Goal: Task Accomplishment & Management: Manage account settings

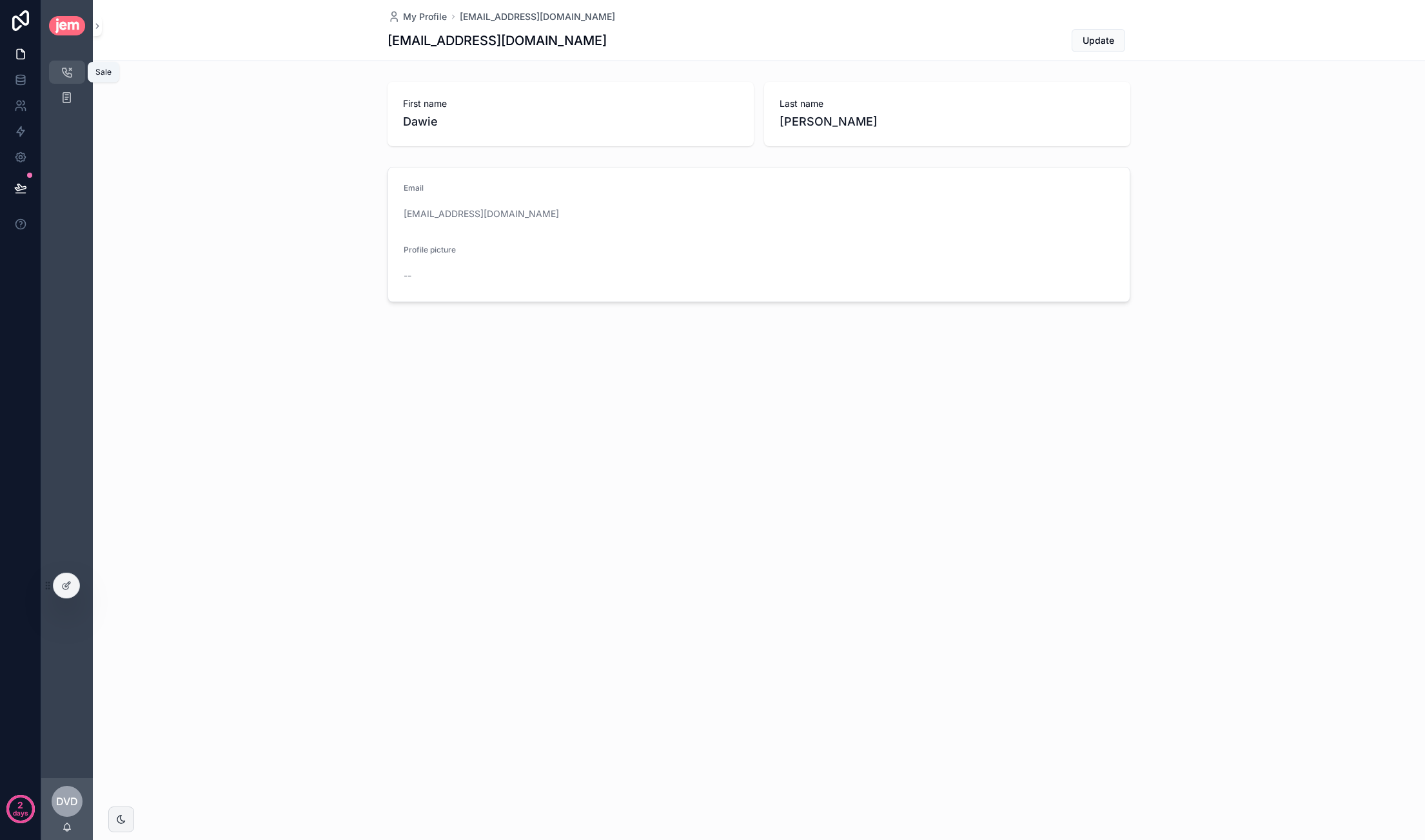
click at [81, 75] on link "Sale 12" at bounding box center [67, 72] width 36 height 23
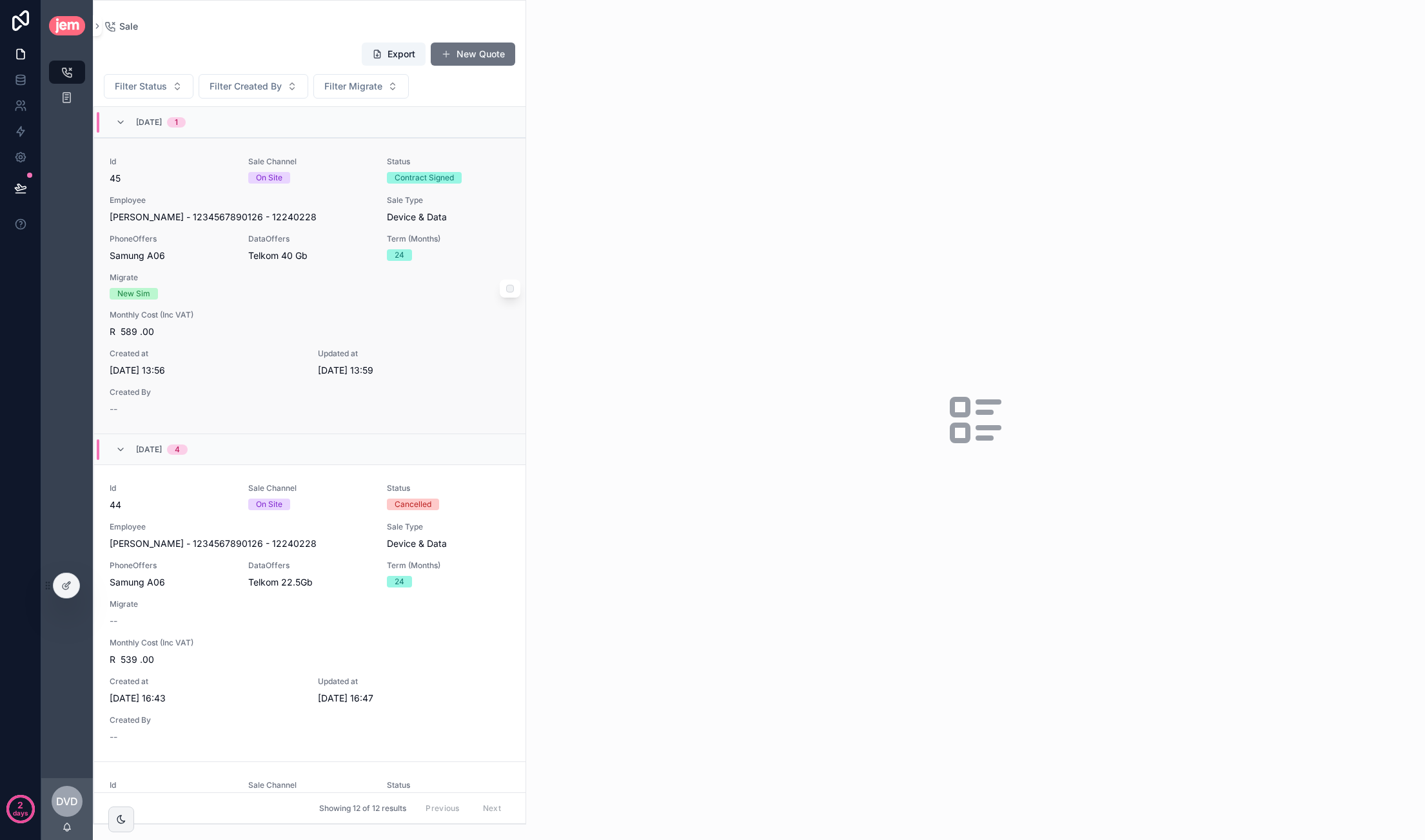
click at [499, 291] on div "scrollable content" at bounding box center [509, 289] width 20 height 18
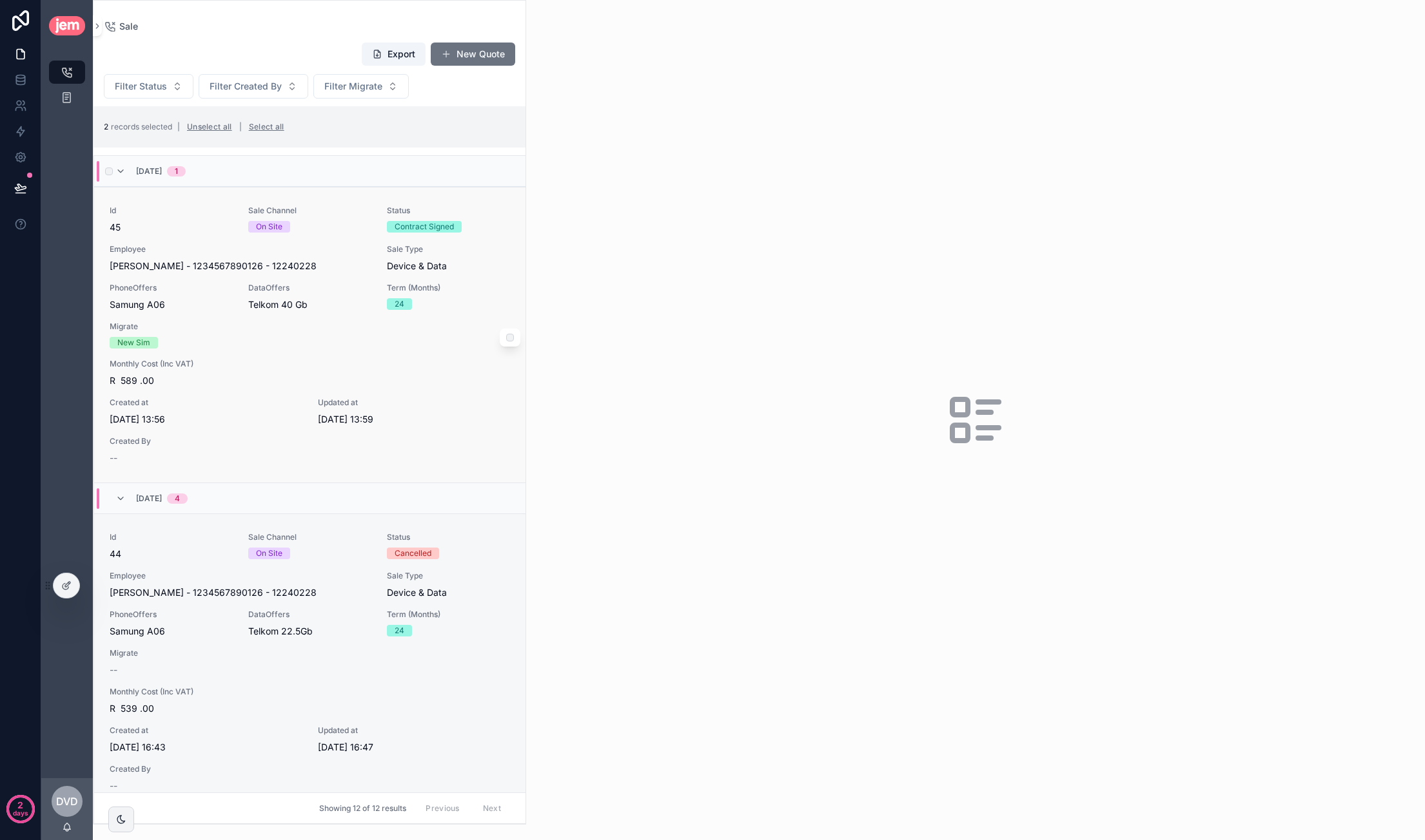
click at [504, 335] on div "scrollable content" at bounding box center [509, 338] width 20 height 18
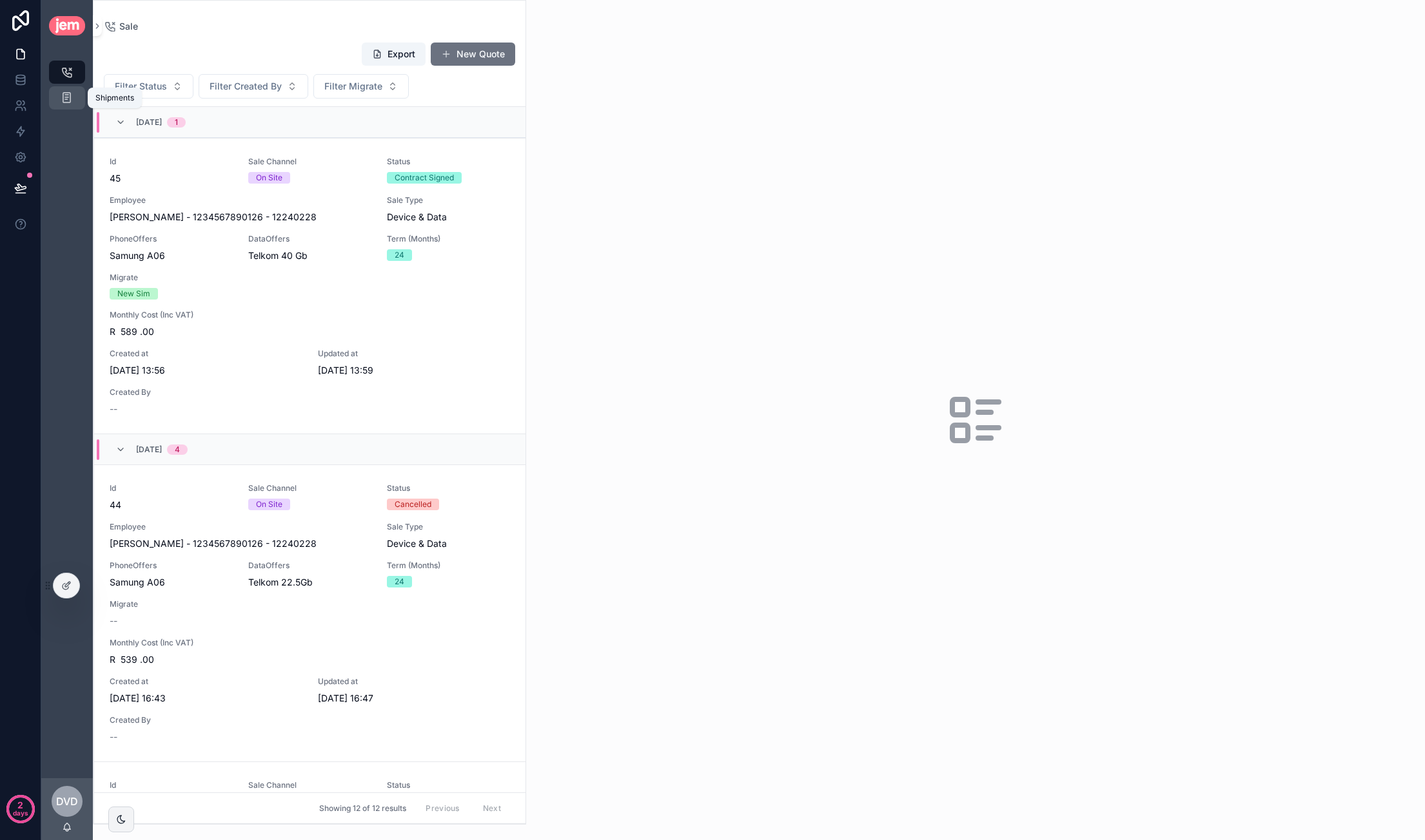
click at [64, 100] on icon "scrollable content" at bounding box center [66, 97] width 12 height 13
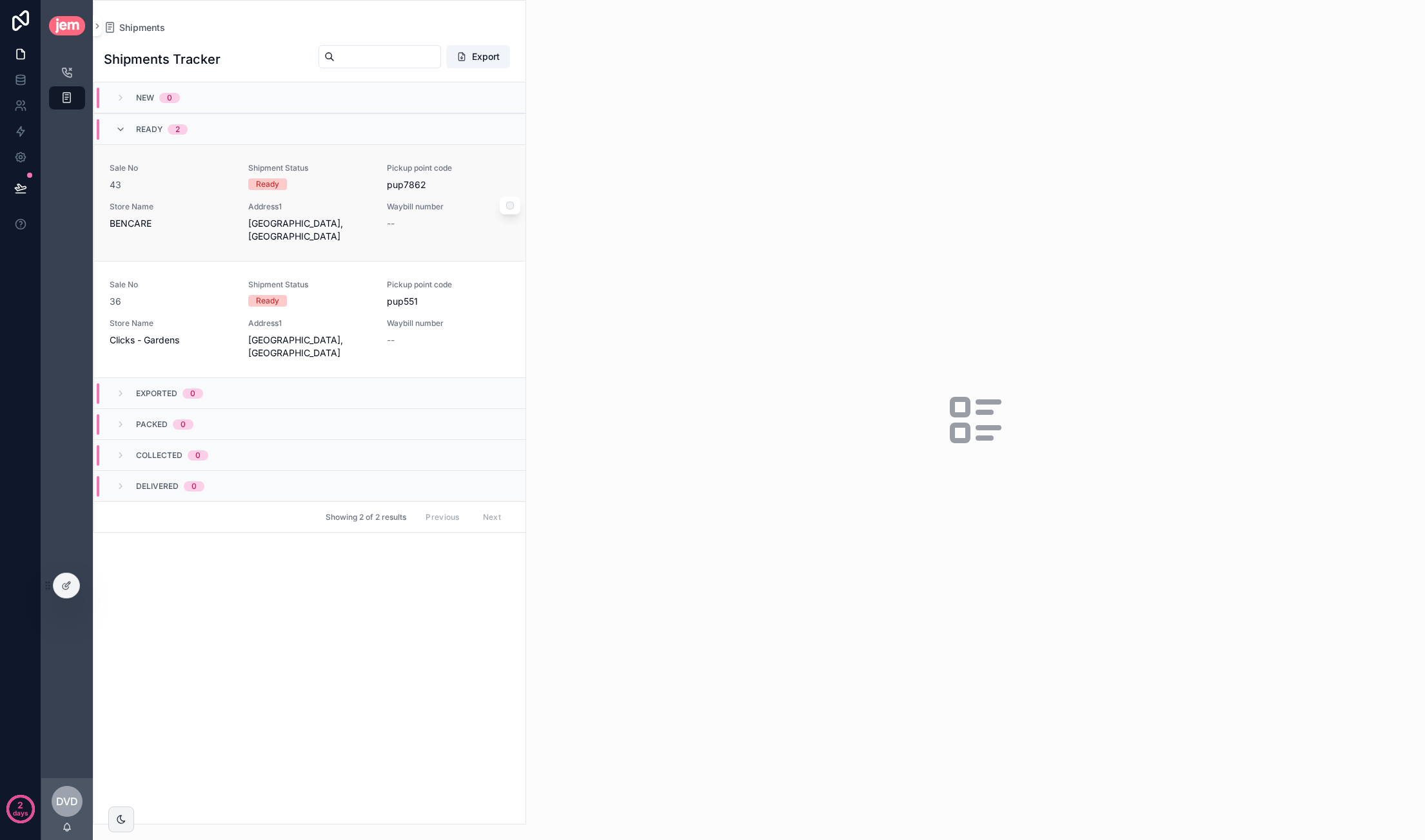
click at [376, 207] on div "Sale No 43 Shipment Status Ready Pickup point code pup7862 Store Name BENCARE A…" at bounding box center [309, 203] width 401 height 80
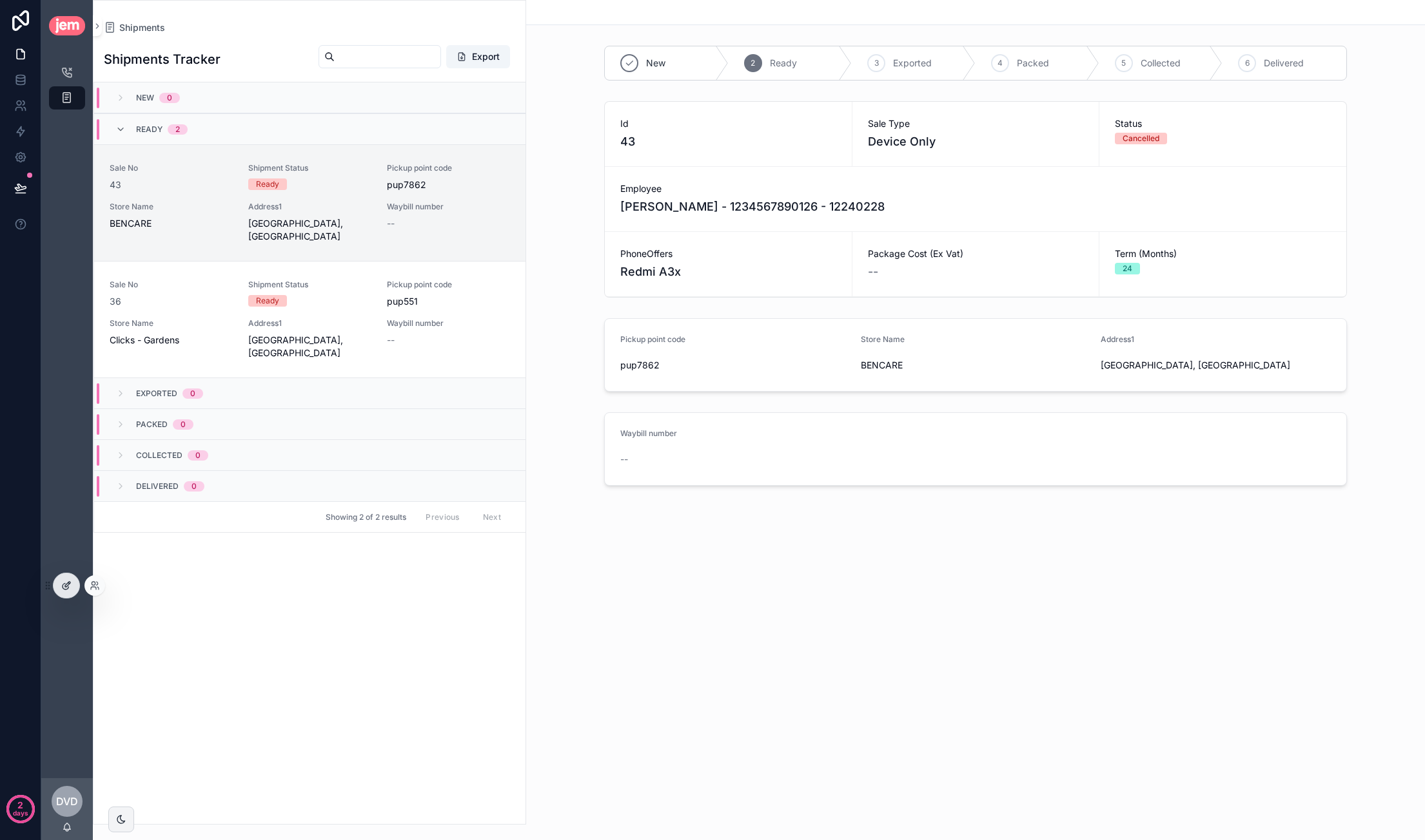
click at [55, 579] on div at bounding box center [66, 586] width 26 height 24
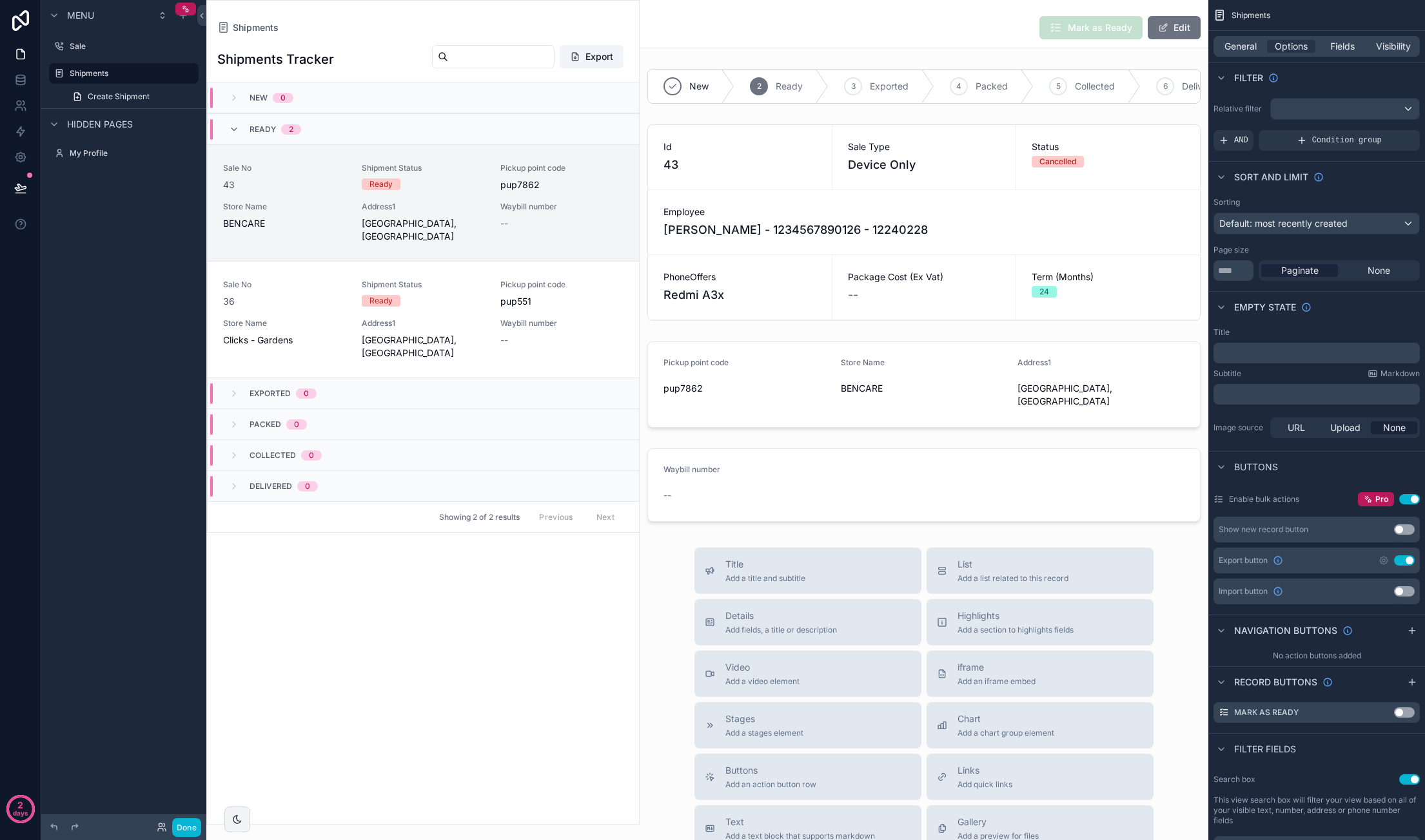
click at [625, 219] on div "scrollable content" at bounding box center [422, 412] width 432 height 823
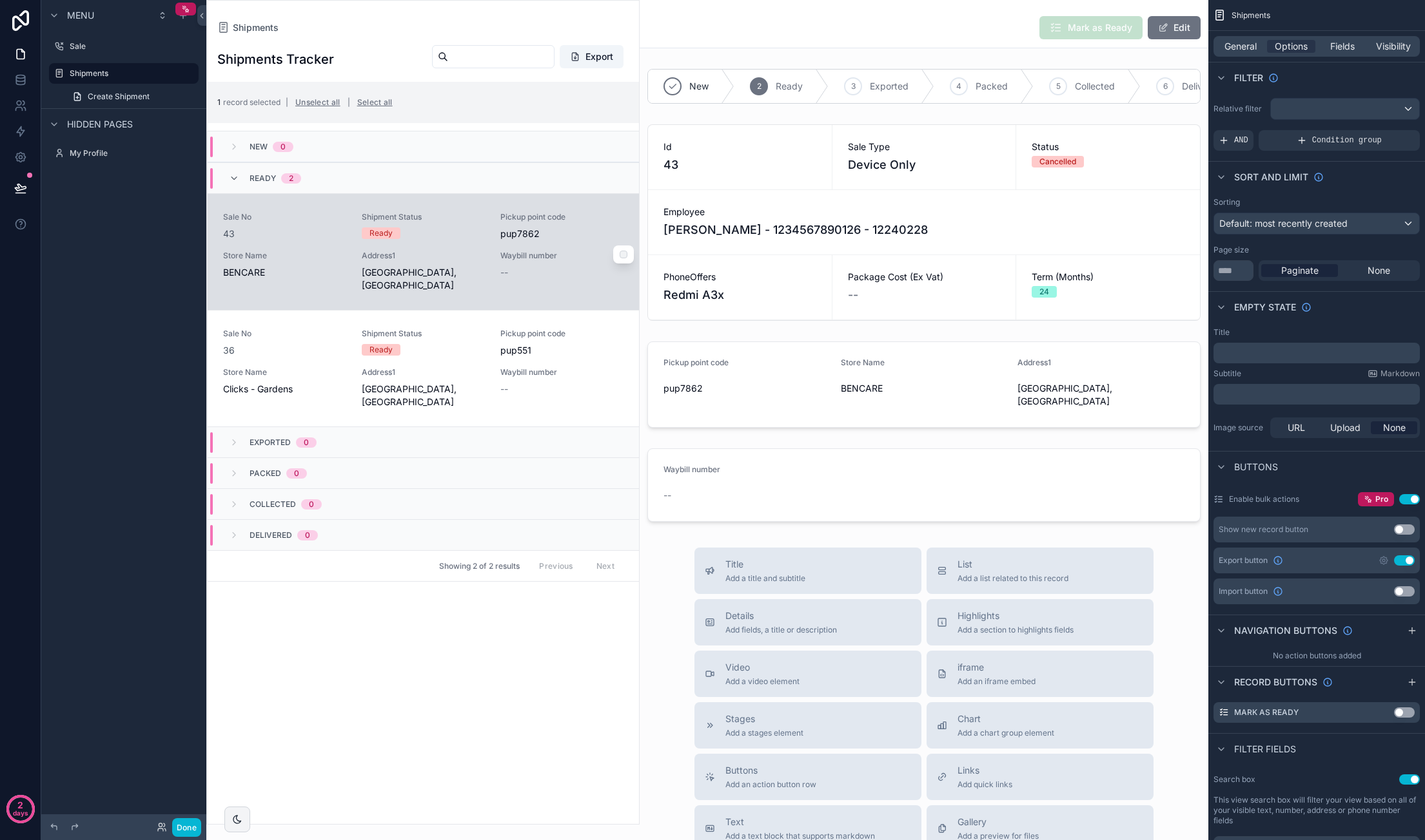
click at [535, 292] on div "Waybill number --" at bounding box center [561, 271] width 123 height 41
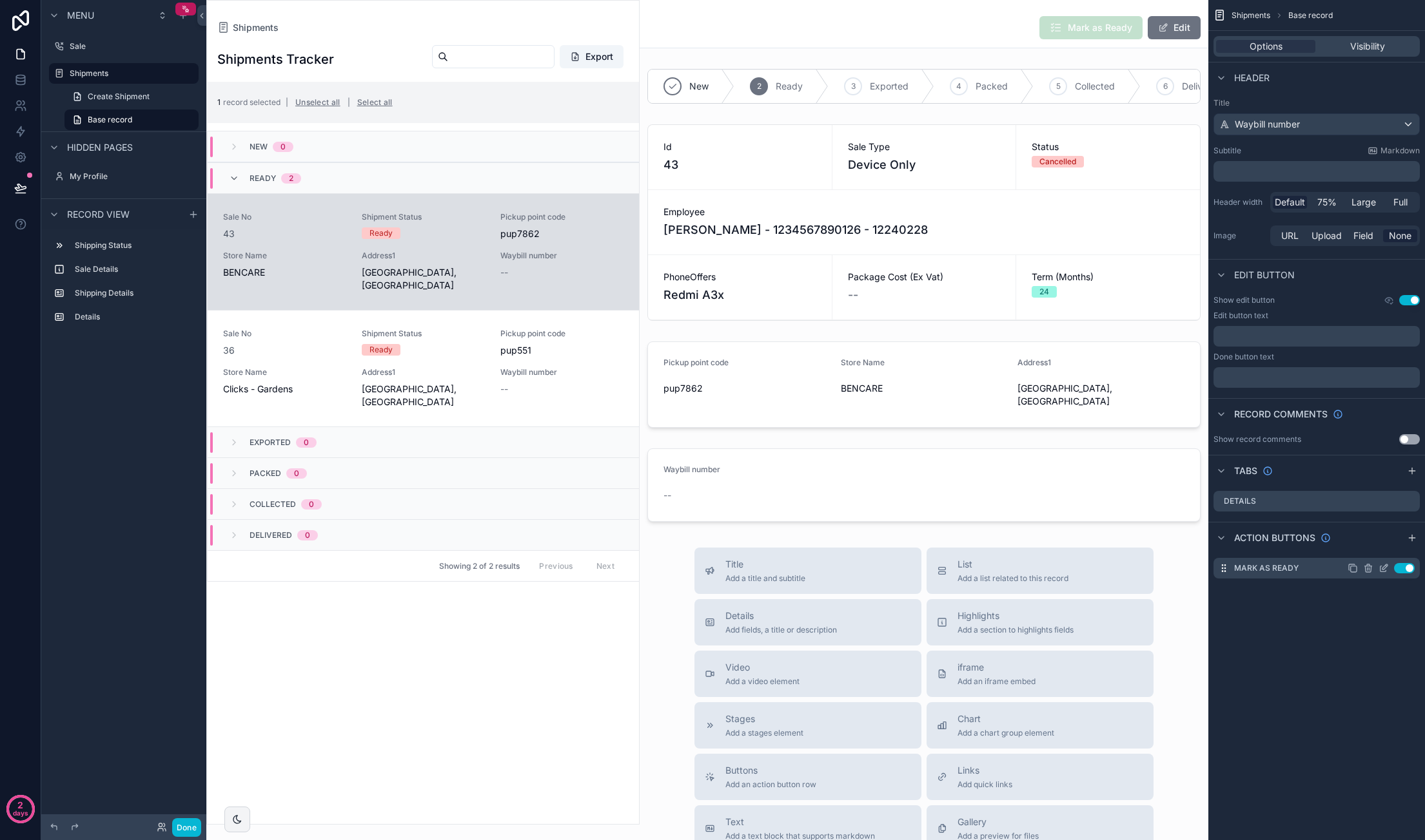
click at [1382, 568] on icon "scrollable content" at bounding box center [1384, 567] width 5 height 5
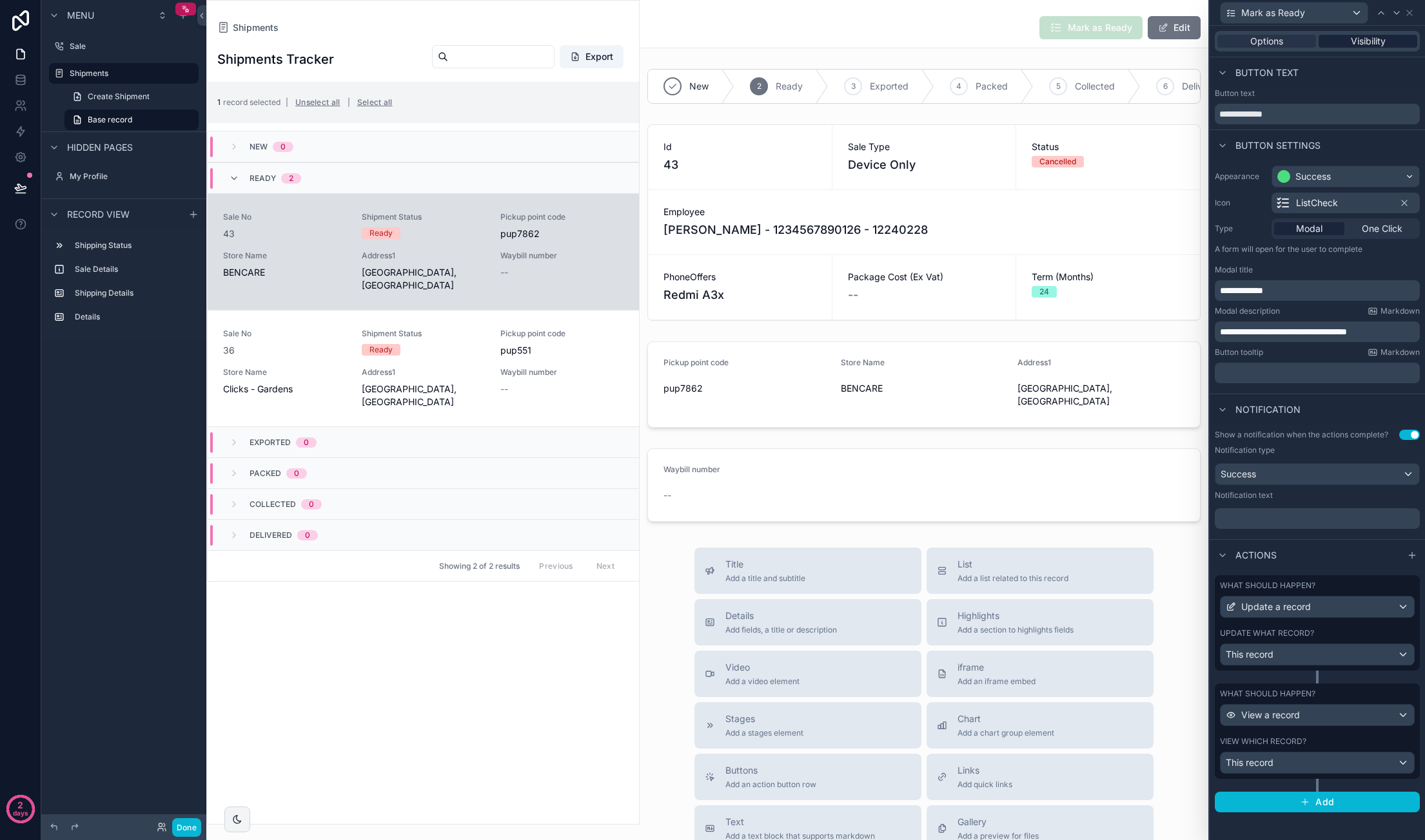
click at [1352, 47] on span "Visibility" at bounding box center [1368, 41] width 35 height 13
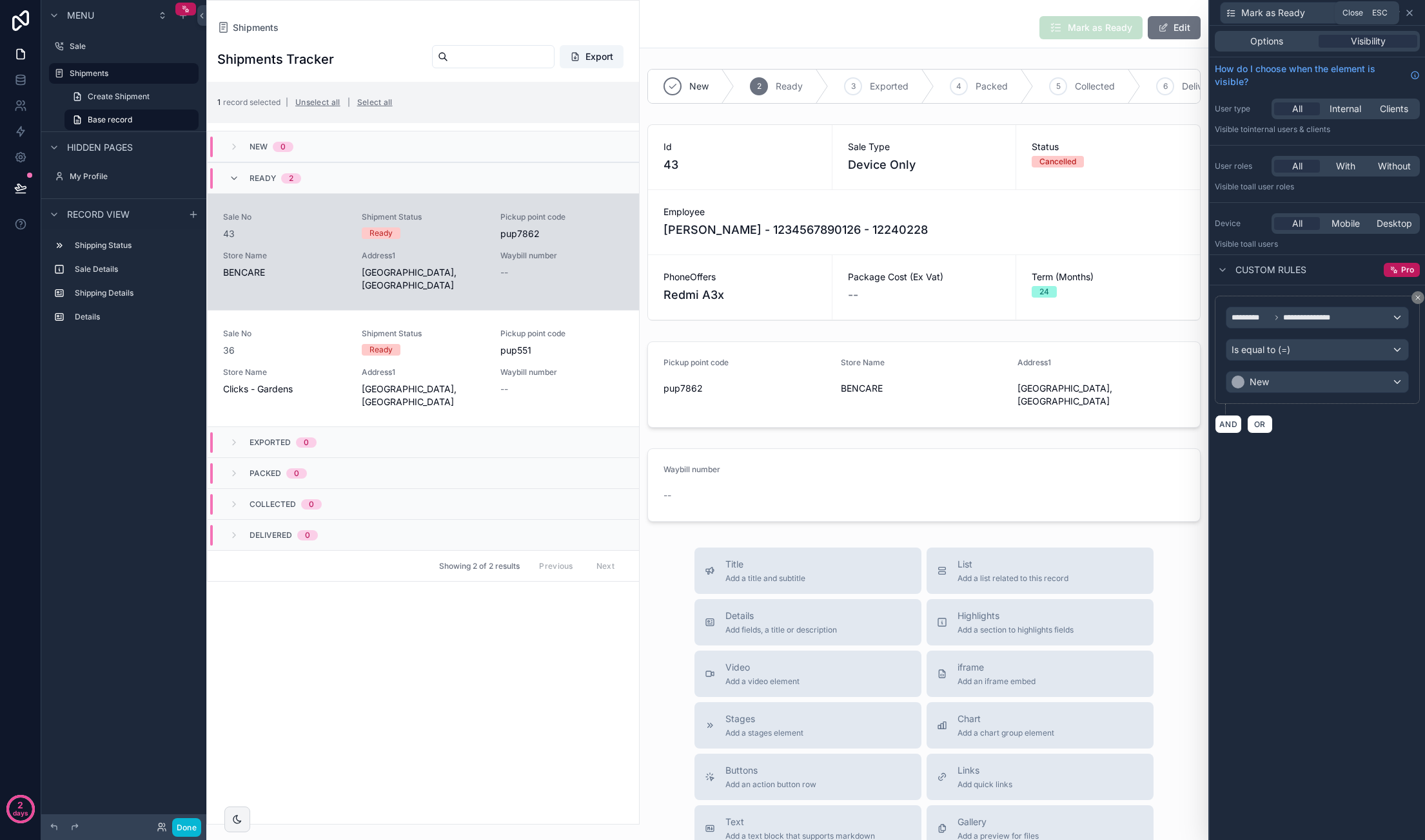
click at [1411, 15] on icon at bounding box center [1409, 13] width 11 height 11
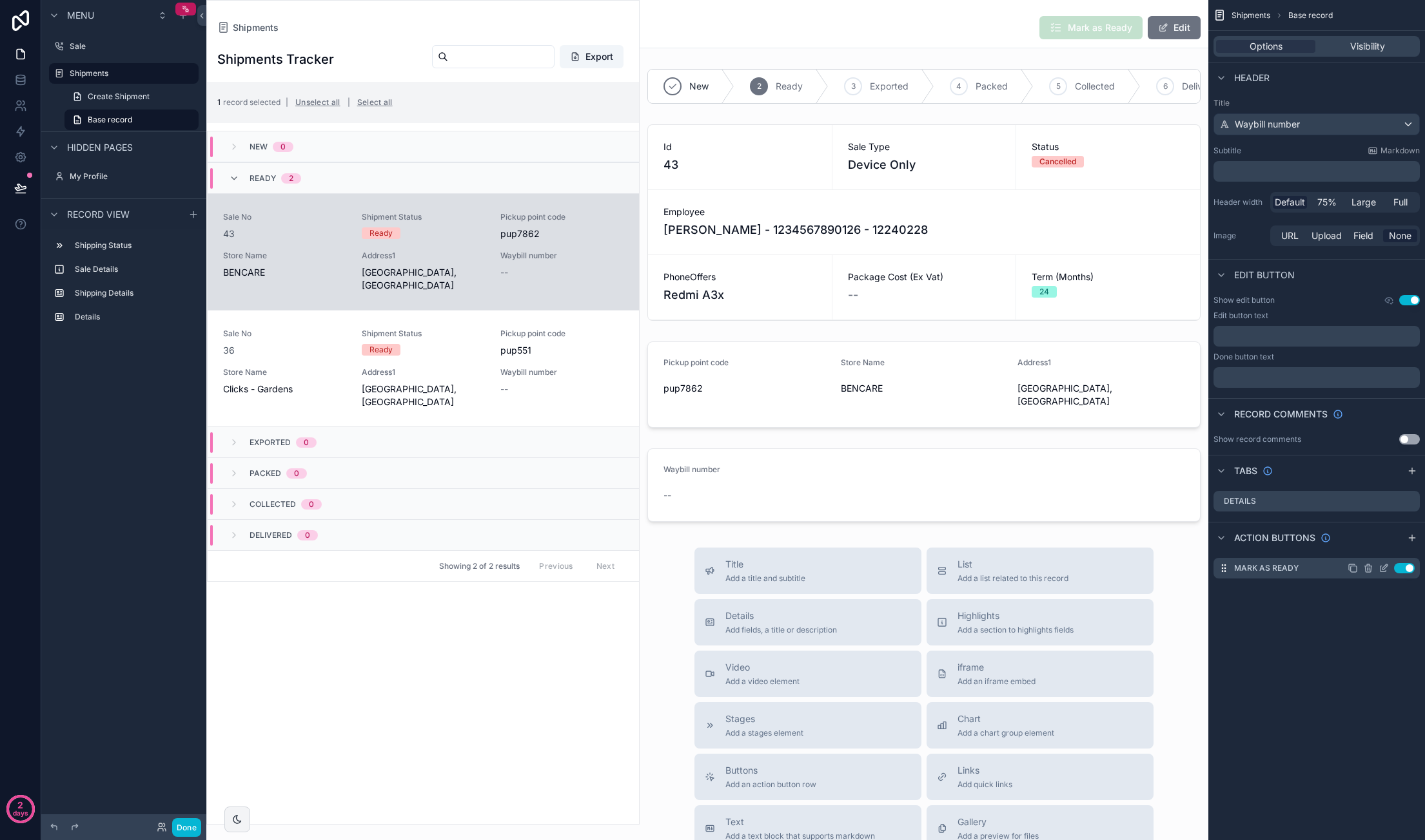
click at [1405, 569] on button "Use setting" at bounding box center [1404, 569] width 20 height 11
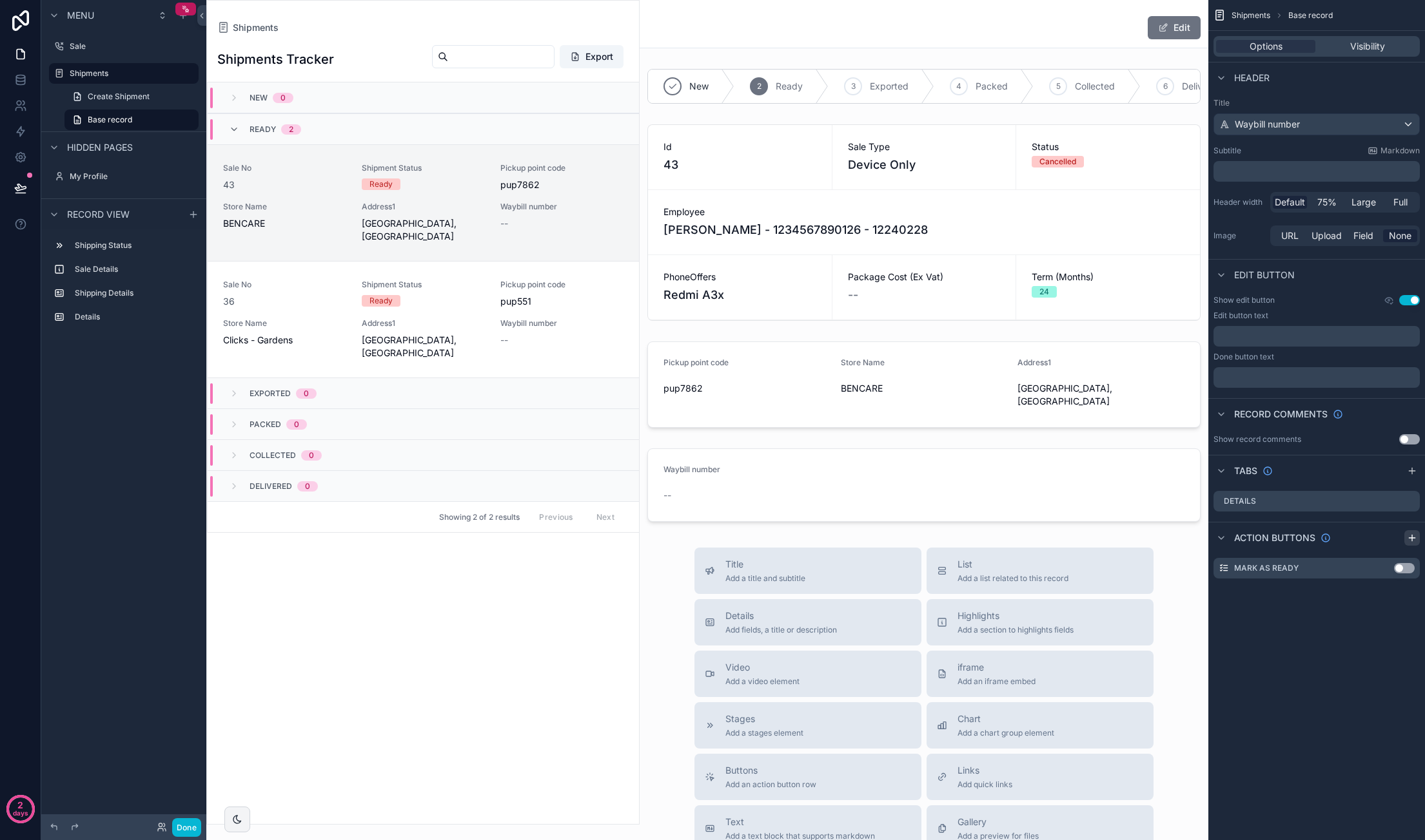
click at [1408, 538] on icon "scrollable content" at bounding box center [1412, 538] width 11 height 11
click at [1381, 596] on icon "scrollable content" at bounding box center [1384, 594] width 11 height 11
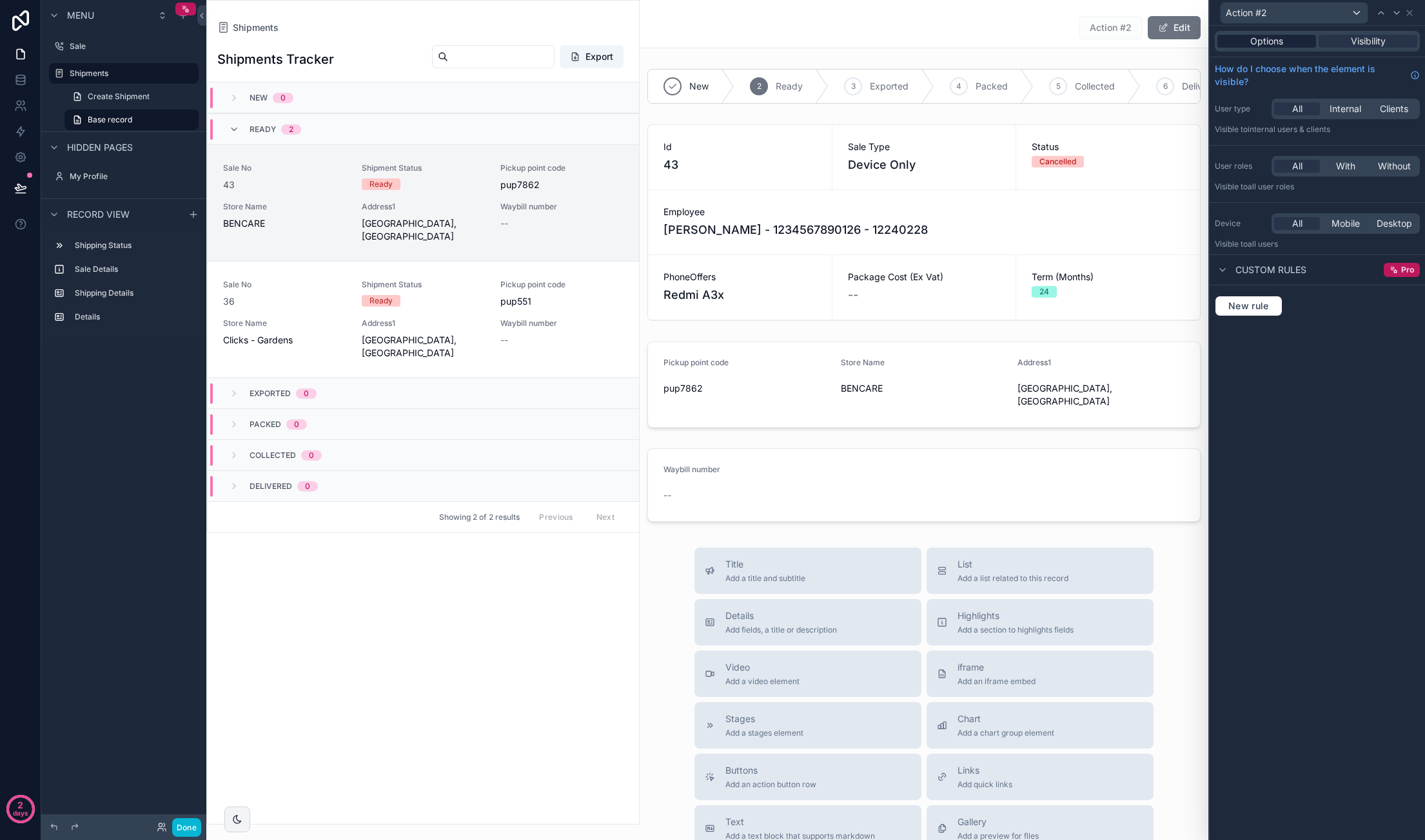
click at [1304, 38] on div "Options" at bounding box center [1266, 41] width 99 height 13
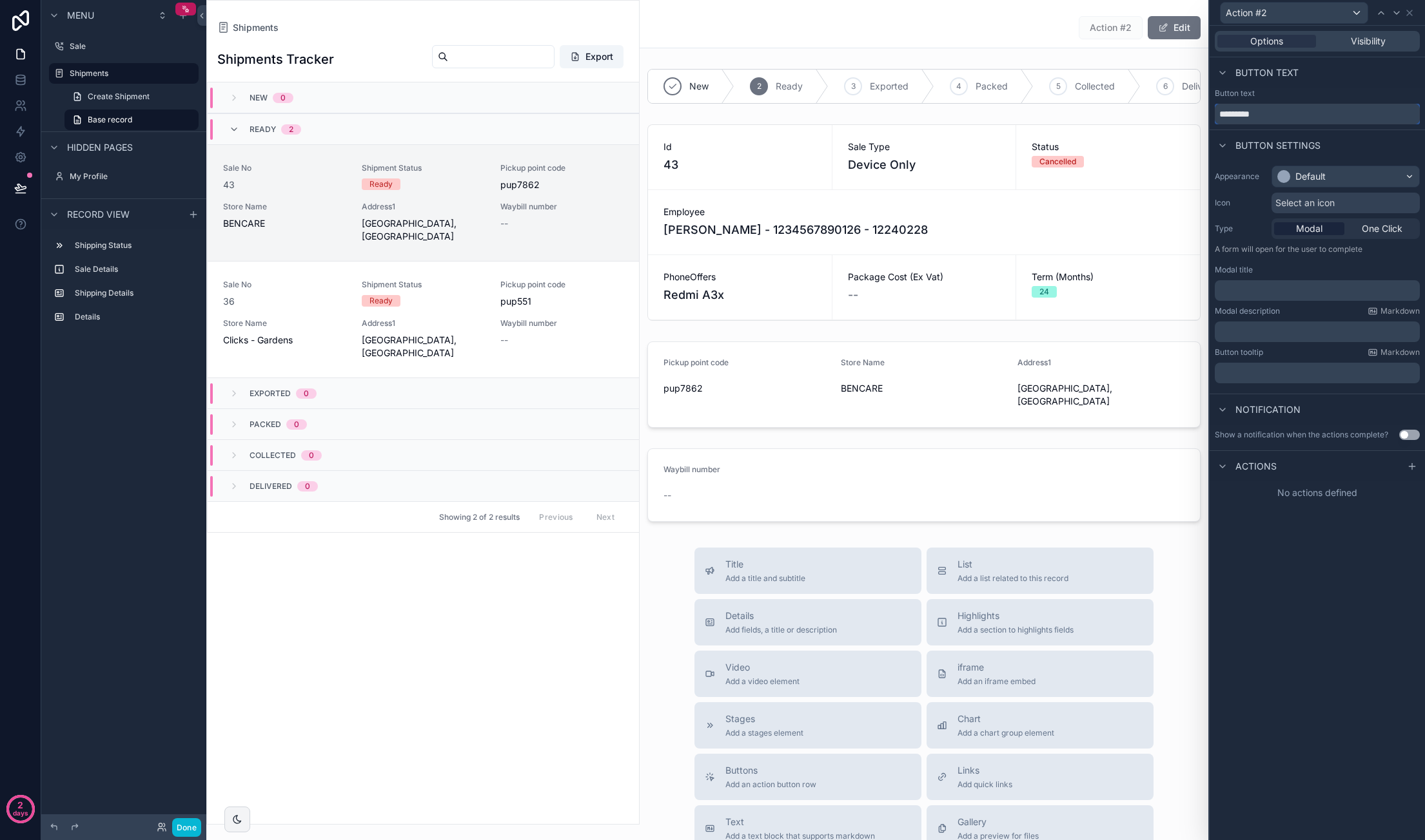
click at [1269, 114] on input "*********" at bounding box center [1317, 114] width 205 height 20
type input "**********"
click at [1297, 176] on div "Default" at bounding box center [1310, 176] width 30 height 13
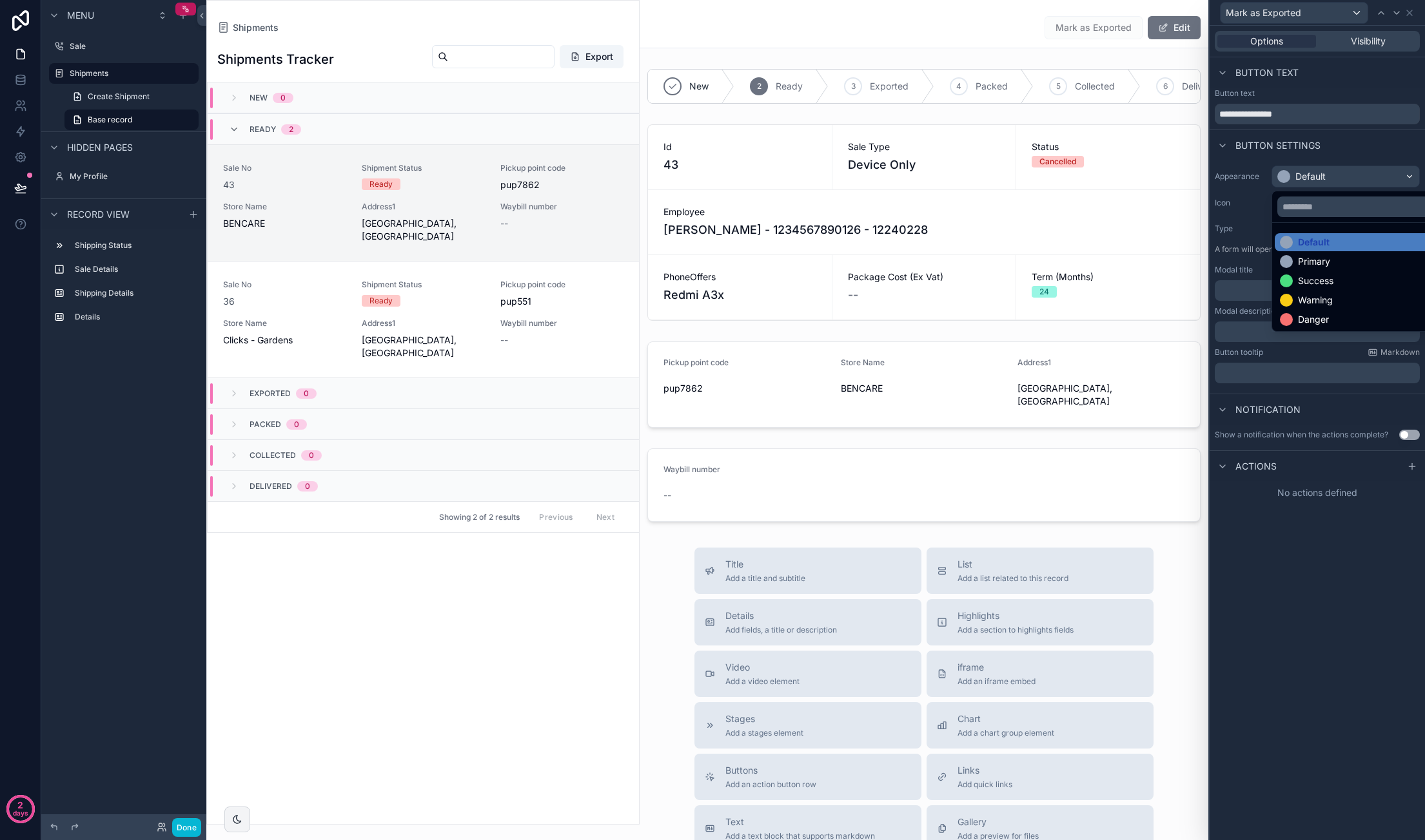
drag, startPoint x: 1328, startPoint y: 224, endPoint x: 1306, endPoint y: 259, distance: 41.3
click at [1306, 259] on div "Primary" at bounding box center [1313, 261] width 32 height 13
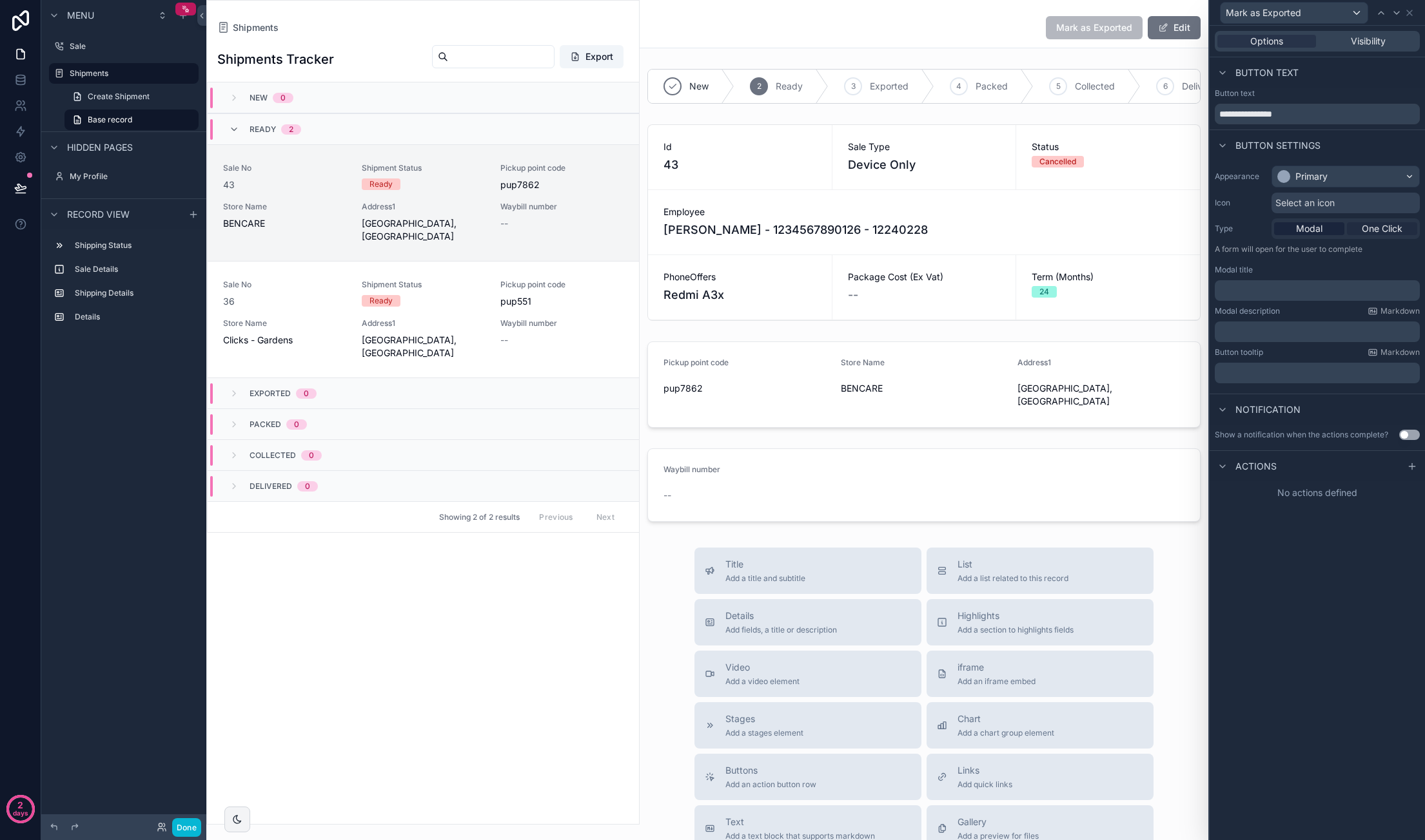
click at [1356, 224] on div "One Click" at bounding box center [1381, 228] width 70 height 13
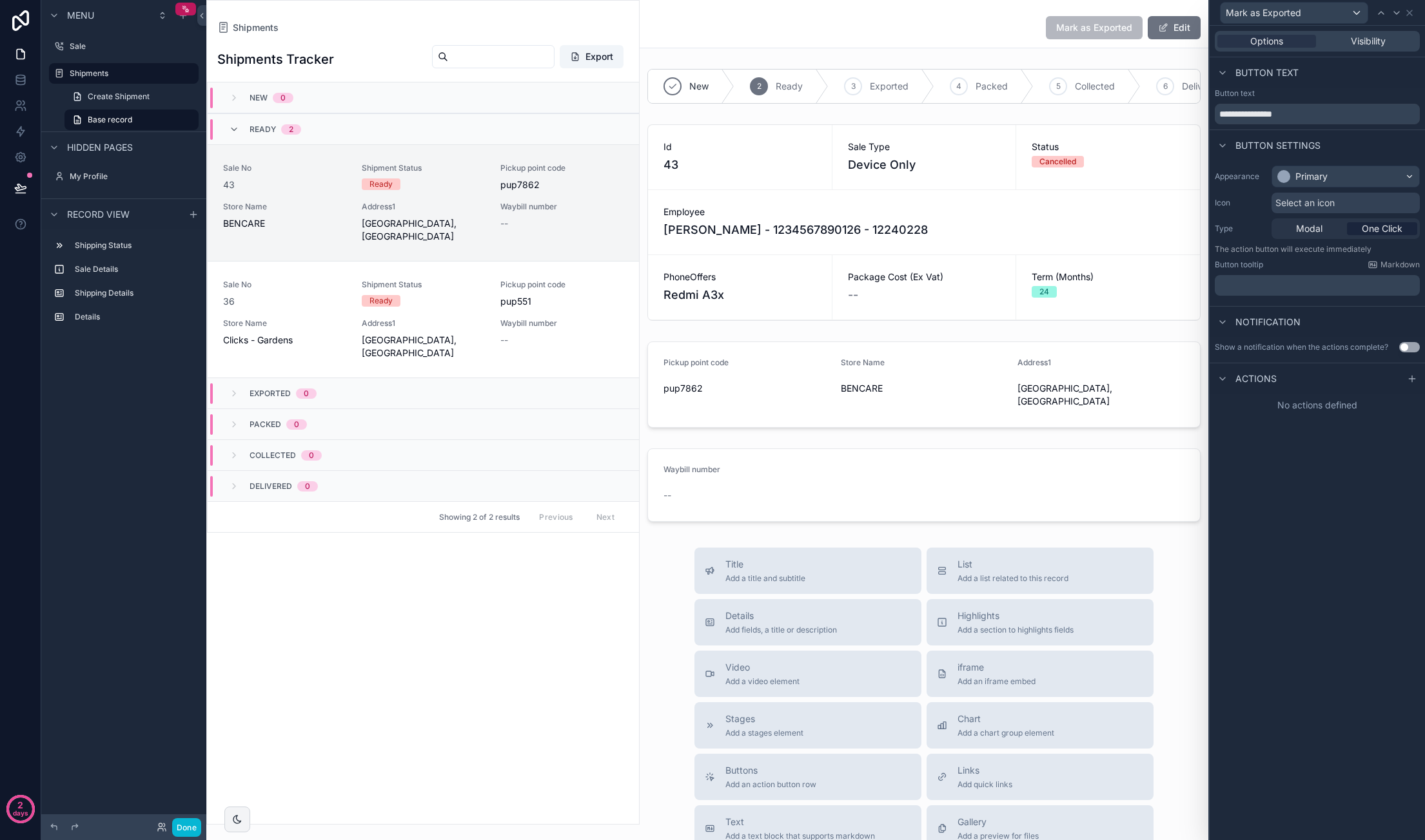
click at [1318, 201] on span "Select an icon" at bounding box center [1304, 203] width 60 height 13
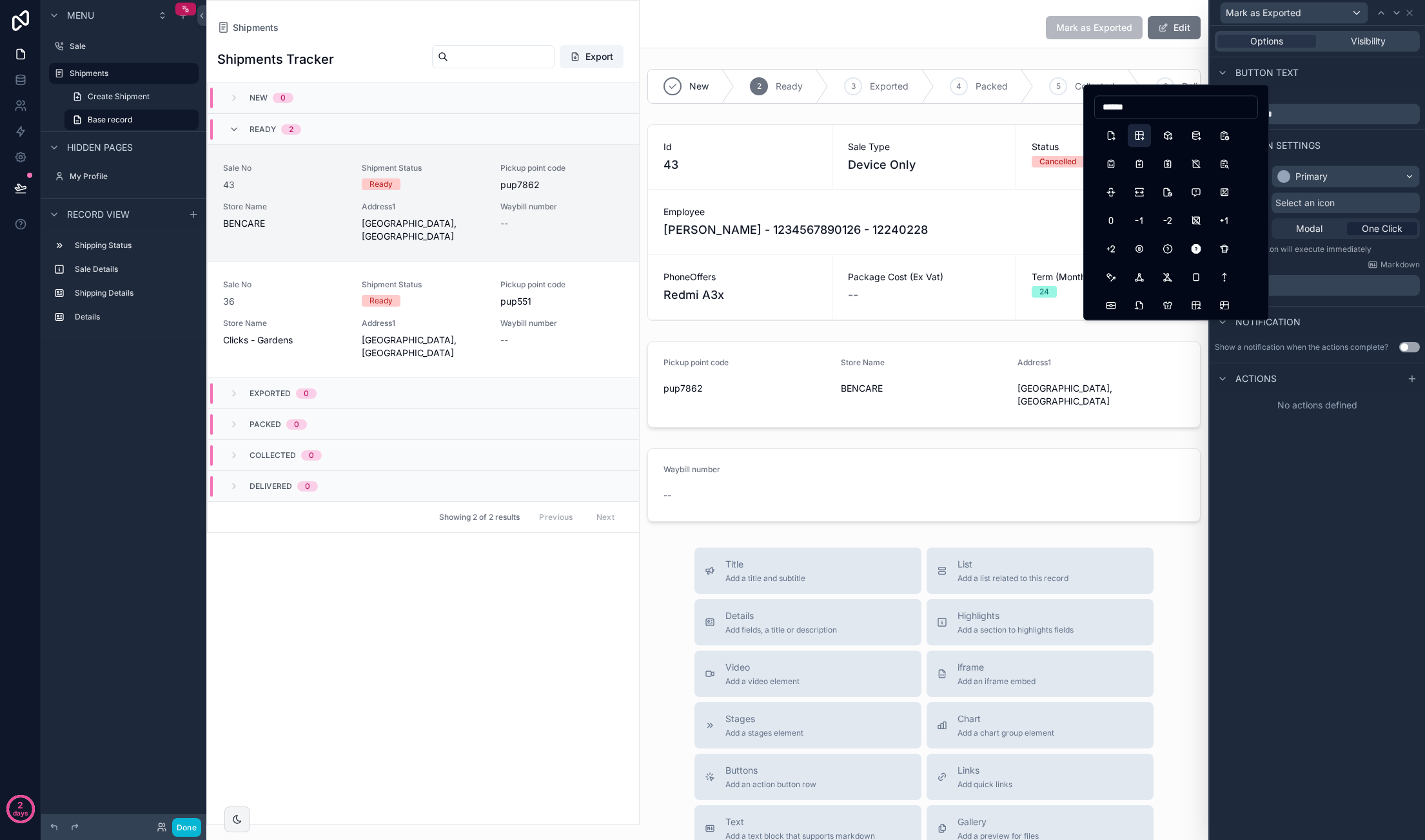
type input "******"
click at [1141, 135] on button "TableExport" at bounding box center [1139, 135] width 23 height 23
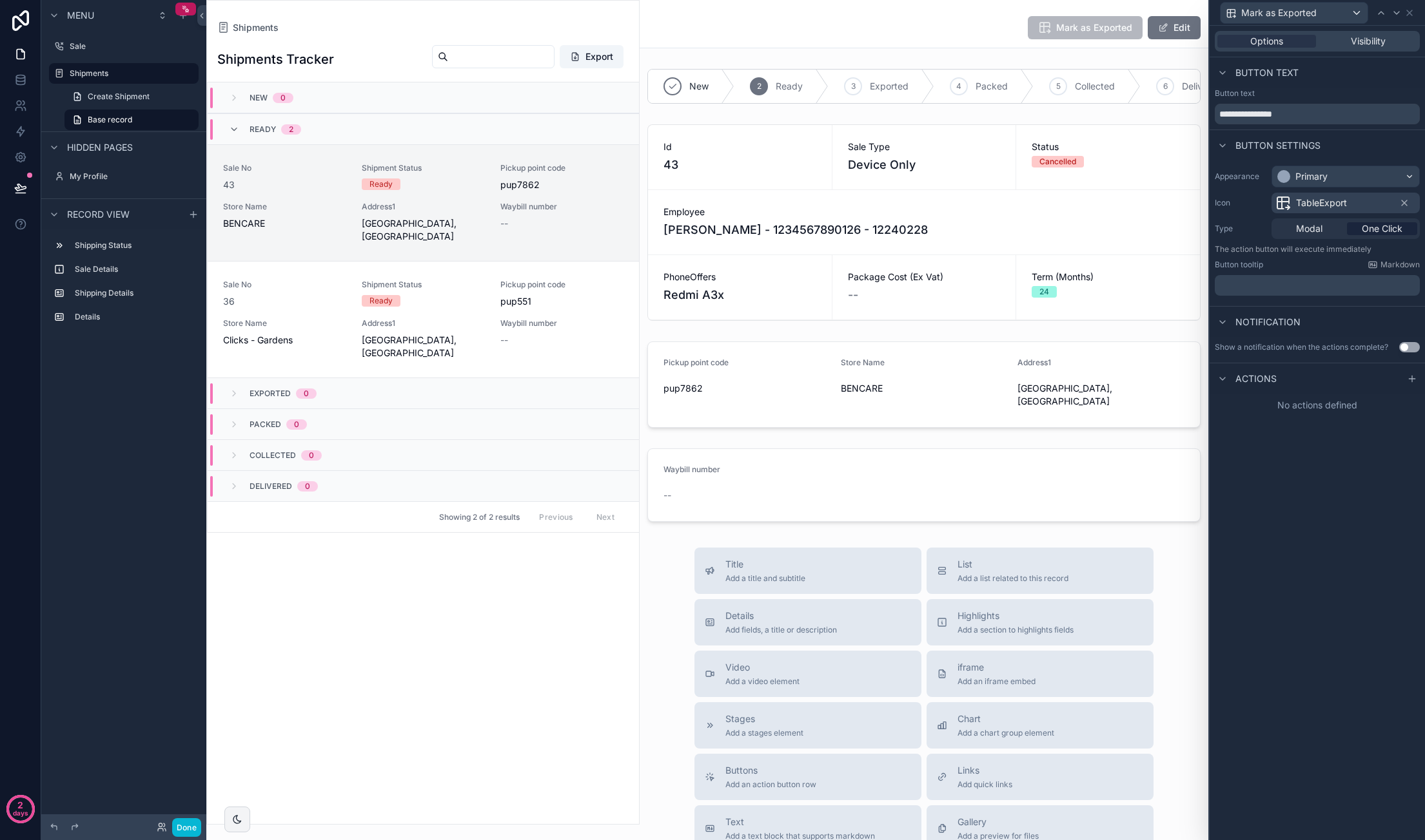
drag, startPoint x: 1340, startPoint y: 441, endPoint x: 1398, endPoint y: 401, distance: 70.5
click at [1340, 441] on div "**********" at bounding box center [1316, 433] width 215 height 814
click at [1408, 382] on icon at bounding box center [1412, 379] width 11 height 11
click at [1354, 424] on div "Select a type" at bounding box center [1317, 430] width 193 height 20
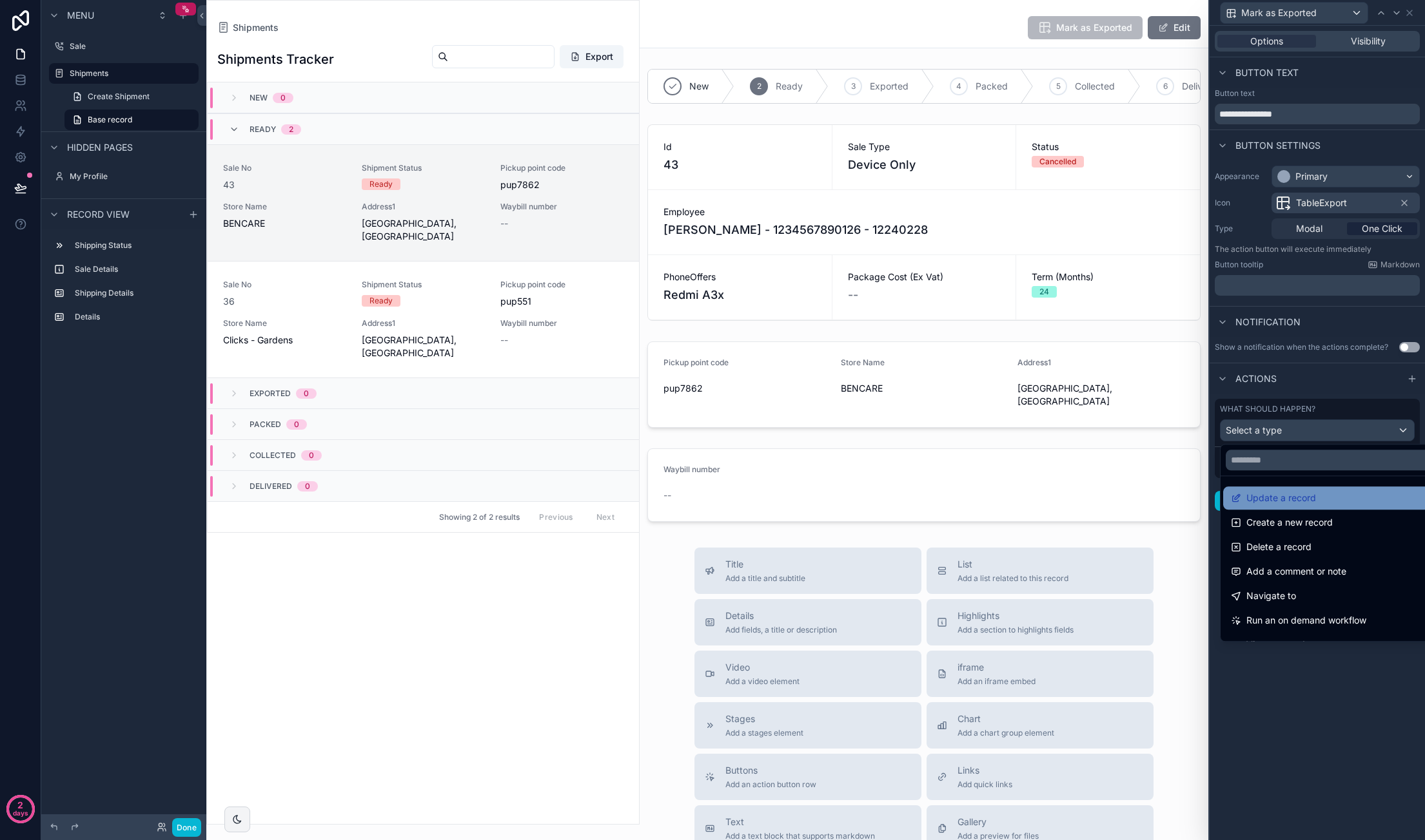
click at [1313, 490] on span "Update a record" at bounding box center [1281, 498] width 69 height 16
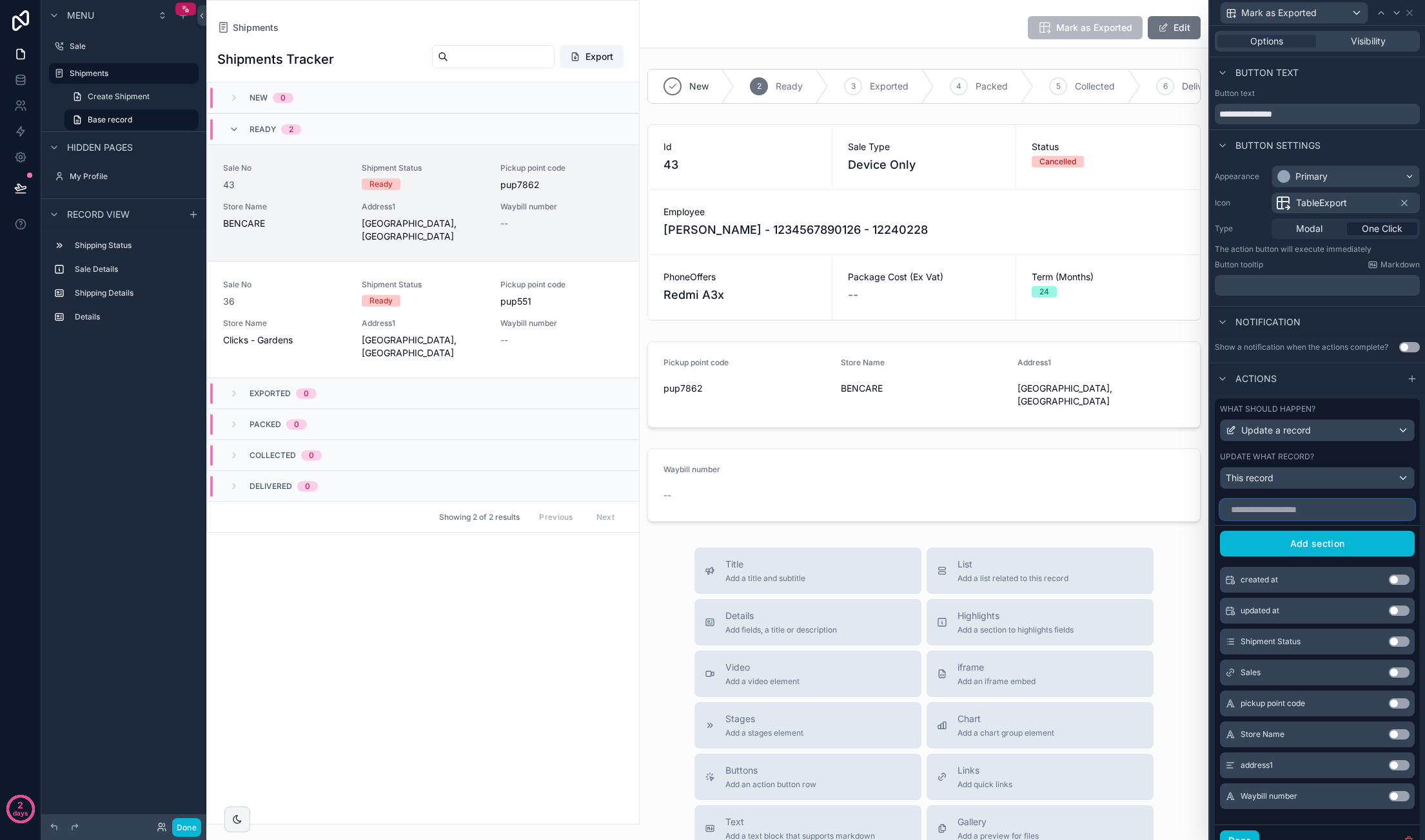
click at [1294, 520] on input "text" at bounding box center [1317, 509] width 195 height 20
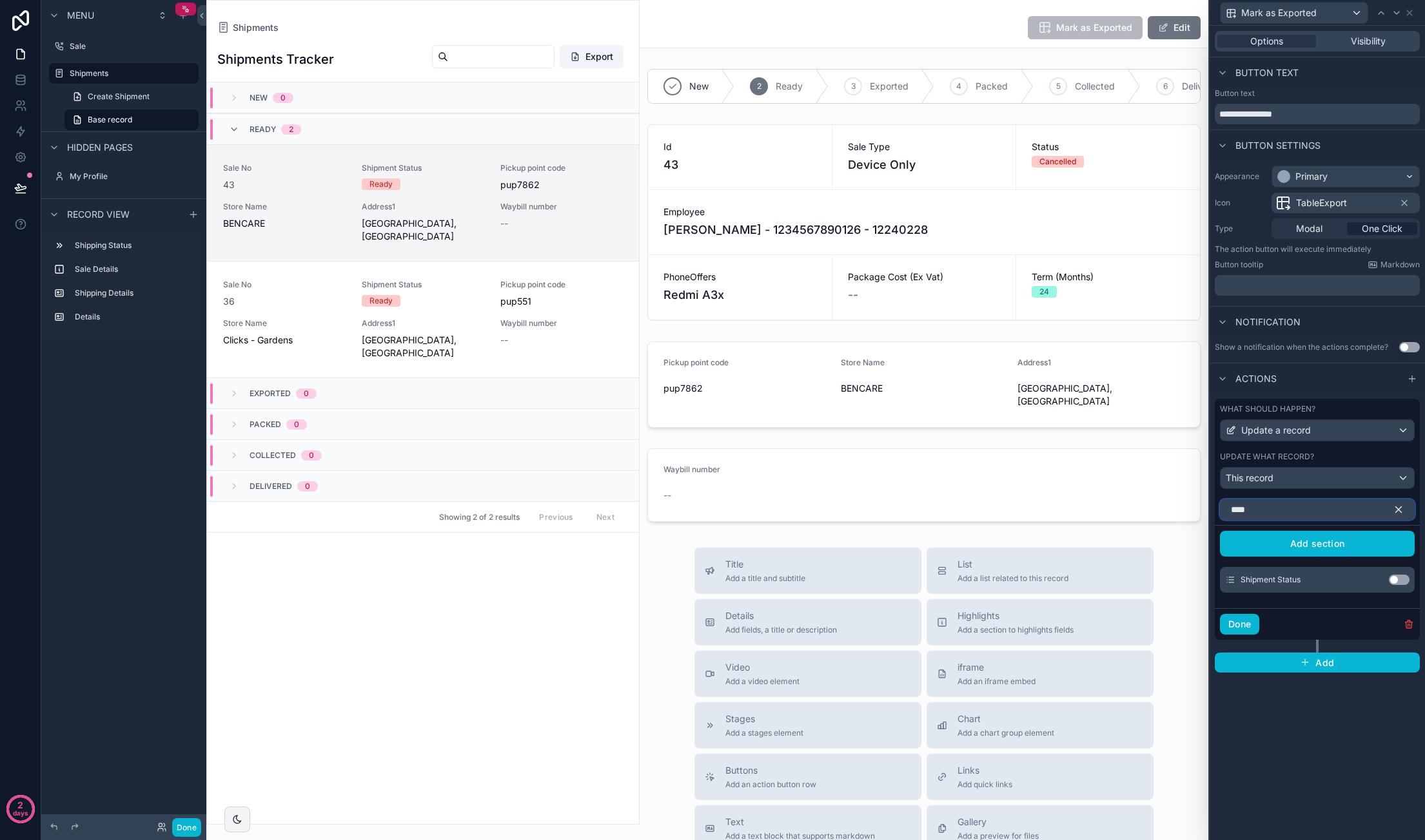
type input "****"
click at [1402, 581] on button "Use setting" at bounding box center [1399, 580] width 20 height 11
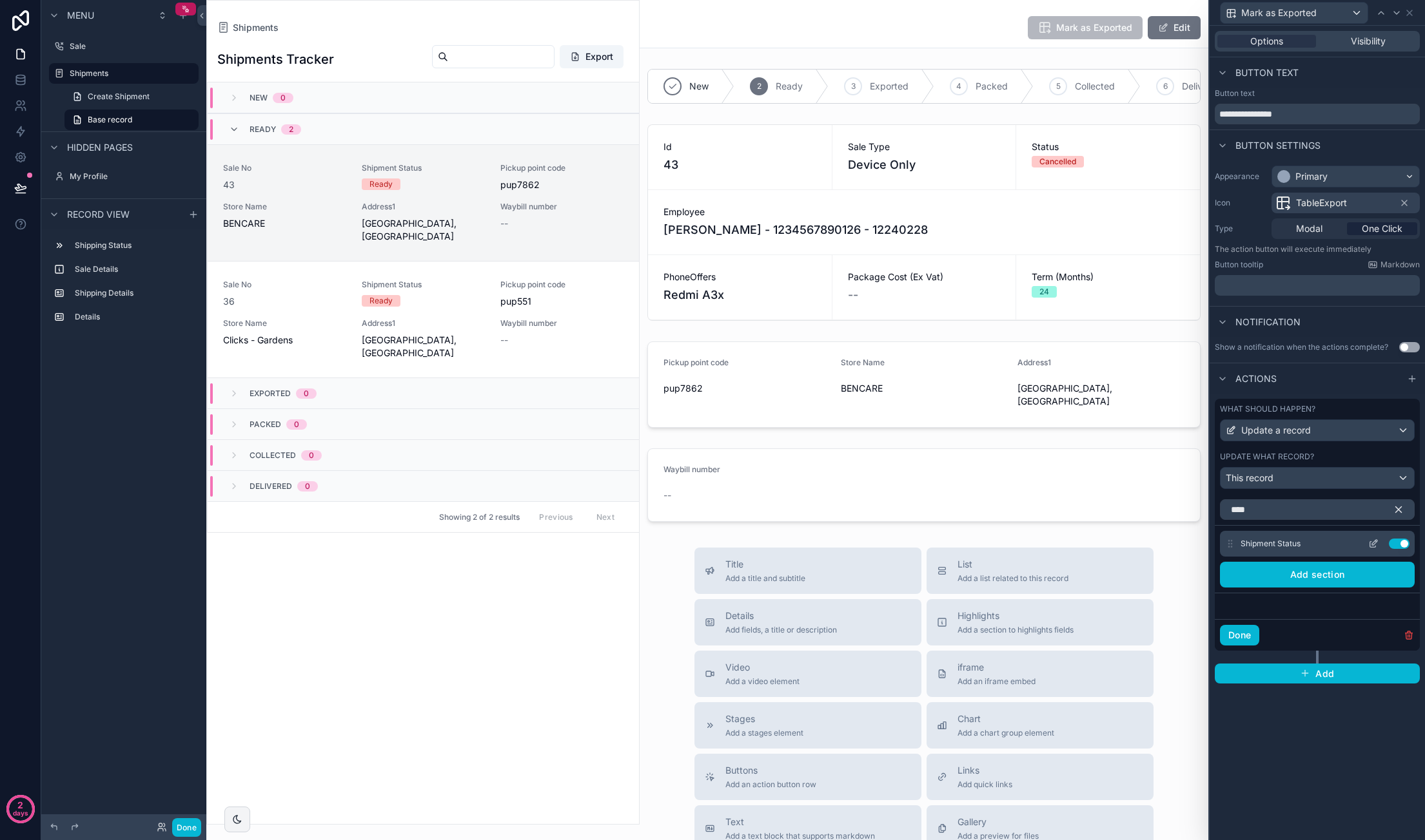
click at [1372, 543] on icon at bounding box center [1374, 542] width 5 height 5
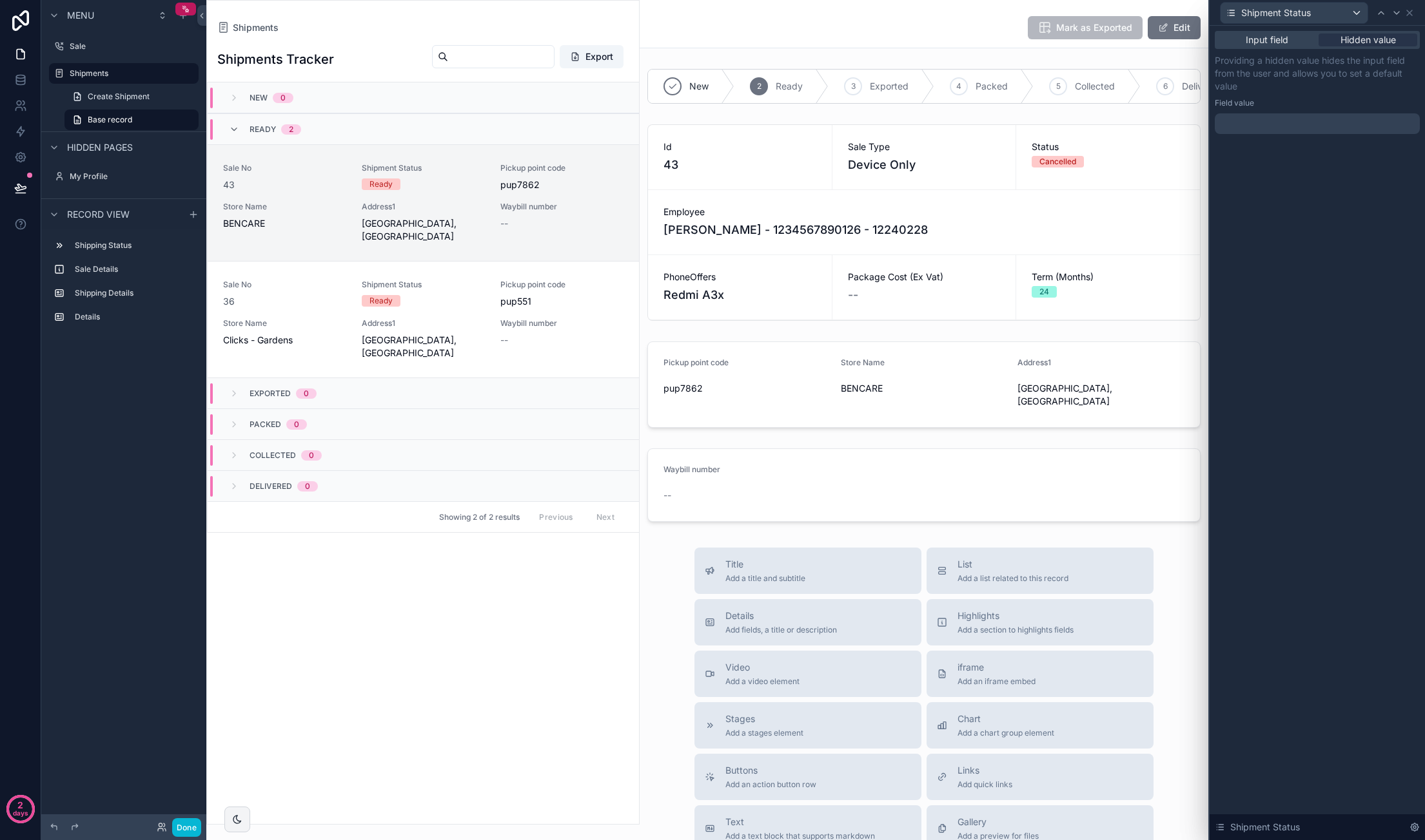
click at [1264, 117] on div at bounding box center [1317, 123] width 205 height 20
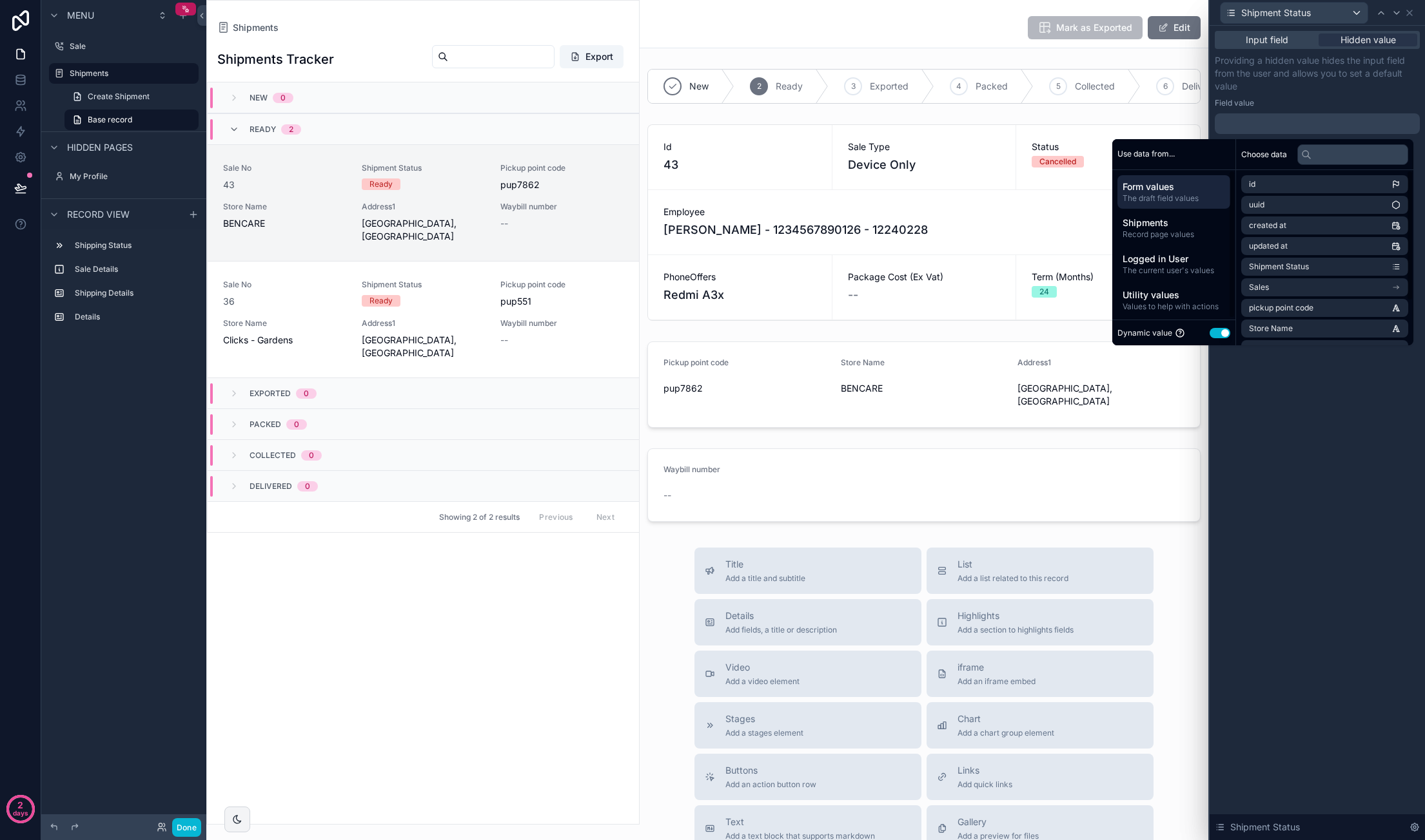
click at [1212, 330] on button "Use setting" at bounding box center [1219, 333] width 20 height 11
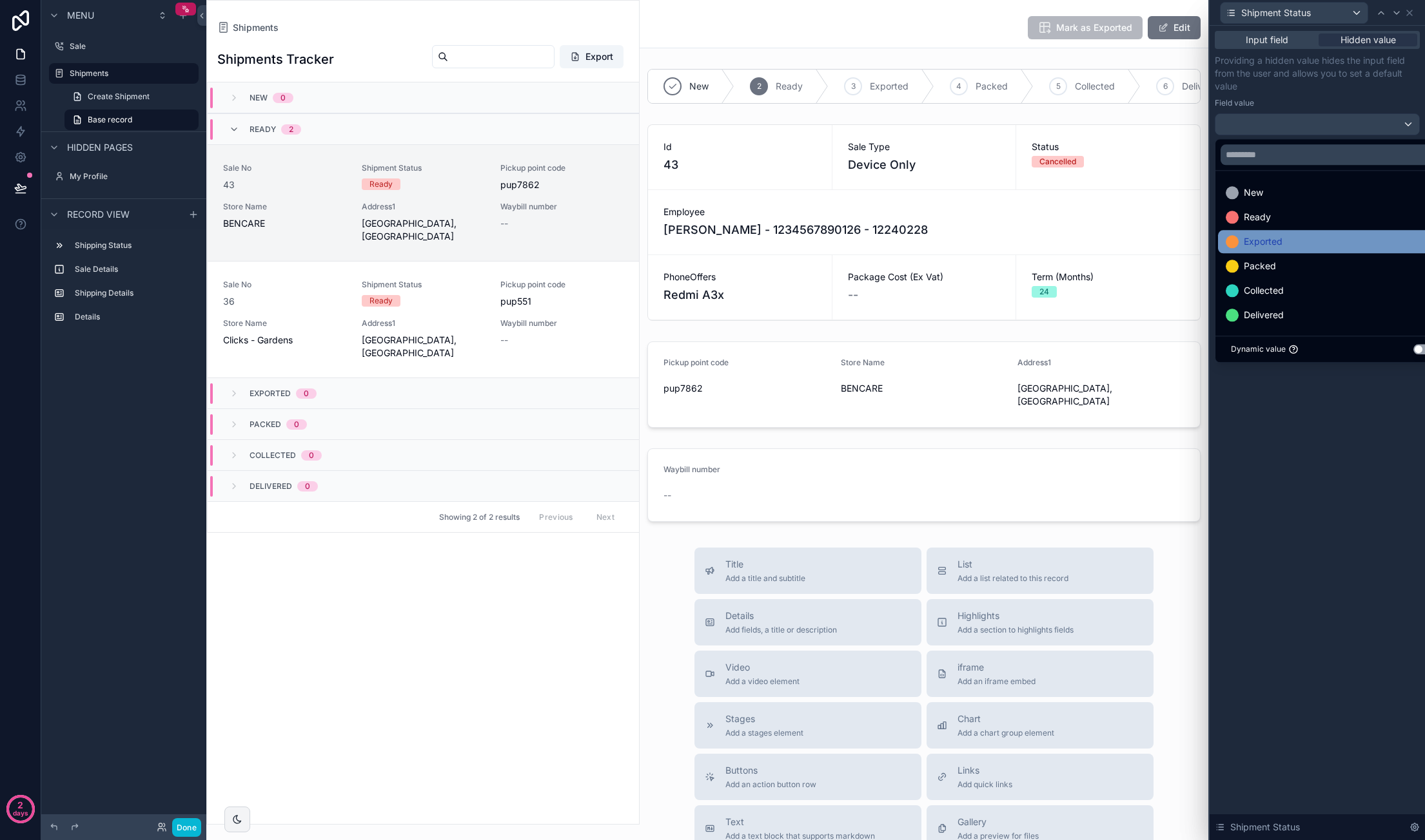
click at [1287, 248] on div "Exported" at bounding box center [1332, 241] width 213 height 16
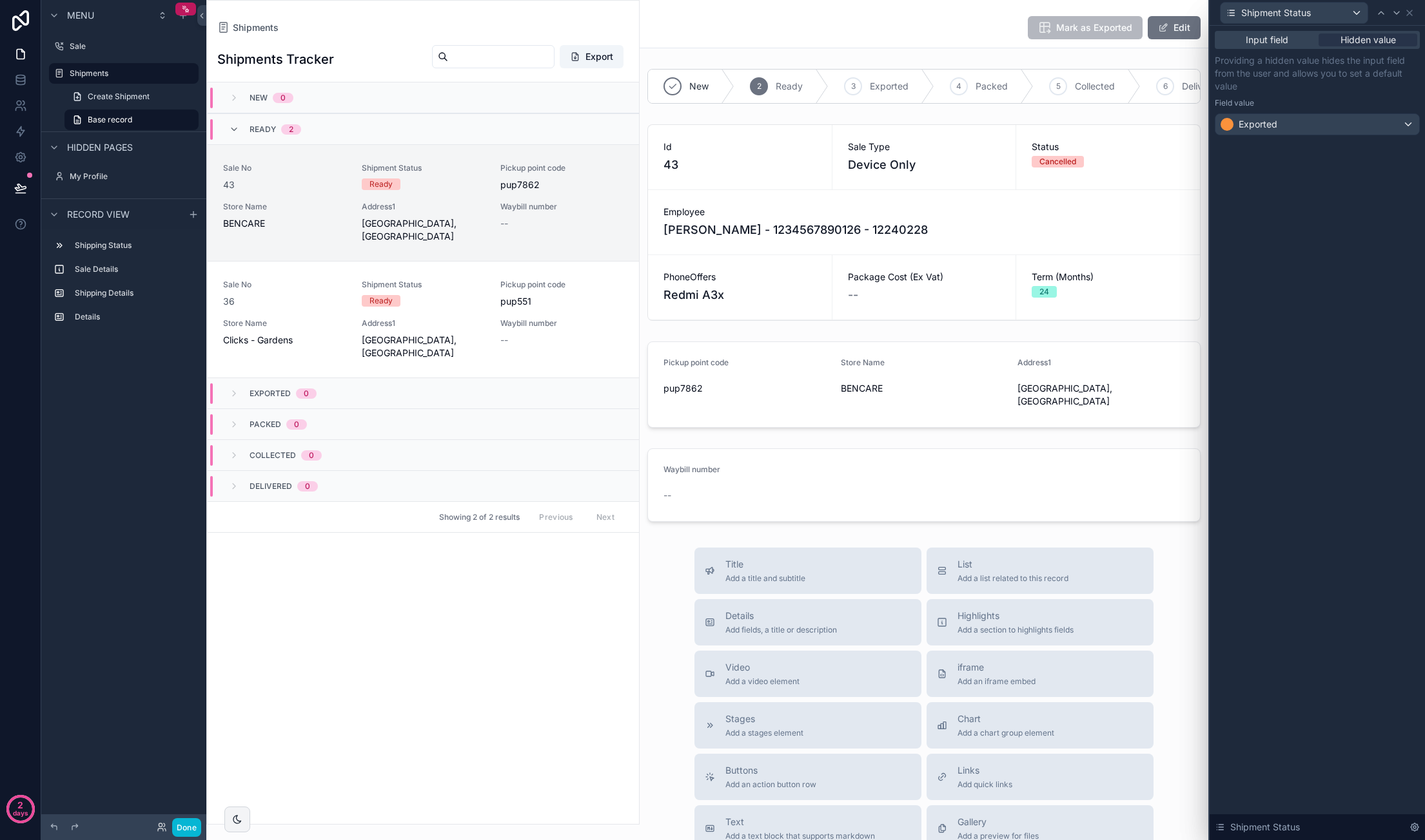
click at [1304, 437] on div "Input field Hidden value Providing a hidden value hides the input field from th…" at bounding box center [1316, 433] width 215 height 814
click at [1412, 13] on icon at bounding box center [1409, 13] width 11 height 11
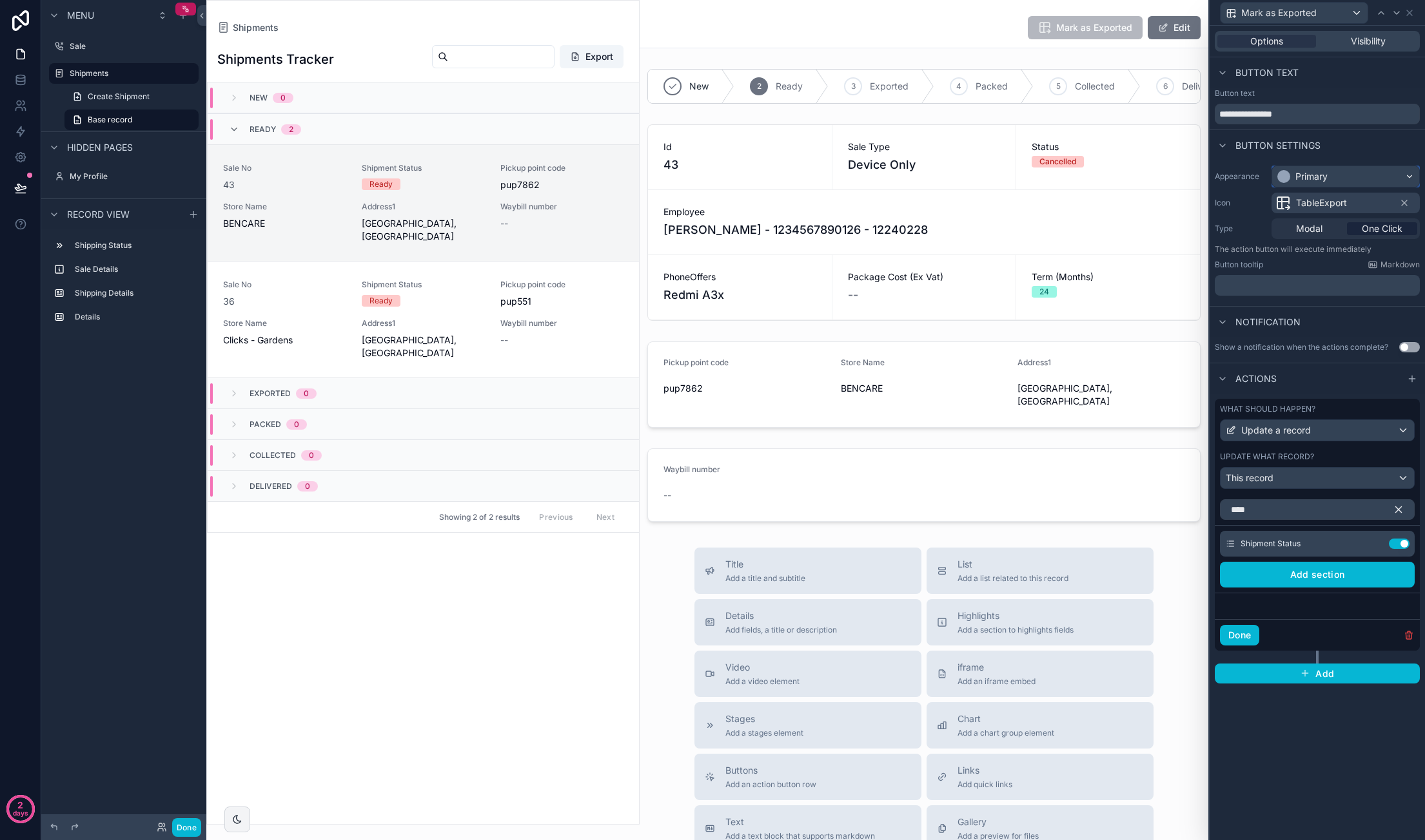
click at [1351, 176] on div "Primary" at bounding box center [1345, 176] width 147 height 20
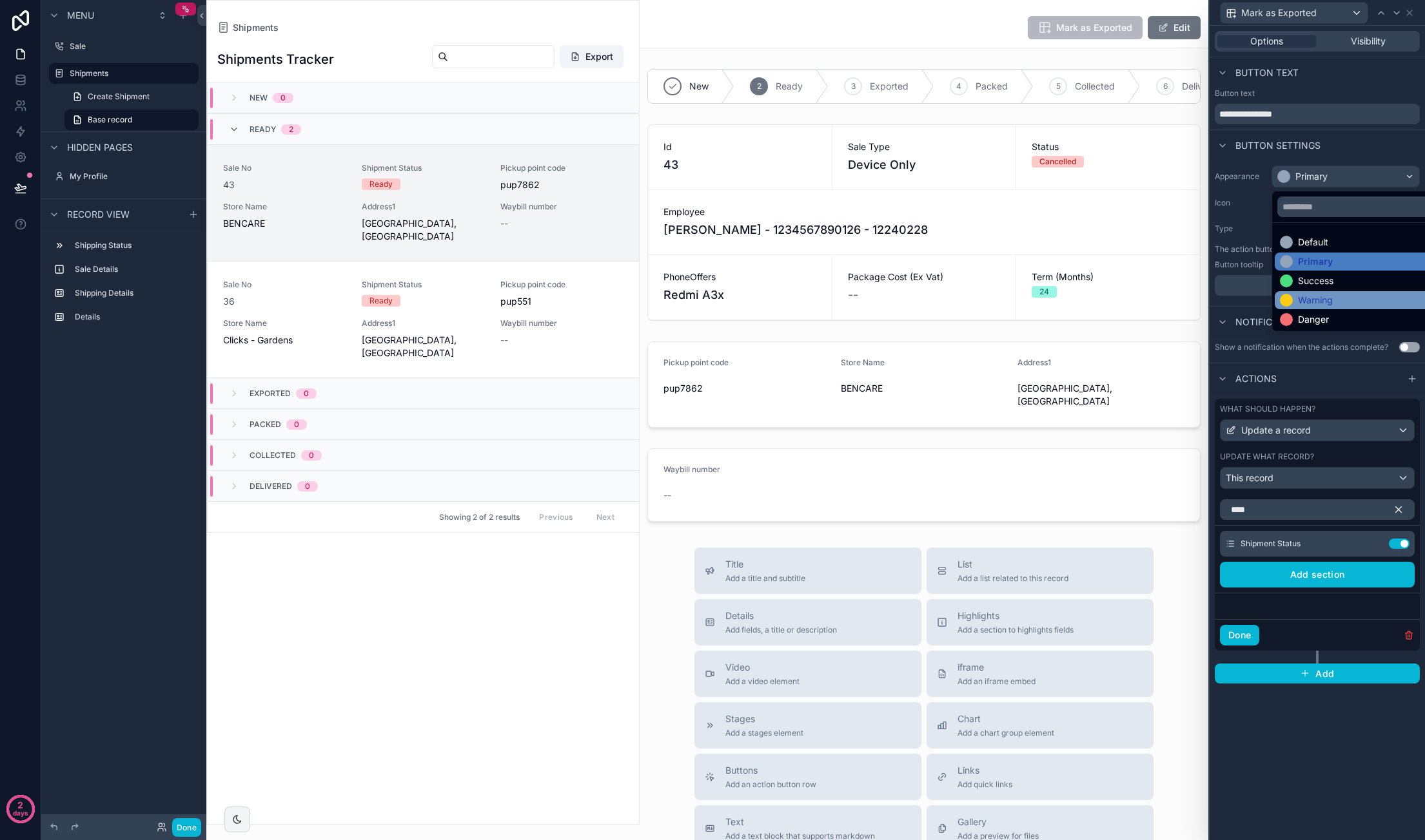
click at [1367, 301] on div "Warning" at bounding box center [1360, 300] width 162 height 13
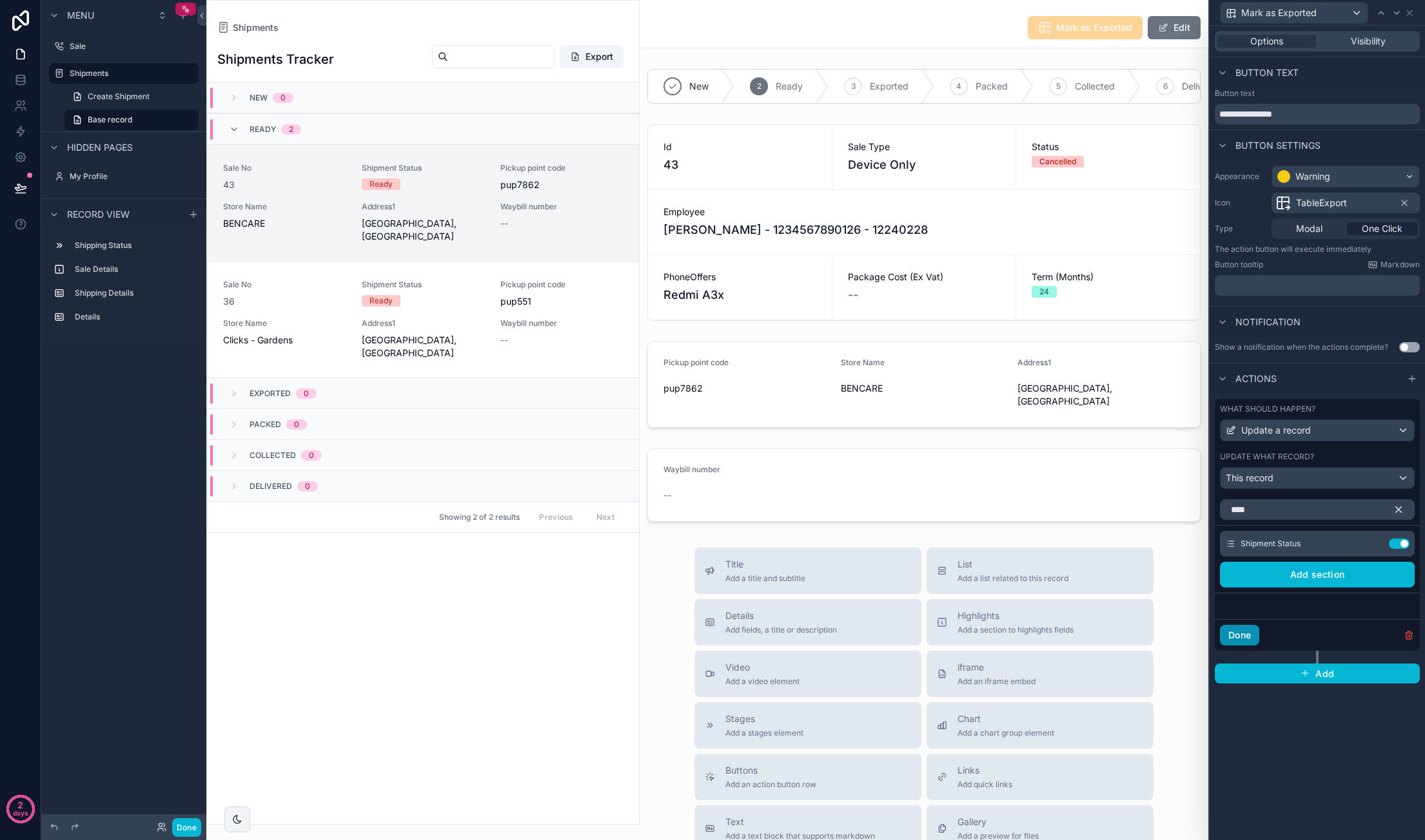
click at [1242, 639] on button "Done" at bounding box center [1239, 635] width 39 height 20
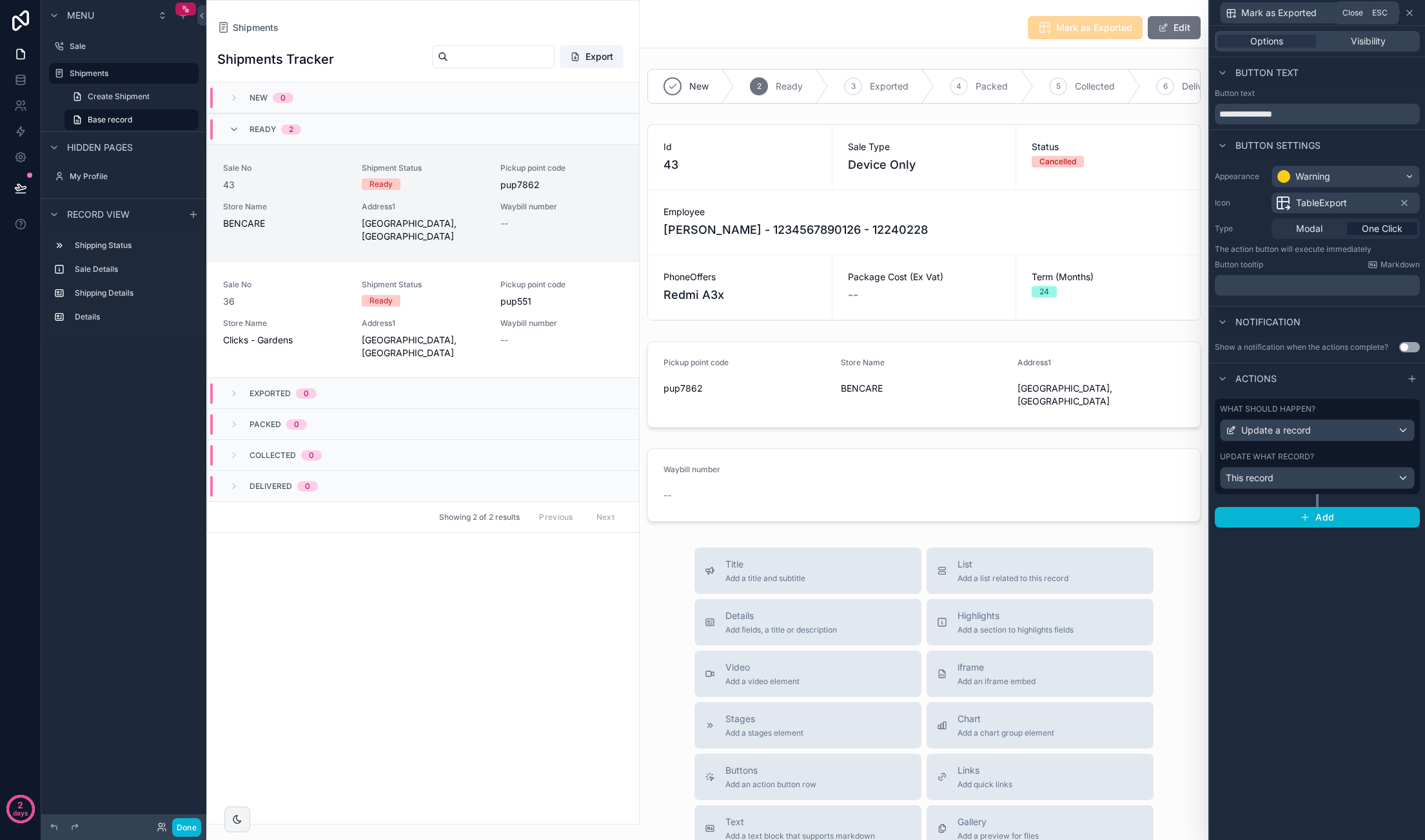
click at [1411, 16] on icon at bounding box center [1409, 13] width 11 height 11
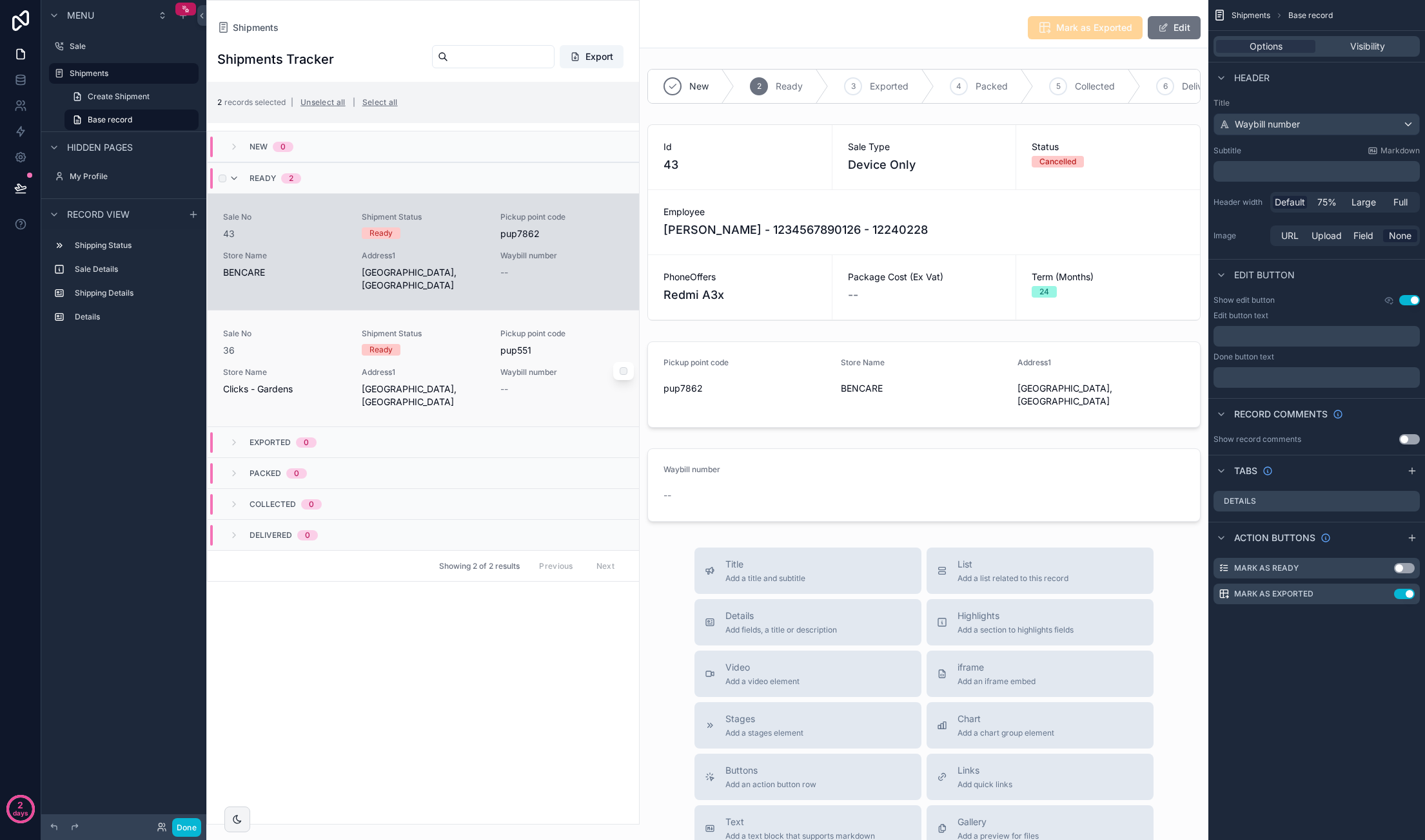
click at [625, 380] on div "scrollable content" at bounding box center [623, 371] width 20 height 18
click at [204, 19] on icon at bounding box center [202, 16] width 9 height 10
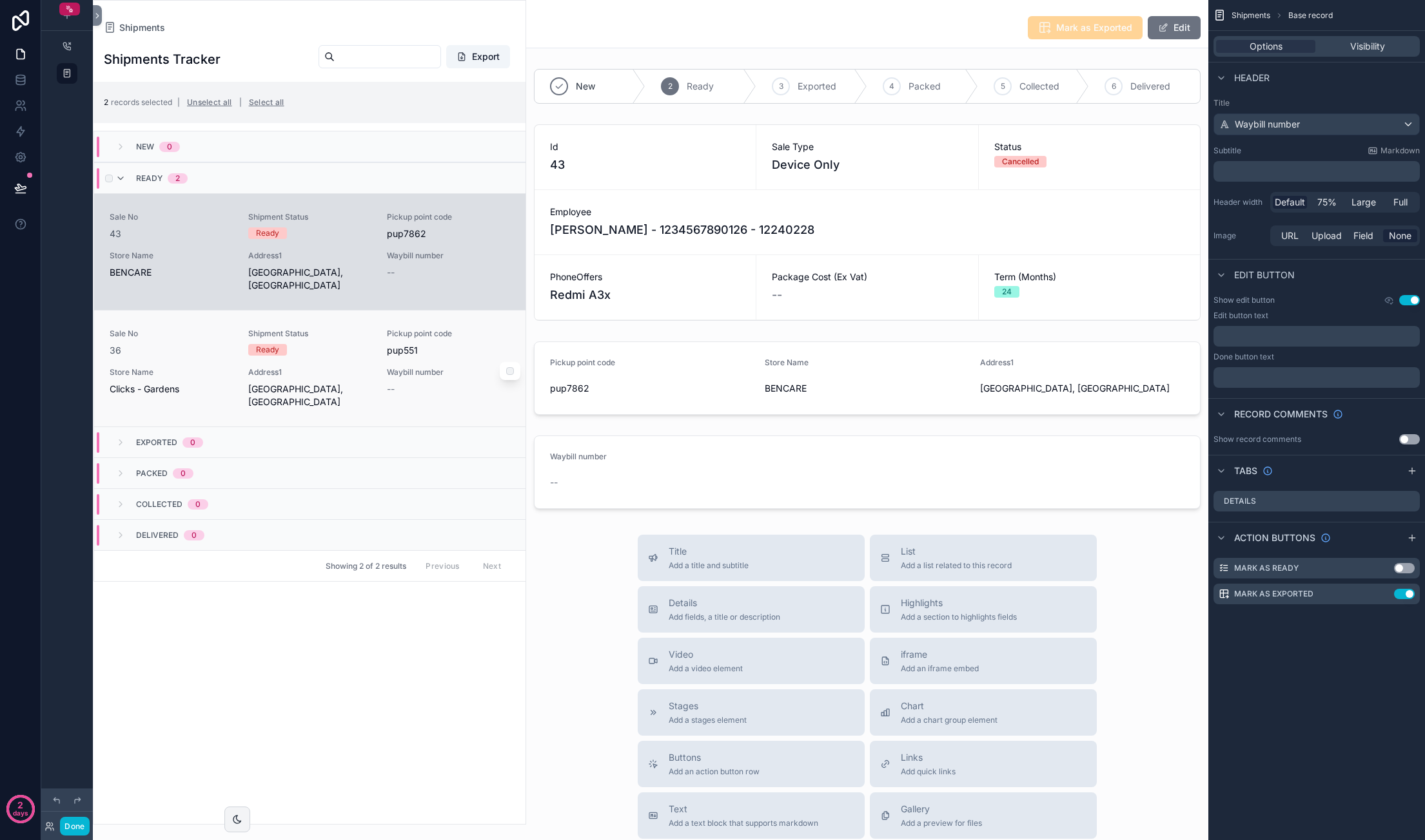
click at [504, 380] on div "scrollable content" at bounding box center [509, 371] width 20 height 18
click at [401, 149] on div "New 0" at bounding box center [310, 146] width 431 height 31
click at [468, 20] on div "Shipments Shipments Tracker Export 2 records selected | Unselect all | Select a…" at bounding box center [309, 412] width 433 height 825
click at [1246, 14] on span "Shipments" at bounding box center [1250, 16] width 38 height 11
click at [64, 74] on icon "scrollable content" at bounding box center [67, 74] width 11 height 11
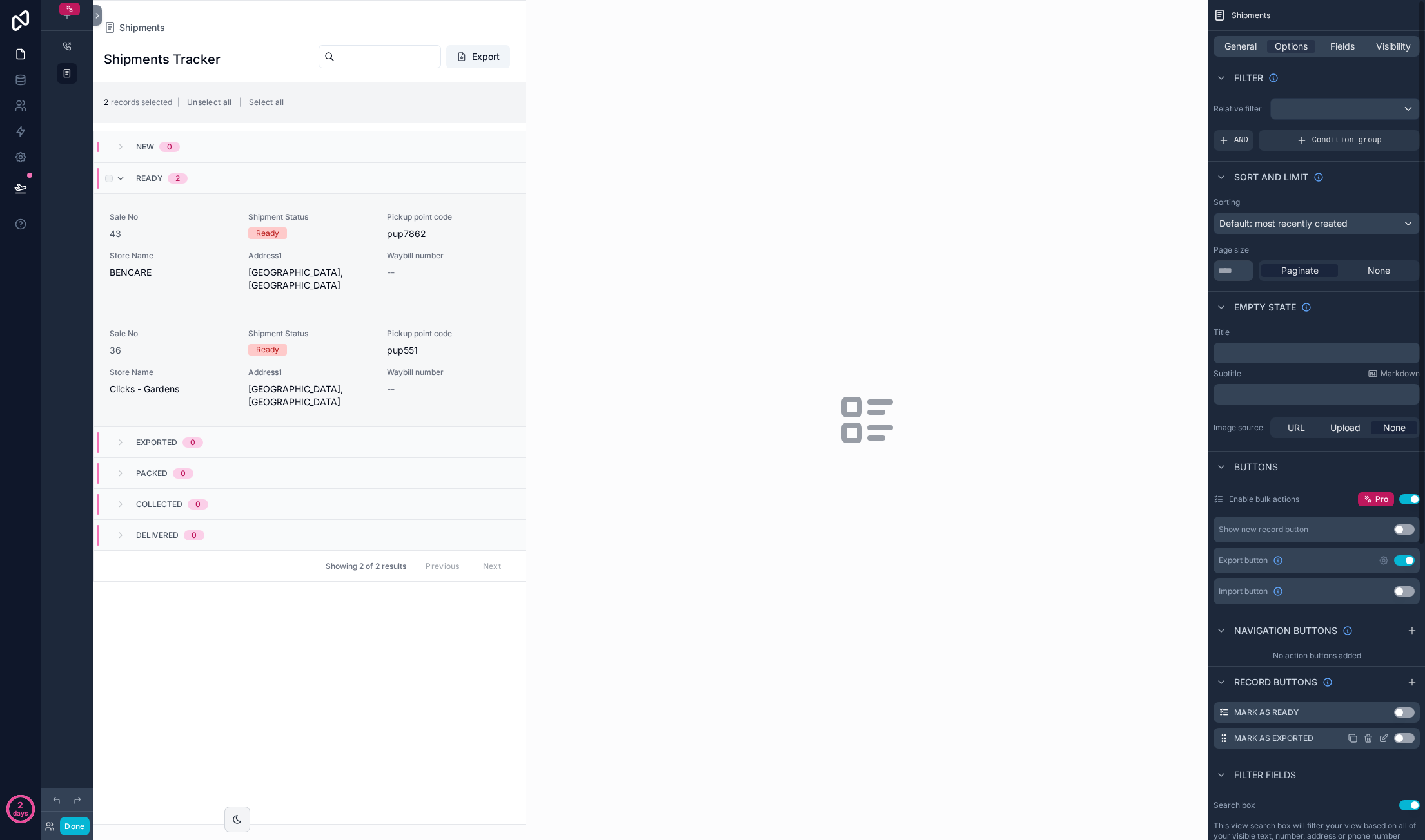
click at [1408, 742] on button "Use setting" at bounding box center [1404, 739] width 20 height 11
click at [515, 382] on div "scrollable content" at bounding box center [509, 371] width 20 height 20
click at [477, 102] on span "Mark as Exported" at bounding box center [477, 103] width 68 height 10
click at [537, 78] on icon "scrollable content" at bounding box center [532, 78] width 11 height 11
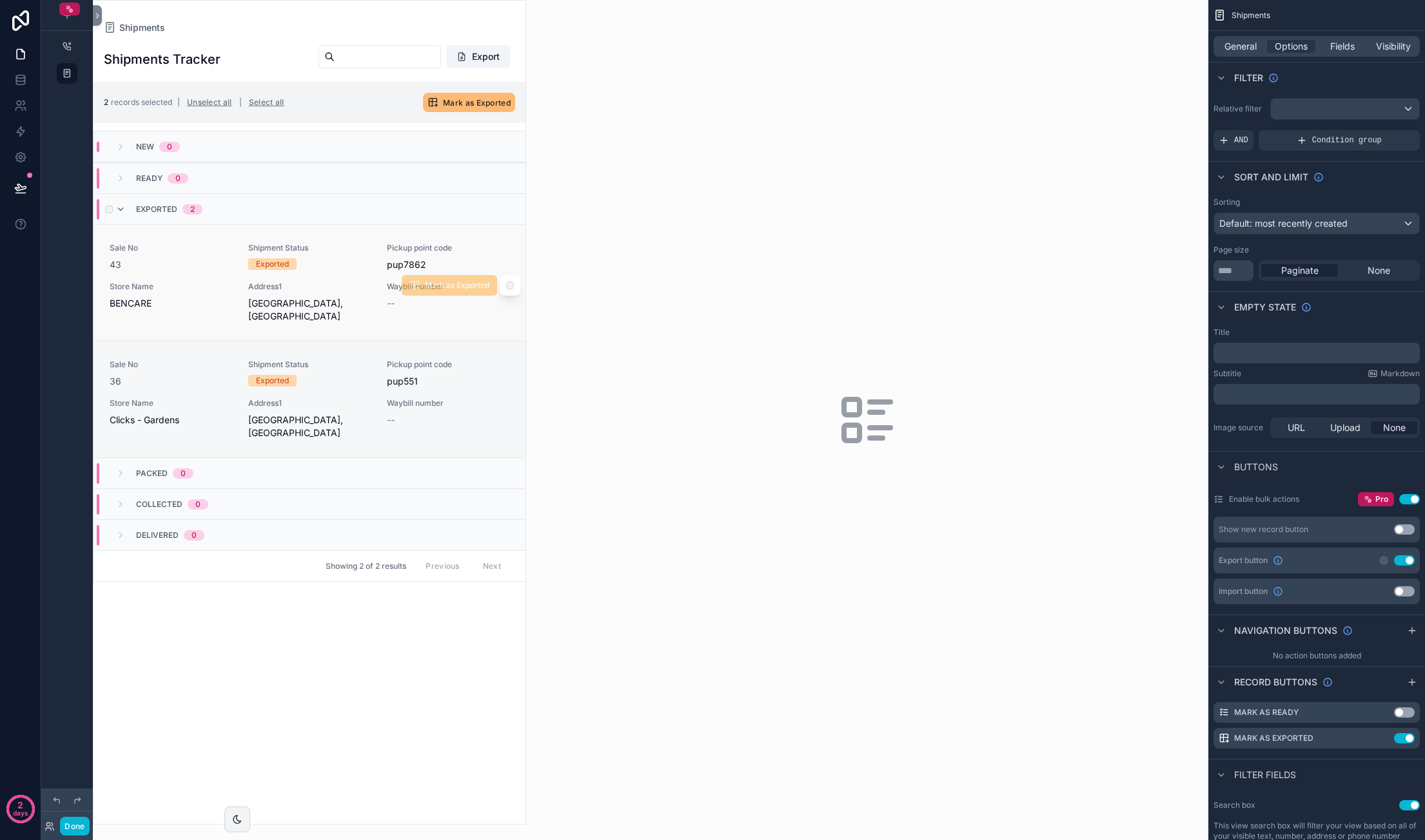
click at [339, 269] on div "Shipment Status Exported" at bounding box center [309, 257] width 123 height 29
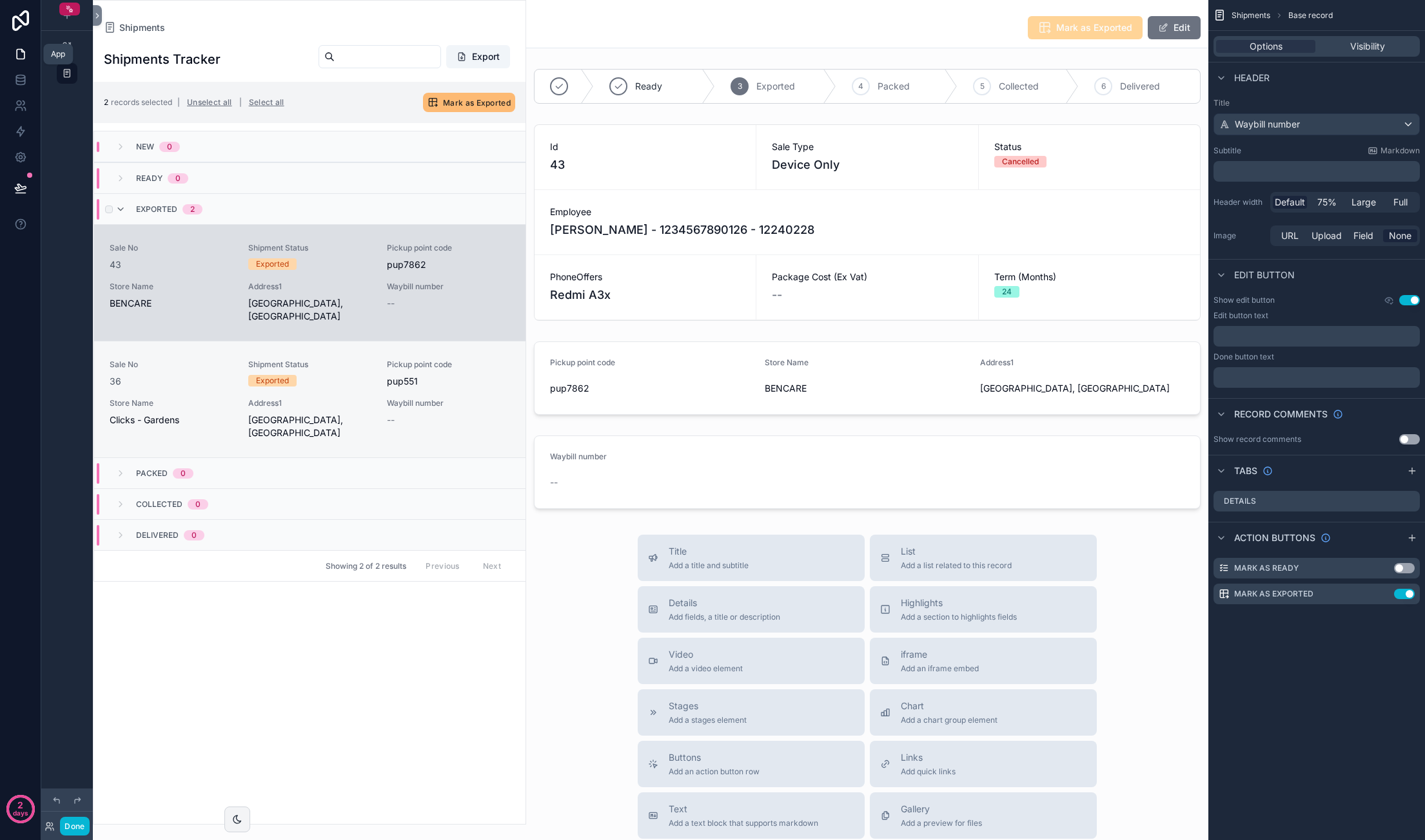
click at [26, 57] on icon at bounding box center [20, 54] width 13 height 13
click at [230, 101] on button "Unselect all" at bounding box center [210, 102] width 54 height 20
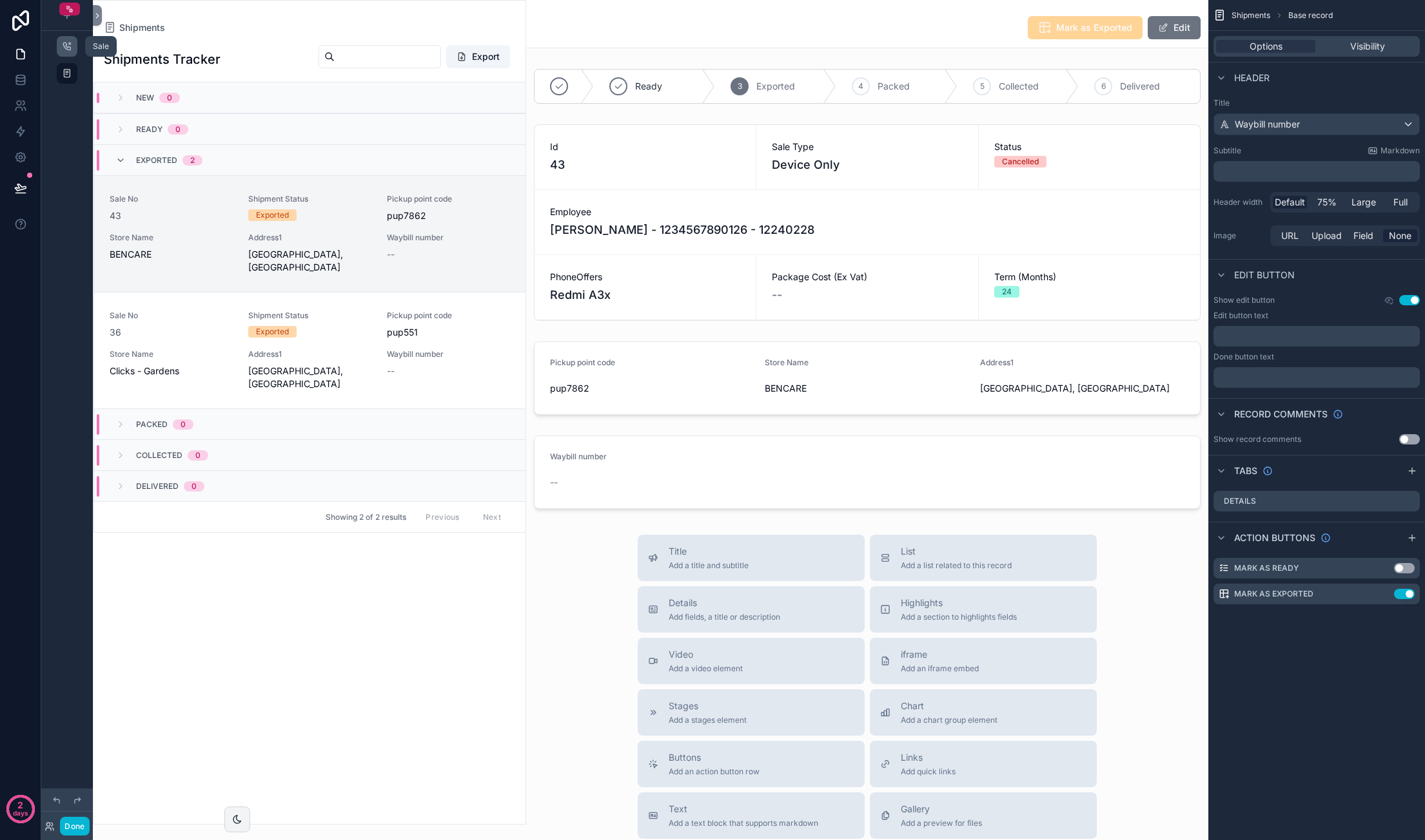
click at [63, 41] on div "scrollable content" at bounding box center [67, 46] width 16 height 20
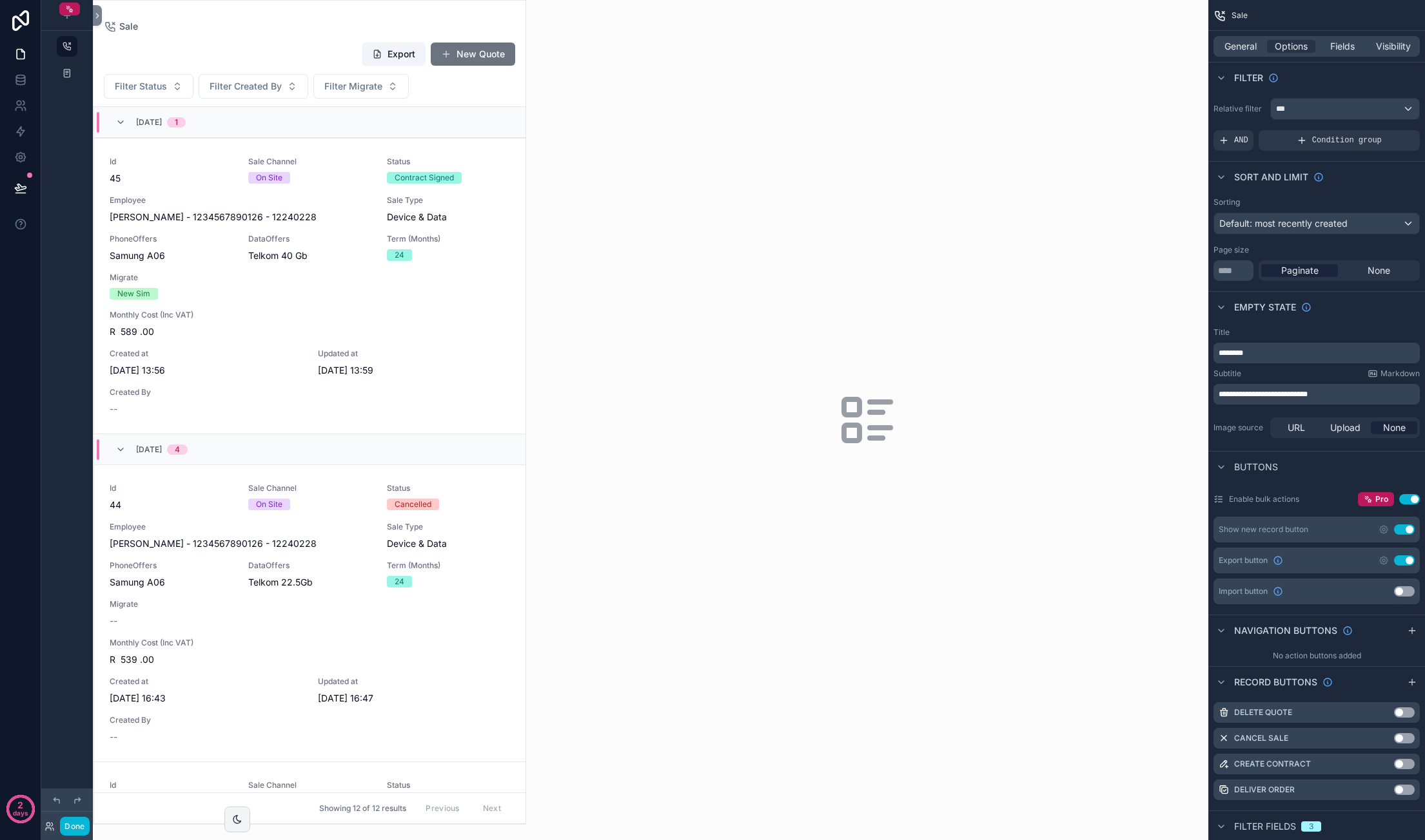
click at [327, 181] on div "scrollable content" at bounding box center [309, 412] width 432 height 823
click at [180, 246] on div "PhoneOffers Samung A06" at bounding box center [170, 248] width 123 height 29
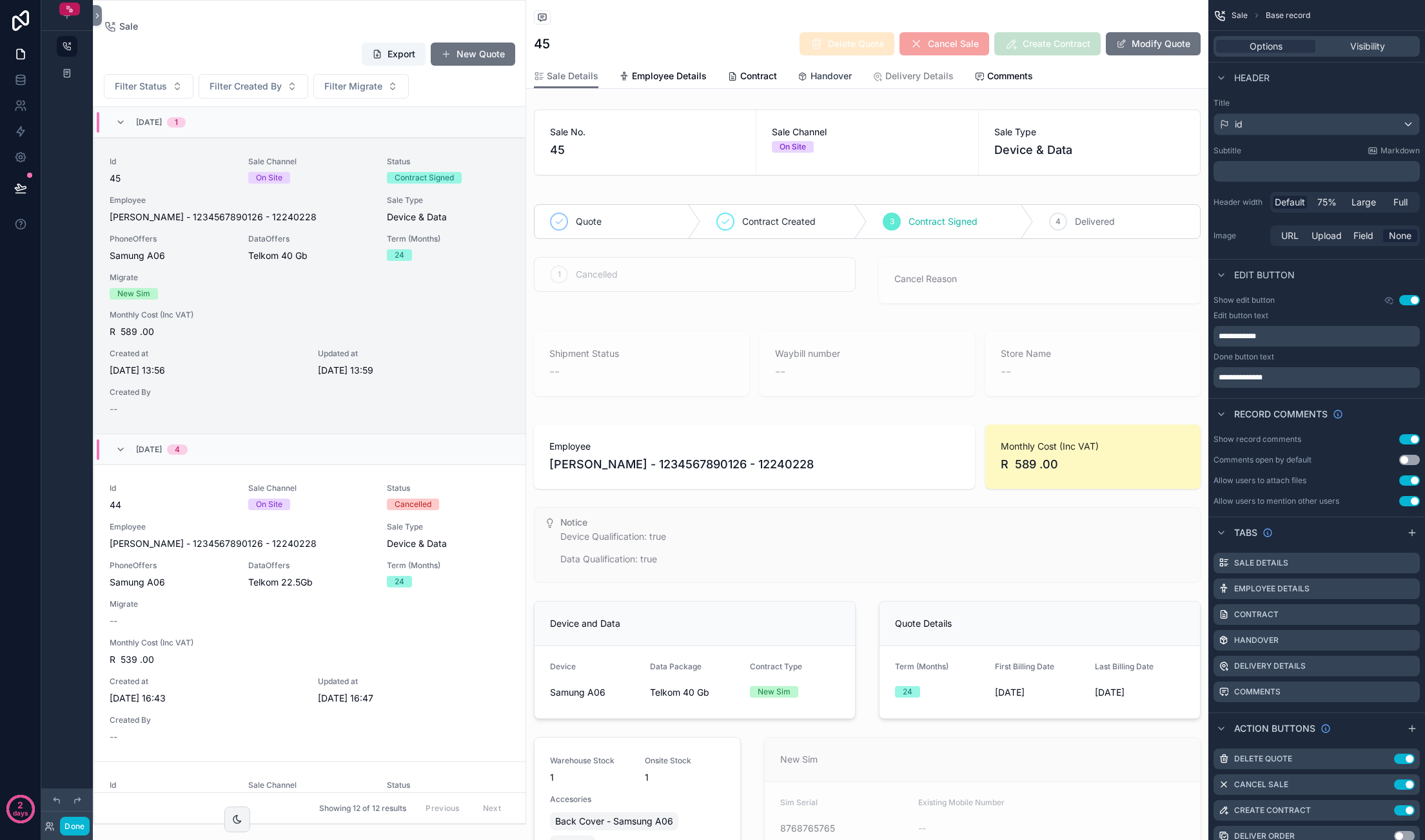
click at [831, 79] on span "Handover" at bounding box center [831, 75] width 41 height 13
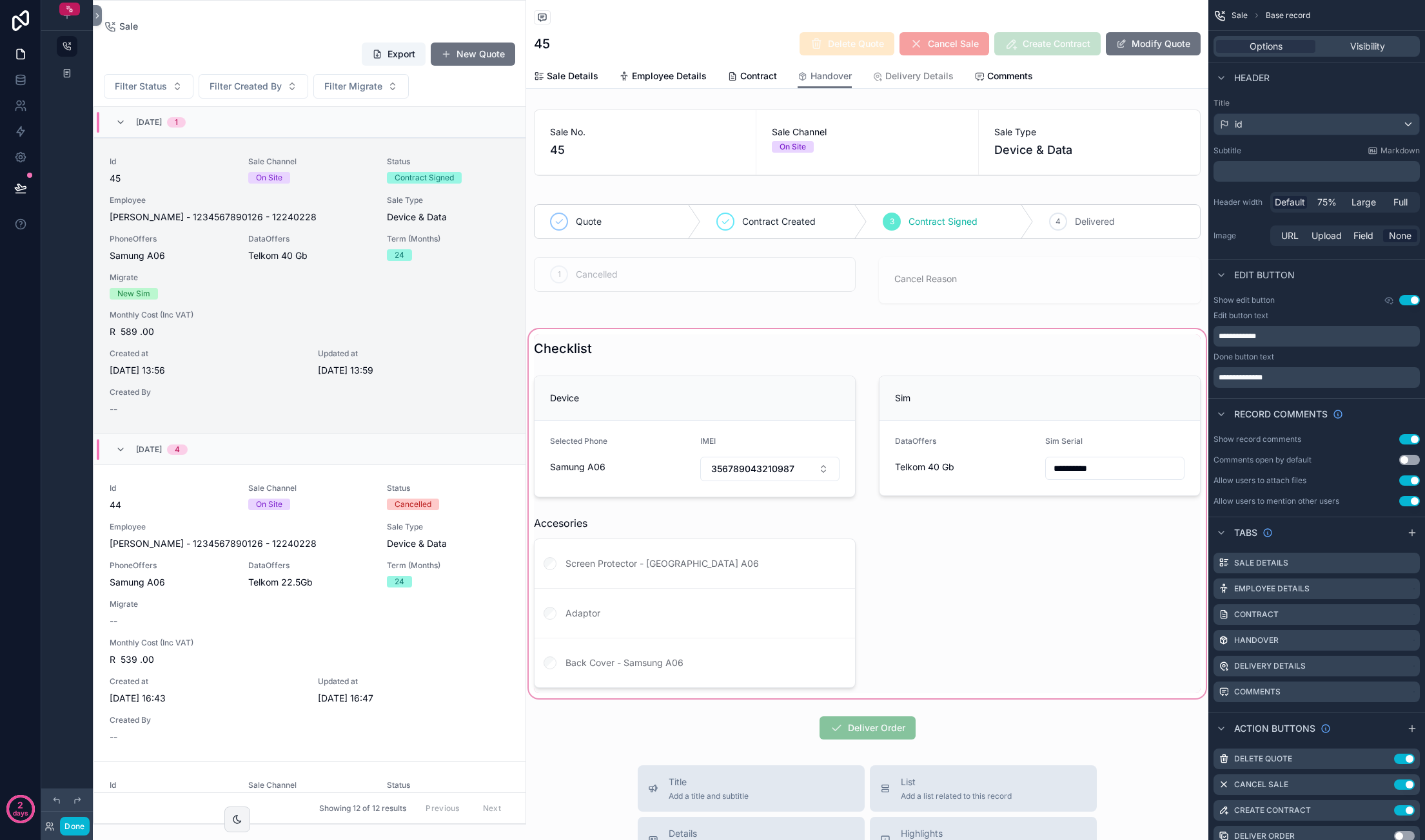
click at [756, 351] on div "scrollable content" at bounding box center [867, 514] width 682 height 375
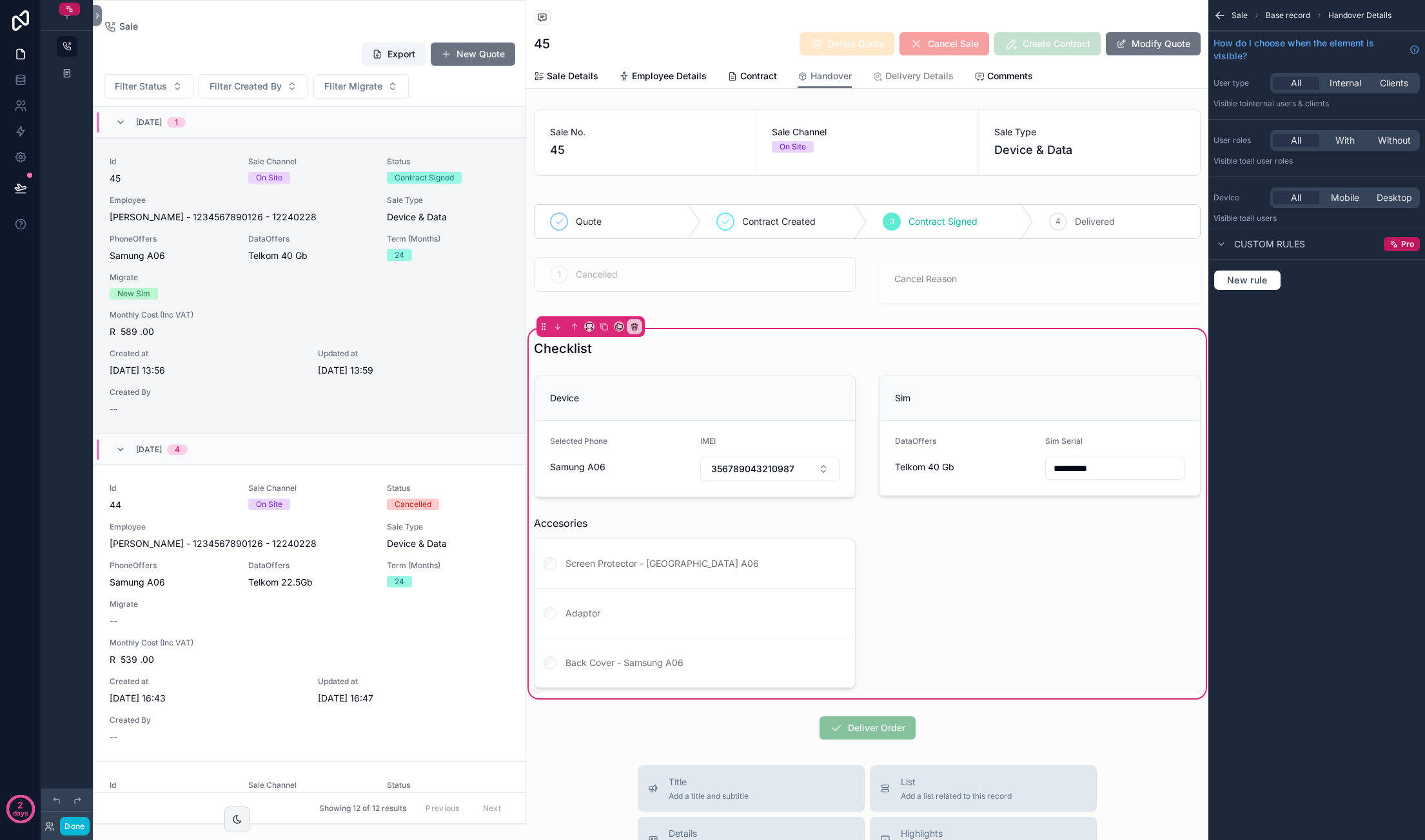
drag, startPoint x: 742, startPoint y: 331, endPoint x: 708, endPoint y: 331, distance: 34.0
click at [708, 331] on div "**********" at bounding box center [867, 514] width 682 height 375
click at [628, 388] on div "scrollable content" at bounding box center [694, 436] width 337 height 132
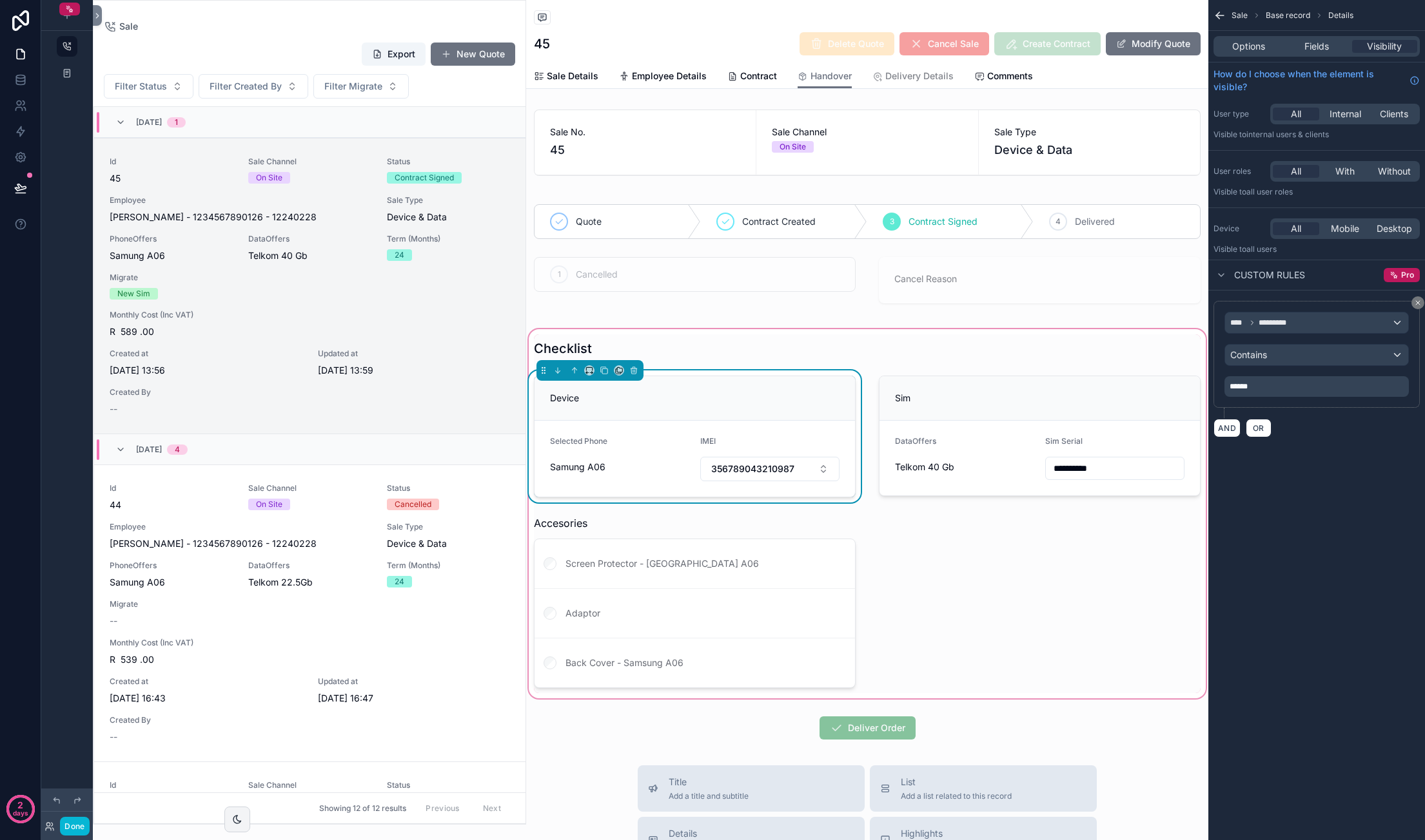
click at [631, 330] on div "**********" at bounding box center [867, 514] width 682 height 375
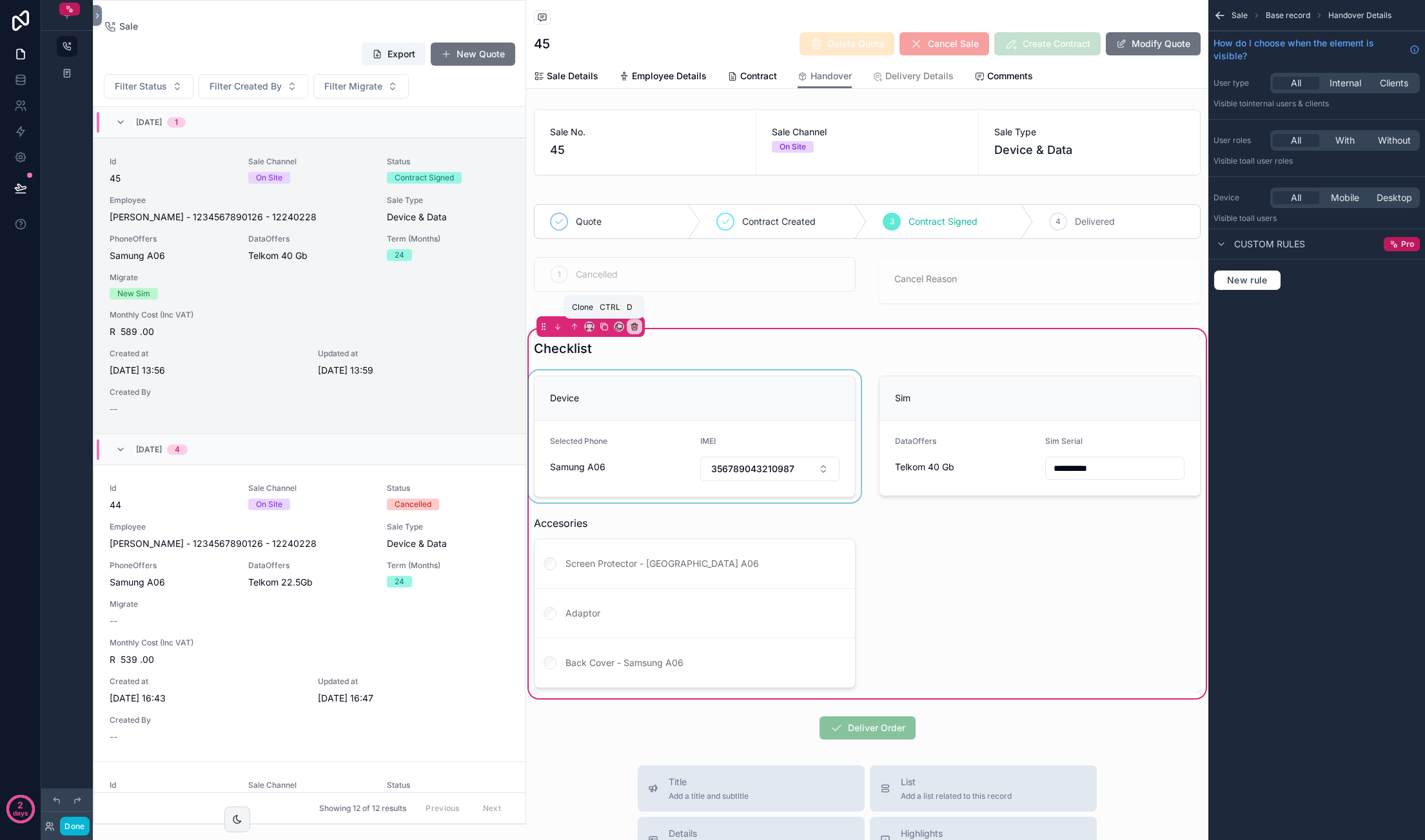
click at [610, 324] on button "scrollable content" at bounding box center [603, 326] width 14 height 14
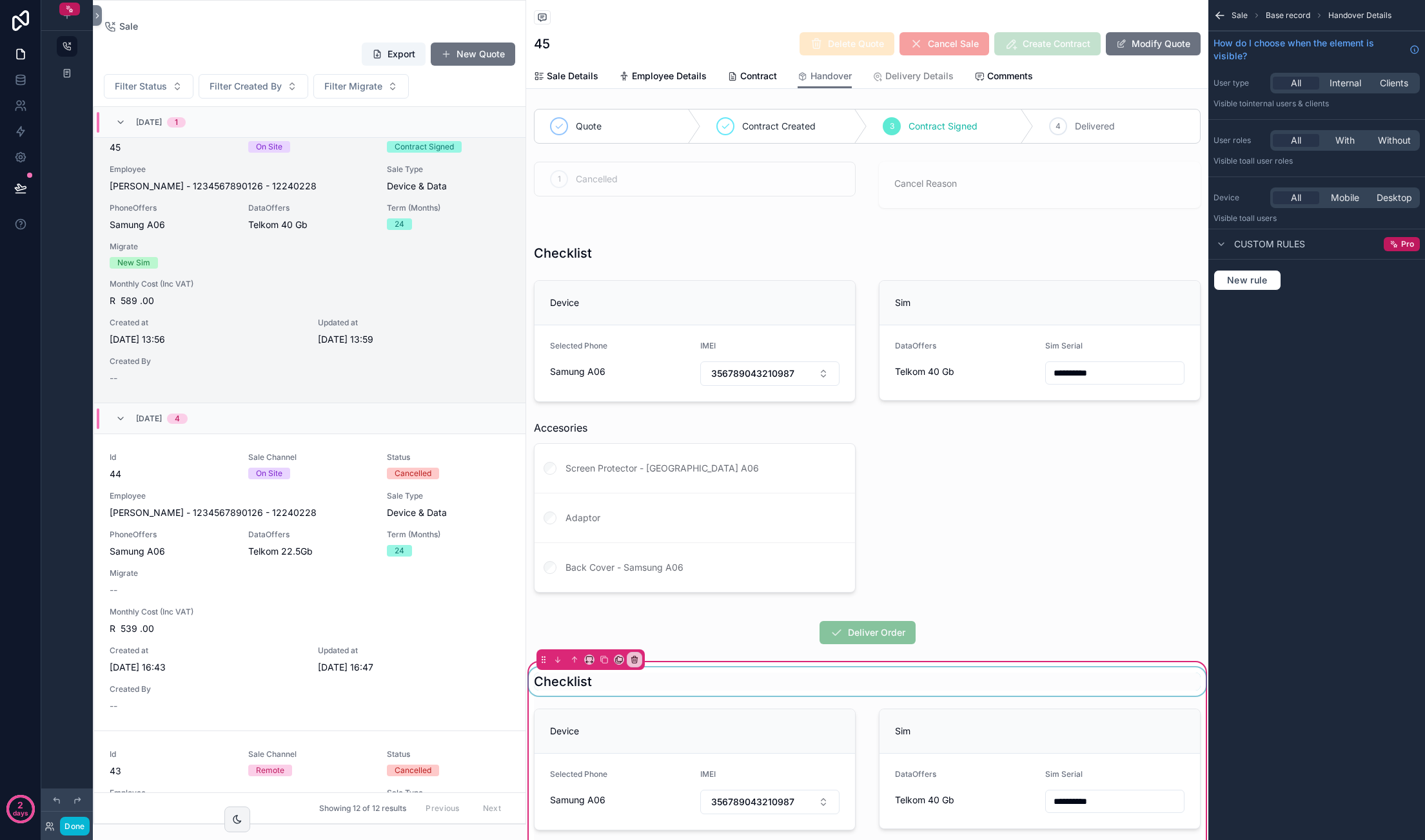
scroll to position [193, 0]
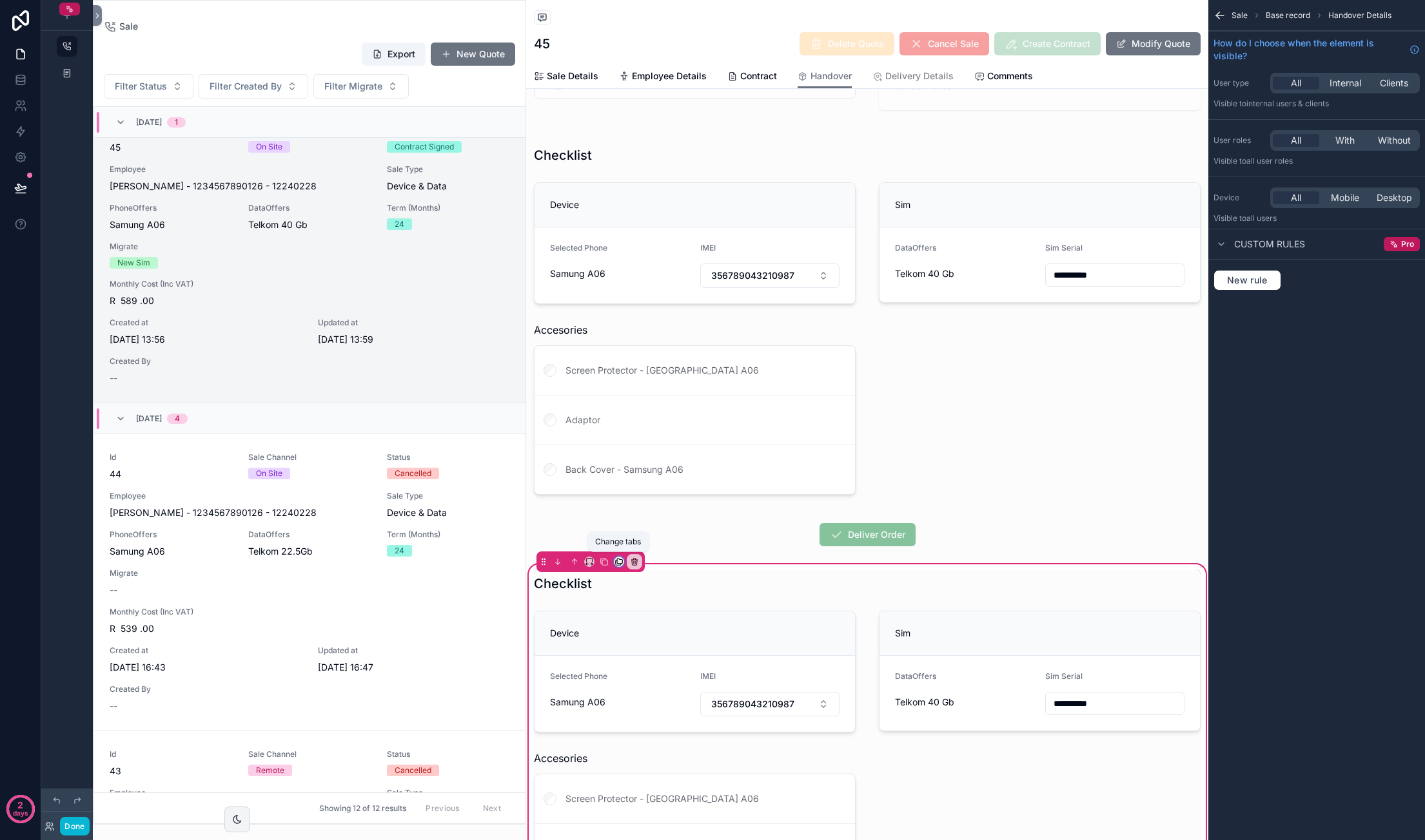
click at [619, 559] on icon "scrollable content" at bounding box center [619, 562] width 9 height 9
click at [636, 559] on div "scrollable content" at bounding box center [712, 420] width 1425 height 840
click at [636, 560] on icon "scrollable content" at bounding box center [634, 563] width 5 height 5
click at [664, 609] on span "Remove entire container" at bounding box center [688, 609] width 103 height 16
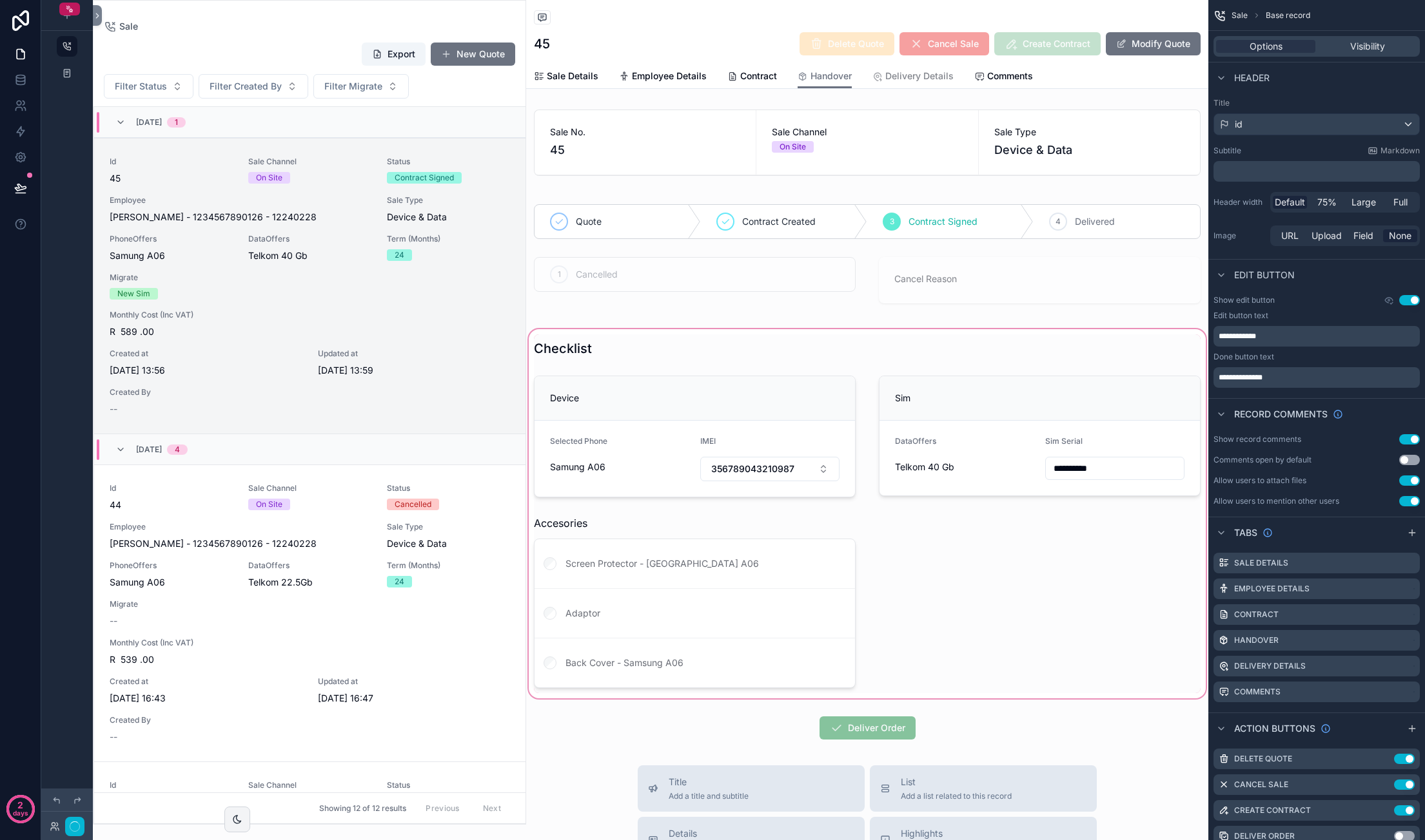
scroll to position [31, 0]
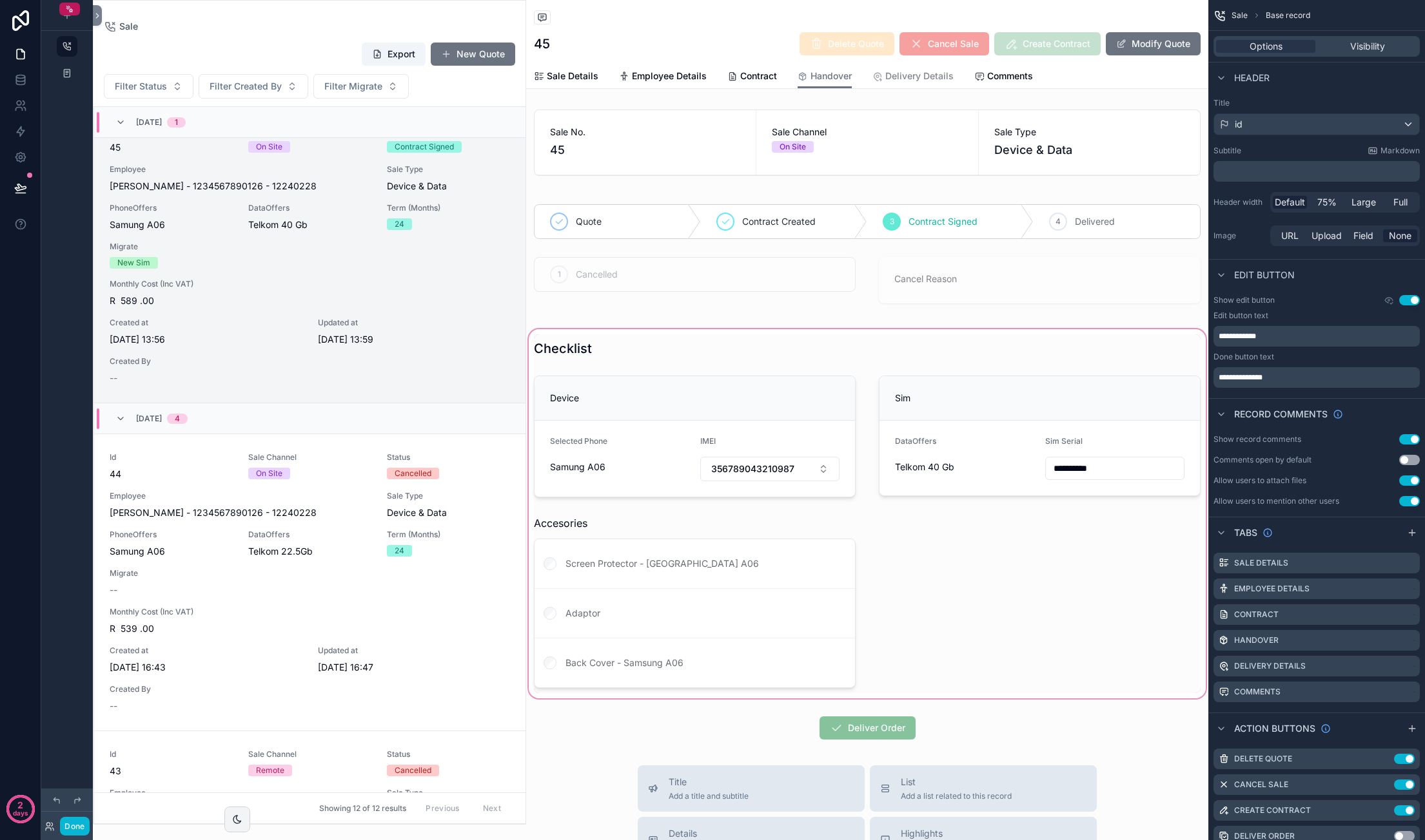
click at [680, 418] on div "scrollable content" at bounding box center [867, 514] width 682 height 375
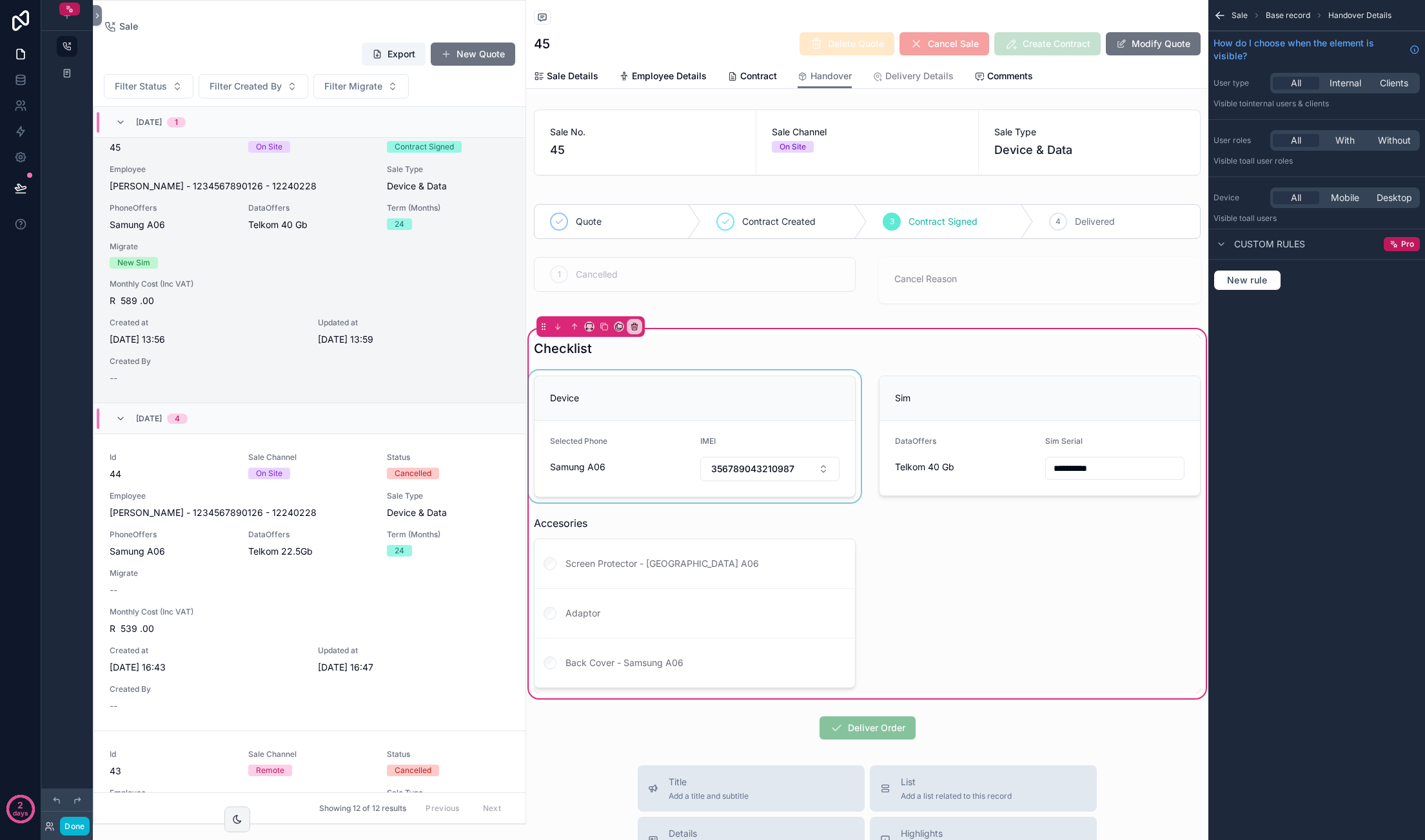
click at [677, 410] on div "scrollable content" at bounding box center [694, 436] width 337 height 132
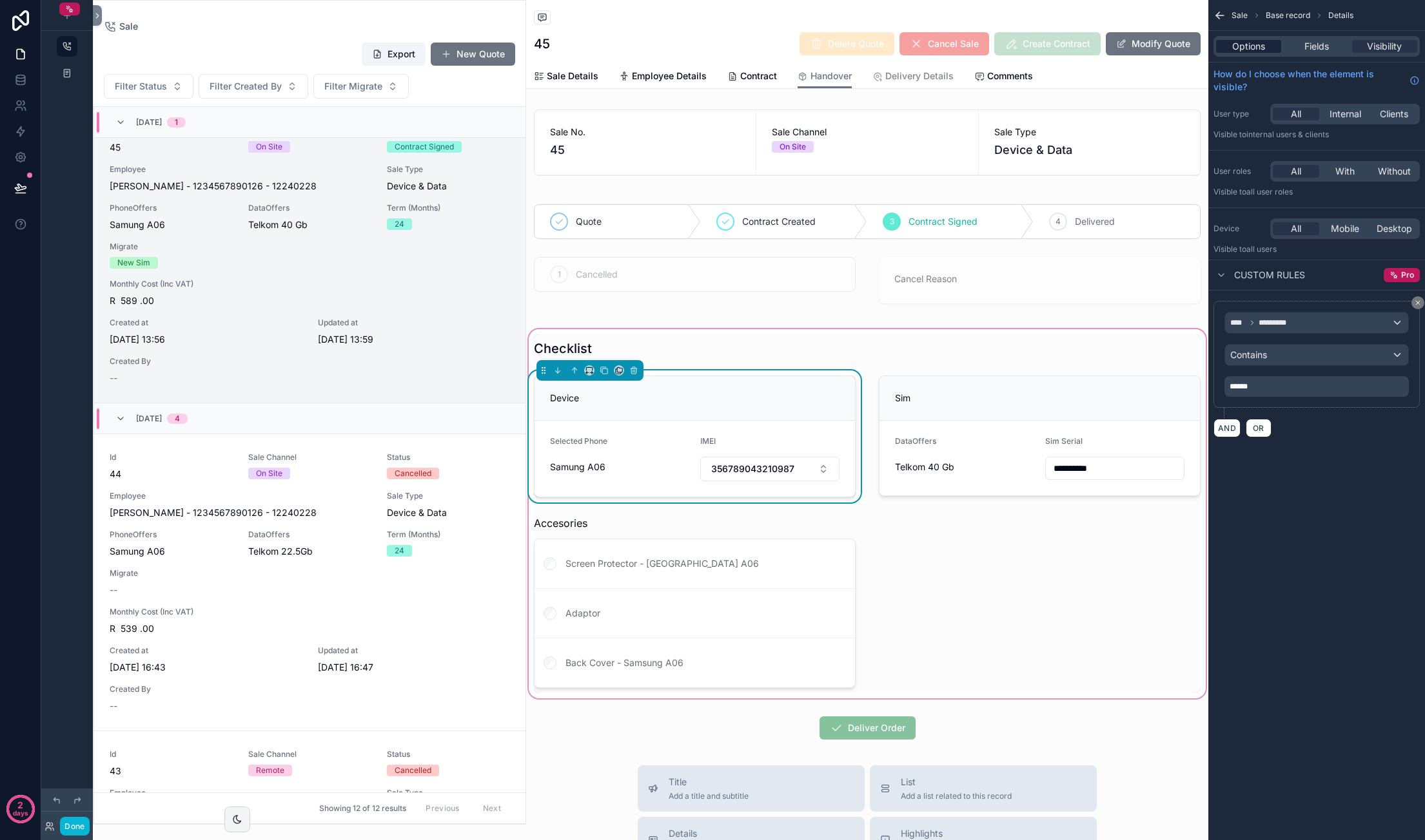
click at [1253, 46] on span "Options" at bounding box center [1248, 46] width 33 height 13
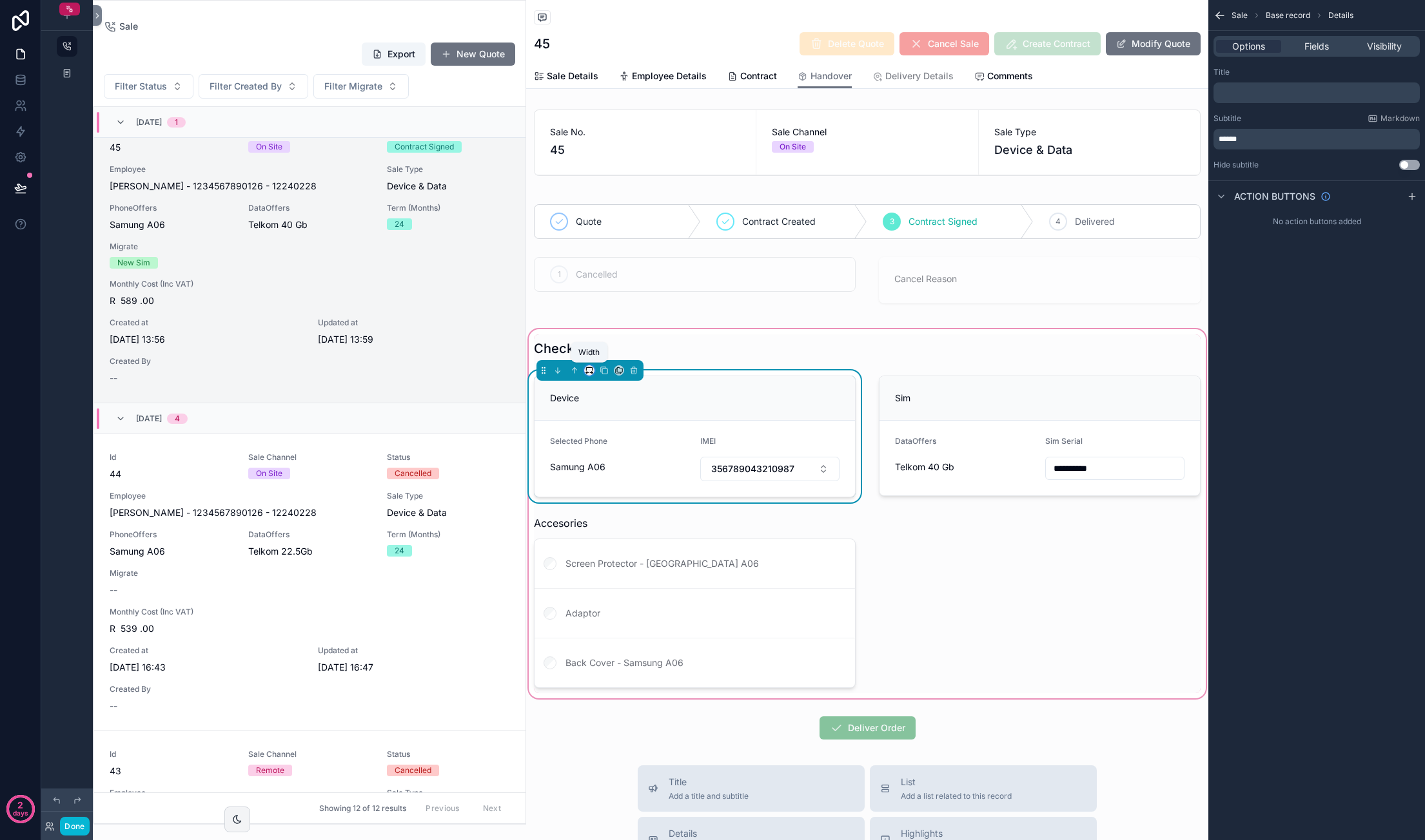
click at [590, 368] on icon "scrollable content" at bounding box center [589, 370] width 9 height 9
click at [796, 386] on div "scrollable content" at bounding box center [712, 420] width 1425 height 840
click at [1316, 47] on span "Fields" at bounding box center [1316, 46] width 24 height 13
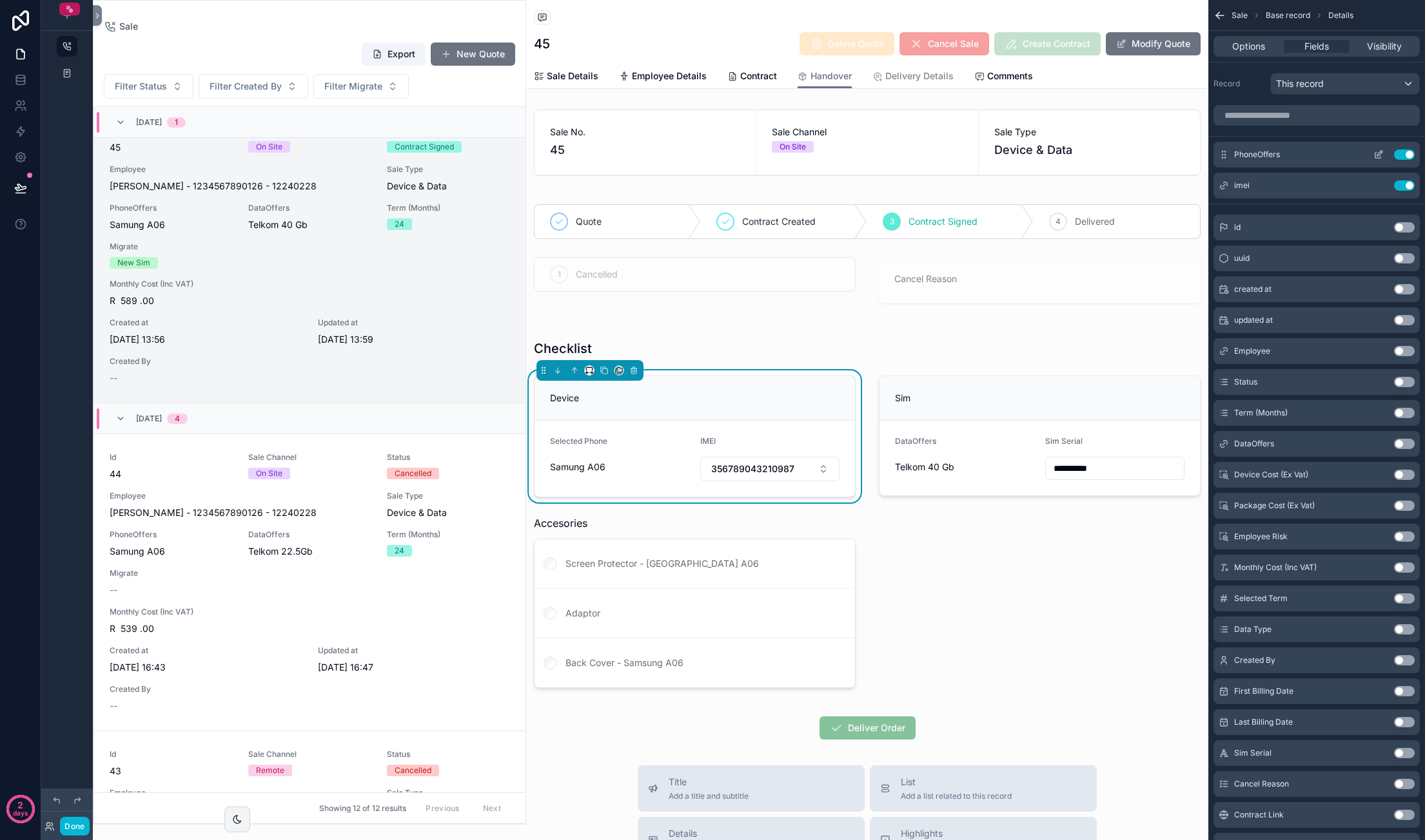
click at [1376, 153] on icon "scrollable content" at bounding box center [1378, 155] width 11 height 11
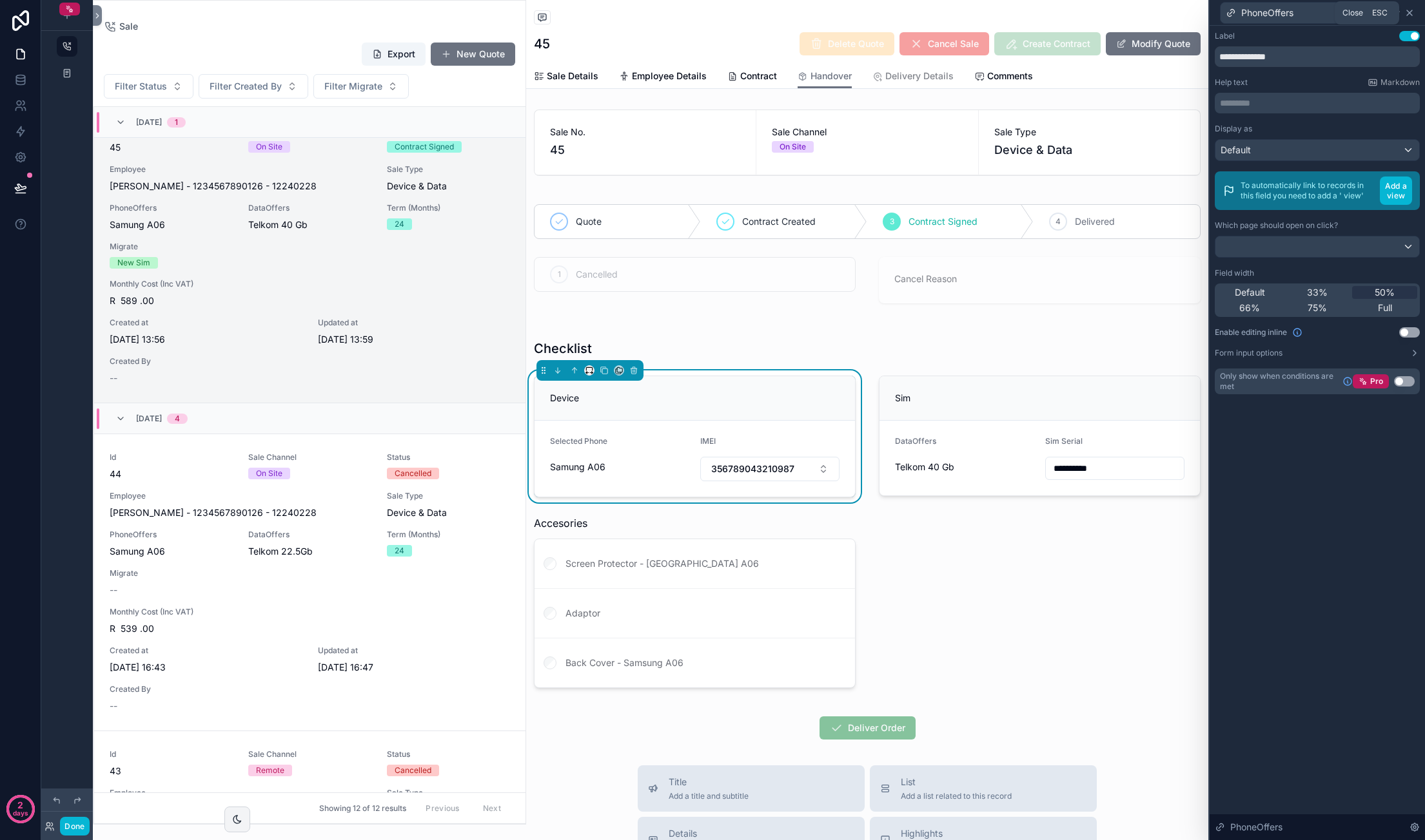
click at [1412, 12] on icon at bounding box center [1409, 13] width 11 height 11
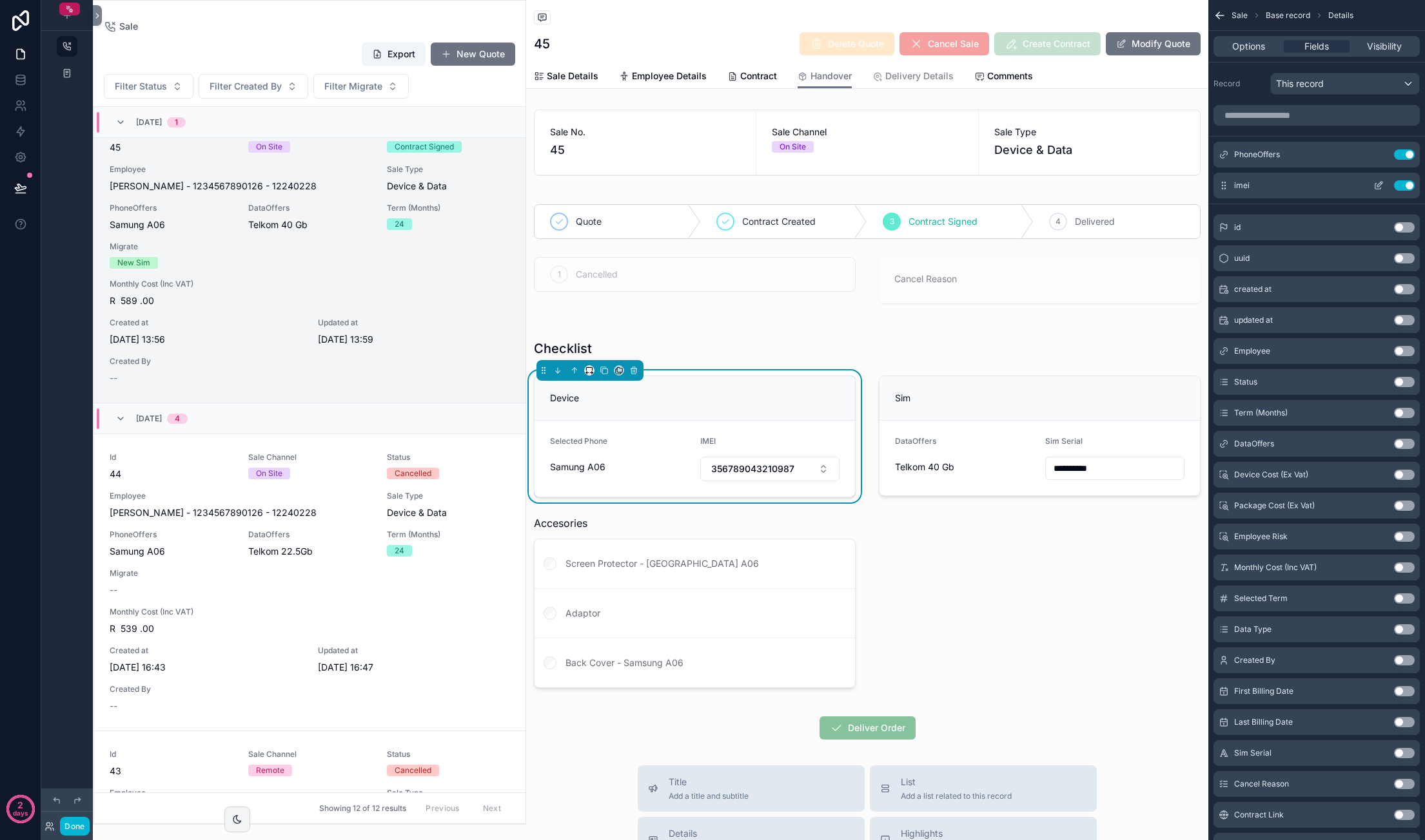
click at [1381, 186] on icon "scrollable content" at bounding box center [1378, 185] width 11 height 11
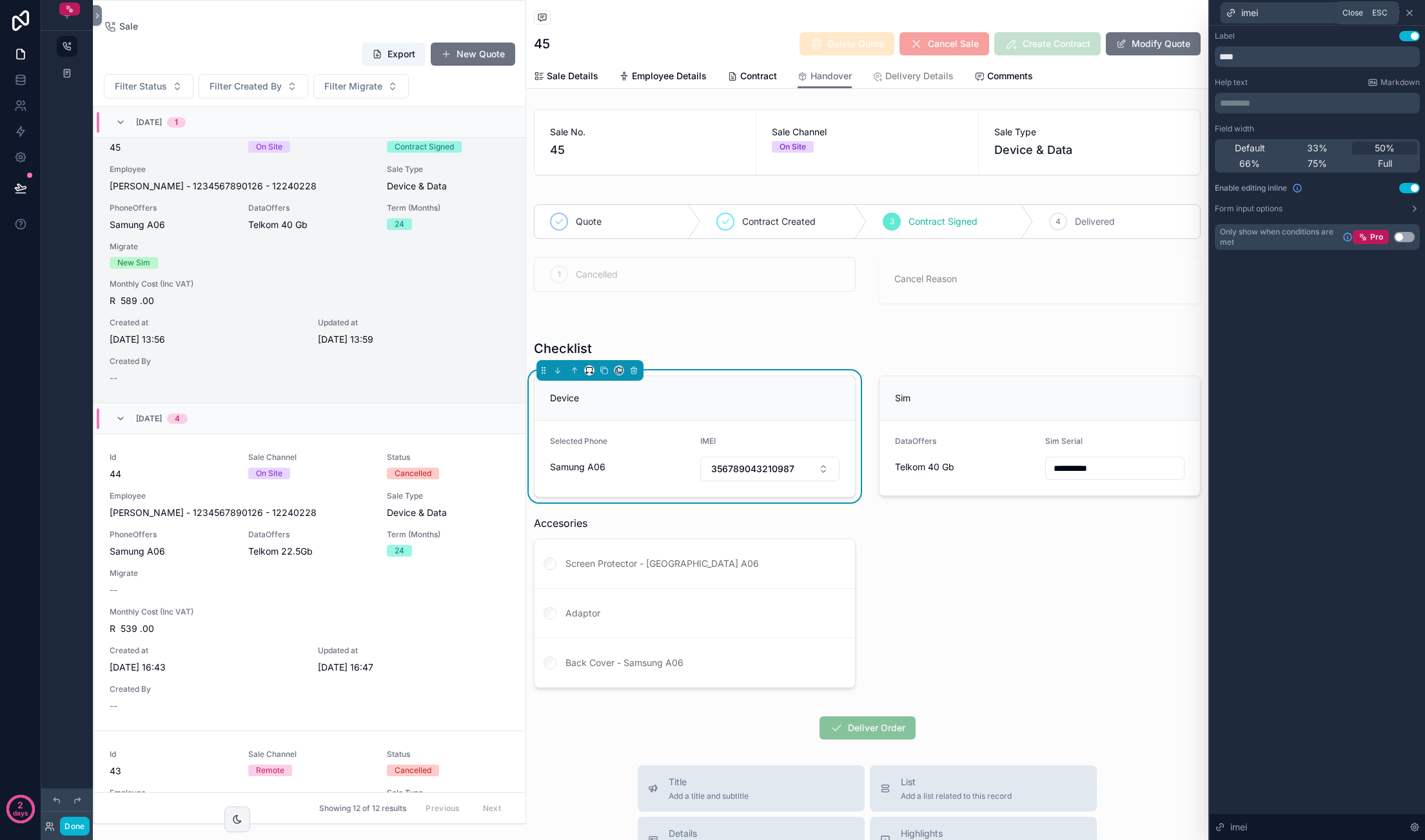
click at [1413, 10] on icon at bounding box center [1409, 13] width 11 height 11
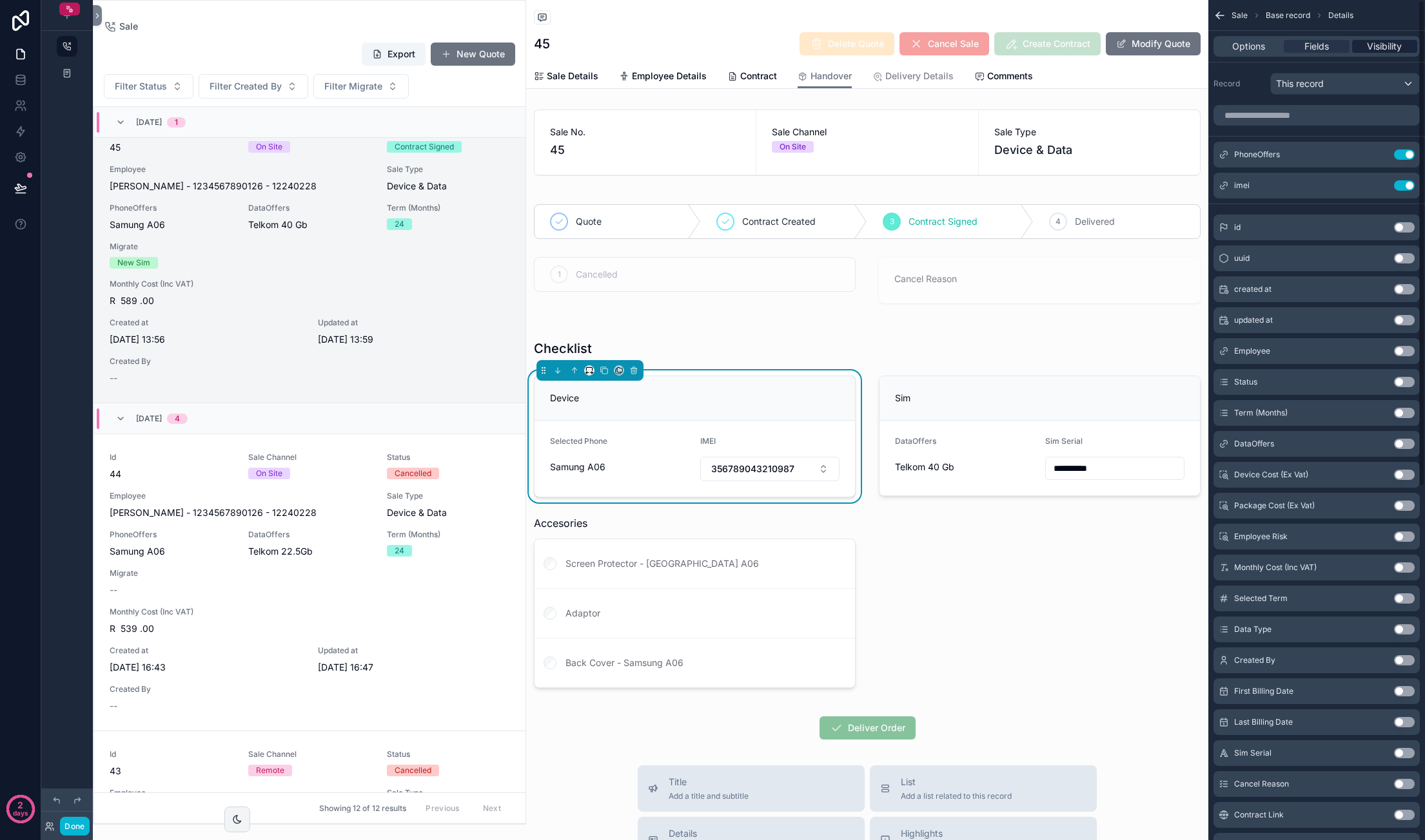
click at [1374, 52] on span "Visibility" at bounding box center [1384, 46] width 35 height 13
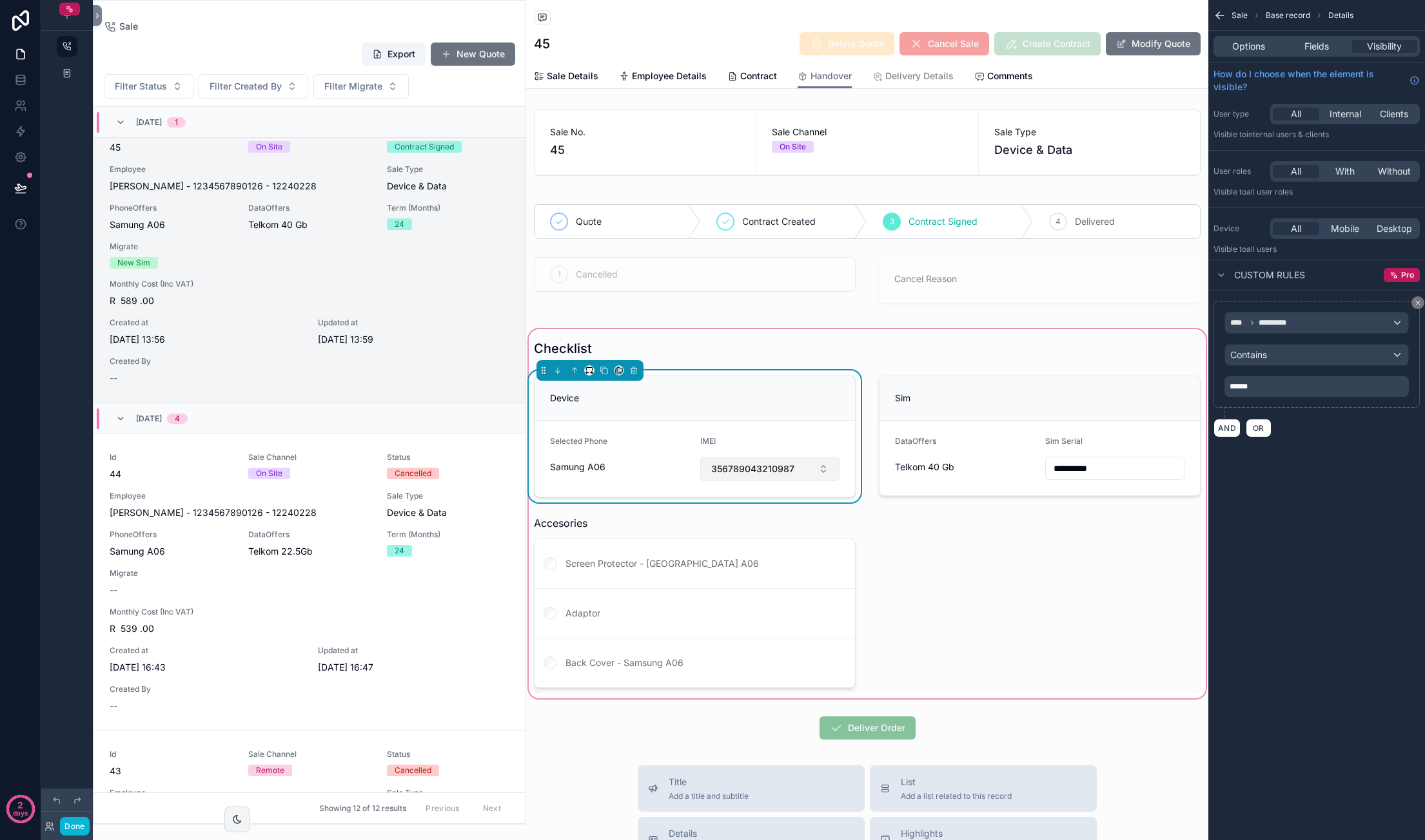
click at [763, 468] on span "356789043210987" at bounding box center [753, 469] width 83 height 13
click at [787, 434] on form "Selected Phone Samung A06 IMEI 356789043210987" at bounding box center [694, 458] width 321 height 76
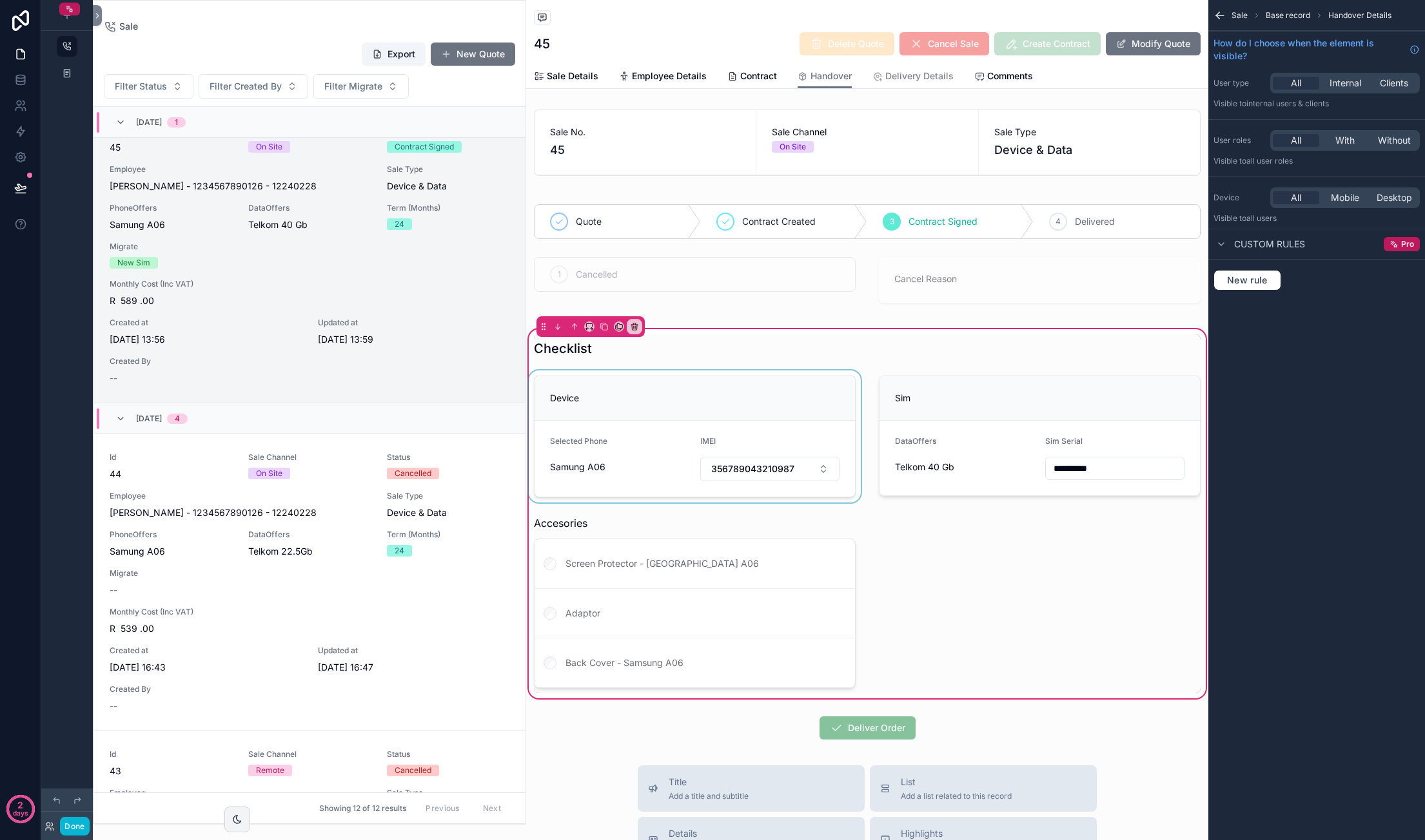
click at [818, 388] on div "scrollable content" at bounding box center [694, 436] width 337 height 132
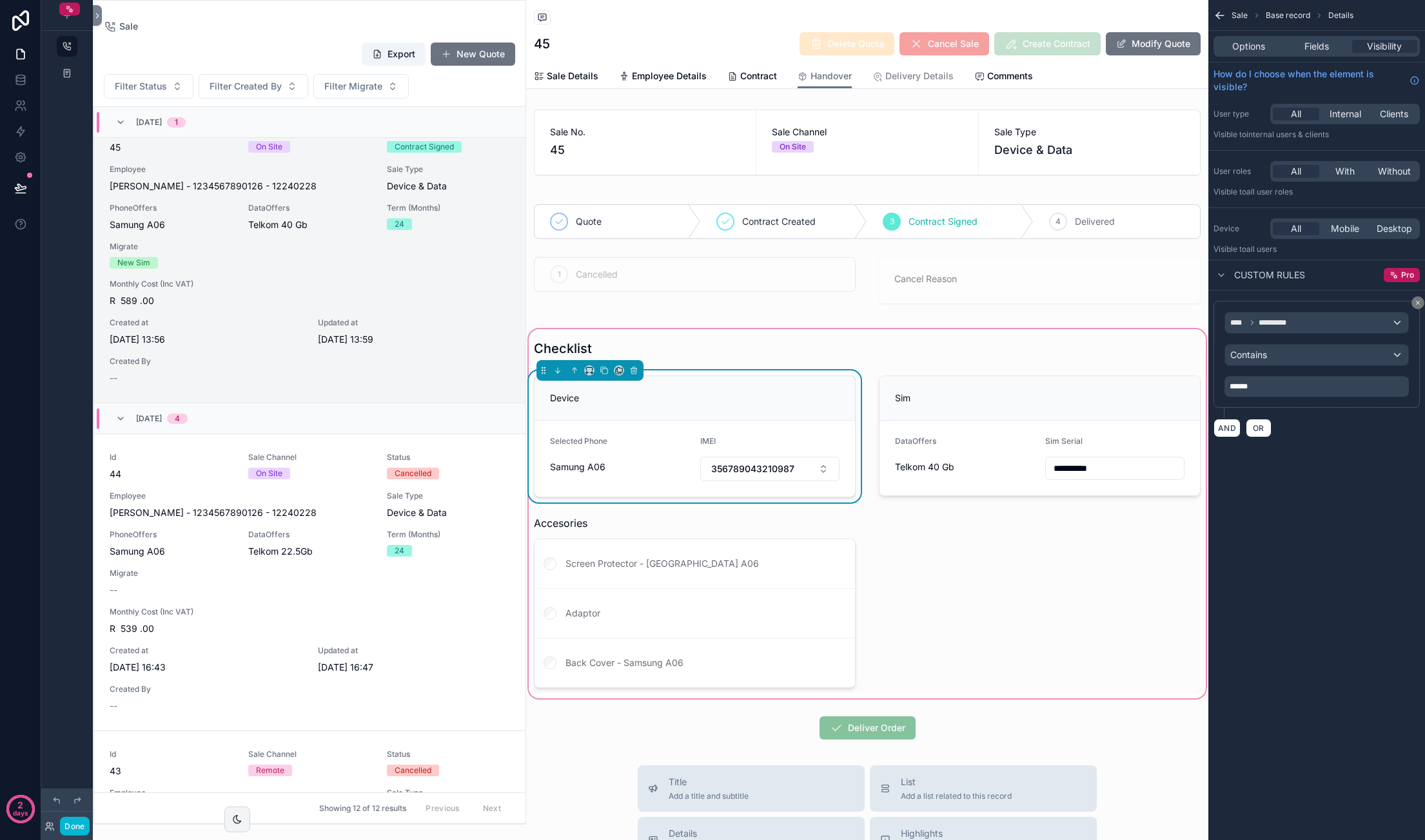
click at [1310, 38] on div "Options Fields Visibility" at bounding box center [1316, 46] width 206 height 20
click at [1310, 43] on span "Fields" at bounding box center [1316, 46] width 24 height 13
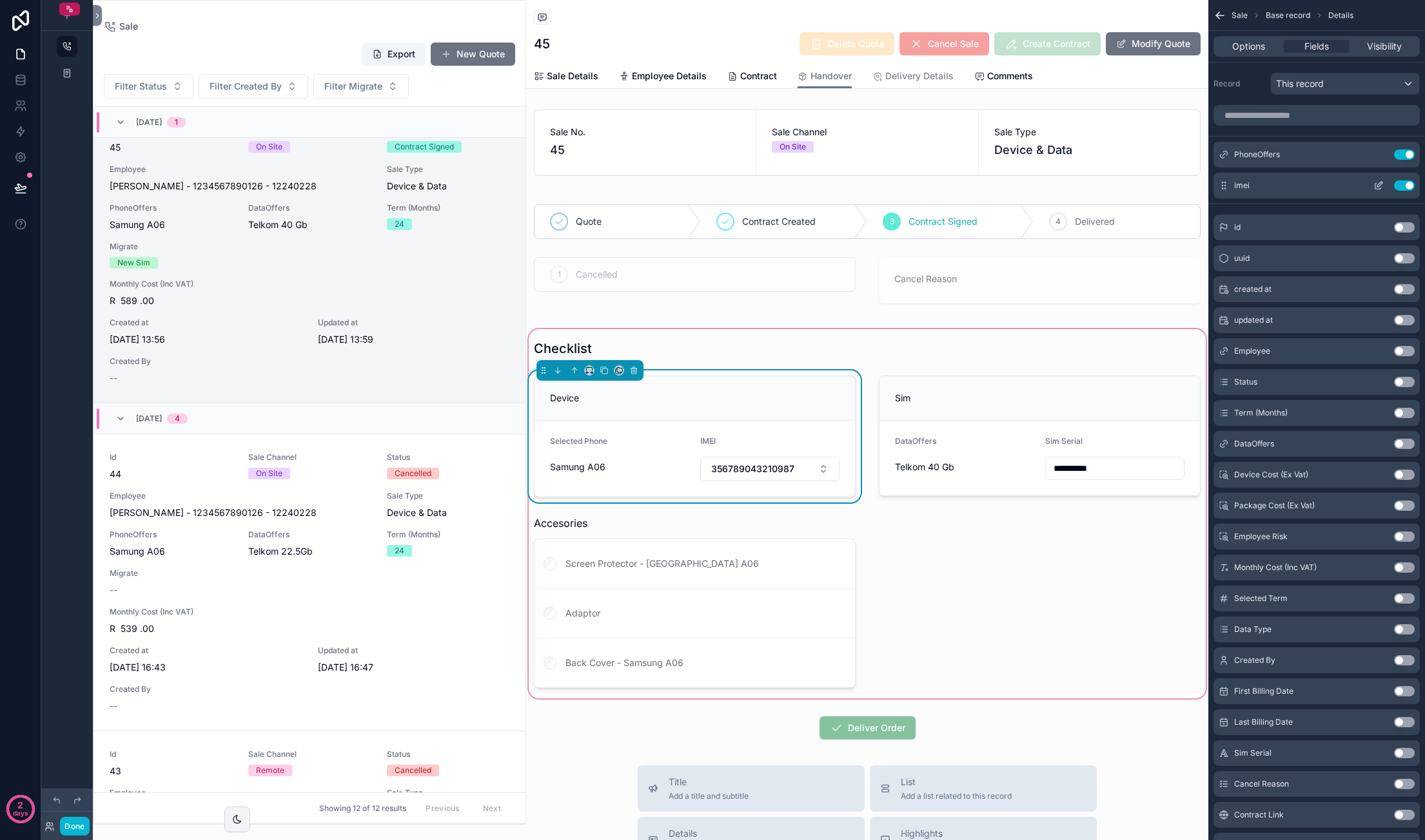
click at [1381, 188] on icon "scrollable content" at bounding box center [1378, 185] width 11 height 11
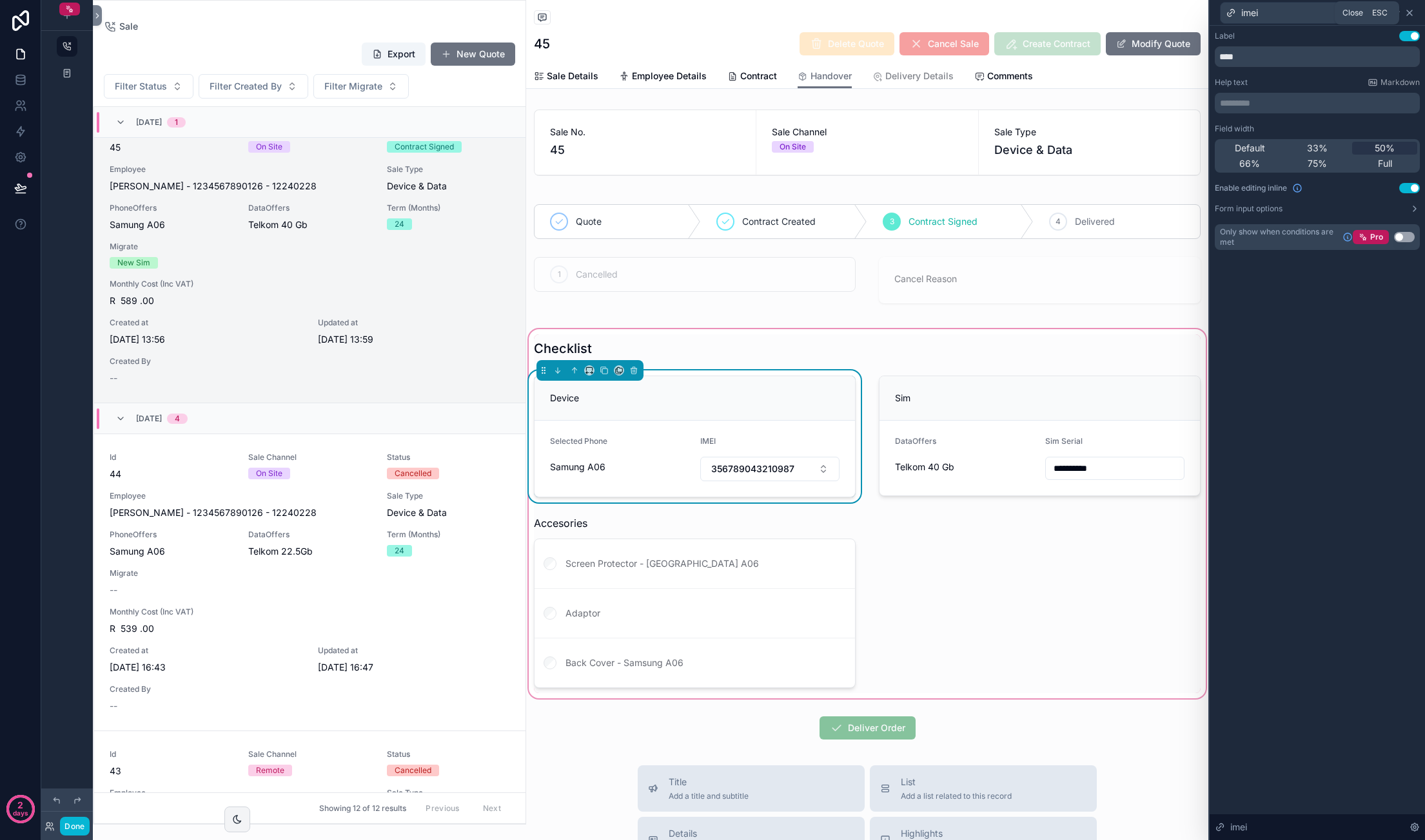
click at [1413, 12] on icon at bounding box center [1409, 13] width 11 height 11
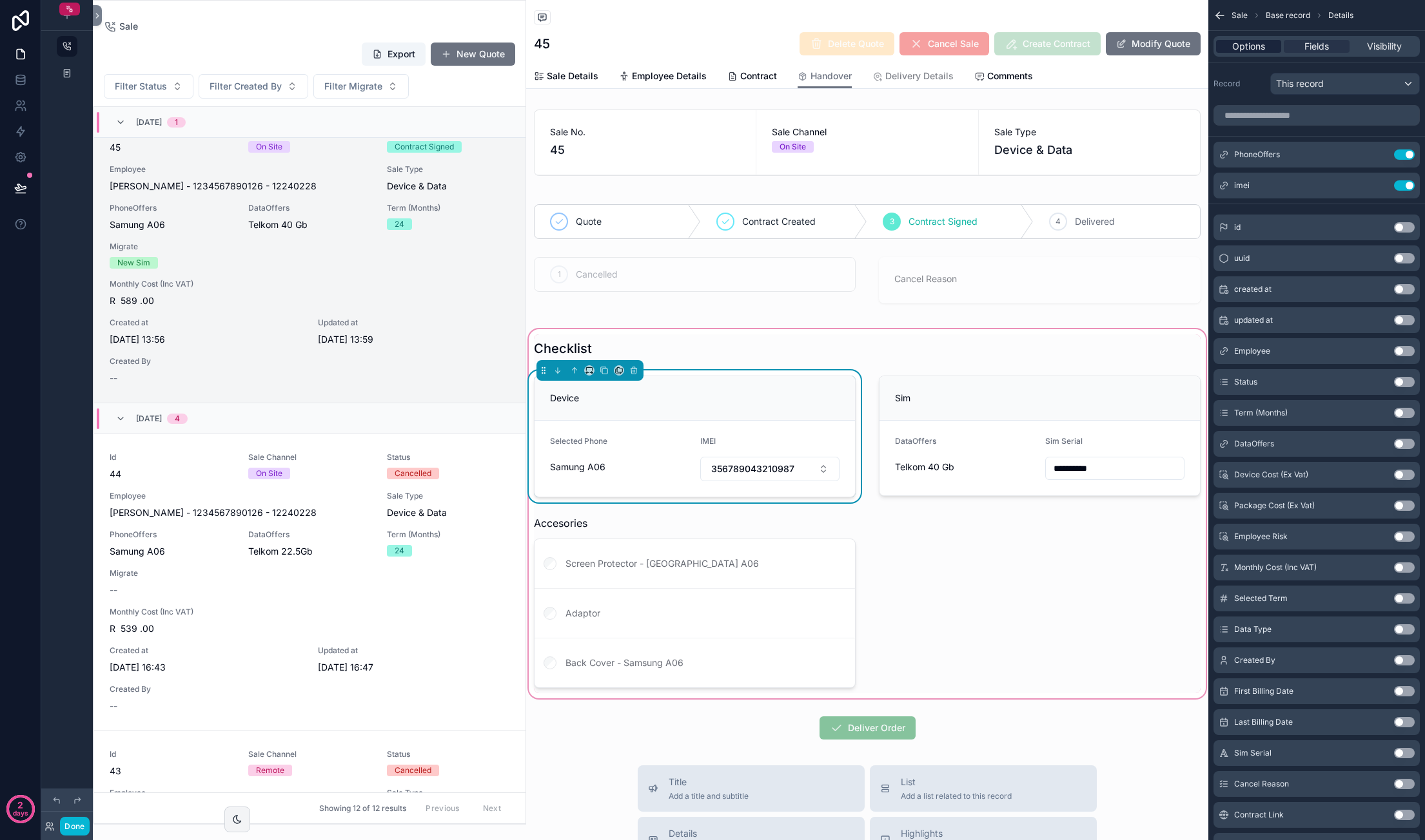
click at [1264, 50] on span "Options" at bounding box center [1248, 46] width 33 height 13
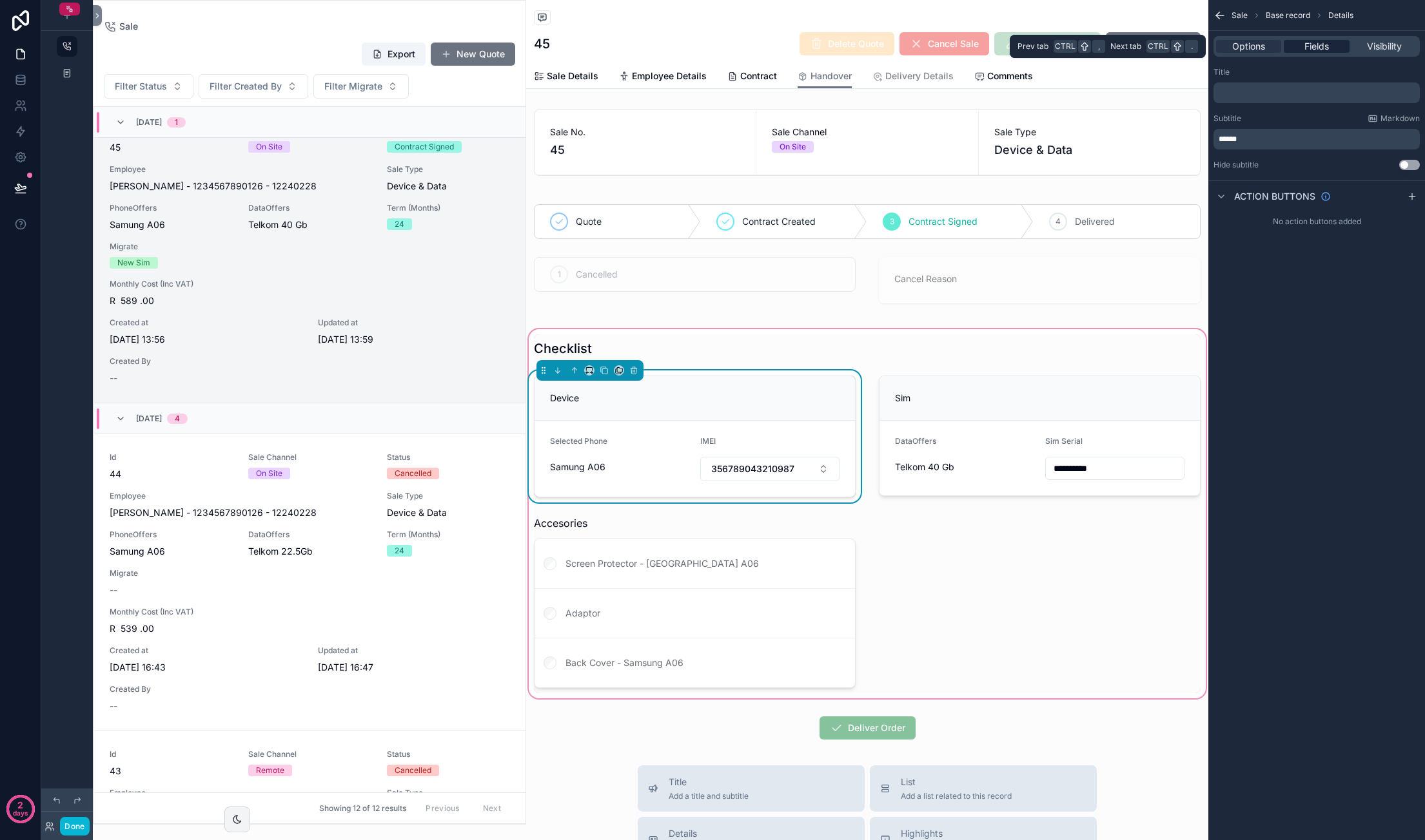
click at [1316, 51] on span "Fields" at bounding box center [1316, 46] width 24 height 13
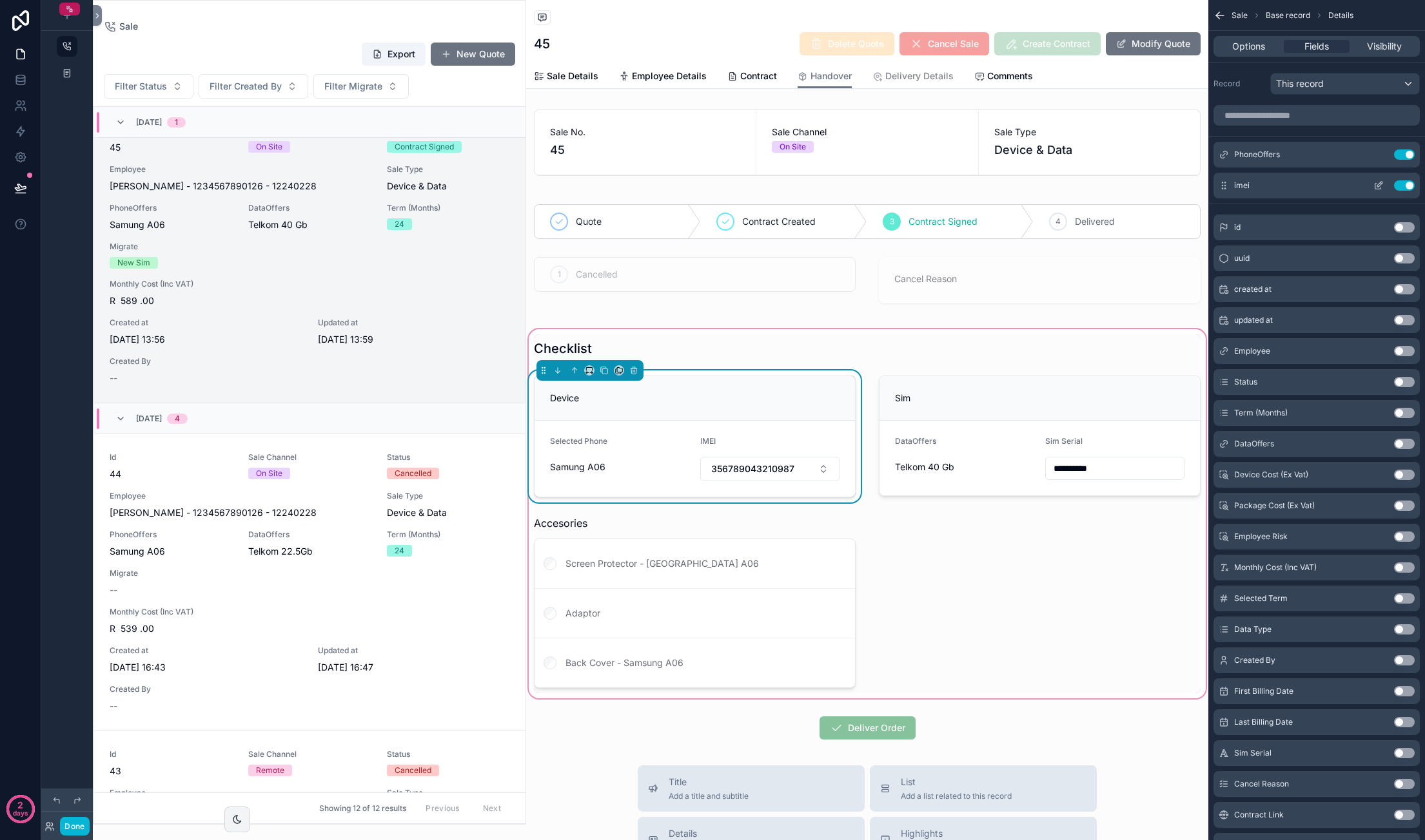
click at [1380, 186] on icon "scrollable content" at bounding box center [1378, 185] width 11 height 11
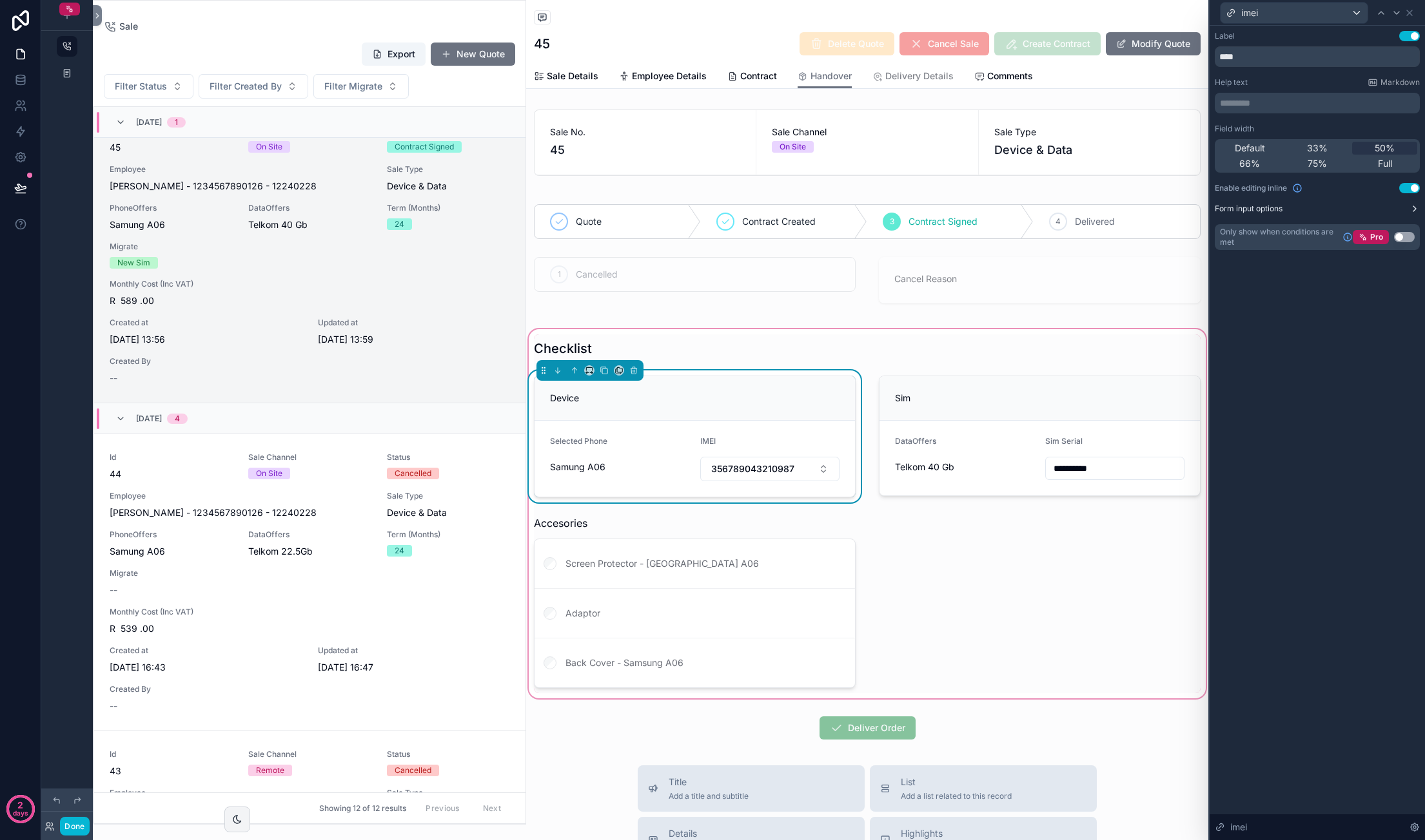
click at [1365, 206] on button "Form input options" at bounding box center [1317, 209] width 205 height 11
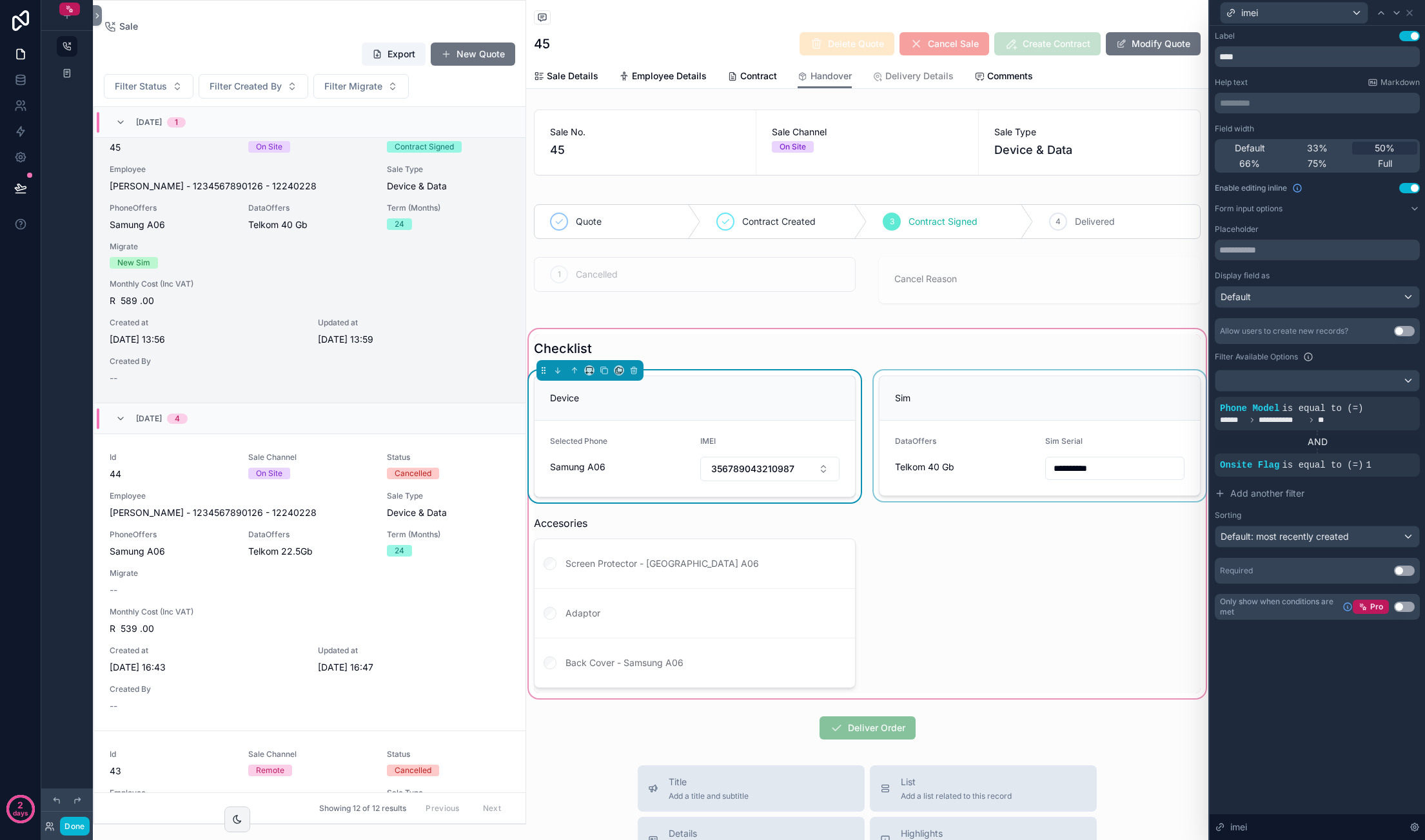
click at [1018, 381] on div "scrollable content" at bounding box center [1040, 436] width 337 height 132
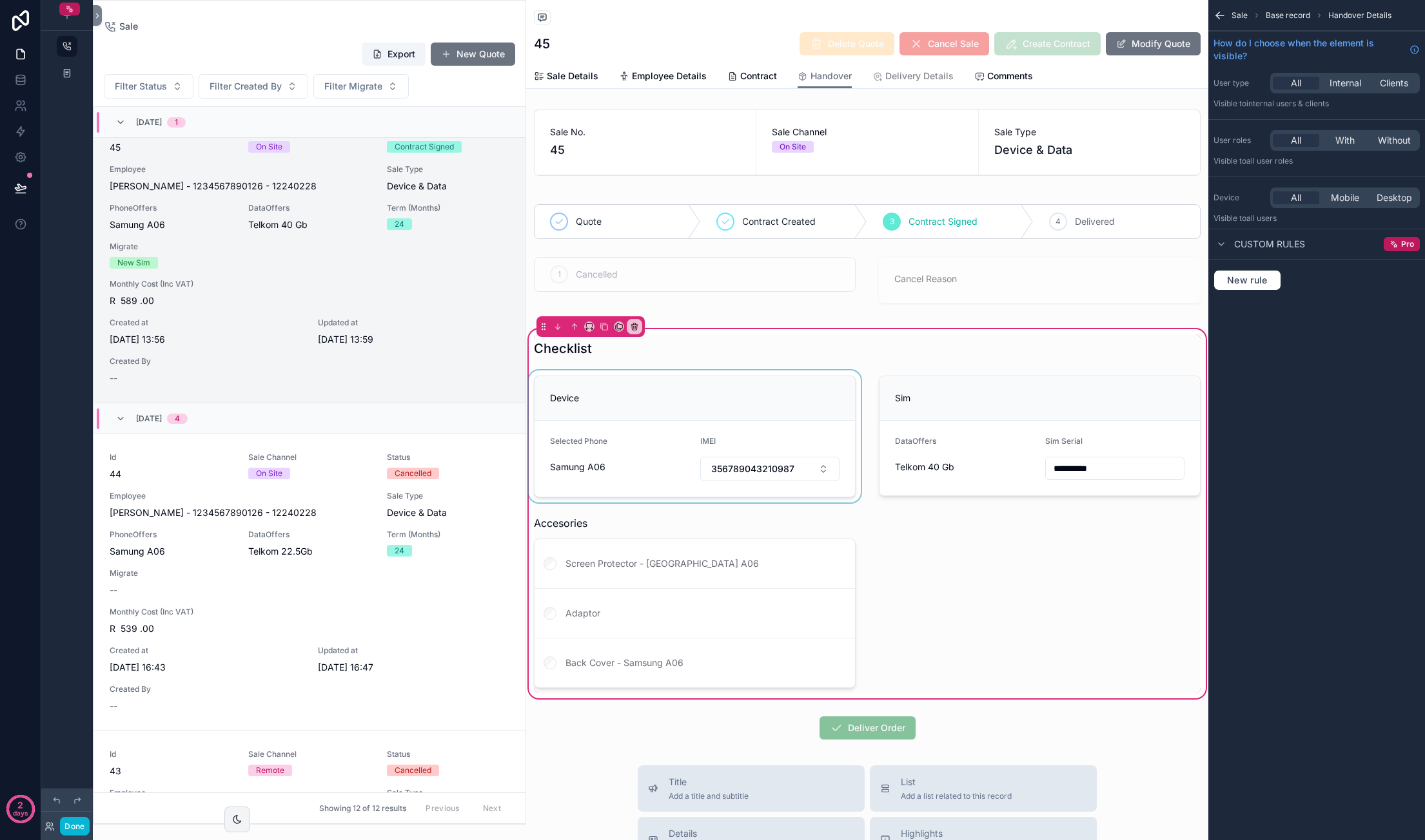
click at [1116, 366] on div "**********" at bounding box center [867, 514] width 682 height 359
click at [1112, 388] on div "scrollable content" at bounding box center [1040, 436] width 337 height 132
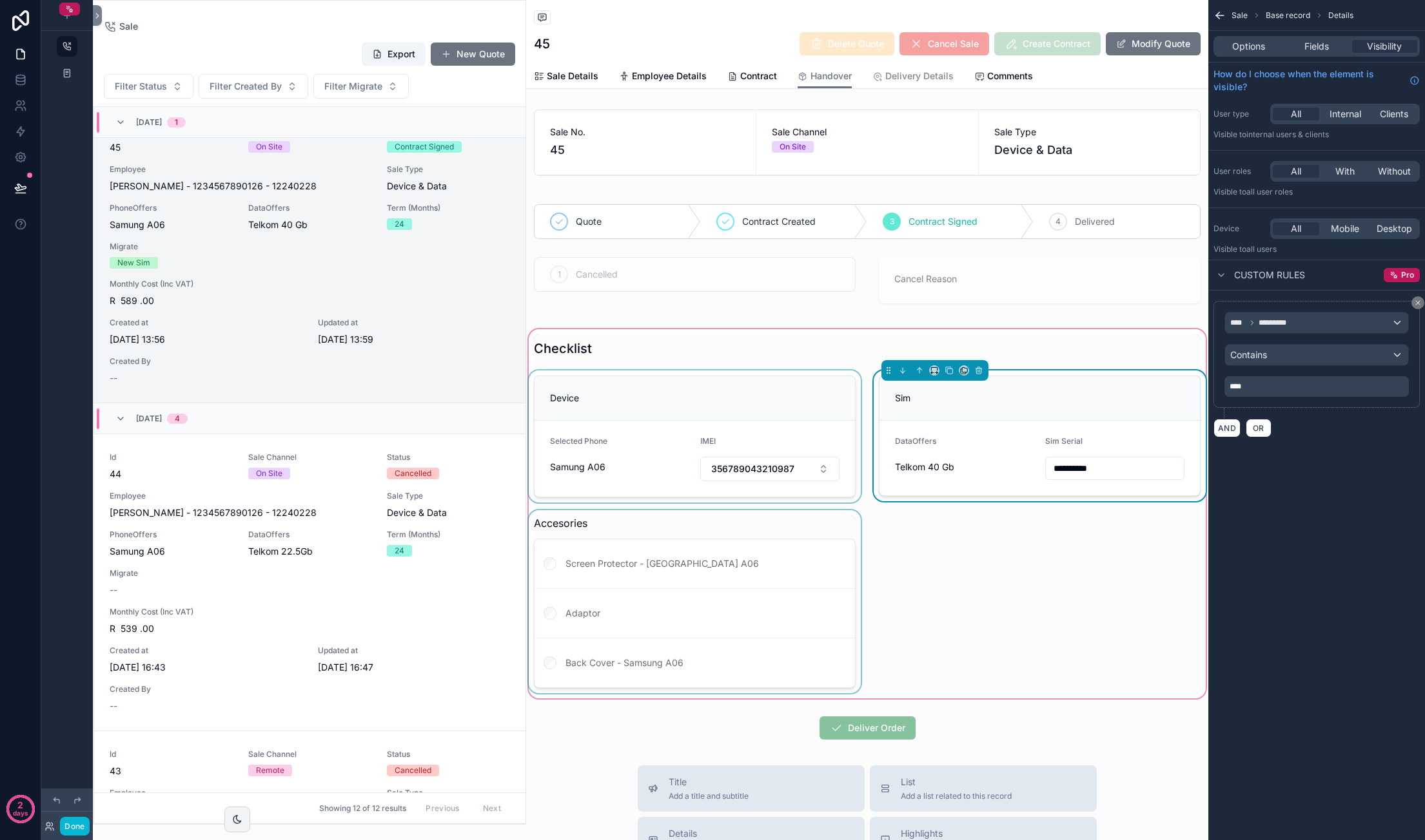
click at [695, 593] on div "scrollable content" at bounding box center [694, 602] width 337 height 183
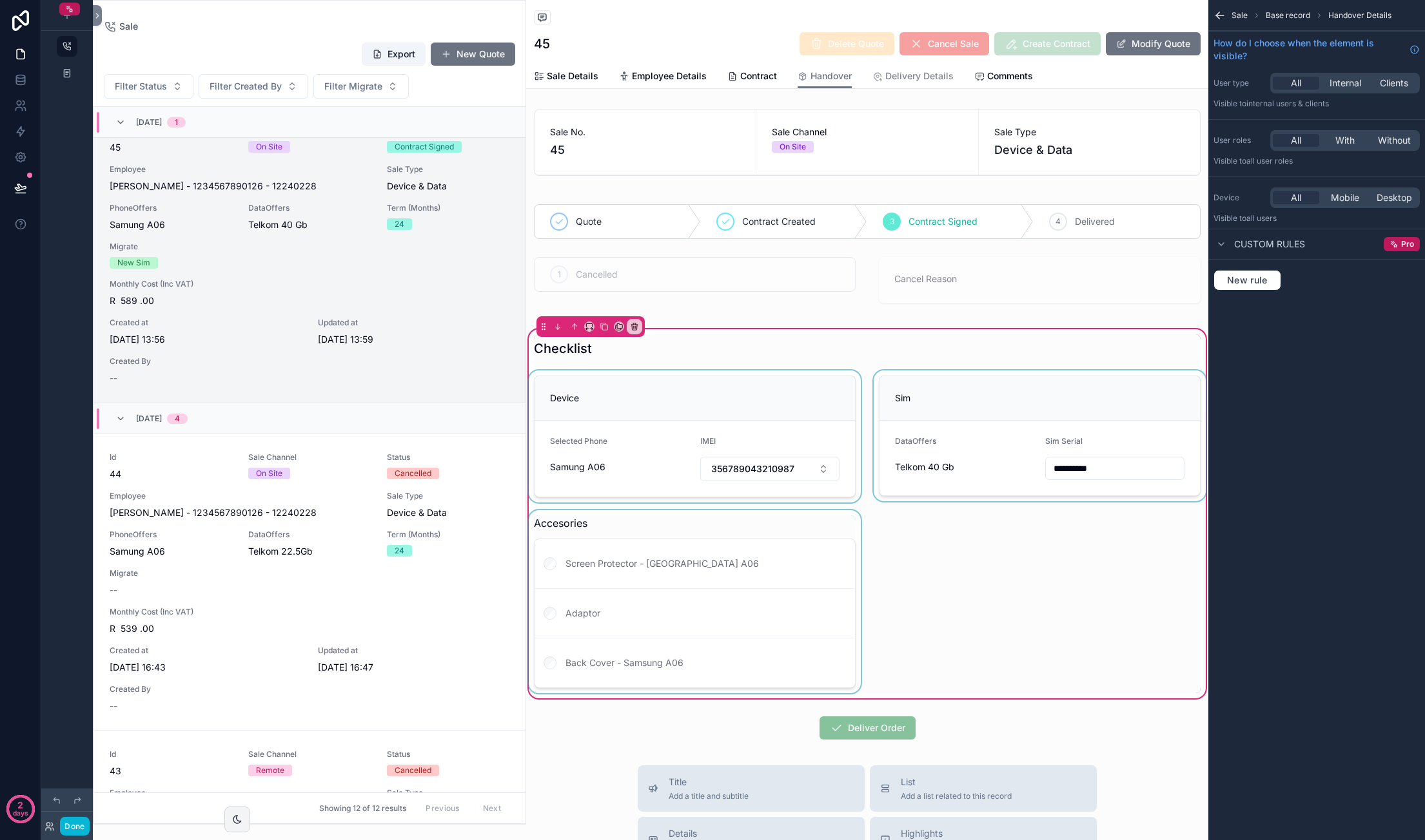
click at [729, 560] on div "scrollable content" at bounding box center [694, 602] width 337 height 183
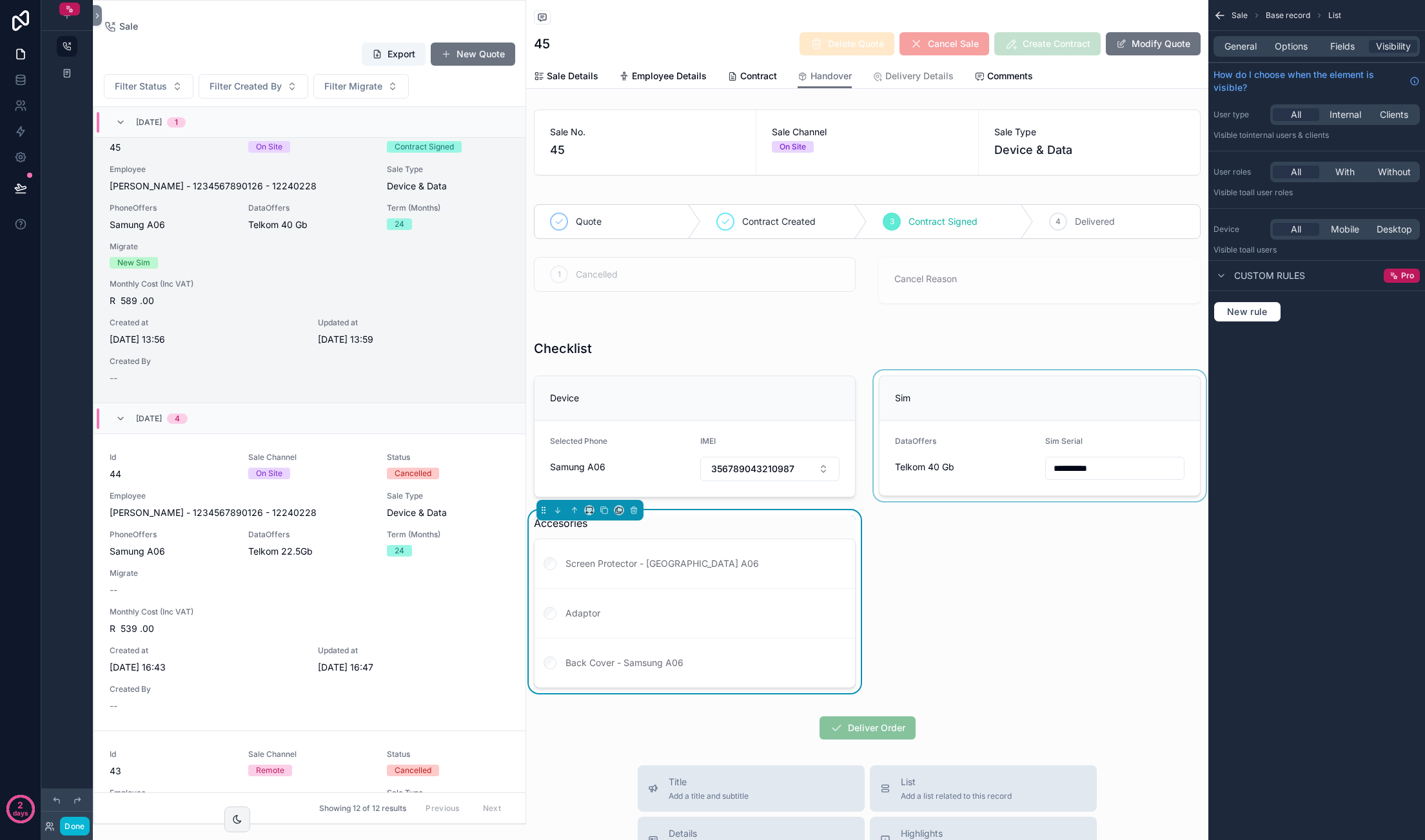
scroll to position [64, 0]
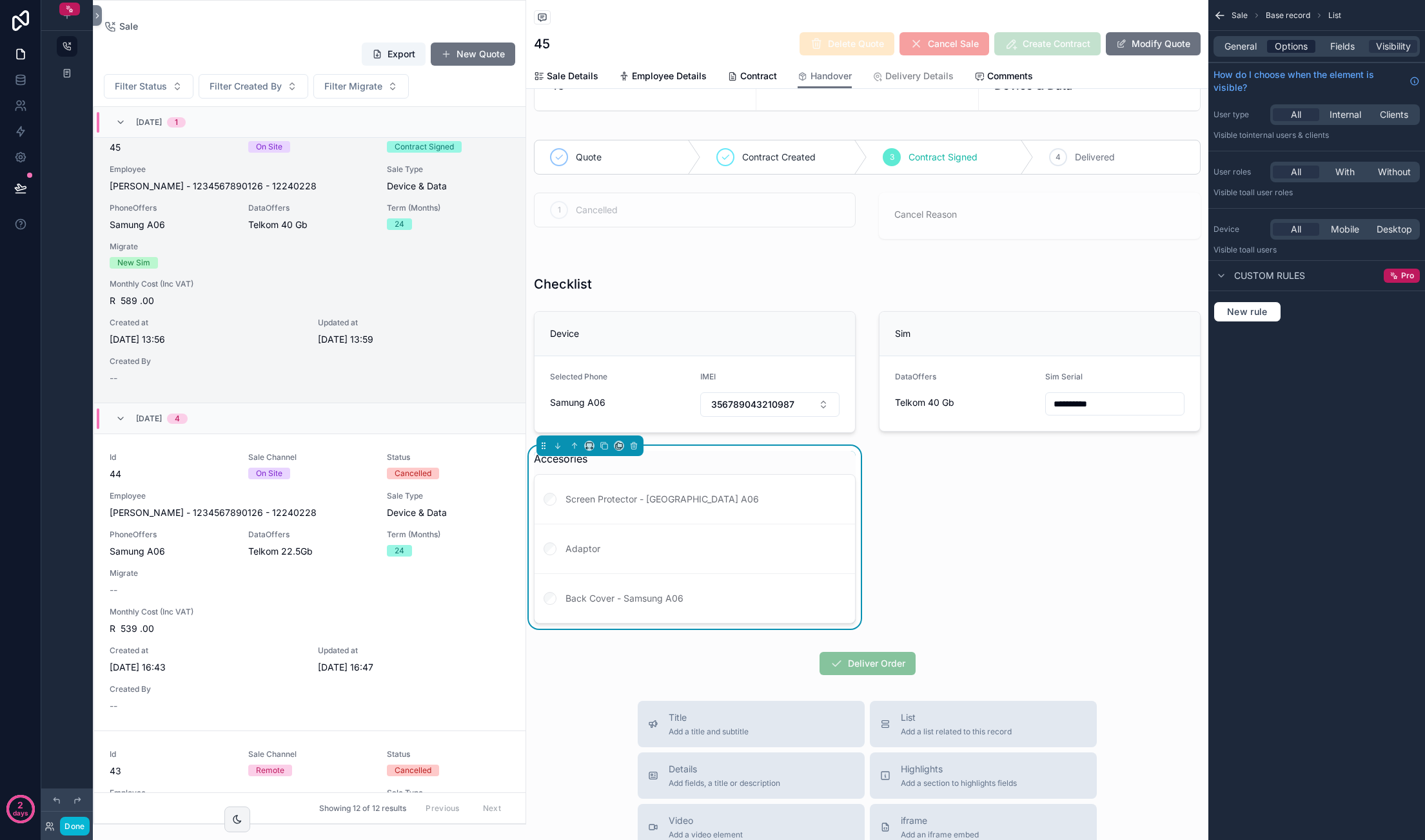
click at [1291, 51] on span "Options" at bounding box center [1291, 46] width 33 height 13
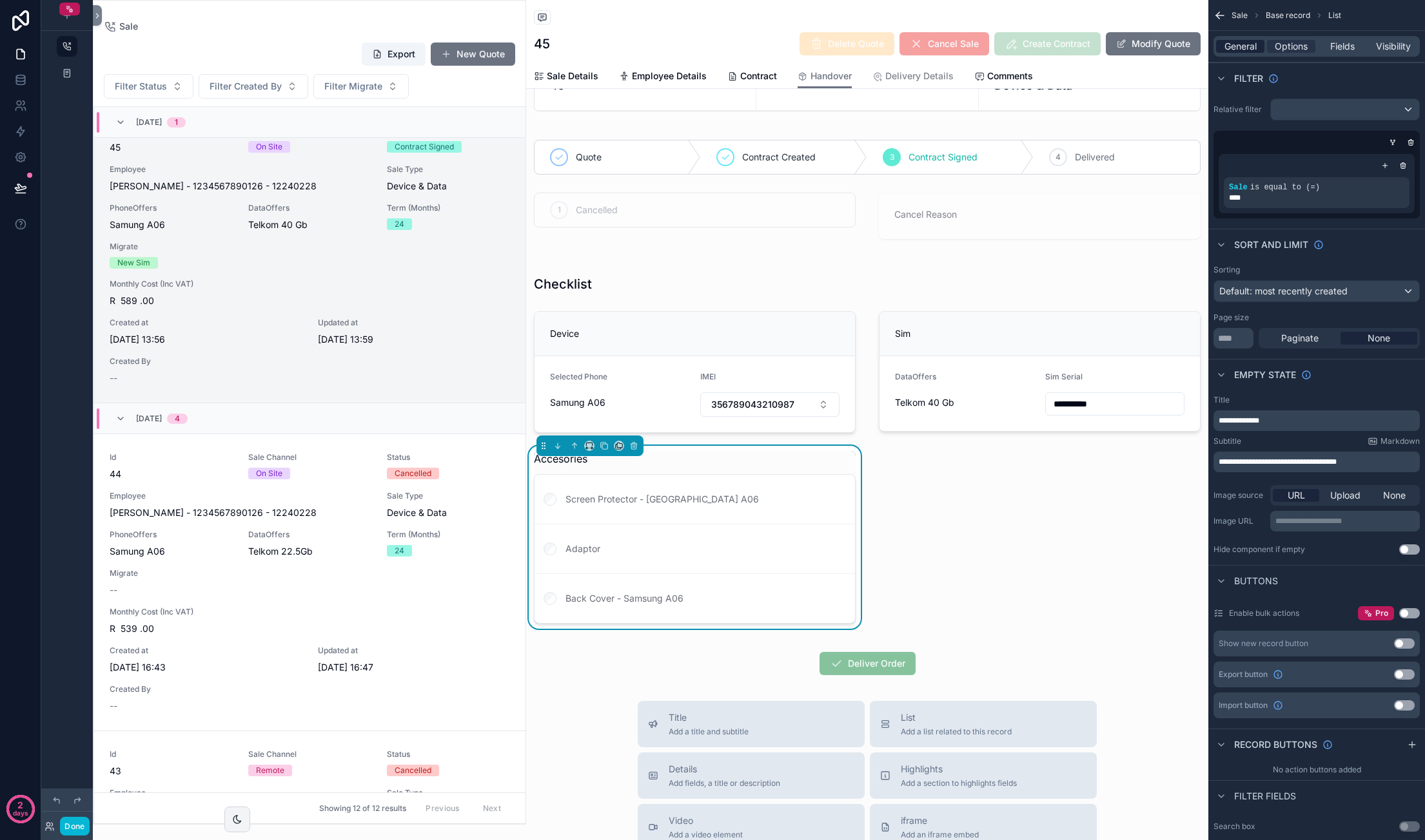
click at [1259, 48] on div "General" at bounding box center [1240, 46] width 48 height 13
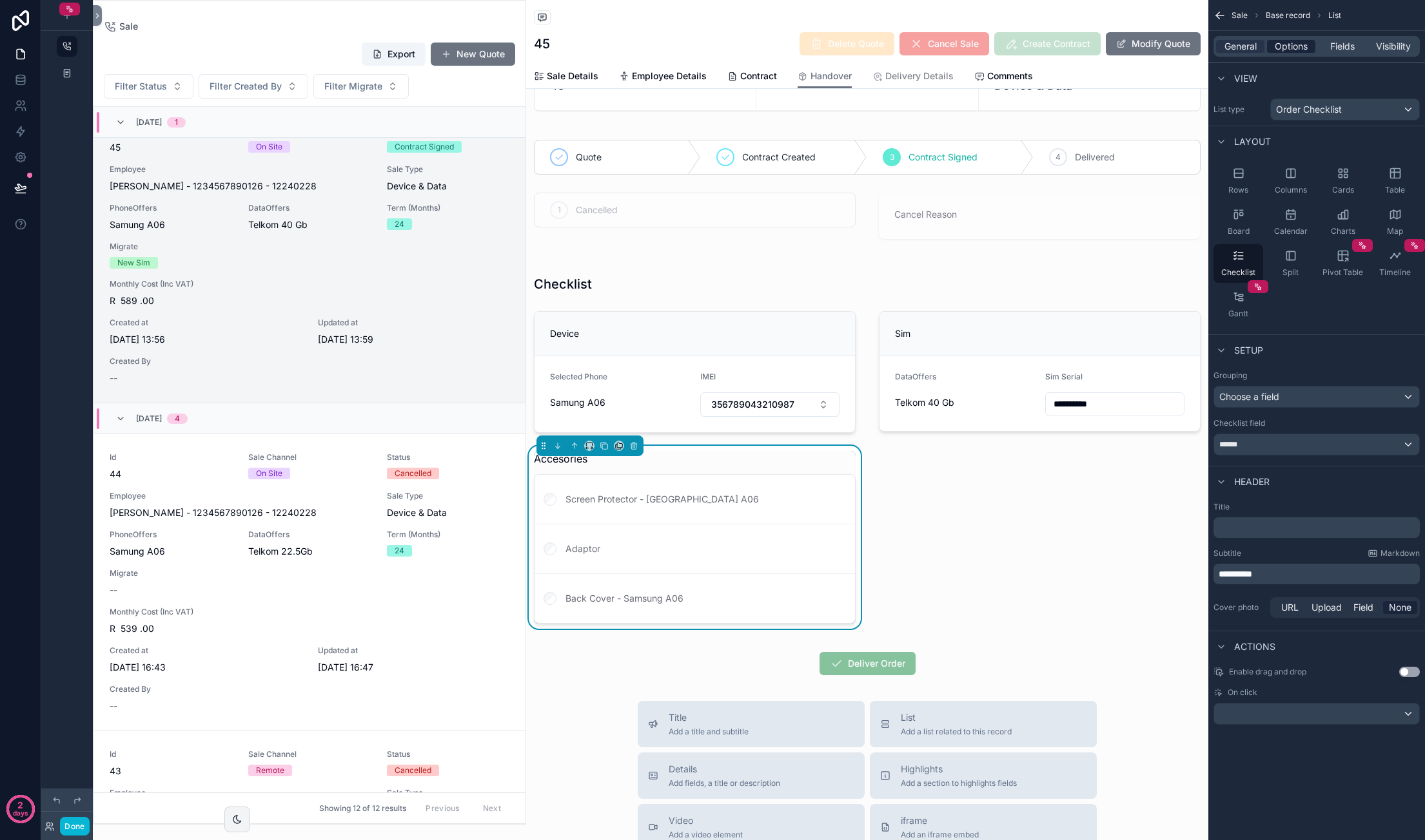
click at [1307, 51] on span "Options" at bounding box center [1291, 46] width 33 height 13
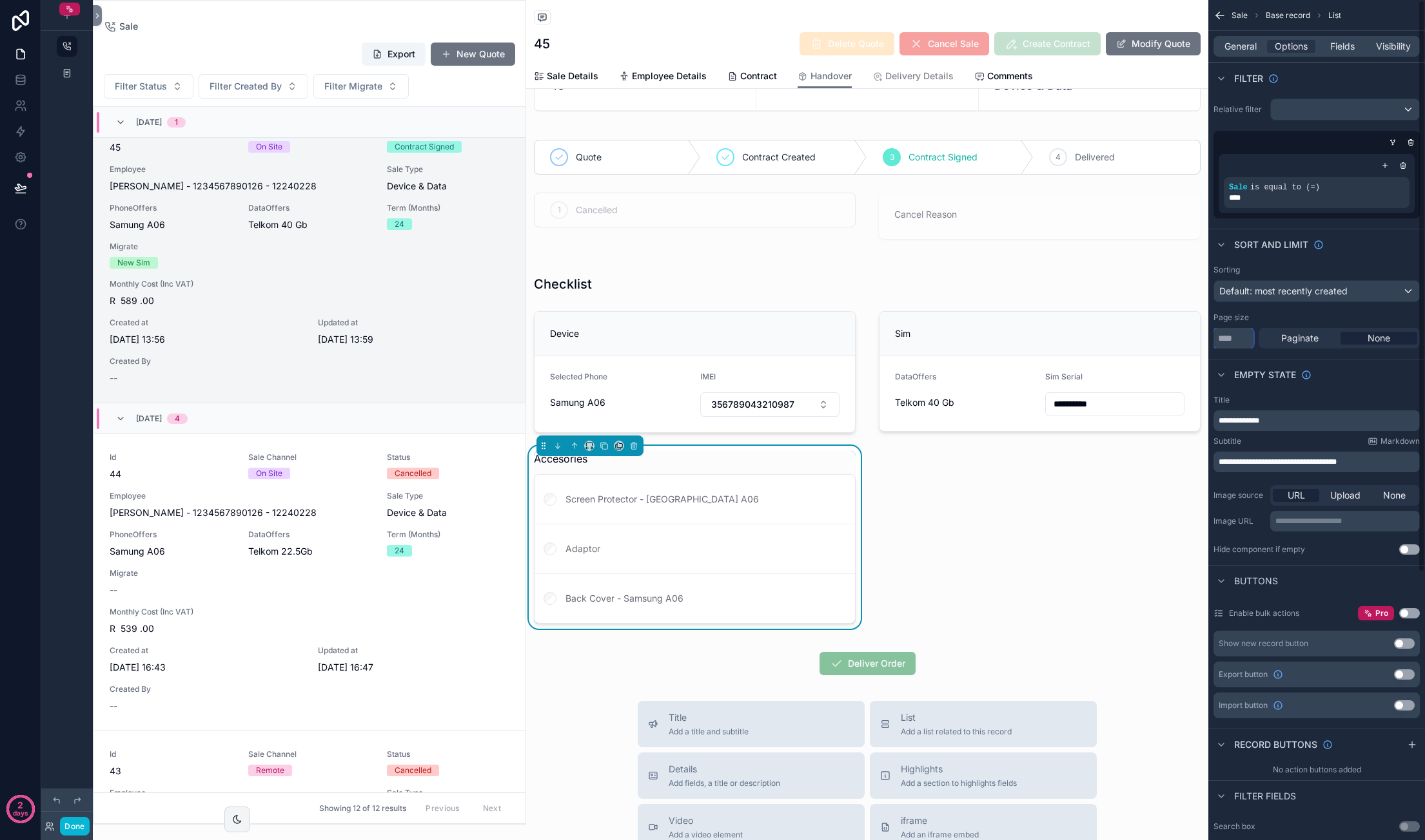
click at [1227, 339] on input "**" at bounding box center [1233, 338] width 40 height 20
click at [1339, 364] on div "Empty state" at bounding box center [1316, 374] width 217 height 31
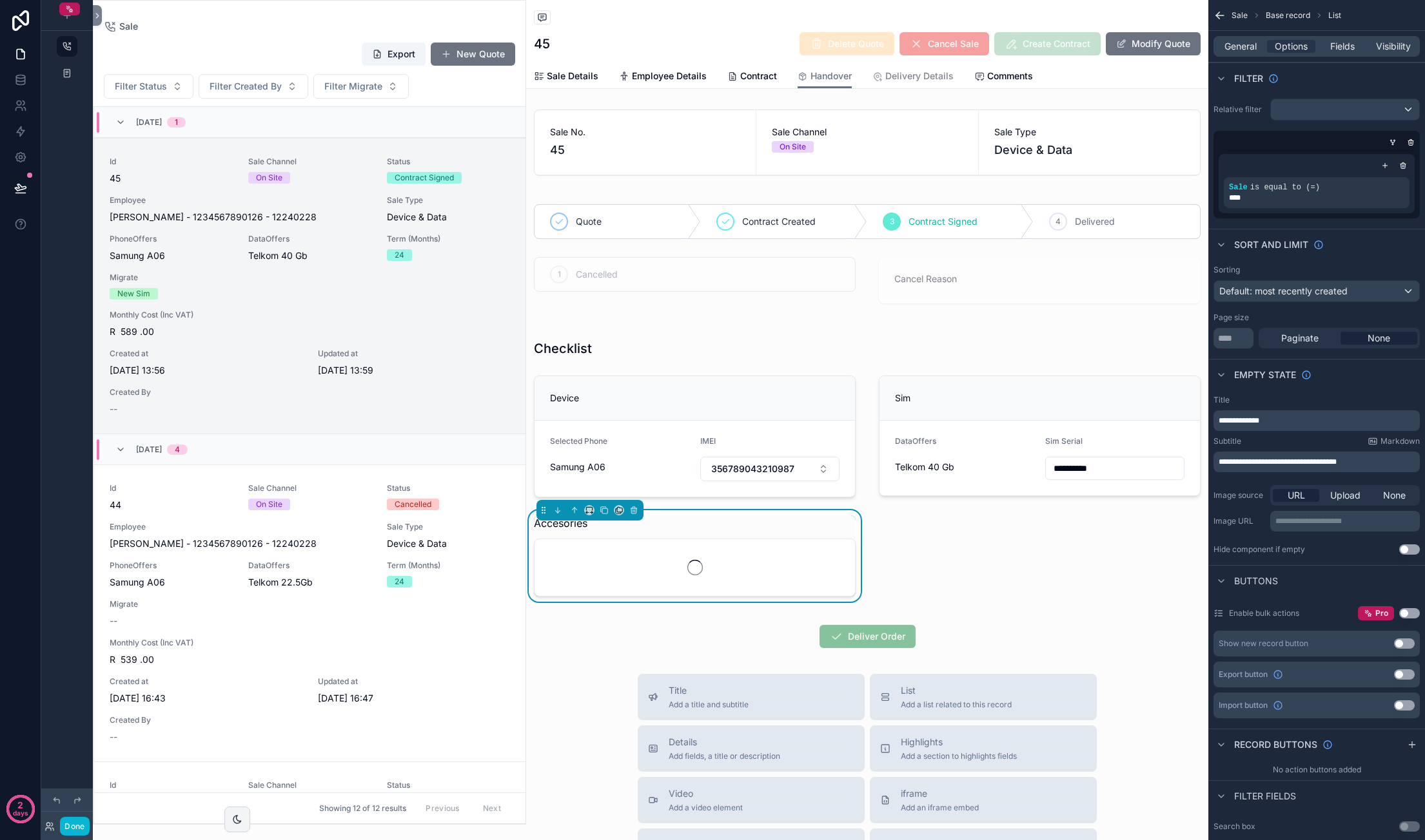
scroll to position [31, 0]
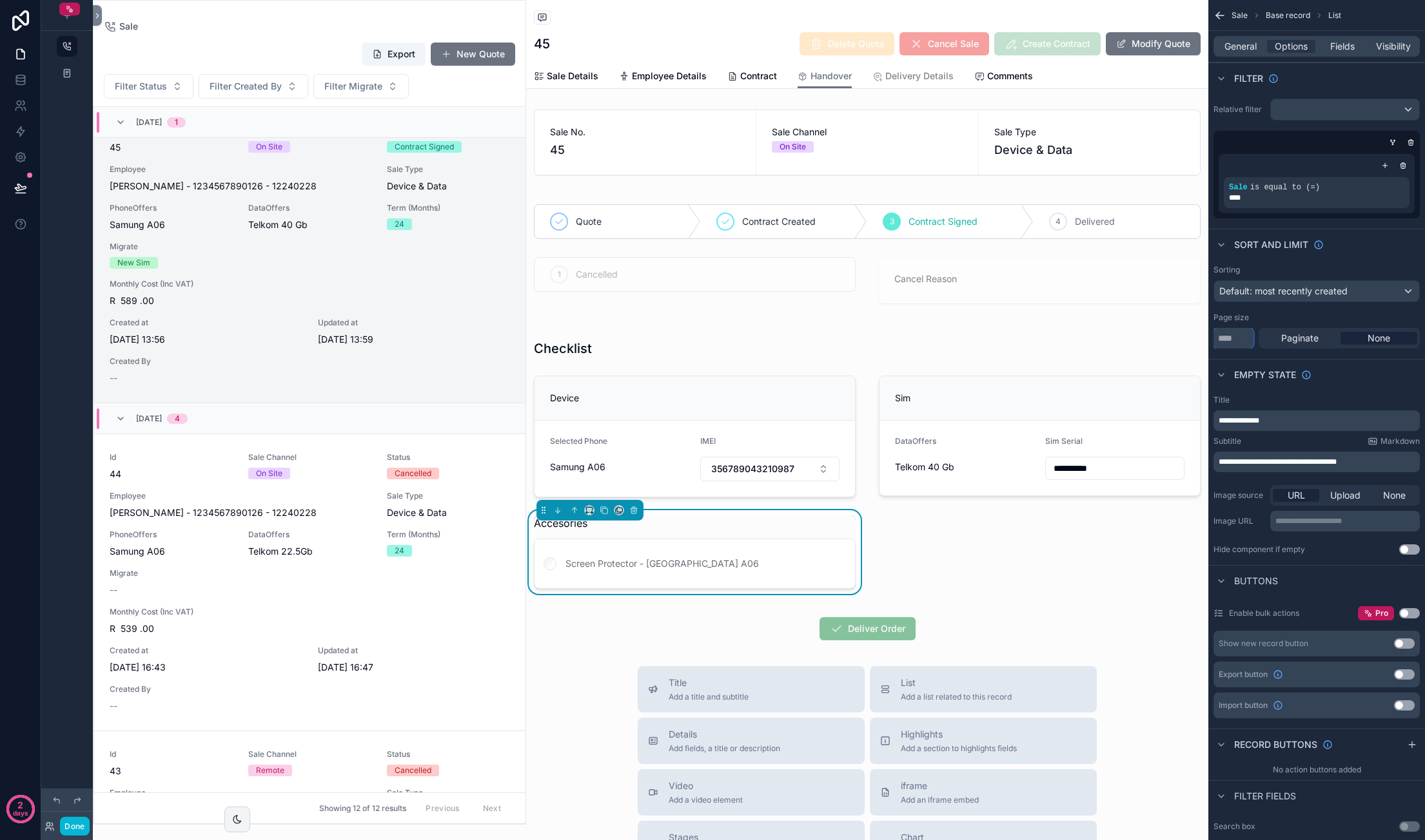
click at [1242, 339] on input "*" at bounding box center [1233, 338] width 40 height 20
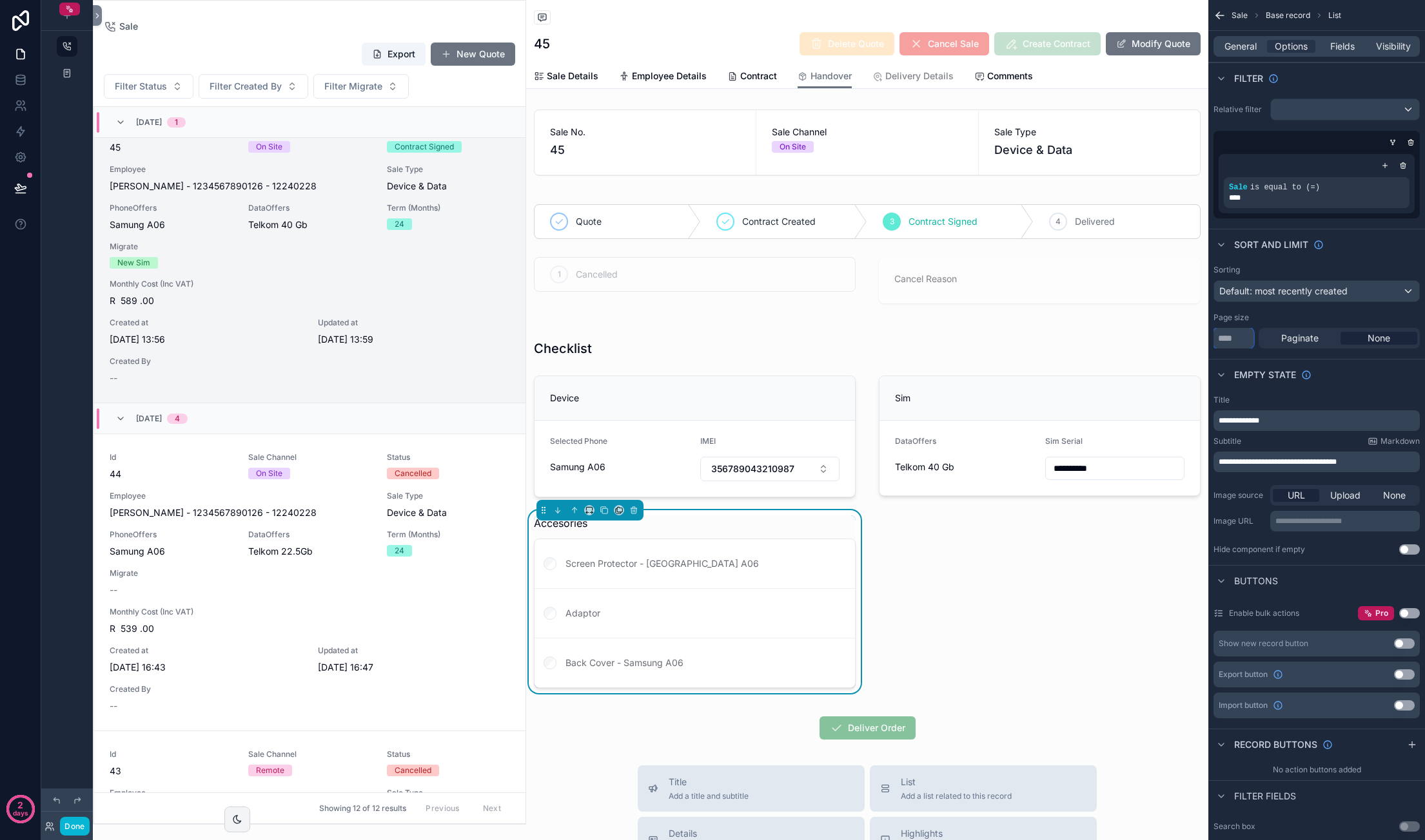
type input "**"
click at [1356, 382] on div "Empty state" at bounding box center [1316, 374] width 217 height 31
click at [1257, 422] on span "**********" at bounding box center [1239, 421] width 41 height 8
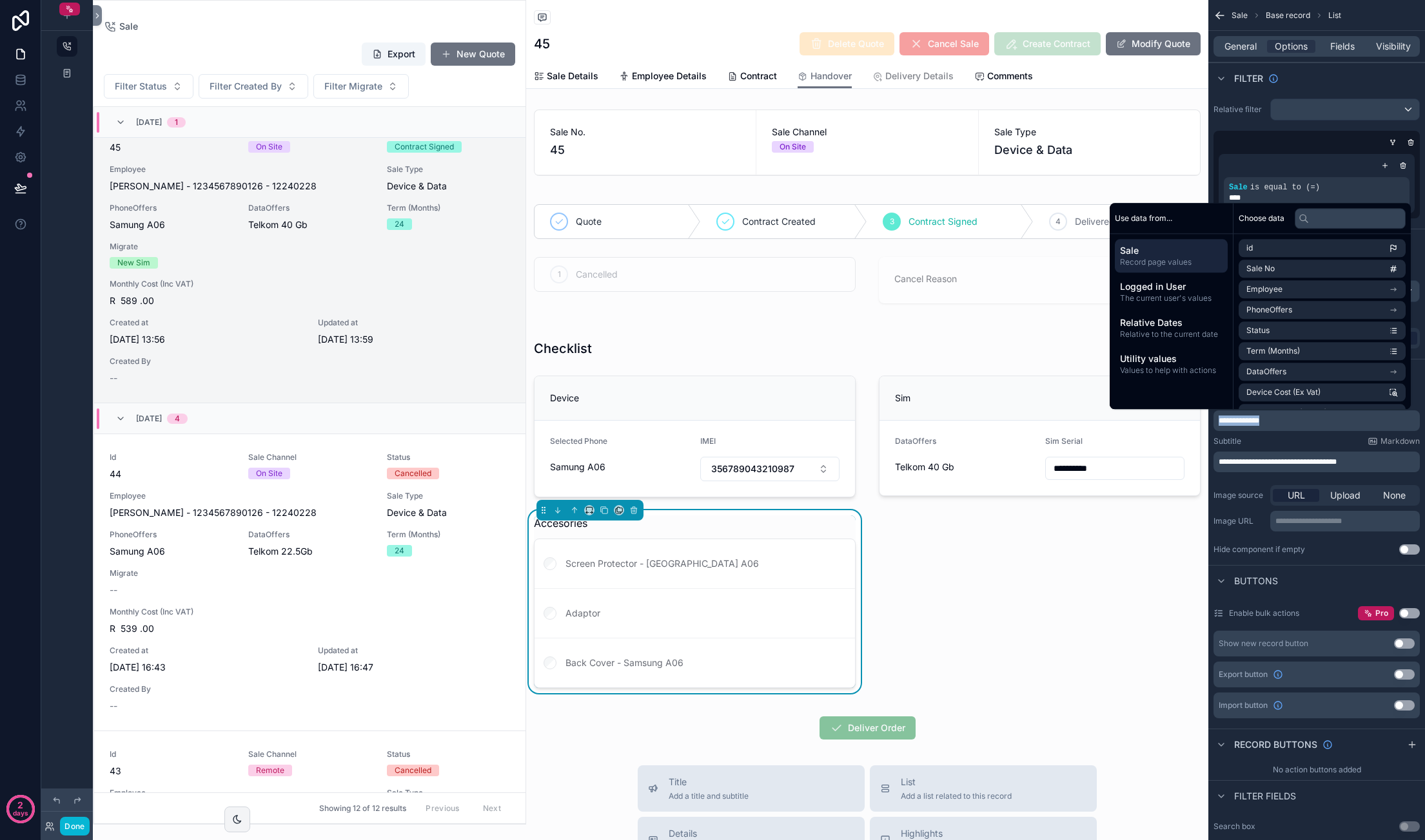
copy span "**********"
click at [1269, 458] on span "**********" at bounding box center [1277, 462] width 118 height 8
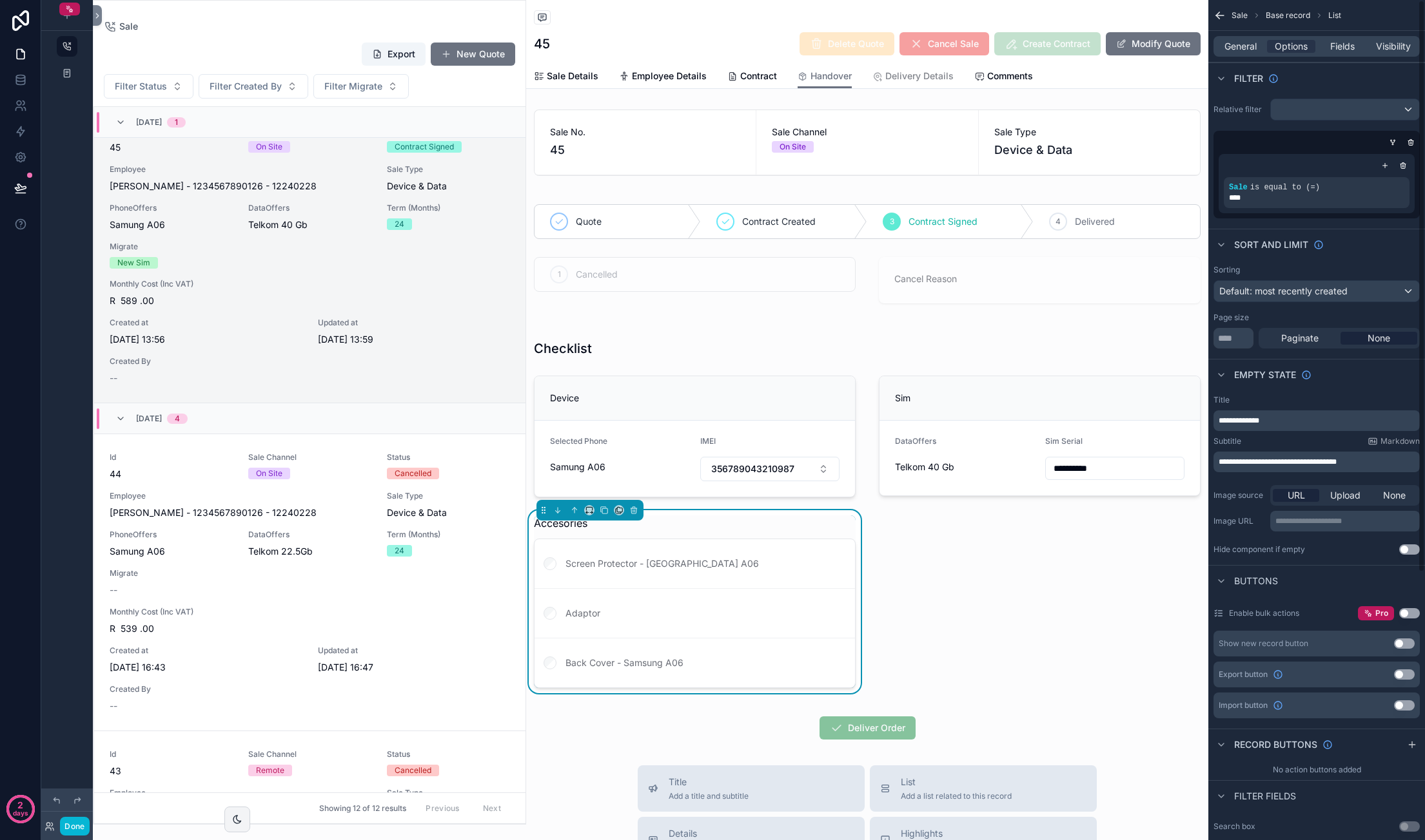
click at [1269, 458] on span "**********" at bounding box center [1277, 462] width 118 height 8
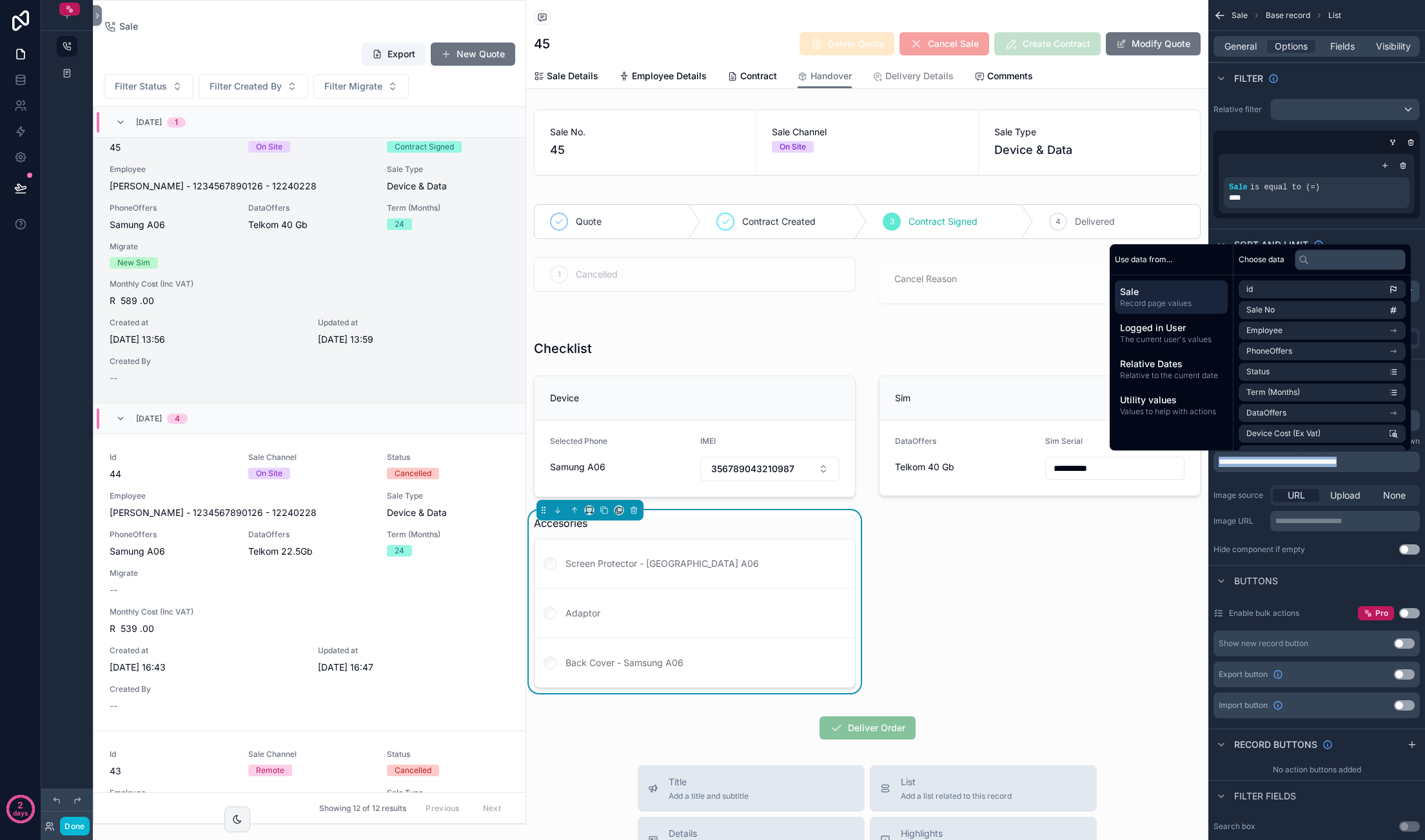
copy span "**********"
click at [1334, 547] on div "Hide component if empty Use setting" at bounding box center [1316, 550] width 206 height 11
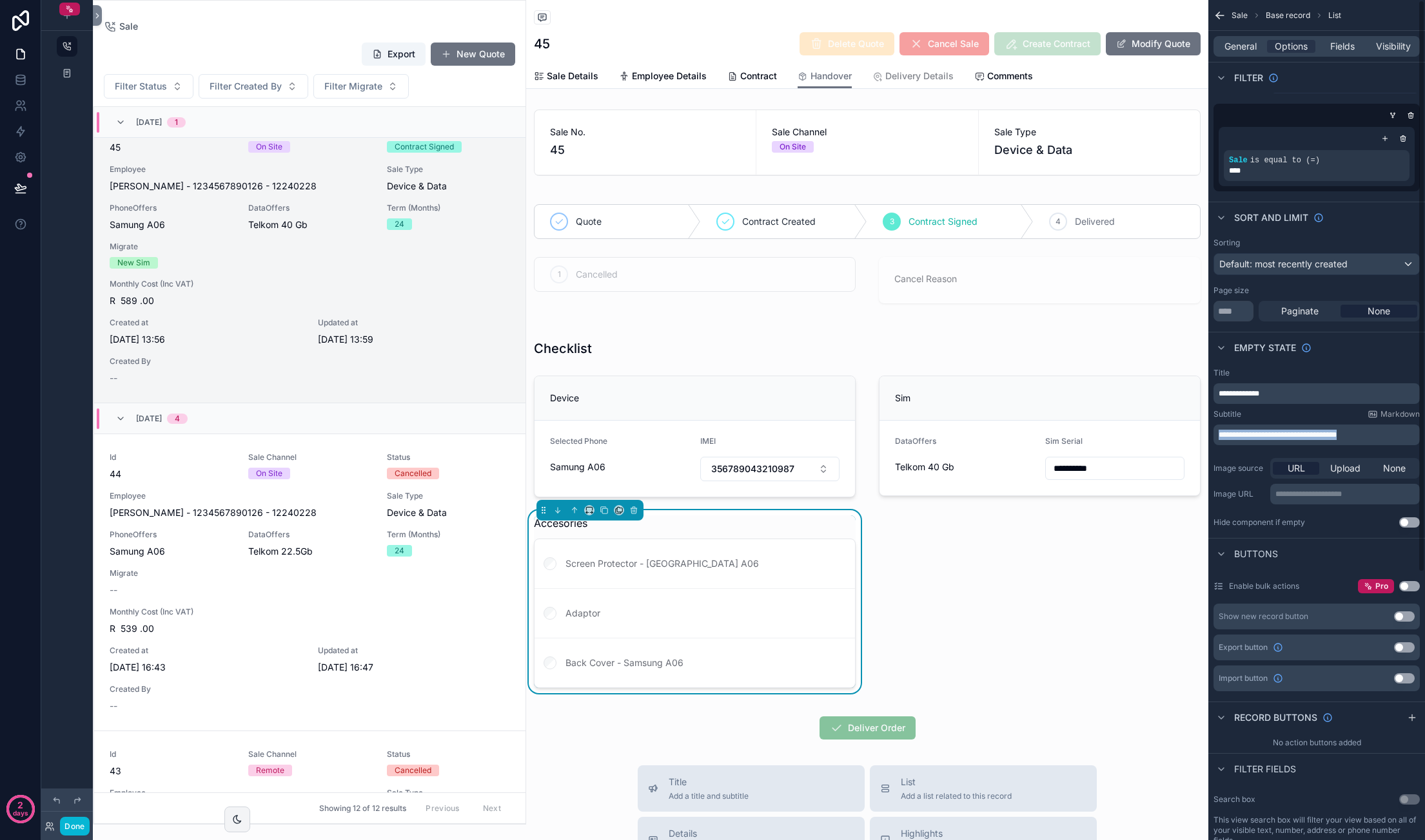
scroll to position [0, 0]
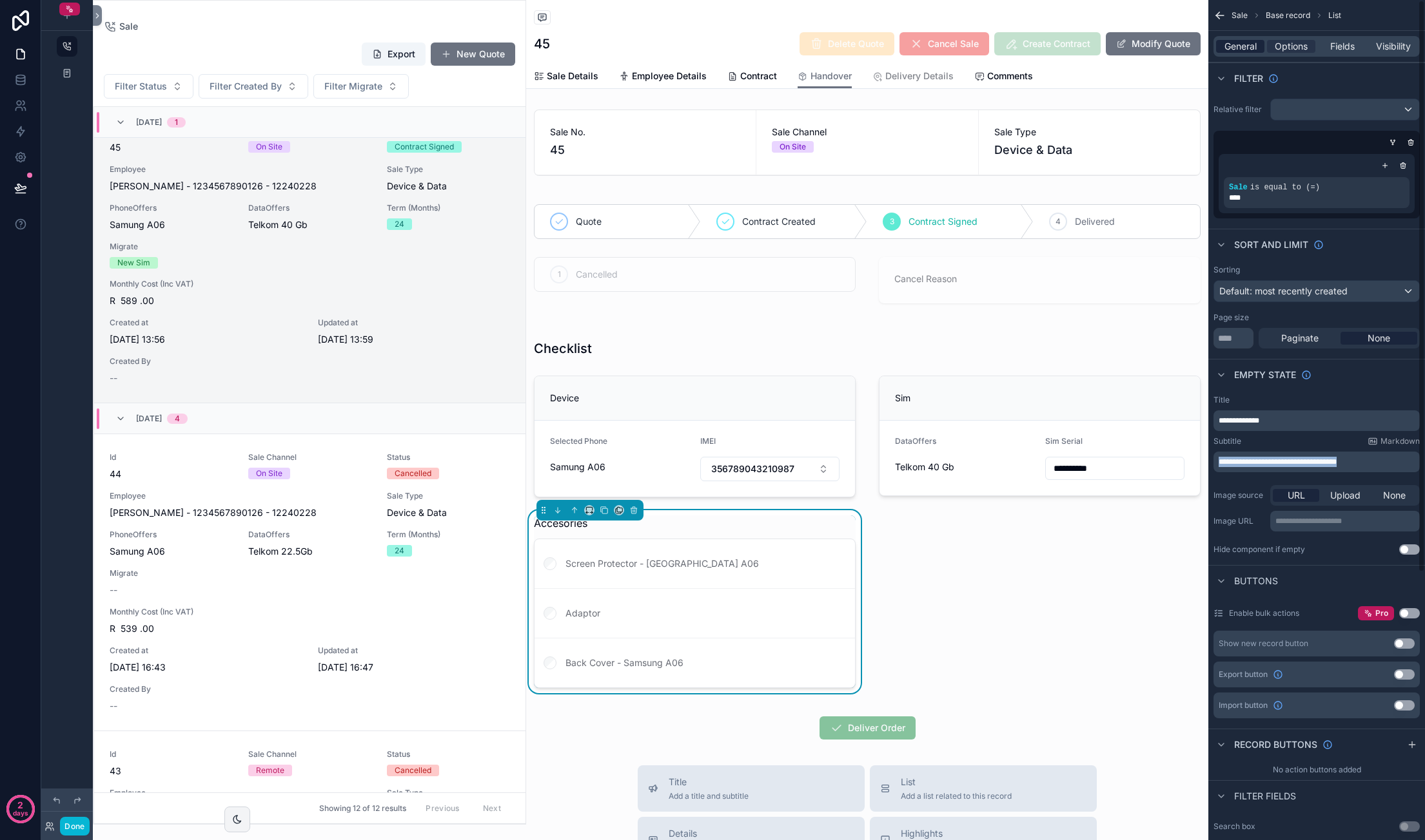
click at [1236, 41] on span "General" at bounding box center [1240, 46] width 32 height 13
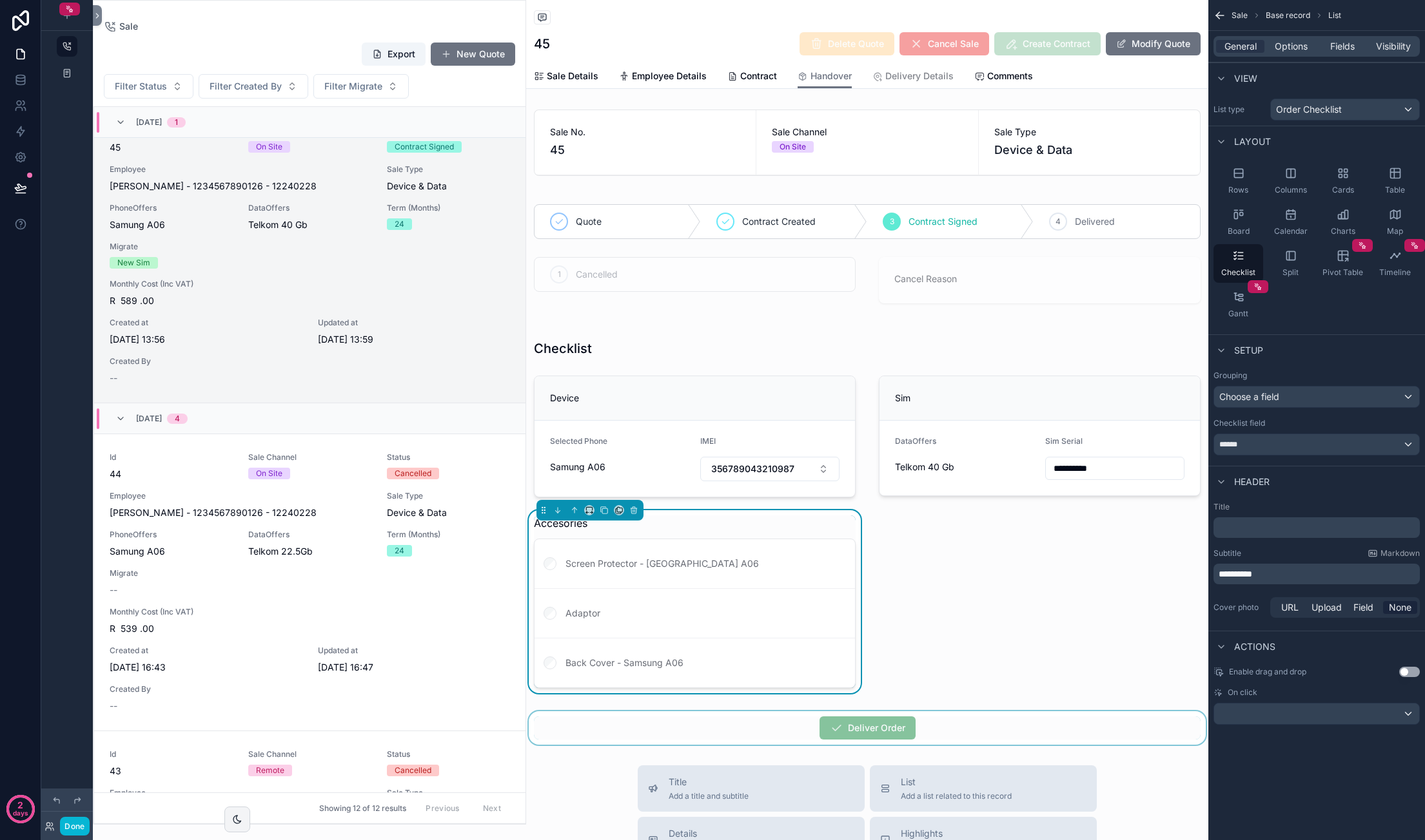
click at [883, 725] on div "scrollable content" at bounding box center [867, 728] width 682 height 33
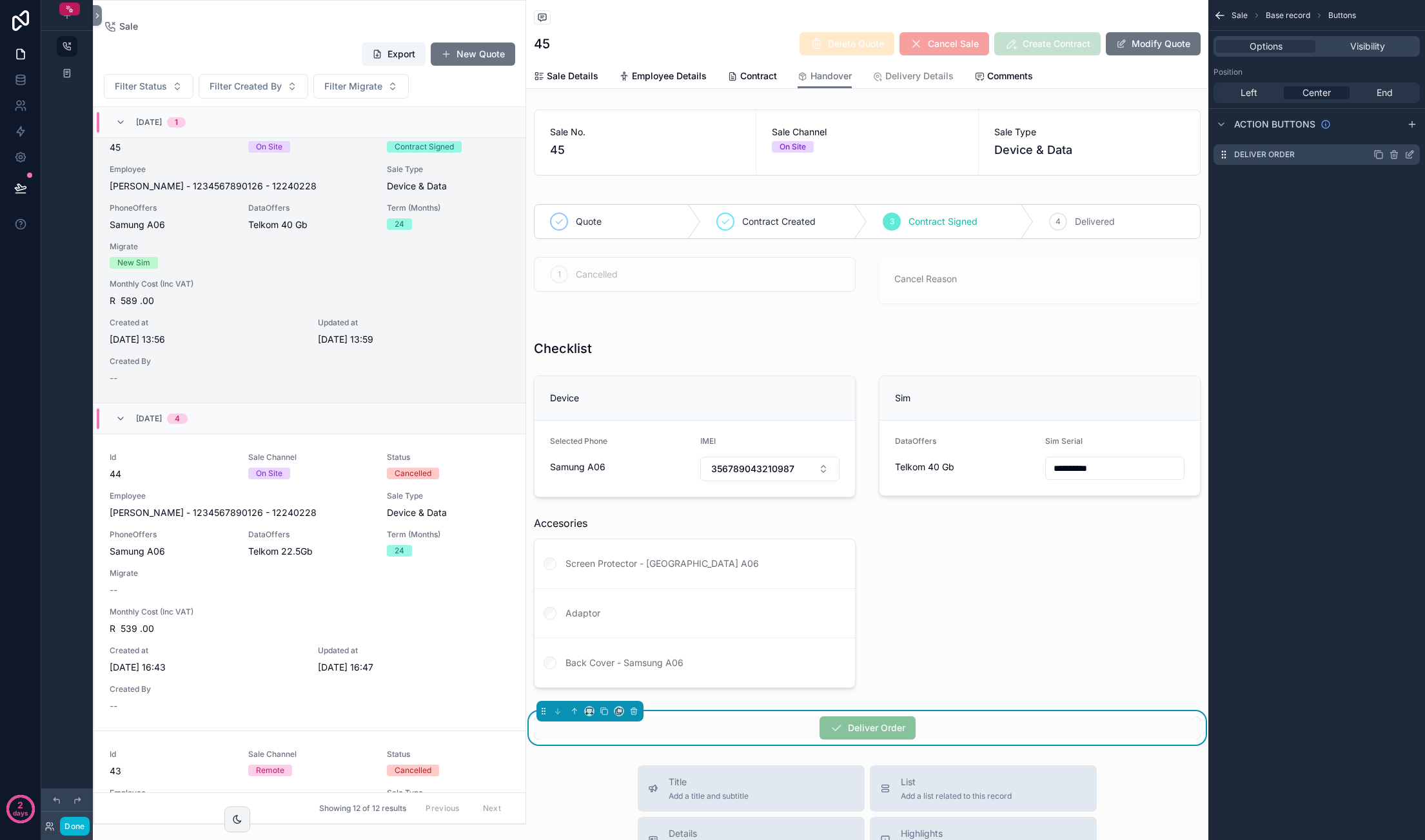
click at [1409, 155] on icon "scrollable content" at bounding box center [1410, 153] width 5 height 5
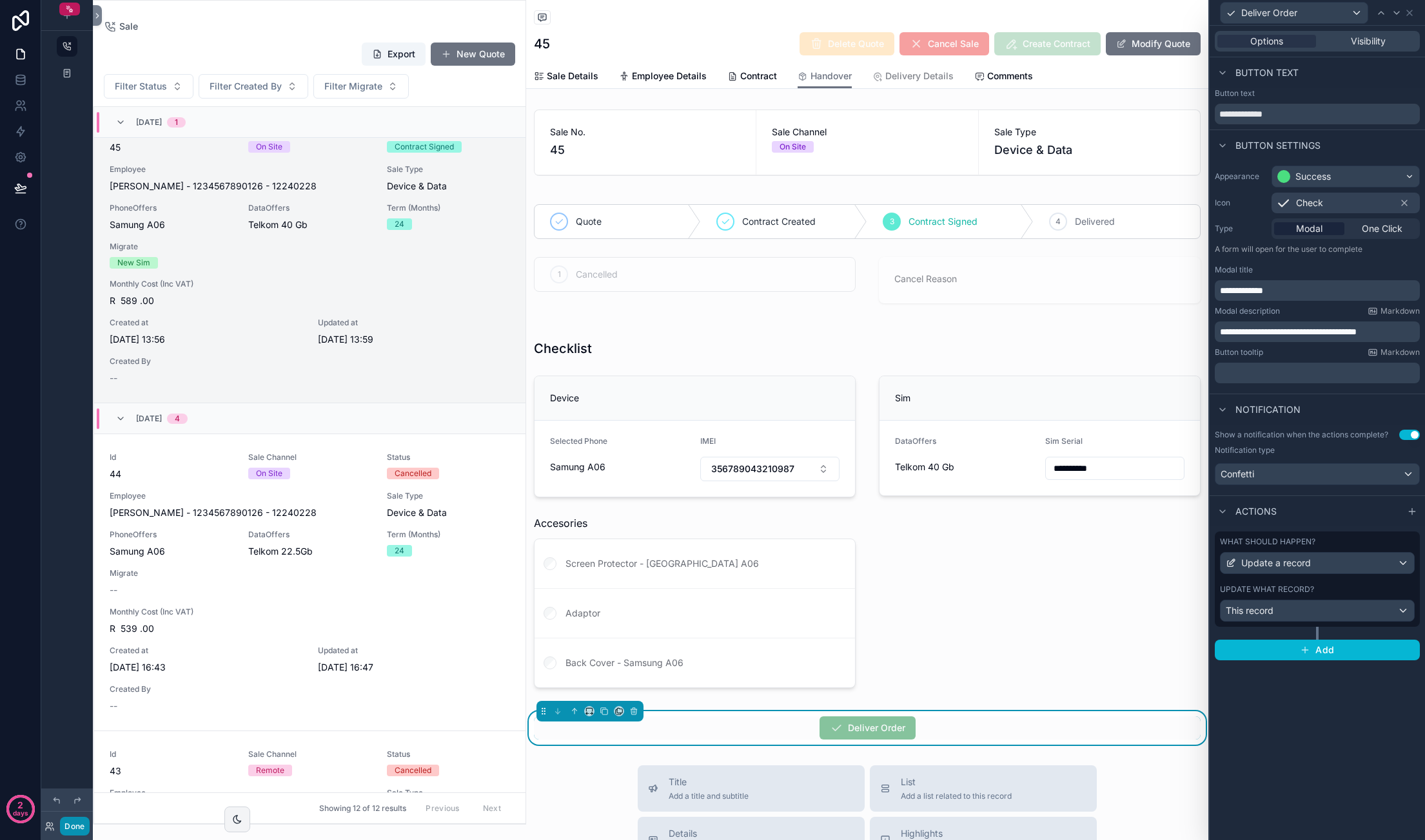
click at [80, 826] on button "Done" at bounding box center [74, 826] width 29 height 19
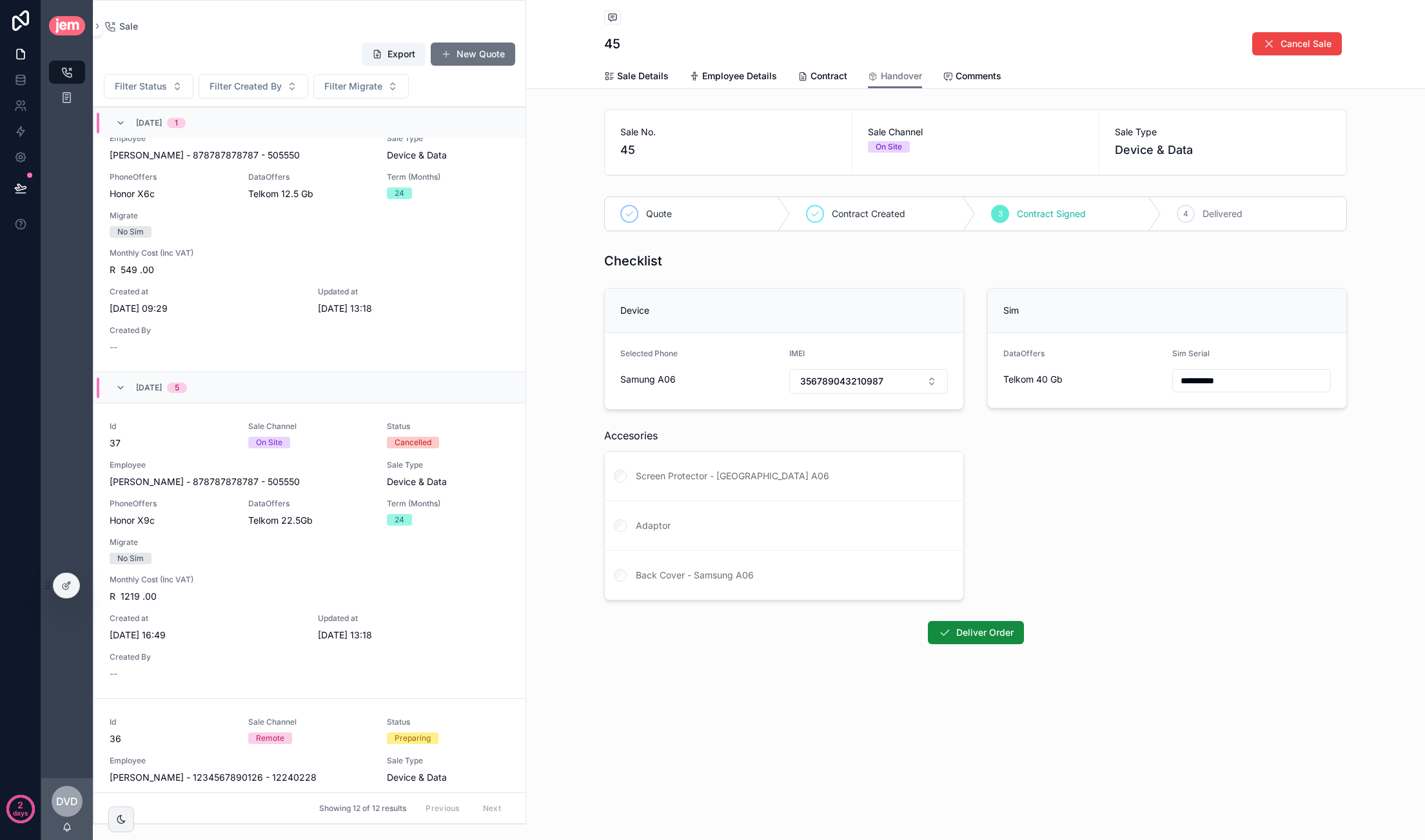
scroll to position [2255, 0]
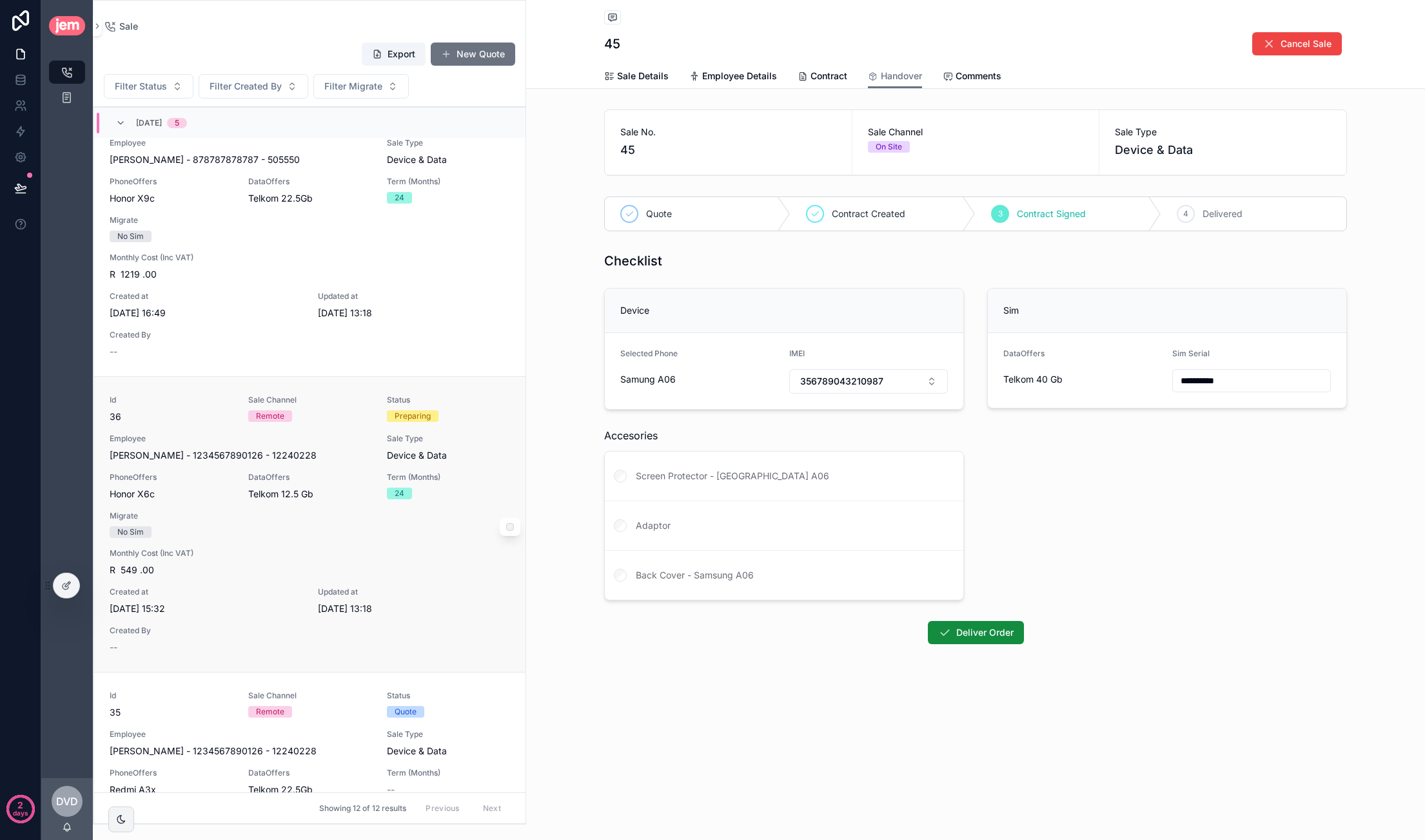
click at [449, 427] on div "Id 36 Sale Channel Remote Status Preparing Employee Caroline - van der Merwe - …" at bounding box center [309, 525] width 401 height 259
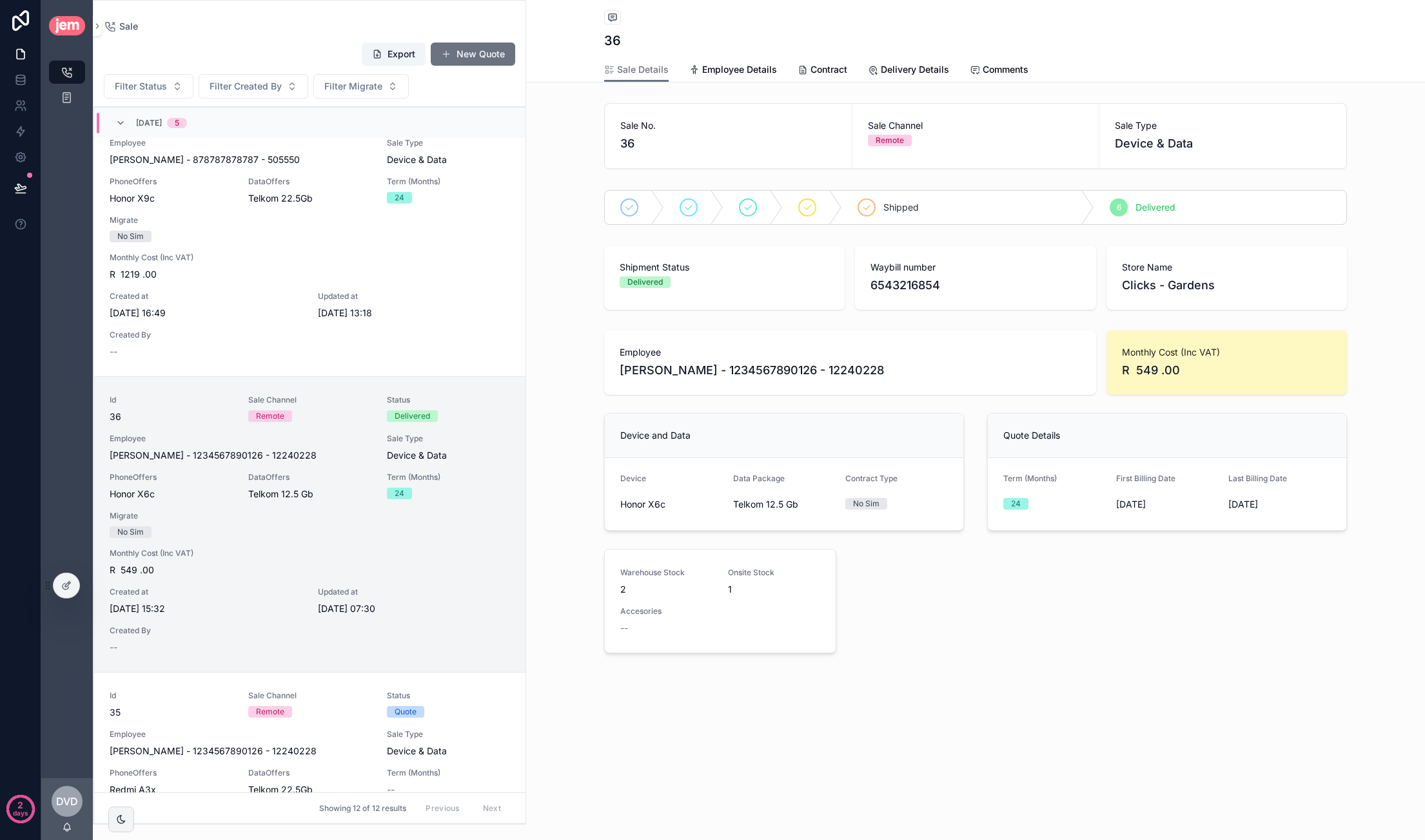
click at [1003, 602] on div "Employee Caroline - van der Merwe - 1234567890126 - 12240228 Monthly Cost (Inc …" at bounding box center [975, 495] width 758 height 339
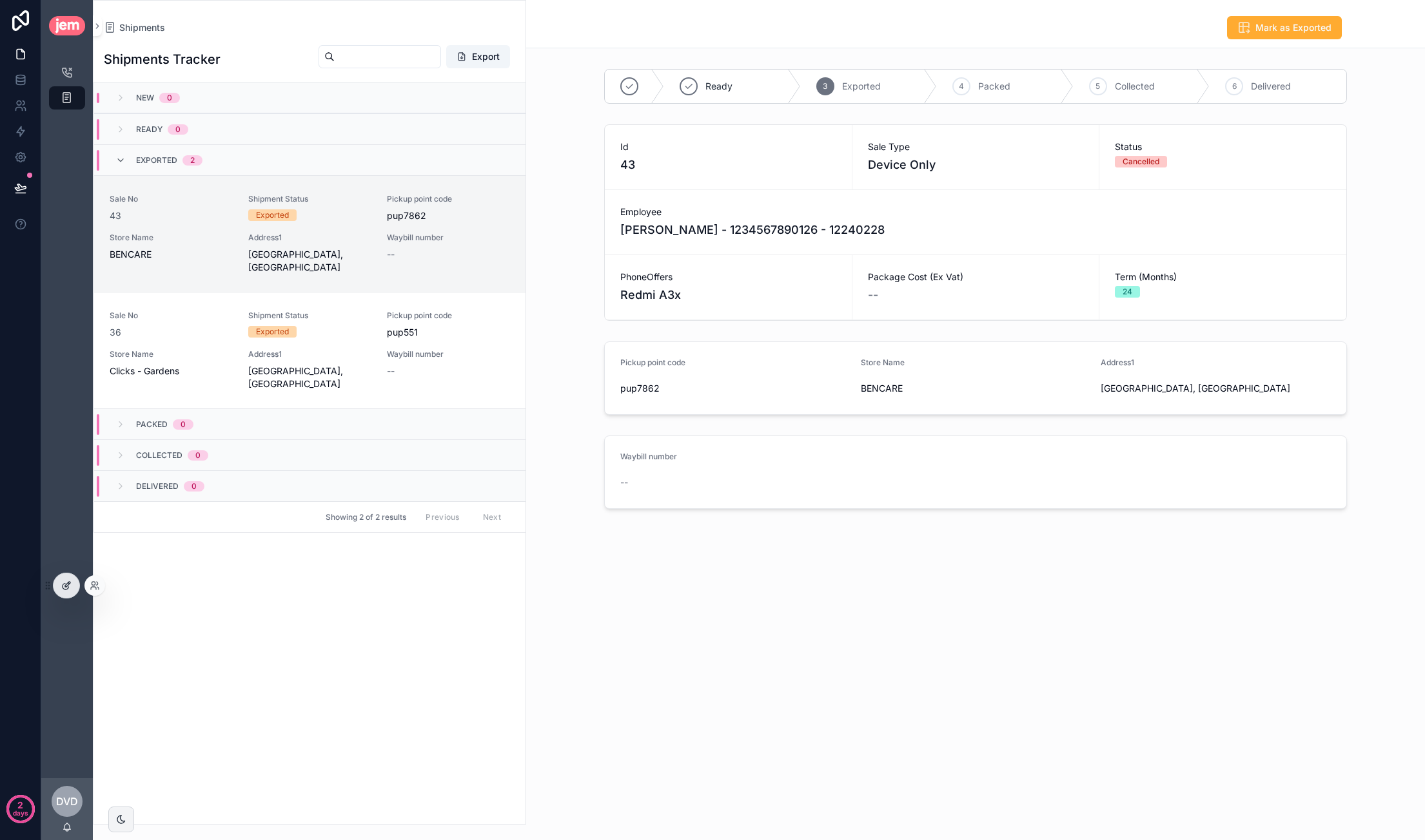
click at [63, 583] on icon at bounding box center [66, 586] width 11 height 11
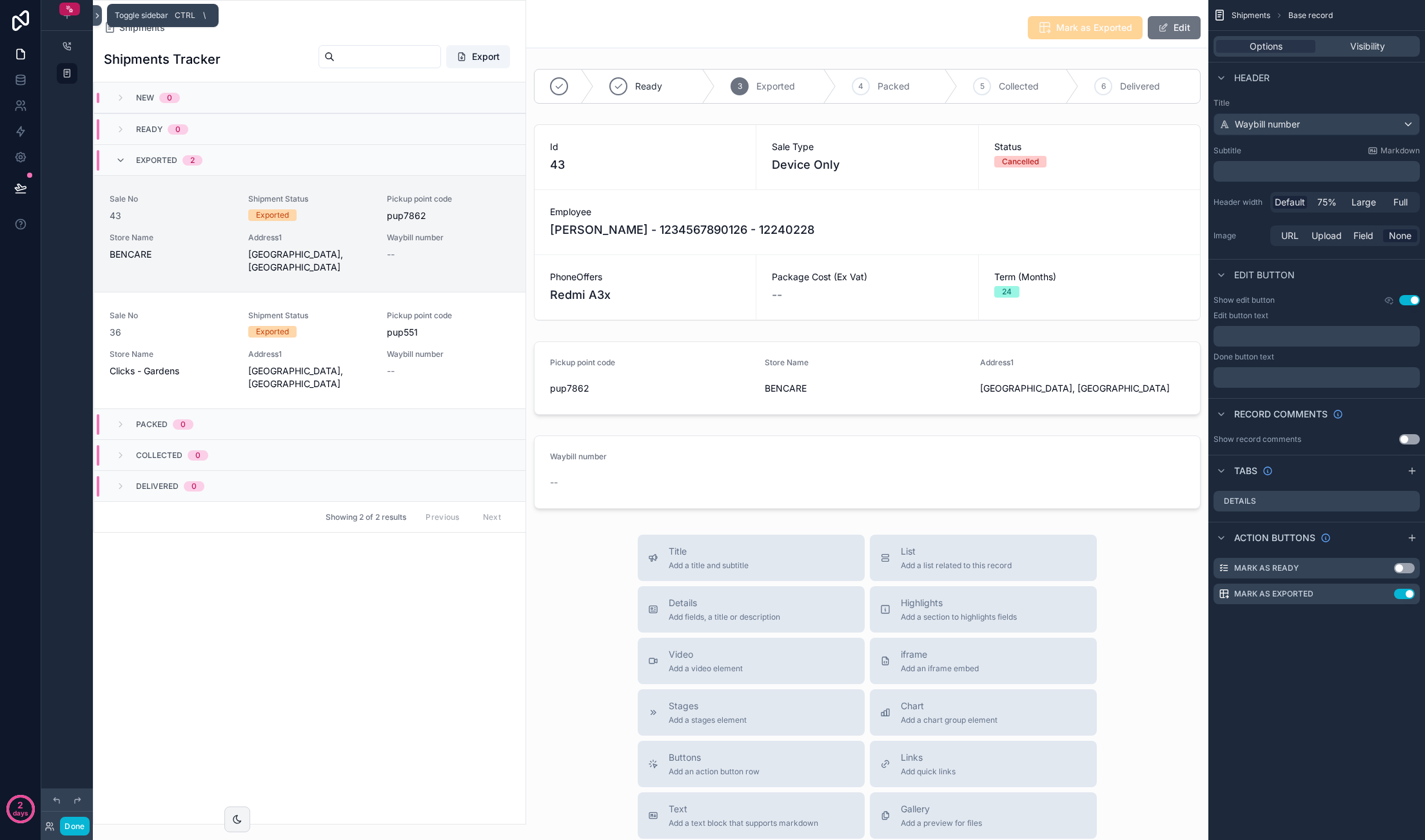
click at [94, 10] on button at bounding box center [97, 15] width 9 height 20
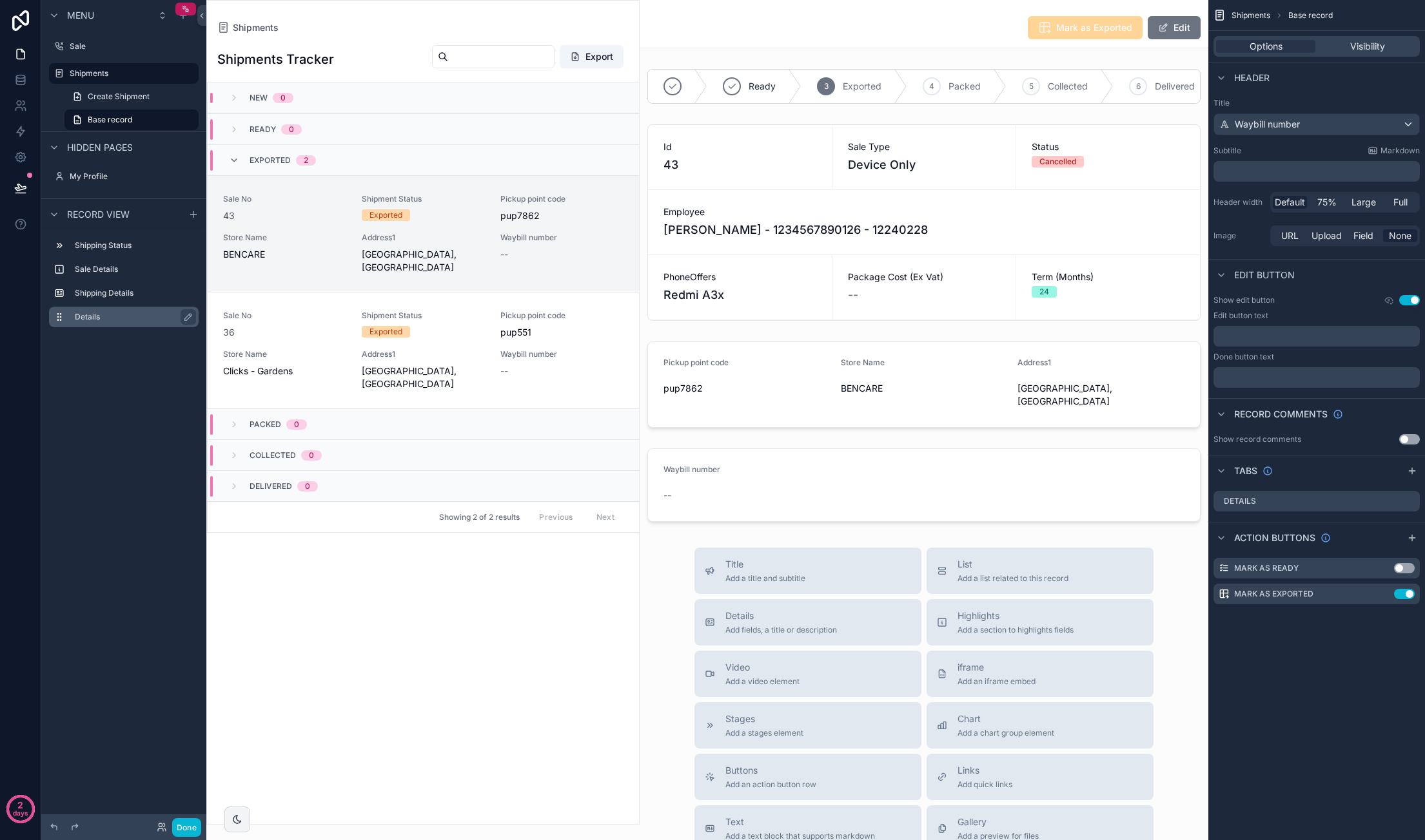
click at [102, 321] on label "Details" at bounding box center [131, 317] width 113 height 11
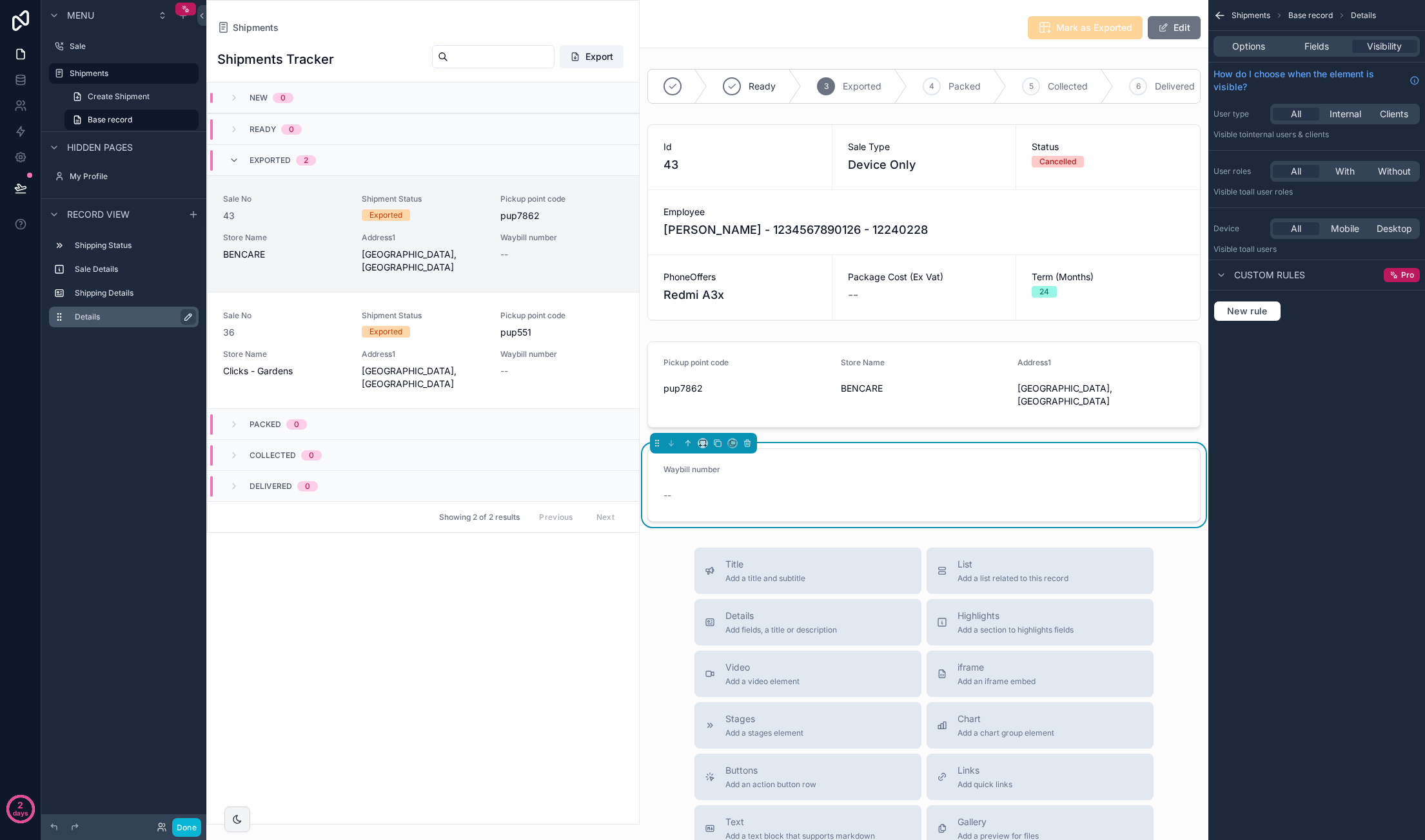
click at [186, 317] on icon "scrollable content" at bounding box center [189, 317] width 11 height 11
click at [116, 317] on input "*******" at bounding box center [124, 317] width 98 height 16
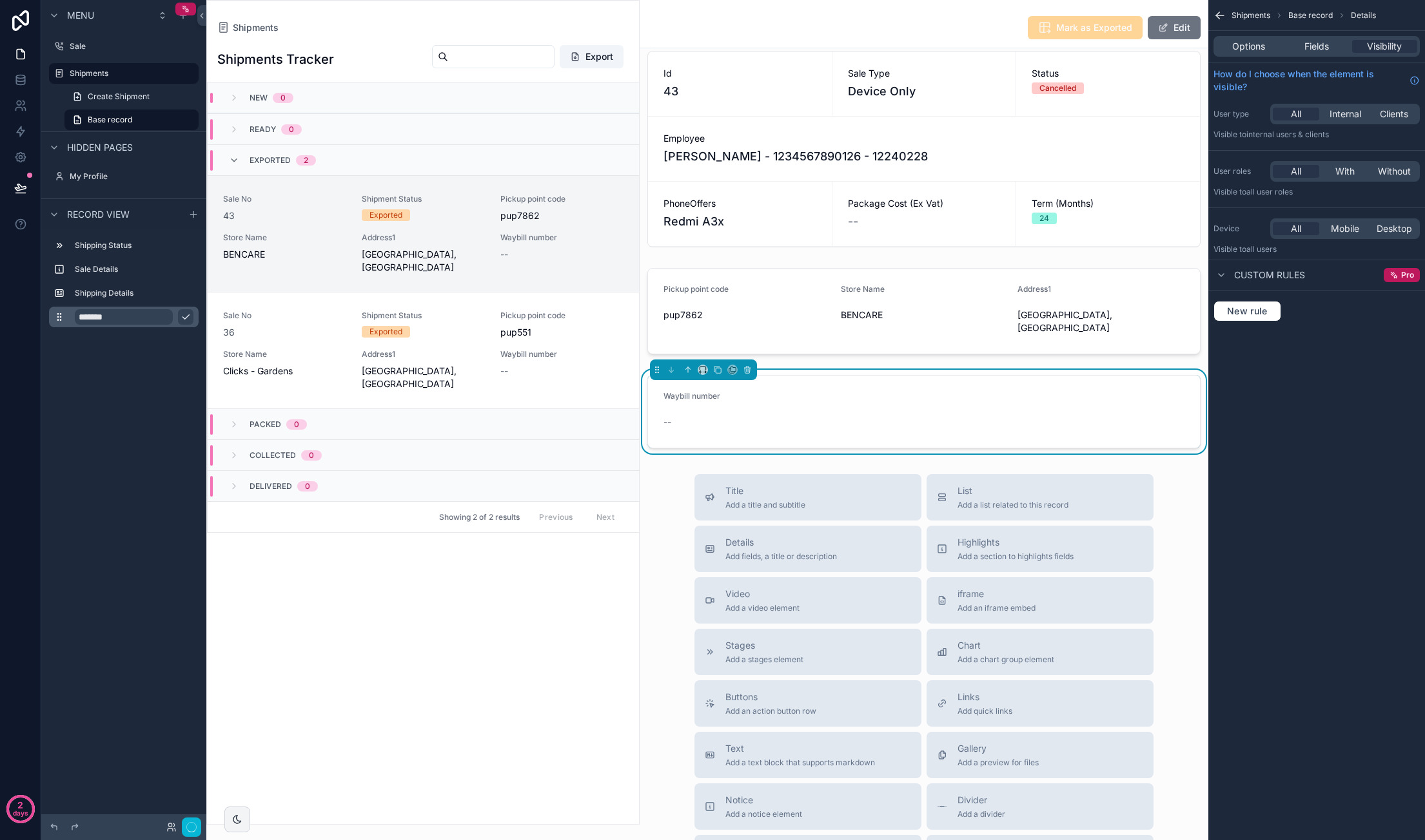
scroll to position [87, 0]
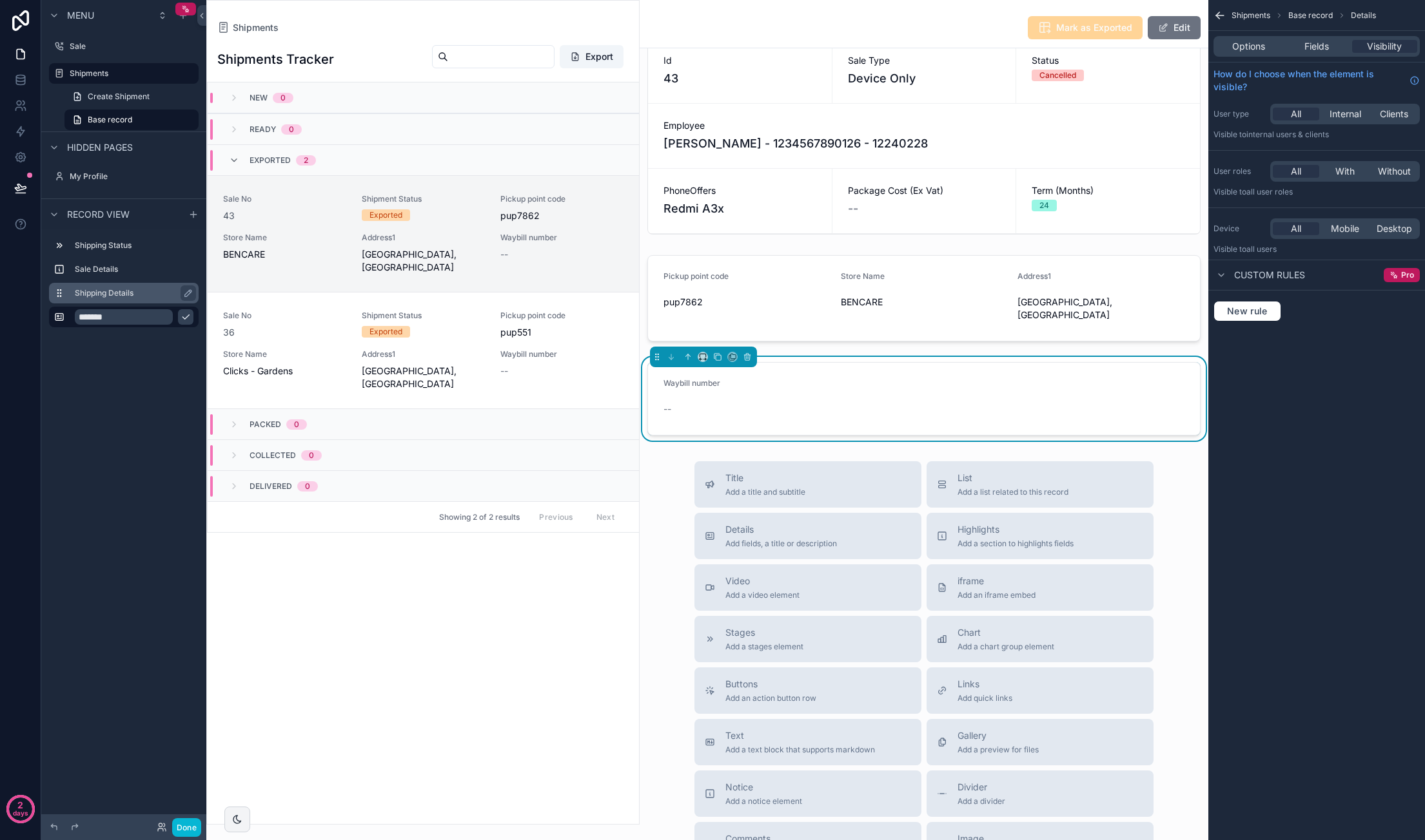
click at [109, 290] on label "Shipping Details" at bounding box center [131, 293] width 113 height 11
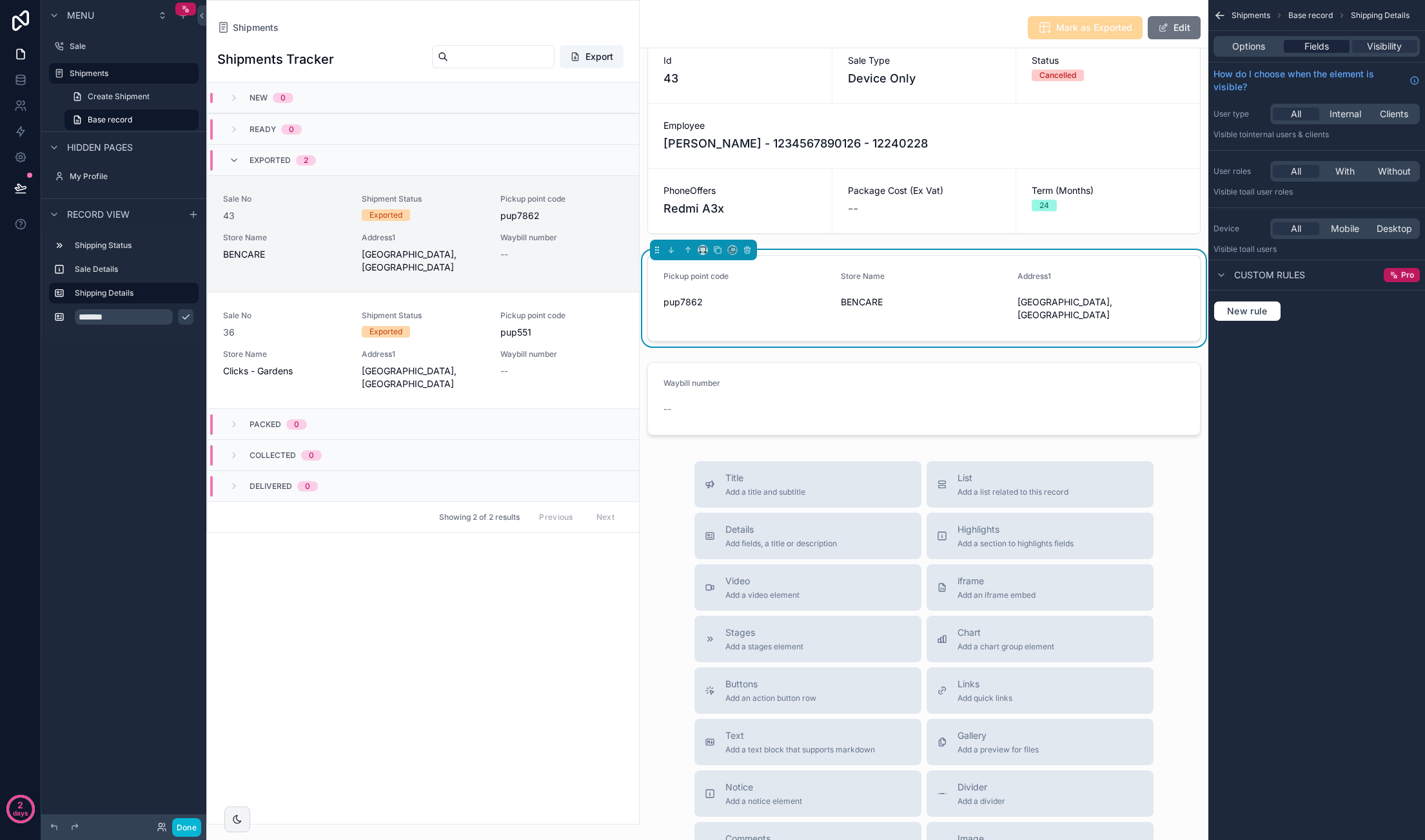
click at [1328, 47] on span "Fields" at bounding box center [1316, 46] width 24 height 13
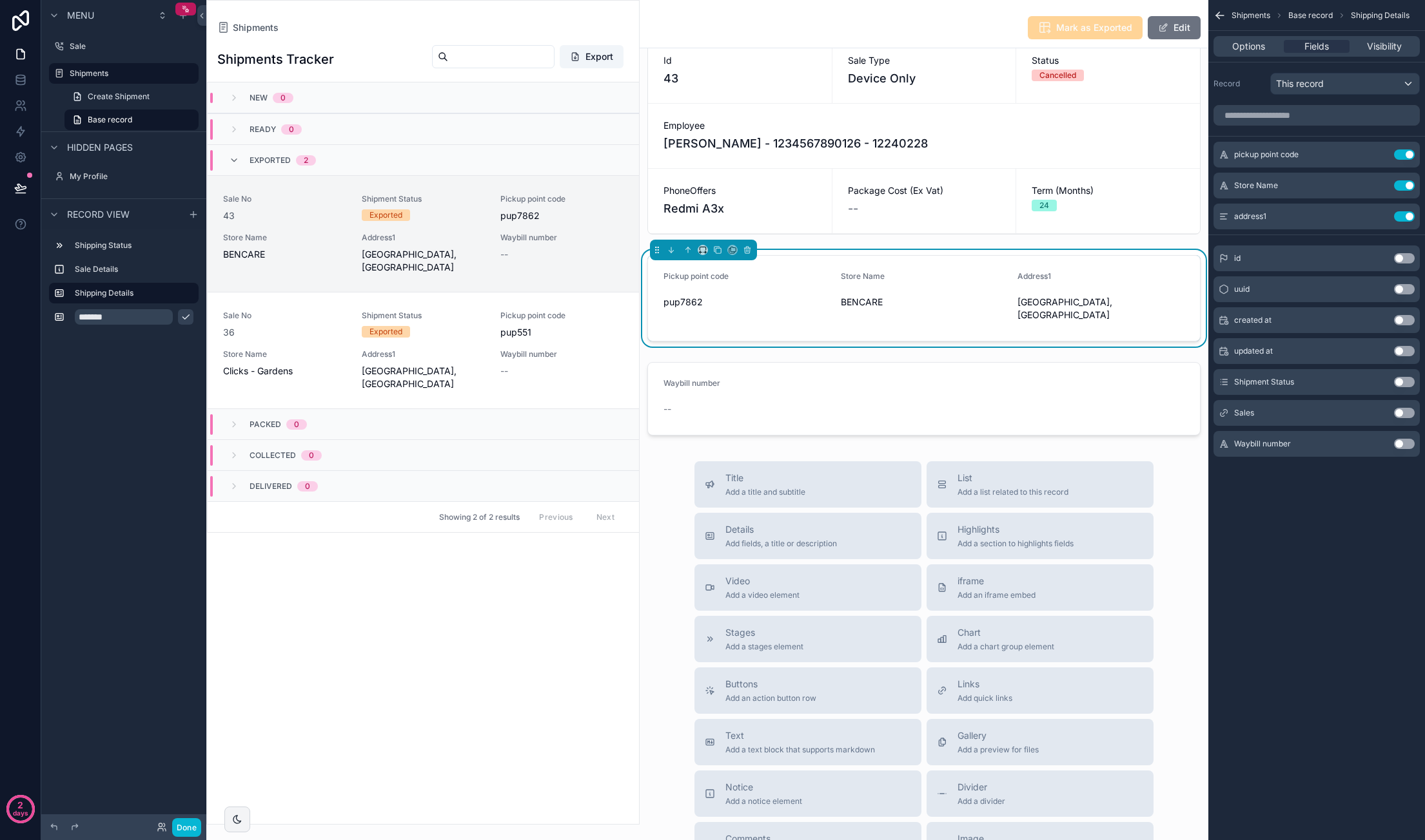
click at [1408, 444] on button "Use setting" at bounding box center [1404, 444] width 20 height 11
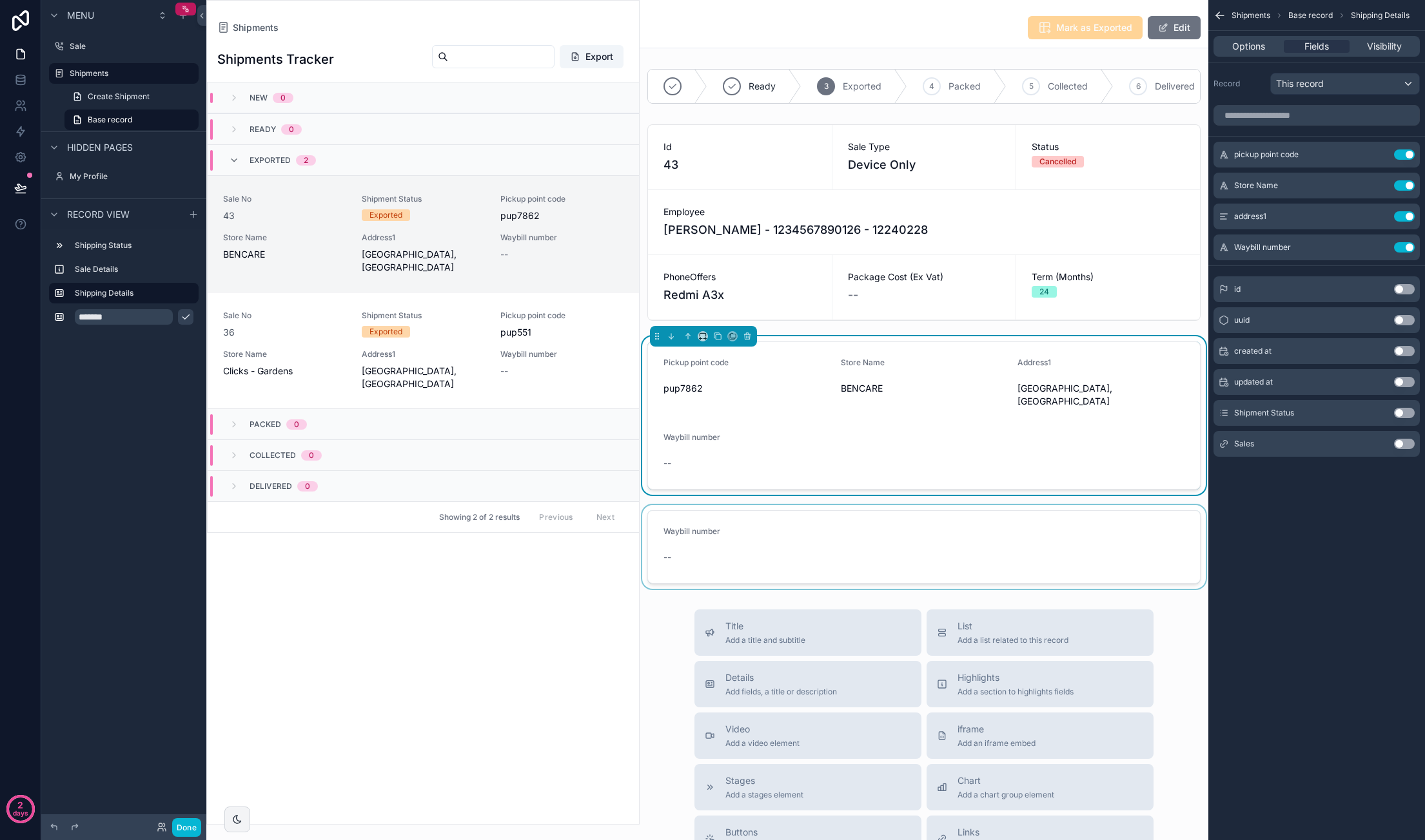
click at [812, 552] on div "scrollable content" at bounding box center [924, 547] width 569 height 84
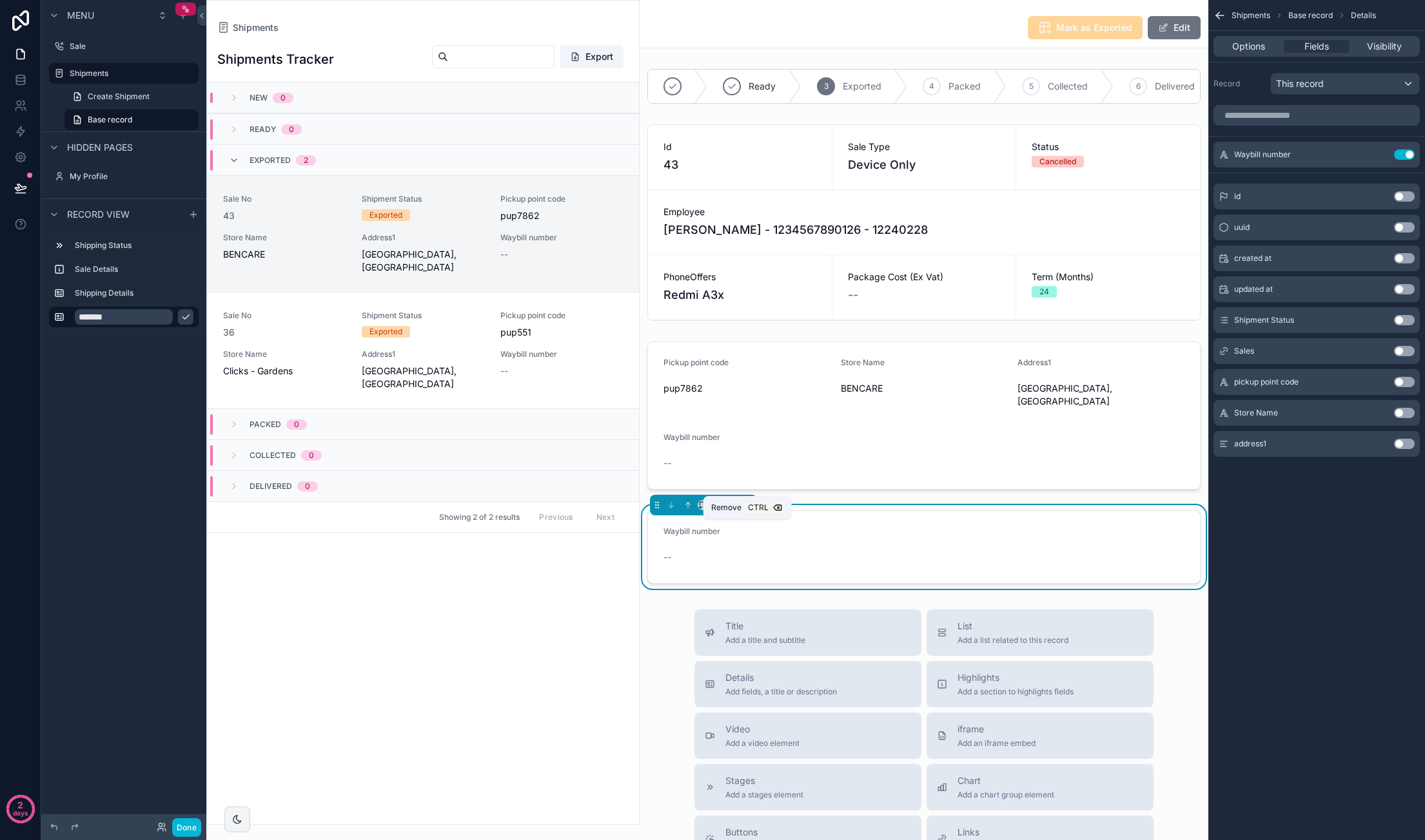
click at [750, 510] on icon "scrollable content" at bounding box center [747, 505] width 9 height 9
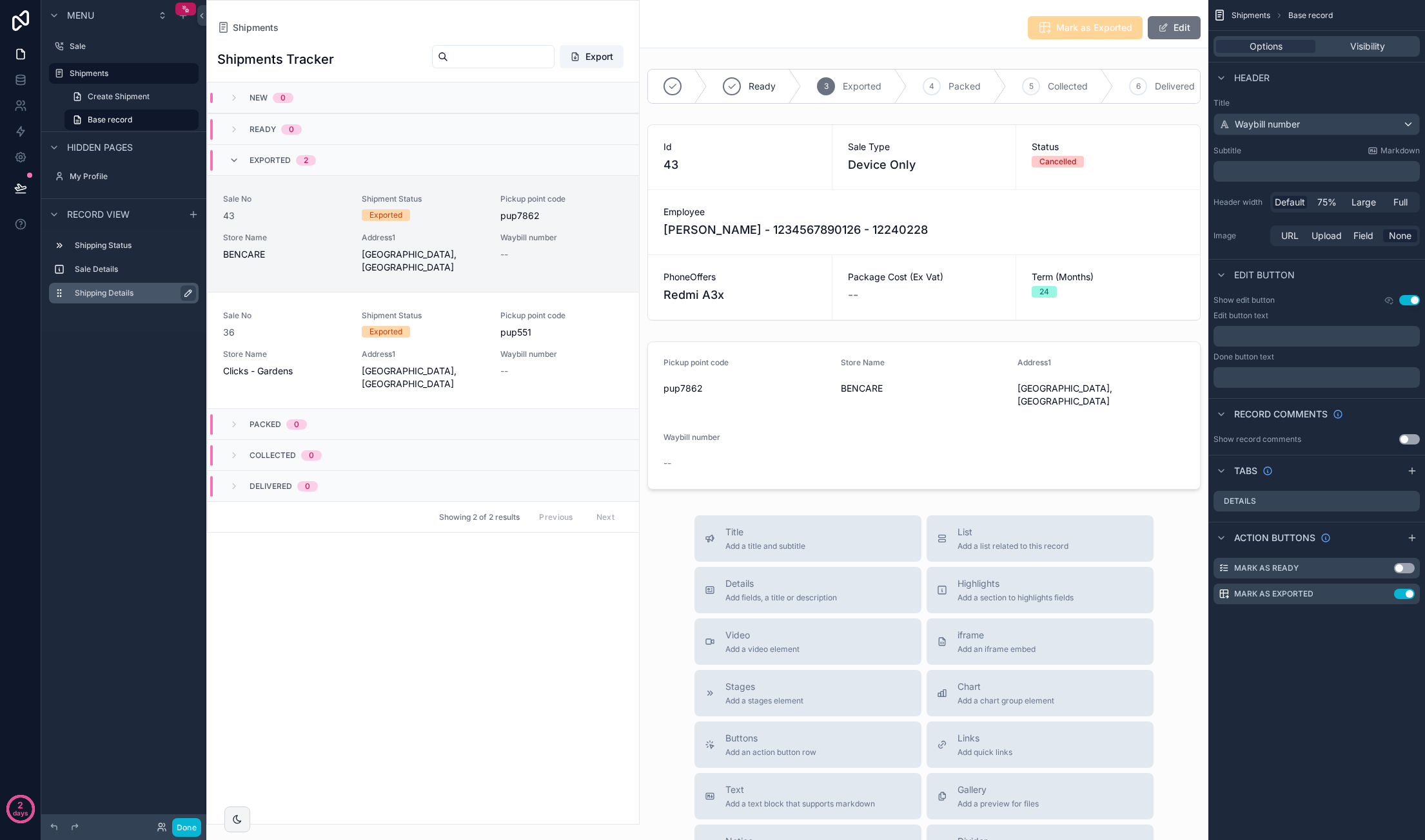
click at [189, 293] on icon "scrollable content" at bounding box center [188, 293] width 7 height 7
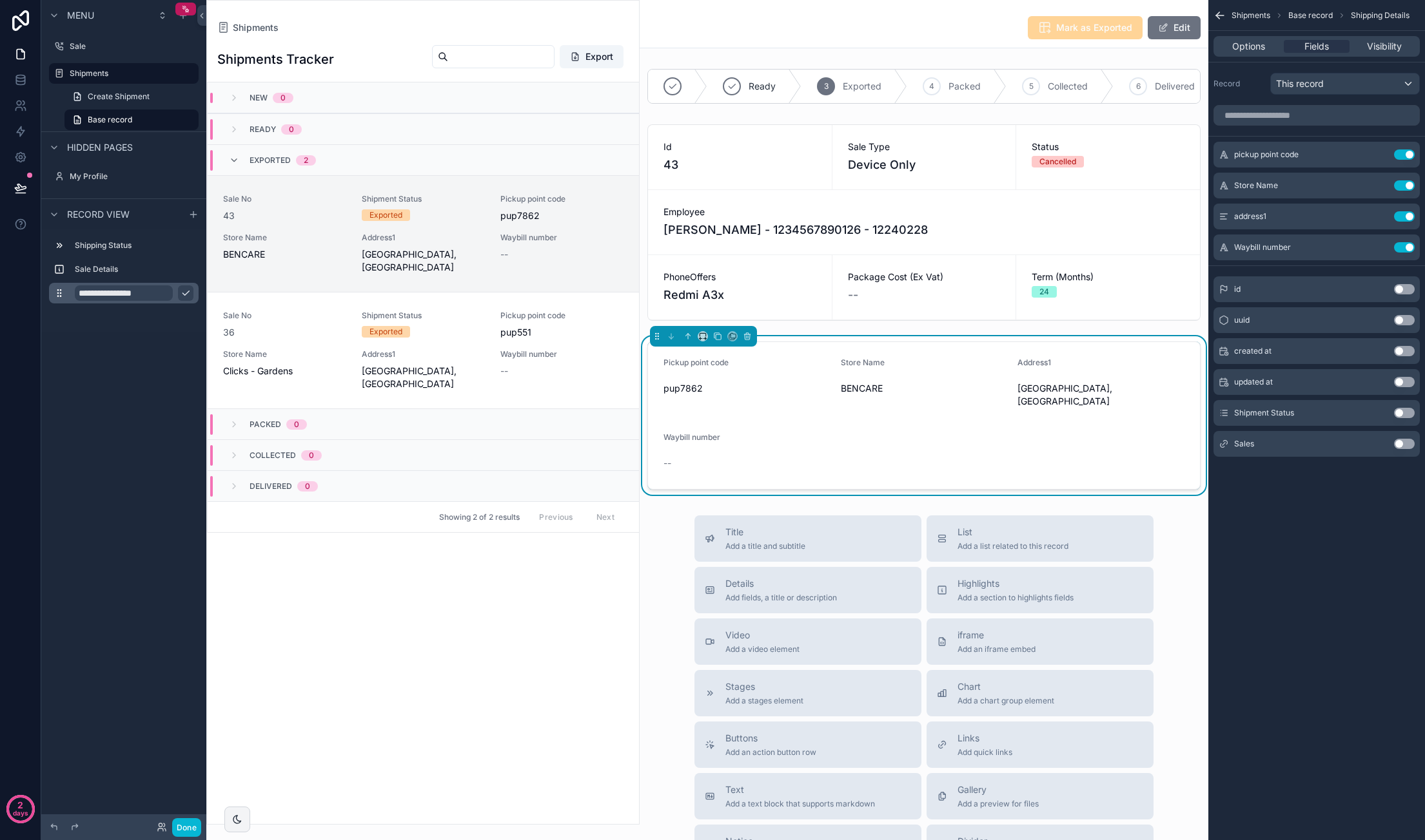
click at [131, 295] on input "**********" at bounding box center [124, 293] width 98 height 16
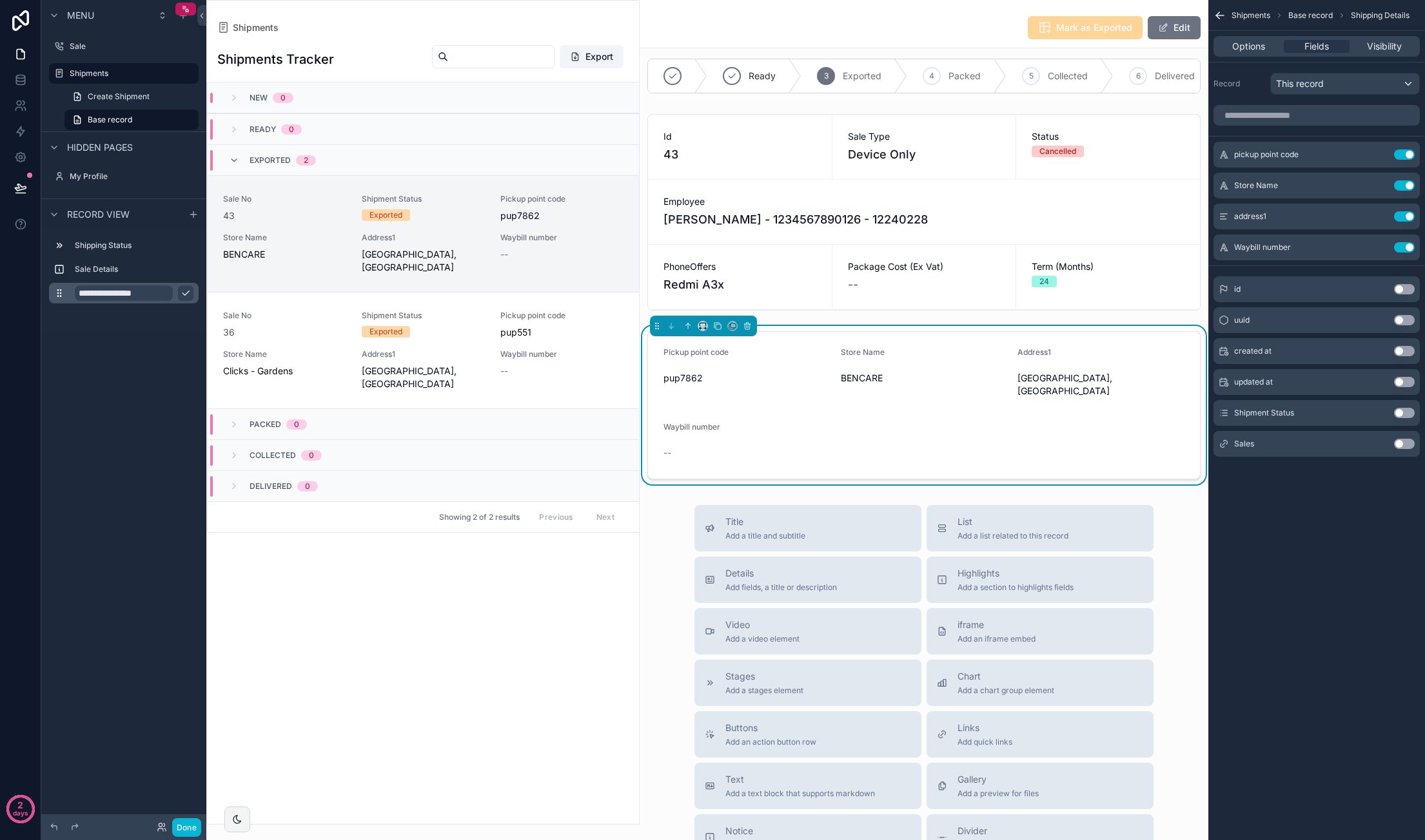
click at [131, 295] on input "**********" at bounding box center [124, 293] width 98 height 16
click at [124, 285] on icon "scrollable content" at bounding box center [123, 280] width 11 height 11
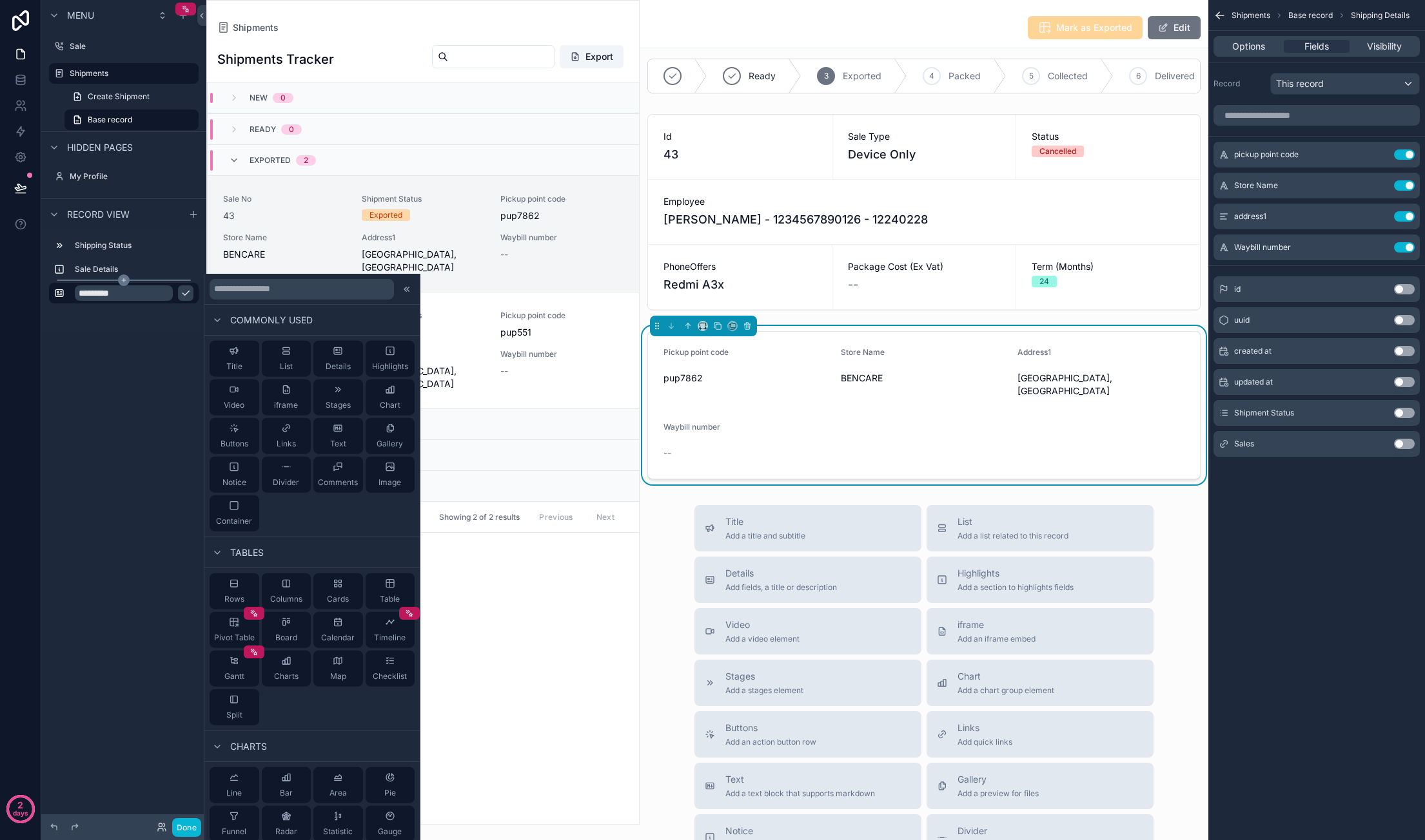
click at [124, 285] on icon "scrollable content" at bounding box center [123, 280] width 11 height 11
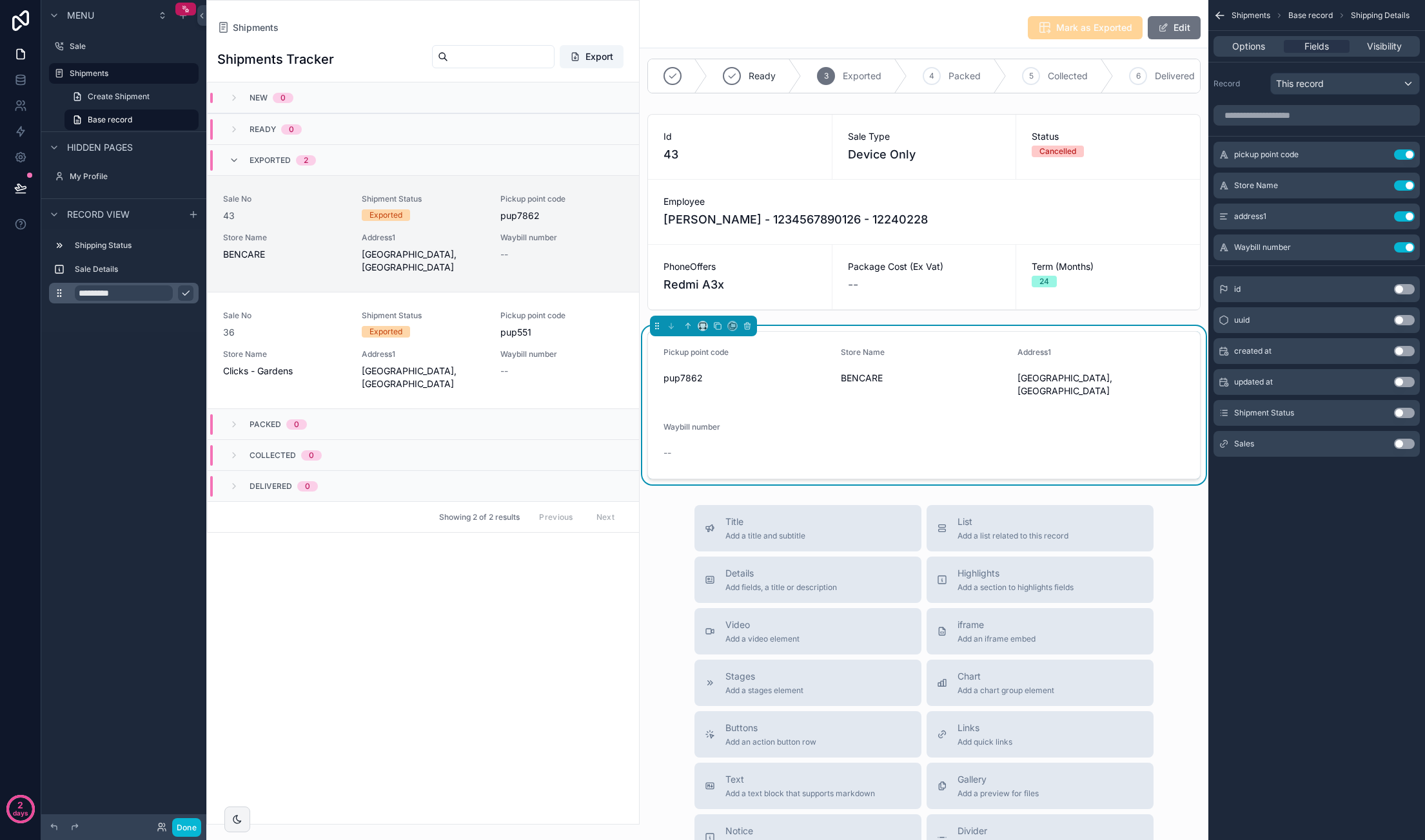
click at [124, 288] on input "*********" at bounding box center [124, 293] width 98 height 16
type input "*******"
click at [184, 293] on icon "scrollable content" at bounding box center [186, 293] width 11 height 11
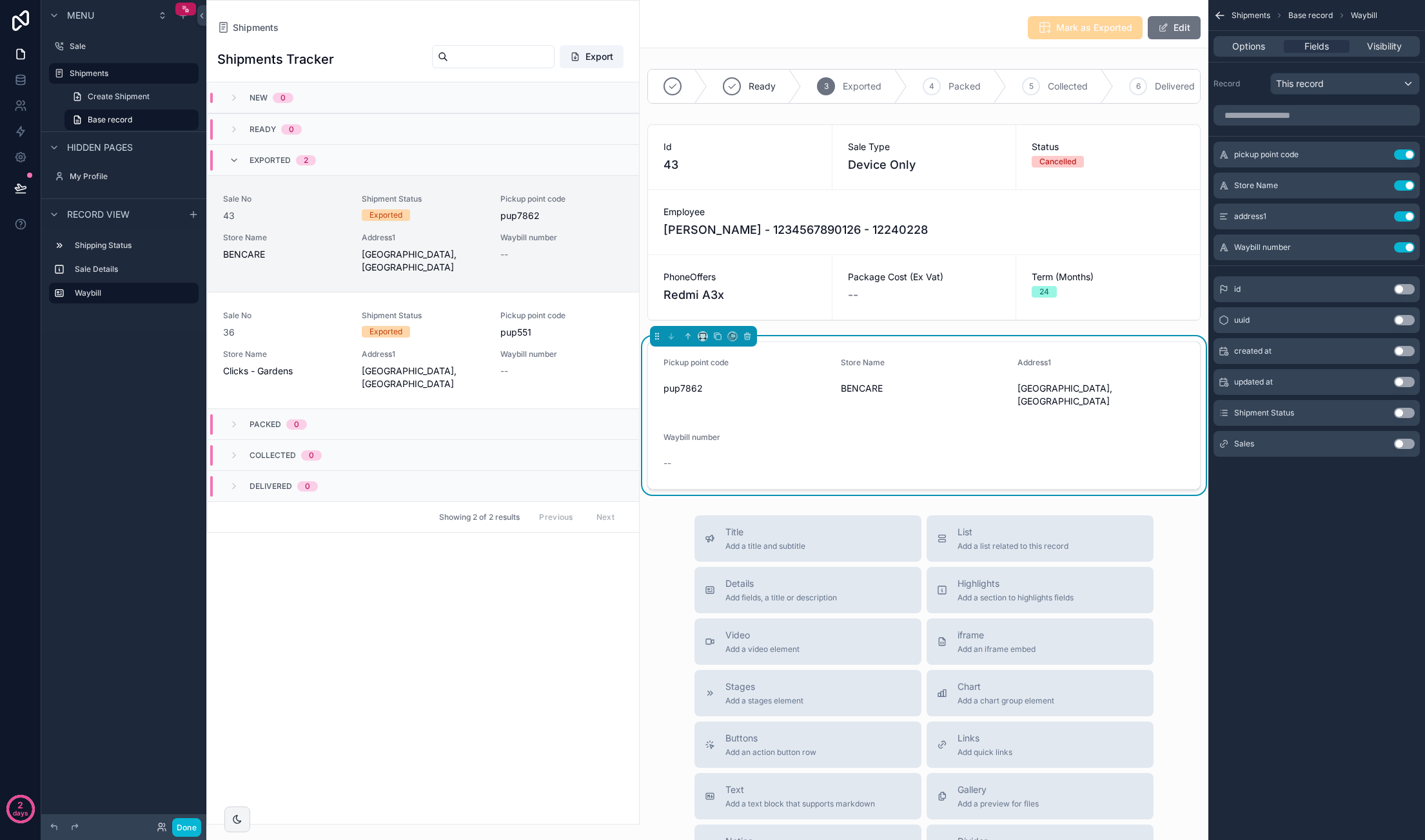
click at [818, 362] on form "Pickup point code pup7862 Store Name BENCARE Address1 [GEOGRAPHIC_DATA] number …" at bounding box center [924, 415] width 552 height 147
click at [1409, 153] on button "Use setting" at bounding box center [1404, 155] width 20 height 11
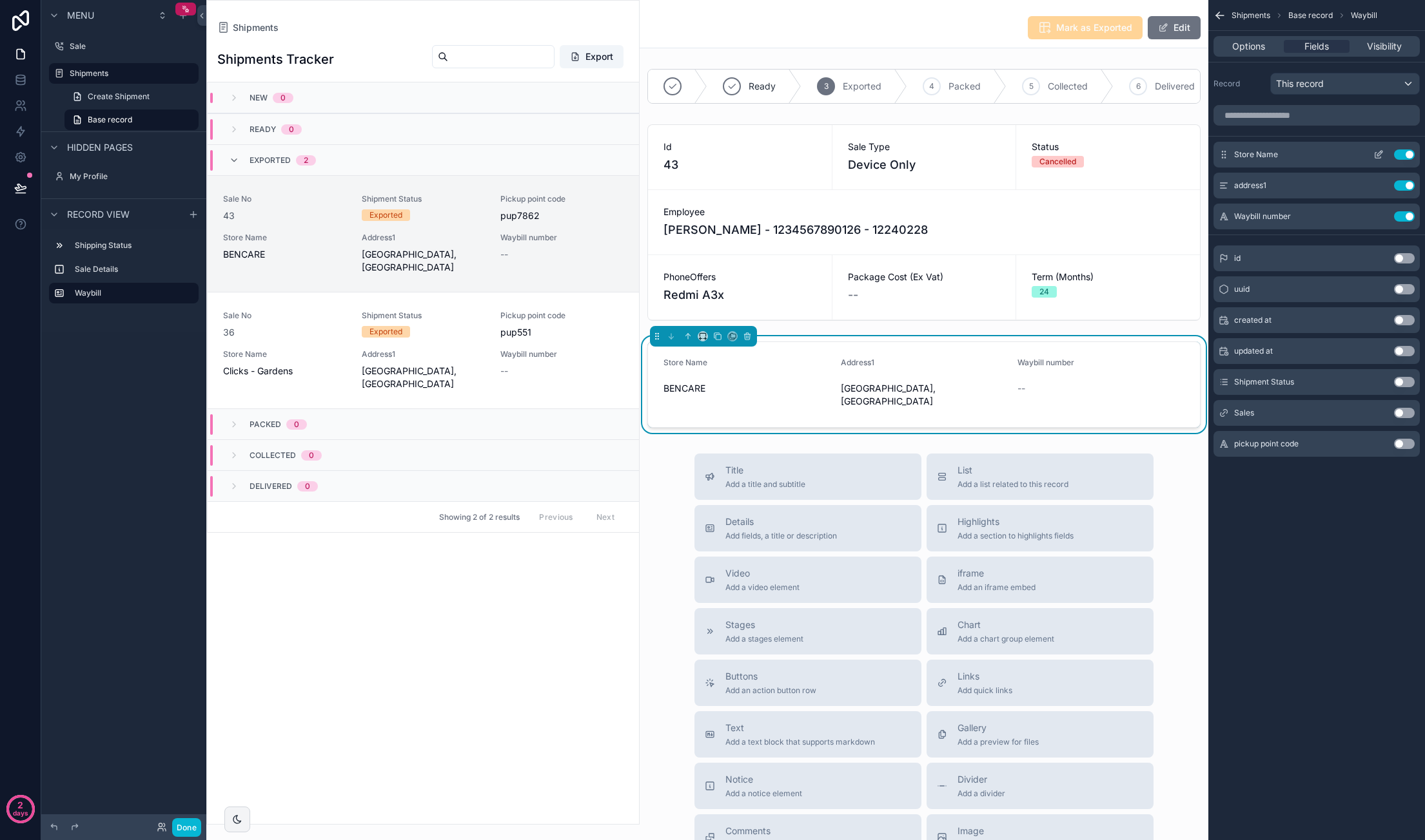
click at [1408, 157] on button "Use setting" at bounding box center [1404, 155] width 20 height 11
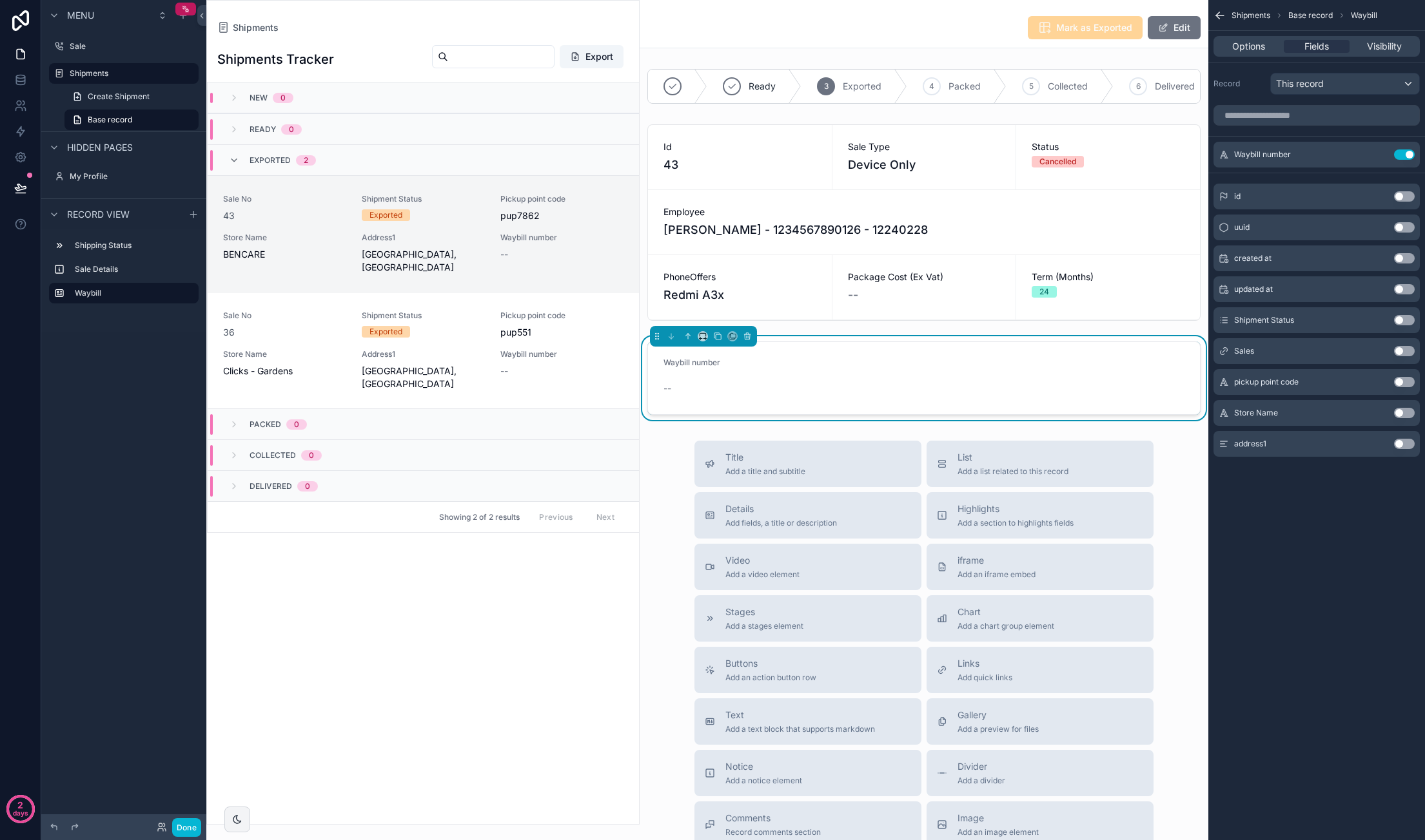
click at [763, 437] on div "Shipments Mark as Exported Edit Ready 3 Exported 4 Packed 5 Collected 6 Deliver…" at bounding box center [924, 501] width 569 height 1003
click at [196, 219] on icon "scrollable content" at bounding box center [194, 215] width 11 height 11
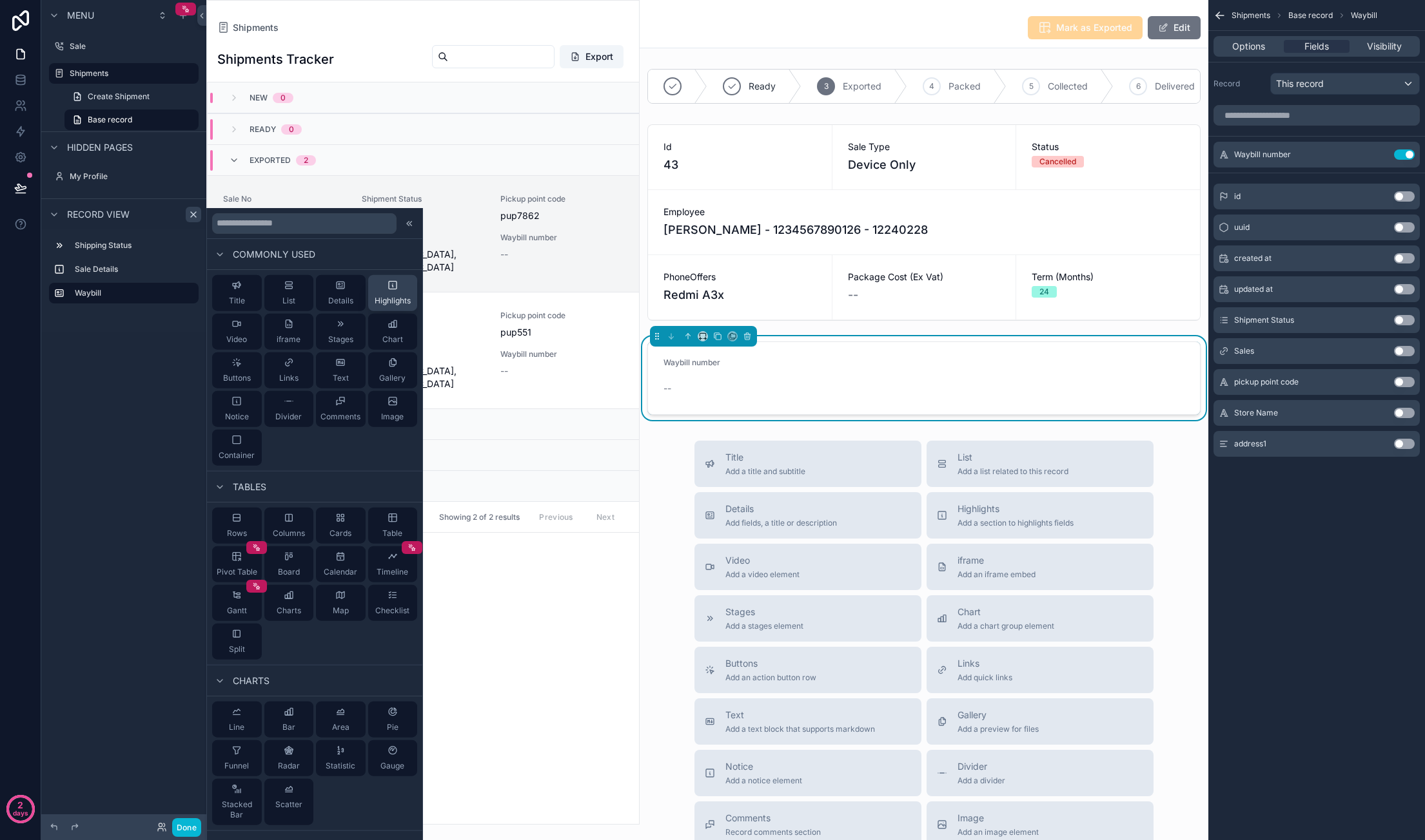
click at [384, 295] on div "Highlights" at bounding box center [393, 293] width 36 height 26
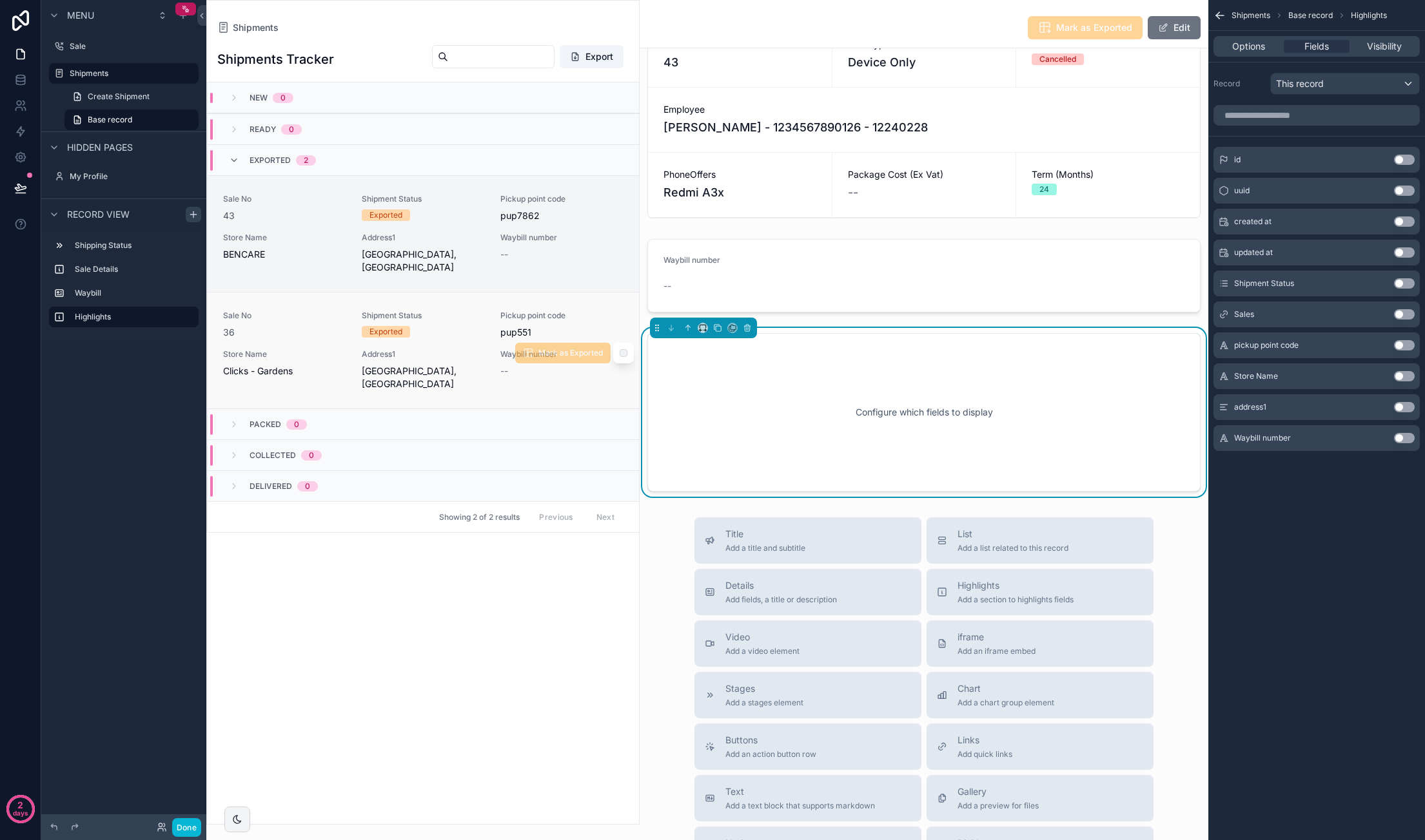
scroll to position [103, 0]
click at [685, 332] on icon "scrollable content" at bounding box center [688, 327] width 9 height 9
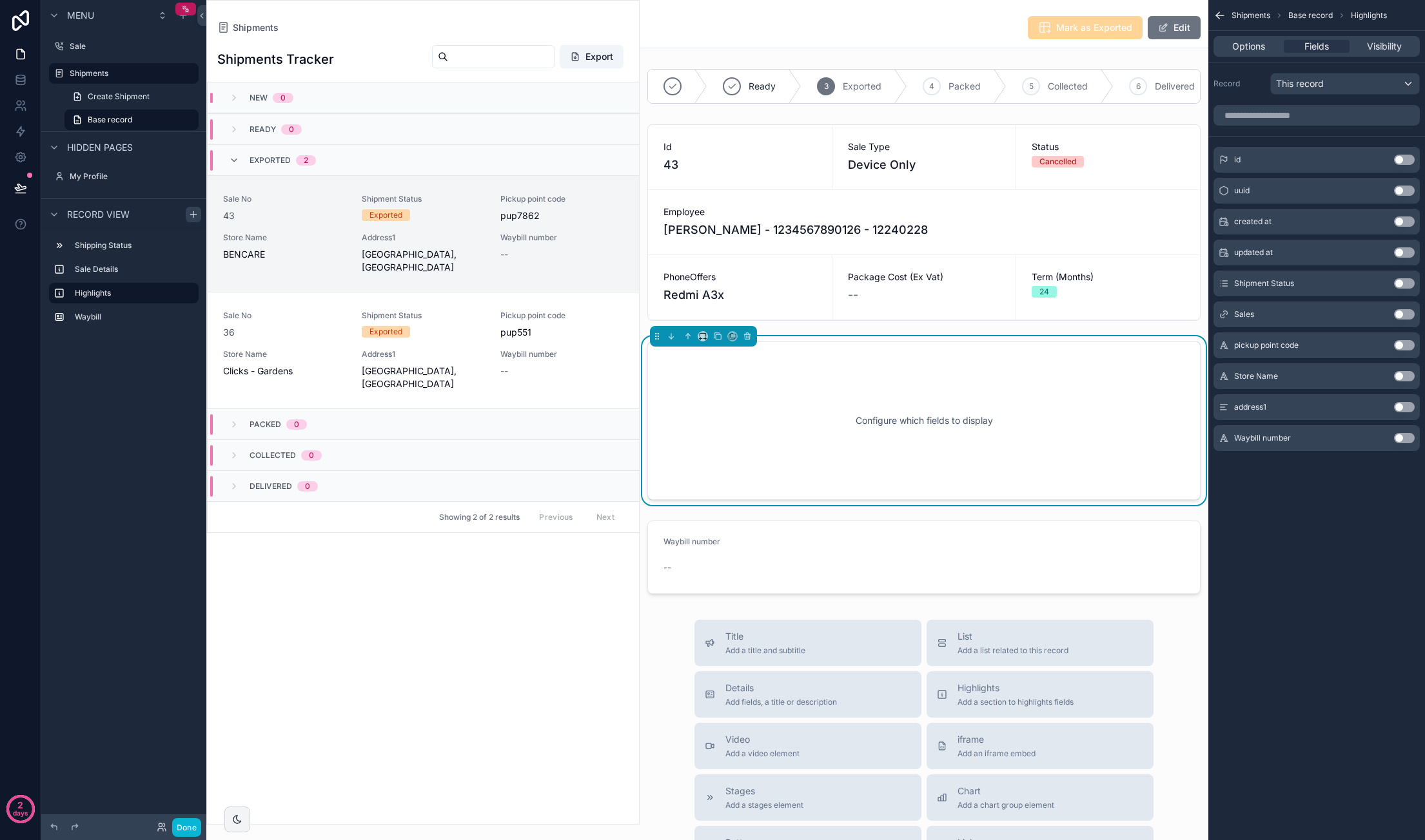
click at [864, 406] on div "Configure which fields to display" at bounding box center [923, 421] width 511 height 116
click at [1404, 343] on button "Use setting" at bounding box center [1404, 345] width 20 height 11
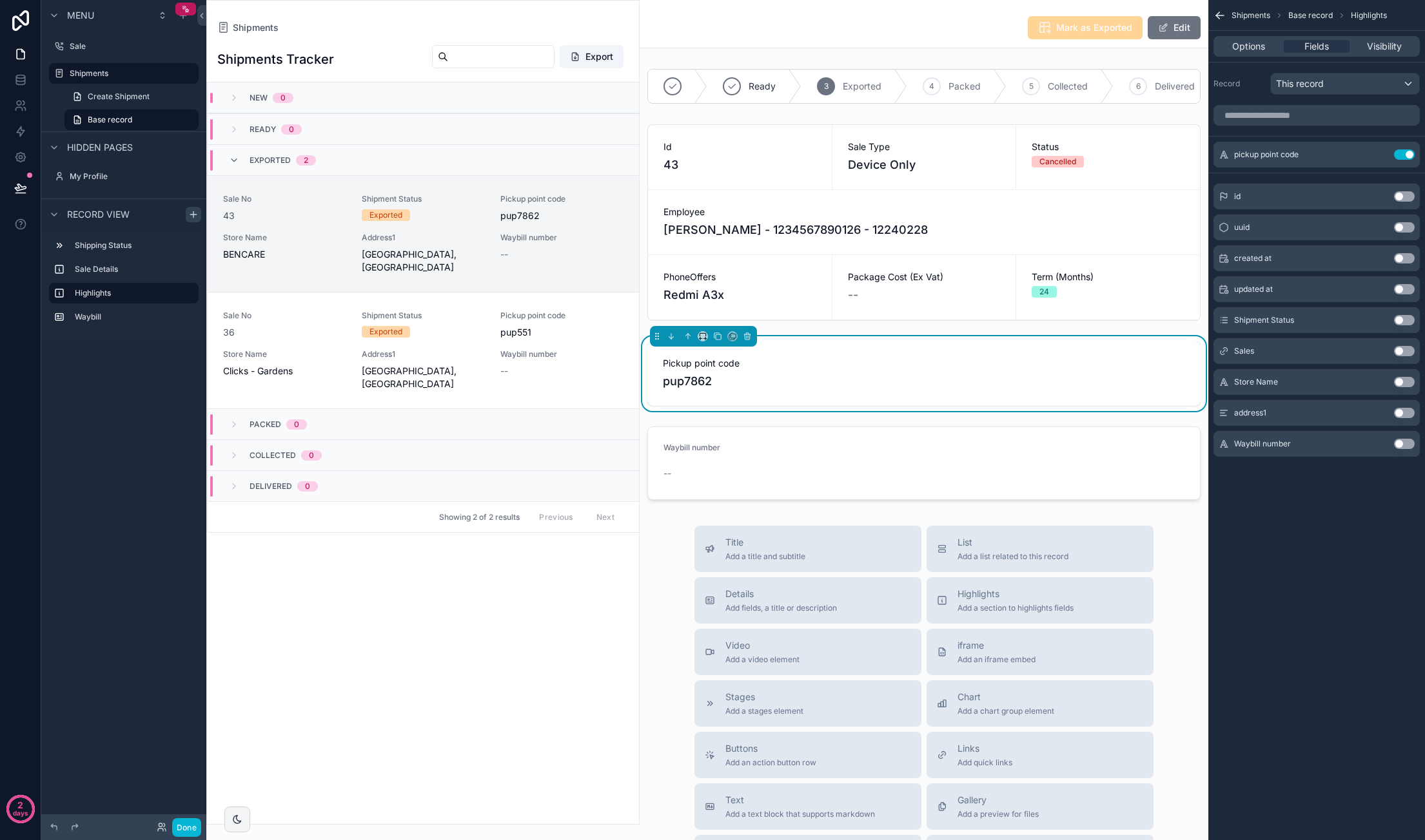
click at [1405, 379] on button "Use setting" at bounding box center [1404, 382] width 20 height 11
click at [1410, 409] on button "Use setting" at bounding box center [1404, 413] width 20 height 11
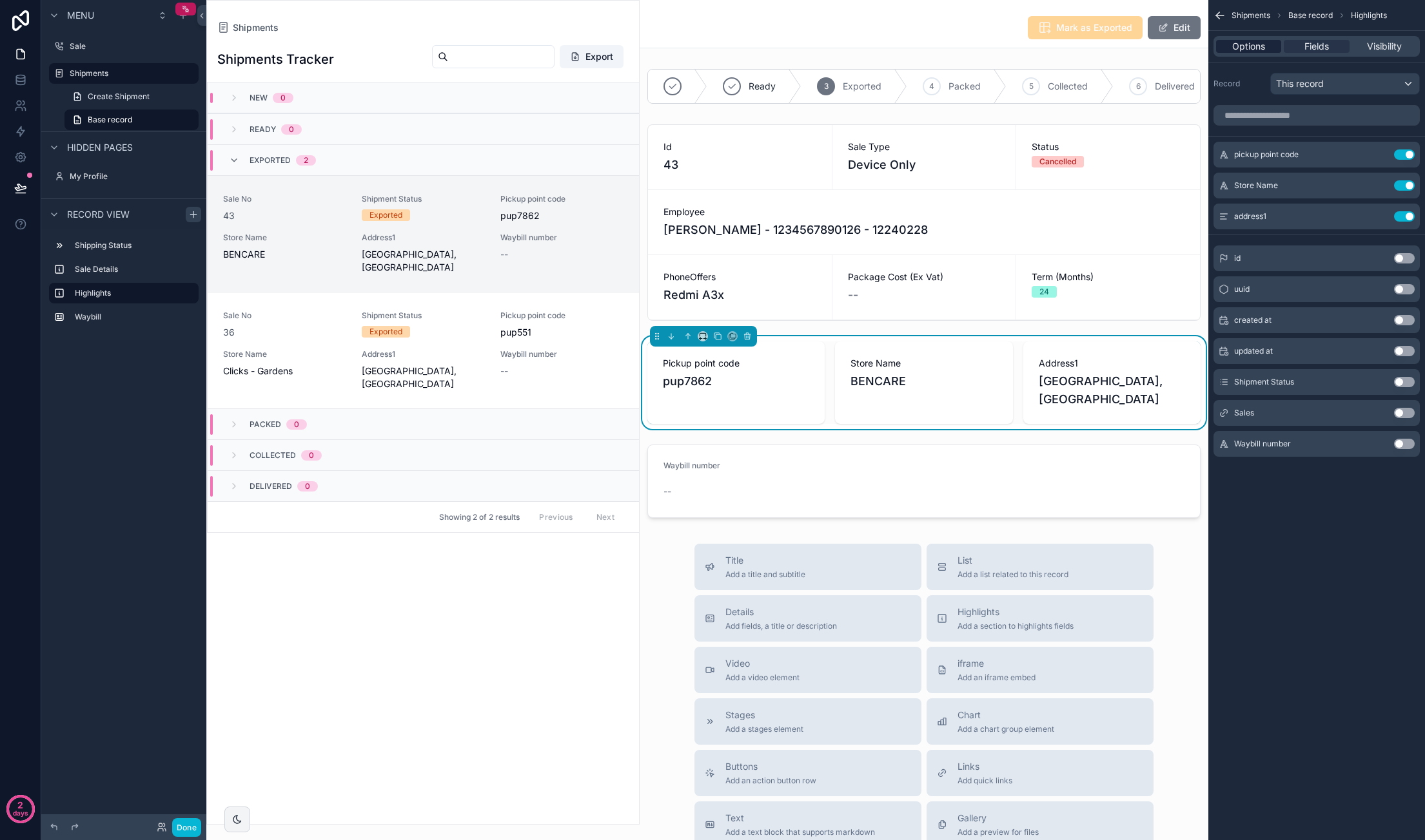
click at [1258, 42] on span "Options" at bounding box center [1248, 46] width 33 height 13
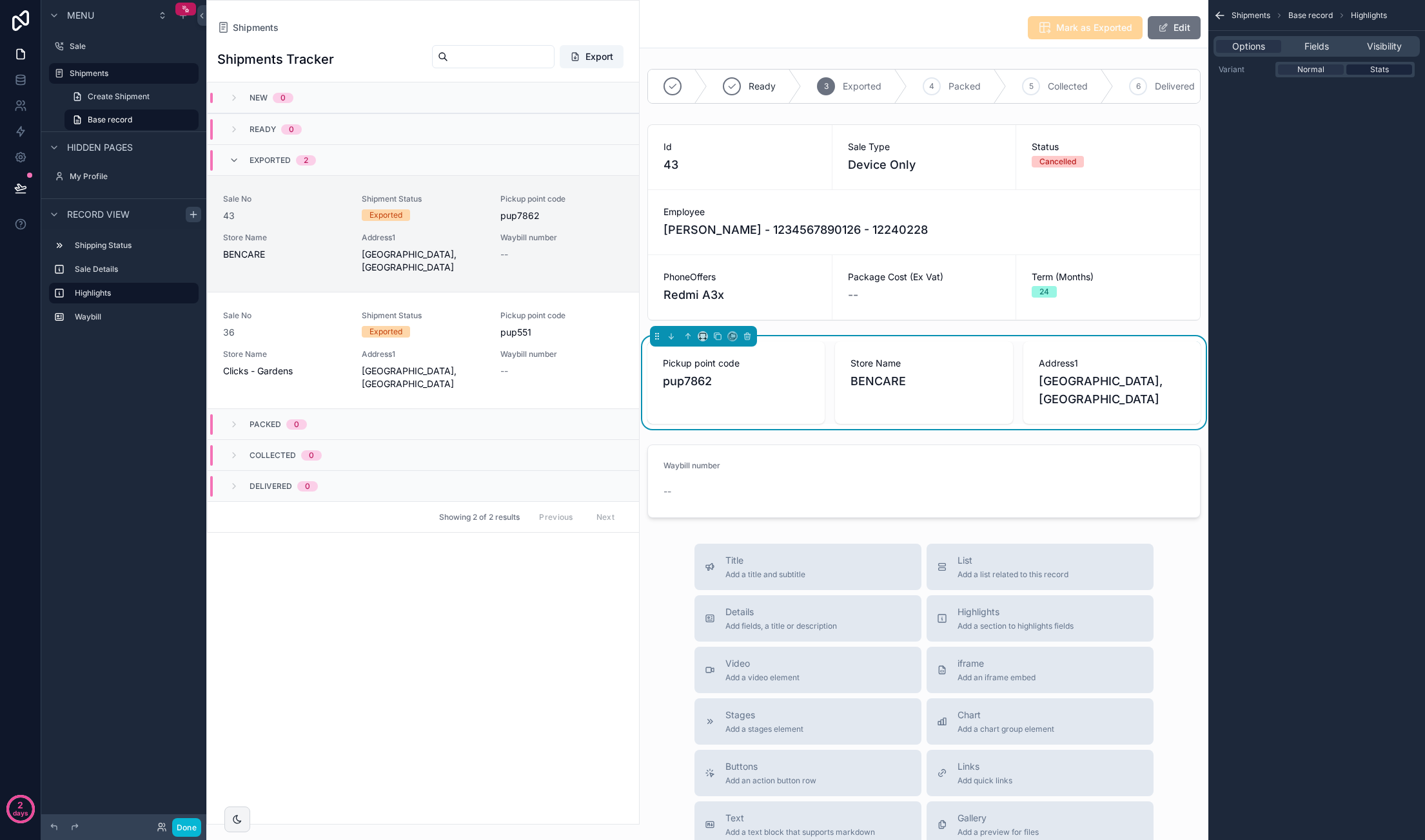
click at [1375, 67] on span "Stats" at bounding box center [1379, 69] width 19 height 11
click at [1087, 222] on div "scrollable content" at bounding box center [924, 222] width 569 height 207
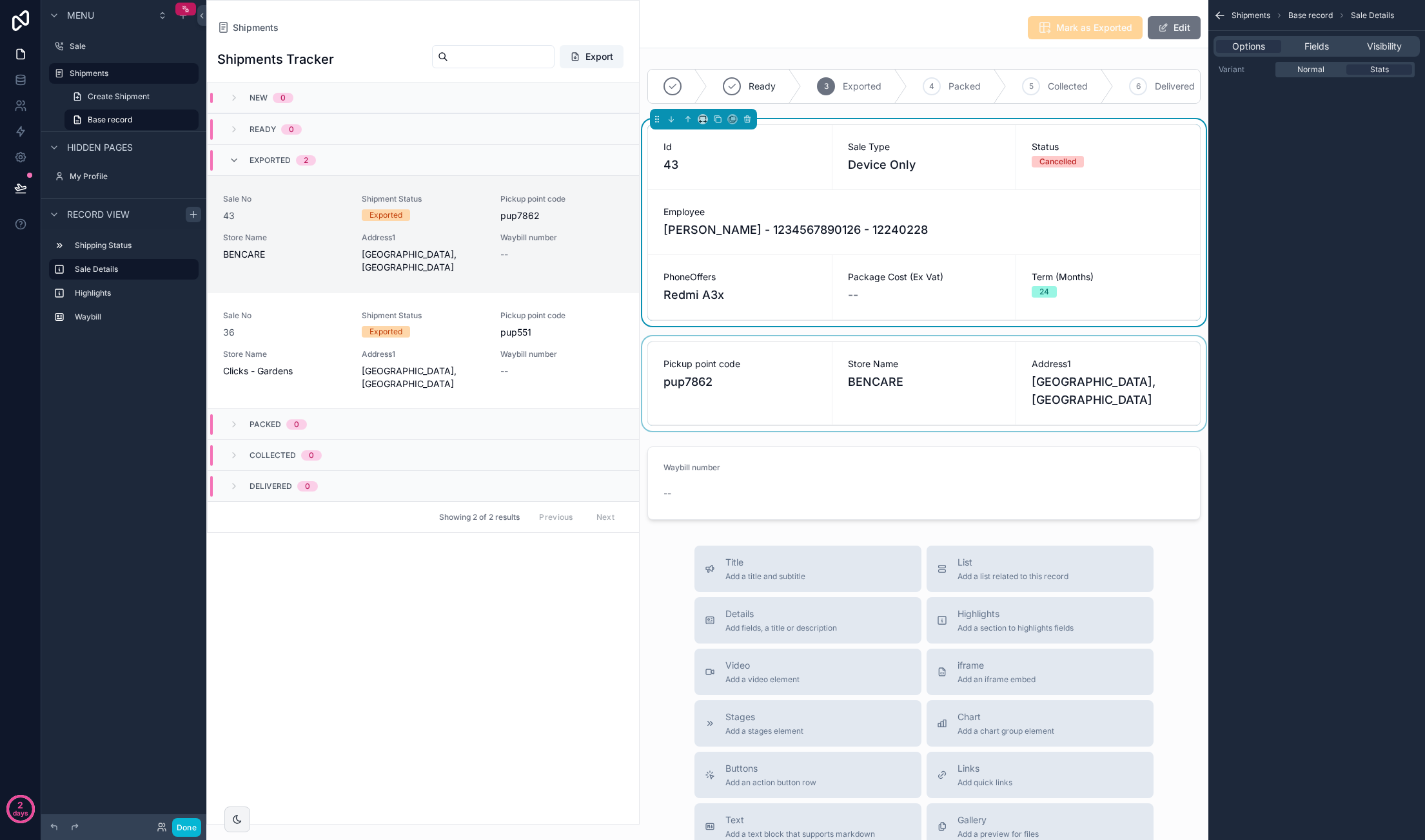
click at [1016, 360] on div "scrollable content" at bounding box center [924, 384] width 569 height 95
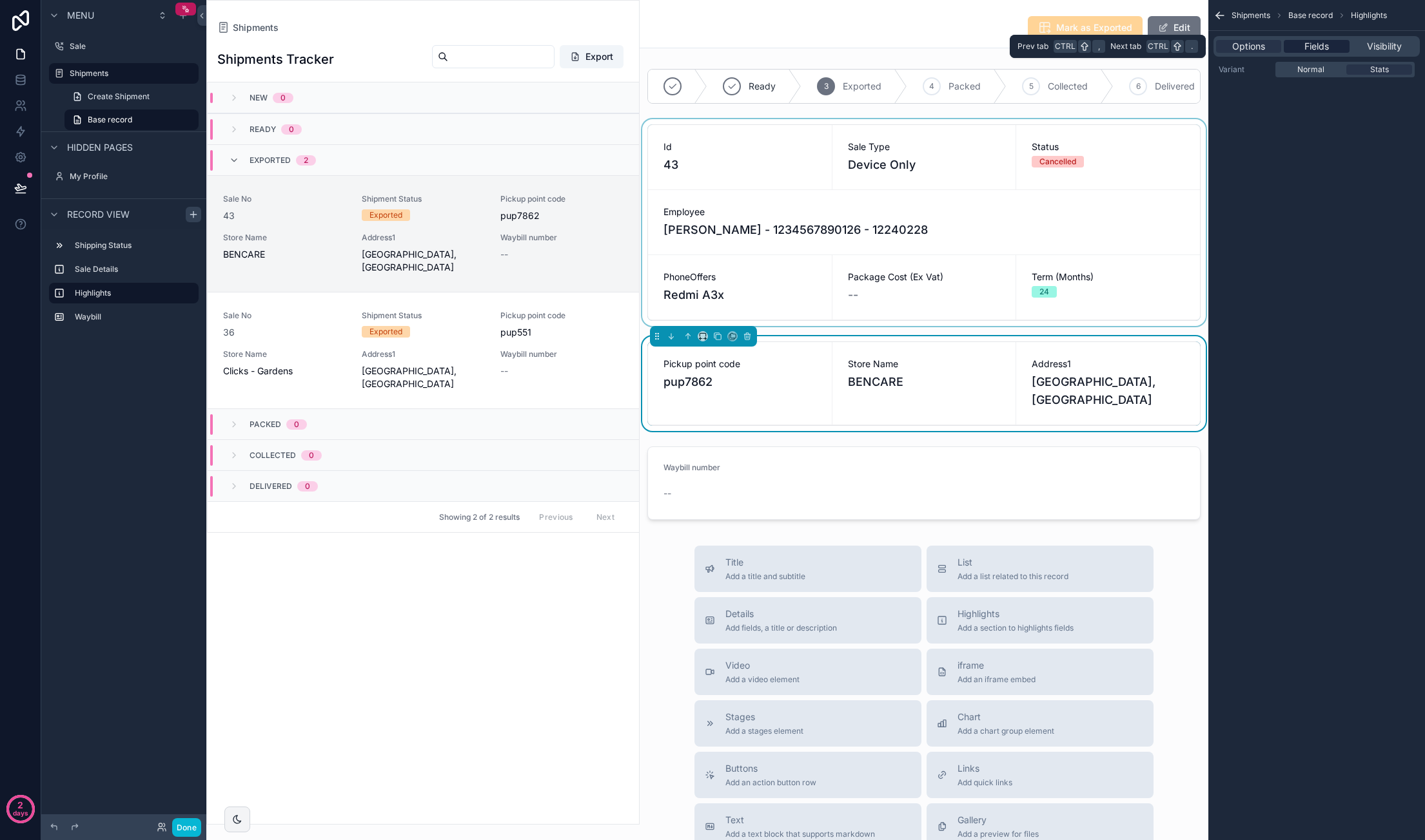
click at [1332, 44] on div "Fields" at bounding box center [1316, 46] width 65 height 13
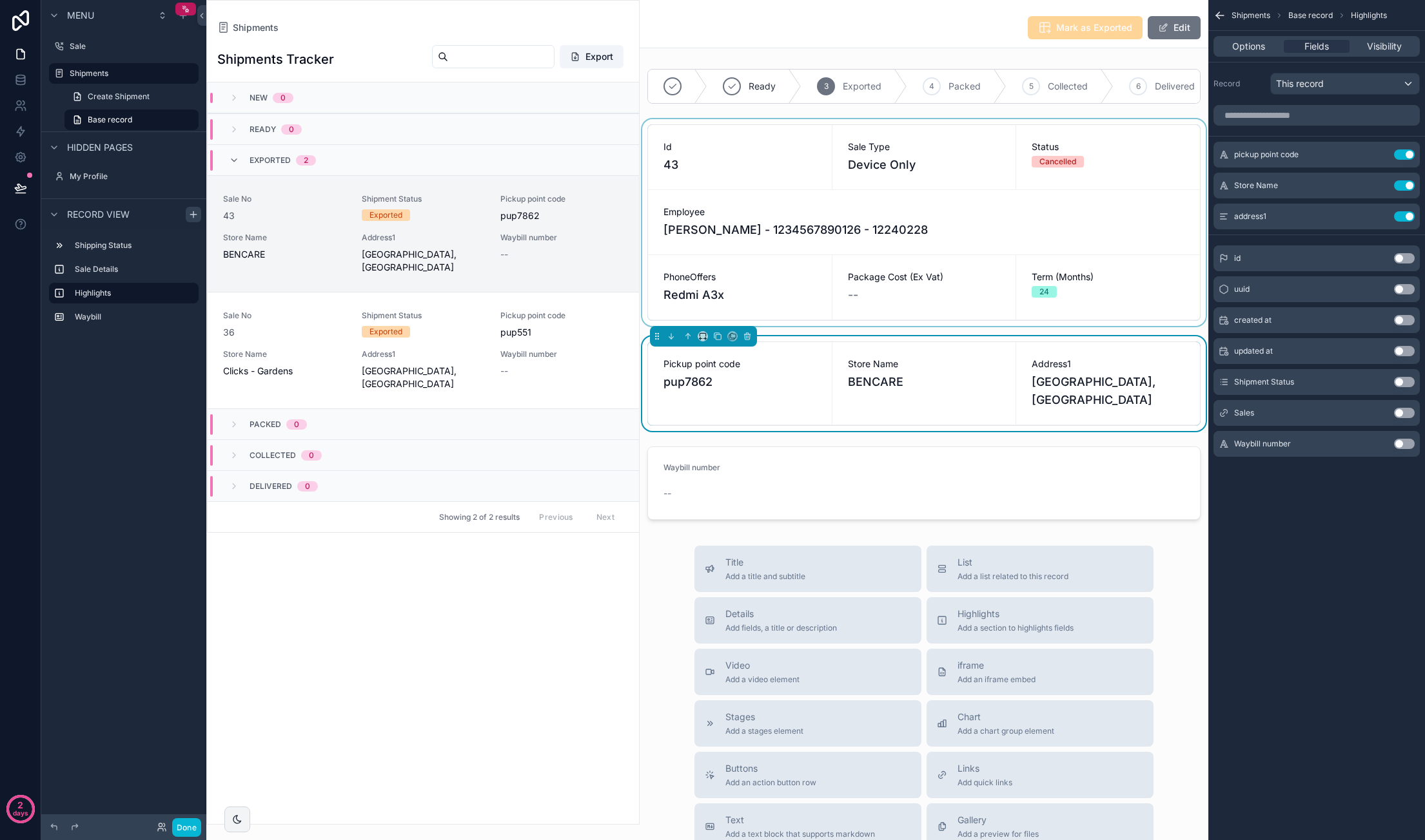
click at [1314, 544] on div "Shipments Base record Highlights Options Fields Visibility Record This record p…" at bounding box center [1316, 420] width 217 height 840
click at [998, 484] on div "Ready 3 Exported 4 Packed 5 Collected 6 Delivered Id 43 Sale Type Device Only S…" at bounding box center [924, 295] width 569 height 461
click at [918, 509] on div "scrollable content" at bounding box center [924, 483] width 569 height 84
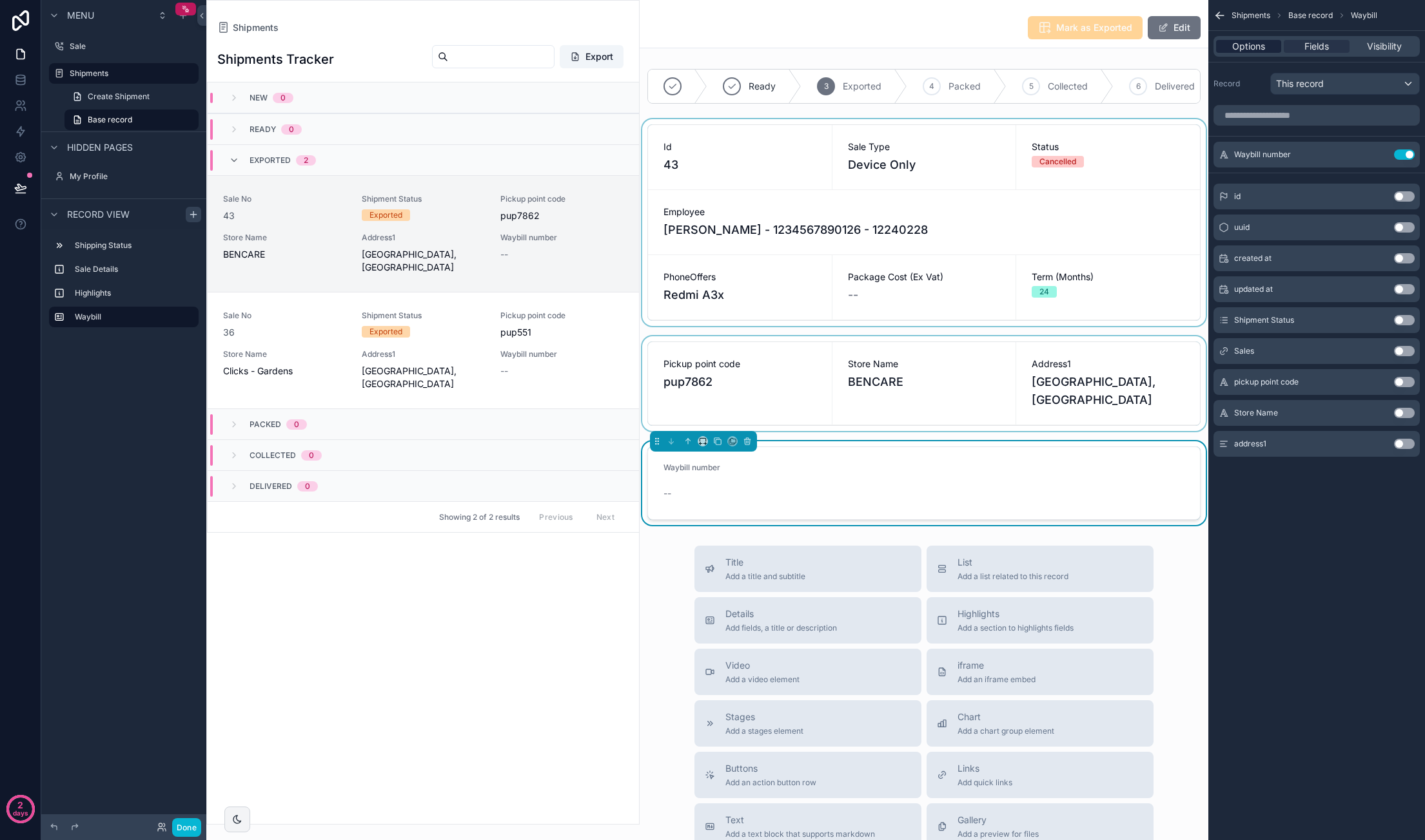
click at [1248, 41] on span "Options" at bounding box center [1248, 46] width 33 height 13
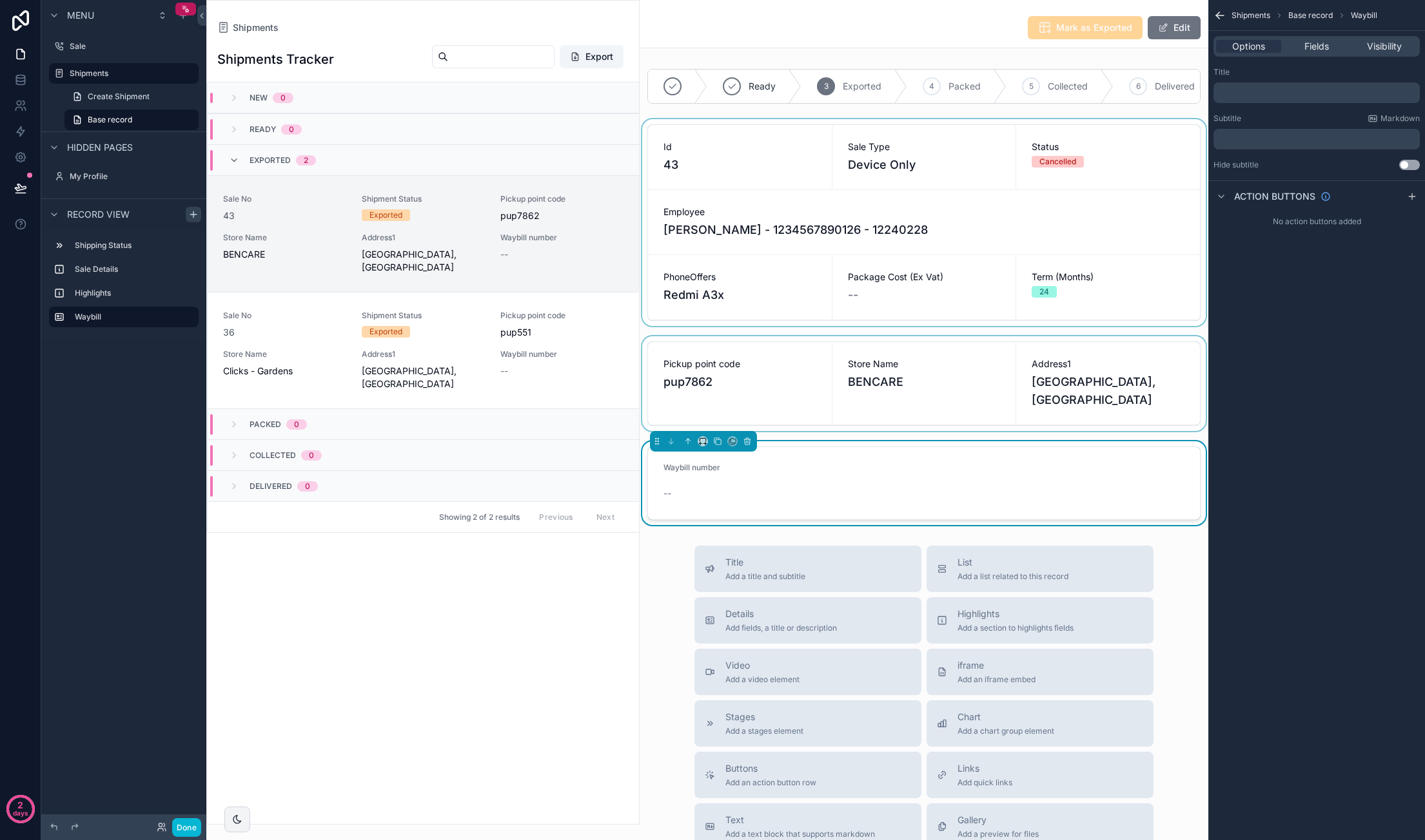
click at [932, 24] on div "Mark as Exported Edit" at bounding box center [923, 28] width 553 height 24
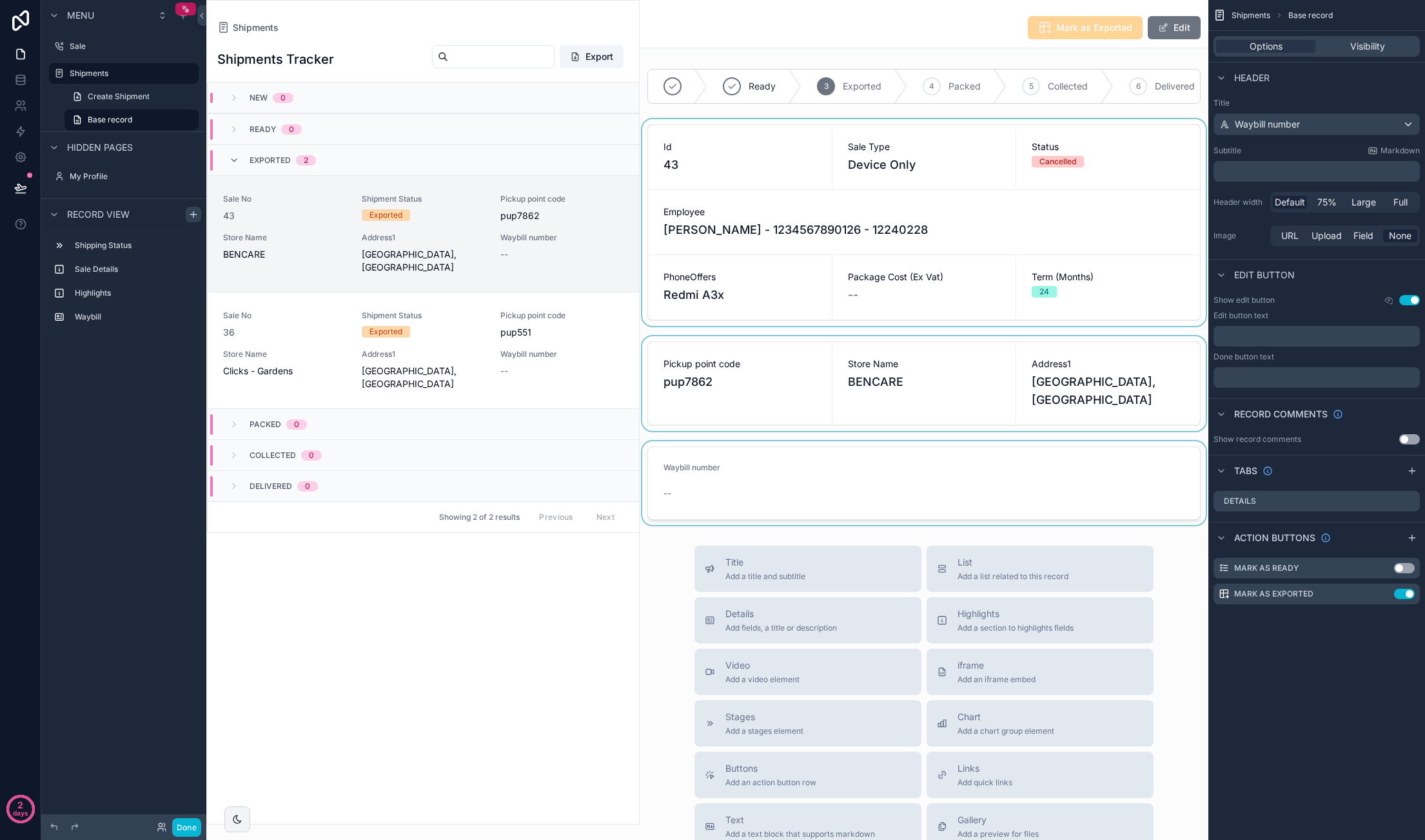
click at [1297, 335] on p "﻿" at bounding box center [1317, 336] width 198 height 11
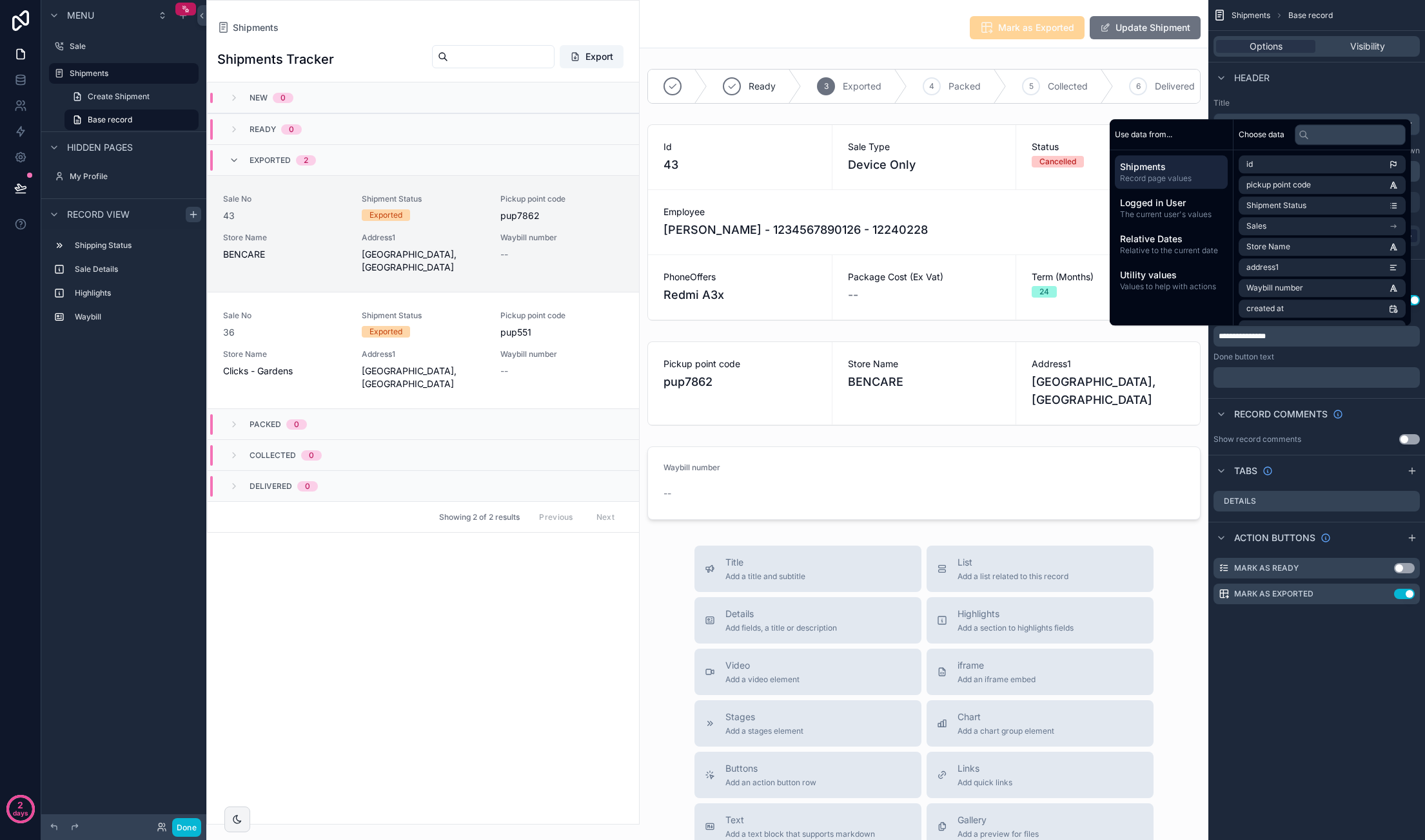
click at [1231, 335] on span "**********" at bounding box center [1242, 336] width 47 height 8
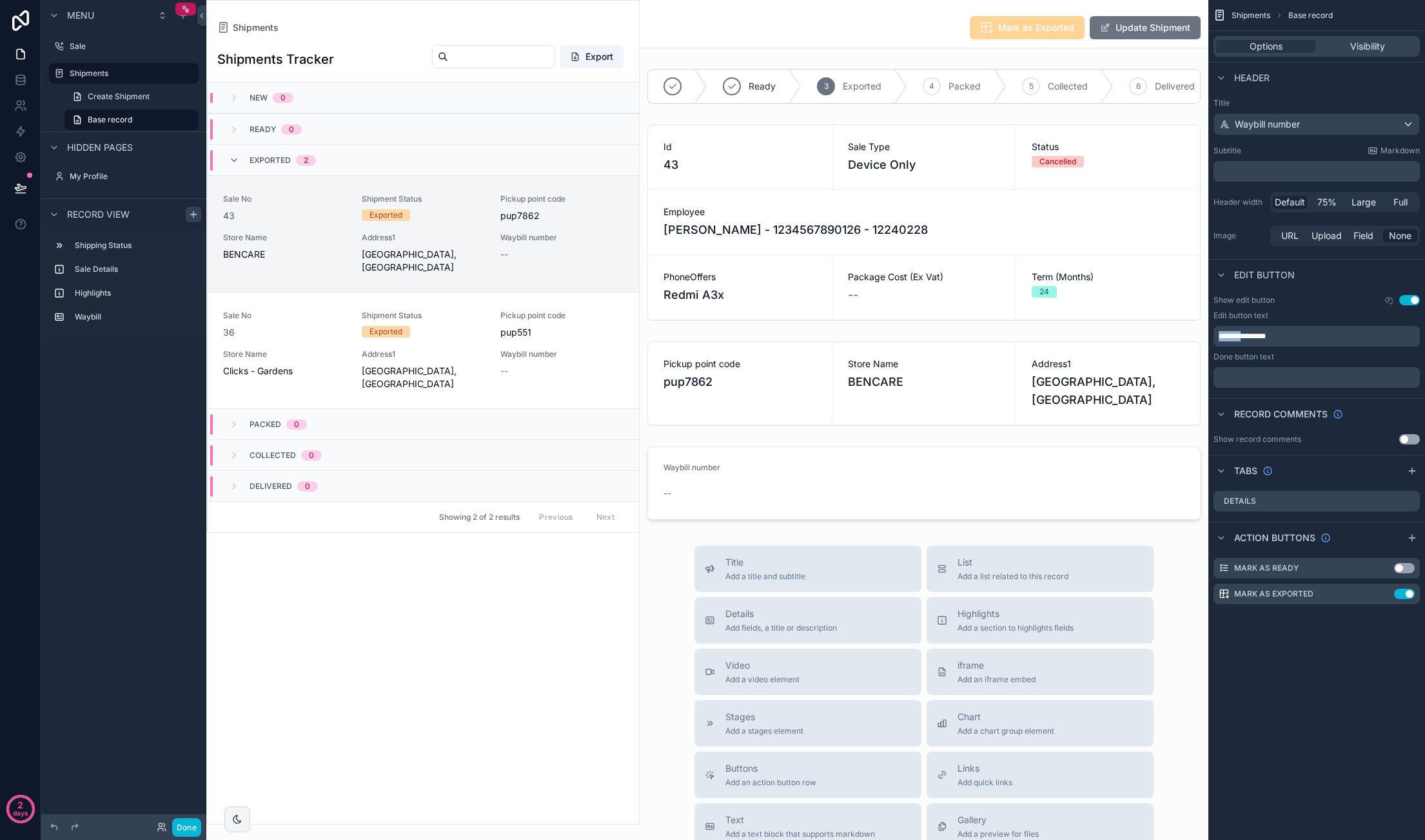
click at [1231, 335] on span "**********" at bounding box center [1242, 336] width 47 height 8
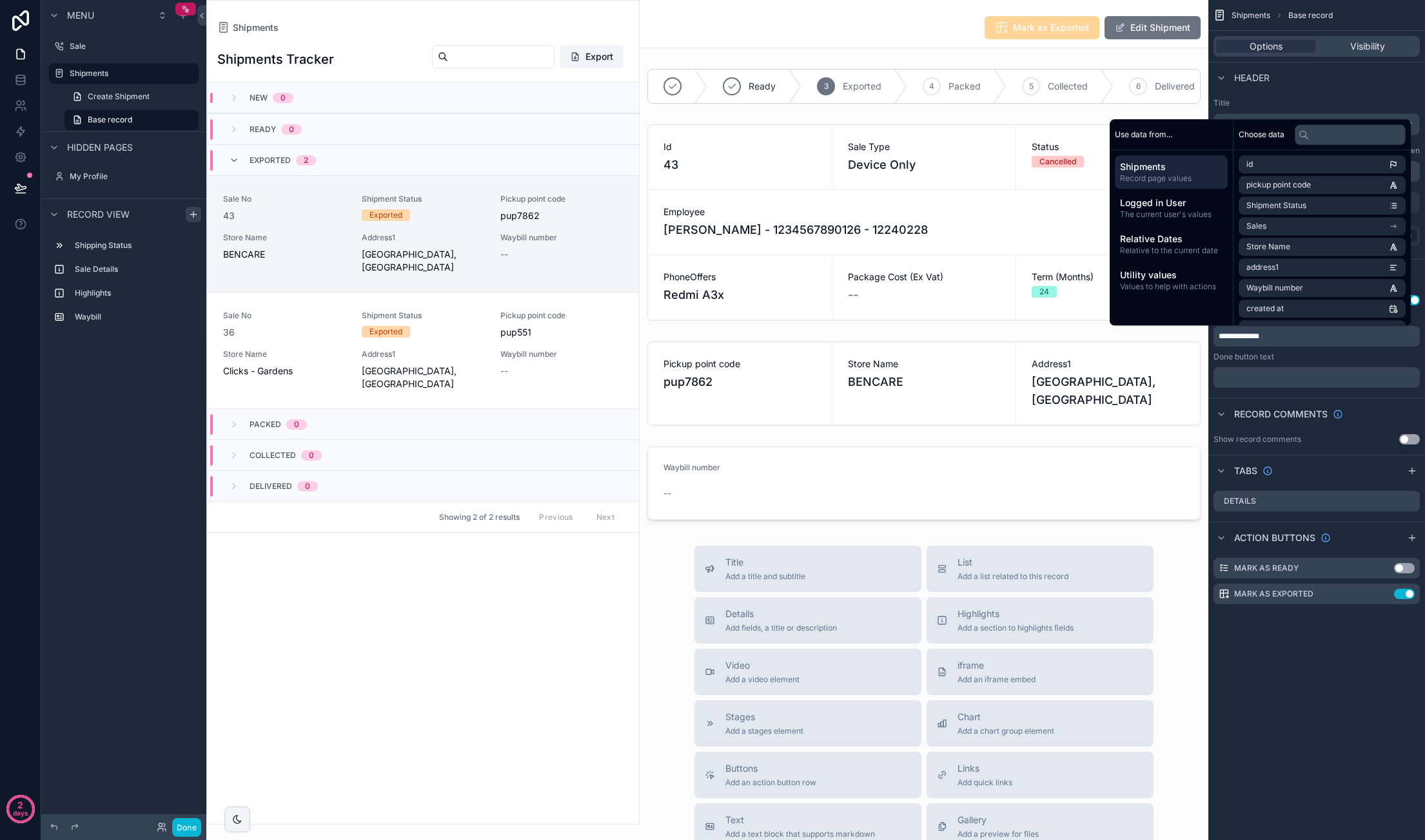
click at [1268, 371] on div "﻿" at bounding box center [1316, 377] width 206 height 20
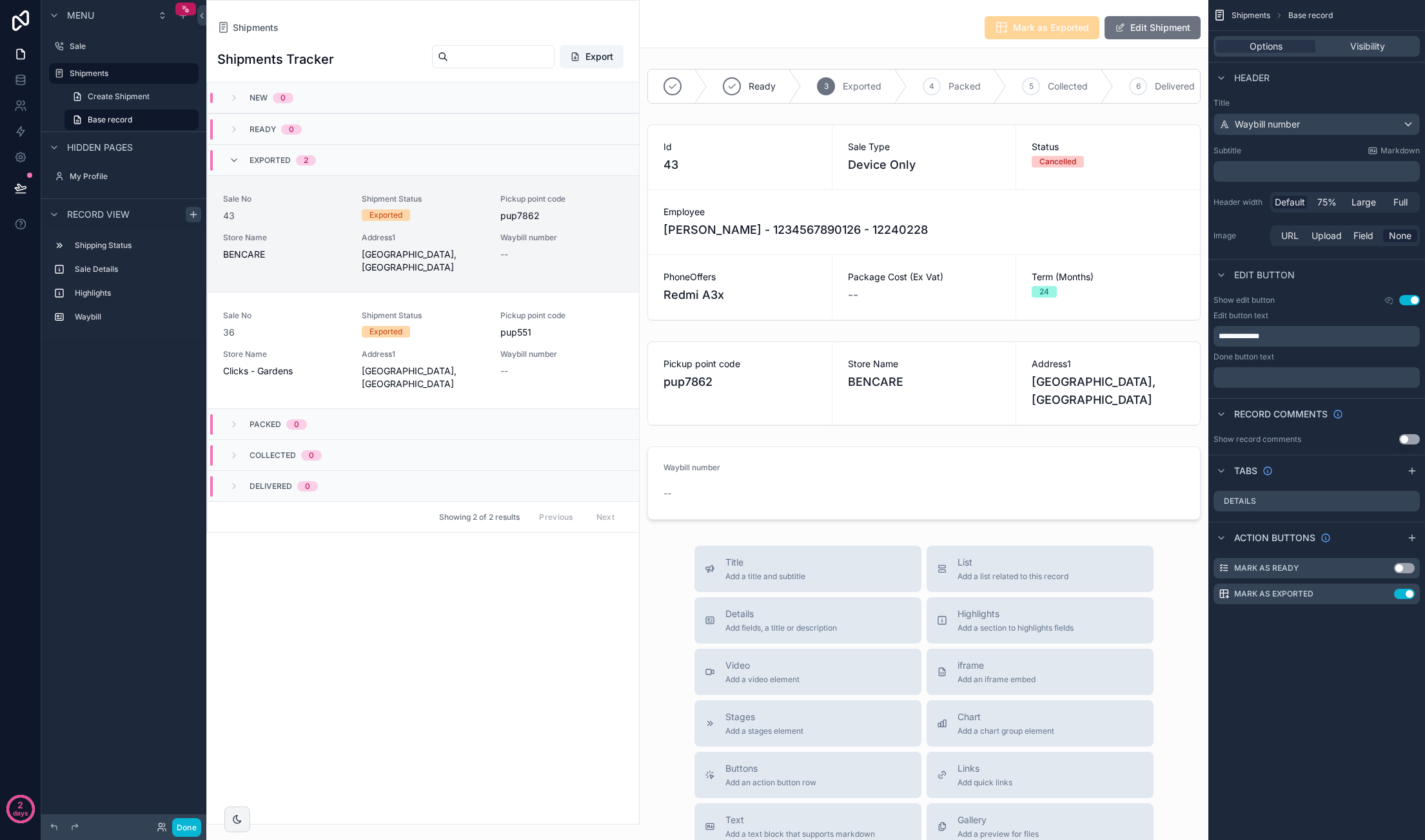
click at [1268, 371] on div "﻿" at bounding box center [1316, 377] width 206 height 20
click at [1269, 376] on p "﻿" at bounding box center [1317, 378] width 198 height 11
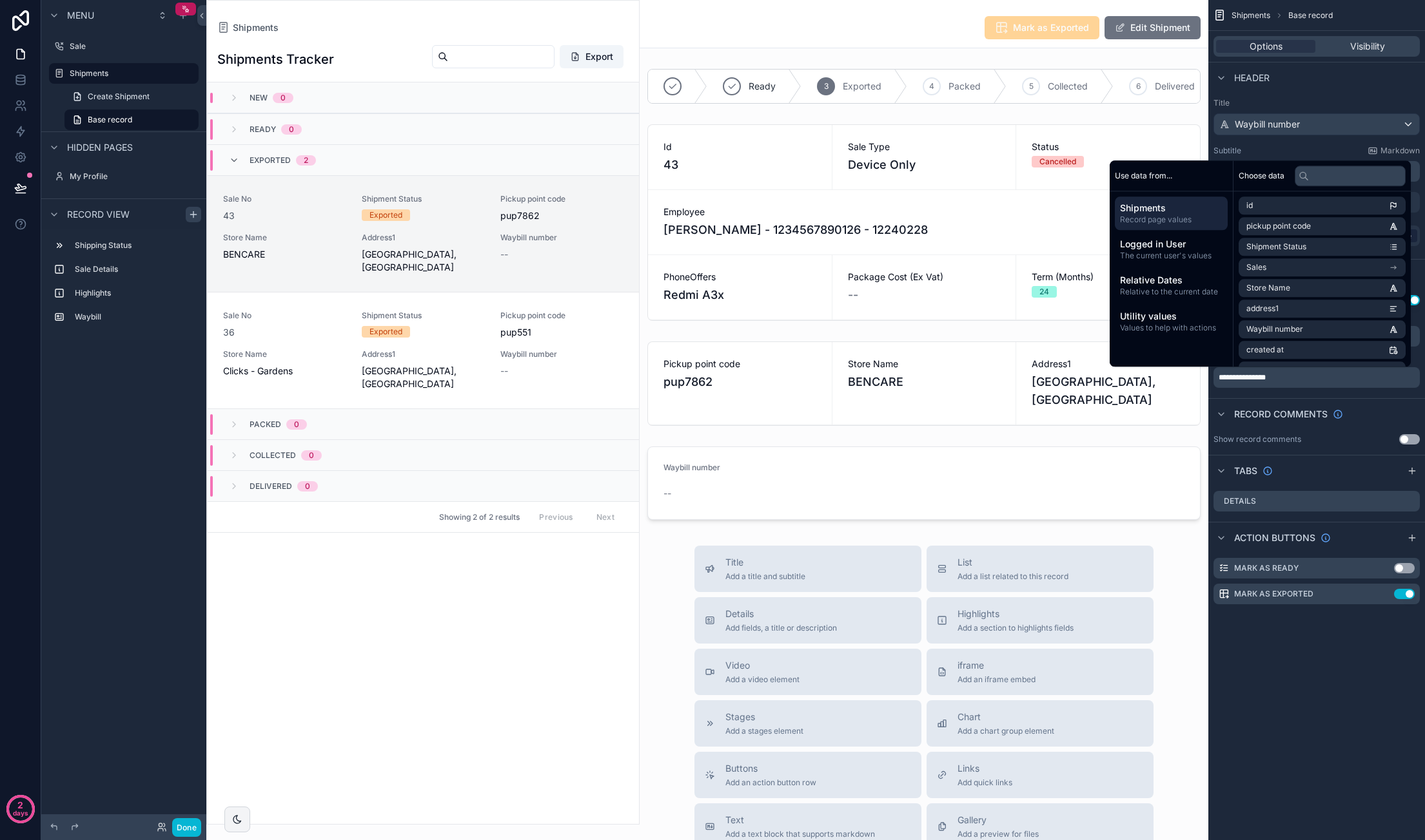
click at [1405, 400] on div "Record comments" at bounding box center [1316, 413] width 217 height 31
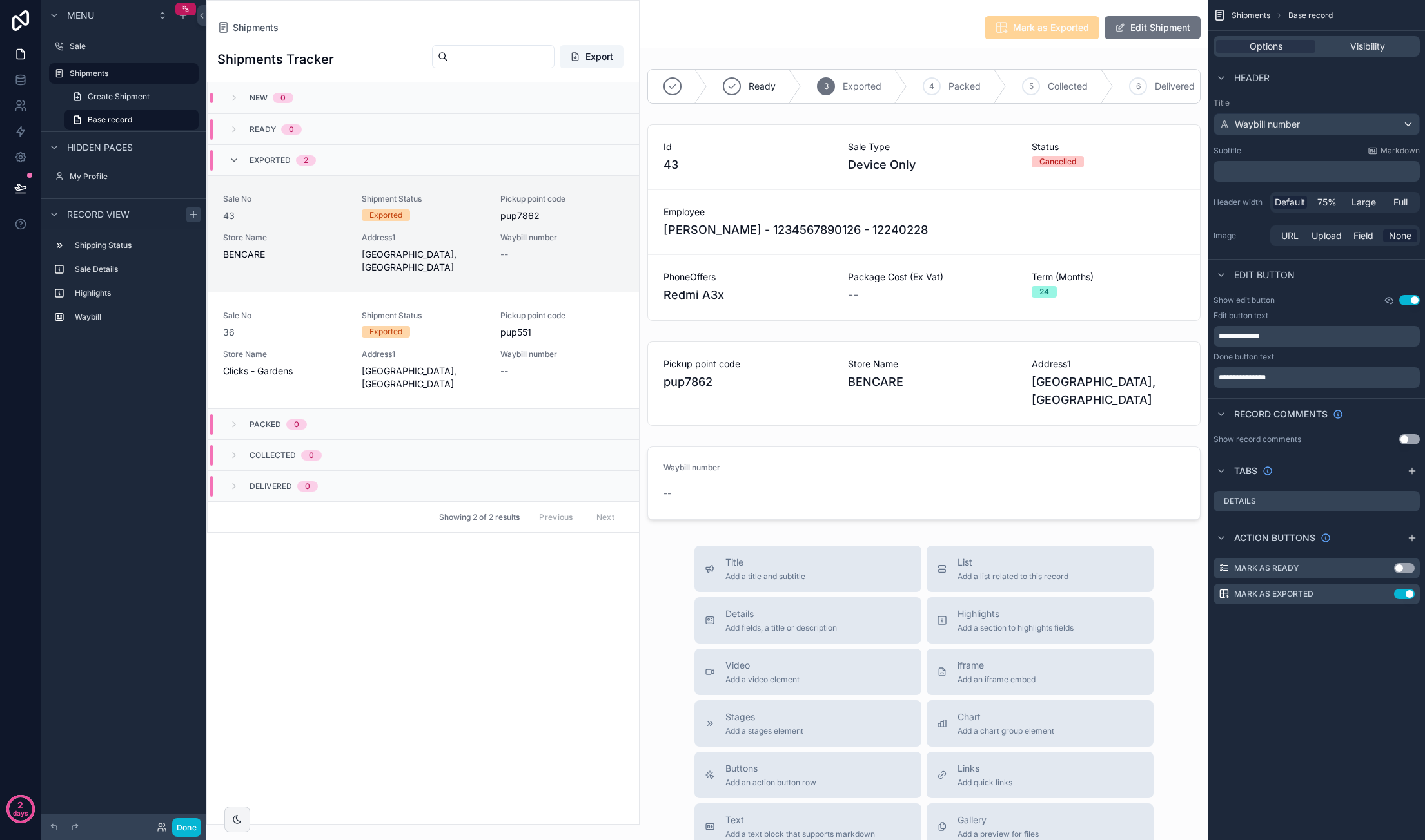
click at [1388, 299] on icon "scrollable content" at bounding box center [1389, 300] width 2 height 2
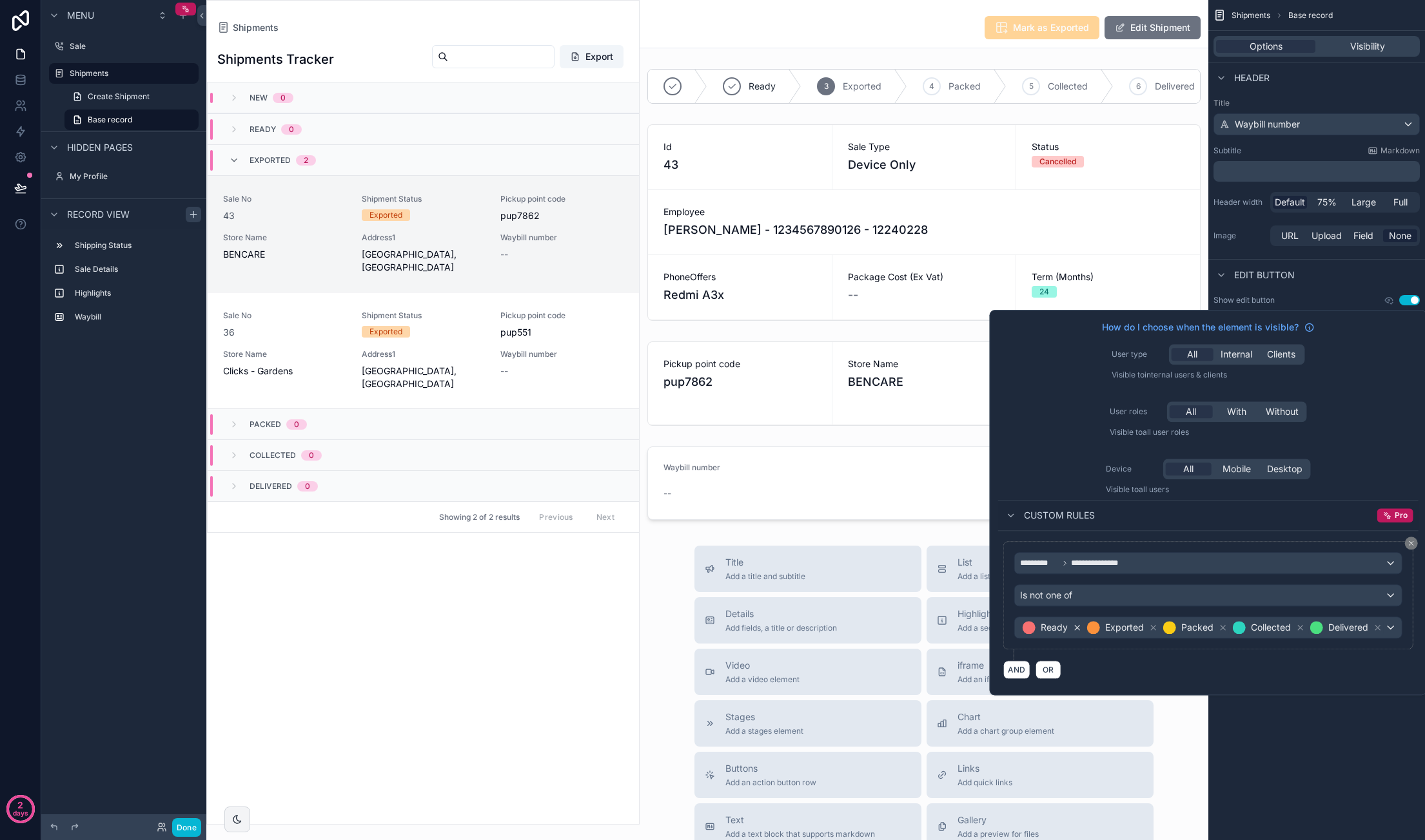
click at [1076, 626] on icon at bounding box center [1077, 628] width 5 height 5
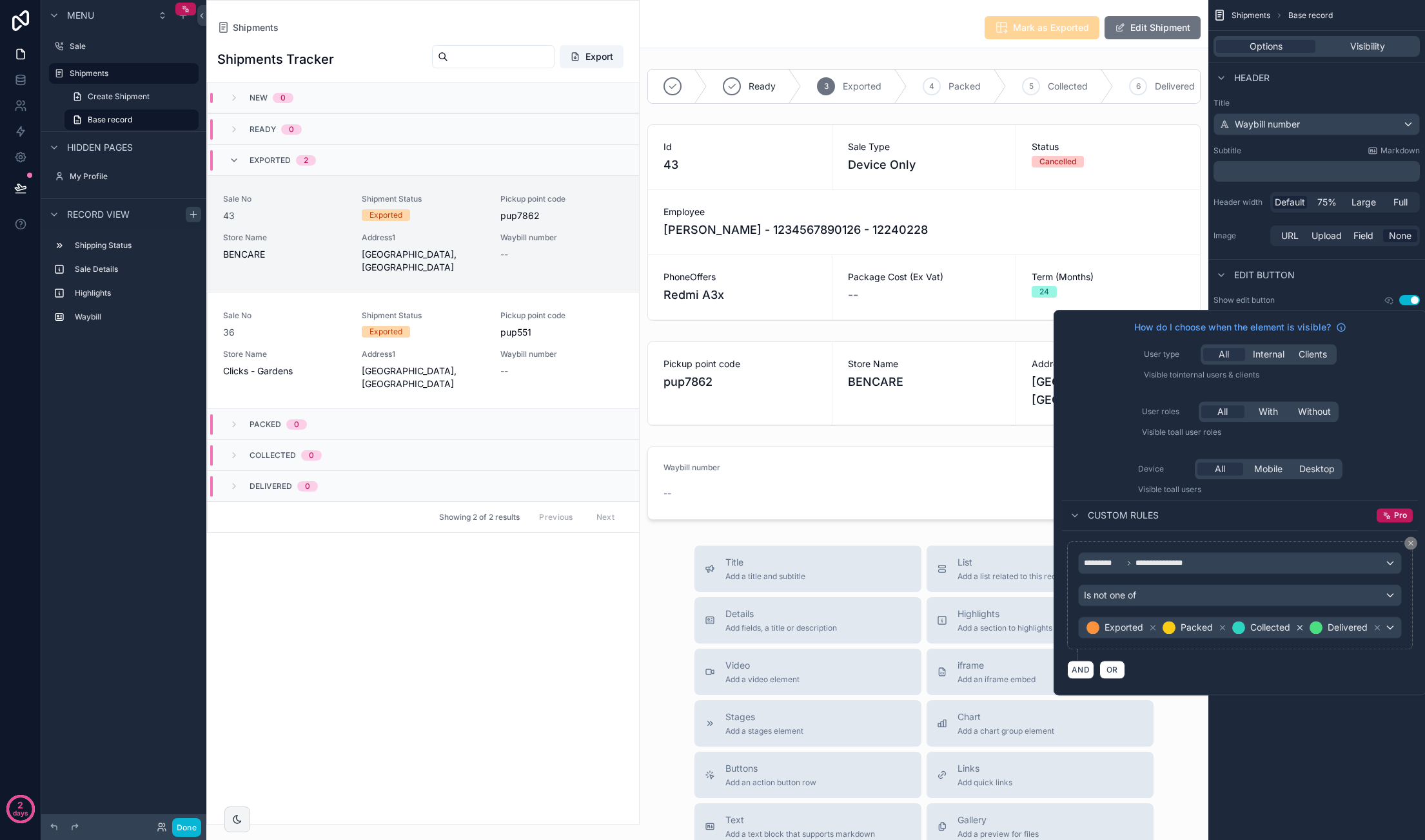
click at [1295, 624] on icon at bounding box center [1300, 627] width 9 height 9
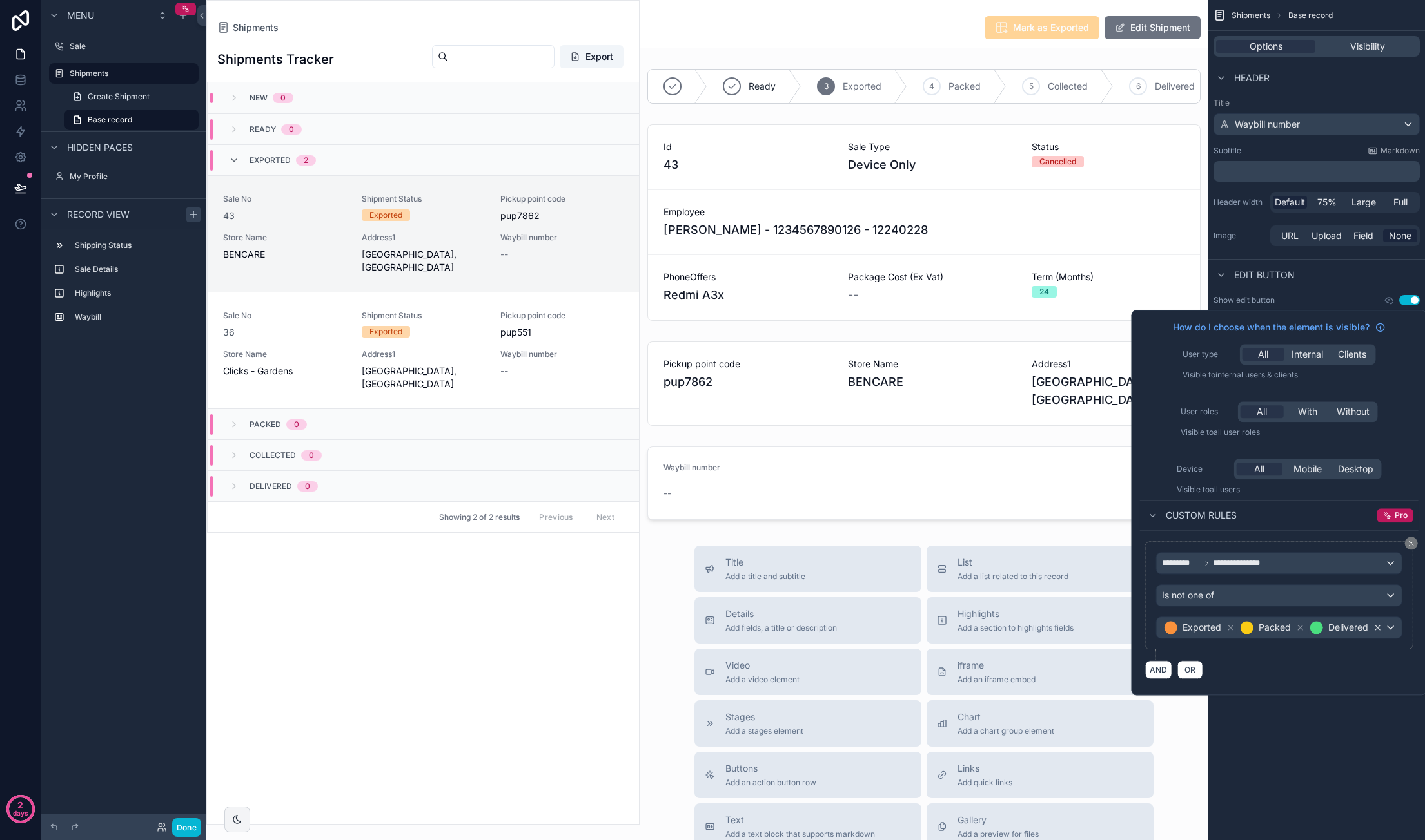
click at [1376, 626] on icon at bounding box center [1377, 628] width 5 height 5
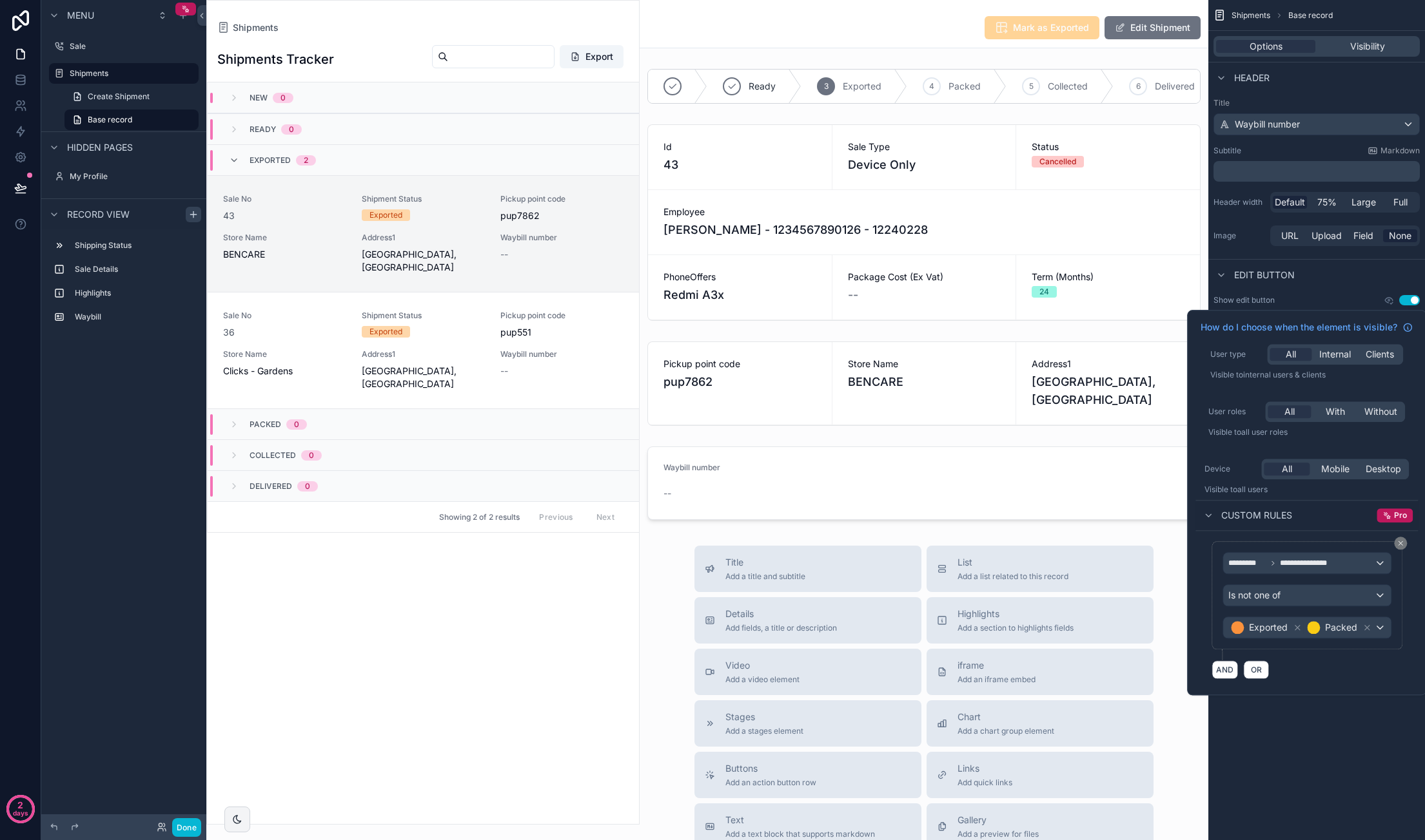
click at [1319, 734] on div "**********" at bounding box center [1316, 420] width 217 height 840
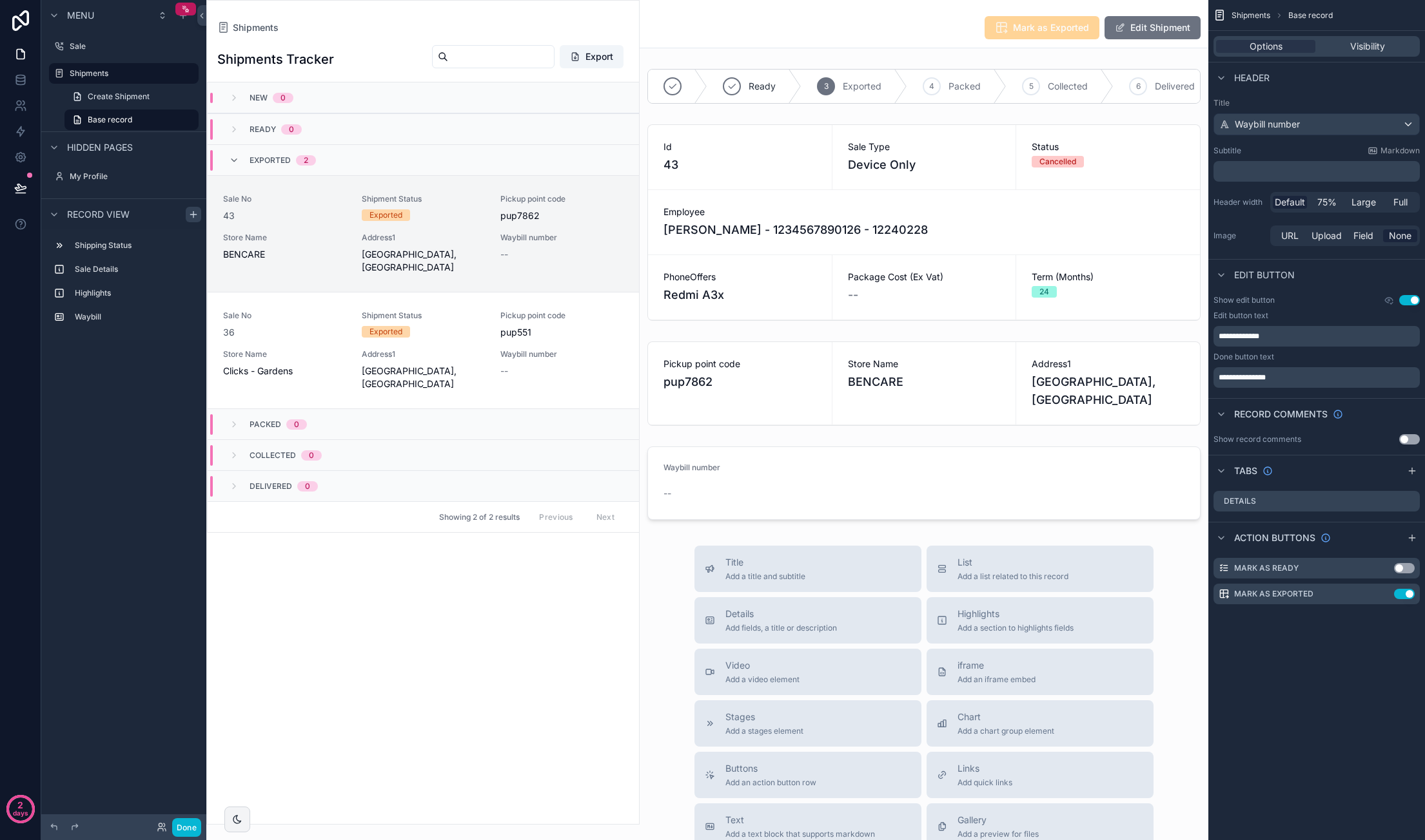
click at [1181, 596] on div "Title Add a title and subtitle List Add a list related to this record Details A…" at bounding box center [924, 775] width 569 height 458
click at [1250, 15] on span "Shipments" at bounding box center [1250, 16] width 38 height 11
click at [892, 14] on div "Shipments Mark as Exported Edit Shipment" at bounding box center [923, 23] width 553 height 48
click at [803, 494] on div "scrollable content" at bounding box center [924, 483] width 569 height 84
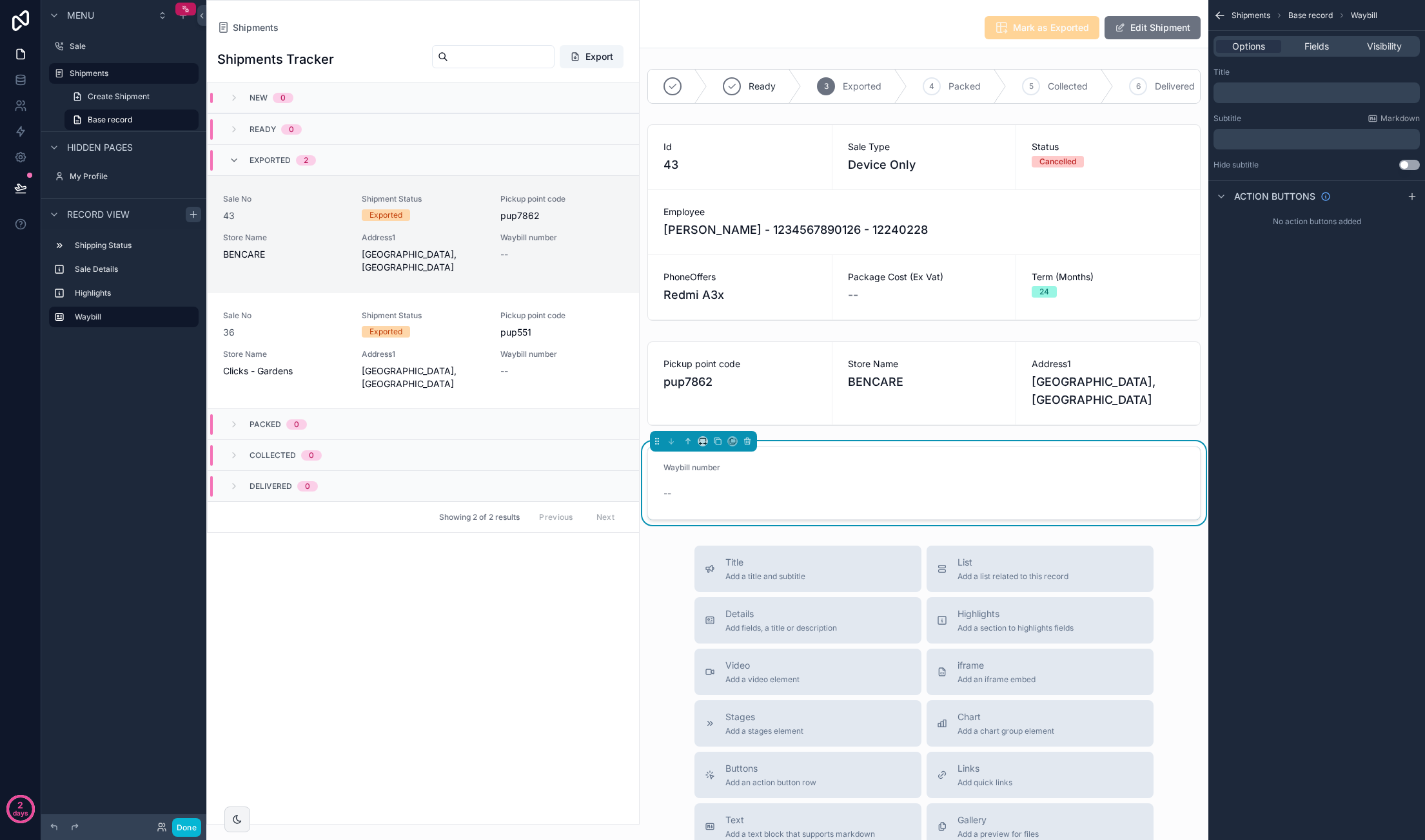
click at [1264, 90] on p "﻿" at bounding box center [1317, 93] width 198 height 11
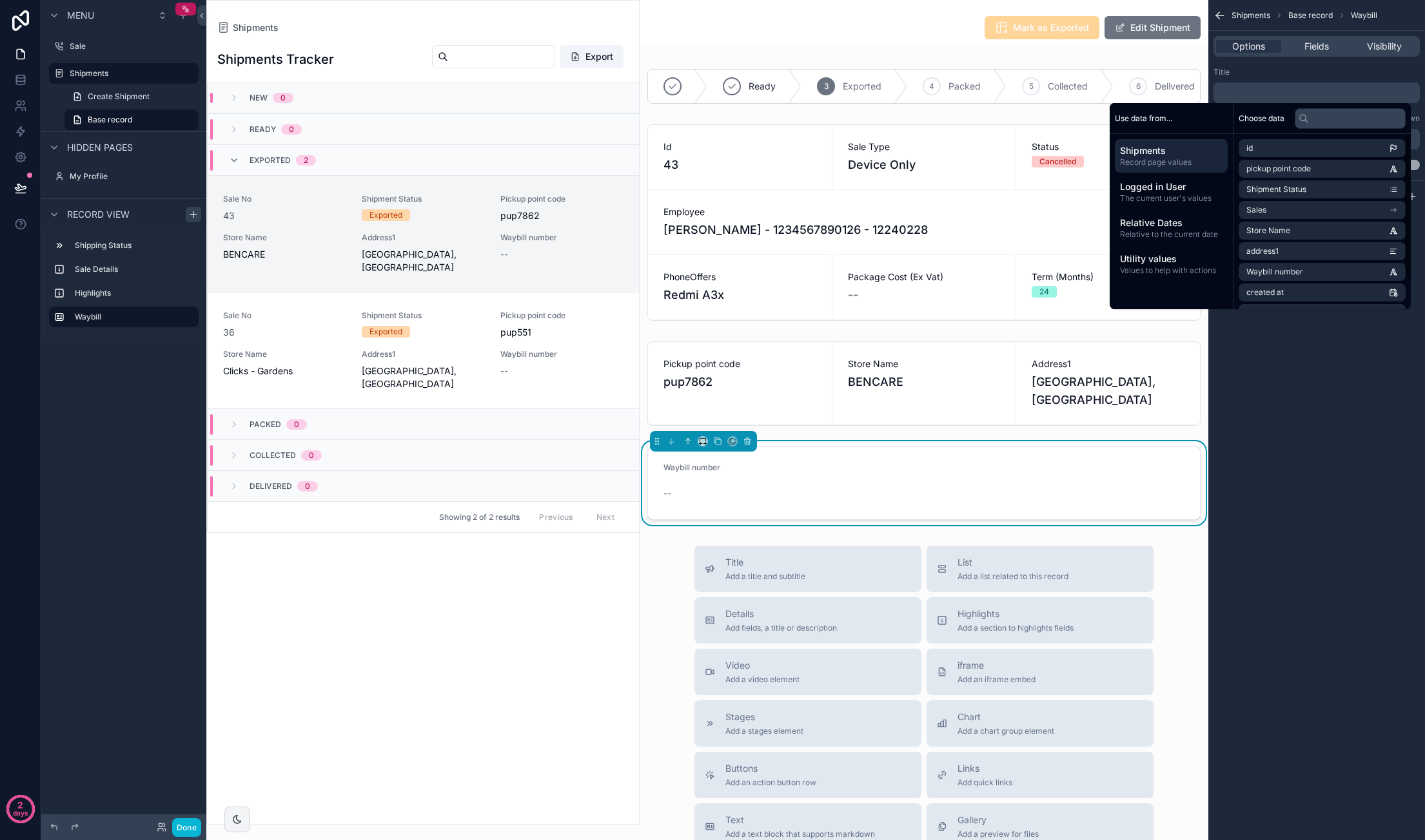
click at [1276, 94] on p "﻿" at bounding box center [1317, 93] width 198 height 11
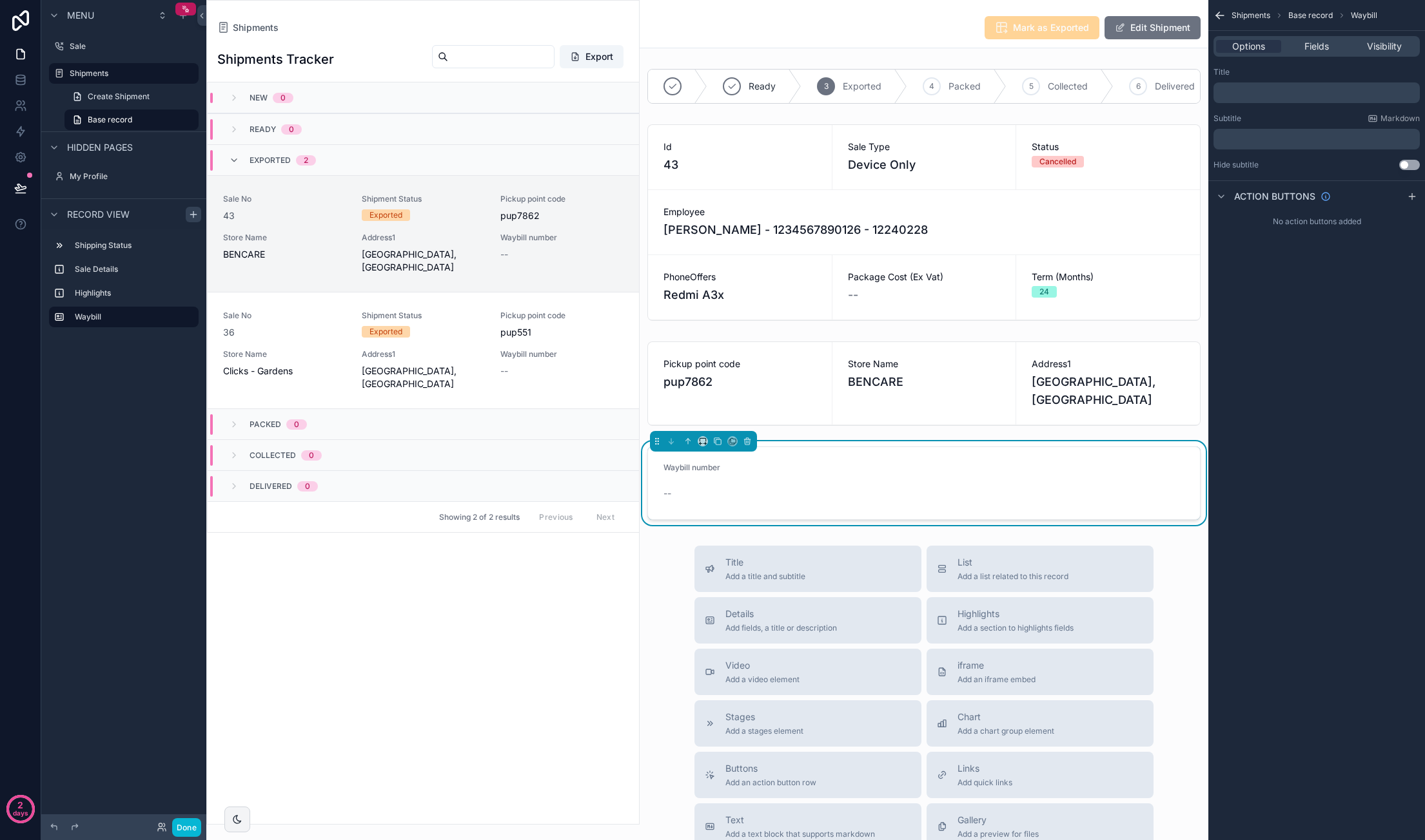
click at [1334, 372] on div "Shipments Base record Waybill Options Fields Visibility Title ﻿ Subtitle Markdo…" at bounding box center [1316, 420] width 217 height 840
click at [1288, 137] on p "﻿" at bounding box center [1317, 139] width 198 height 11
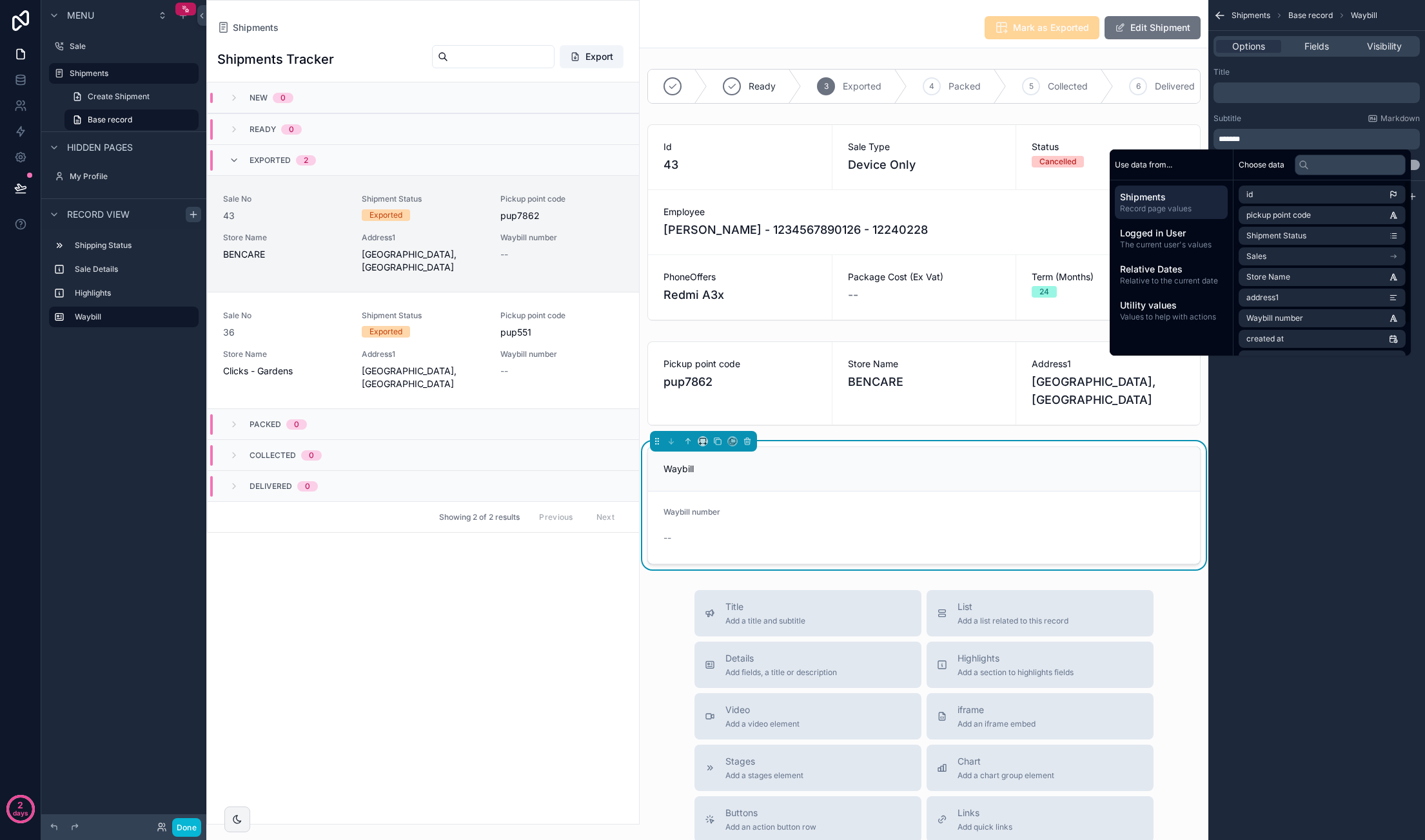
click at [1332, 432] on div "Shipments Base record Waybill Options Fields Visibility Title ﻿ Subtitle Markdo…" at bounding box center [1316, 420] width 217 height 840
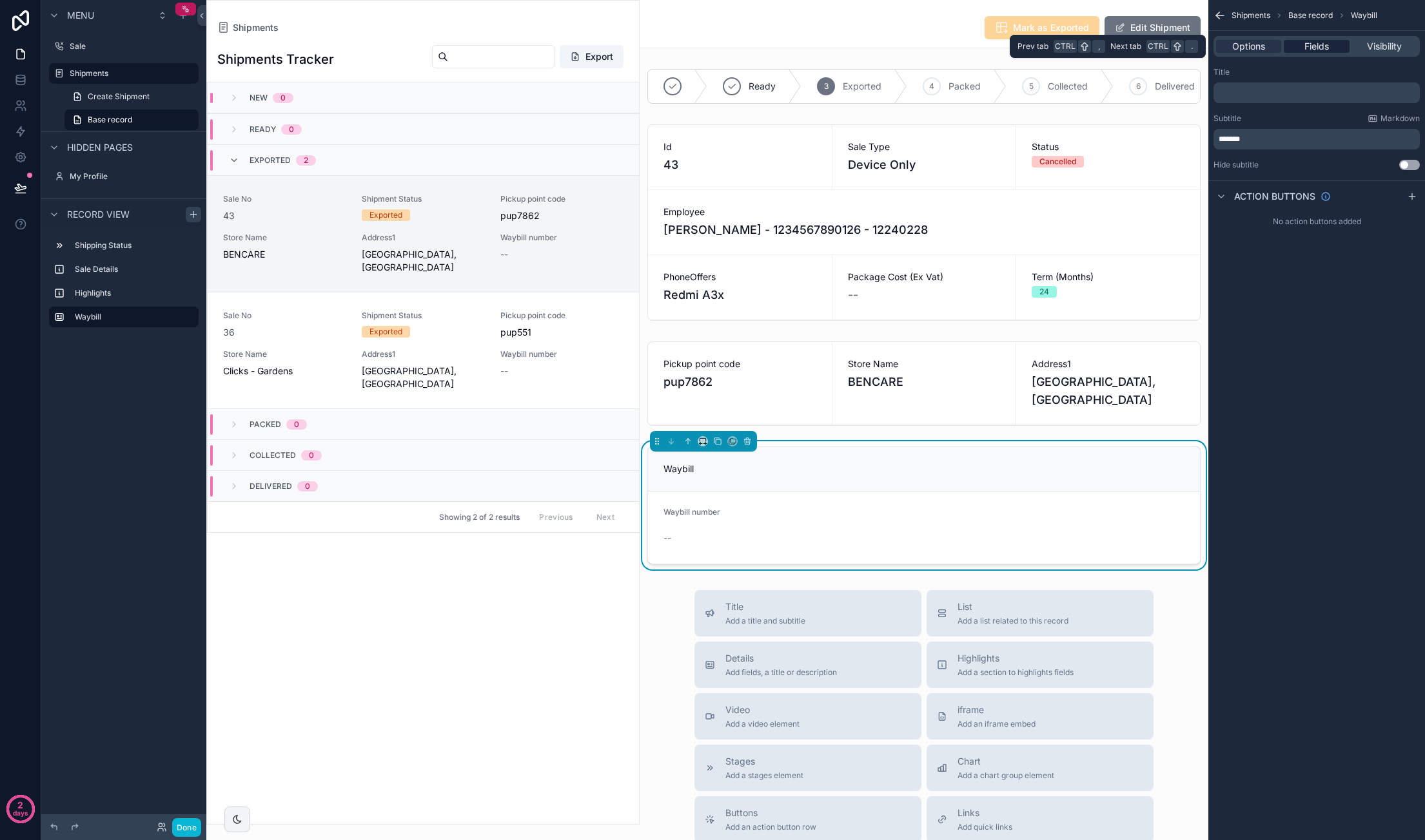
click at [1316, 48] on span "Fields" at bounding box center [1316, 46] width 24 height 13
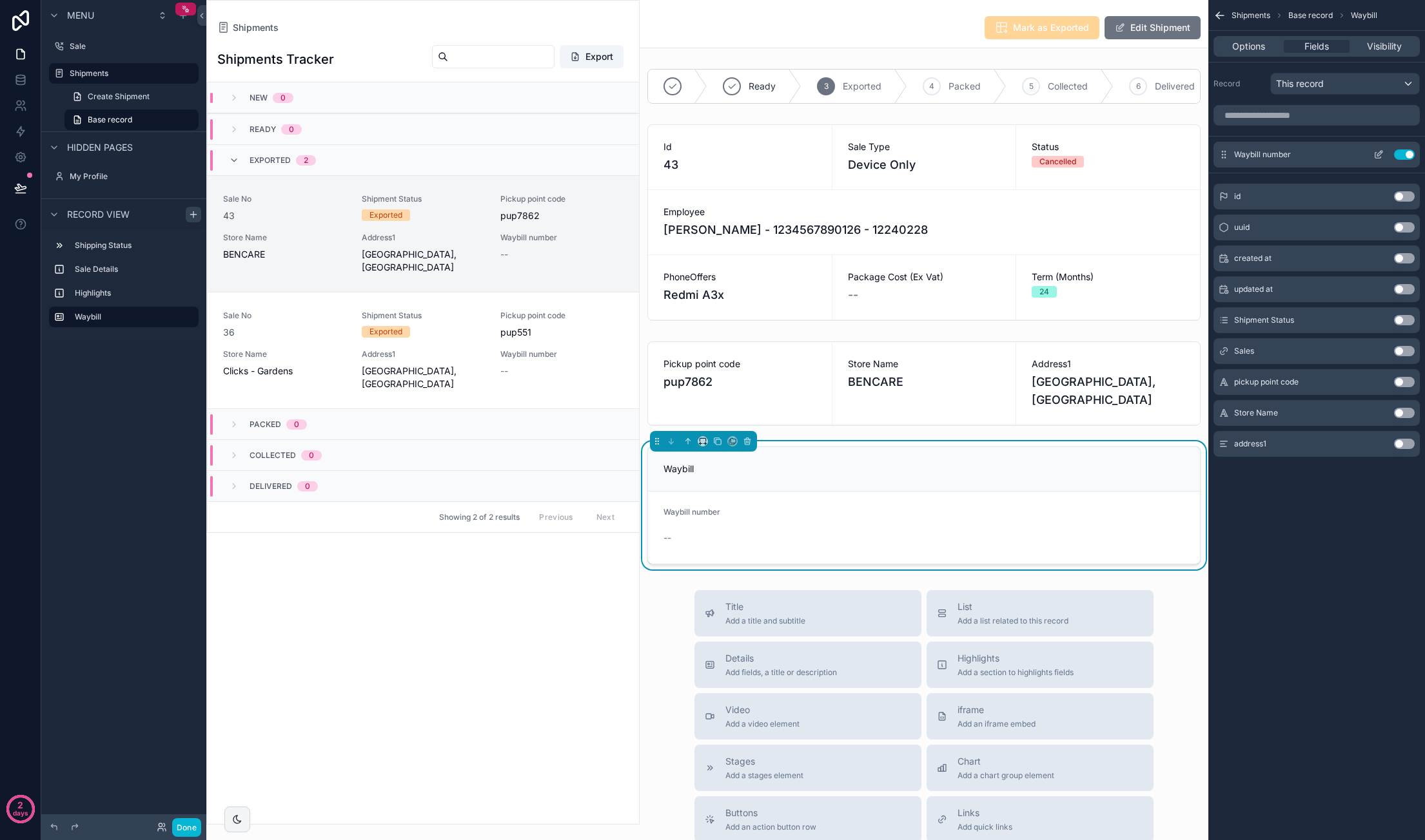
click at [1379, 155] on icon "scrollable content" at bounding box center [1378, 155] width 11 height 11
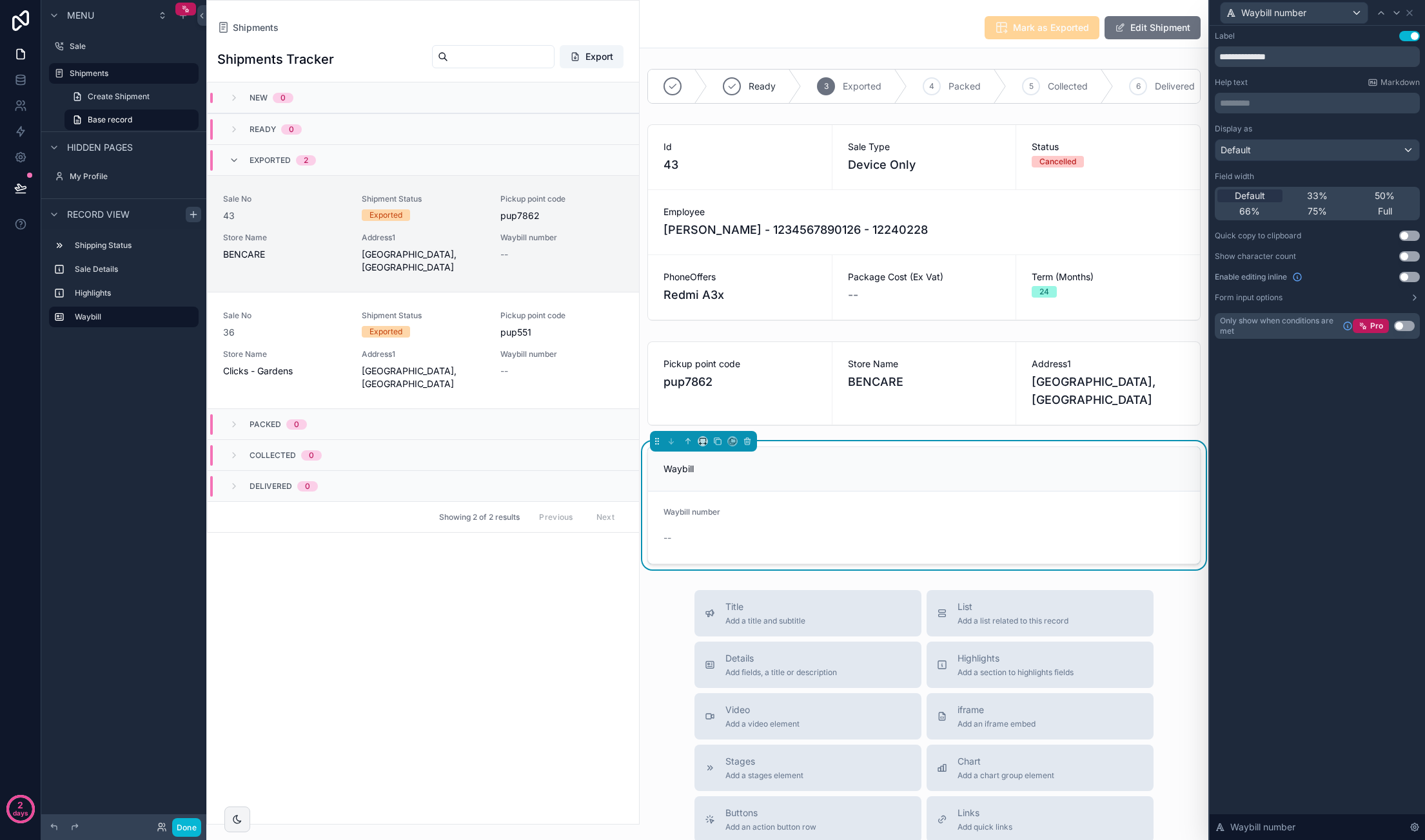
click at [1408, 33] on button "Use setting" at bounding box center [1408, 36] width 20 height 11
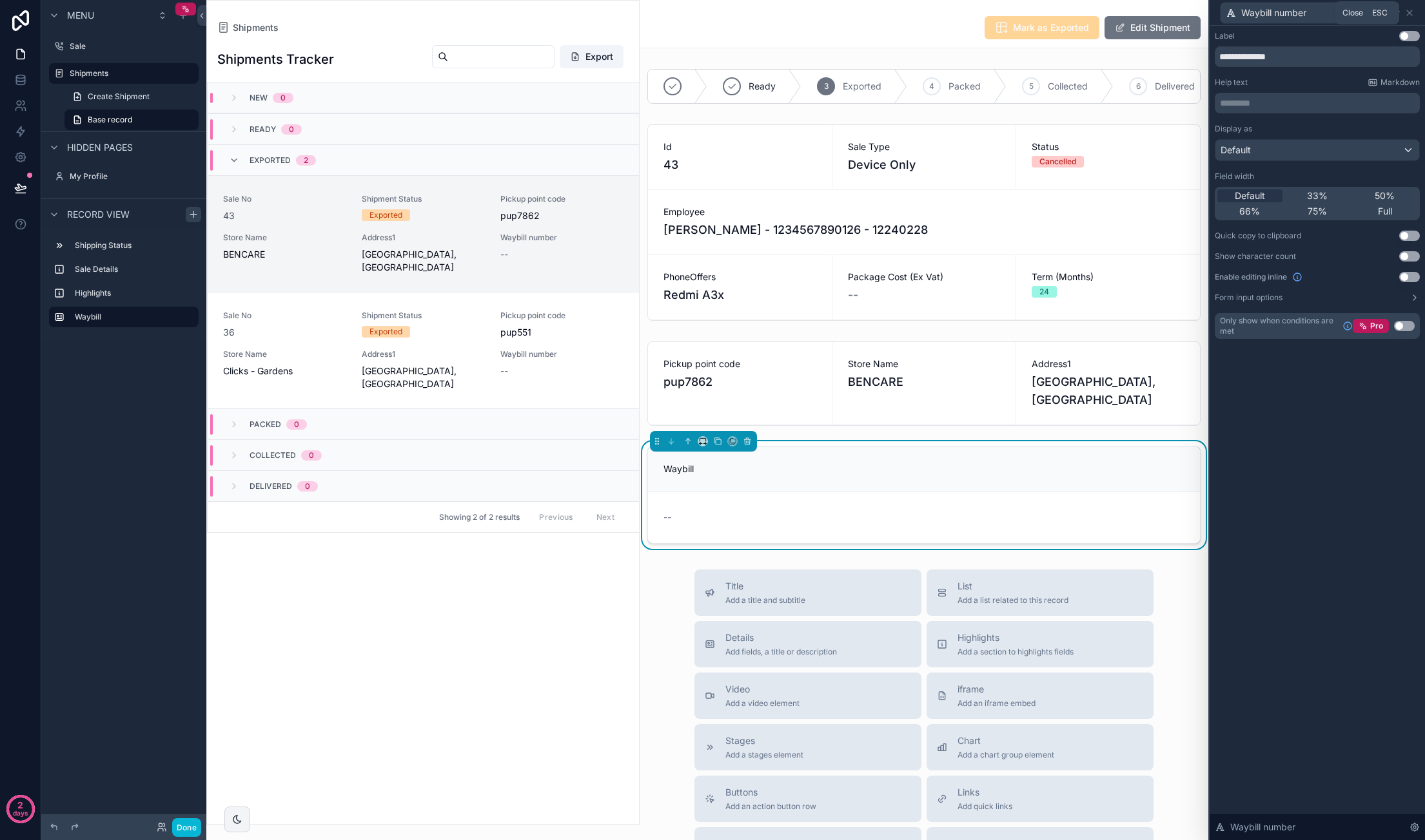
click at [1413, 8] on icon at bounding box center [1409, 13] width 11 height 11
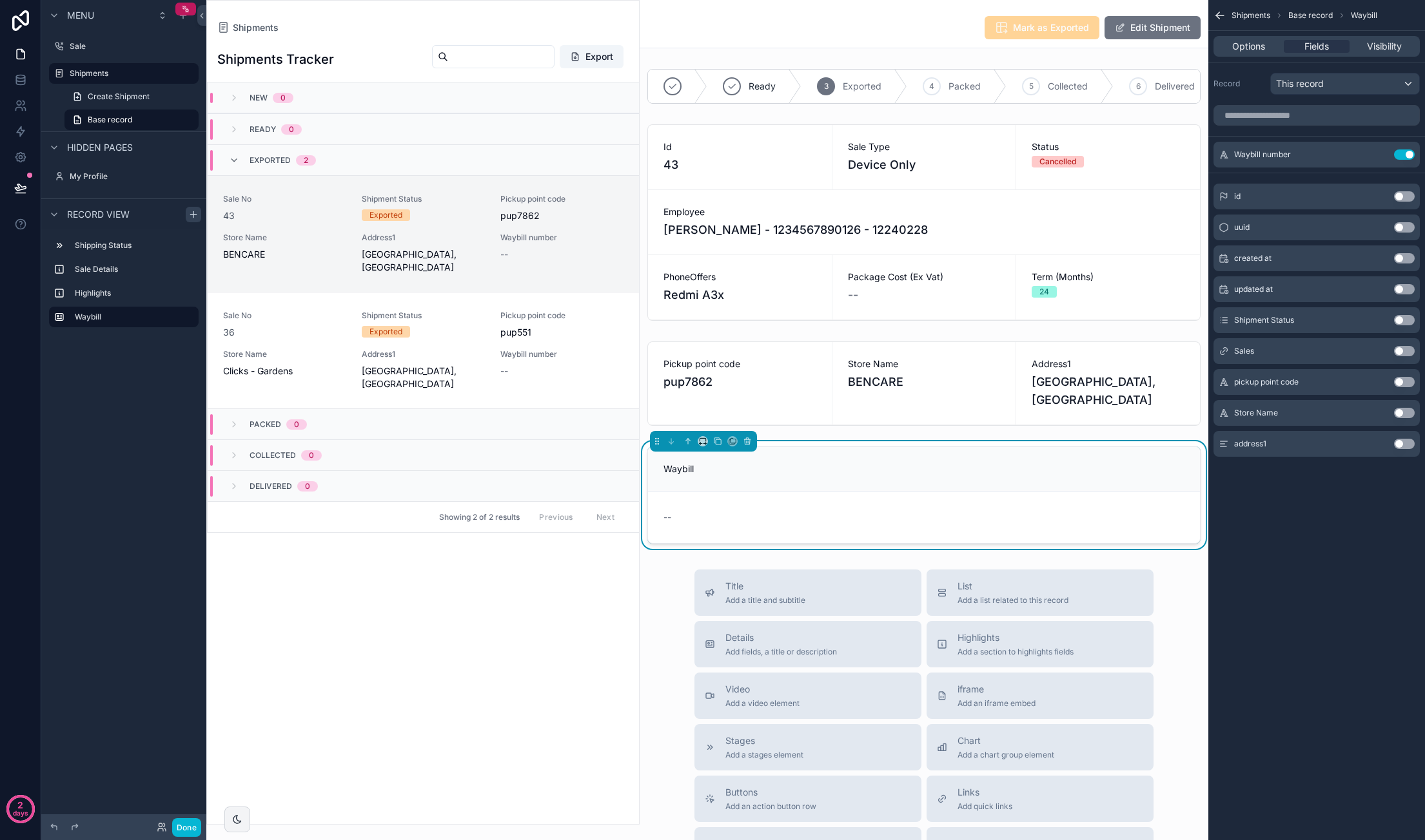
click at [1163, 480] on div "Ready 3 Exported 4 Packed 5 Collected 6 Delivered Id 43 Sale Type Device Only S…" at bounding box center [924, 307] width 569 height 486
click at [662, 606] on div "Shipments Mark as Exported Edit Shipment Ready 3 Exported 4 Packed 5 Collected …" at bounding box center [924, 566] width 569 height 1132
click at [193, 215] on icon "scrollable content" at bounding box center [193, 215] width 6 height 0
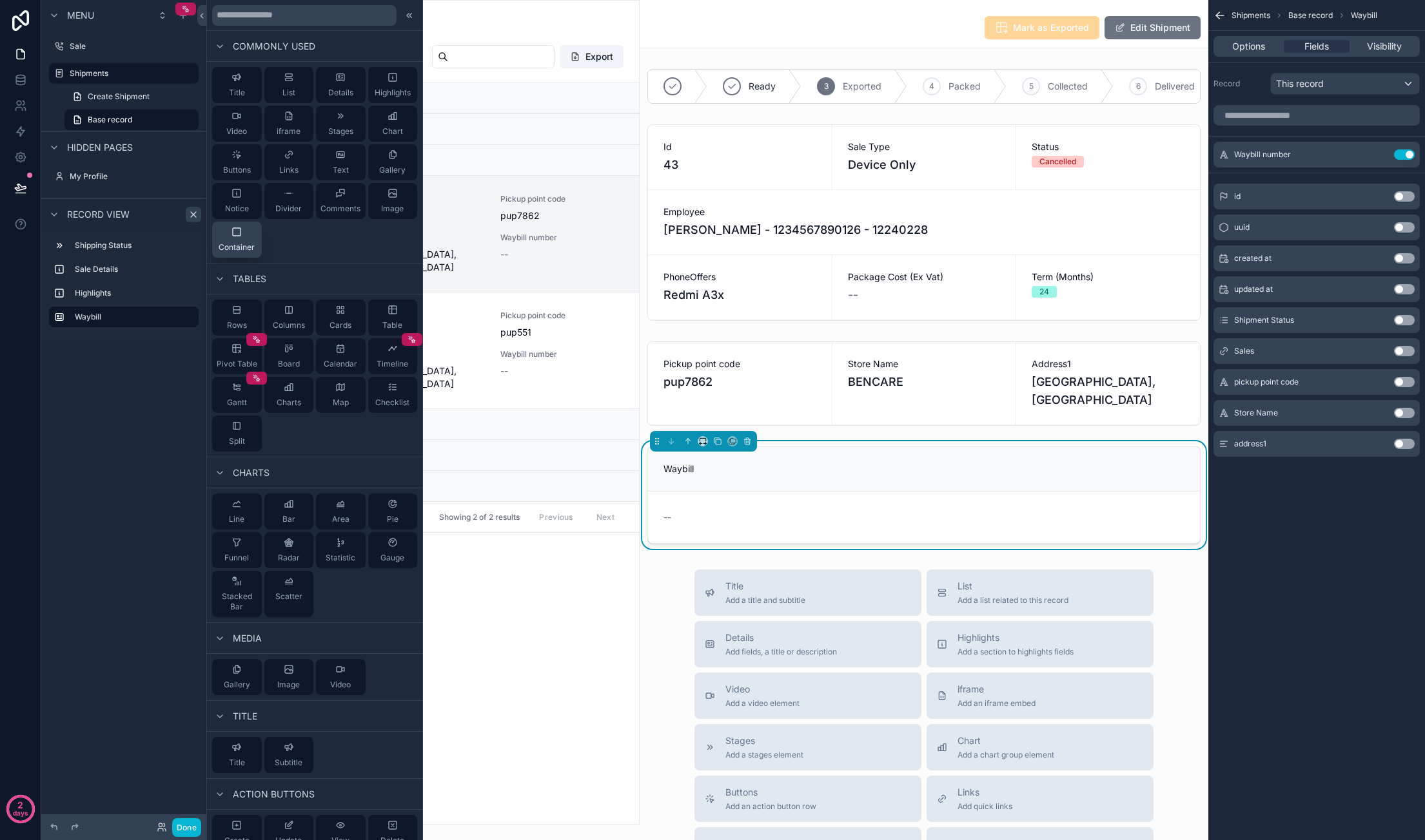
click at [233, 229] on icon at bounding box center [237, 232] width 11 height 11
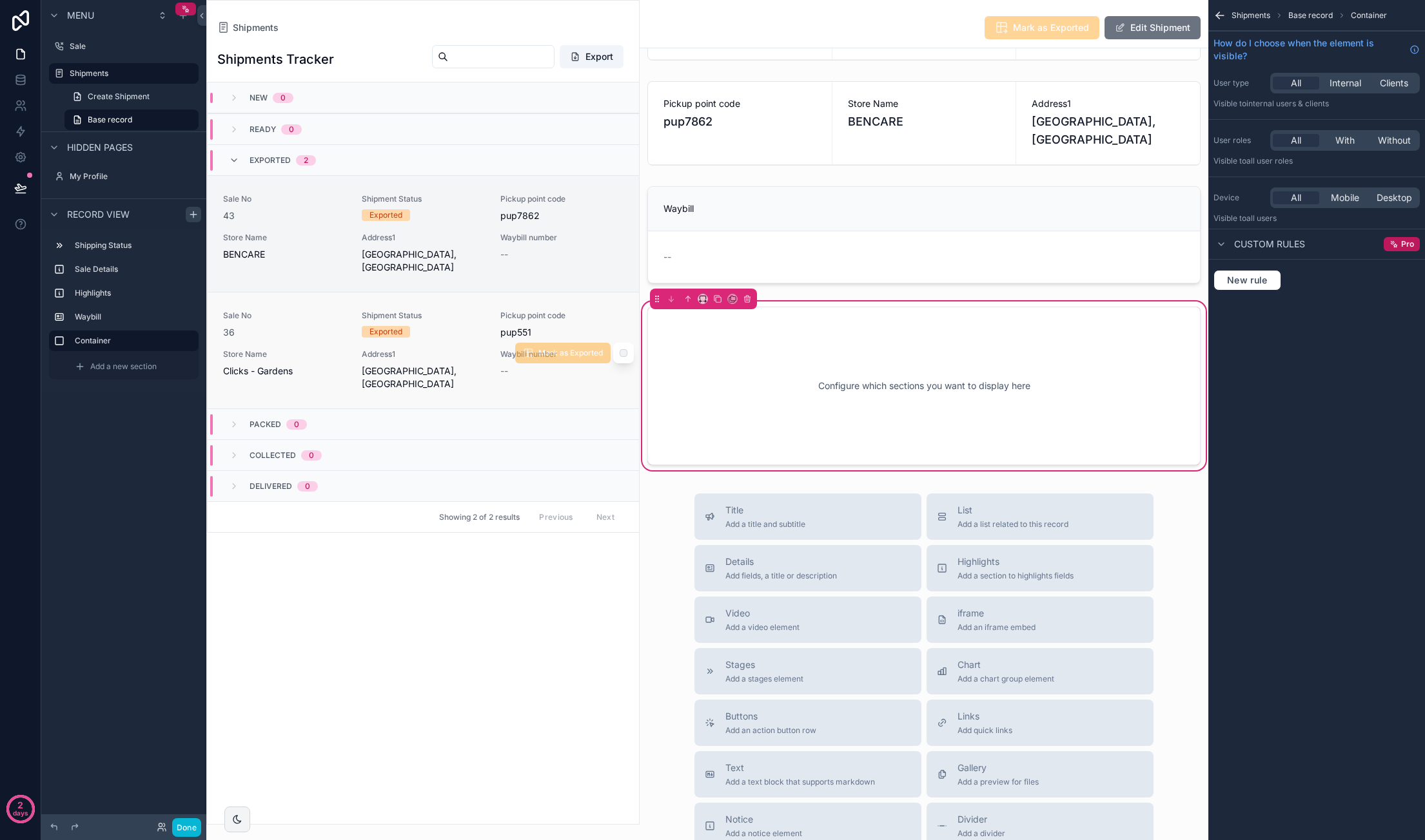
scroll to position [269, 0]
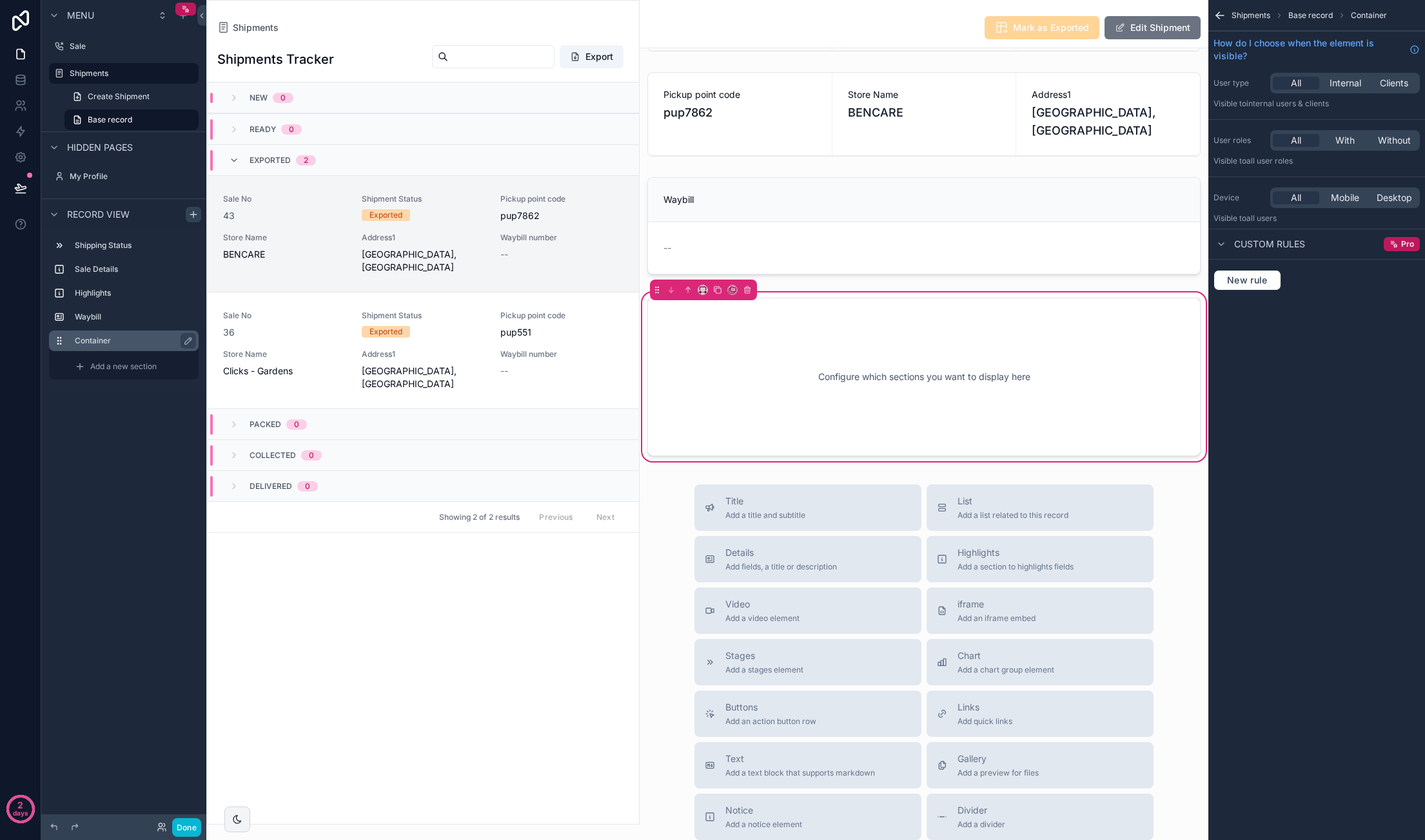
click at [161, 343] on label "Container" at bounding box center [131, 341] width 113 height 11
click at [186, 339] on icon "scrollable content" at bounding box center [189, 341] width 11 height 11
click at [139, 342] on input "*********" at bounding box center [124, 341] width 98 height 16
type input "*********"
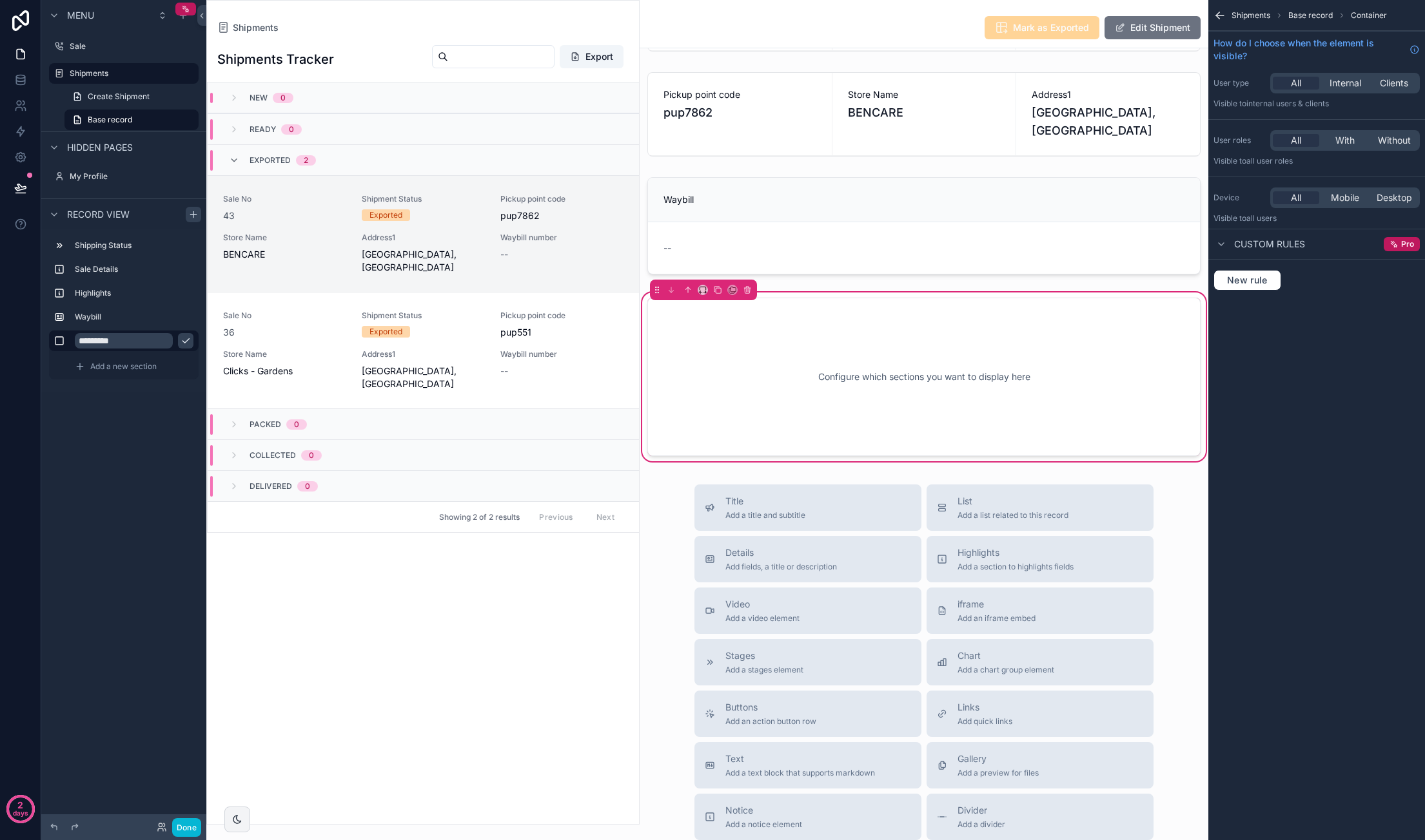
click at [193, 339] on button "scrollable content" at bounding box center [186, 341] width 16 height 16
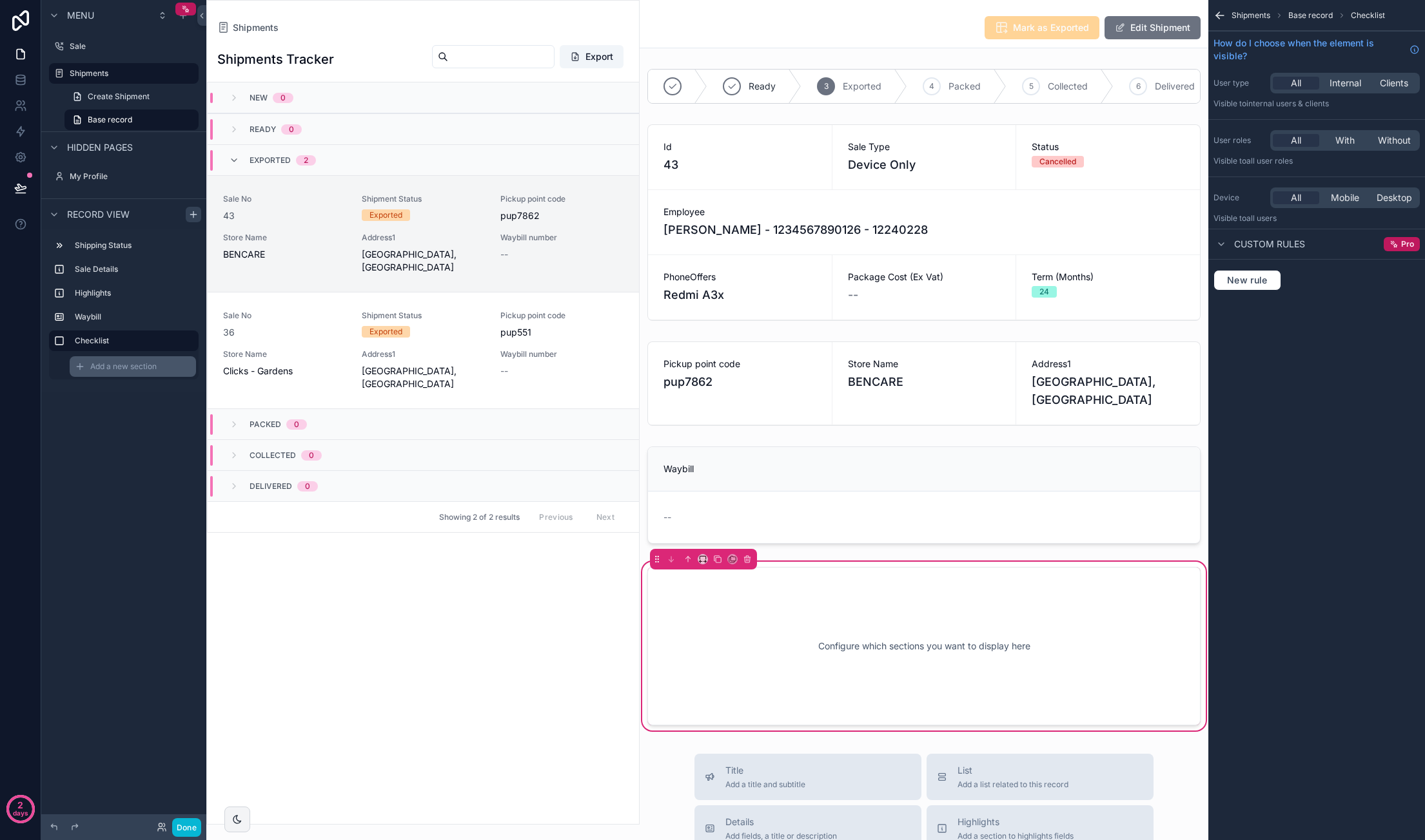
click at [107, 368] on span "Add a new section" at bounding box center [124, 366] width 66 height 11
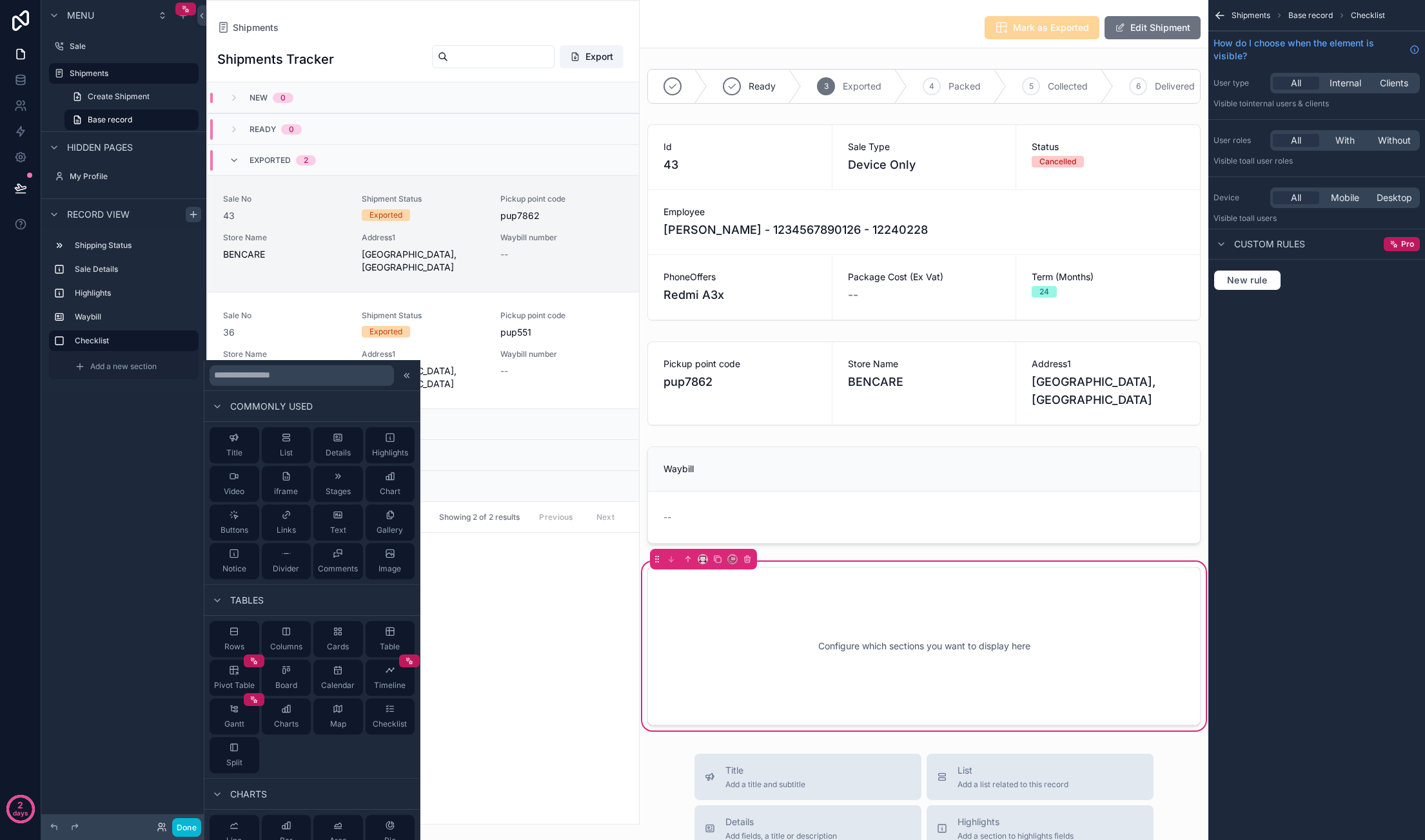
click at [149, 452] on div "Menu Sale Shipments Create Shipment Base record Hidden pages My Profile Record …" at bounding box center [124, 412] width 165 height 825
click at [327, 454] on span "Details" at bounding box center [338, 453] width 25 height 11
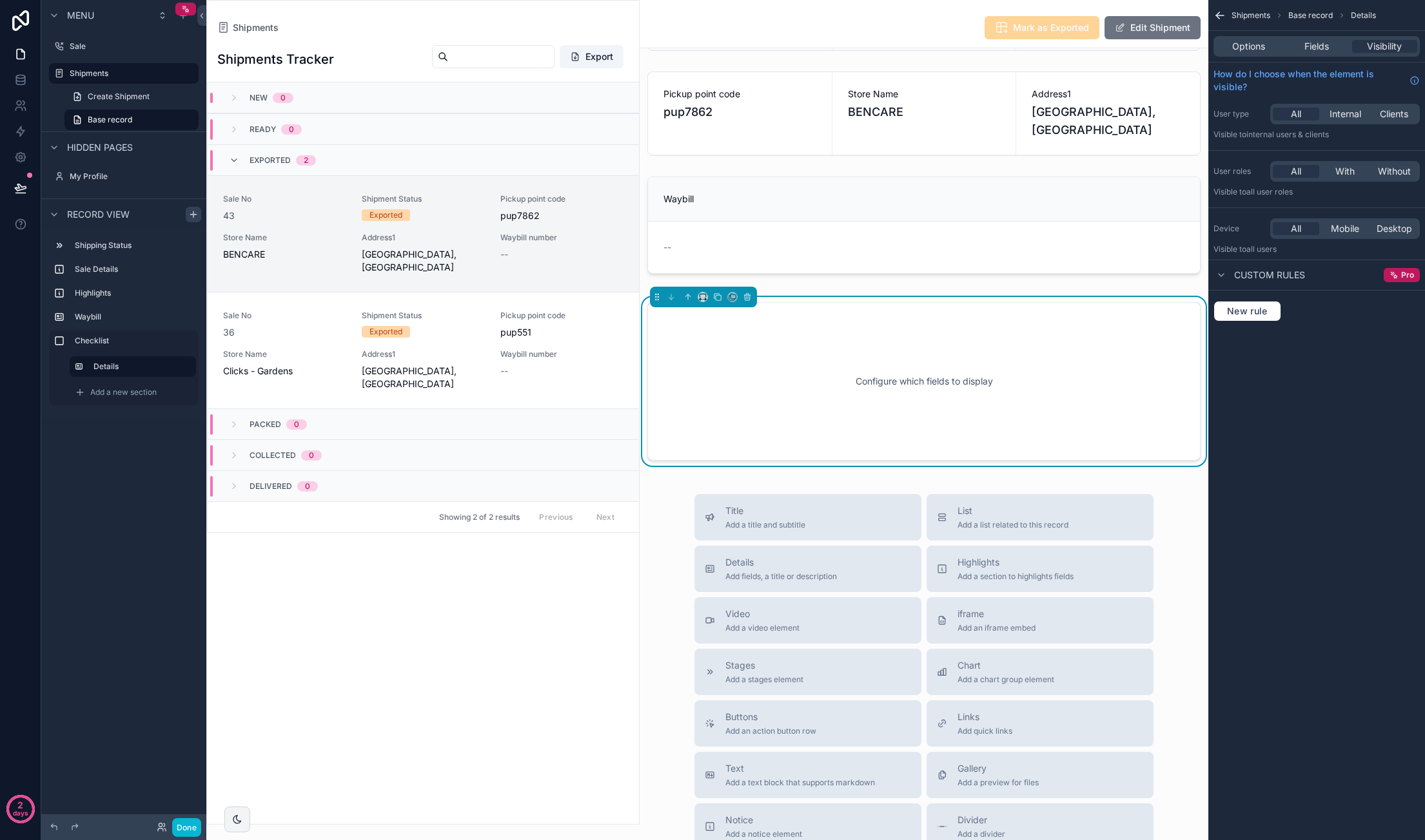
scroll to position [274, 0]
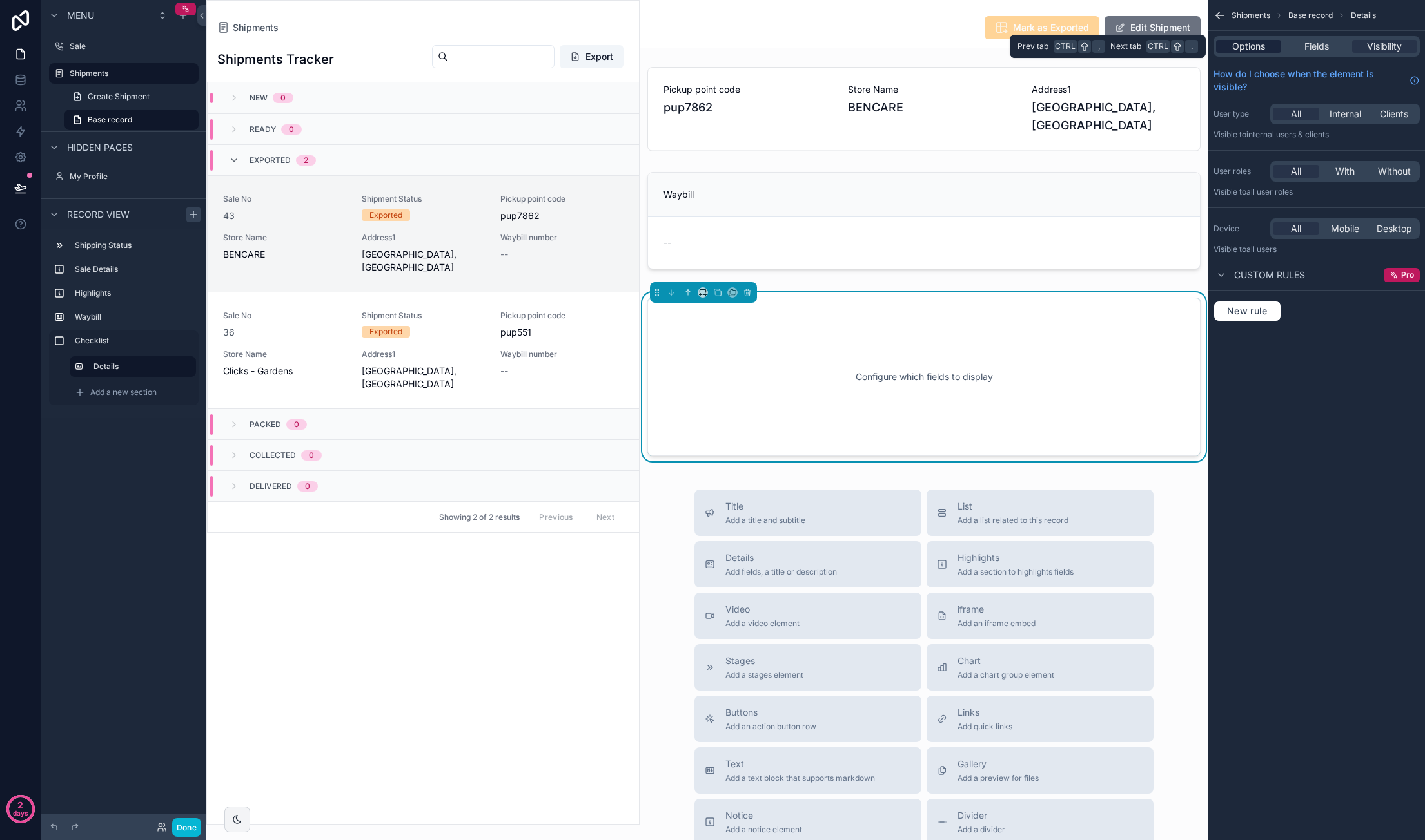
click at [1266, 47] on div "Options" at bounding box center [1248, 46] width 65 height 13
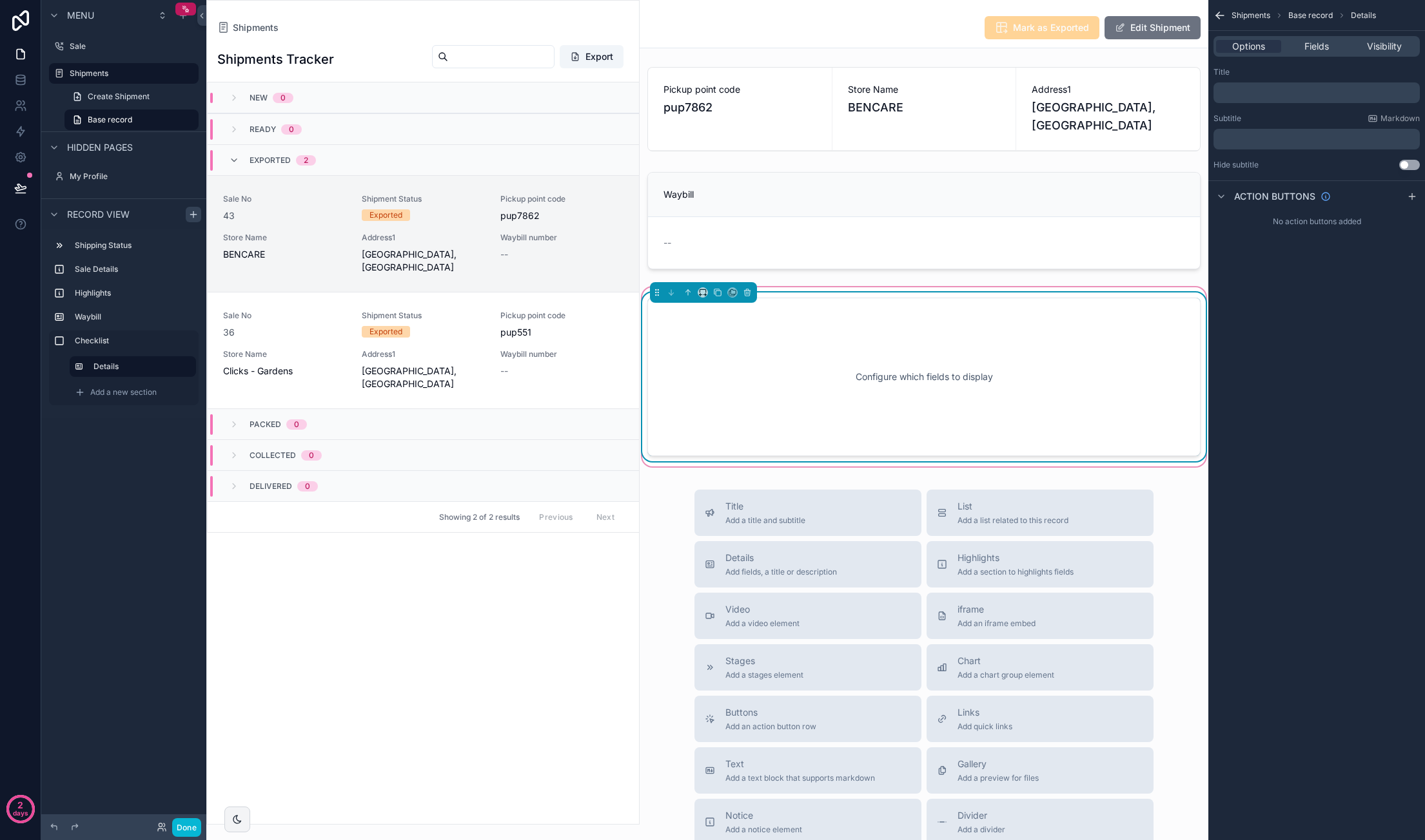
click at [938, 384] on div "Configure which fields to display" at bounding box center [923, 377] width 511 height 116
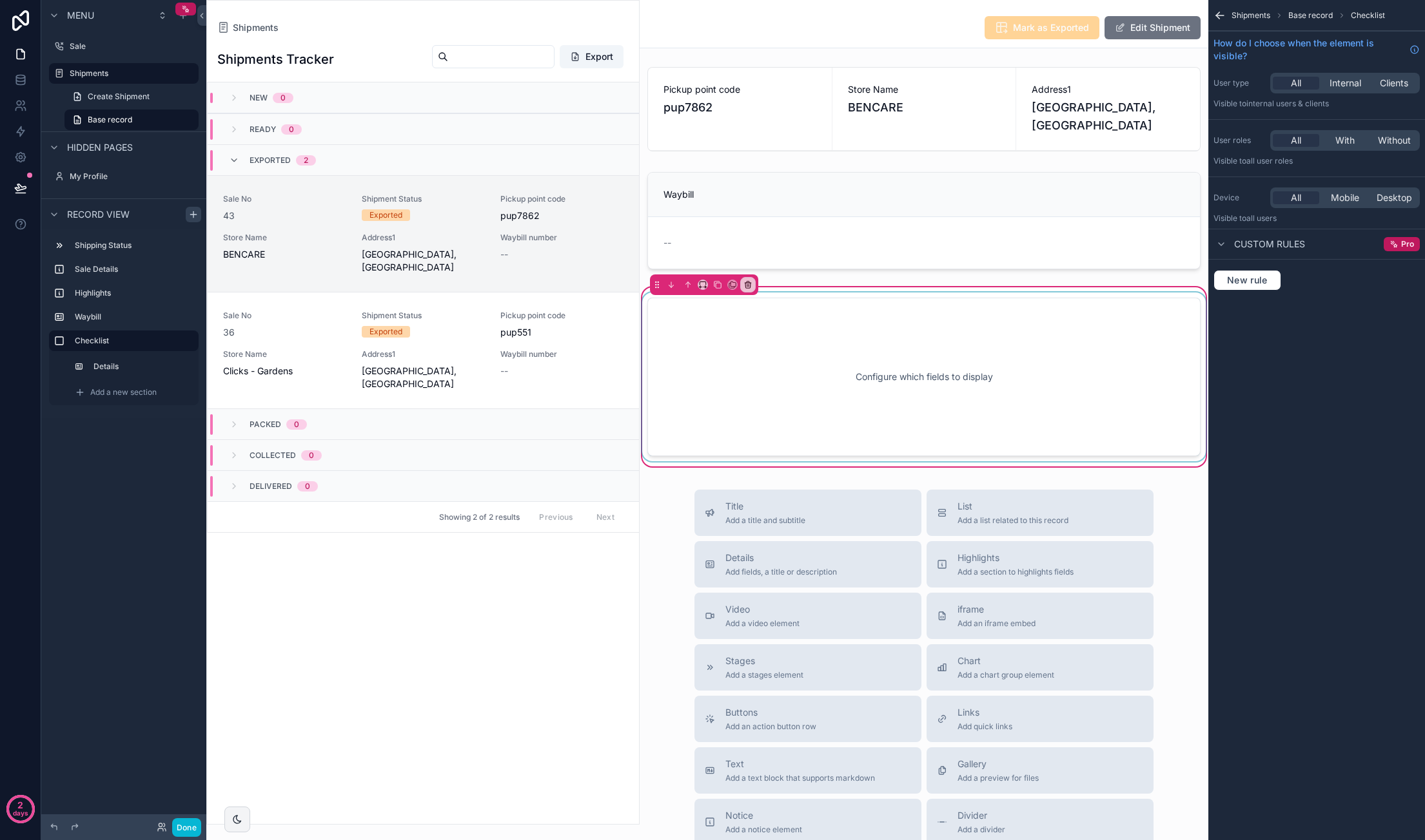
click at [834, 363] on div "scrollable content" at bounding box center [924, 377] width 569 height 169
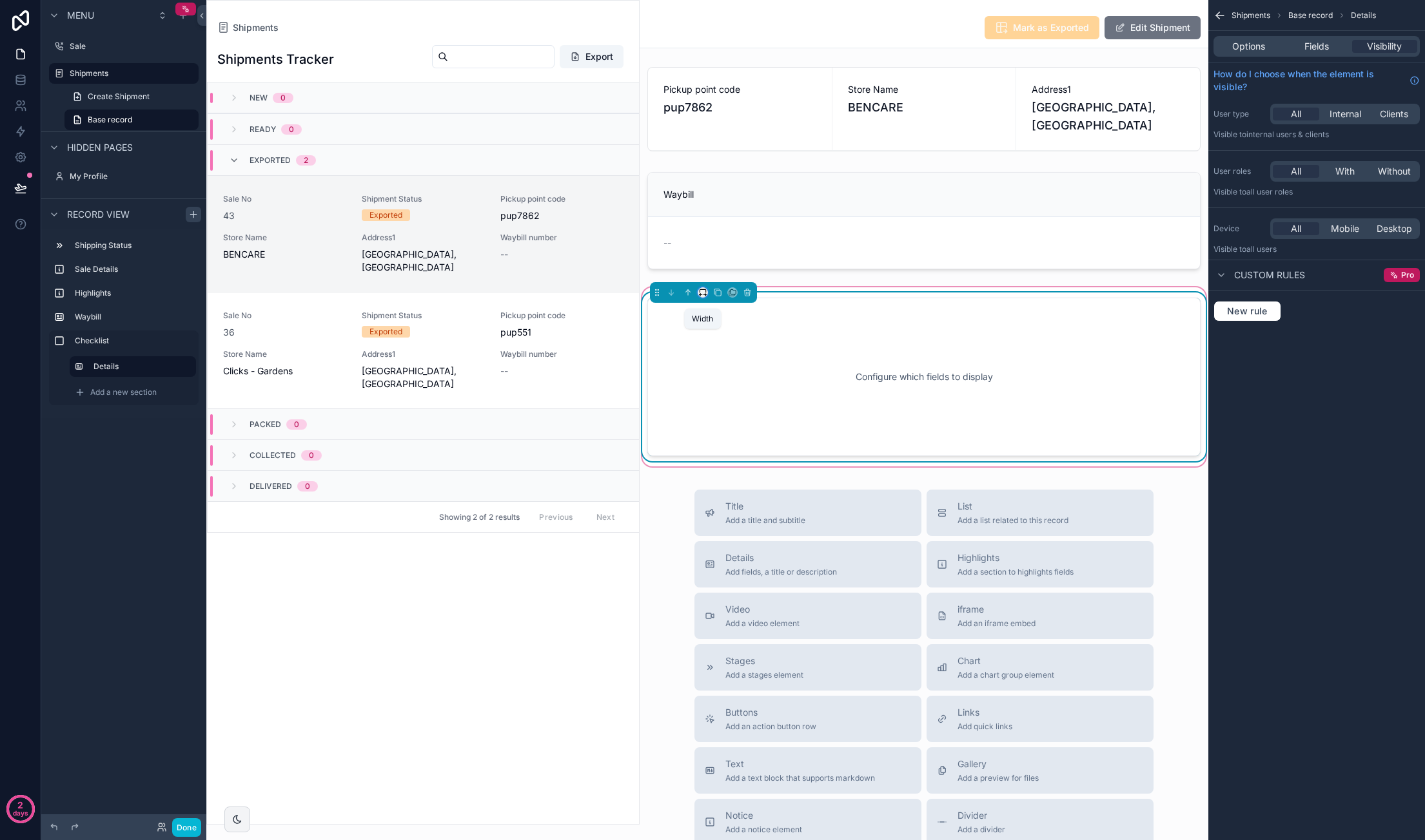
click at [702, 297] on icon "scrollable content" at bounding box center [703, 293] width 9 height 9
click at [735, 428] on div "50%" at bounding box center [728, 433] width 40 height 16
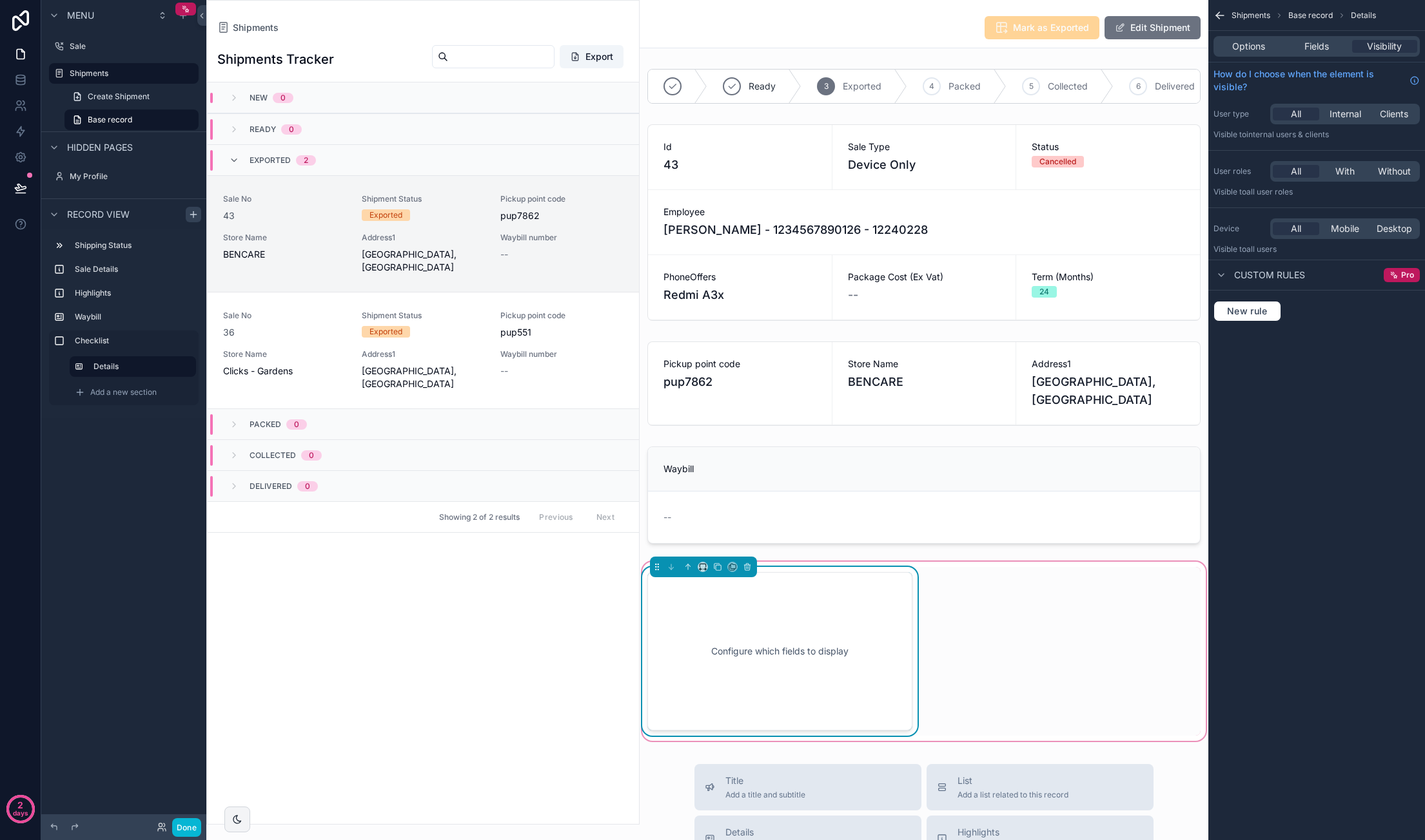
click at [758, 658] on div "Configure which fields to display" at bounding box center [779, 651] width 223 height 116
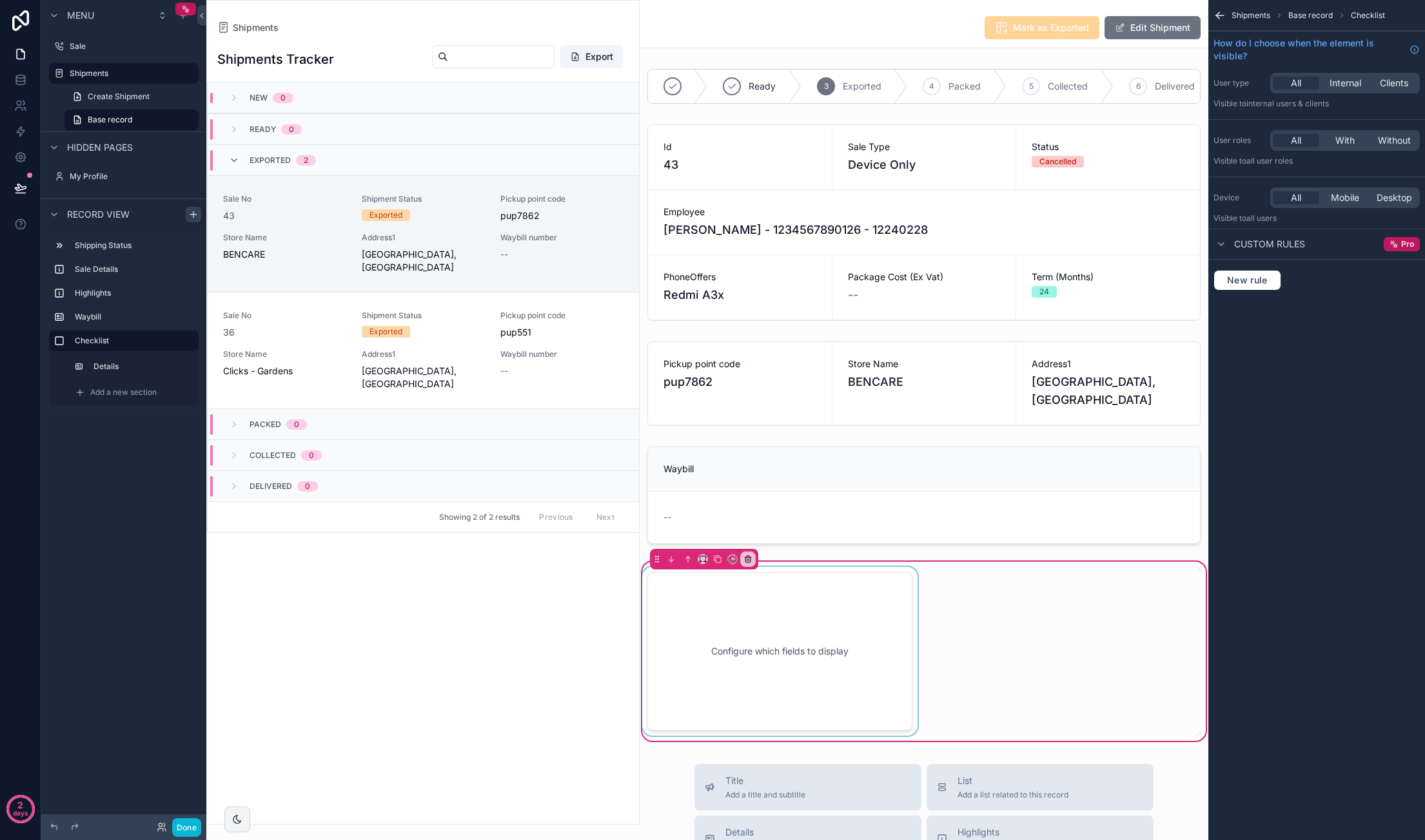
click at [870, 639] on div "scrollable content" at bounding box center [780, 651] width 281 height 169
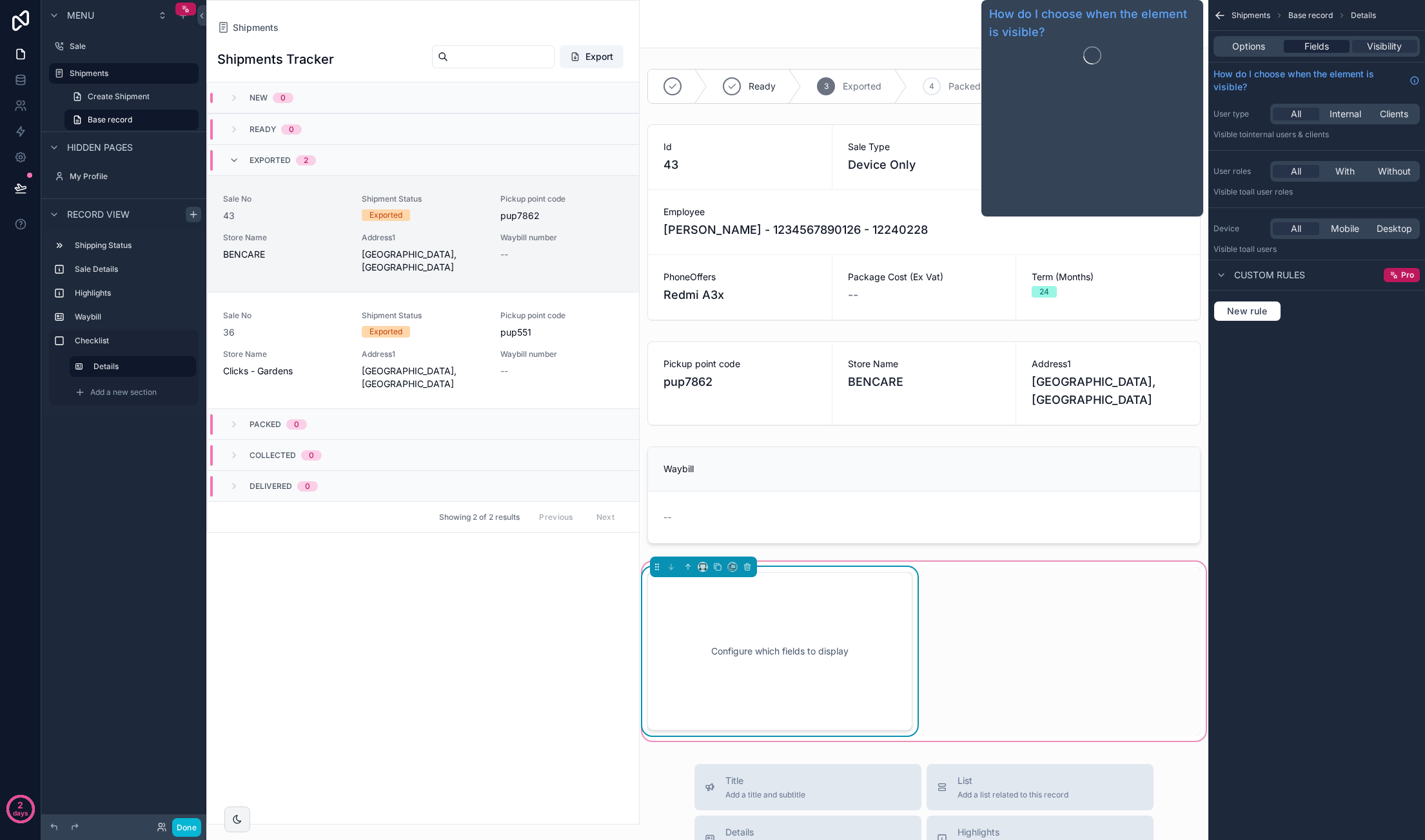
click at [1294, 49] on div "Fields" at bounding box center [1316, 46] width 65 height 13
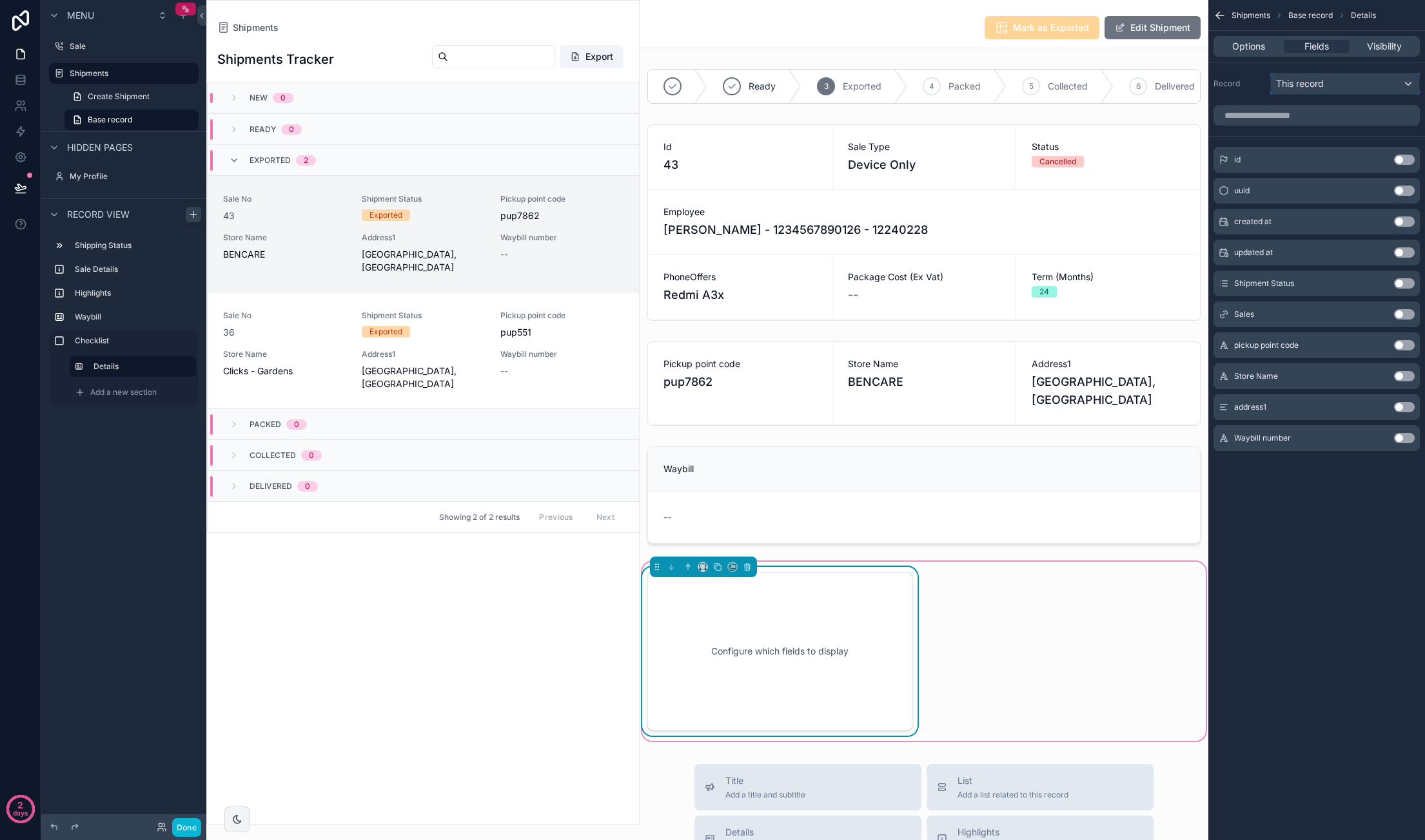
click at [1341, 84] on div "This record" at bounding box center [1344, 83] width 149 height 20
click at [1316, 177] on span "Sales" at bounding box center [1308, 176] width 23 height 16
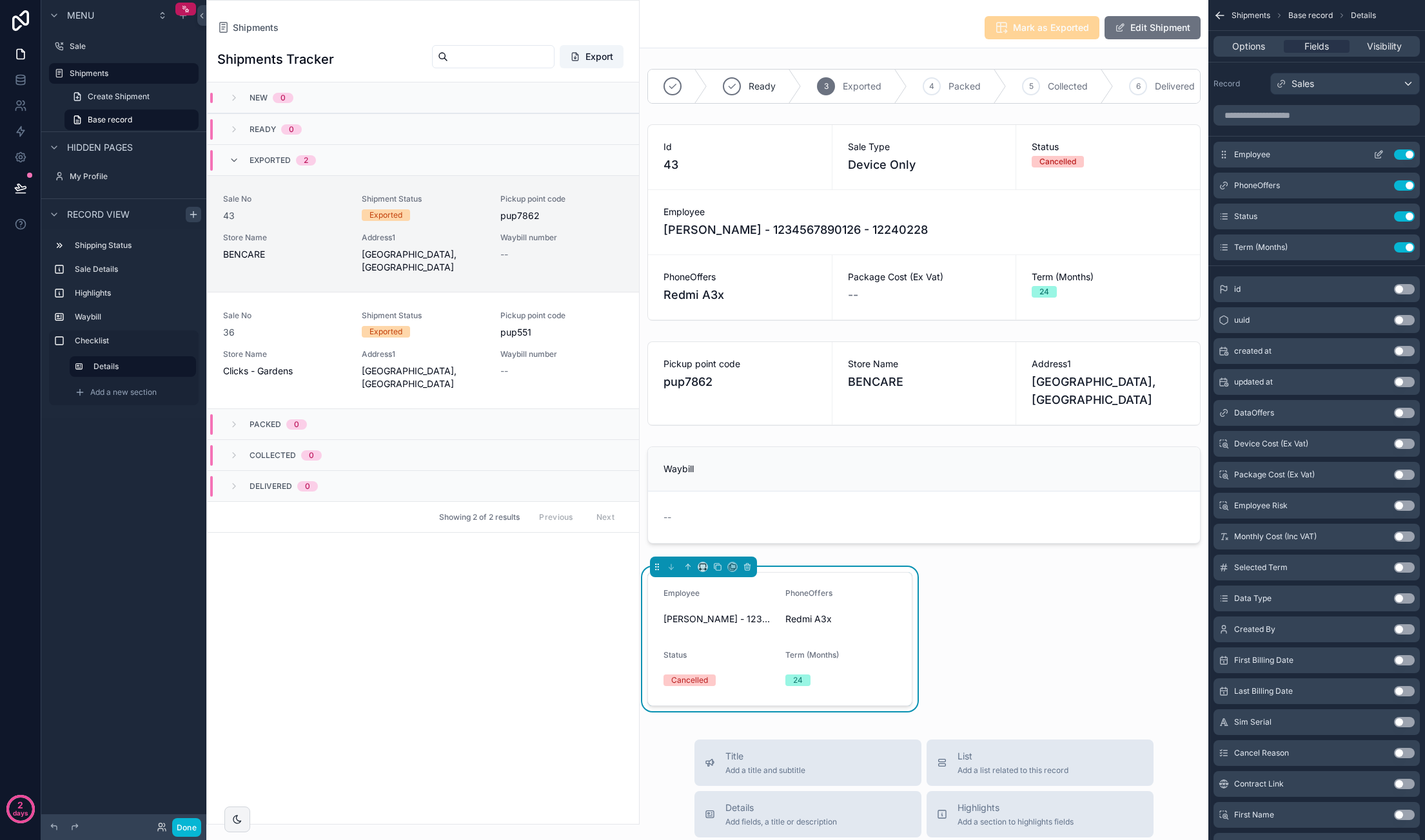
click at [1402, 153] on button "Use setting" at bounding box center [1404, 155] width 20 height 11
click at [1403, 158] on button "Use setting" at bounding box center [1404, 155] width 20 height 11
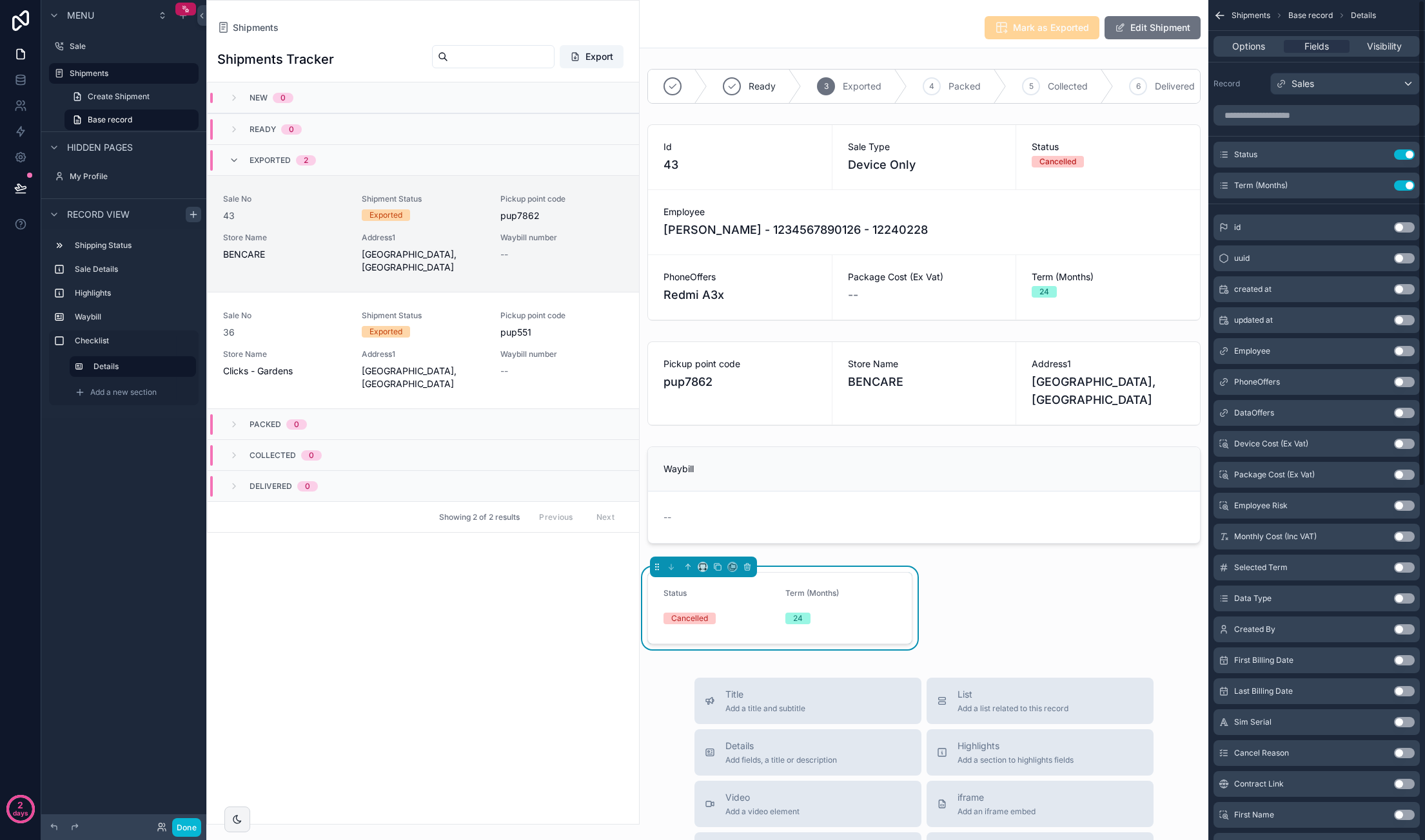
click at [1403, 158] on button "Use setting" at bounding box center [1404, 155] width 20 height 11
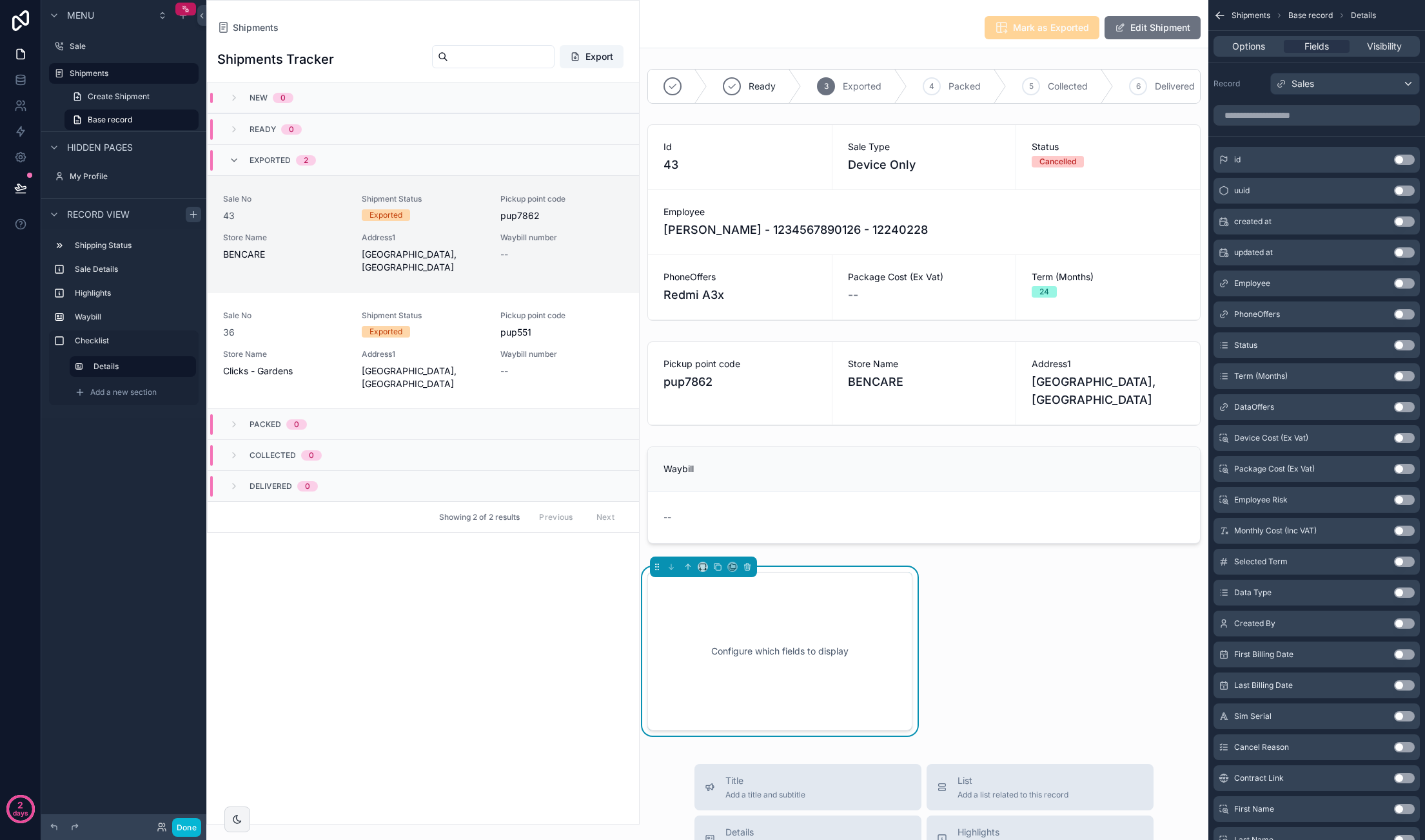
click at [1402, 312] on button "Use setting" at bounding box center [1404, 314] width 20 height 11
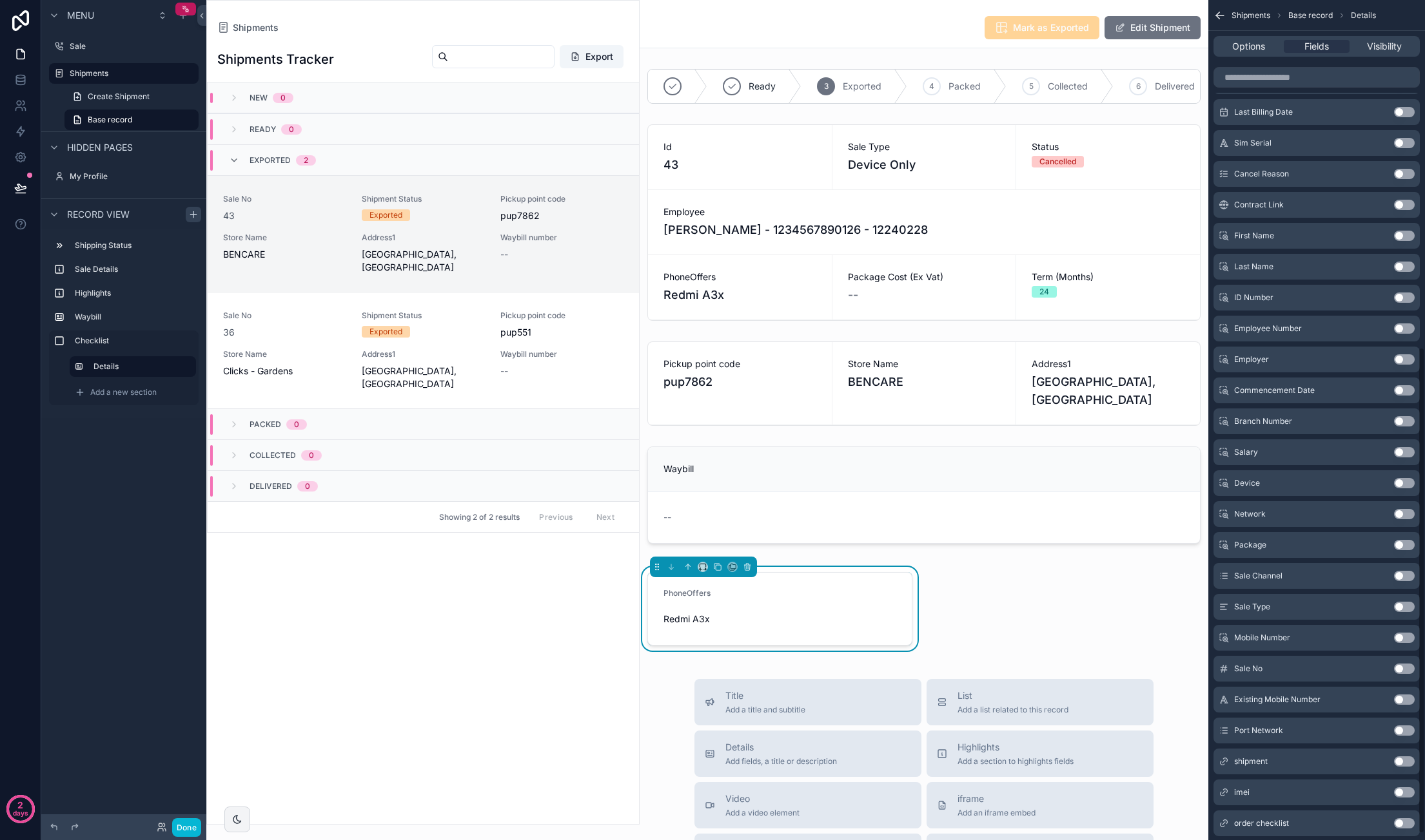
scroll to position [610, 0]
click at [1402, 757] on button "Use setting" at bounding box center [1404, 762] width 20 height 11
click at [1269, 50] on div "Options" at bounding box center [1248, 46] width 65 height 13
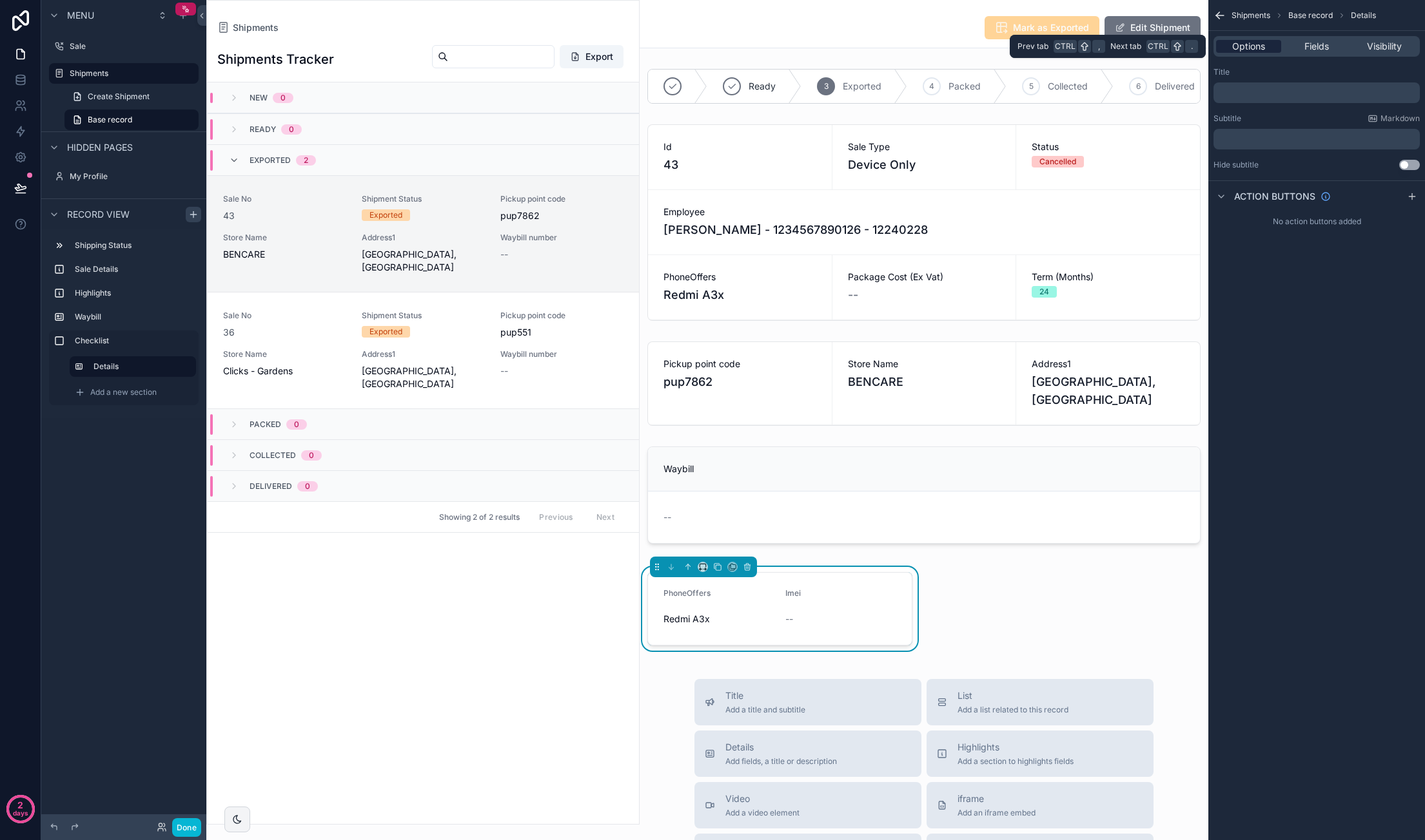
scroll to position [0, 0]
click at [1270, 138] on p "﻿" at bounding box center [1317, 139] width 198 height 11
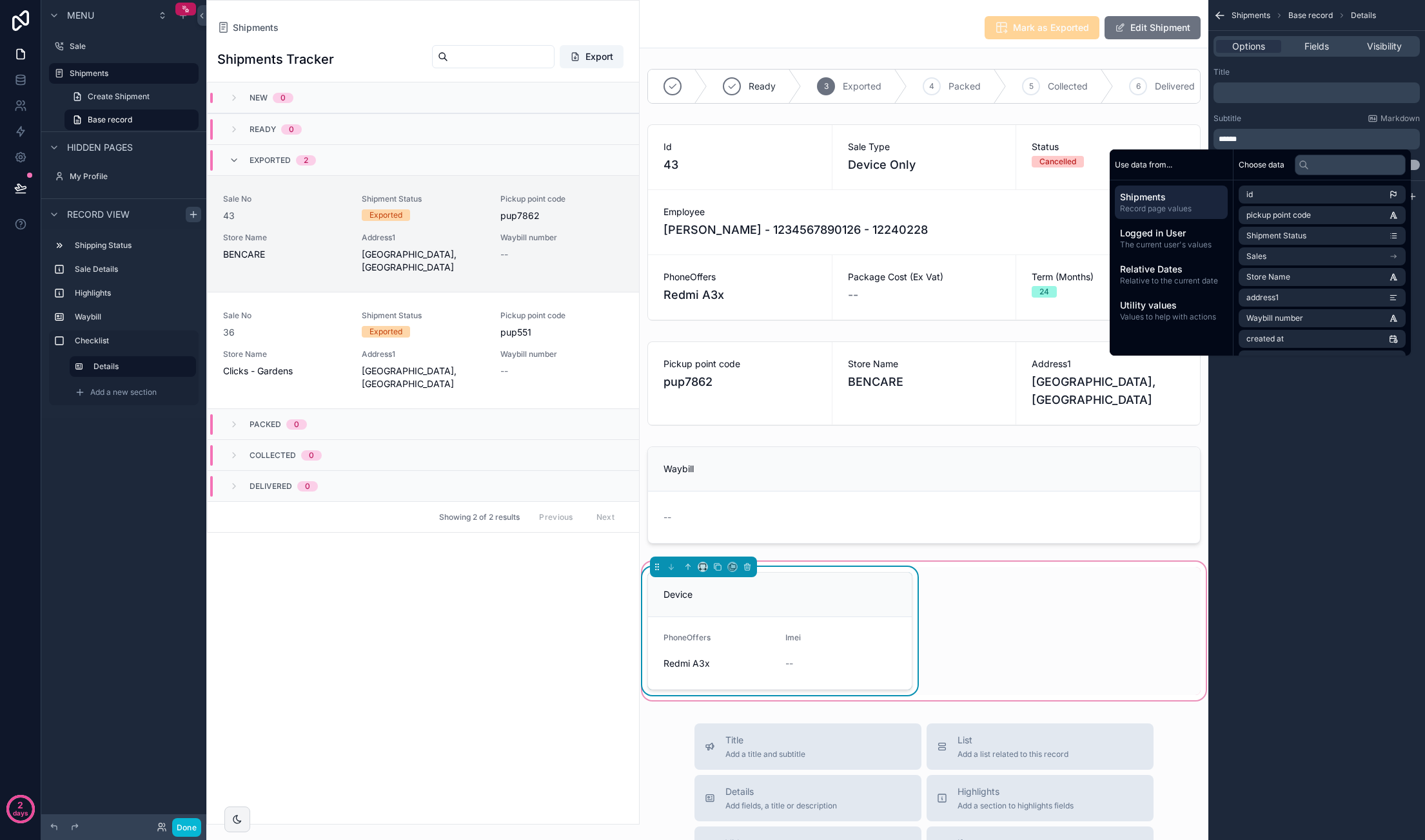
click at [760, 618] on div "Device" at bounding box center [780, 595] width 264 height 44
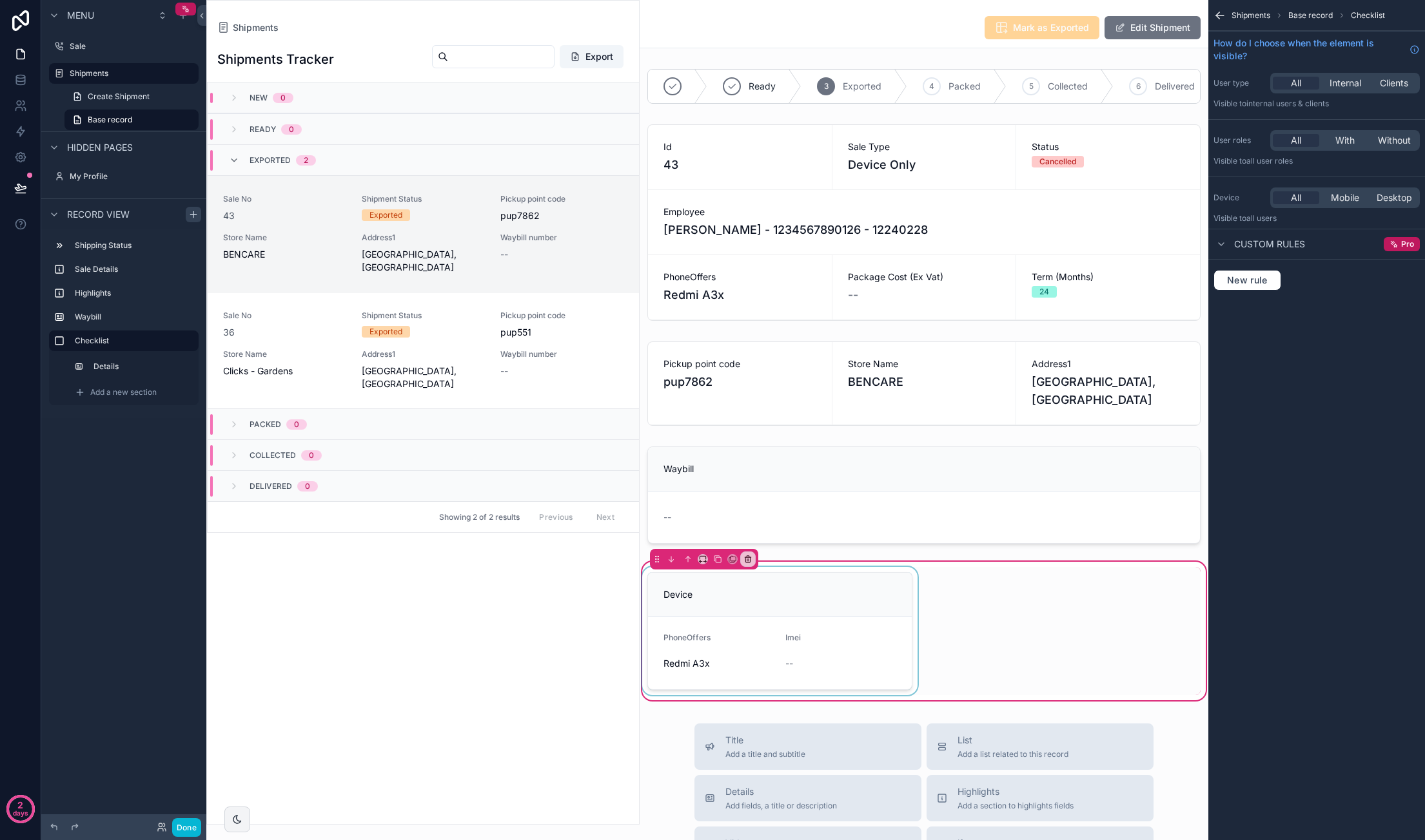
click at [818, 645] on div "scrollable content" at bounding box center [780, 631] width 281 height 128
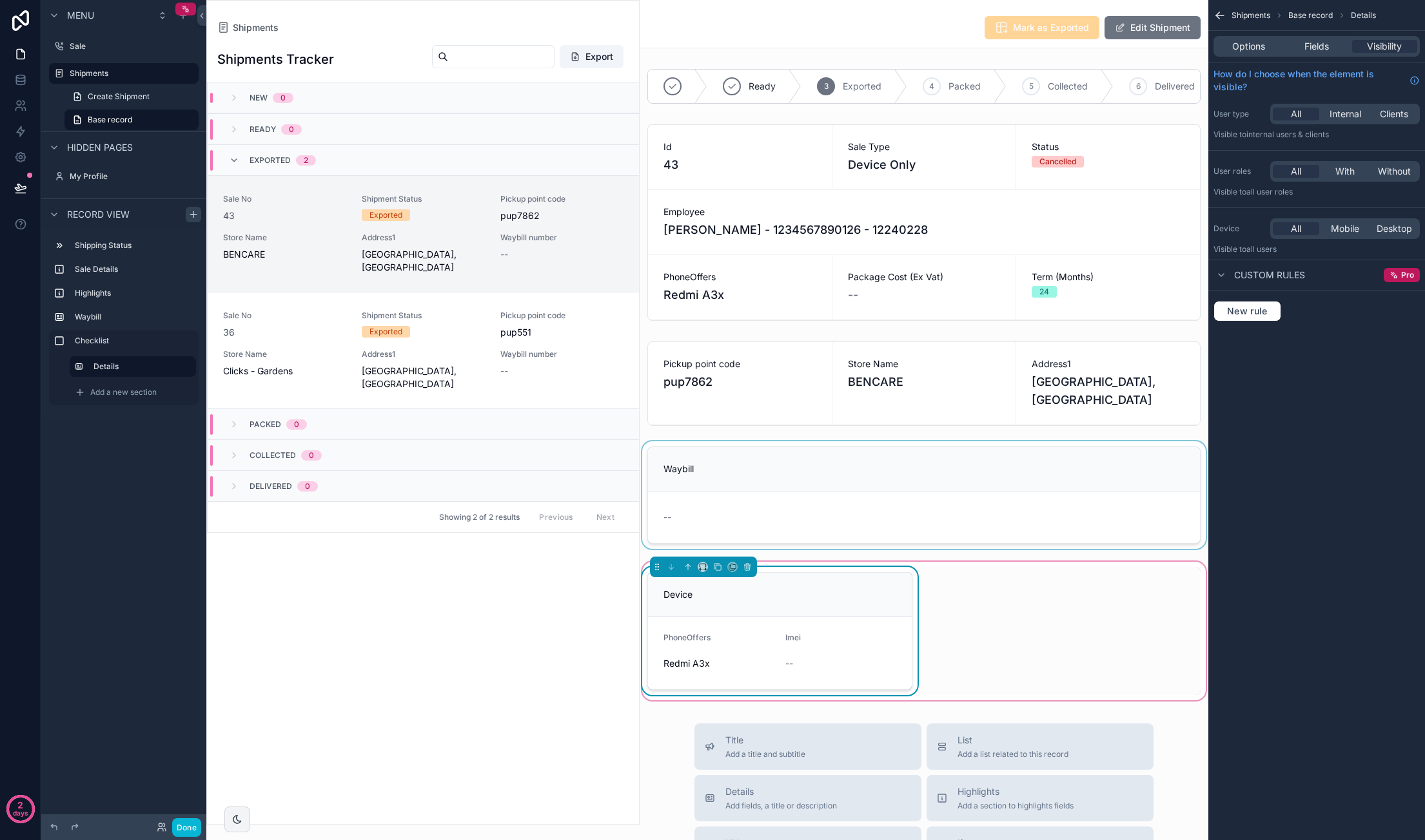
click at [907, 515] on div "scrollable content" at bounding box center [924, 495] width 569 height 108
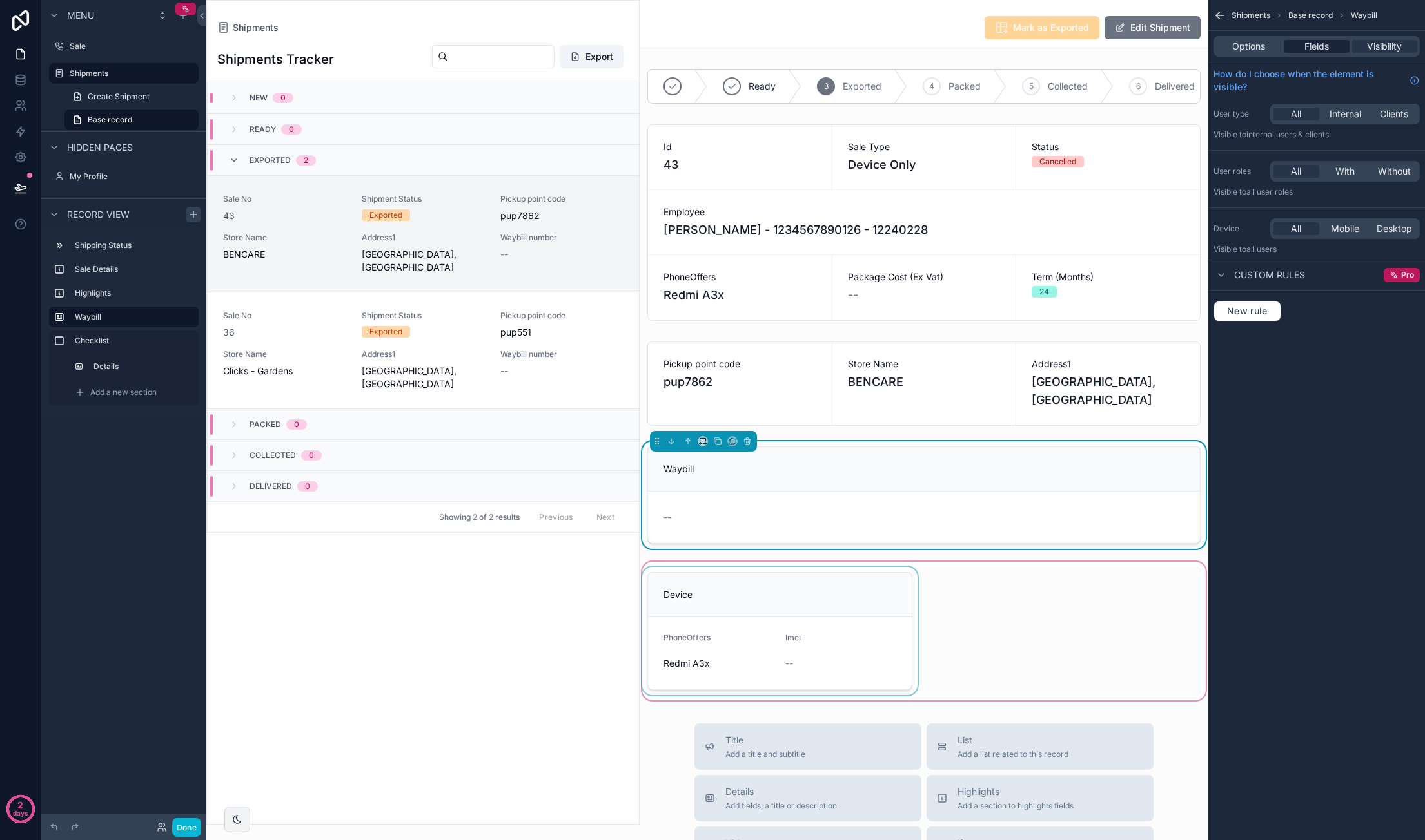
click at [1325, 49] on span "Fields" at bounding box center [1316, 46] width 24 height 13
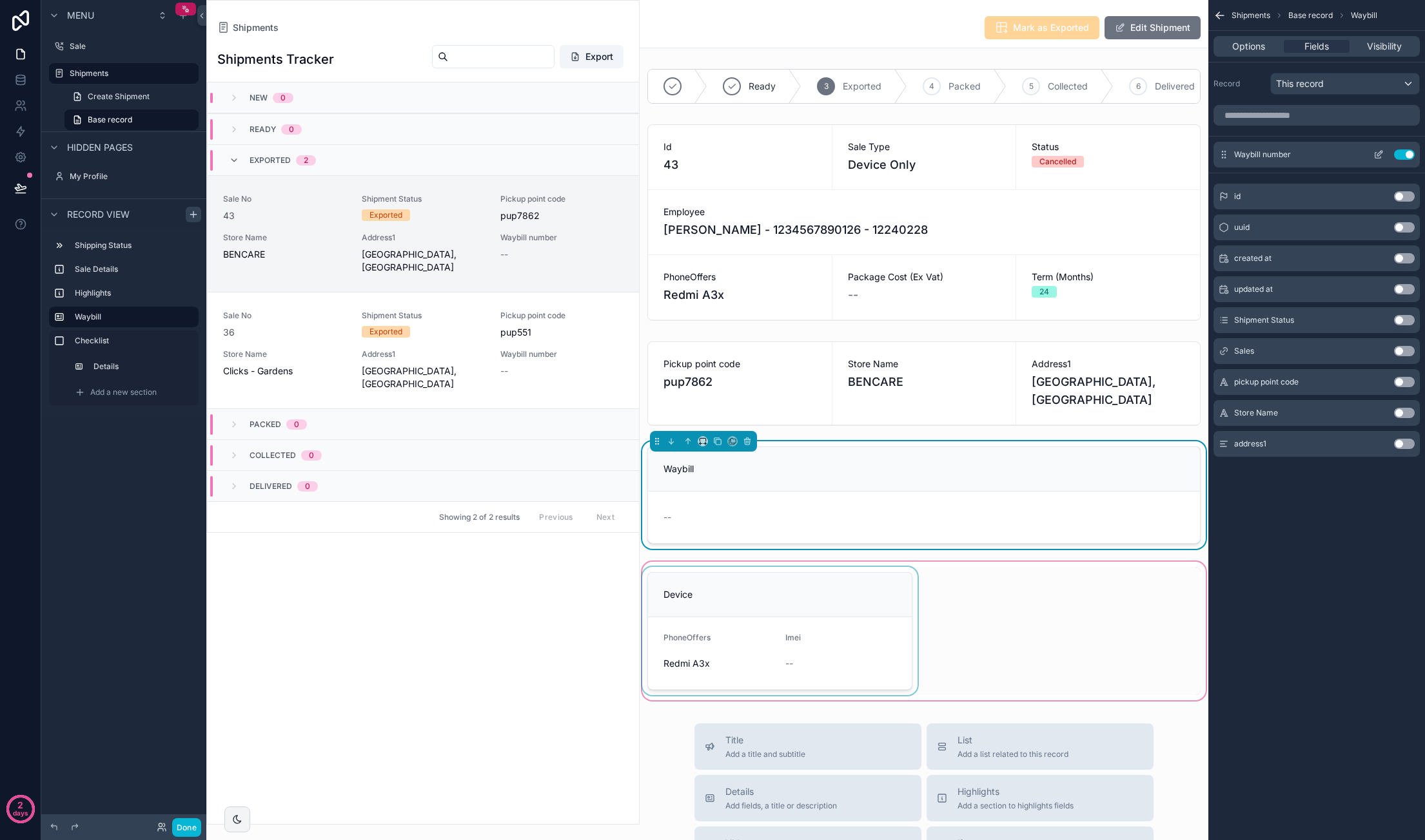
click at [1380, 153] on icon "scrollable content" at bounding box center [1378, 155] width 11 height 11
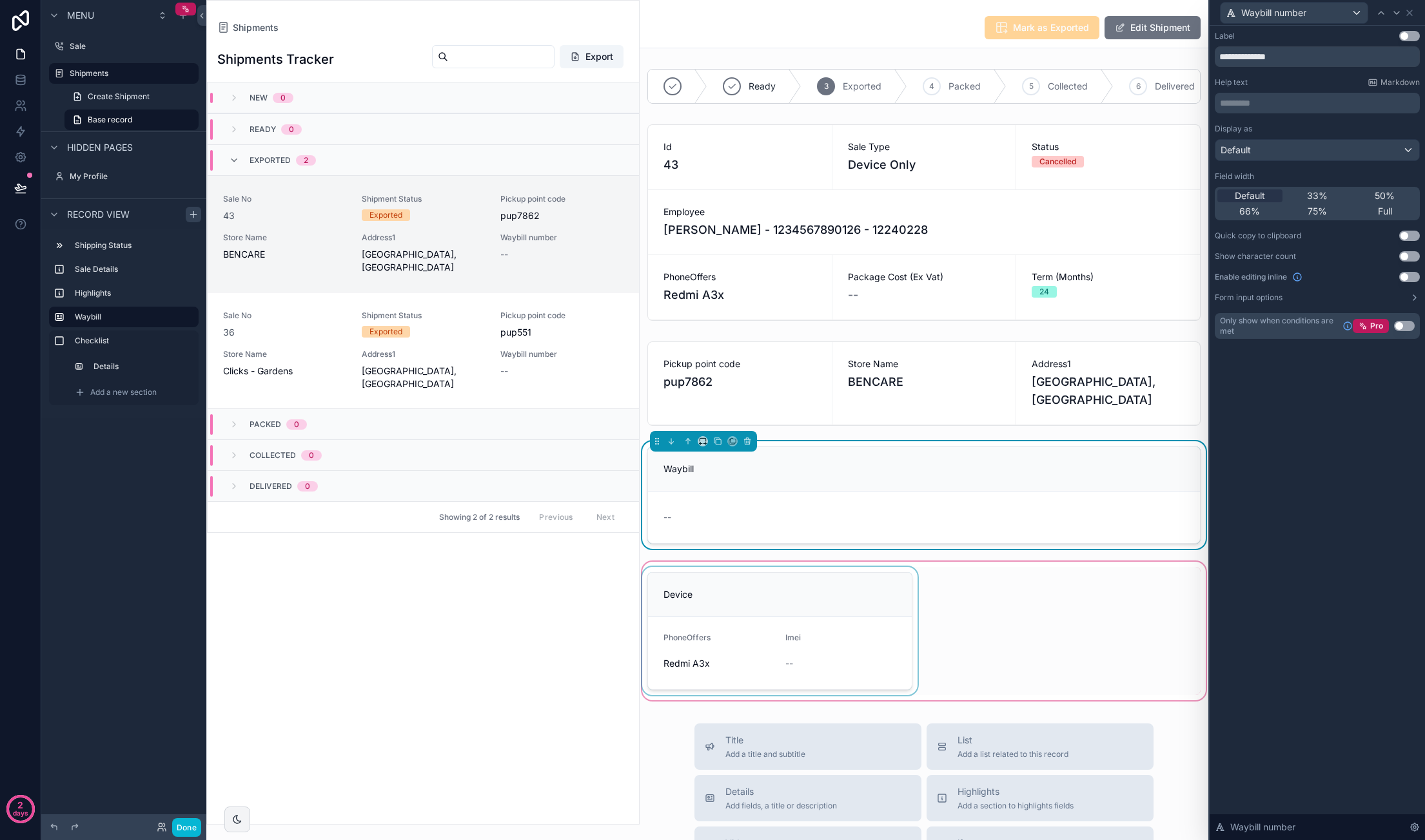
click at [1413, 279] on button "Use setting" at bounding box center [1408, 277] width 20 height 11
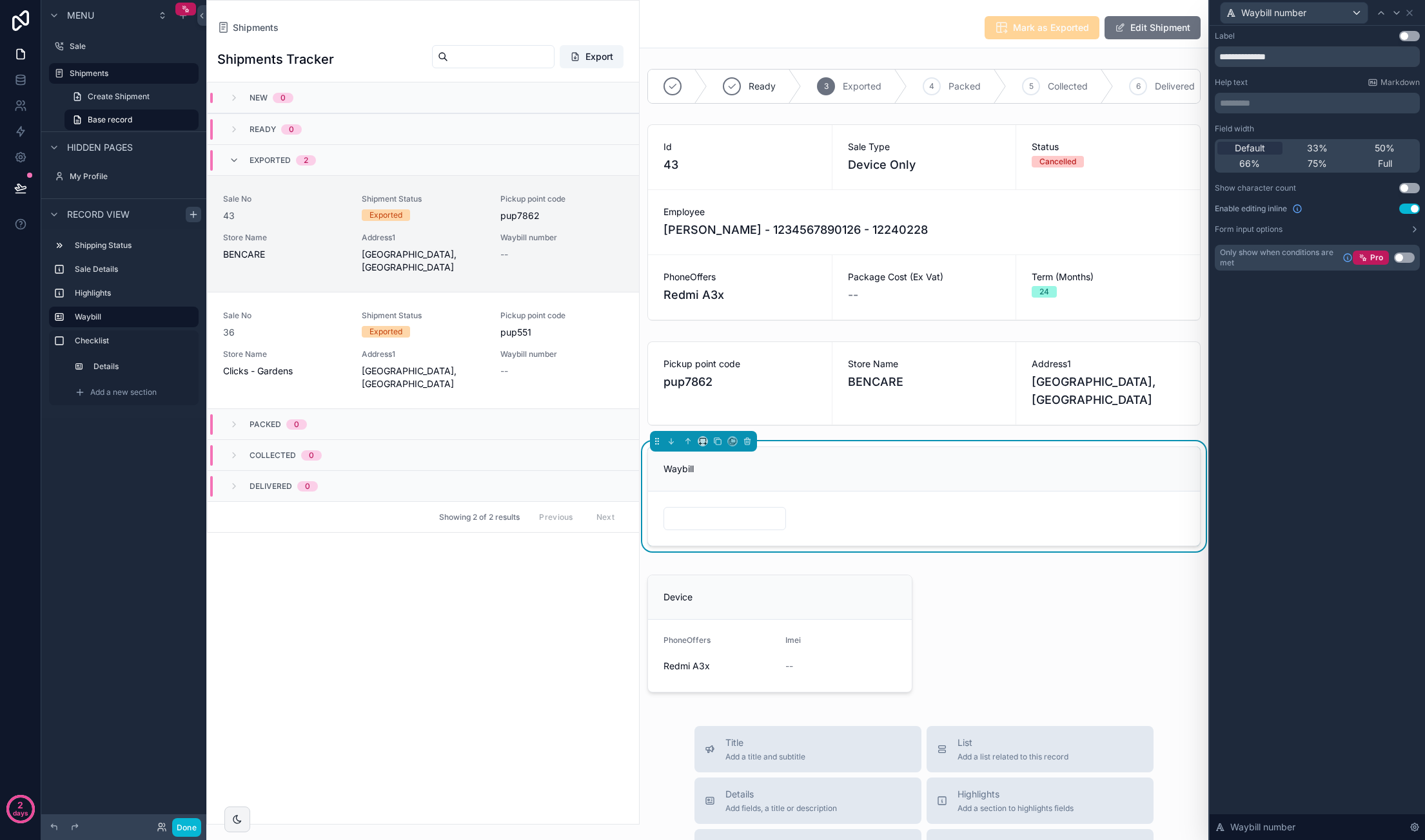
click at [1375, 362] on div "**********" at bounding box center [1316, 433] width 215 height 814
click at [1409, 16] on icon at bounding box center [1409, 13] width 11 height 11
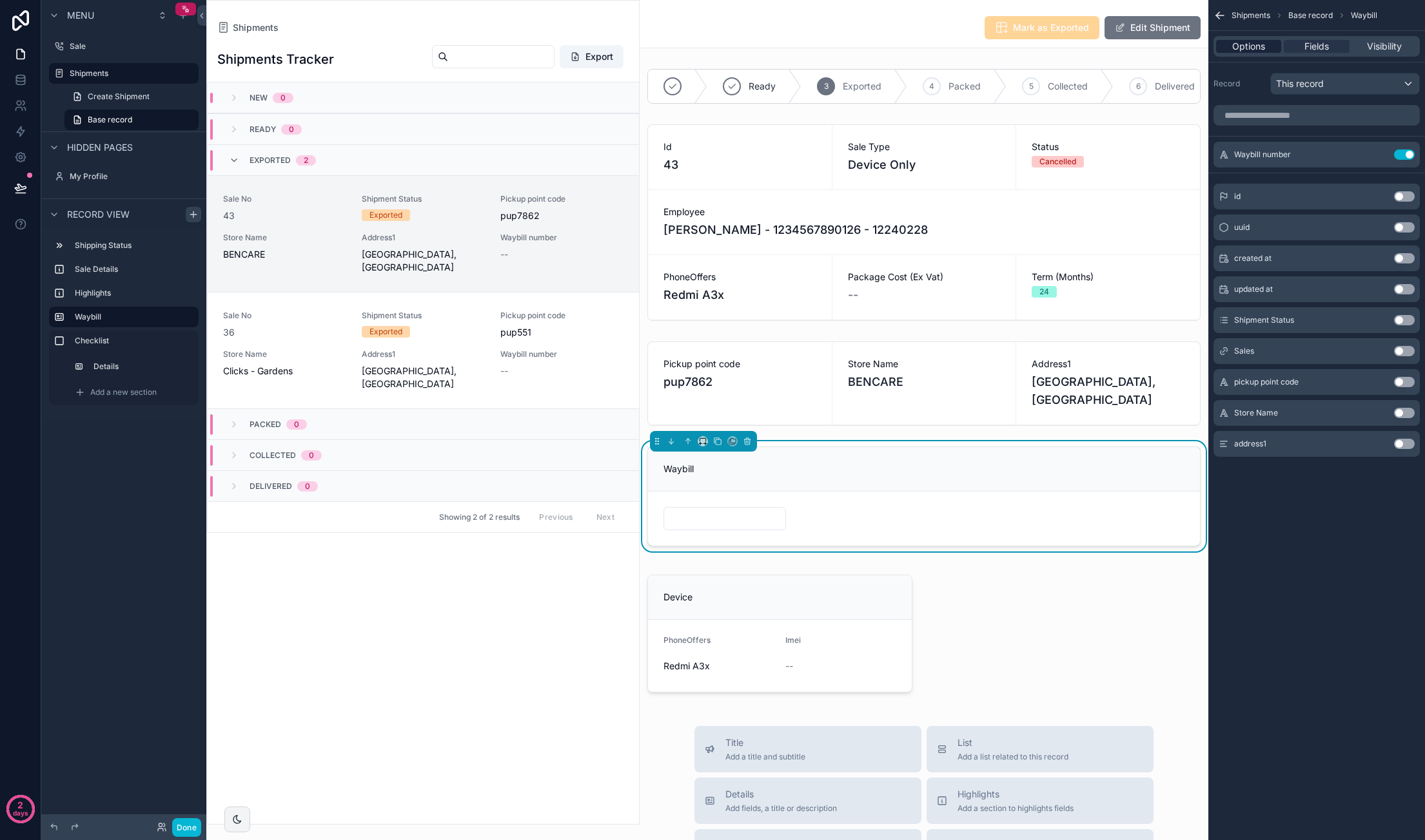
click at [1251, 41] on span "Options" at bounding box center [1248, 46] width 33 height 13
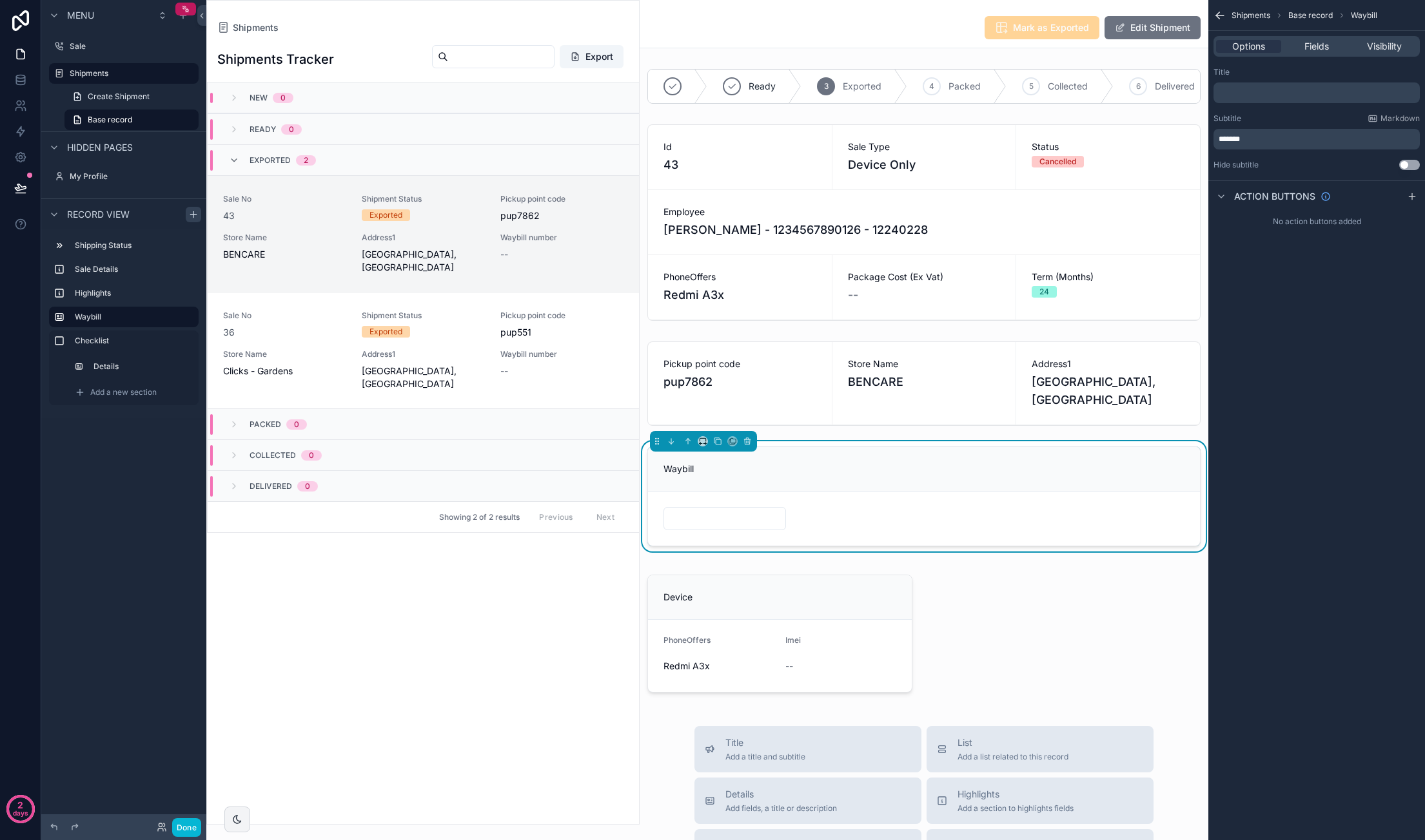
click at [889, 30] on div "Mark as Exported Edit Shipment" at bounding box center [923, 28] width 553 height 24
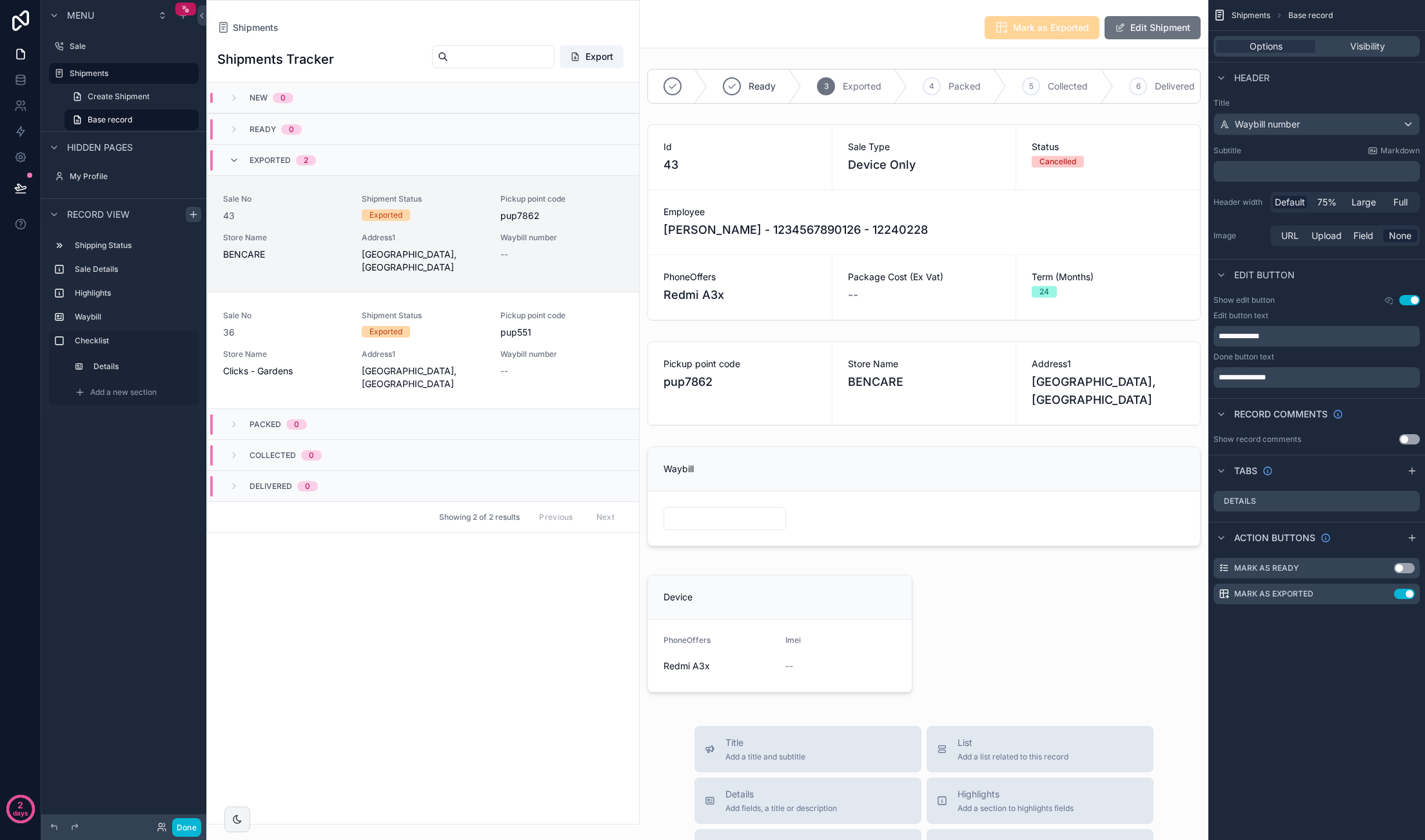
click at [1409, 299] on button "Use setting" at bounding box center [1408, 300] width 20 height 11
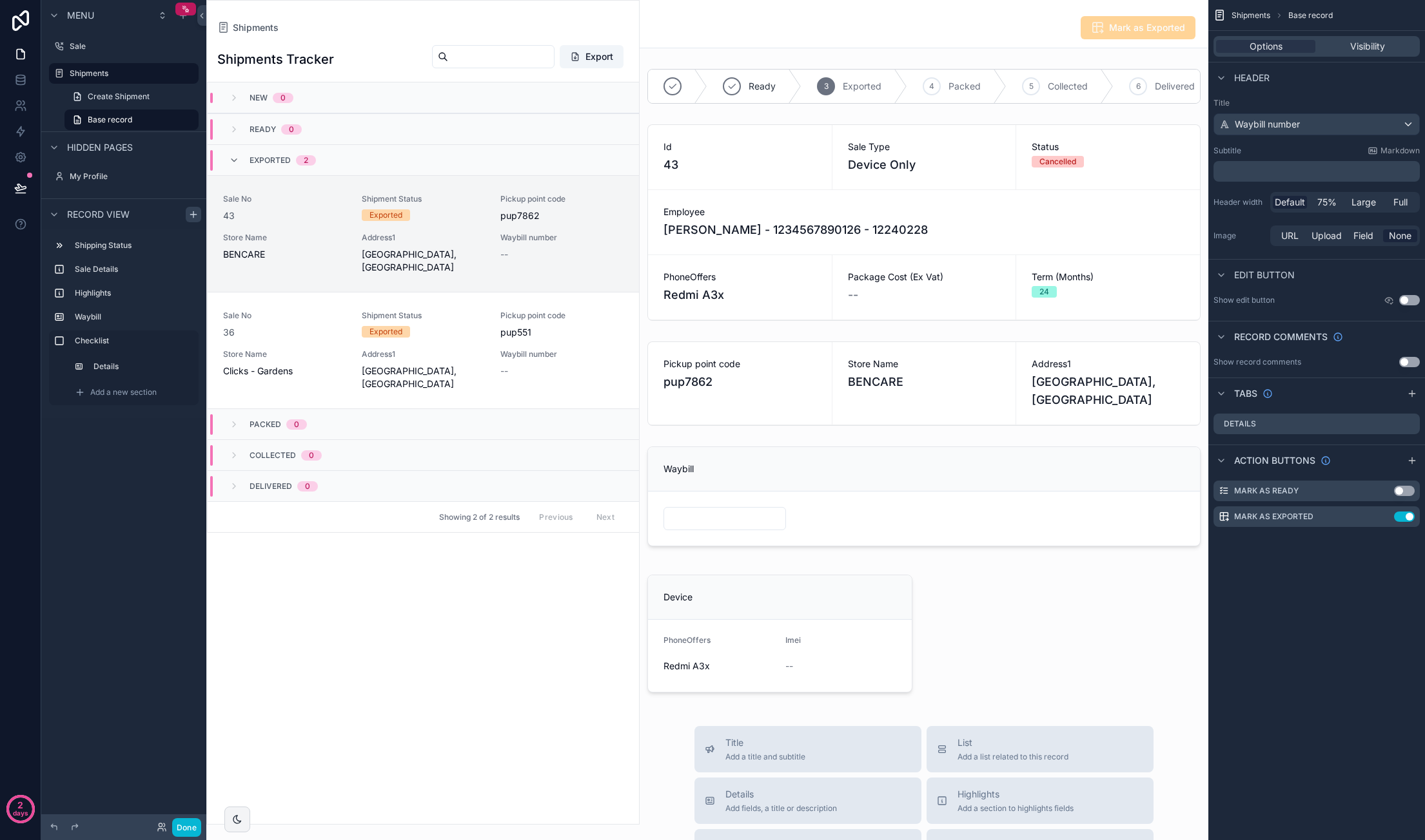
click at [1018, 29] on div "Mark as Exported" at bounding box center [923, 28] width 553 height 24
click at [830, 533] on div "scrollable content" at bounding box center [924, 496] width 569 height 110
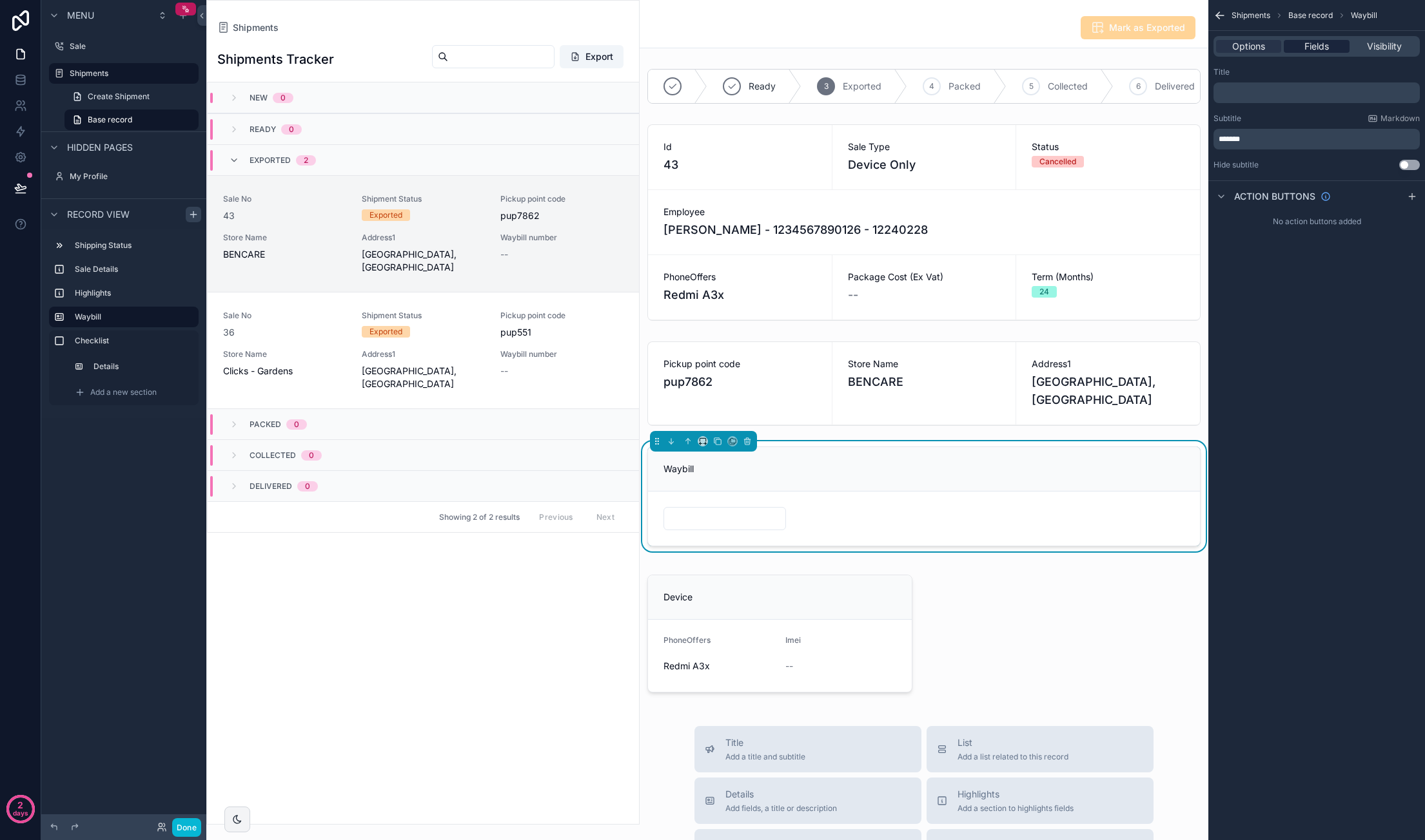
click at [1313, 51] on span "Fields" at bounding box center [1316, 46] width 24 height 13
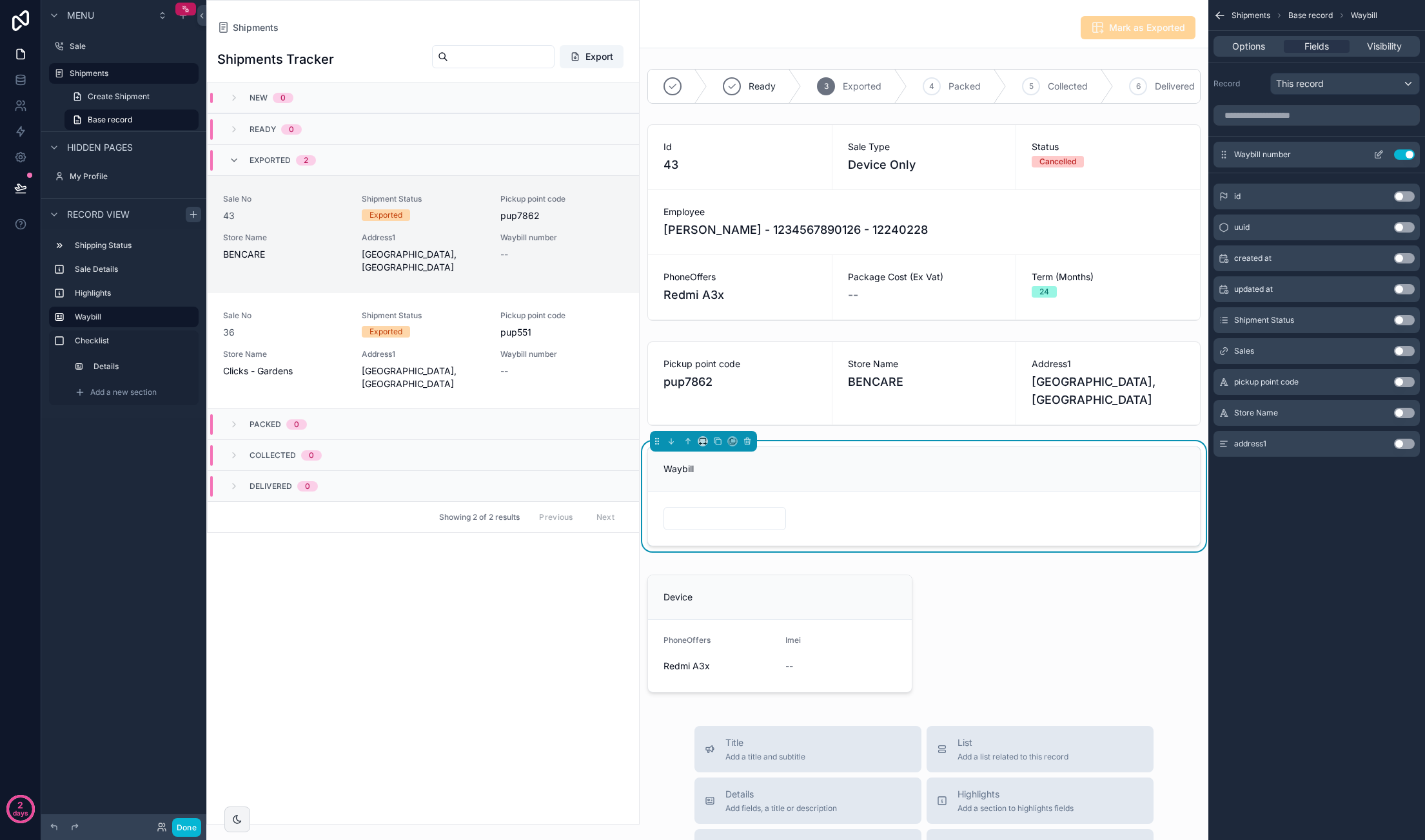
click at [1375, 153] on icon "scrollable content" at bounding box center [1378, 156] width 6 height 6
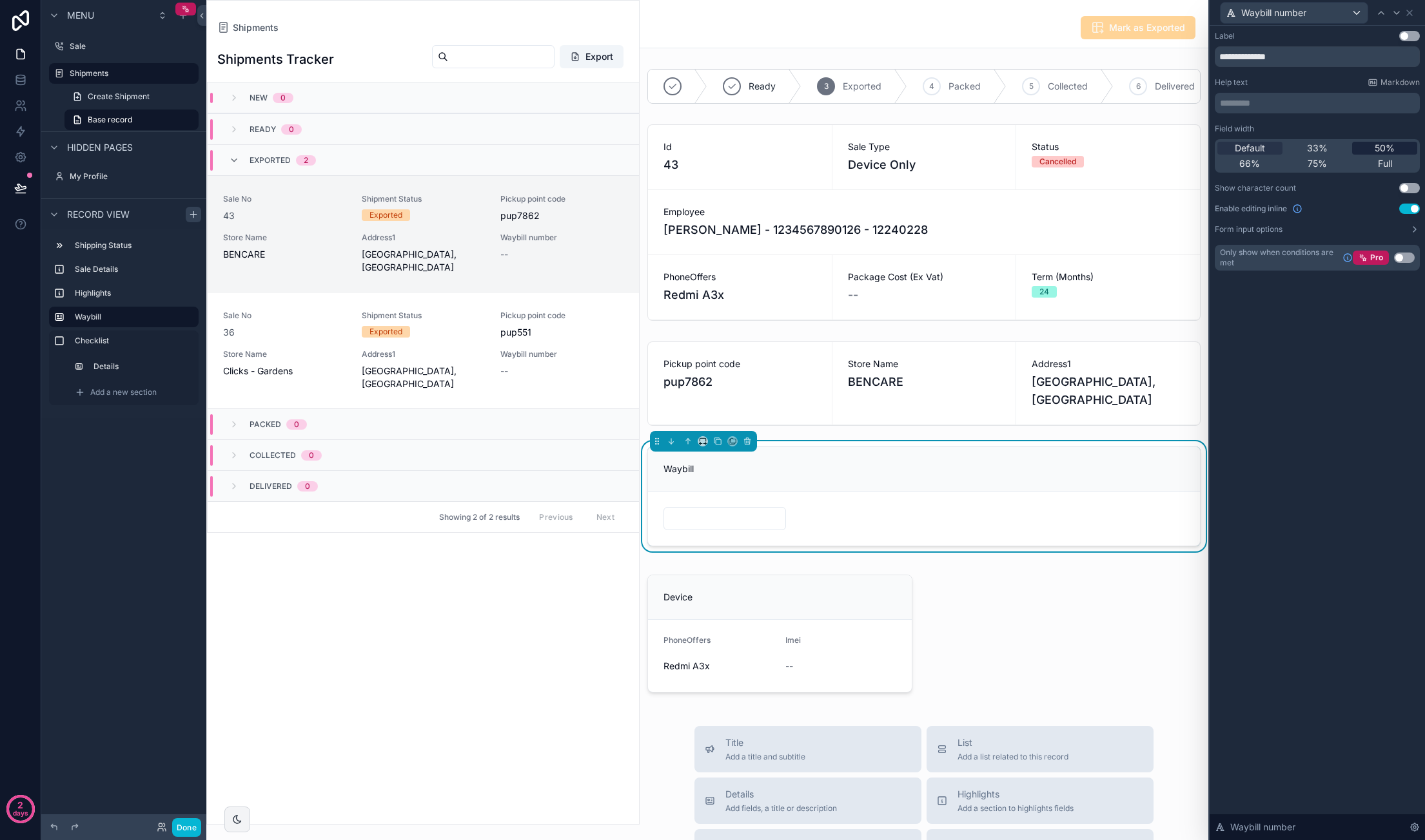
click at [1399, 148] on div "50%" at bounding box center [1384, 148] width 65 height 13
click at [1107, 626] on div "scrollable content" at bounding box center [924, 633] width 569 height 144
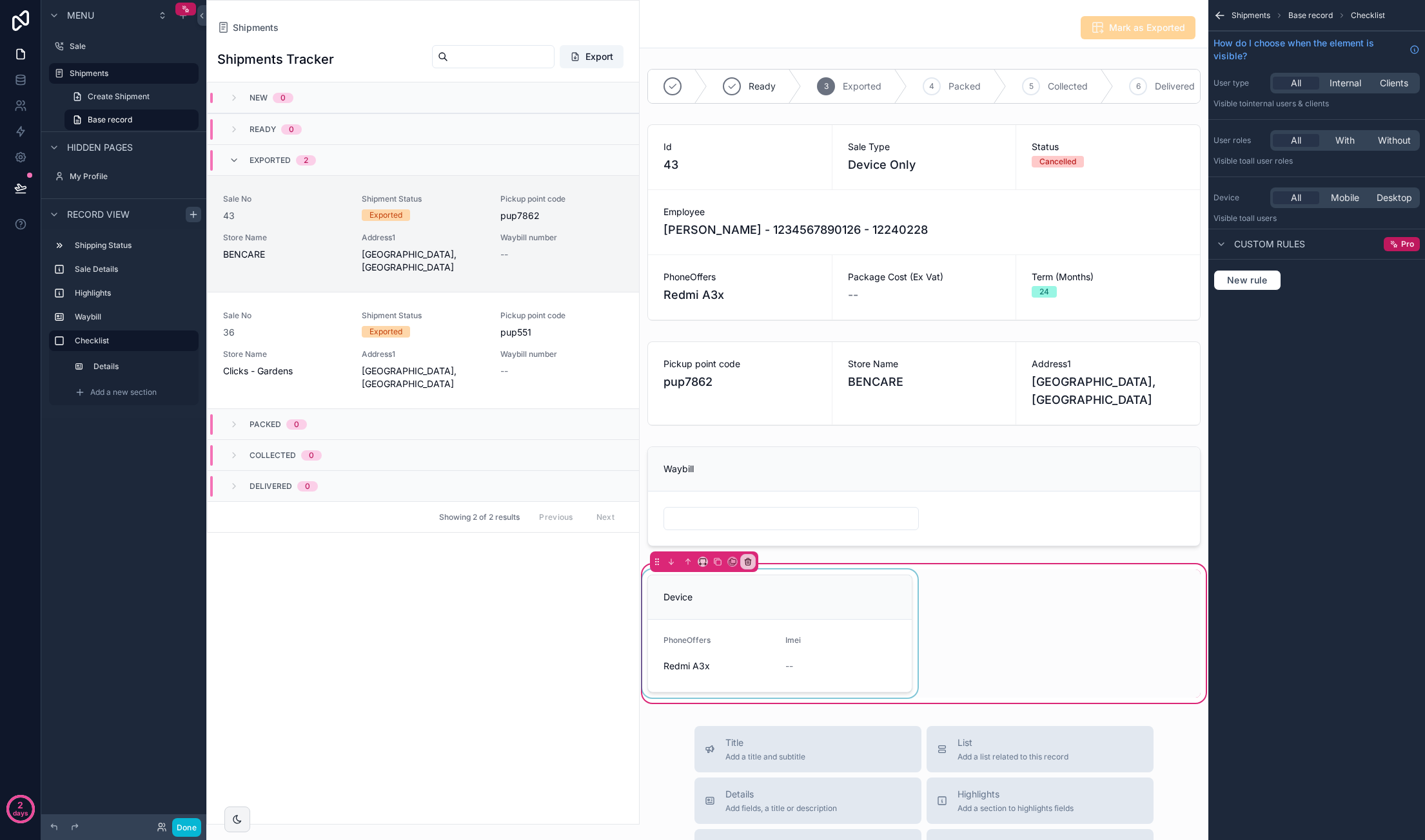
click at [820, 671] on div "scrollable content" at bounding box center [780, 633] width 281 height 128
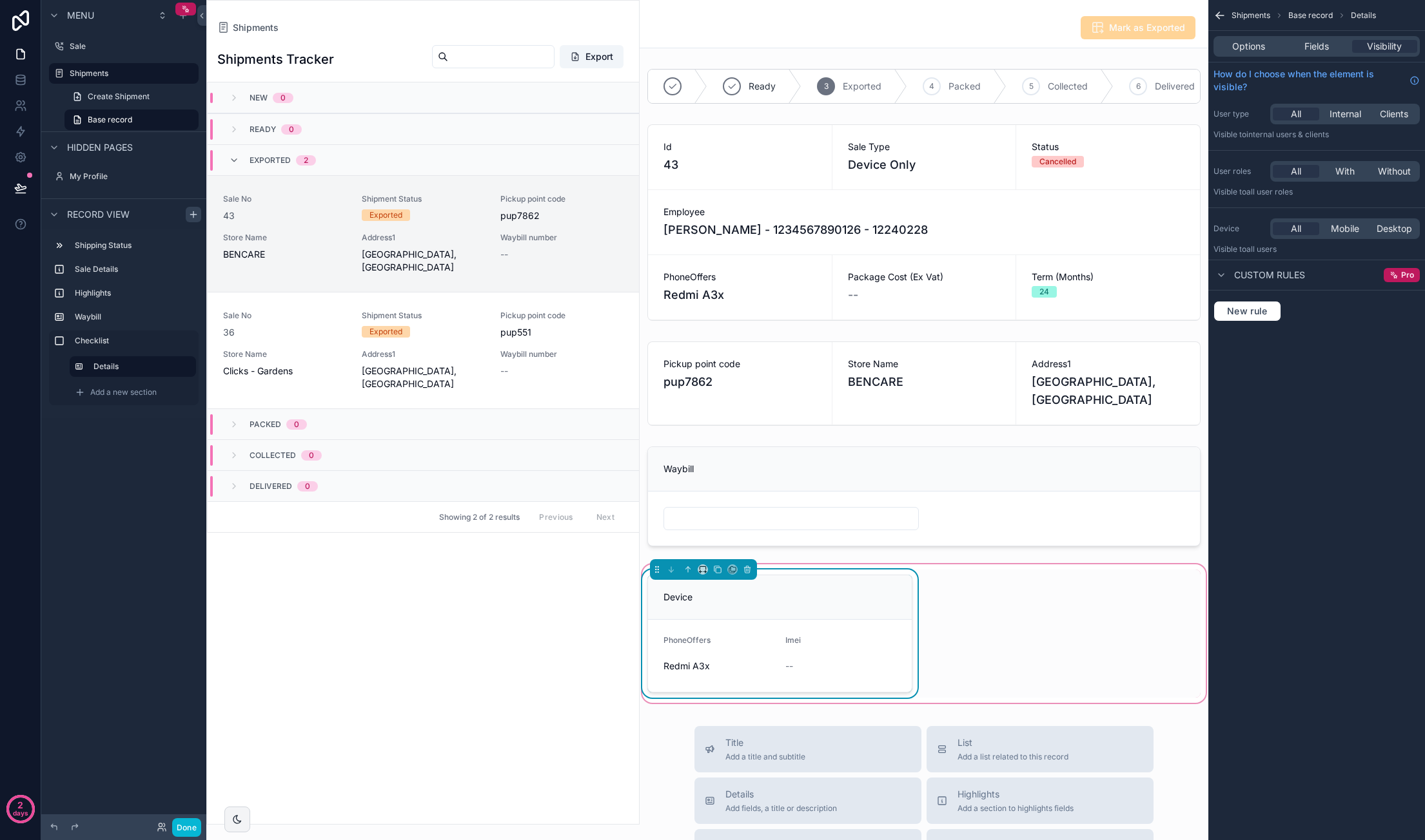
click at [812, 604] on div "Device" at bounding box center [779, 597] width 233 height 13
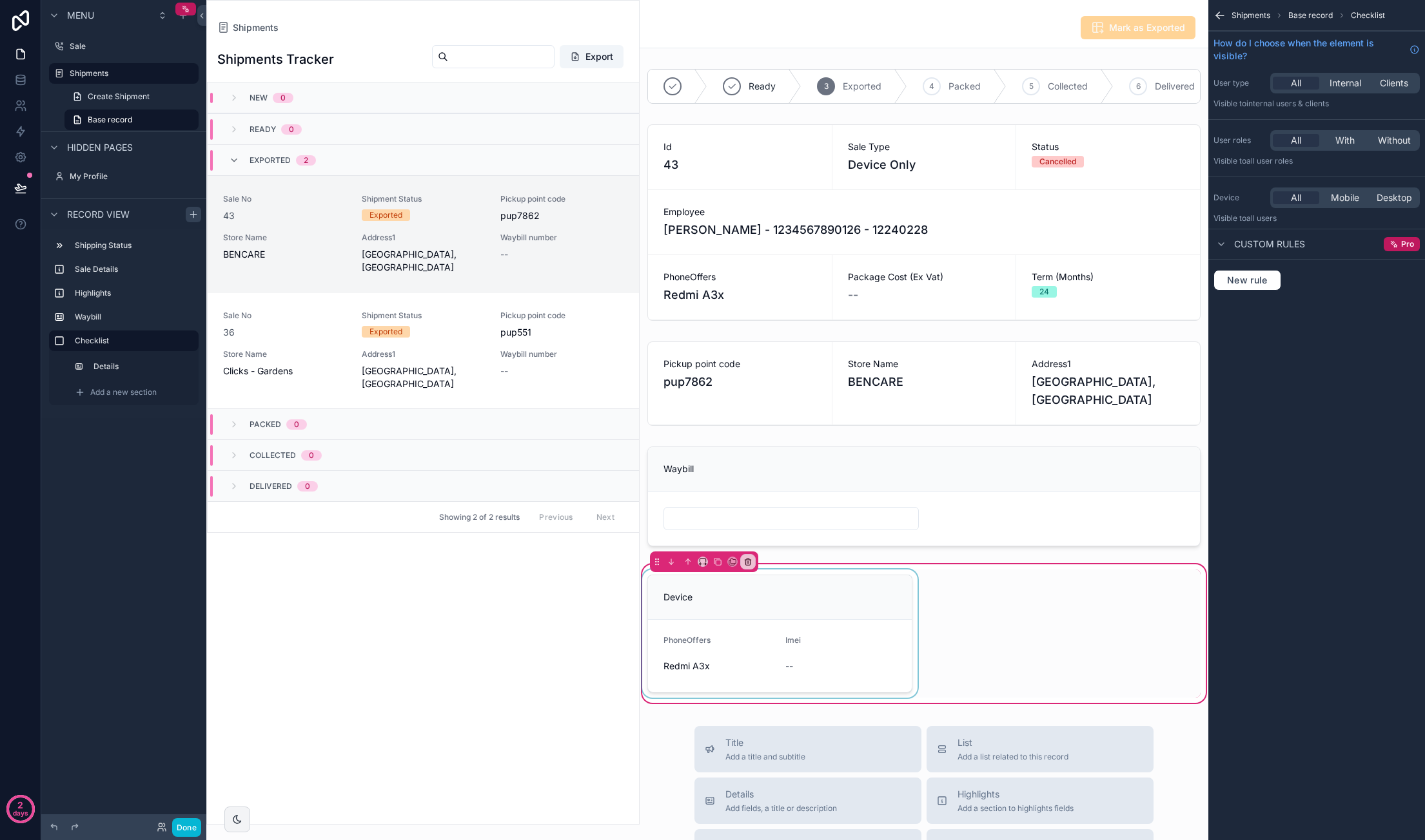
click at [812, 634] on div "scrollable content" at bounding box center [780, 633] width 281 height 128
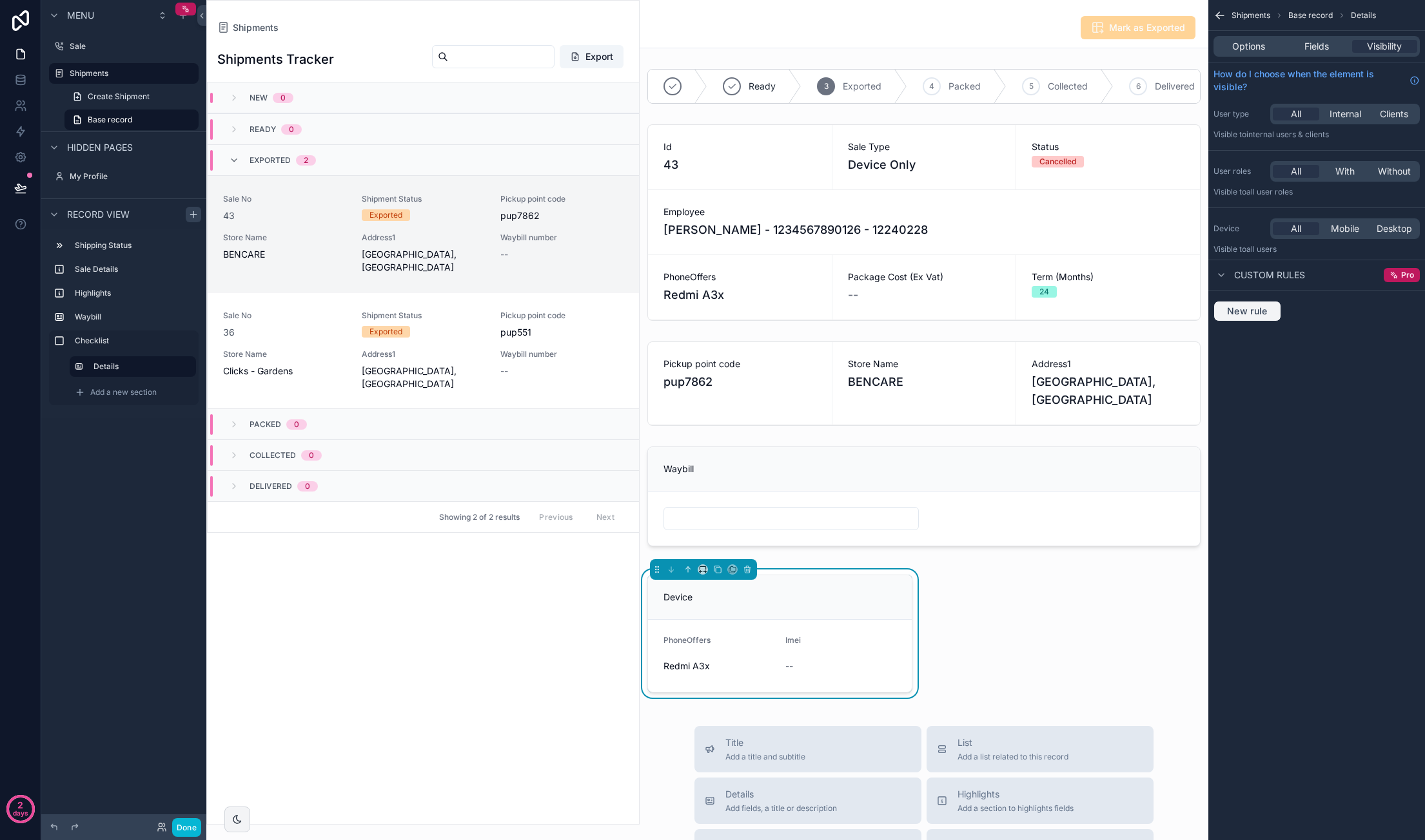
click at [1245, 307] on span "New rule" at bounding box center [1247, 311] width 51 height 11
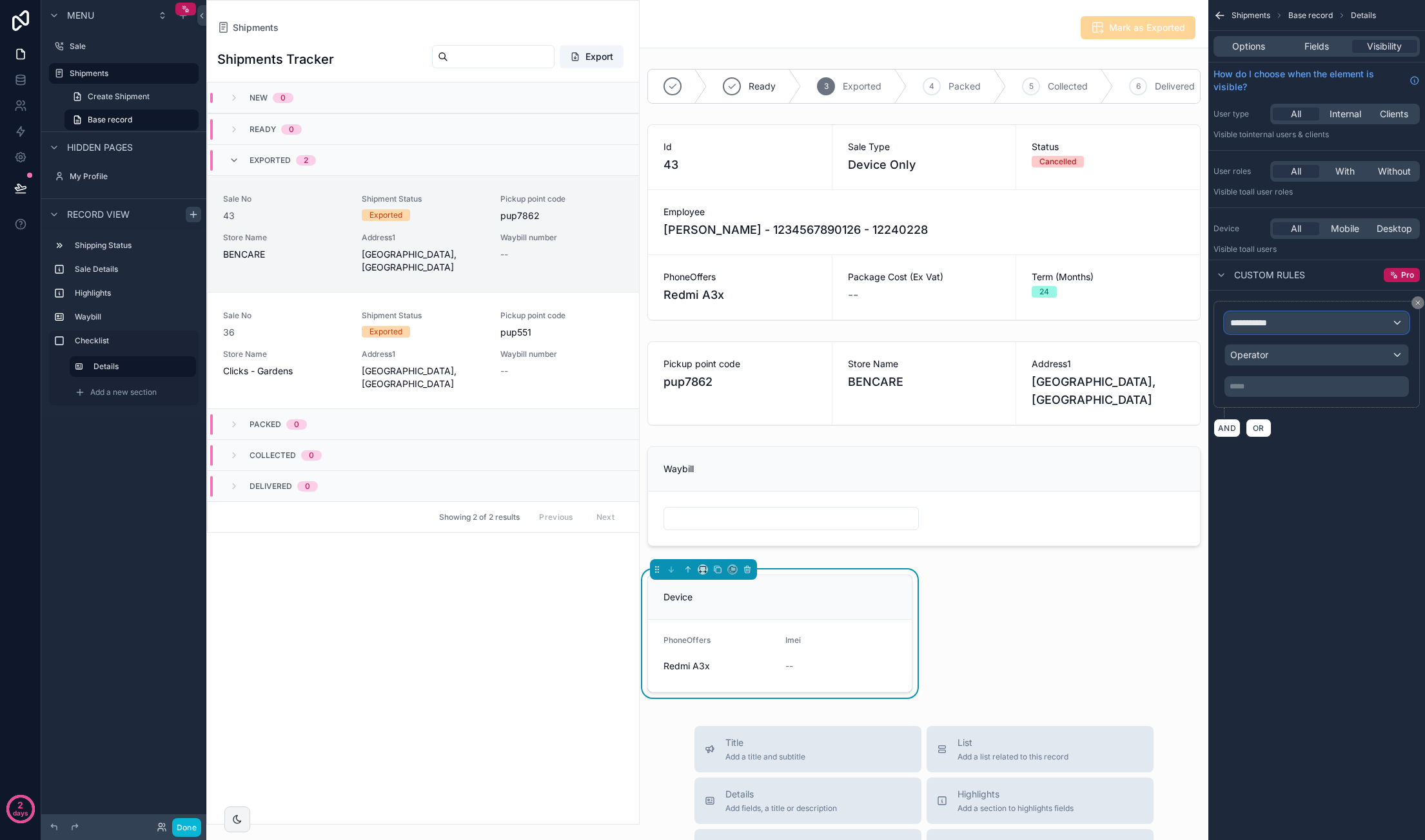
click at [1296, 324] on div "**********" at bounding box center [1316, 322] width 183 height 20
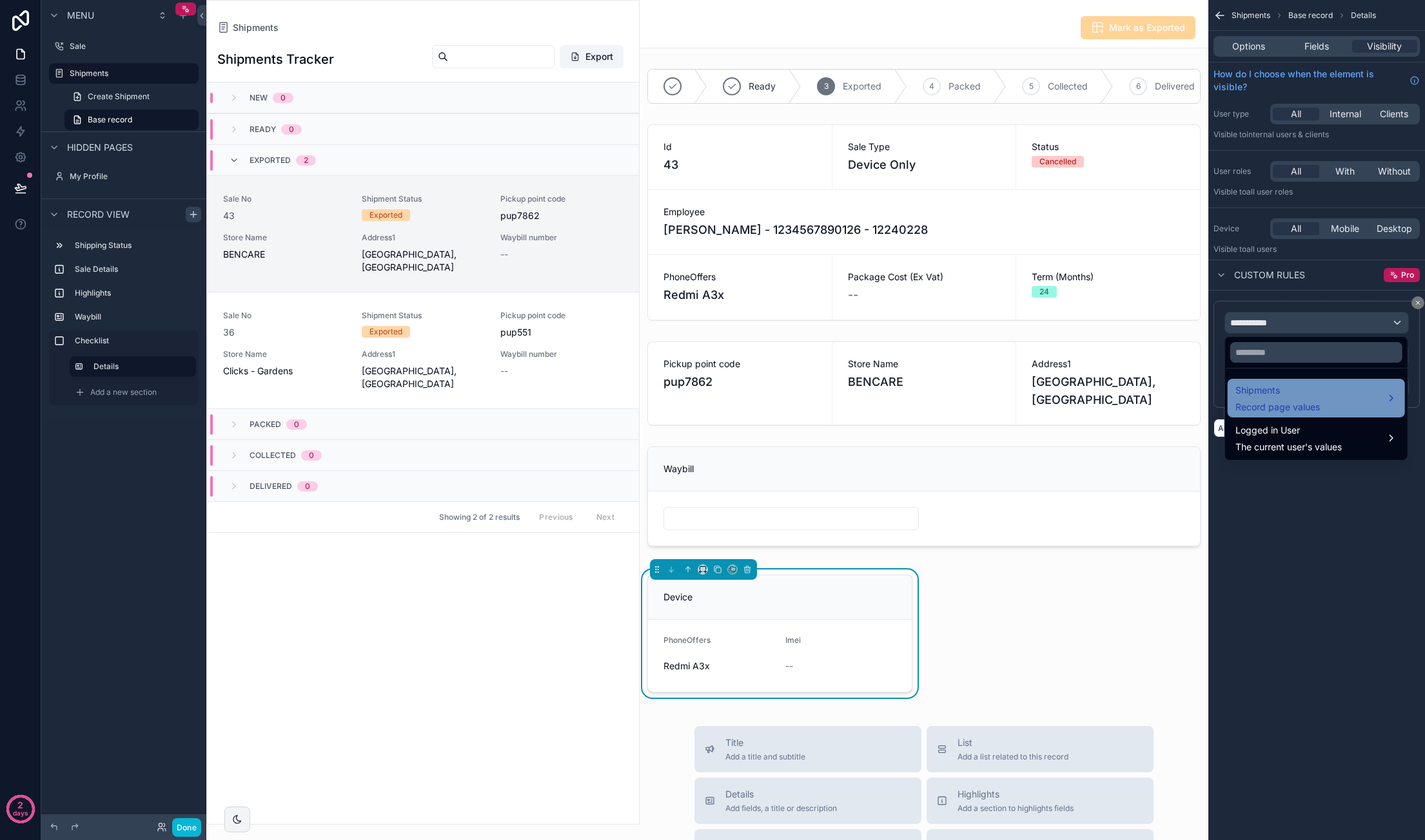
click at [1297, 390] on span "Shipments" at bounding box center [1277, 391] width 84 height 16
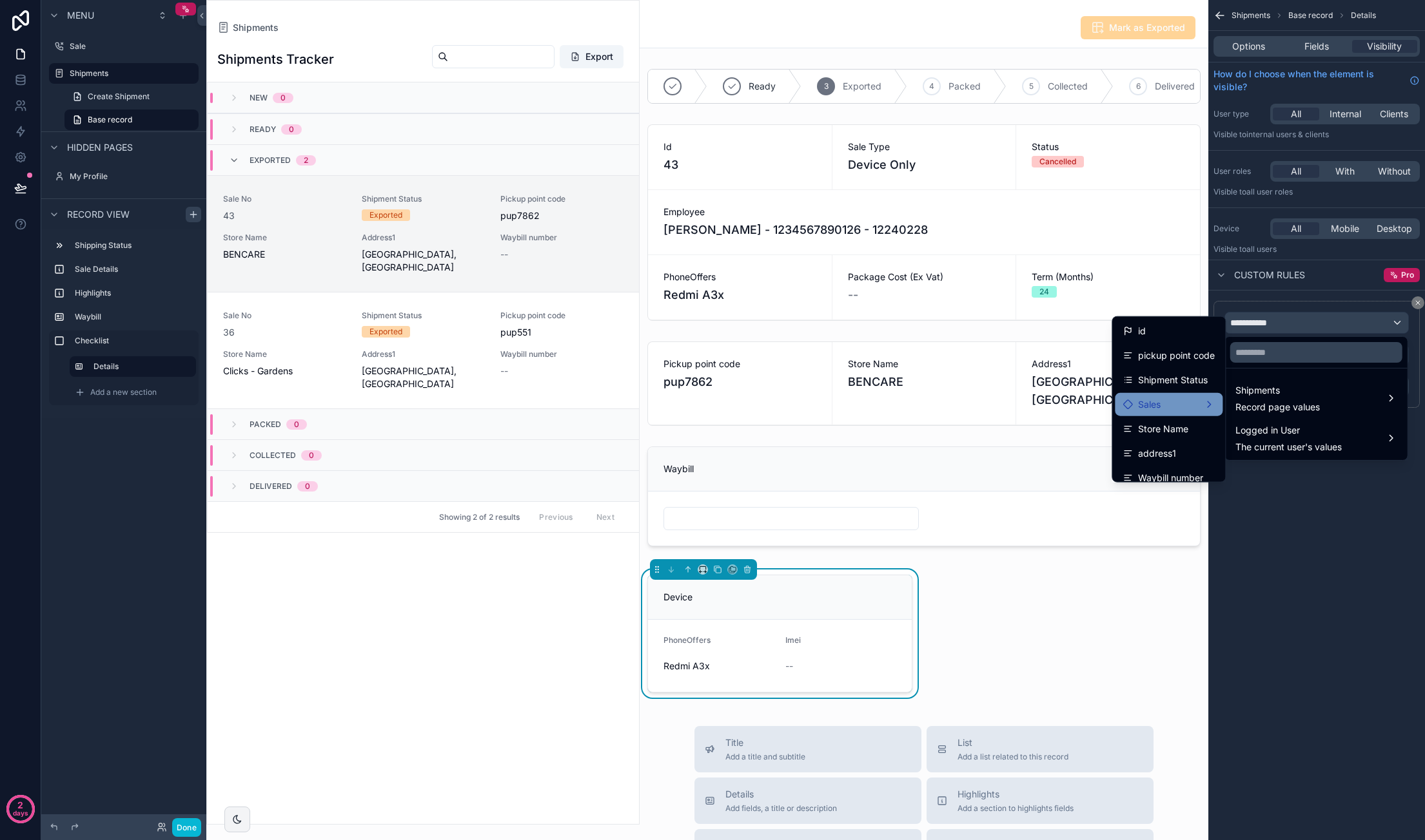
click at [1209, 407] on div "Sales" at bounding box center [1169, 404] width 108 height 23
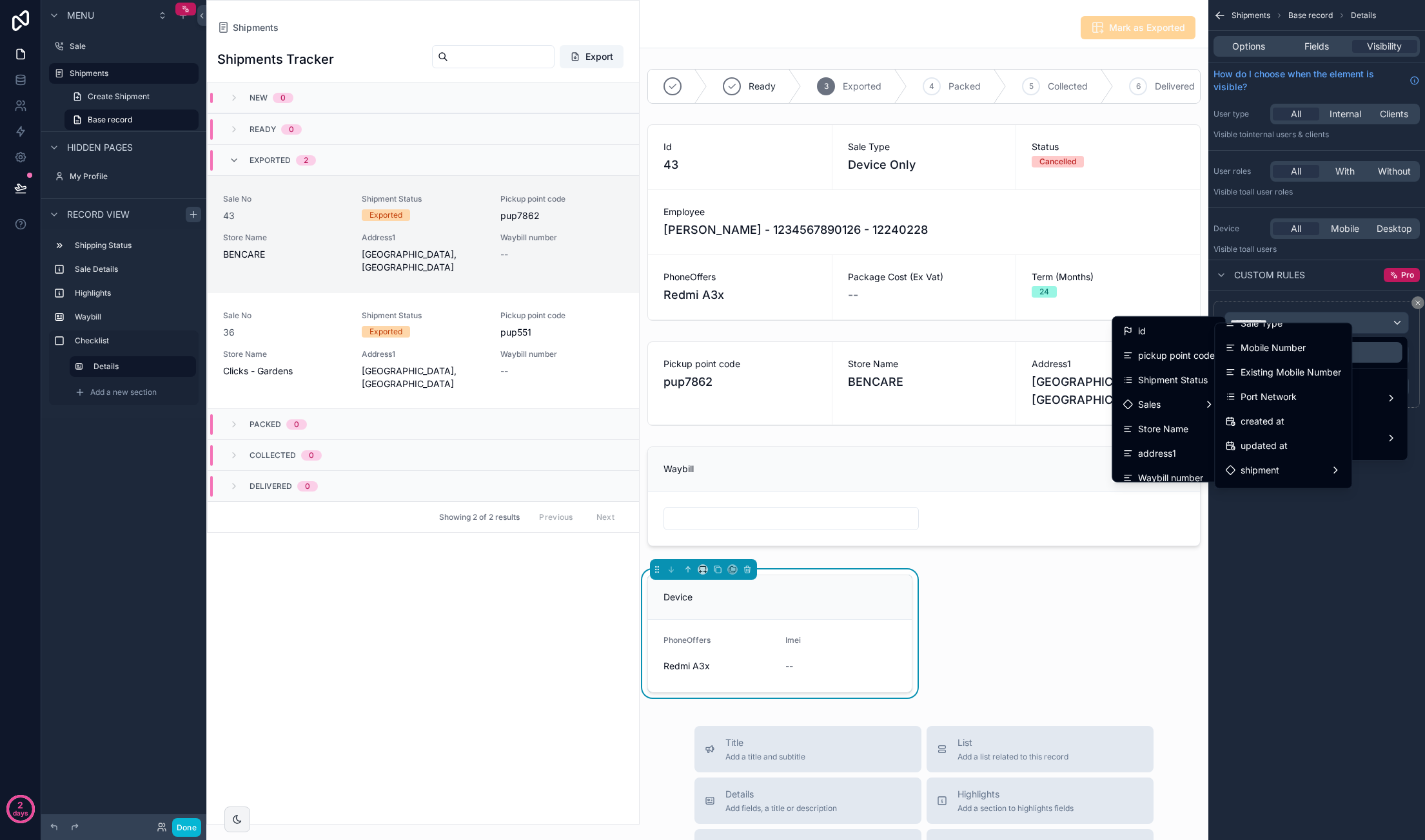
scroll to position [709, 0]
click at [1312, 388] on div "Sale Type" at bounding box center [1283, 388] width 116 height 16
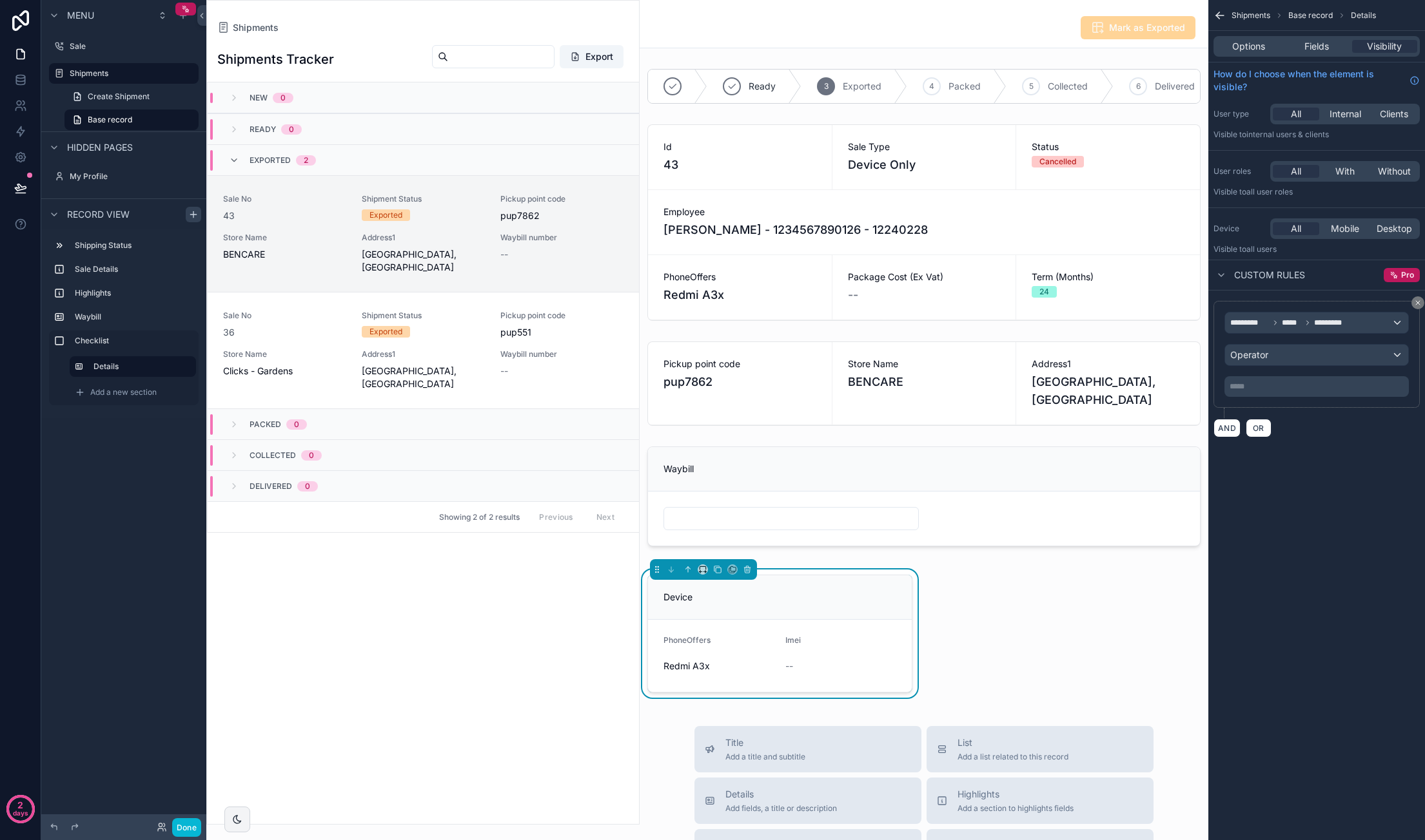
click at [1304, 368] on div "********* ***** ********* Operator ***** ﻿" at bounding box center [1316, 354] width 184 height 85
click at [1302, 357] on div "Operator" at bounding box center [1316, 354] width 183 height 20
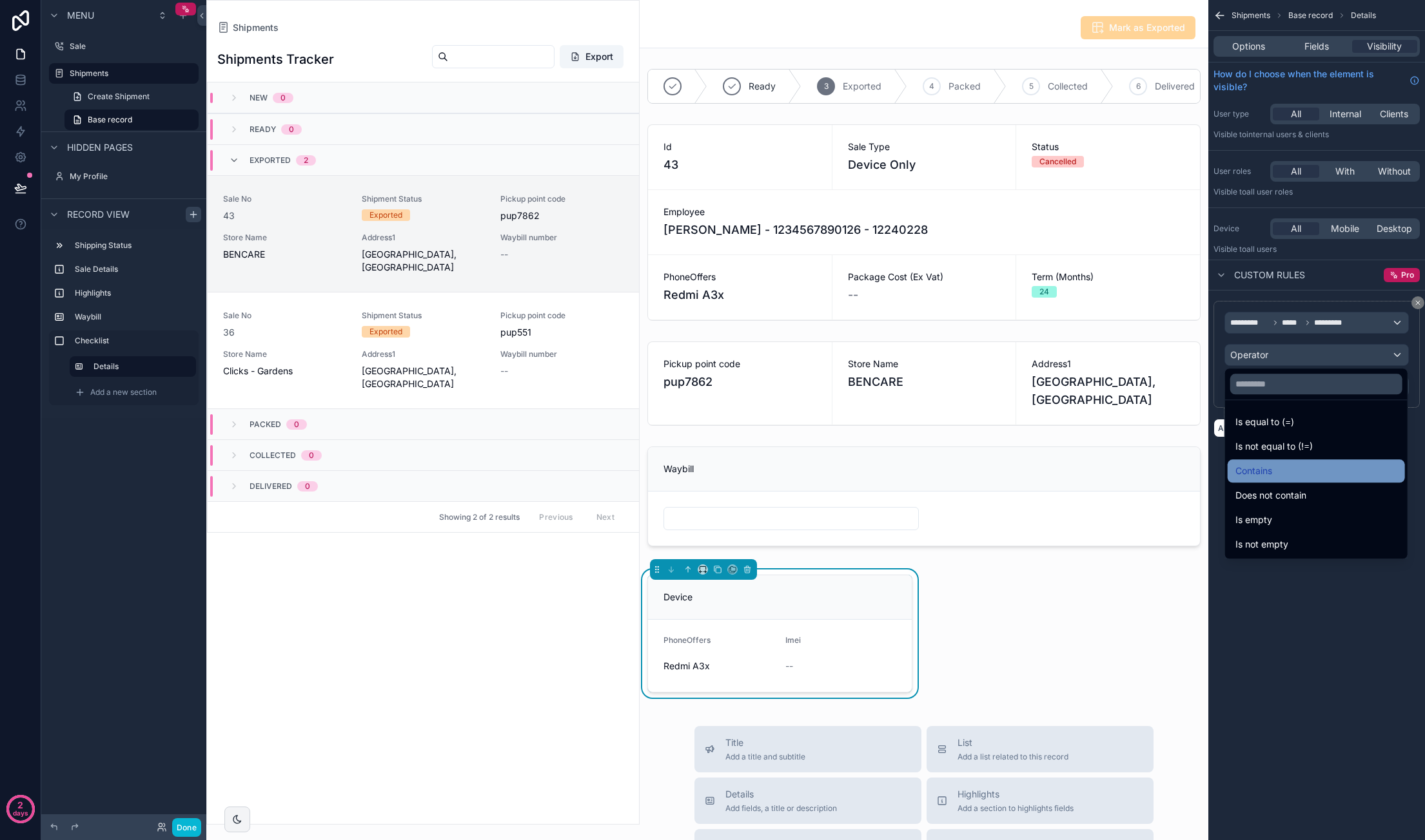
click at [1294, 467] on div "Contains" at bounding box center [1316, 471] width 162 height 16
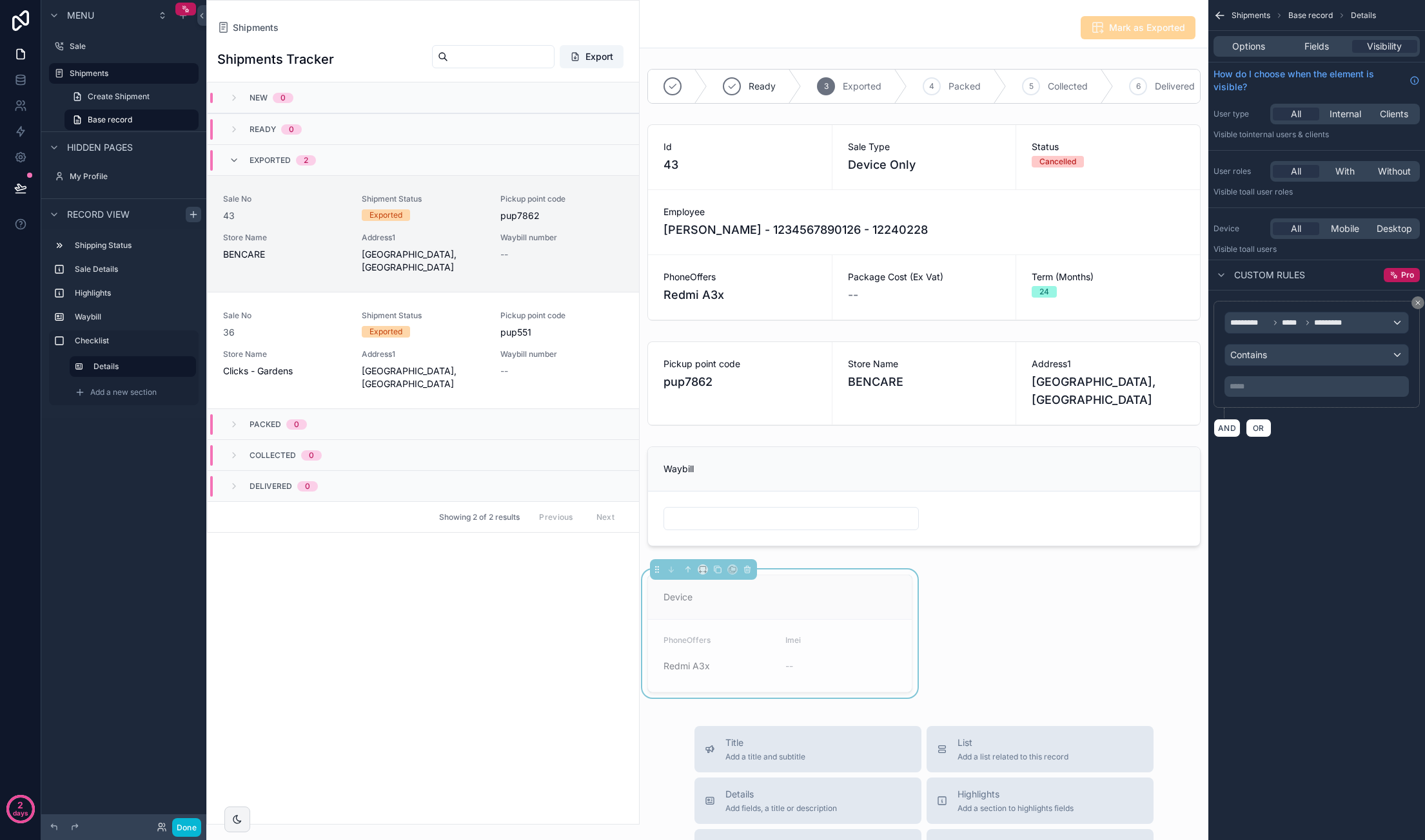
click at [1294, 388] on p "***** ﻿" at bounding box center [1318, 387] width 177 height 11
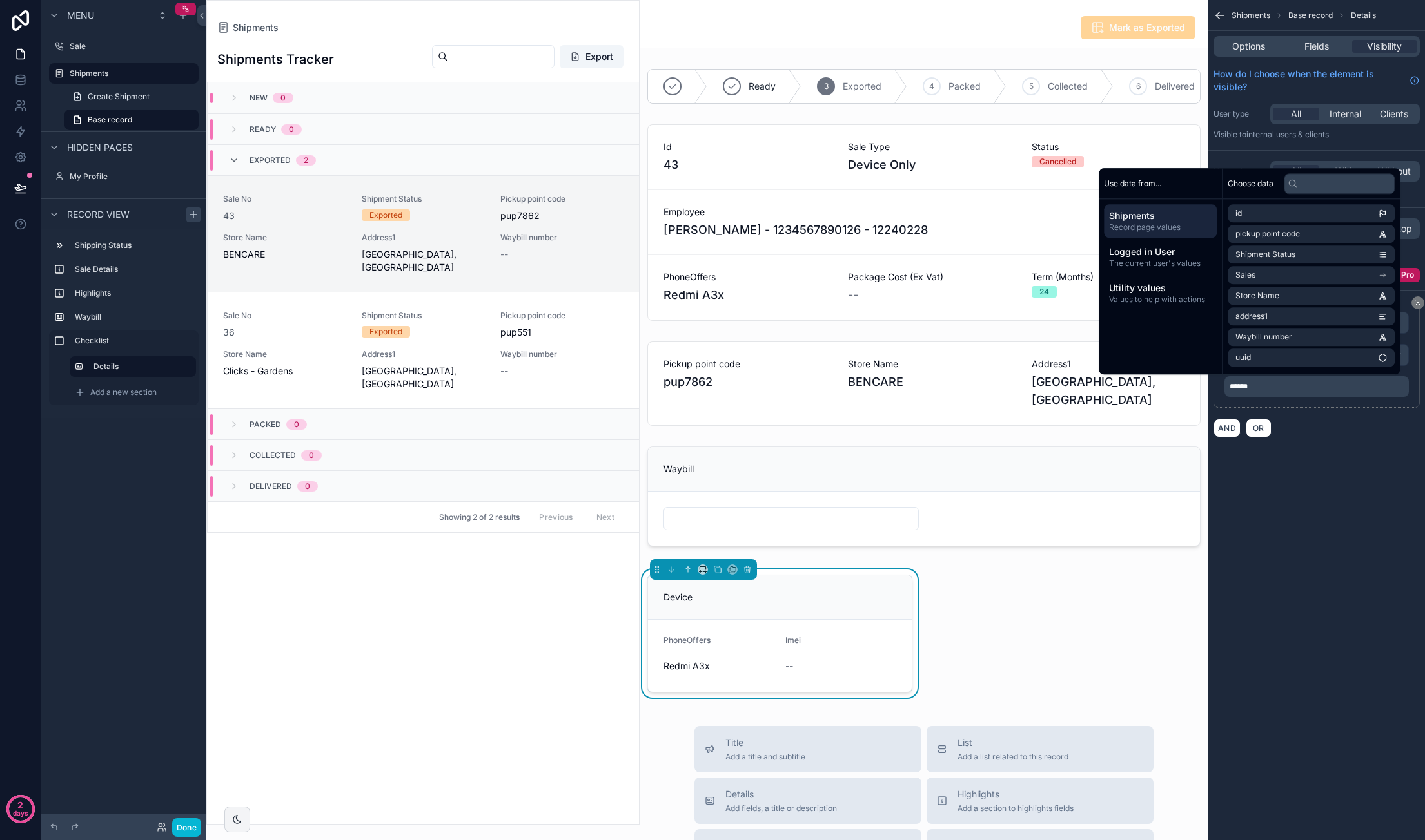
click at [1297, 503] on div "Shipments Base record Details Options Fields Visibility How do I choose when th…" at bounding box center [1316, 420] width 217 height 840
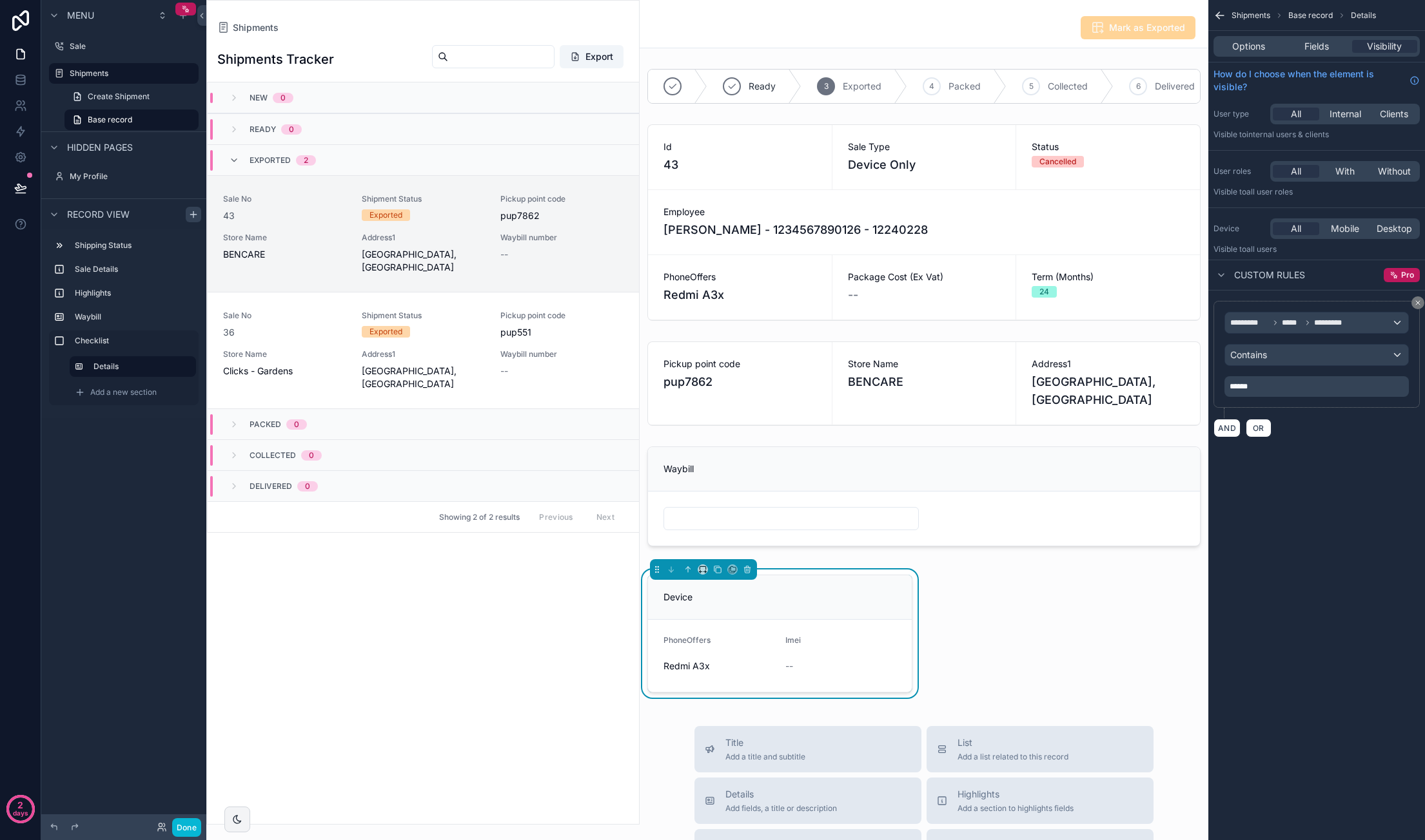
click at [1309, 645] on div "Shipments Base record Details Options Fields Visibility How do I choose when th…" at bounding box center [1316, 420] width 217 height 840
click at [842, 604] on div "Device" at bounding box center [779, 597] width 233 height 13
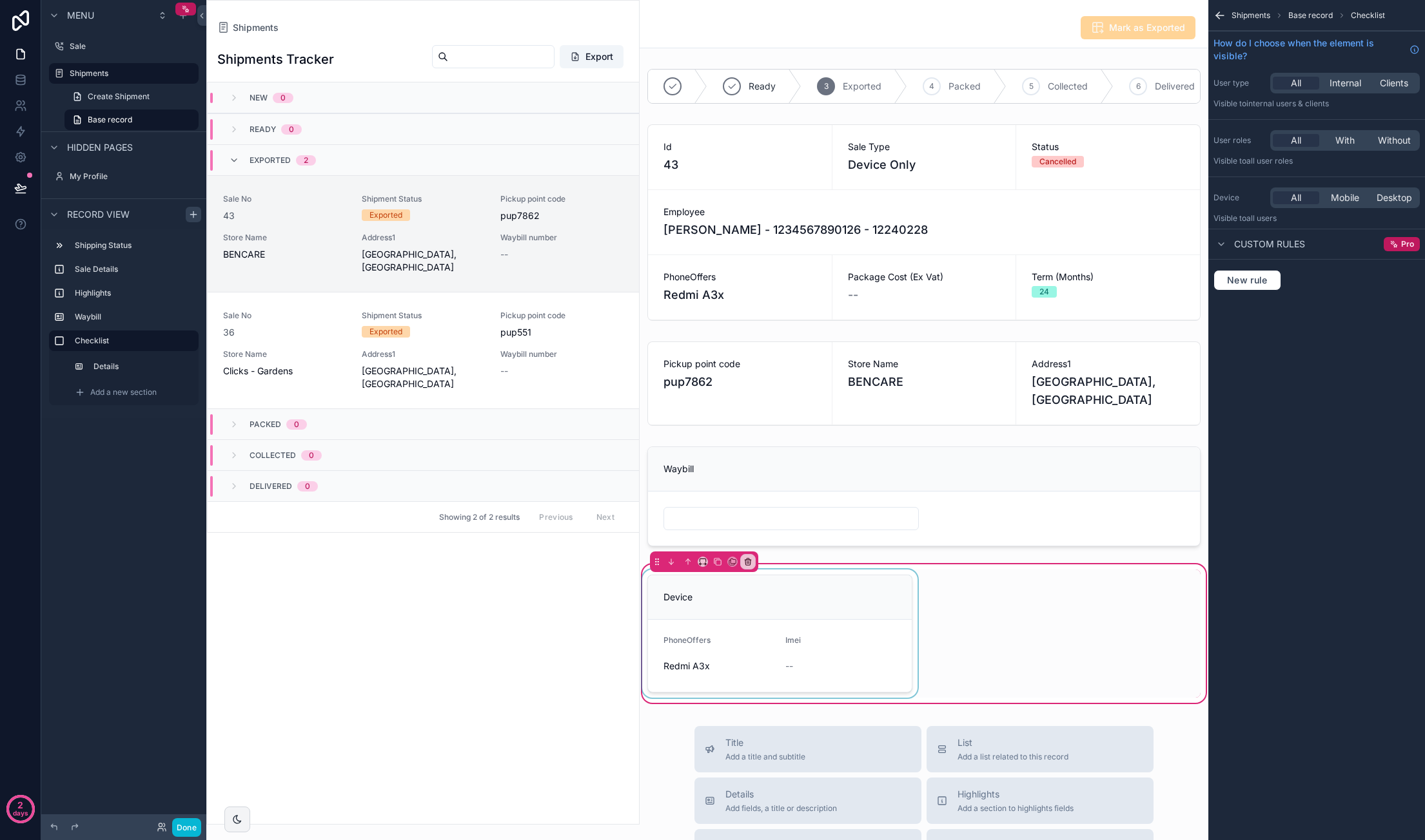
click at [842, 641] on div "scrollable content" at bounding box center [780, 633] width 281 height 128
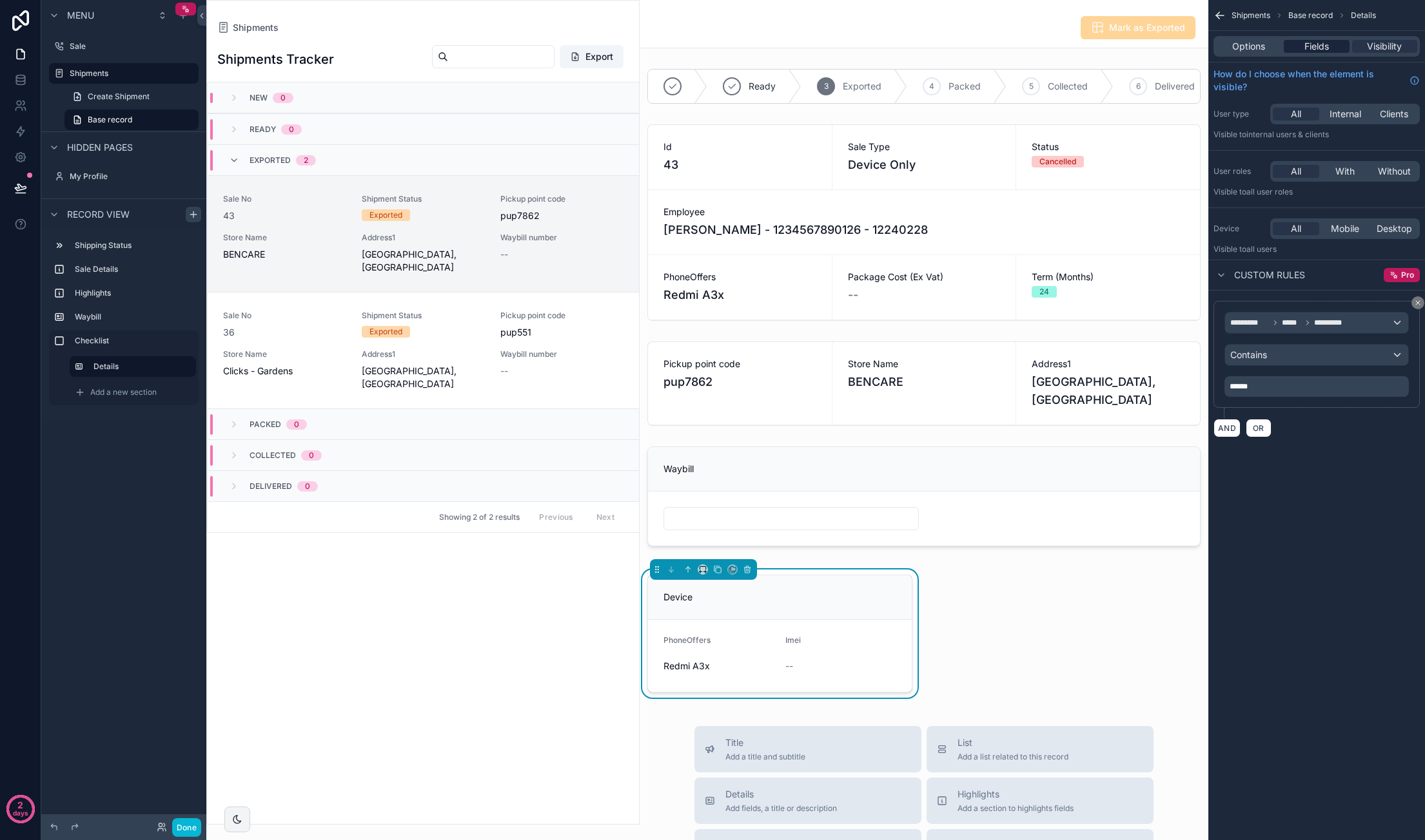
click at [1339, 46] on div "Fields" at bounding box center [1316, 46] width 65 height 13
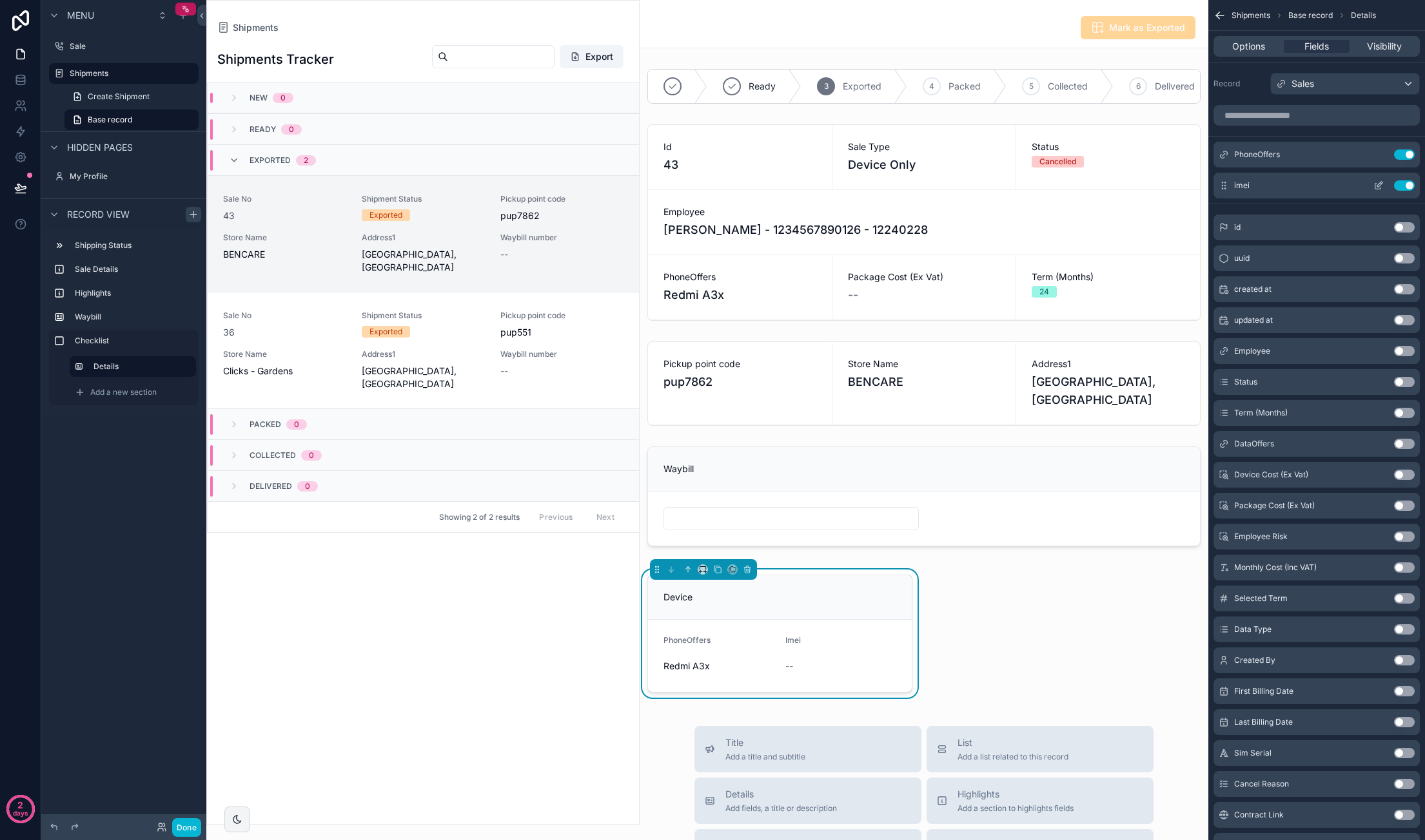
click at [1378, 183] on icon "scrollable content" at bounding box center [1379, 184] width 5 height 5
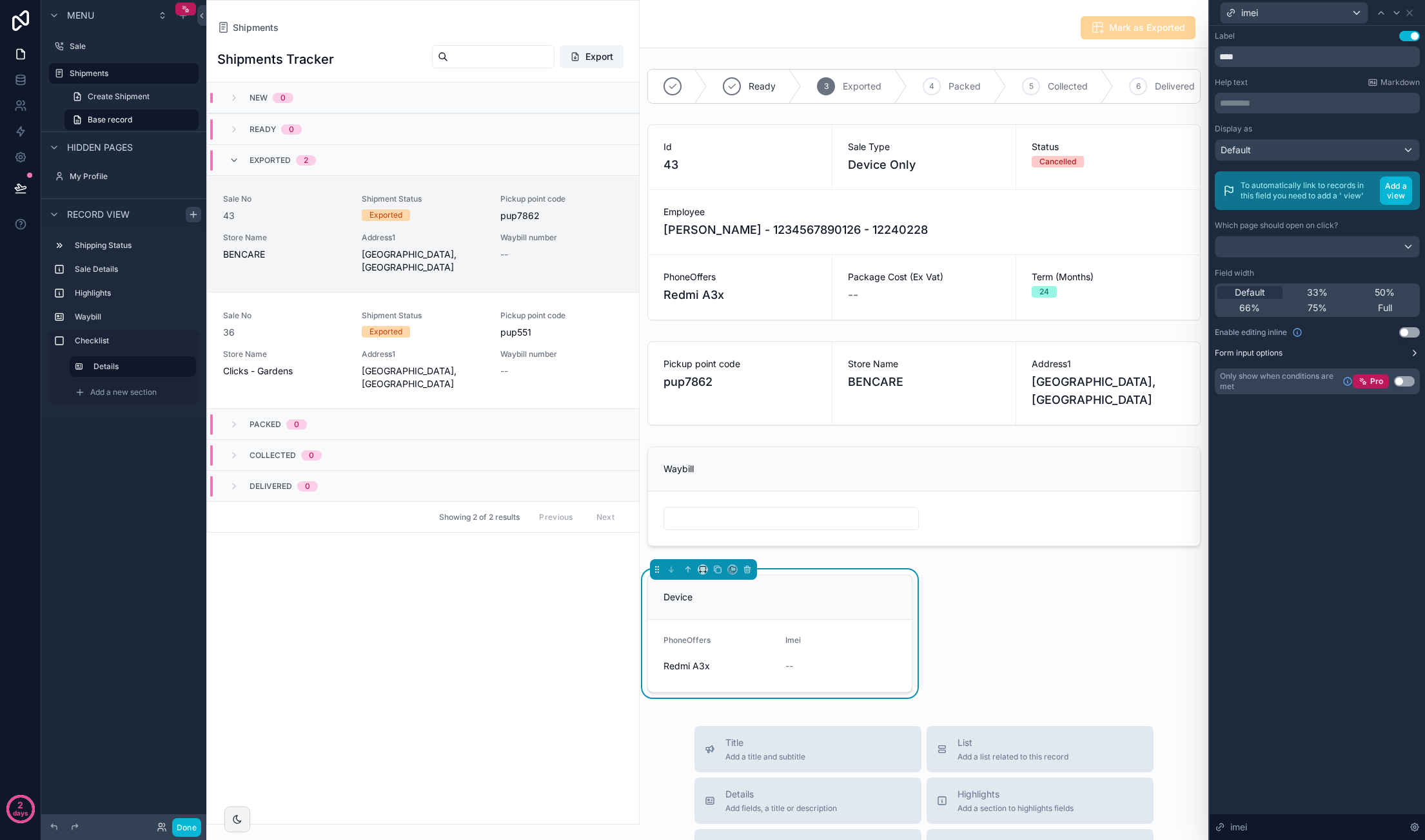
click at [1337, 350] on button "Form input options" at bounding box center [1317, 353] width 205 height 11
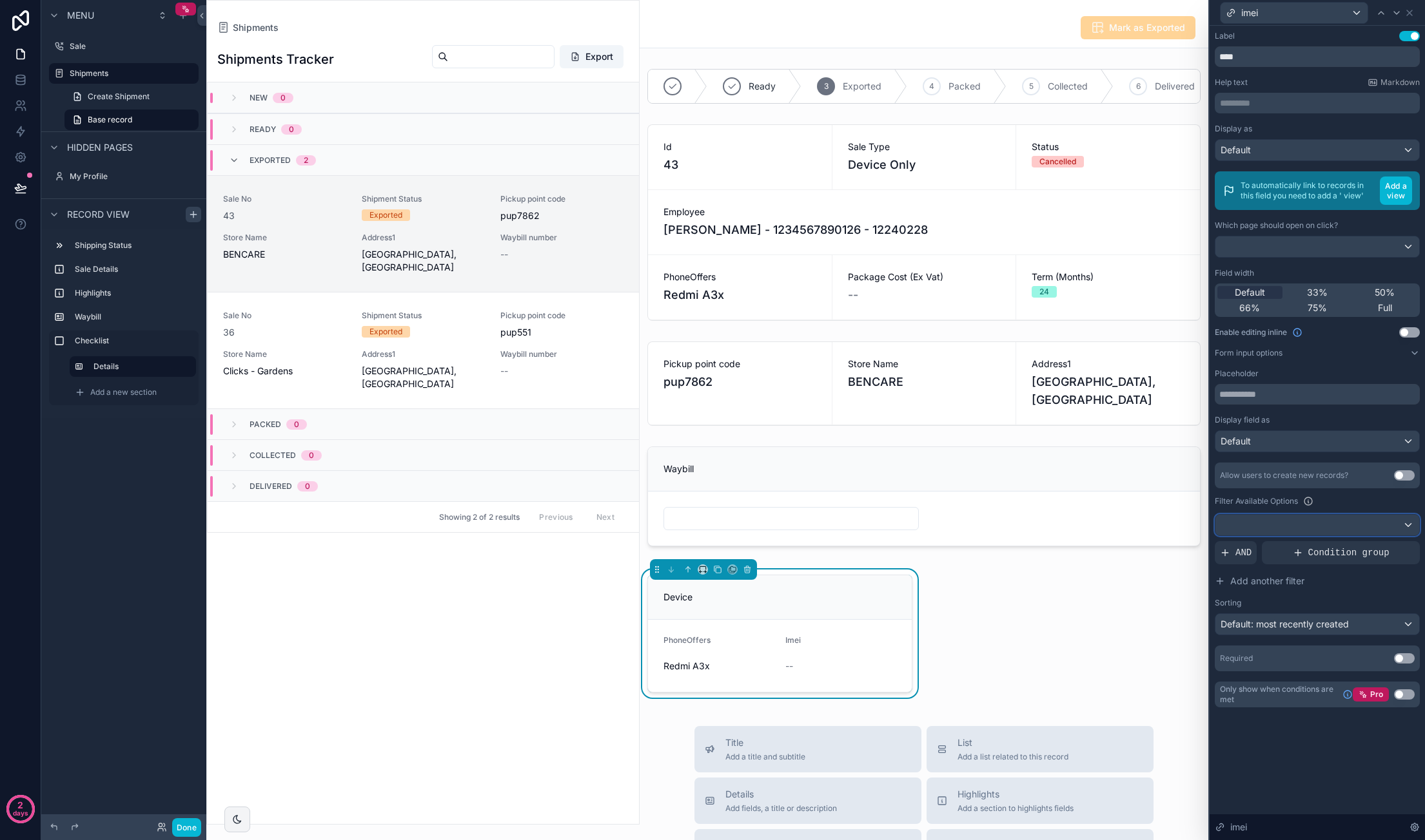
click at [1284, 521] on div at bounding box center [1317, 525] width 204 height 20
click at [1315, 552] on input "text" at bounding box center [1317, 553] width 193 height 20
click at [1339, 508] on div at bounding box center [1316, 420] width 215 height 840
click at [1332, 547] on span "Condition group" at bounding box center [1349, 553] width 81 height 13
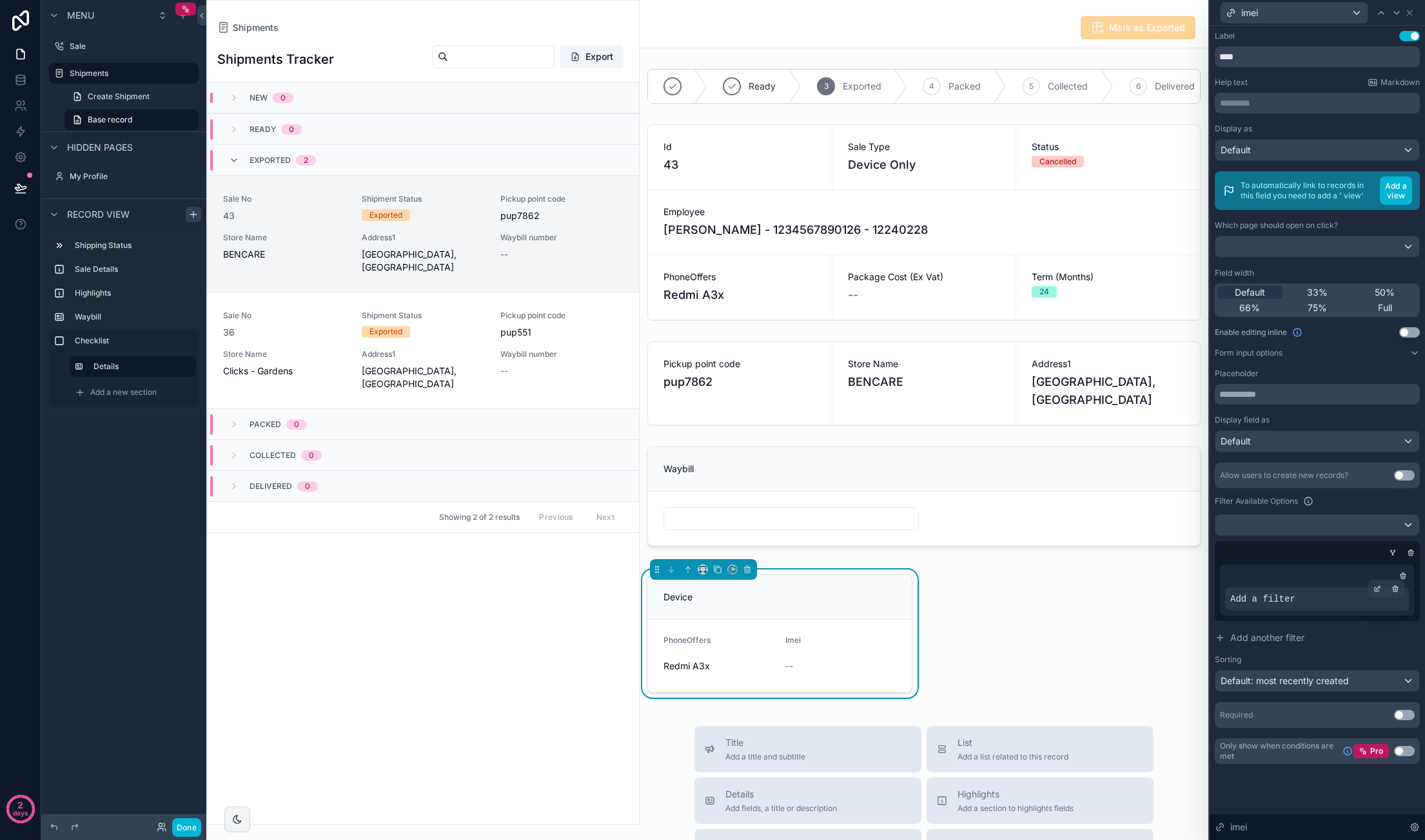
click at [1323, 593] on div "Add a filter" at bounding box center [1317, 599] width 184 height 23
click at [1377, 587] on icon at bounding box center [1378, 587] width 4 height 4
click at [1106, 576] on span "Select a field" at bounding box center [1094, 578] width 55 height 11
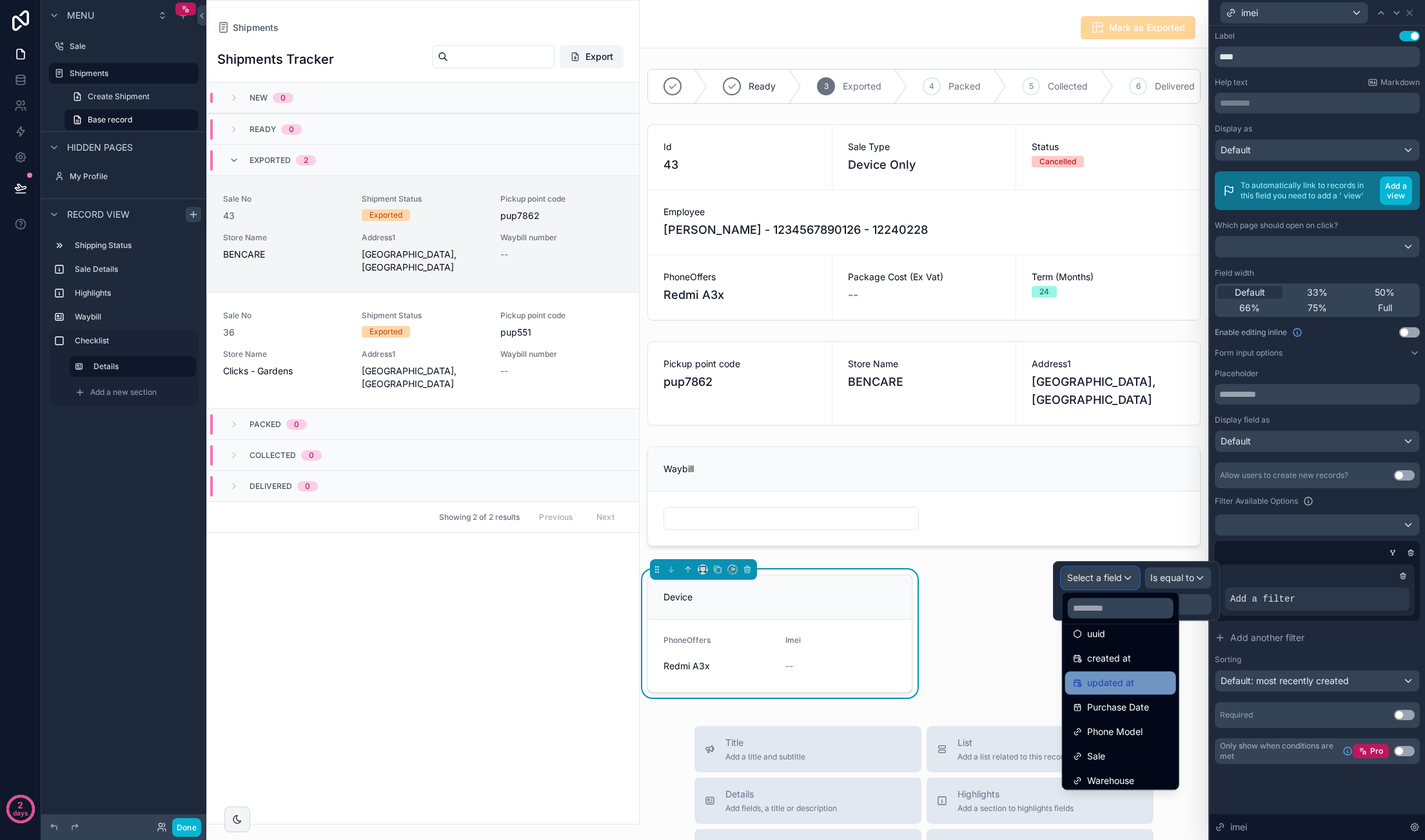
scroll to position [64, 0]
click at [1149, 691] on ul "id uuid created at updated at Purchase Date Phone Model Sale Warehouse Status W…" at bounding box center [1120, 707] width 116 height 165
click at [1147, 698] on div "Phone Model" at bounding box center [1120, 704] width 95 height 16
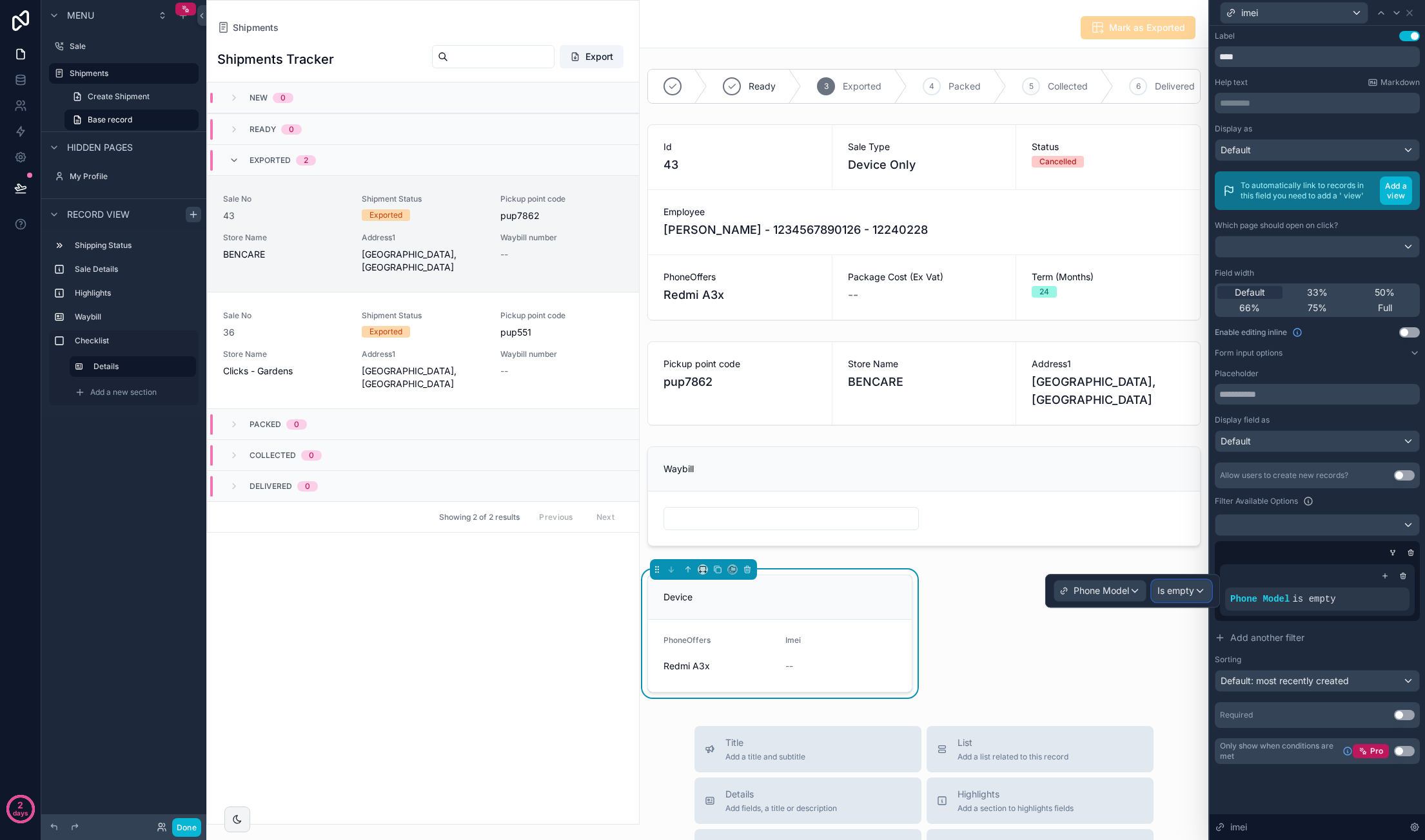
click at [1187, 595] on span "Is empty" at bounding box center [1175, 590] width 37 height 13
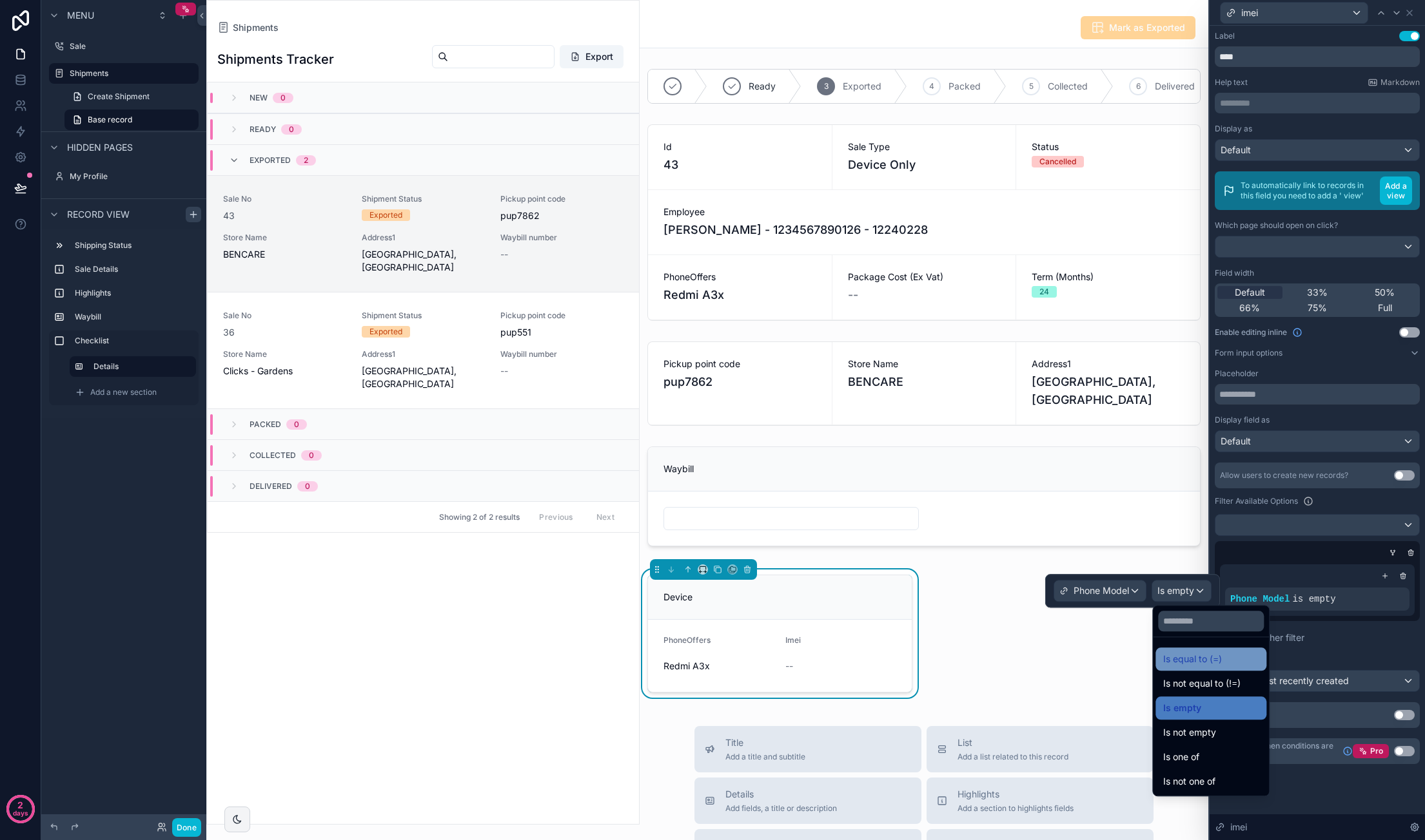
click at [1209, 655] on span "Is equal to (=)" at bounding box center [1193, 659] width 59 height 16
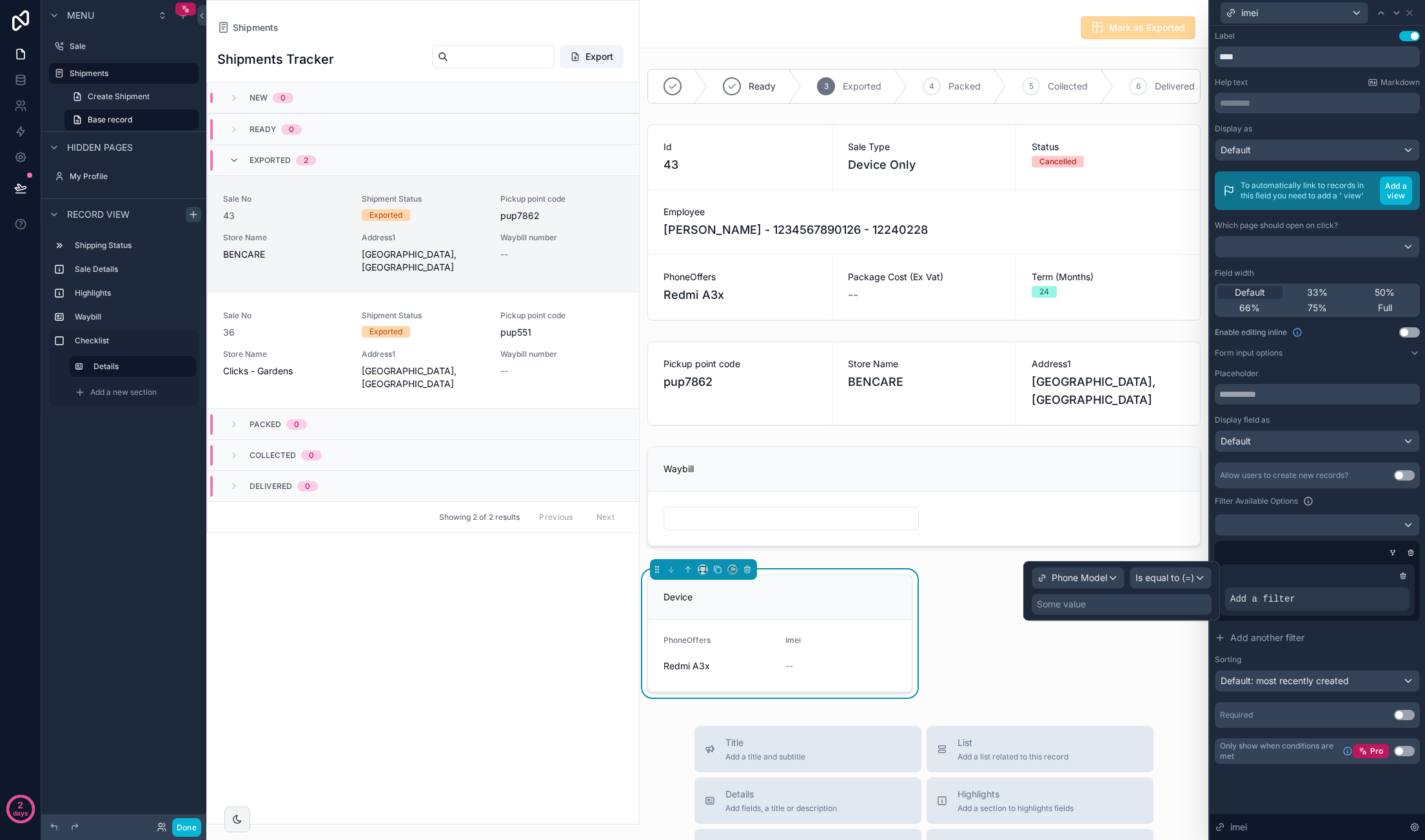
click at [1101, 601] on div "Some value" at bounding box center [1121, 604] width 180 height 20
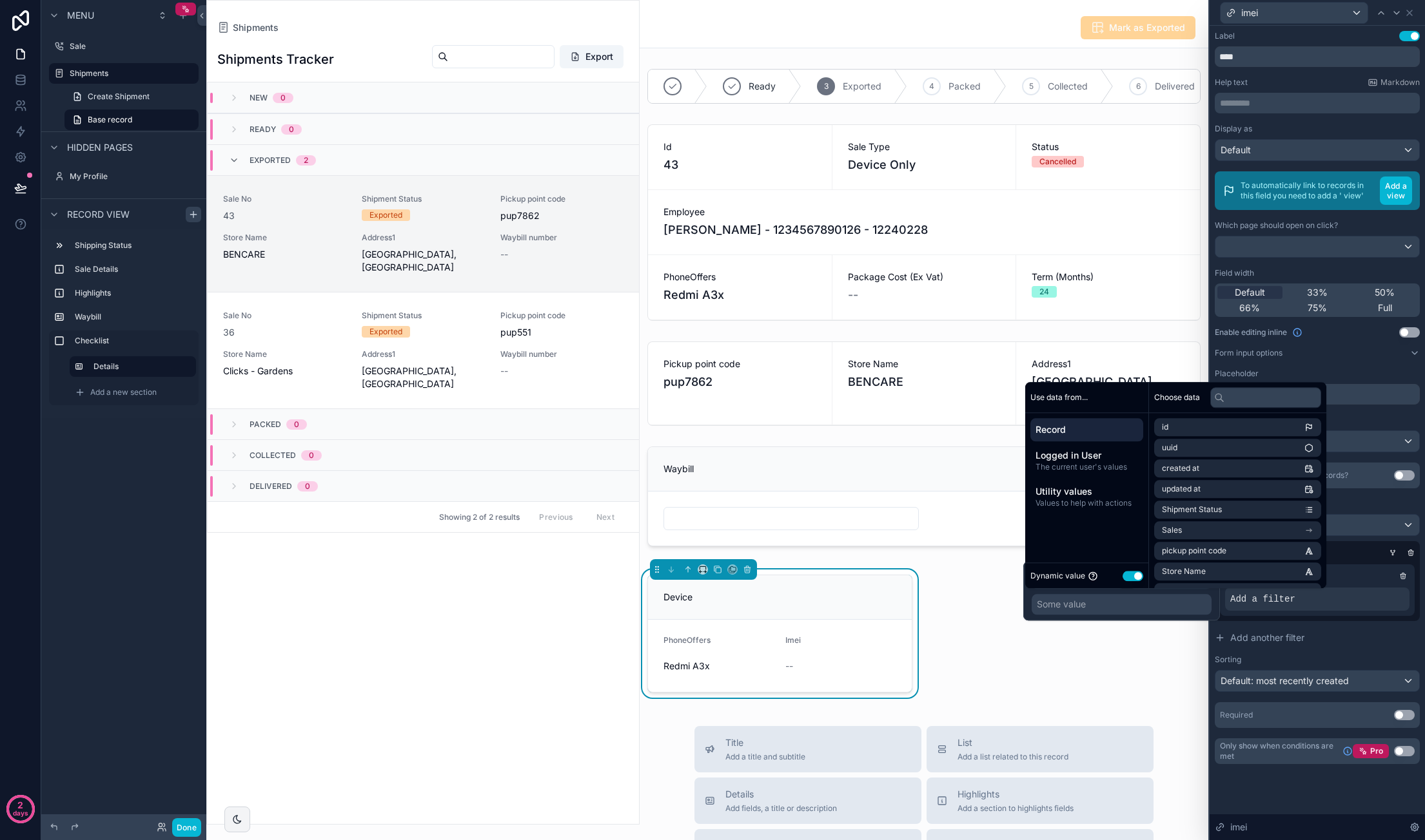
click at [1089, 433] on span "Record" at bounding box center [1086, 429] width 103 height 13
click at [1255, 474] on li "Sales" at bounding box center [1237, 471] width 167 height 18
click at [1225, 488] on li "PhoneOffers" at bounding box center [1237, 495] width 167 height 18
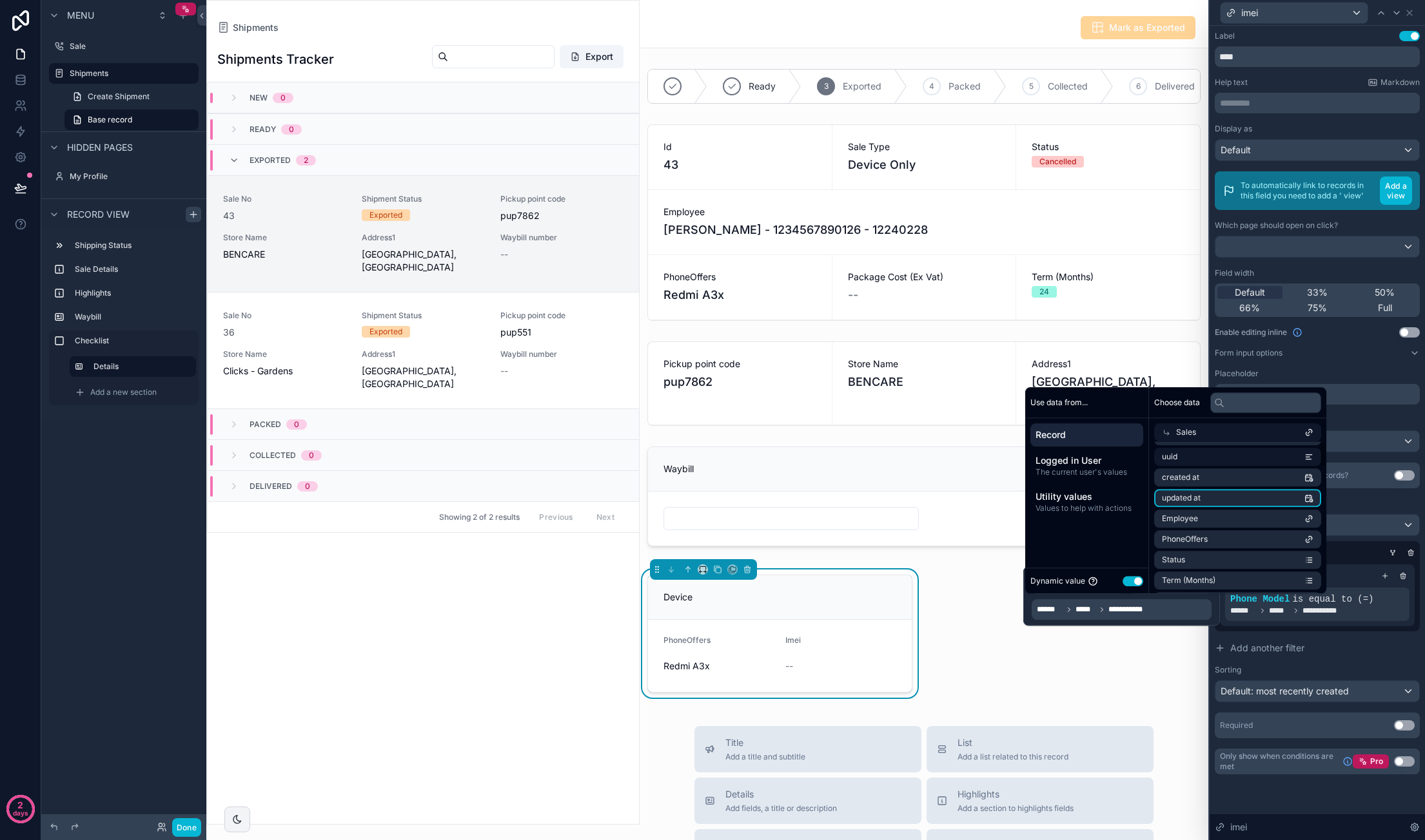
scroll to position [0, 0]
click at [1221, 452] on li "id" at bounding box center [1237, 455] width 167 height 18
click at [966, 598] on div "Ready 3 Exported 4 Packed 5 Collected 6 Delivered Id 43 Sale Type Device Only S…" at bounding box center [924, 385] width 569 height 642
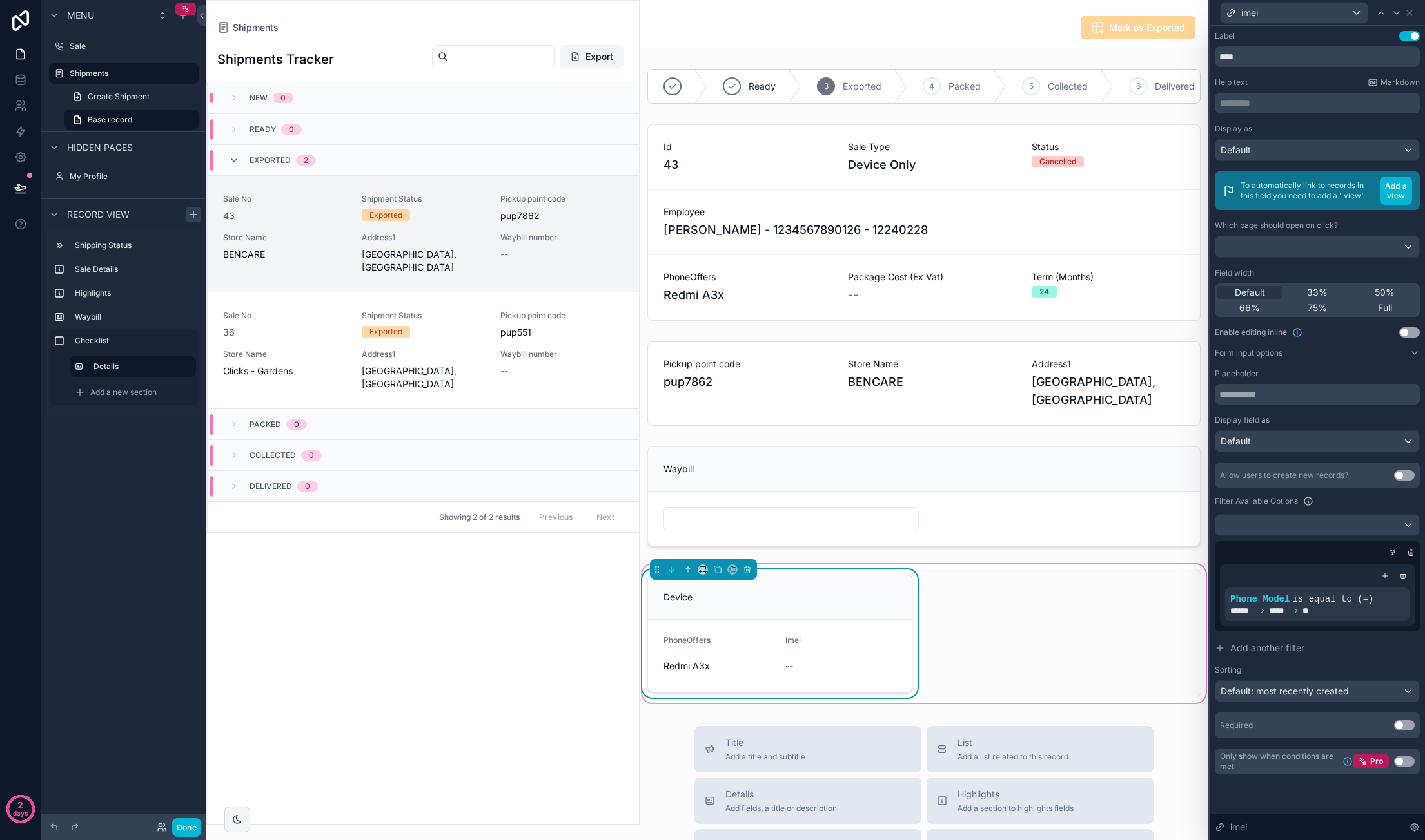
click at [811, 673] on div "--" at bounding box center [841, 666] width 112 height 13
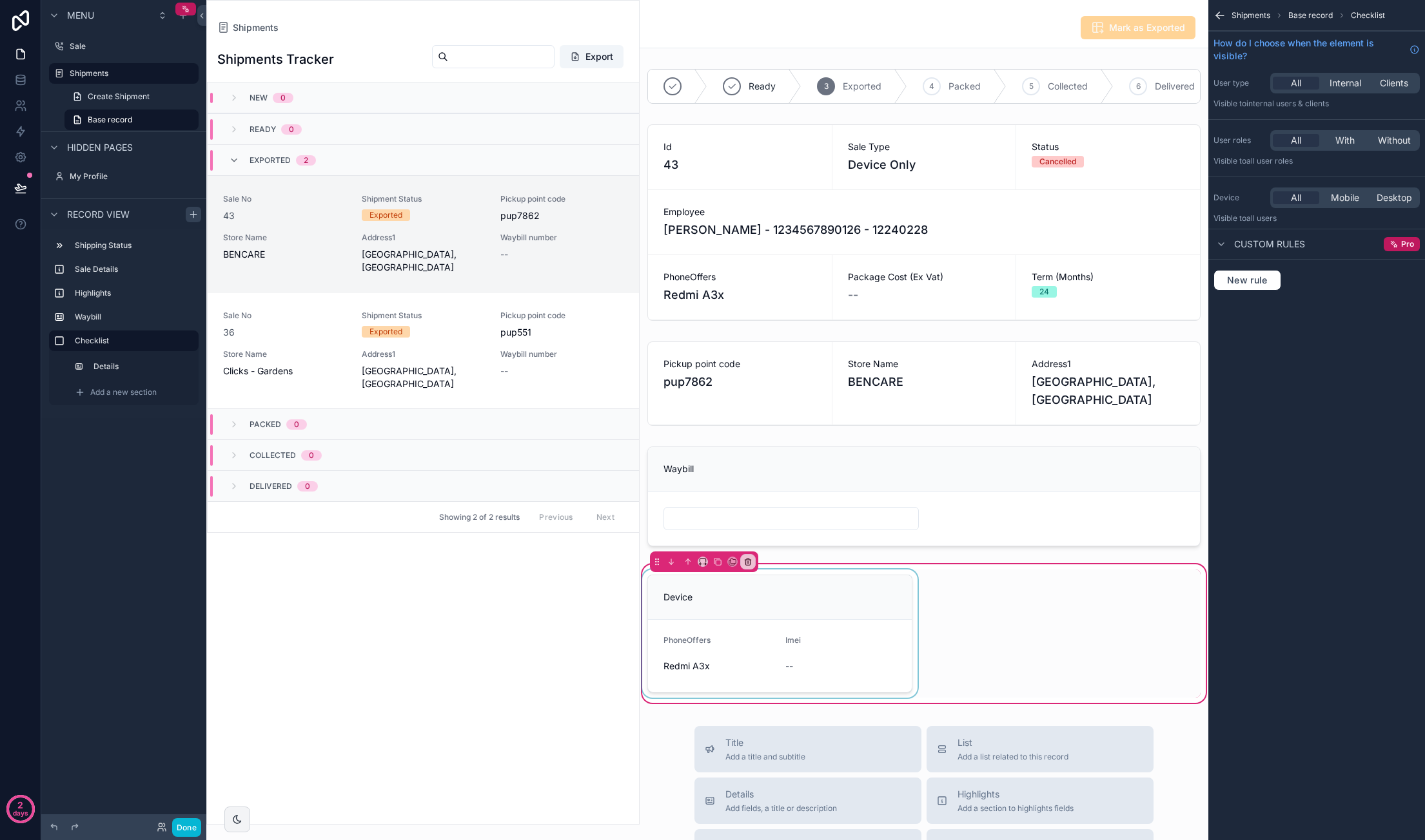
click at [809, 698] on div "scrollable content" at bounding box center [780, 633] width 281 height 128
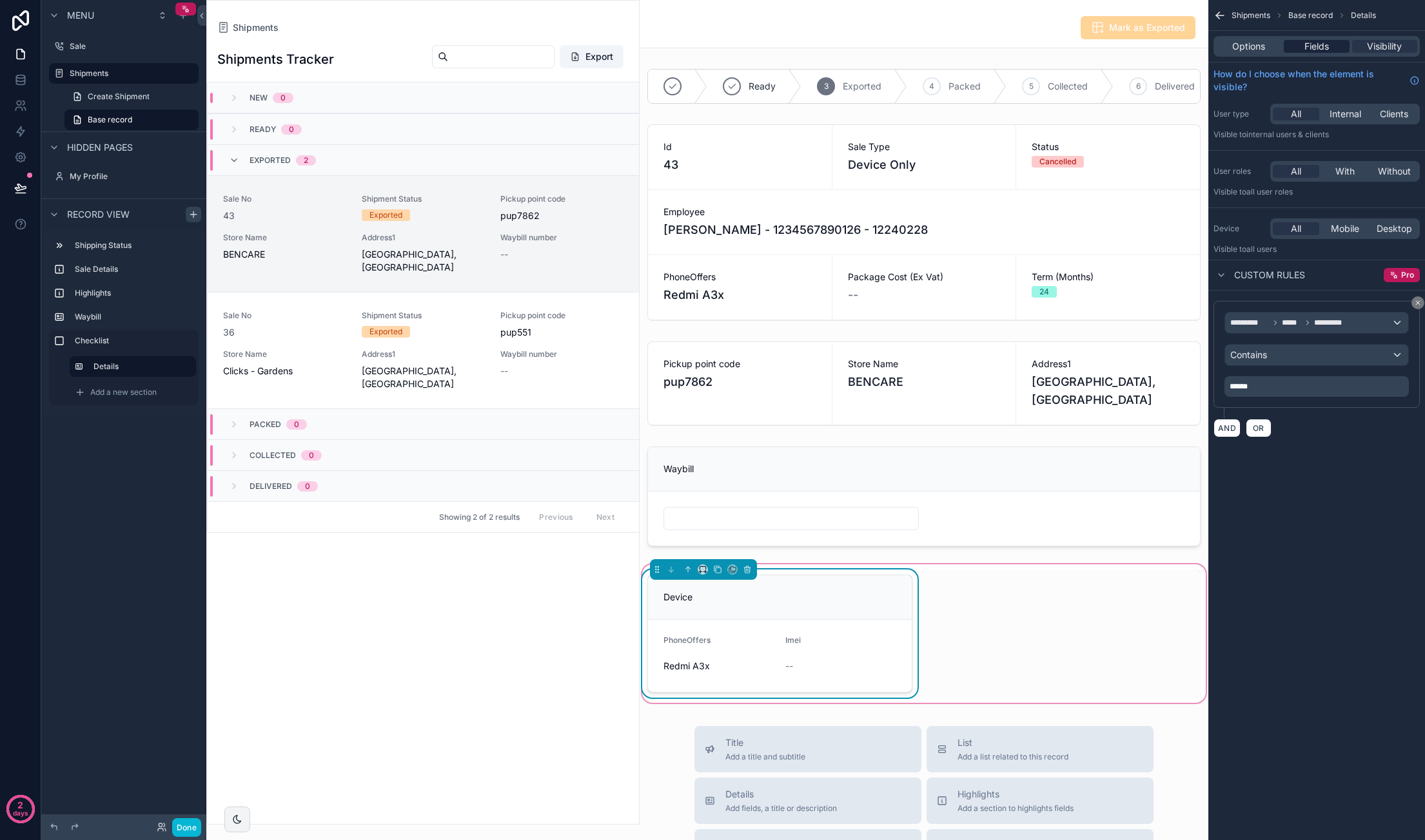
click at [1311, 51] on span "Fields" at bounding box center [1316, 46] width 24 height 13
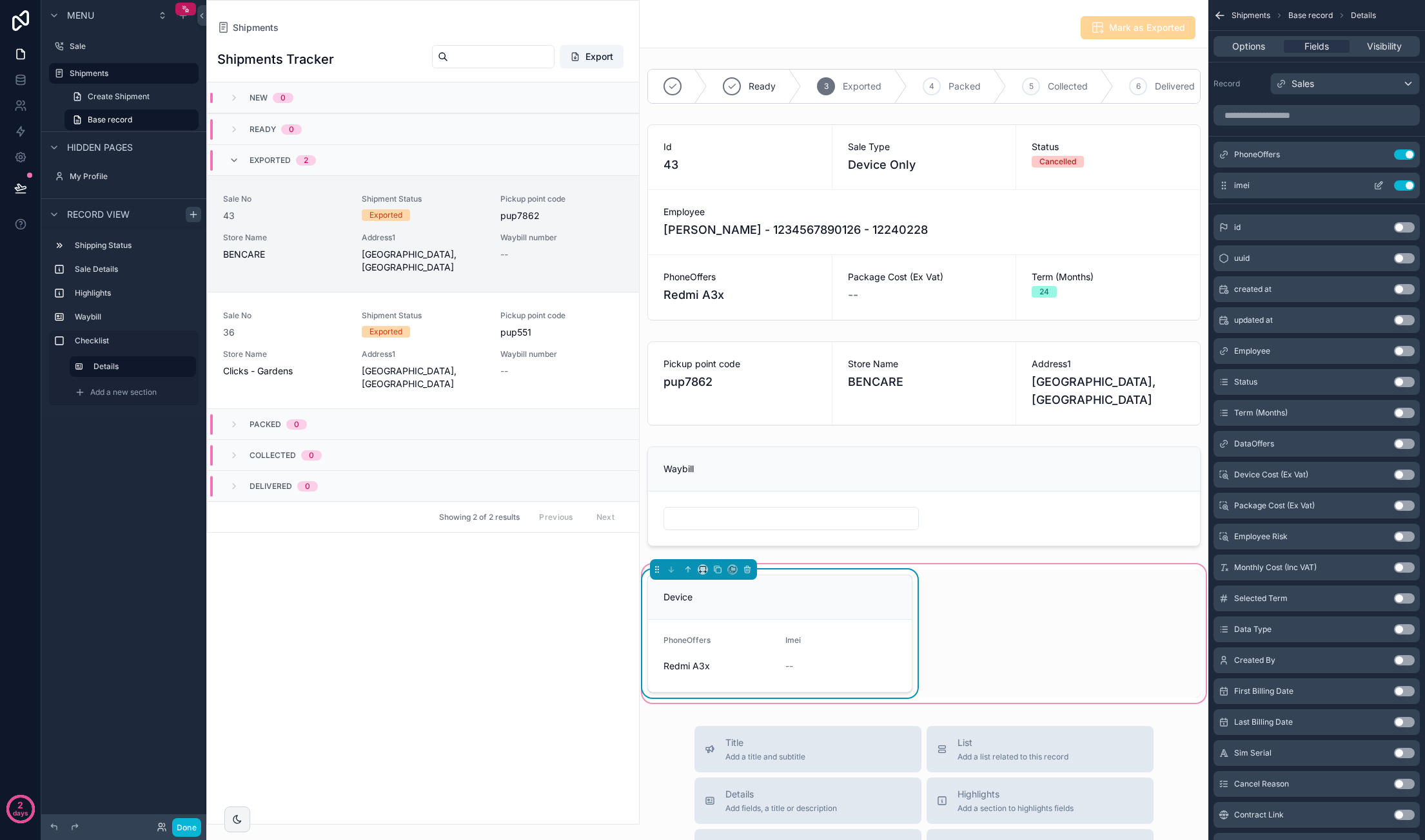
click at [1378, 186] on icon "scrollable content" at bounding box center [1378, 185] width 11 height 11
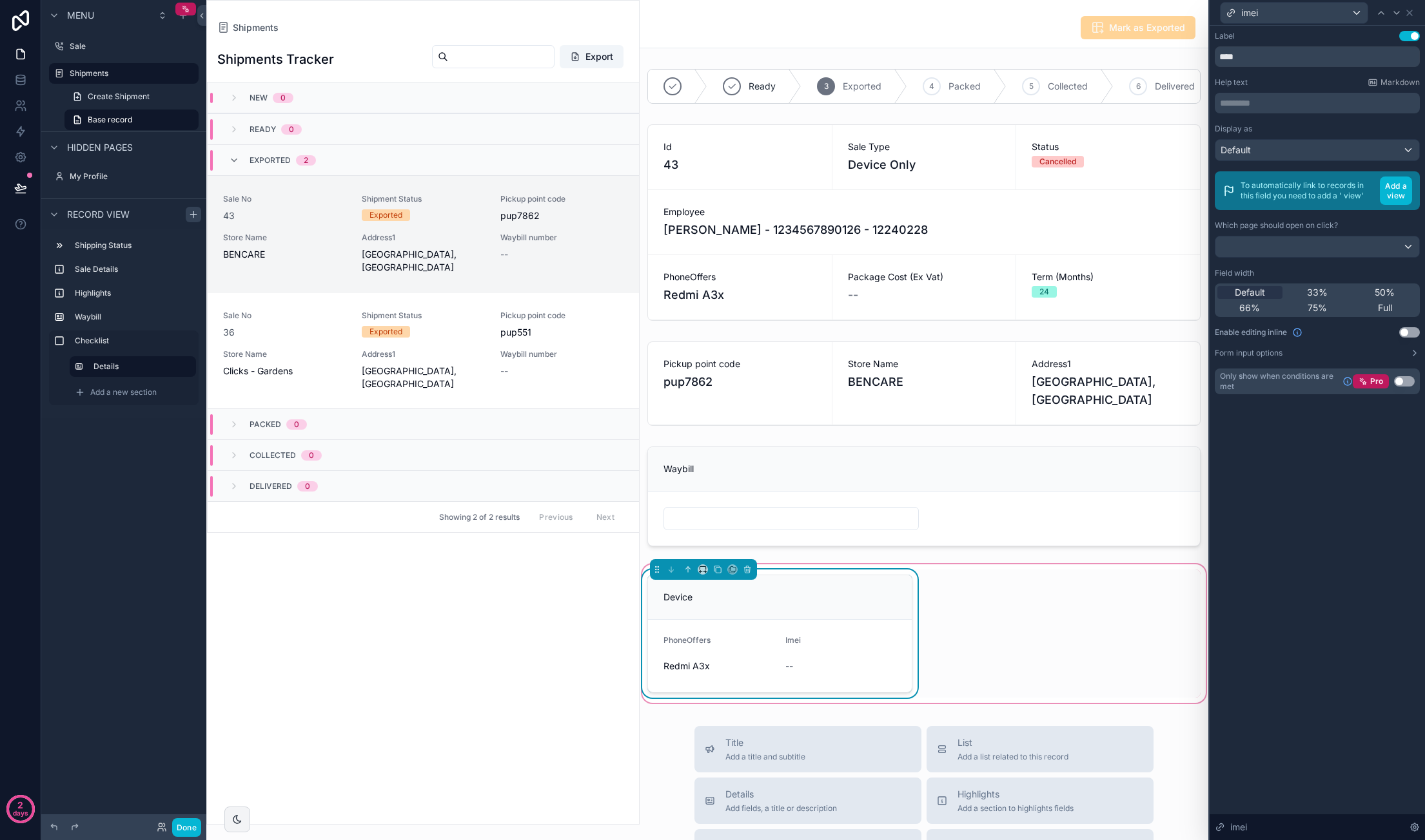
click at [1417, 330] on button "Use setting" at bounding box center [1408, 333] width 20 height 11
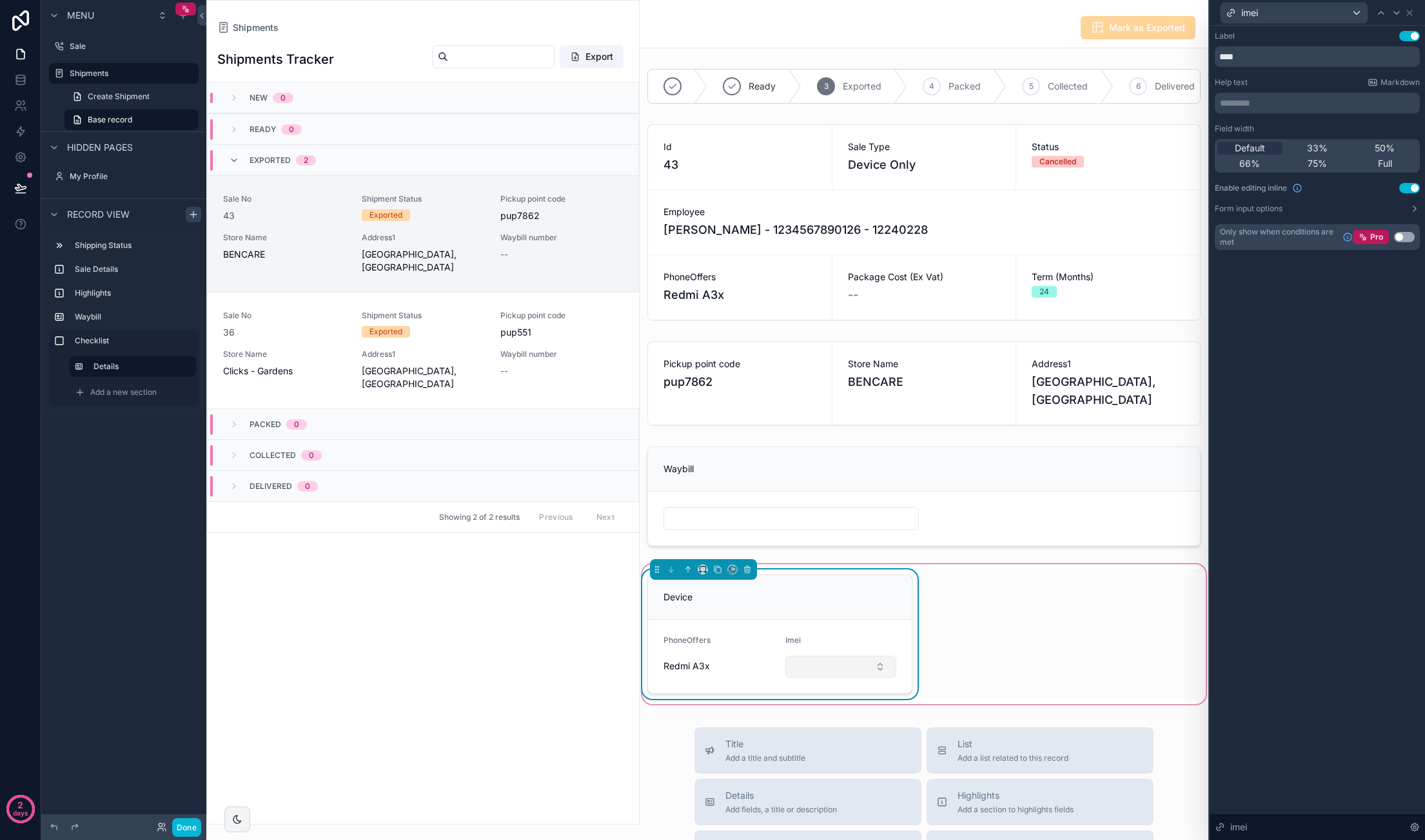
click at [847, 678] on button "Select Button" at bounding box center [841, 667] width 112 height 22
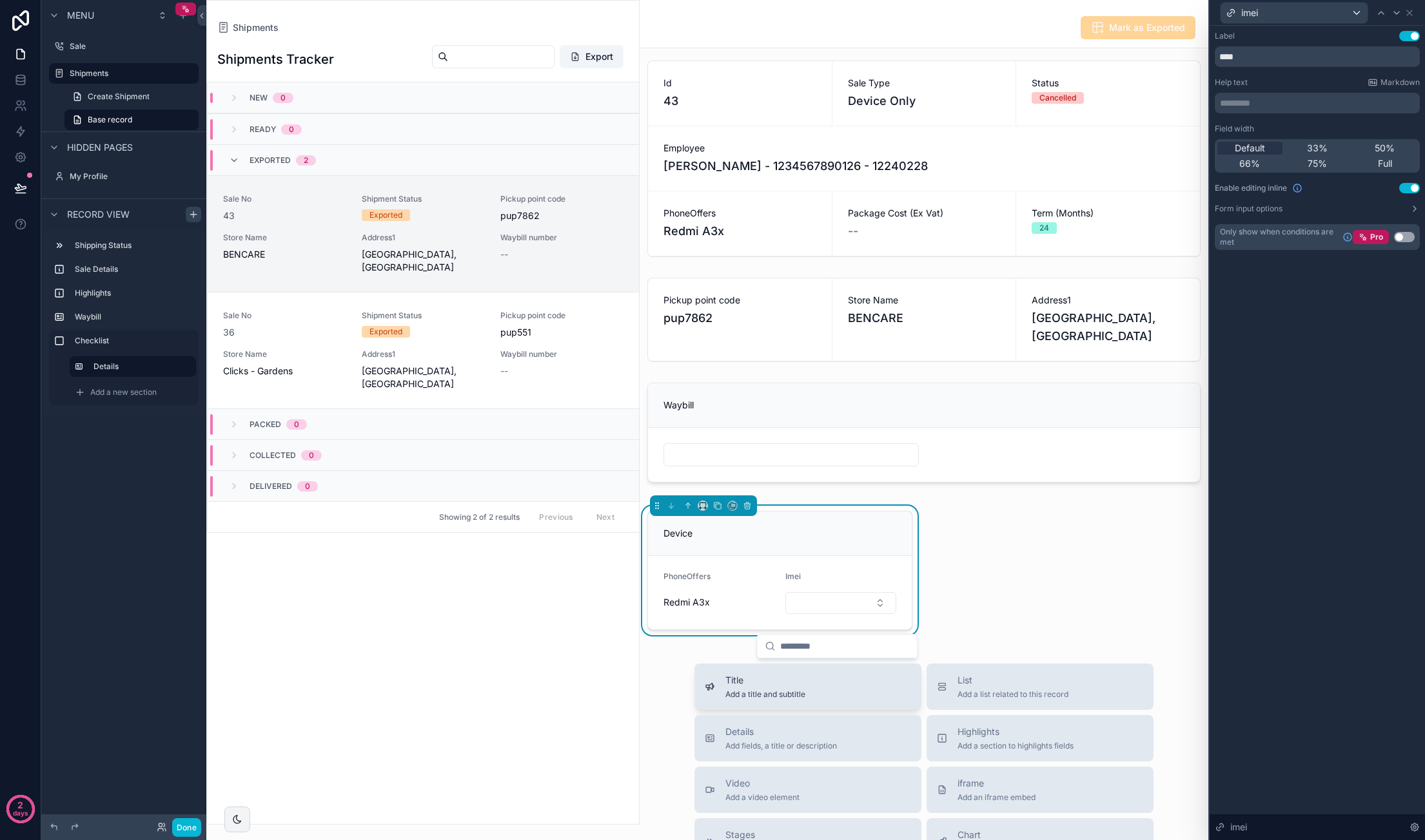
scroll to position [193, 0]
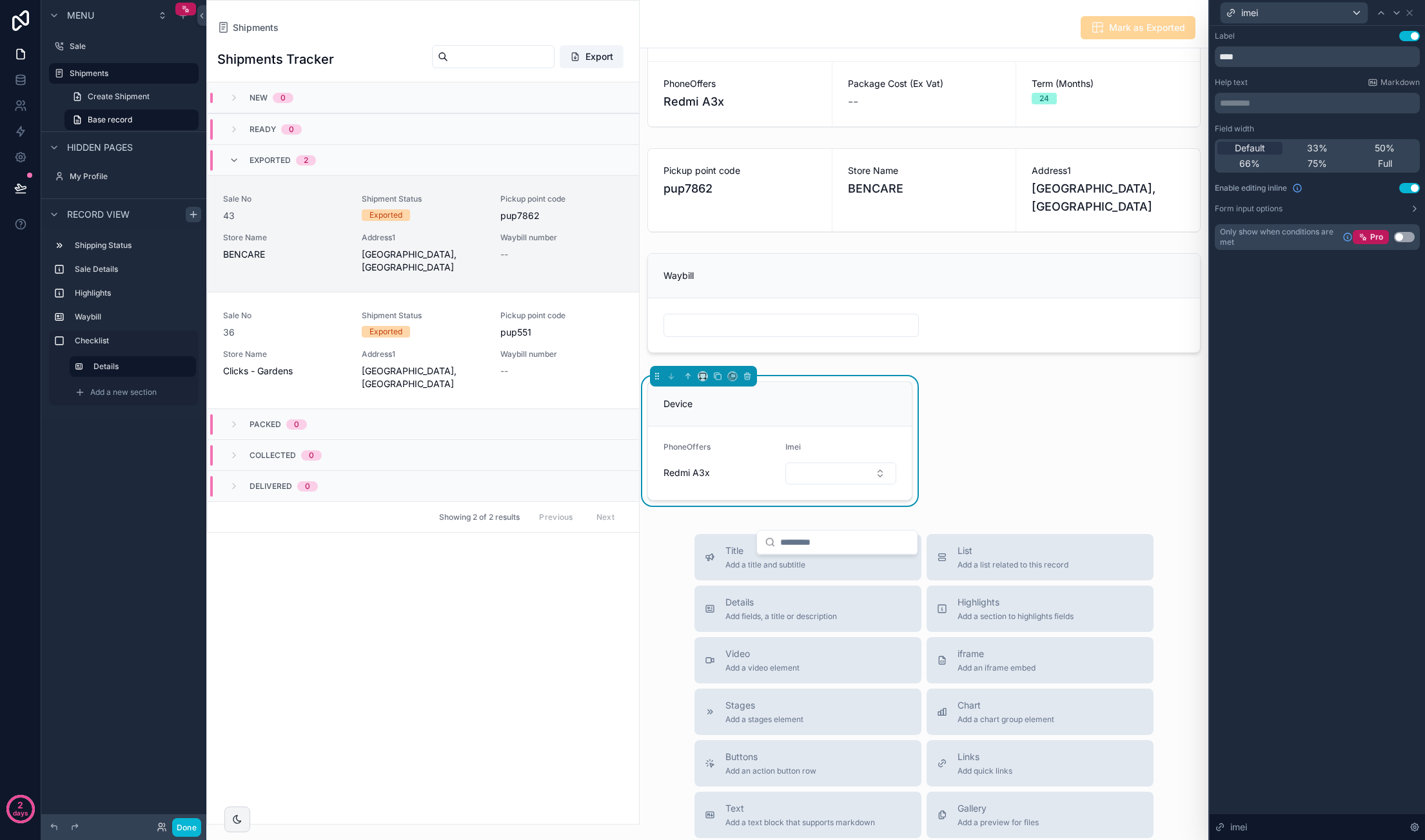
click at [946, 409] on div "Ready 3 Exported 4 Packed 5 Collected 6 Delivered Id 43 Sale Type Device Only S…" at bounding box center [924, 192] width 569 height 643
click at [951, 406] on div "Ready 3 Exported 4 Packed 5 Collected 6 Delivered Id 43 Sale Type Device Only S…" at bounding box center [924, 192] width 569 height 643
click at [849, 358] on div "scrollable content" at bounding box center [924, 303] width 569 height 110
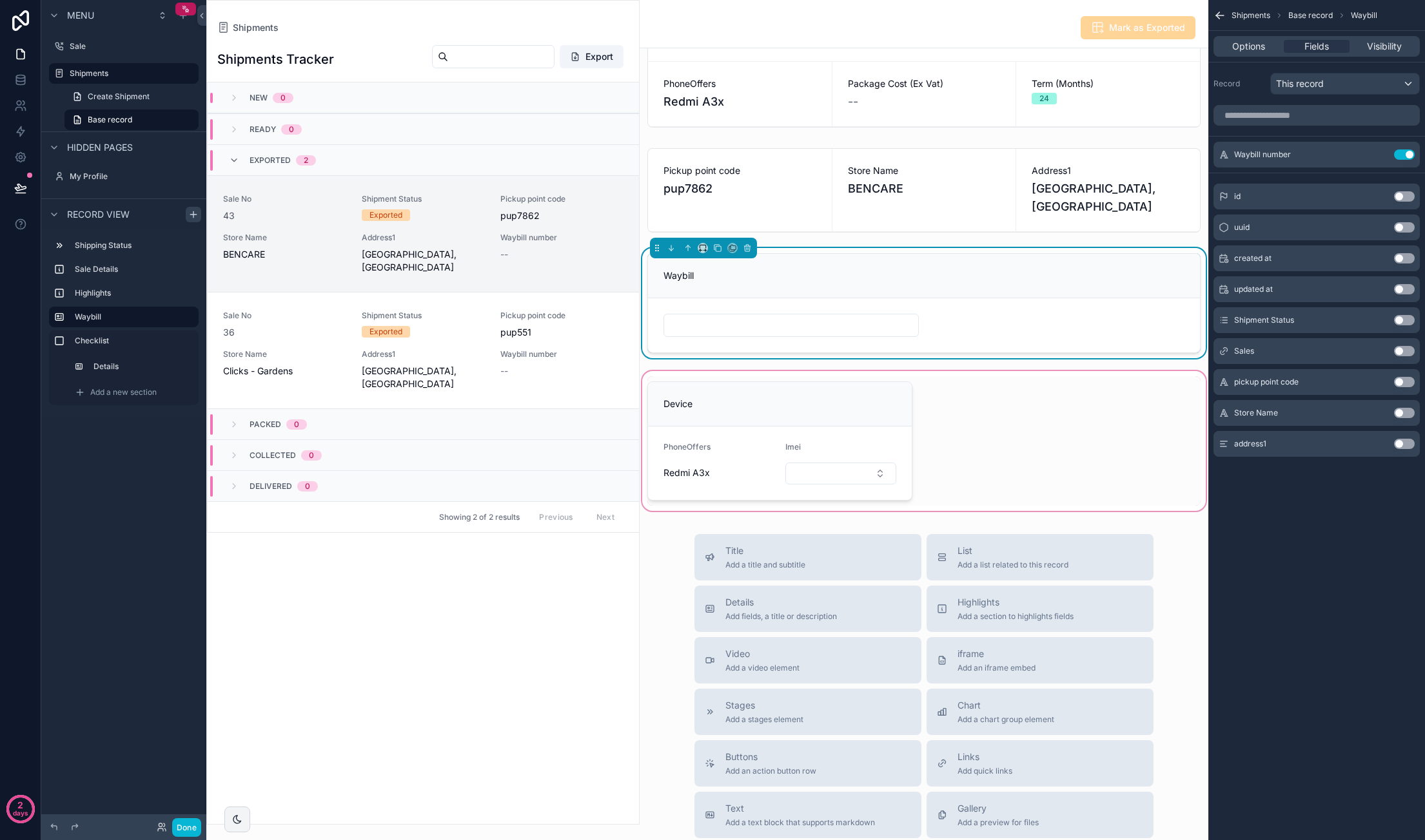
click at [856, 414] on div "scrollable content" at bounding box center [924, 441] width 569 height 145
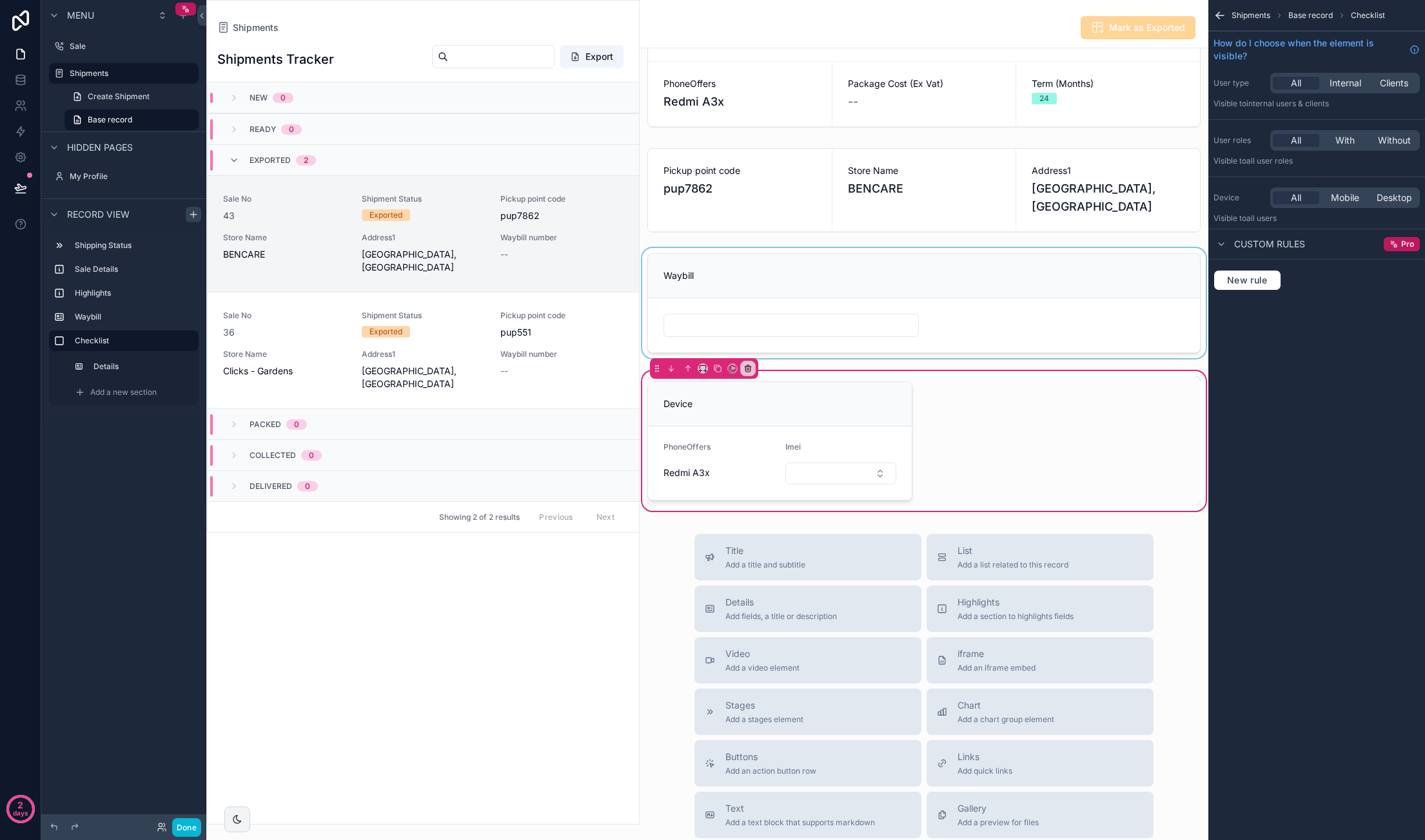
click at [874, 404] on div "Ready 3 Exported 4 Packed 5 Collected 6 Delivered Id 43 Sale Type Device Only S…" at bounding box center [924, 192] width 569 height 643
click at [26, 81] on icon at bounding box center [20, 79] width 13 height 13
click at [455, 366] on div "Sale No 36 Shipment Status Exported Pickup point code pup551 Store Name Clicks …" at bounding box center [423, 351] width 401 height 80
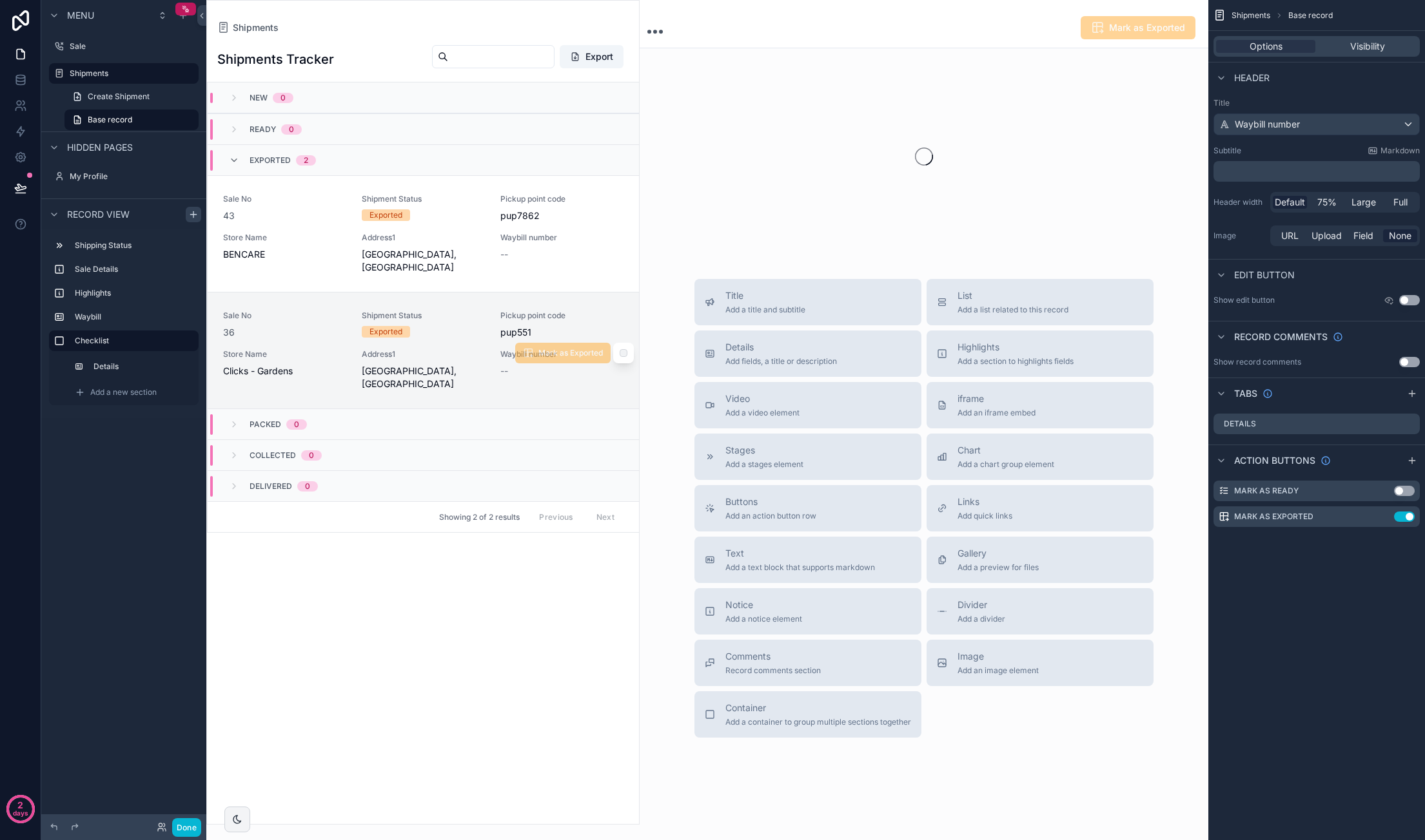
scroll to position [193, 0]
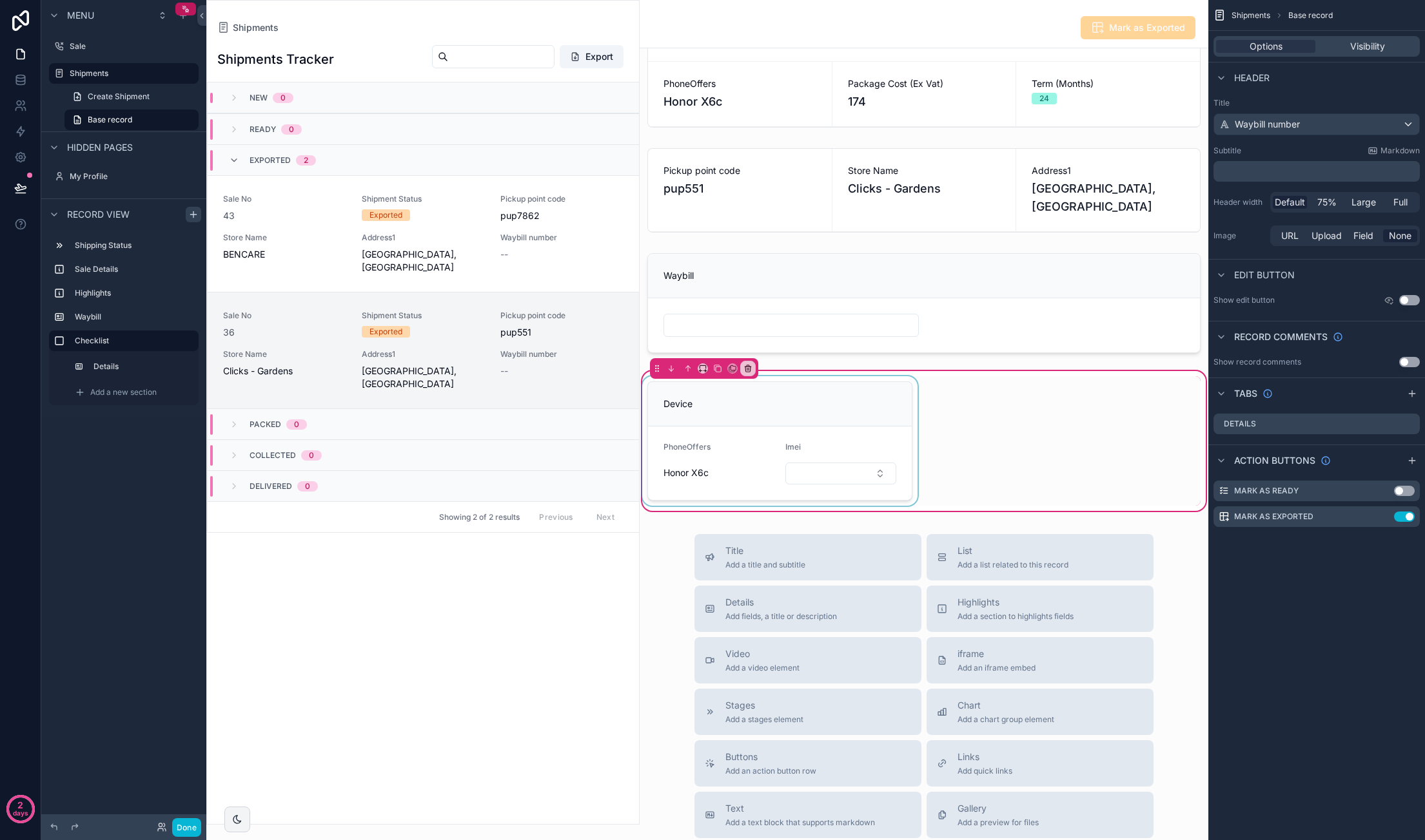
click at [816, 478] on div "scrollable content" at bounding box center [780, 441] width 281 height 130
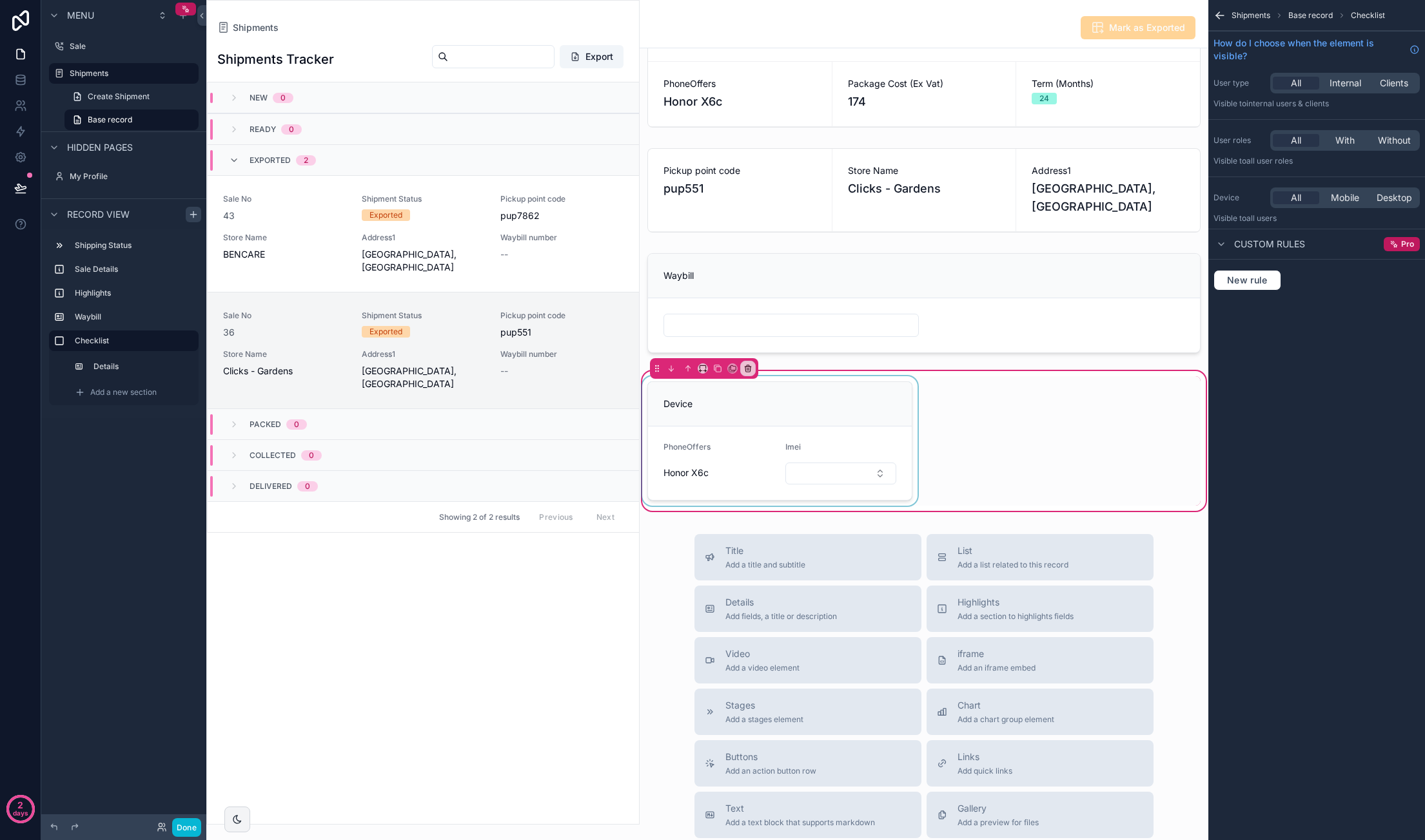
click at [855, 480] on div "scrollable content" at bounding box center [780, 441] width 281 height 130
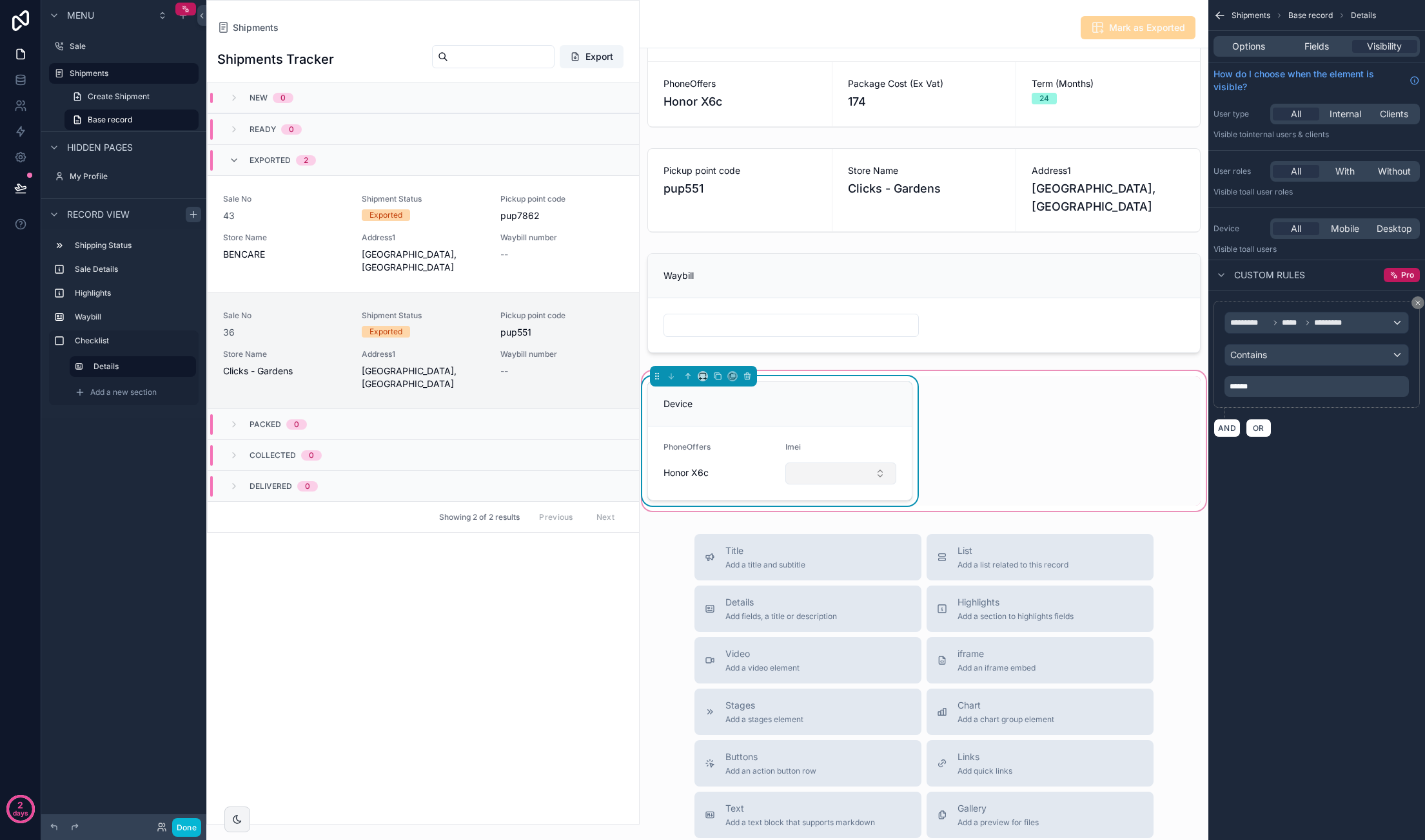
click at [858, 485] on button "Select Button" at bounding box center [841, 474] width 112 height 22
click at [868, 447] on form "PhoneOffers Honor X6c Imei" at bounding box center [780, 463] width 264 height 73
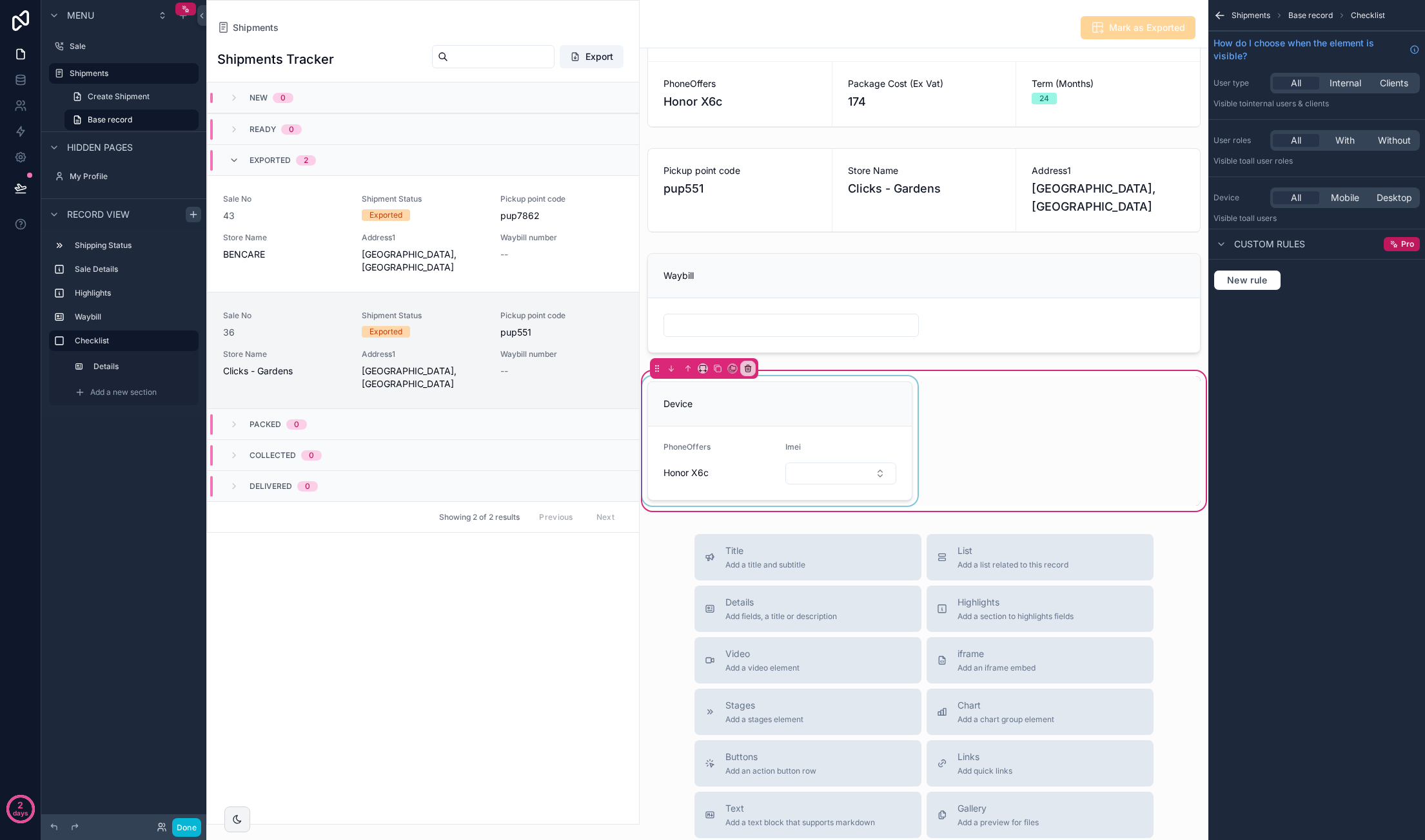
click at [806, 470] on div "scrollable content" at bounding box center [780, 441] width 281 height 130
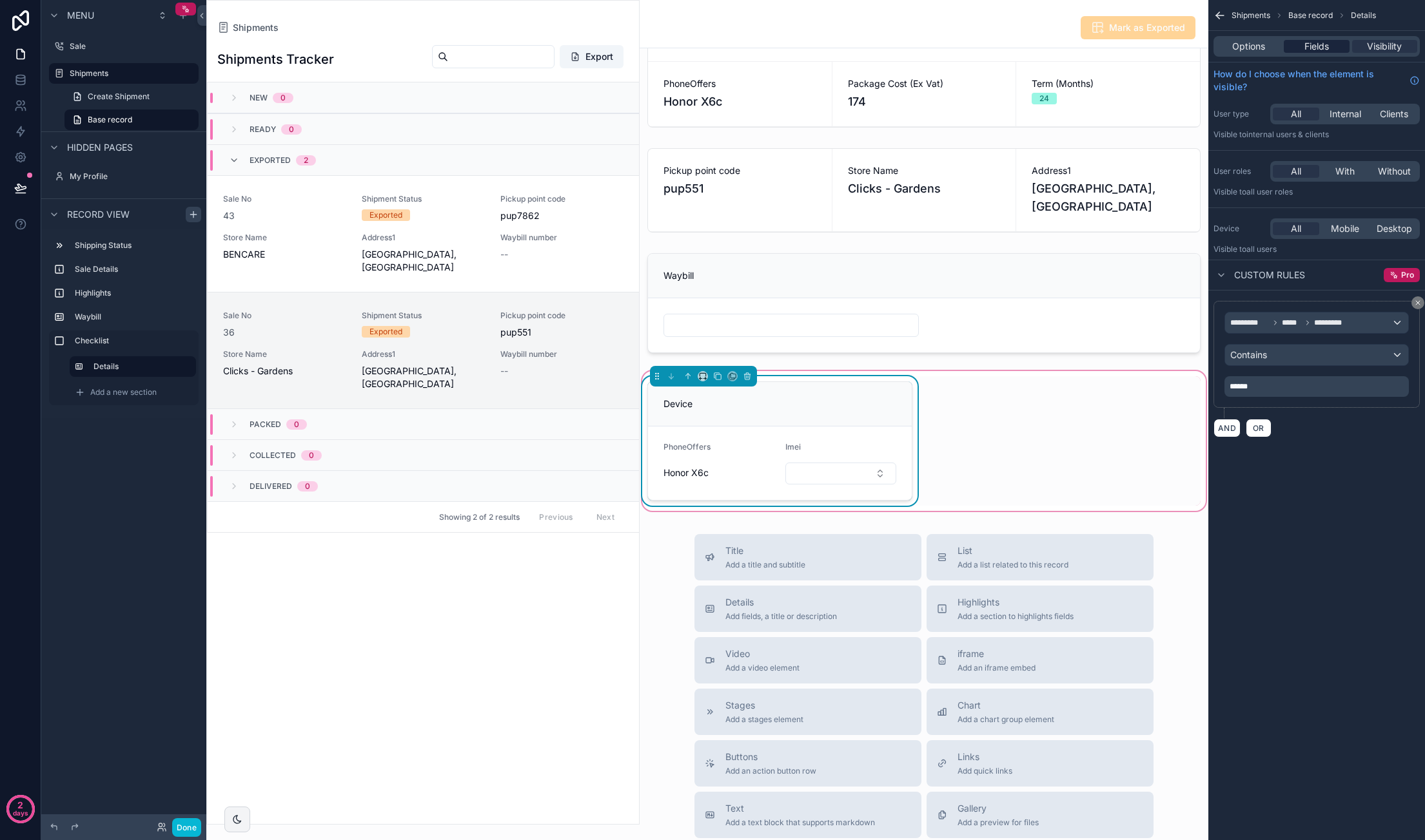
click at [1346, 48] on div "Fields" at bounding box center [1316, 46] width 65 height 13
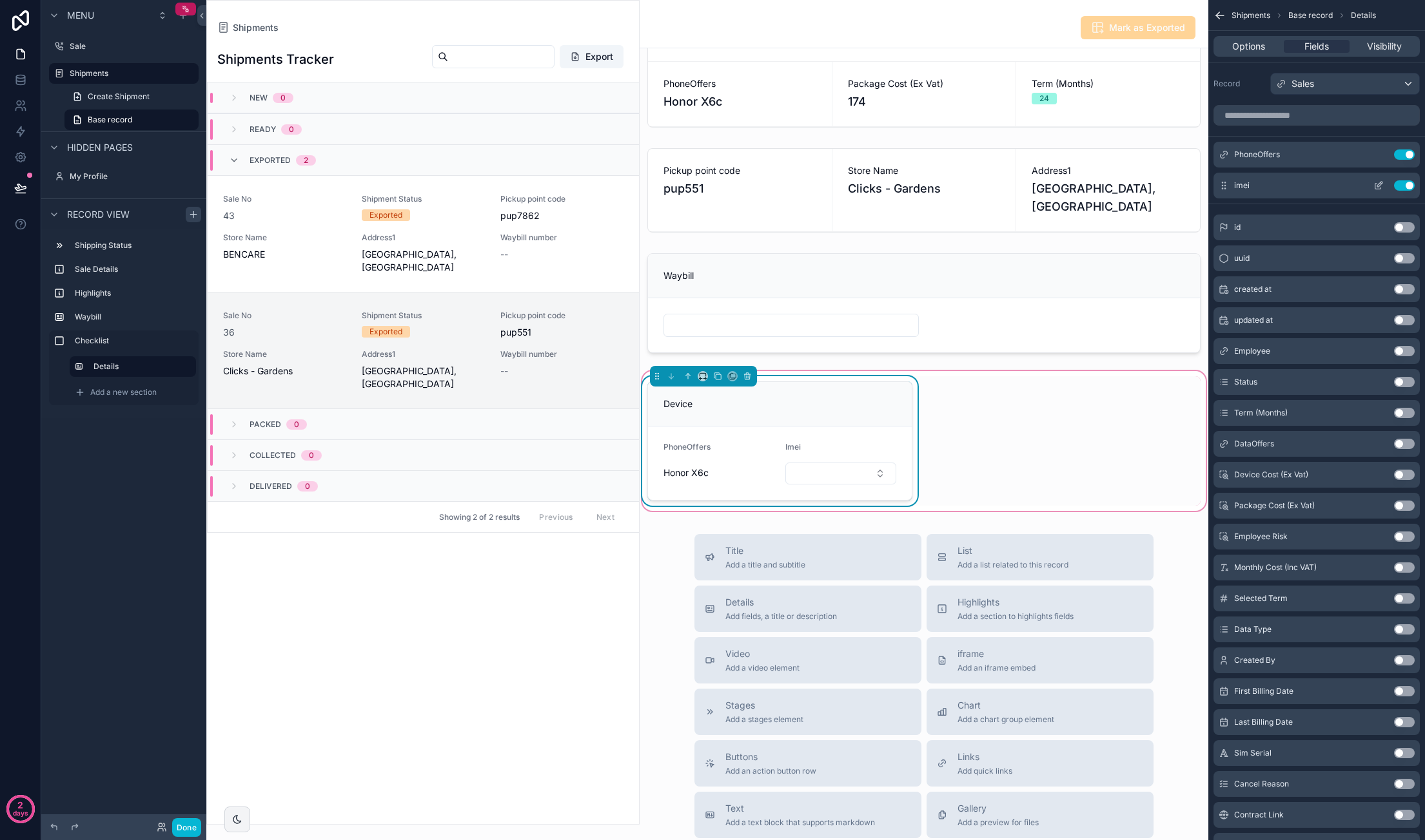
click at [1381, 184] on icon "scrollable content" at bounding box center [1379, 184] width 5 height 5
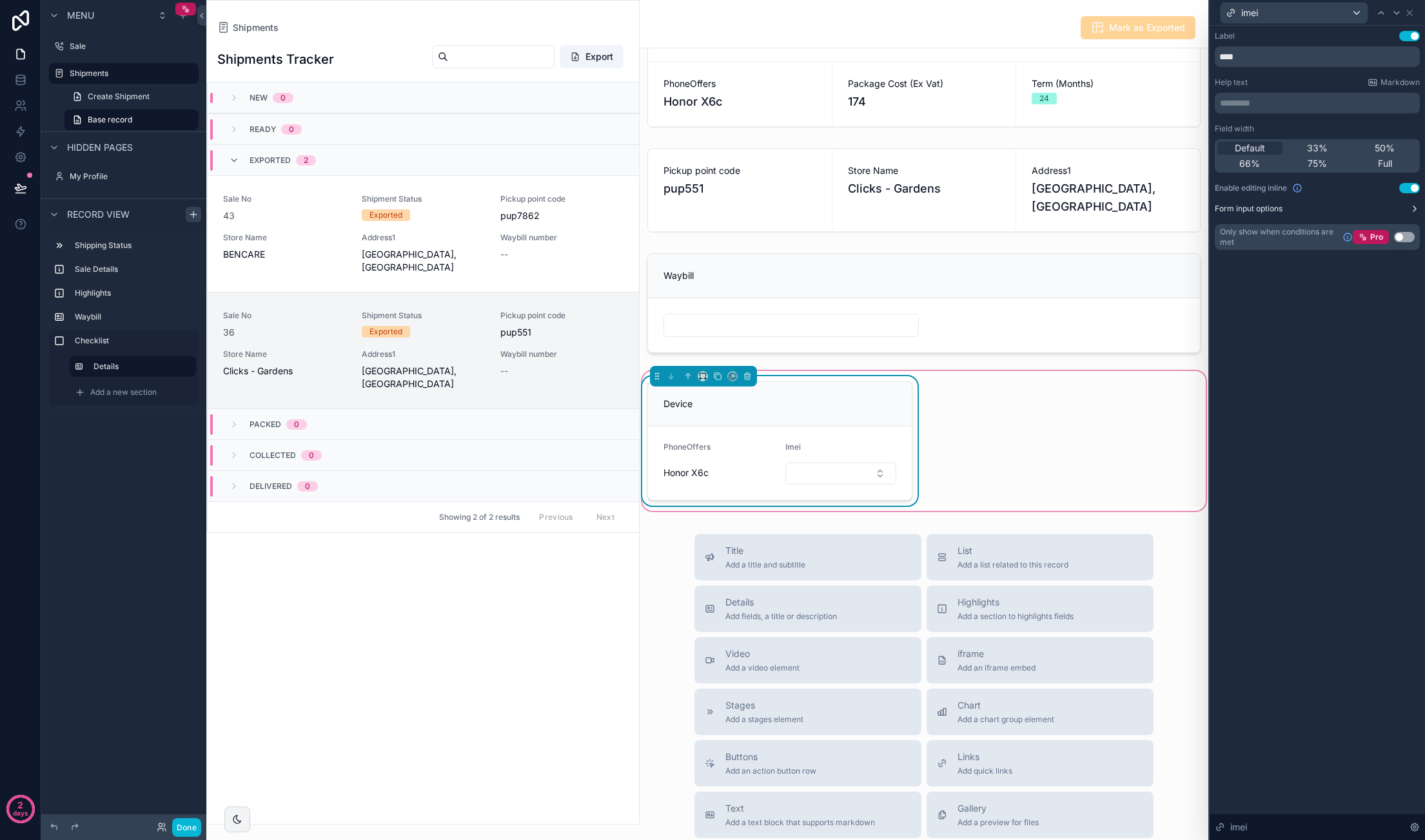
click at [1394, 207] on button "Form input options" at bounding box center [1317, 209] width 205 height 11
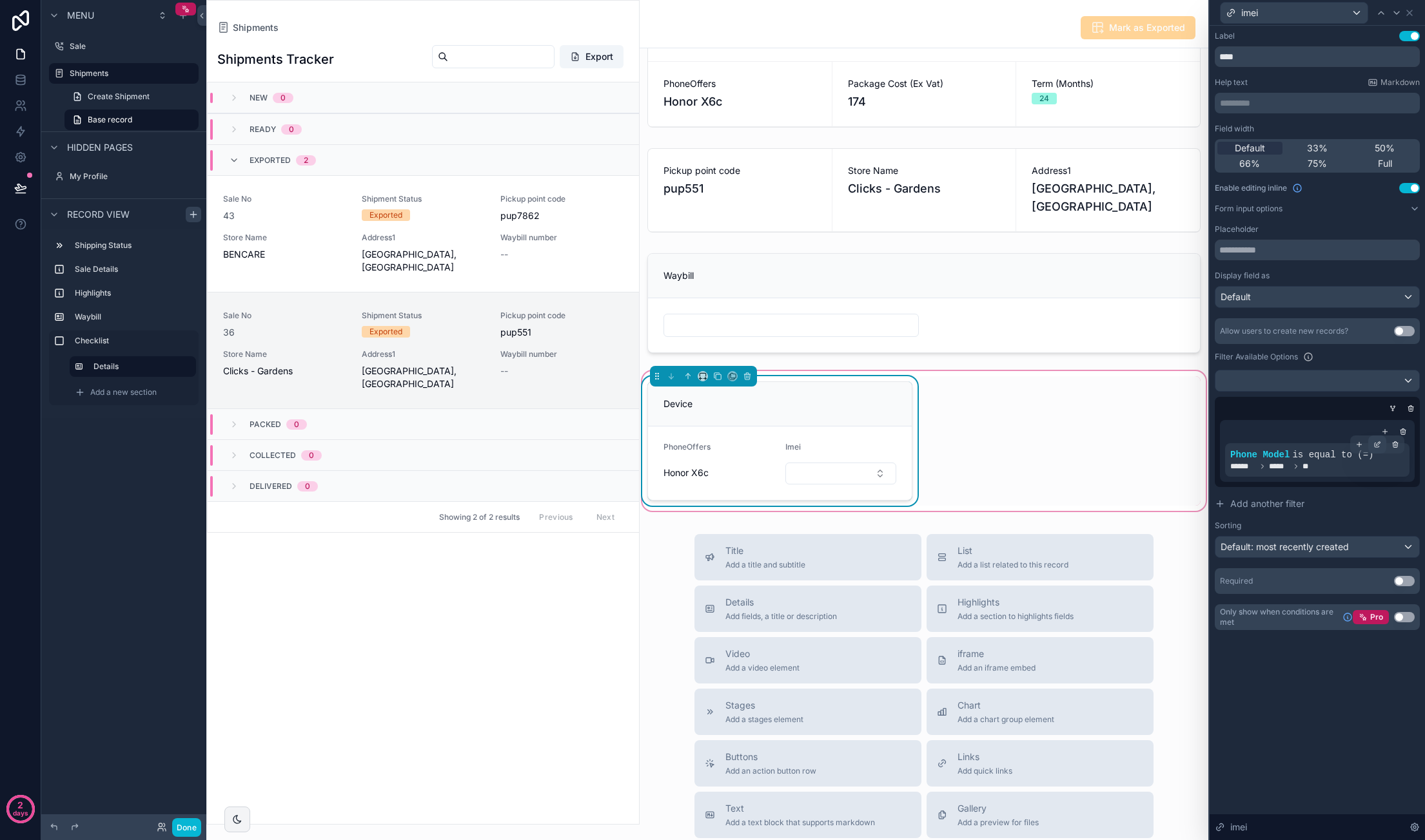
click at [1374, 446] on icon at bounding box center [1377, 445] width 8 height 8
click at [1149, 463] on div "****** ***** **" at bounding box center [1121, 466] width 180 height 20
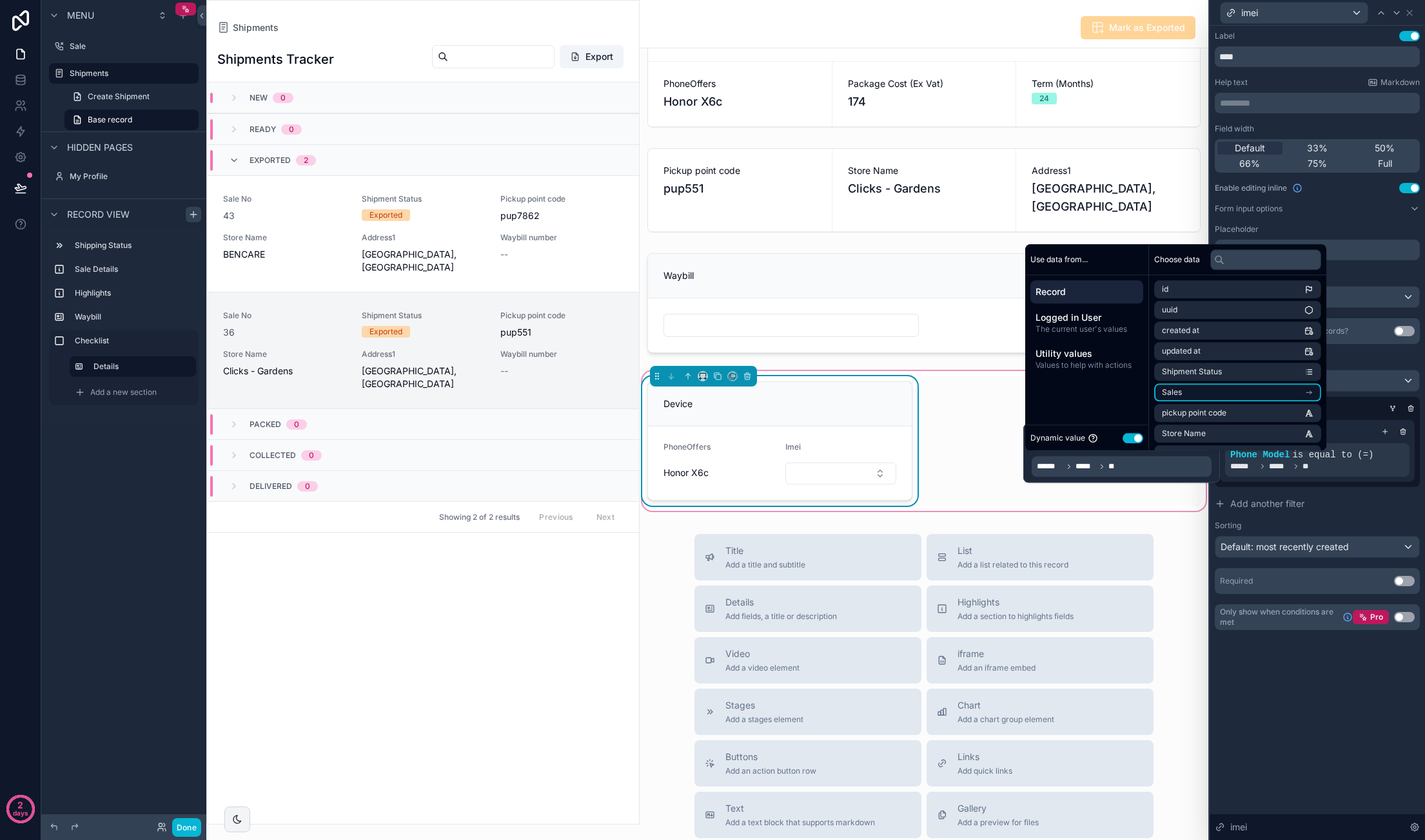
click at [1218, 388] on li "Sales" at bounding box center [1237, 392] width 167 height 18
click at [1240, 348] on li "PhoneOffers" at bounding box center [1237, 351] width 167 height 18
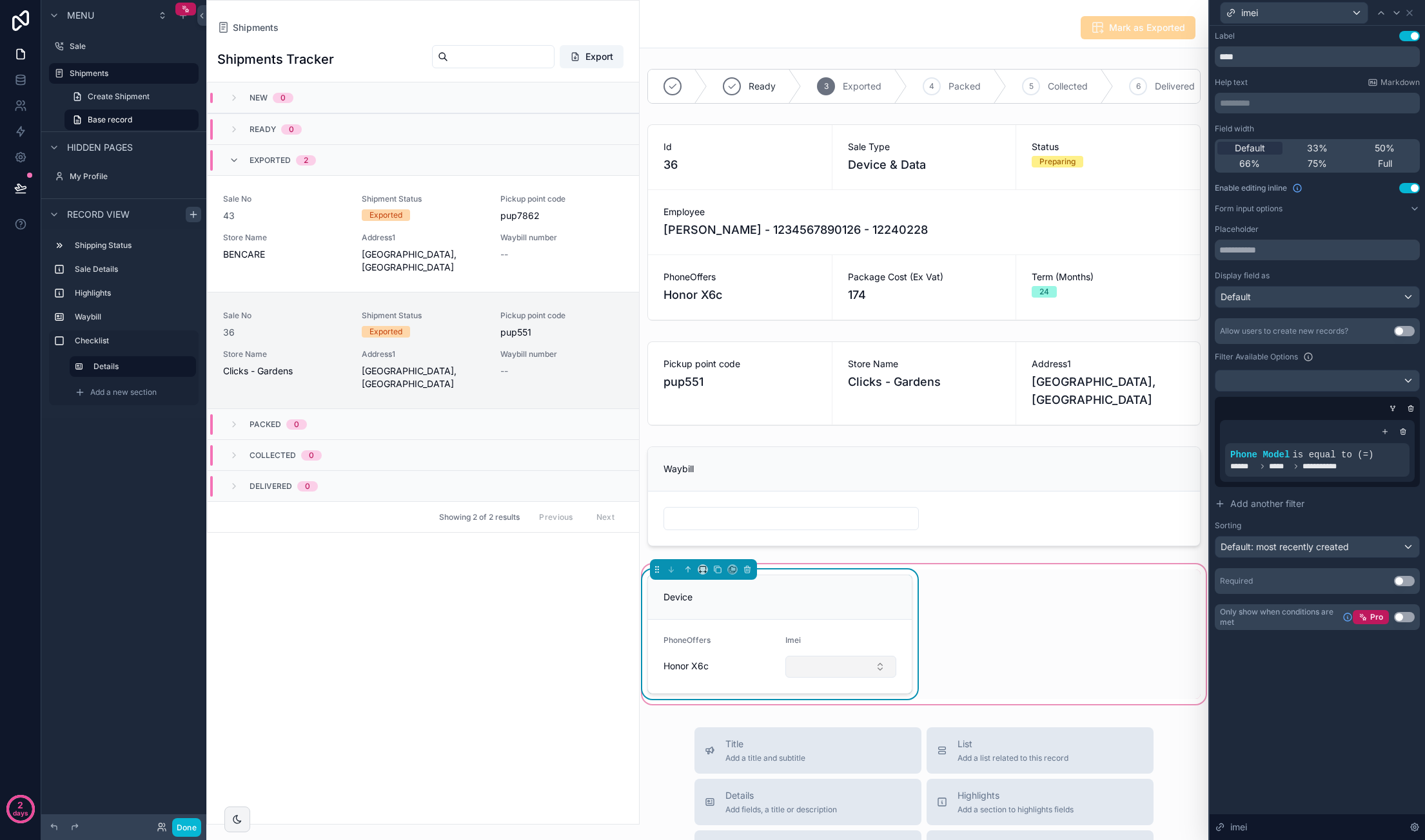
click at [858, 677] on button "Select Button" at bounding box center [841, 667] width 112 height 22
click at [990, 565] on div "Ready 3 Exported 4 Packed 5 Collected 6 Delivered Id 36 Sale Type Device & Data…" at bounding box center [924, 385] width 569 height 643
click at [309, 321] on span "Sale No" at bounding box center [284, 316] width 123 height 11
click at [335, 274] on div "Store Name [PERSON_NAME]" at bounding box center [284, 253] width 123 height 41
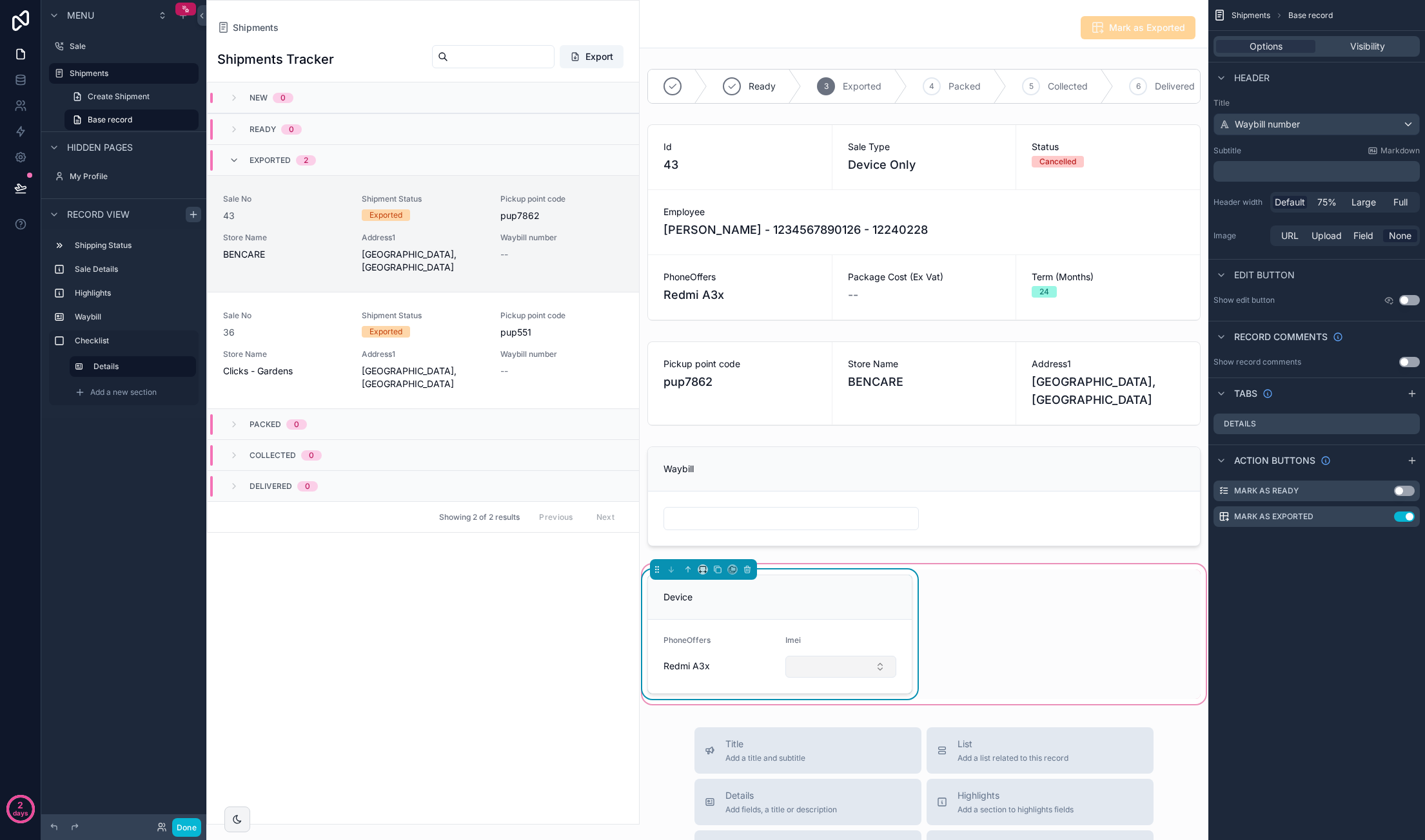
click at [797, 678] on button "Select Button" at bounding box center [841, 667] width 112 height 22
click at [942, 628] on div "Device PhoneOffers Redmi A3x Imei" at bounding box center [924, 634] width 569 height 130
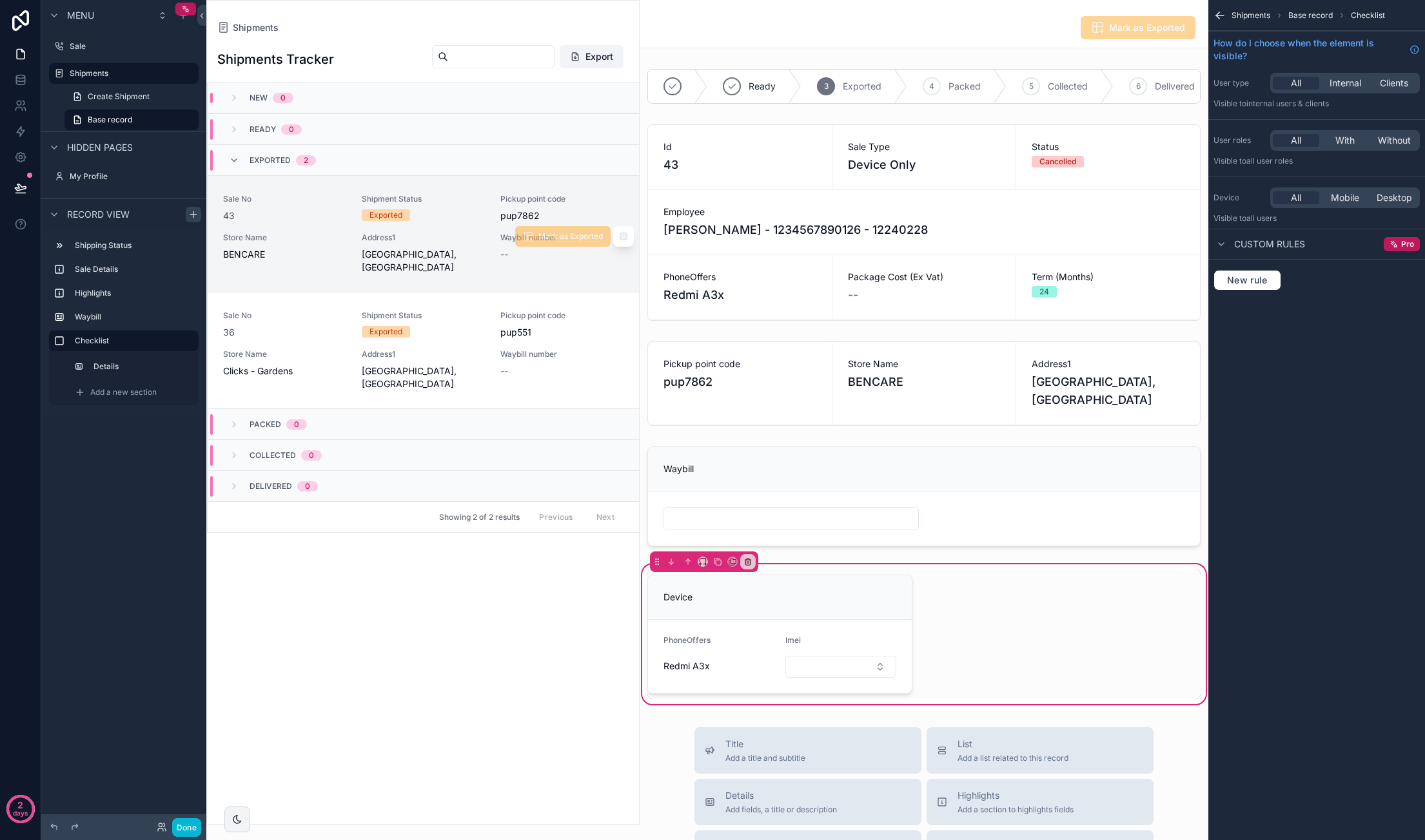
click at [478, 208] on div "Shipment Status Exported" at bounding box center [422, 207] width 123 height 27
click at [1008, 628] on div "Device PhoneOffers Redmi A3x Imei" at bounding box center [924, 634] width 569 height 130
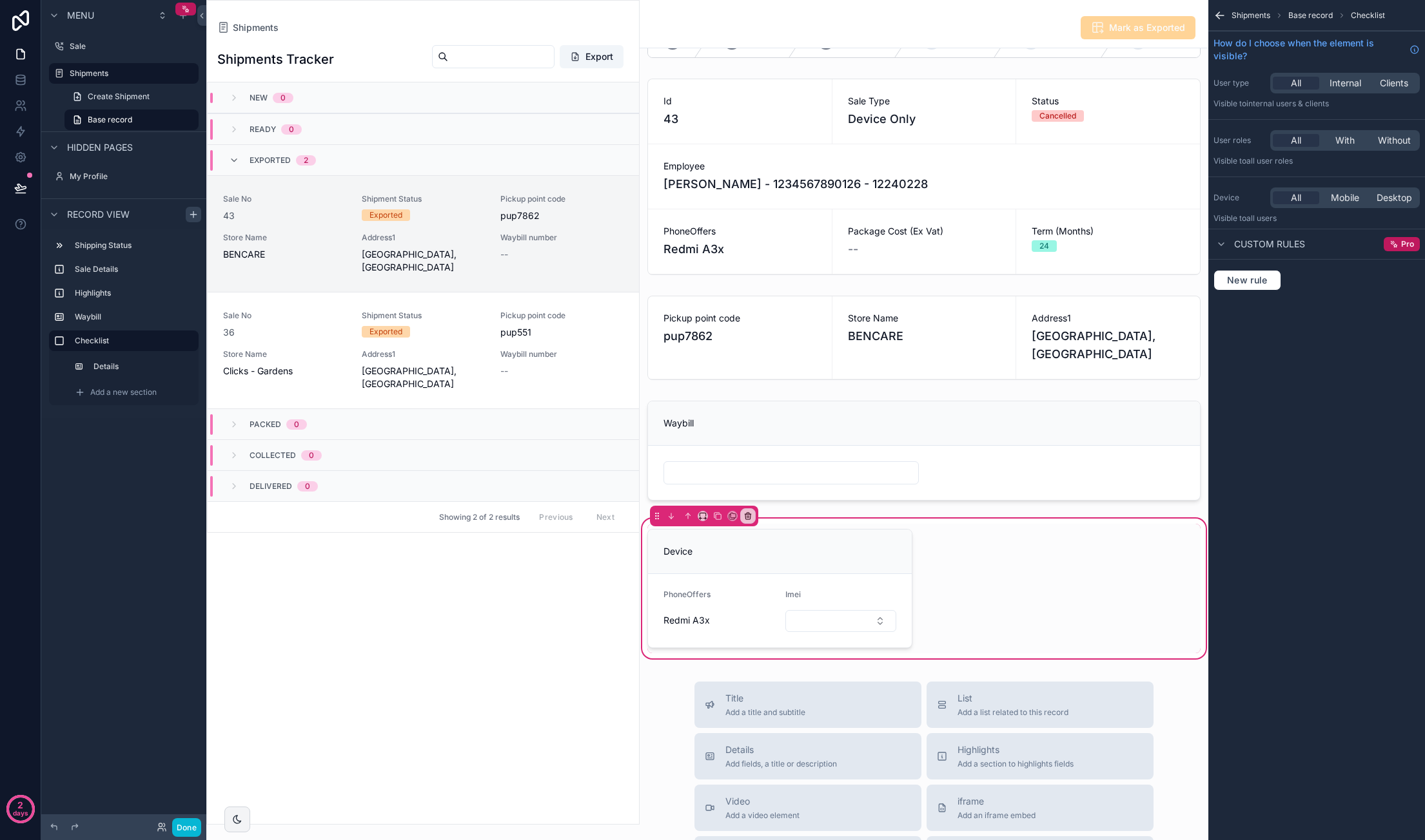
scroll to position [64, 0]
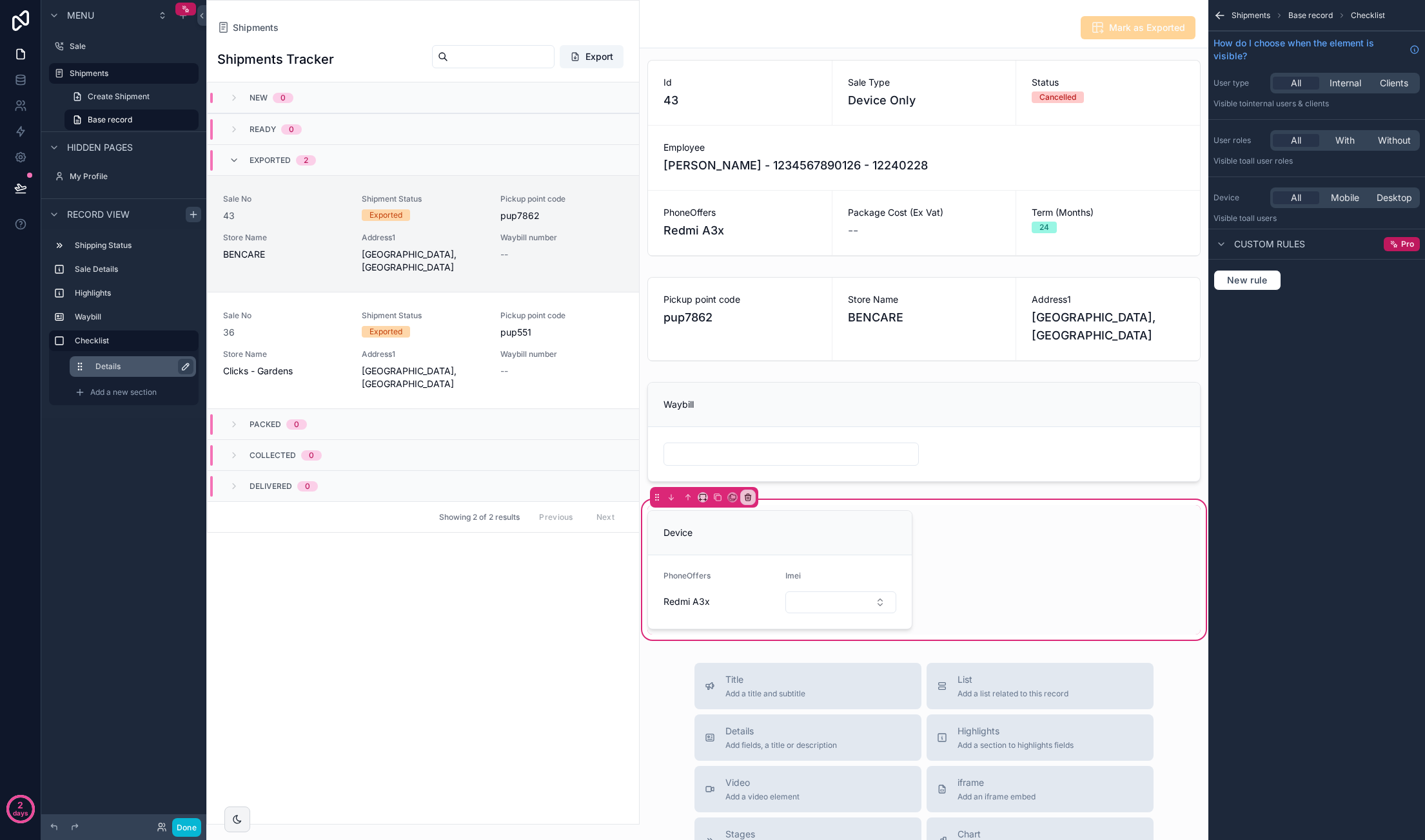
click at [184, 366] on icon "scrollable content" at bounding box center [186, 366] width 7 height 7
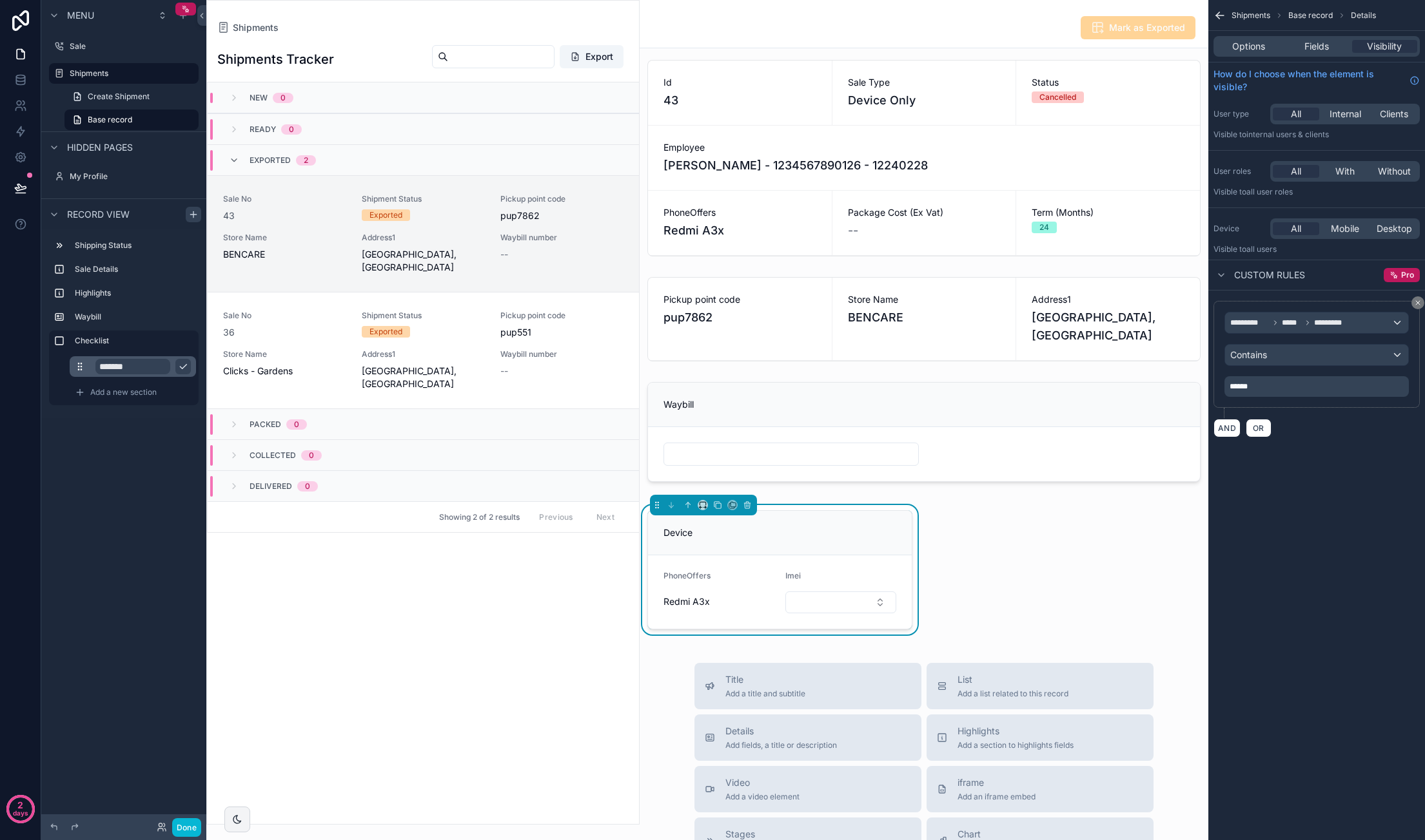
click at [121, 366] on input "*******" at bounding box center [132, 366] width 75 height 16
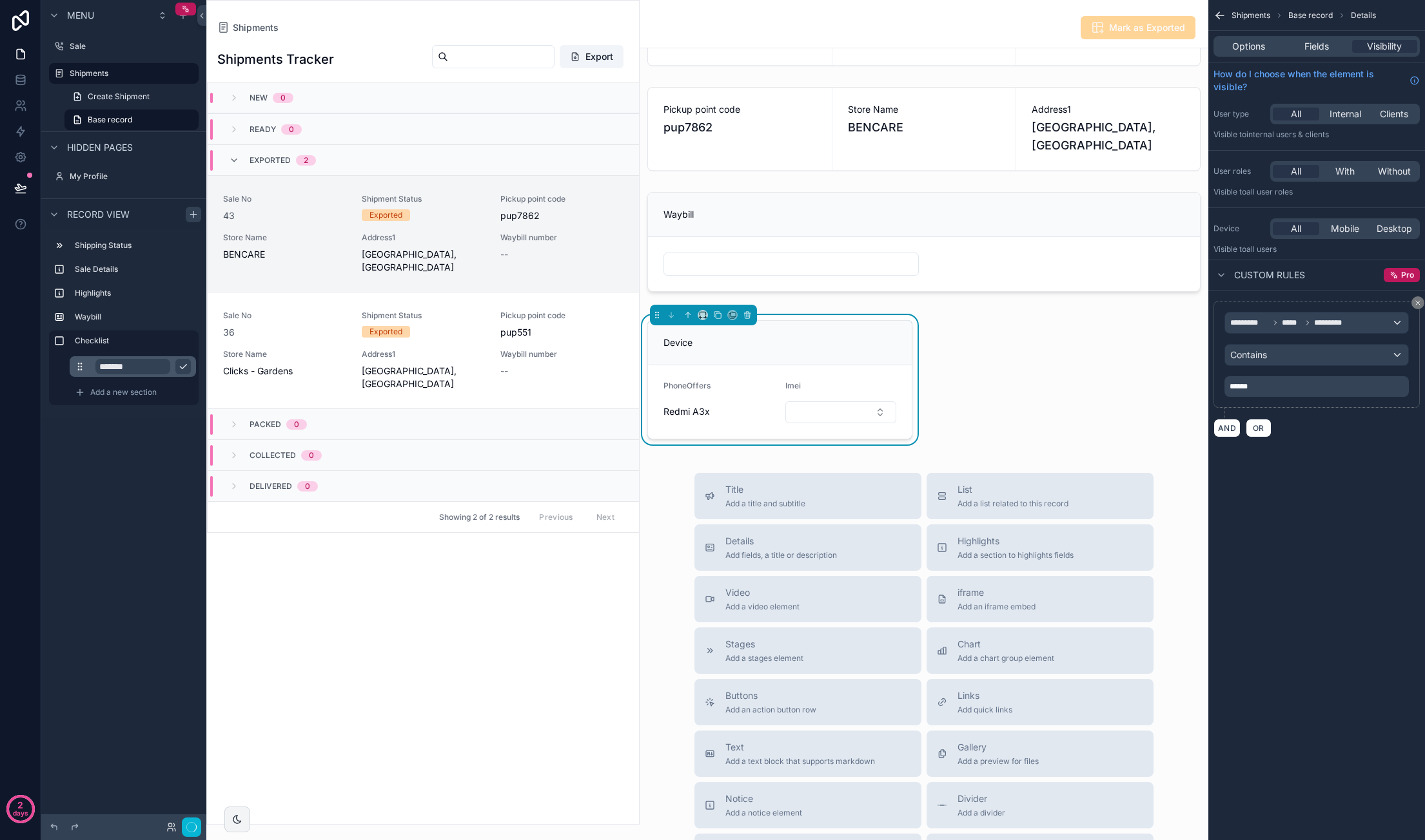
scroll to position [258, 0]
type input "******"
click at [184, 363] on icon "scrollable content" at bounding box center [183, 366] width 11 height 11
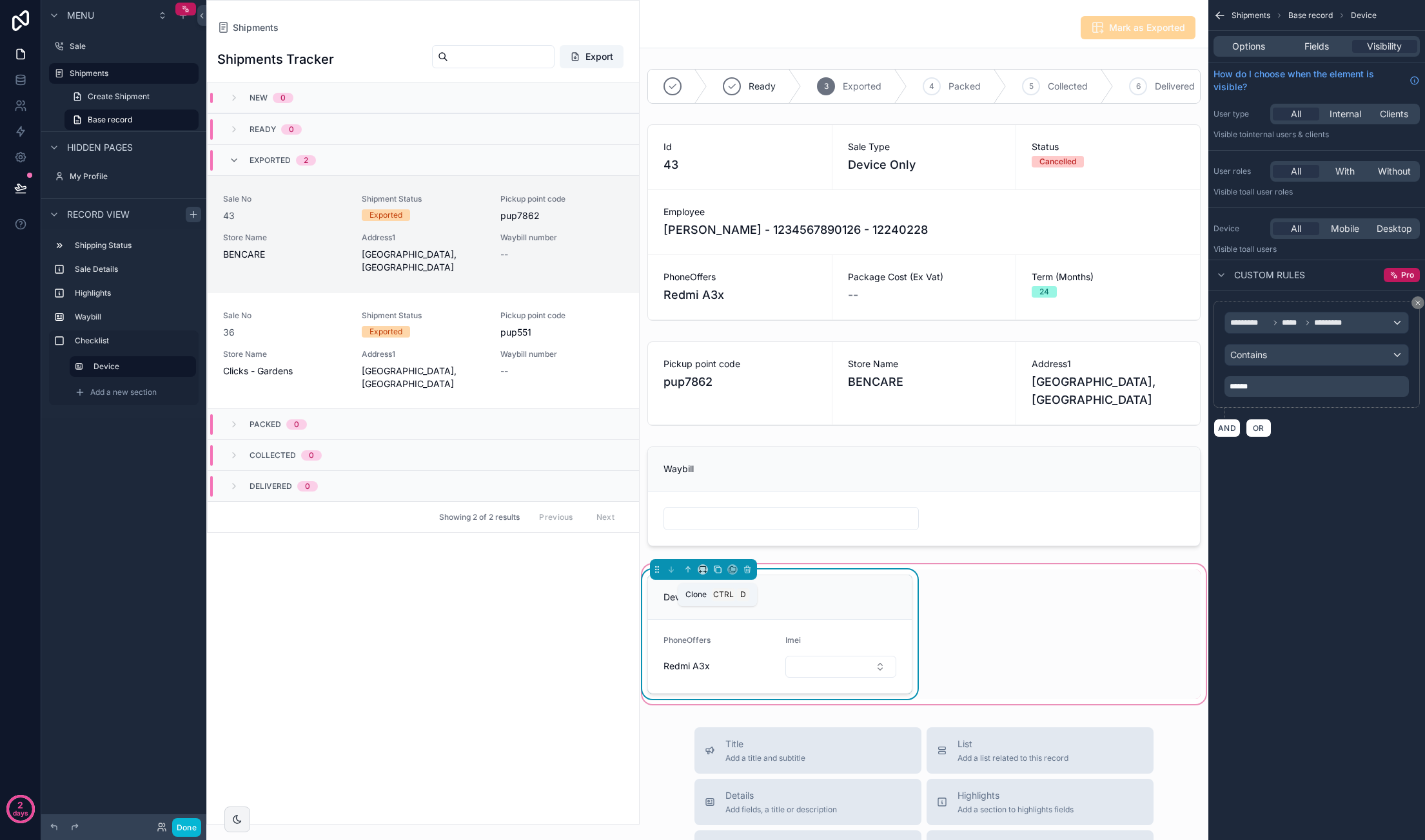
click at [717, 573] on icon "scrollable content" at bounding box center [718, 570] width 5 height 5
click at [1021, 648] on div "scrollable content" at bounding box center [1068, 634] width 281 height 130
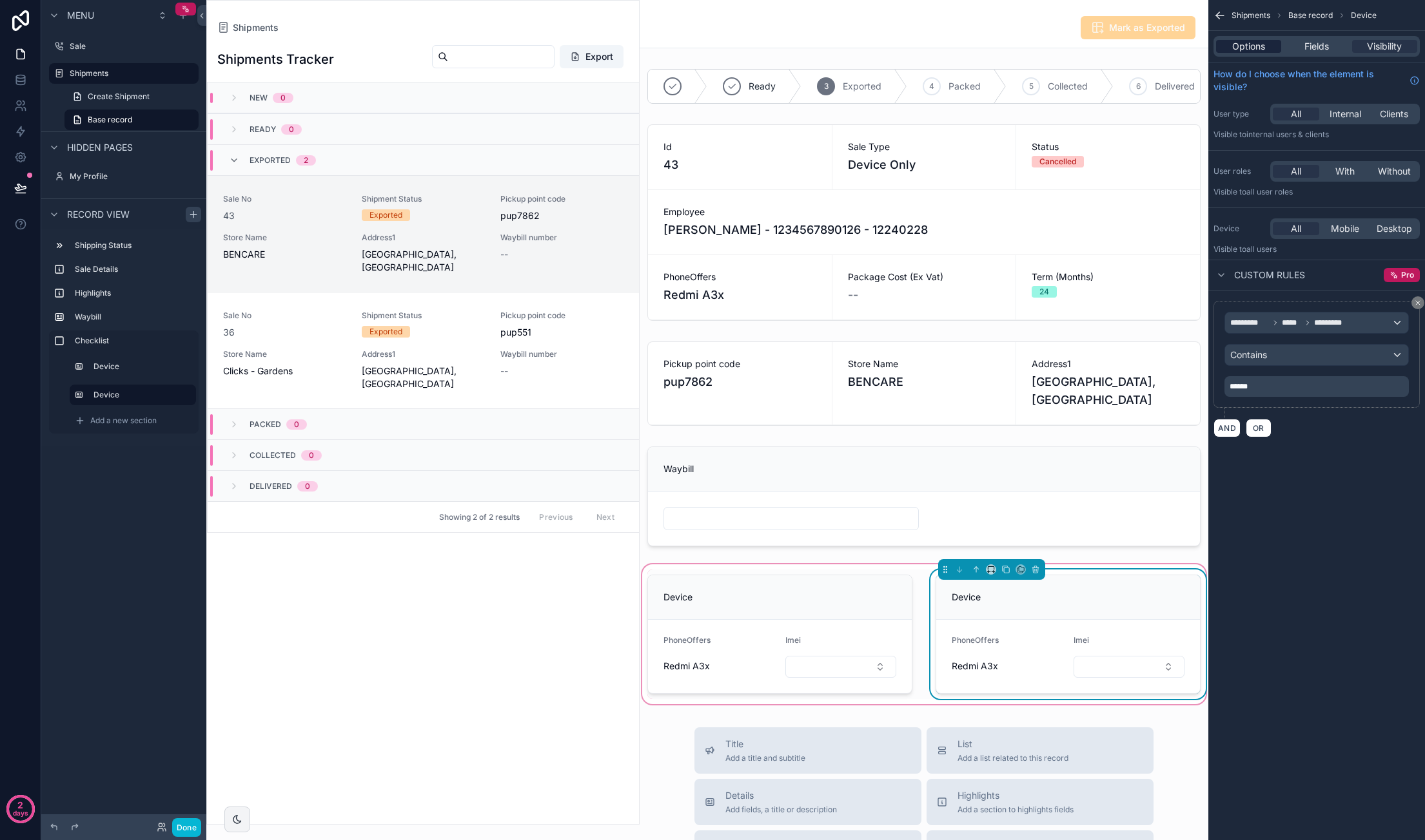
click at [1258, 46] on span "Options" at bounding box center [1248, 46] width 33 height 13
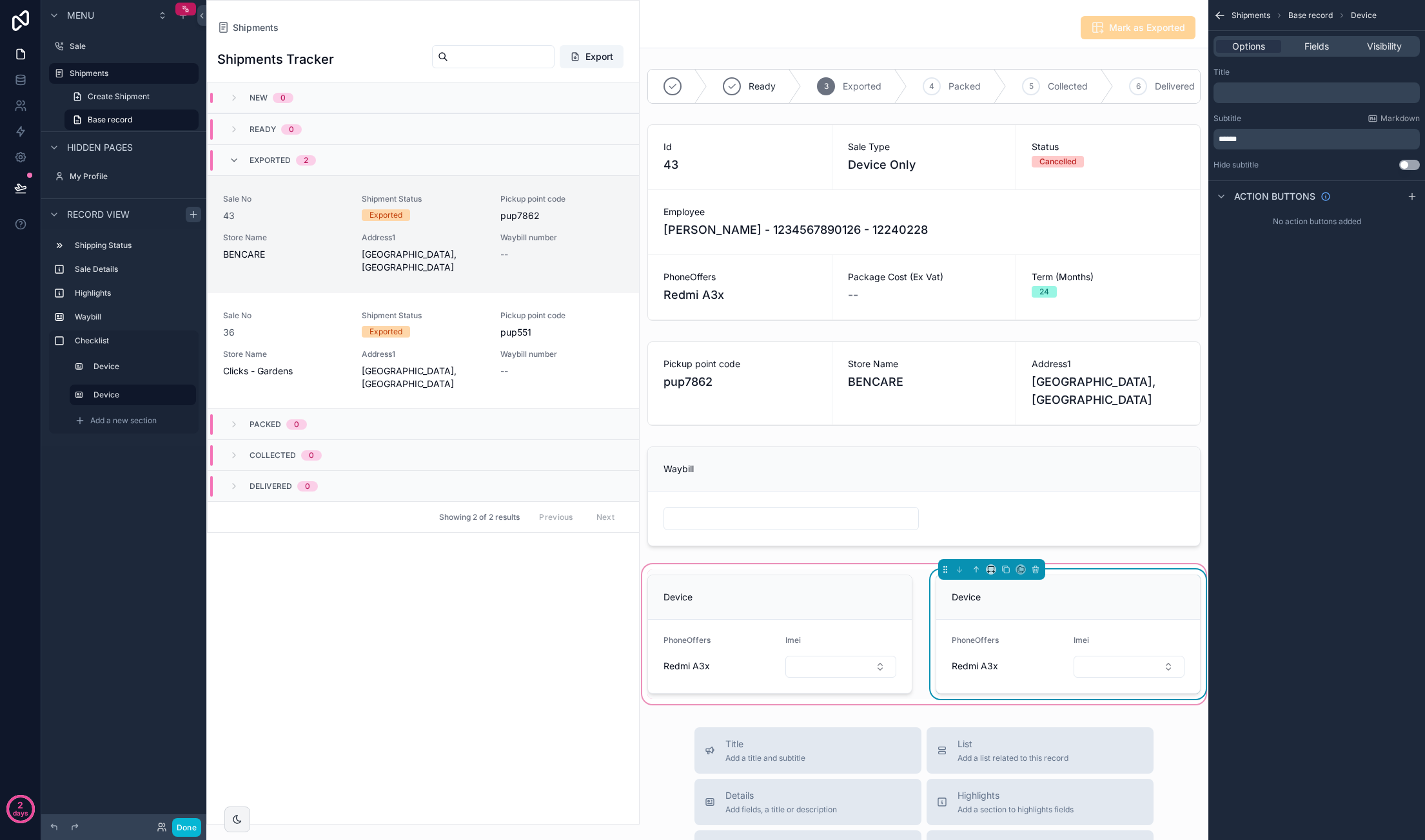
click at [1243, 133] on div "******" at bounding box center [1316, 139] width 206 height 20
click at [1236, 139] on span "******" at bounding box center [1227, 139] width 18 height 8
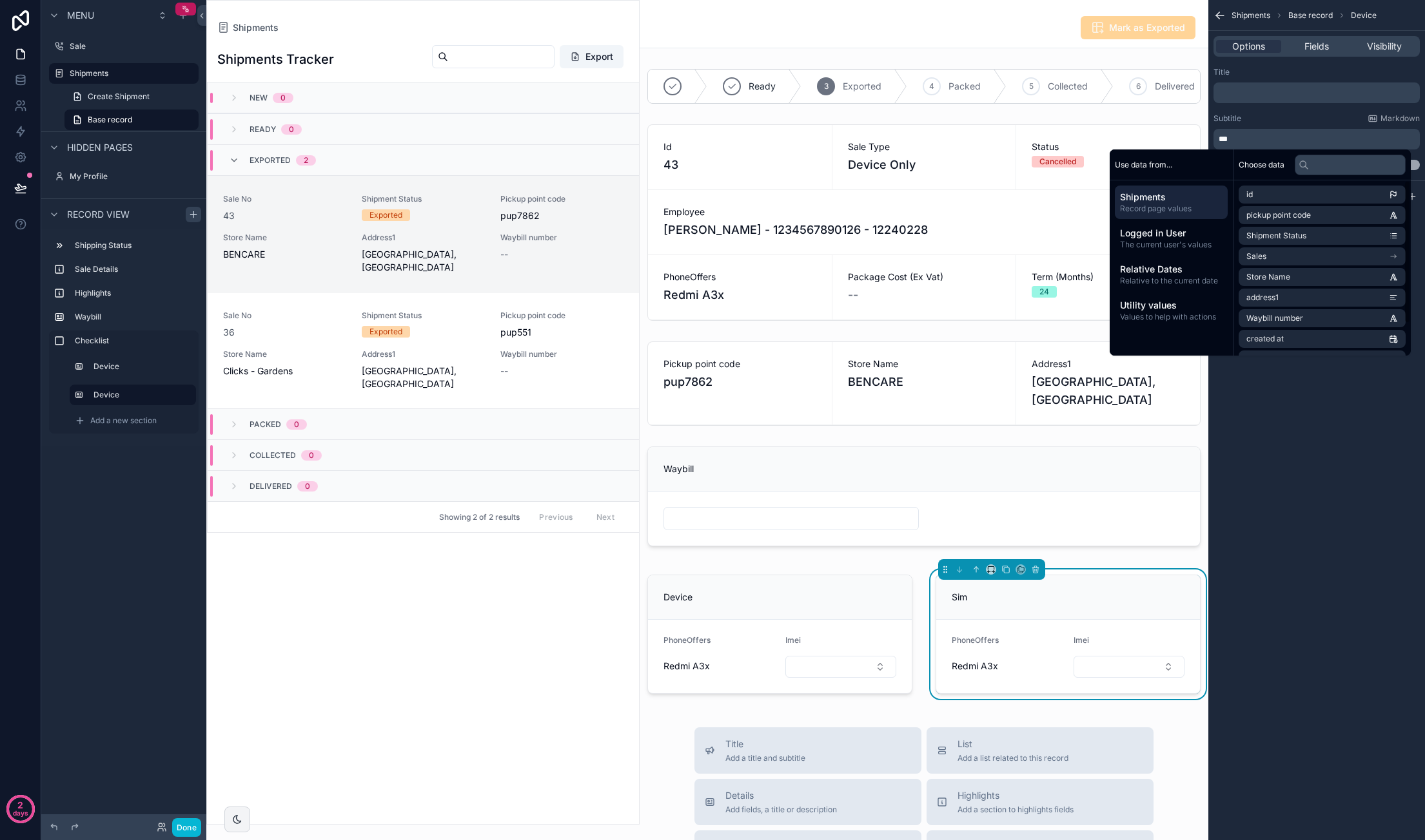
click at [1297, 461] on div "Shipments Base record Device Options Fields Visibility Title ﻿ Subtitle Markdow…" at bounding box center [1316, 420] width 217 height 840
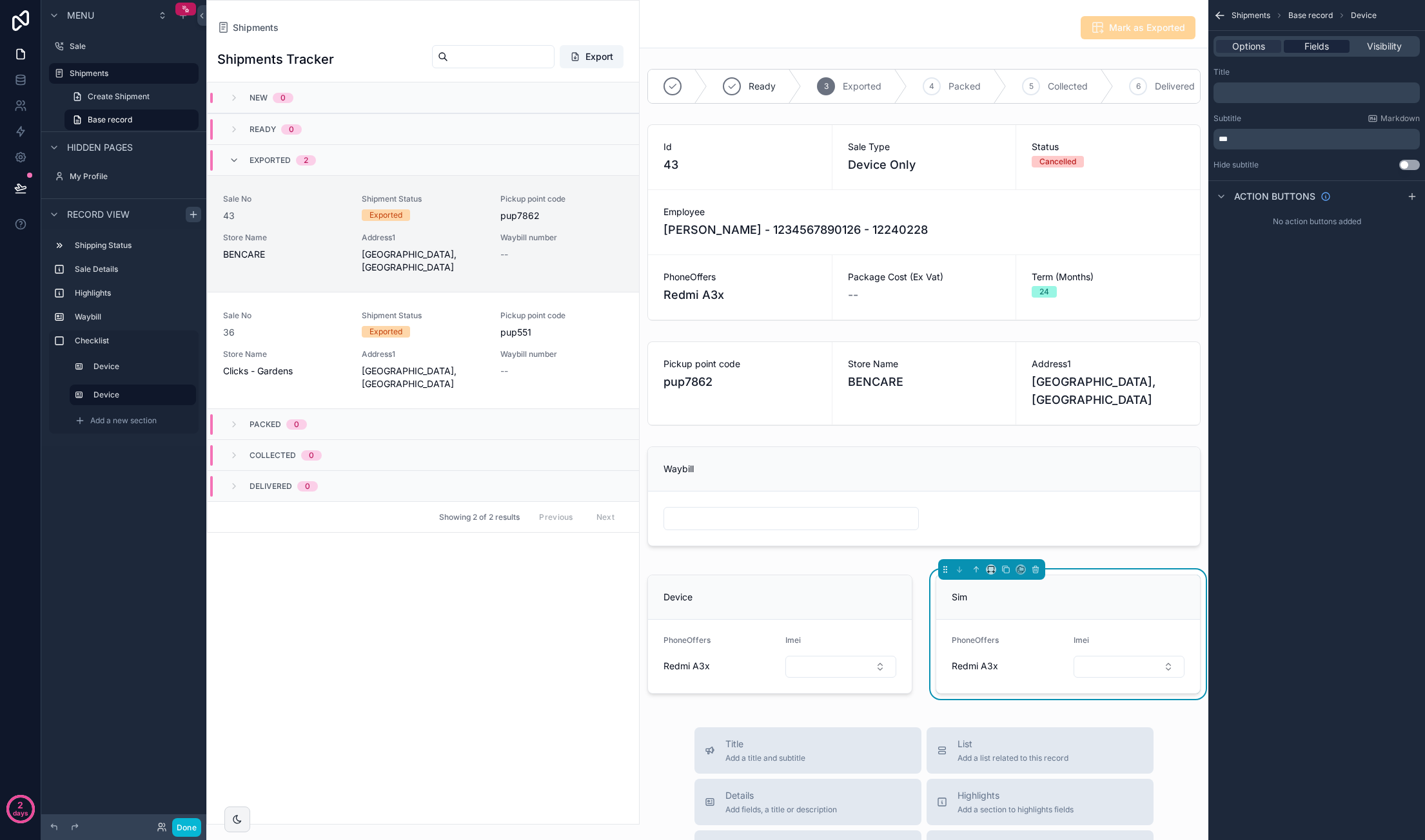
click at [1323, 48] on span "Fields" at bounding box center [1316, 46] width 24 height 13
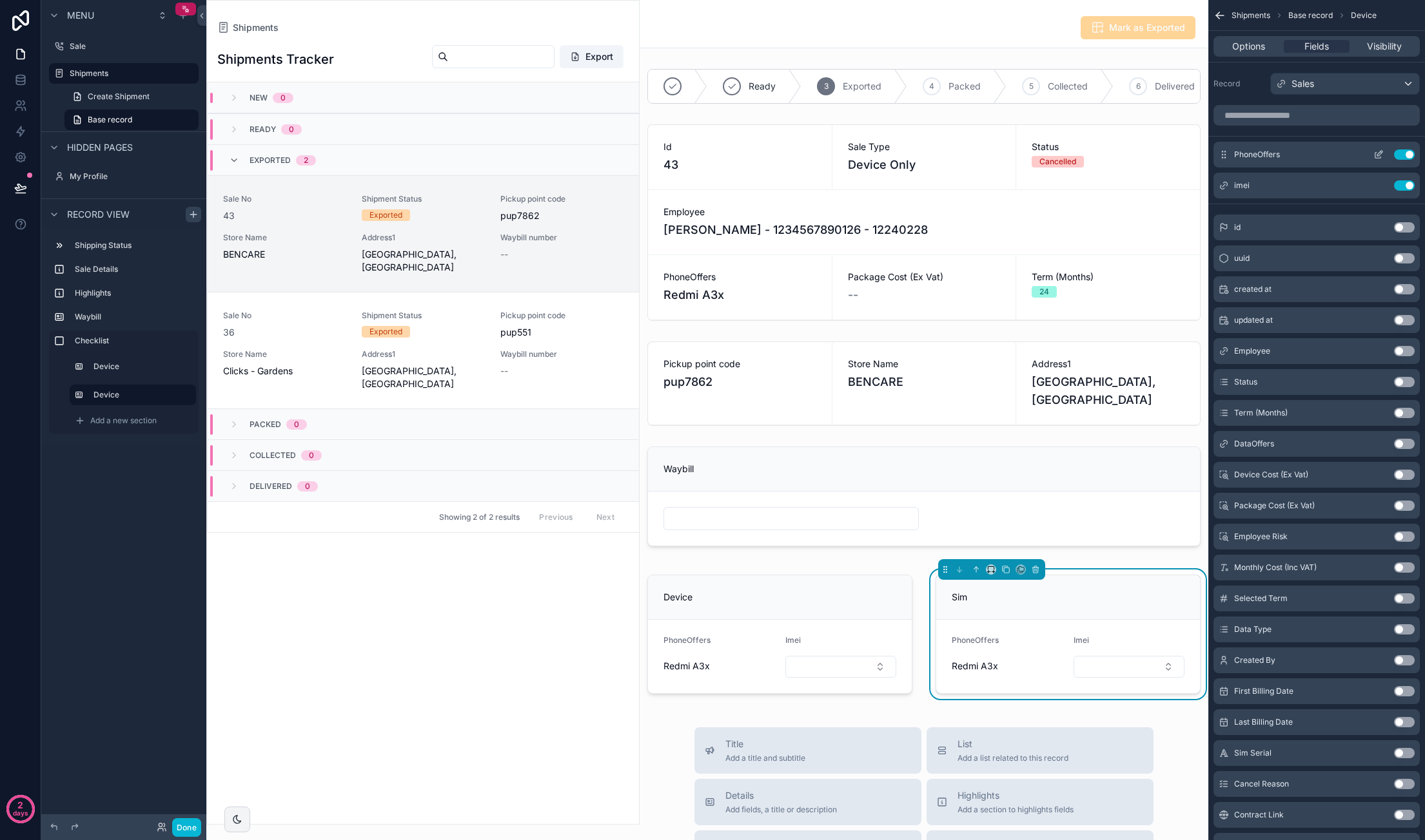
click at [1407, 152] on button "Use setting" at bounding box center [1404, 155] width 20 height 11
click at [1406, 153] on button "Use setting" at bounding box center [1404, 155] width 20 height 11
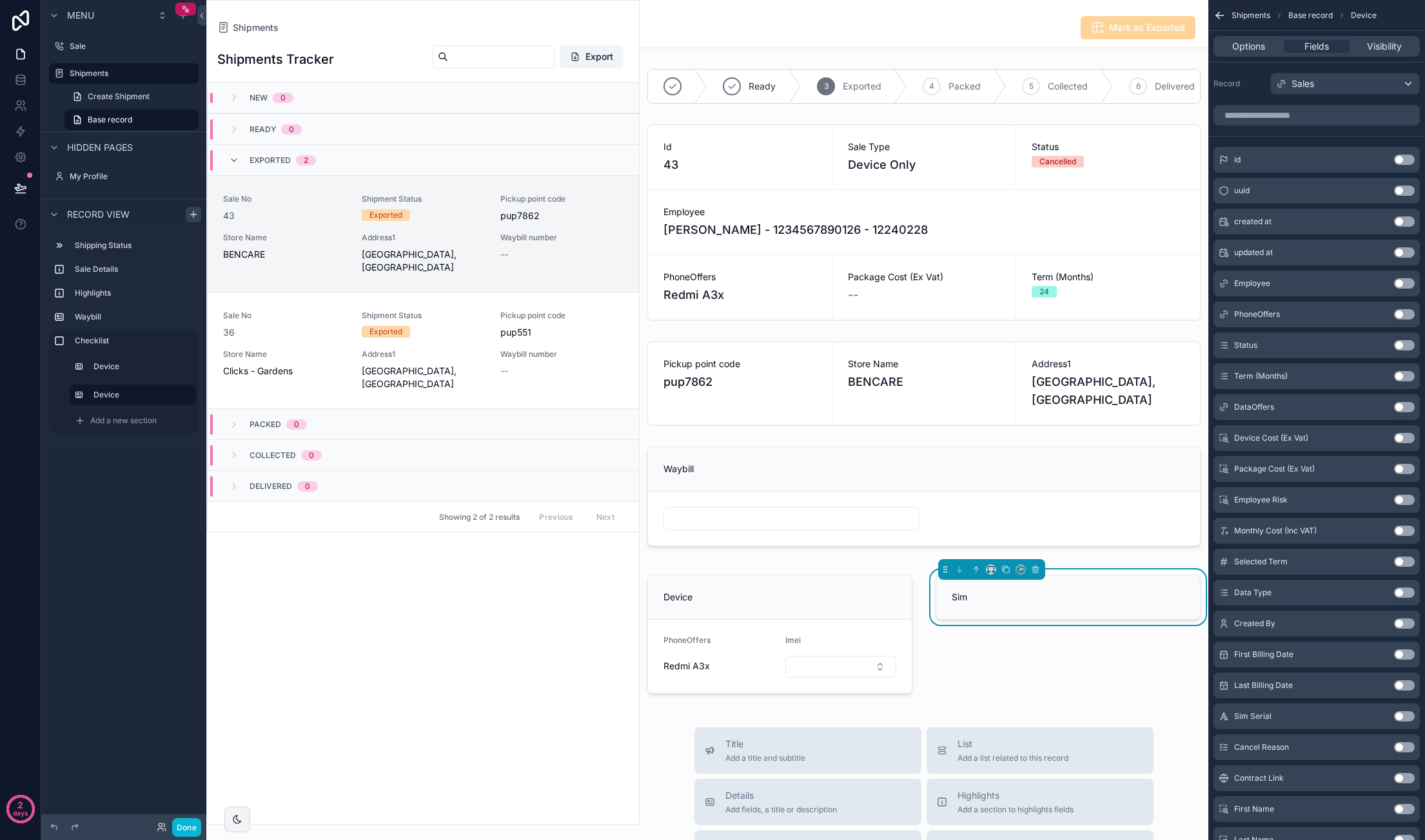
click at [1406, 406] on button "Use setting" at bounding box center [1404, 407] width 20 height 11
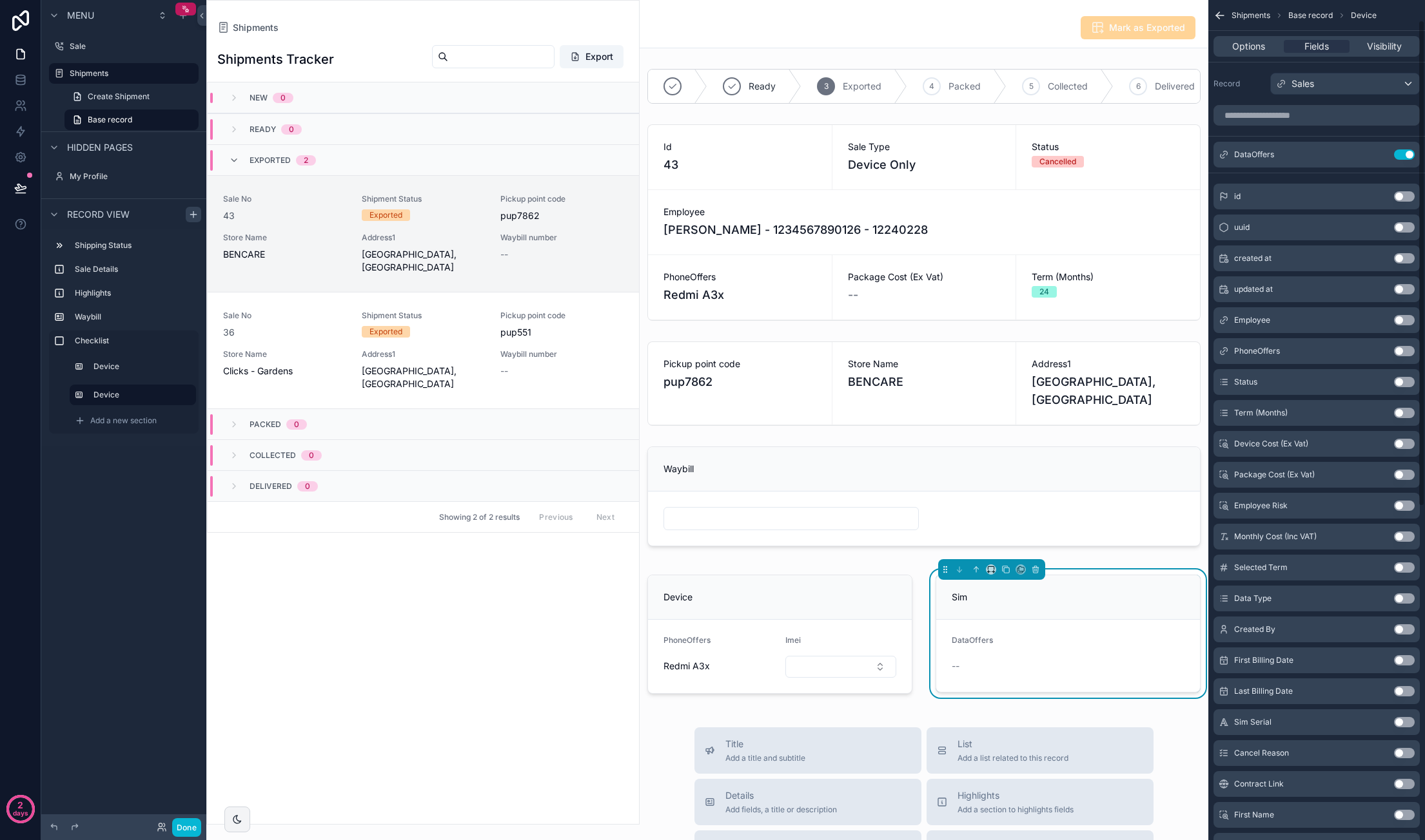
scroll to position [64, 0]
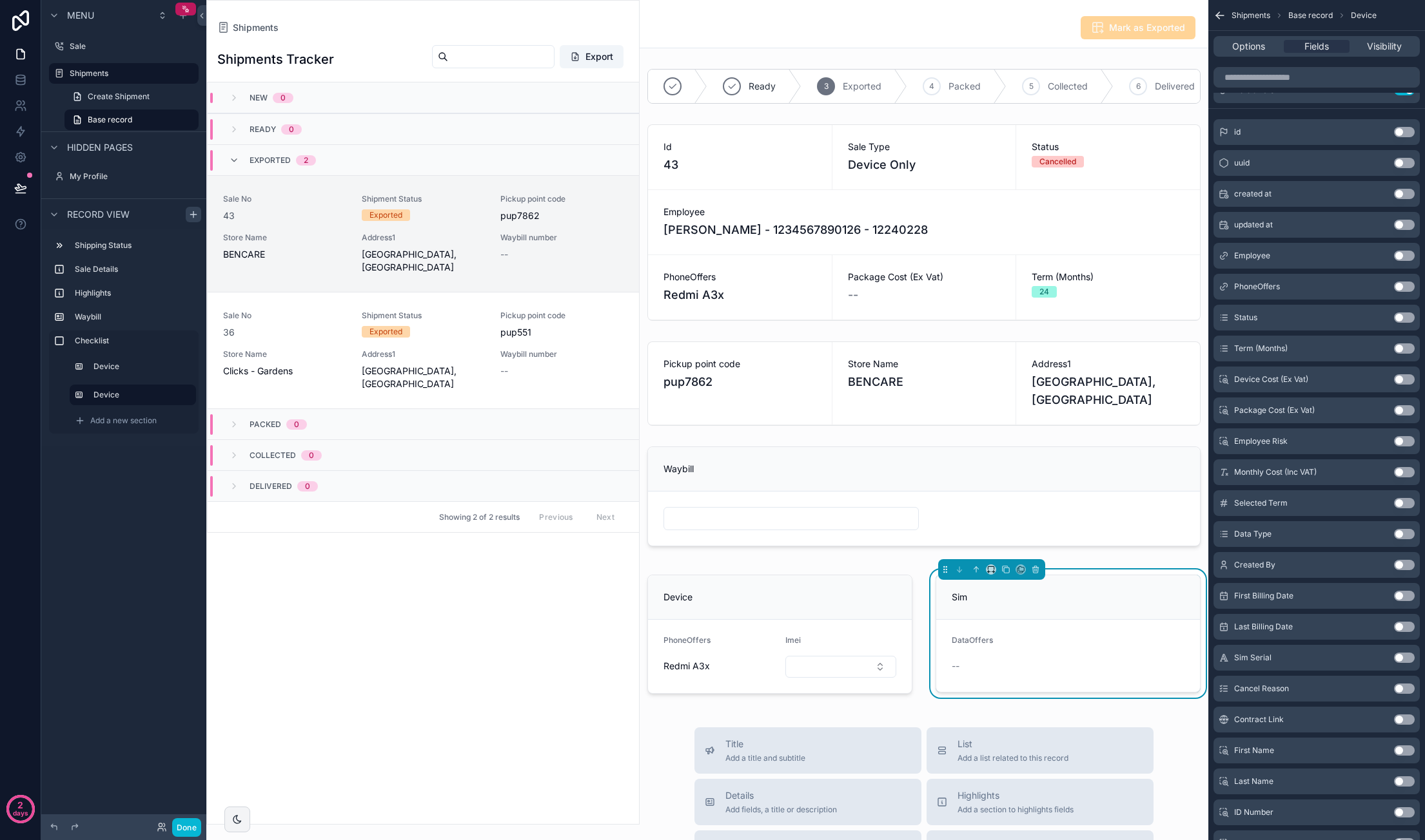
click at [1400, 655] on button "Use setting" at bounding box center [1404, 658] width 20 height 11
click at [1390, 48] on span "Visibility" at bounding box center [1384, 46] width 35 height 13
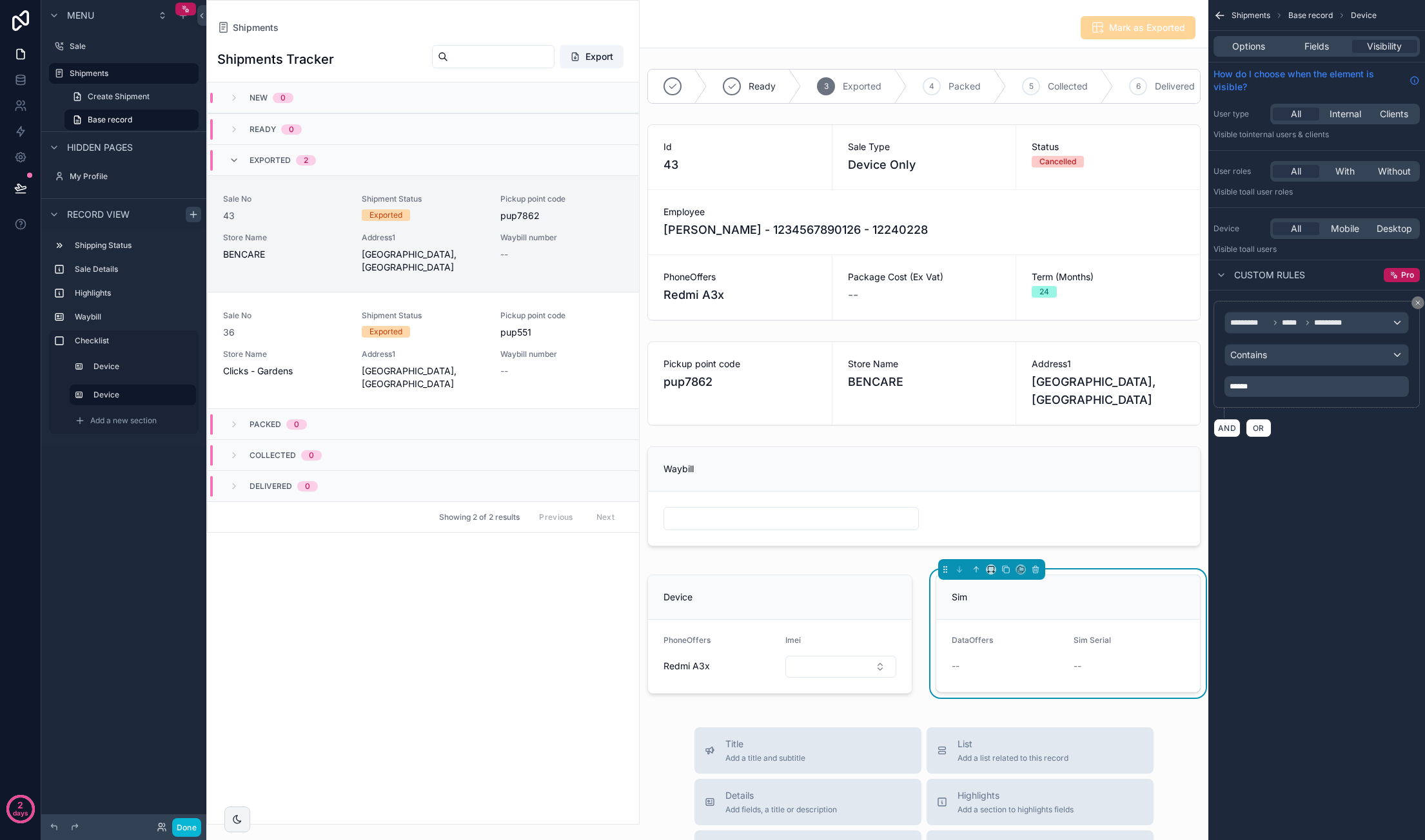
scroll to position [0, 0]
click at [1248, 387] on span "******" at bounding box center [1239, 387] width 18 height 8
click at [1349, 517] on div "Shipments Base record Device Options Fields Visibility How do I choose when the…" at bounding box center [1316, 420] width 217 height 840
click at [322, 220] on div "43" at bounding box center [284, 216] width 123 height 13
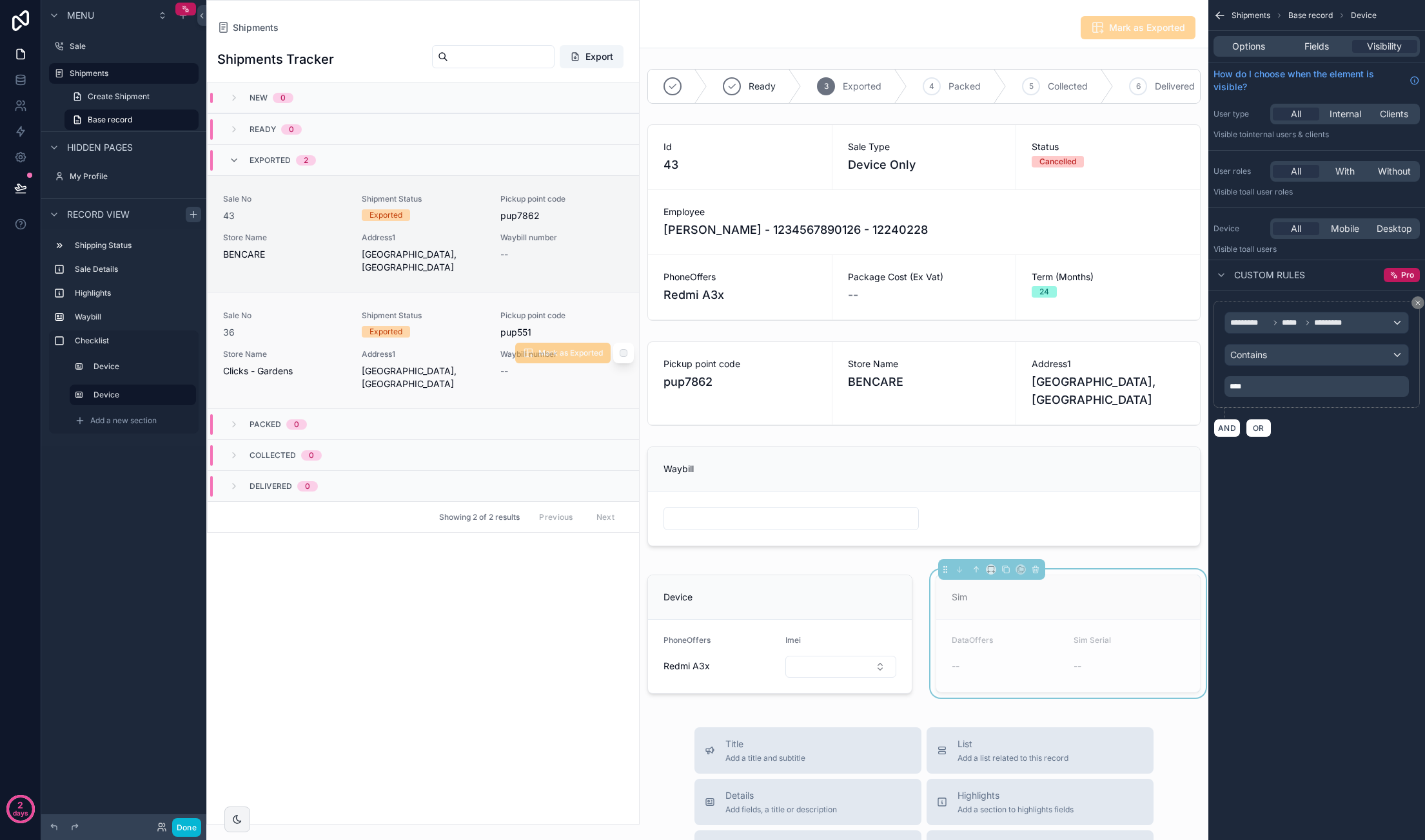
click at [459, 338] on div "Exported" at bounding box center [422, 331] width 123 height 11
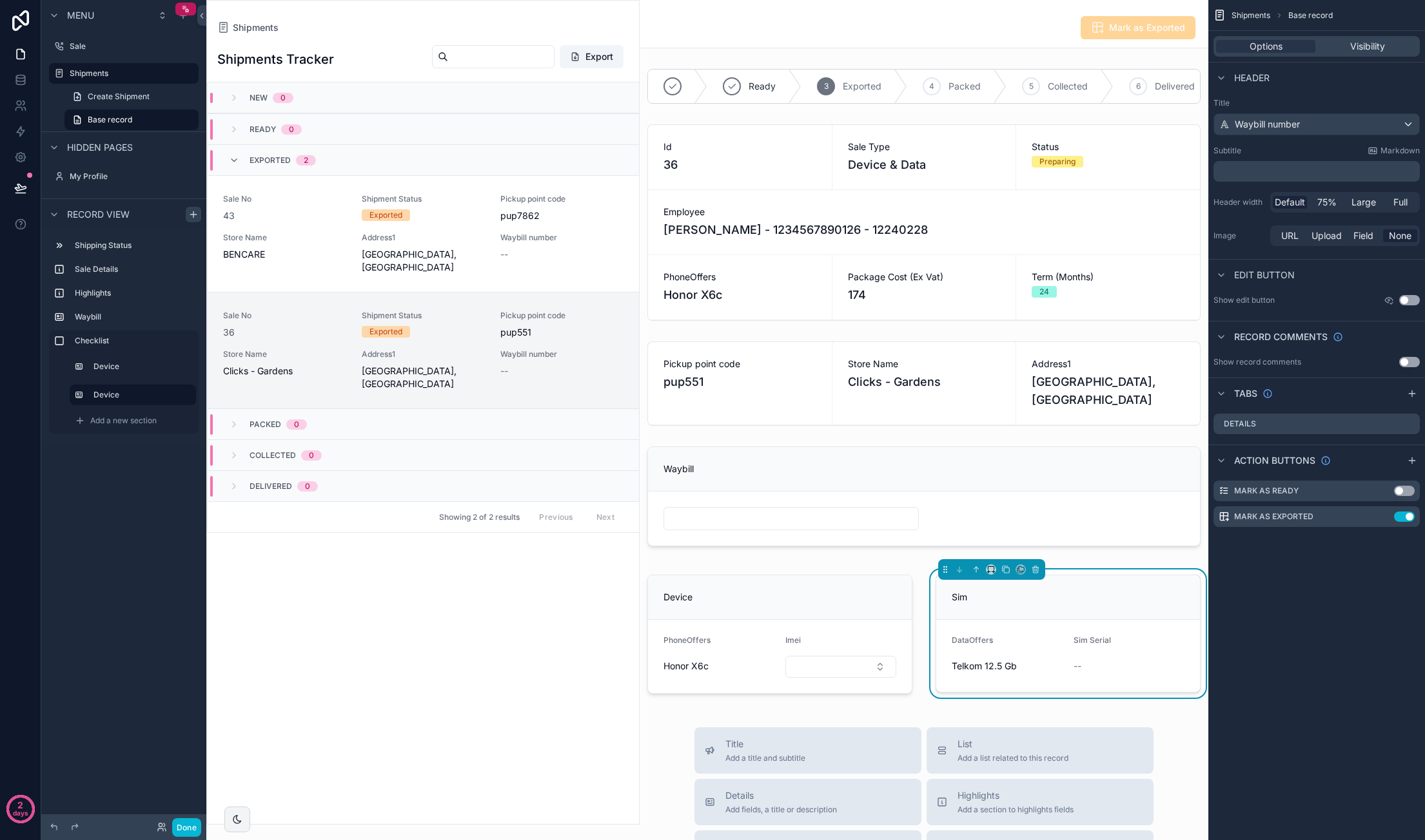
click at [1320, 664] on div "Shipments Base record Options Visibility Header Title Waybill number Subtitle M…" at bounding box center [1316, 420] width 217 height 840
click at [1147, 604] on div "Sim" at bounding box center [1067, 597] width 233 height 13
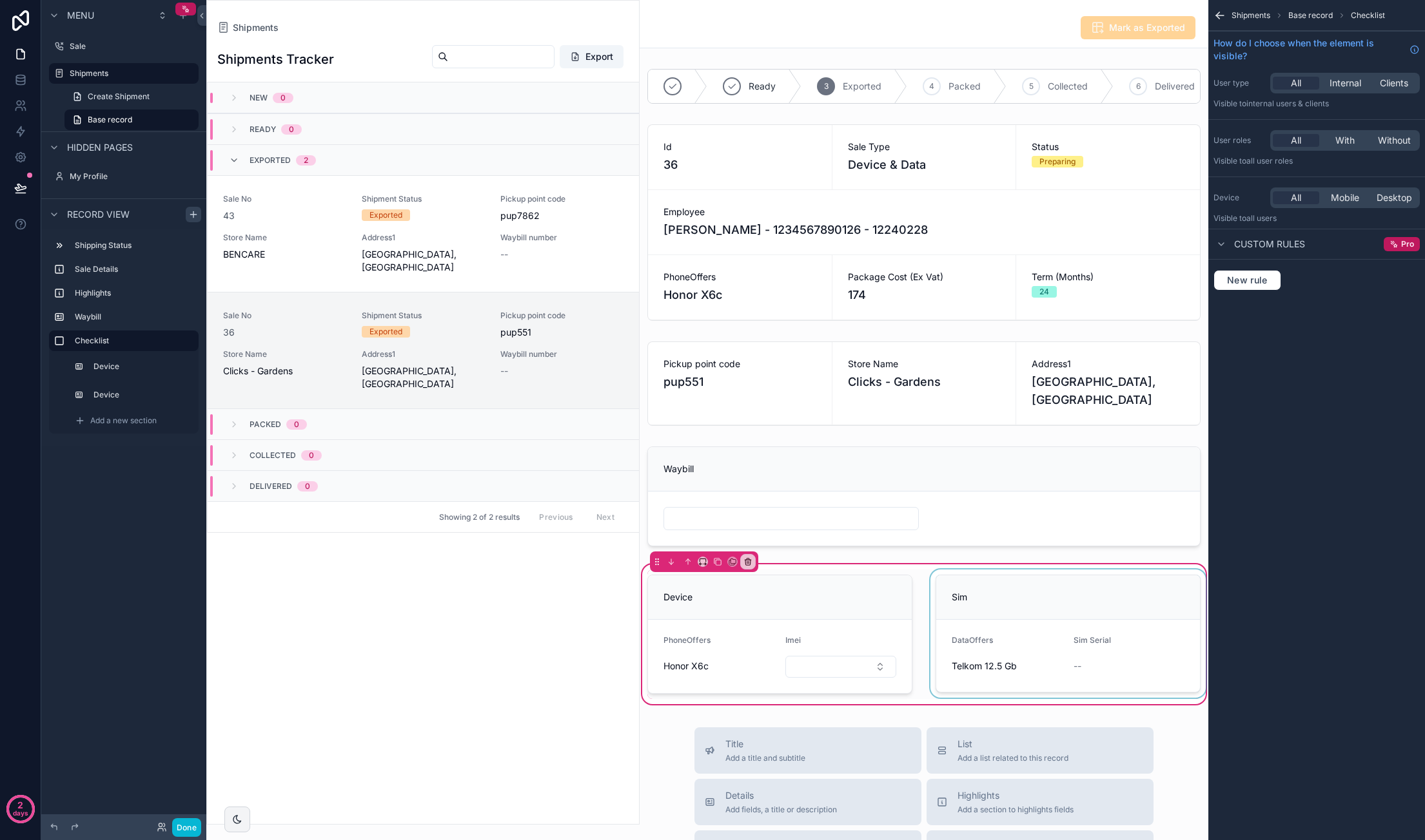
click at [1147, 604] on div "scrollable content" at bounding box center [1068, 634] width 281 height 130
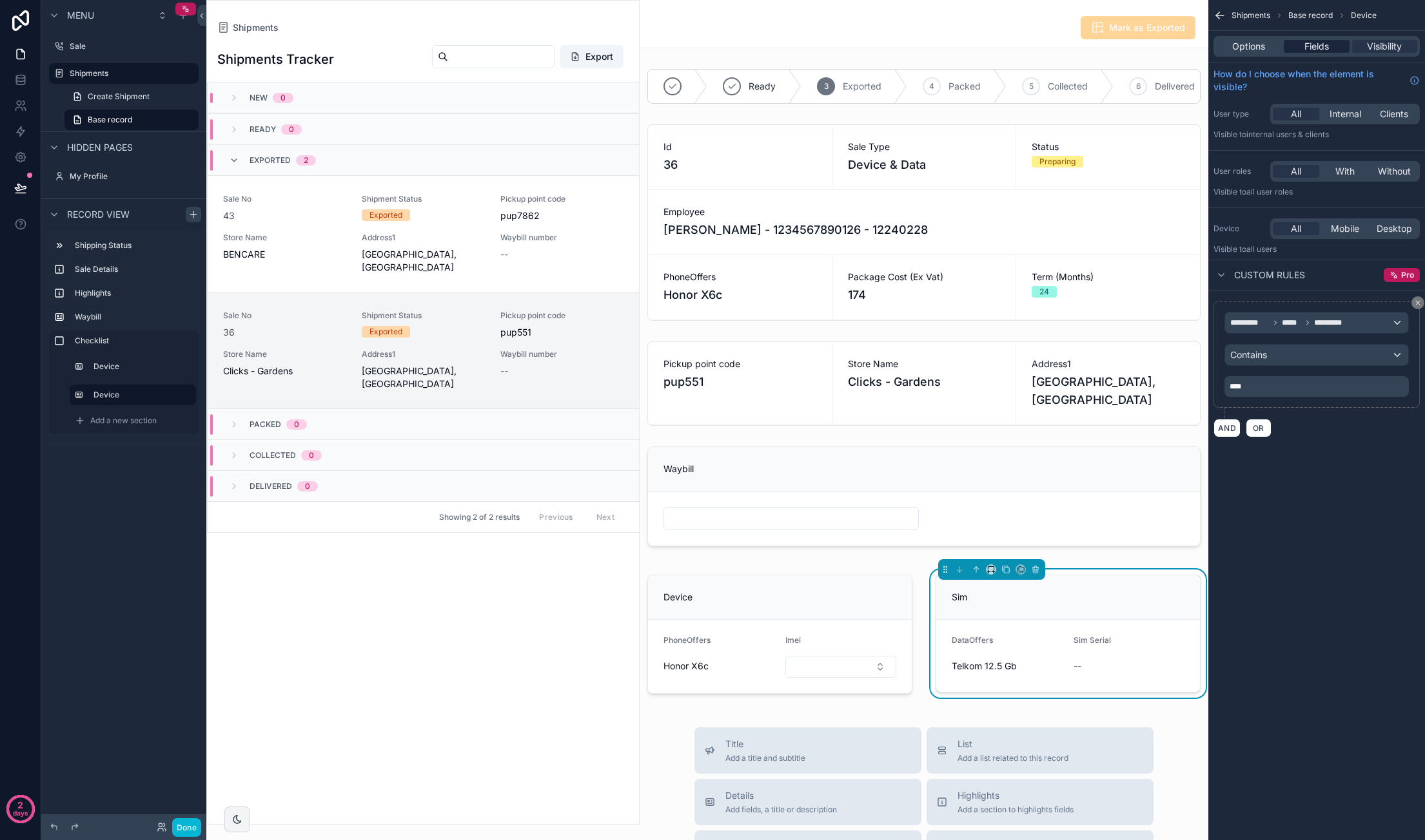
click at [1304, 48] on span "Fields" at bounding box center [1316, 46] width 24 height 13
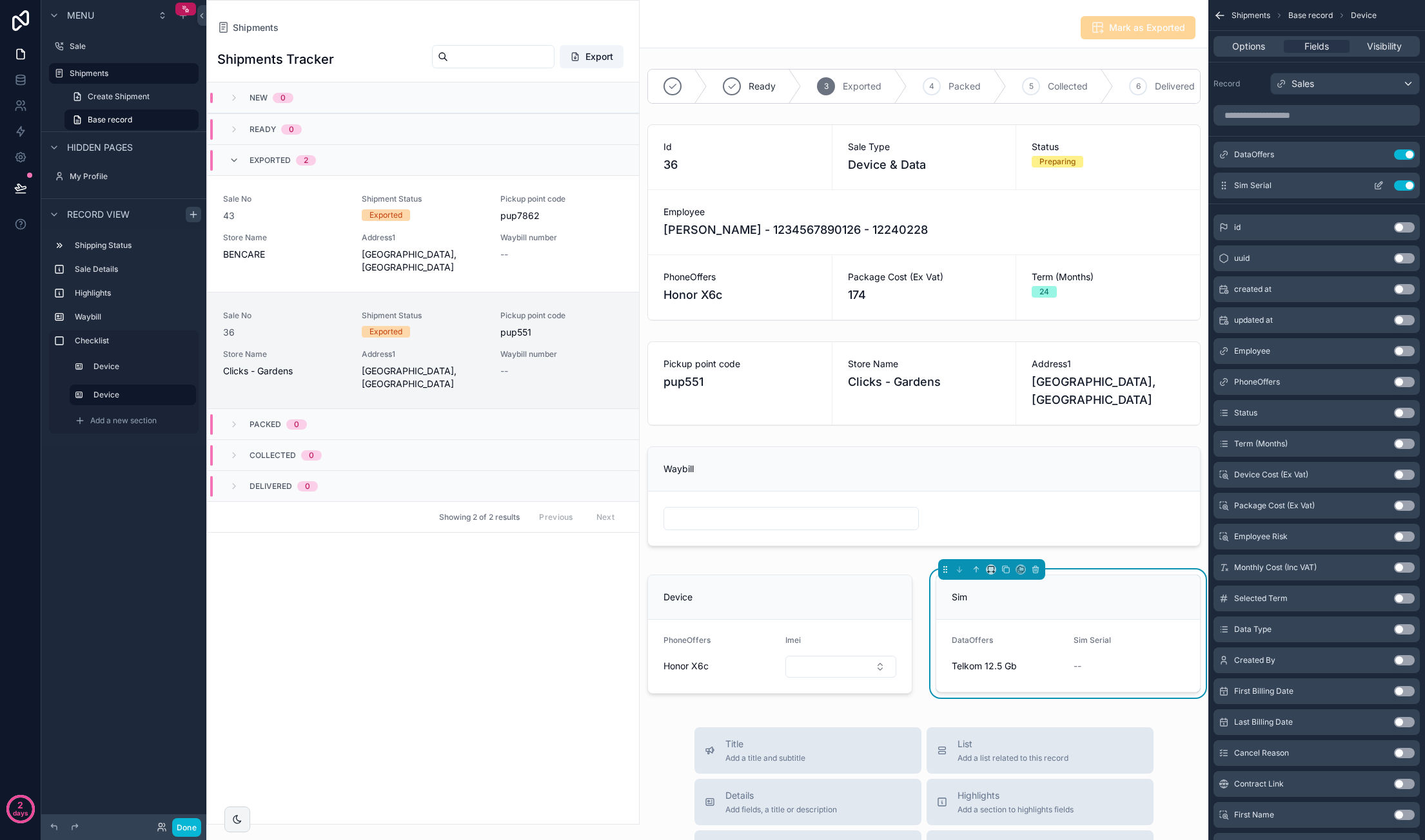
click at [1378, 182] on icon "scrollable content" at bounding box center [1378, 185] width 11 height 11
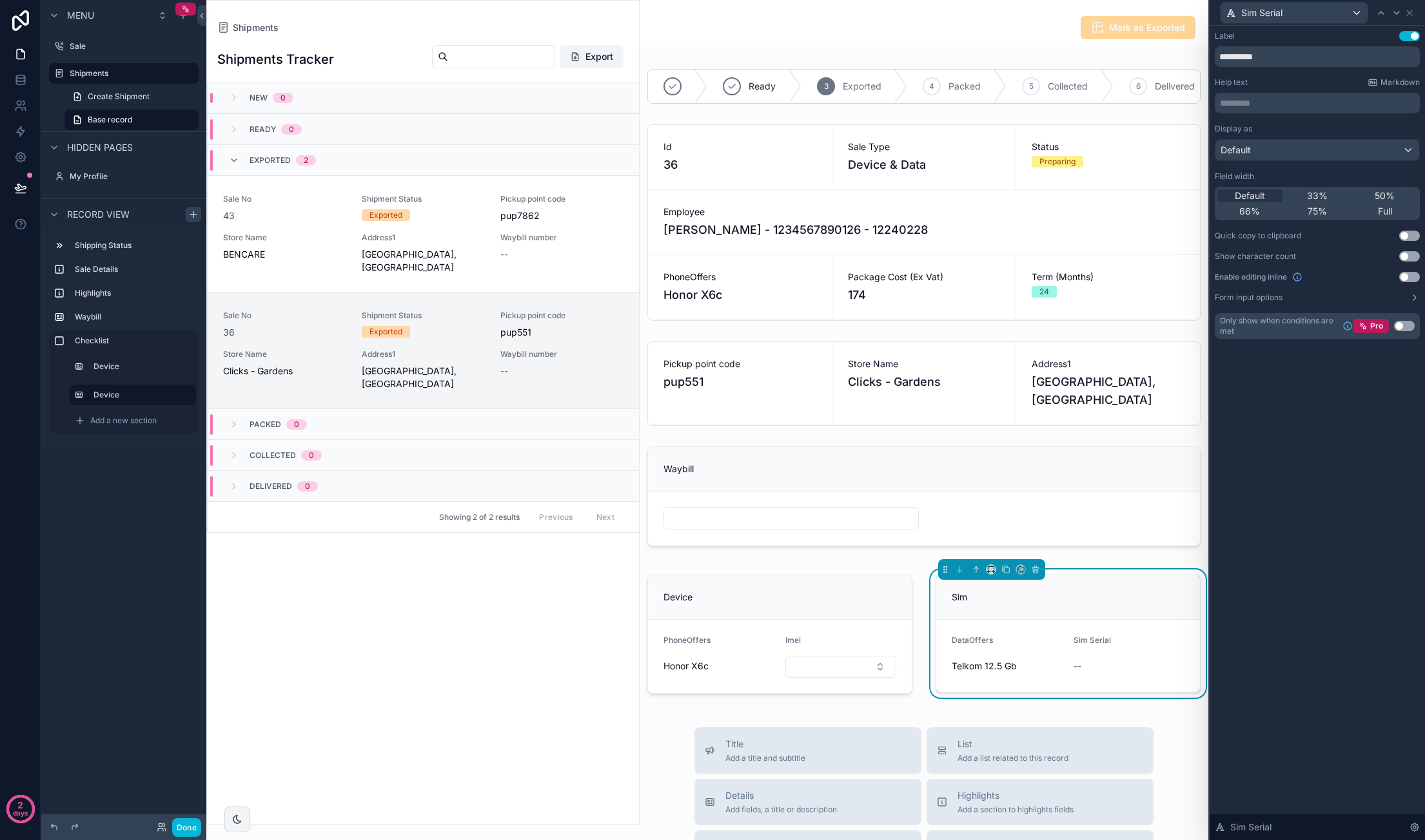
click at [1408, 272] on button "Use setting" at bounding box center [1408, 277] width 20 height 11
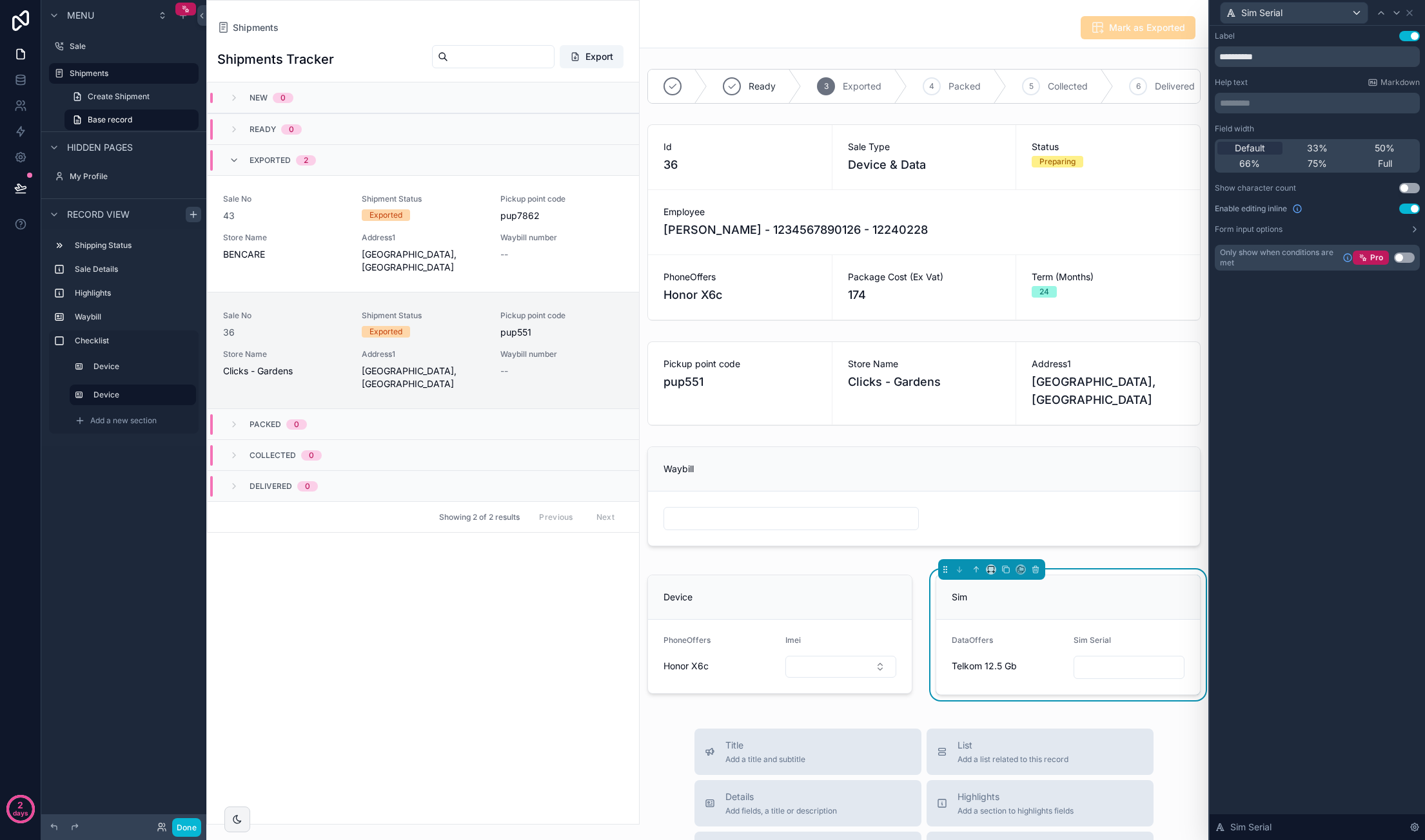
click at [1390, 355] on div "**********" at bounding box center [1316, 433] width 215 height 814
click at [1346, 419] on div "**********" at bounding box center [1316, 433] width 215 height 814
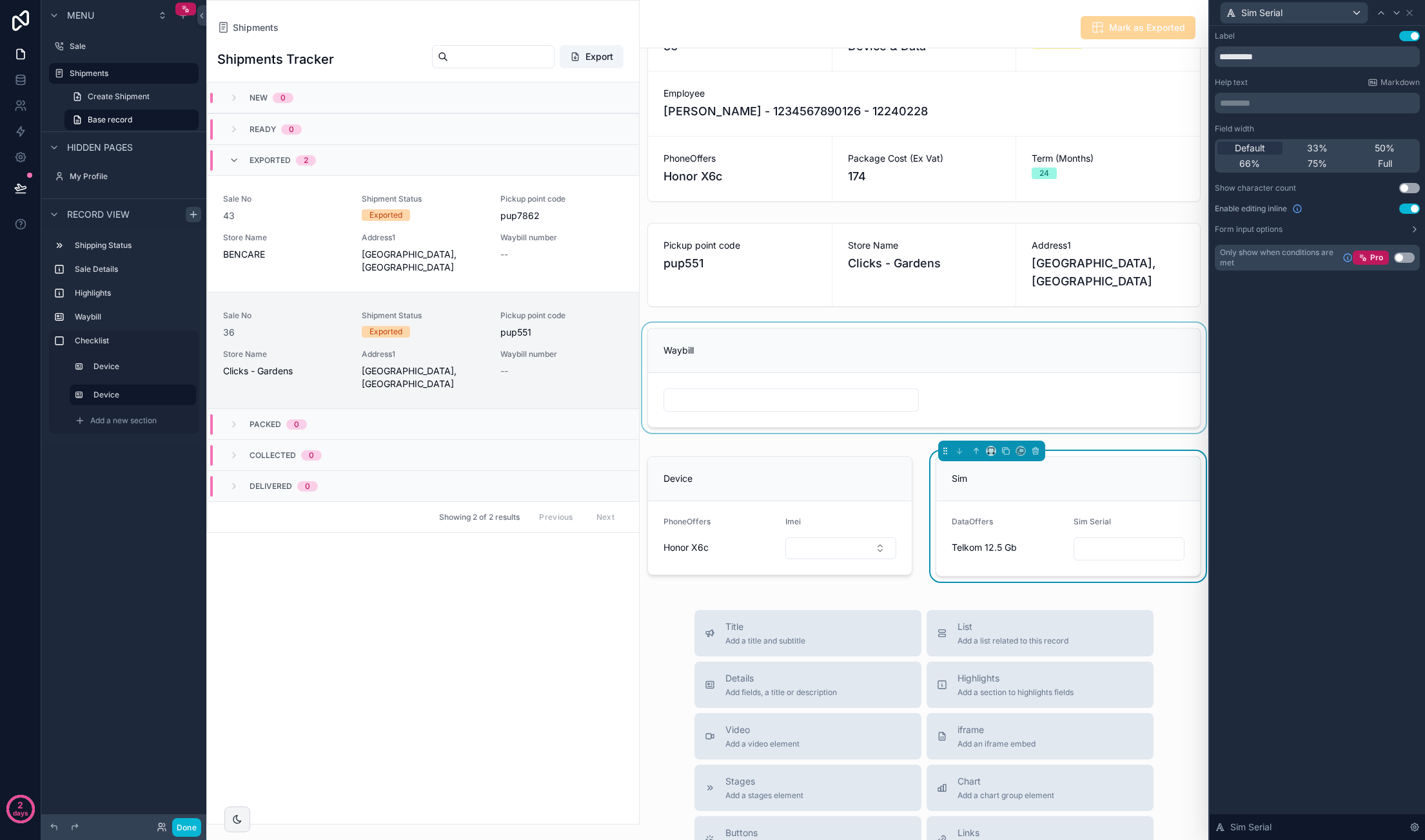
scroll to position [129, 0]
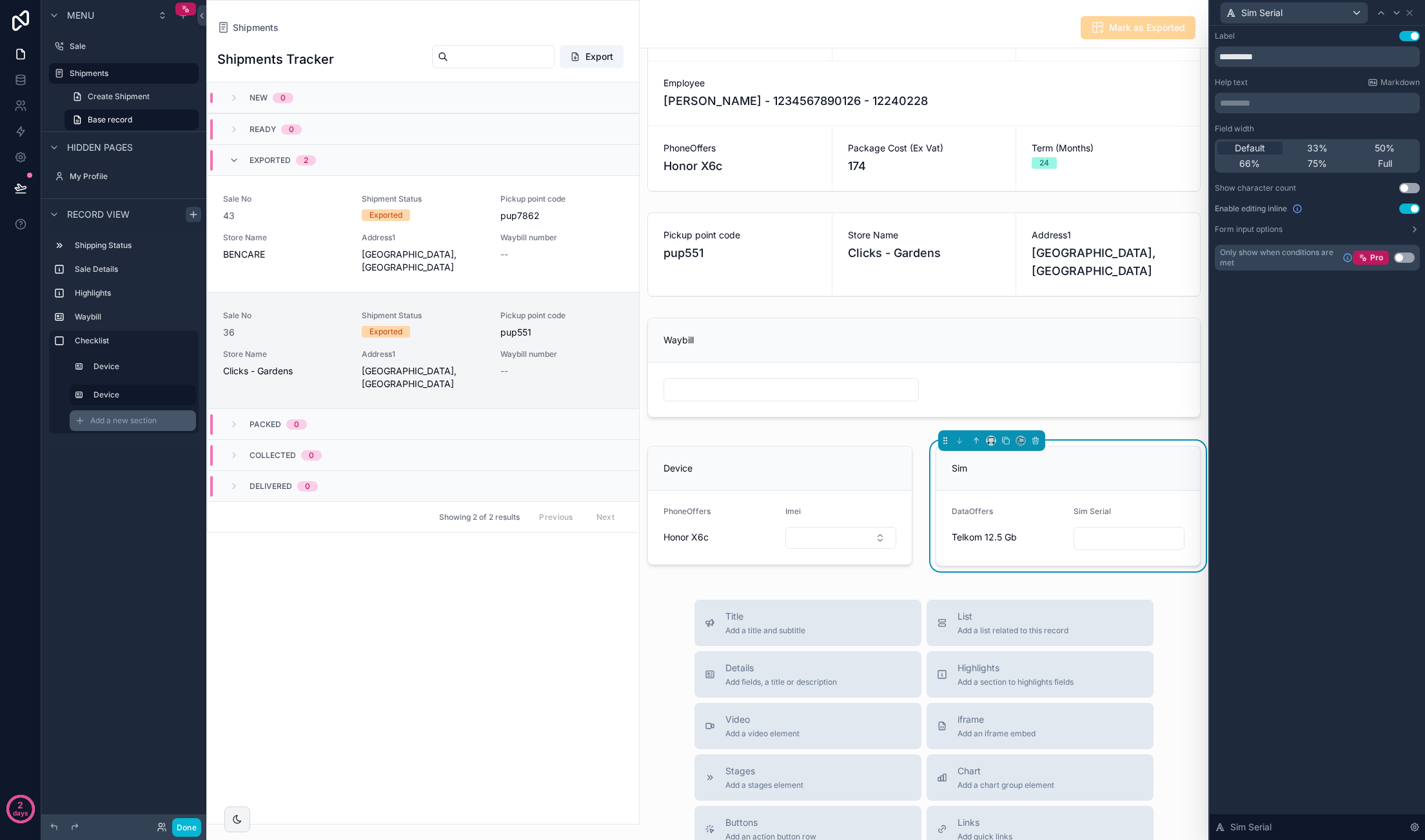
click at [81, 418] on icon "scrollable content" at bounding box center [80, 421] width 11 height 11
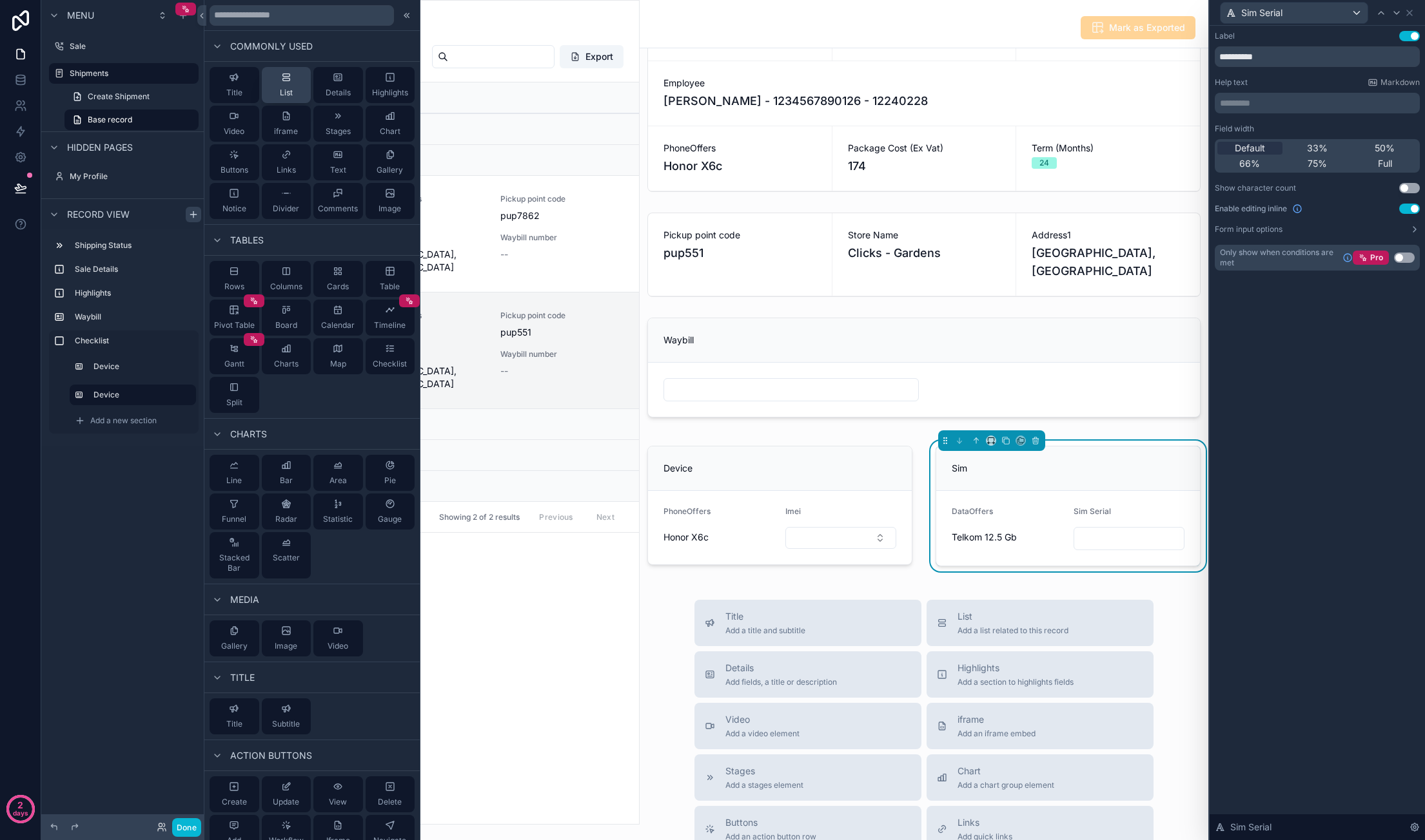
click at [294, 83] on button "List" at bounding box center [287, 85] width 50 height 36
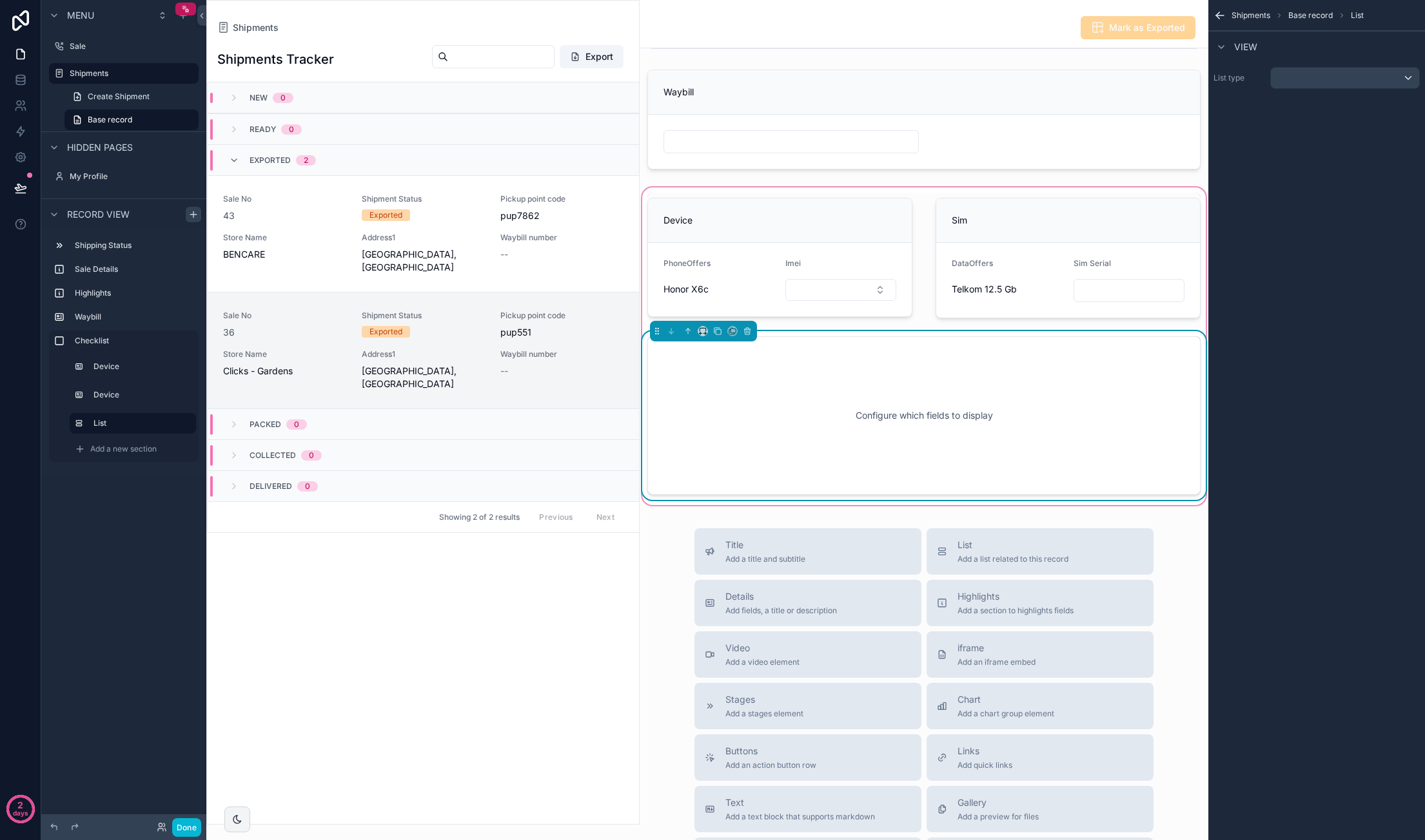
scroll to position [379, 0]
click at [858, 350] on div "Configure which fields to display" at bounding box center [923, 414] width 553 height 158
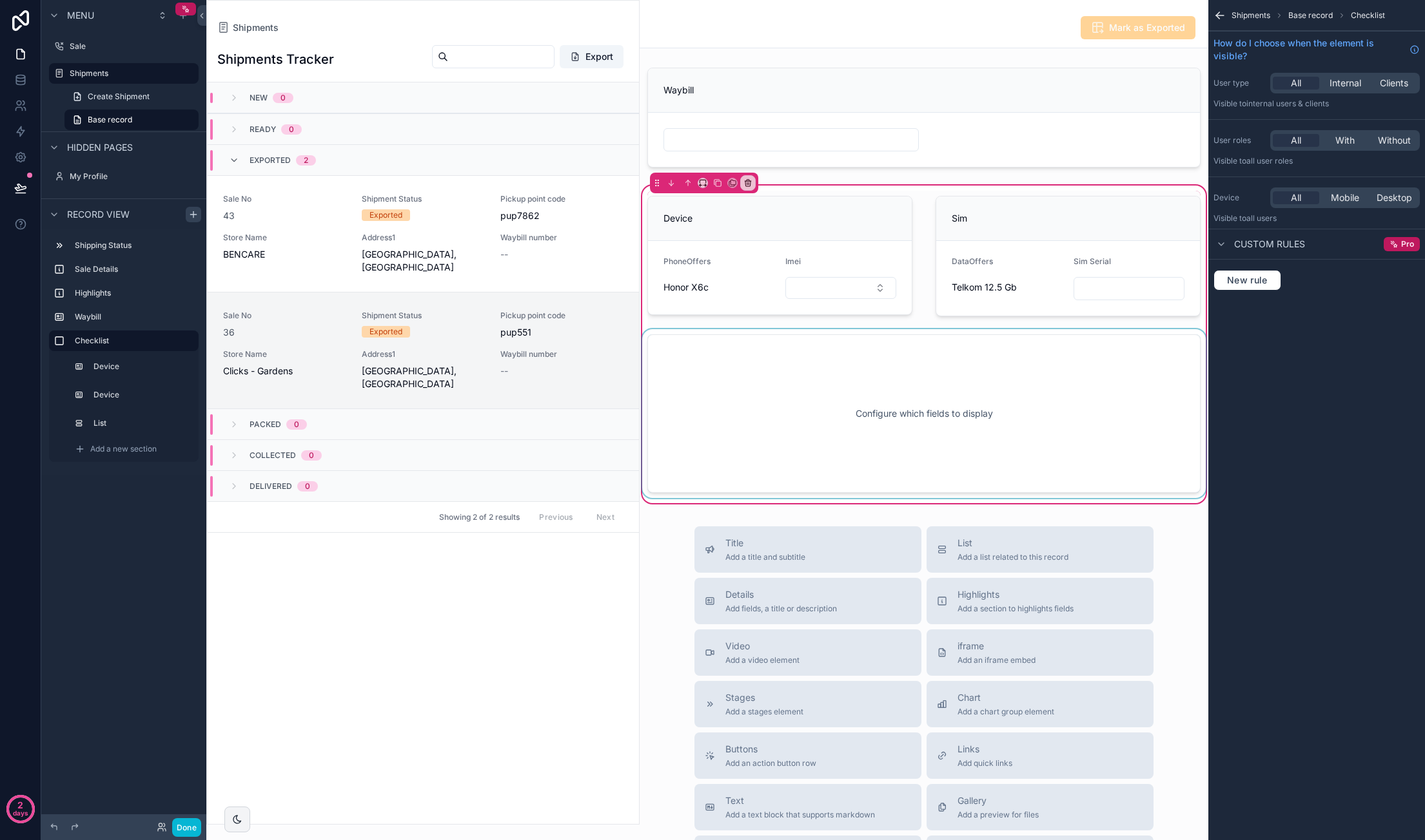
click at [846, 352] on div "scrollable content" at bounding box center [924, 414] width 569 height 169
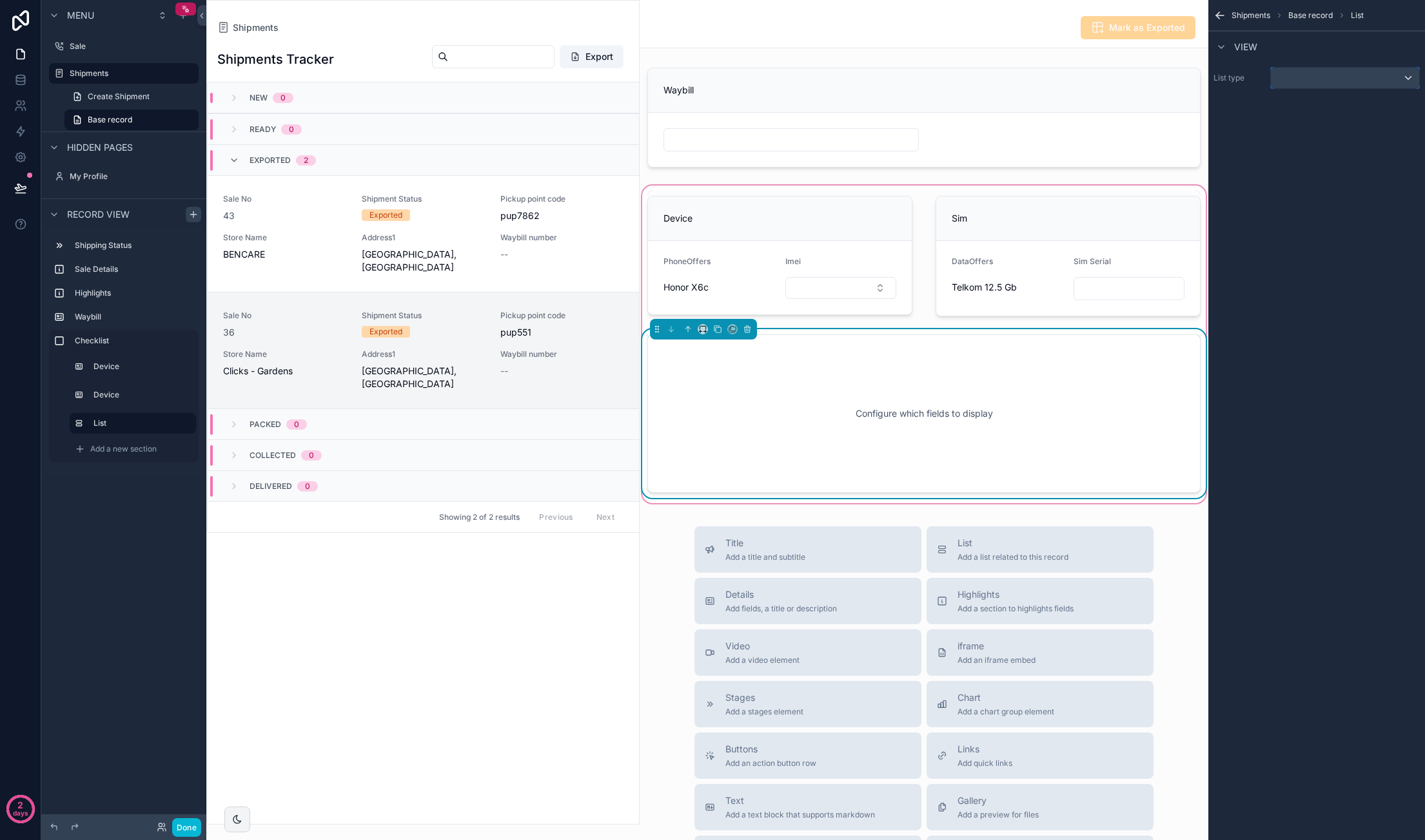
click at [1319, 82] on div "scrollable content" at bounding box center [1344, 78] width 149 height 20
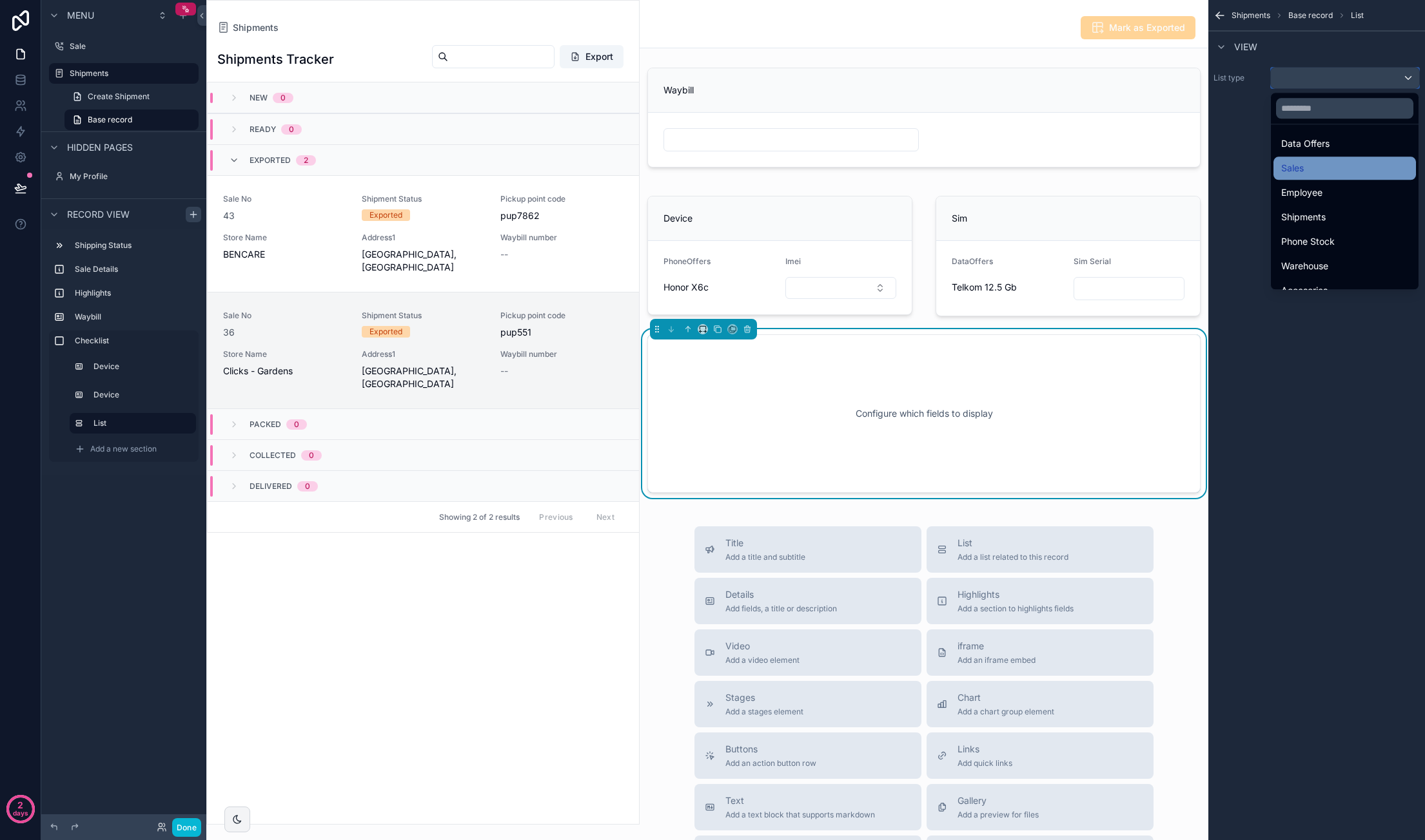
scroll to position [111, 0]
click at [1341, 277] on span "Order Checklist" at bounding box center [1313, 275] width 66 height 16
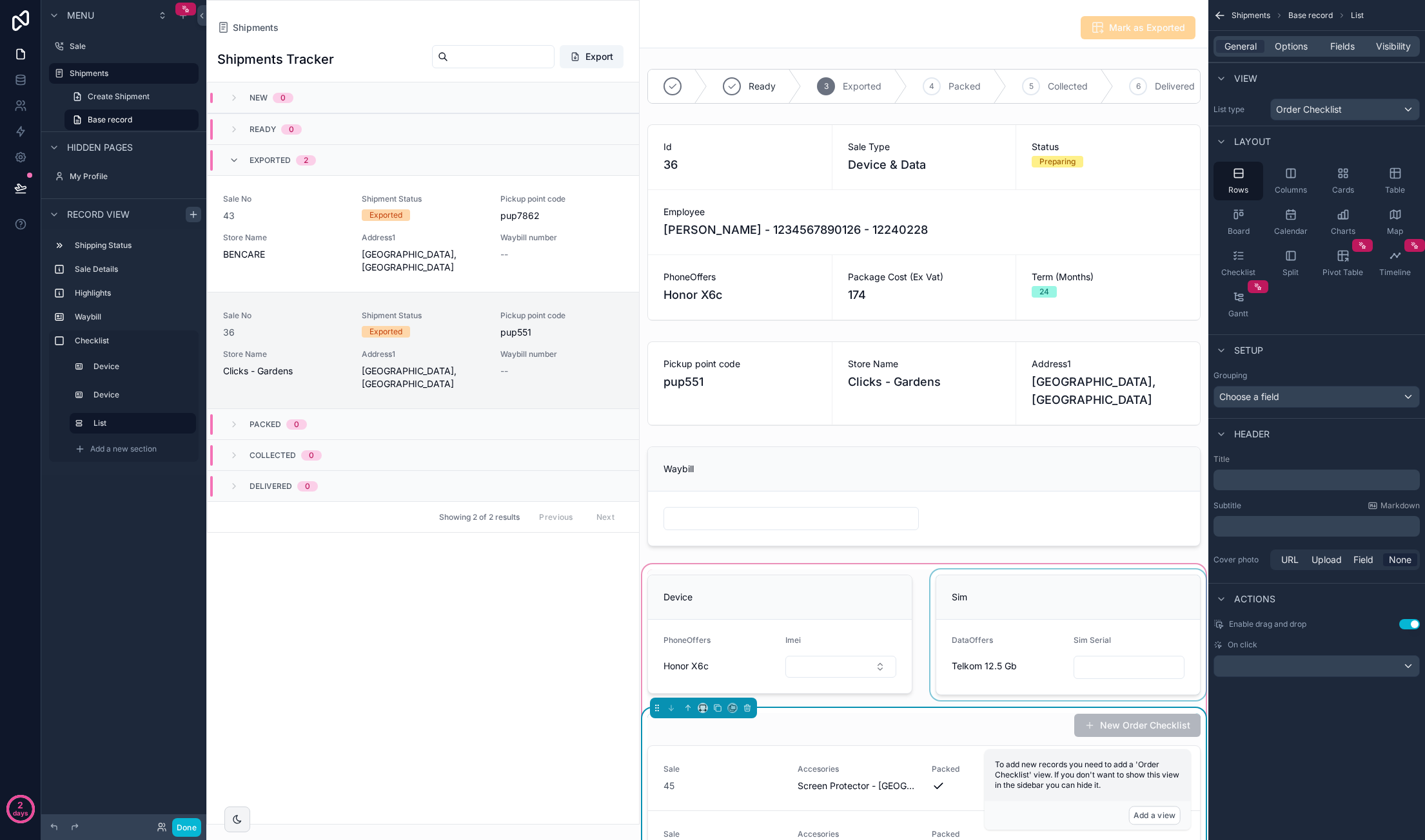
scroll to position [258, 0]
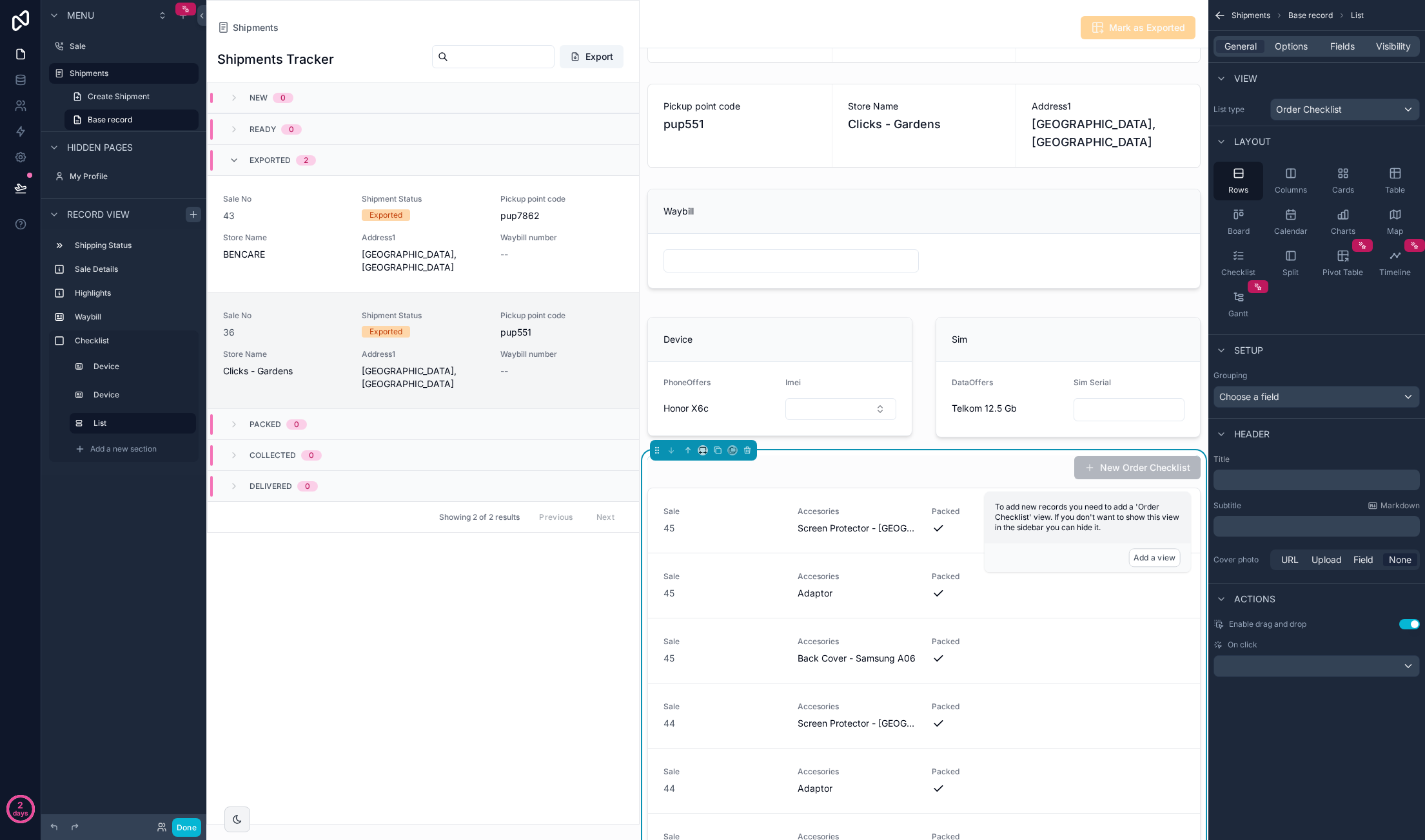
drag, startPoint x: 1414, startPoint y: 624, endPoint x: 1365, endPoint y: 327, distance: 301.0
click at [1414, 624] on button "Use setting" at bounding box center [1408, 624] width 20 height 11
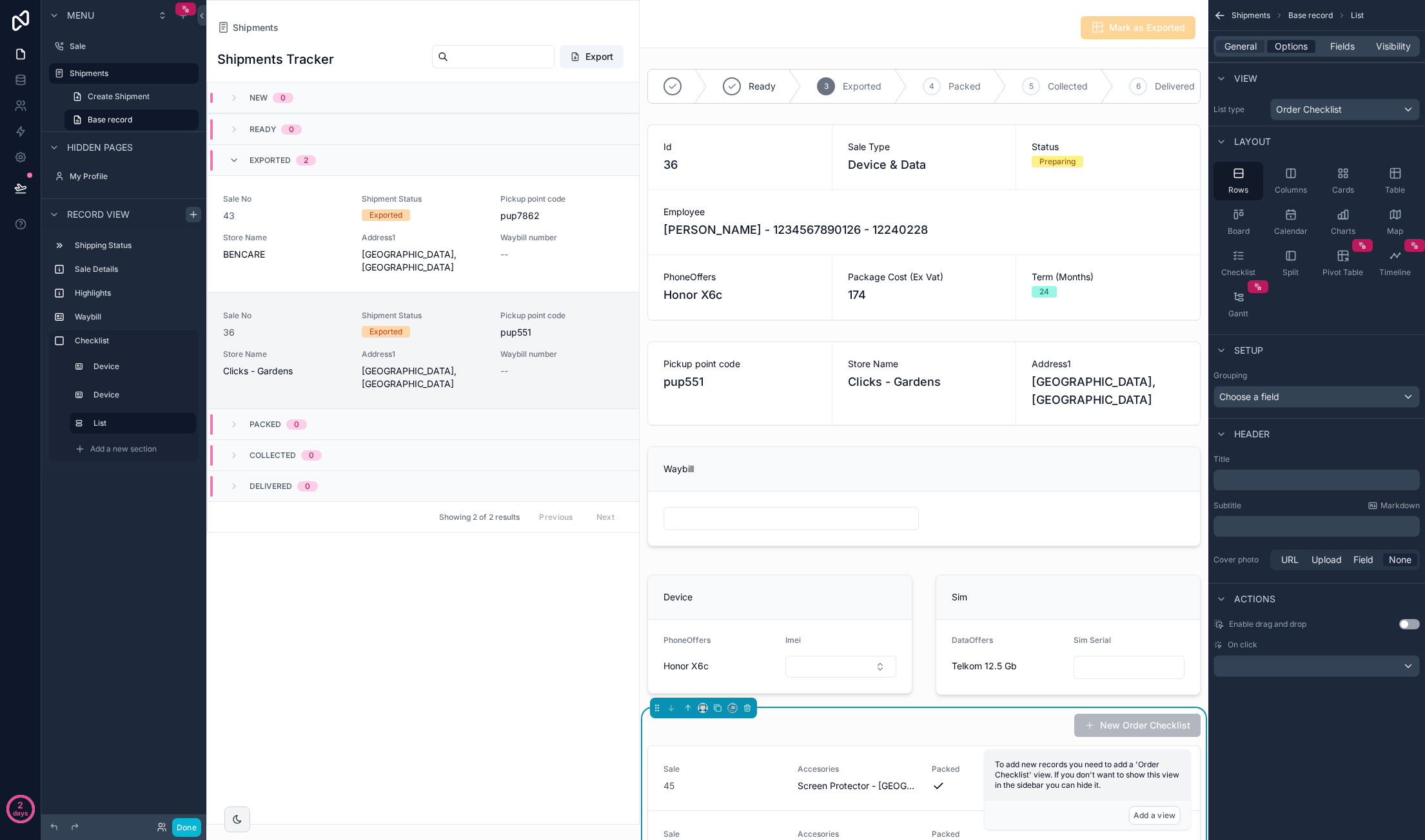
click at [1300, 51] on span "Options" at bounding box center [1291, 46] width 33 height 13
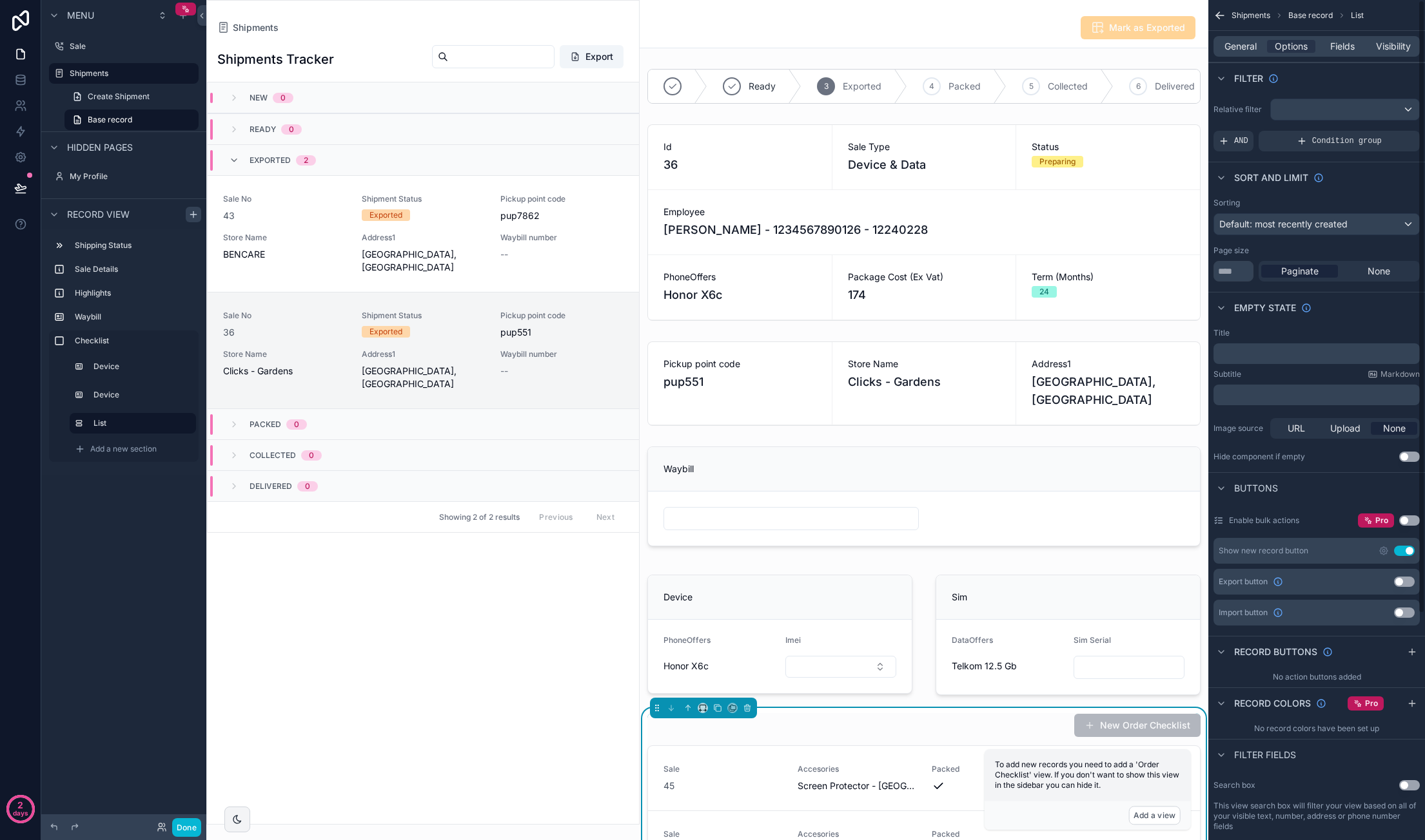
click at [1402, 548] on button "Use setting" at bounding box center [1404, 551] width 20 height 11
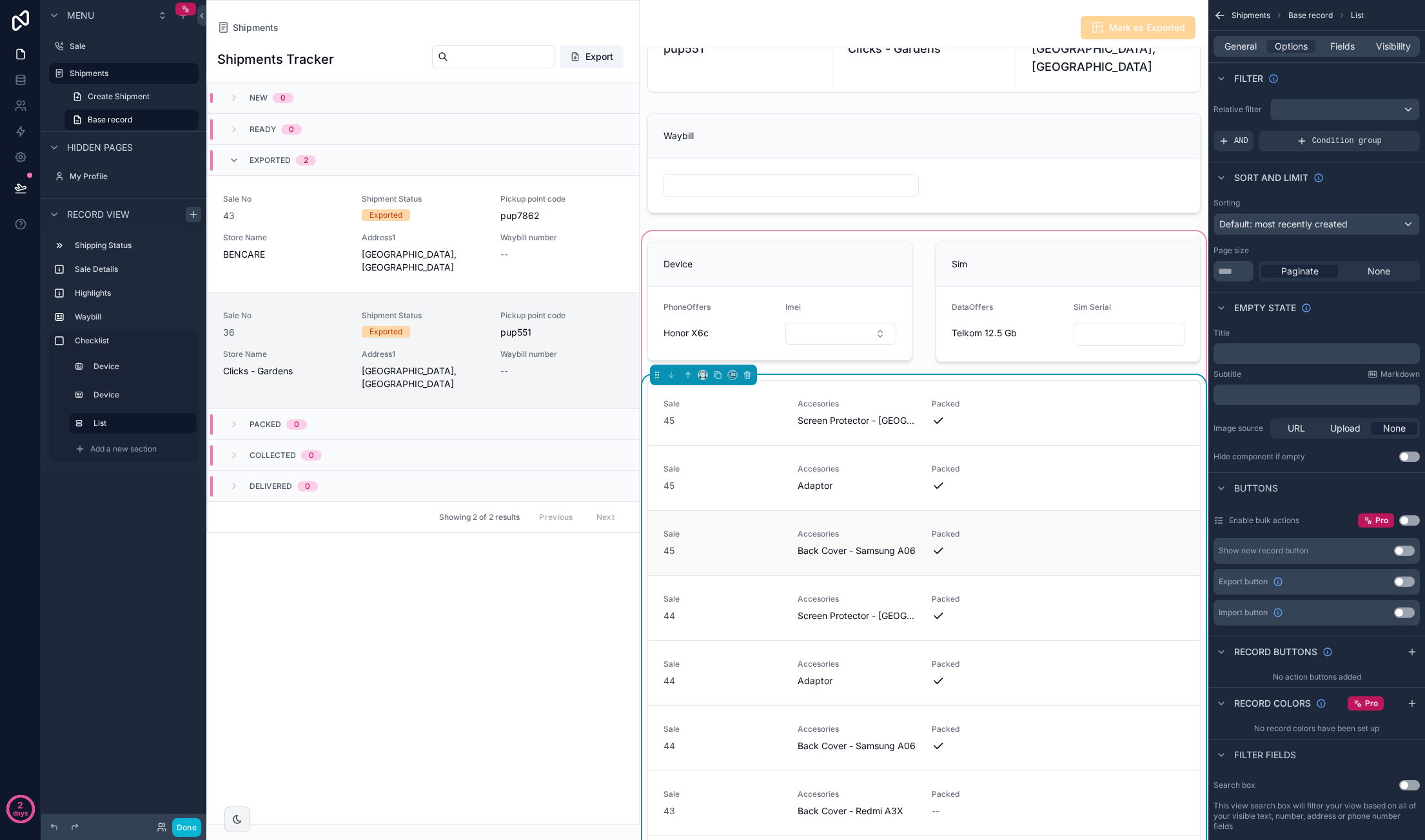
scroll to position [387, 0]
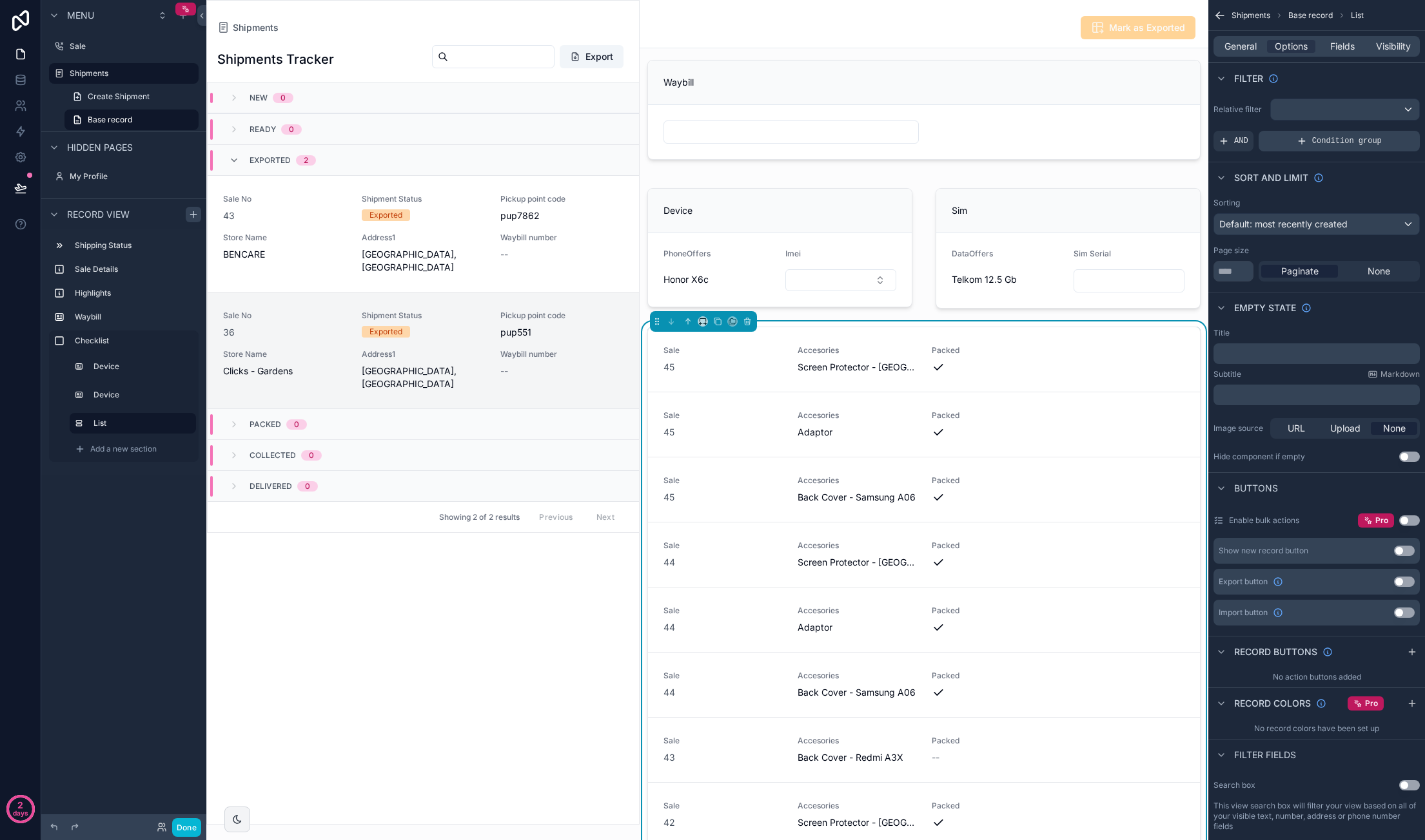
click at [1302, 133] on div "Condition group" at bounding box center [1339, 140] width 161 height 20
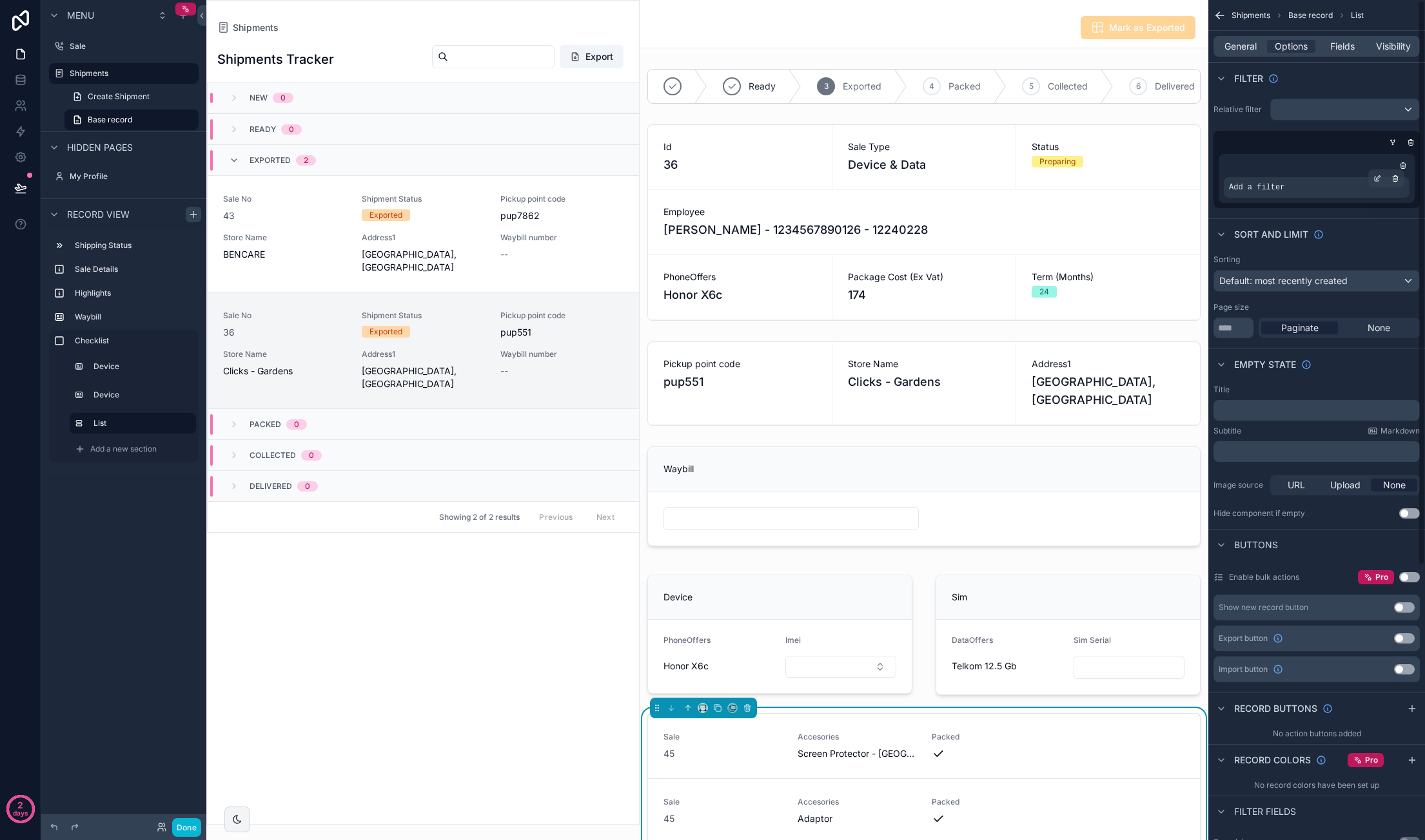
click at [1353, 188] on div "Add a filter" at bounding box center [1316, 187] width 186 height 20
click at [1380, 172] on div "scrollable content" at bounding box center [1377, 179] width 18 height 18
click at [1119, 164] on span "Select a field" at bounding box center [1093, 167] width 55 height 11
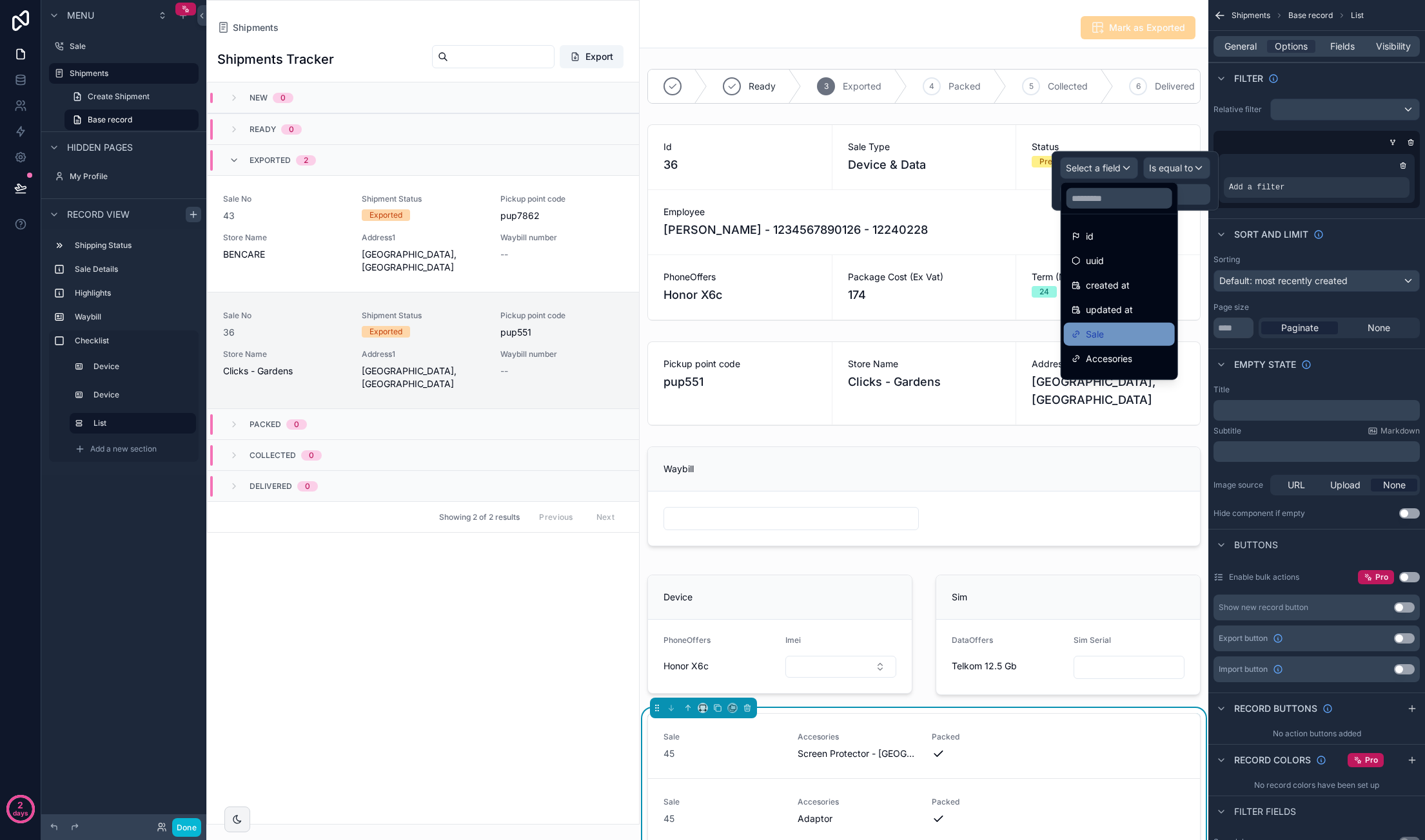
click at [1110, 339] on div "Sale" at bounding box center [1119, 334] width 95 height 16
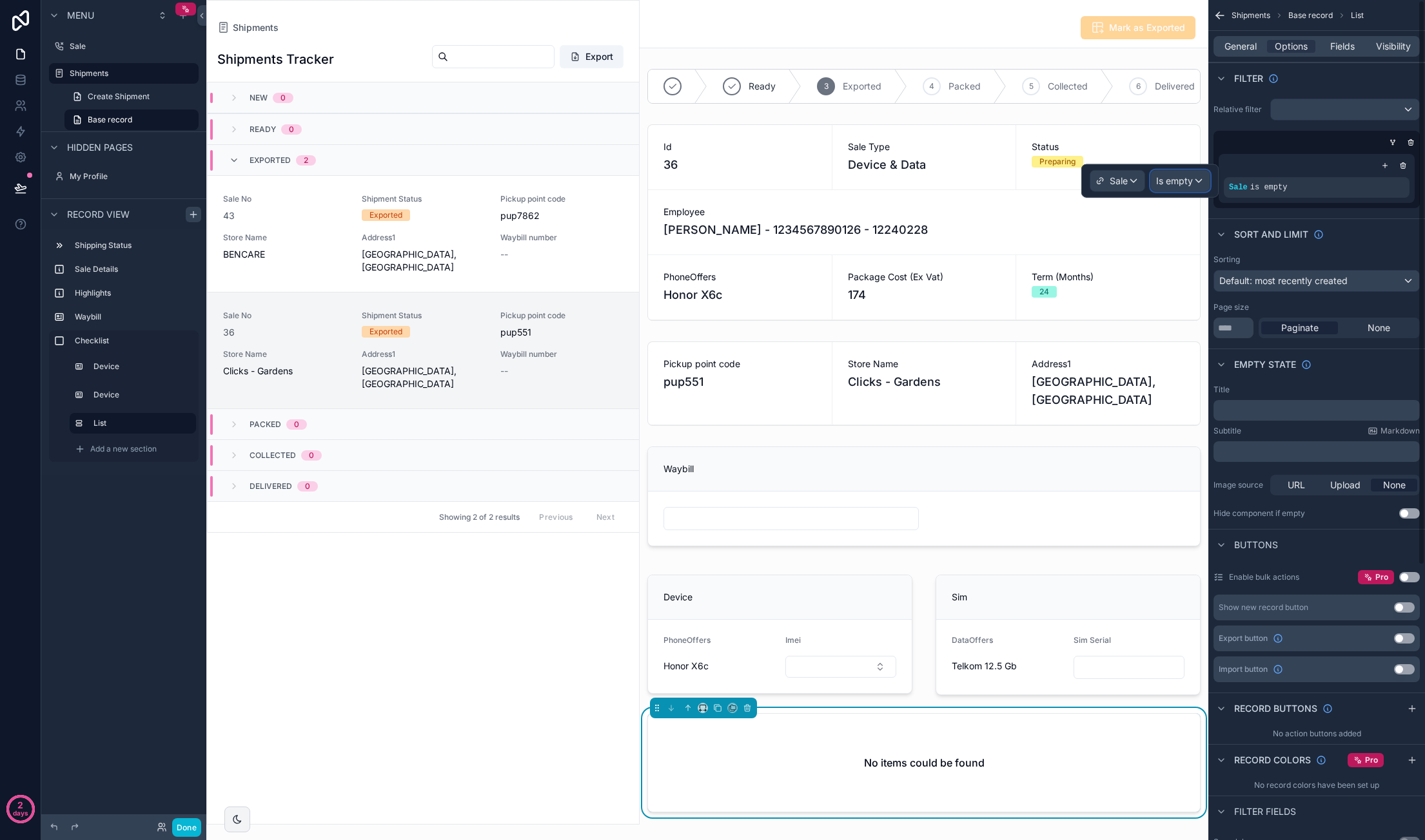
click at [1184, 184] on span "Is empty" at bounding box center [1174, 181] width 37 height 13
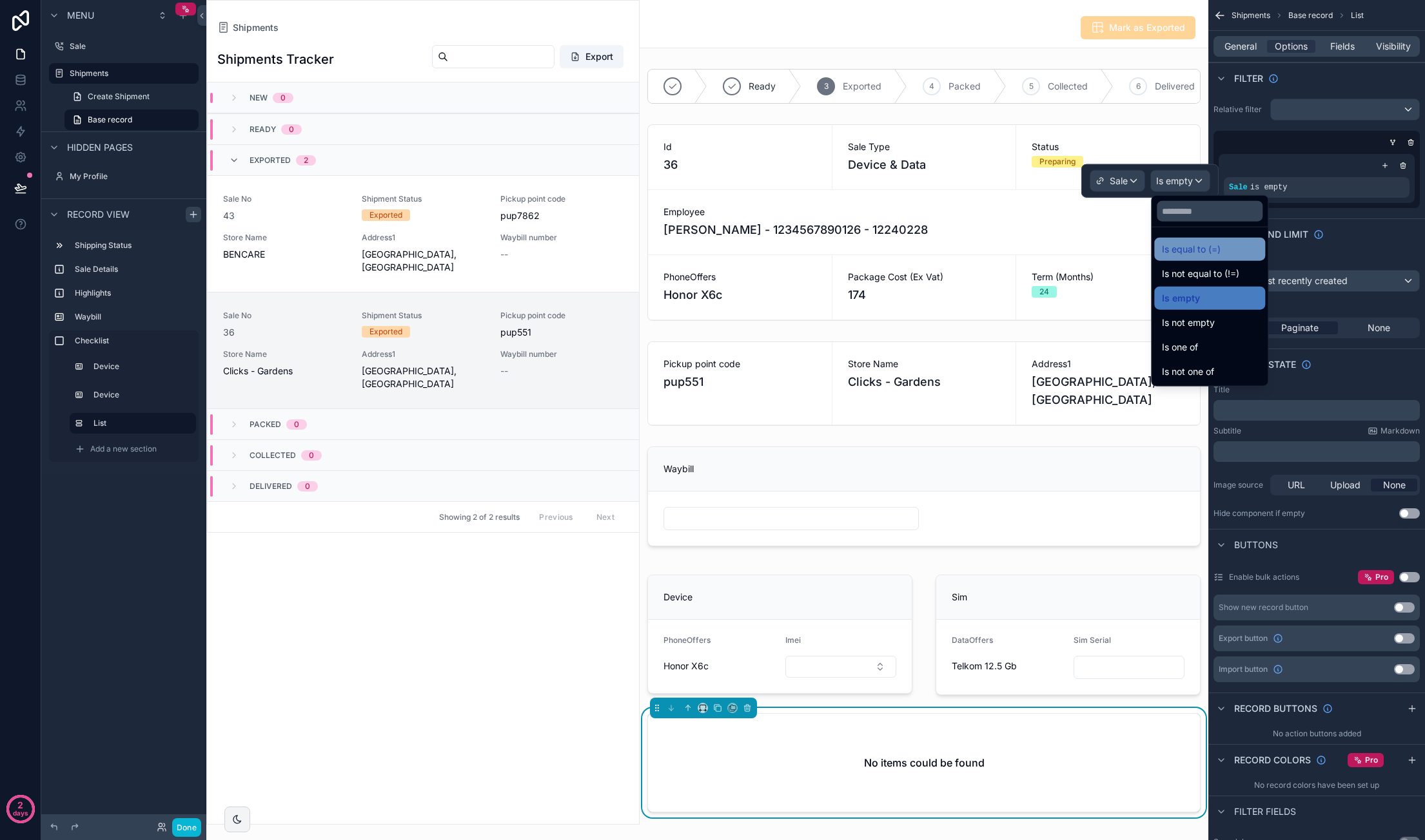
click at [1190, 241] on span "Is equal to (=)" at bounding box center [1191, 249] width 59 height 16
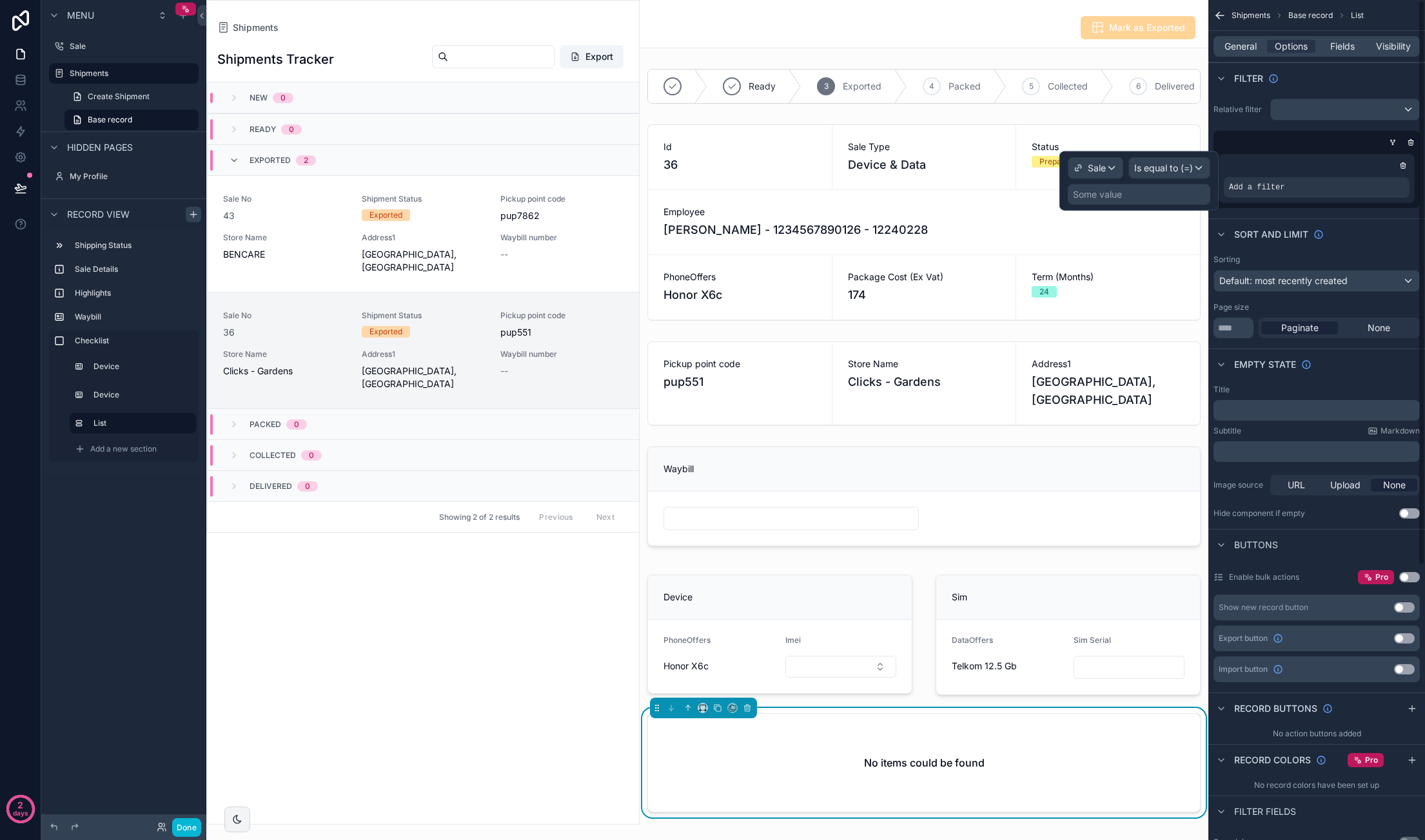
click at [1142, 198] on div "Some value" at bounding box center [1138, 194] width 143 height 20
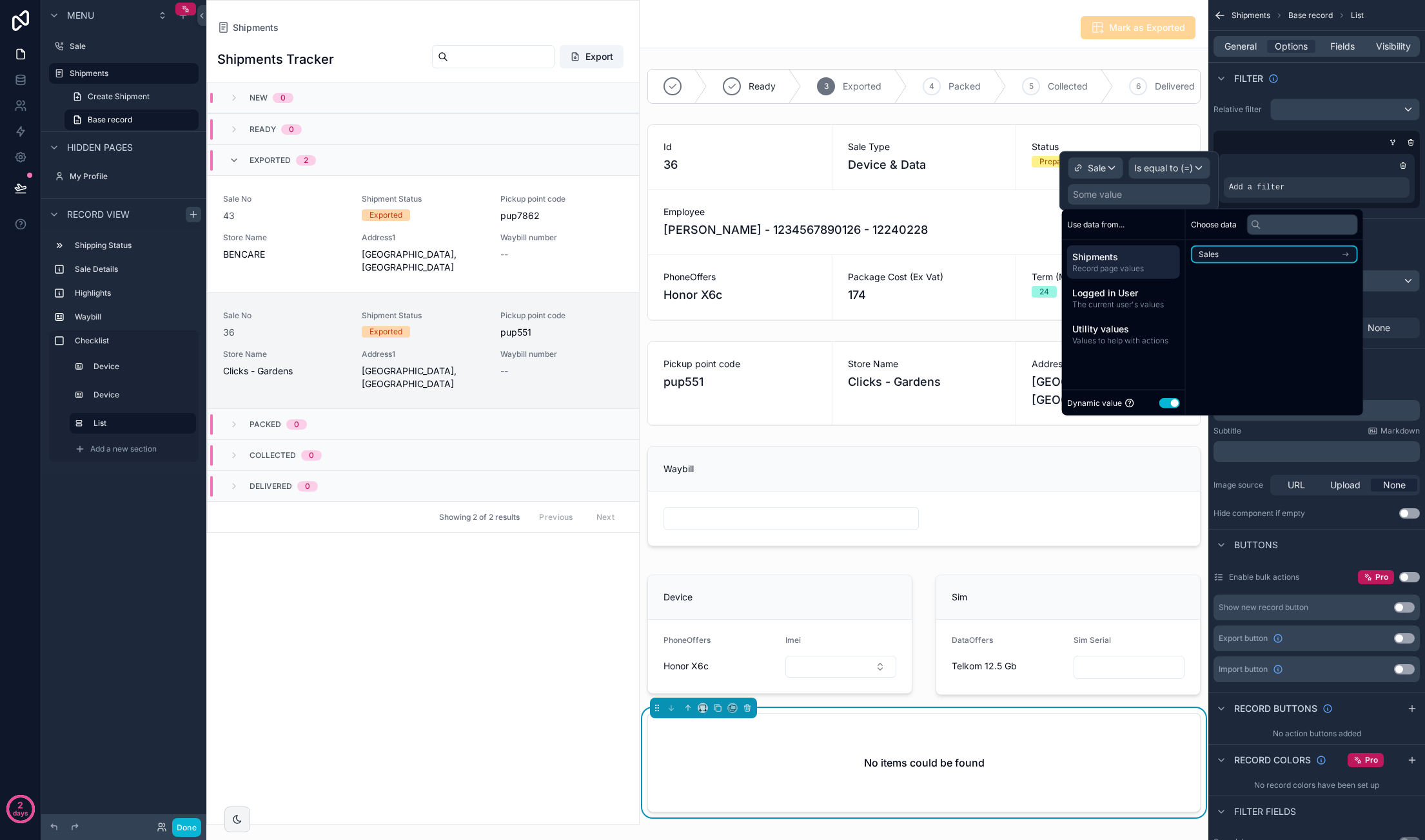
click at [1219, 254] on li "Sales" at bounding box center [1273, 255] width 167 height 18
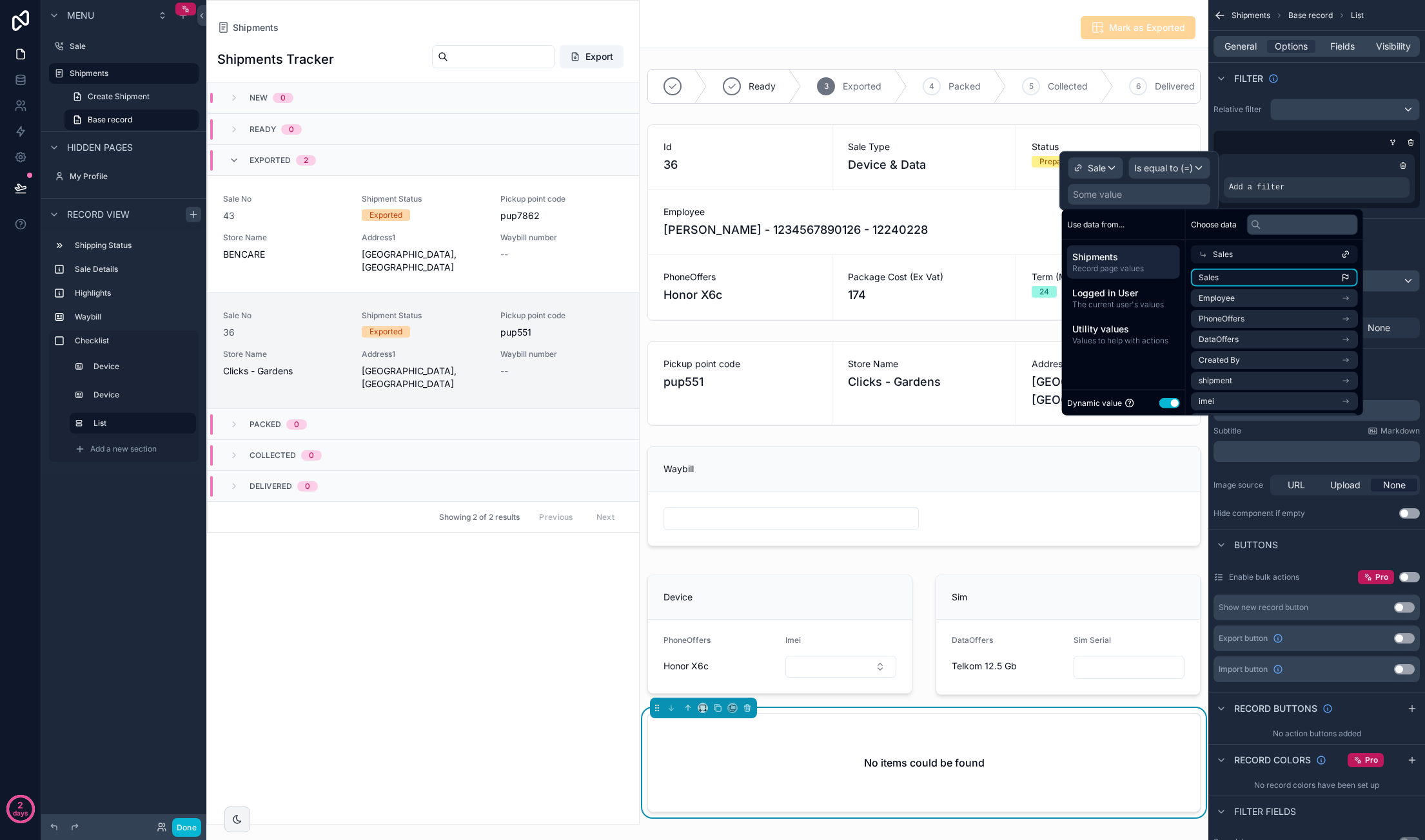
click at [1293, 280] on li "Sales" at bounding box center [1273, 277] width 167 height 18
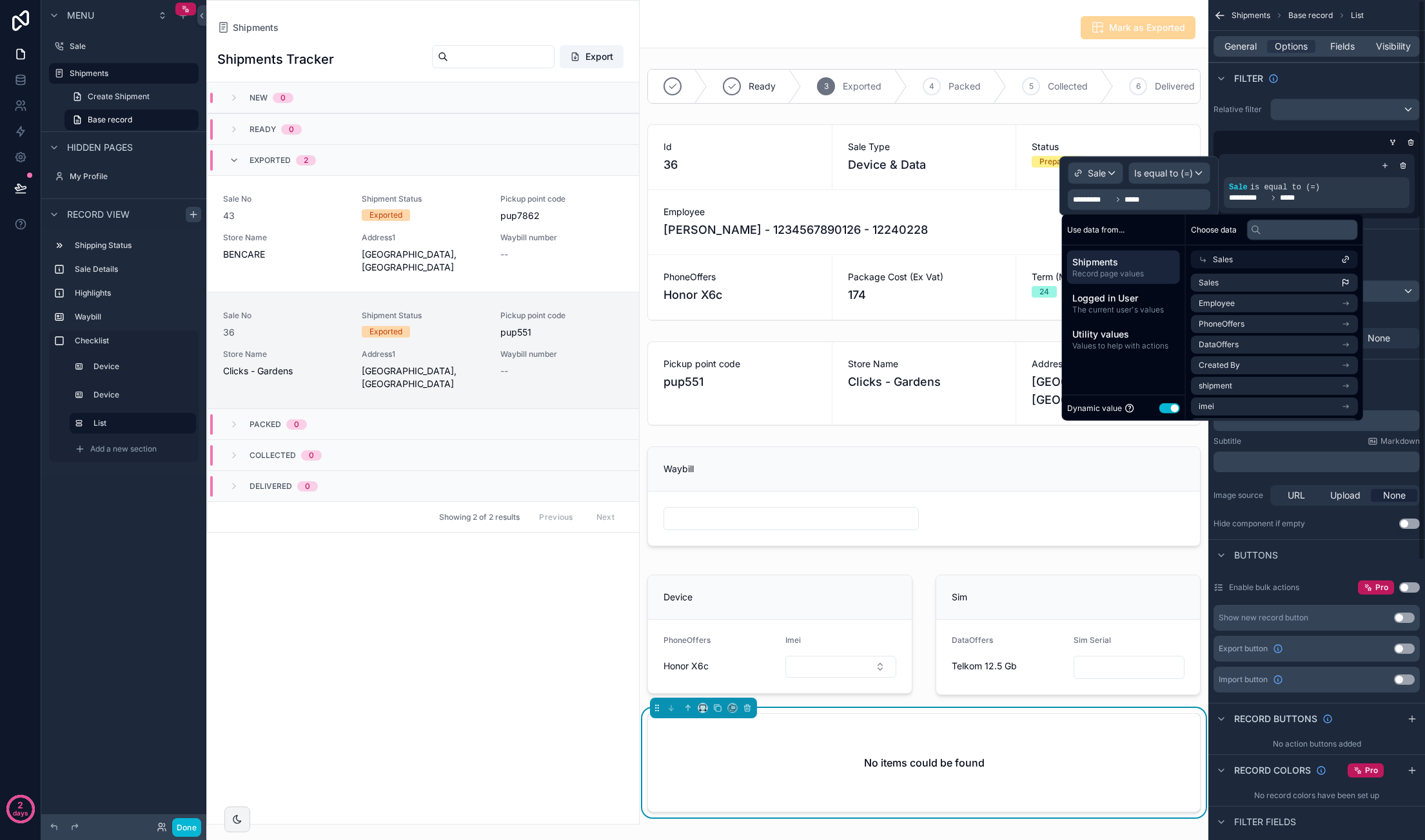
click at [1394, 241] on div "Sort And Limit" at bounding box center [1316, 244] width 217 height 31
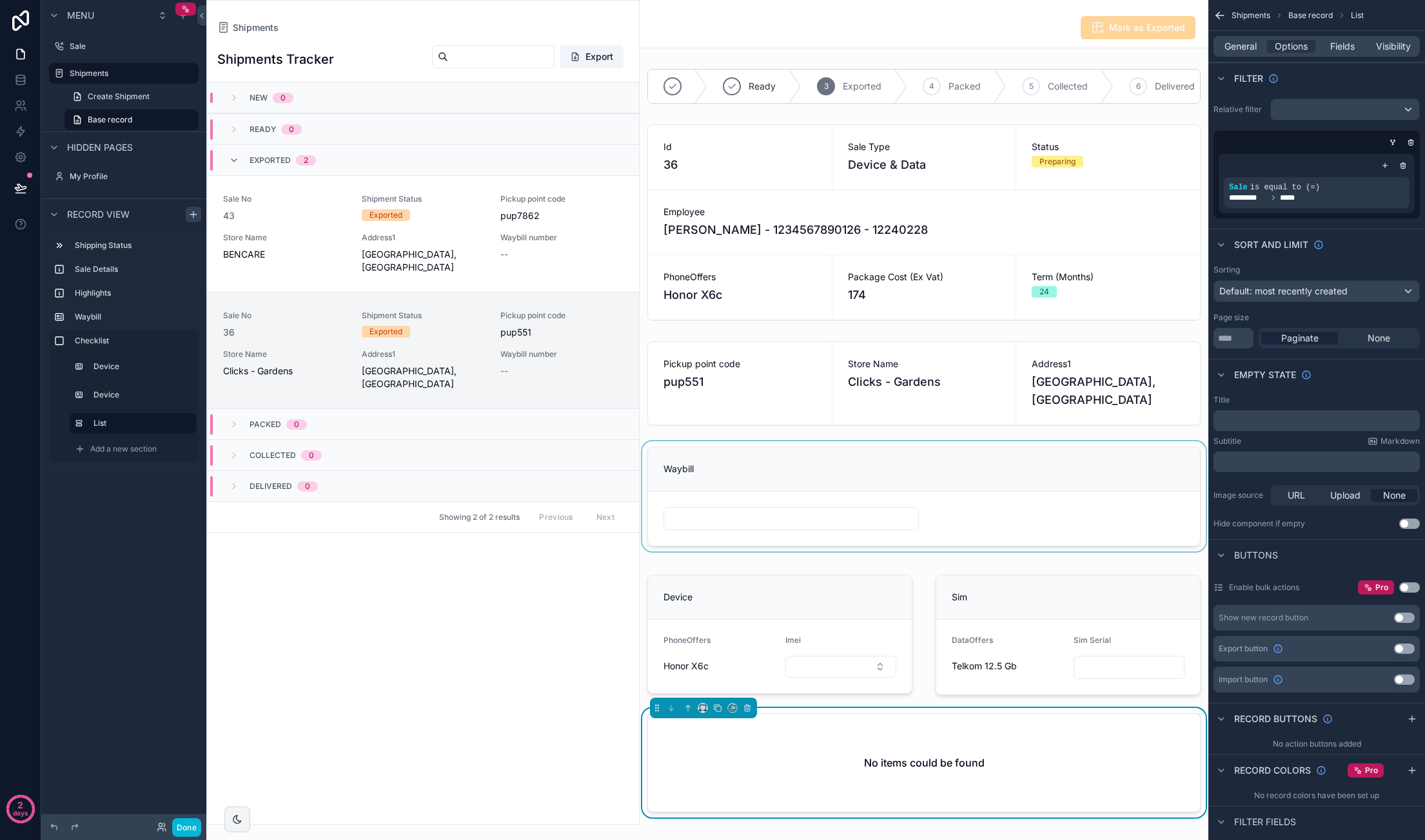
scroll to position [193, 0]
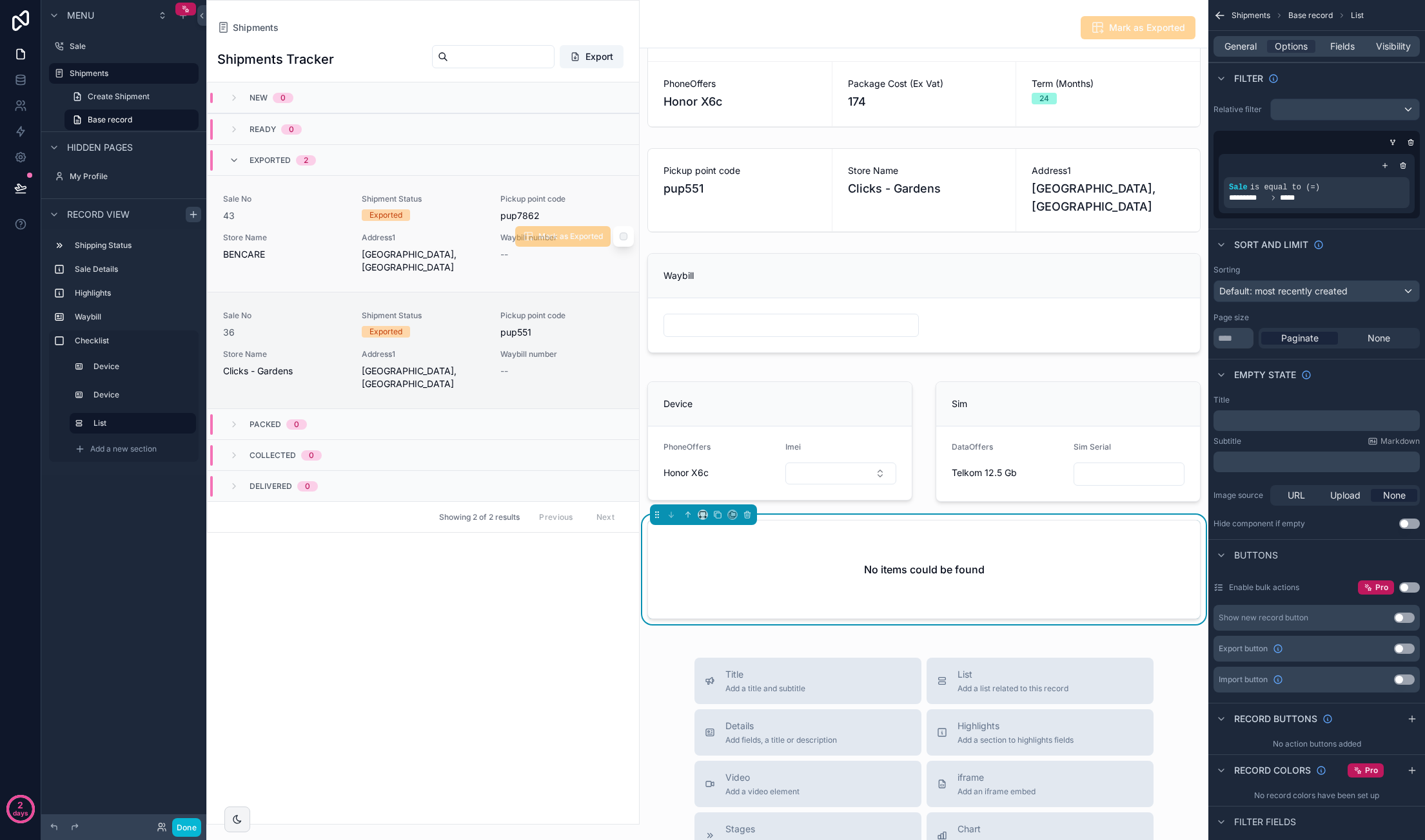
click at [450, 225] on div "Sale No 43 Shipment Status Exported Pickup point code pup7862 Store Name BENCAR…" at bounding box center [423, 234] width 401 height 80
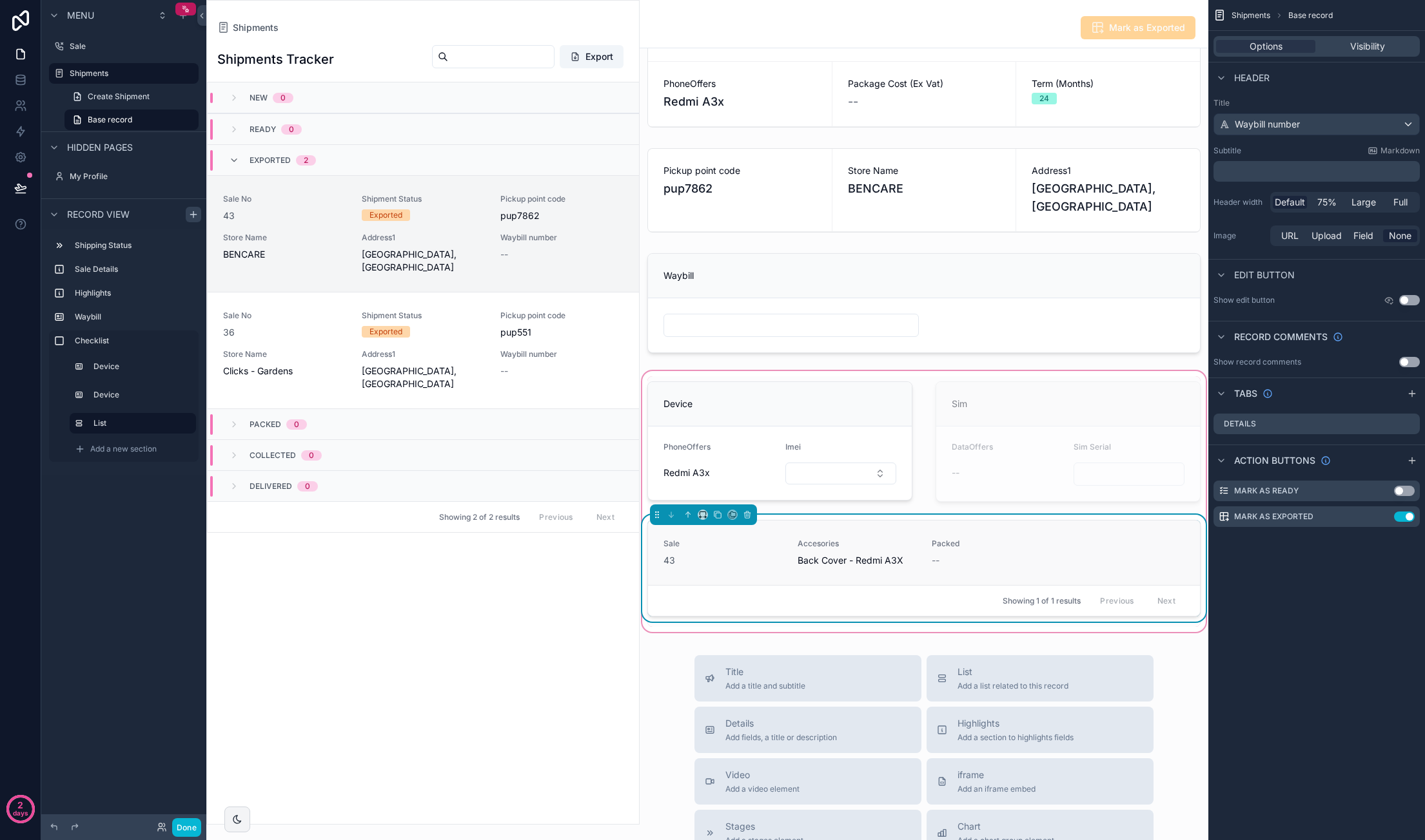
click at [976, 549] on span "Packed" at bounding box center [990, 544] width 118 height 11
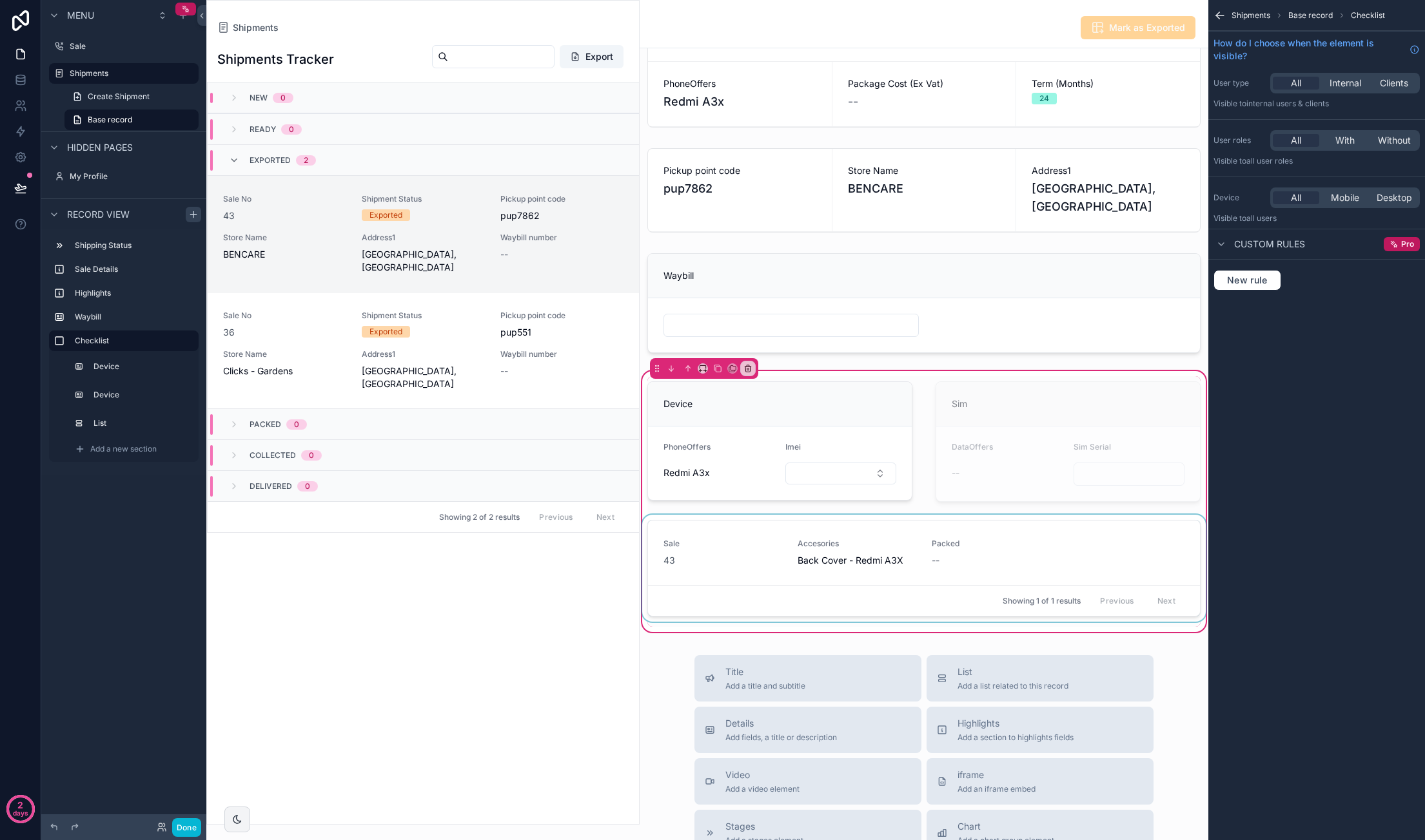
click at [977, 582] on div "scrollable content" at bounding box center [924, 571] width 569 height 112
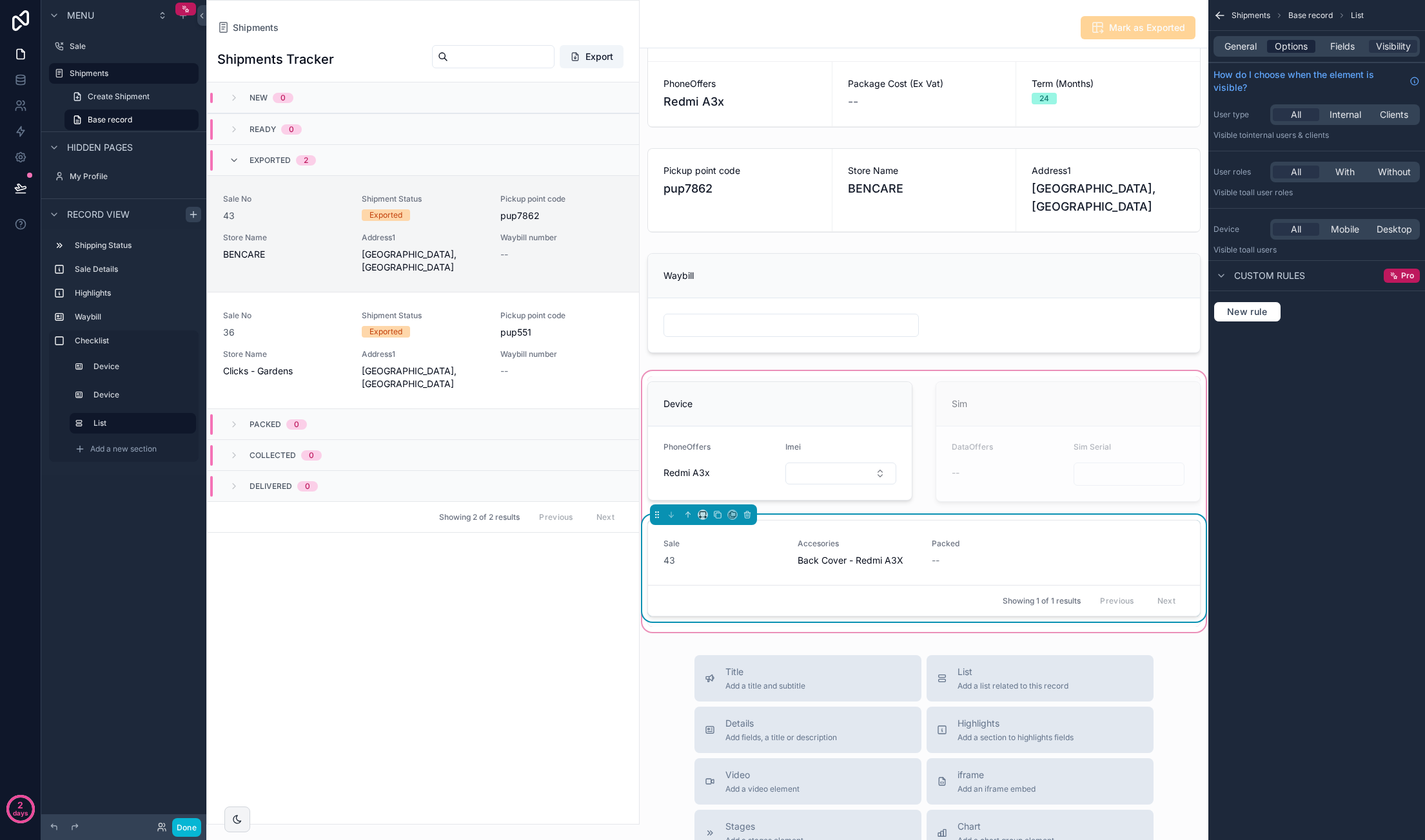
click at [1301, 51] on span "Options" at bounding box center [1291, 46] width 33 height 13
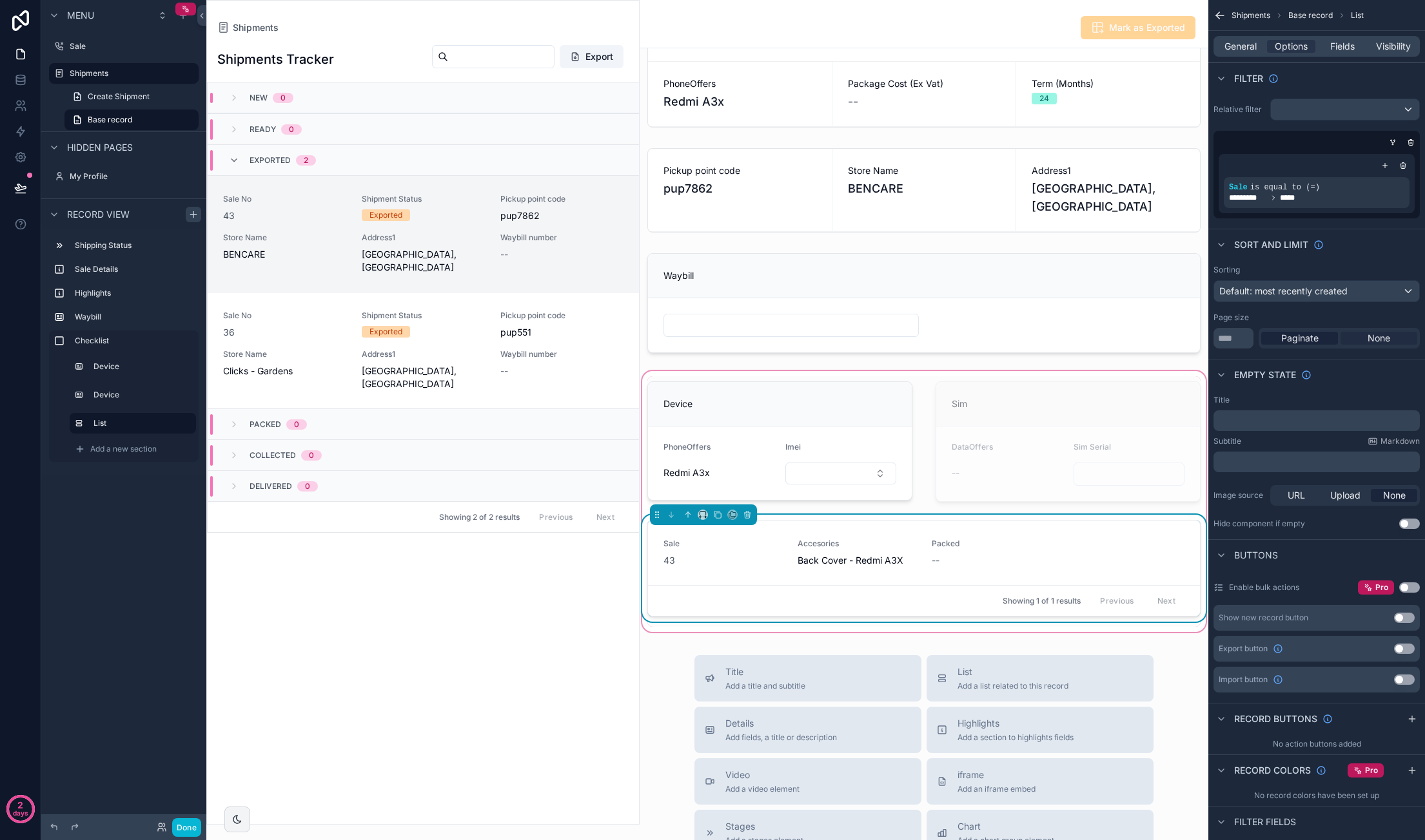
click at [1372, 339] on span "None" at bounding box center [1379, 338] width 23 height 13
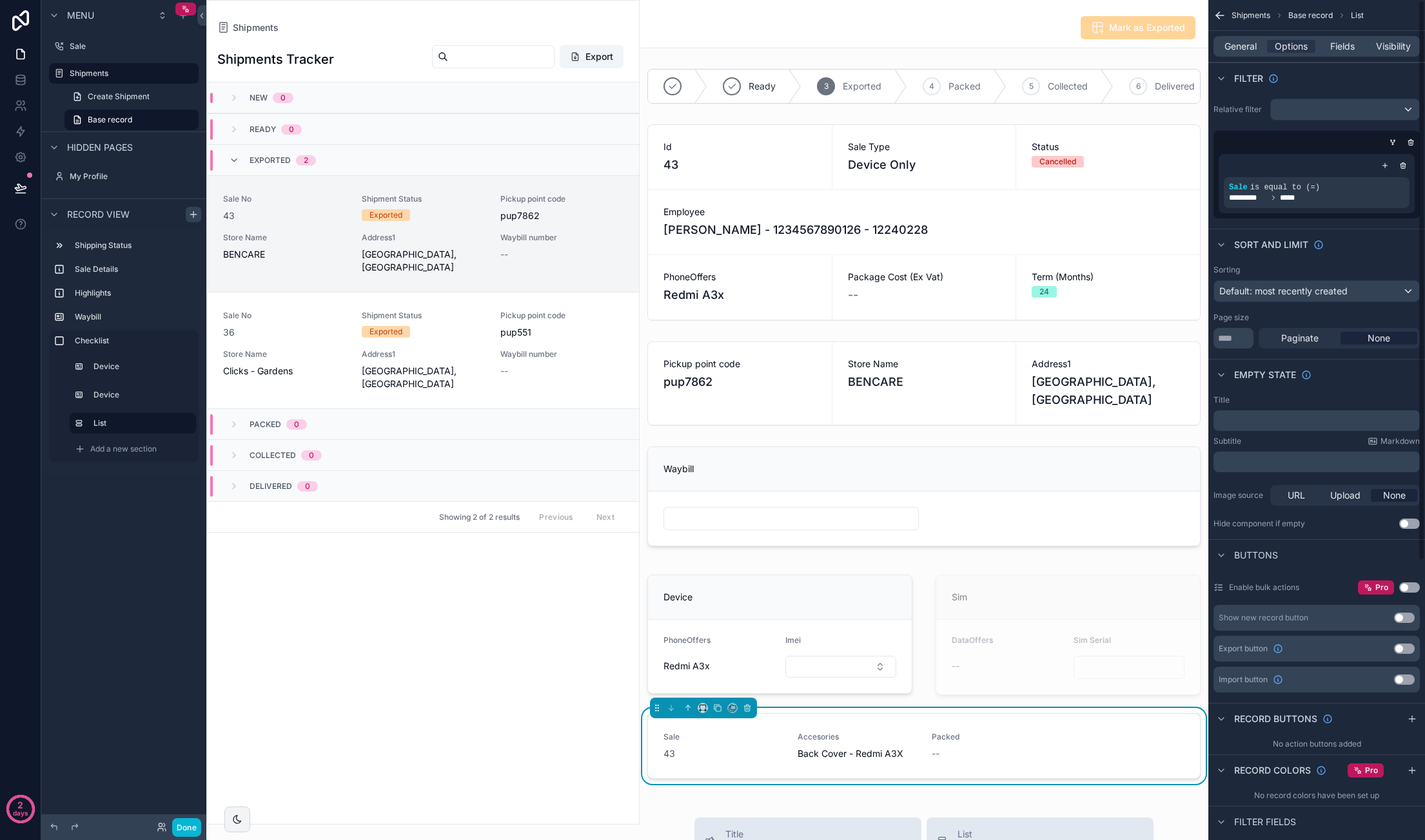
click at [1258, 422] on p "﻿" at bounding box center [1317, 421] width 198 height 11
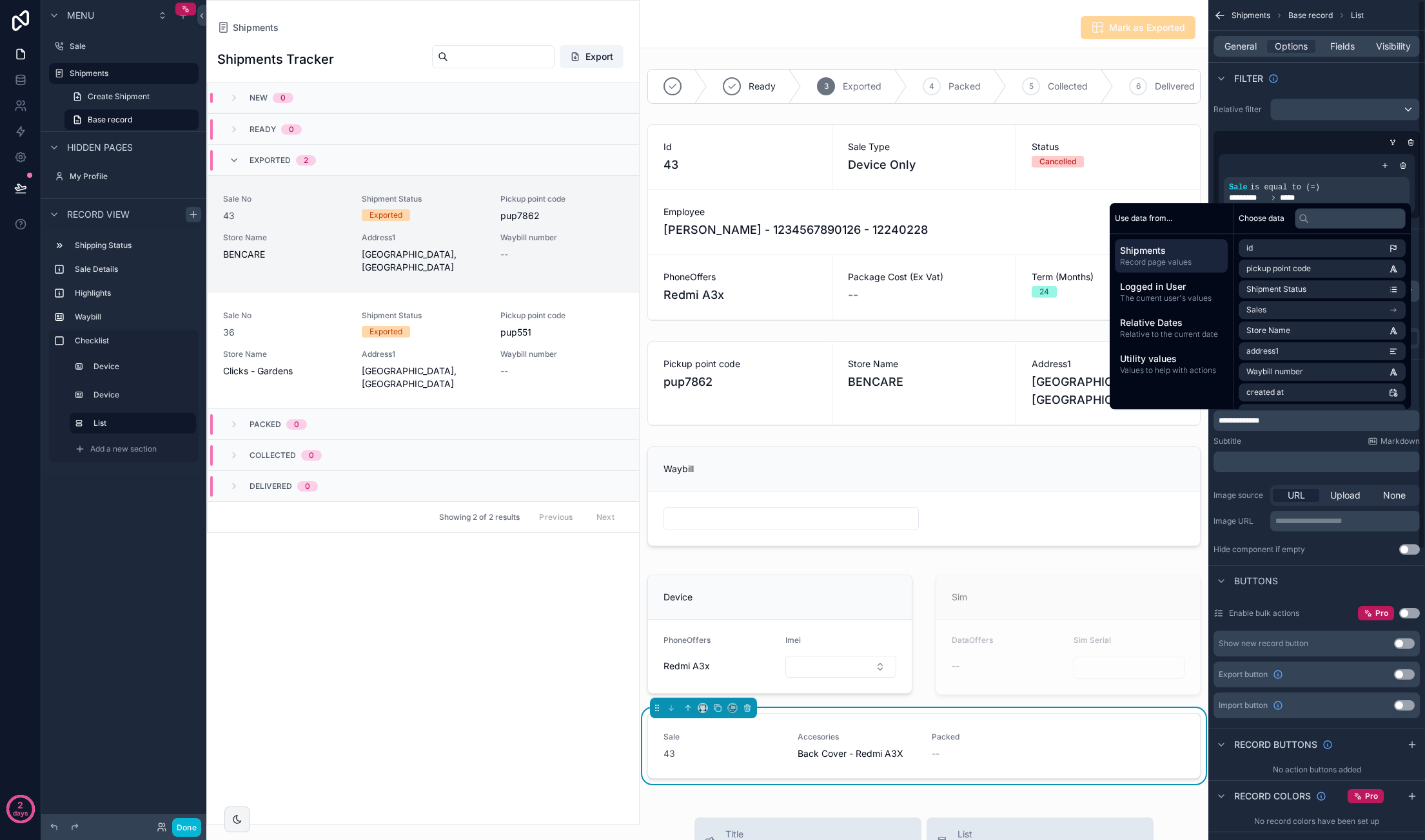
click at [1310, 439] on div "Subtitle Markdown" at bounding box center [1316, 442] width 206 height 11
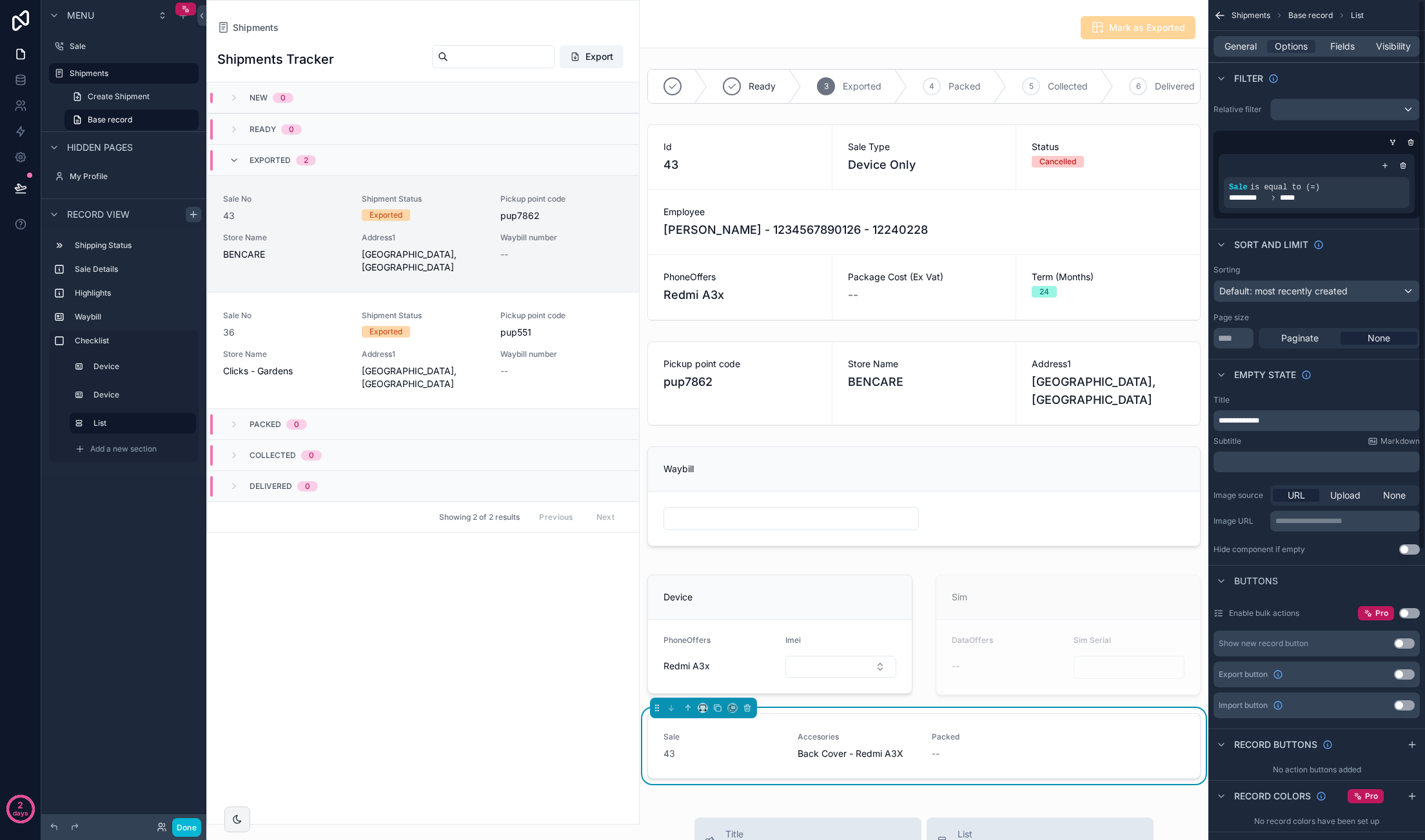
click at [1267, 462] on p "﻿" at bounding box center [1317, 462] width 198 height 11
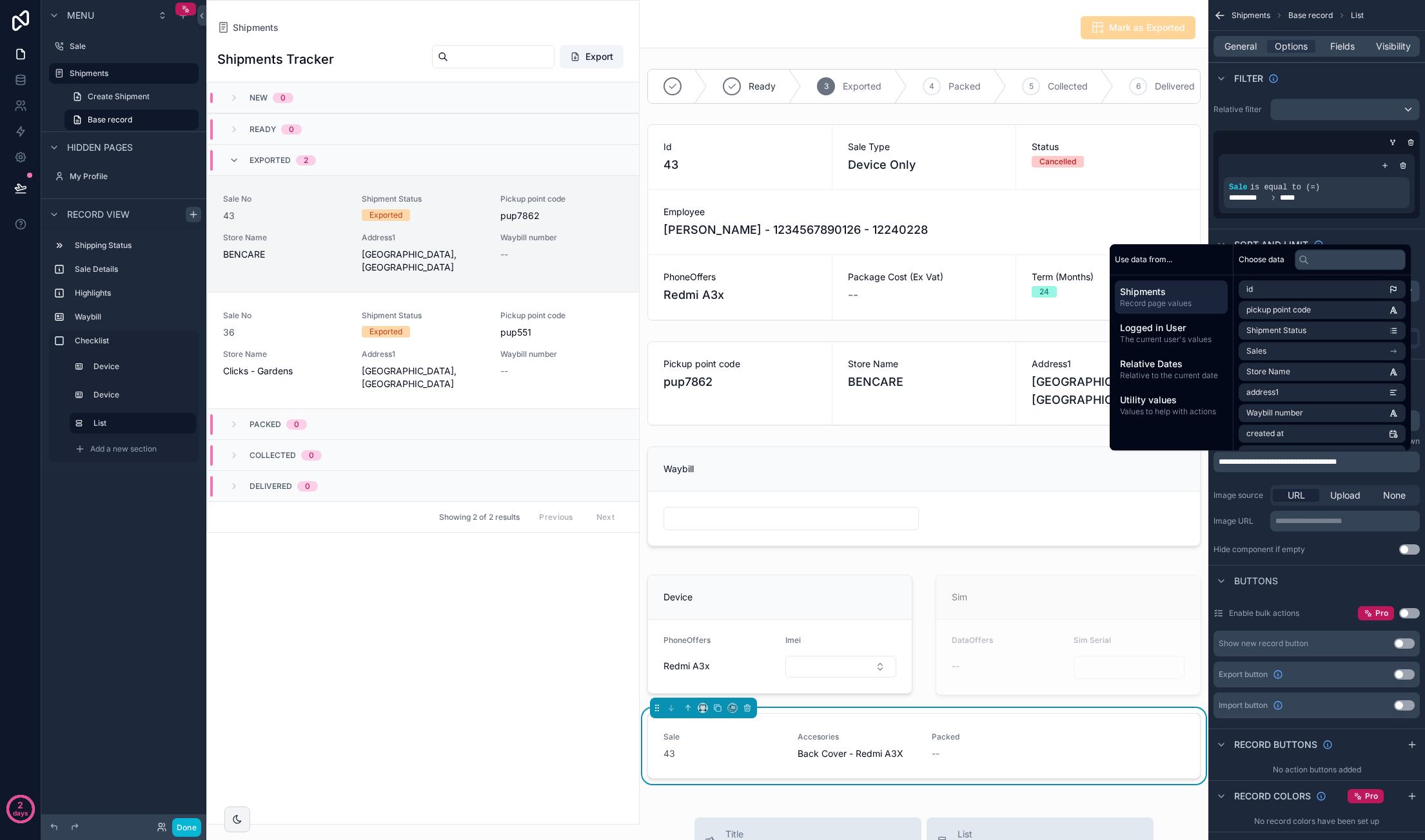
click at [1346, 477] on div "**********" at bounding box center [1316, 475] width 217 height 170
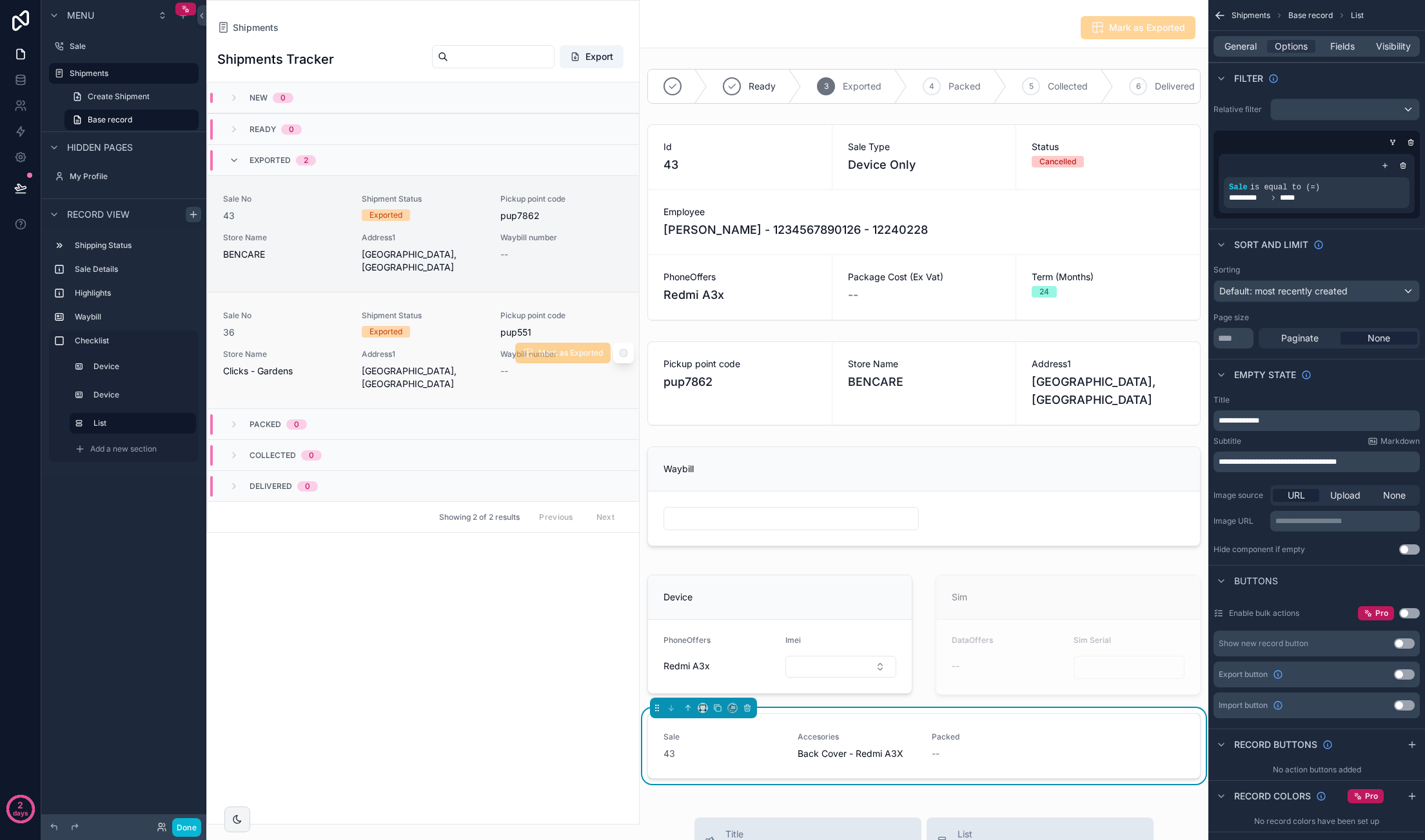
click at [564, 378] on div "--" at bounding box center [561, 371] width 123 height 13
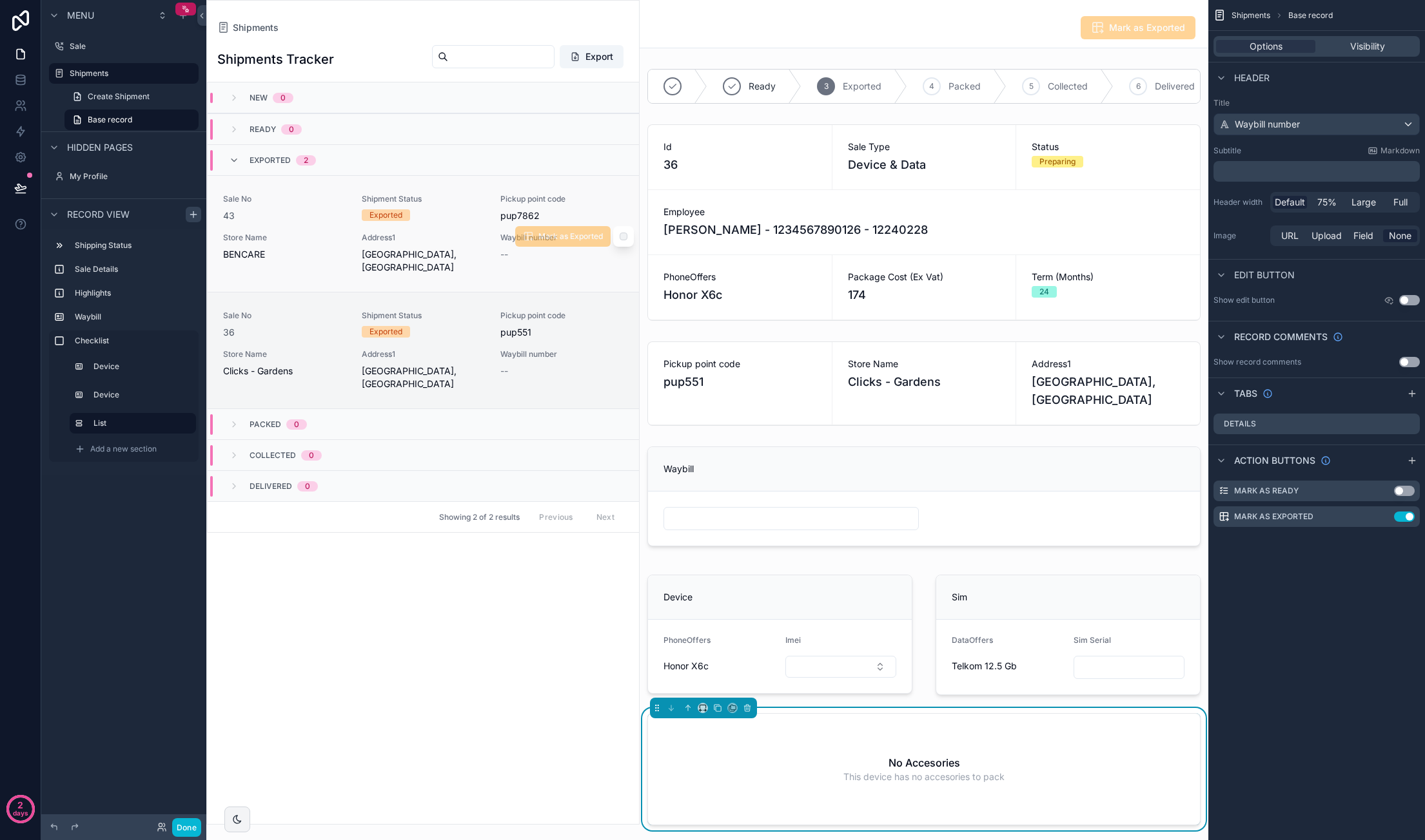
click at [502, 274] on div "Waybill number --" at bounding box center [561, 253] width 123 height 41
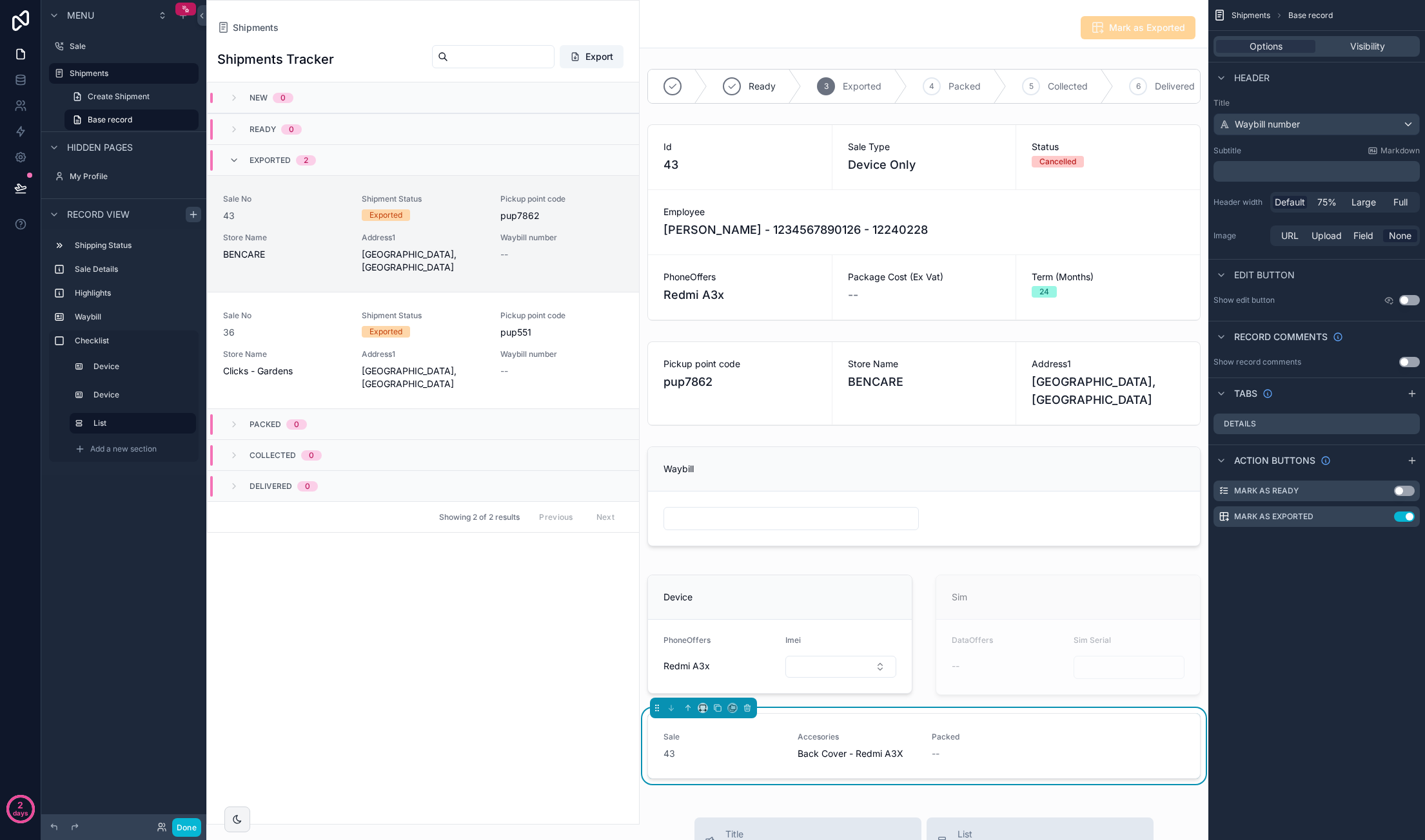
click at [1353, 587] on div "Shipments Base record Options Visibility Header Title Waybill number Subtitle M…" at bounding box center [1316, 420] width 217 height 840
click at [1100, 764] on div "Sale 43 Accesories Back Cover - Redmi A3X Packed --" at bounding box center [924, 746] width 552 height 64
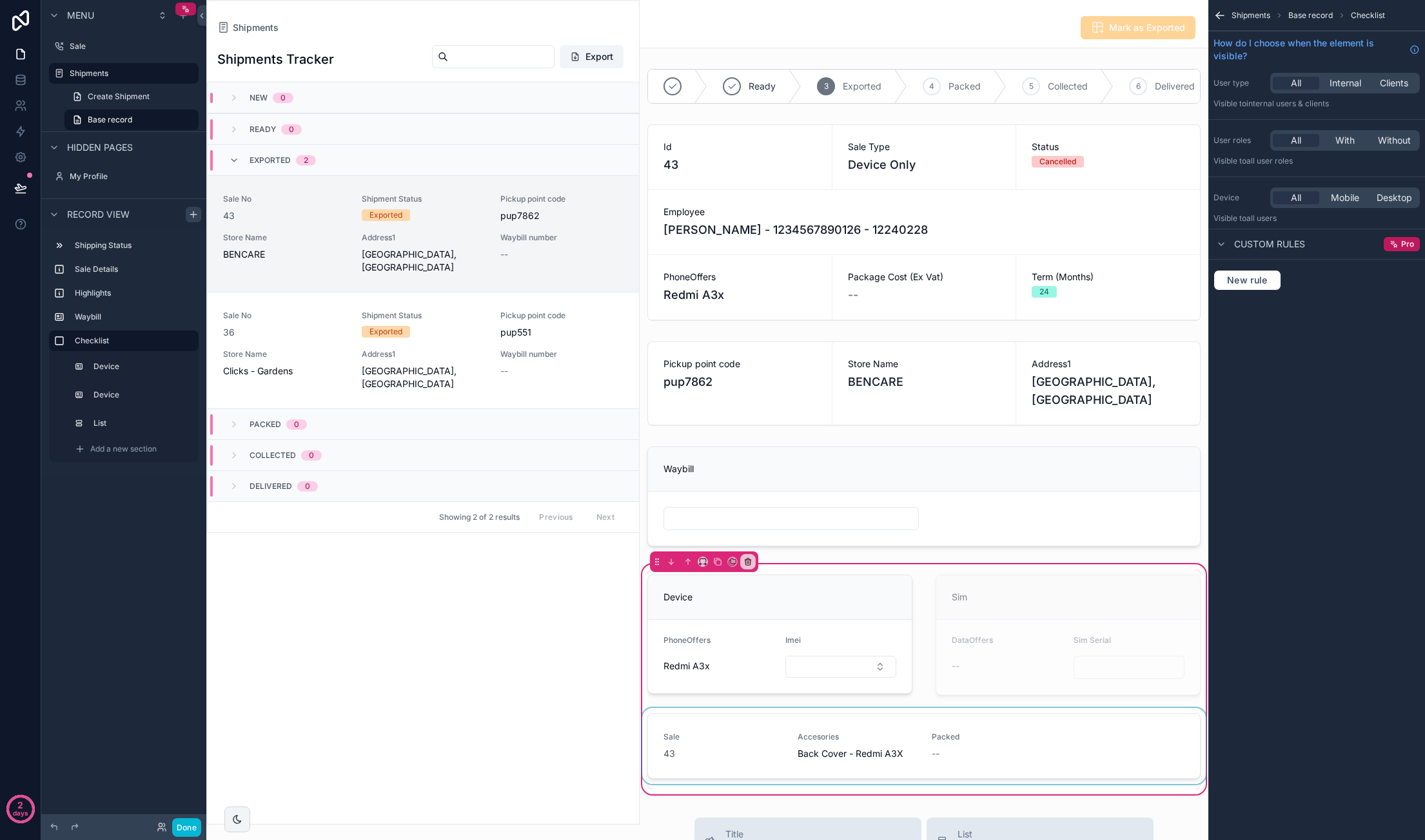
click at [1100, 764] on div "scrollable content" at bounding box center [924, 749] width 569 height 81
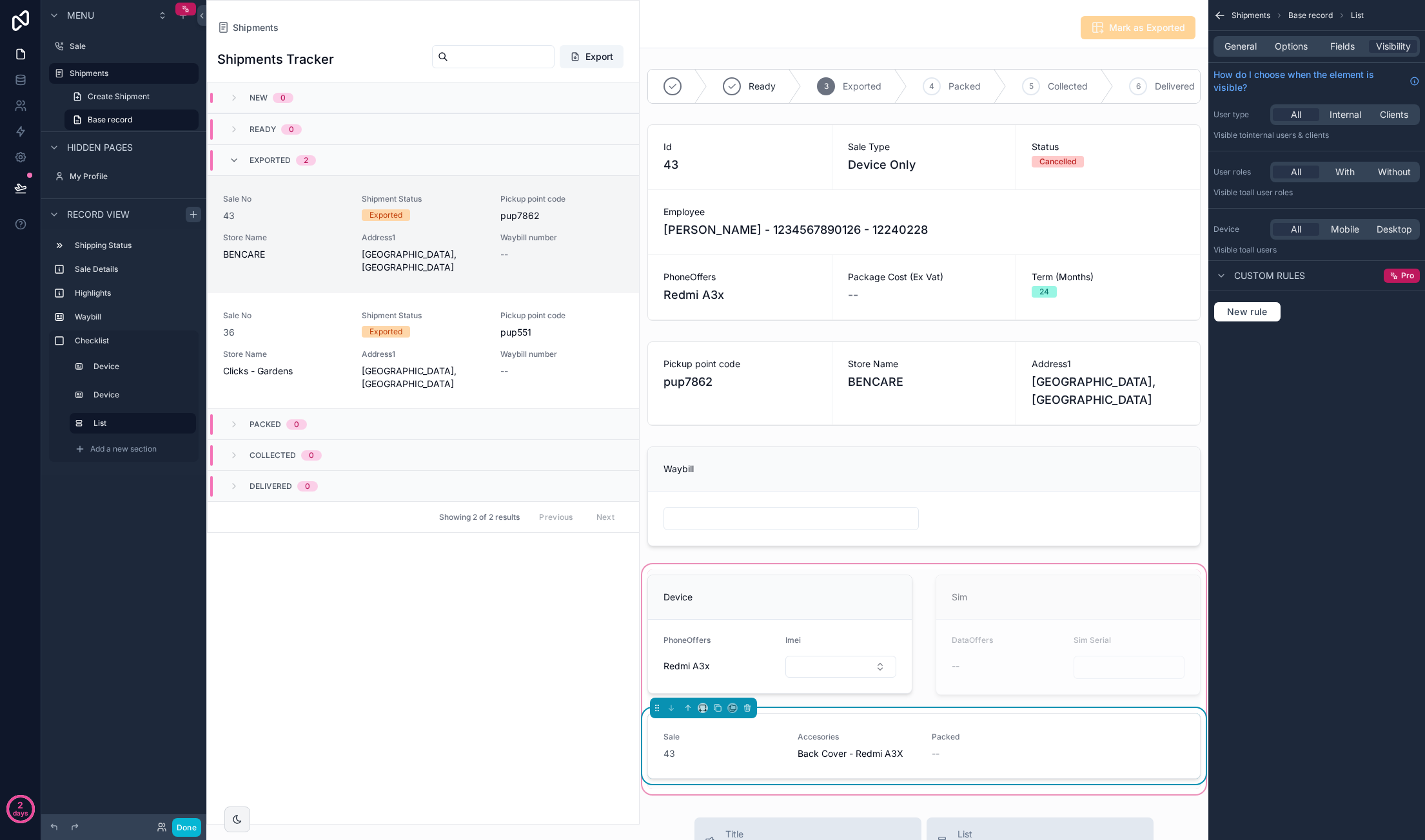
drag, startPoint x: 1255, startPoint y: 48, endPoint x: 1261, endPoint y: 53, distance: 7.8
click at [1255, 48] on span "General" at bounding box center [1240, 46] width 32 height 13
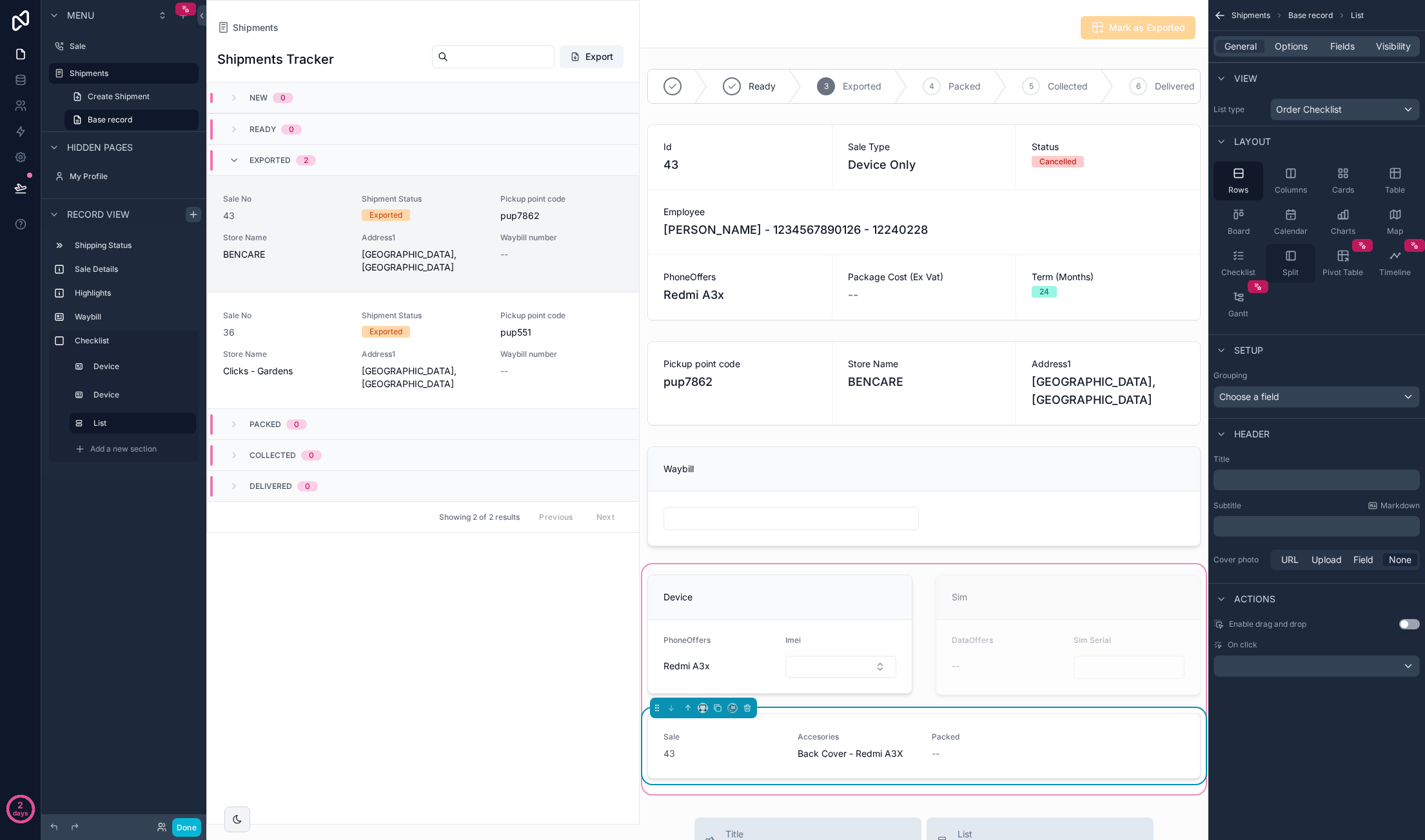
click at [1248, 249] on div "Checklist" at bounding box center [1238, 263] width 50 height 38
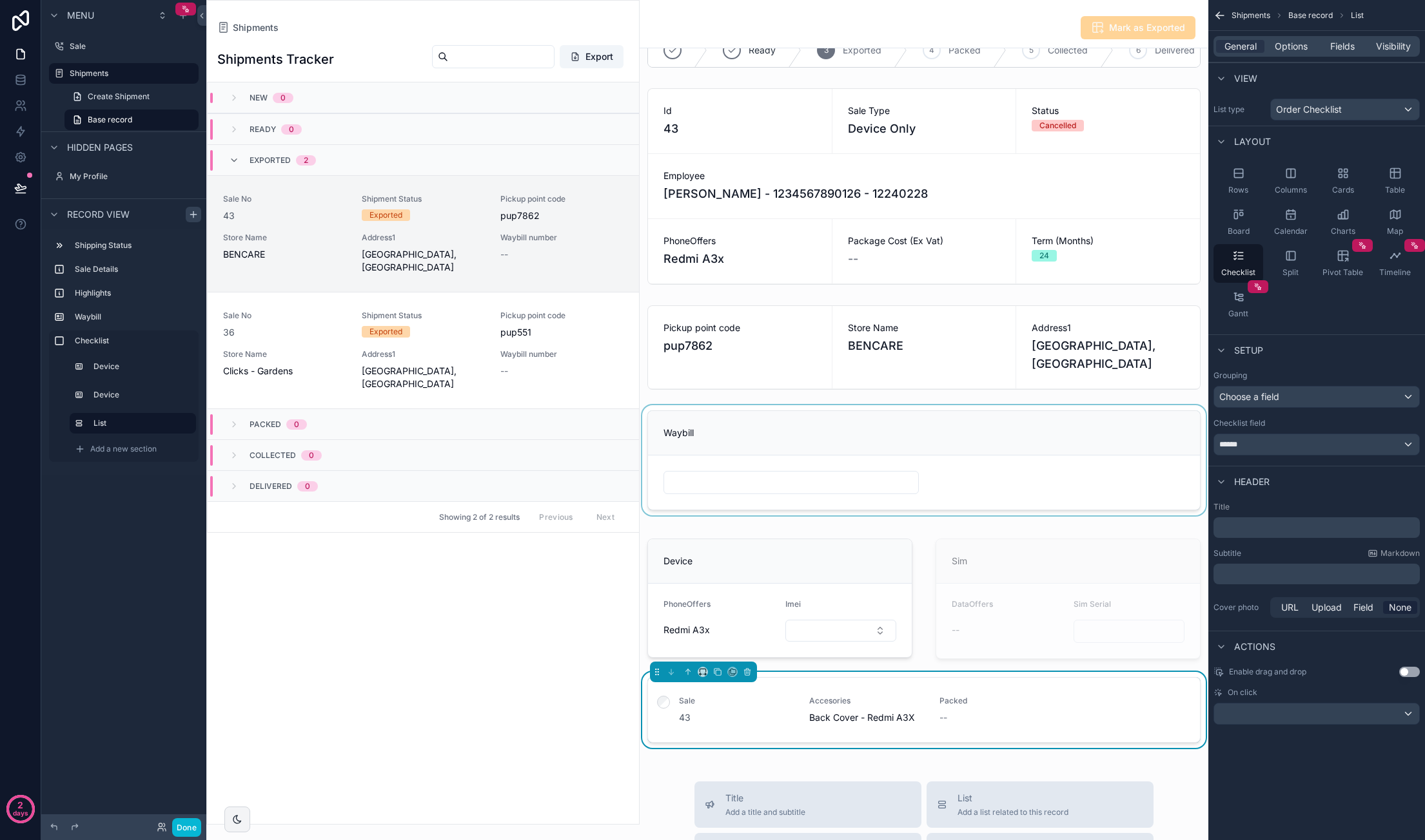
scroll to position [193, 0]
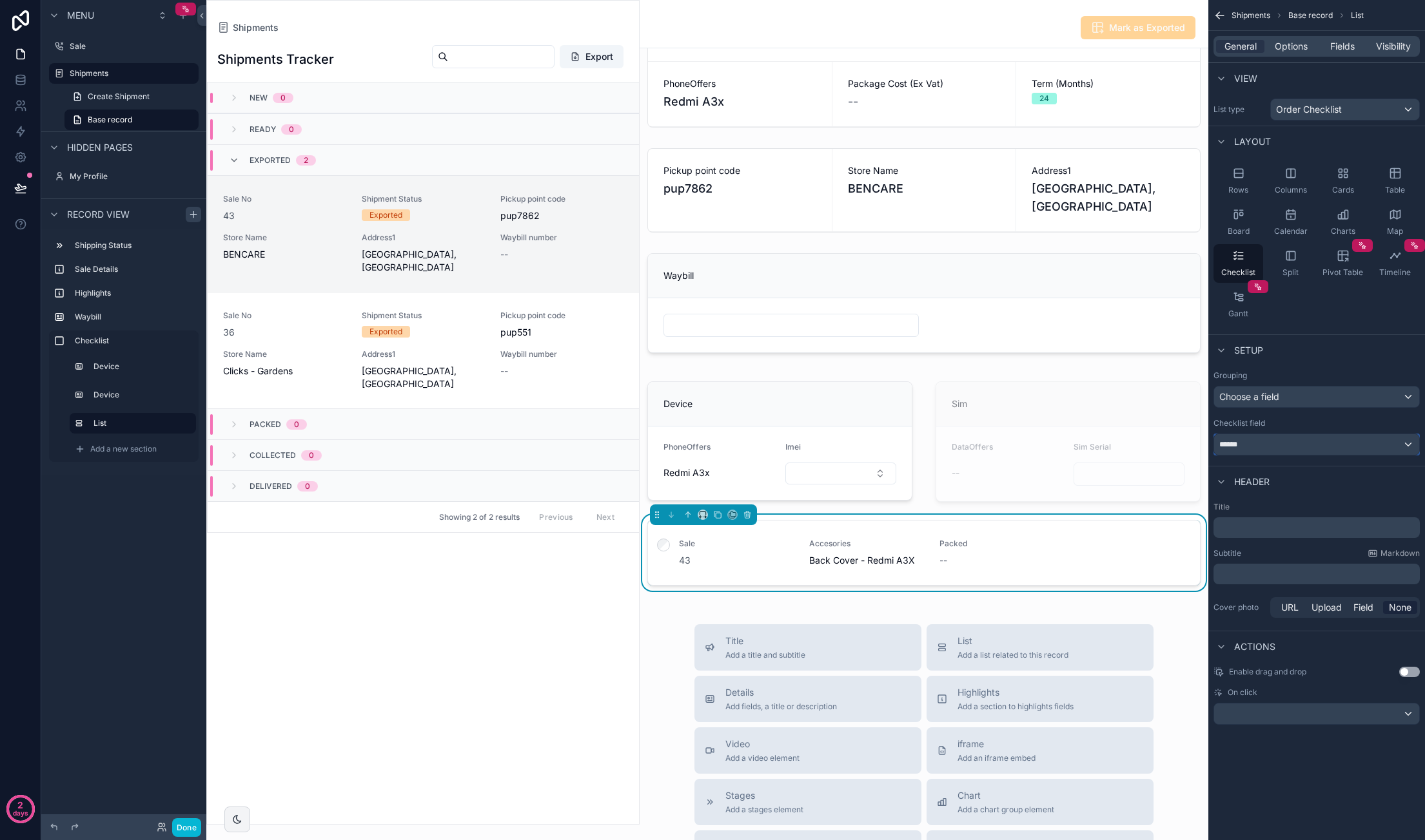
click at [1283, 449] on div "******" at bounding box center [1316, 444] width 205 height 20
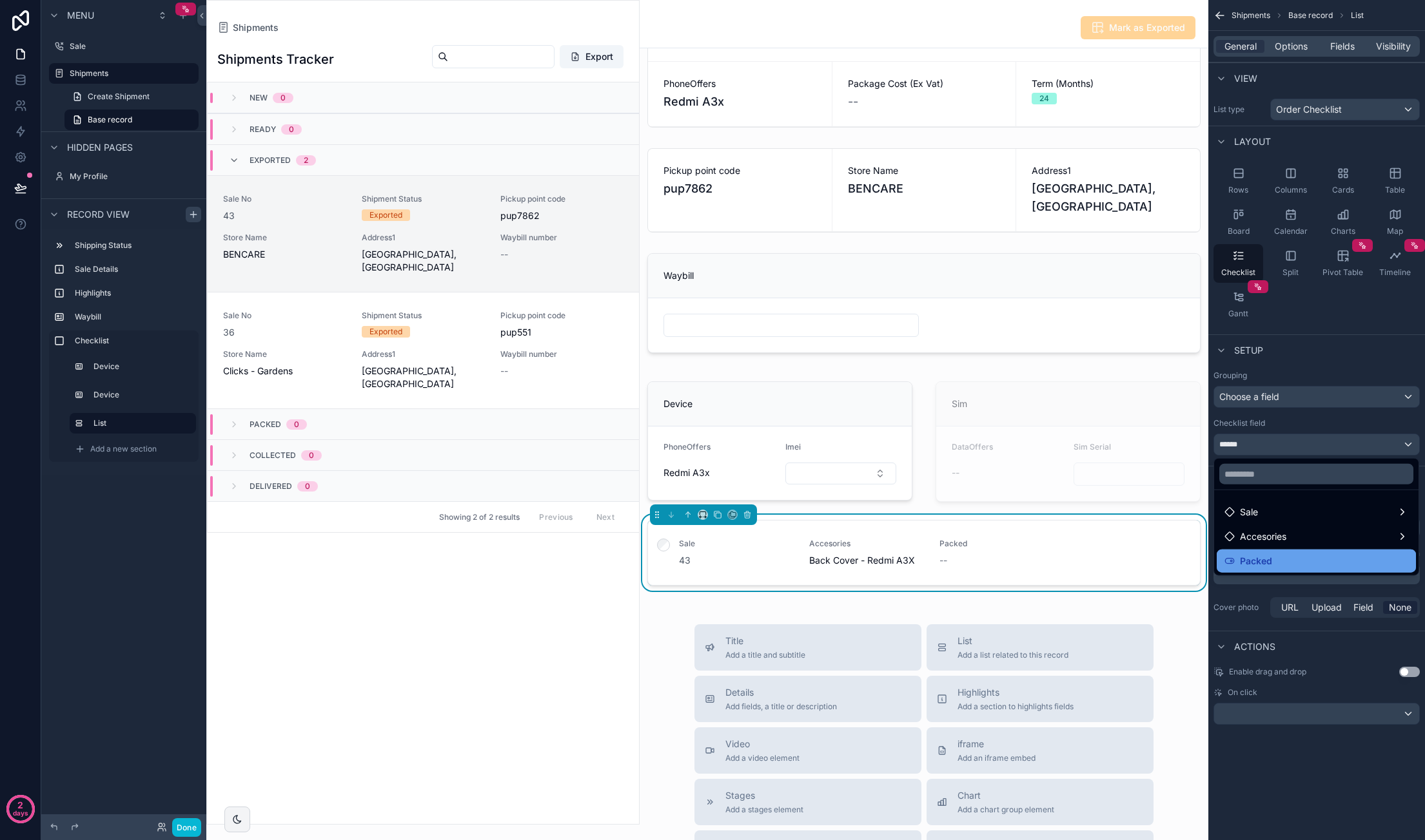
click at [1264, 563] on span "Packed" at bounding box center [1255, 561] width 32 height 16
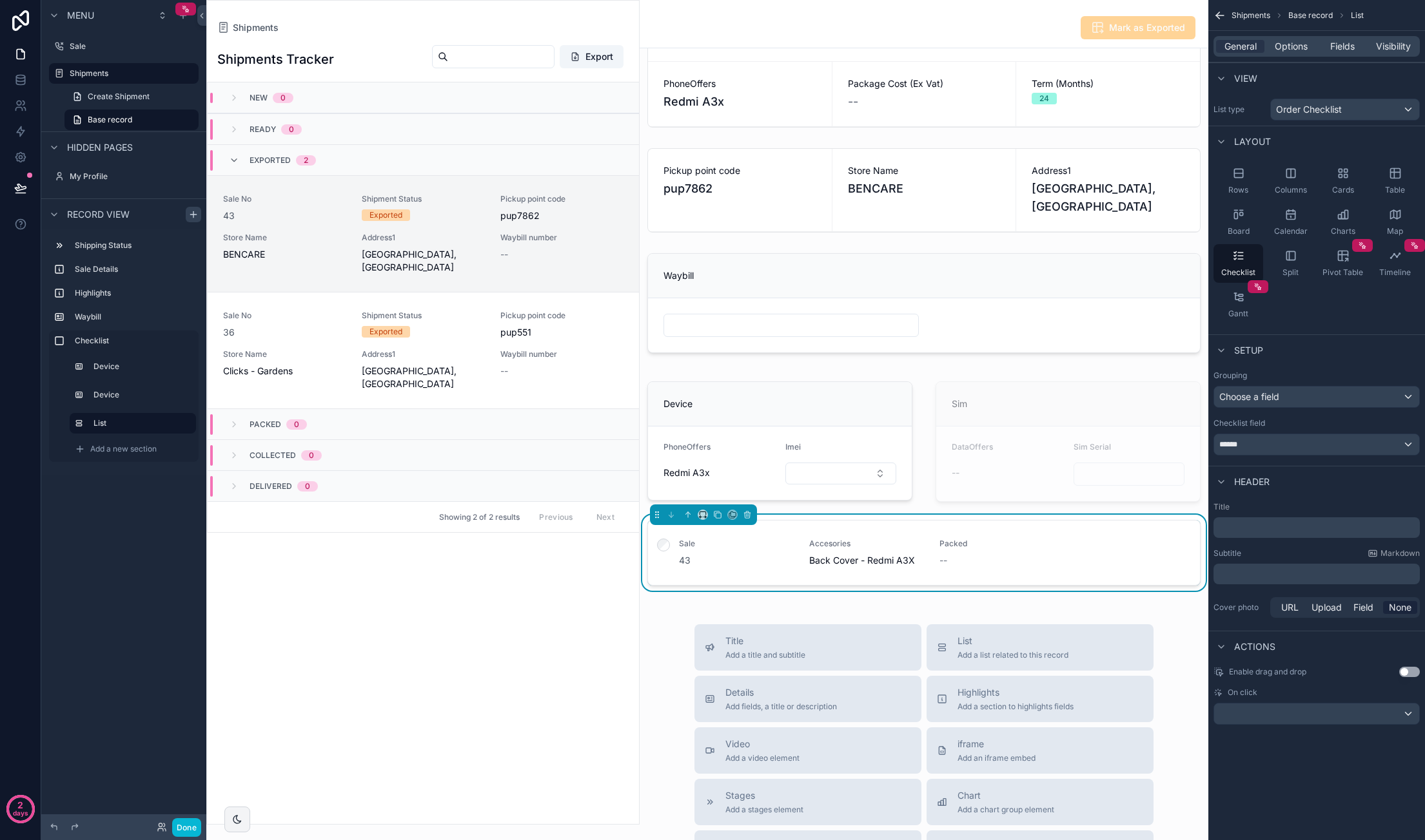
click at [1315, 378] on div "Grouping" at bounding box center [1316, 376] width 206 height 11
click at [1341, 43] on span "Fields" at bounding box center [1342, 46] width 24 height 13
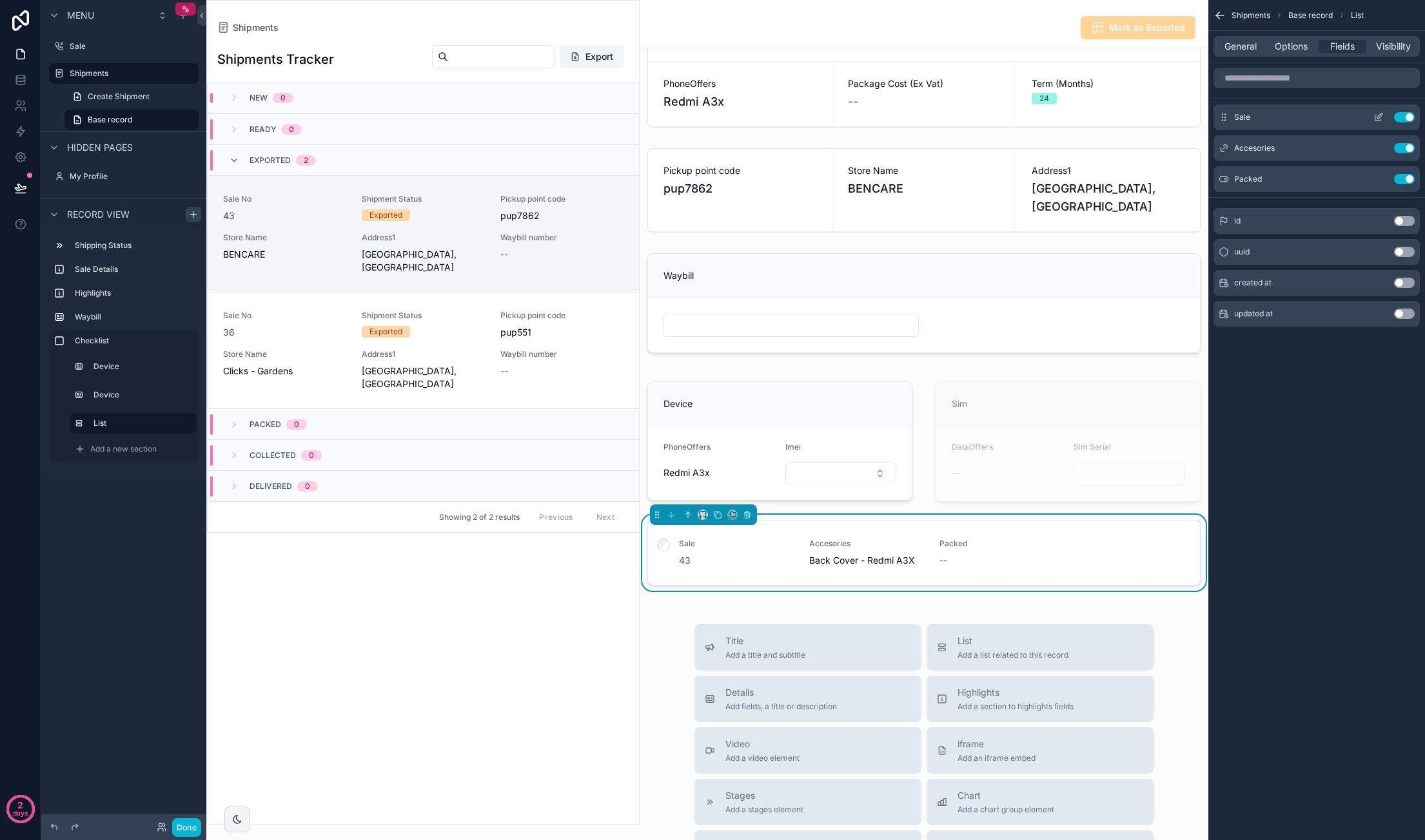
click at [1403, 115] on button "Use setting" at bounding box center [1404, 118] width 20 height 11
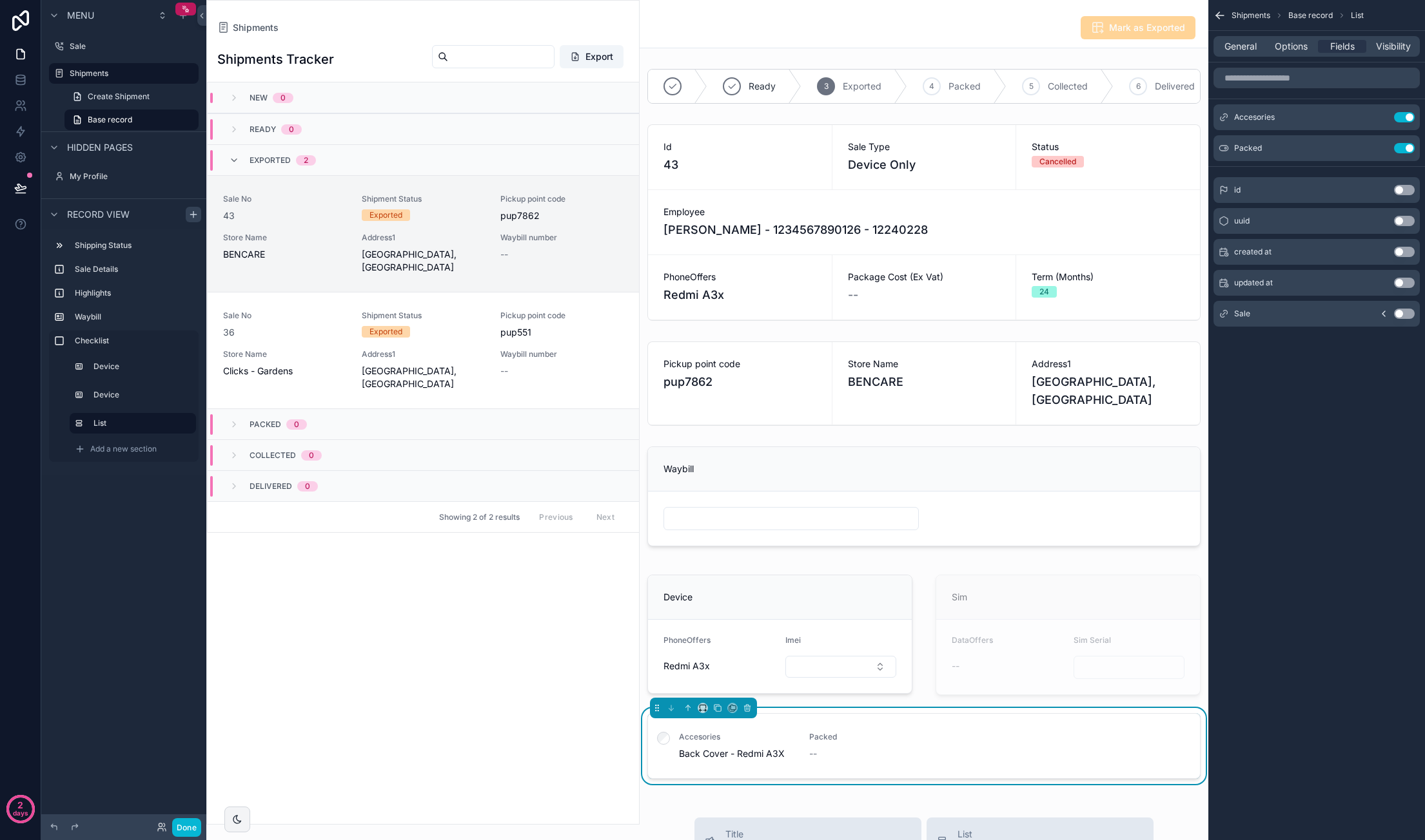
click at [1403, 149] on button "Use setting" at bounding box center [1404, 149] width 20 height 11
click at [1288, 54] on div "General Options Fields Visibility" at bounding box center [1316, 46] width 206 height 20
click at [1288, 48] on span "Options" at bounding box center [1291, 46] width 33 height 13
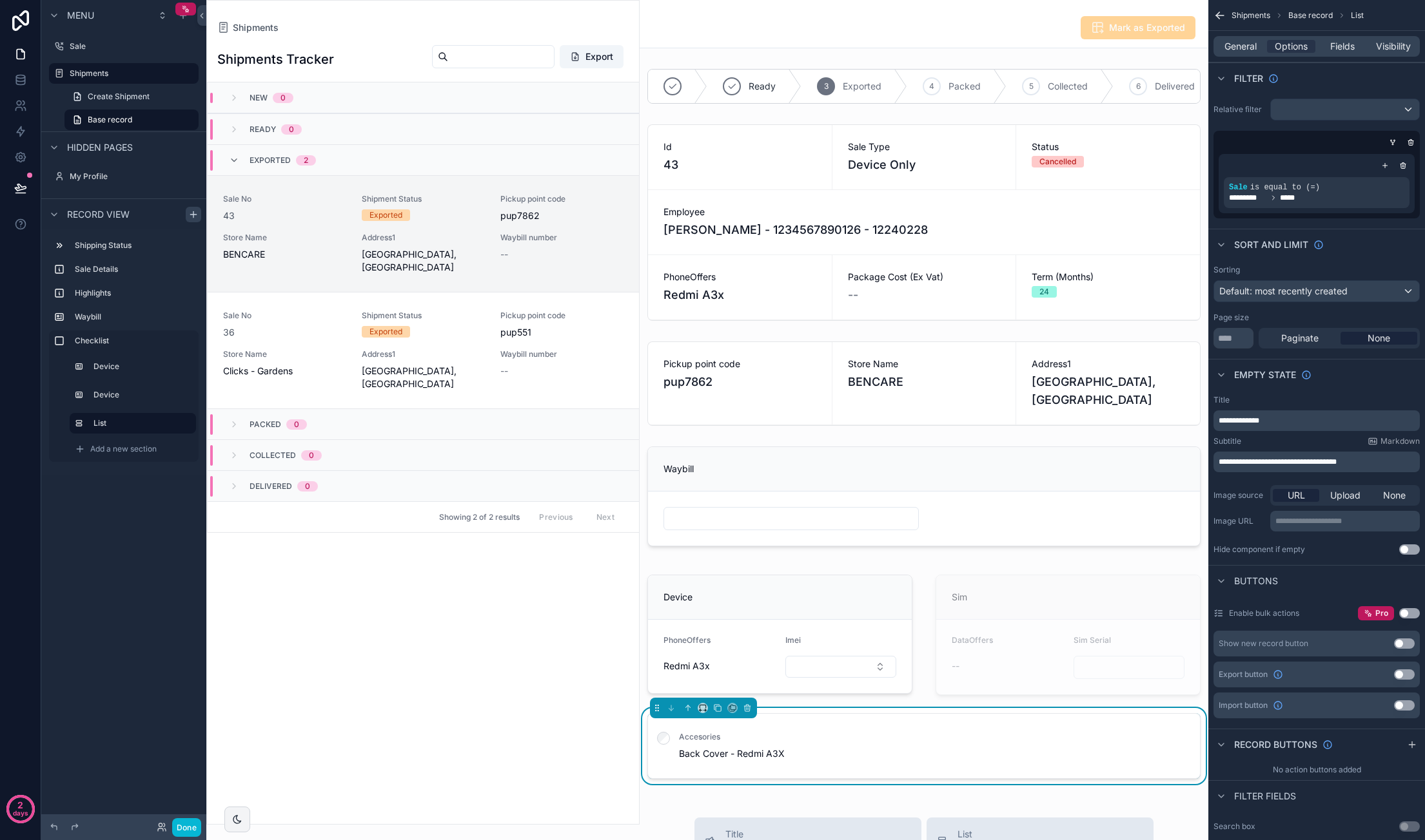
click at [1255, 55] on div "General Options Fields Visibility" at bounding box center [1316, 46] width 206 height 20
click at [1251, 53] on div "General Options Fields Visibility" at bounding box center [1316, 46] width 206 height 20
click at [1248, 48] on span "General" at bounding box center [1240, 46] width 32 height 13
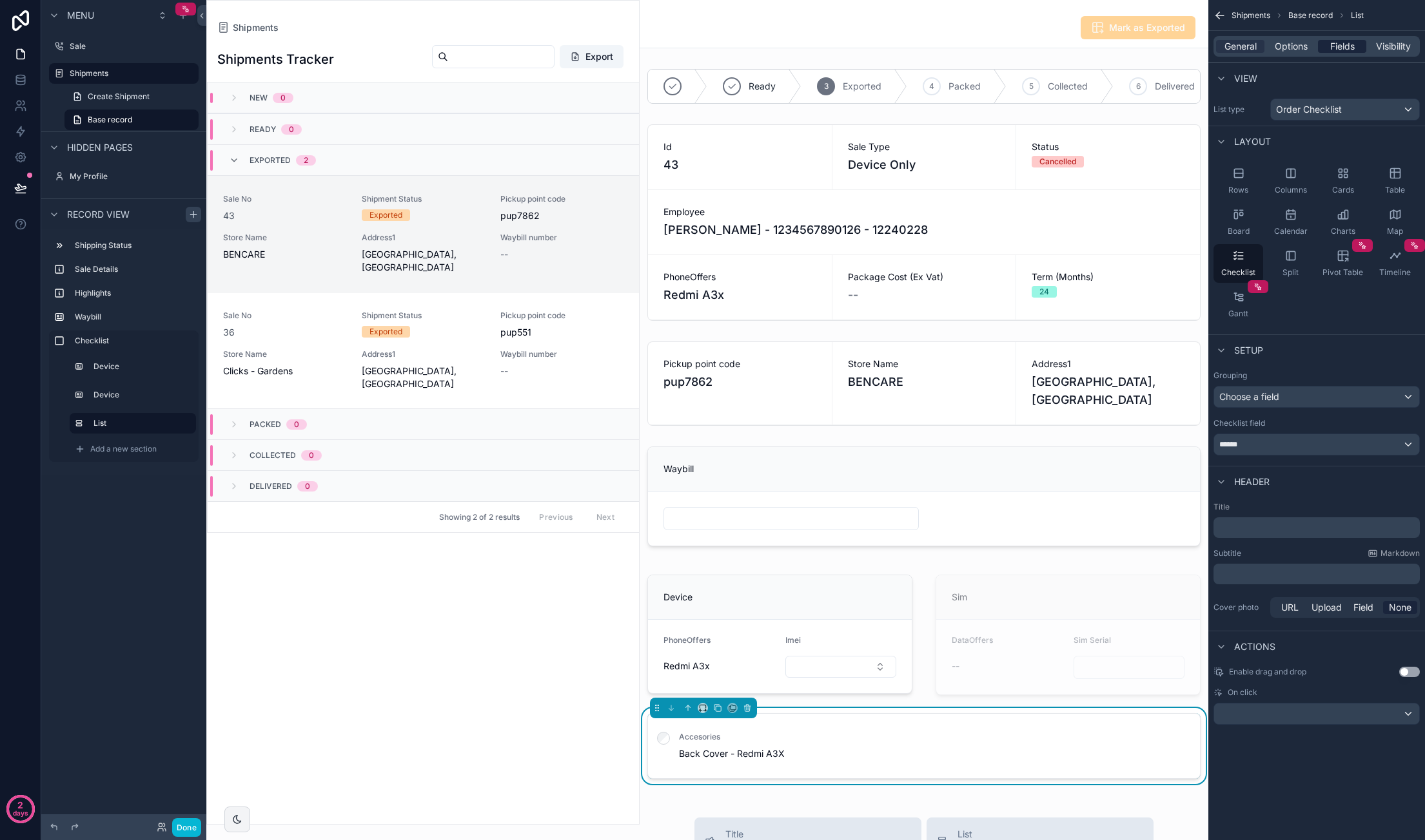
click at [1344, 47] on span "Fields" at bounding box center [1342, 46] width 24 height 13
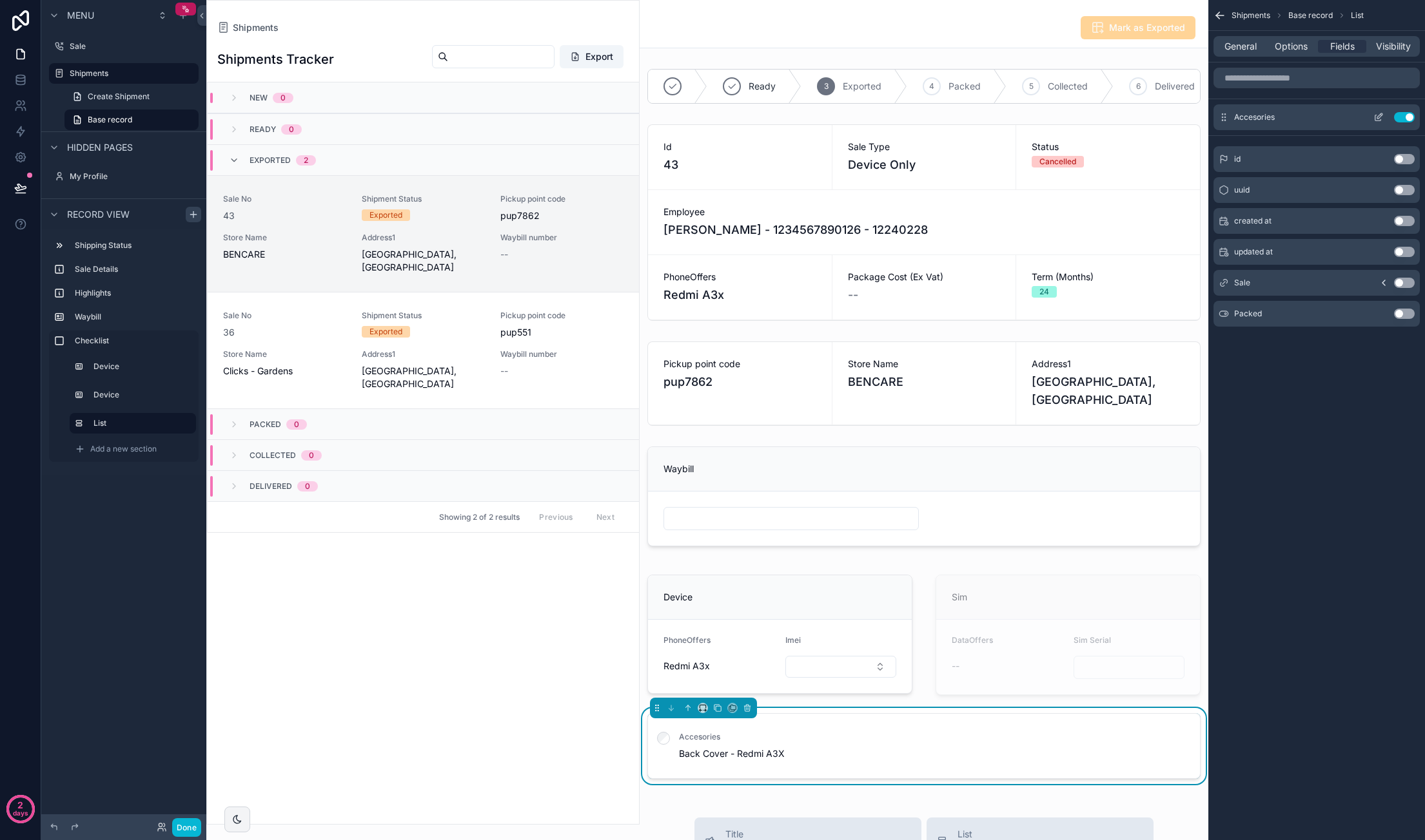
click at [1381, 114] on icon "scrollable content" at bounding box center [1381, 115] width 2 height 2
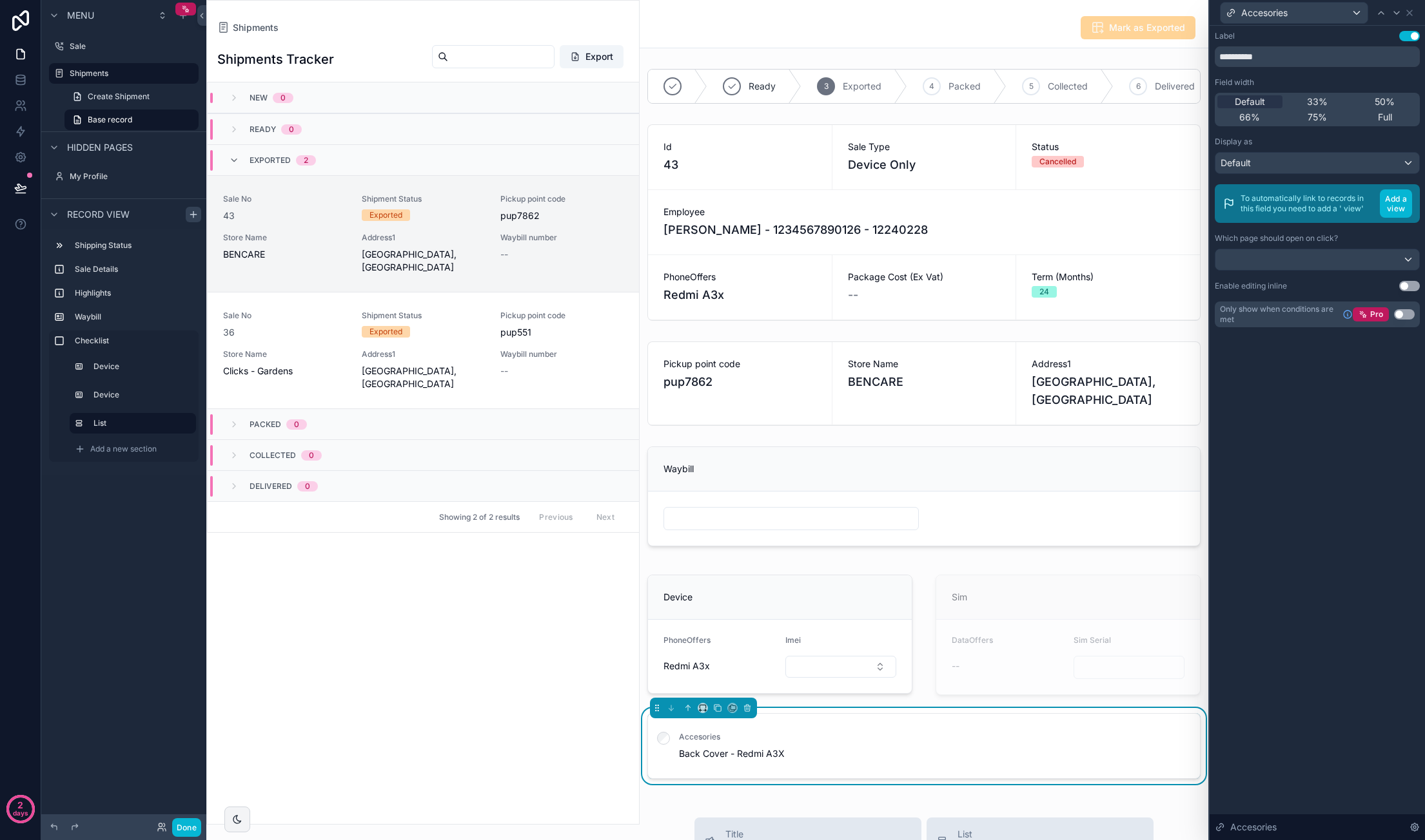
click at [1408, 38] on button "Use setting" at bounding box center [1408, 36] width 20 height 11
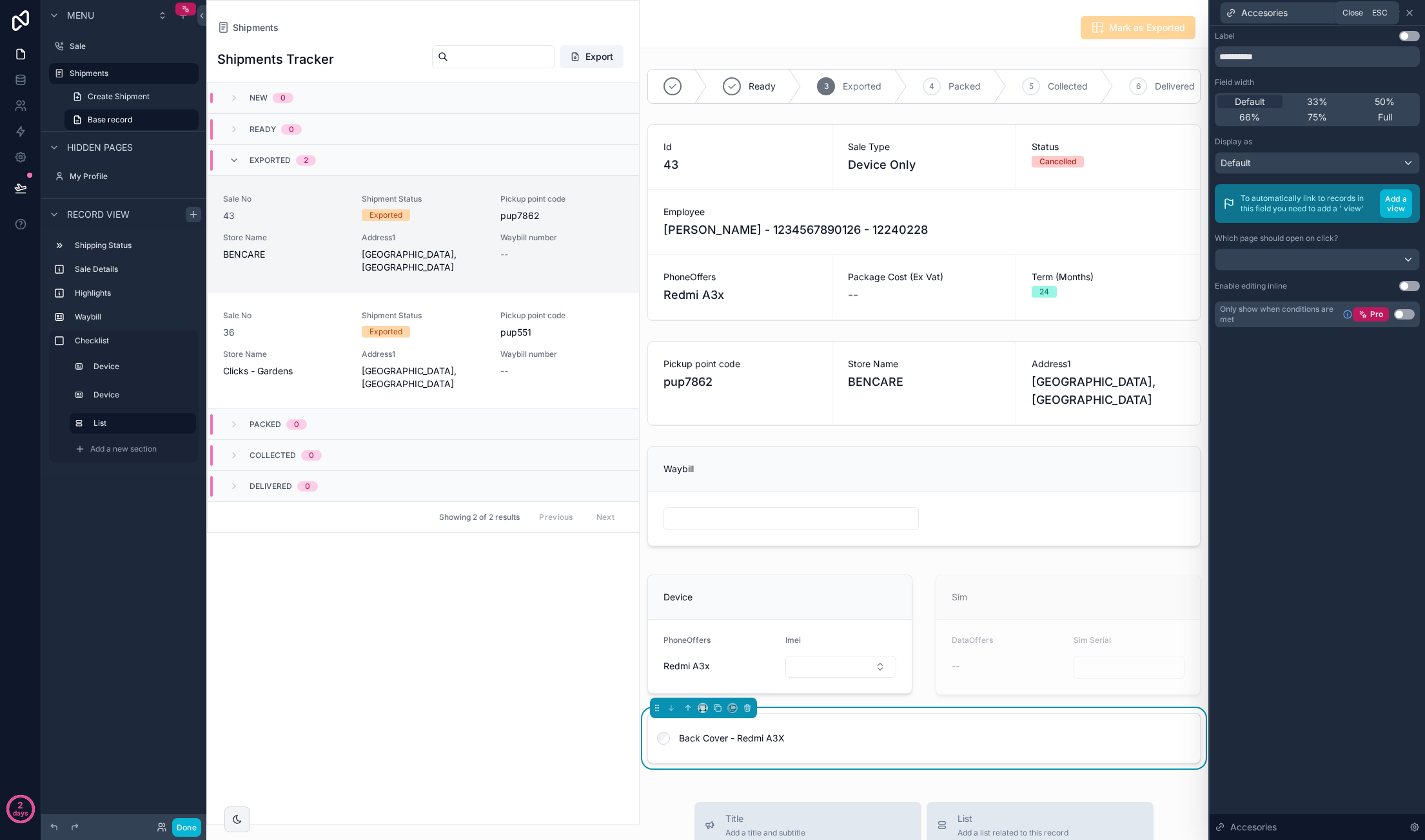
click at [1413, 14] on icon at bounding box center [1409, 13] width 11 height 11
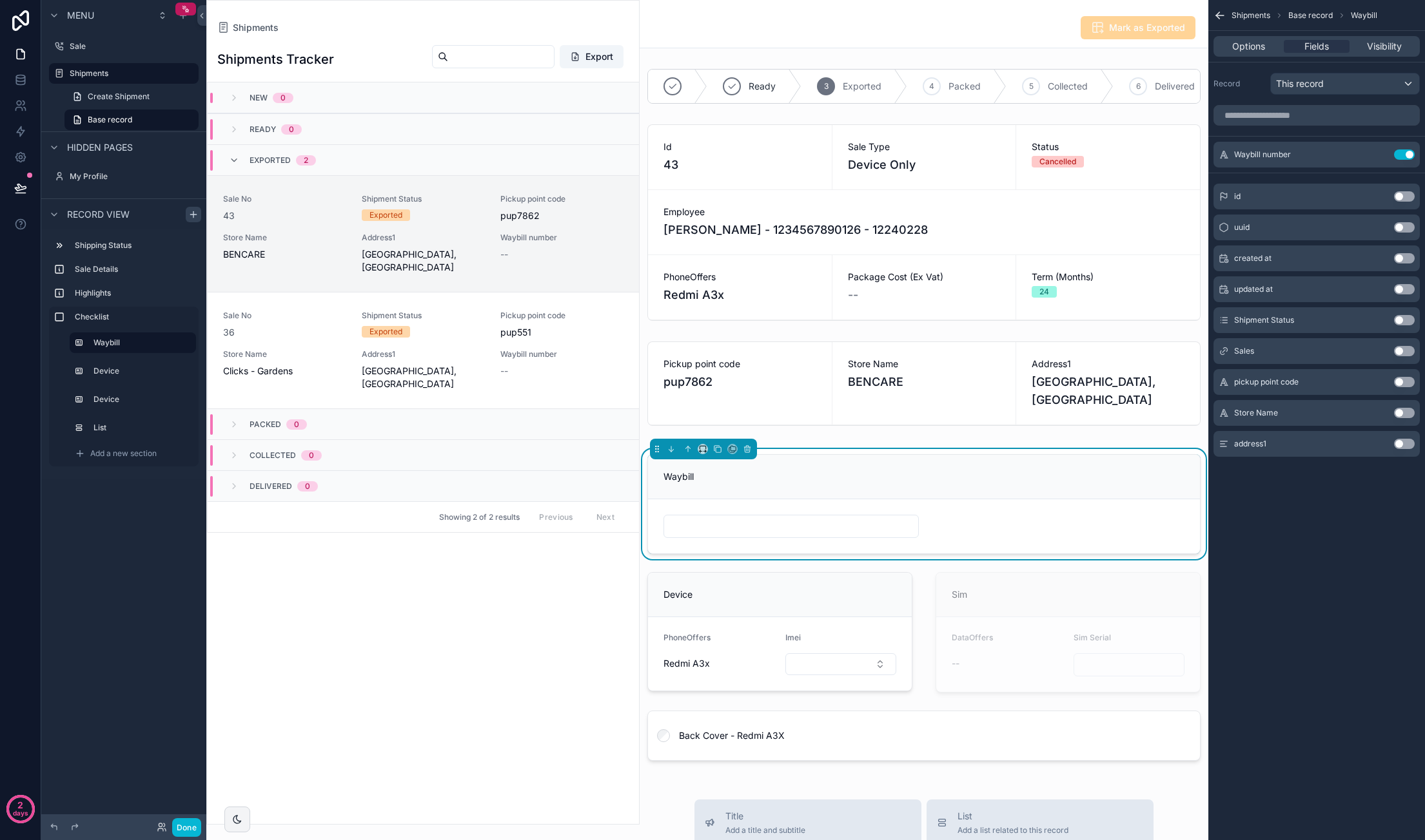
click at [858, 32] on div "Mark as Exported" at bounding box center [923, 28] width 553 height 24
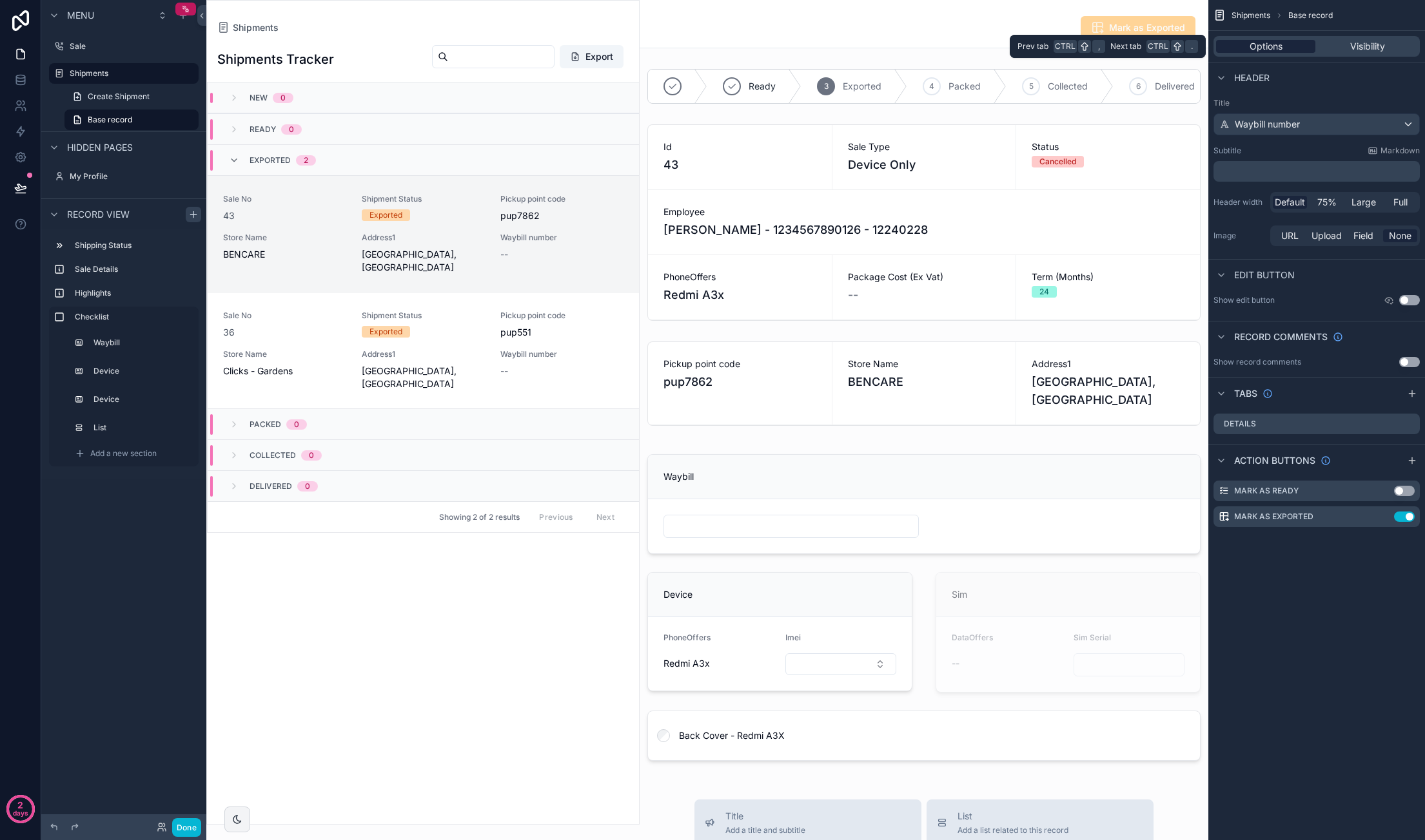
click at [1267, 42] on span "Options" at bounding box center [1266, 46] width 33 height 13
click at [965, 26] on div "Mark as Exported" at bounding box center [923, 28] width 553 height 24
click at [120, 80] on div "Shipments" at bounding box center [124, 73] width 109 height 16
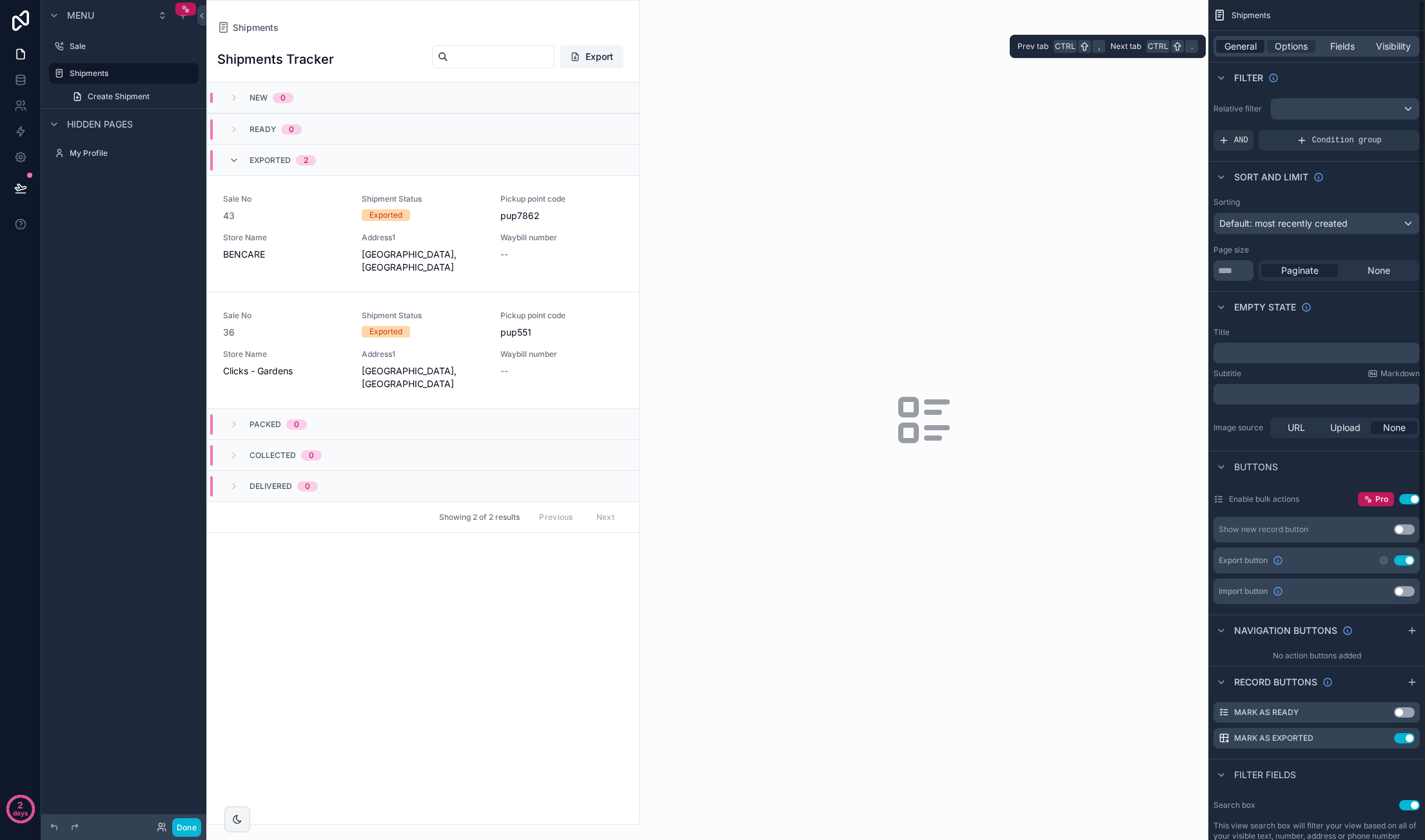
click at [1240, 49] on span "General" at bounding box center [1240, 46] width 32 height 13
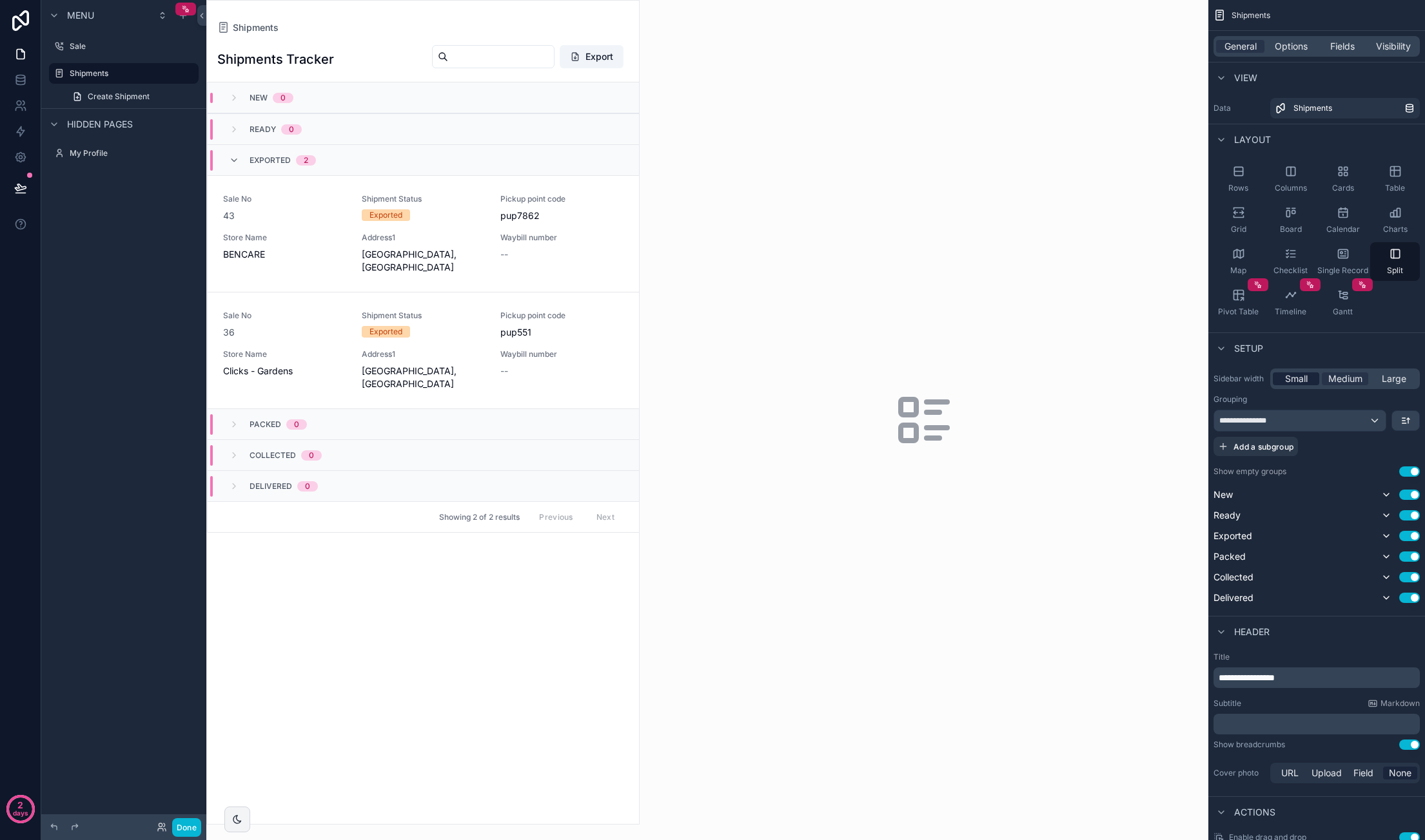
click at [1314, 379] on div "Small" at bounding box center [1296, 379] width 47 height 13
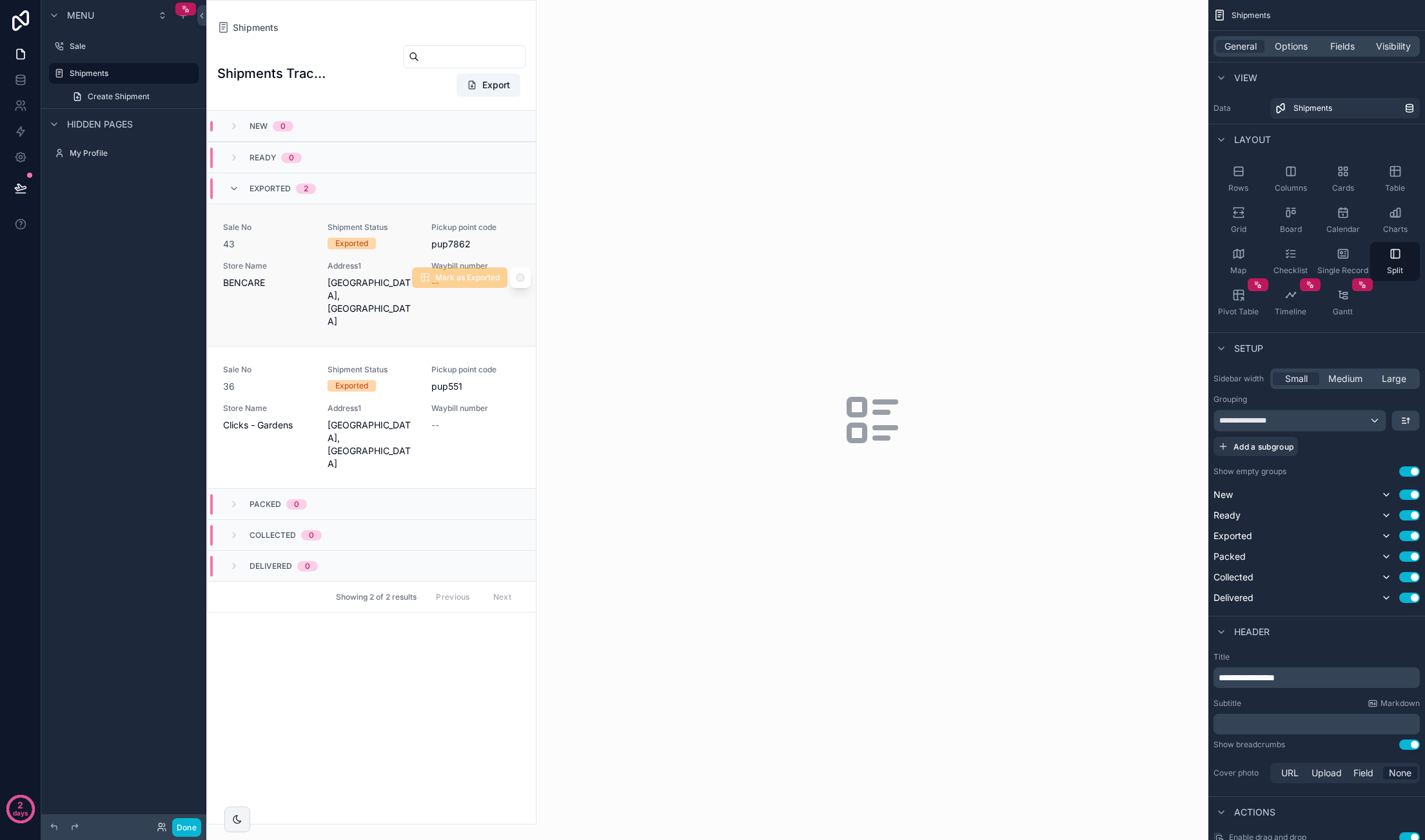
click at [399, 256] on div "Sale No 43 Shipment Status Exported Pickup point code pup7862 Store Name BENCAR…" at bounding box center [372, 275] width 297 height 106
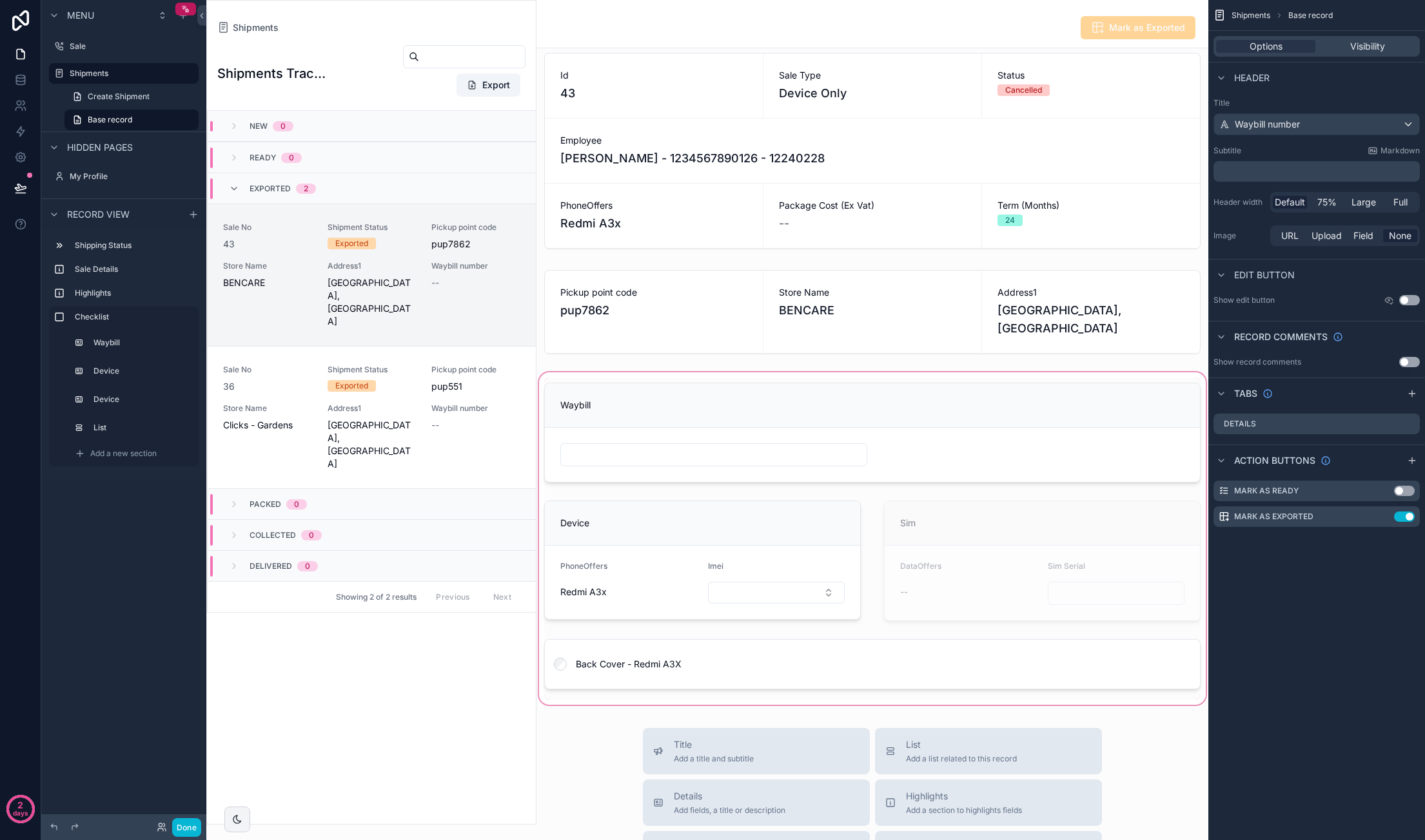
scroll to position [129, 0]
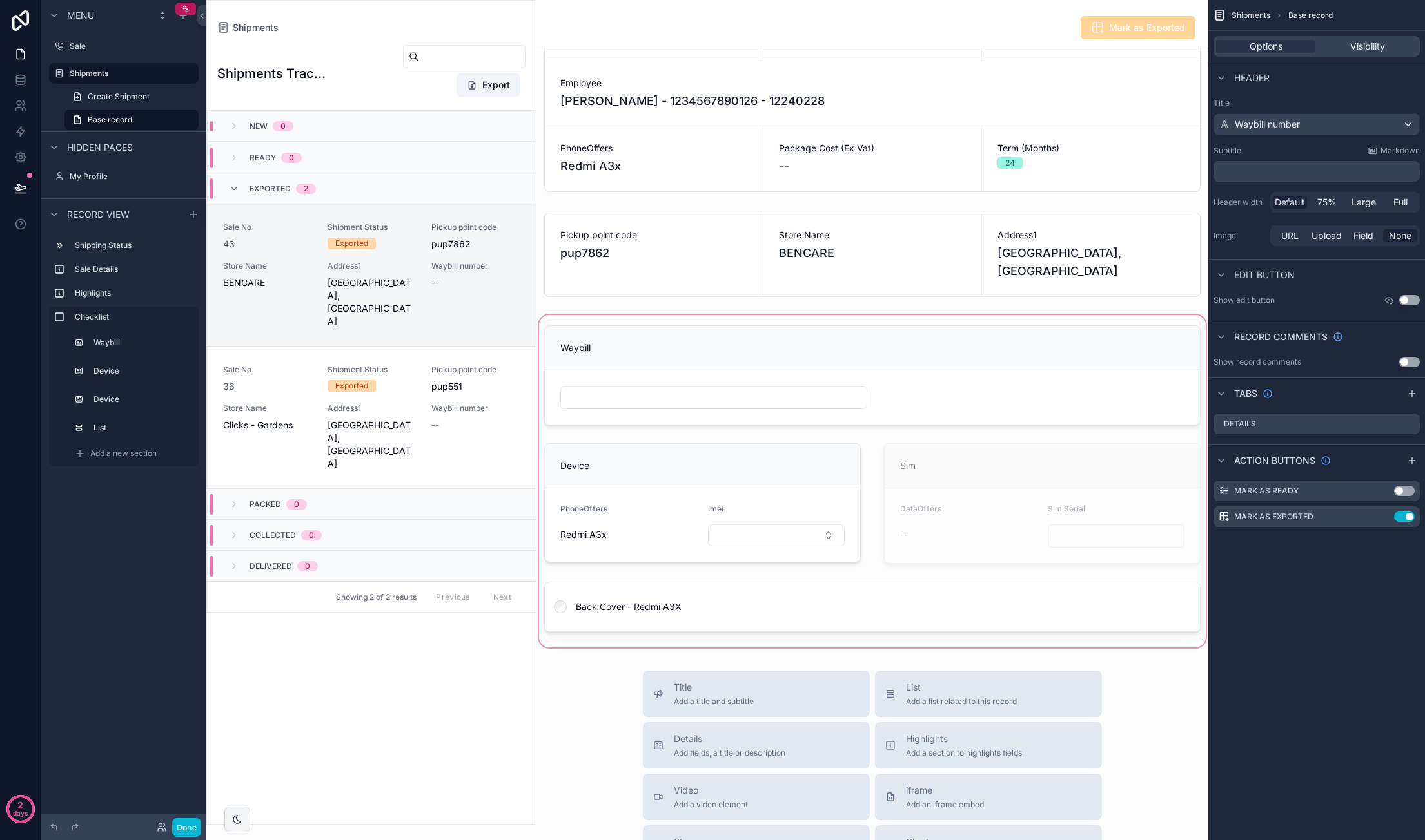
click at [701, 350] on div "scrollable content" at bounding box center [872, 481] width 671 height 338
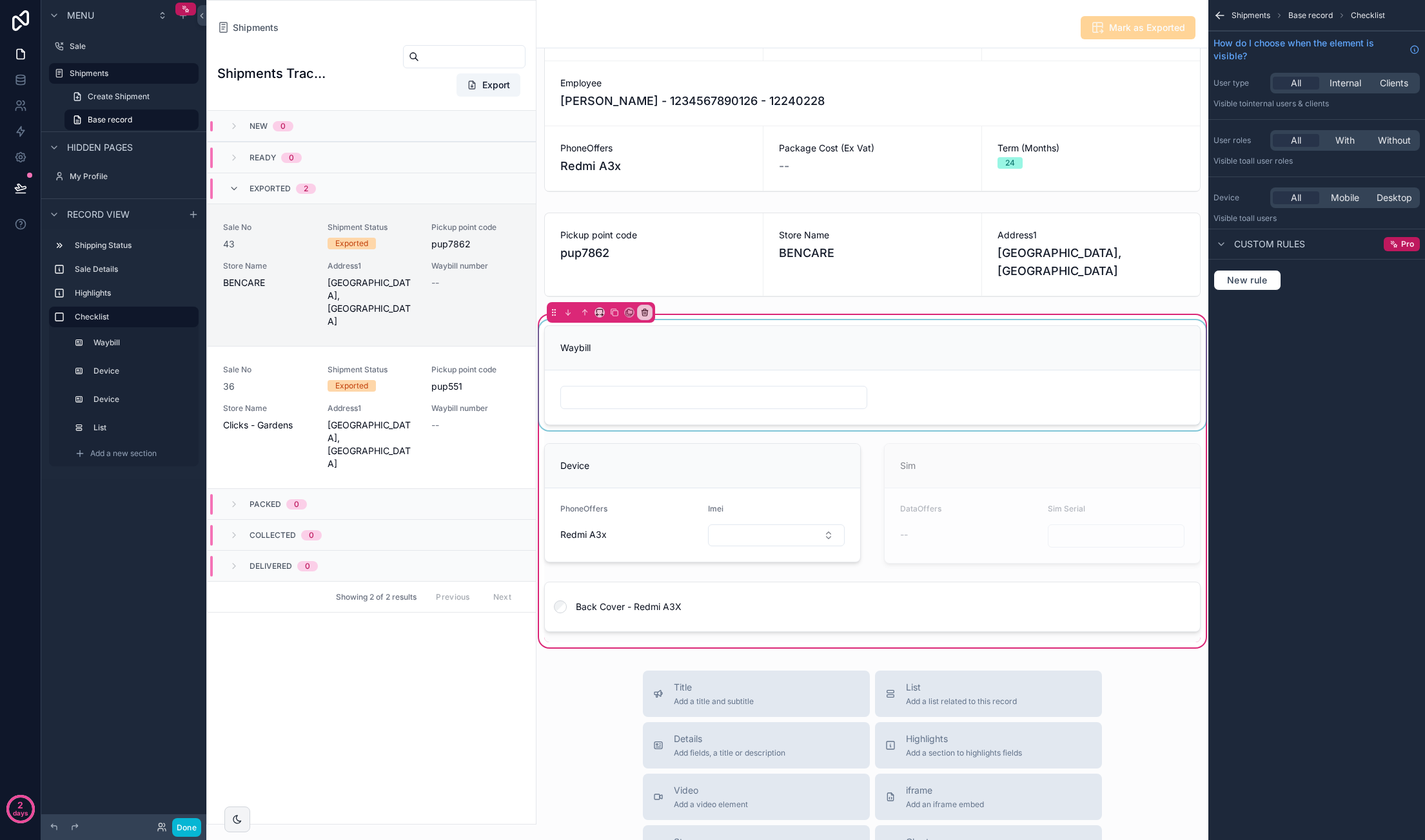
click at [691, 366] on div "scrollable content" at bounding box center [872, 376] width 671 height 110
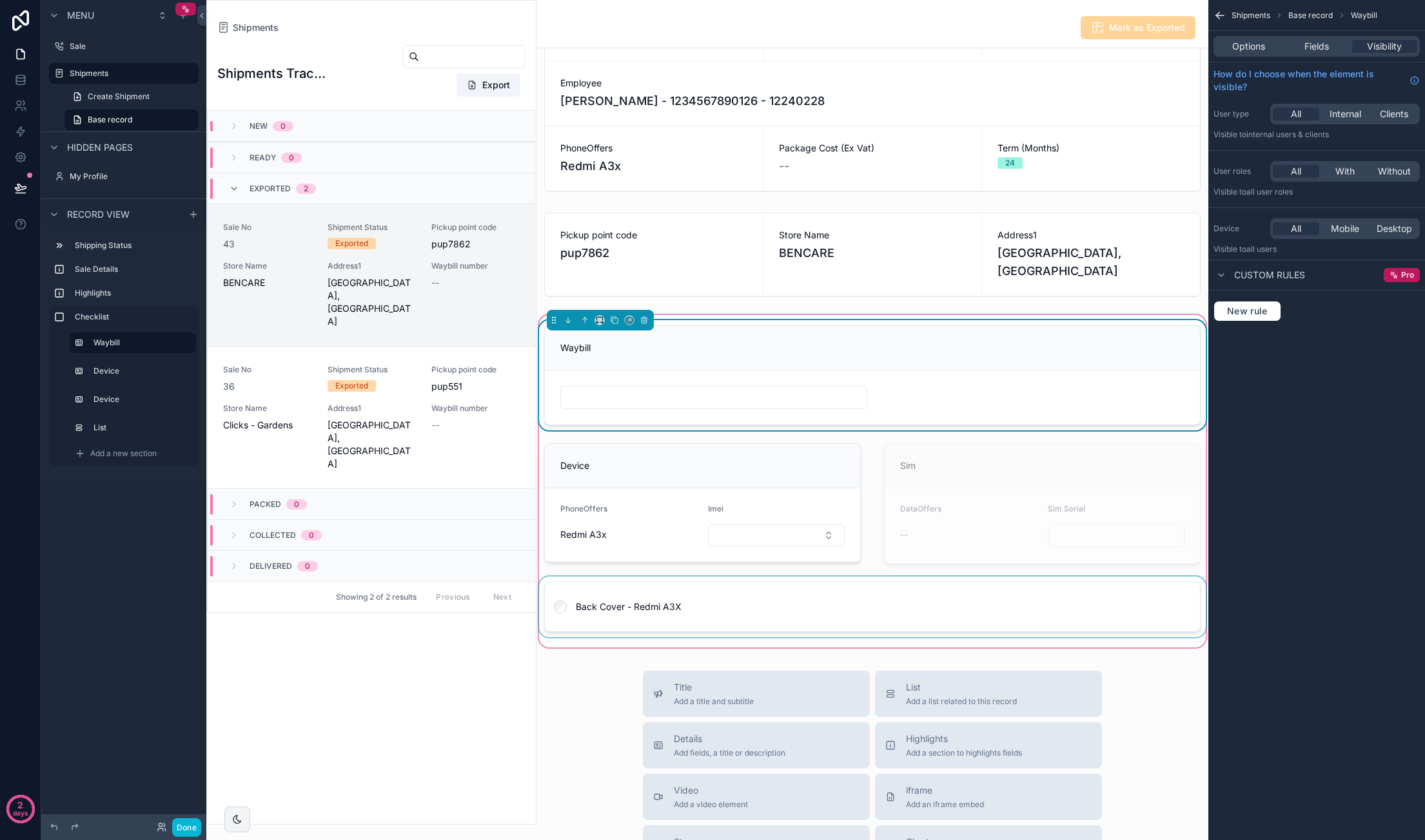
click at [742, 604] on div "scrollable content" at bounding box center [872, 609] width 671 height 66
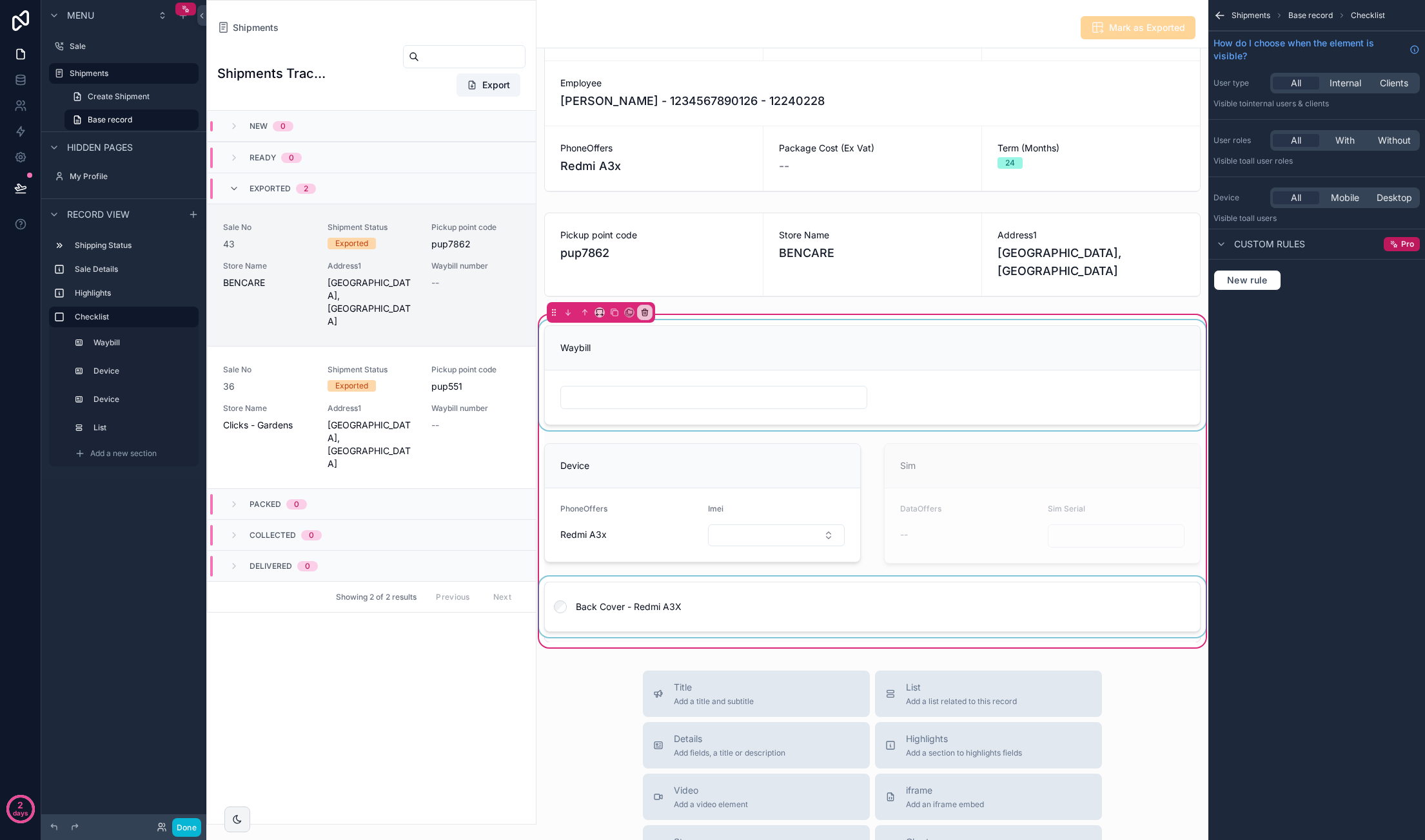
click at [722, 630] on div "scrollable content" at bounding box center [872, 609] width 671 height 66
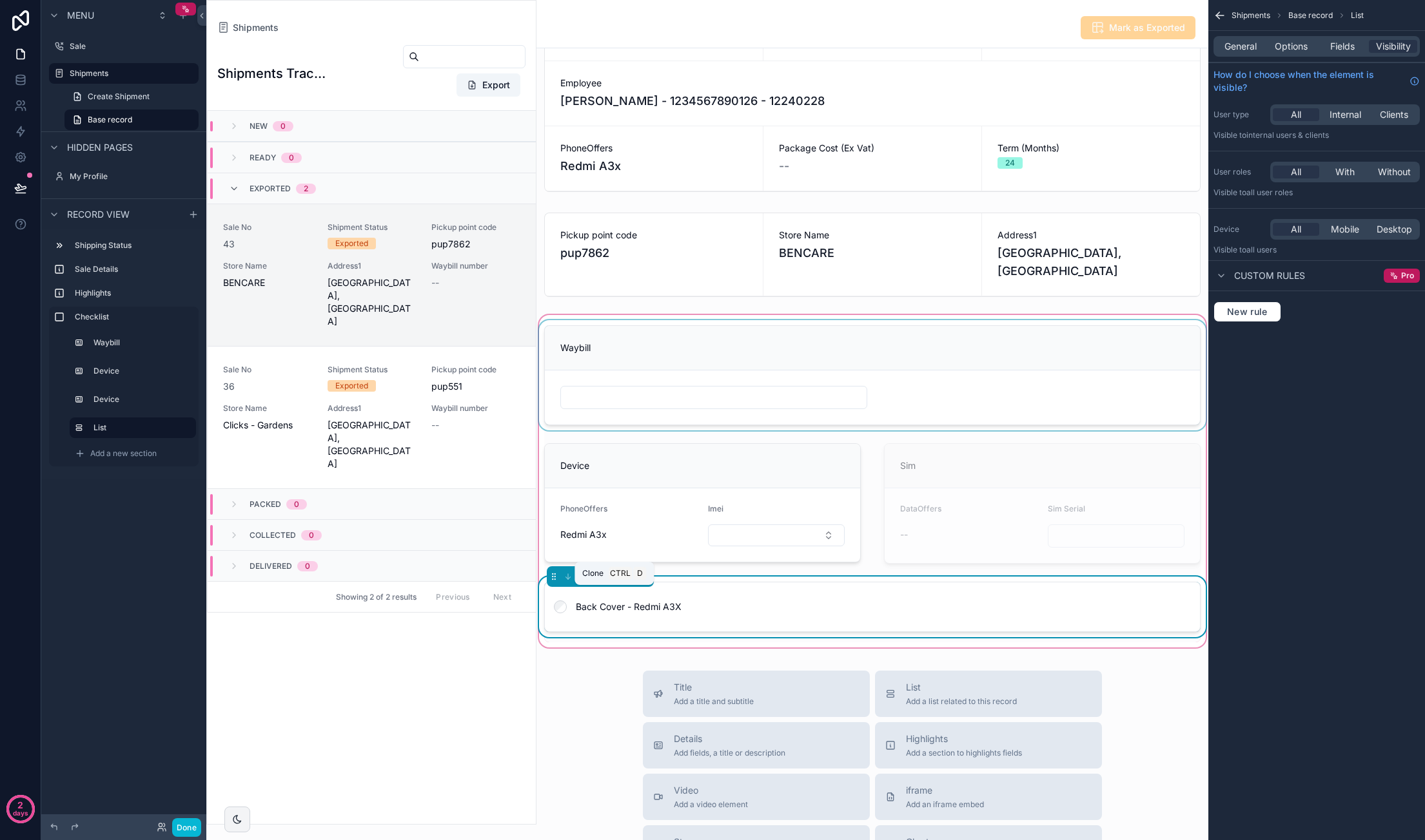
click at [613, 581] on icon "scrollable content" at bounding box center [614, 577] width 9 height 9
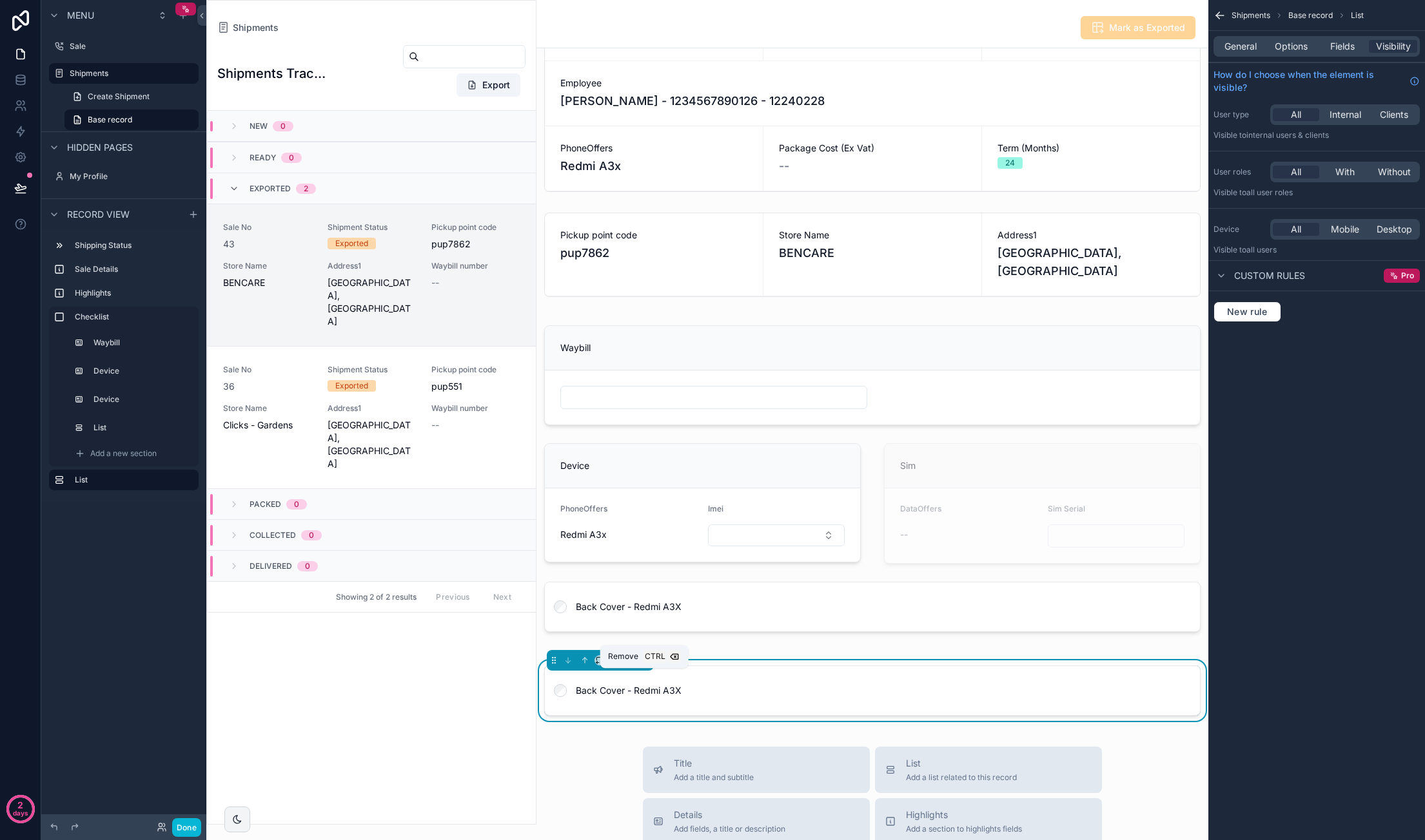
click at [640, 665] on icon "scrollable content" at bounding box center [644, 661] width 9 height 9
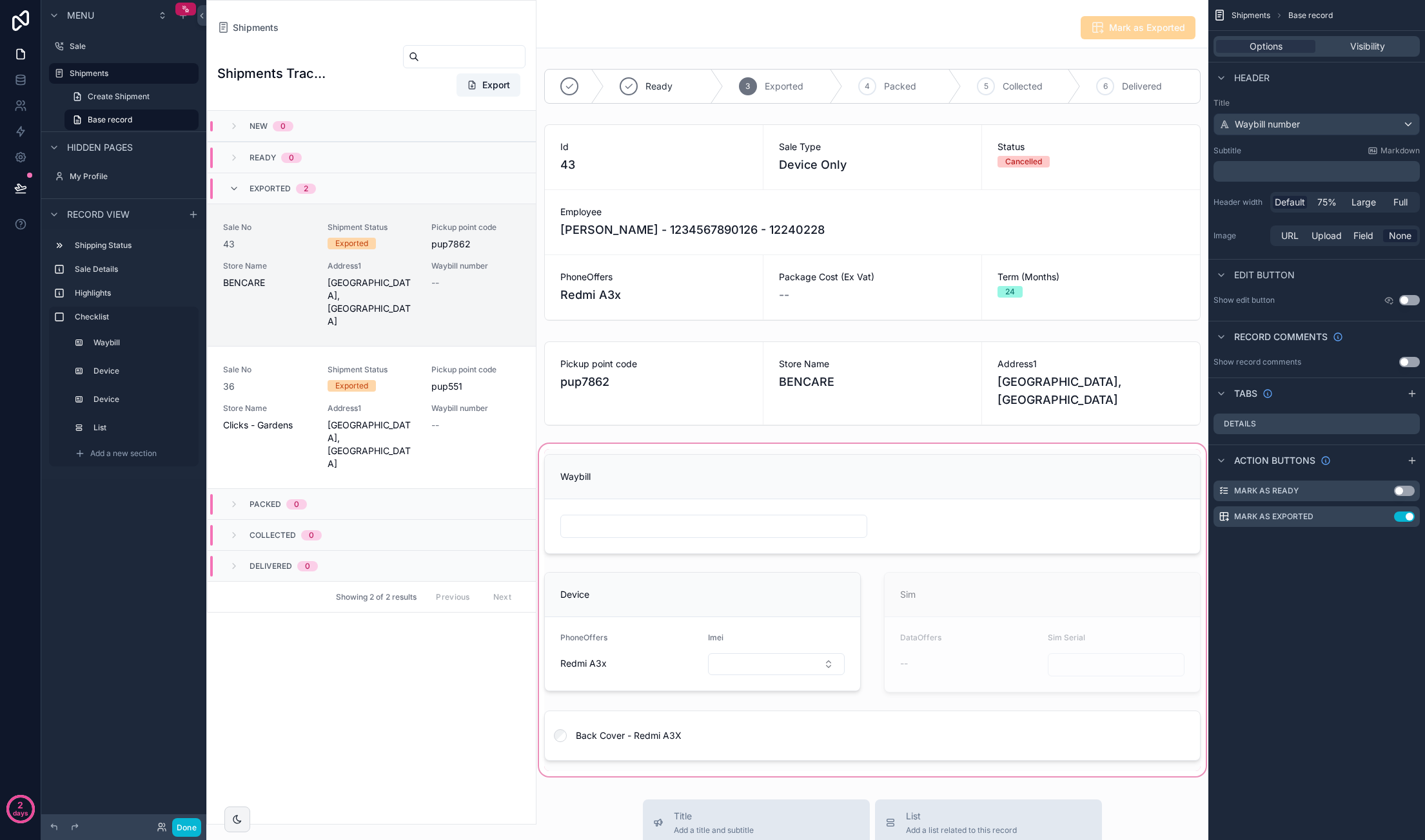
click at [756, 735] on div "scrollable content" at bounding box center [872, 610] width 671 height 338
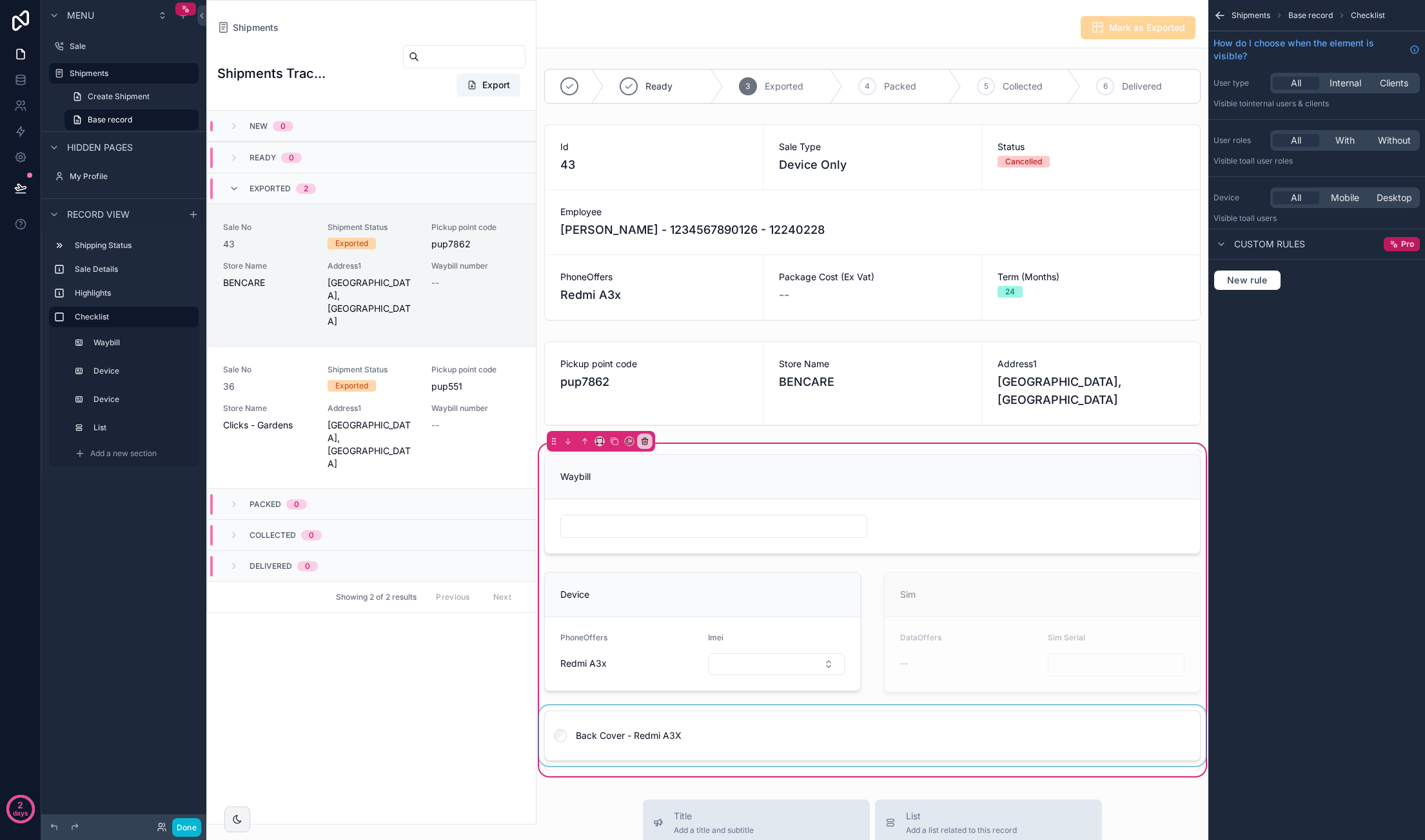
click at [742, 727] on div "scrollable content" at bounding box center [872, 738] width 671 height 66
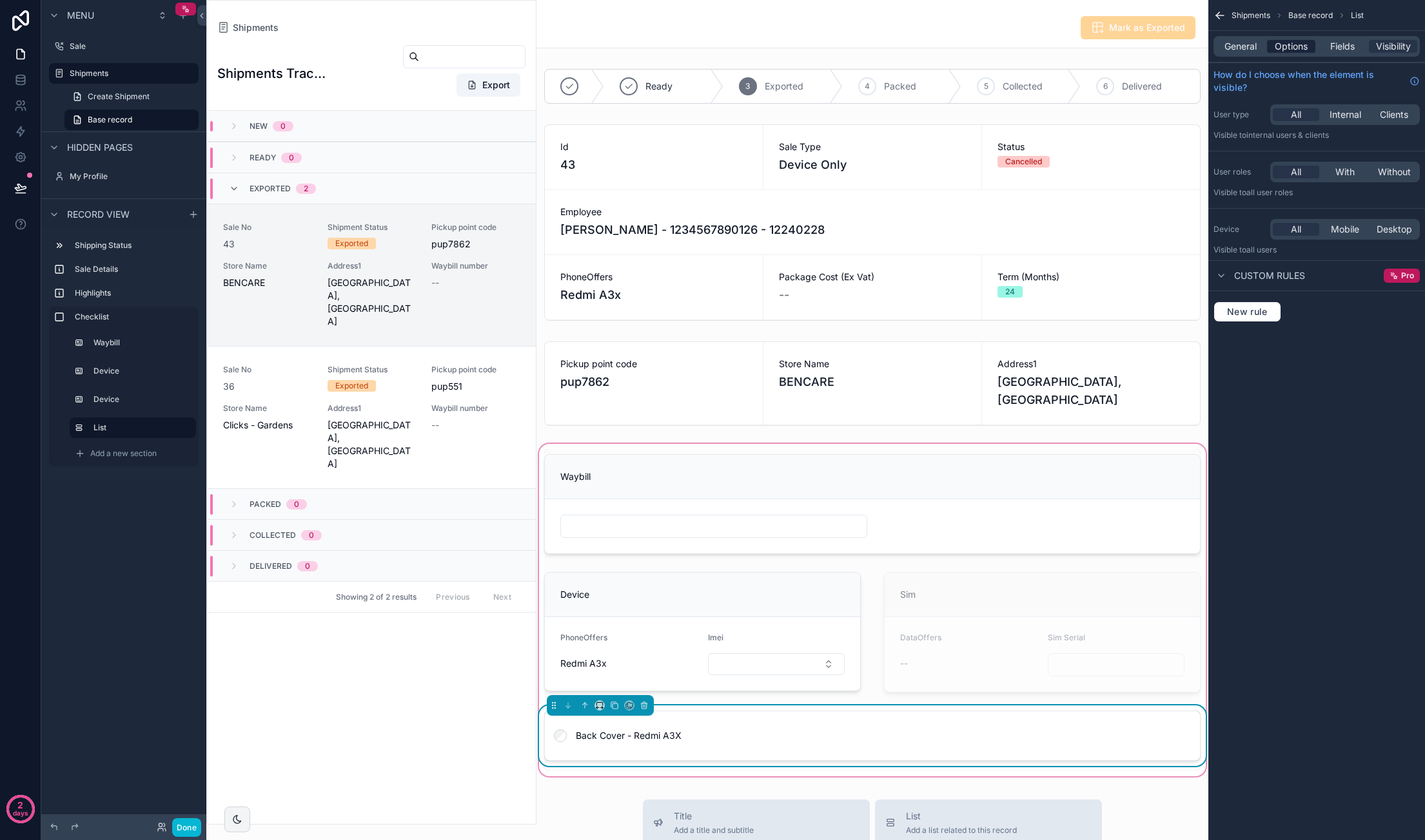
click at [1307, 48] on span "Options" at bounding box center [1291, 46] width 33 height 13
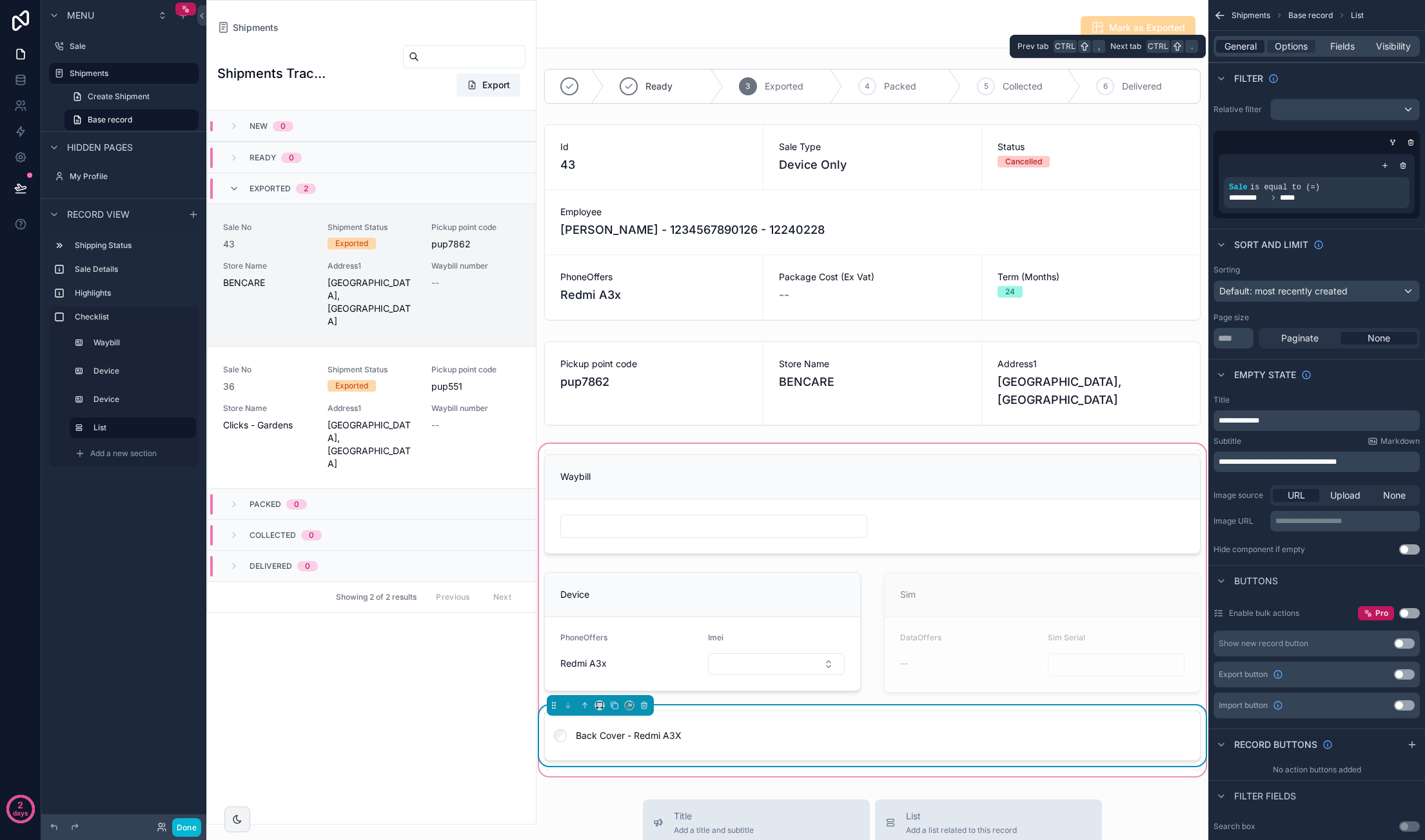
click at [1255, 46] on span "General" at bounding box center [1240, 46] width 32 height 13
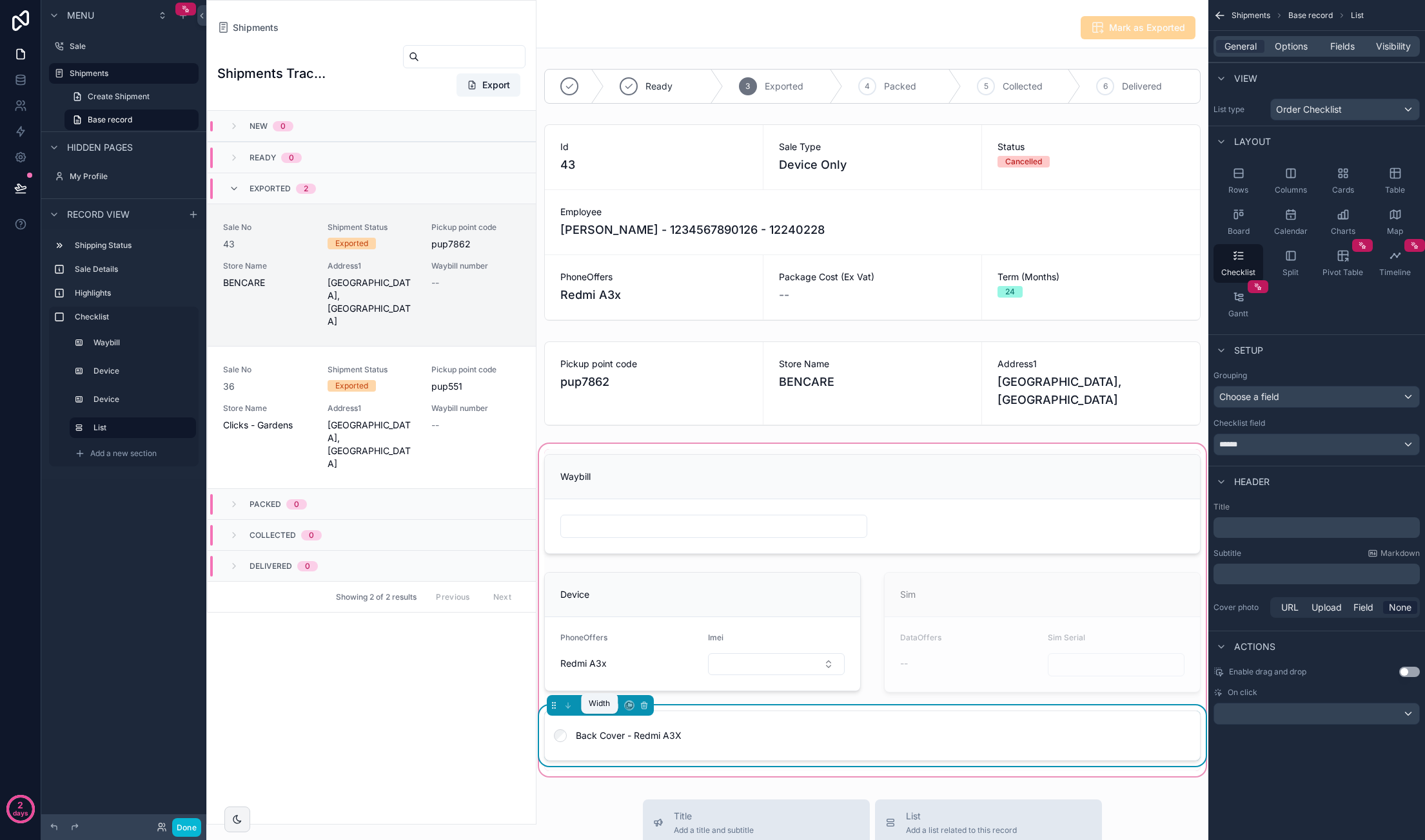
click at [597, 708] on icon "scrollable content" at bounding box center [597, 708] width 2 height 0
click at [633, 642] on div "50%" at bounding box center [625, 636] width 40 height 16
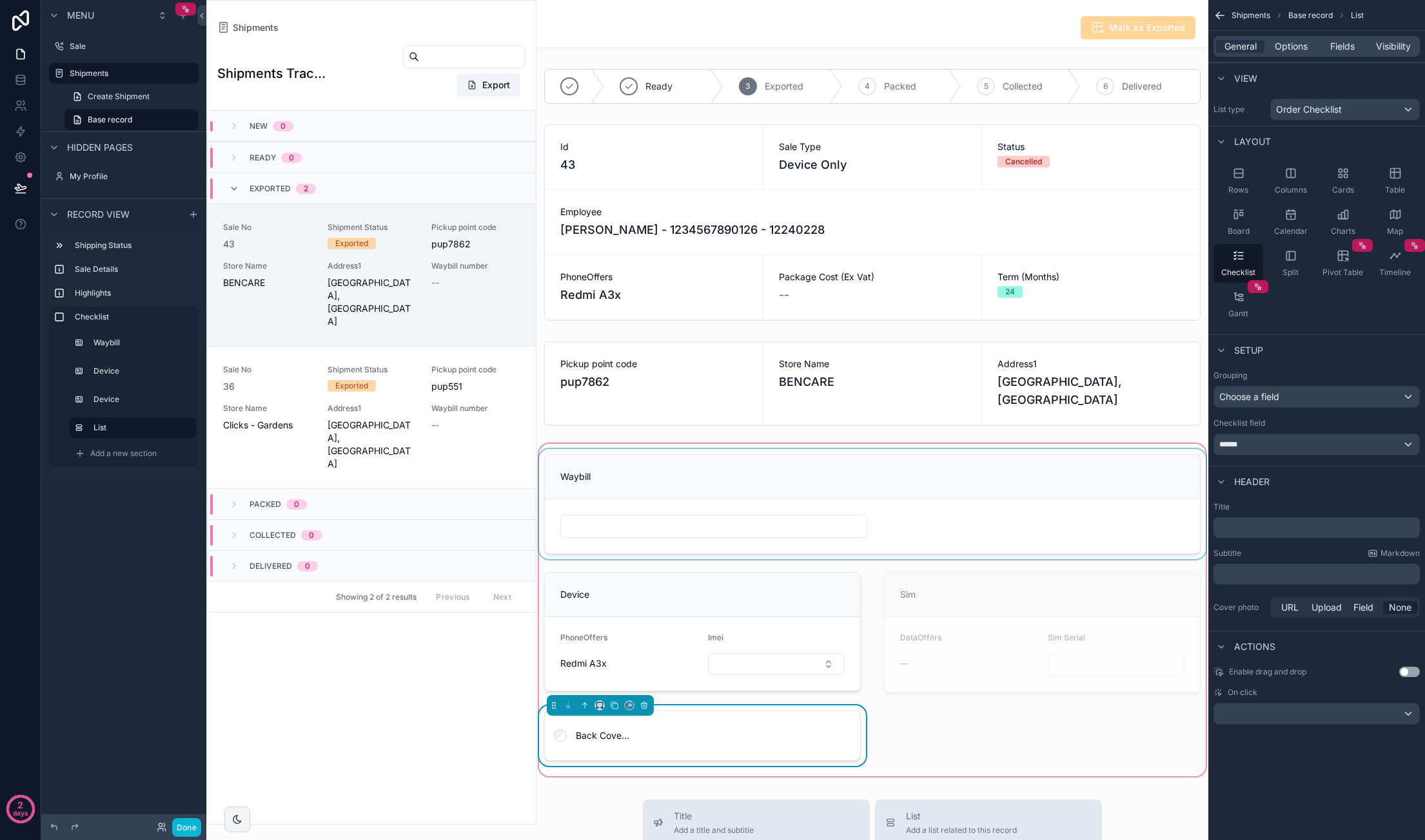
click at [693, 503] on div "scrollable content" at bounding box center [872, 504] width 671 height 110
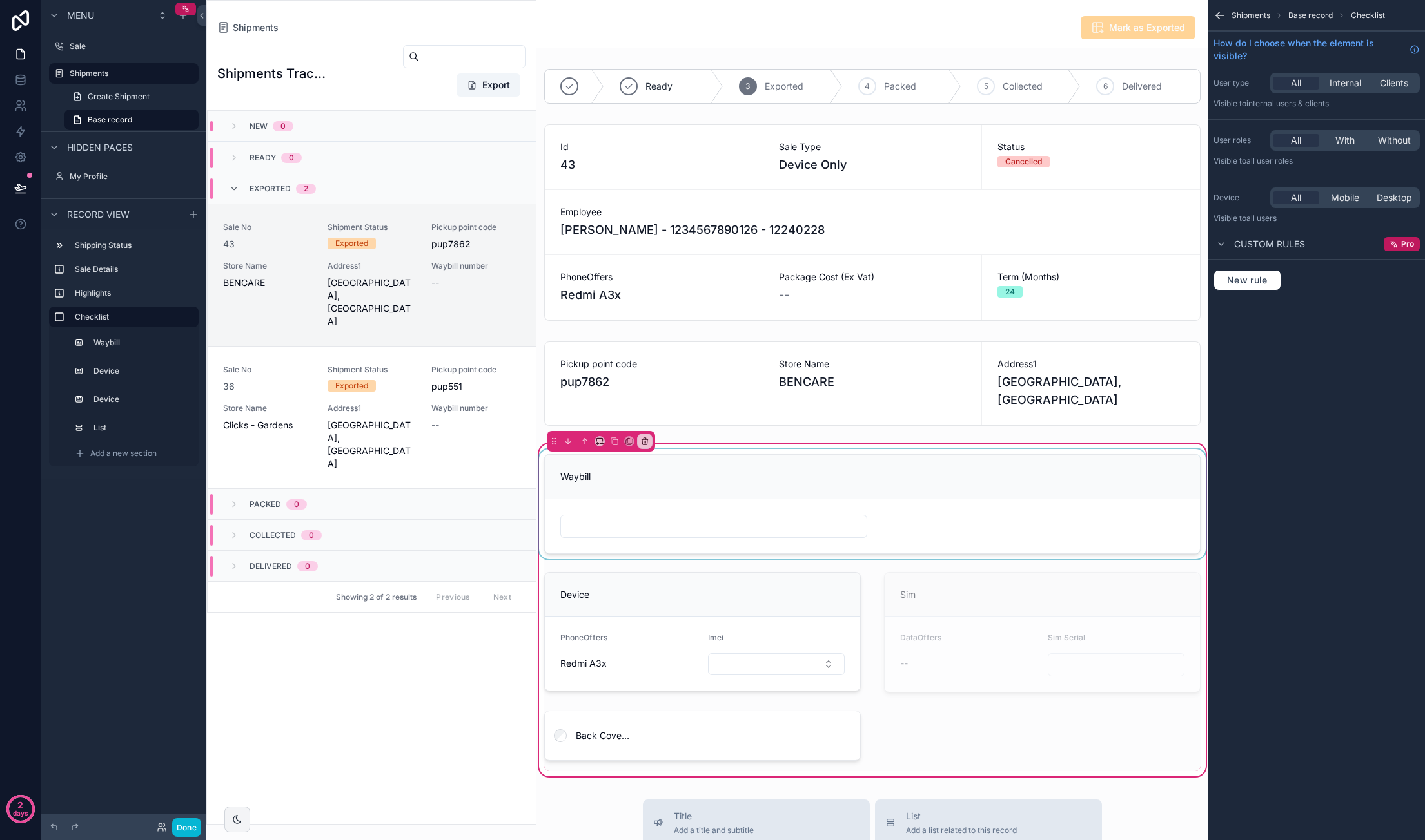
click at [741, 503] on div "scrollable content" at bounding box center [872, 504] width 671 height 110
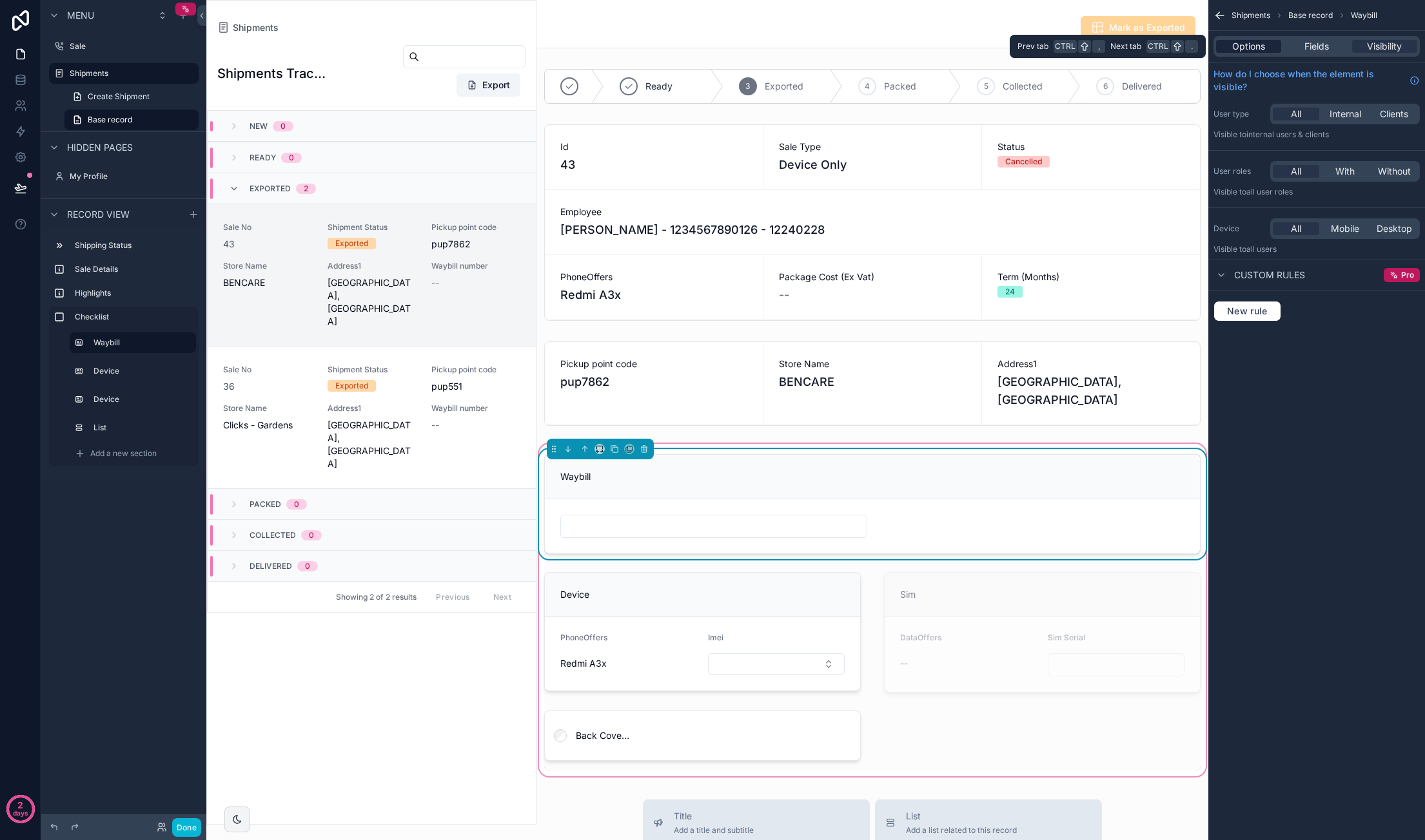
click at [1266, 49] on div "Options" at bounding box center [1248, 46] width 65 height 13
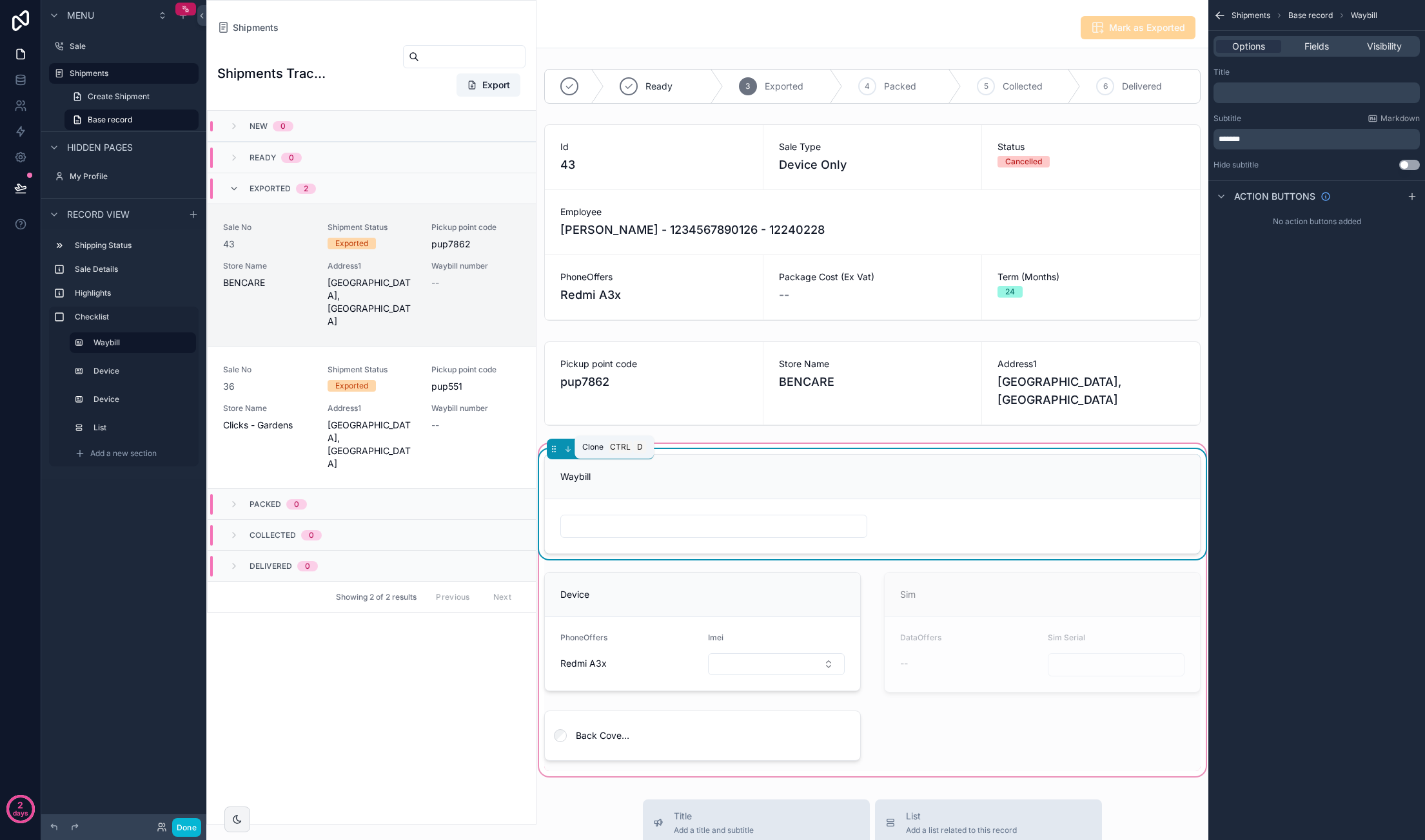
click at [611, 454] on icon "scrollable content" at bounding box center [614, 449] width 9 height 9
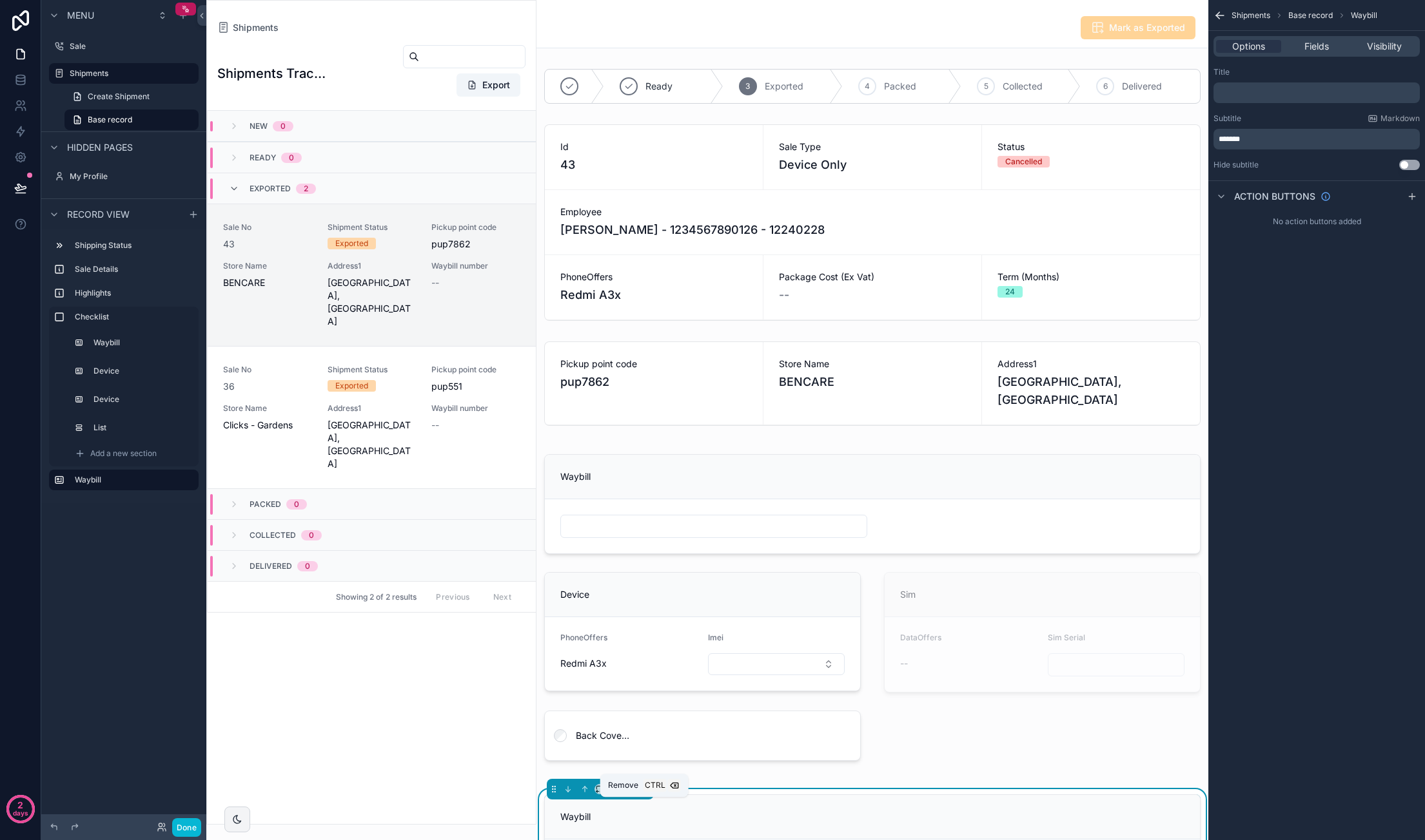
click at [645, 794] on icon "scrollable content" at bounding box center [644, 789] width 9 height 9
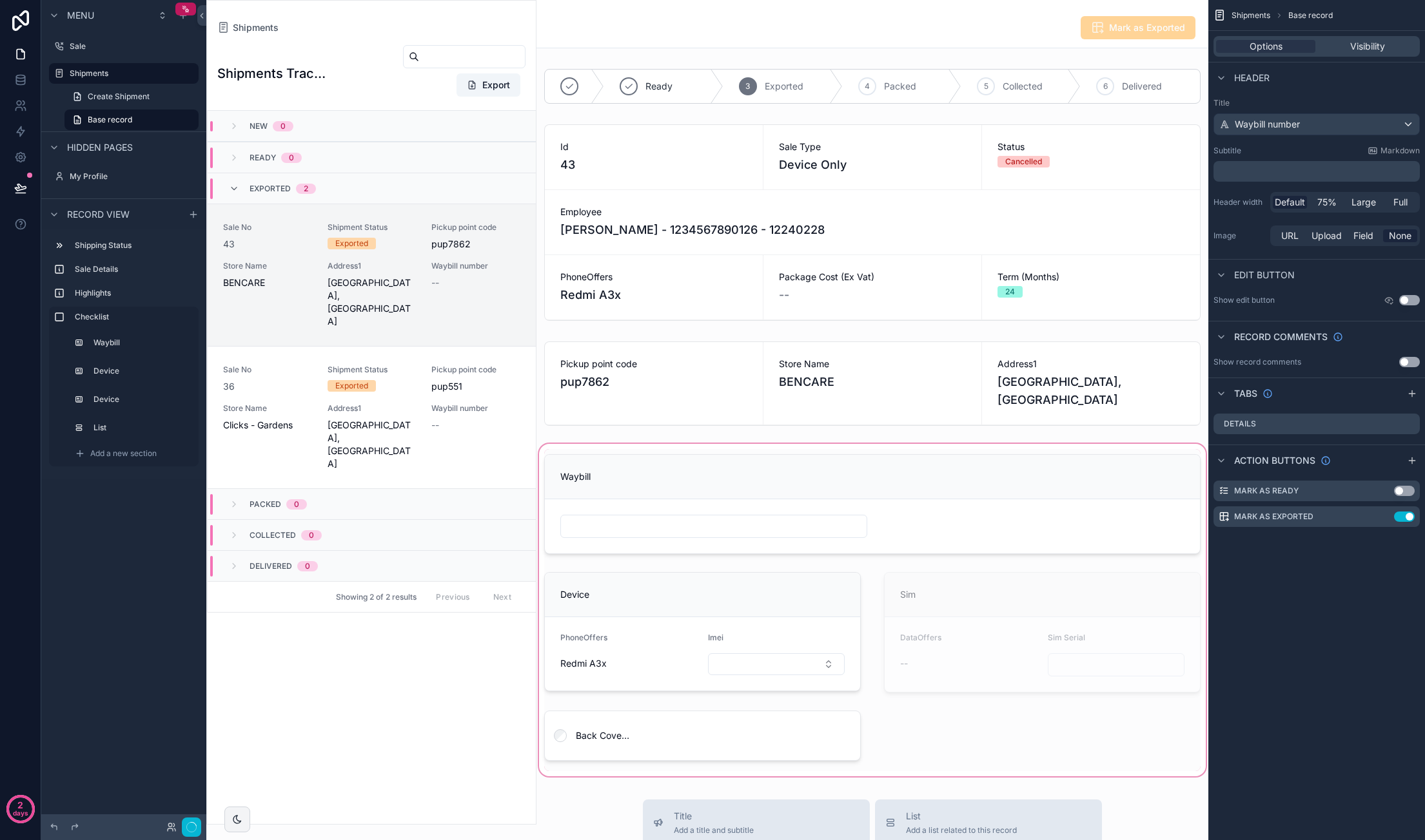
click at [645, 499] on div "scrollable content" at bounding box center [872, 610] width 671 height 338
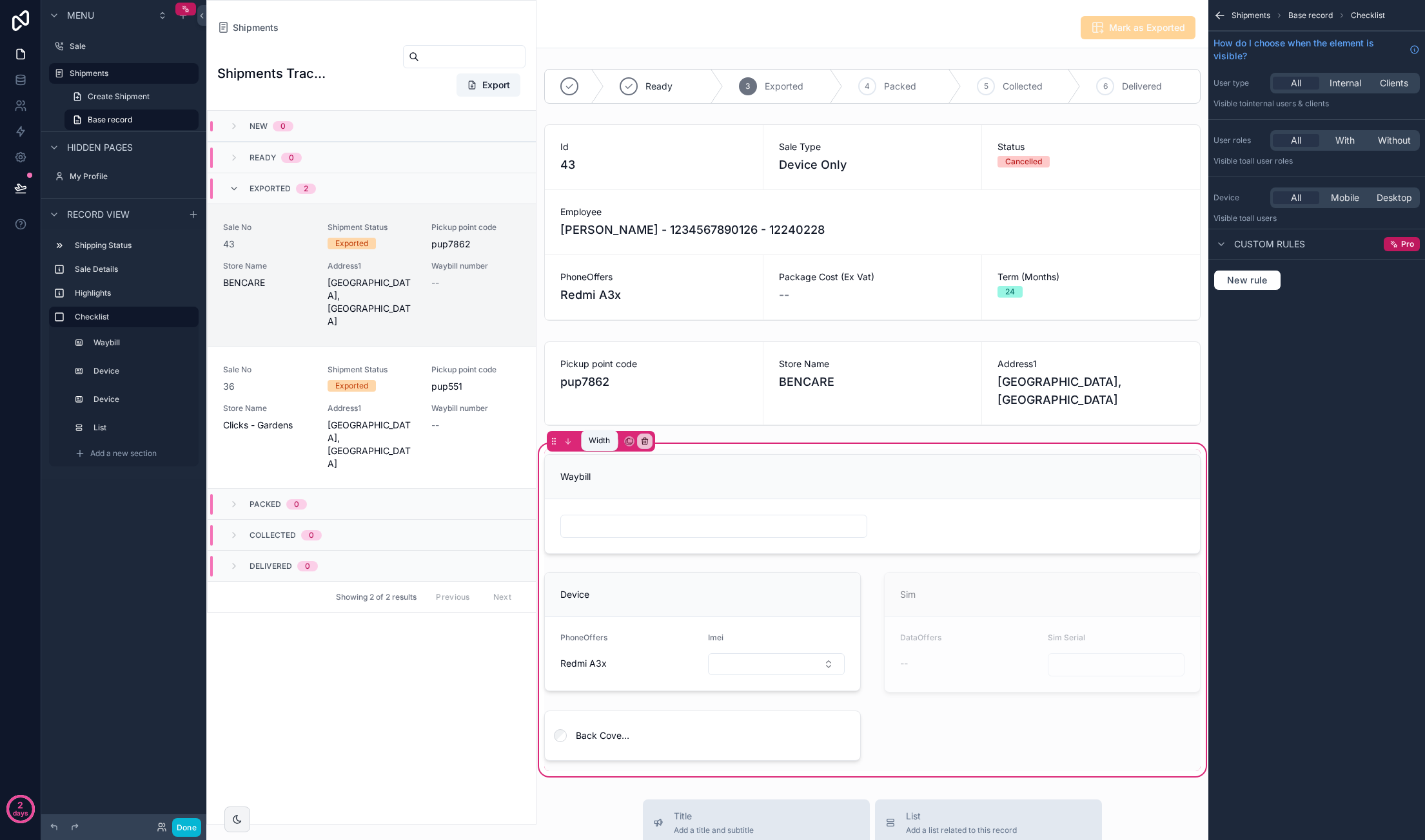
click at [597, 446] on icon "scrollable content" at bounding box center [600, 441] width 9 height 9
click at [625, 554] on span "50%" at bounding box center [615, 555] width 20 height 16
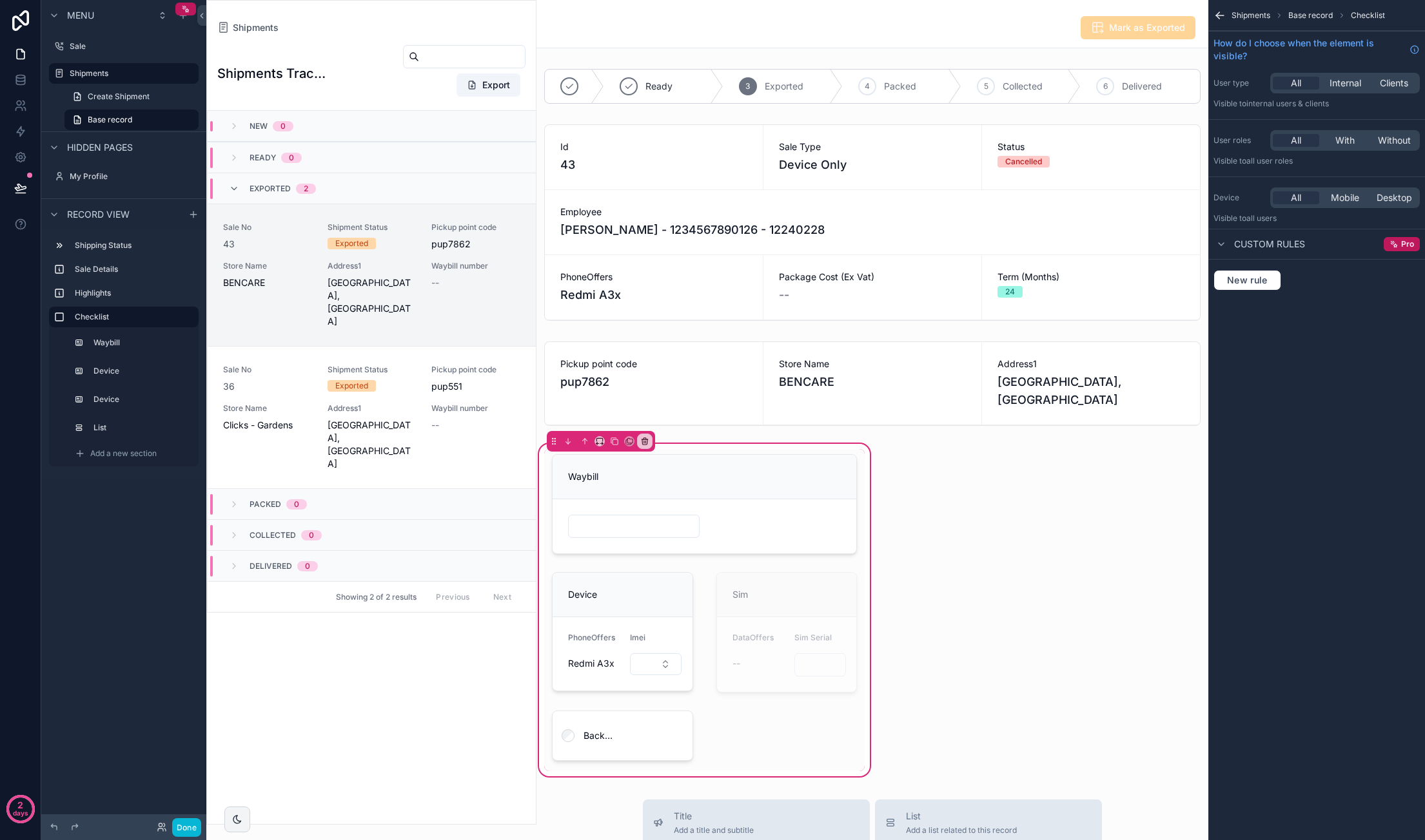
click at [592, 452] on div "scrollable content" at bounding box center [601, 441] width 109 height 20
click at [596, 446] on icon "scrollable content" at bounding box center [597, 443] width 2 height 2
click at [613, 484] on span "Default" at bounding box center [620, 482] width 30 height 16
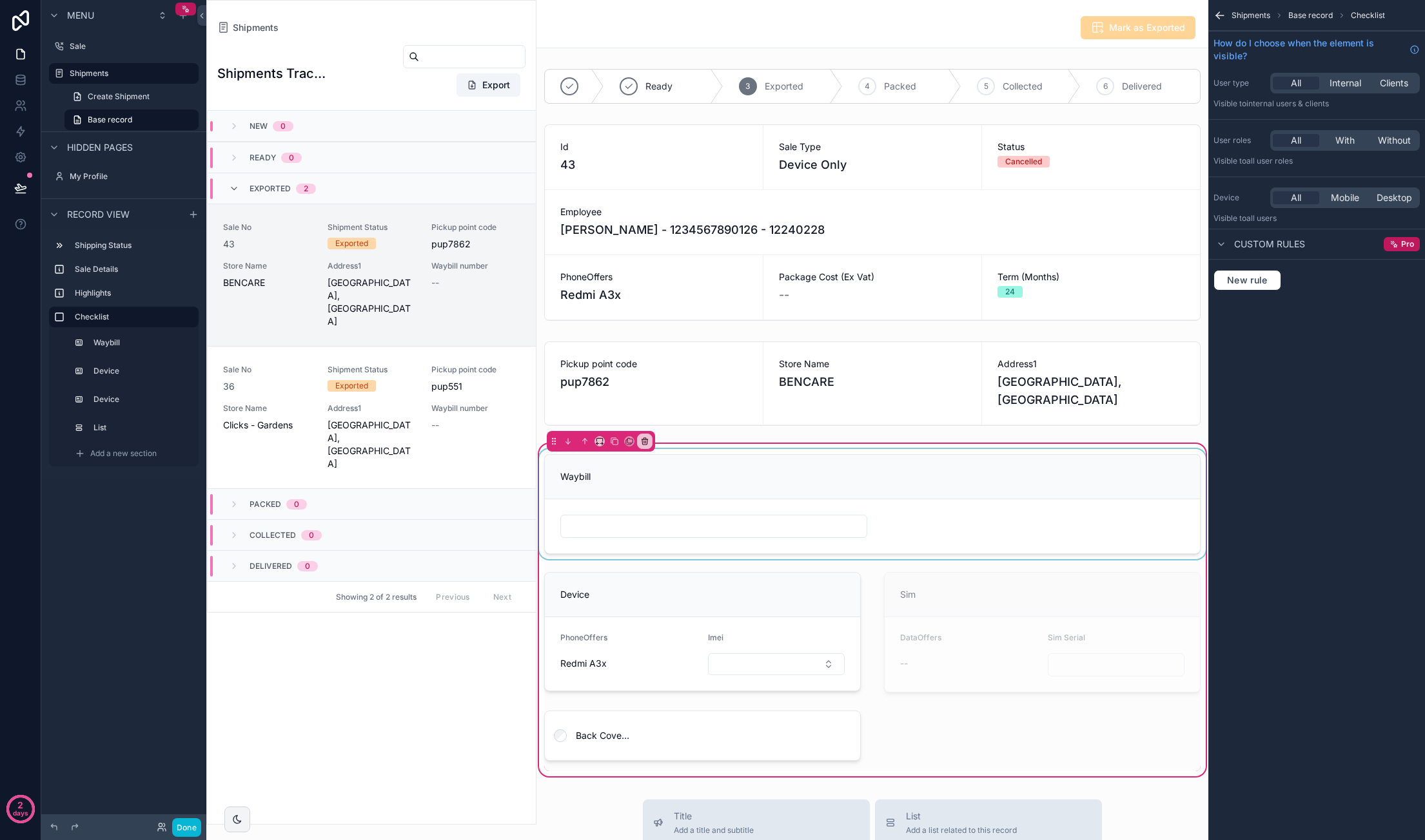
click at [627, 497] on div "scrollable content" at bounding box center [872, 504] width 671 height 110
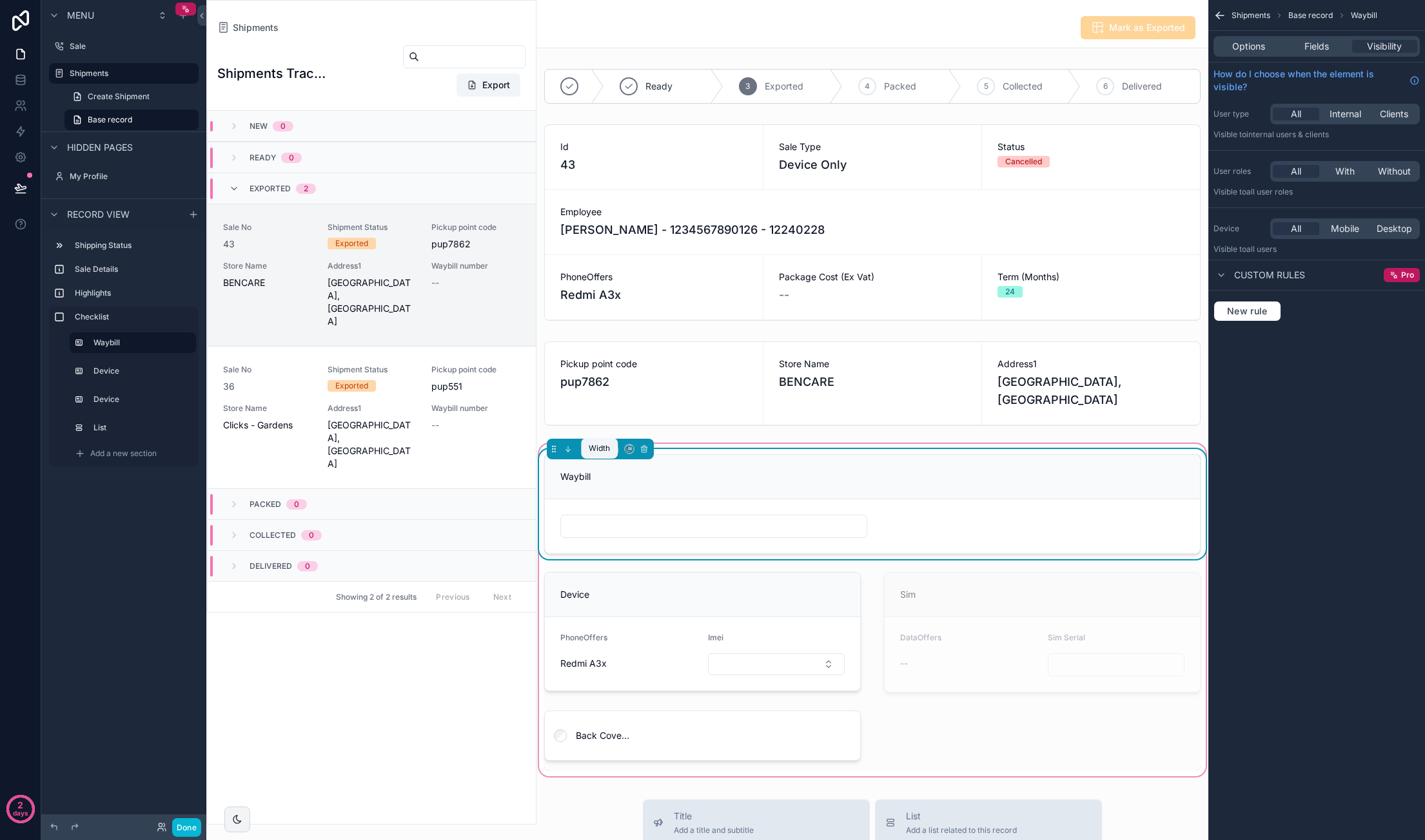
click at [600, 454] on icon "scrollable content" at bounding box center [600, 449] width 9 height 9
click at [628, 557] on div "50%" at bounding box center [625, 563] width 40 height 16
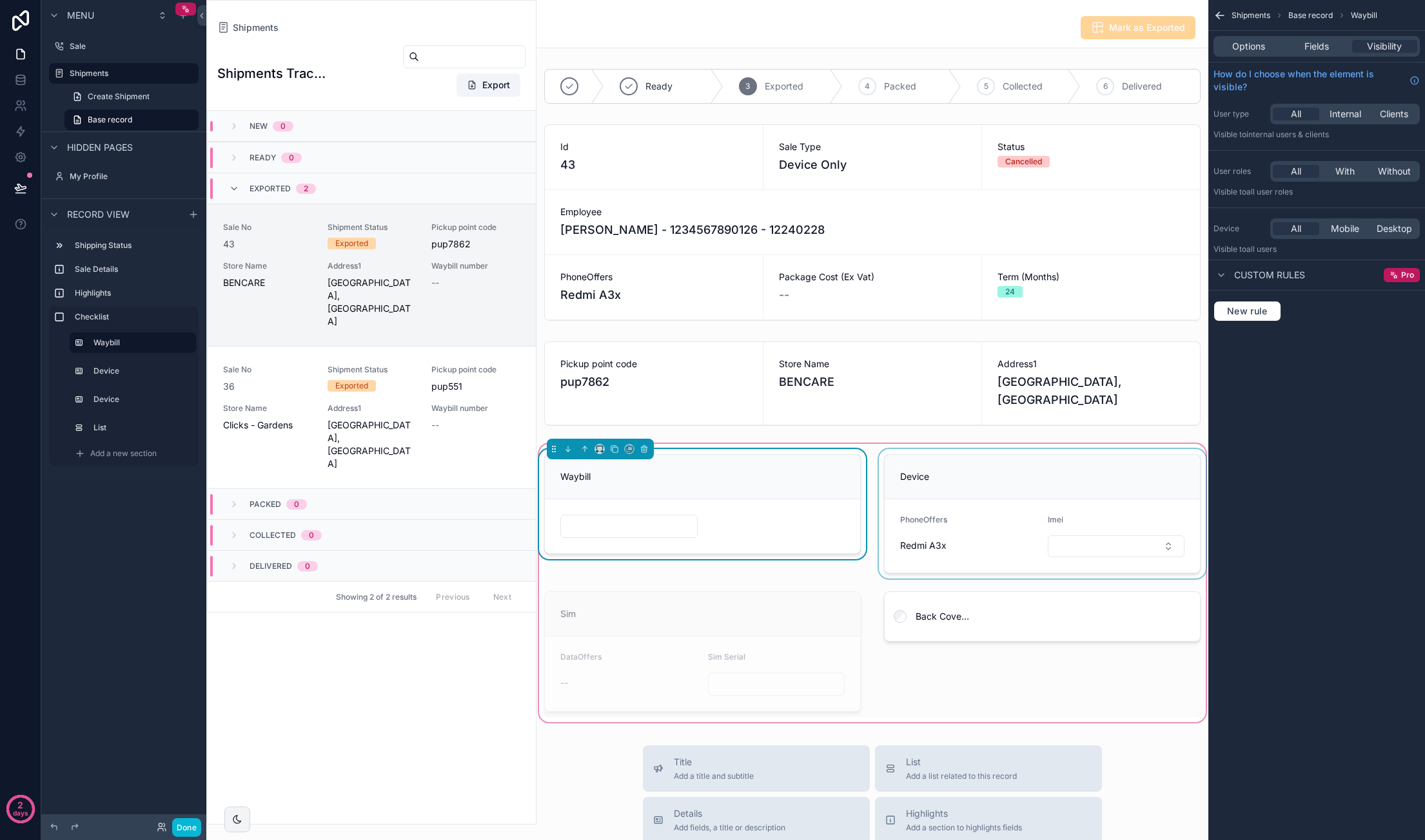
click at [972, 492] on div "scrollable content" at bounding box center [1042, 514] width 332 height 130
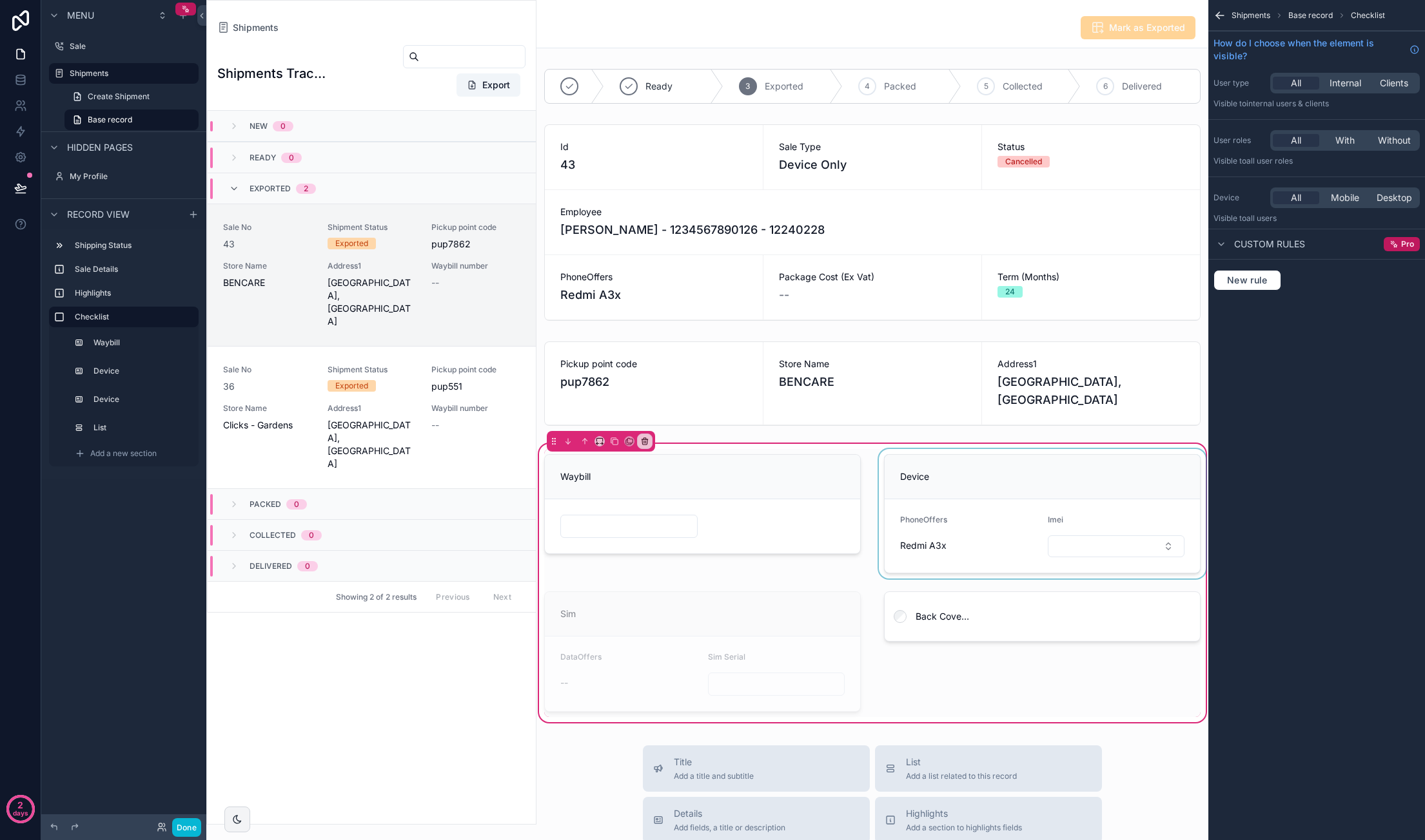
click at [972, 498] on div "scrollable content" at bounding box center [1042, 514] width 332 height 130
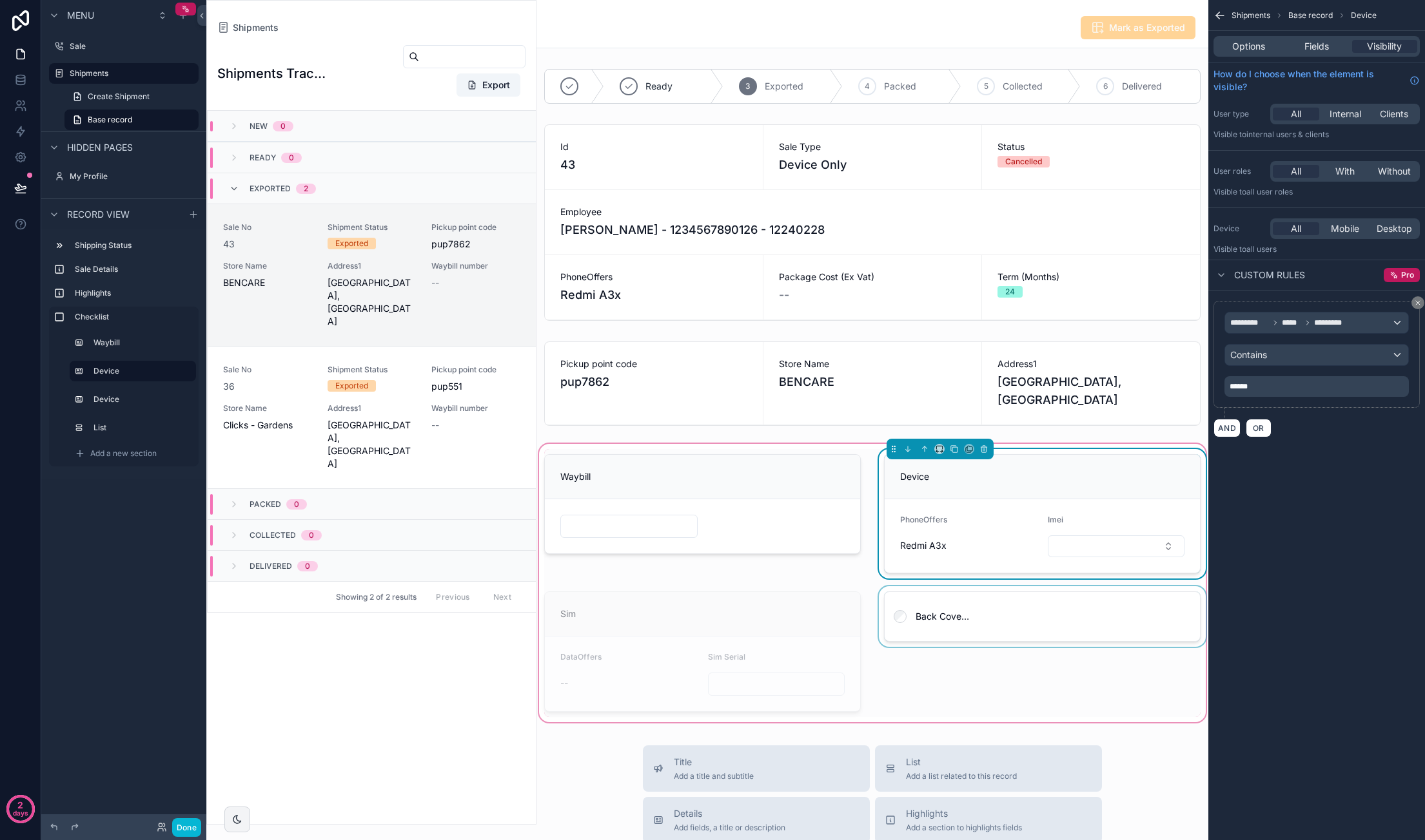
click at [1001, 623] on div "scrollable content" at bounding box center [1042, 651] width 332 height 130
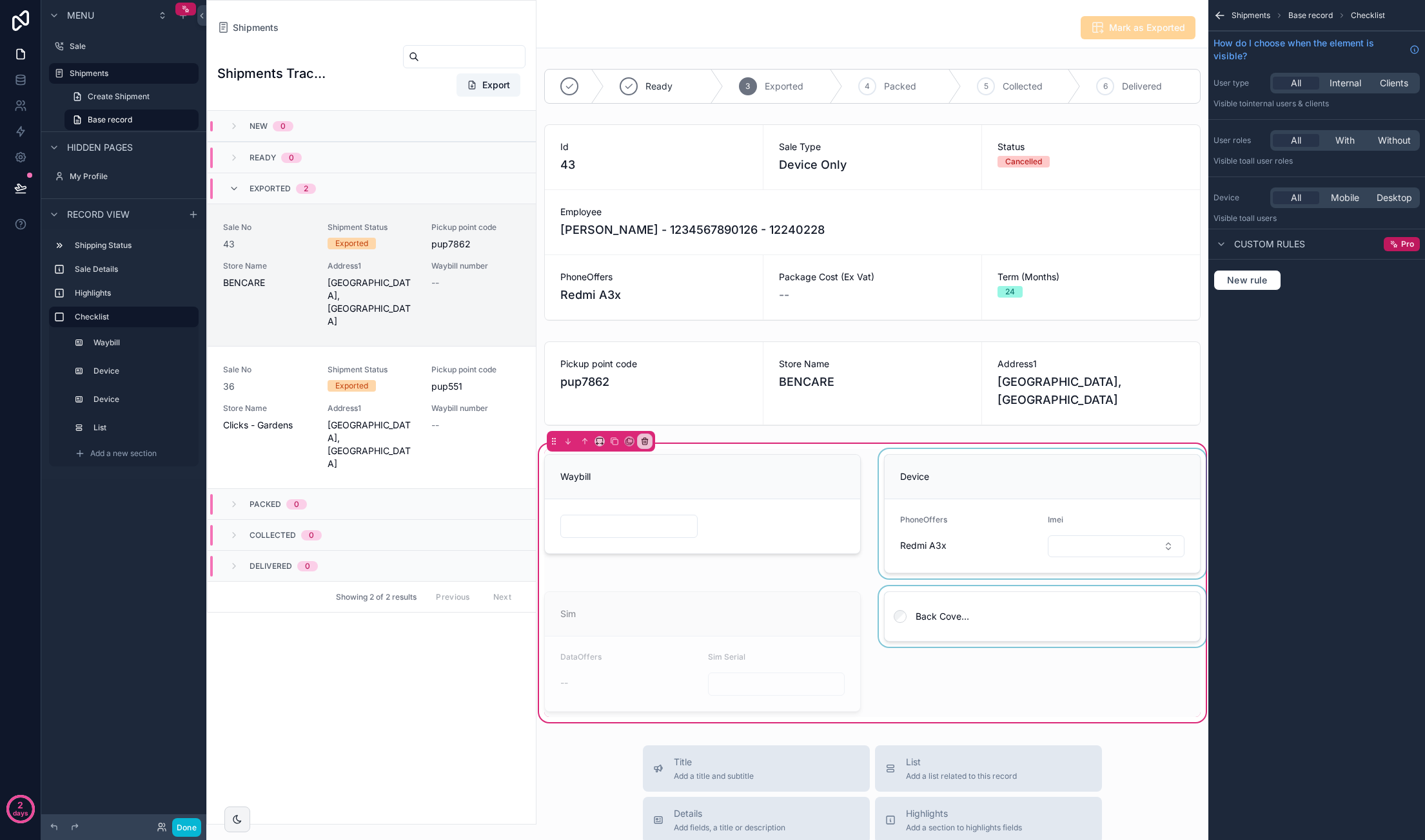
click at [987, 612] on div "scrollable content" at bounding box center [1042, 651] width 332 height 130
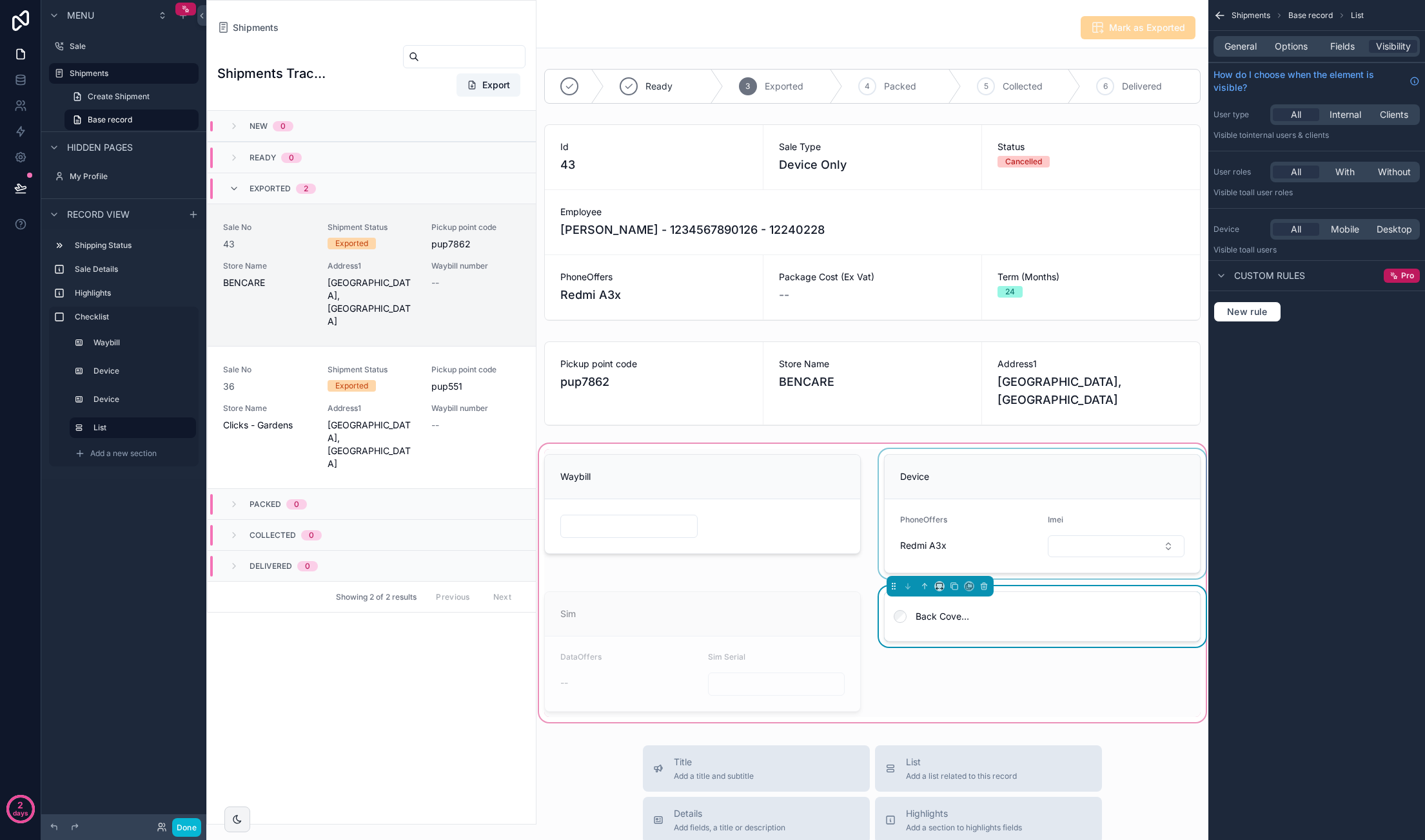
click at [1278, 36] on div "General Options Fields Visibility" at bounding box center [1316, 46] width 206 height 20
click at [1283, 46] on span "Options" at bounding box center [1291, 46] width 33 height 13
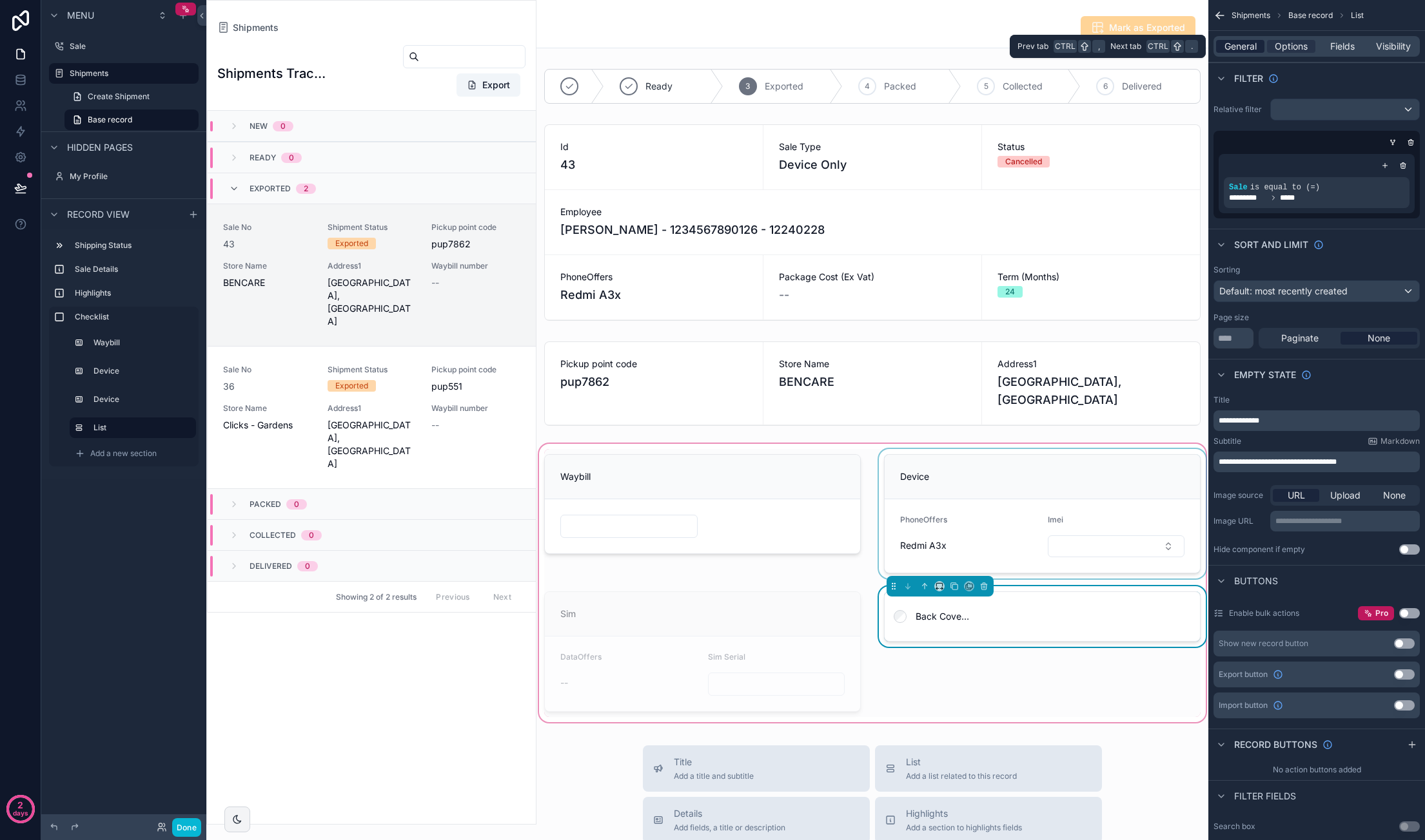
click at [1237, 52] on span "General" at bounding box center [1240, 46] width 32 height 13
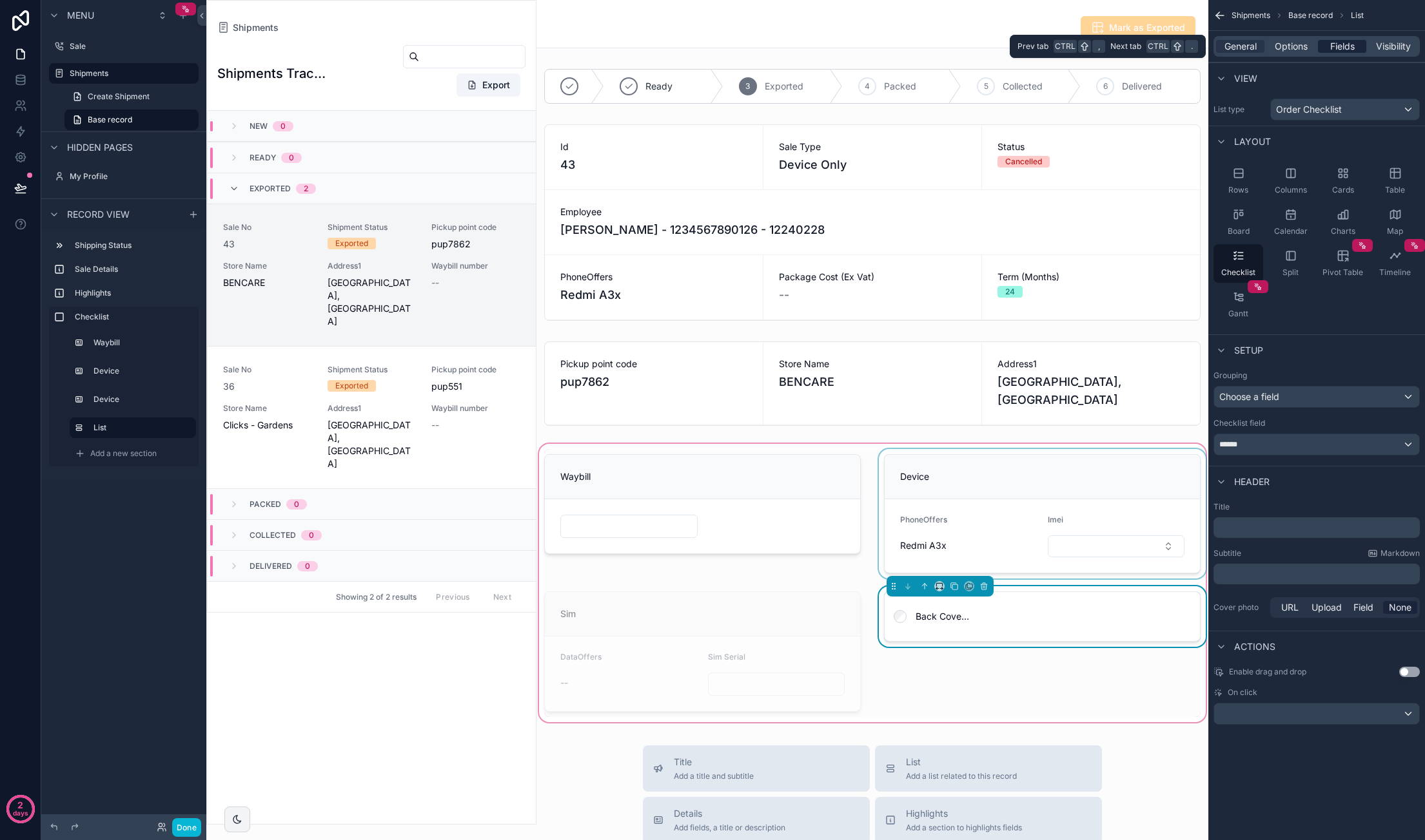
click at [1336, 44] on span "Fields" at bounding box center [1342, 46] width 24 height 13
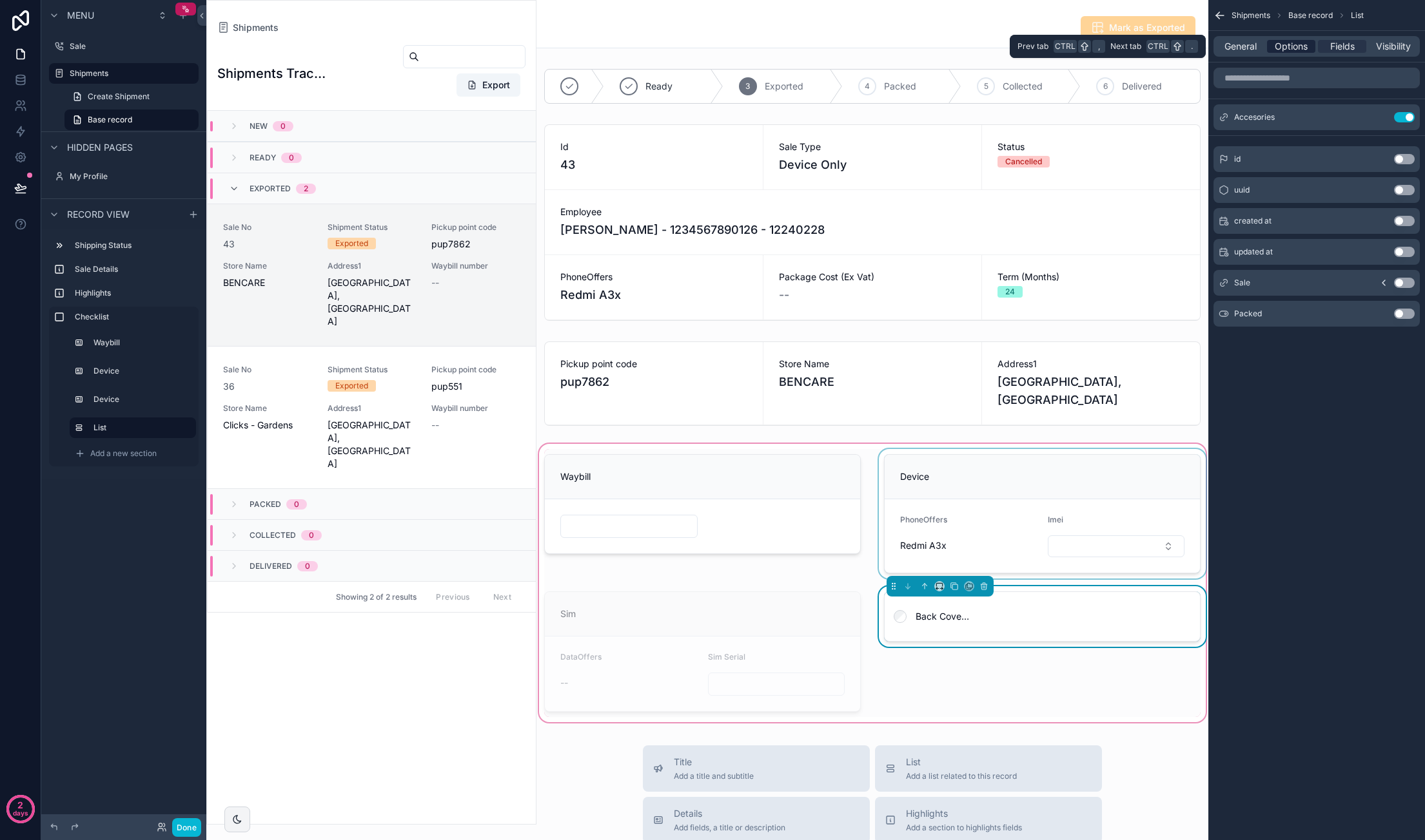
click at [1300, 48] on span "Options" at bounding box center [1291, 46] width 33 height 13
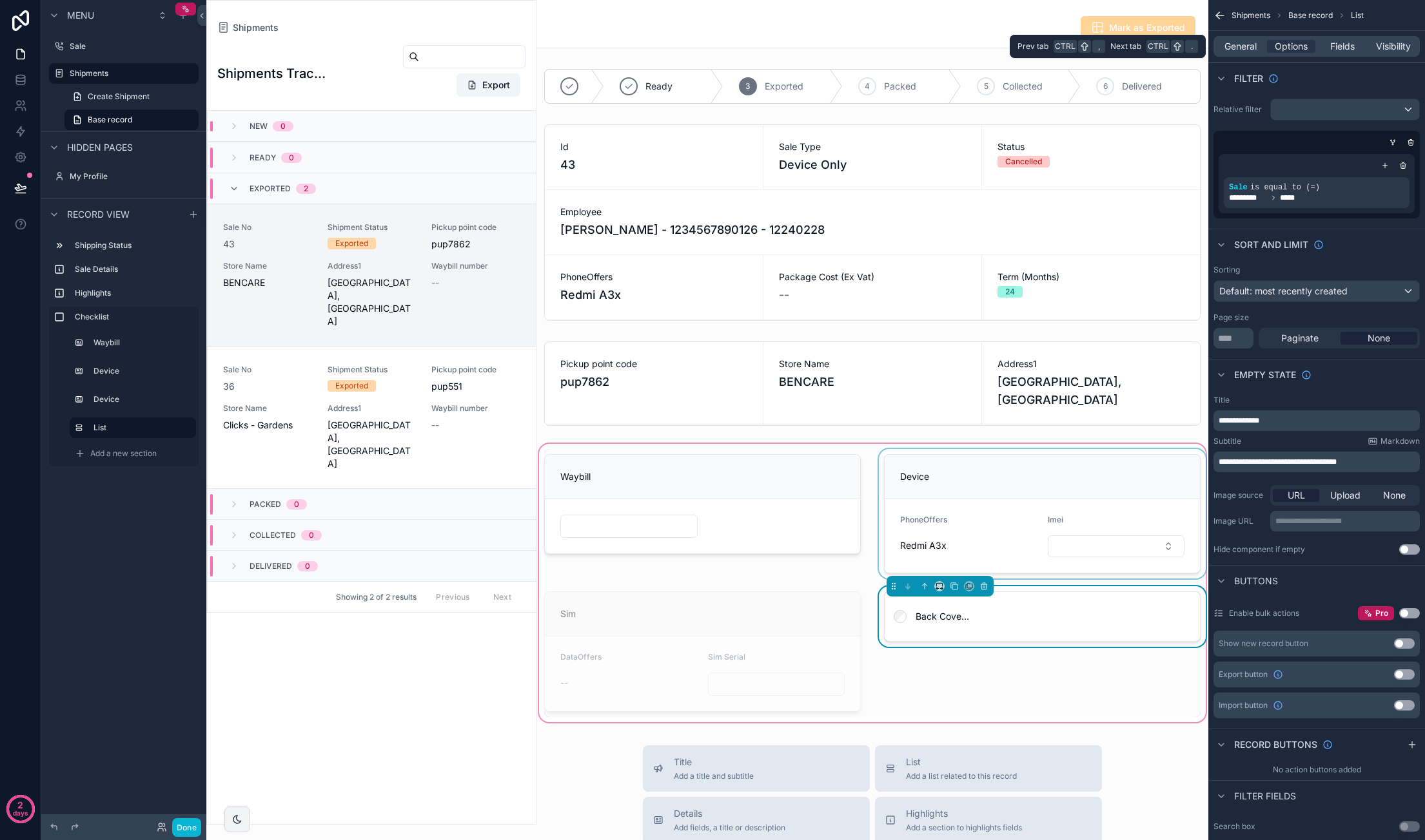
click at [1237, 55] on div "General Options Fields Visibility" at bounding box center [1316, 46] width 206 height 20
click at [1239, 47] on span "General" at bounding box center [1240, 46] width 32 height 13
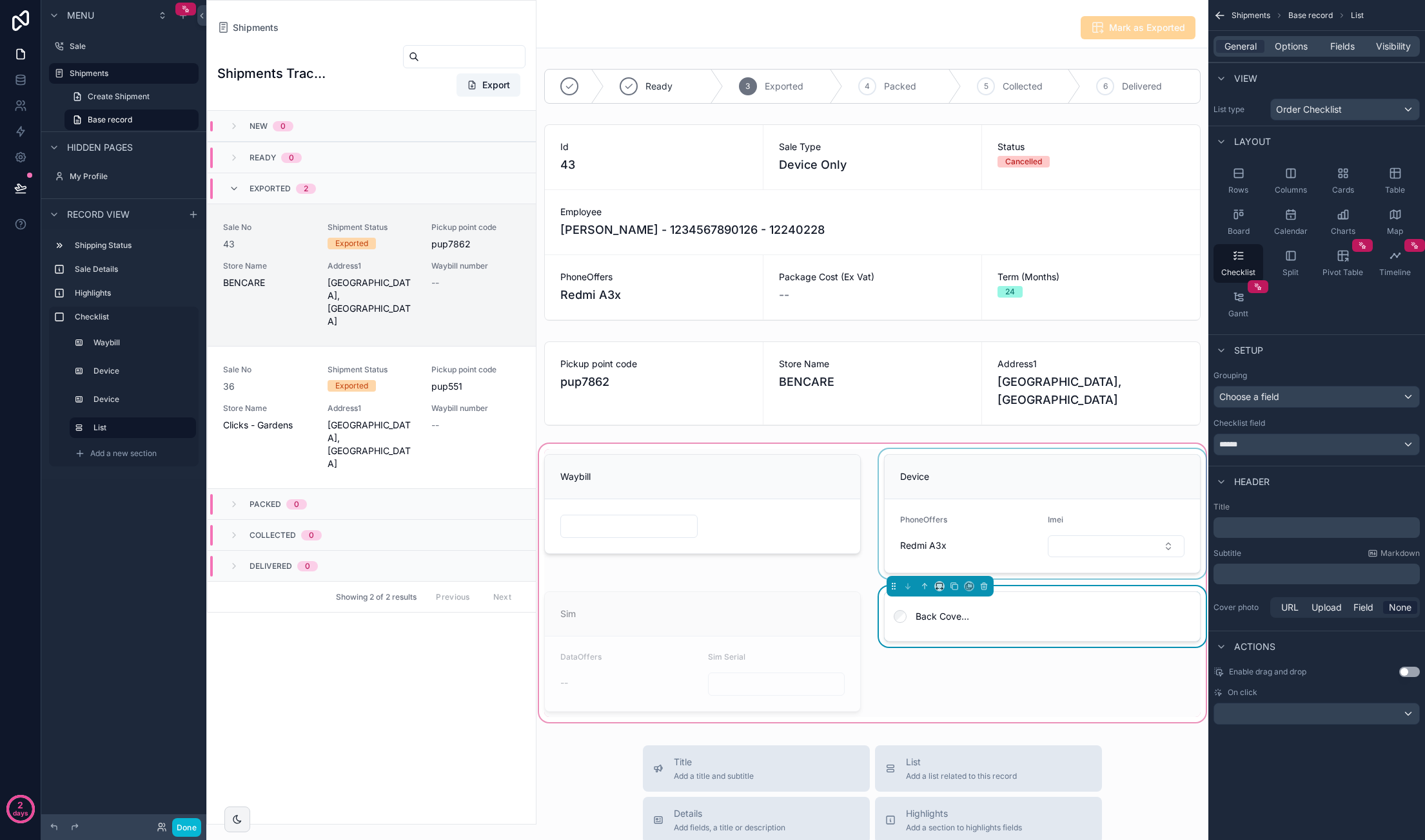
click at [1258, 573] on p "﻿" at bounding box center [1317, 574] width 198 height 13
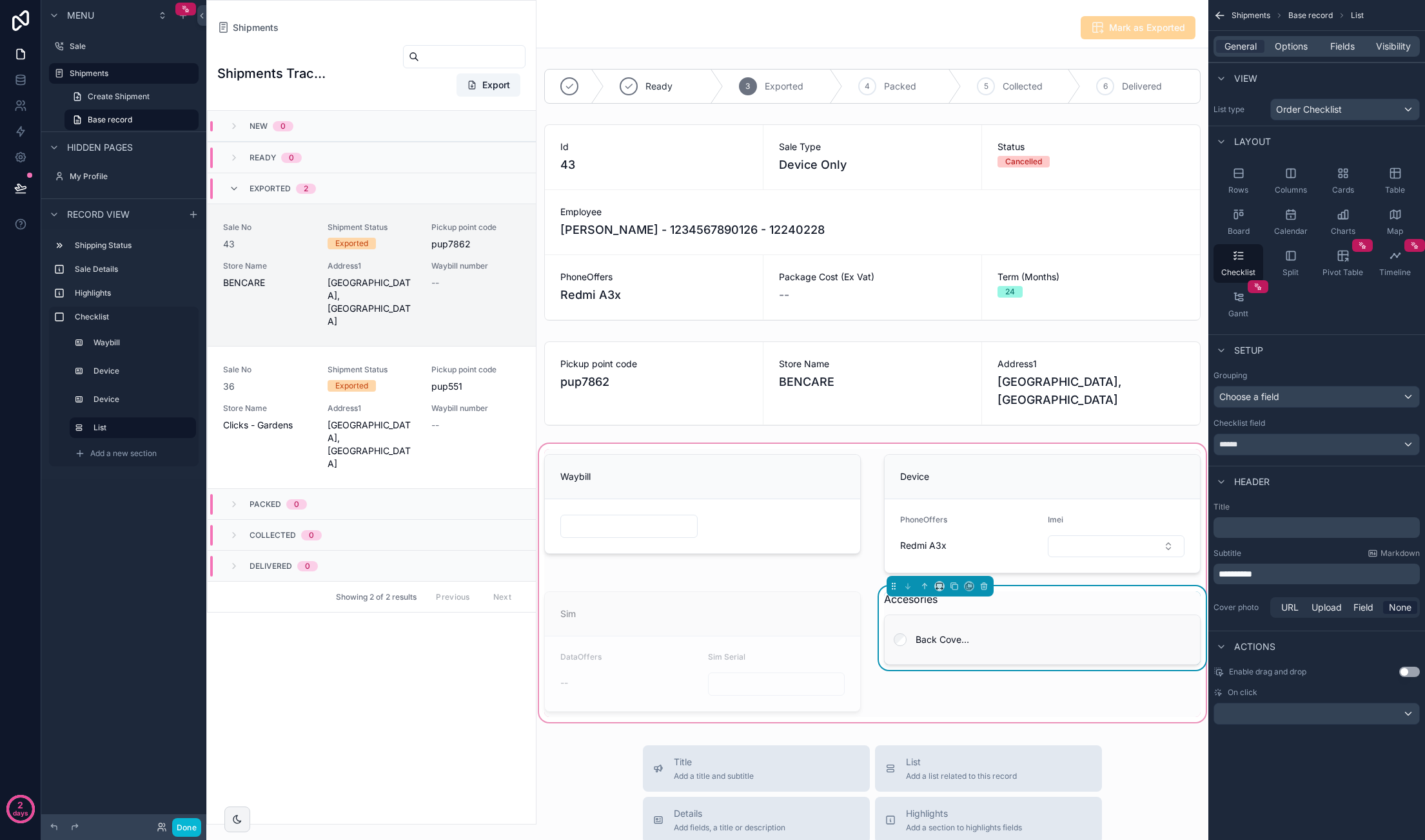
click at [1052, 646] on div "Back Cover - Redmi A3X" at bounding box center [1042, 639] width 284 height 13
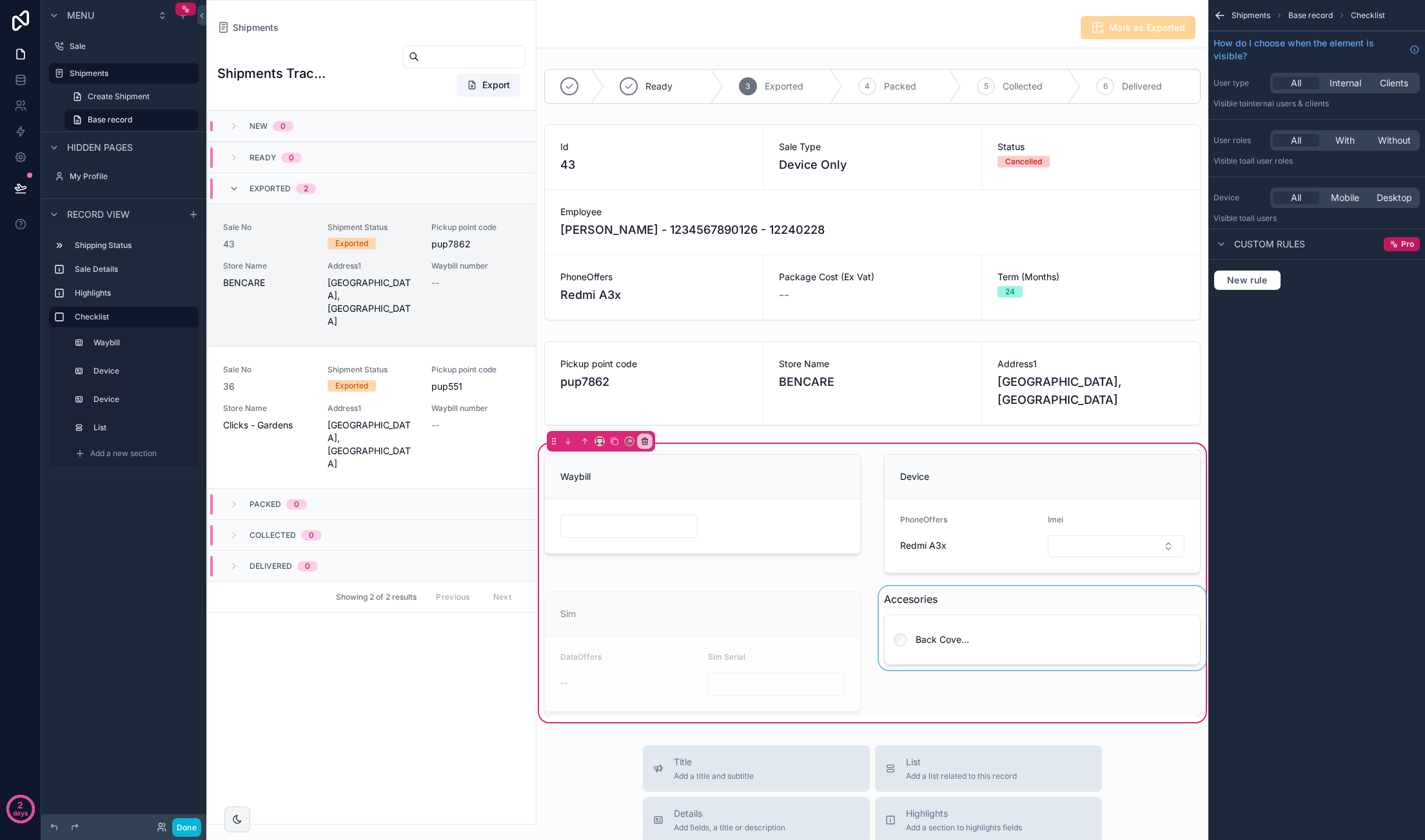
click at [1020, 624] on div "scrollable content" at bounding box center [1042, 651] width 332 height 130
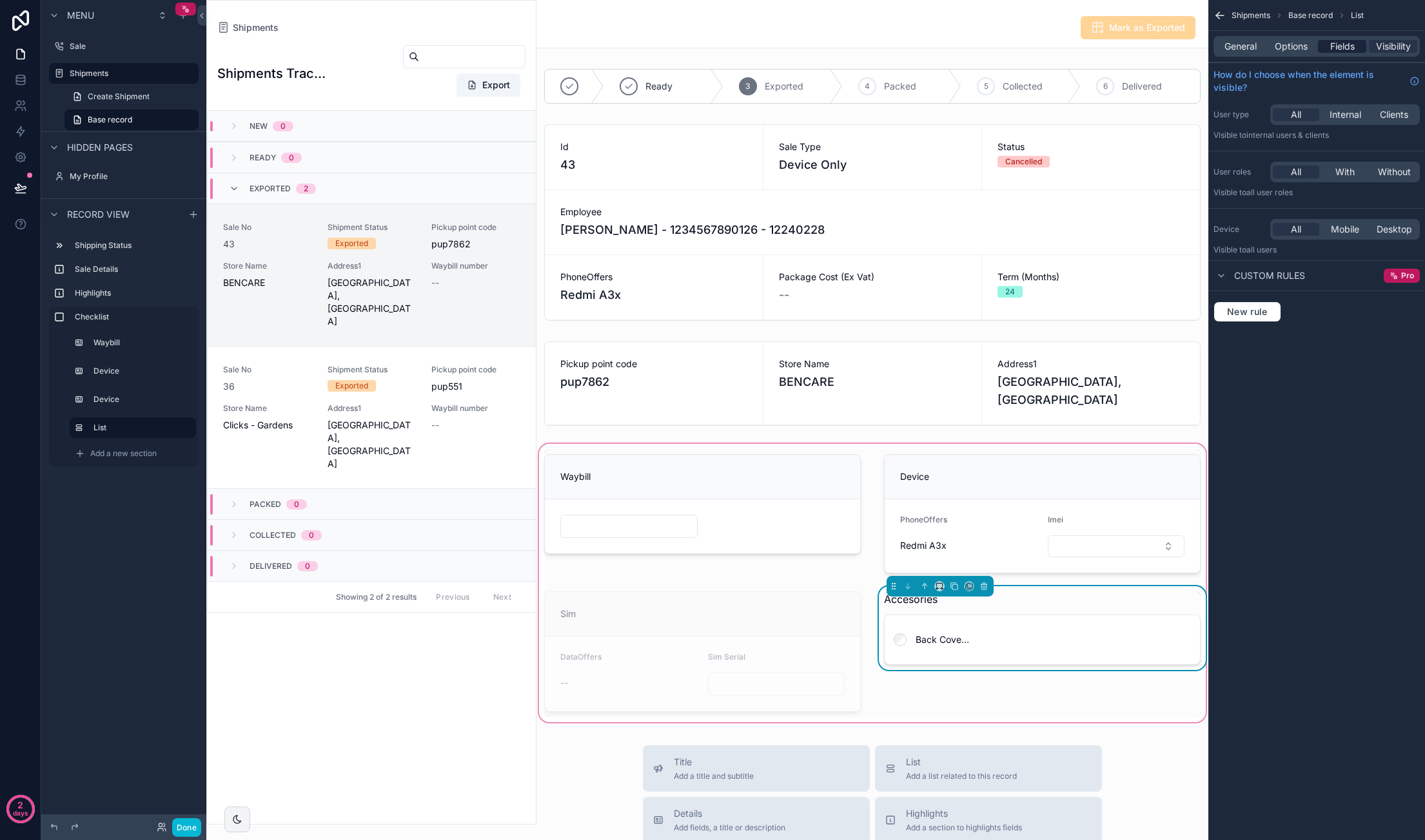
click at [1349, 41] on span "Fields" at bounding box center [1342, 46] width 24 height 13
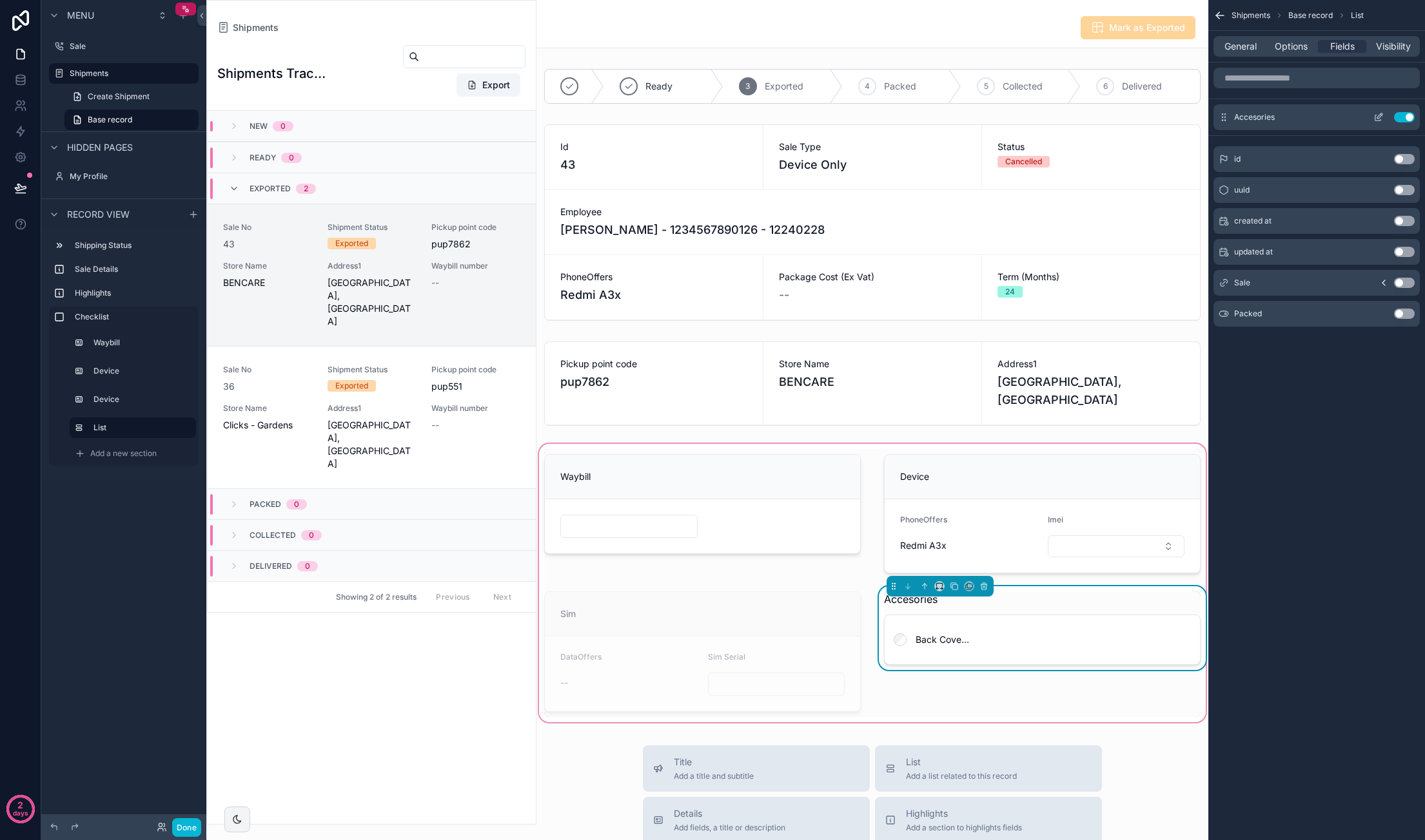
click at [1377, 113] on icon "scrollable content" at bounding box center [1378, 118] width 11 height 11
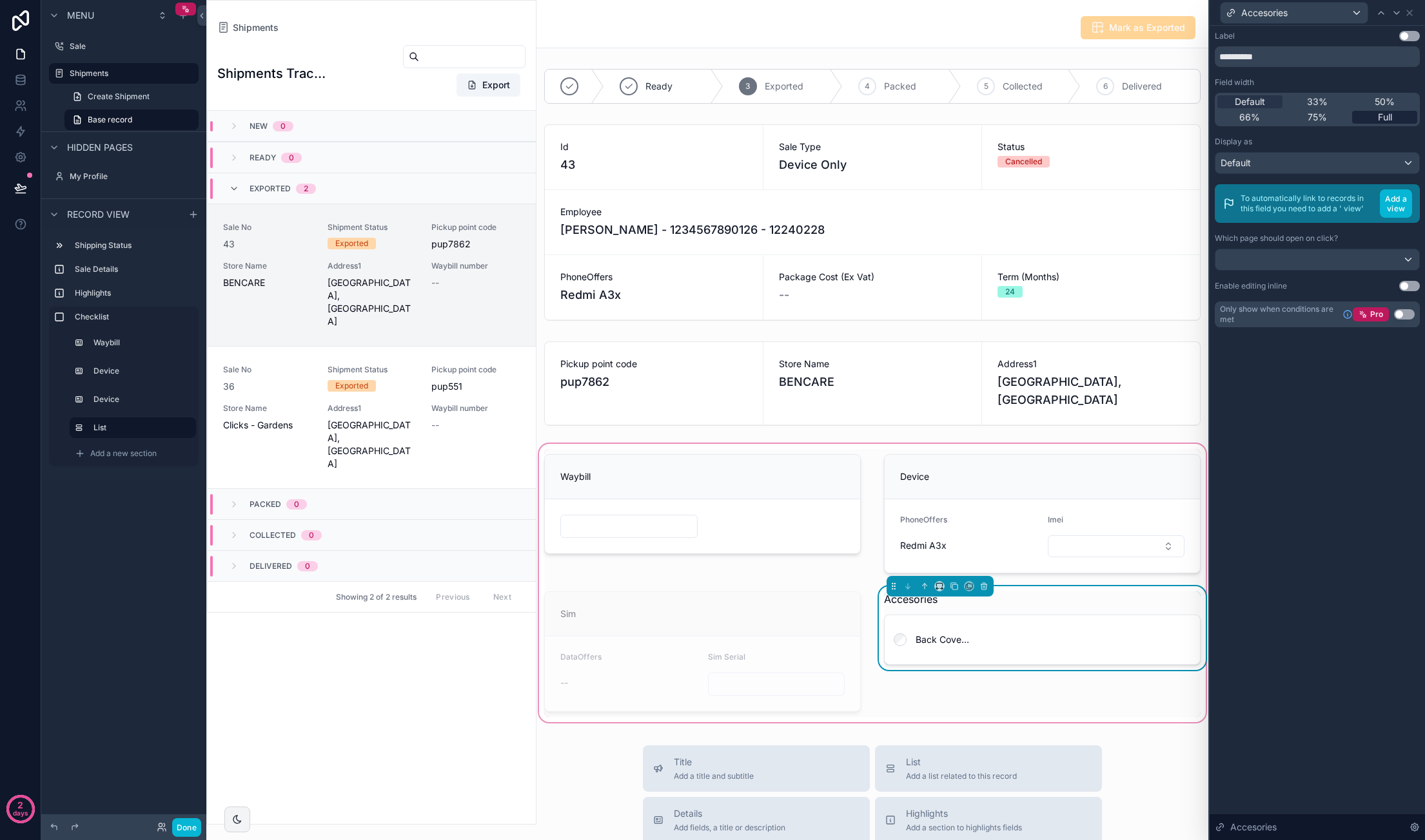
click at [1379, 113] on span "Full" at bounding box center [1384, 117] width 14 height 13
click at [791, 480] on div "scrollable content" at bounding box center [702, 514] width 332 height 130
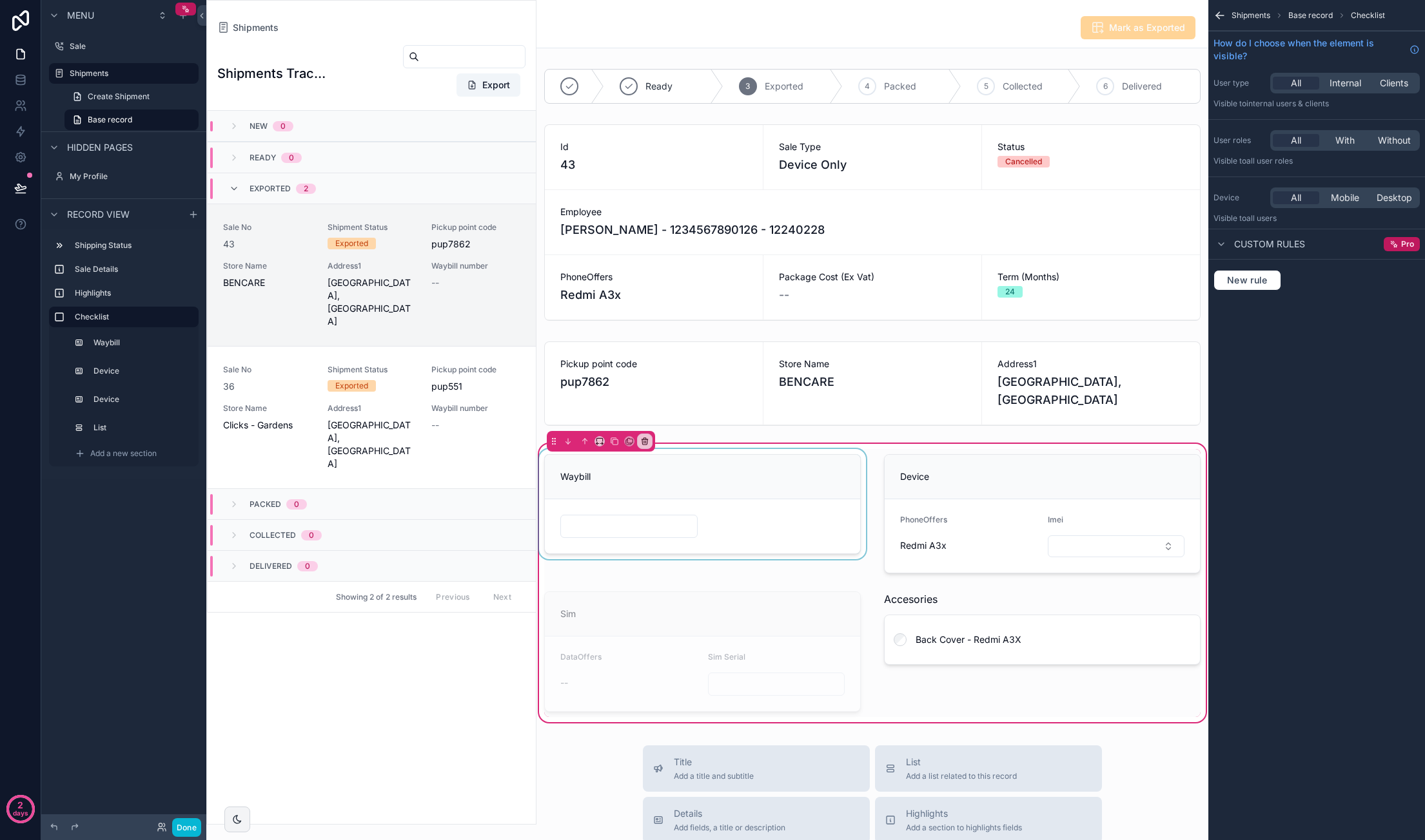
click at [794, 486] on div "scrollable content" at bounding box center [702, 514] width 332 height 130
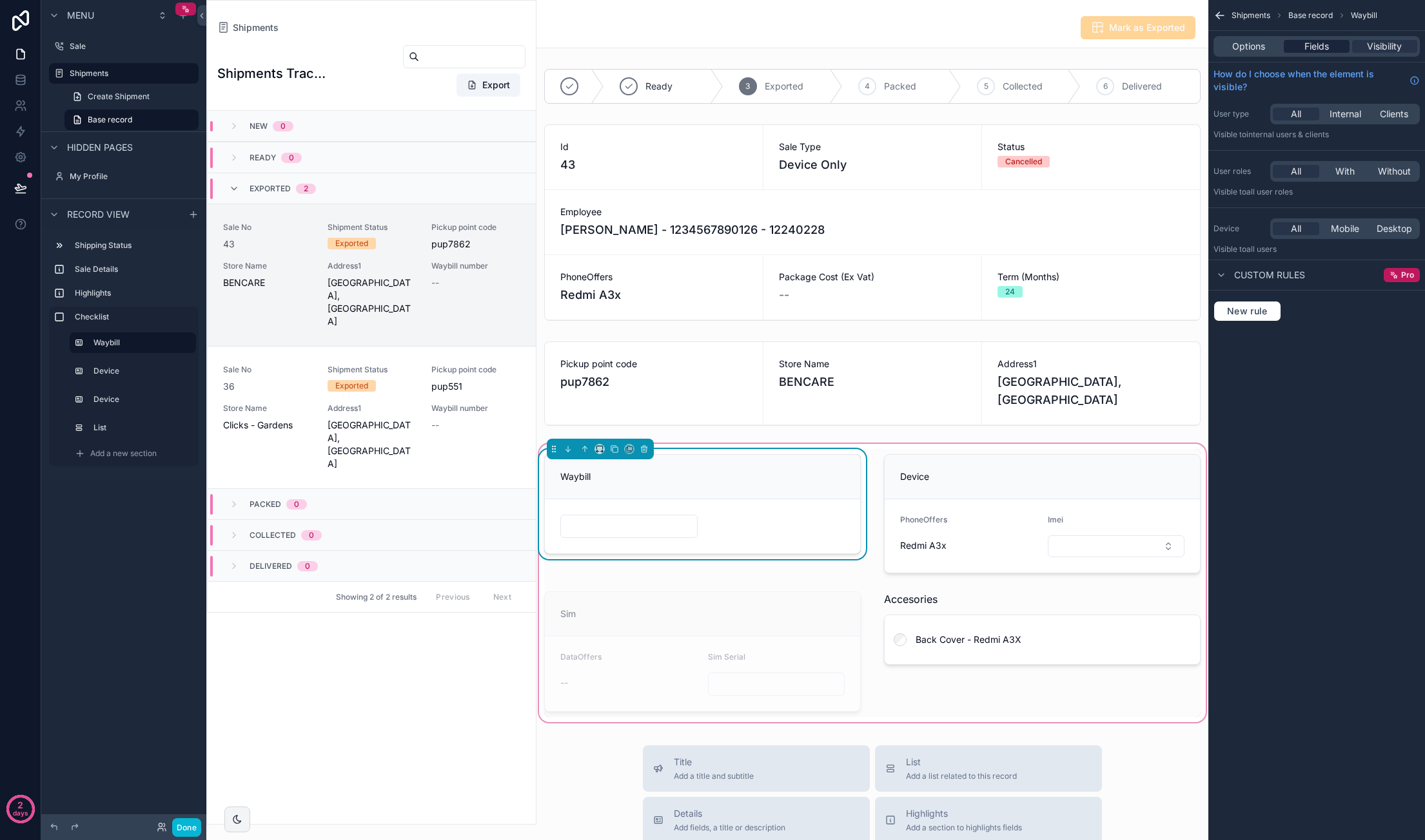
click at [1326, 51] on span "Fields" at bounding box center [1316, 46] width 24 height 13
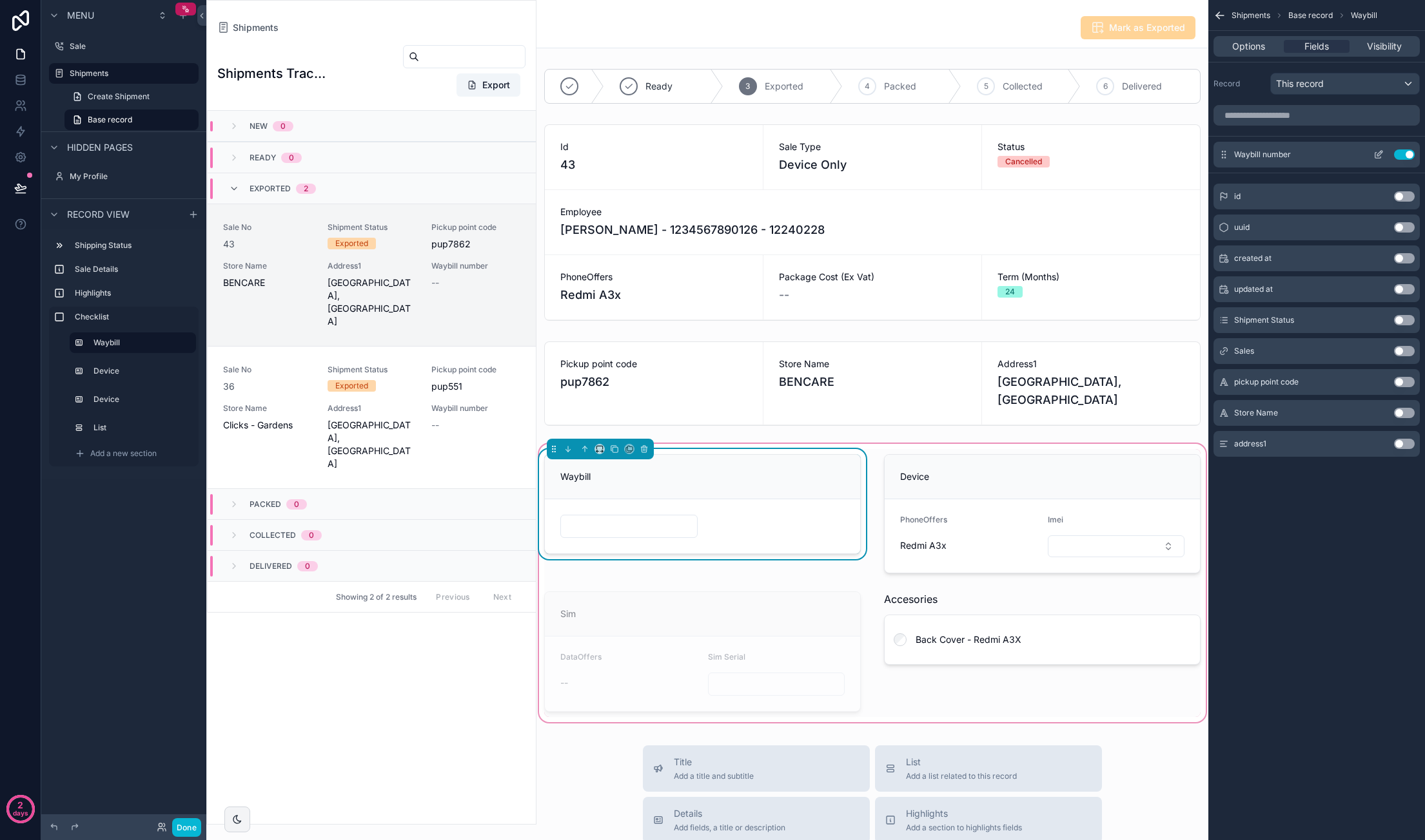
click at [1375, 156] on icon "scrollable content" at bounding box center [1378, 156] width 6 height 6
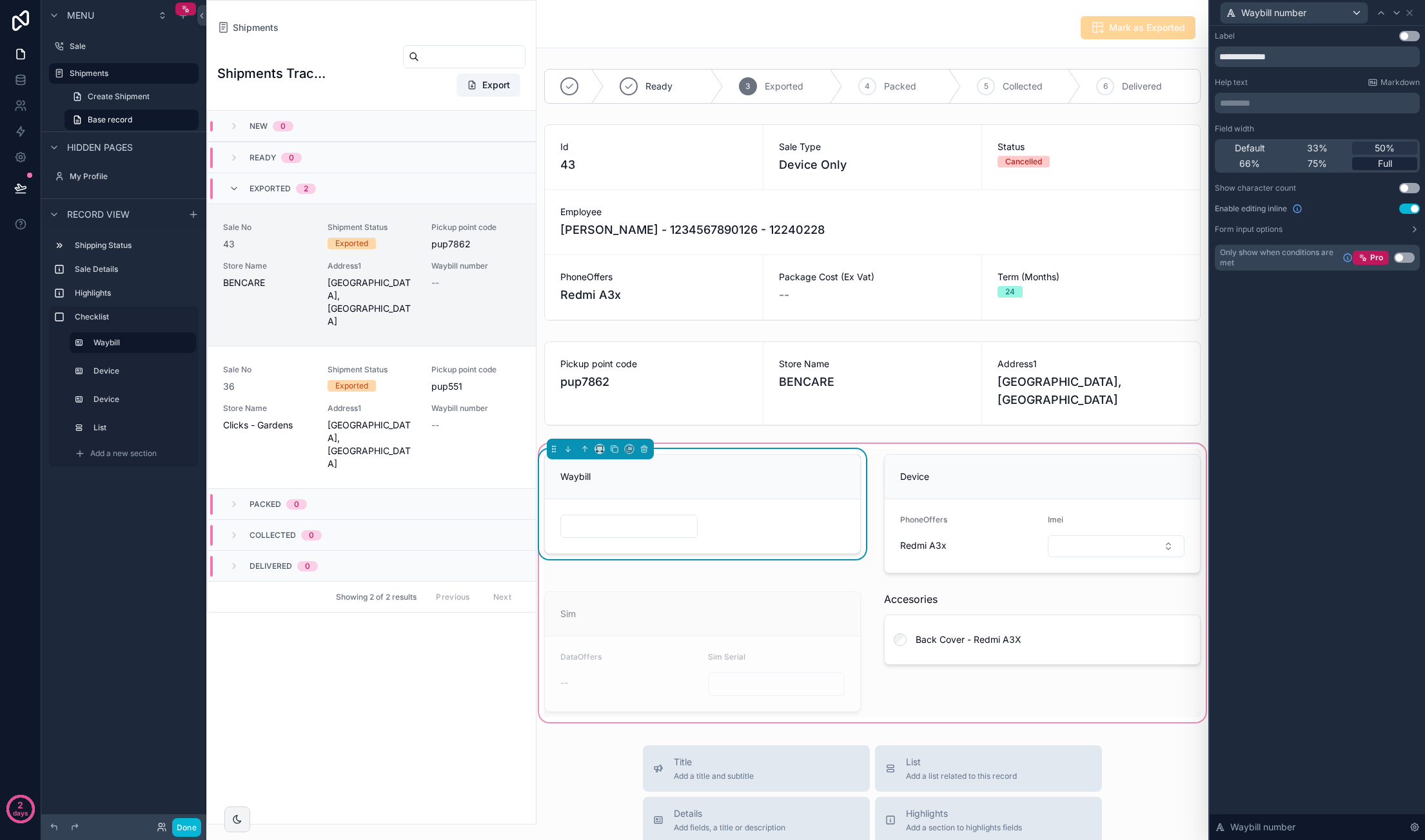
click at [1382, 158] on span "Full" at bounding box center [1384, 164] width 14 height 13
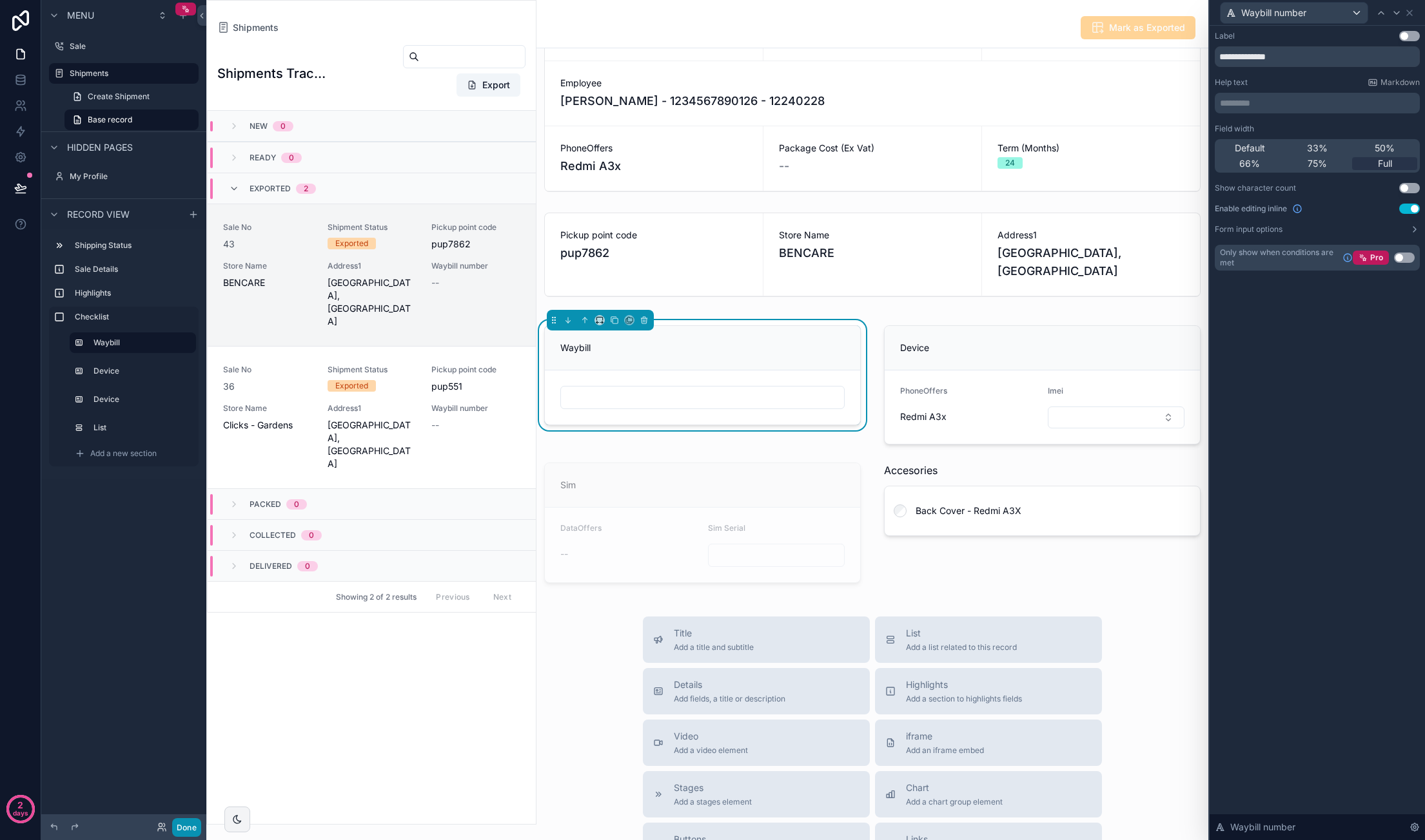
click at [176, 828] on button "Done" at bounding box center [186, 827] width 29 height 19
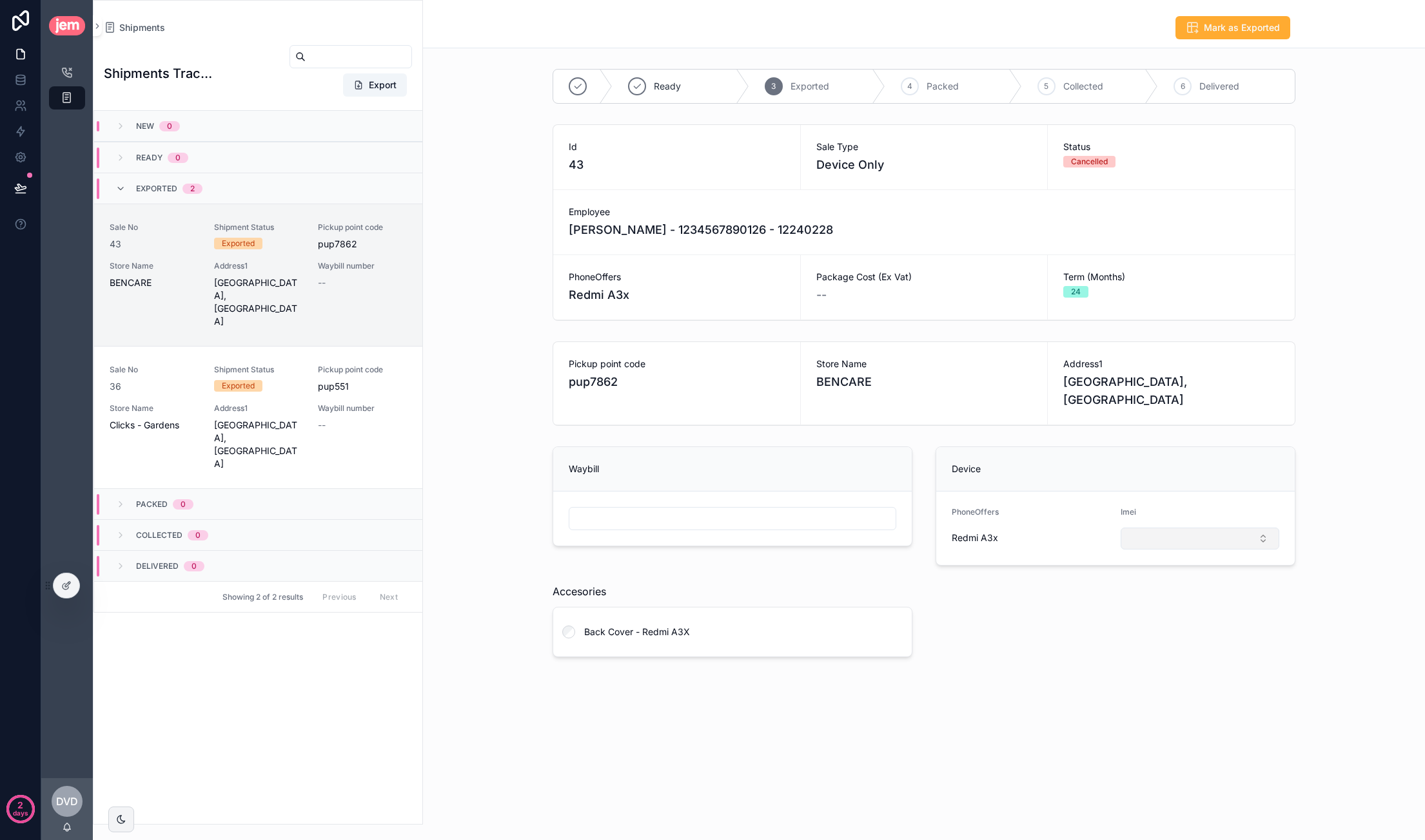
click at [1167, 550] on button "Select Button" at bounding box center [1199, 538] width 158 height 22
click at [1027, 637] on div "Waybill Device PhoneOffers Redmi A3x Imei Accesories Back Cover - Redmi A3X" at bounding box center [923, 551] width 758 height 221
click at [65, 579] on div at bounding box center [66, 586] width 26 height 24
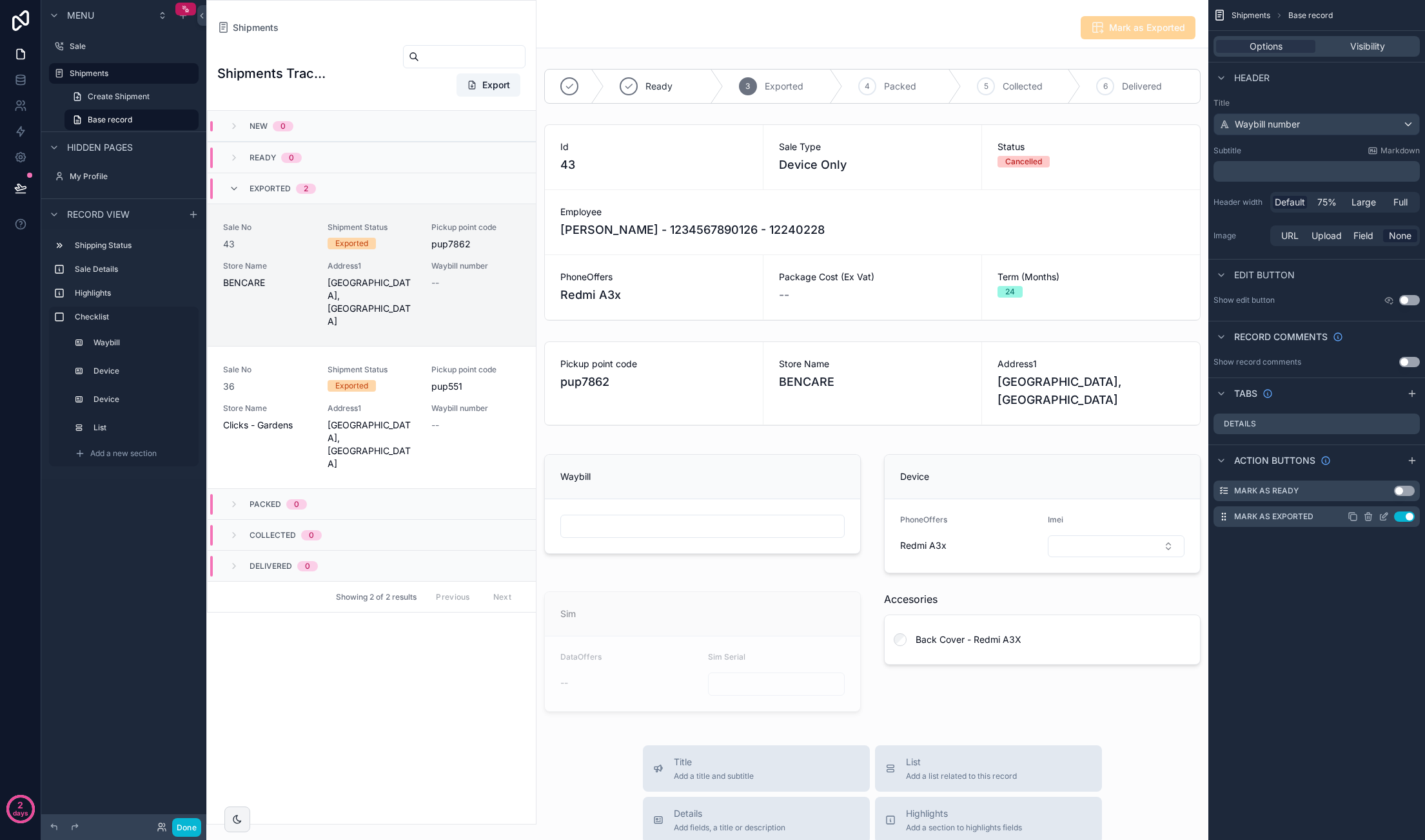
click at [1381, 518] on icon "scrollable content" at bounding box center [1384, 517] width 11 height 11
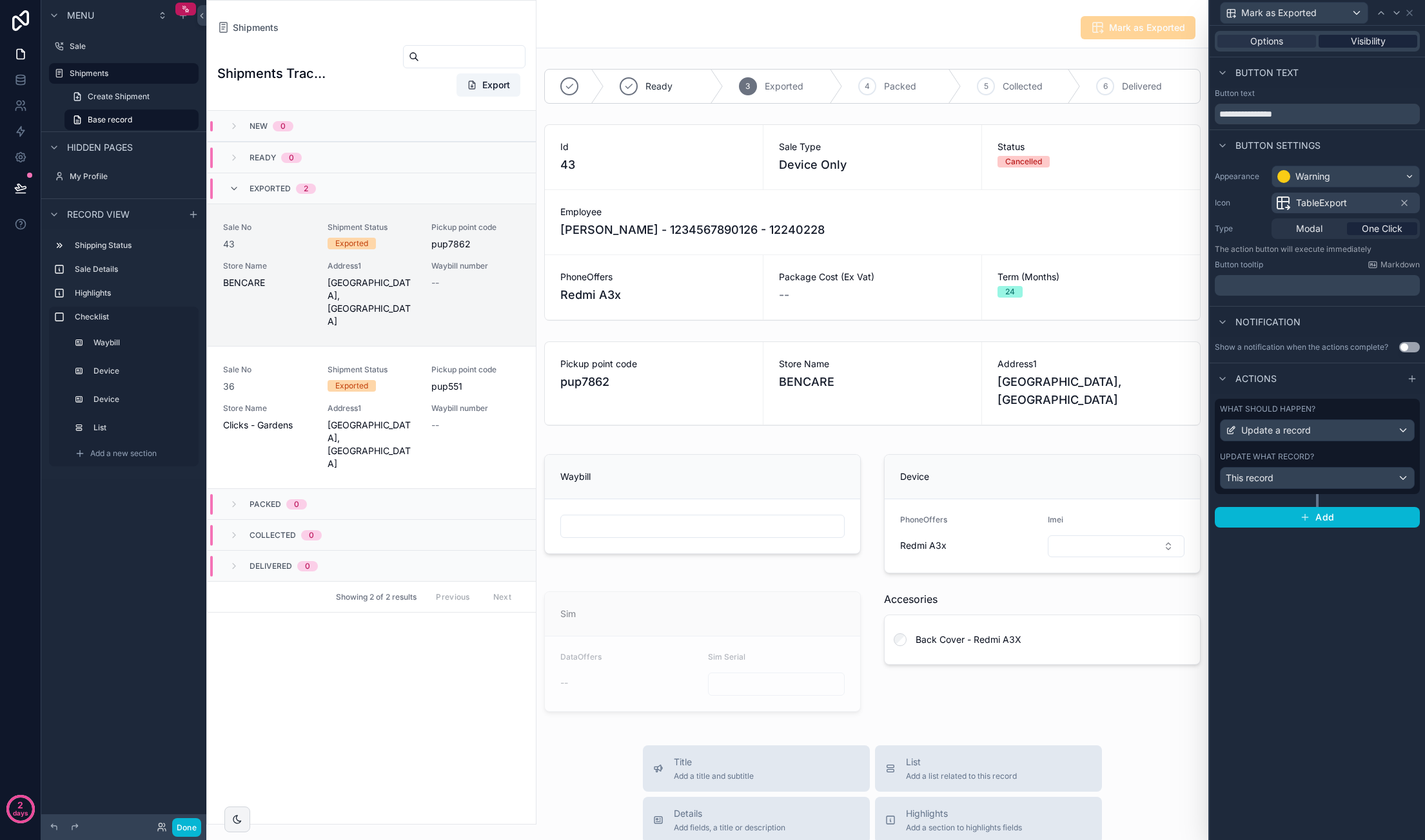
click at [1373, 41] on span "Visibility" at bounding box center [1368, 41] width 35 height 13
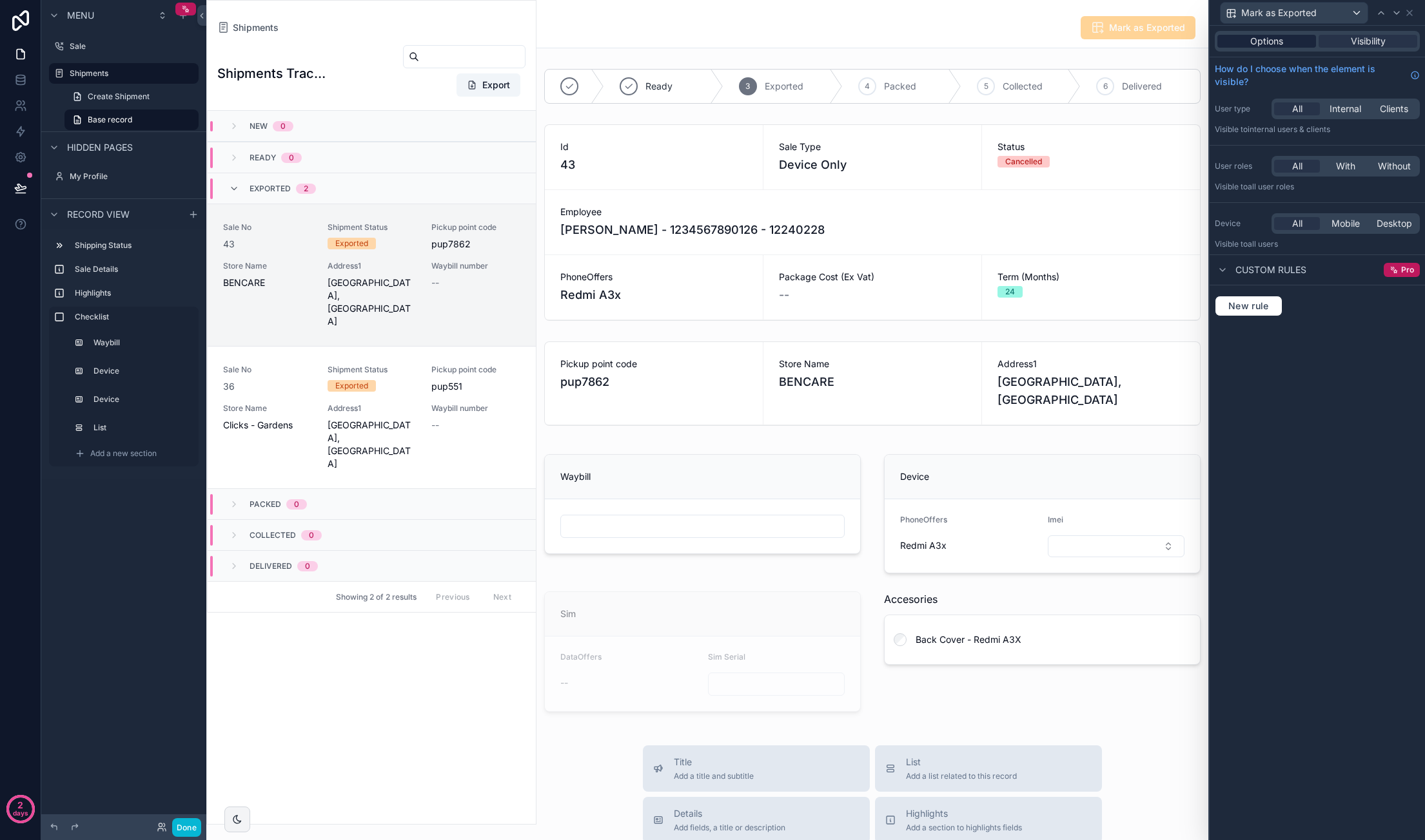
click at [1274, 46] on span "Options" at bounding box center [1267, 41] width 33 height 13
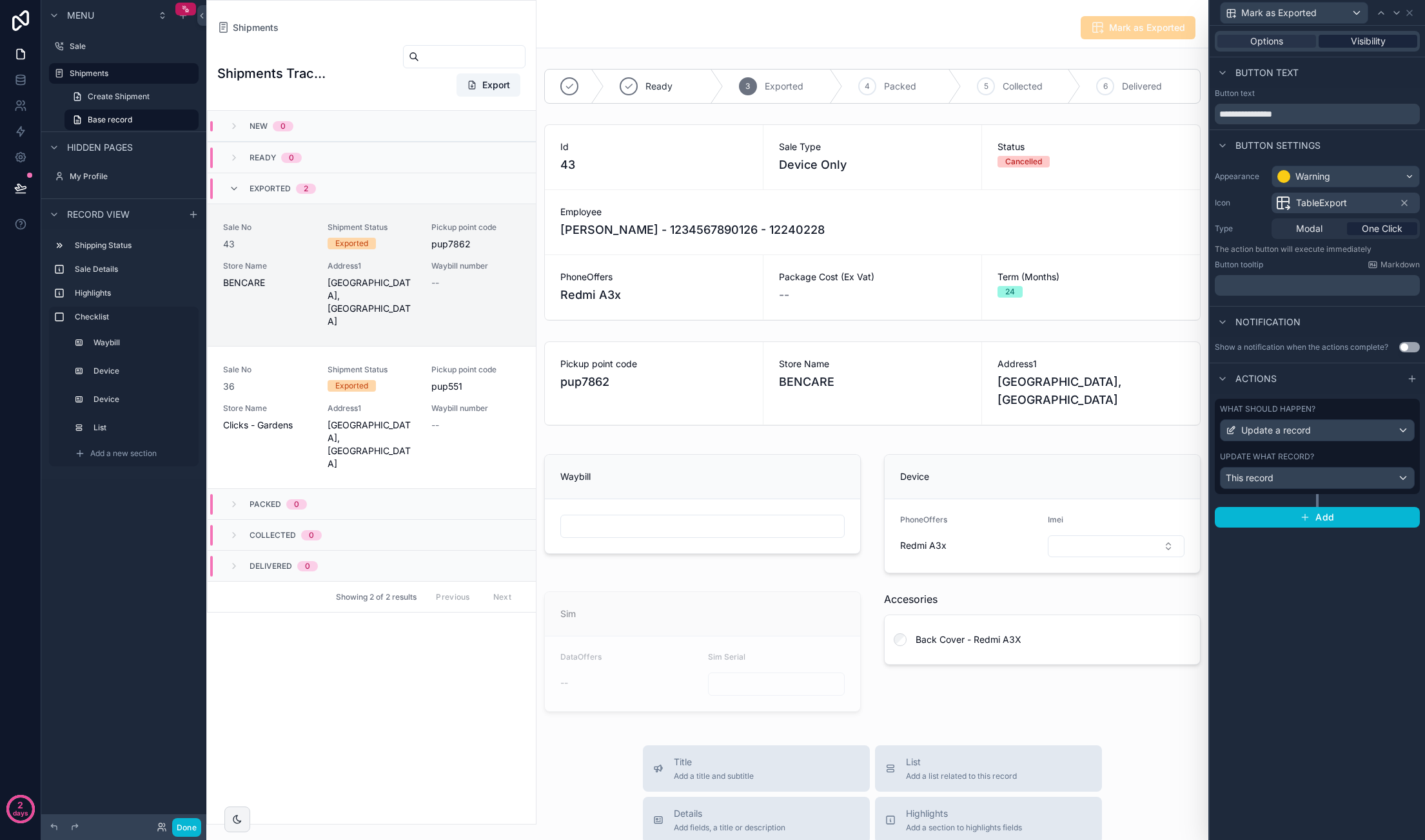
click at [1371, 40] on span "Visibility" at bounding box center [1368, 41] width 35 height 13
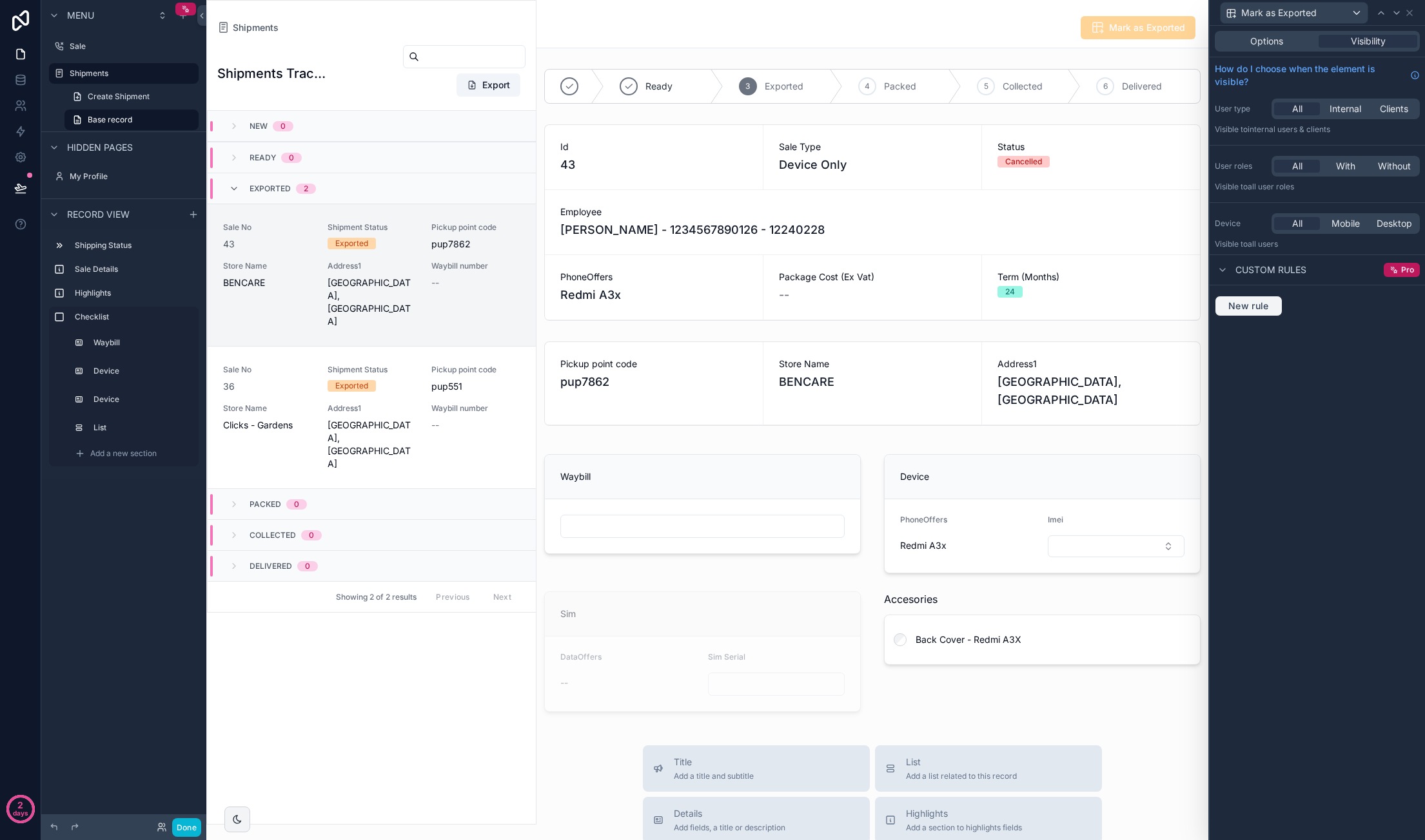
click at [1257, 300] on span "New rule" at bounding box center [1248, 305] width 51 height 11
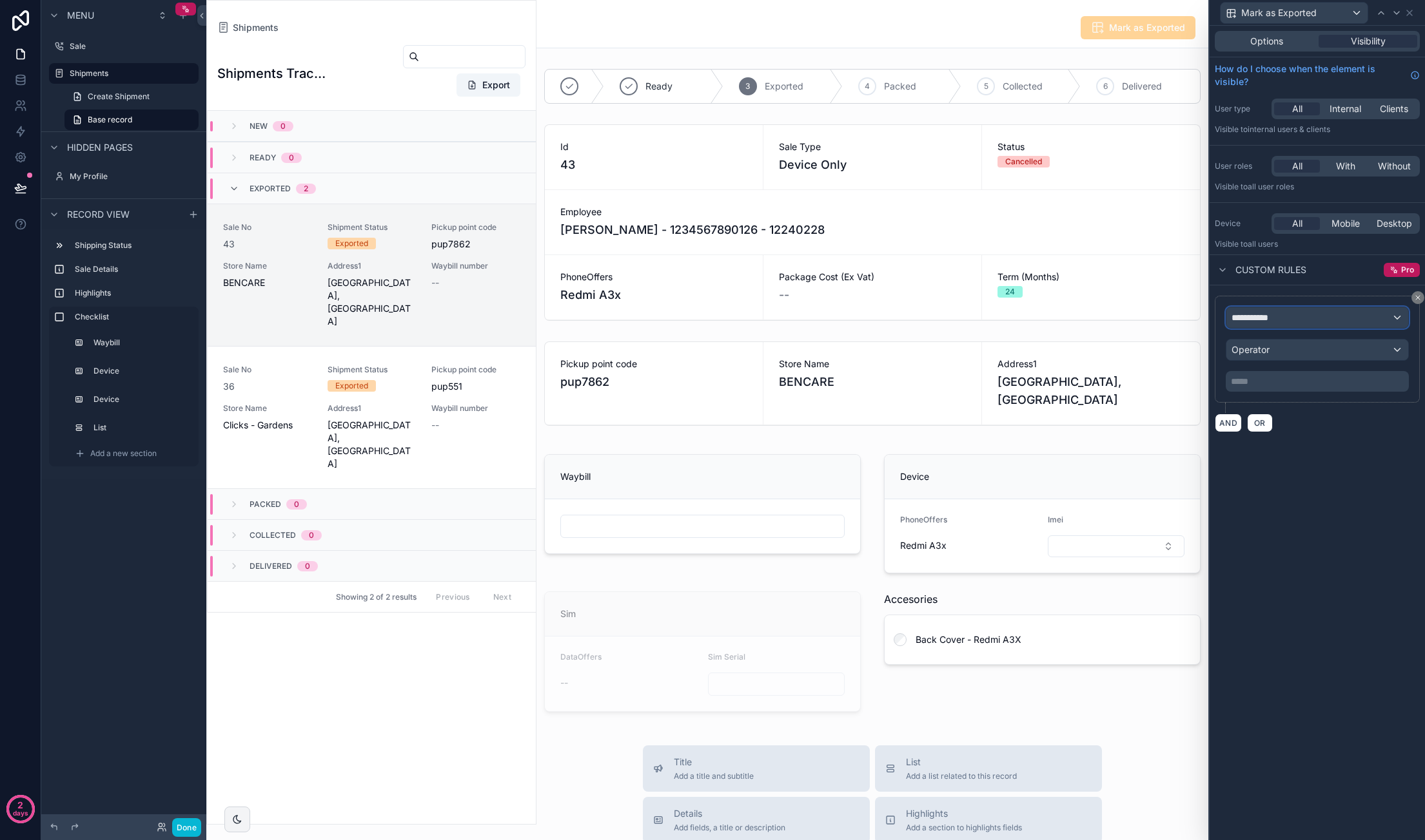
click at [1316, 314] on div "**********" at bounding box center [1316, 317] width 182 height 20
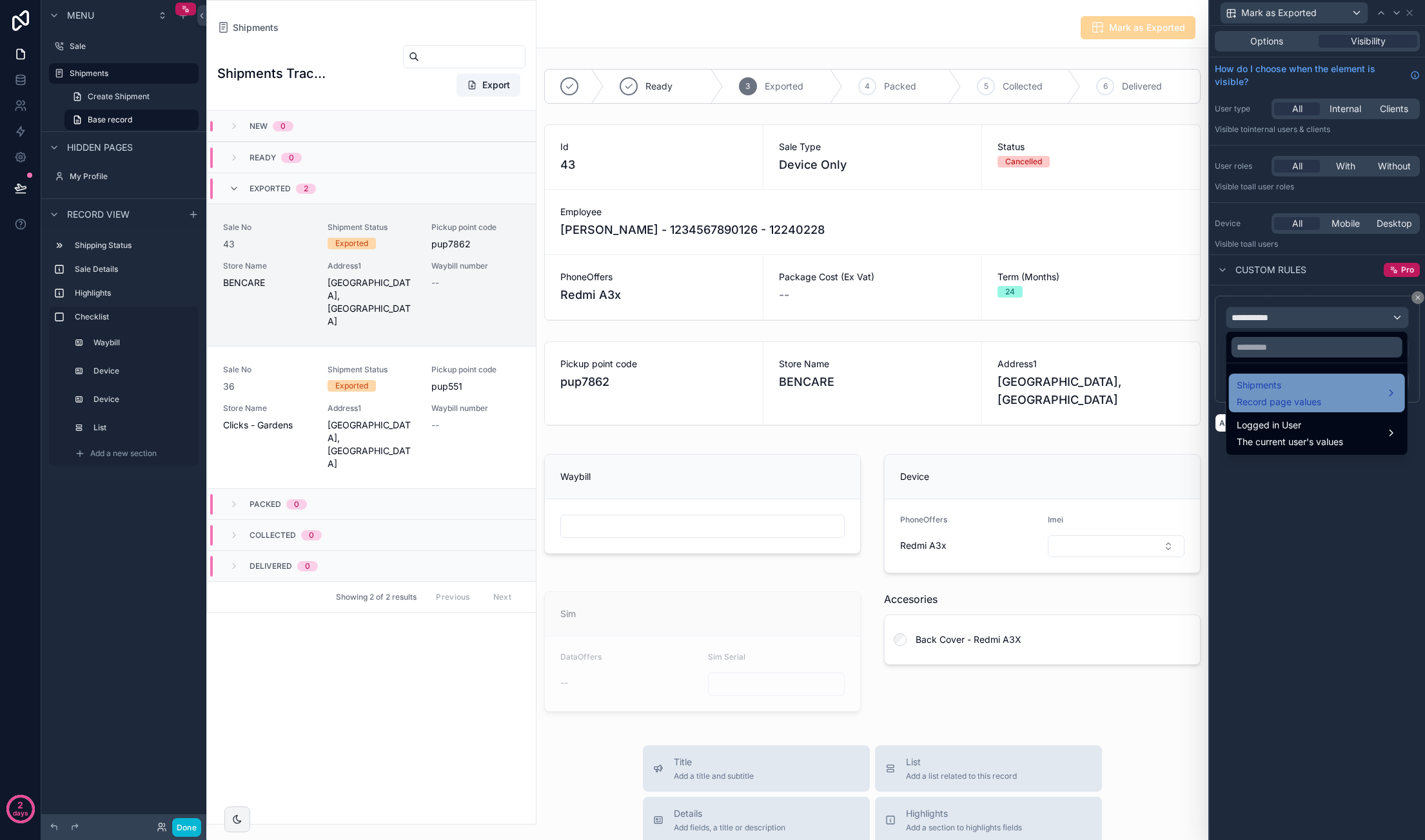
click at [1303, 397] on span "Record page values" at bounding box center [1279, 402] width 84 height 13
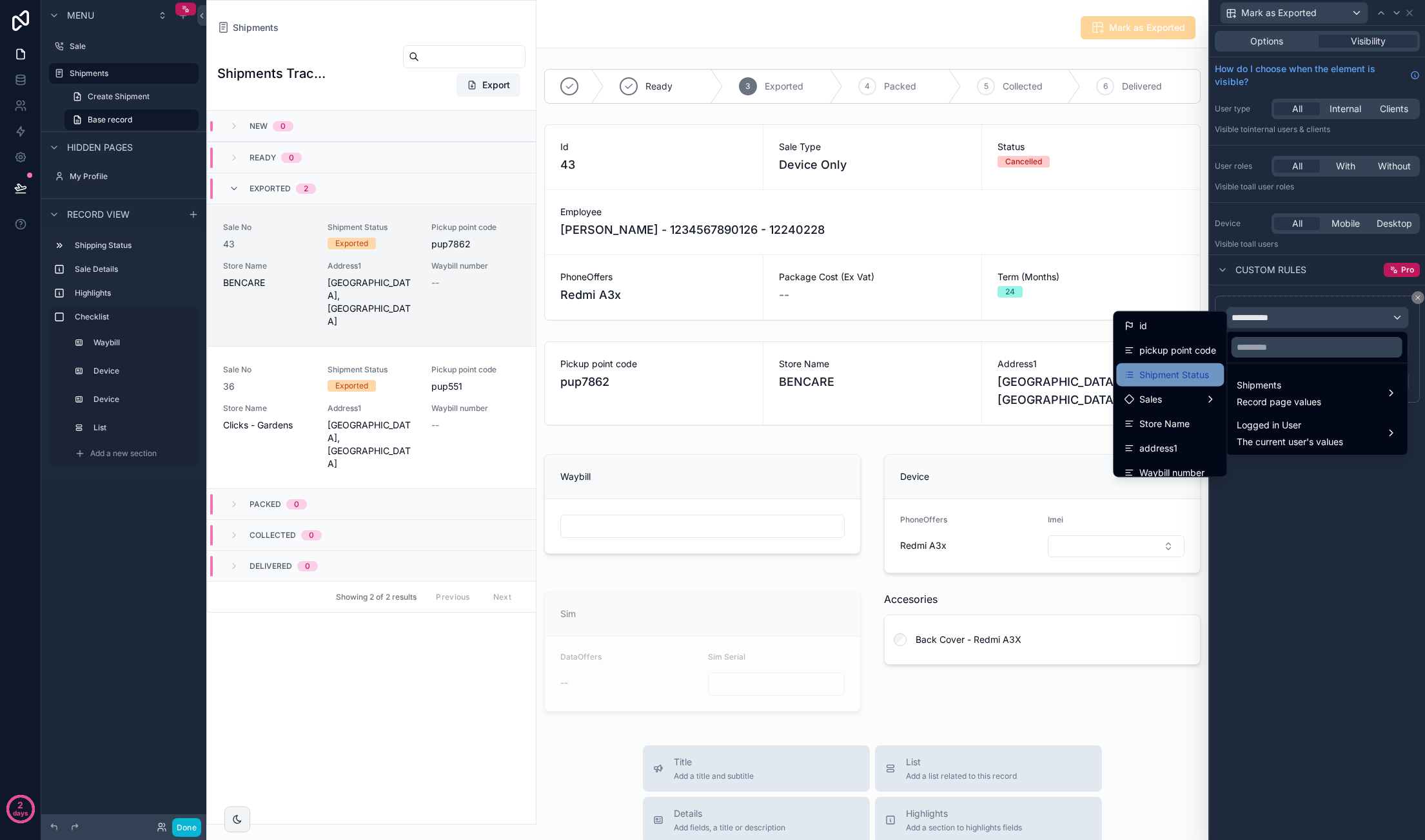
click at [1182, 381] on span "Shipment Status" at bounding box center [1174, 375] width 69 height 16
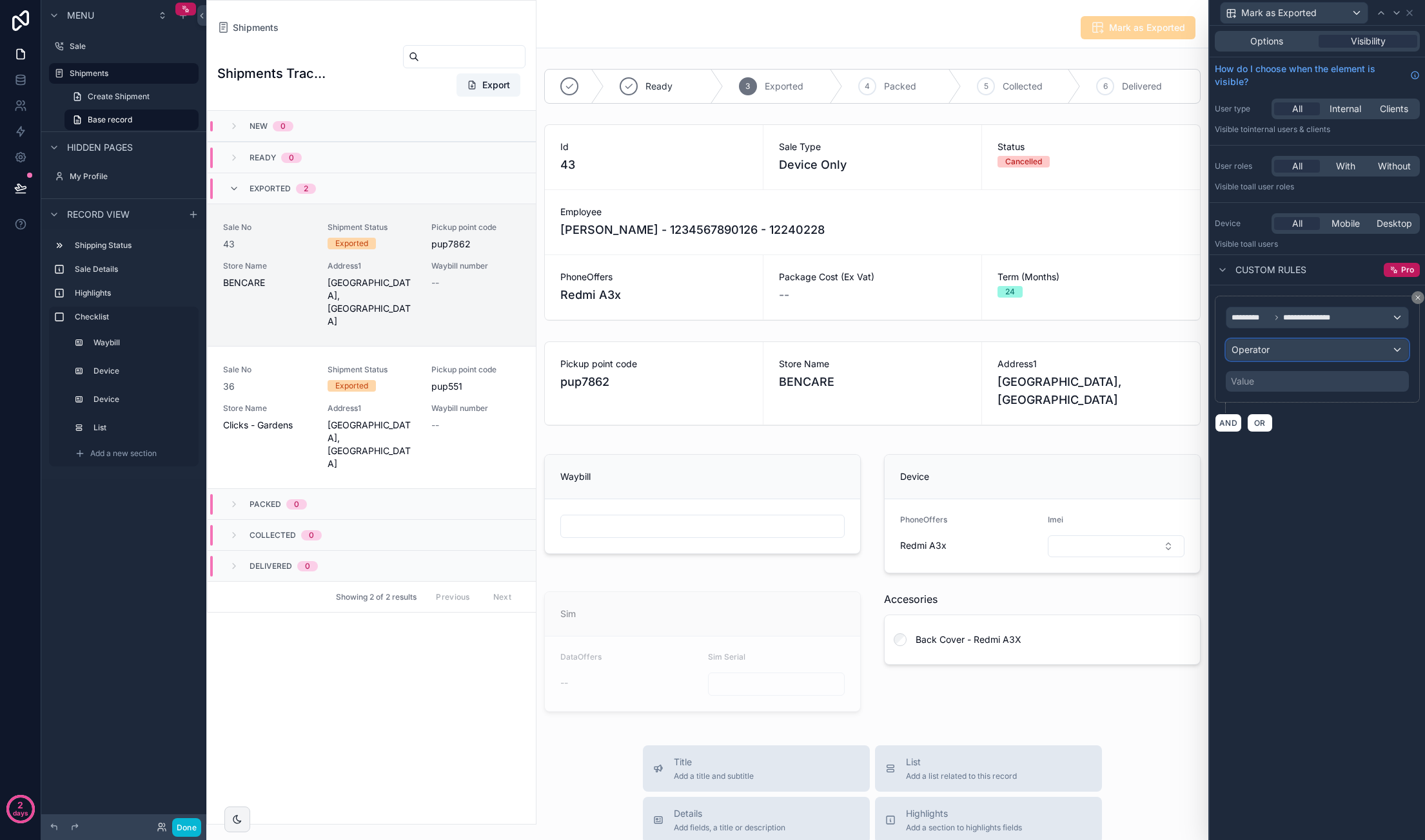
click at [1327, 352] on div "Operator" at bounding box center [1316, 349] width 182 height 20
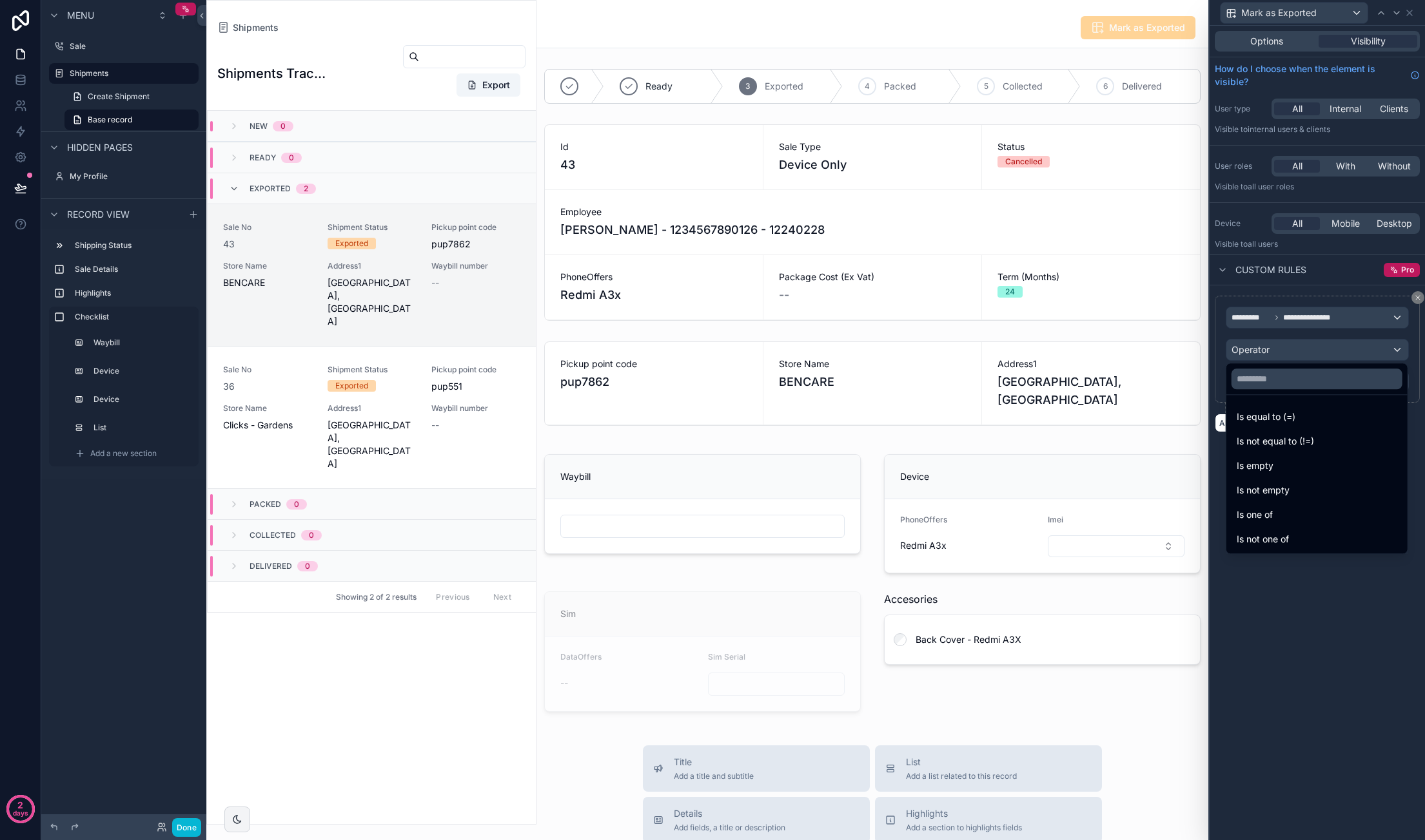
click at [1304, 412] on div "Is equal to (=)" at bounding box center [1316, 417] width 161 height 16
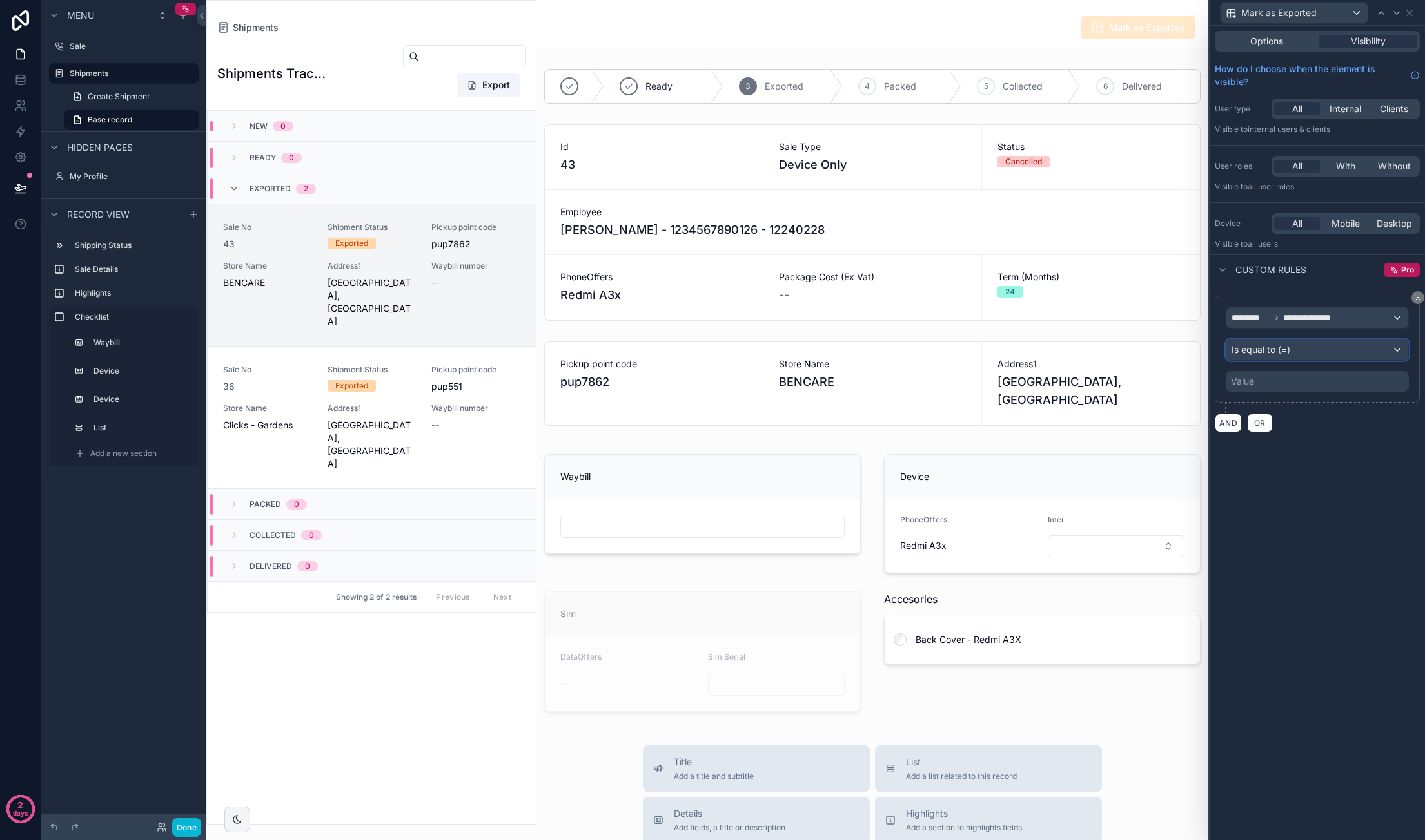
click at [1306, 353] on div "Is equal to (=)" at bounding box center [1316, 349] width 182 height 20
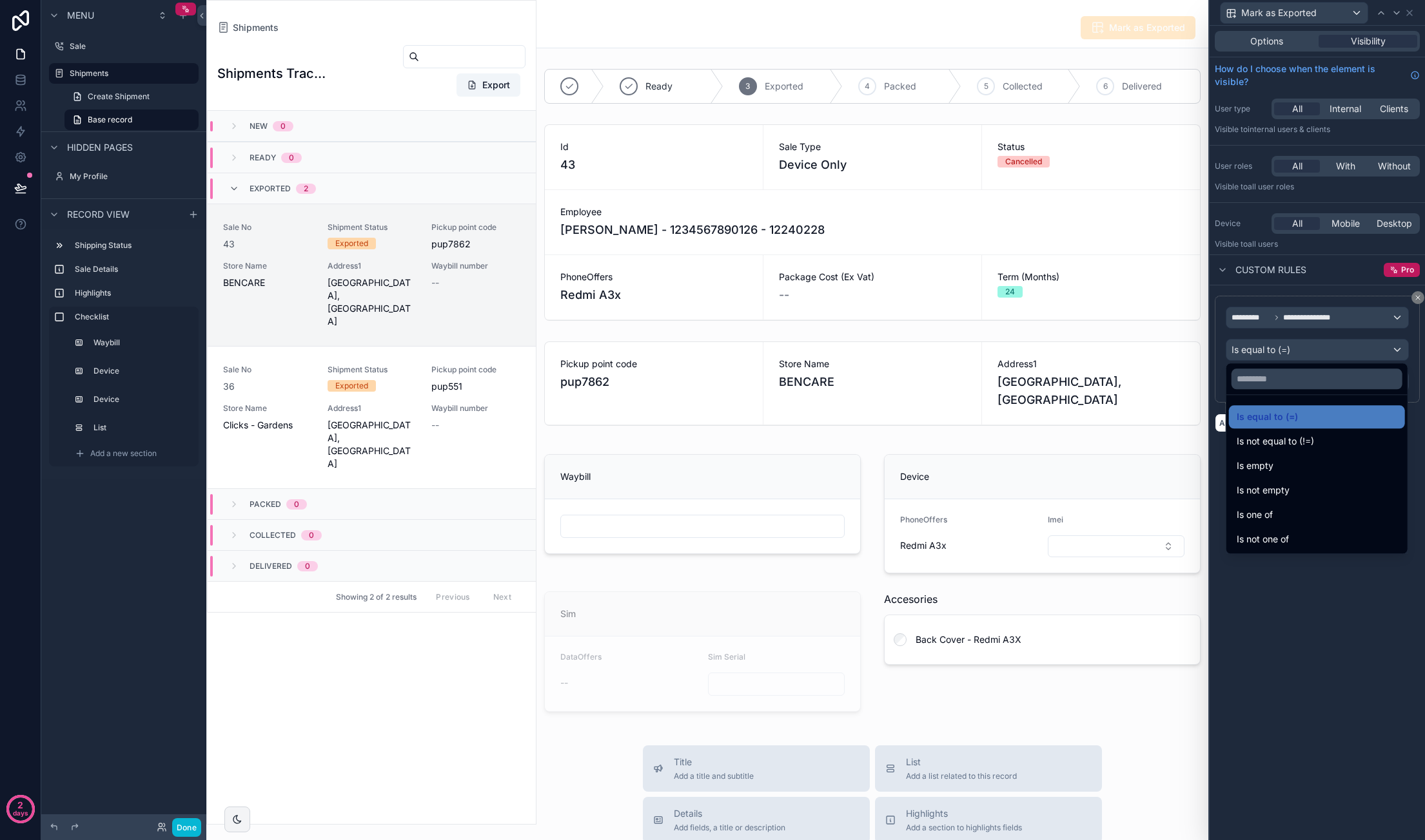
click at [1344, 606] on div at bounding box center [1316, 420] width 215 height 840
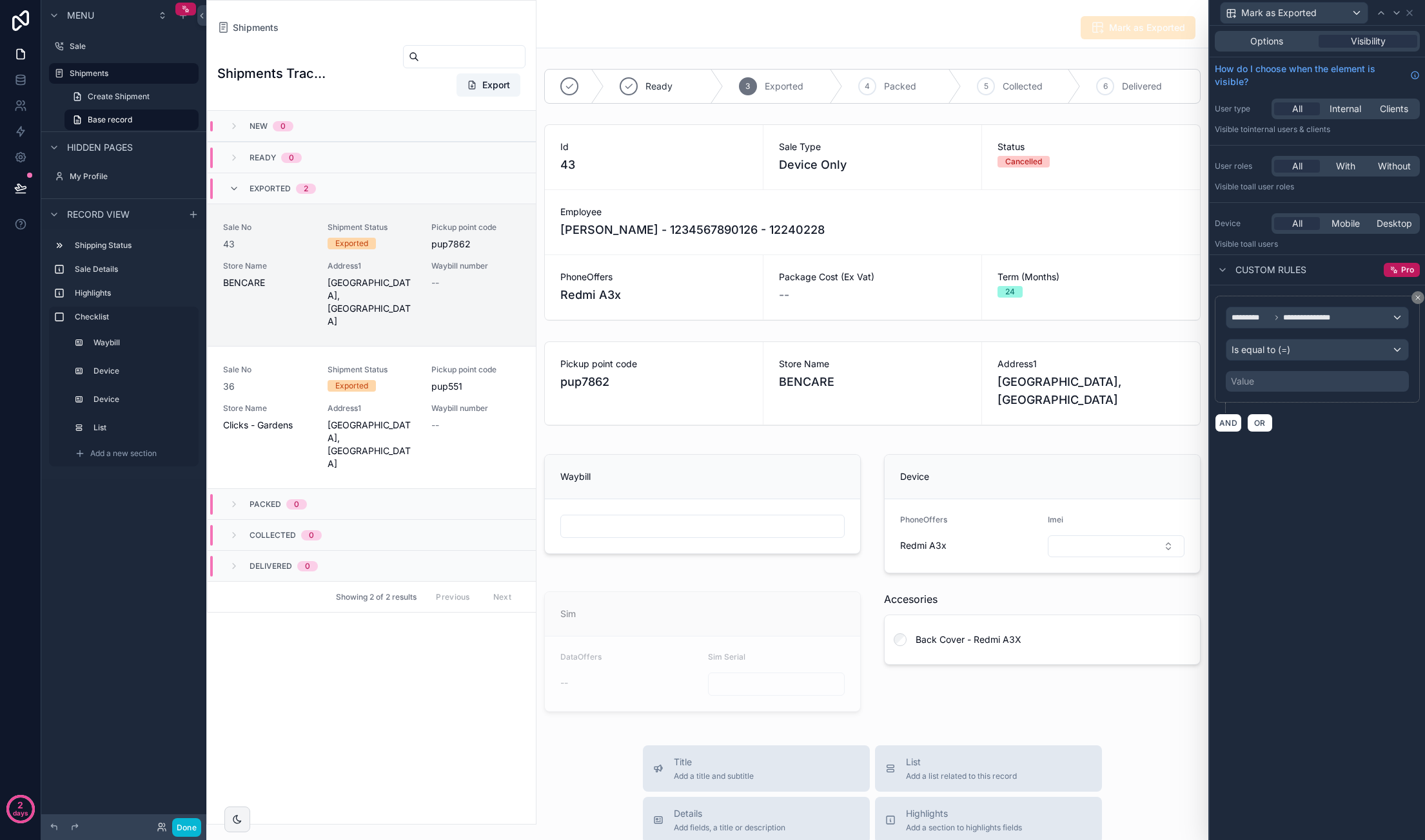
click at [1304, 388] on div "Value" at bounding box center [1317, 381] width 183 height 20
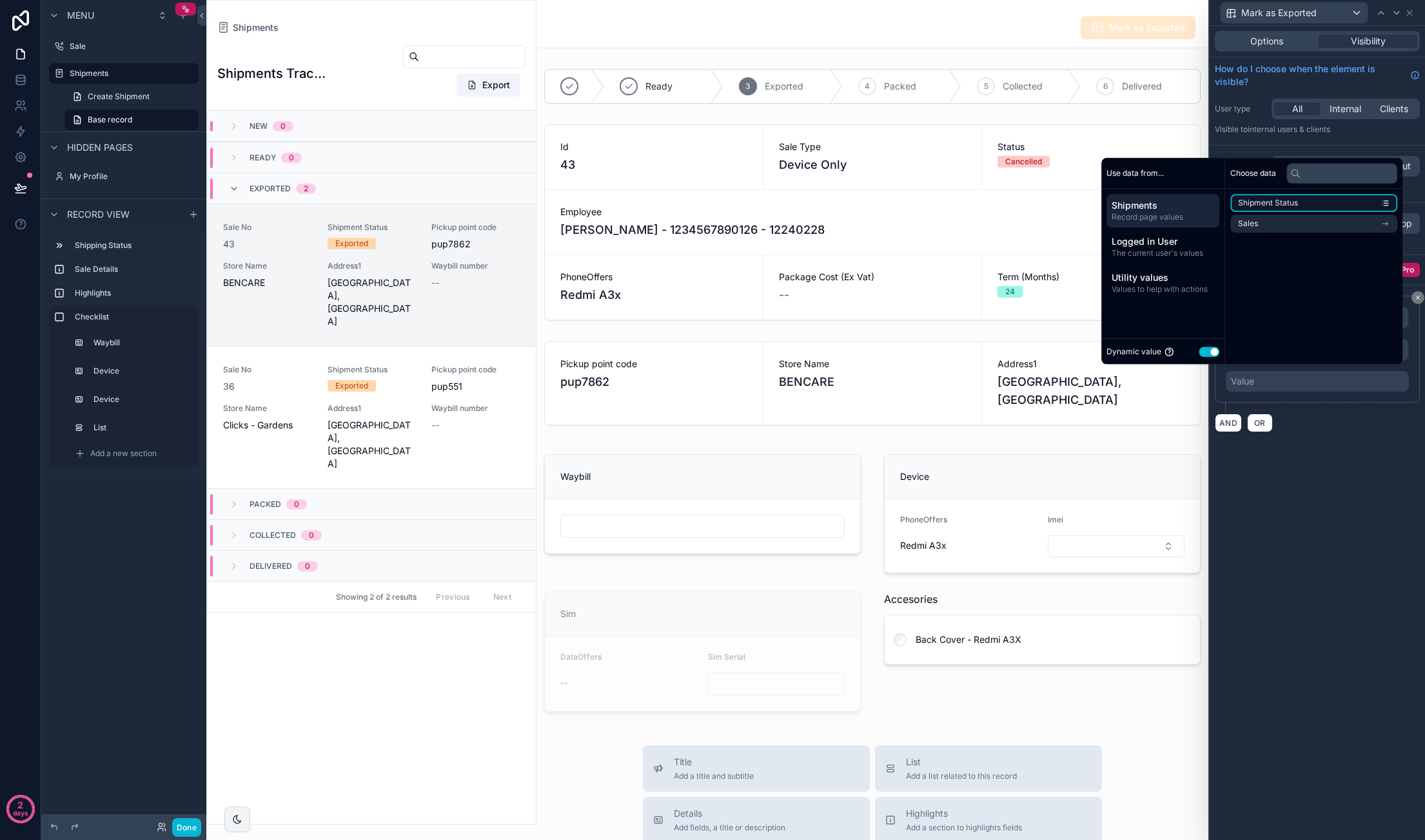
click at [1294, 206] on li "Shipment Status" at bounding box center [1313, 203] width 167 height 18
click at [1205, 353] on button "Use setting" at bounding box center [1208, 352] width 20 height 11
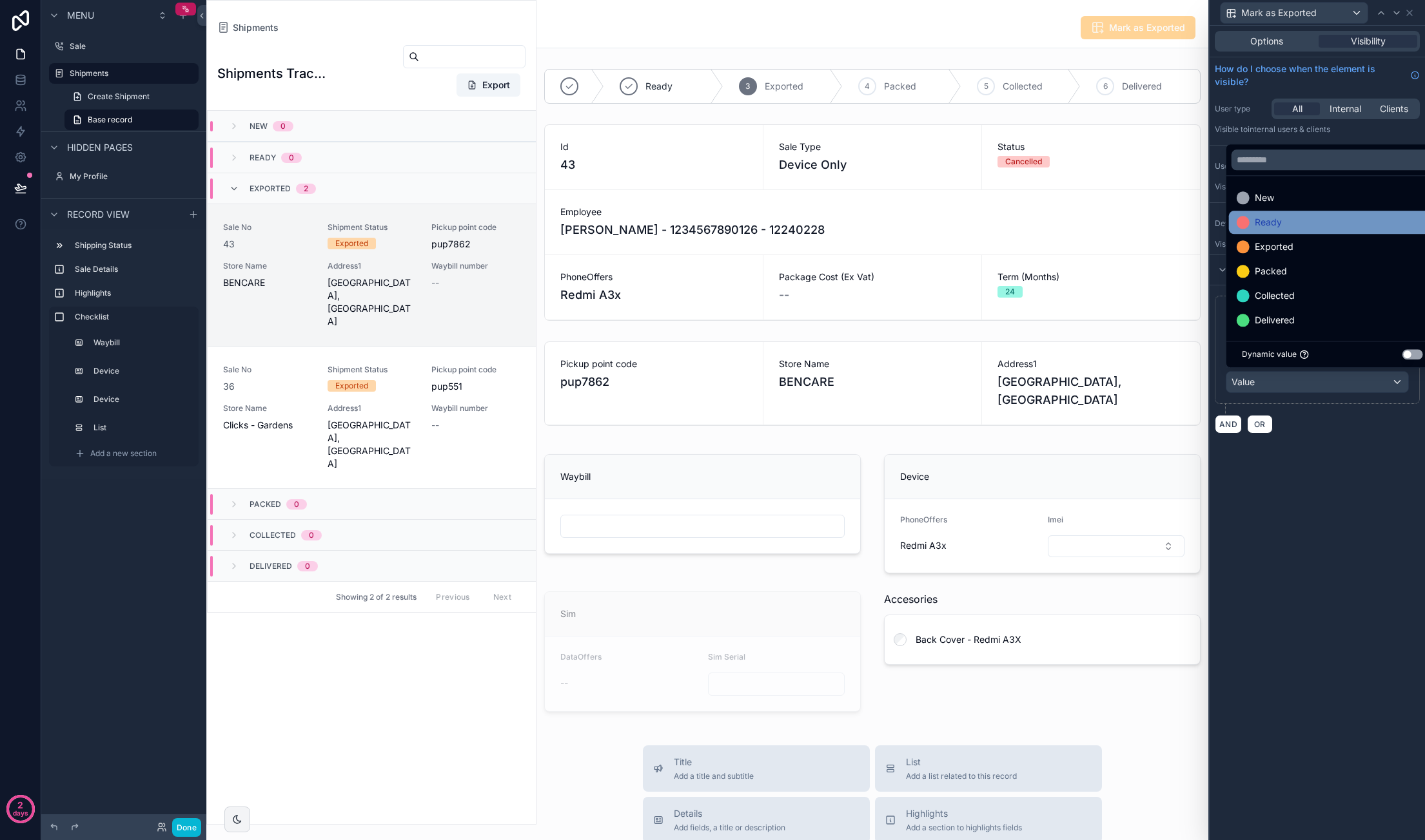
click at [1324, 220] on div "Ready" at bounding box center [1332, 222] width 192 height 16
click at [1323, 526] on div "**********" at bounding box center [1316, 433] width 215 height 814
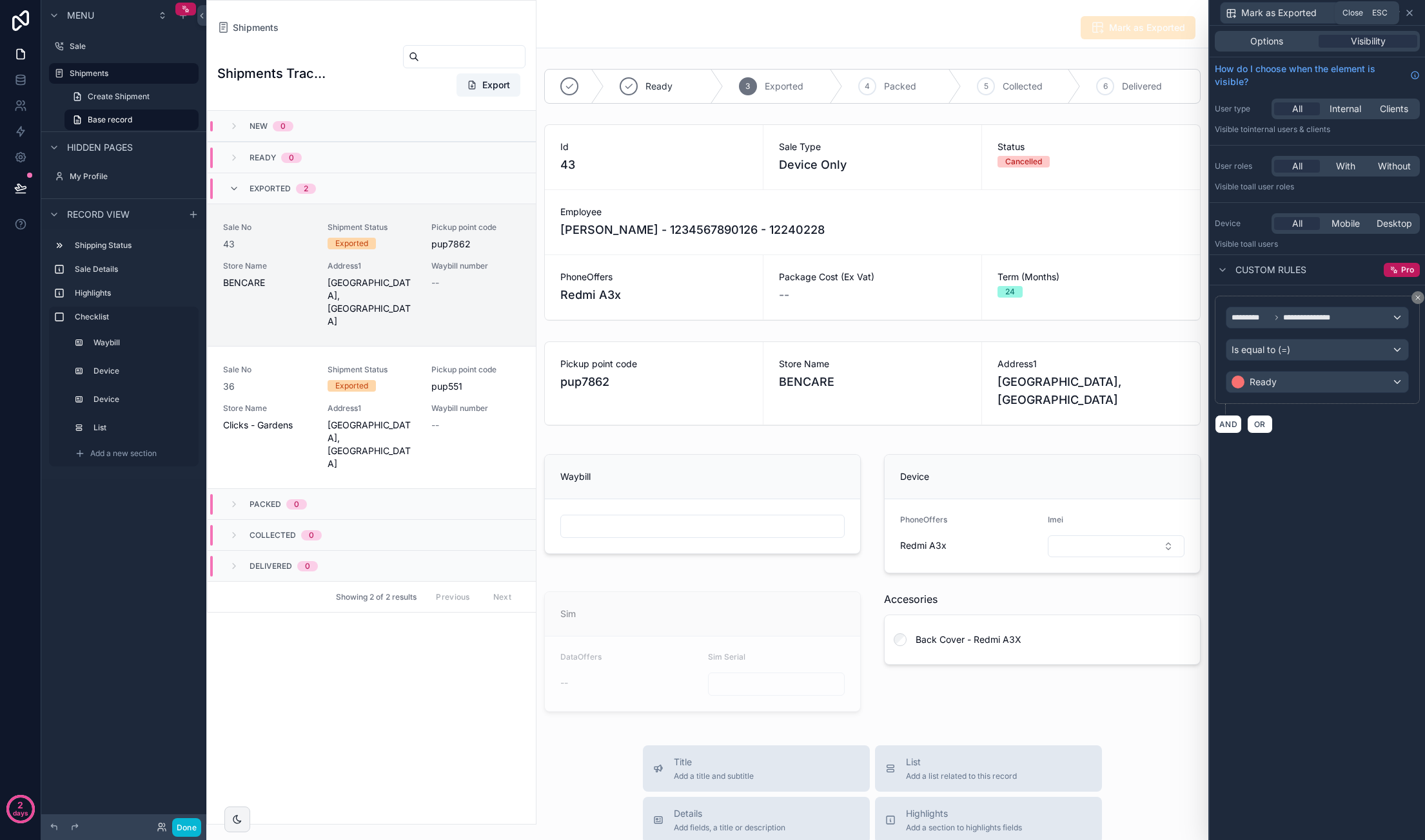
click at [1409, 12] on icon at bounding box center [1409, 13] width 5 height 5
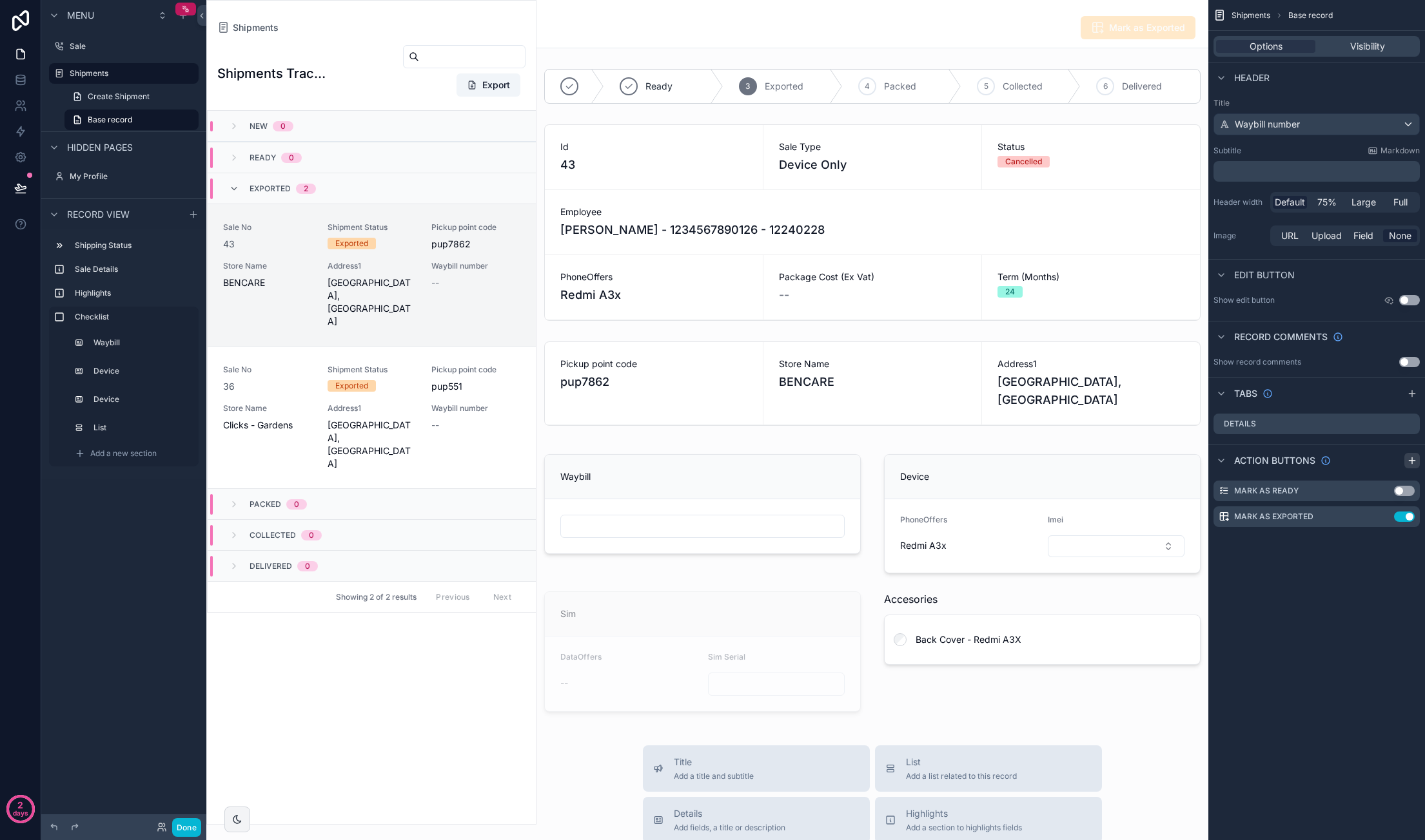
click at [1407, 461] on icon "scrollable content" at bounding box center [1412, 461] width 11 height 11
click at [1385, 541] on icon "scrollable content" at bounding box center [1384, 543] width 11 height 11
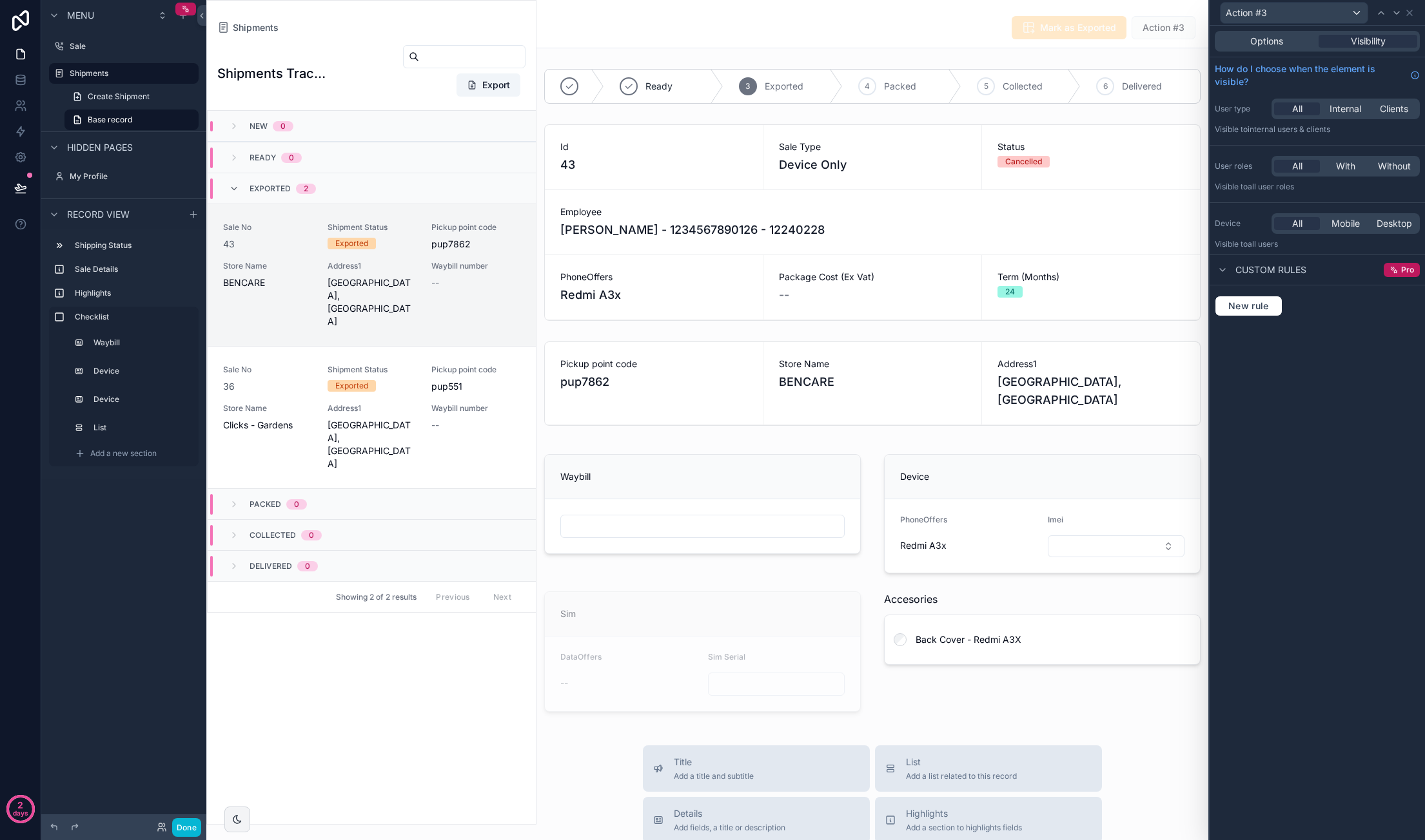
drag, startPoint x: 1279, startPoint y: 42, endPoint x: 1285, endPoint y: 48, distance: 8.5
click at [1279, 42] on span "Options" at bounding box center [1267, 41] width 33 height 13
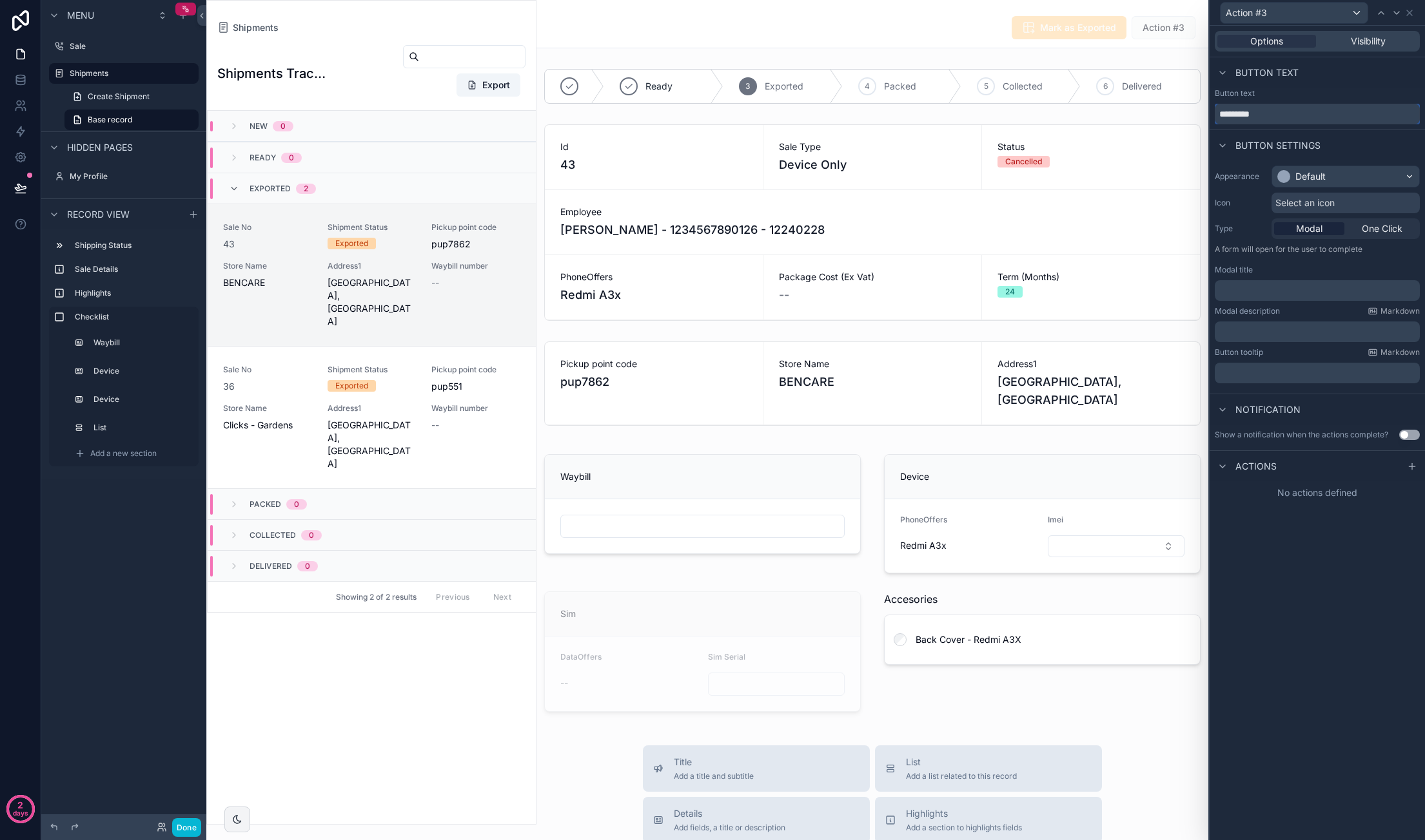
click at [1265, 113] on input "*********" at bounding box center [1317, 114] width 205 height 20
type input "**********"
click at [1359, 181] on div "Default" at bounding box center [1345, 176] width 147 height 20
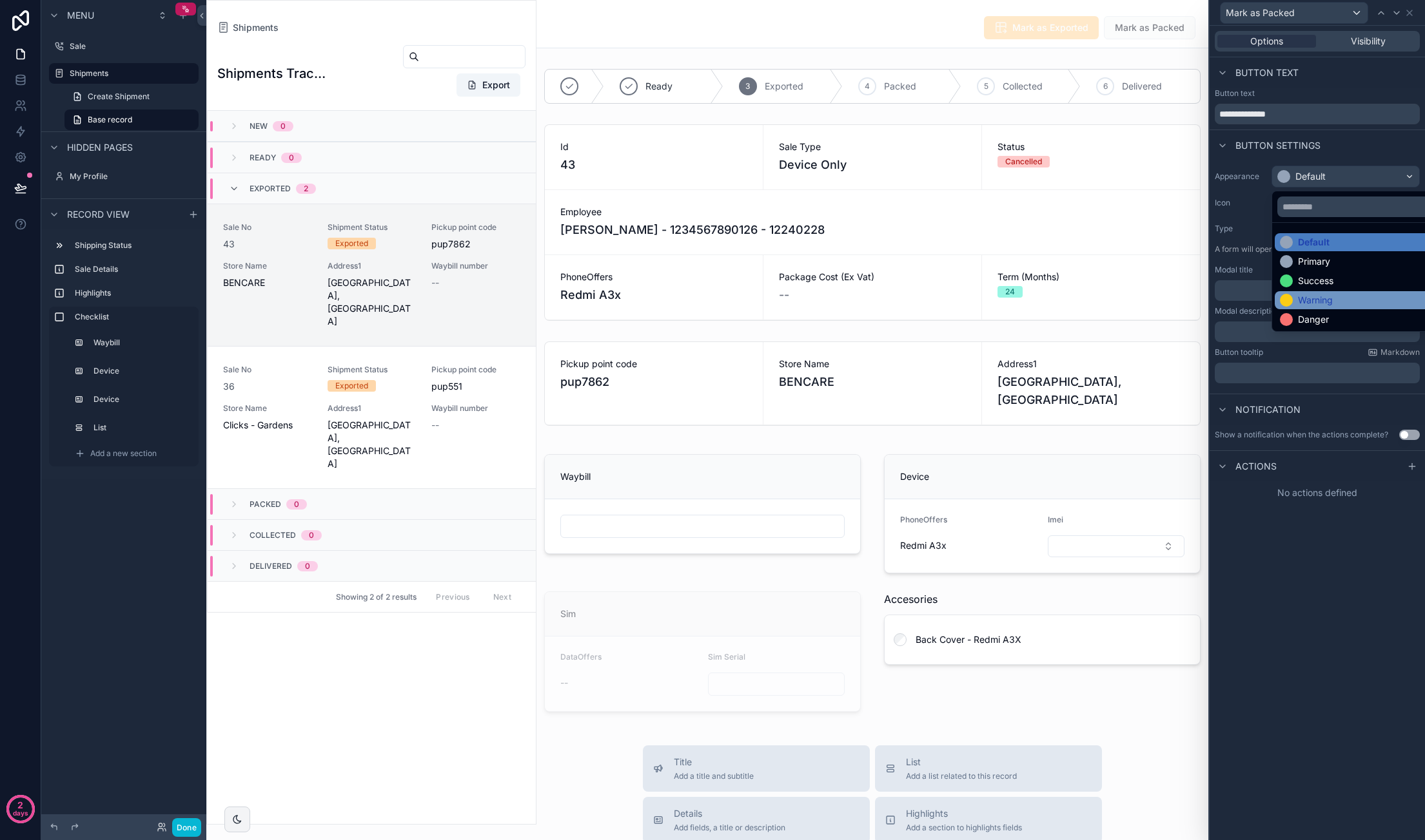
click at [1339, 299] on div "Warning" at bounding box center [1360, 300] width 162 height 13
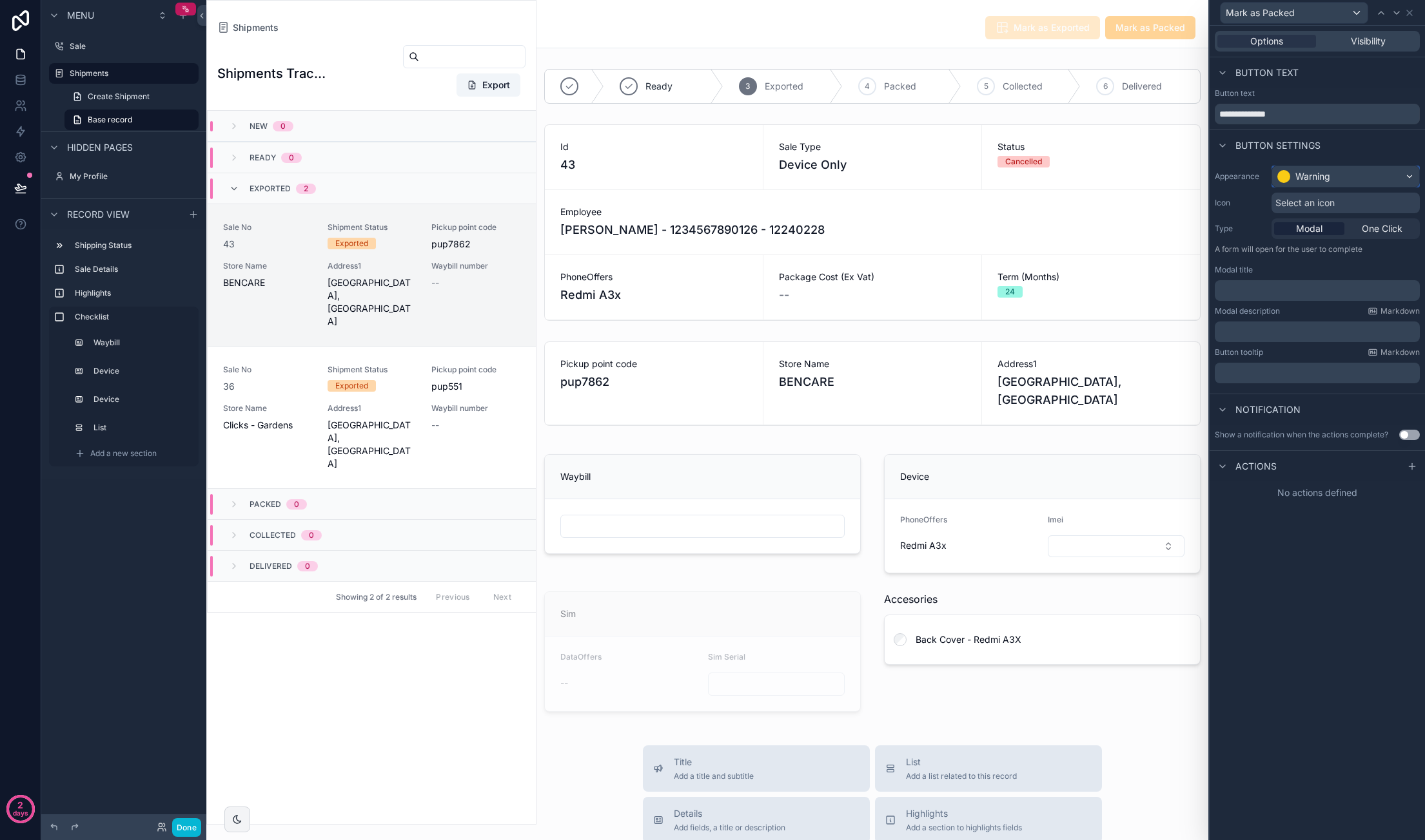
click at [1359, 173] on div "Warning" at bounding box center [1345, 176] width 147 height 20
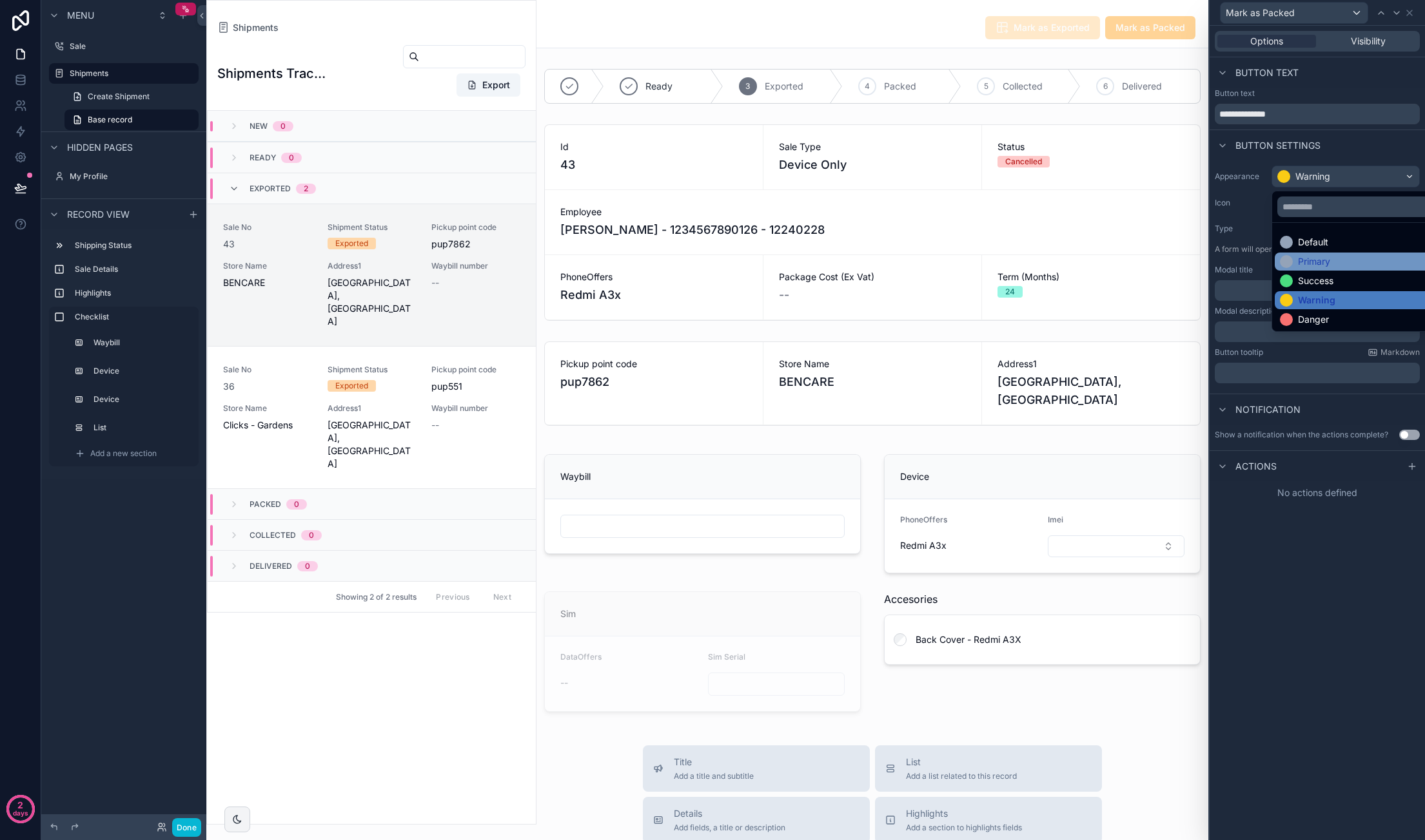
click at [1328, 265] on div "Primary" at bounding box center [1313, 261] width 32 height 13
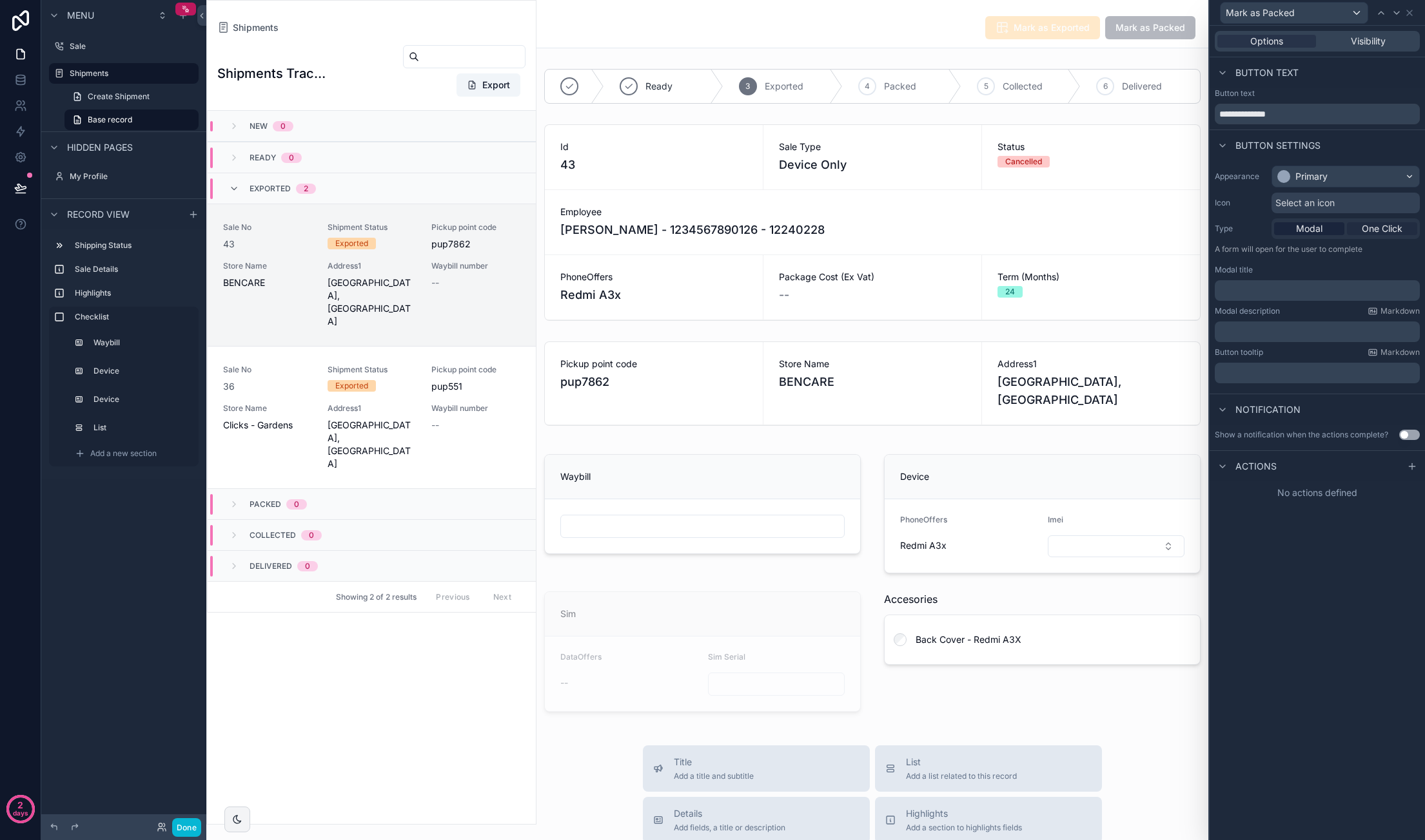
click at [1385, 230] on span "One Click" at bounding box center [1382, 228] width 41 height 13
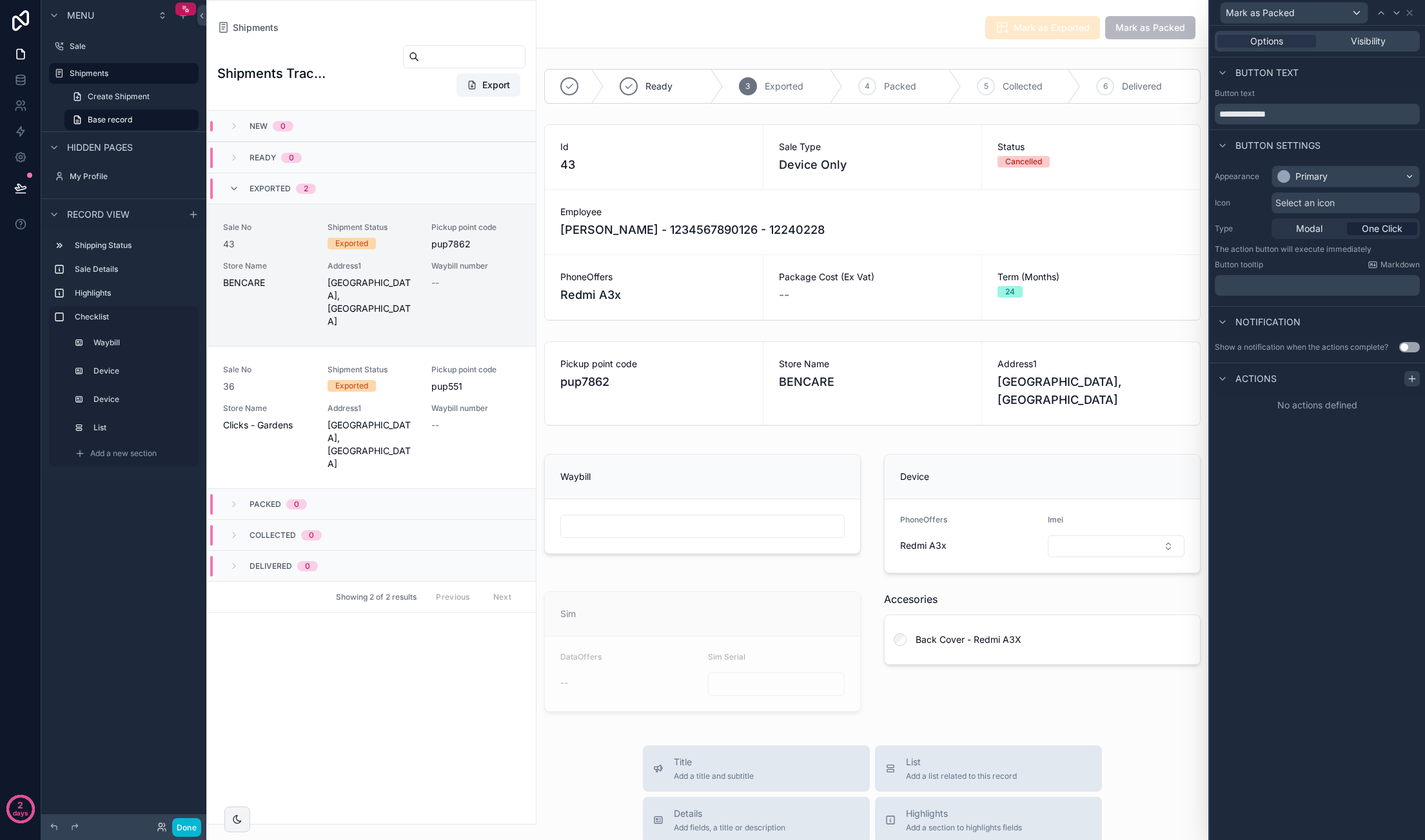
click at [1412, 379] on icon at bounding box center [1412, 379] width 11 height 11
click at [1322, 425] on div "Select a type" at bounding box center [1317, 430] width 193 height 20
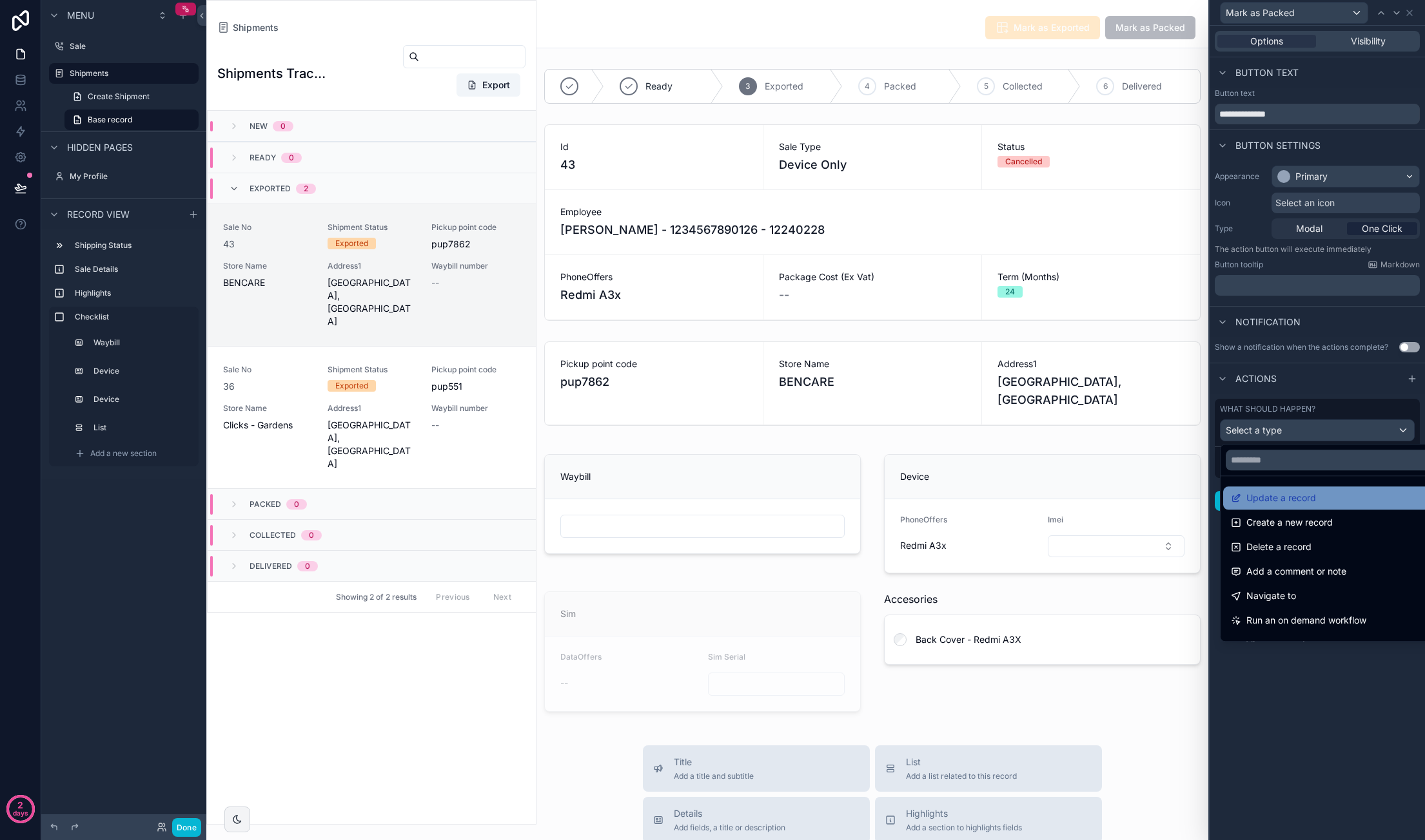
click at [1301, 494] on span "Update a record" at bounding box center [1281, 498] width 69 height 16
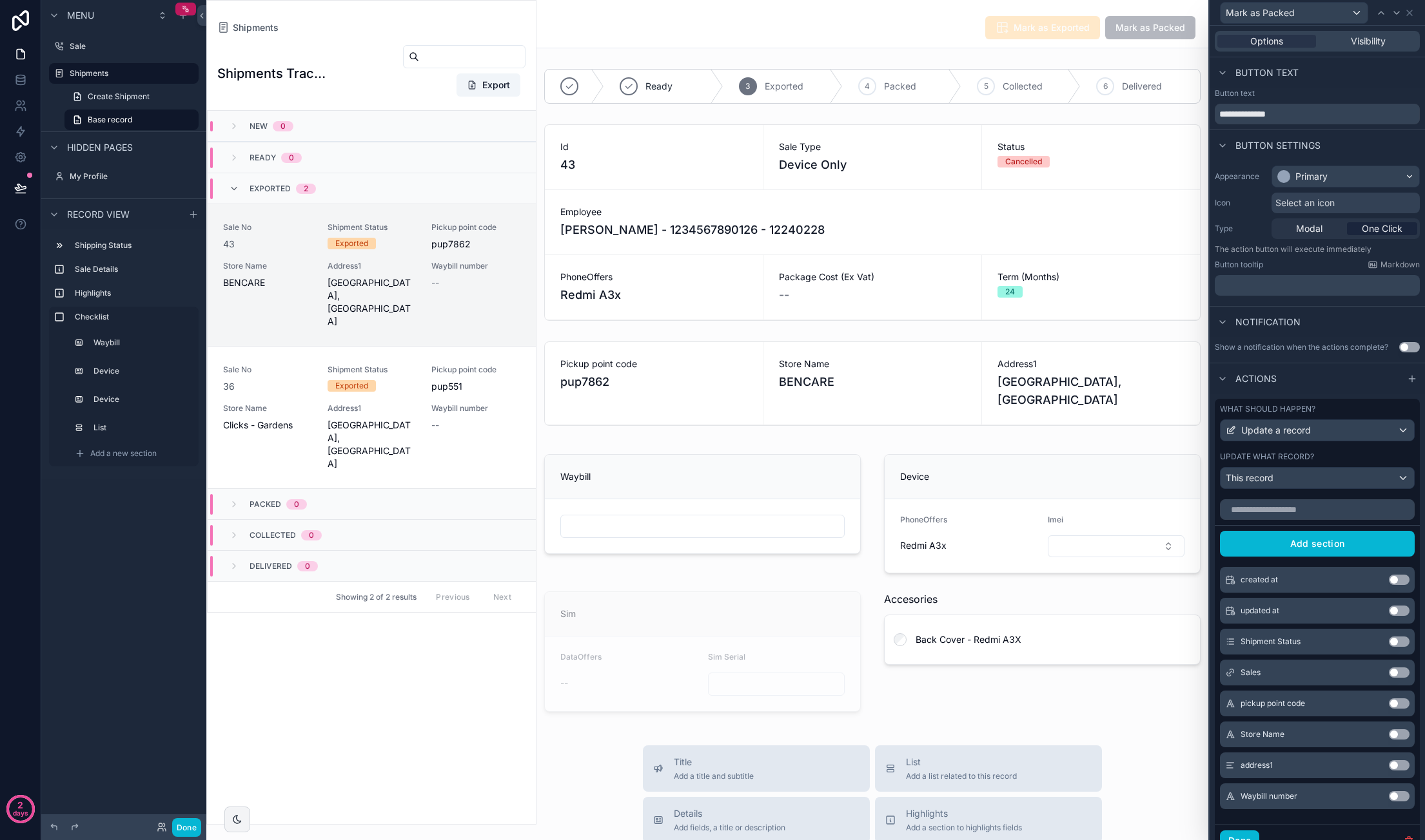
click at [1389, 647] on button "Use setting" at bounding box center [1399, 642] width 20 height 11
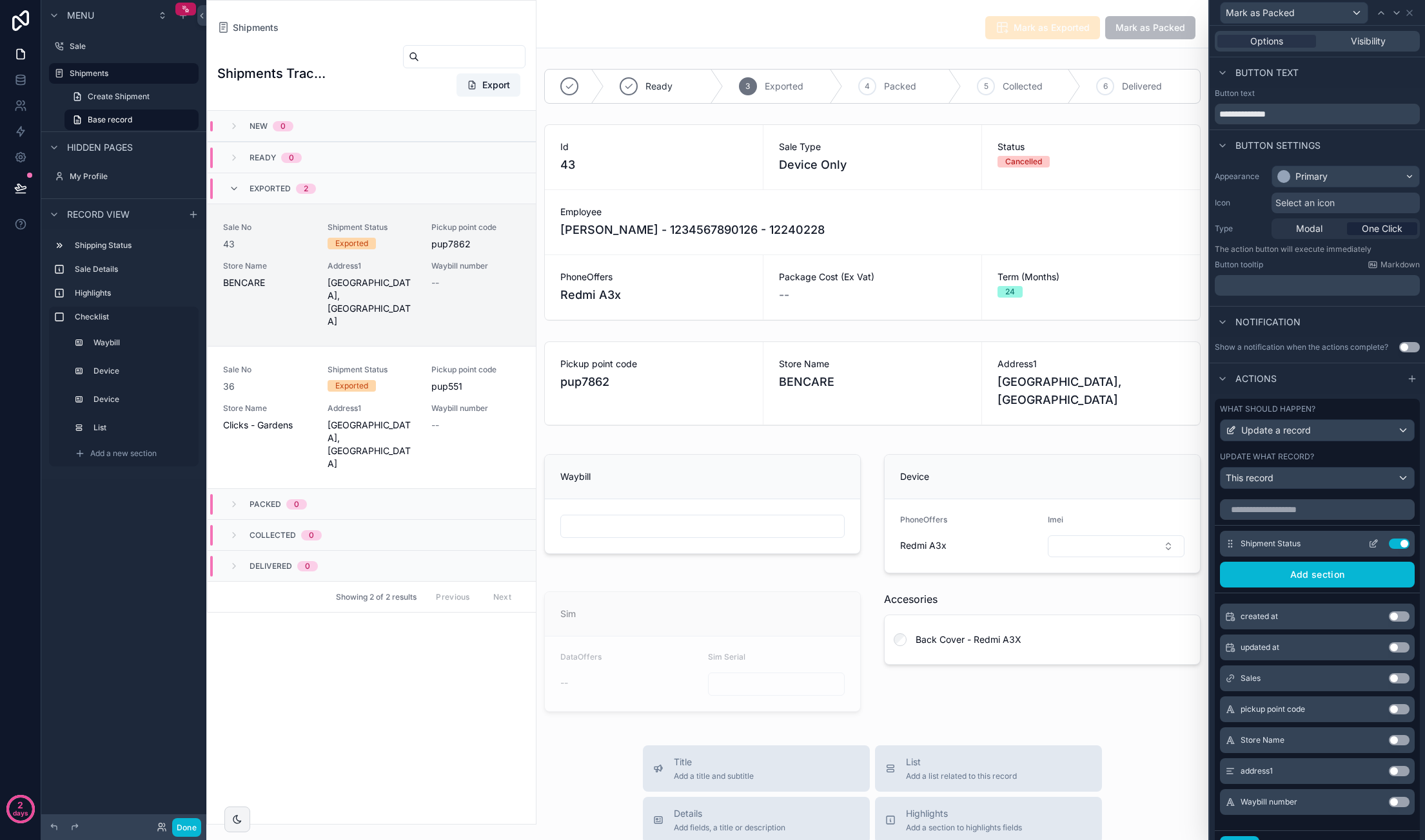
click at [1368, 549] on icon at bounding box center [1373, 544] width 11 height 11
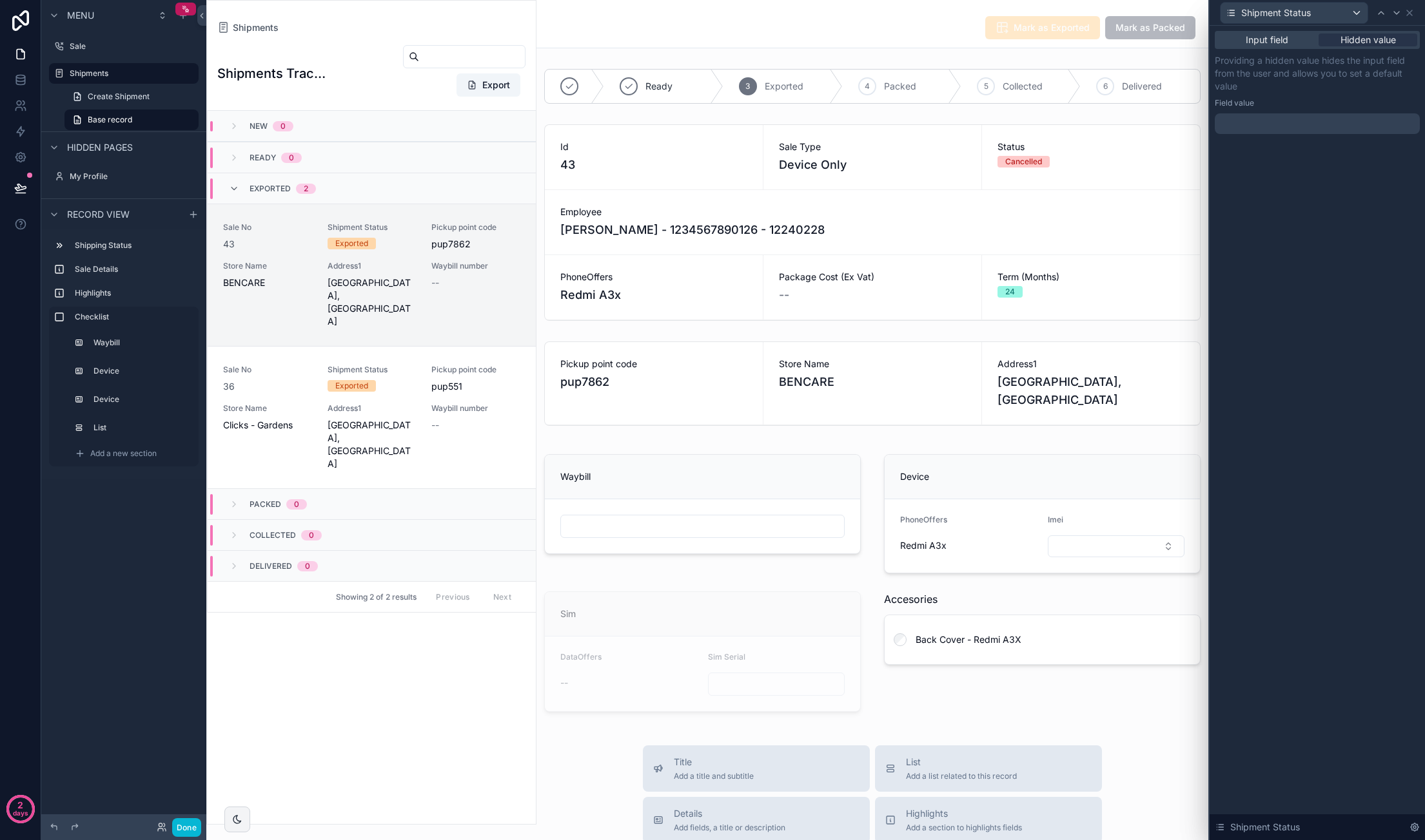
click at [1270, 122] on div at bounding box center [1317, 123] width 205 height 20
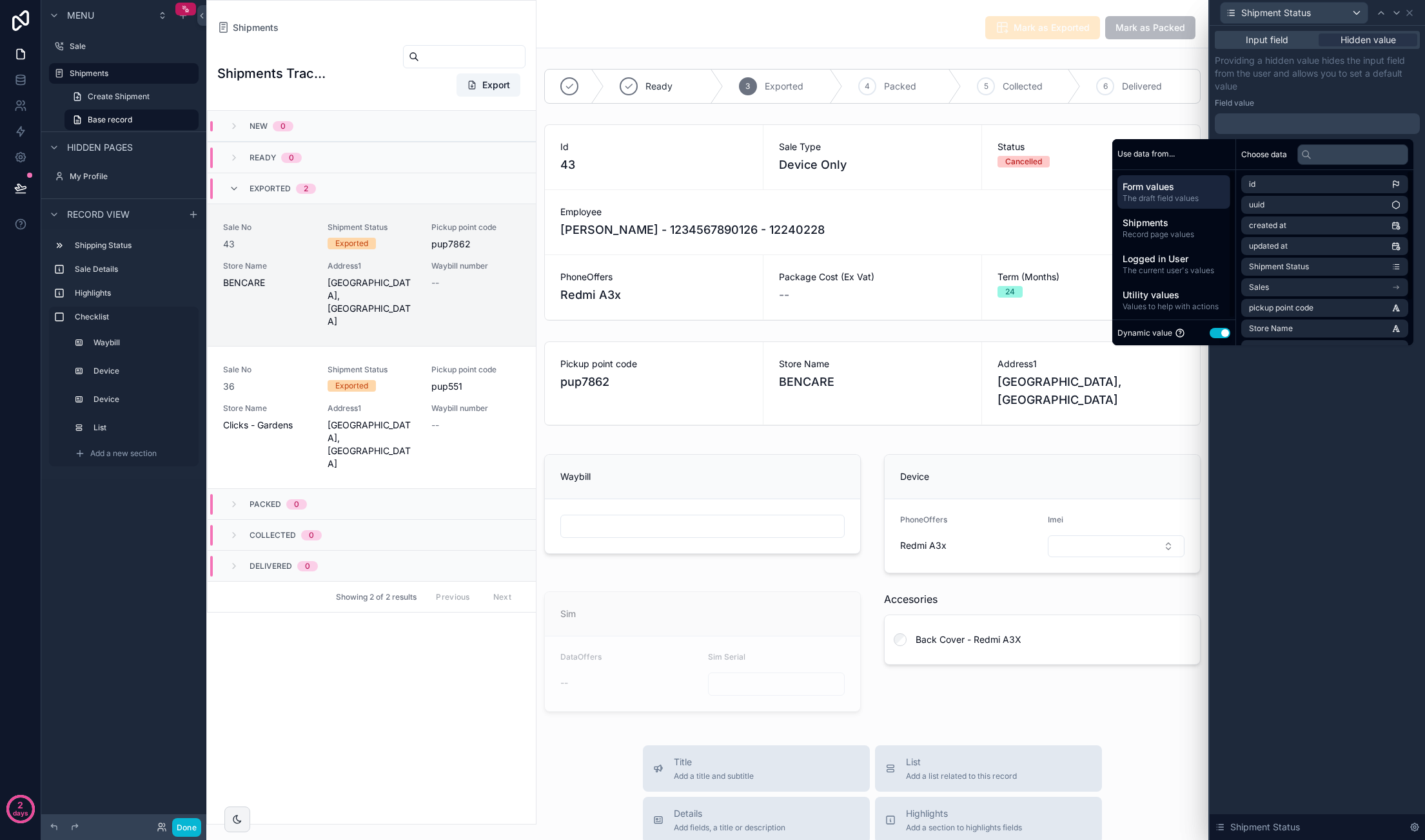
click at [1210, 326] on div "Dynamic value Use setting" at bounding box center [1174, 333] width 113 height 15
click at [1210, 331] on button "Use setting" at bounding box center [1219, 333] width 20 height 11
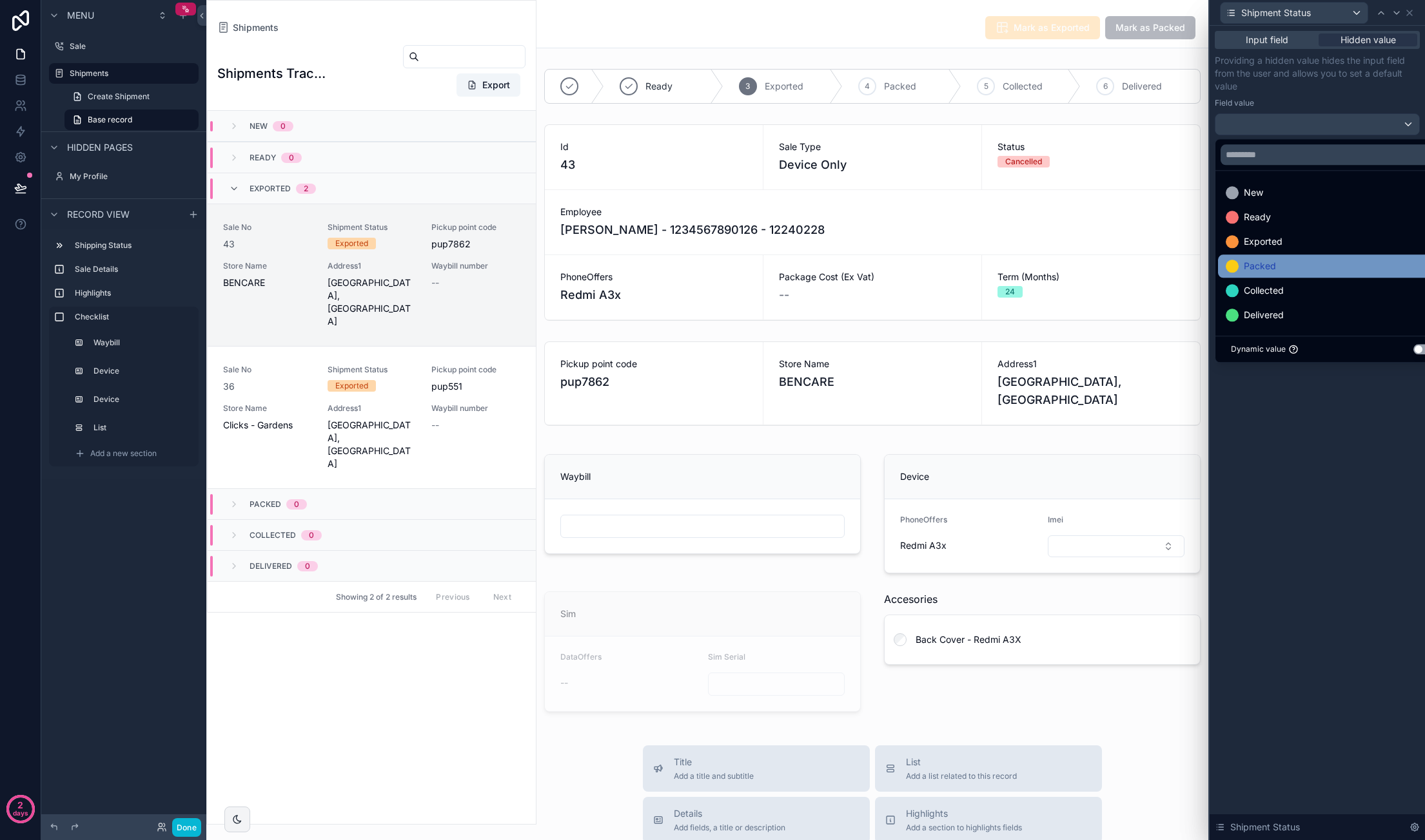
click at [1307, 268] on div "Packed" at bounding box center [1332, 266] width 213 height 16
click at [1310, 471] on div "Input field Hidden value Providing a hidden value hides the input field from th…" at bounding box center [1316, 433] width 215 height 814
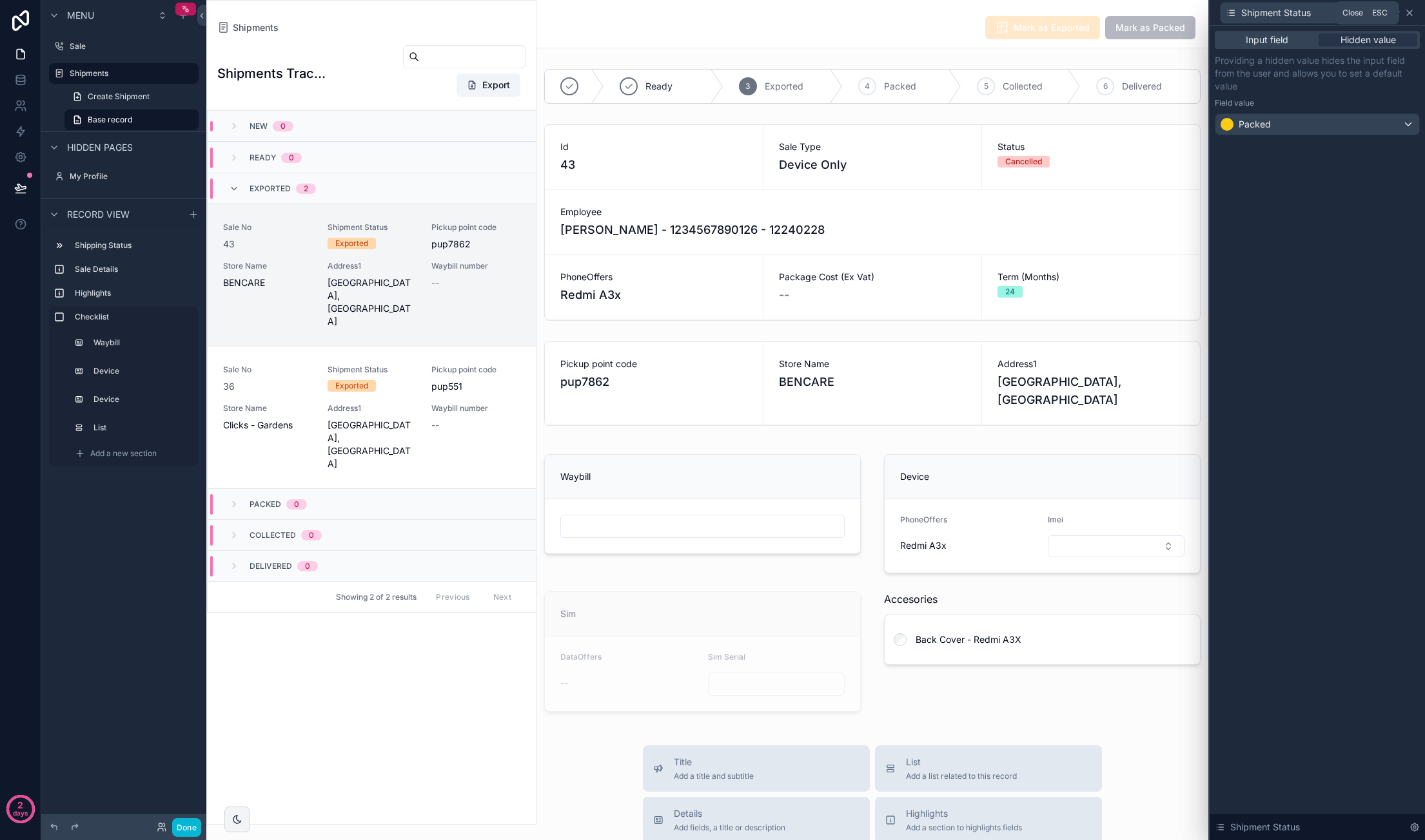
click at [1412, 13] on icon at bounding box center [1409, 13] width 11 height 11
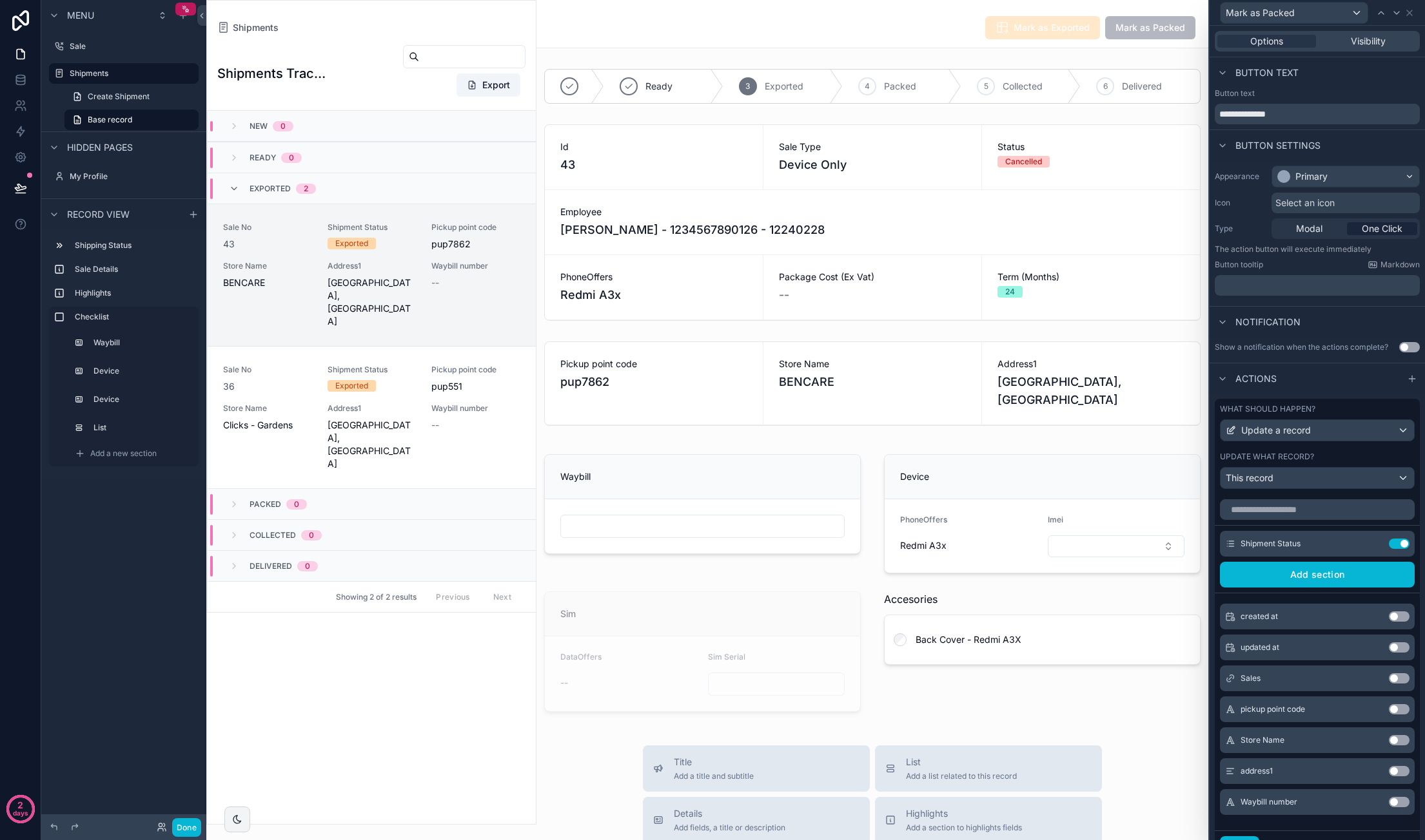
click at [898, 30] on div "Mark as Exported Mark as Packed" at bounding box center [872, 28] width 656 height 24
click at [112, 71] on label "Shipments" at bounding box center [121, 74] width 103 height 11
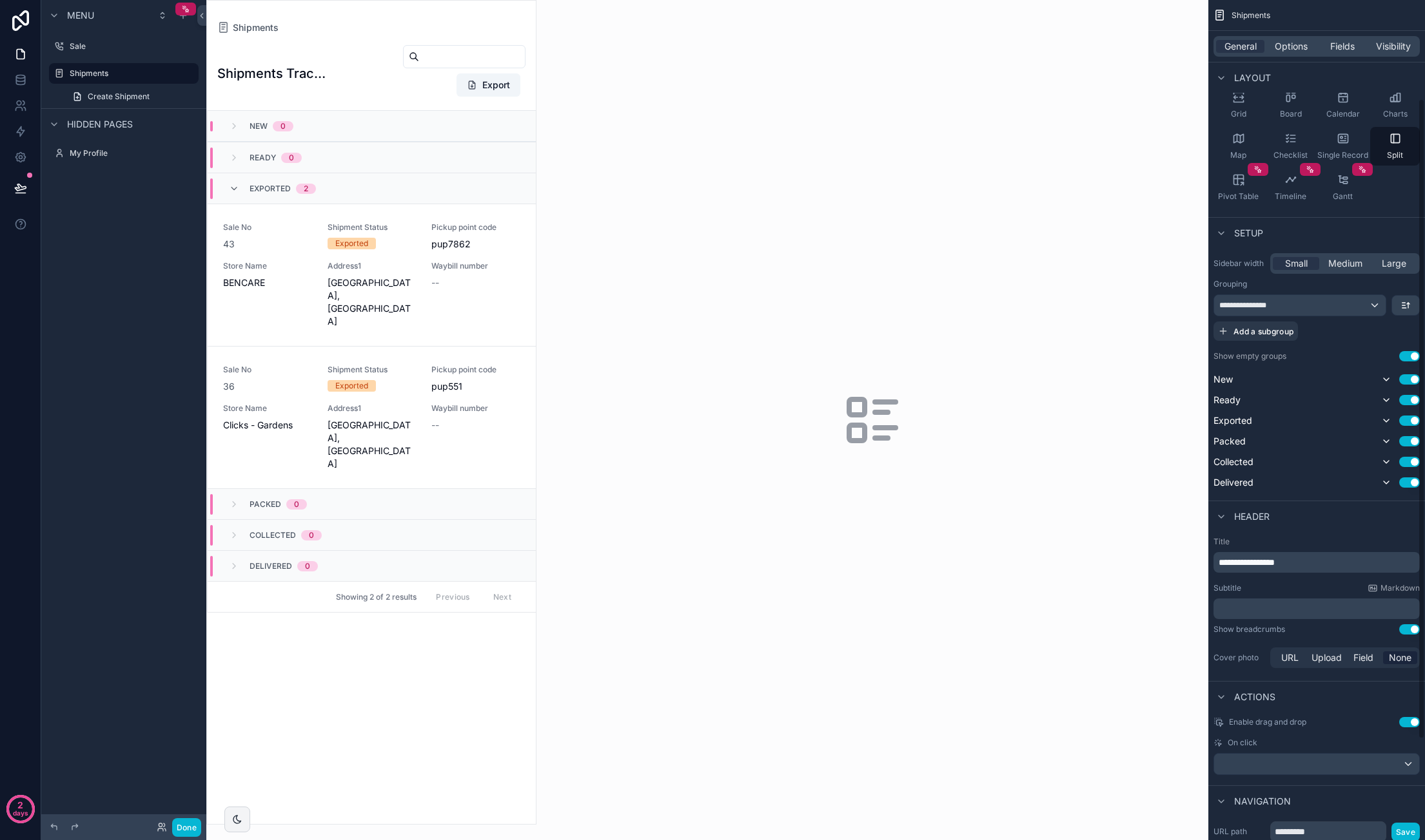
scroll to position [132, 0]
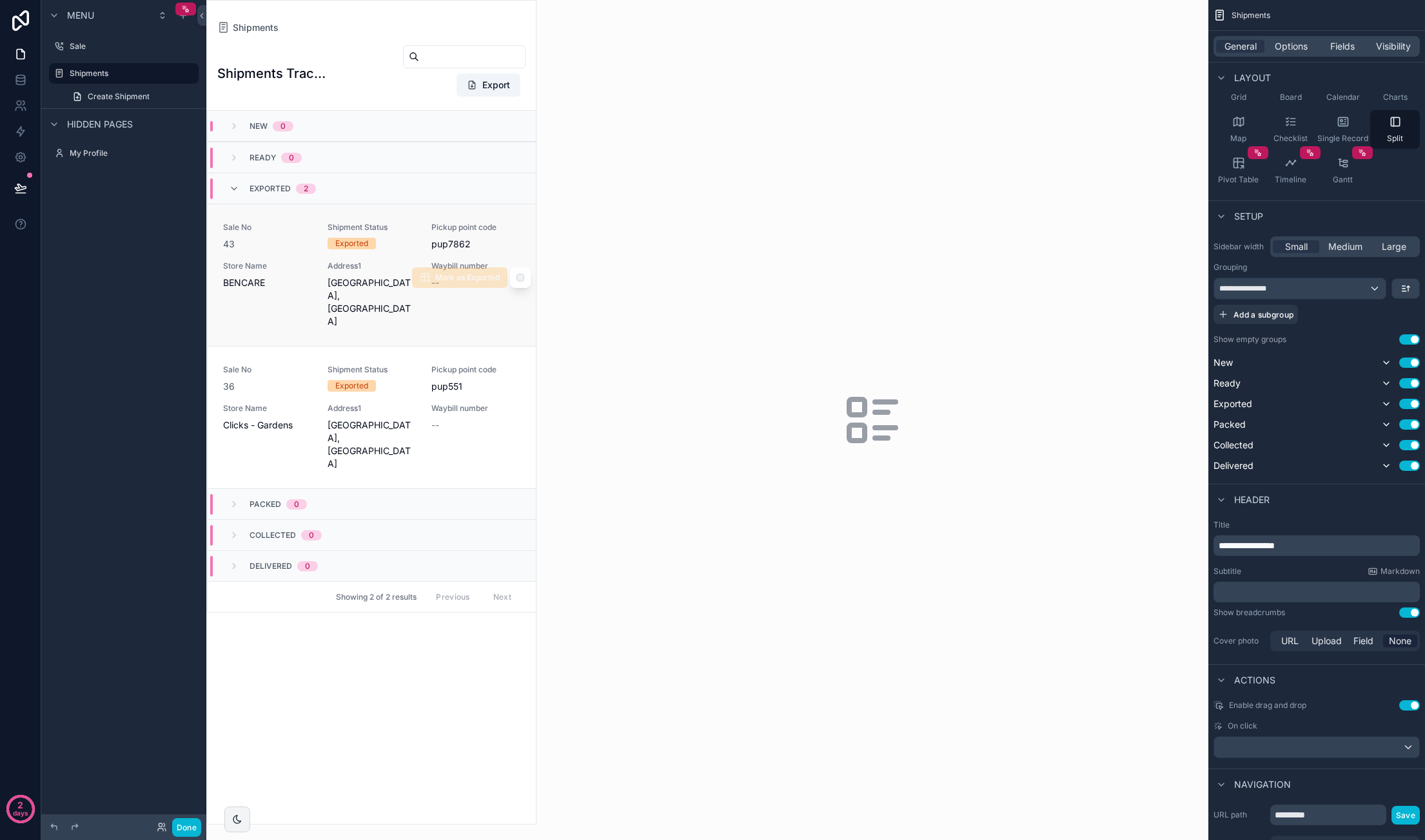
click at [405, 216] on link "Sale No 43 Shipment Status Exported Pickup point code pup7862 Store Name BENCAR…" at bounding box center [371, 274] width 328 height 143
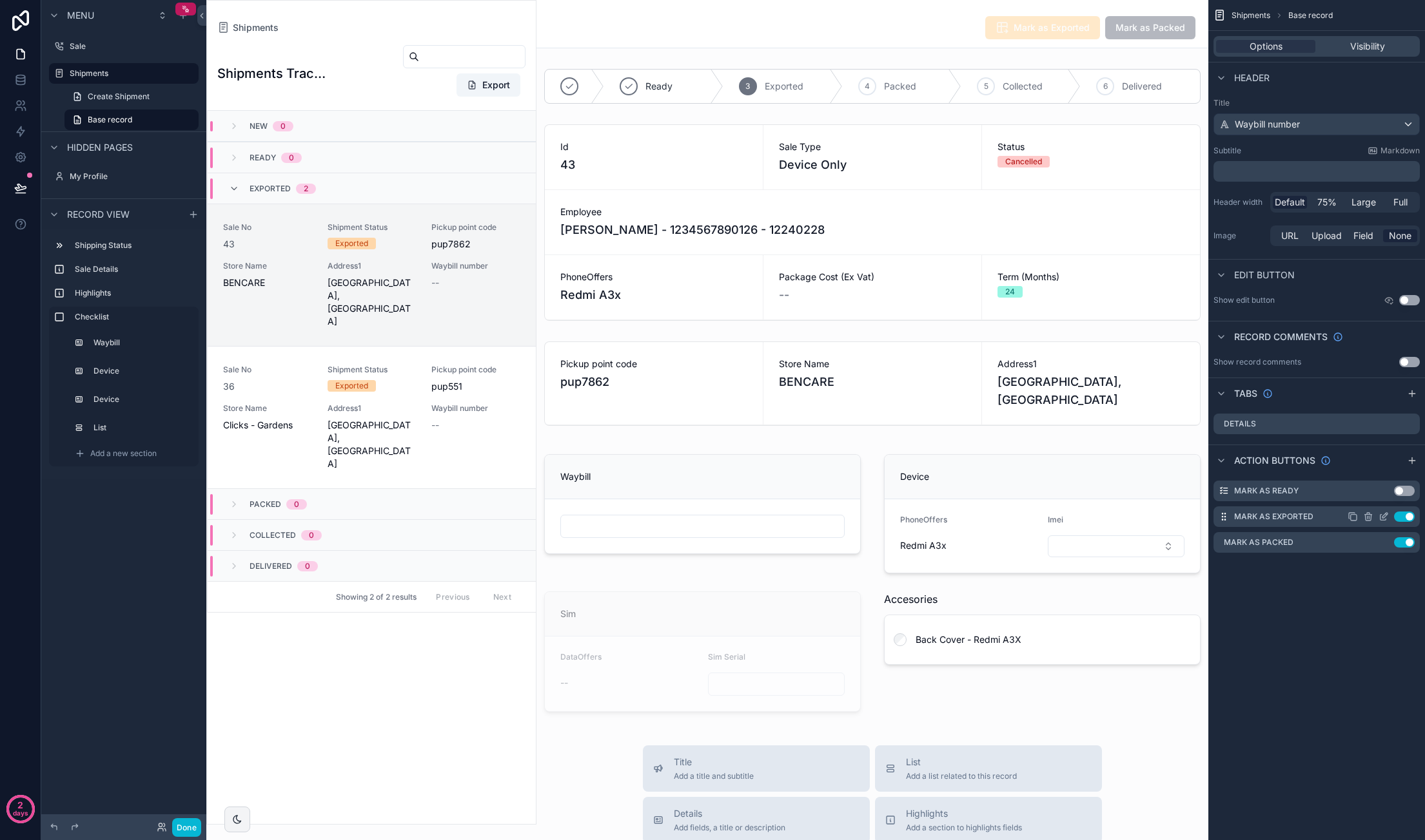
click at [1384, 515] on icon "scrollable content" at bounding box center [1384, 515] width 5 height 5
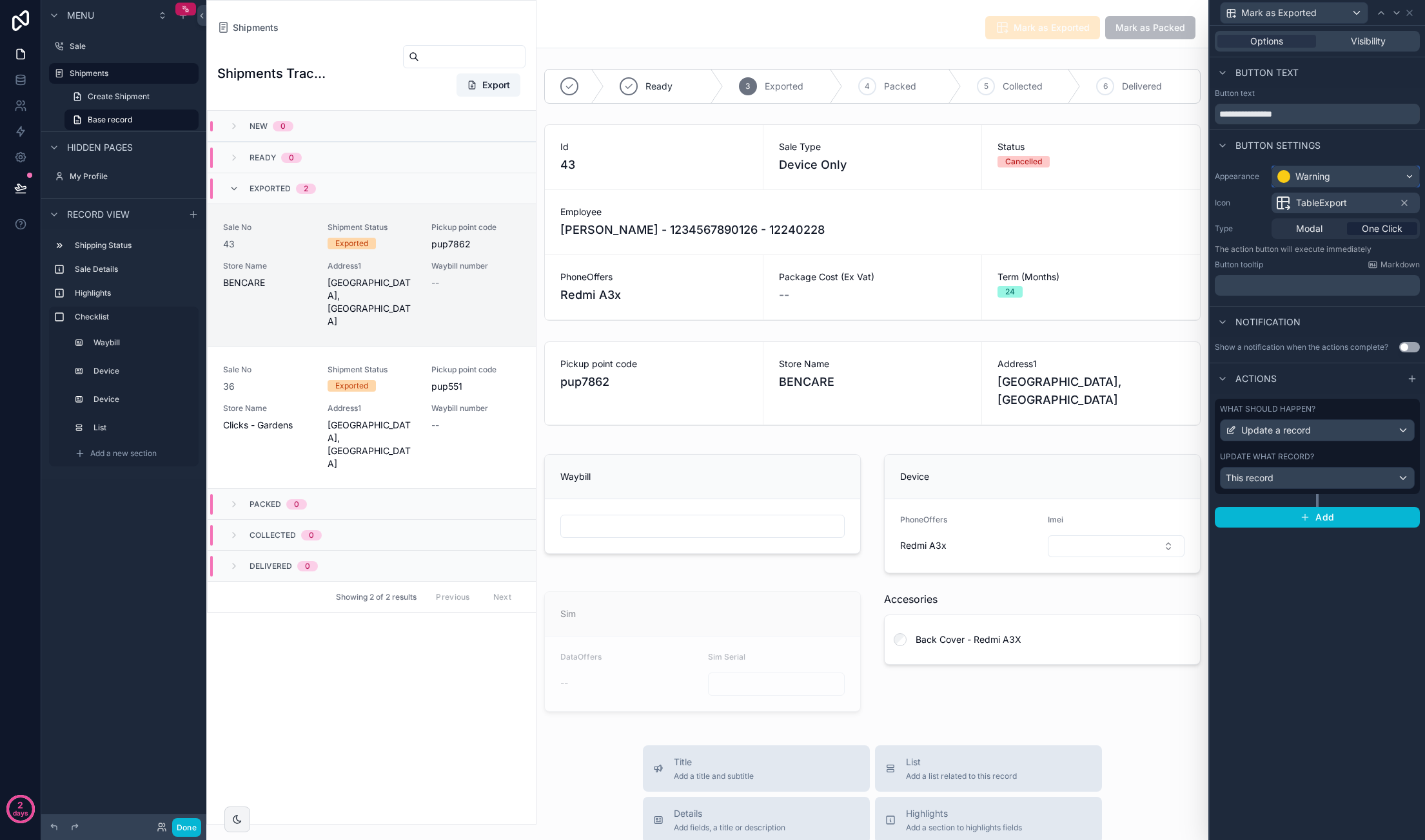
click at [1363, 170] on div "Warning" at bounding box center [1345, 176] width 147 height 20
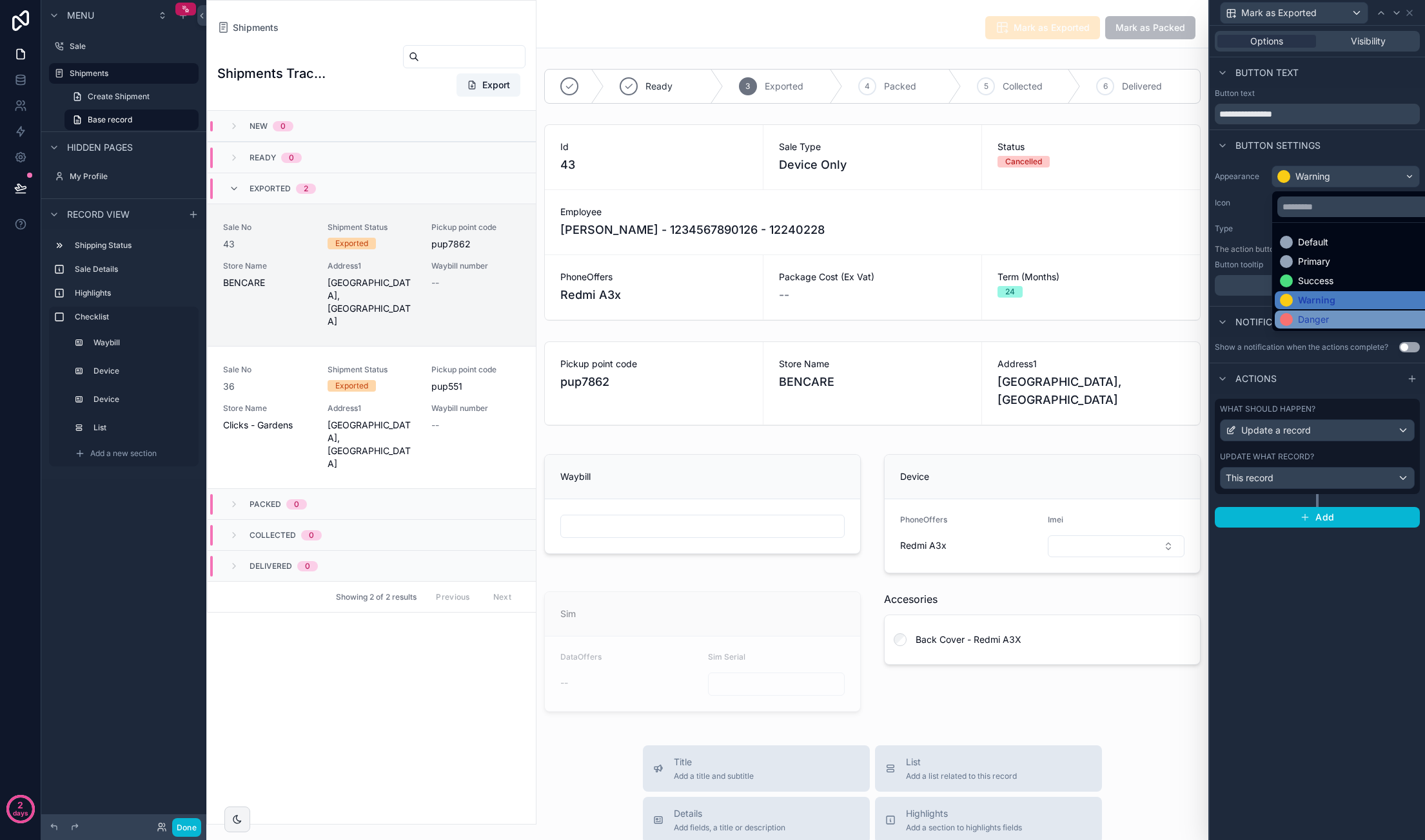
click at [1350, 317] on div "Danger" at bounding box center [1360, 319] width 162 height 13
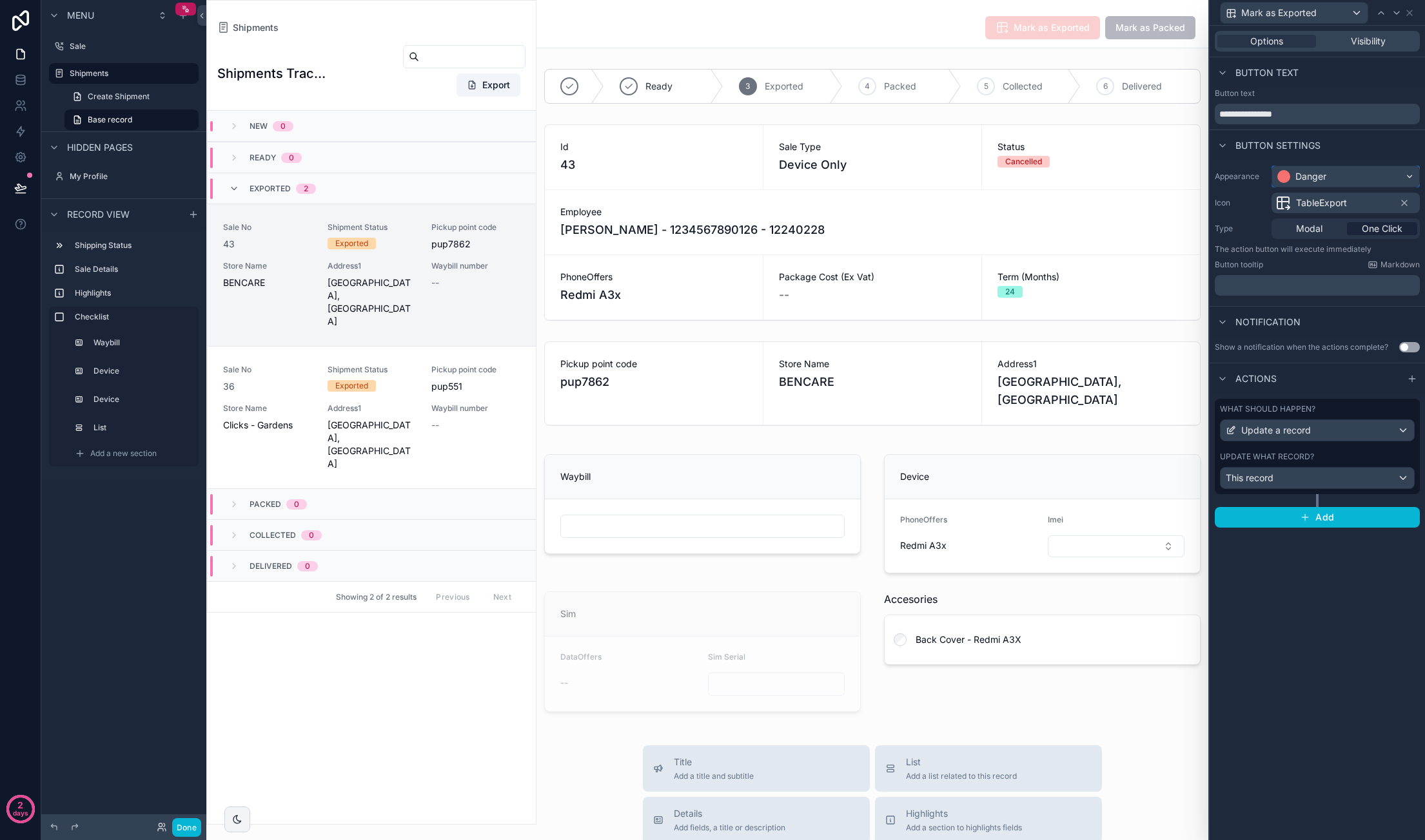
click at [1334, 178] on div "Danger" at bounding box center [1345, 176] width 147 height 20
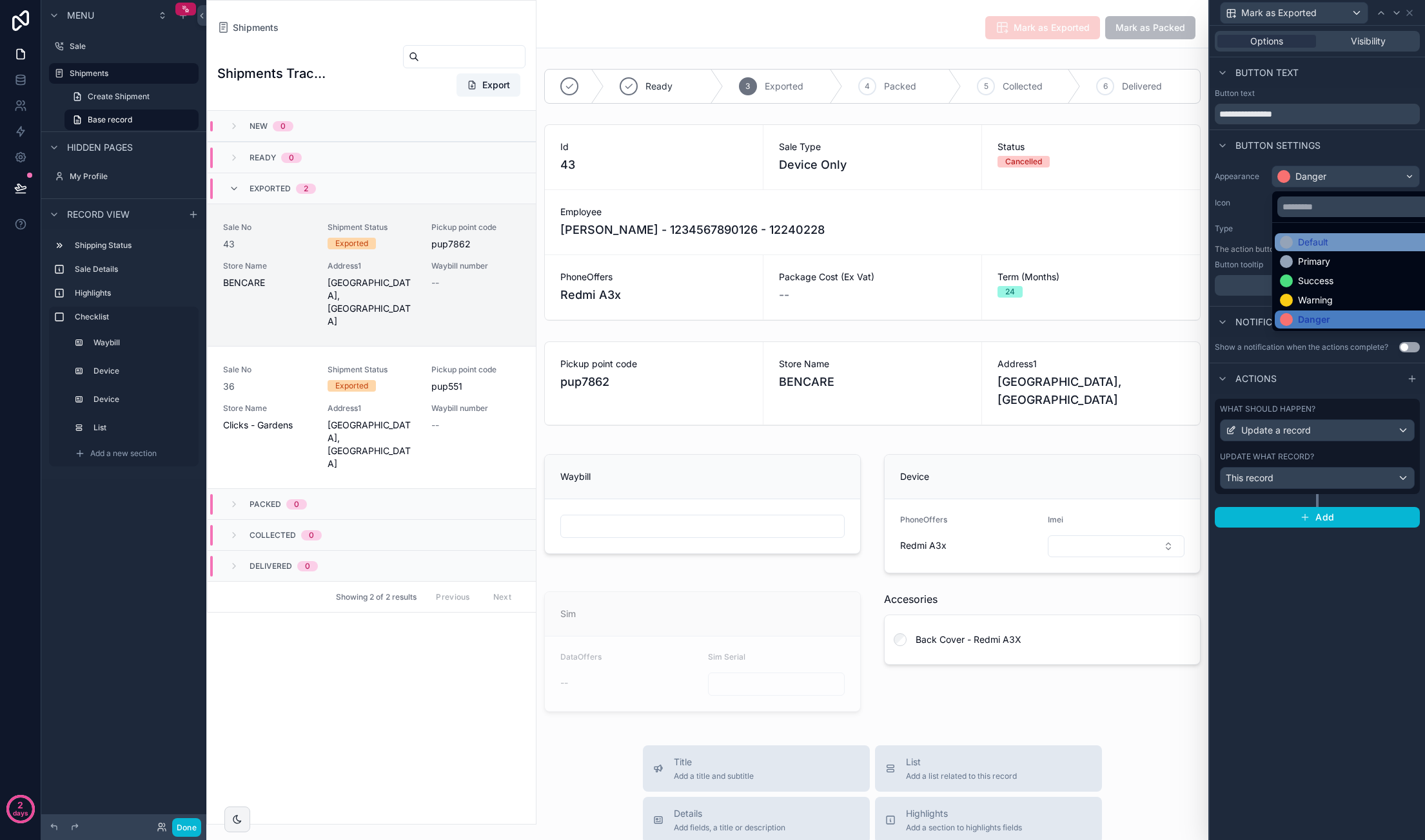
click at [1341, 237] on div "Default" at bounding box center [1360, 242] width 162 height 13
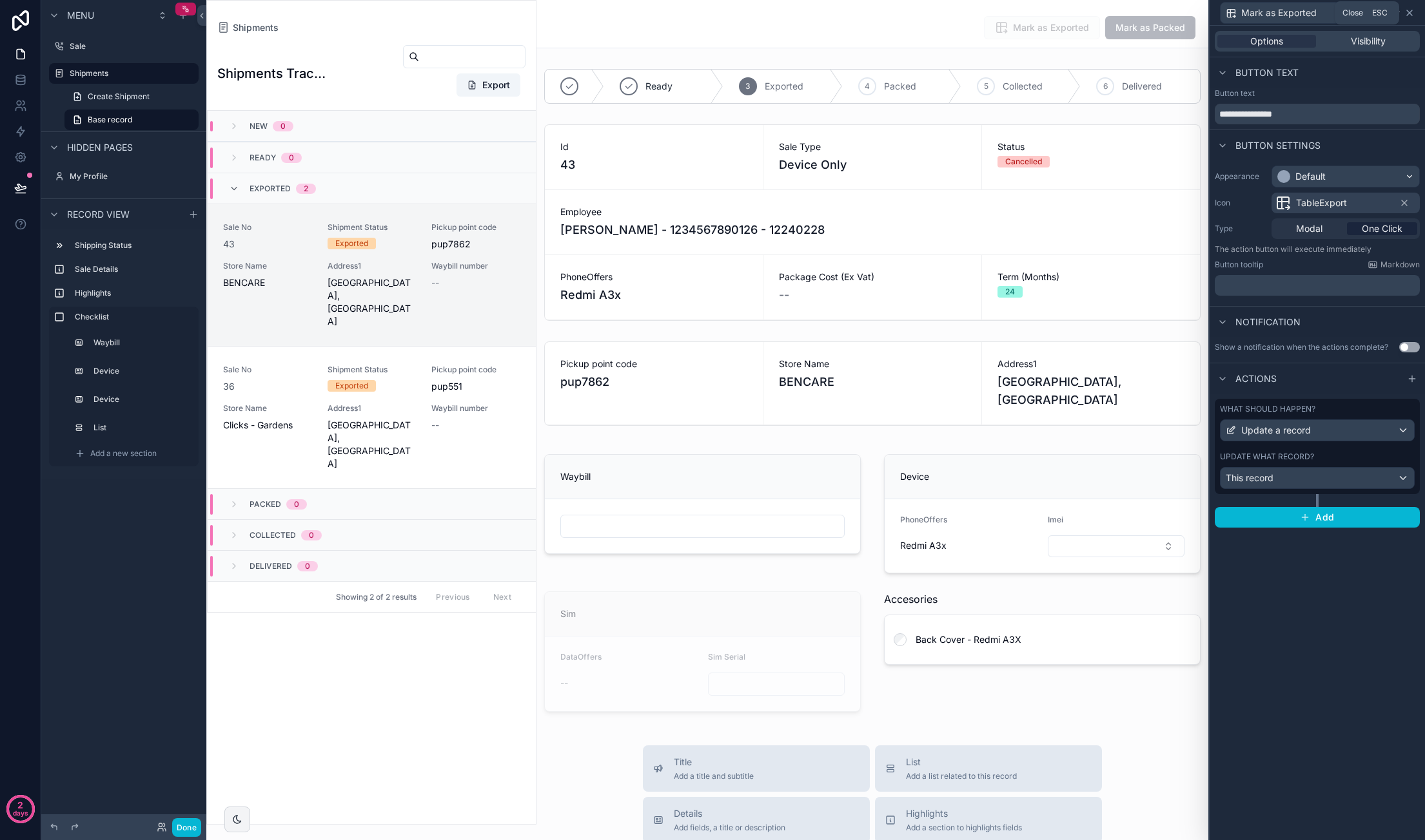
click at [1408, 12] on icon at bounding box center [1409, 13] width 5 height 5
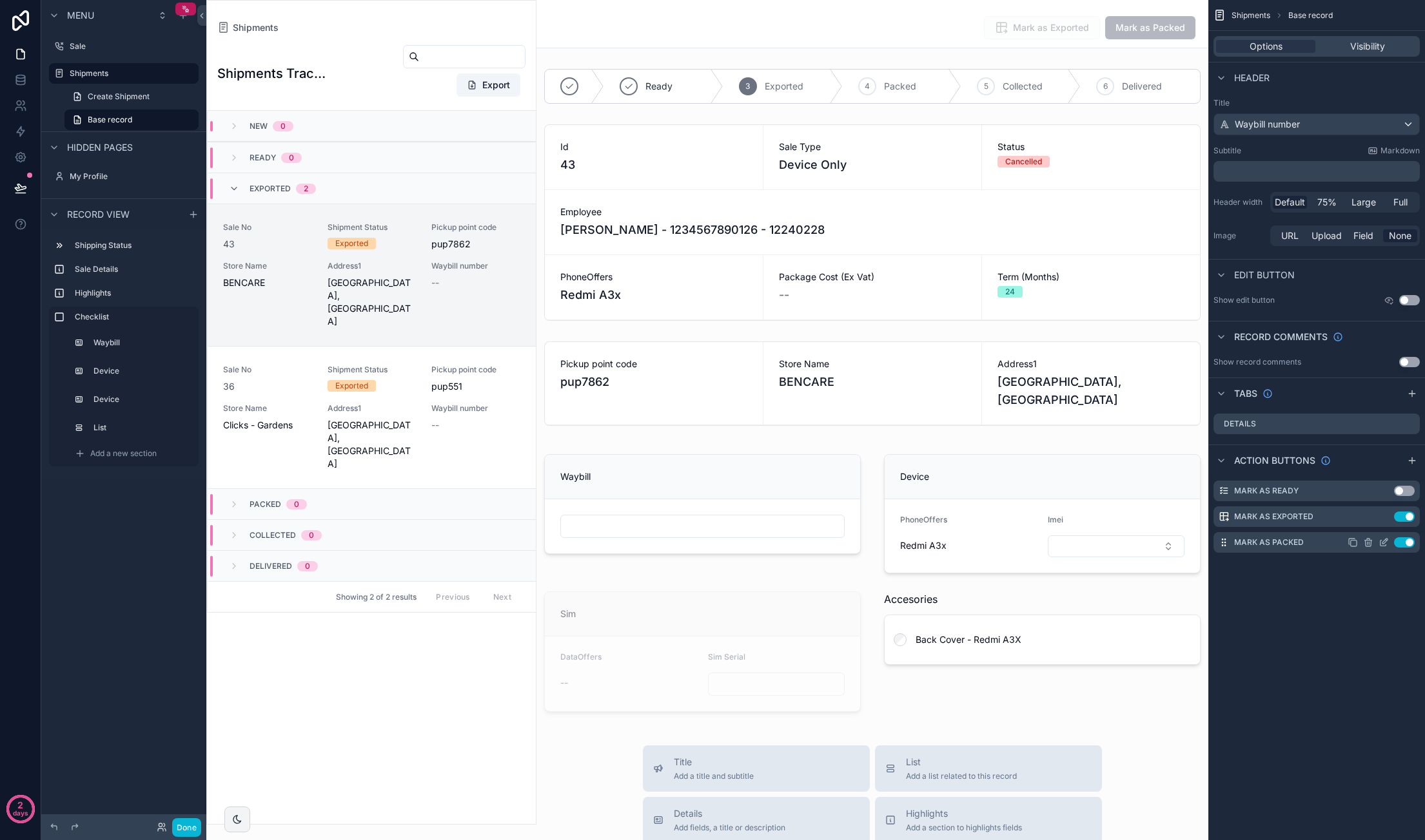
click at [1384, 541] on icon "scrollable content" at bounding box center [1384, 541] width 5 height 5
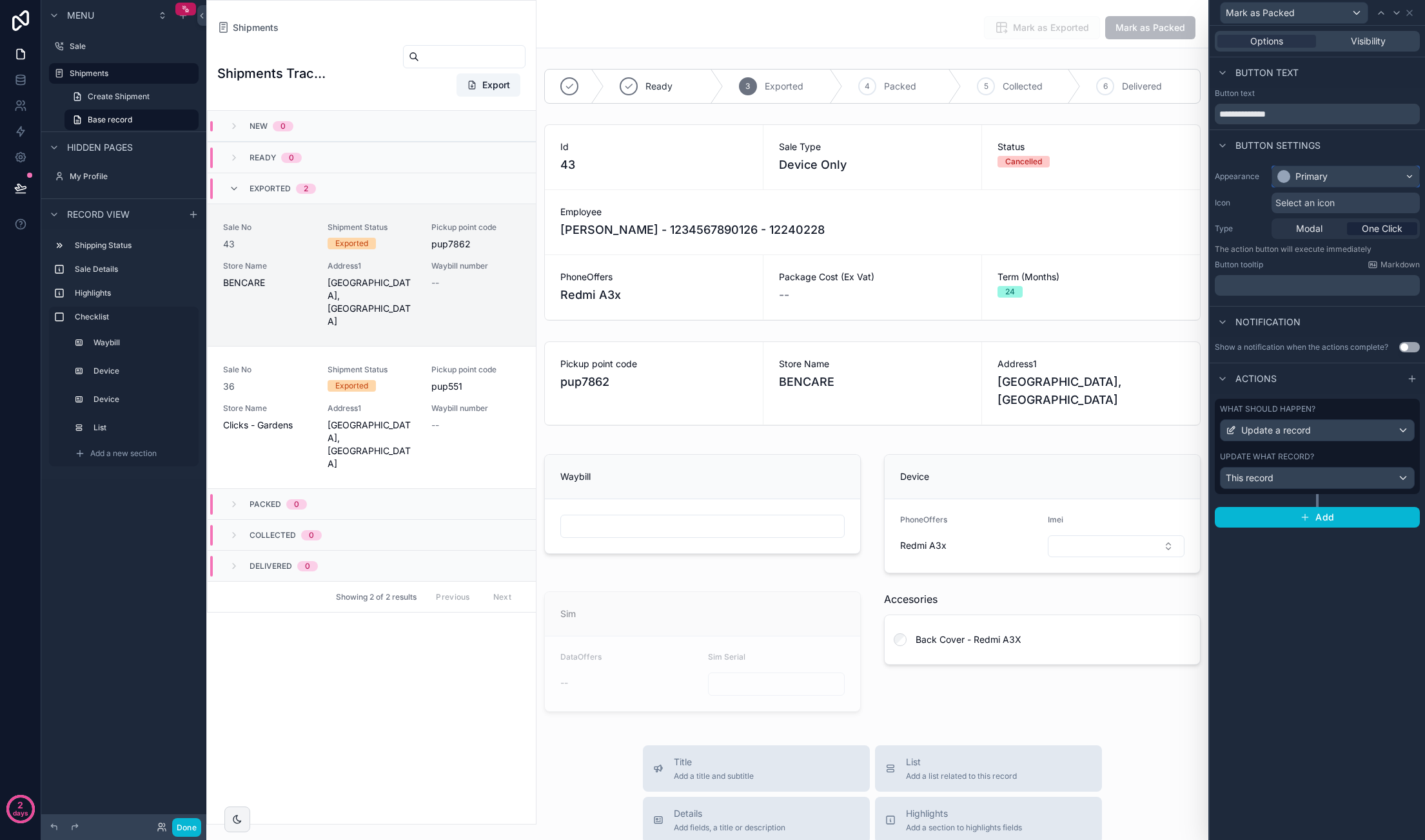
click at [1357, 175] on div "Primary" at bounding box center [1345, 176] width 147 height 20
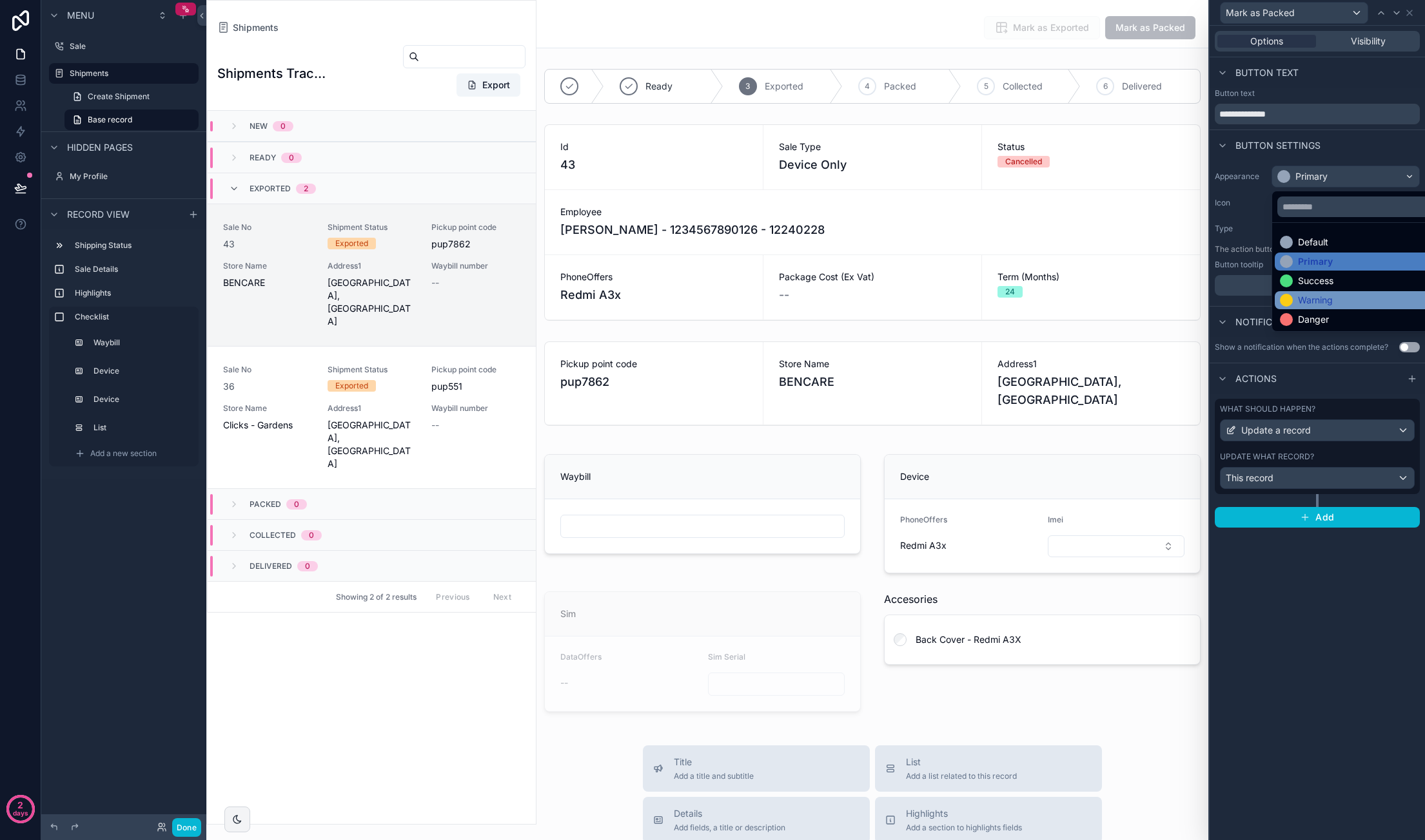
click at [1379, 295] on div "Warning" at bounding box center [1360, 300] width 162 height 13
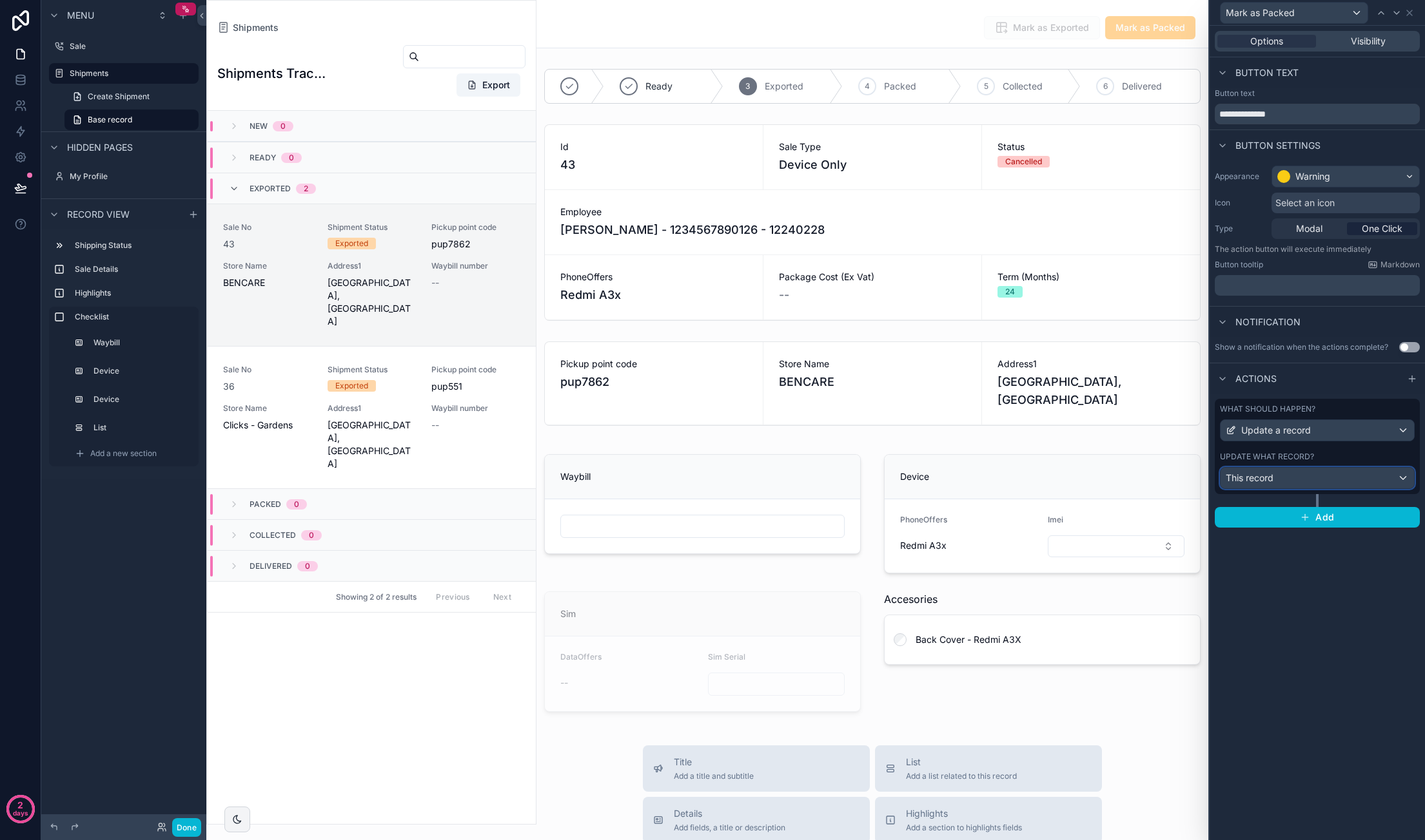
click at [1338, 475] on div "This record" at bounding box center [1317, 477] width 193 height 20
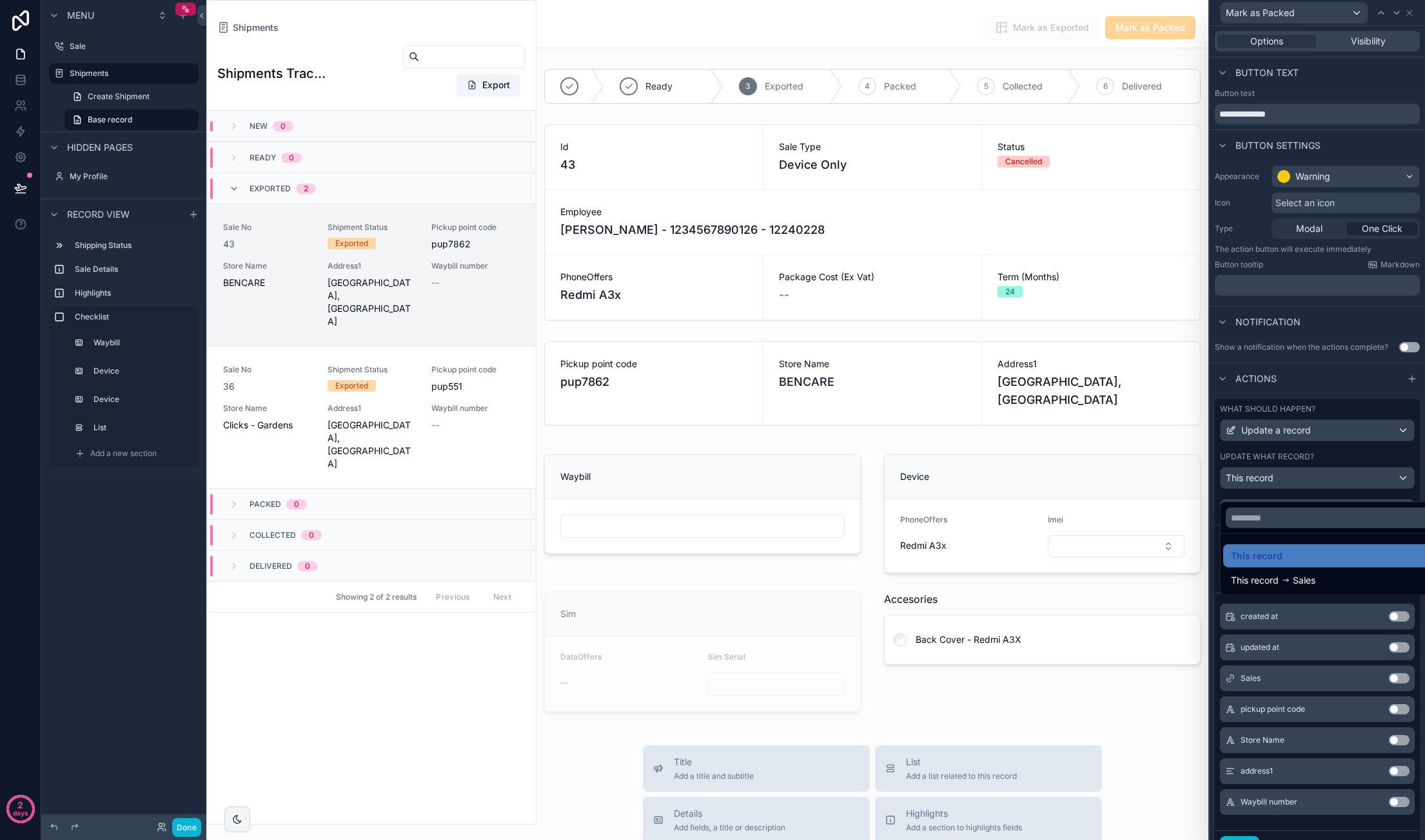
click at [1369, 400] on div at bounding box center [1316, 420] width 215 height 840
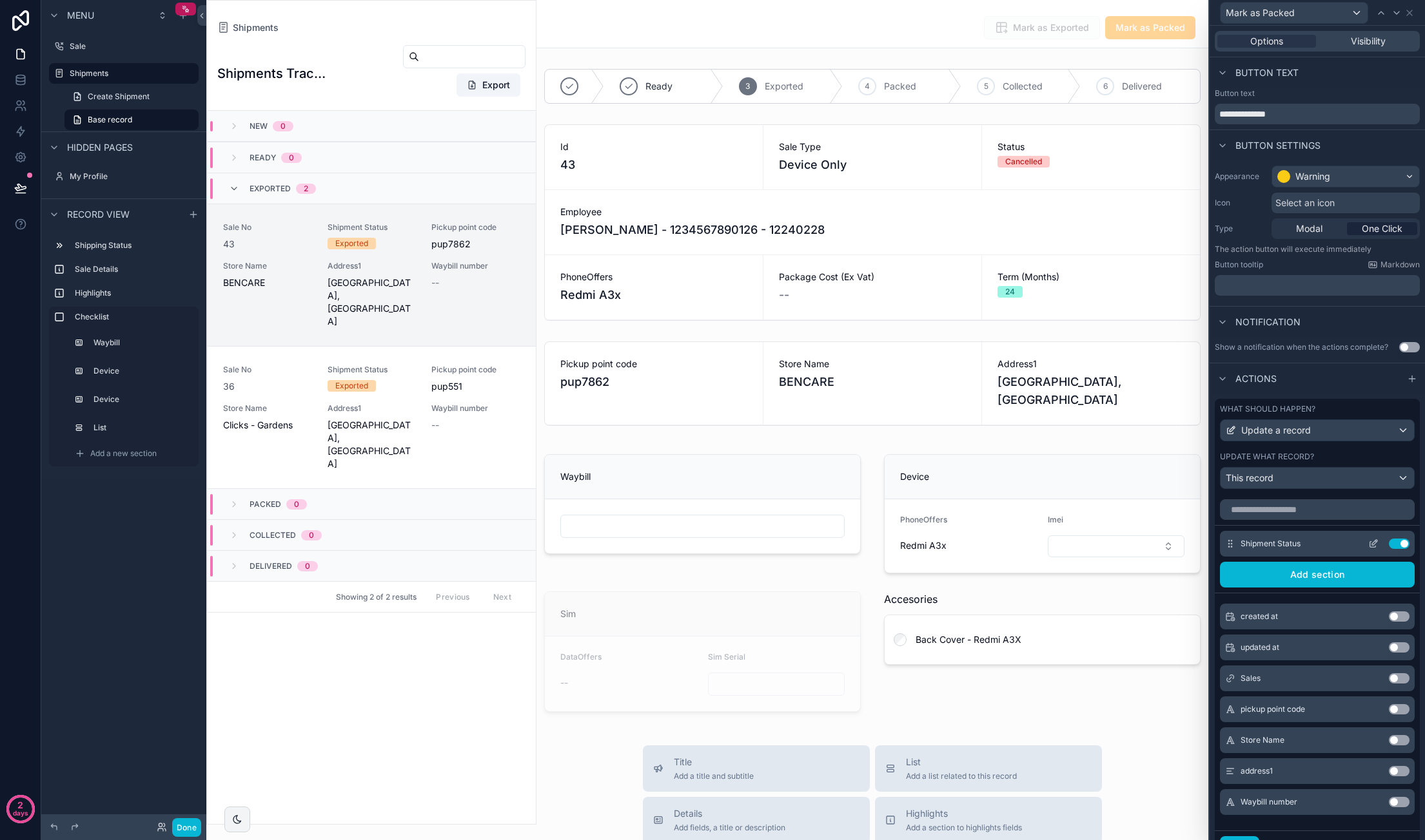
click at [1372, 545] on icon at bounding box center [1374, 542] width 5 height 5
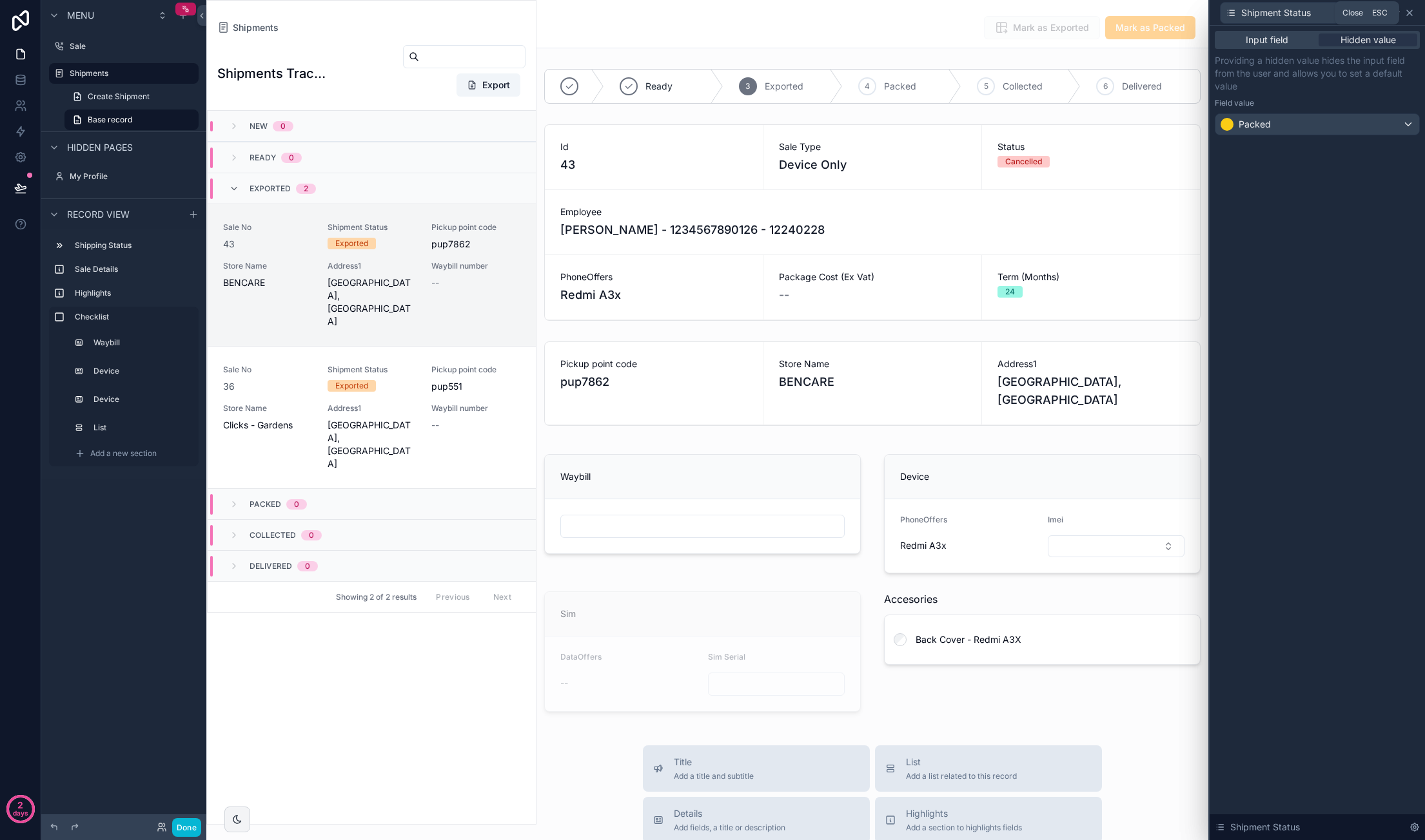
click at [1409, 14] on icon at bounding box center [1409, 13] width 11 height 11
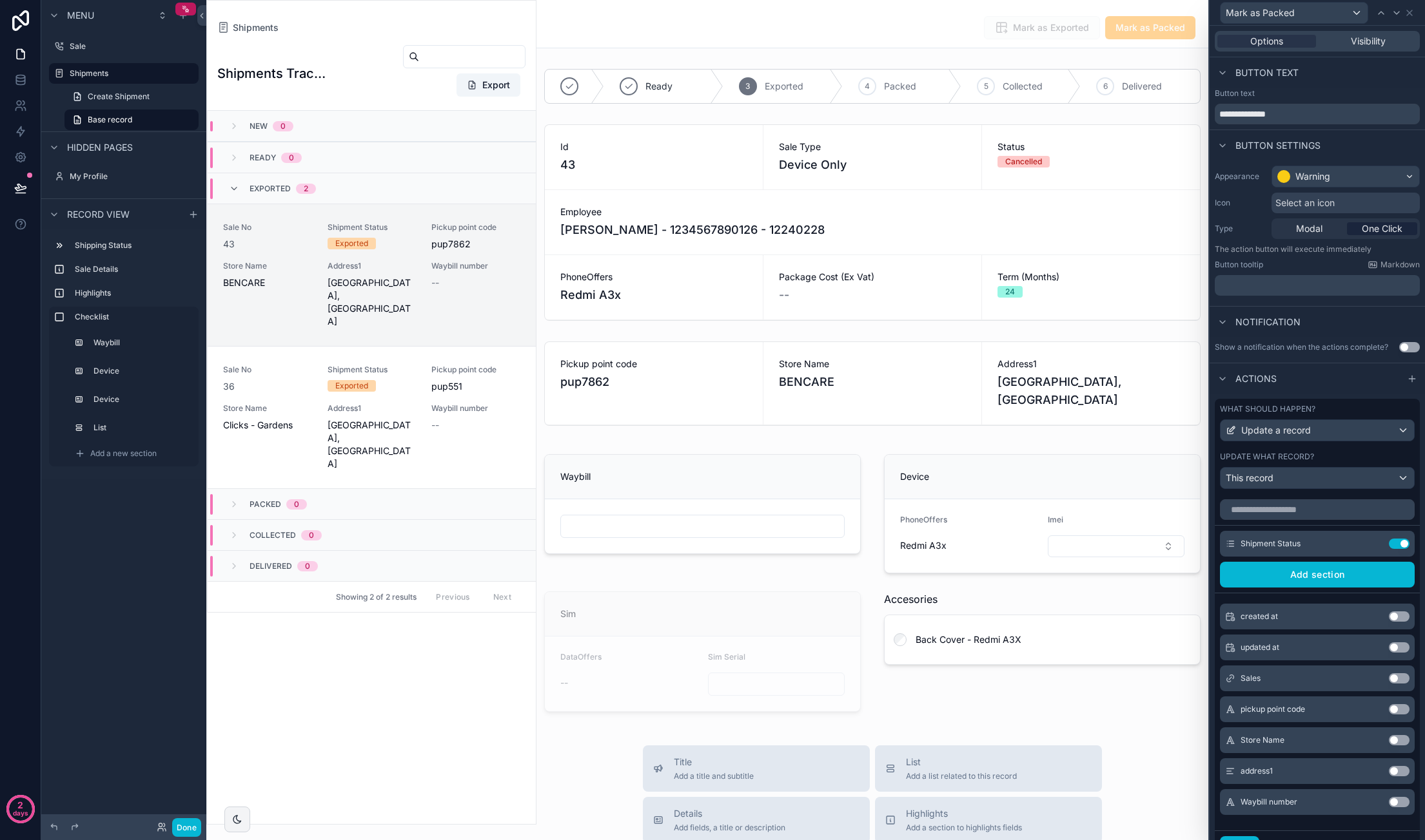
click at [1305, 200] on span "Select an icon" at bounding box center [1304, 203] width 60 height 13
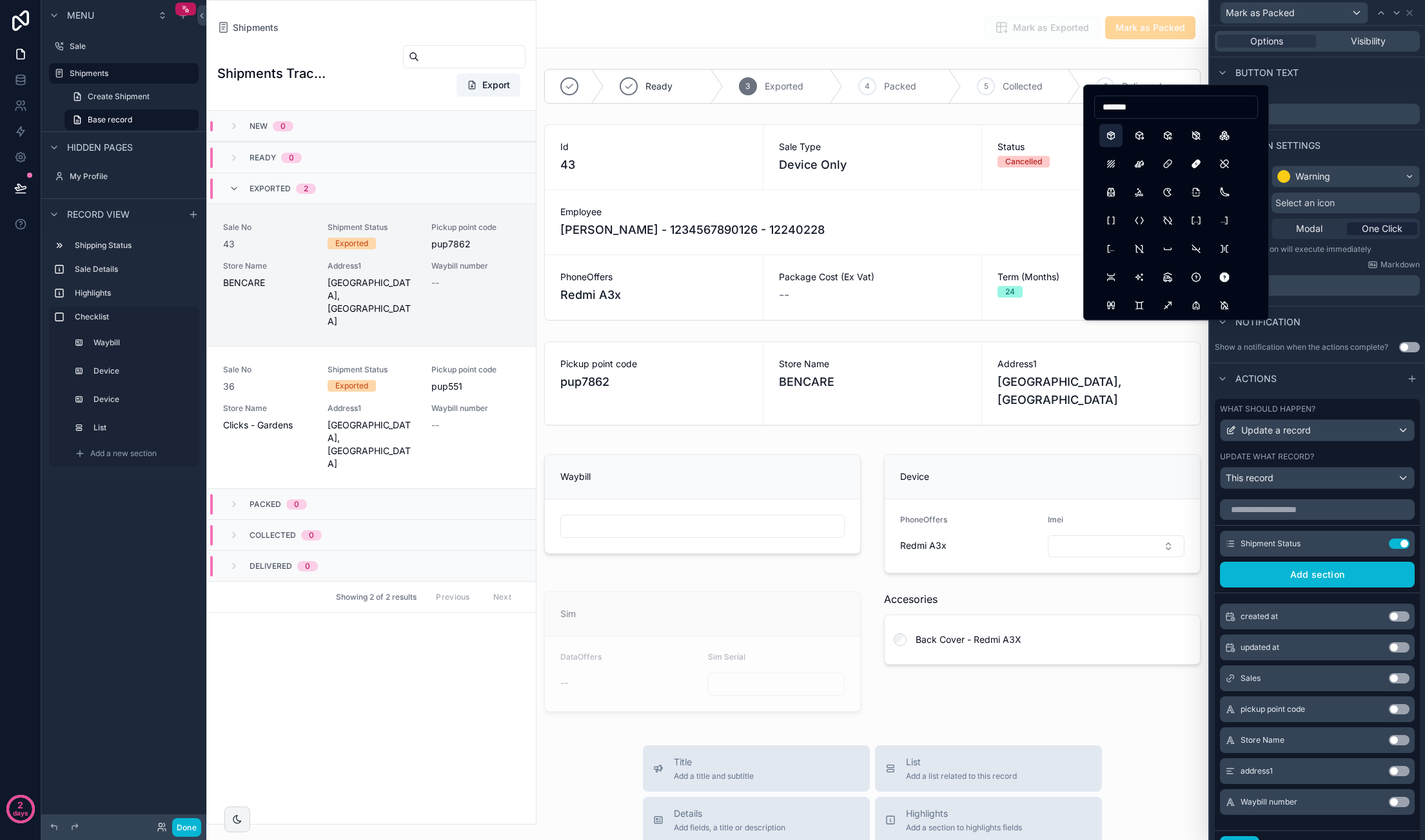
type input "*******"
click at [1110, 139] on button "Package" at bounding box center [1110, 135] width 23 height 23
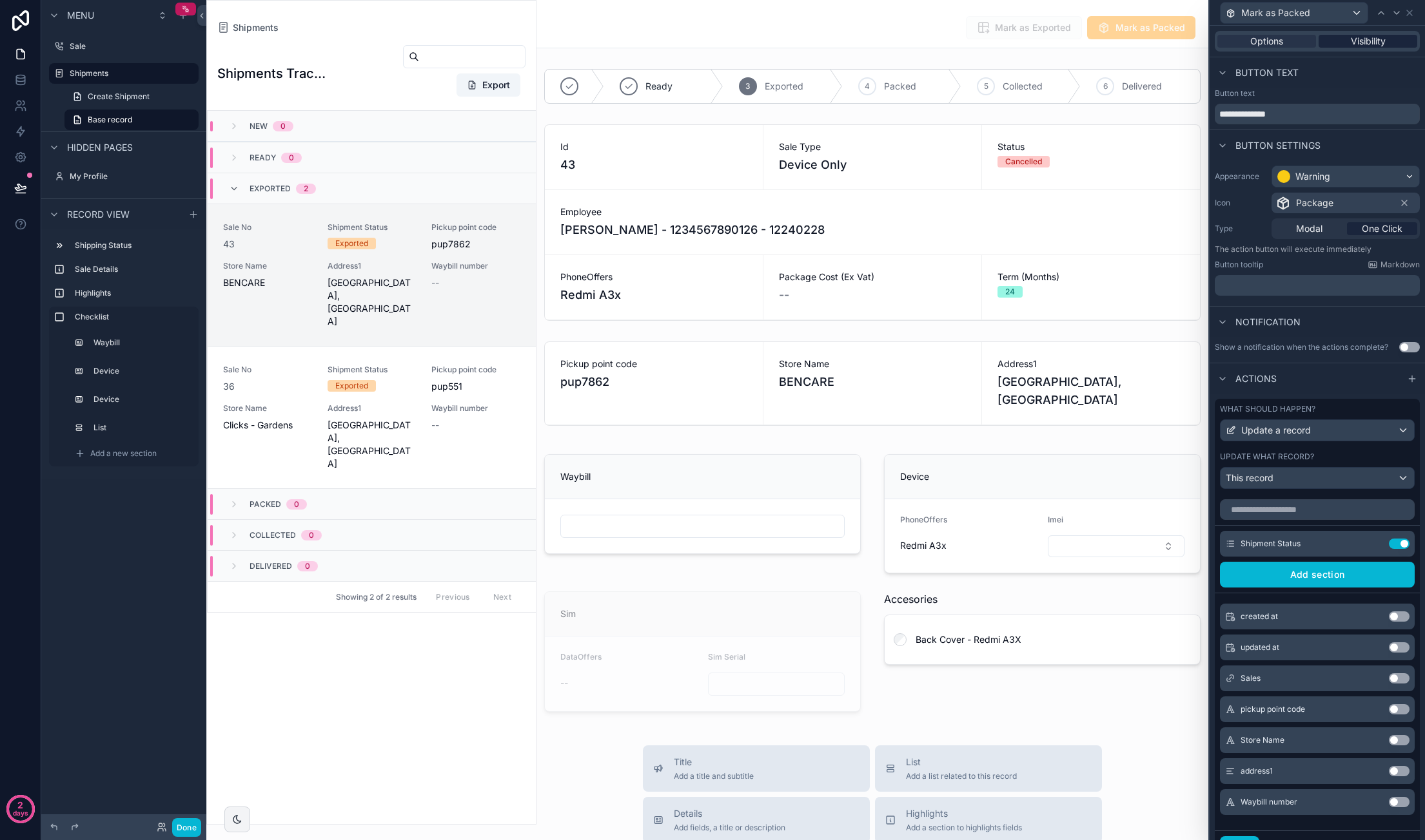
click at [1350, 42] on span "Visibility" at bounding box center [1368, 41] width 35 height 13
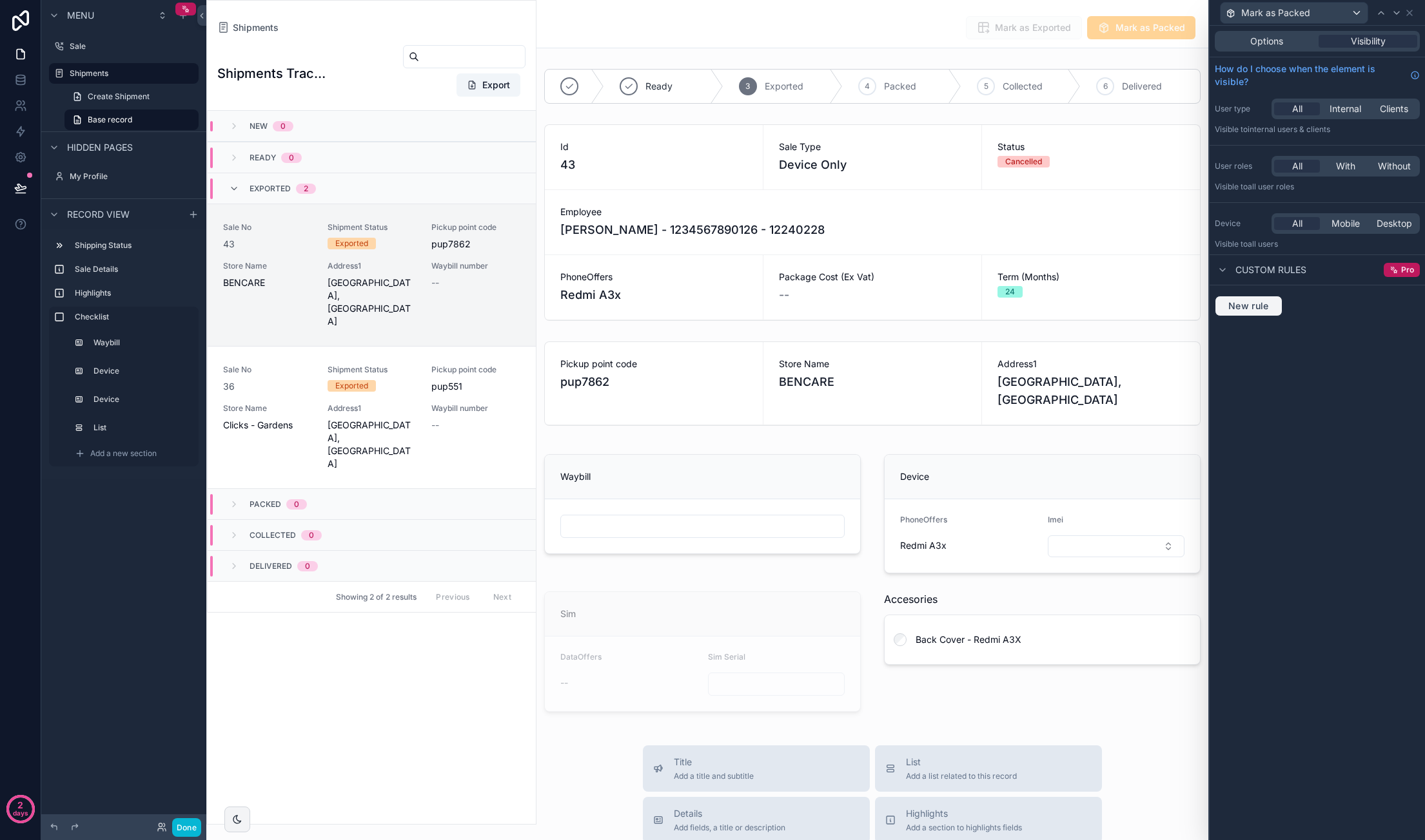
click at [1261, 302] on span "New rule" at bounding box center [1248, 305] width 51 height 11
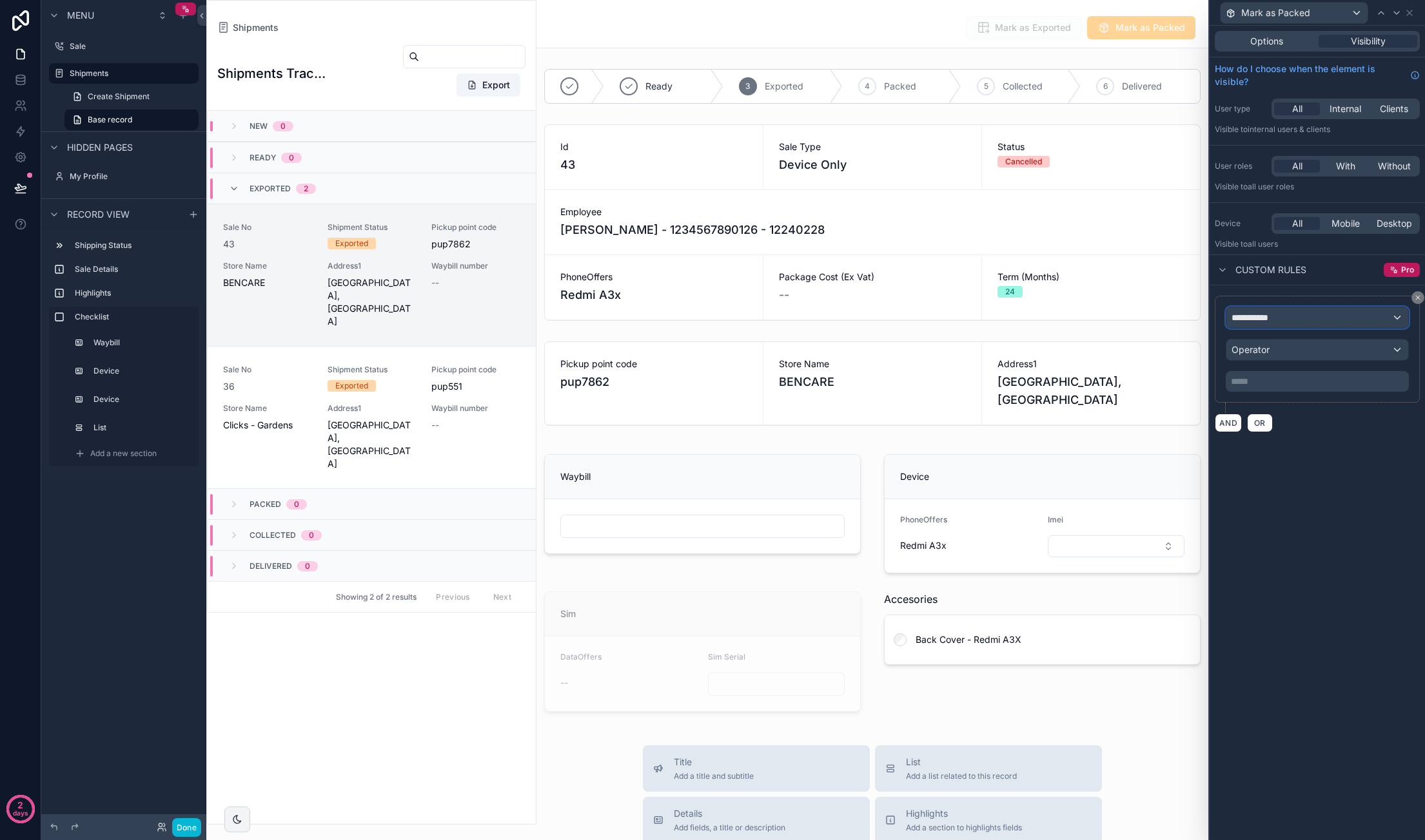
click at [1292, 315] on div "**********" at bounding box center [1316, 317] width 182 height 20
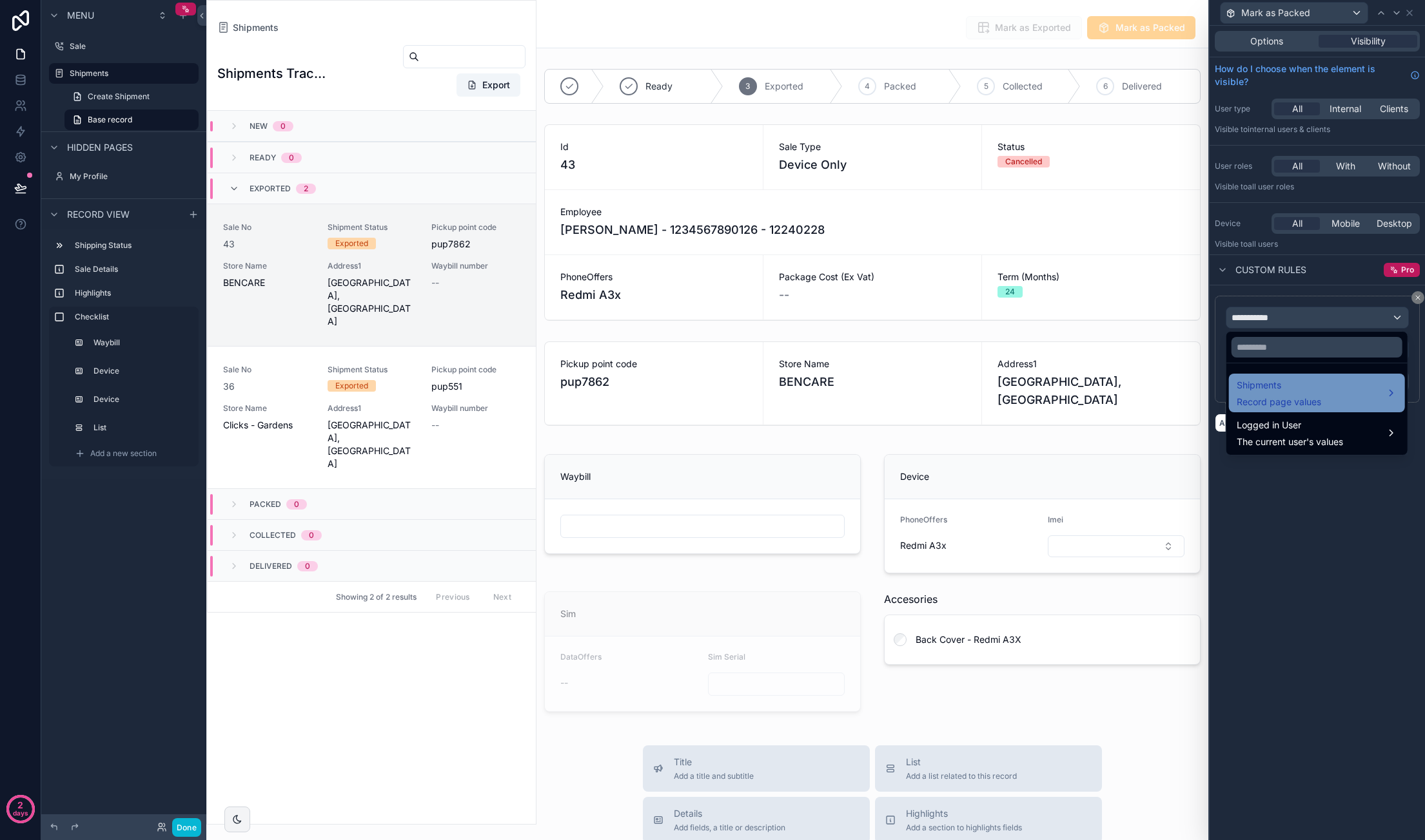
click at [1302, 396] on span "Record page values" at bounding box center [1279, 402] width 84 height 13
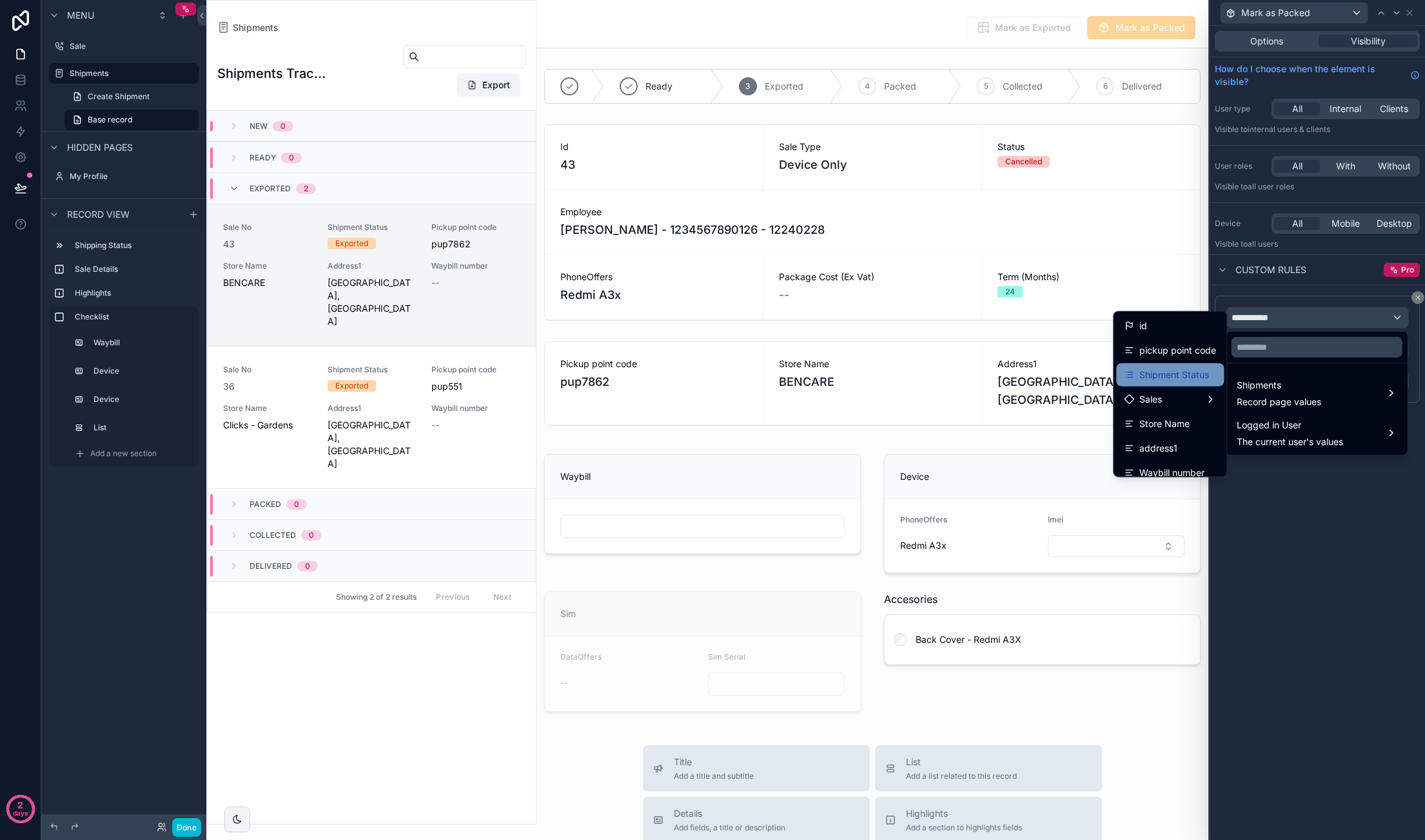
click at [1183, 368] on span "Shipment Status" at bounding box center [1174, 375] width 69 height 16
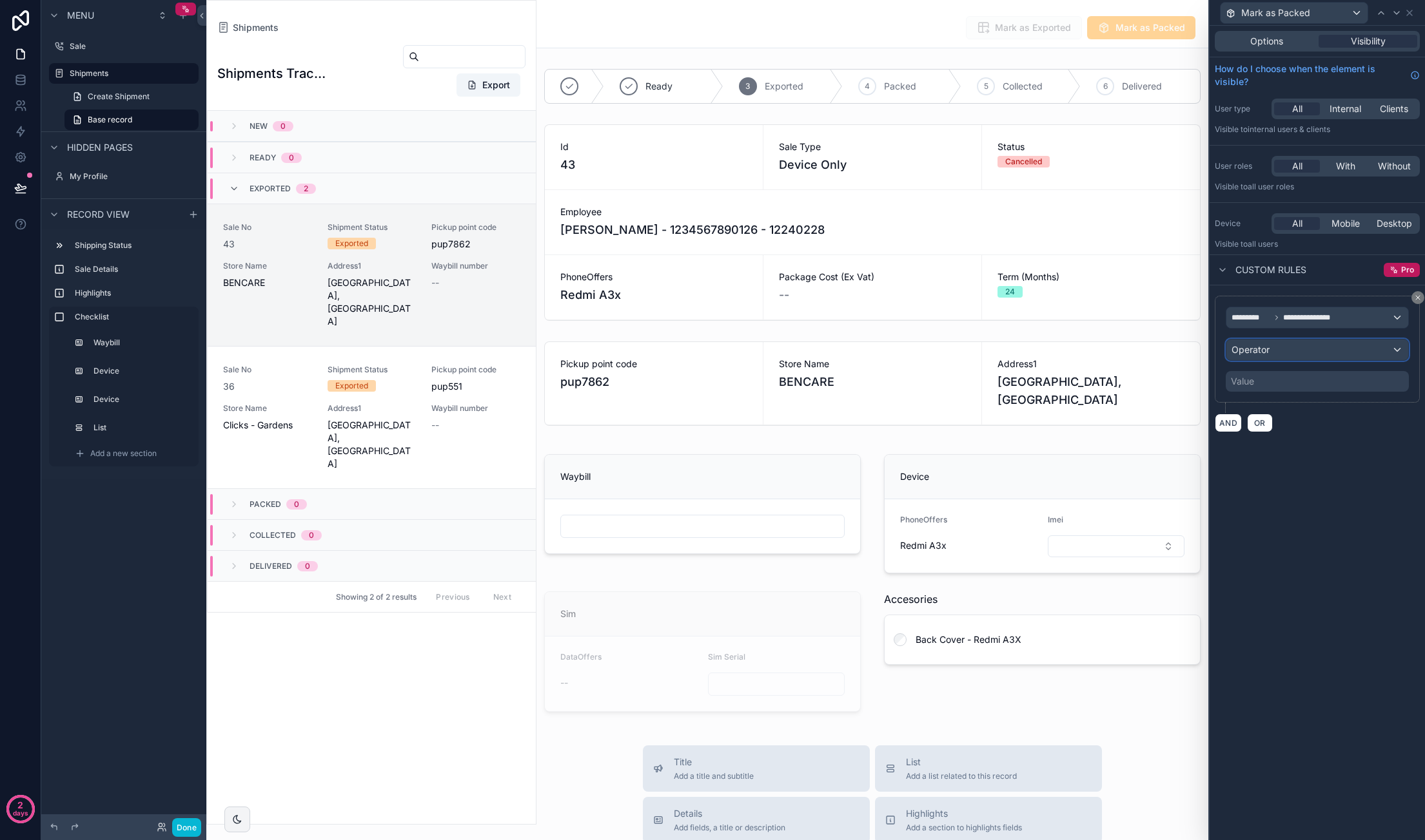
click at [1291, 339] on button "Operator" at bounding box center [1317, 350] width 183 height 22
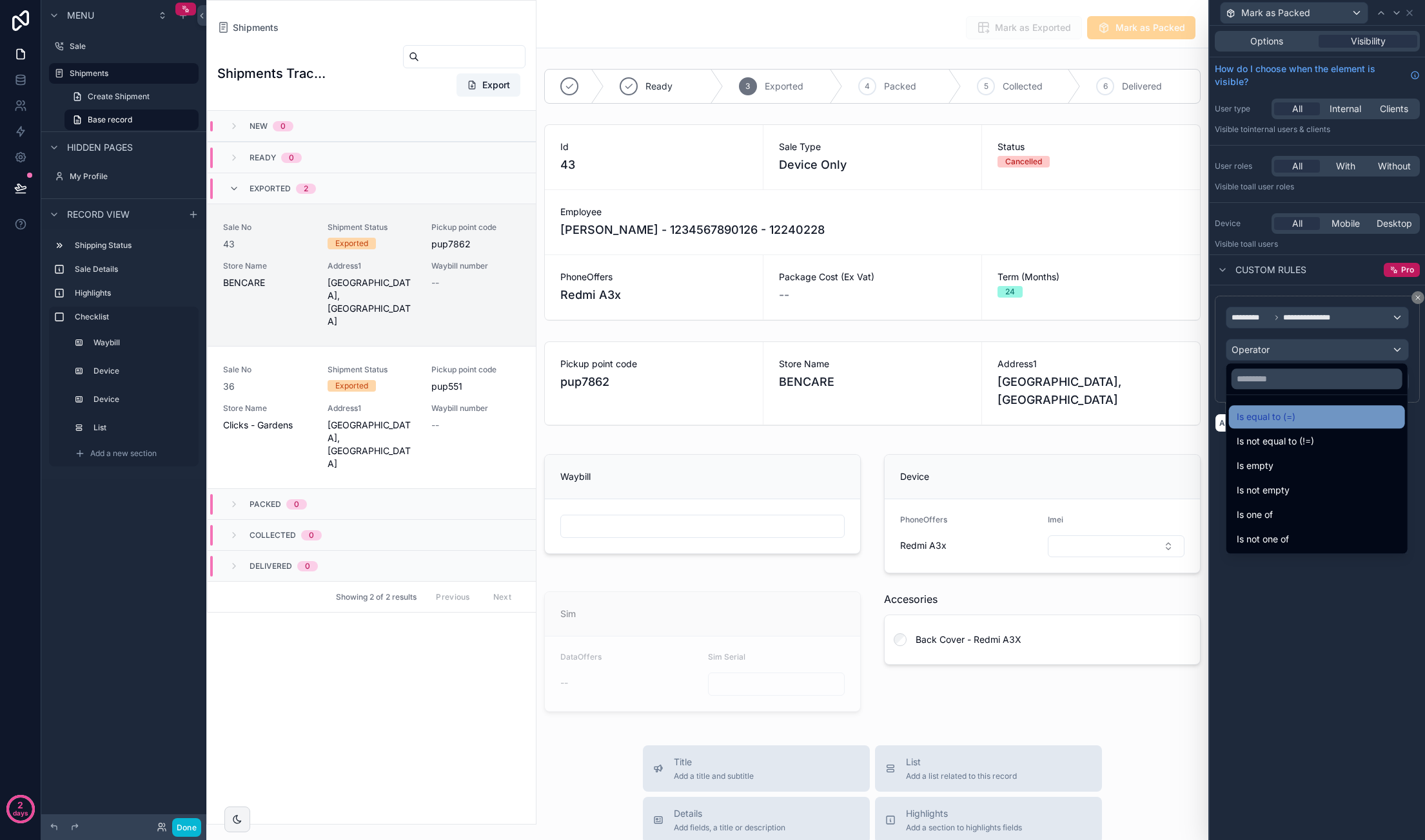
click at [1276, 415] on span "Is equal to (=)" at bounding box center [1266, 417] width 59 height 16
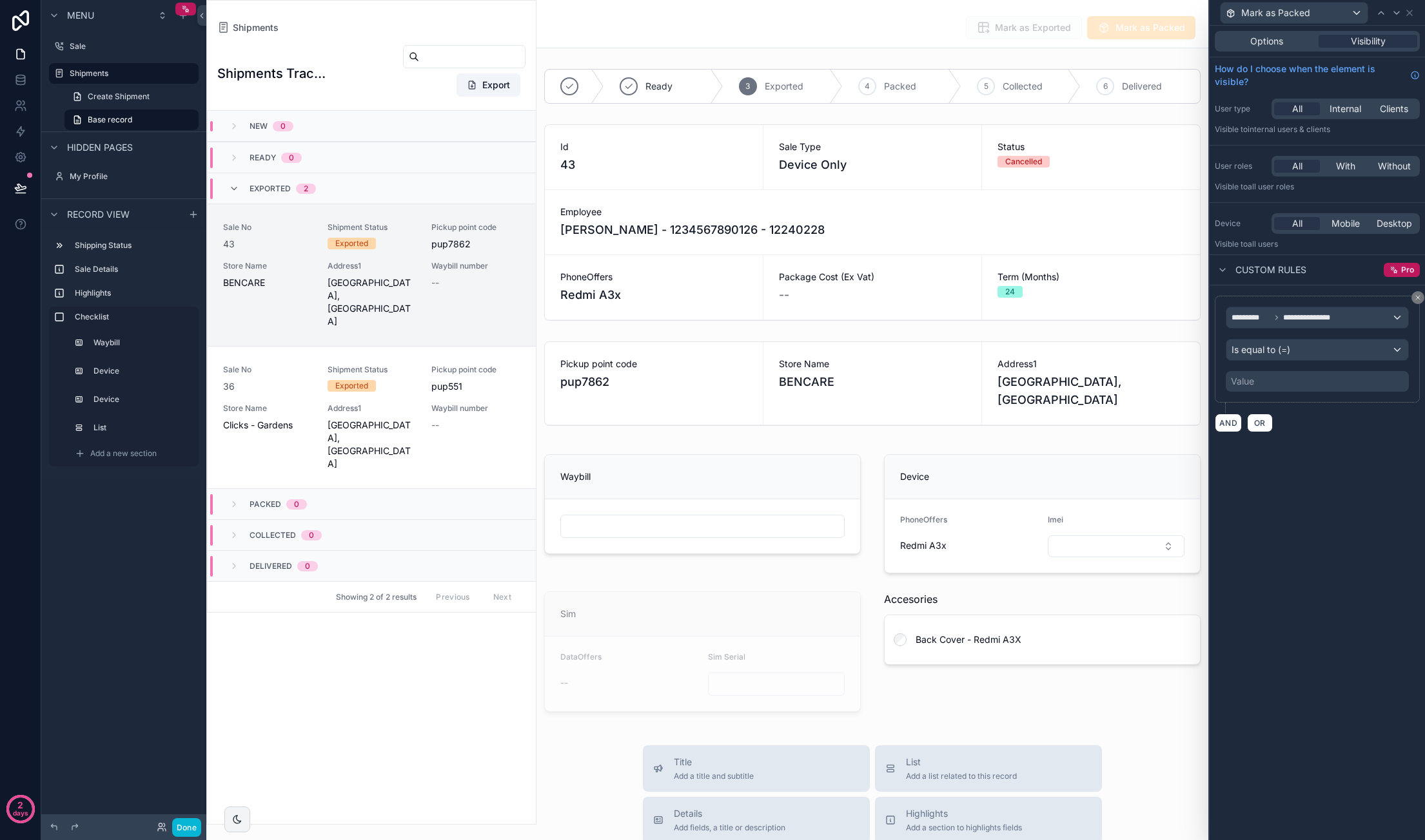
click at [1282, 379] on div "Value" at bounding box center [1317, 381] width 183 height 20
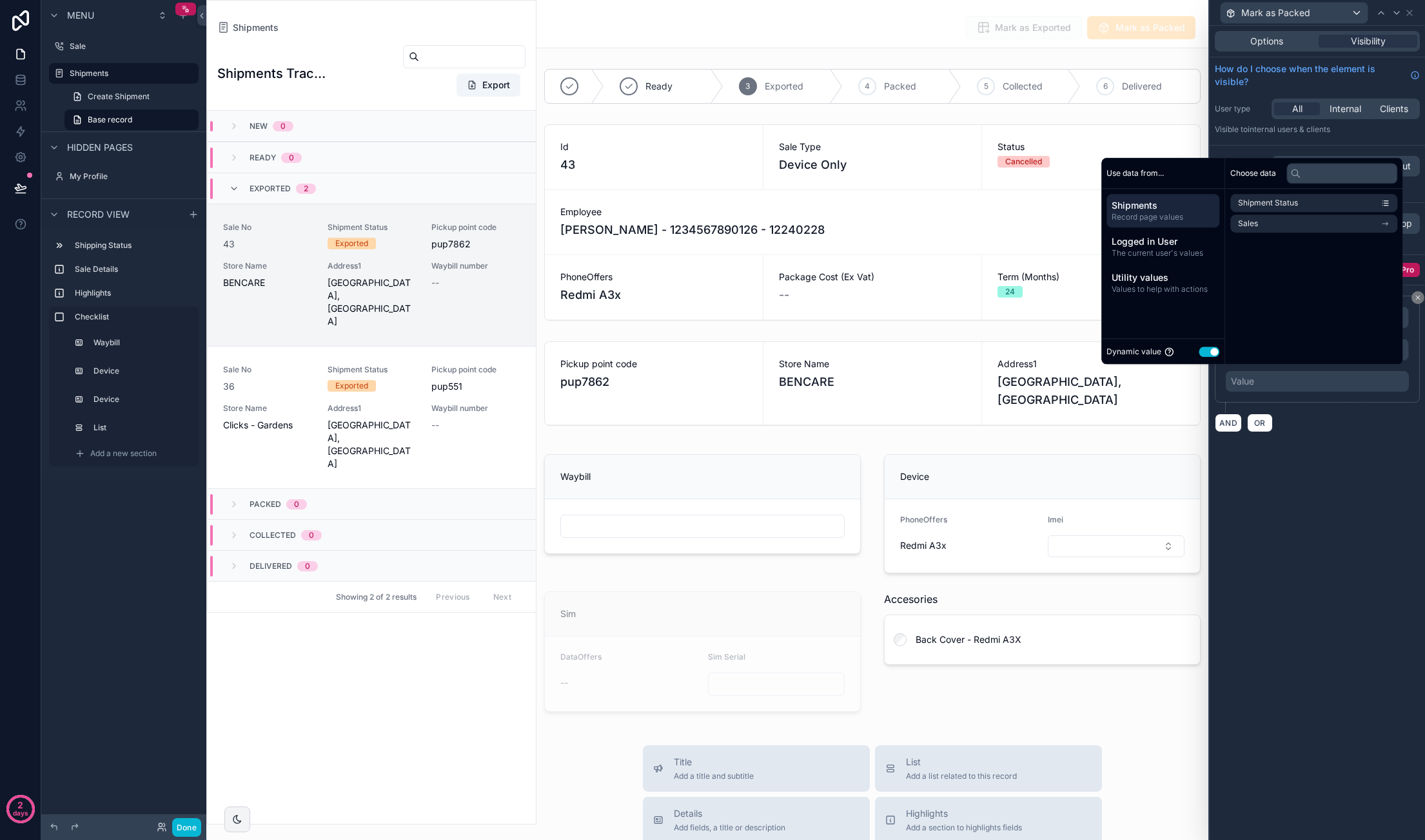
click at [1208, 348] on button "Use setting" at bounding box center [1208, 352] width 20 height 11
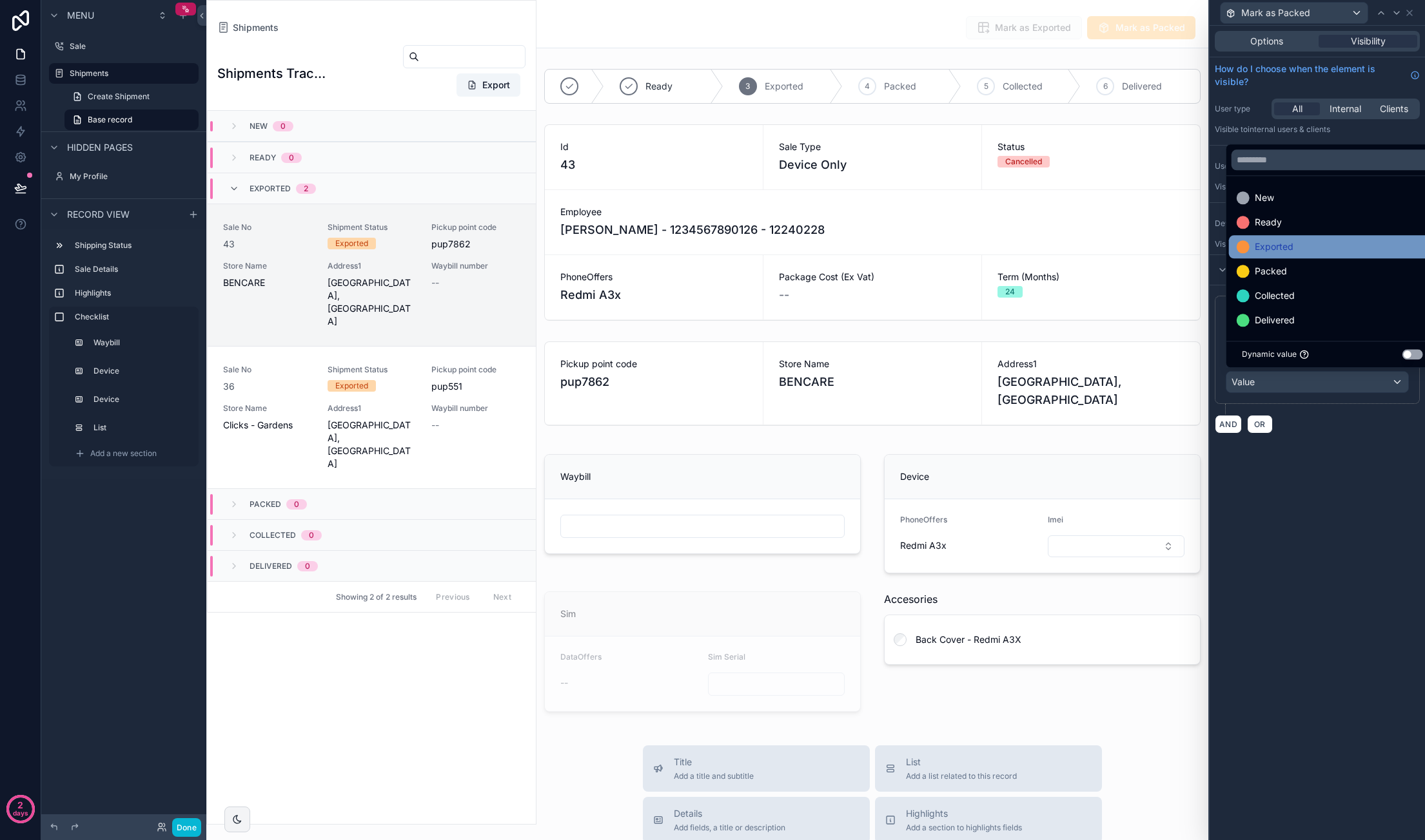
click at [1321, 253] on div "Exported" at bounding box center [1332, 247] width 192 height 16
click at [1336, 523] on div "**********" at bounding box center [1316, 433] width 215 height 814
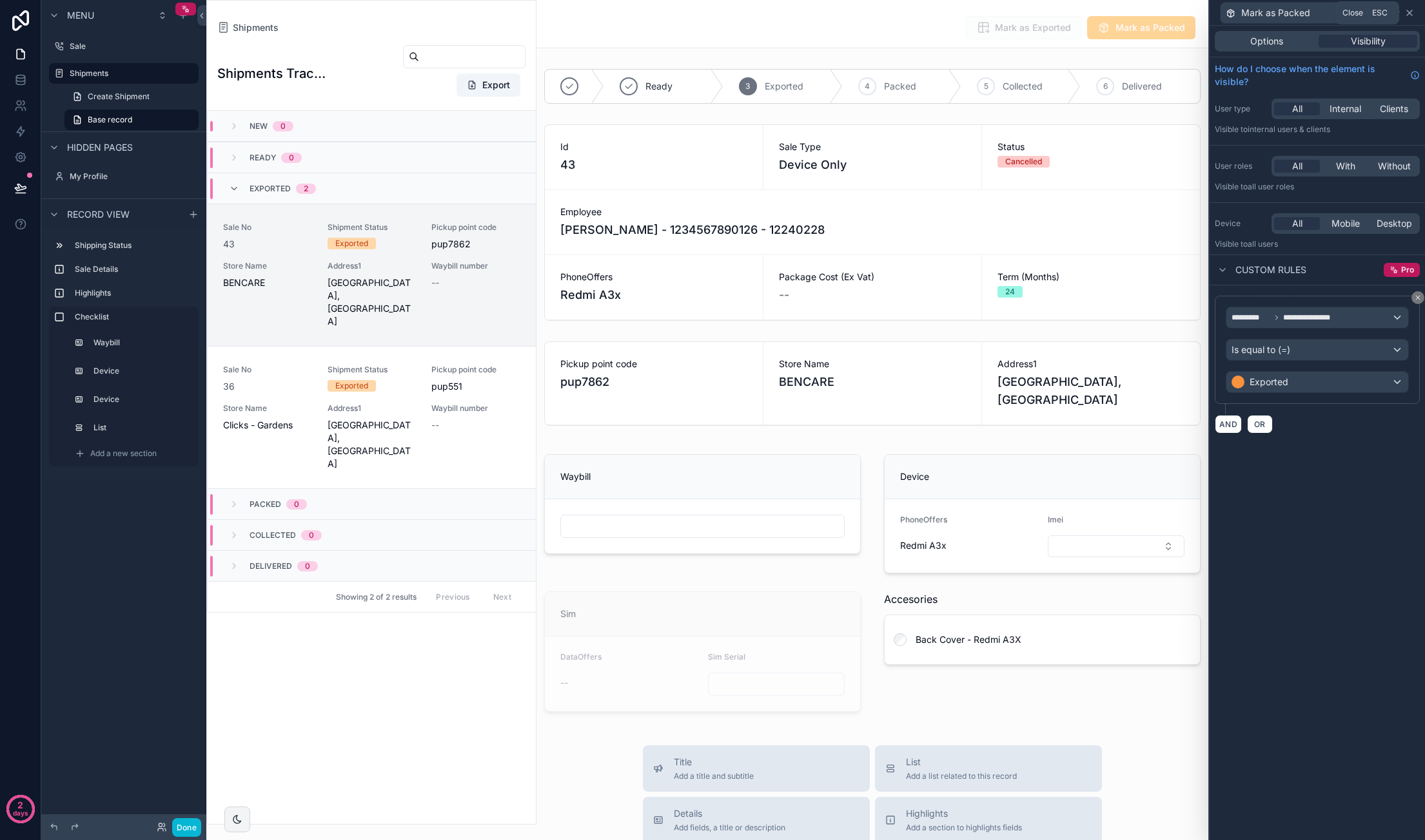
click at [1412, 17] on icon at bounding box center [1409, 13] width 11 height 11
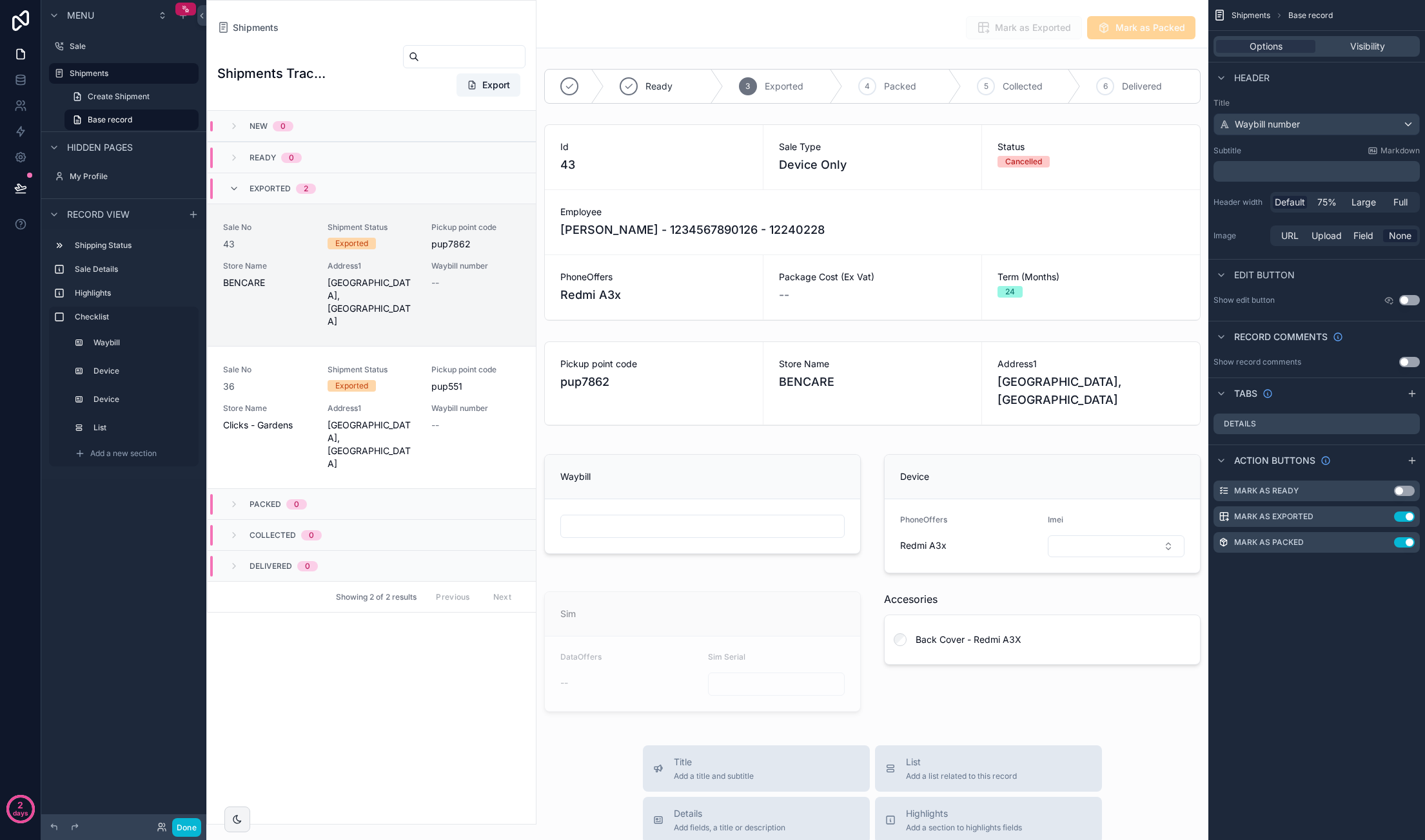
click at [1307, 629] on div "Shipments Base record Options Visibility Header Title Waybill number Subtitle M…" at bounding box center [1316, 420] width 217 height 840
click at [1408, 461] on icon "scrollable content" at bounding box center [1412, 461] width 11 height 11
click at [1381, 568] on icon "scrollable content" at bounding box center [1384, 569] width 11 height 11
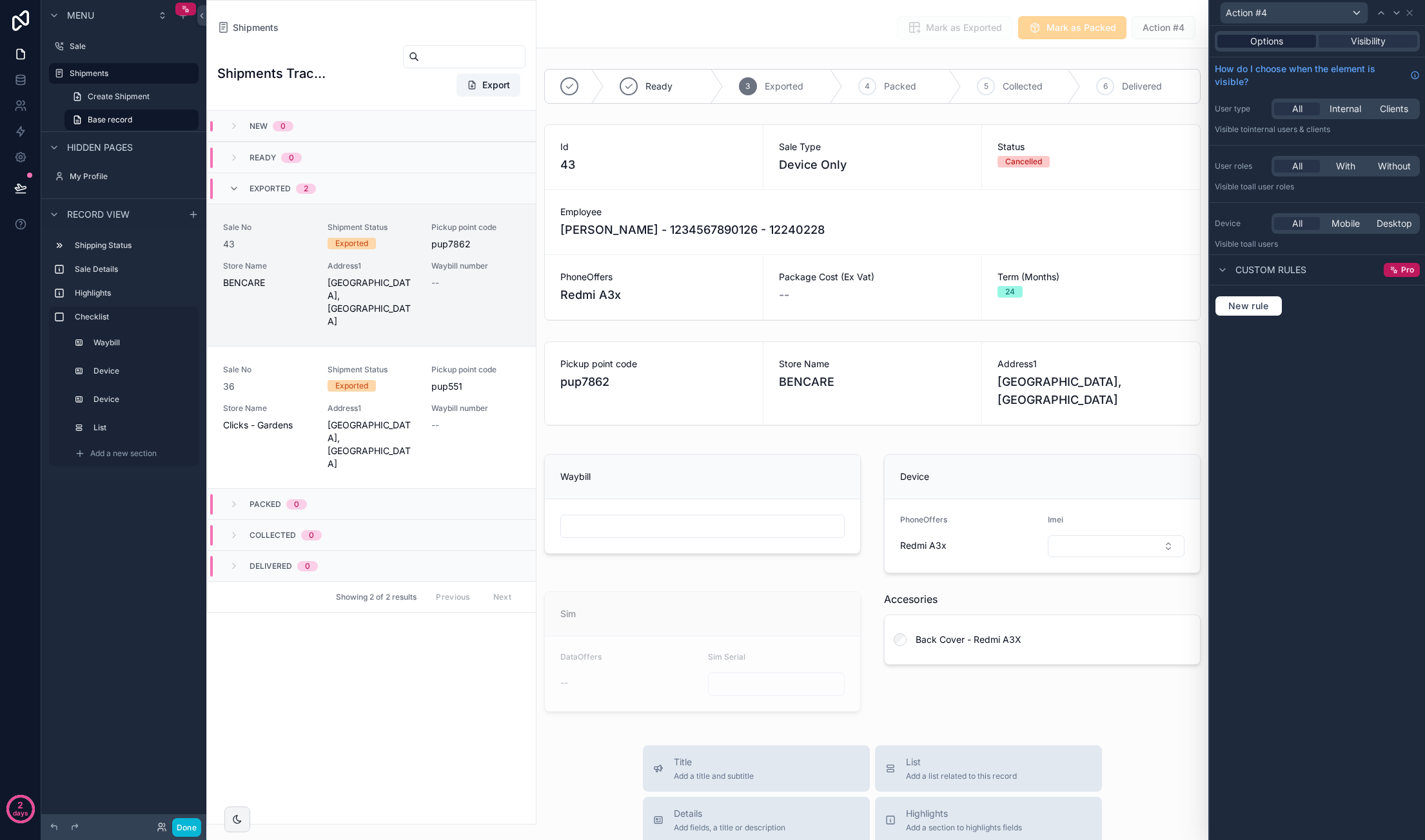
click at [1288, 44] on div "Options" at bounding box center [1266, 41] width 99 height 13
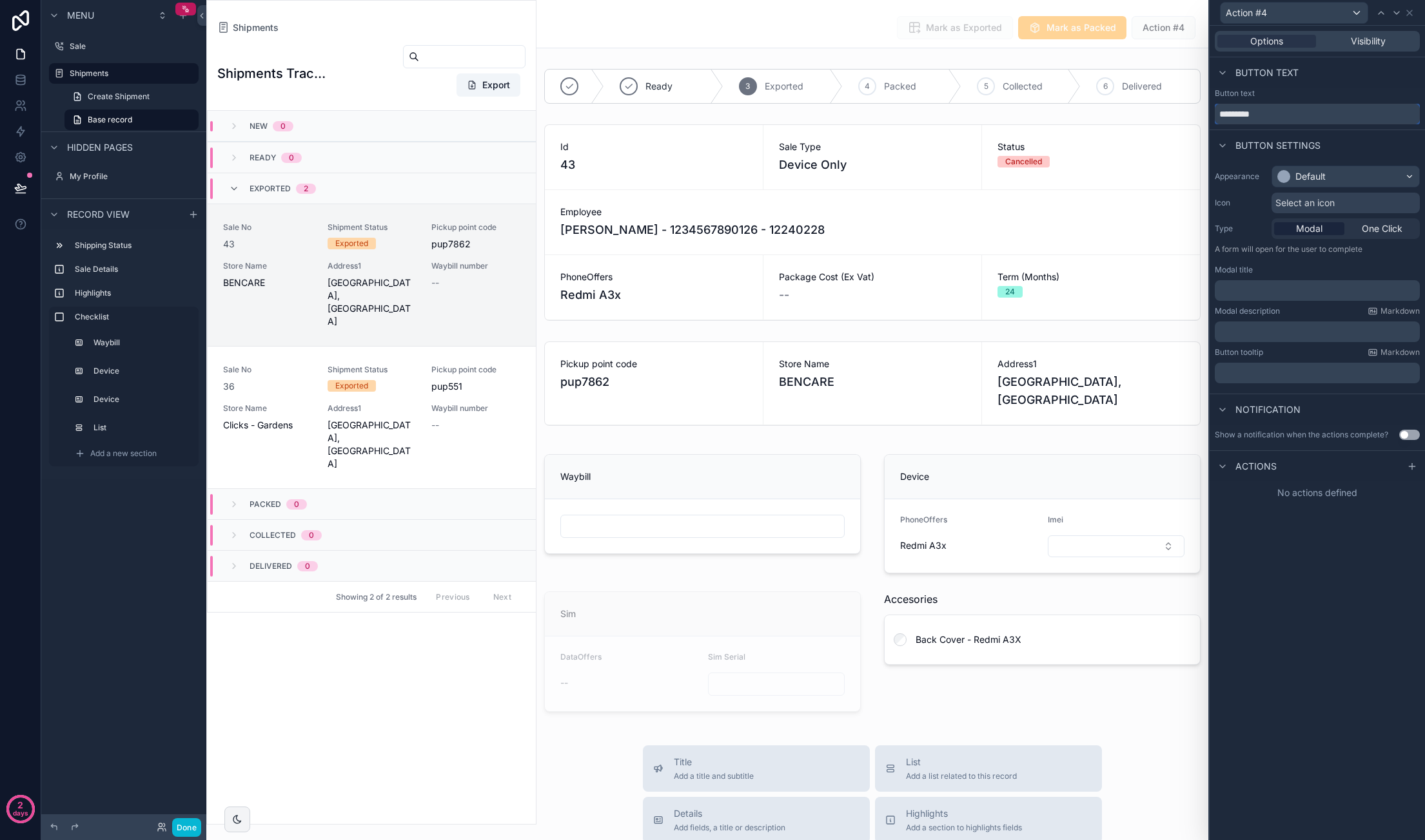
click at [1268, 110] on input "*********" at bounding box center [1317, 114] width 205 height 20
type input "*"
type input "**********"
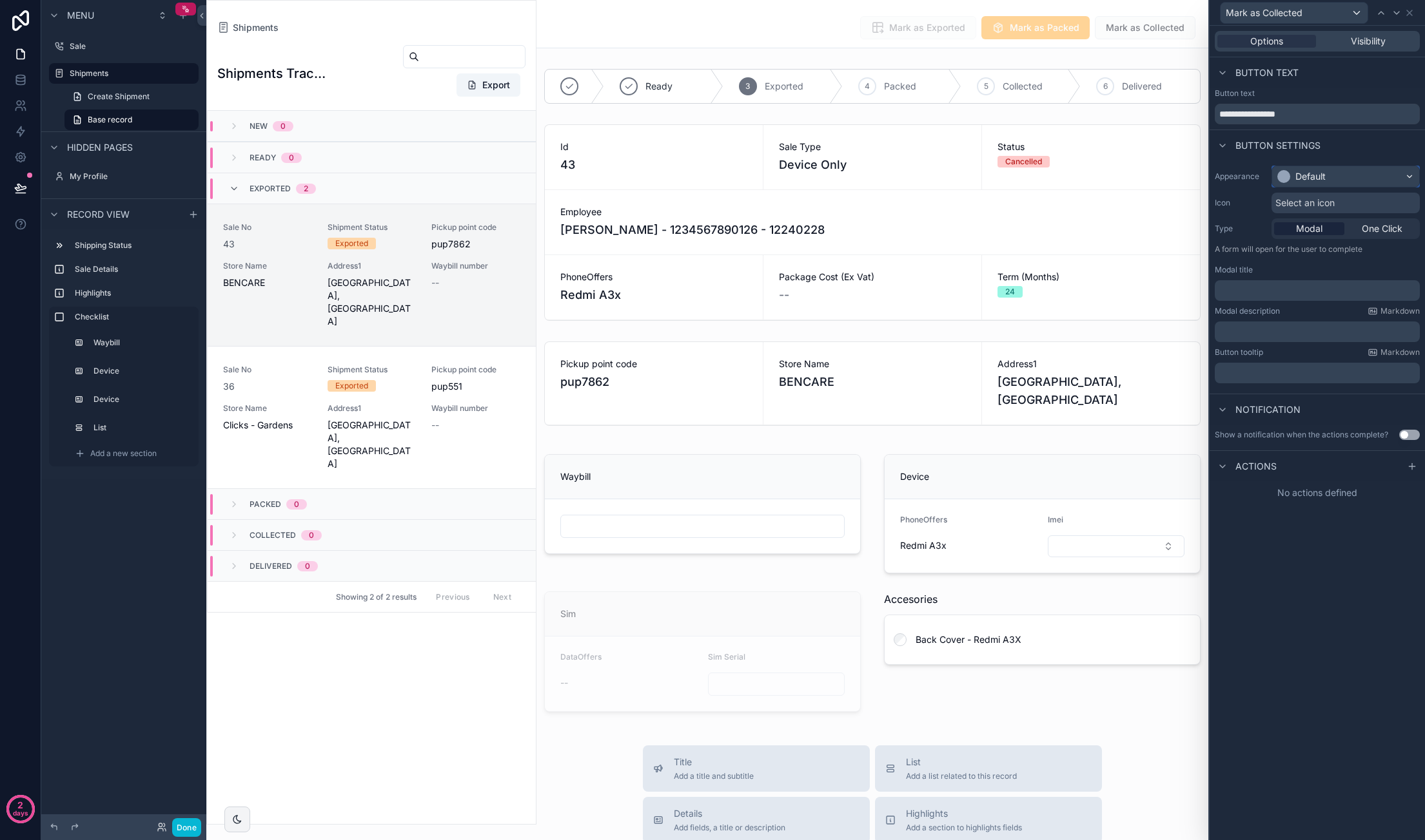
click at [1336, 170] on div "Default" at bounding box center [1345, 176] width 147 height 20
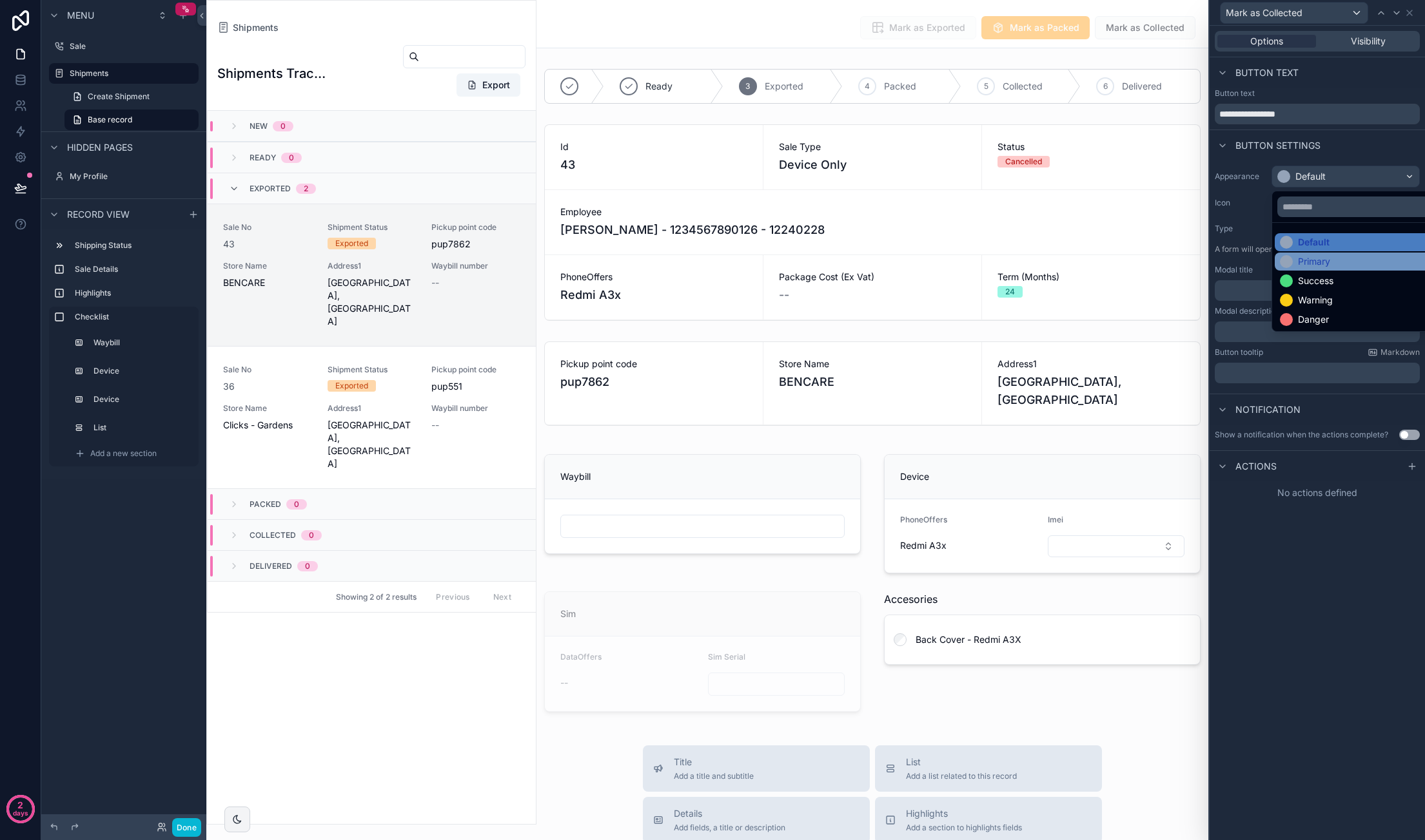
click at [1340, 257] on div "Primary" at bounding box center [1360, 261] width 162 height 13
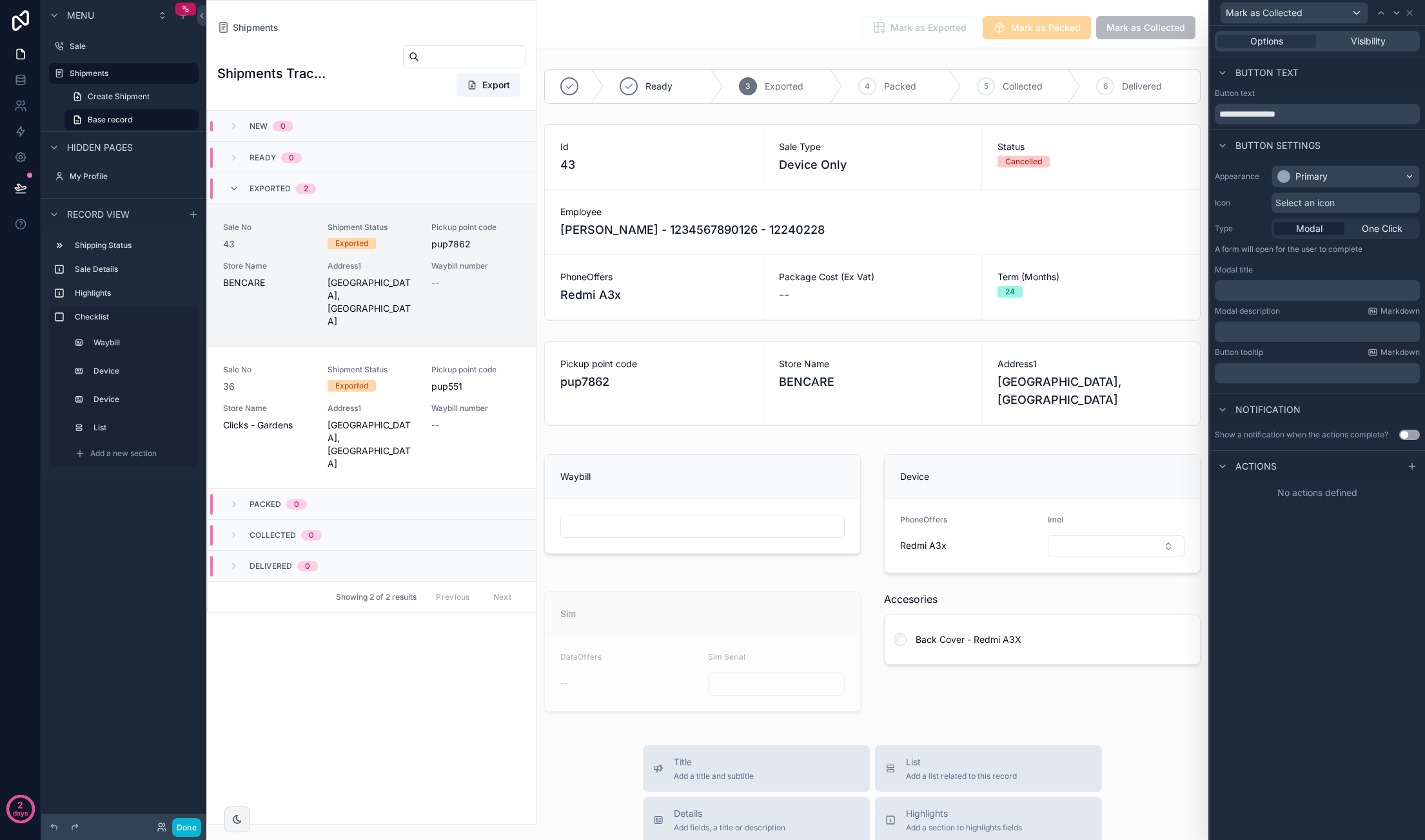
click at [1360, 198] on div "Select an icon" at bounding box center [1345, 203] width 149 height 20
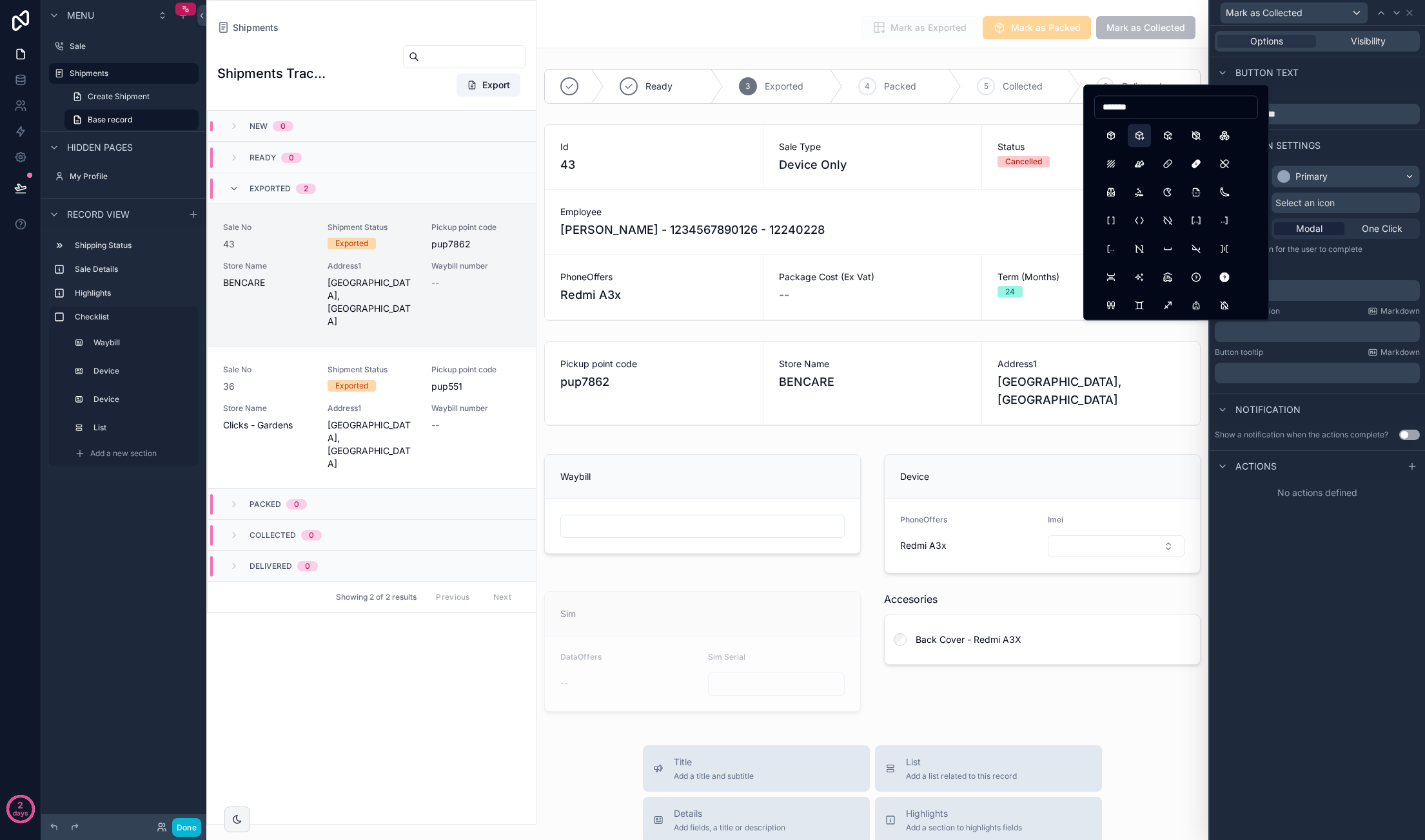
type input "*******"
click at [1147, 131] on button "PackageExport" at bounding box center [1139, 135] width 23 height 23
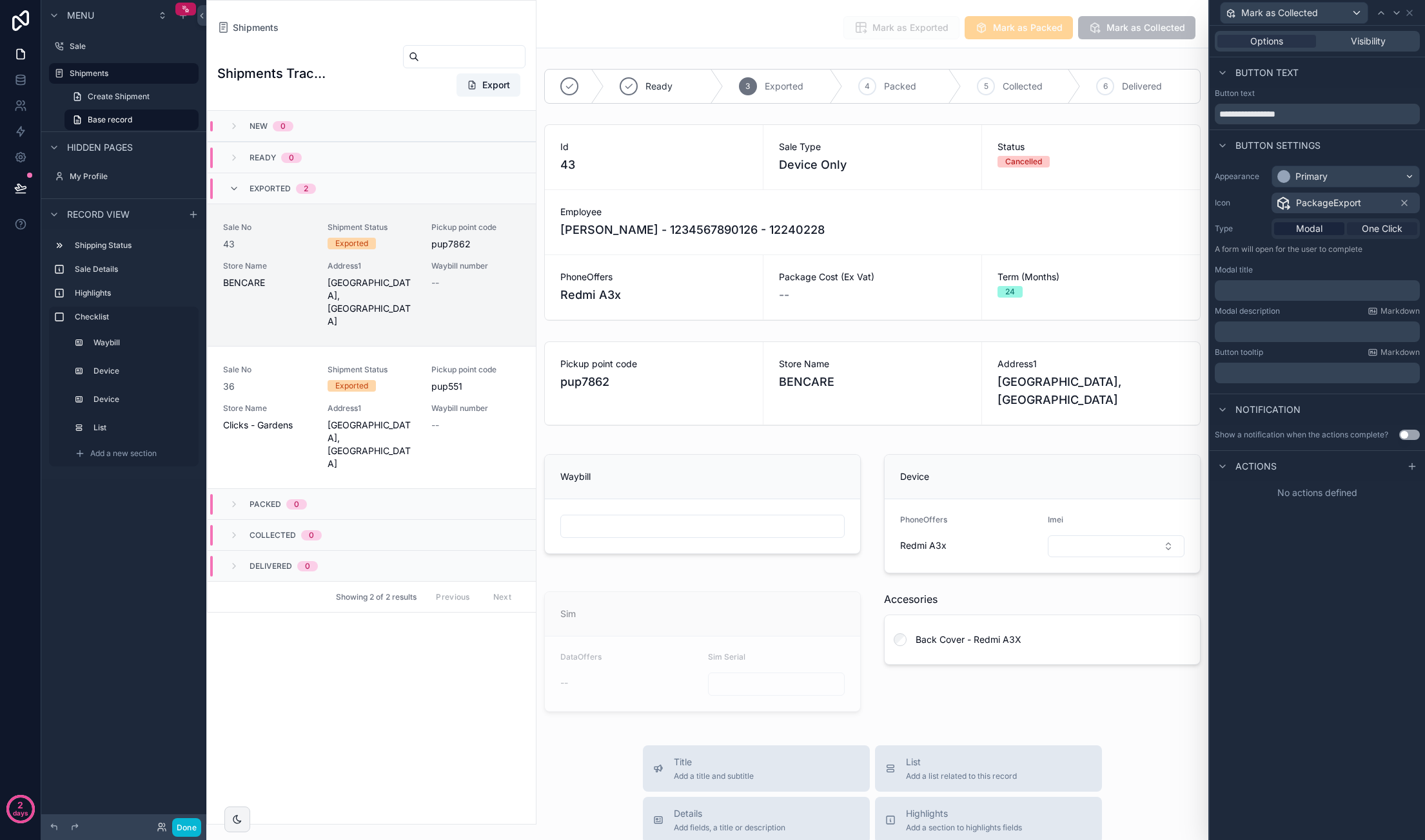
click at [1377, 231] on span "One Click" at bounding box center [1382, 228] width 41 height 13
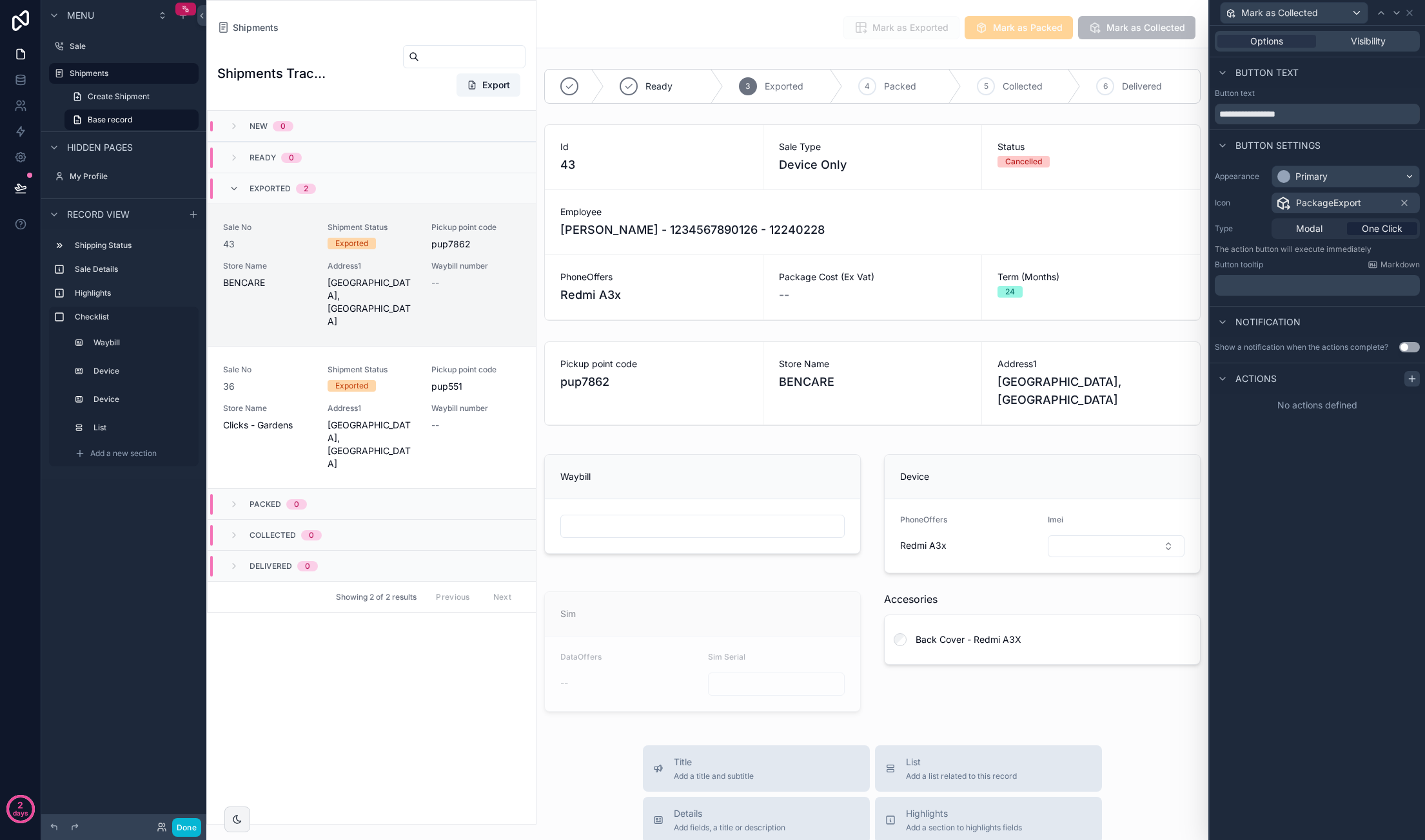
click at [1404, 376] on div at bounding box center [1411, 379] width 16 height 16
click at [1316, 432] on div "Select a type" at bounding box center [1317, 430] width 193 height 20
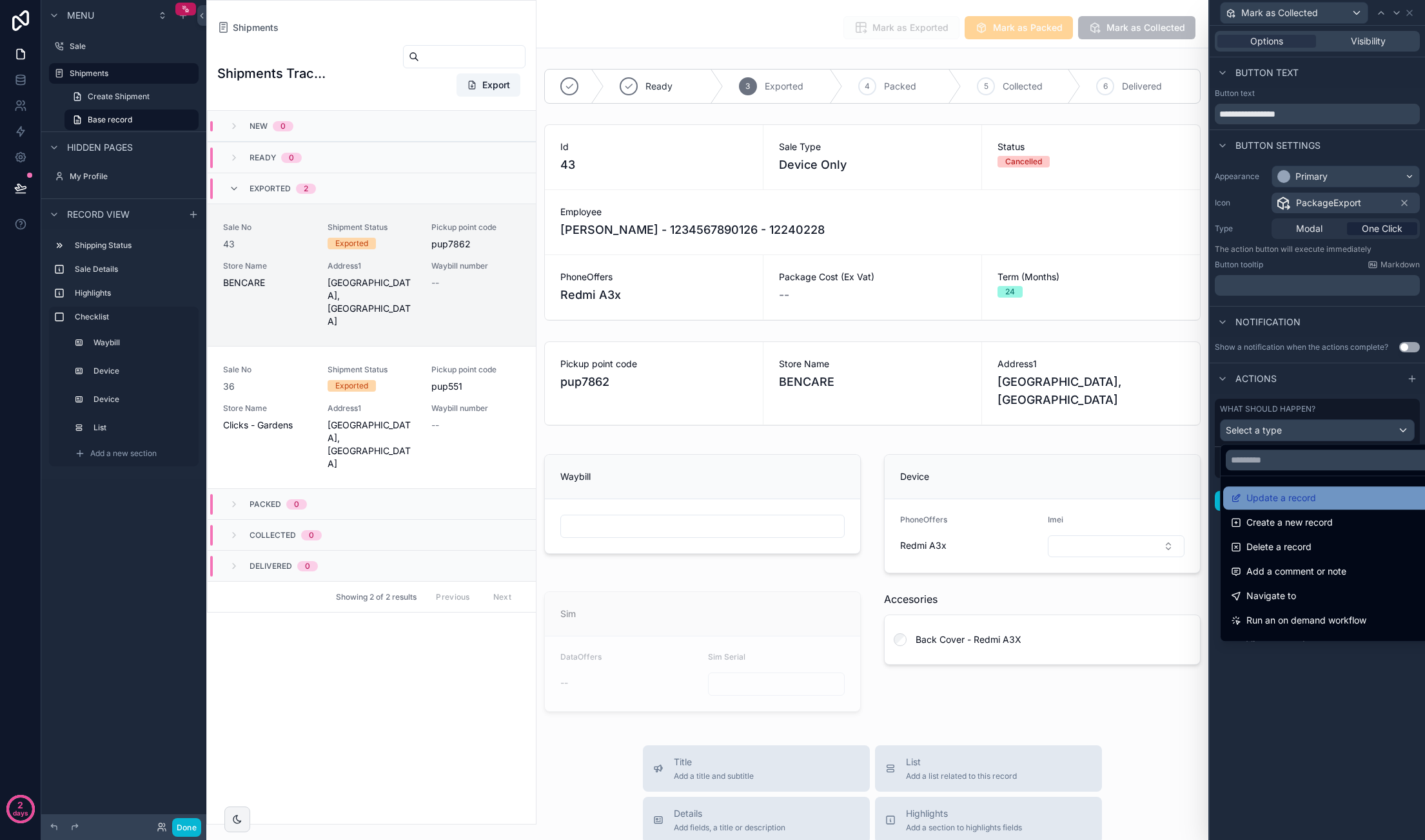
click at [1315, 499] on div "Update a record" at bounding box center [1331, 498] width 203 height 16
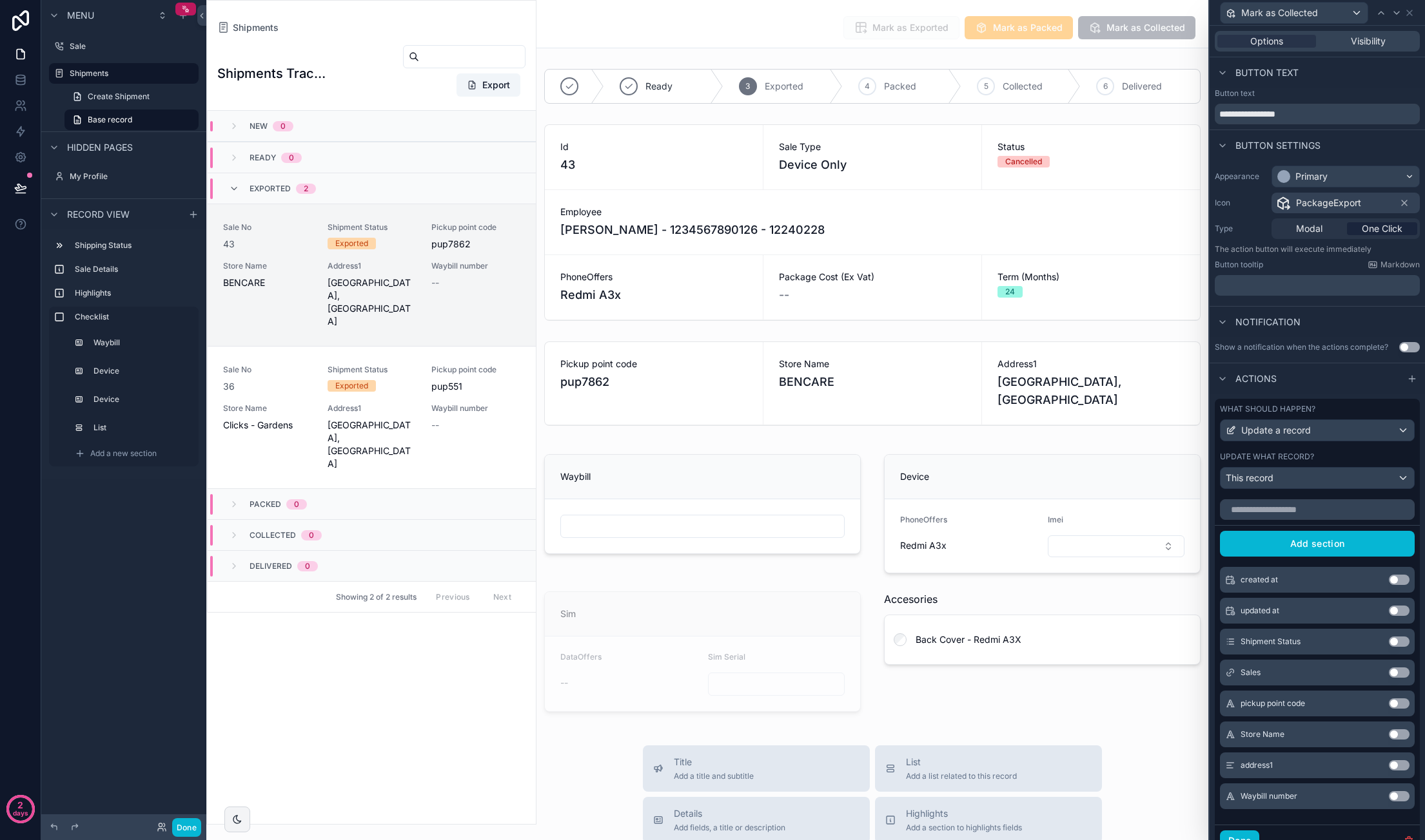
click at [1391, 646] on button "Use setting" at bounding box center [1399, 642] width 20 height 11
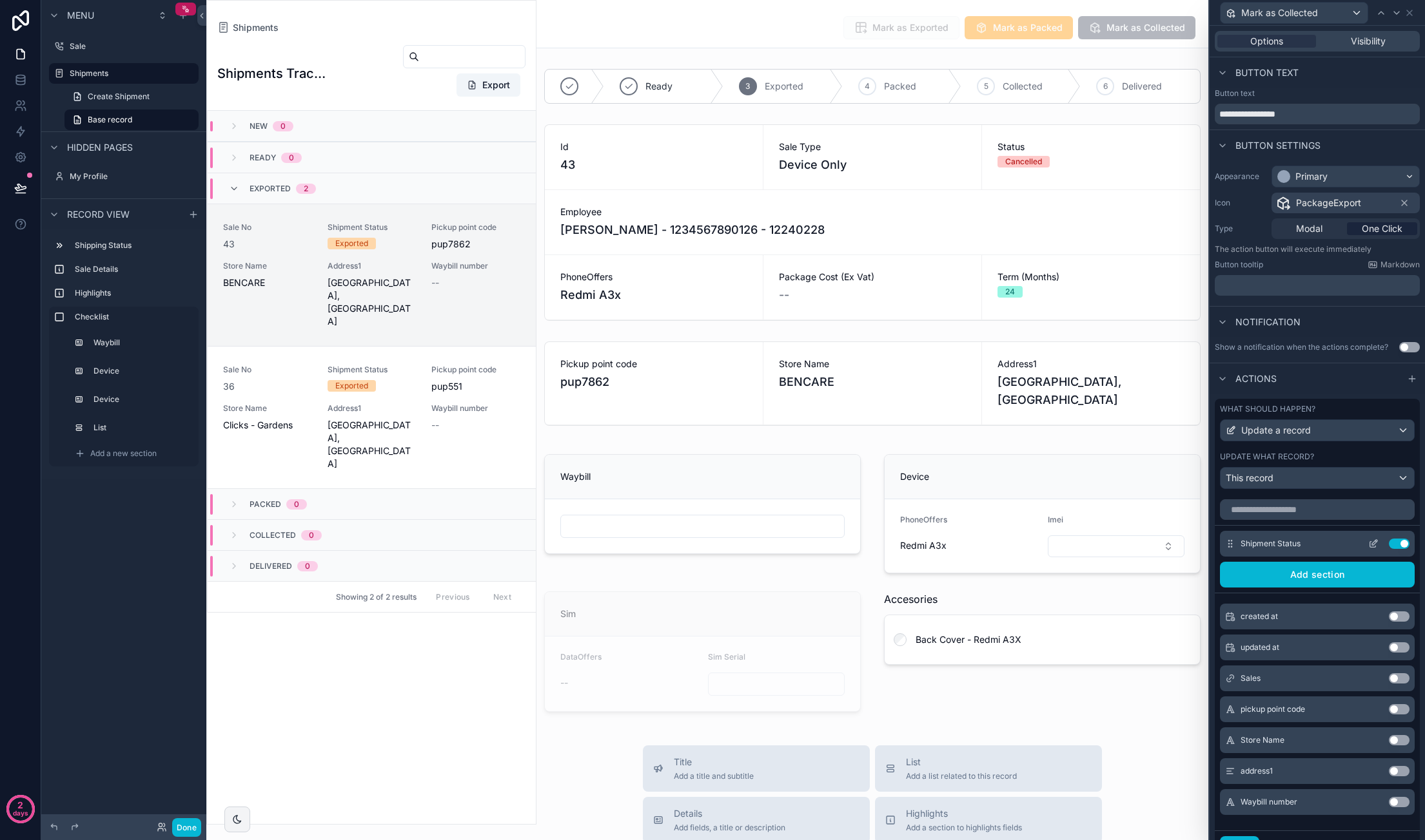
click at [1368, 549] on icon at bounding box center [1373, 544] width 11 height 11
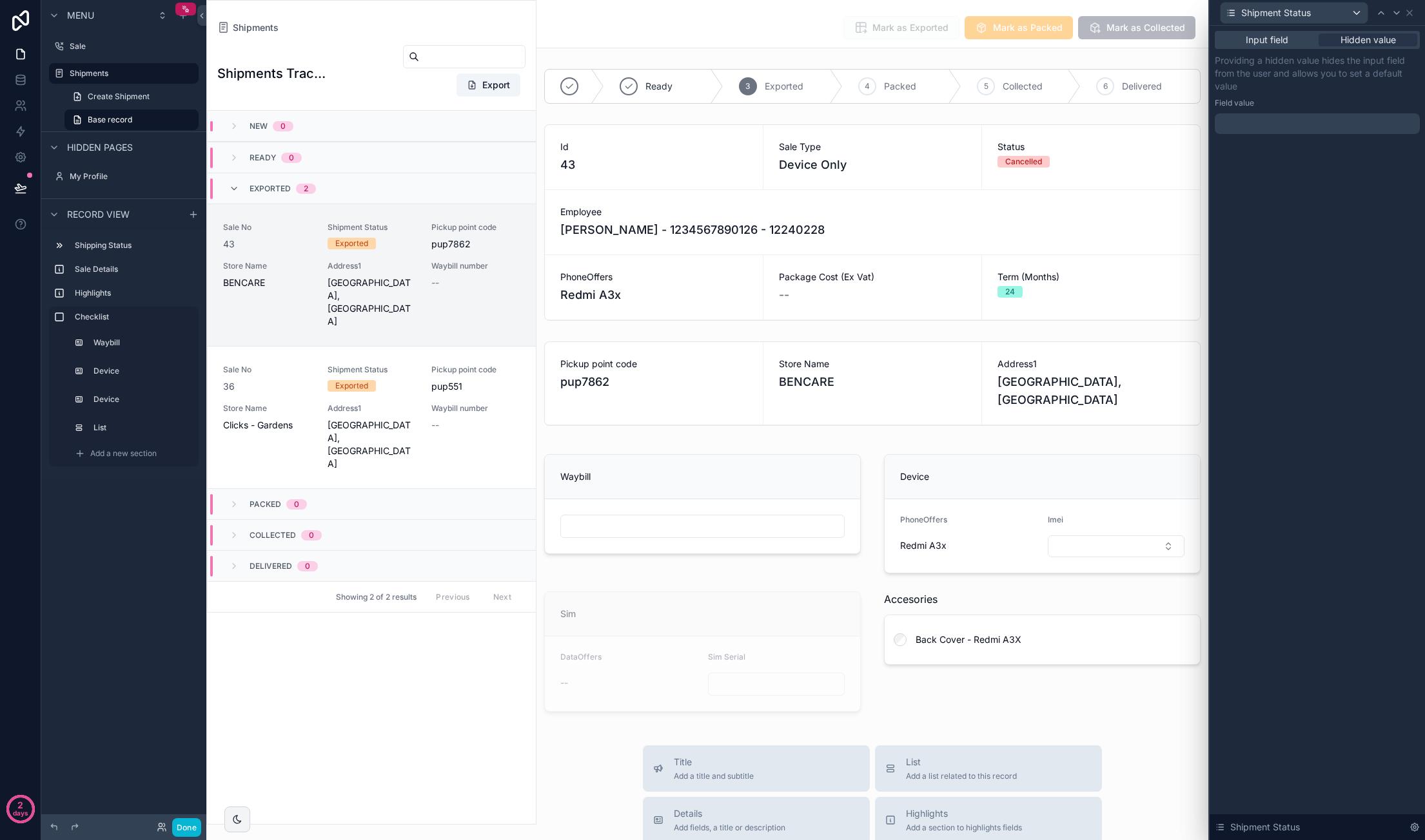
click at [1313, 126] on div at bounding box center [1317, 123] width 205 height 20
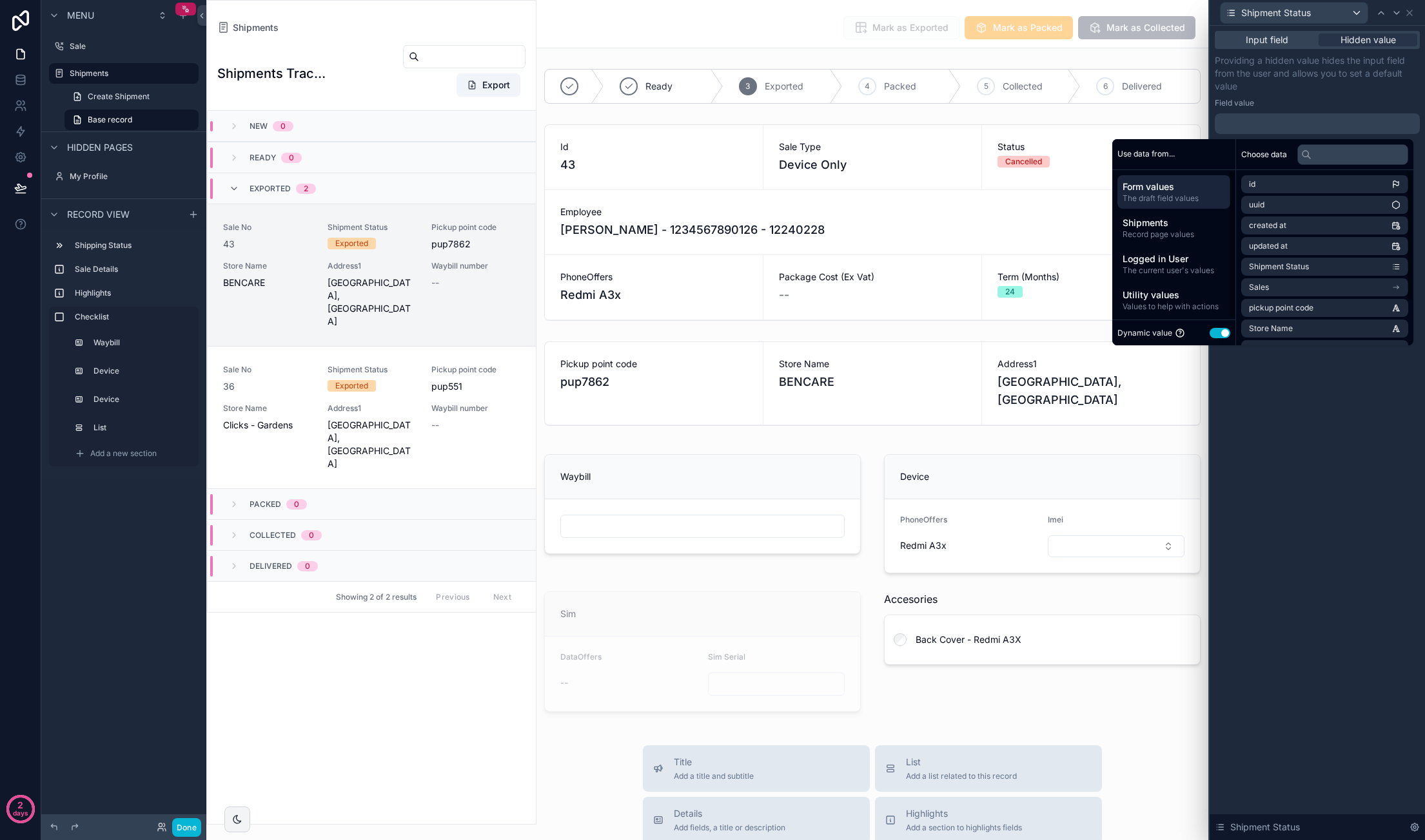
click at [1209, 333] on button "Use setting" at bounding box center [1219, 333] width 20 height 11
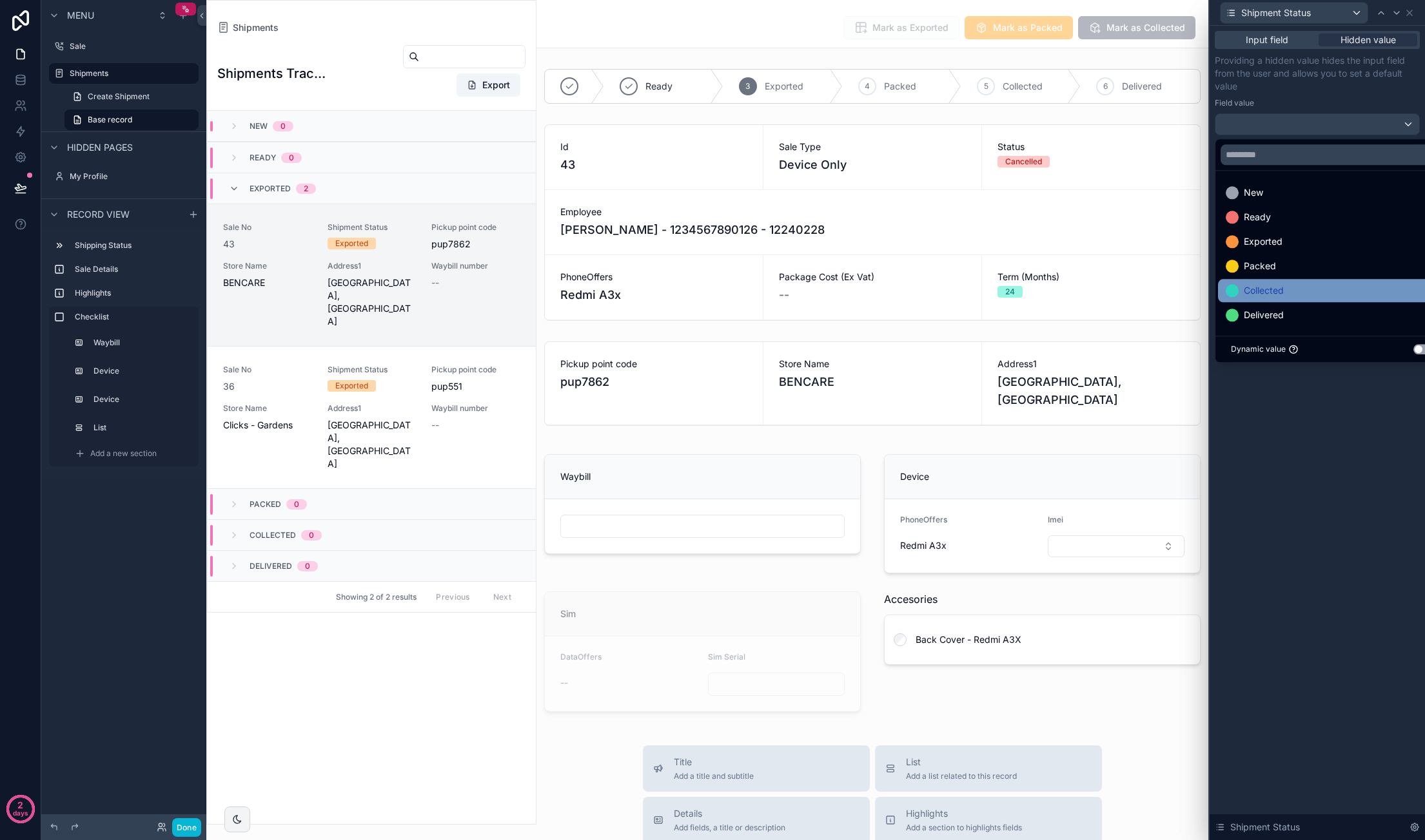
click at [1291, 287] on div "Collected" at bounding box center [1332, 290] width 213 height 16
click at [1320, 440] on div "Input field Hidden value Providing a hidden value hides the input field from th…" at bounding box center [1316, 433] width 215 height 814
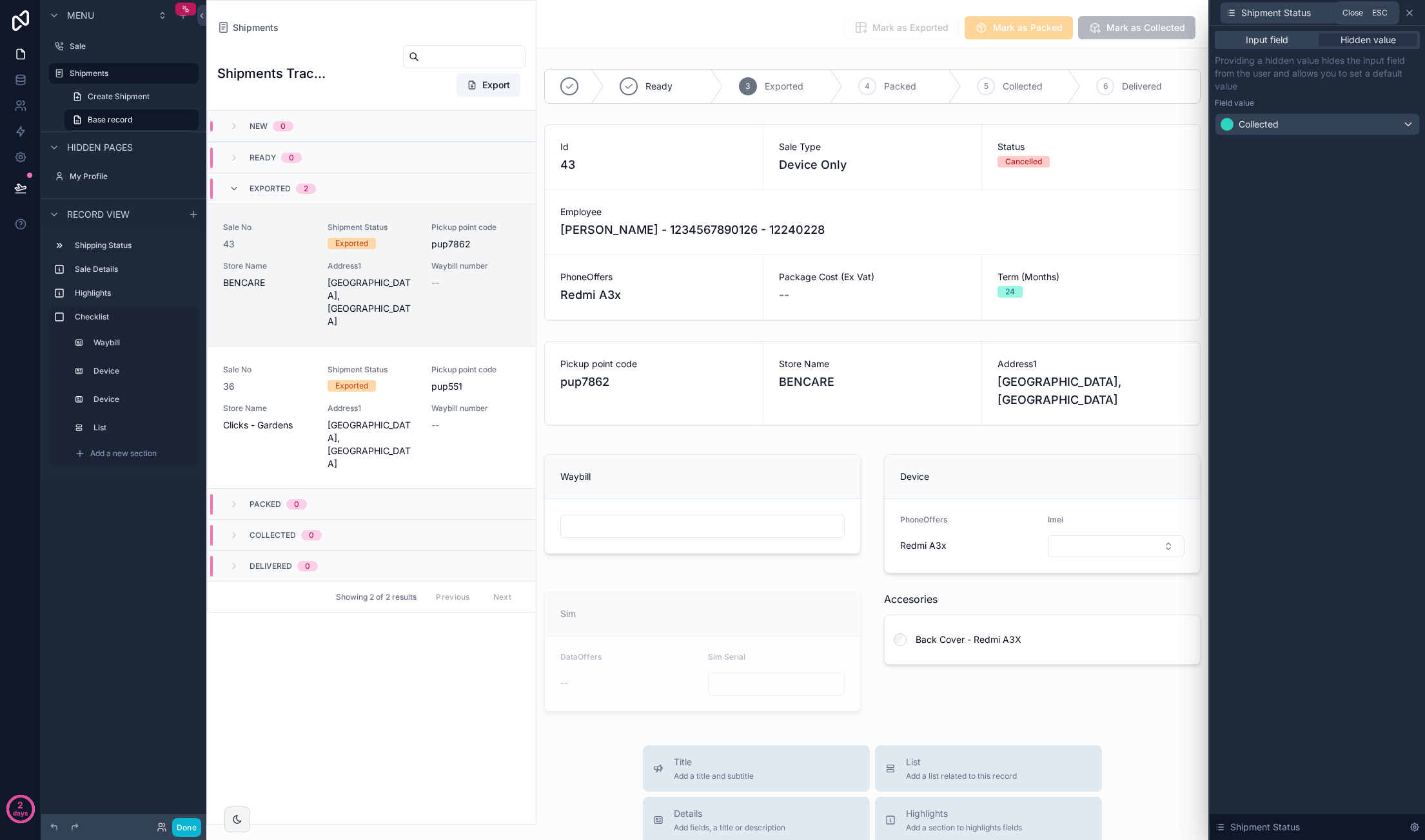
click at [1409, 12] on icon at bounding box center [1409, 13] width 5 height 5
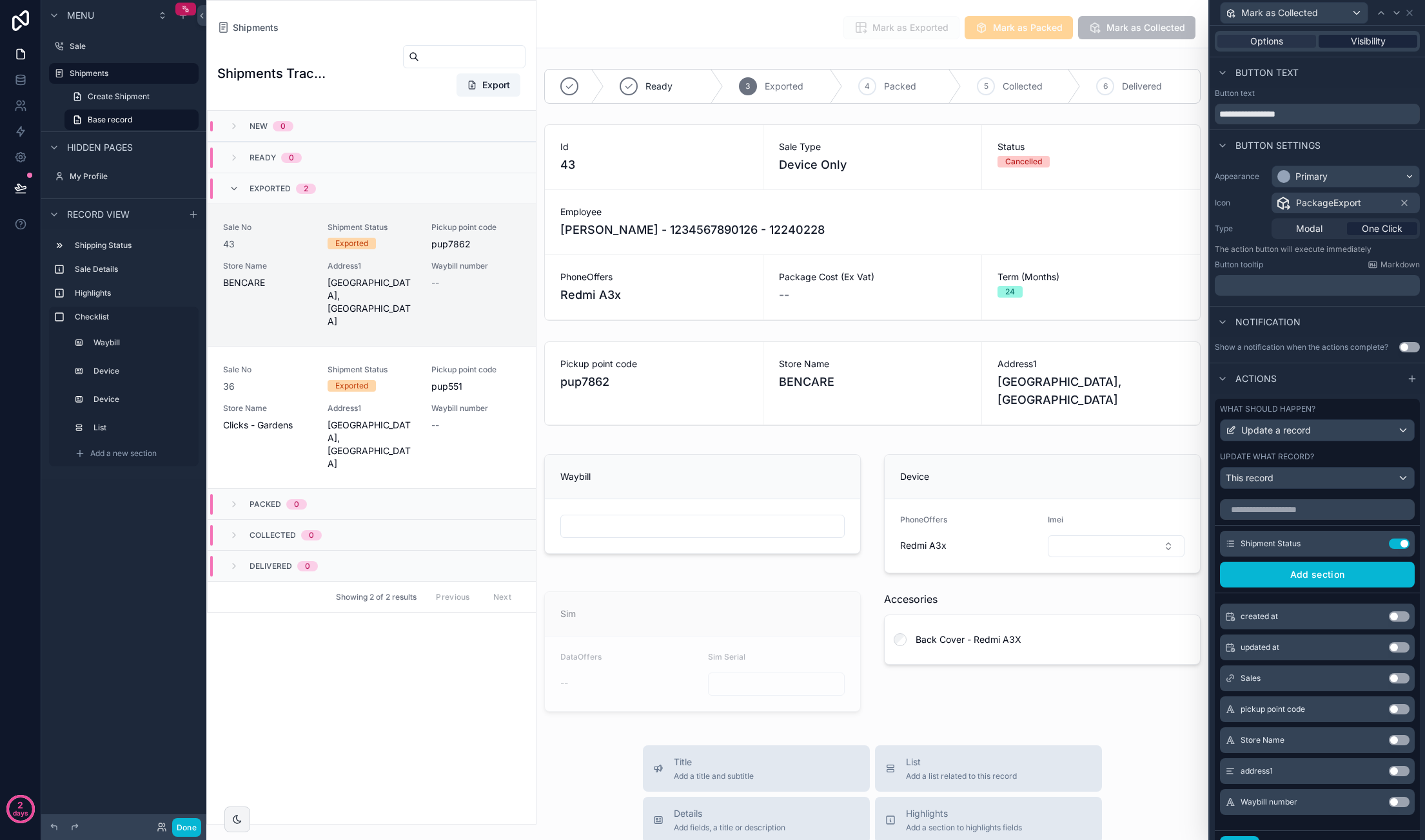
click at [1384, 42] on div "Visibility" at bounding box center [1368, 41] width 99 height 13
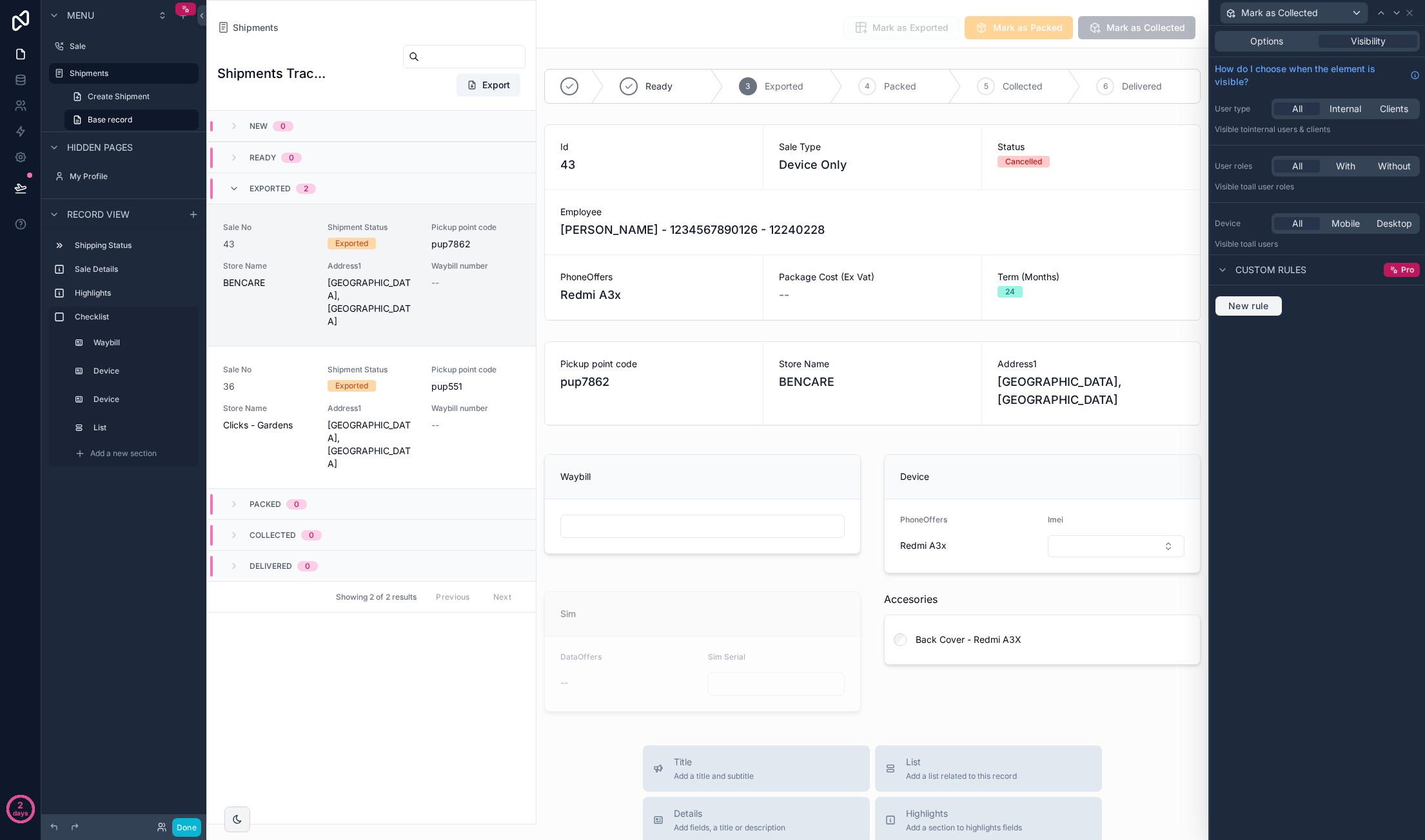
click at [1265, 304] on span "New rule" at bounding box center [1248, 305] width 51 height 11
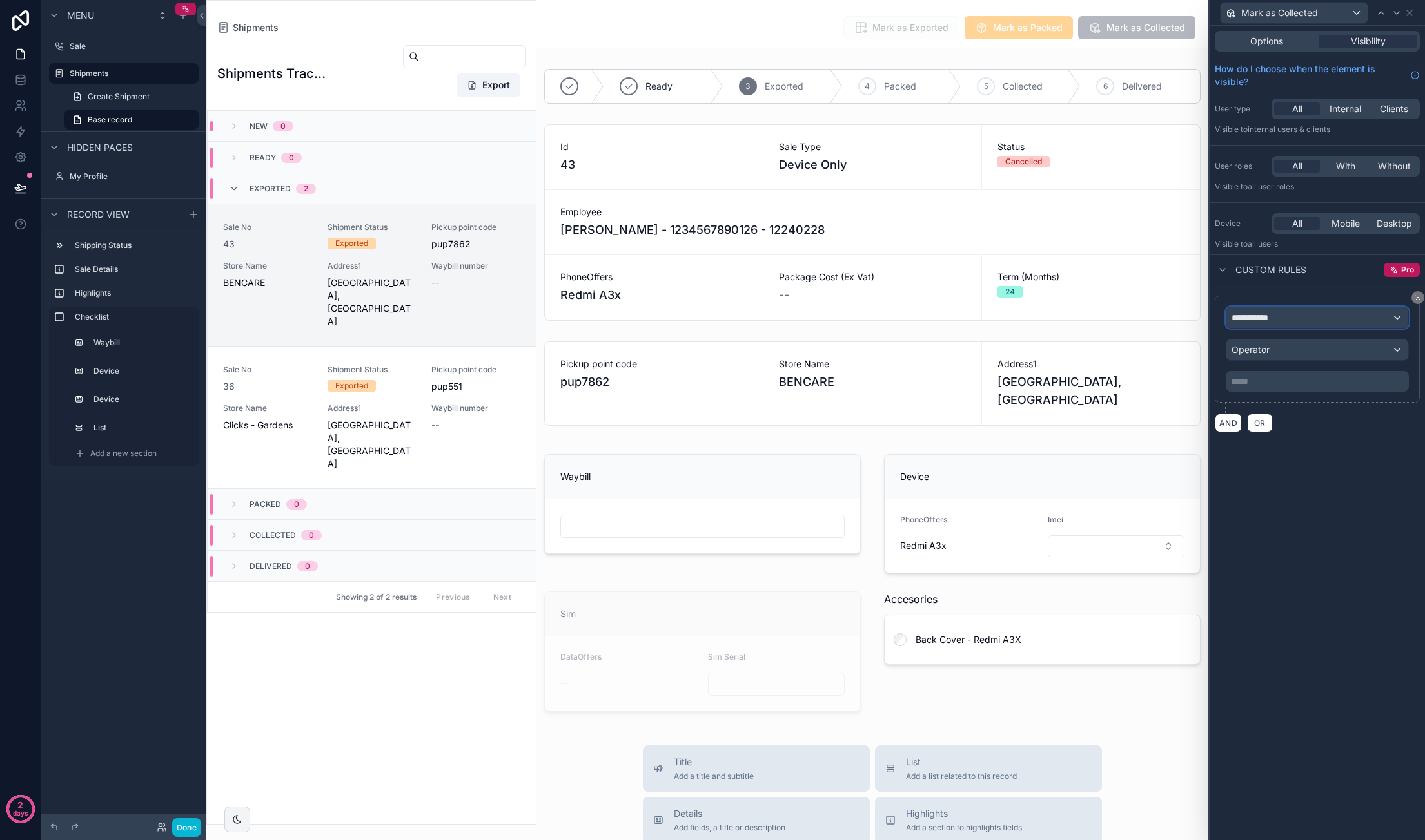
click at [1302, 317] on div "**********" at bounding box center [1316, 317] width 182 height 20
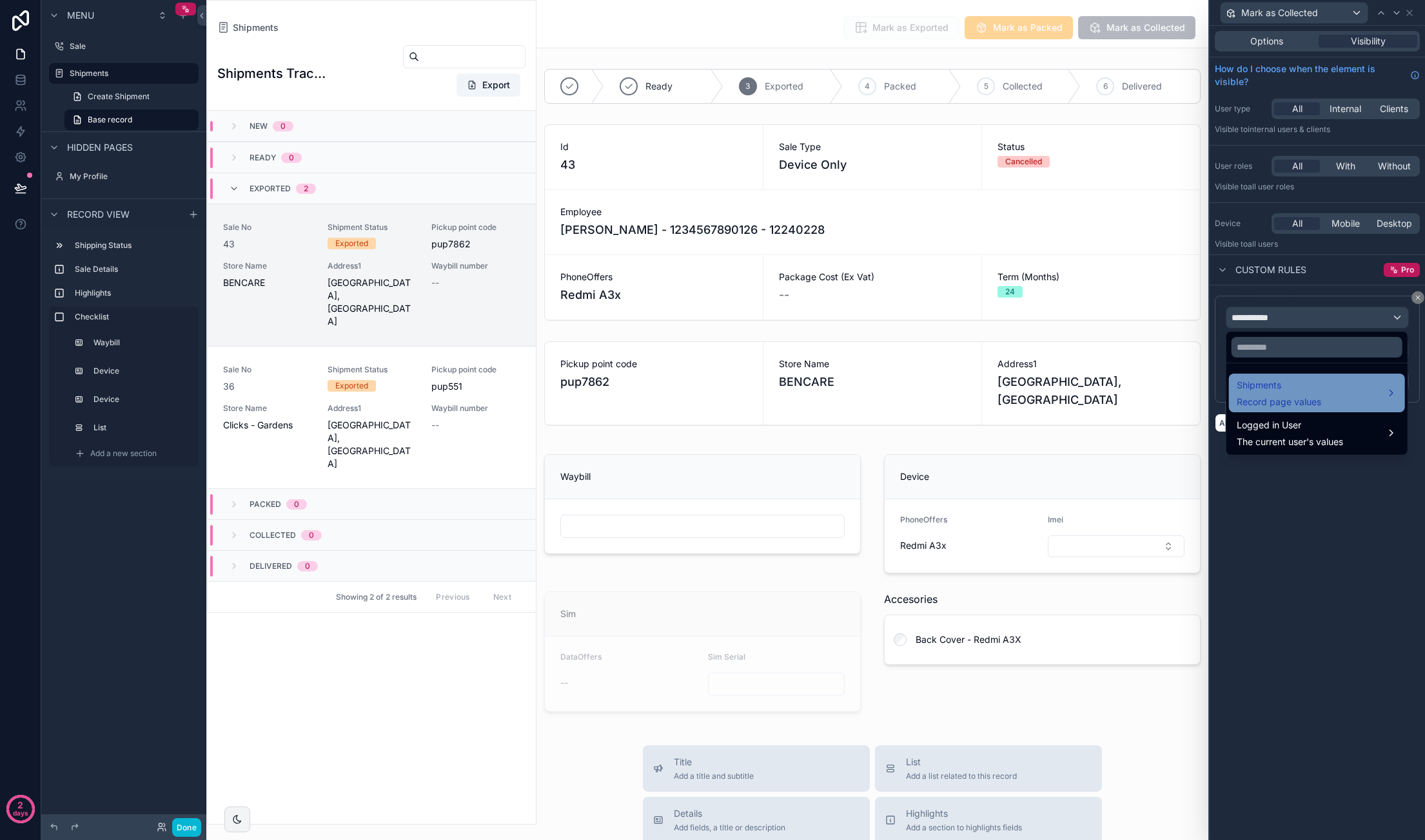
click at [1291, 388] on span "Shipments" at bounding box center [1279, 385] width 84 height 16
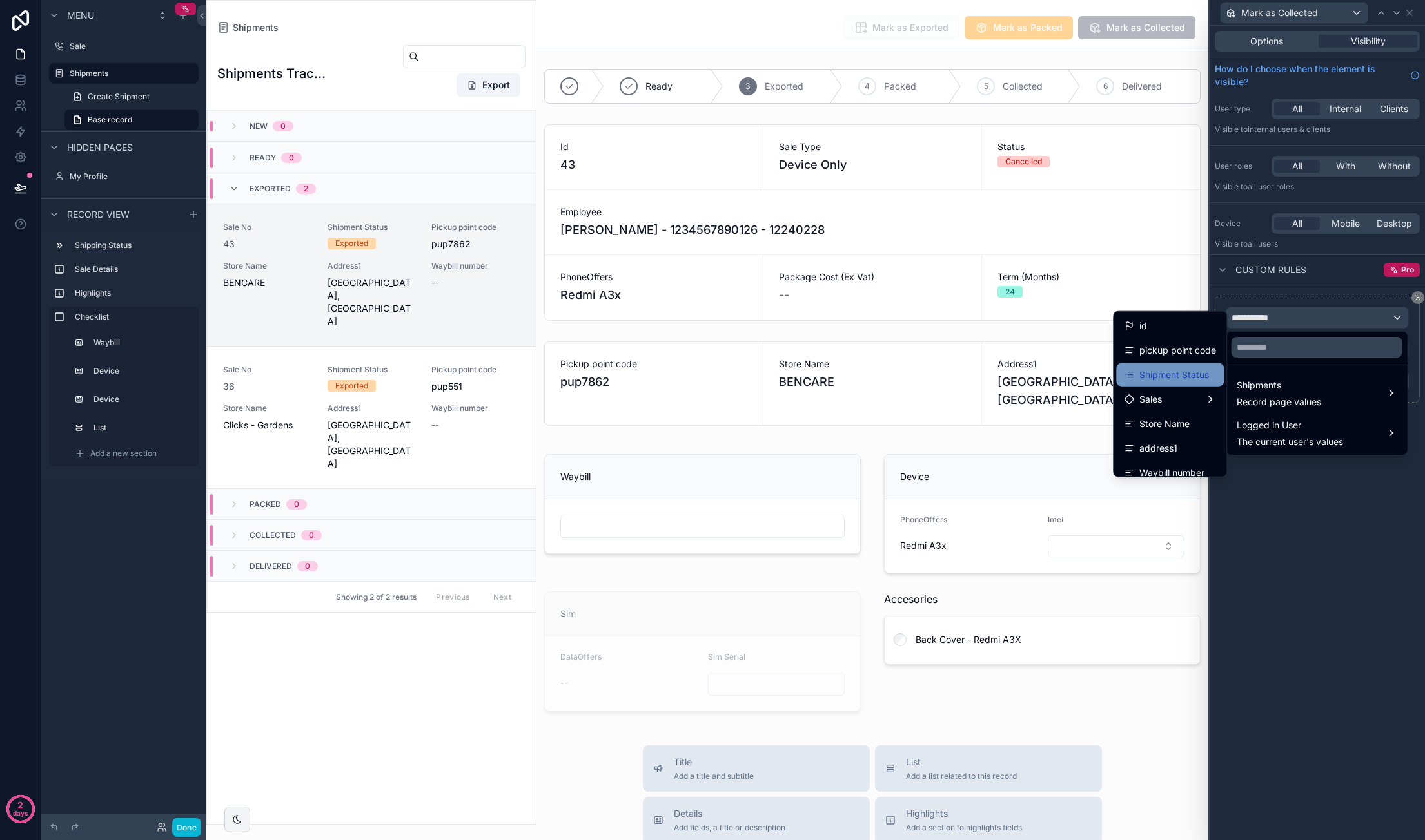
click at [1175, 367] on span "Shipment Status" at bounding box center [1174, 375] width 69 height 16
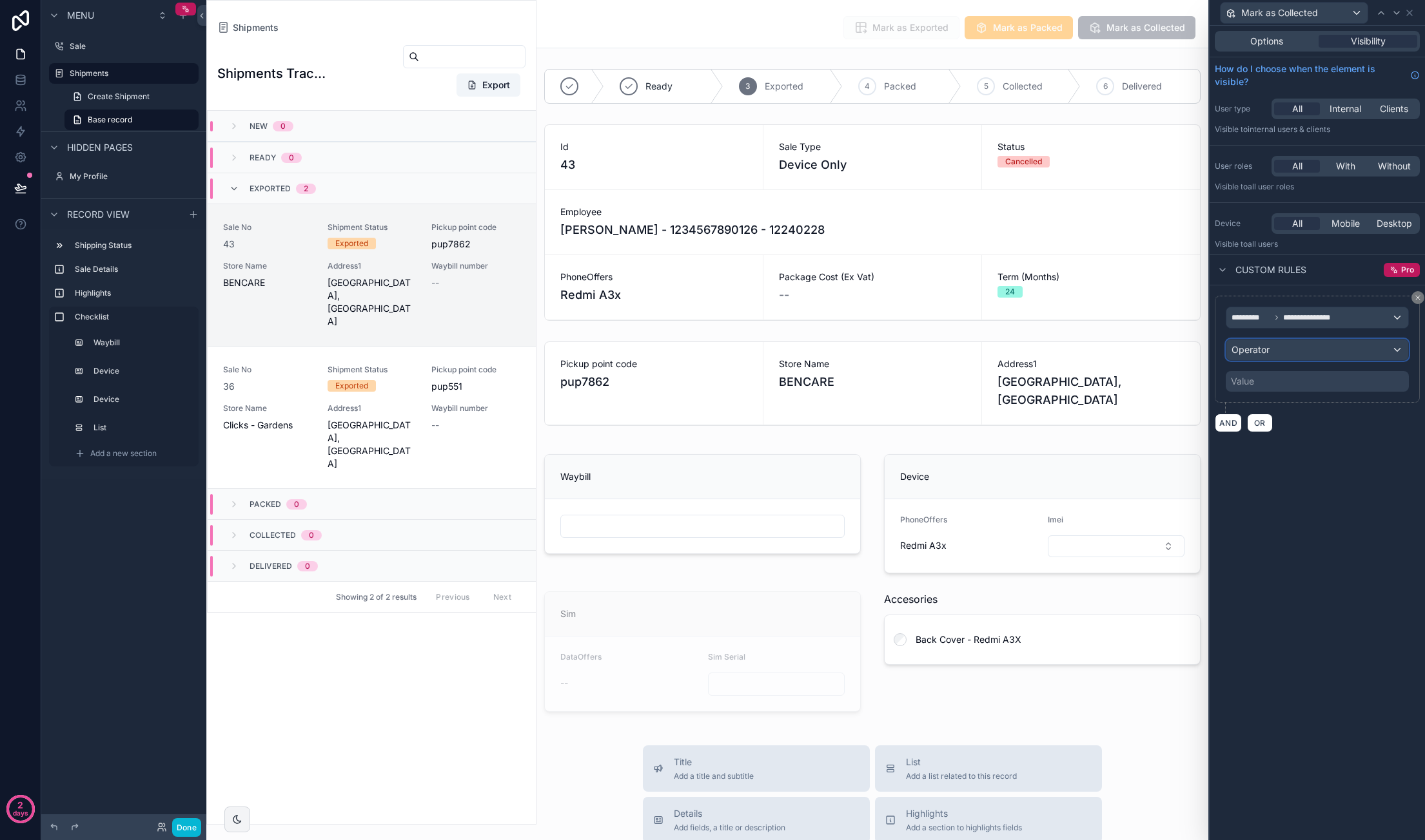
click at [1298, 348] on div "Operator" at bounding box center [1316, 349] width 182 height 20
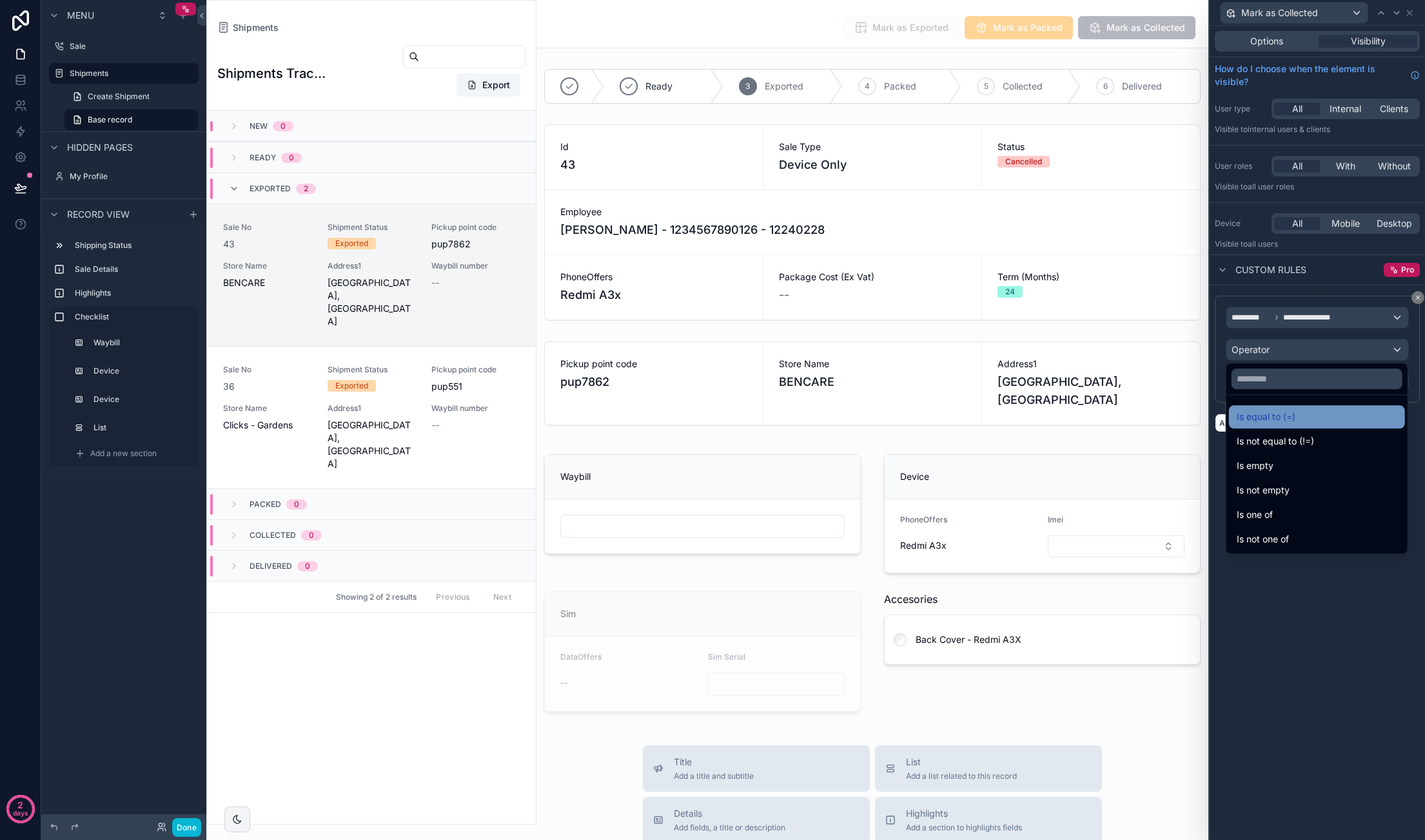
click at [1264, 416] on span "Is equal to (=)" at bounding box center [1266, 417] width 59 height 16
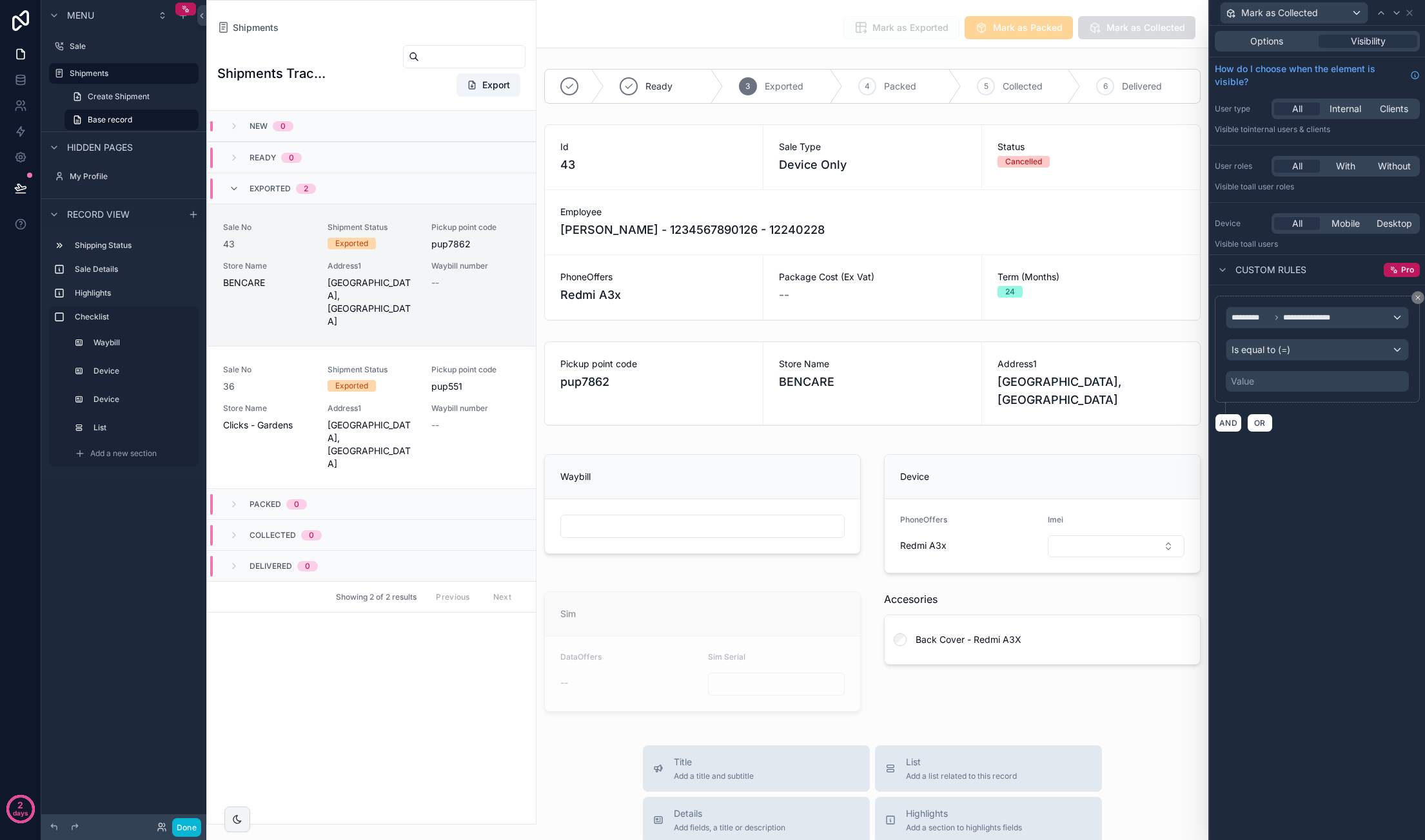
click at [1281, 382] on div "Value" at bounding box center [1317, 381] width 183 height 20
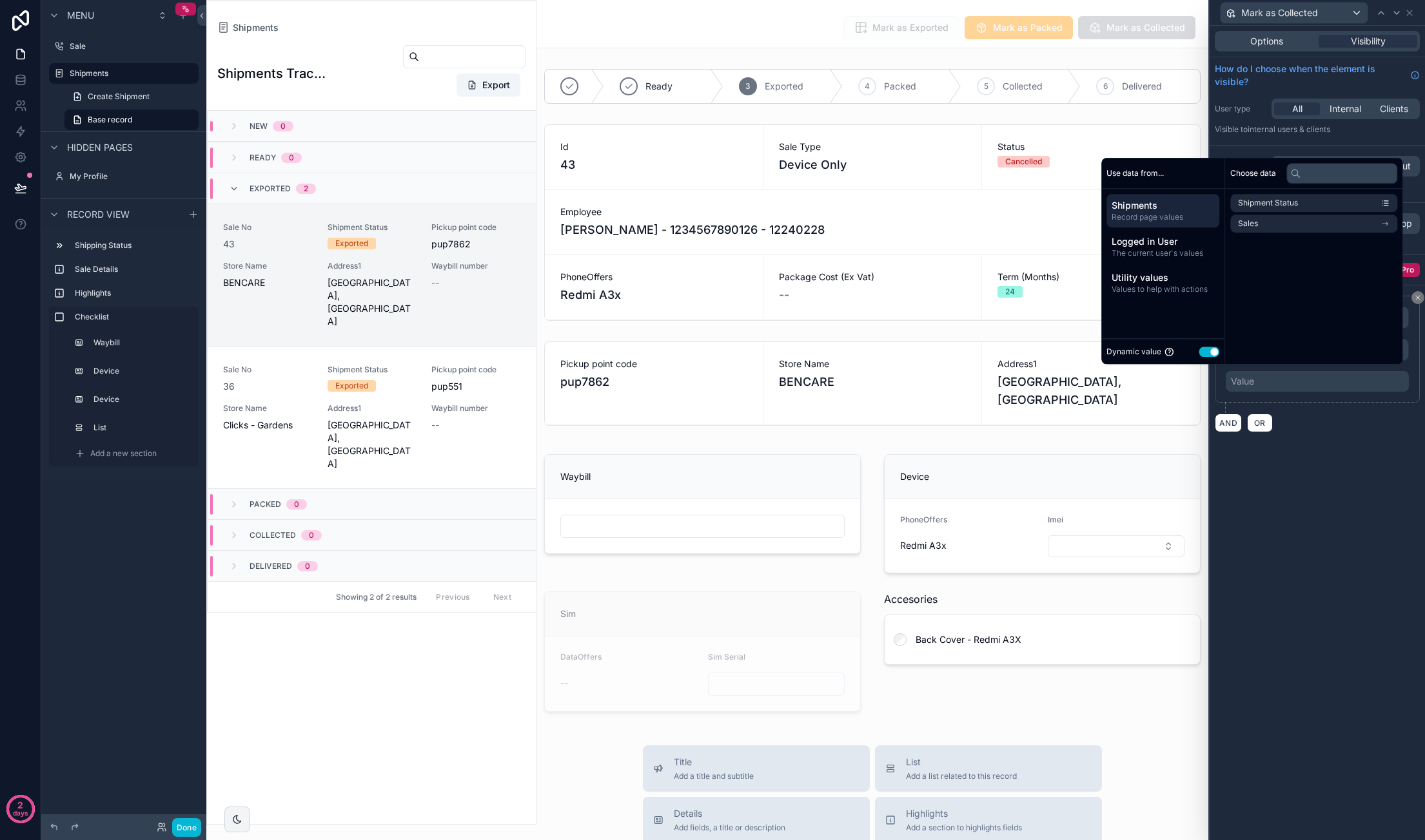
click at [1203, 354] on button "Use setting" at bounding box center [1208, 352] width 20 height 11
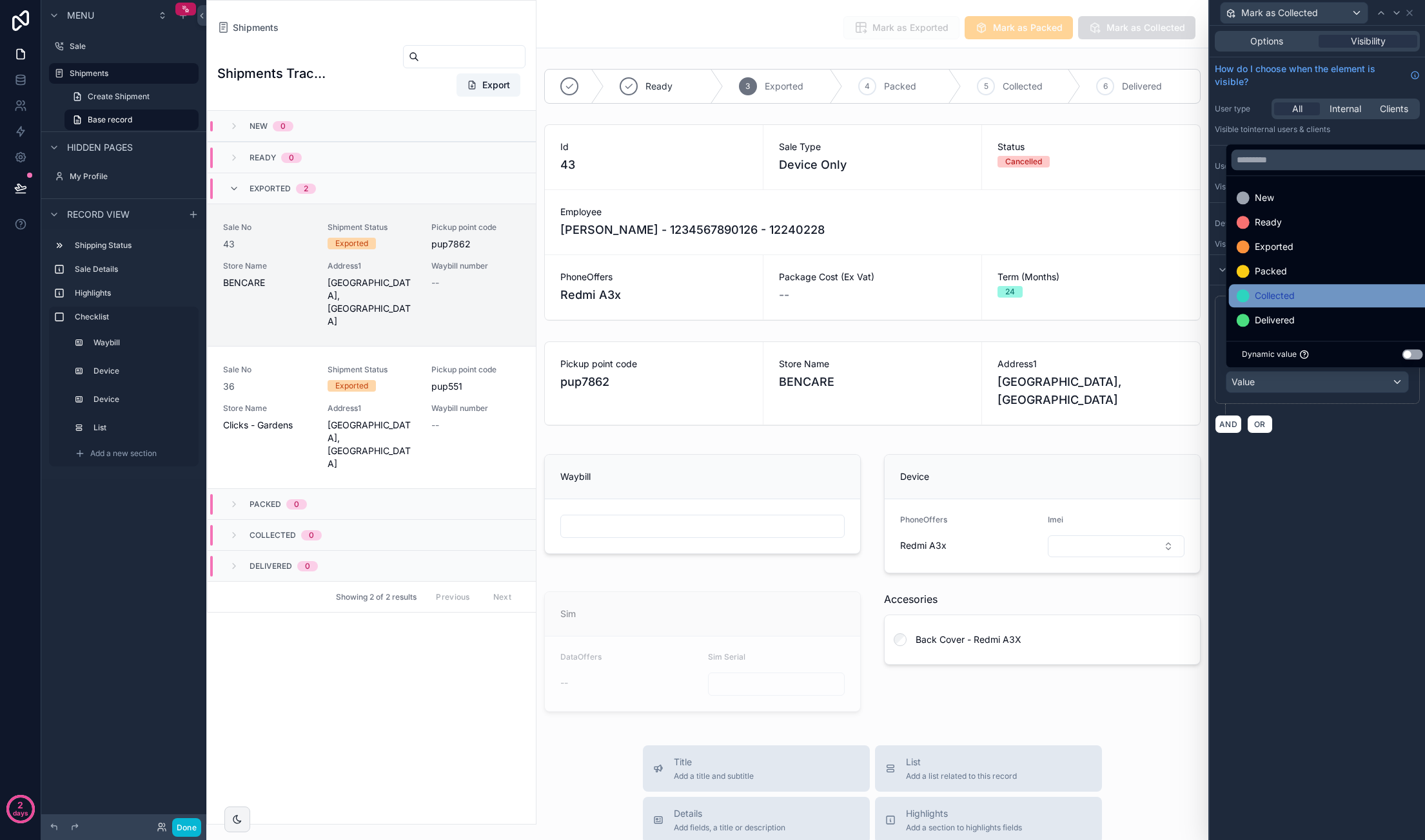
click at [1333, 290] on div "Collected" at bounding box center [1332, 296] width 192 height 16
click at [1328, 535] on div "**********" at bounding box center [1316, 433] width 215 height 814
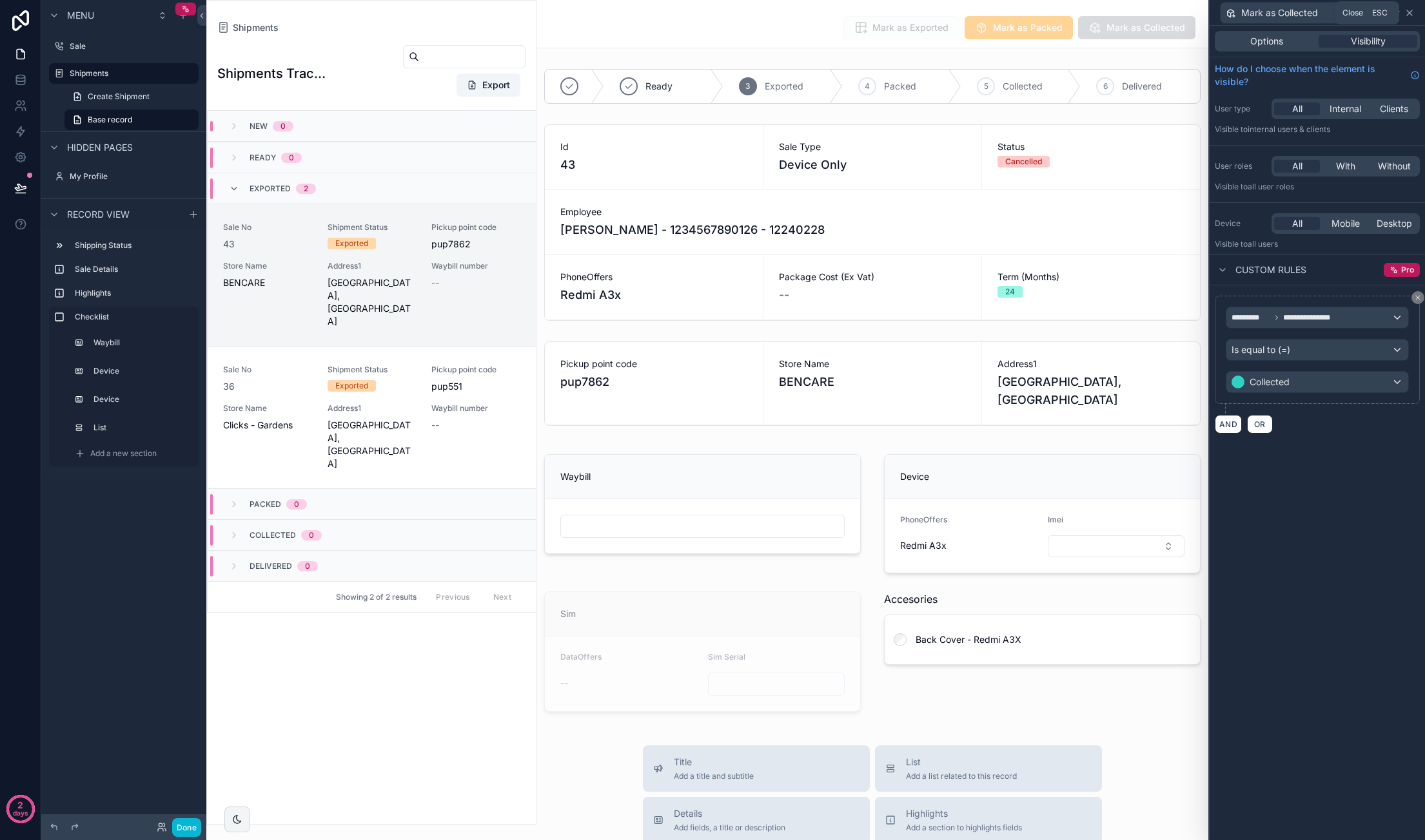
click at [1409, 8] on icon at bounding box center [1409, 13] width 11 height 11
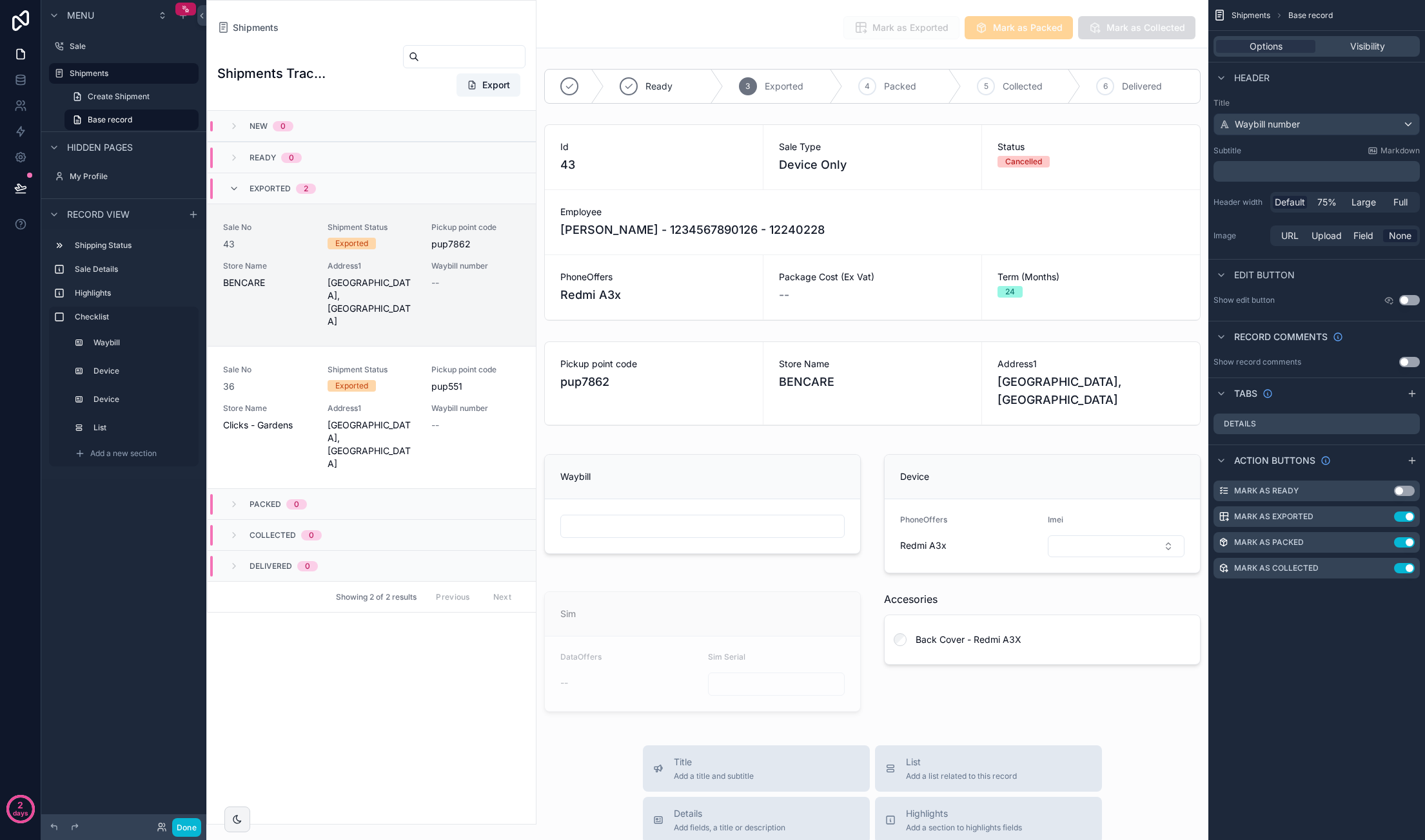
click at [1342, 633] on div "Shipments Base record Options Visibility Header Title Waybill number Subtitle M…" at bounding box center [1316, 420] width 217 height 840
click at [1416, 461] on icon "scrollable content" at bounding box center [1412, 461] width 11 height 11
click at [1385, 591] on icon "scrollable content" at bounding box center [1384, 593] width 5 height 5
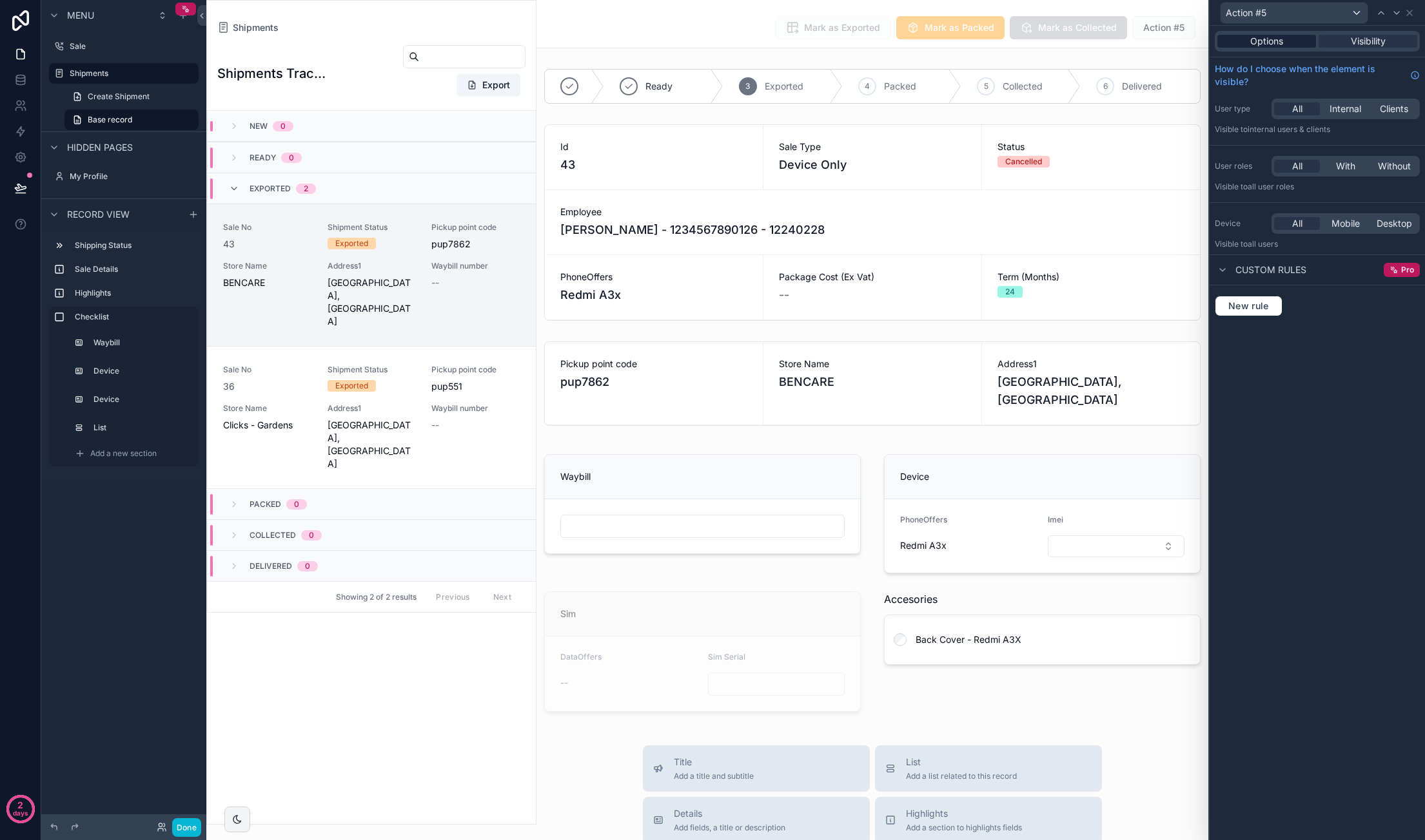
click at [1304, 35] on div "Options" at bounding box center [1266, 41] width 99 height 13
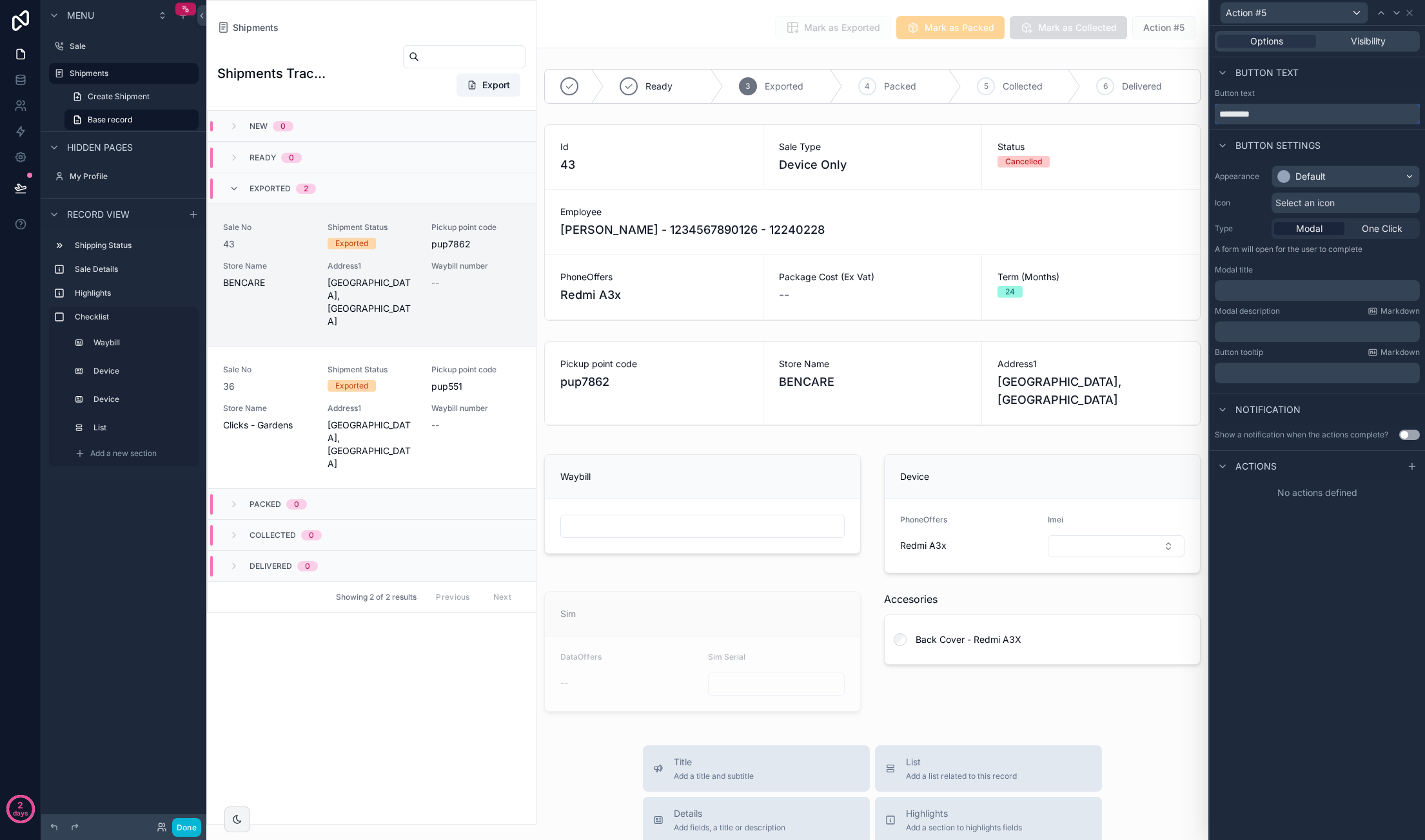
click at [1288, 110] on input "*********" at bounding box center [1317, 114] width 205 height 20
drag, startPoint x: 1288, startPoint y: 110, endPoint x: 1300, endPoint y: 112, distance: 12.2
click at [1288, 110] on input "*********" at bounding box center [1317, 114] width 205 height 20
type input "**********"
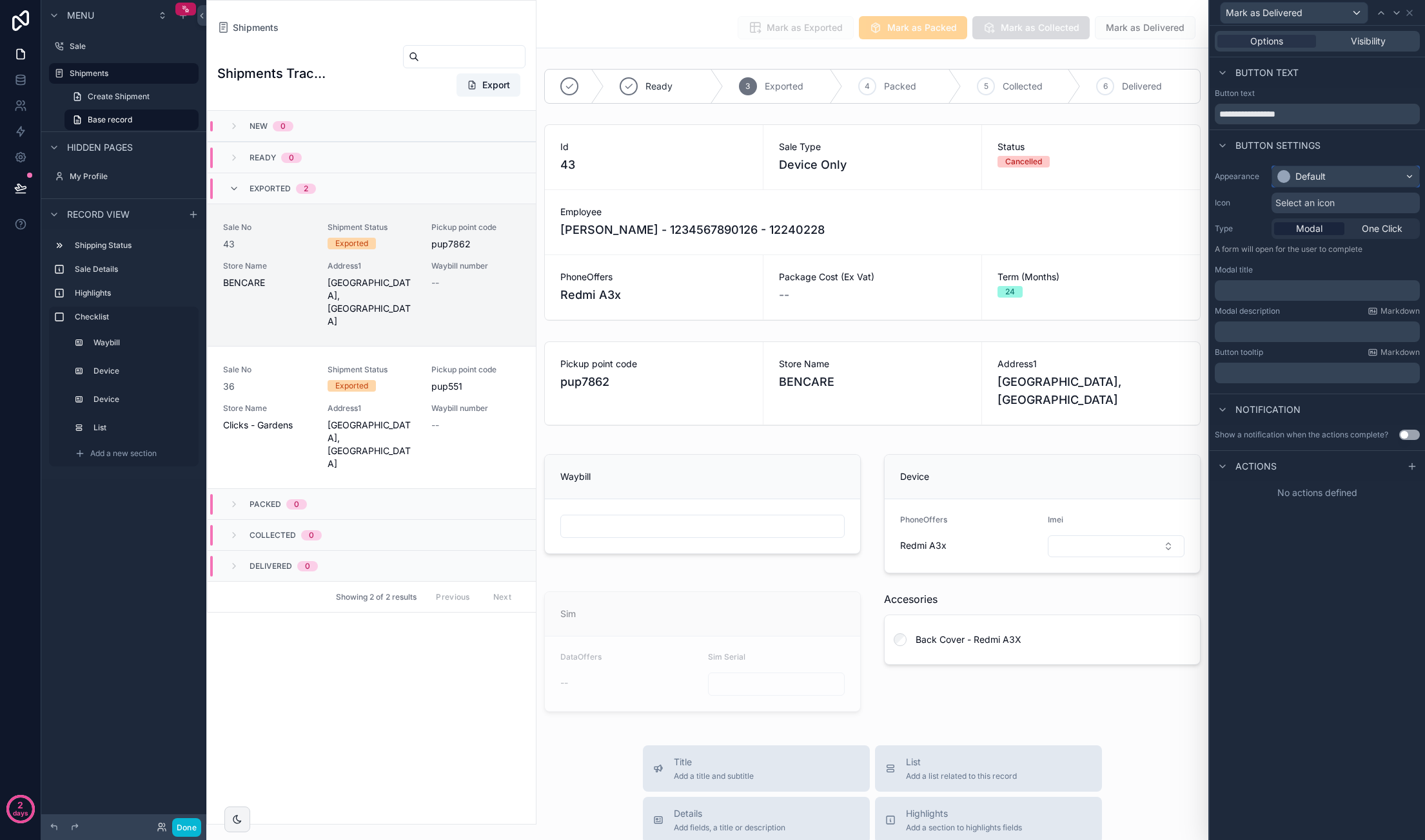
click at [1331, 179] on div "Default" at bounding box center [1345, 176] width 147 height 20
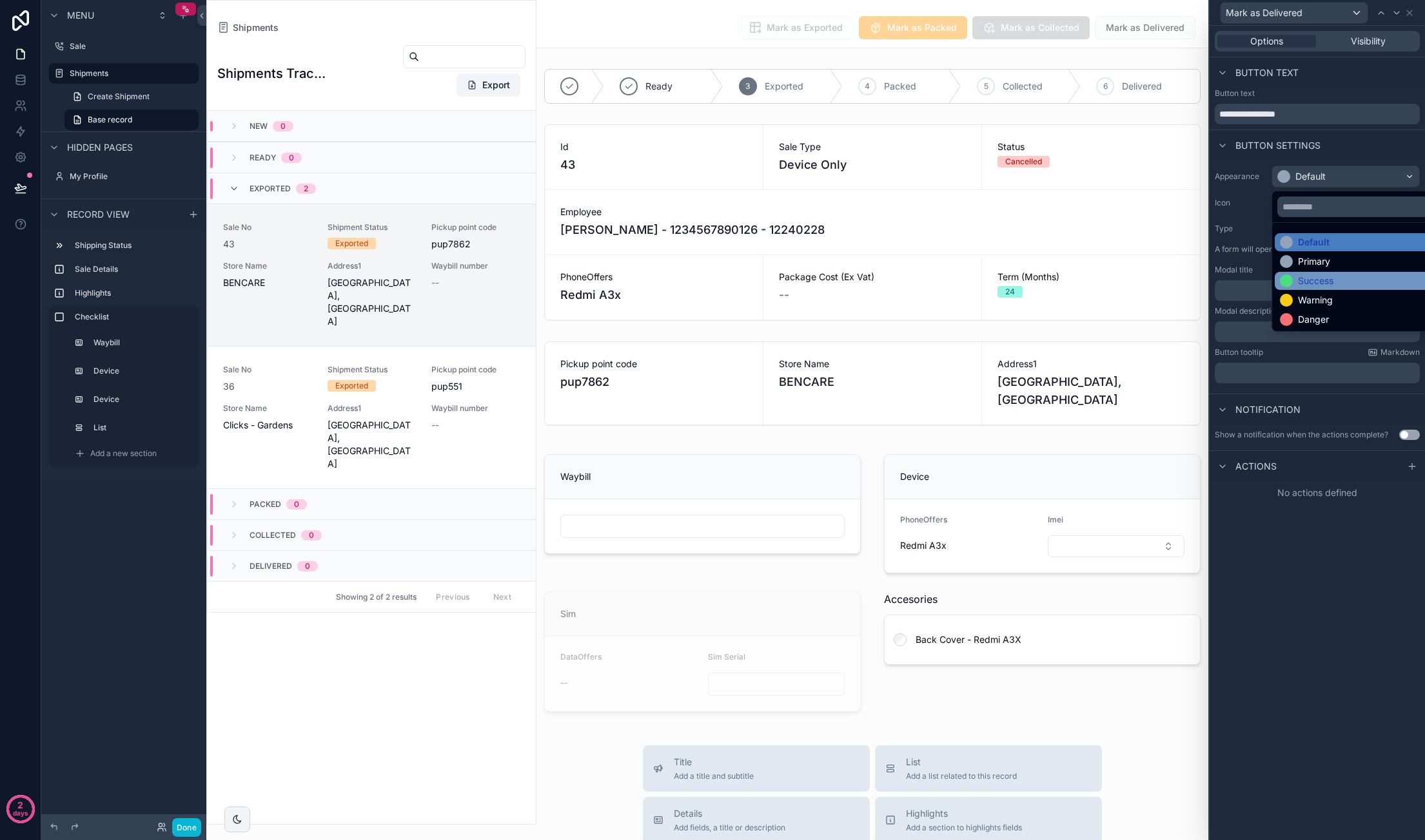
click at [1339, 284] on div "Success" at bounding box center [1360, 281] width 162 height 13
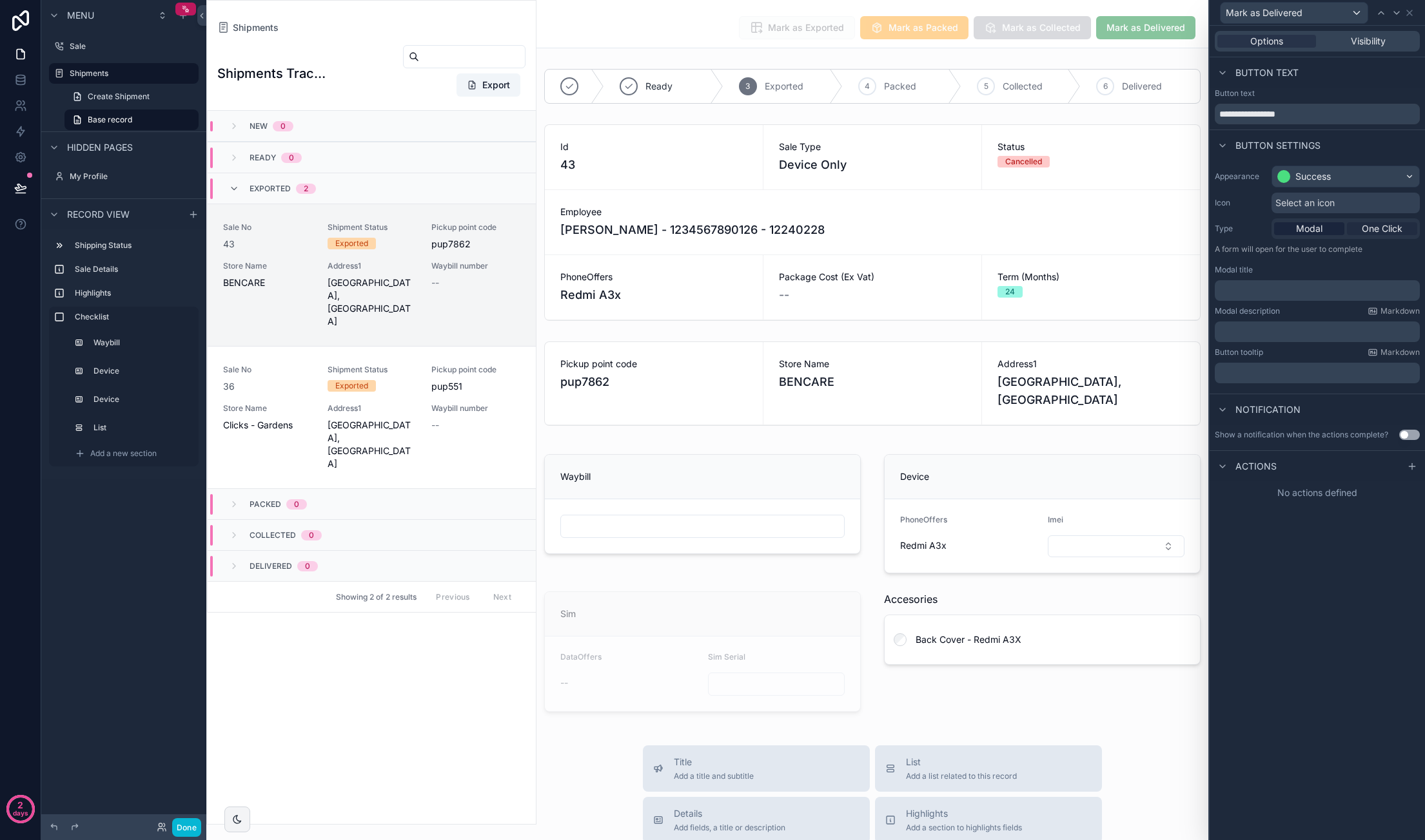
click at [1378, 229] on span "One Click" at bounding box center [1382, 228] width 41 height 13
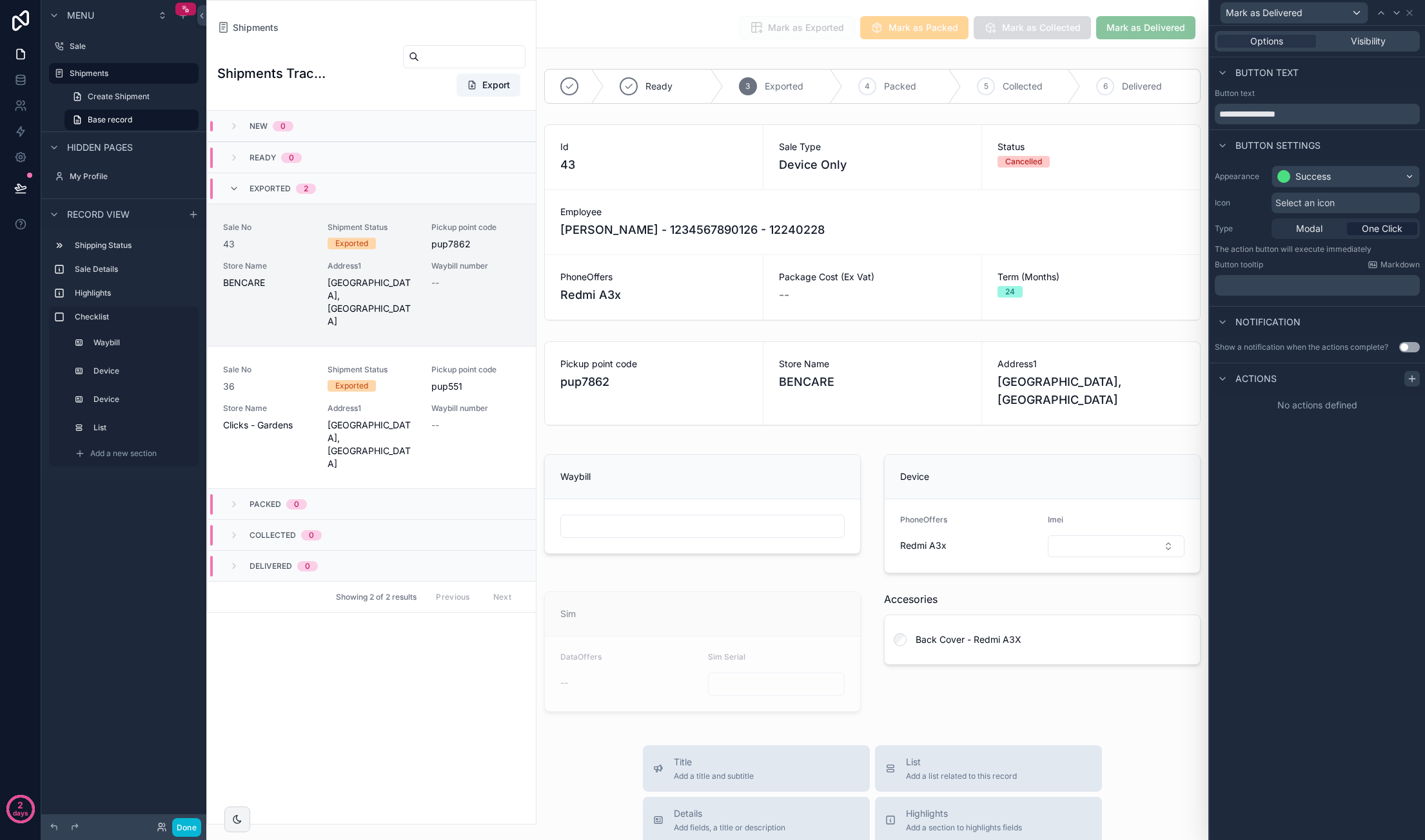
click at [1416, 376] on icon at bounding box center [1412, 379] width 11 height 11
click at [1346, 433] on div "Select a type" at bounding box center [1317, 430] width 193 height 20
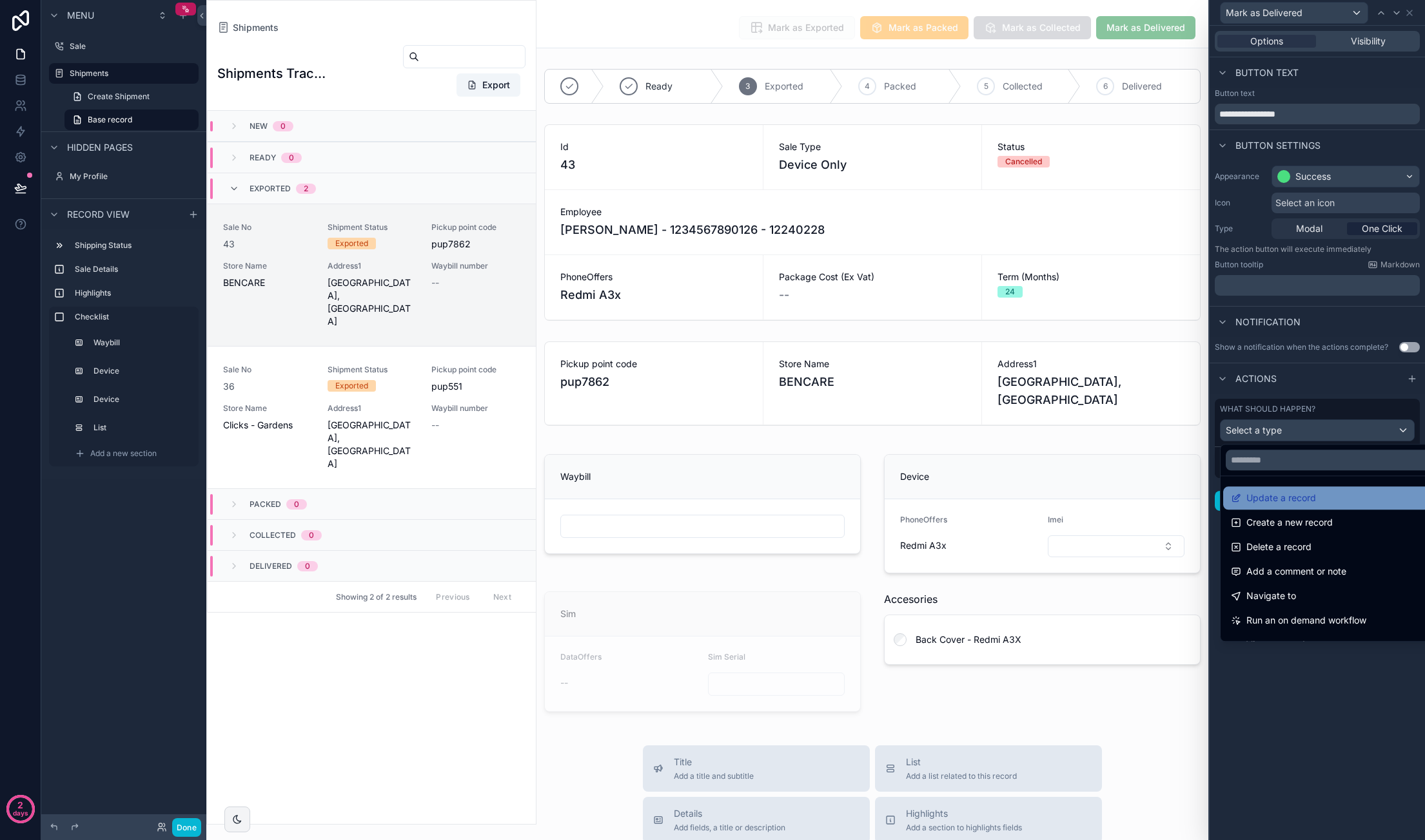
click at [1313, 498] on span "Update a record" at bounding box center [1281, 498] width 69 height 16
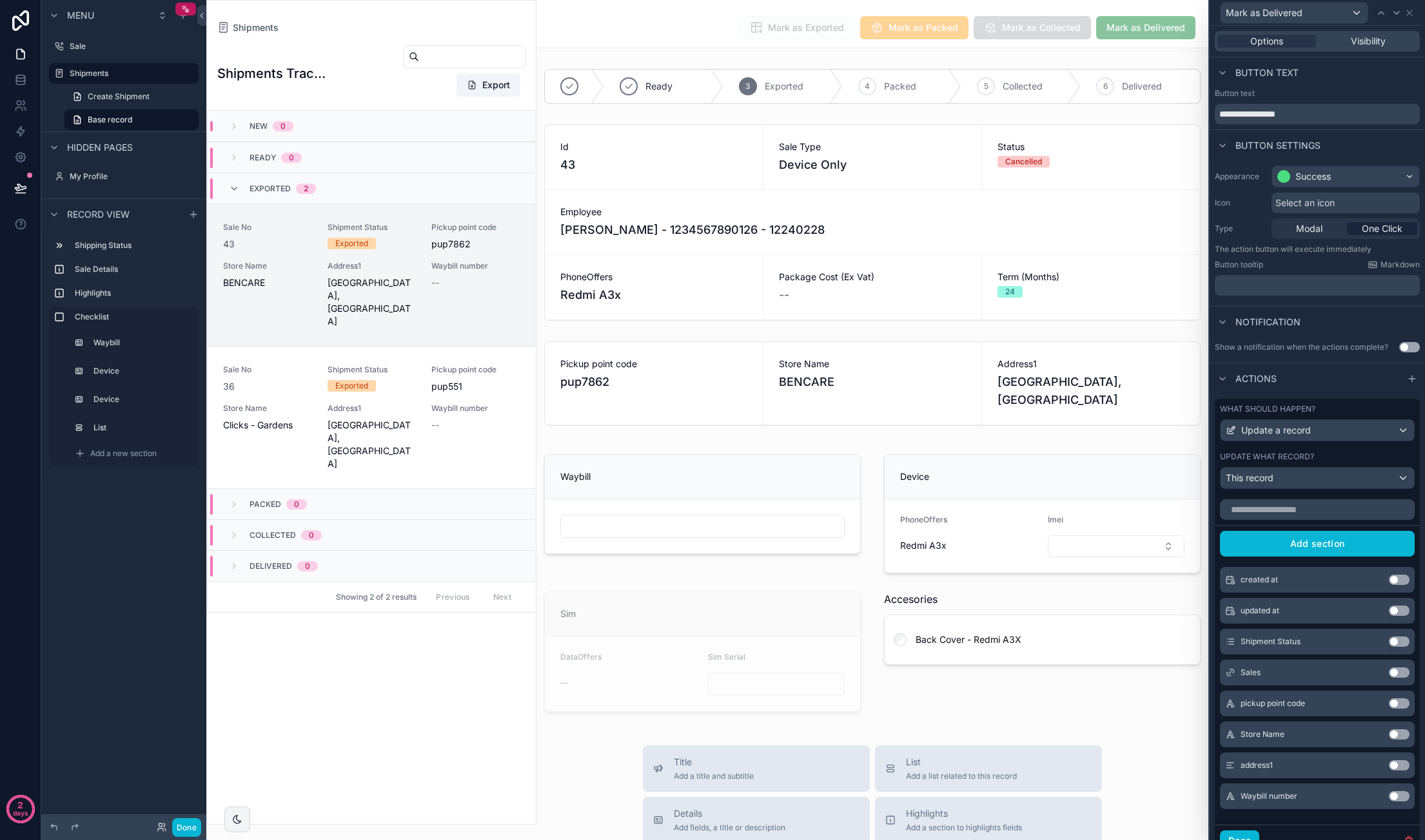
click at [1389, 646] on button "Use setting" at bounding box center [1399, 642] width 20 height 11
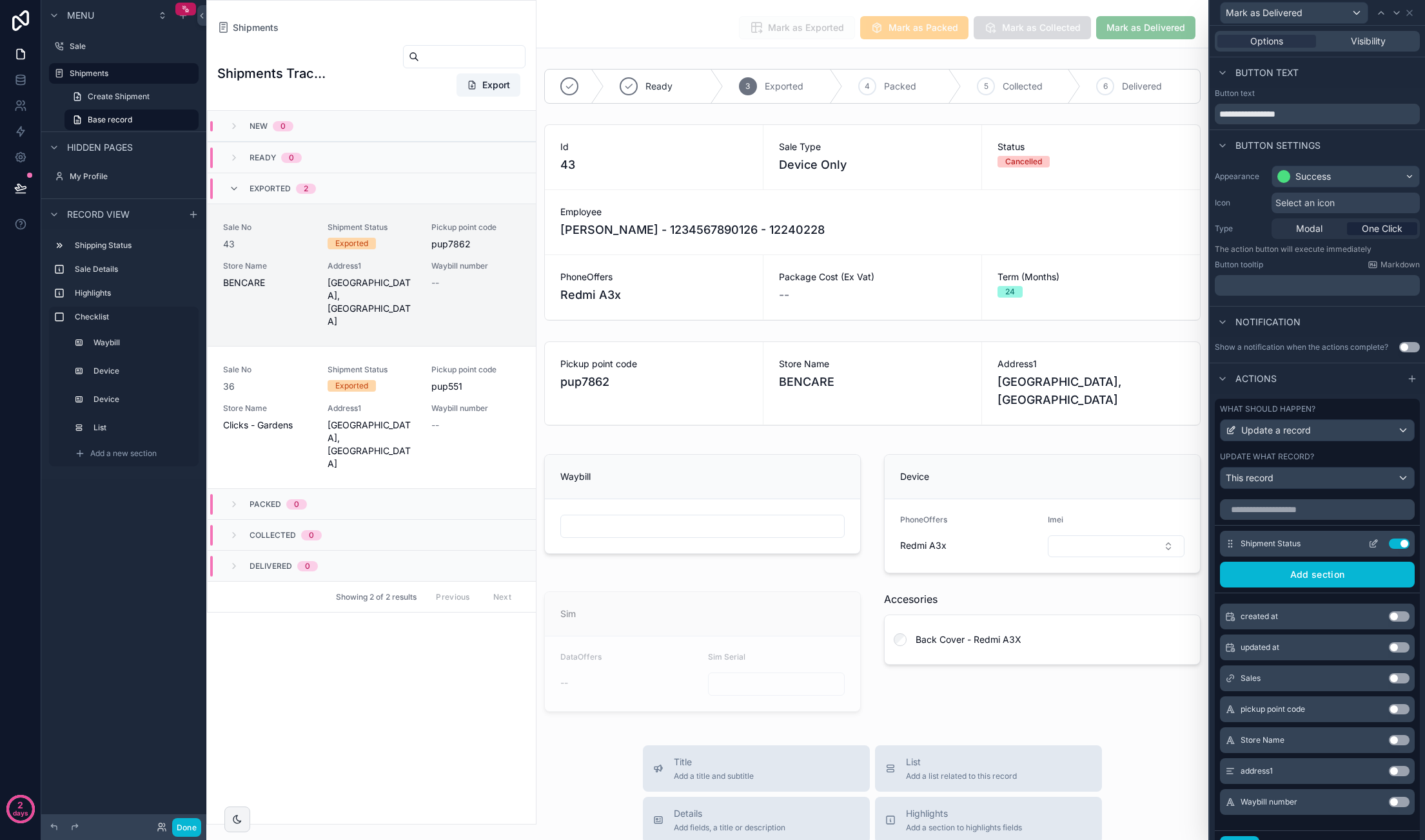
click at [1368, 549] on icon at bounding box center [1373, 544] width 11 height 11
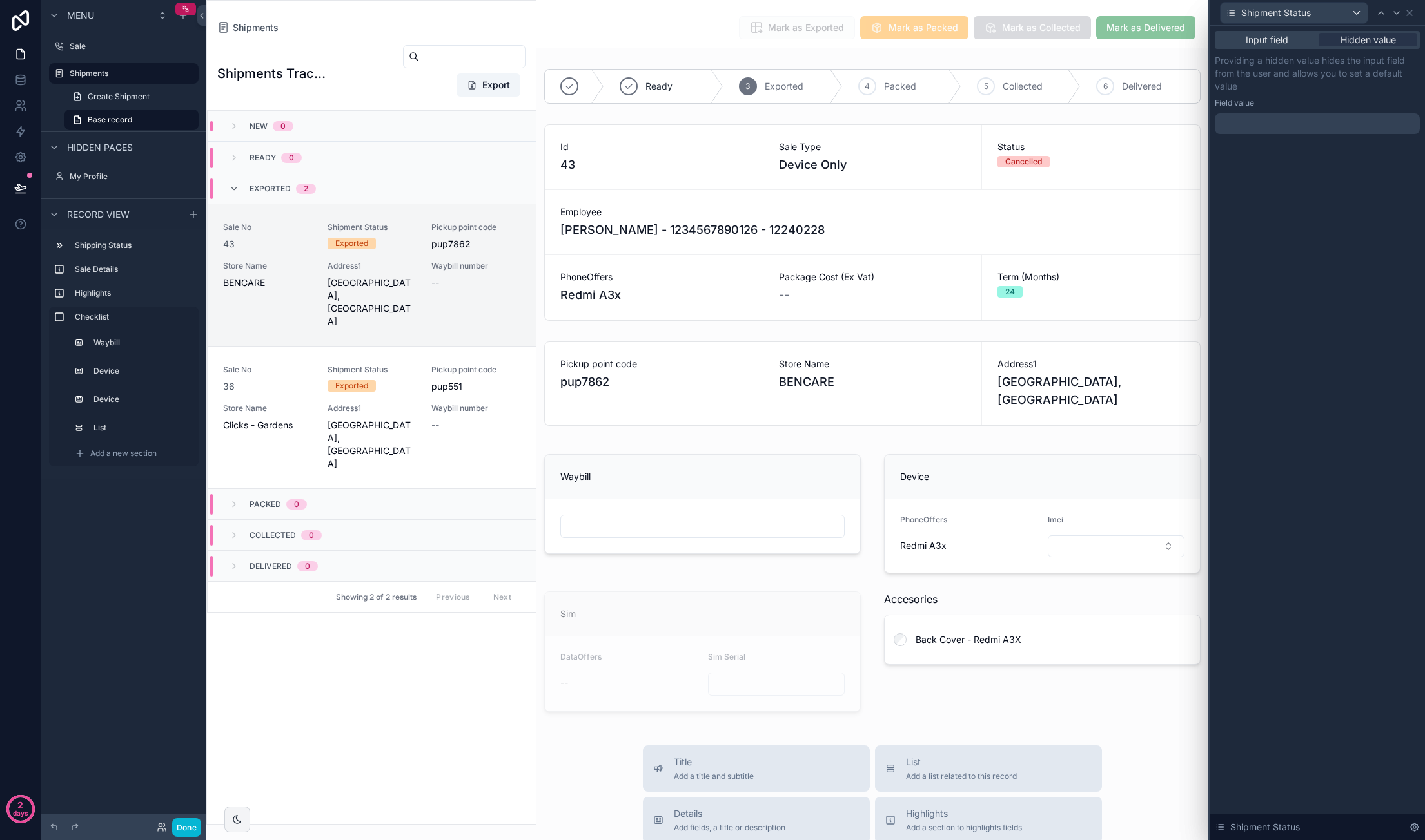
click at [1296, 124] on div at bounding box center [1317, 123] width 205 height 20
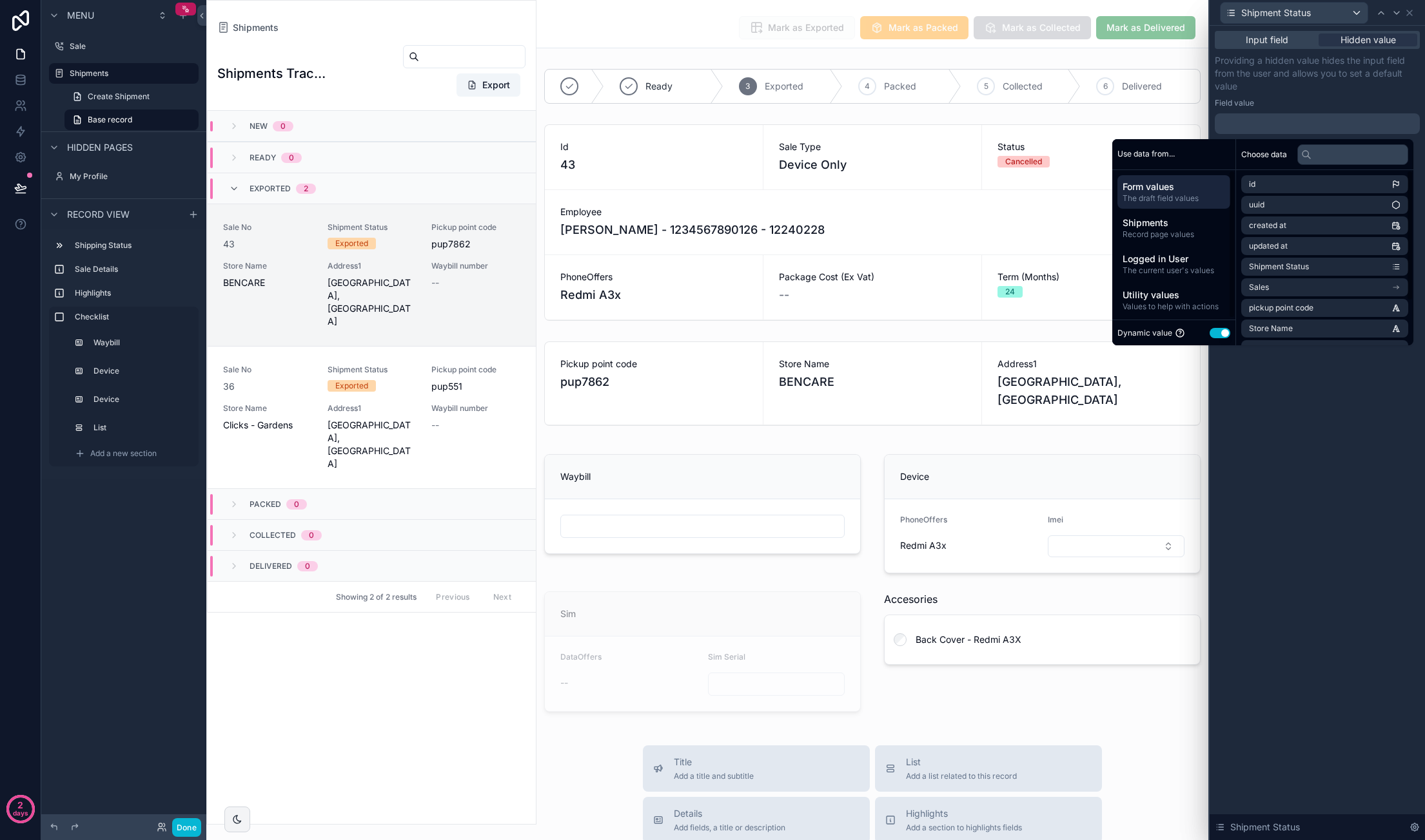
click at [1218, 334] on button "Use setting" at bounding box center [1219, 333] width 20 height 11
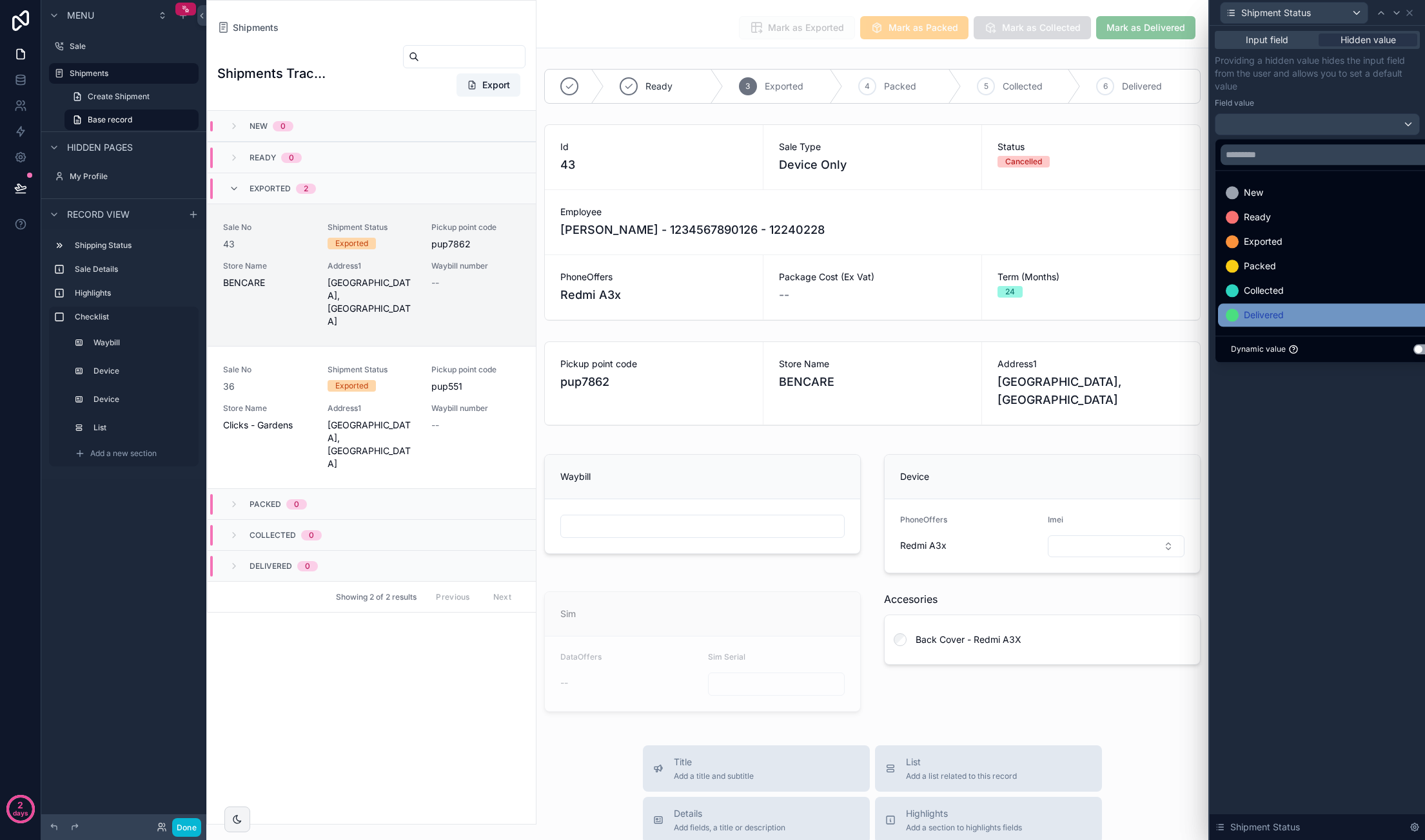
click at [1288, 308] on div "Delivered" at bounding box center [1332, 315] width 213 height 16
click at [1318, 486] on div "Input field Hidden value Providing a hidden value hides the input field from th…" at bounding box center [1316, 433] width 215 height 814
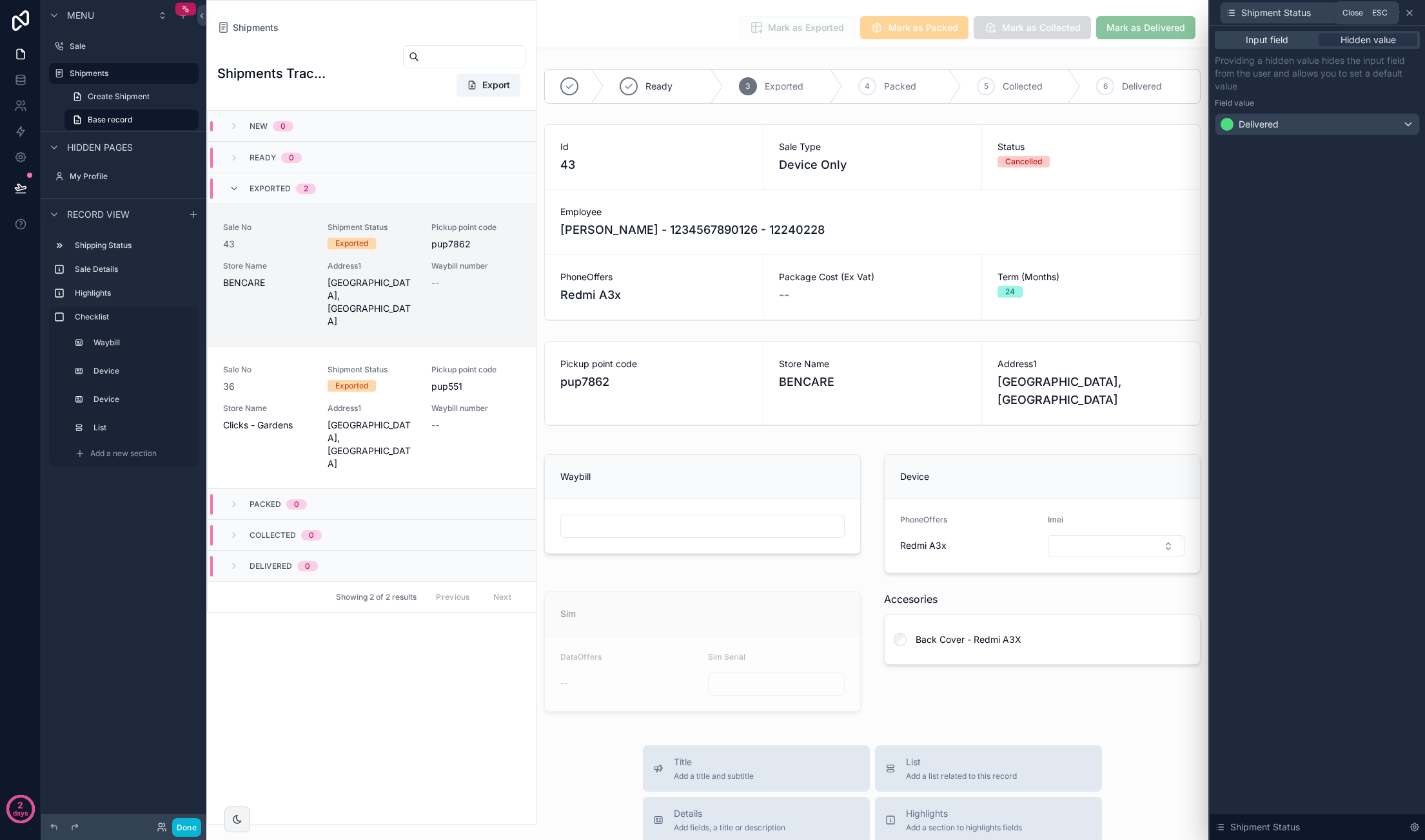
click at [1410, 11] on icon at bounding box center [1409, 13] width 11 height 11
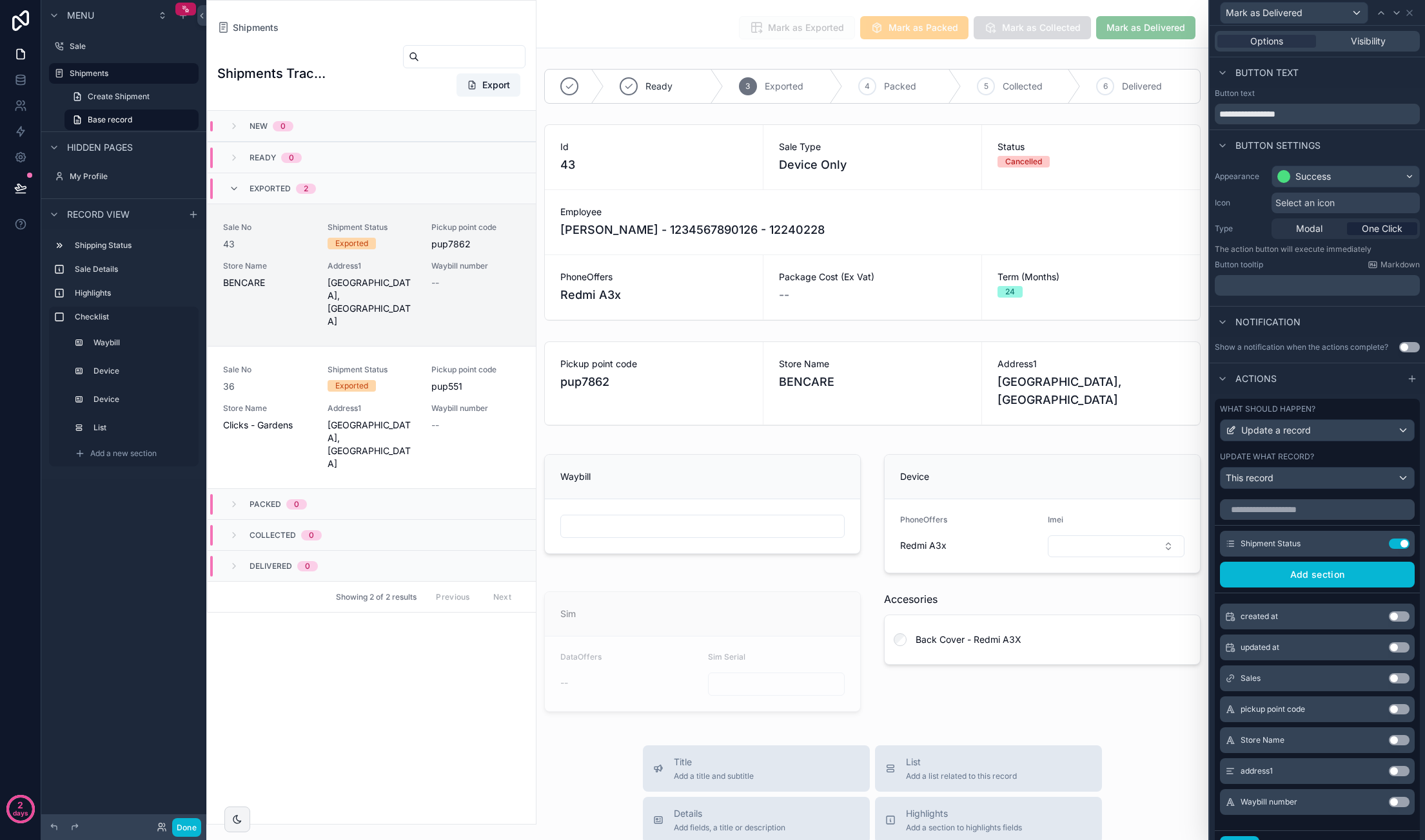
click at [1380, 33] on div "Options Visibility" at bounding box center [1317, 41] width 205 height 20
click at [1380, 39] on div "Visibility" at bounding box center [1368, 41] width 99 height 13
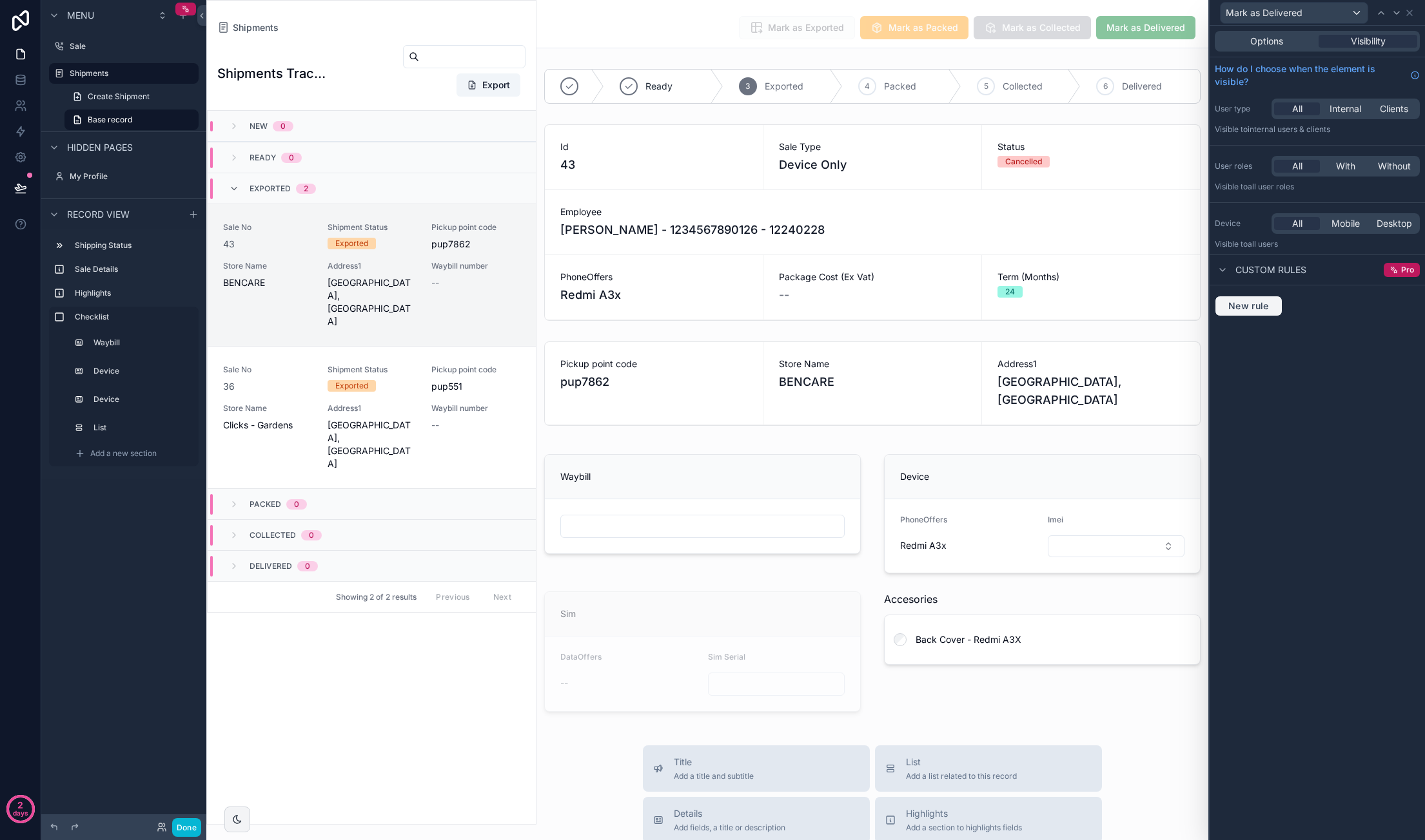
click at [1267, 305] on span "New rule" at bounding box center [1248, 305] width 51 height 11
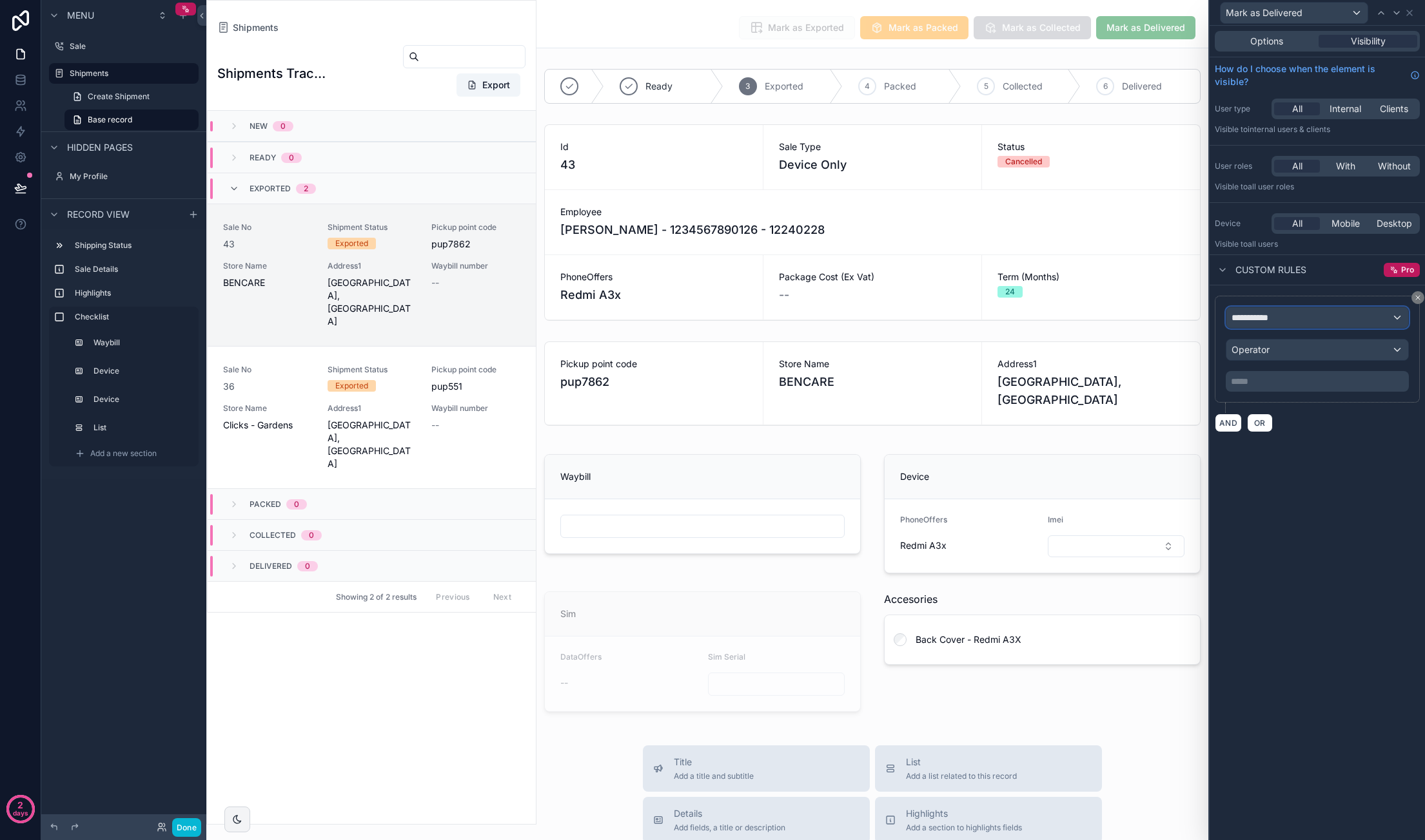
click at [1282, 312] on div "**********" at bounding box center [1316, 317] width 182 height 20
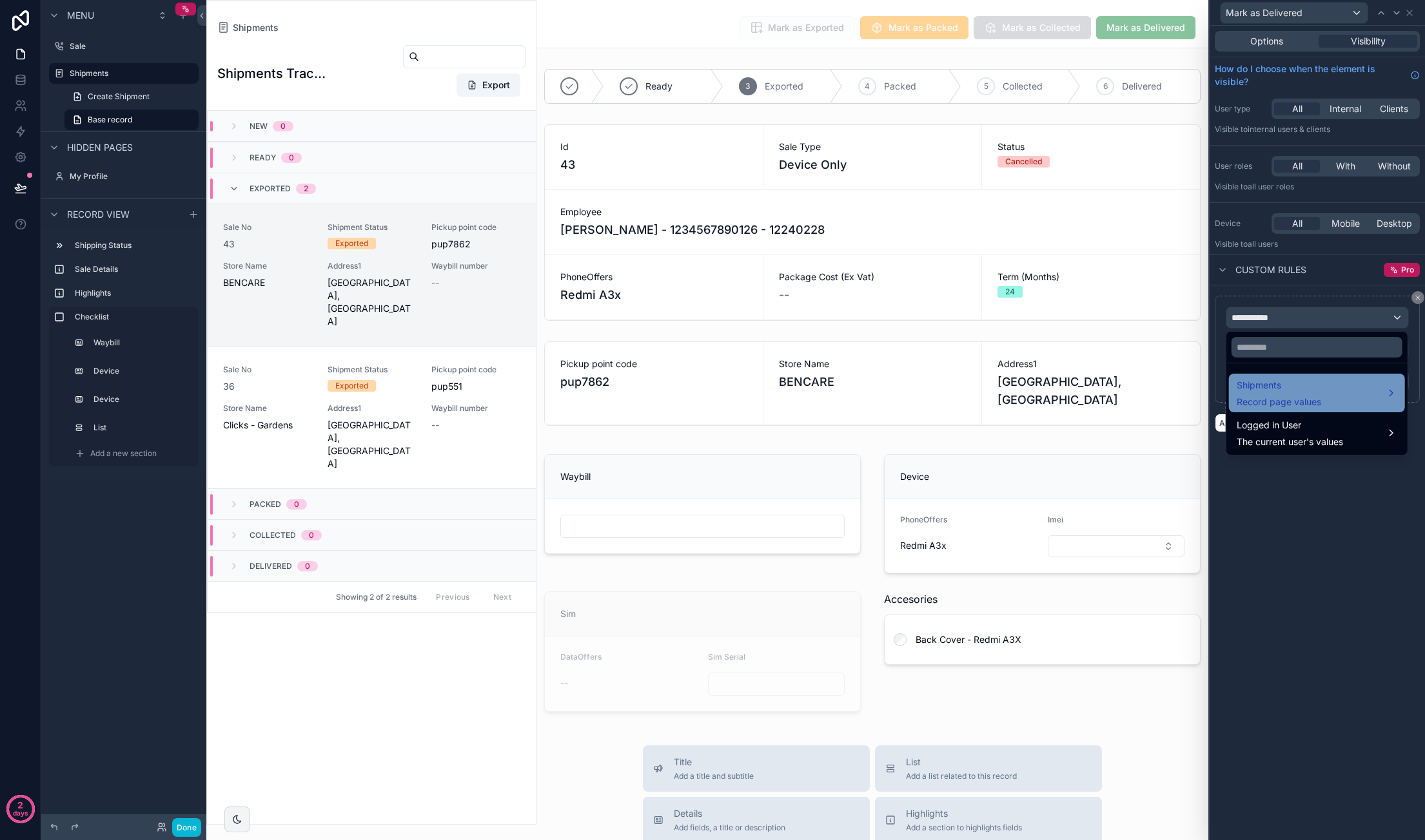
click at [1276, 385] on span "Shipments" at bounding box center [1279, 385] width 84 height 16
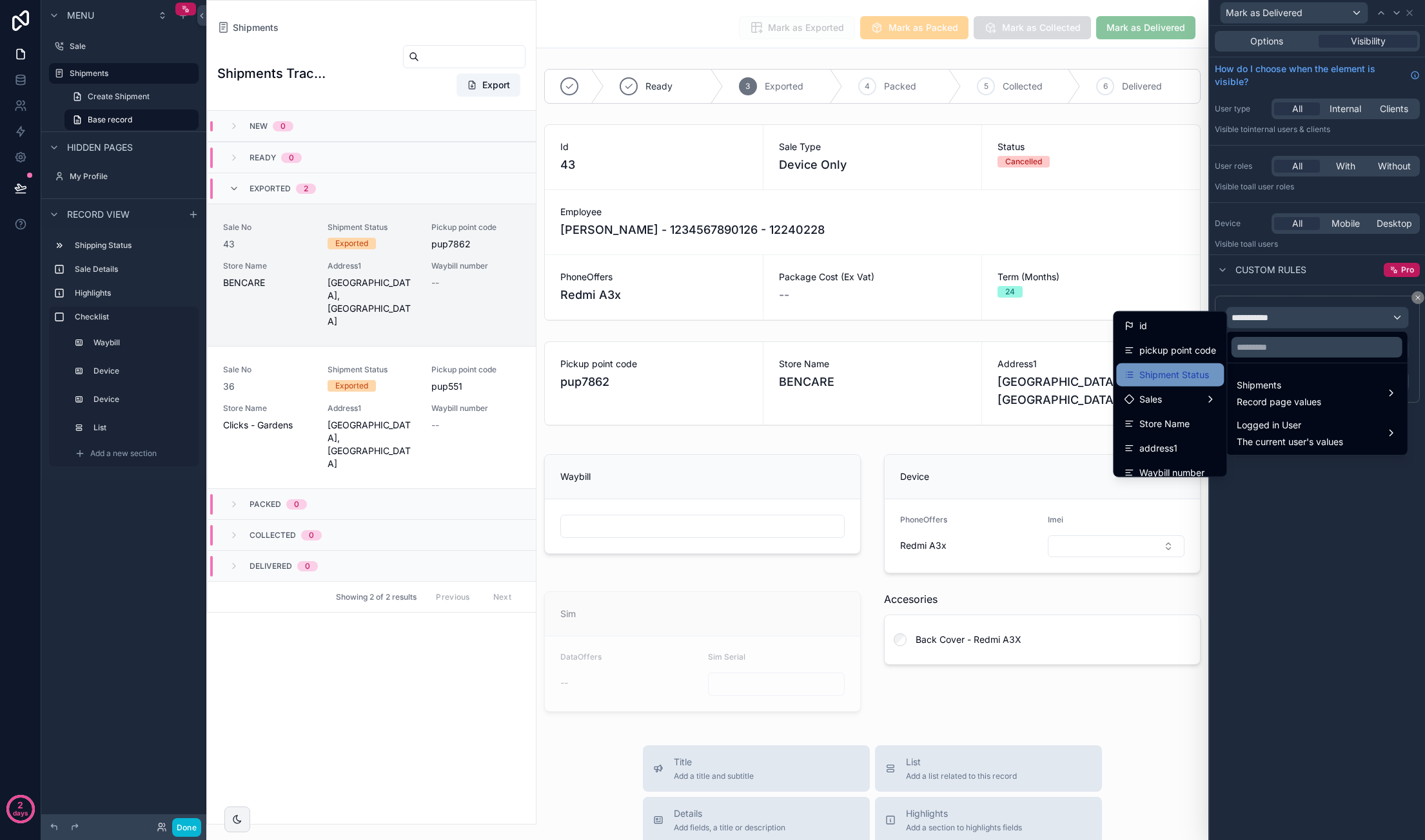
click at [1182, 381] on span "Shipment Status" at bounding box center [1174, 375] width 69 height 16
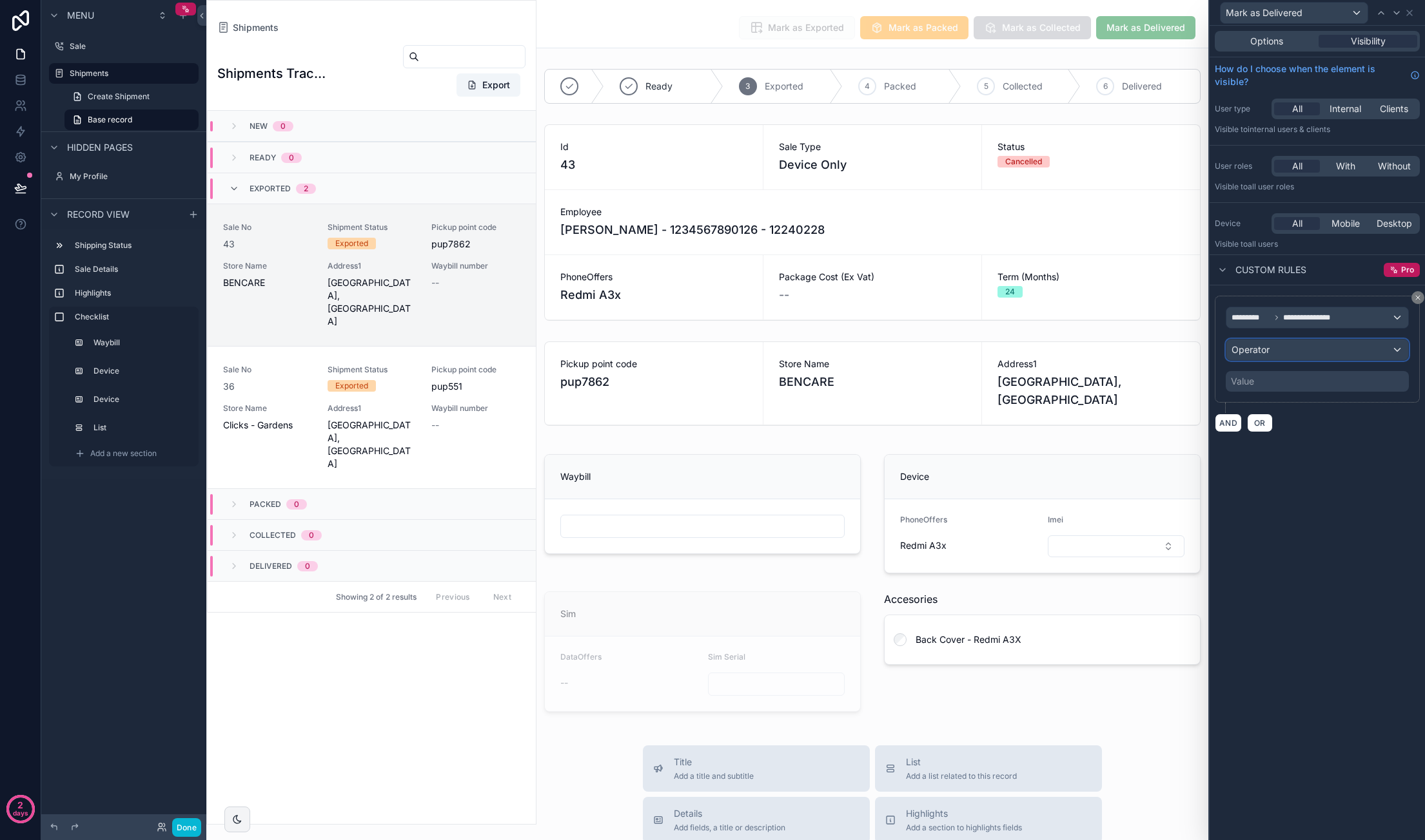
click at [1291, 353] on div "Operator" at bounding box center [1316, 349] width 182 height 20
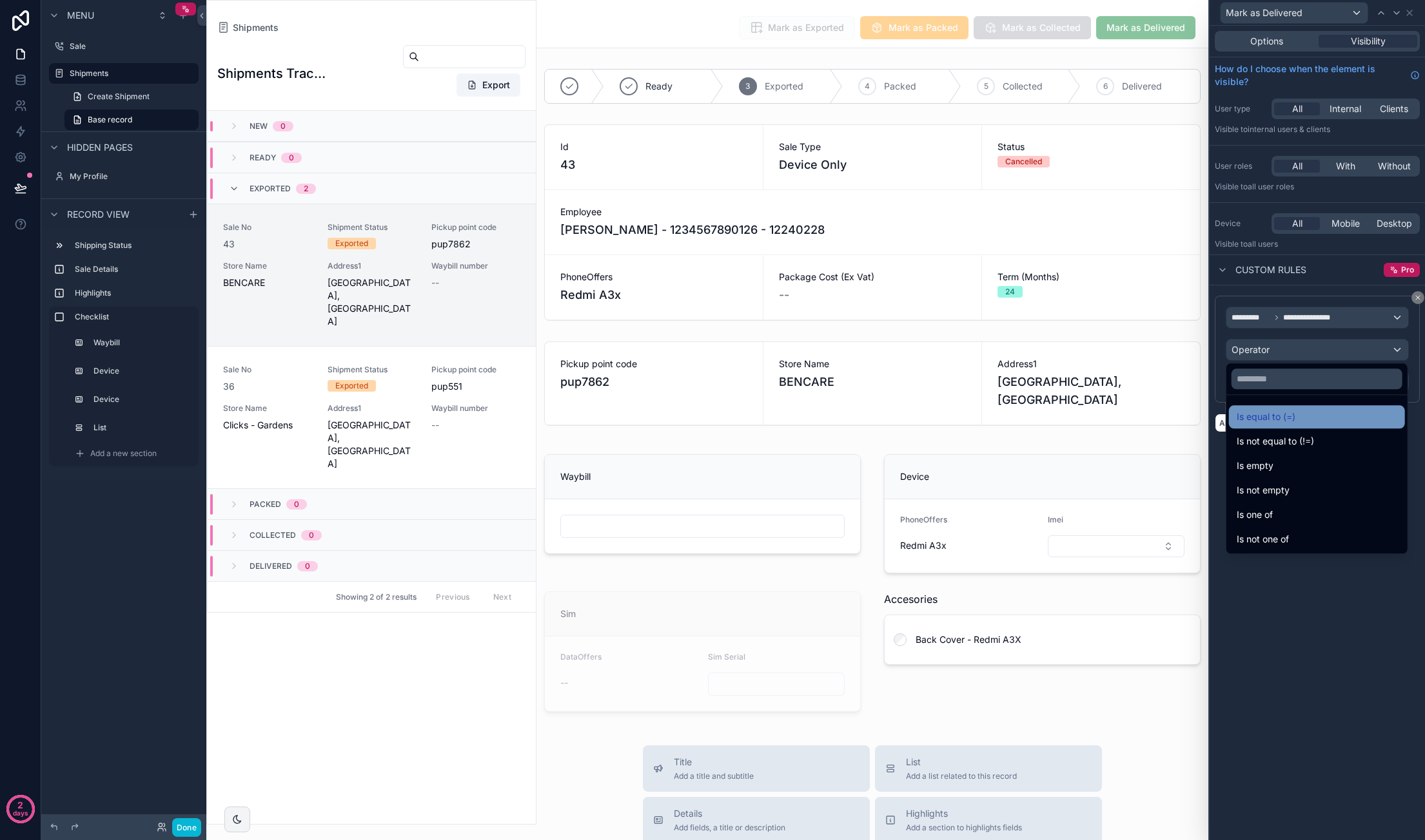
click at [1273, 410] on span "Is equal to (=)" at bounding box center [1266, 417] width 59 height 16
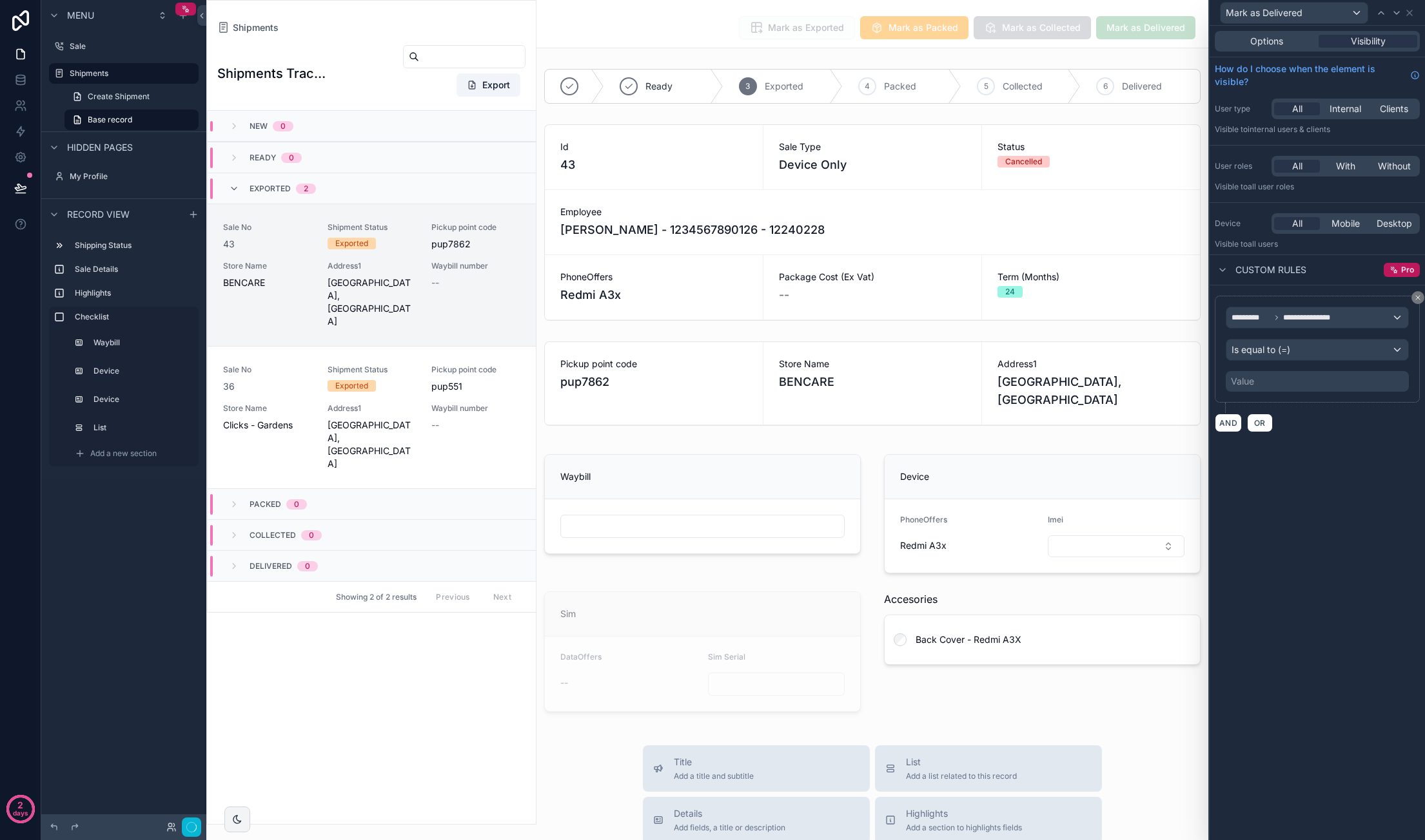
click at [1275, 377] on div "Value" at bounding box center [1317, 381] width 183 height 20
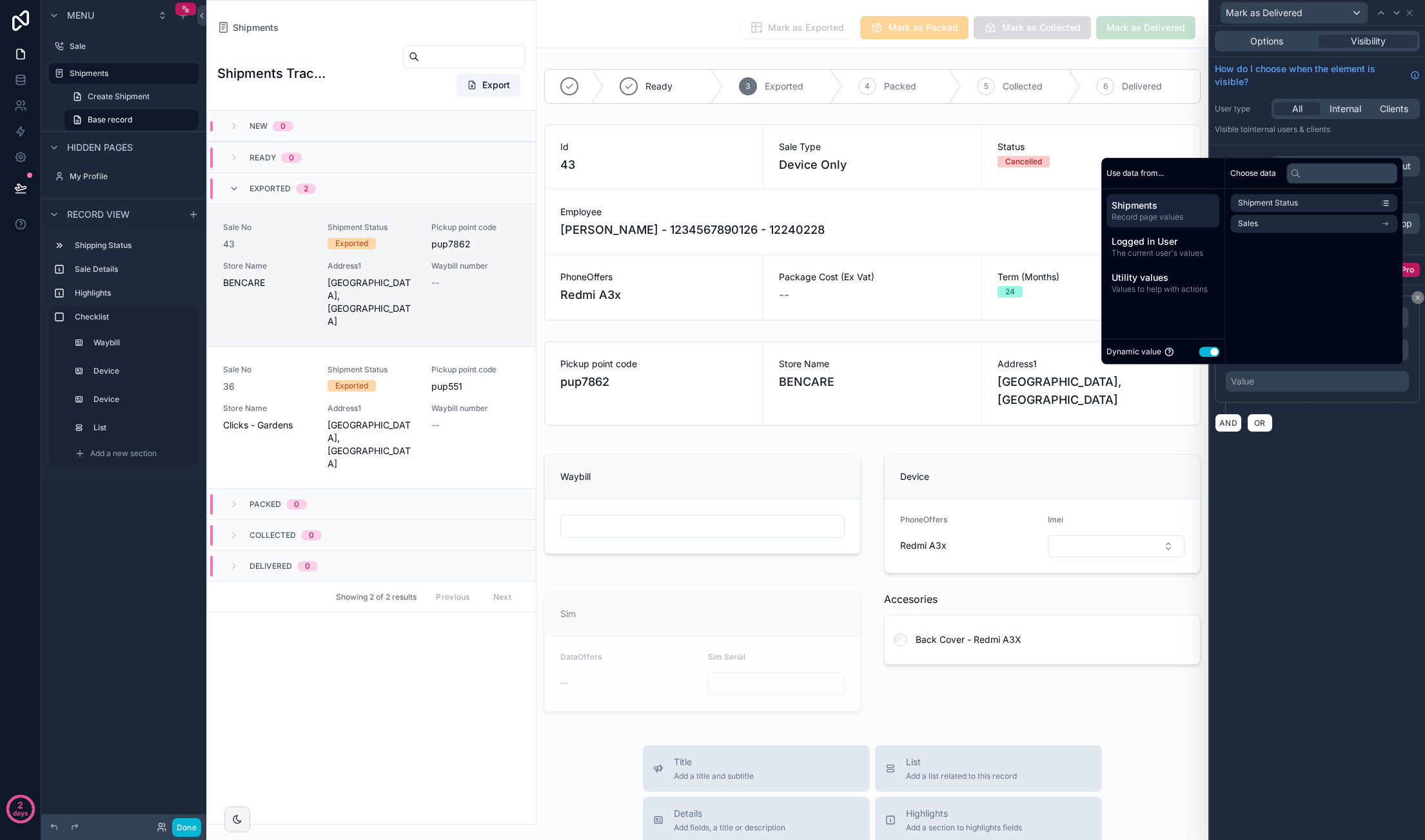
click at [1204, 355] on button "Use setting" at bounding box center [1208, 352] width 20 height 11
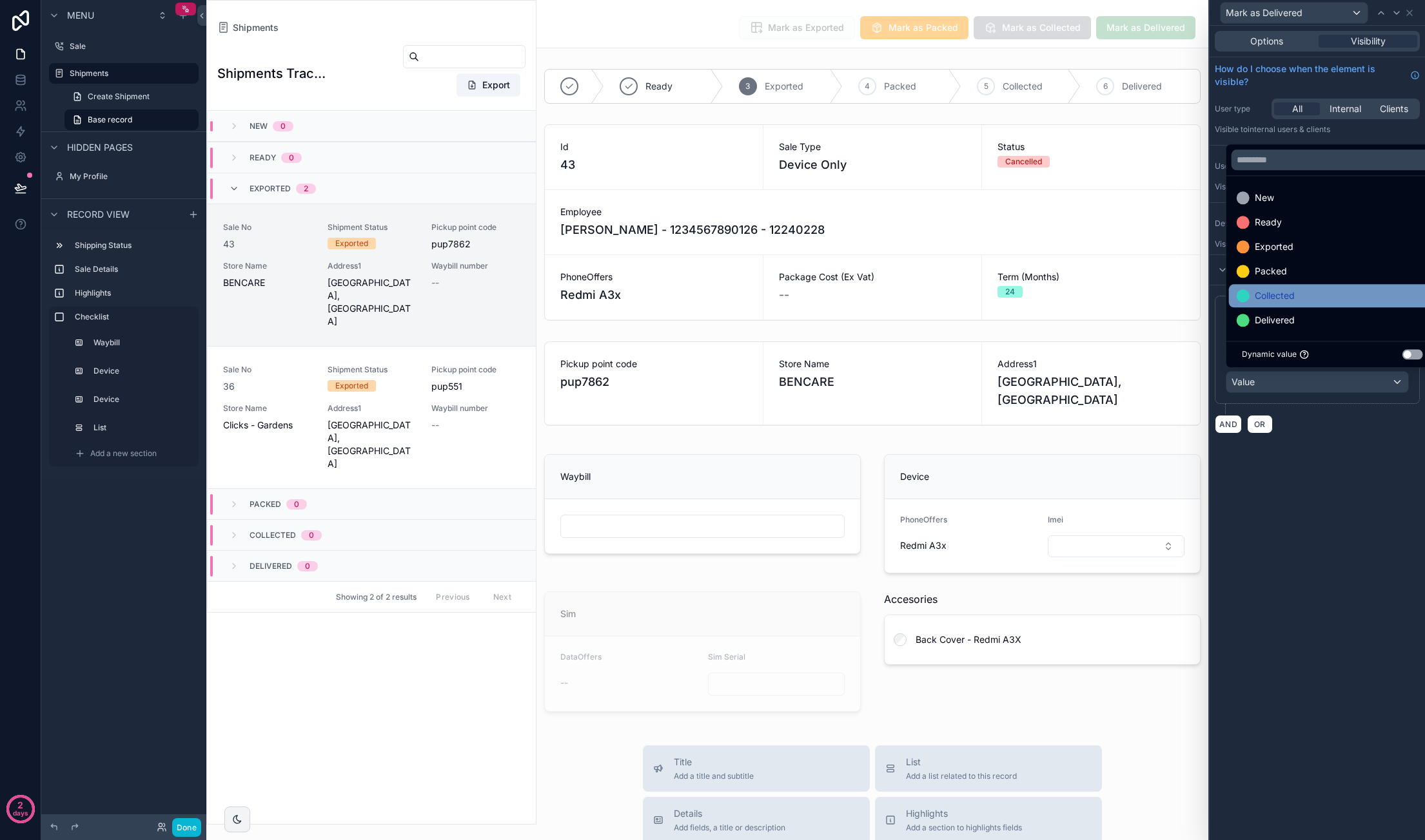
click at [1288, 295] on span "Collected" at bounding box center [1274, 296] width 40 height 16
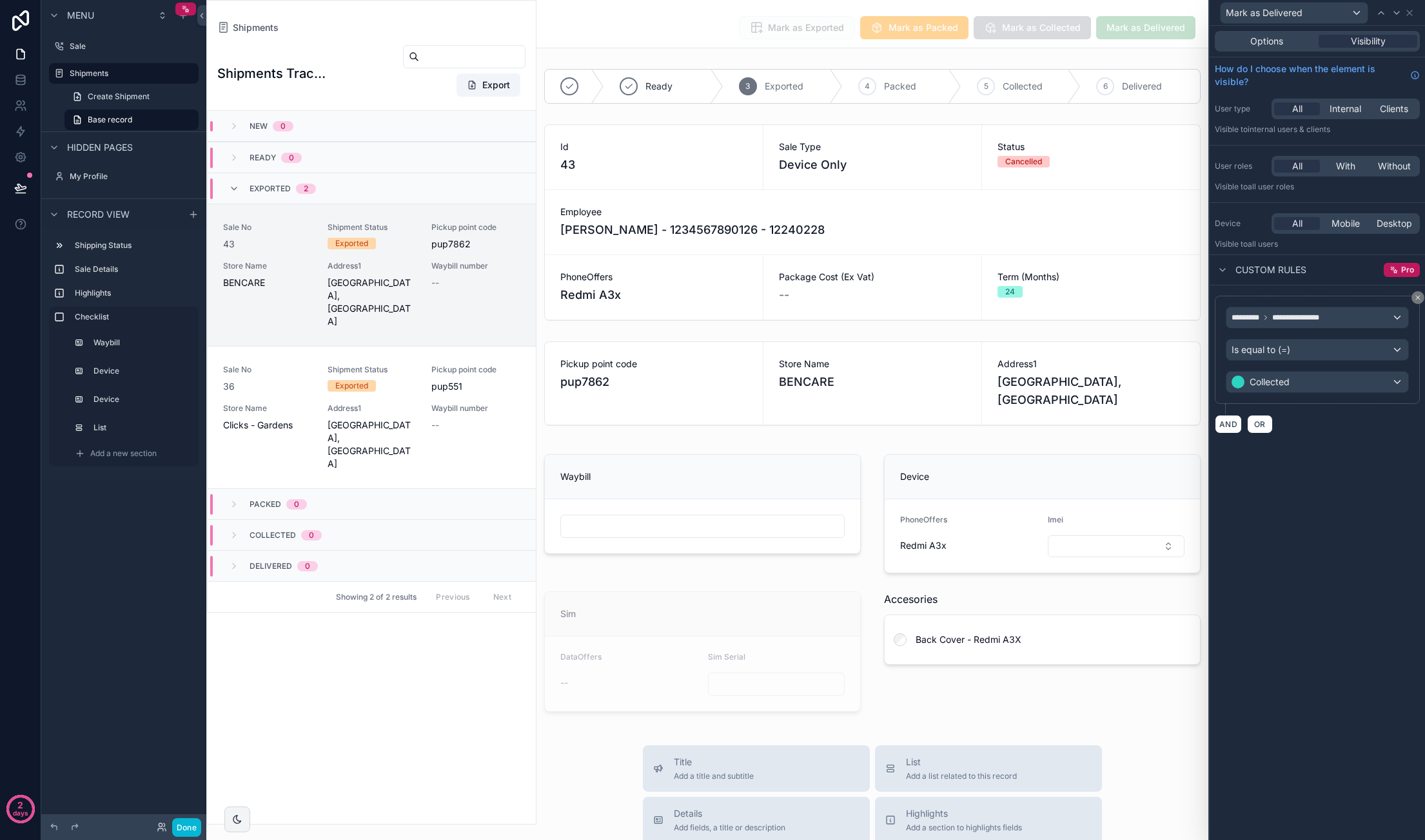
drag, startPoint x: 1347, startPoint y: 545, endPoint x: 1353, endPoint y: 539, distance: 8.5
click at [1347, 545] on div "**********" at bounding box center [1316, 433] width 215 height 814
click at [1408, 17] on icon at bounding box center [1409, 13] width 11 height 11
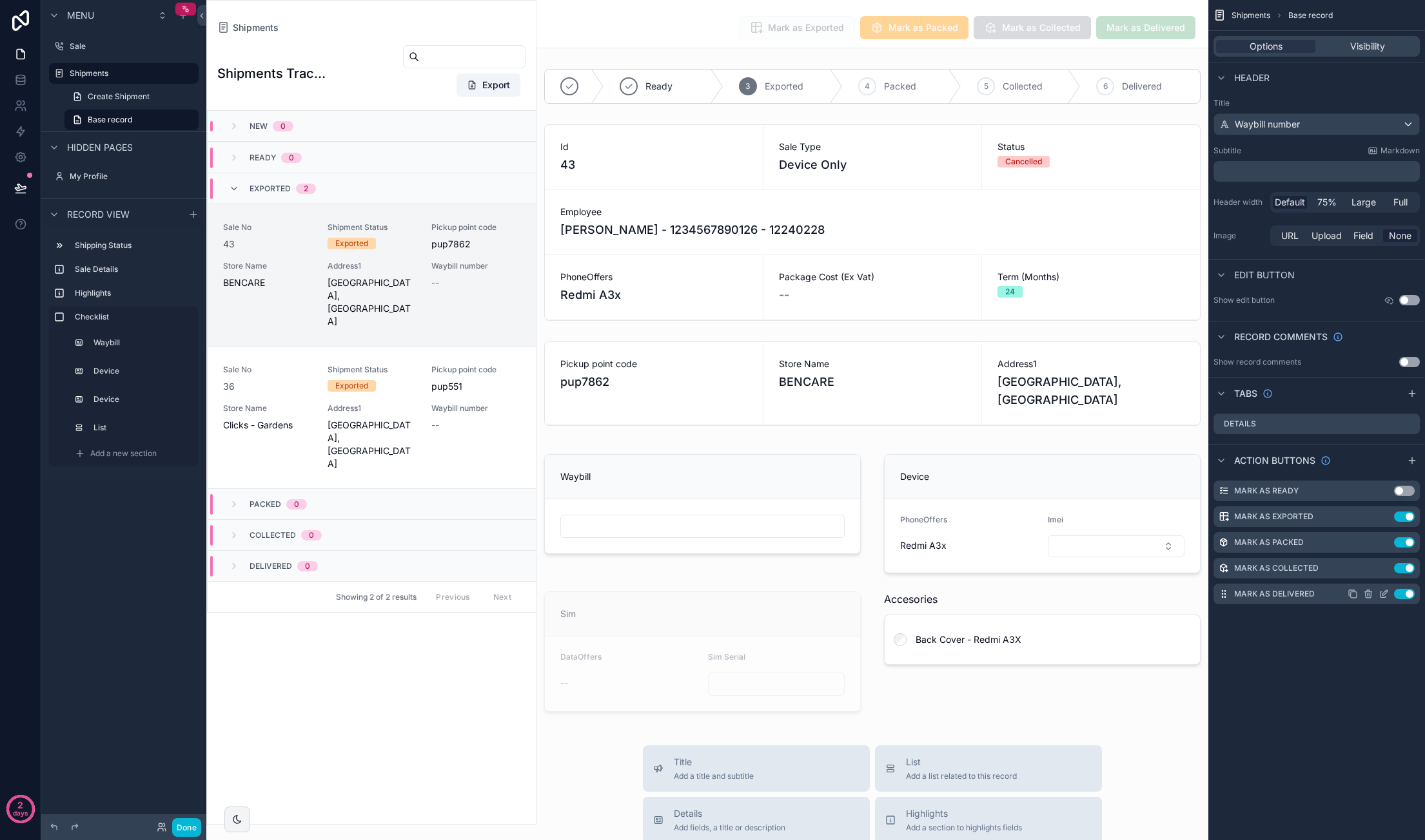
click at [1384, 595] on icon "scrollable content" at bounding box center [1384, 593] width 5 height 5
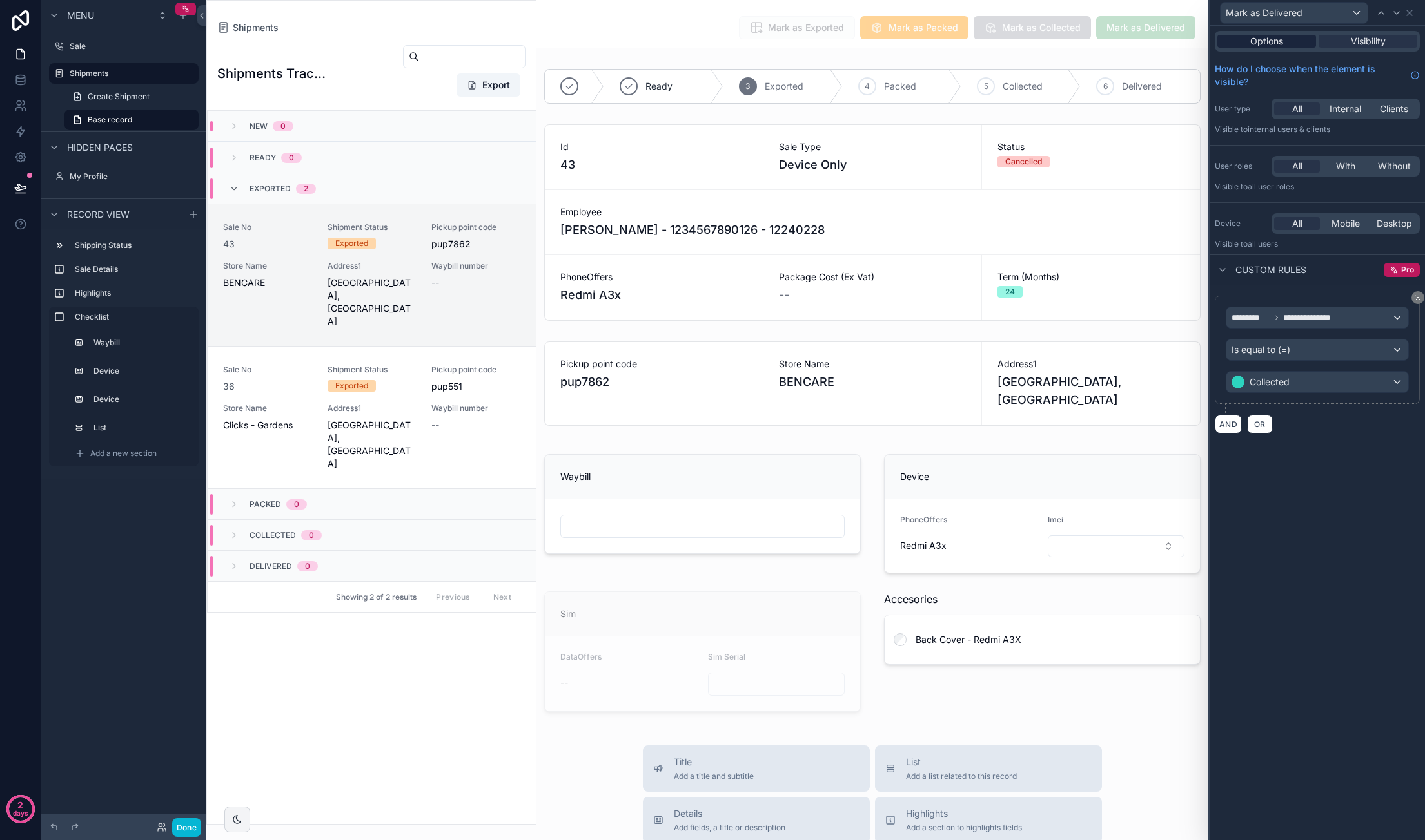
click at [1295, 37] on div "Options" at bounding box center [1266, 41] width 99 height 13
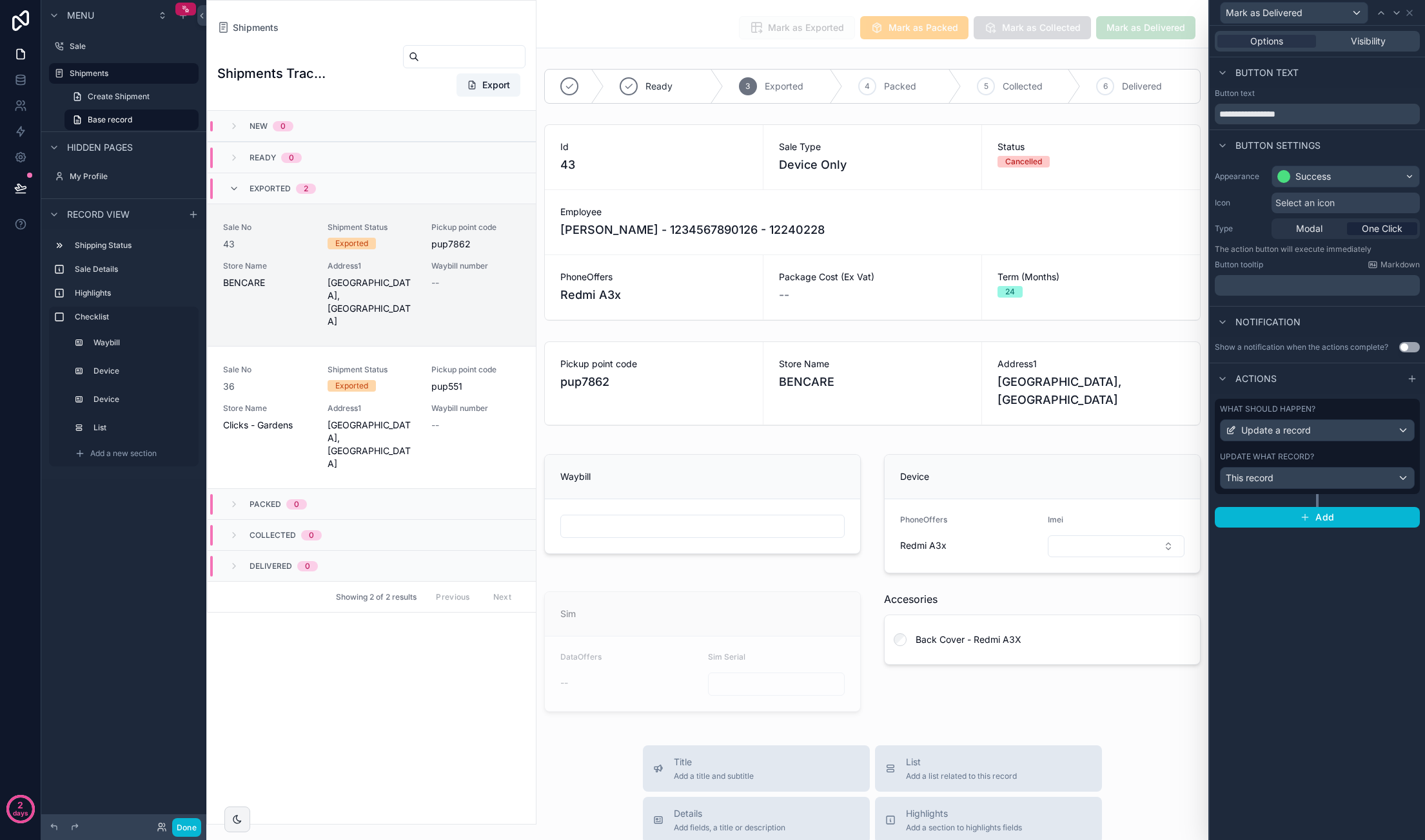
click at [1311, 204] on span "Select an icon" at bounding box center [1304, 203] width 60 height 13
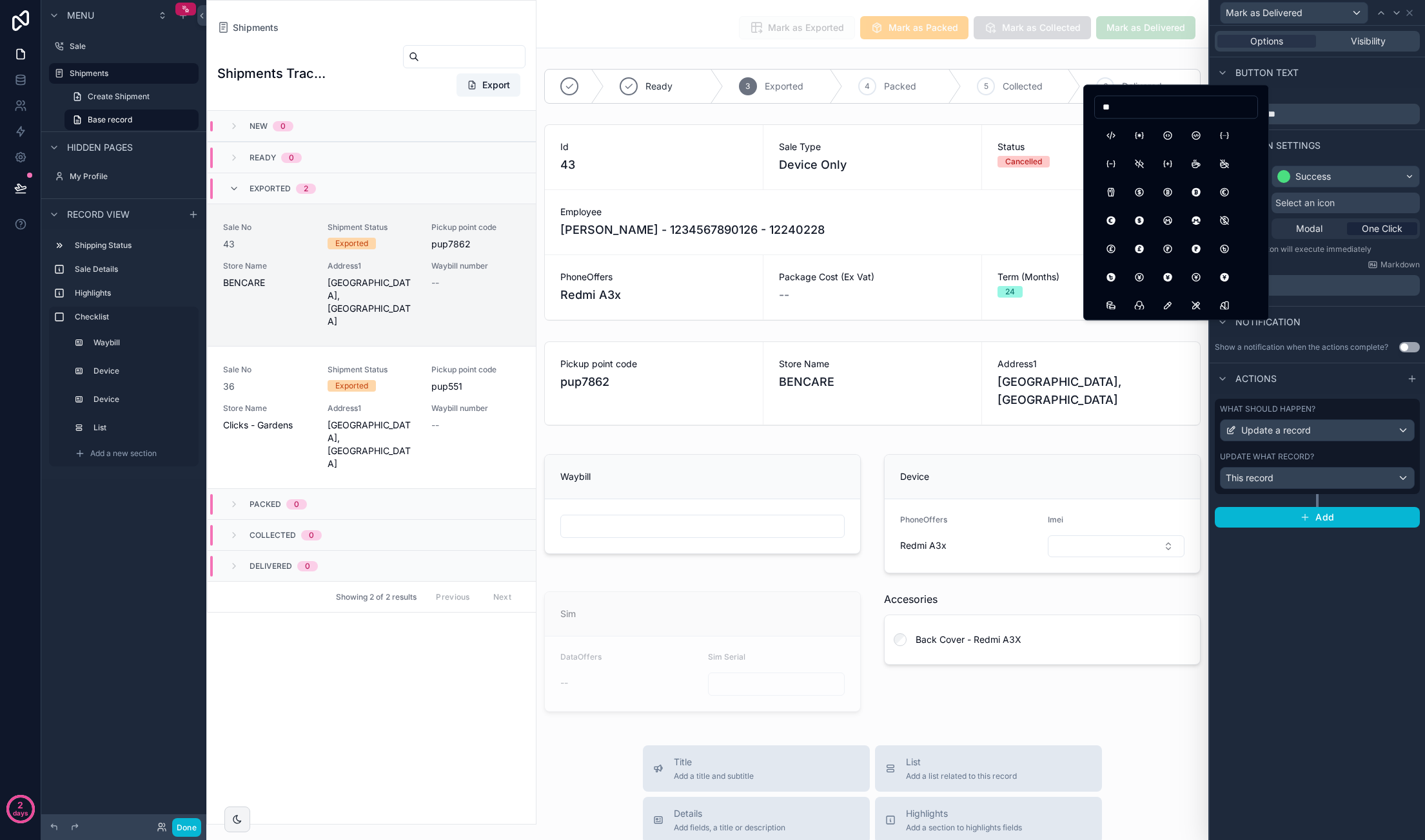
type input "*"
type input "*******"
click at [1136, 133] on button "TruckDelivery" at bounding box center [1139, 135] width 23 height 23
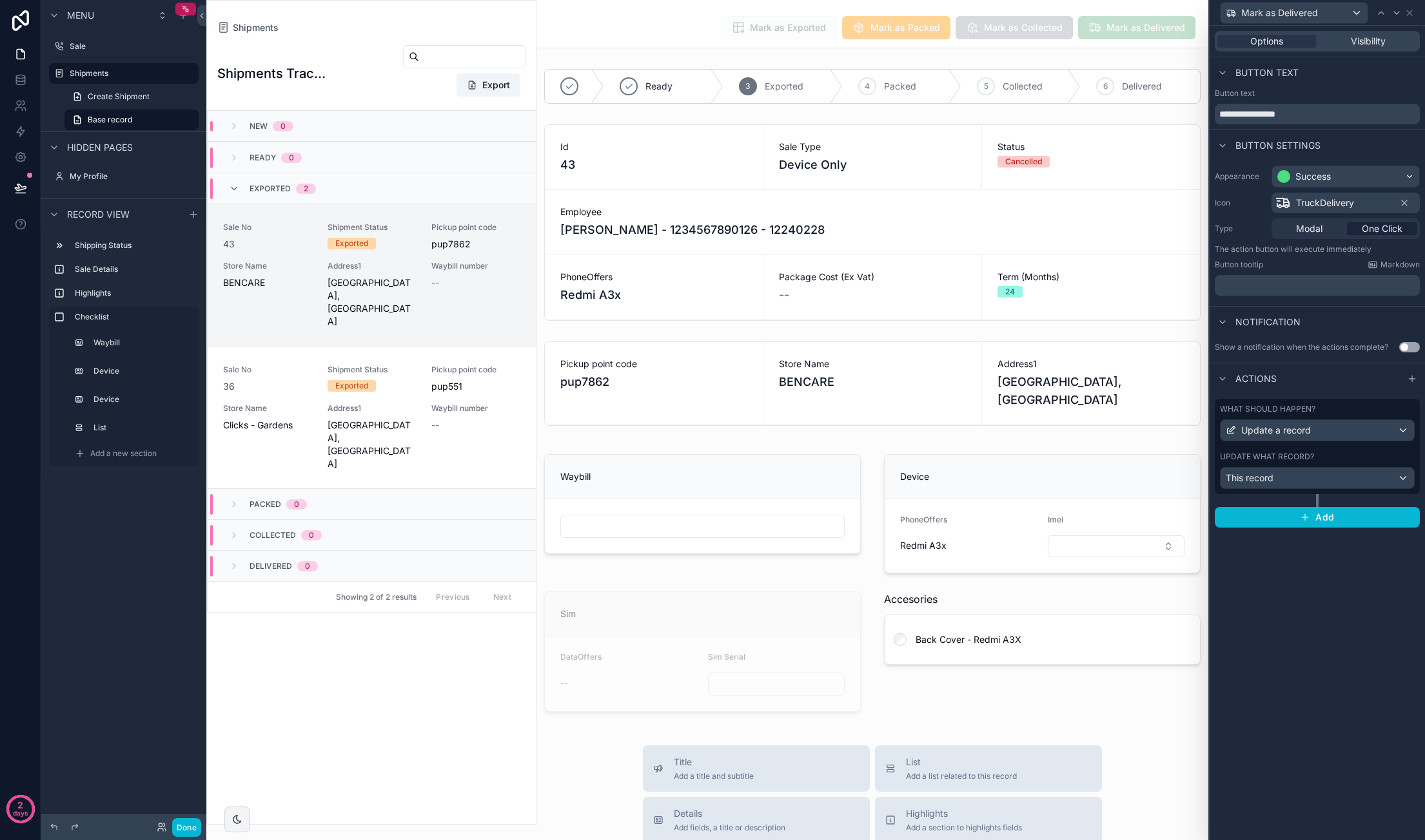
click at [1350, 591] on div "**********" at bounding box center [1316, 433] width 215 height 814
click at [1318, 201] on span "TruckDelivery" at bounding box center [1325, 203] width 58 height 13
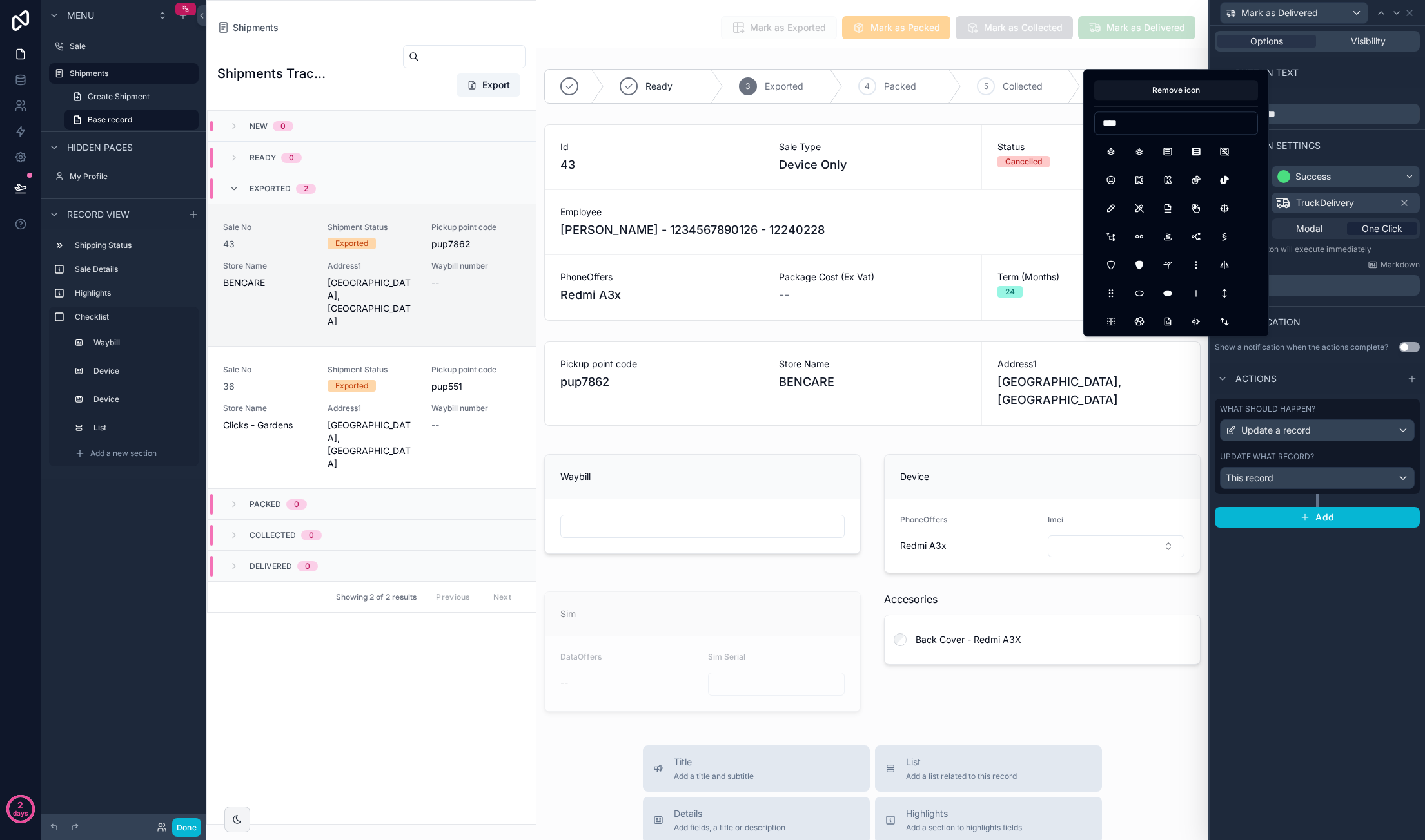
scroll to position [258, 0]
click at [1116, 126] on input "****" at bounding box center [1175, 123] width 162 height 18
click at [1124, 128] on input "*******" at bounding box center [1175, 123] width 162 height 18
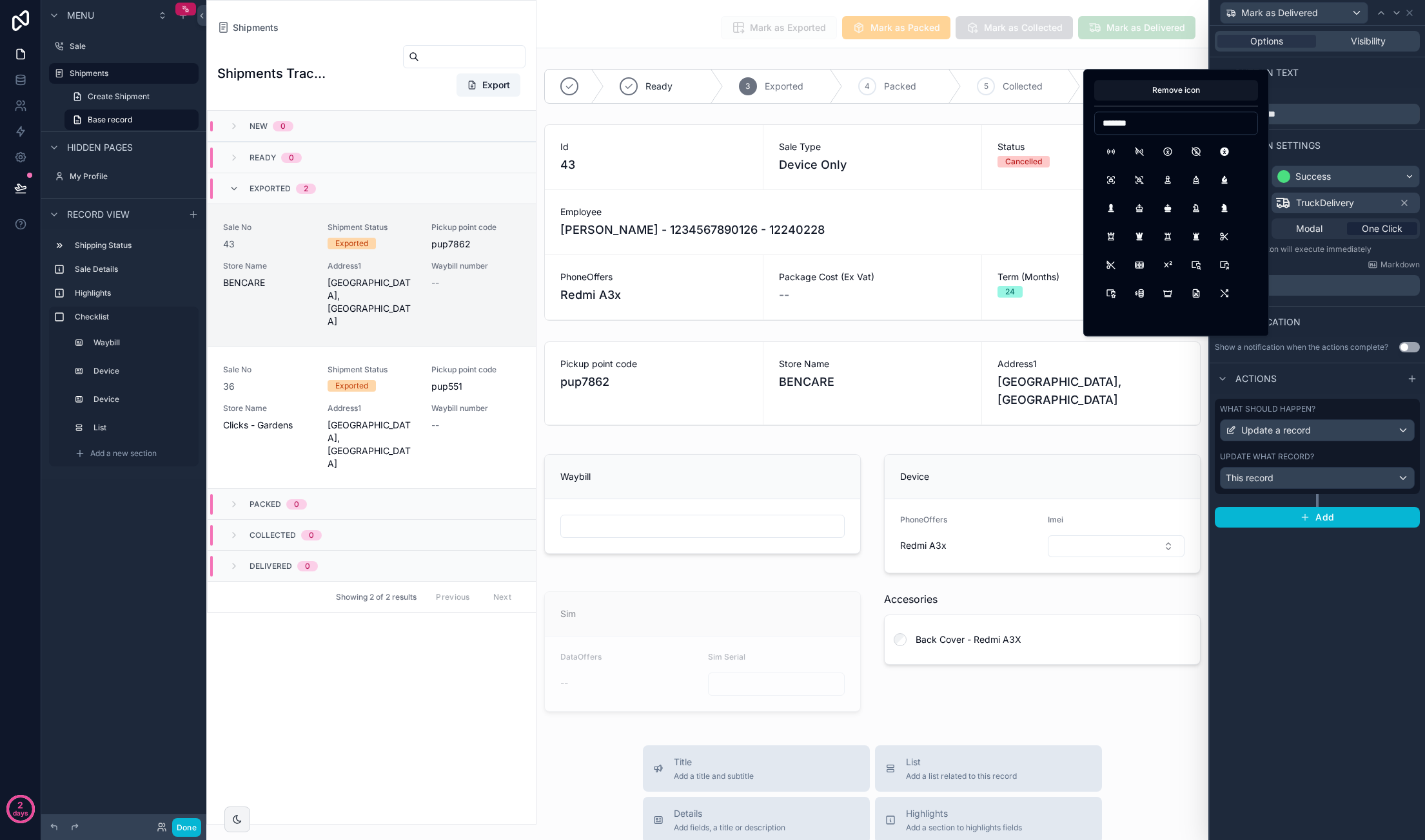
click at [1124, 128] on input "*******" at bounding box center [1175, 123] width 162 height 18
click at [1124, 126] on input "****" at bounding box center [1175, 123] width 162 height 18
type input "****"
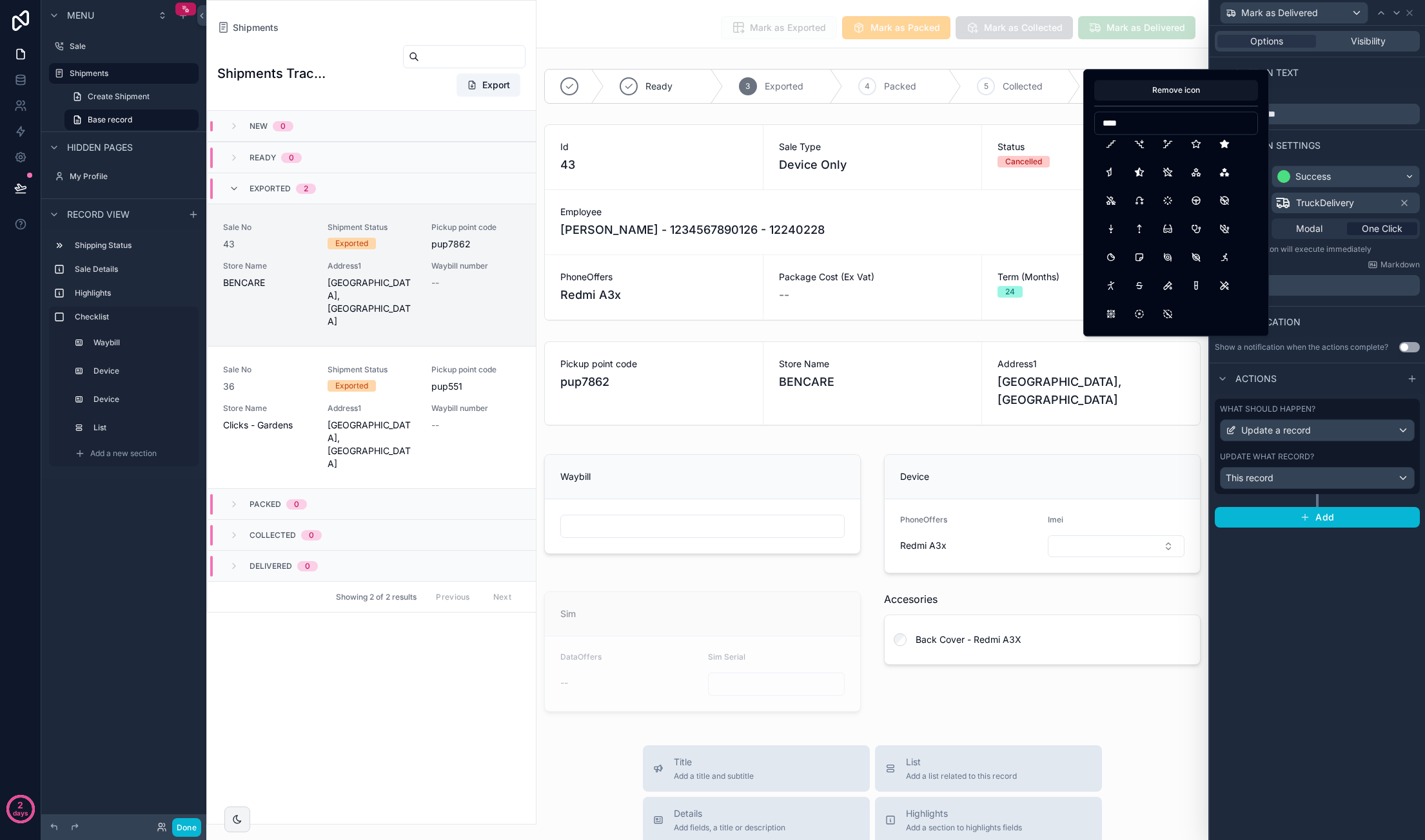
click at [1106, 117] on input "****" at bounding box center [1175, 123] width 162 height 18
click at [1341, 609] on div "**********" at bounding box center [1316, 433] width 215 height 814
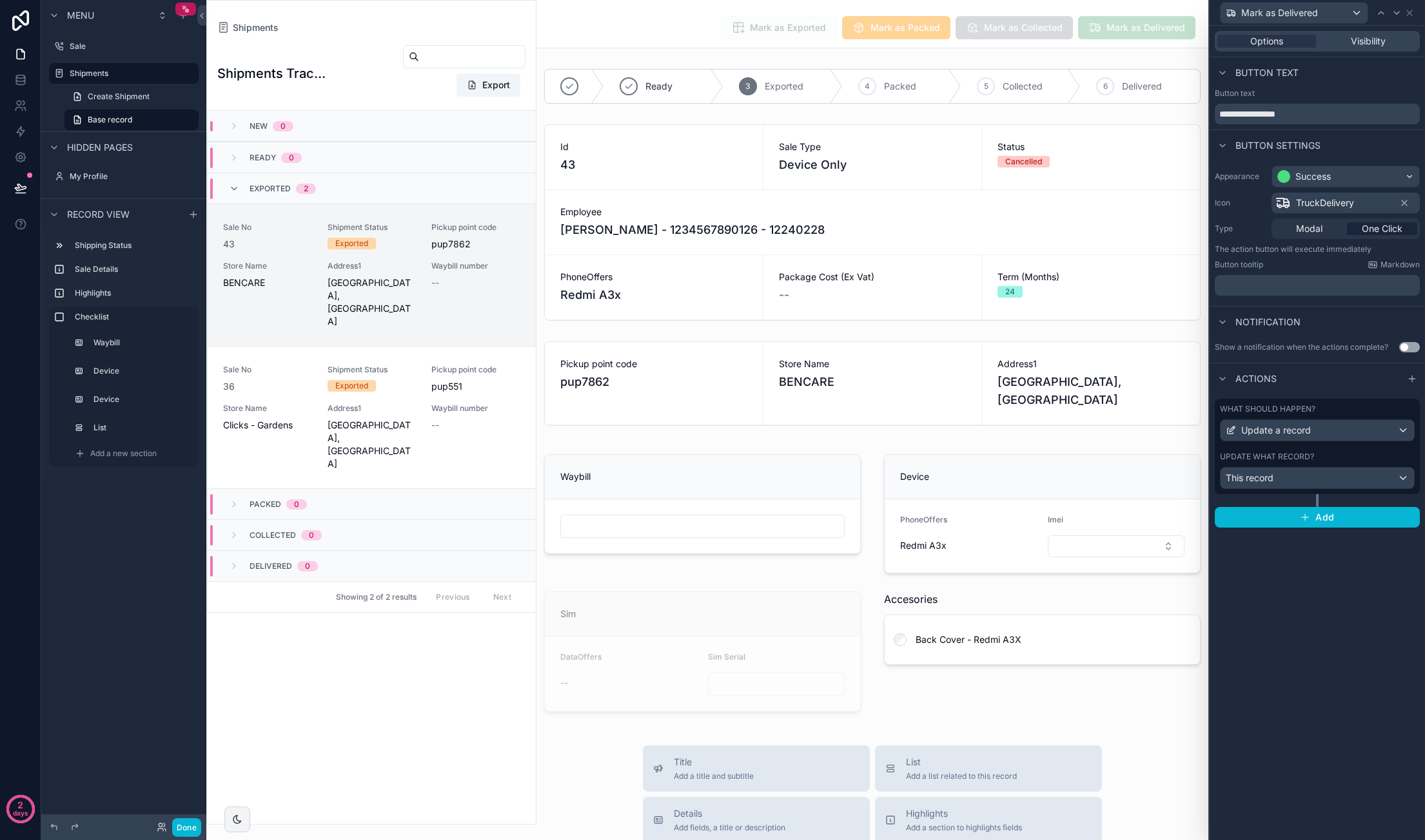
click at [1344, 201] on span "TruckDelivery" at bounding box center [1325, 203] width 58 height 13
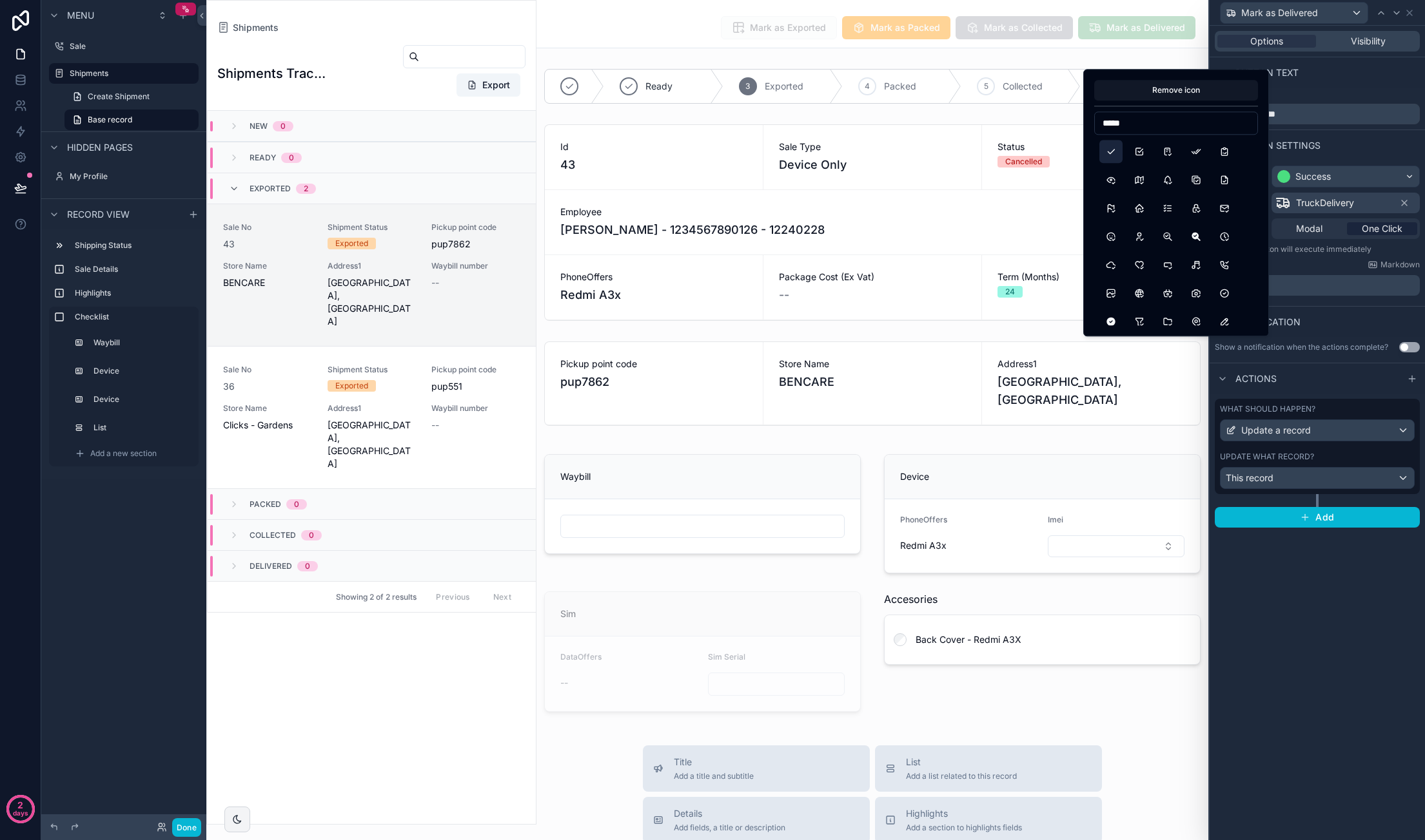
type input "*****"
click at [1117, 144] on button "Check" at bounding box center [1110, 151] width 23 height 23
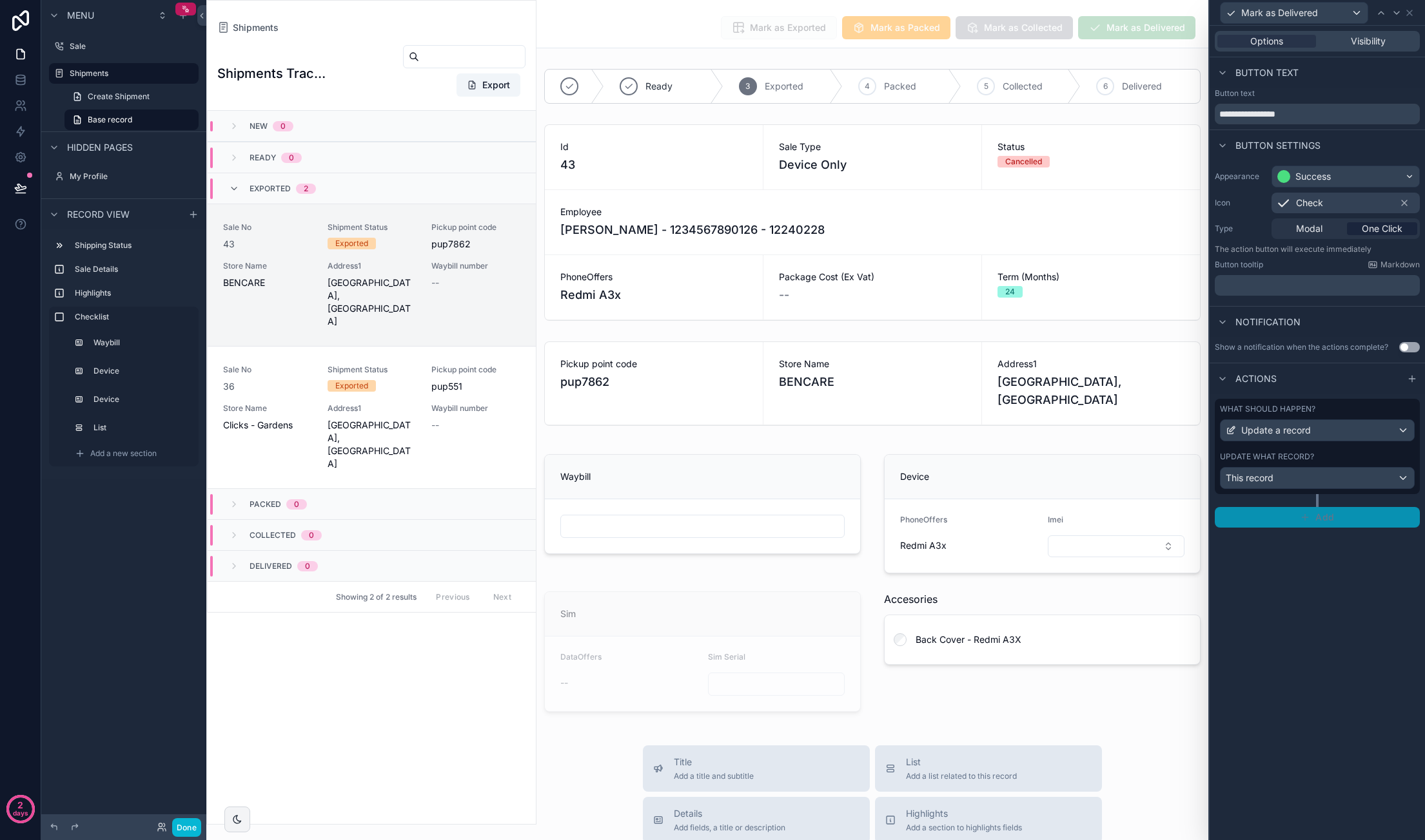
click at [1325, 515] on span "Add" at bounding box center [1324, 517] width 19 height 11
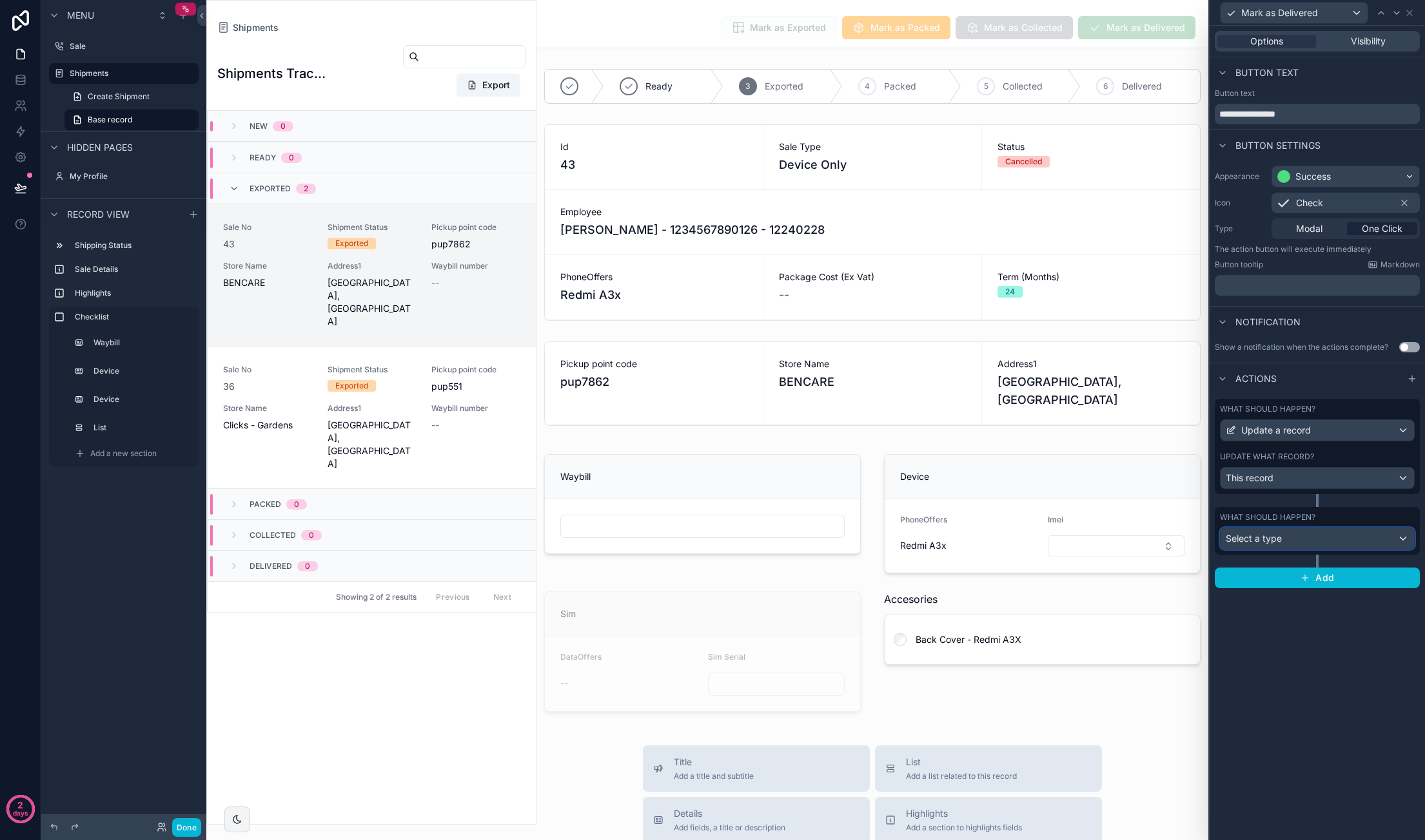
click at [1319, 541] on div "Select a type" at bounding box center [1317, 538] width 193 height 20
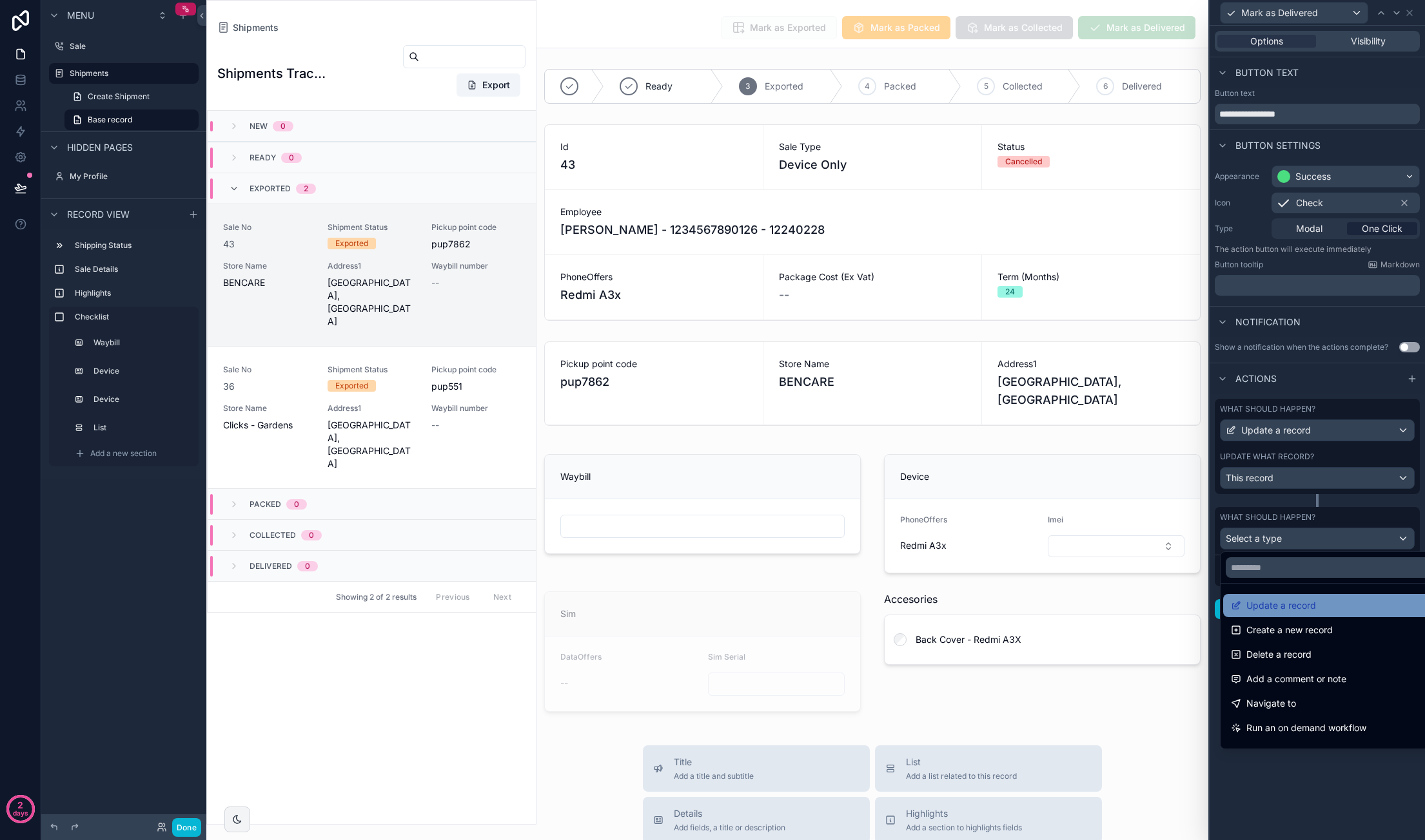
click at [1316, 596] on div "Update a record" at bounding box center [1332, 605] width 219 height 23
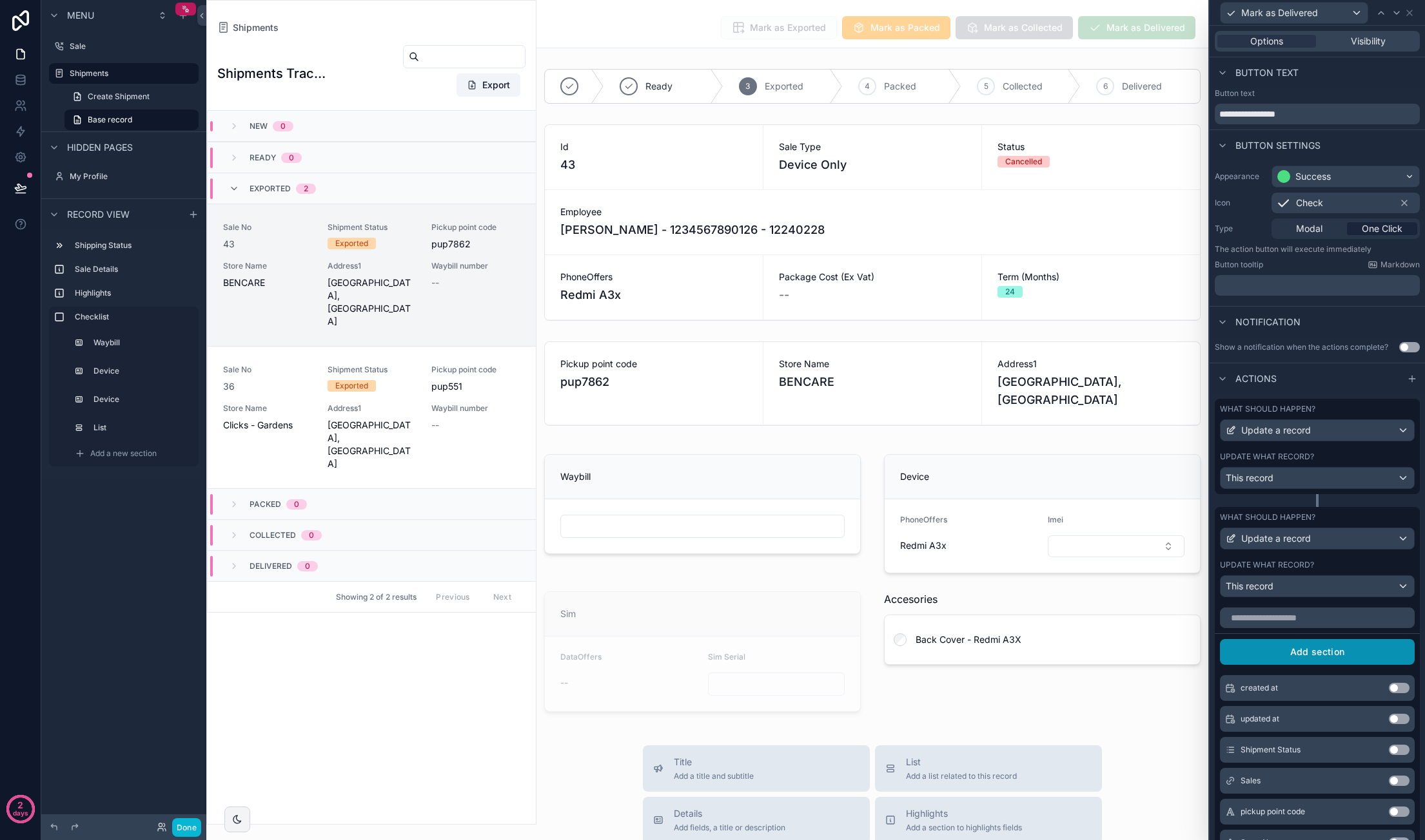
scroll to position [64, 0]
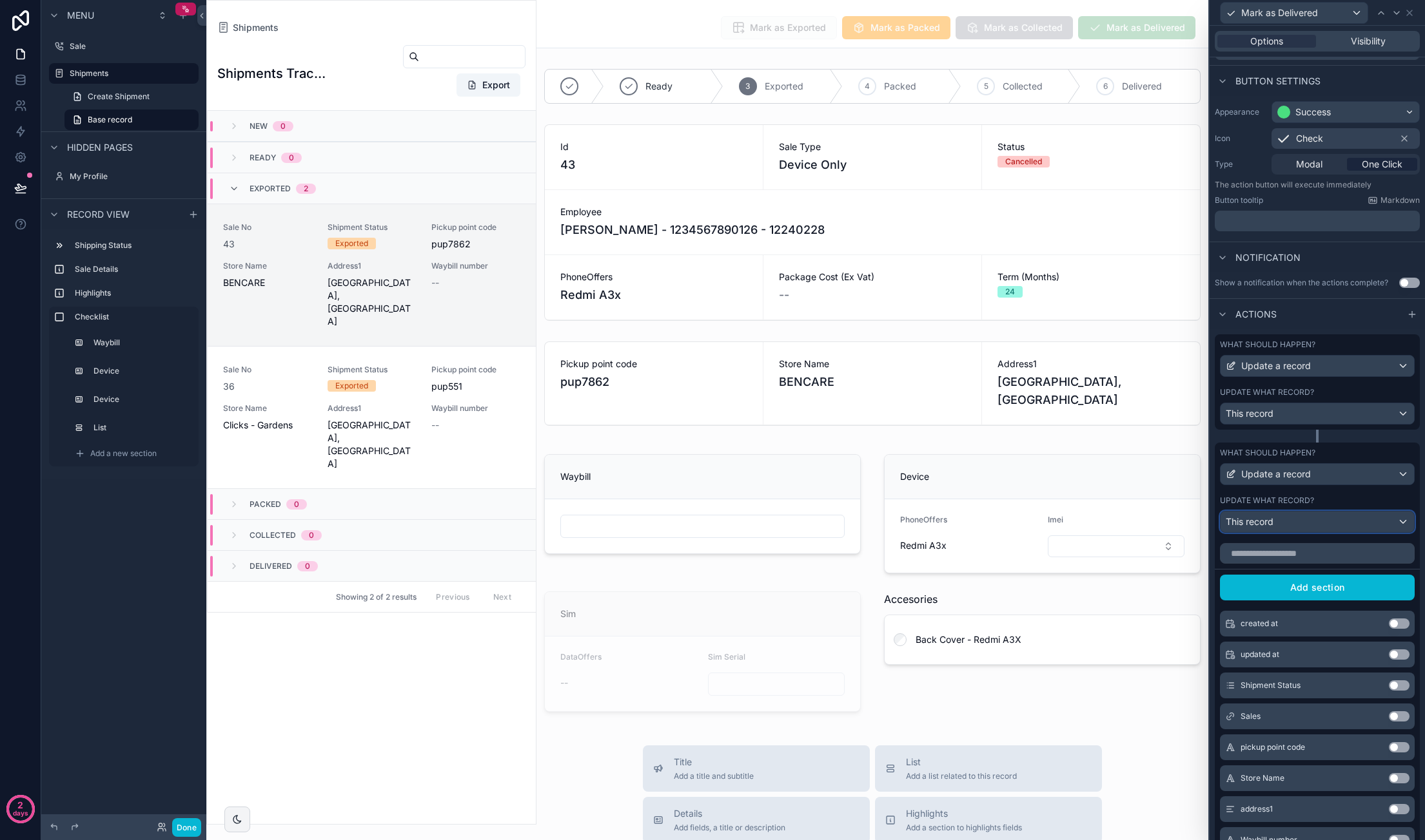
click at [1279, 528] on div "This record" at bounding box center [1317, 522] width 193 height 20
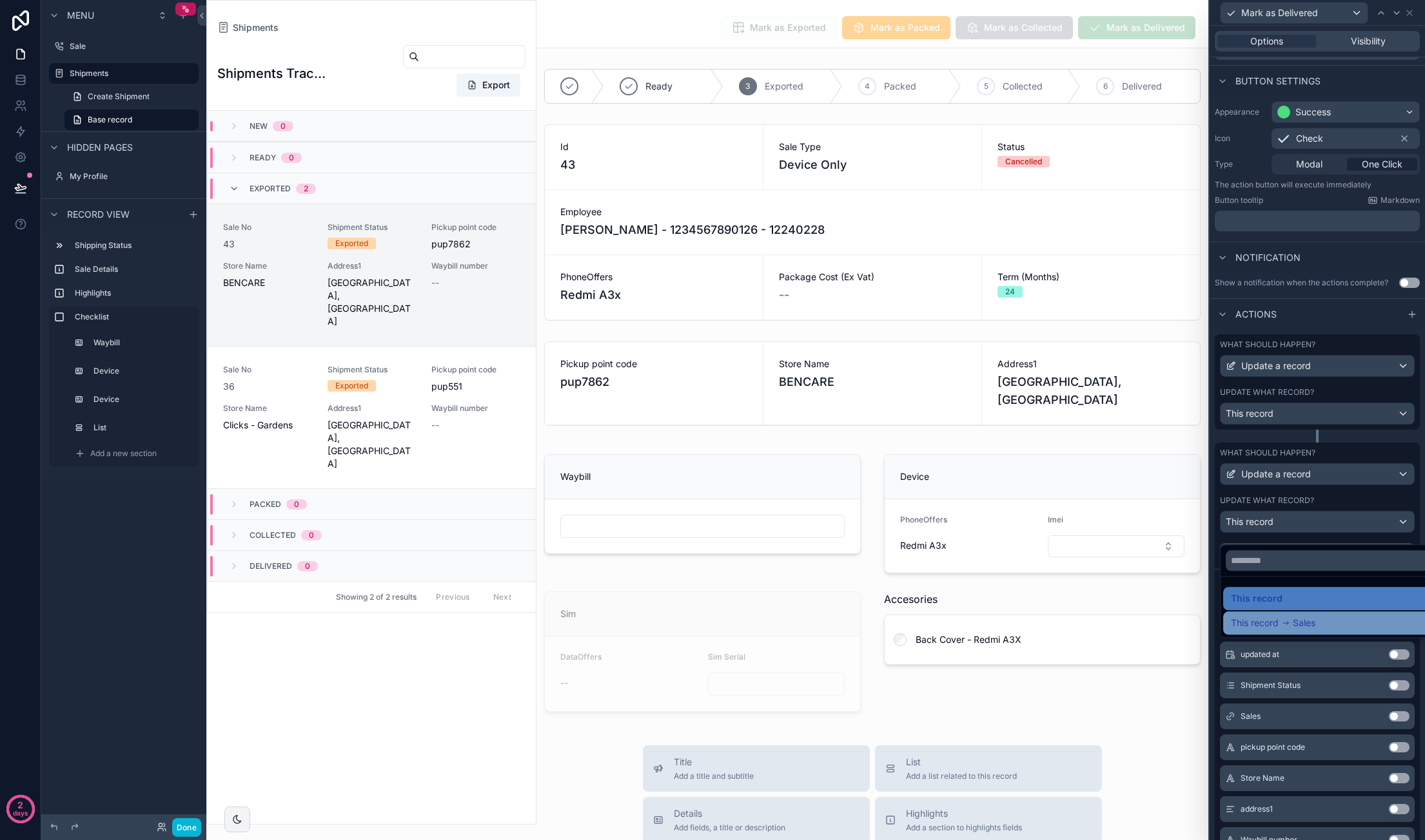
click at [1294, 619] on span "Sales" at bounding box center [1304, 623] width 23 height 16
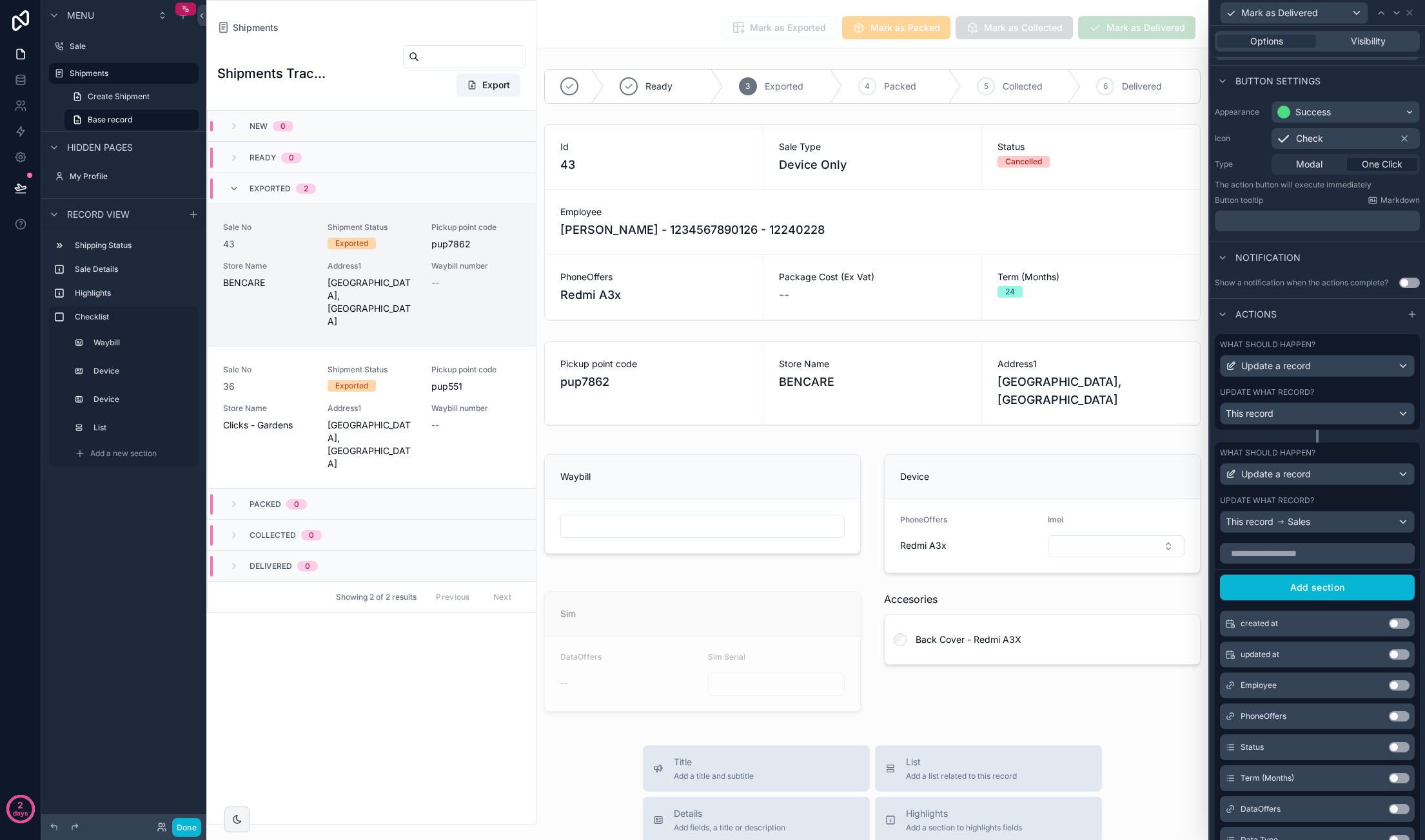
click at [1389, 752] on button "Use setting" at bounding box center [1399, 747] width 20 height 11
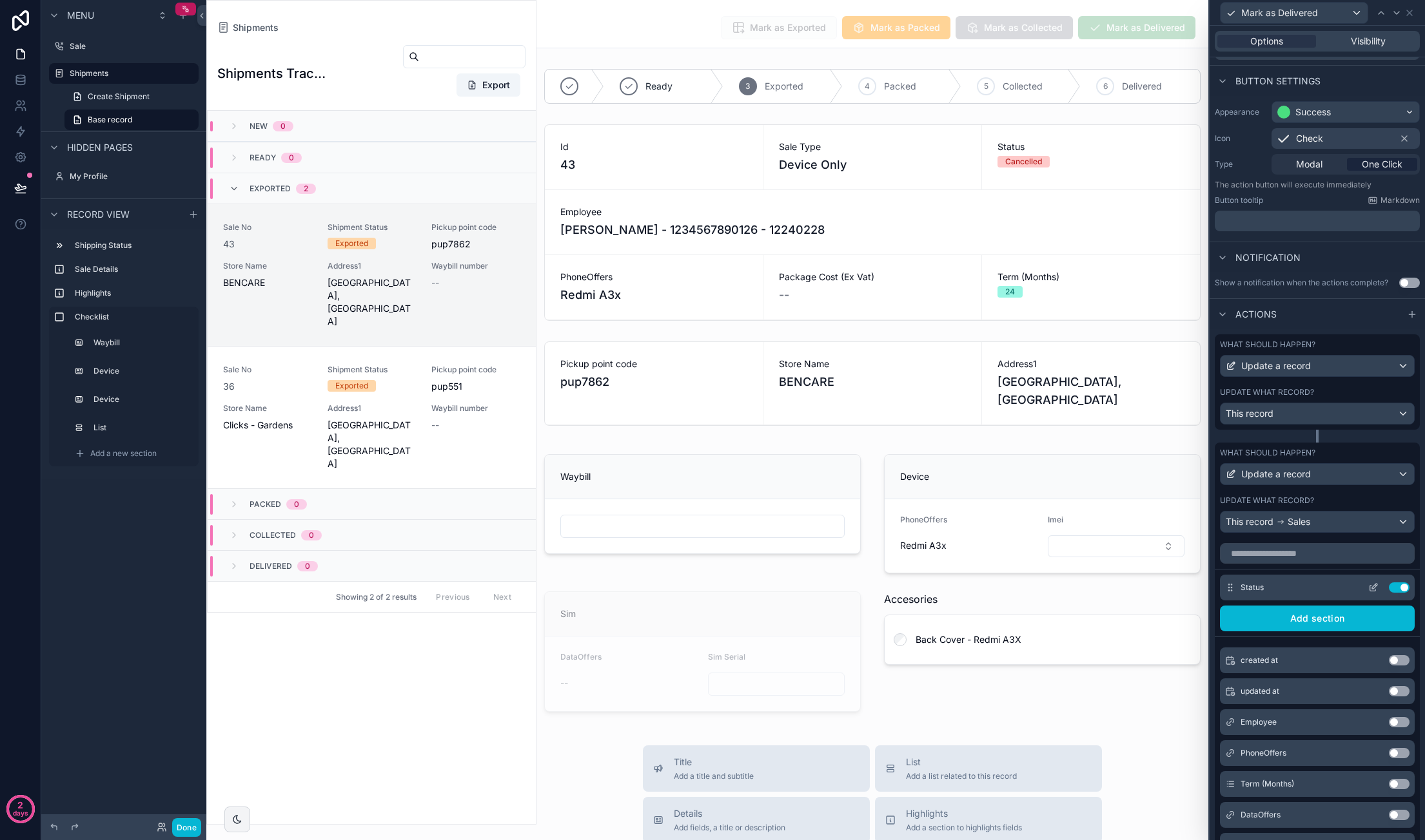
click at [1370, 592] on icon at bounding box center [1373, 589] width 6 height 6
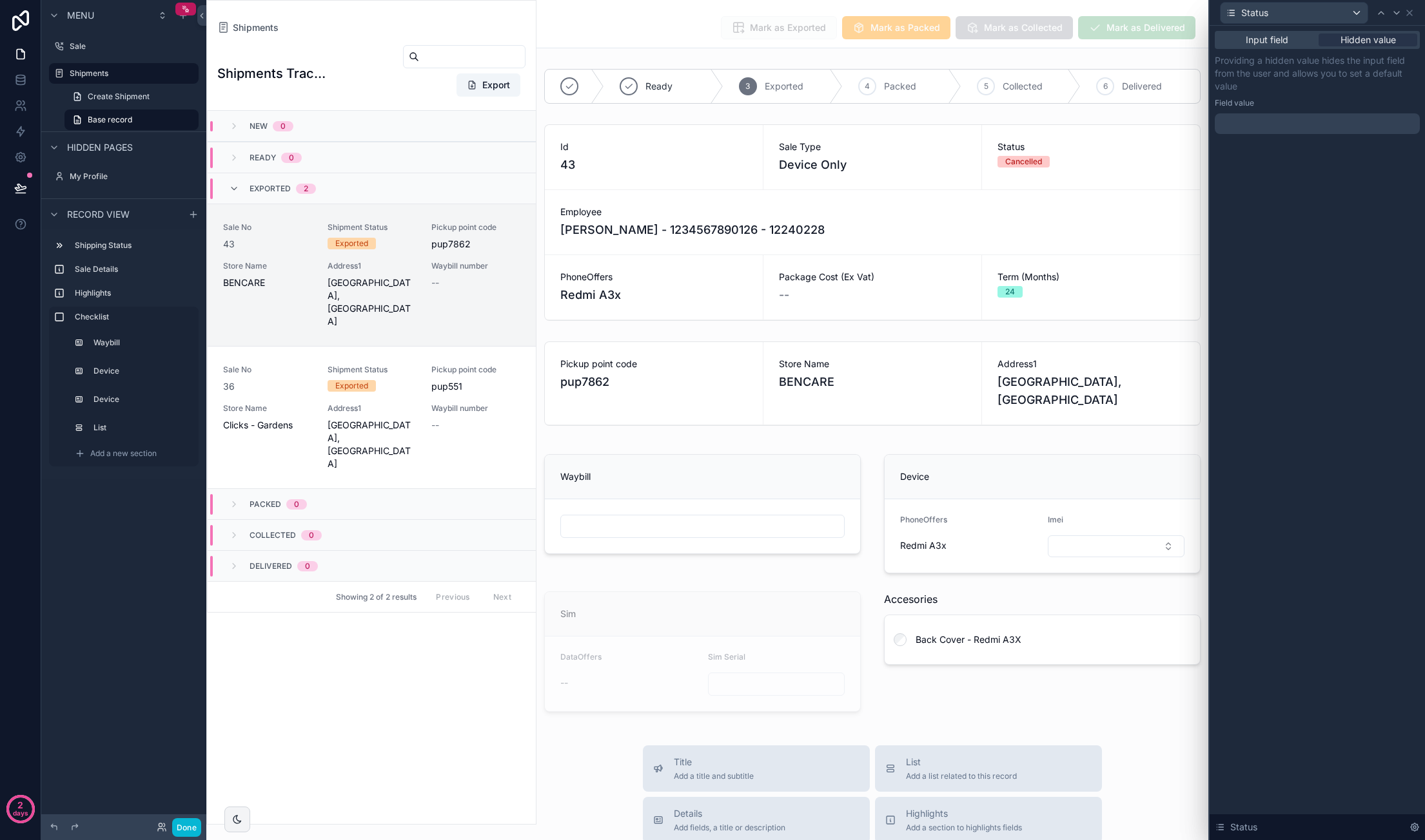
click at [1300, 109] on div "Providing a hidden value hides the input field from the user and allows you to …" at bounding box center [1317, 94] width 205 height 80
click at [1301, 121] on div at bounding box center [1317, 123] width 205 height 20
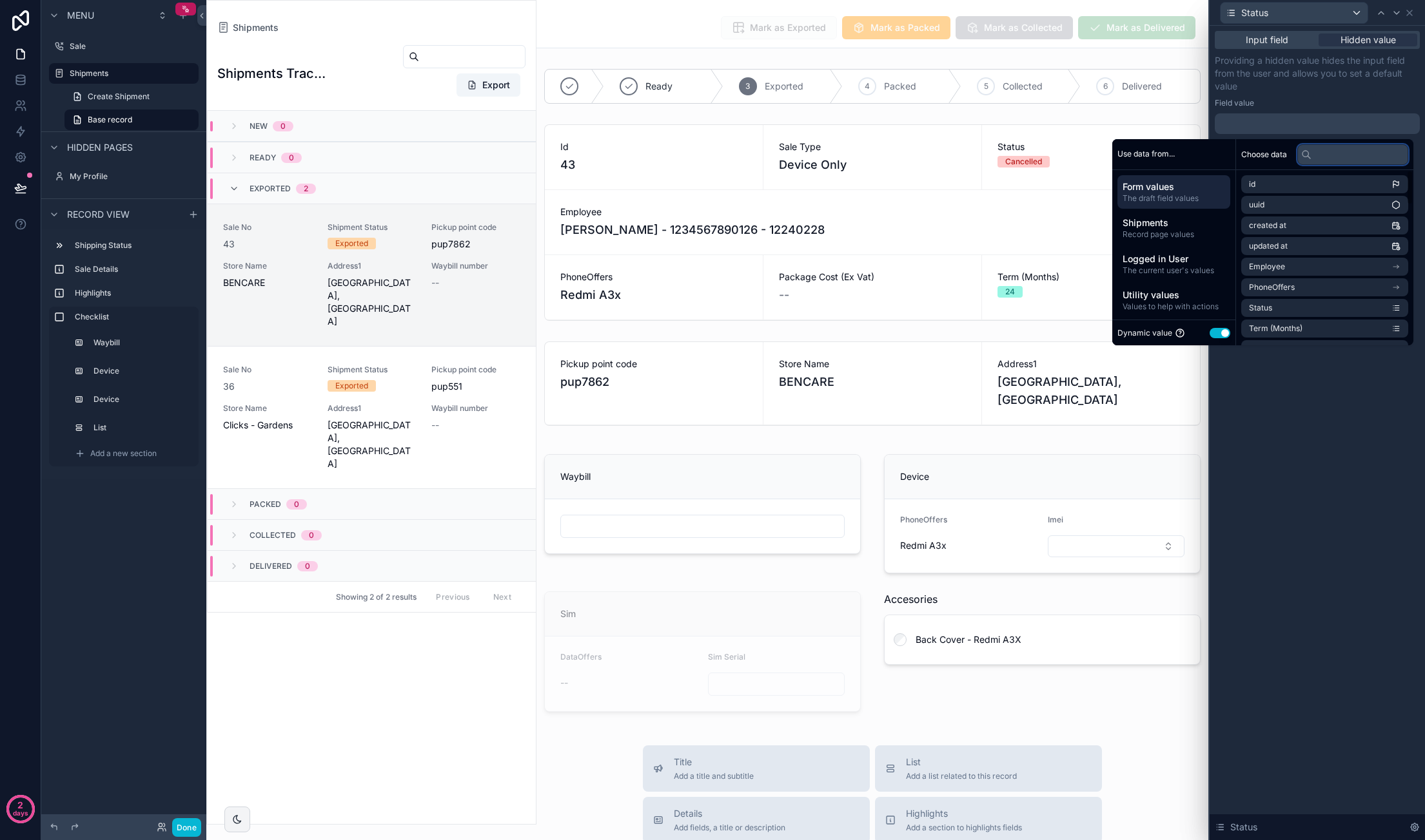
click at [1328, 155] on input "text" at bounding box center [1352, 154] width 111 height 20
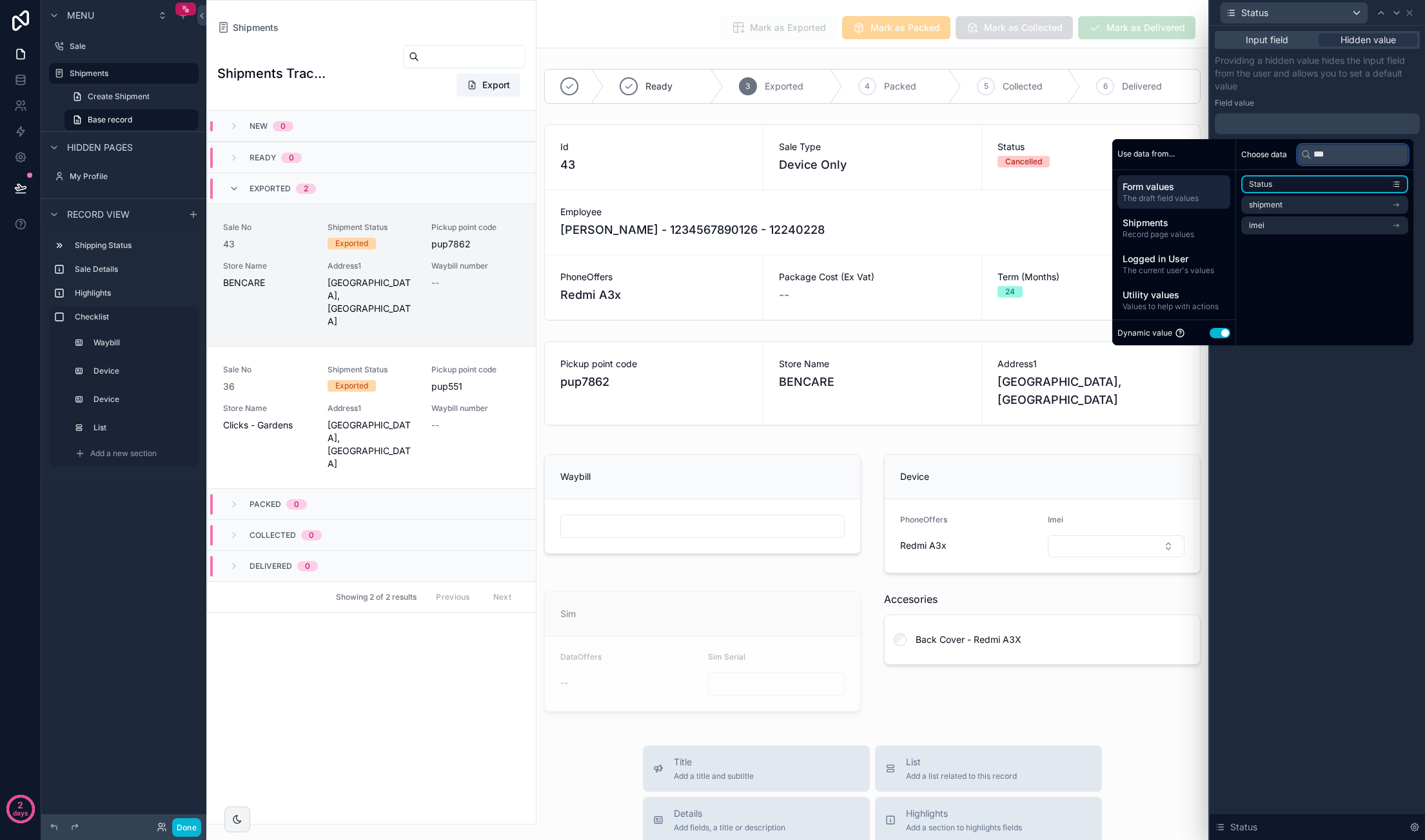
type input "***"
click at [1358, 187] on li "Status" at bounding box center [1324, 184] width 167 height 18
click at [1214, 333] on button "Use setting" at bounding box center [1219, 333] width 20 height 11
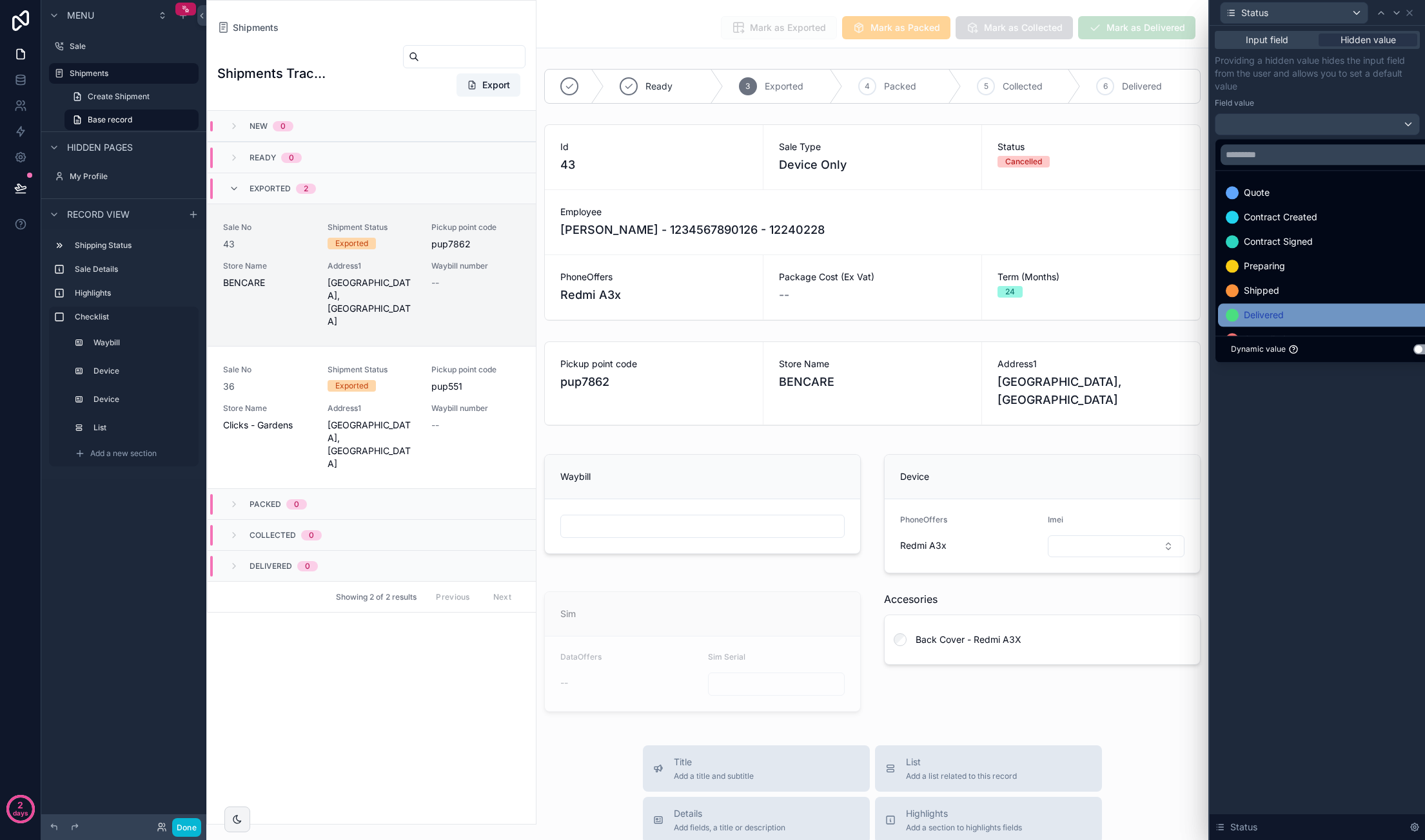
click at [1306, 310] on div "Delivered" at bounding box center [1332, 315] width 213 height 16
click at [1359, 441] on div "Input field Hidden value Providing a hidden value hides the input field from th…" at bounding box center [1316, 433] width 215 height 814
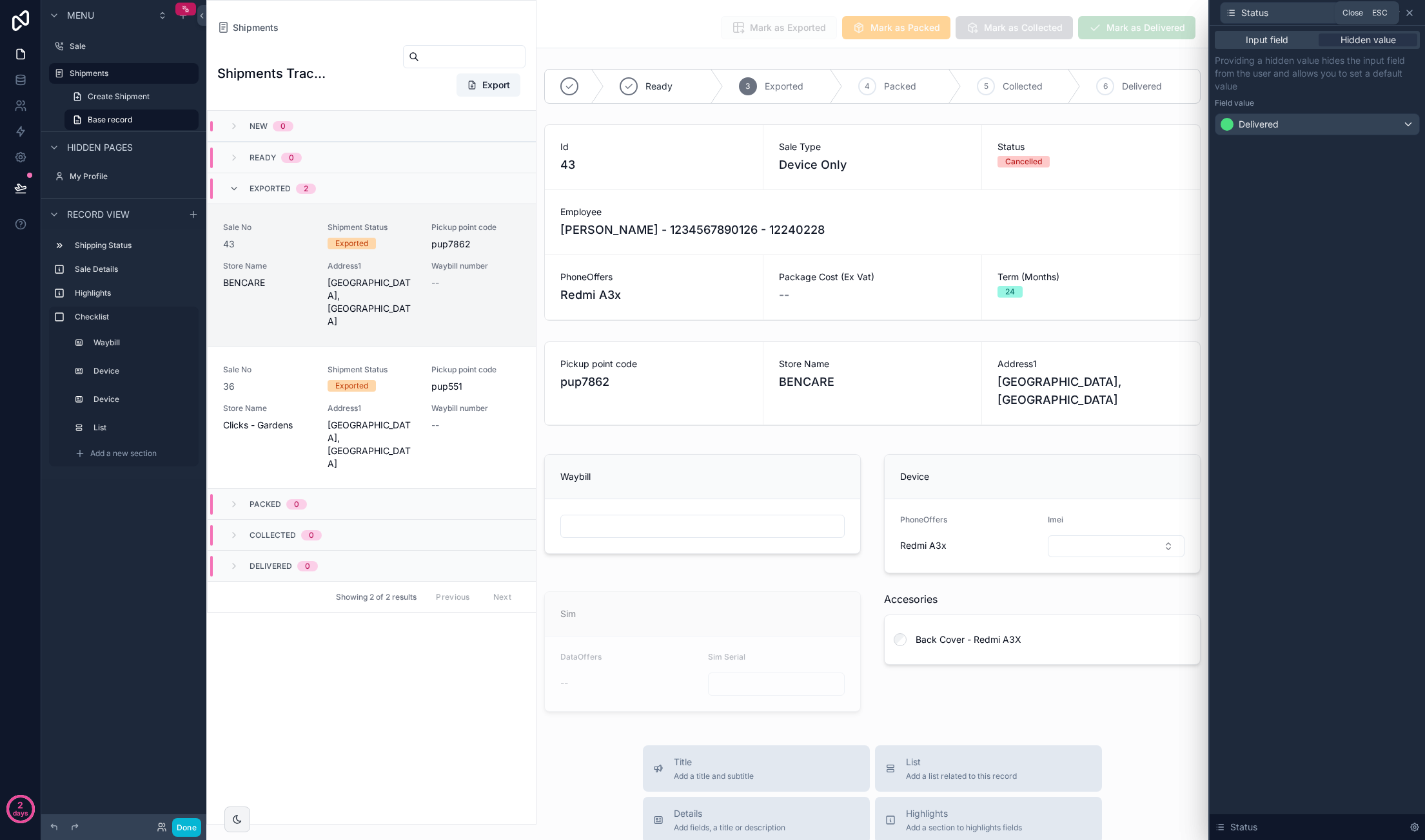
click at [1413, 14] on icon at bounding box center [1409, 13] width 11 height 11
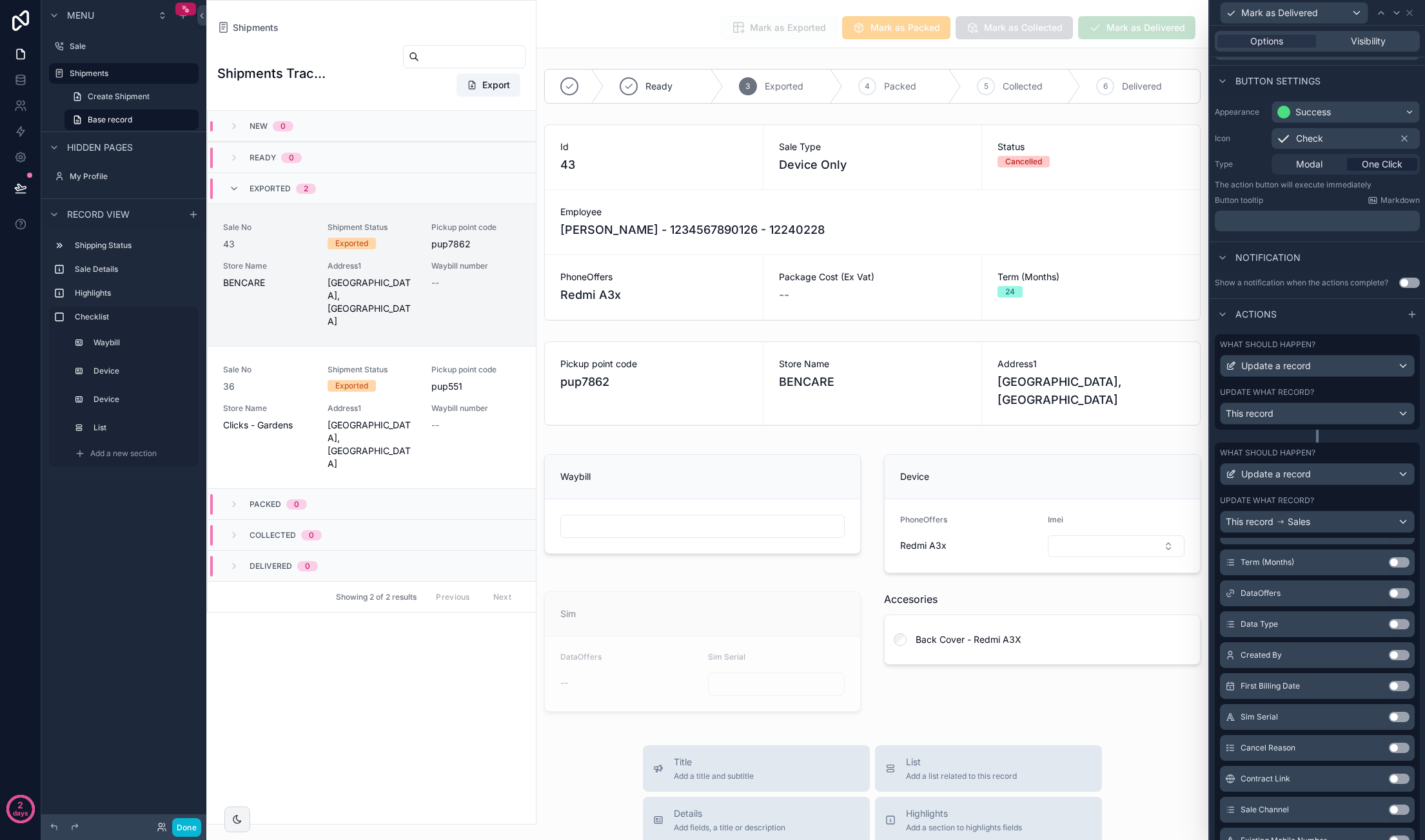
scroll to position [256, 0]
click at [1412, 16] on icon at bounding box center [1409, 13] width 11 height 11
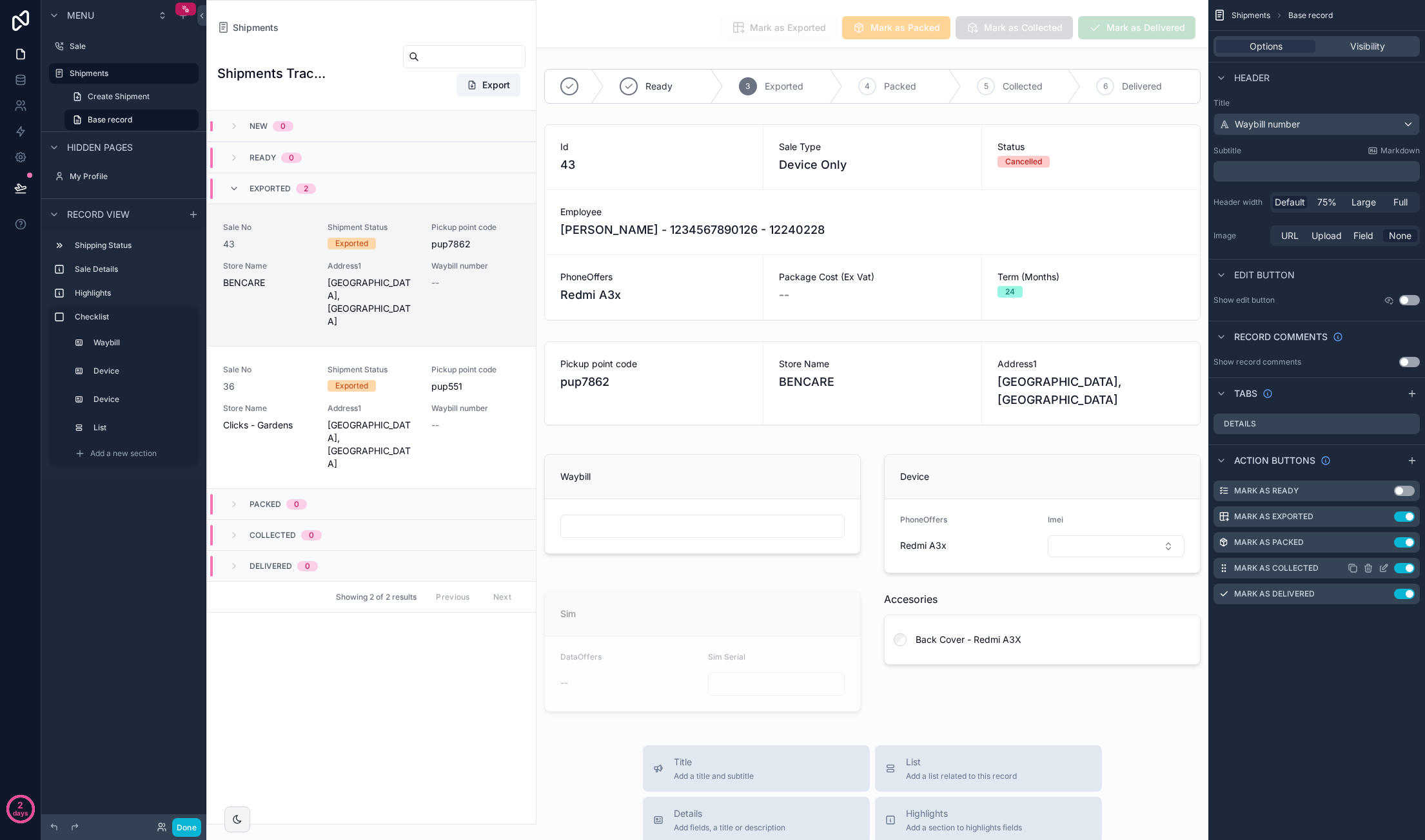
click at [1385, 565] on icon "scrollable content" at bounding box center [1384, 567] width 5 height 5
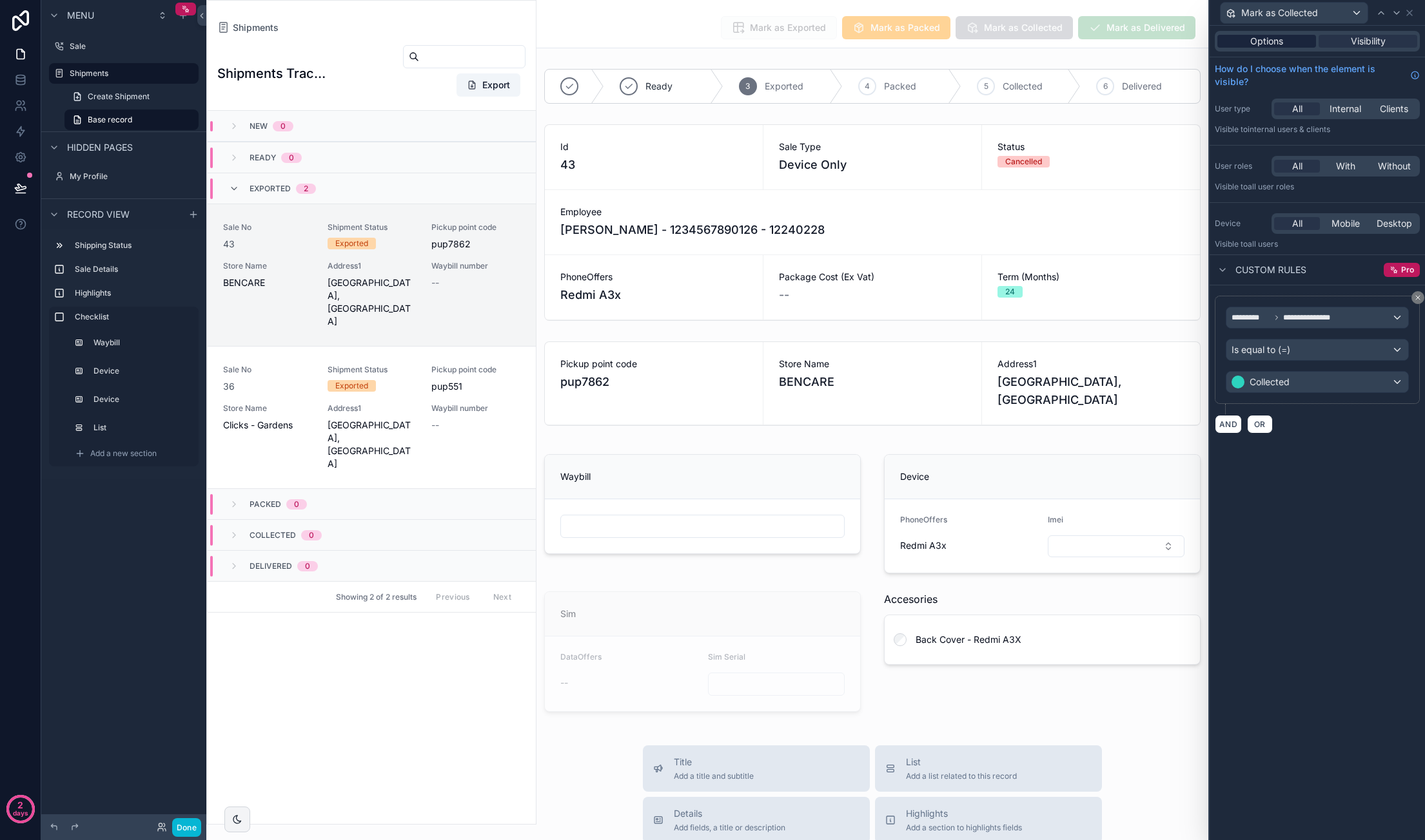
click at [1289, 37] on div "Options" at bounding box center [1266, 41] width 99 height 13
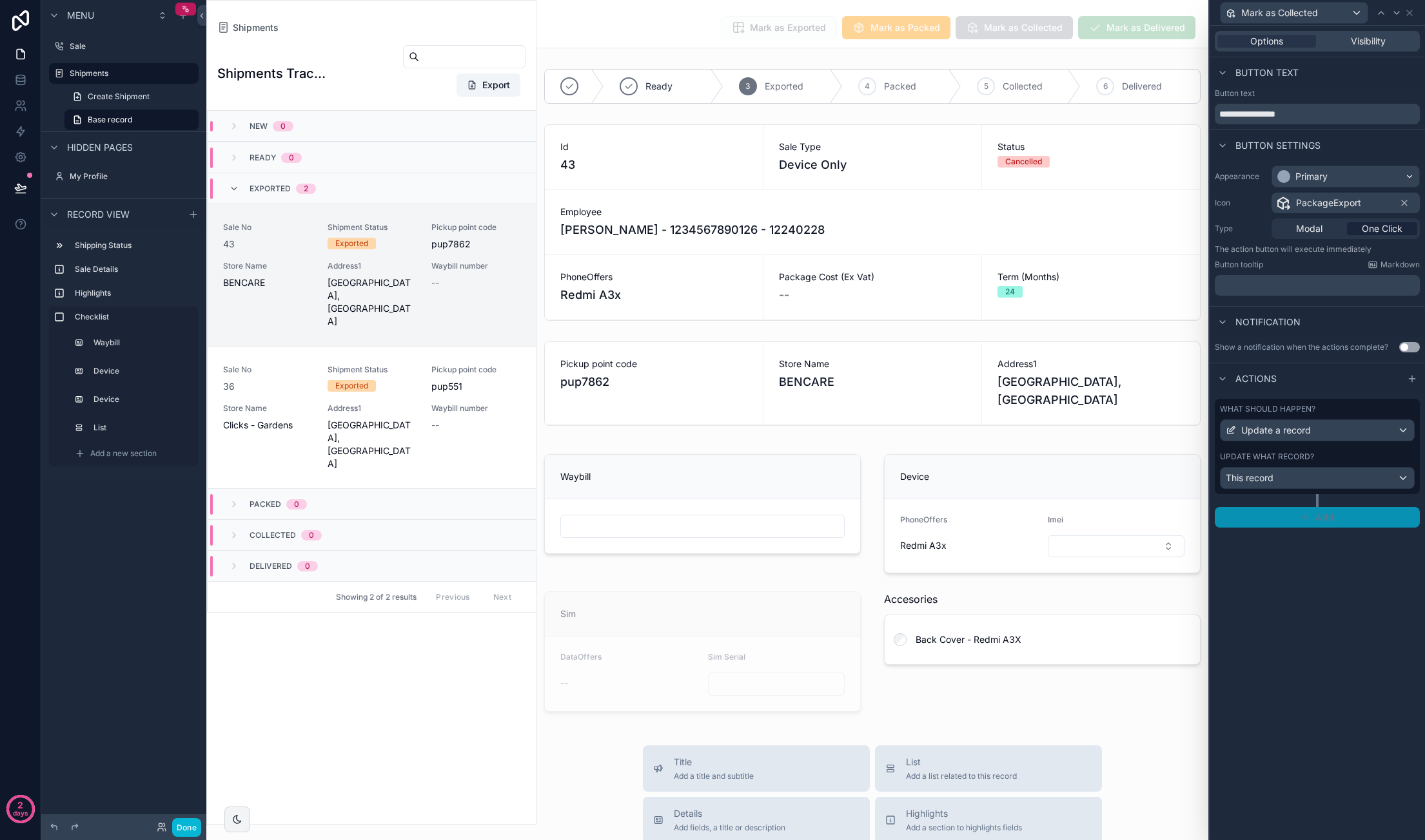
click at [1328, 515] on span "Add" at bounding box center [1324, 517] width 19 height 11
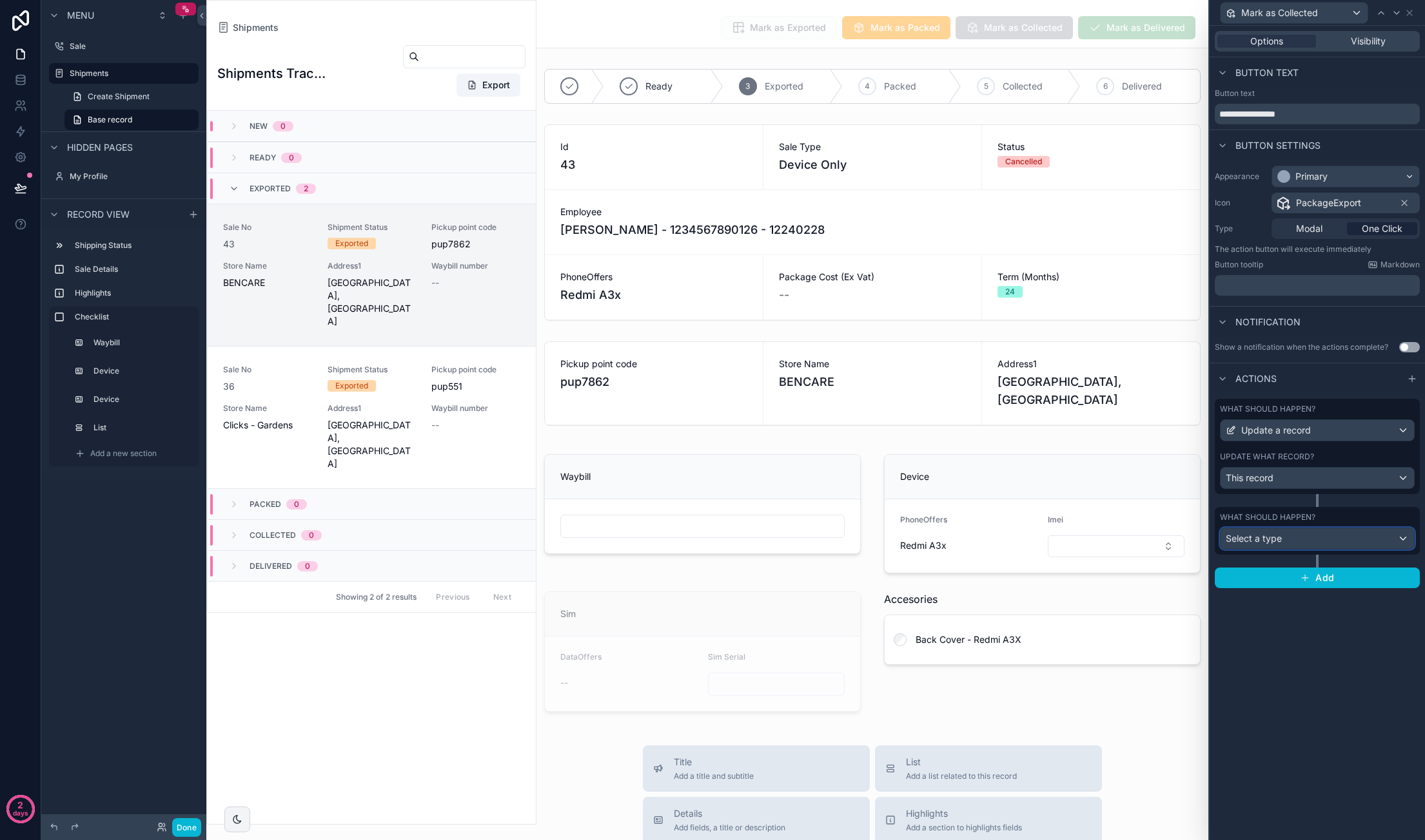
click at [1313, 538] on div "Select a type" at bounding box center [1317, 538] width 193 height 20
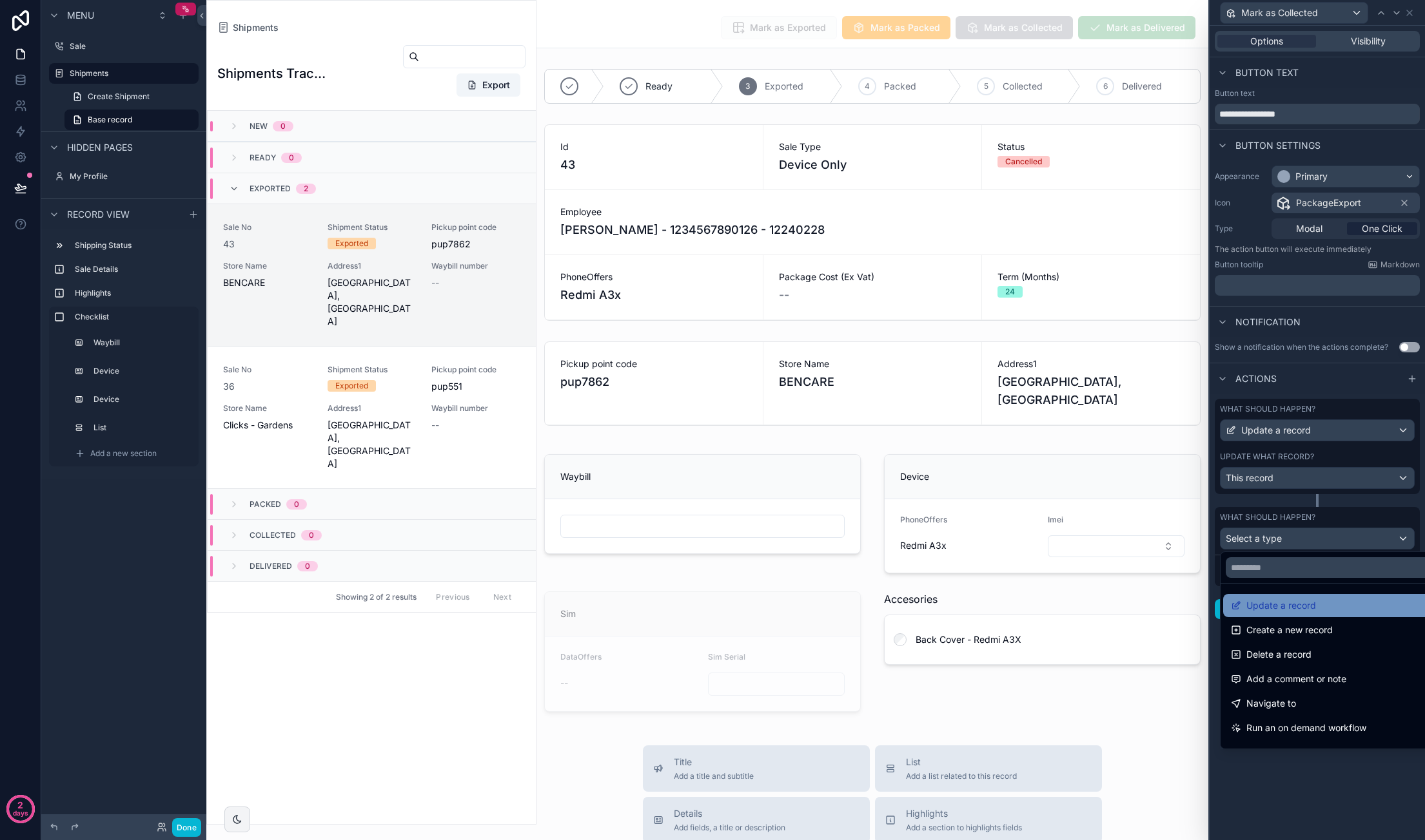
click at [1282, 598] on span "Update a record" at bounding box center [1281, 605] width 69 height 16
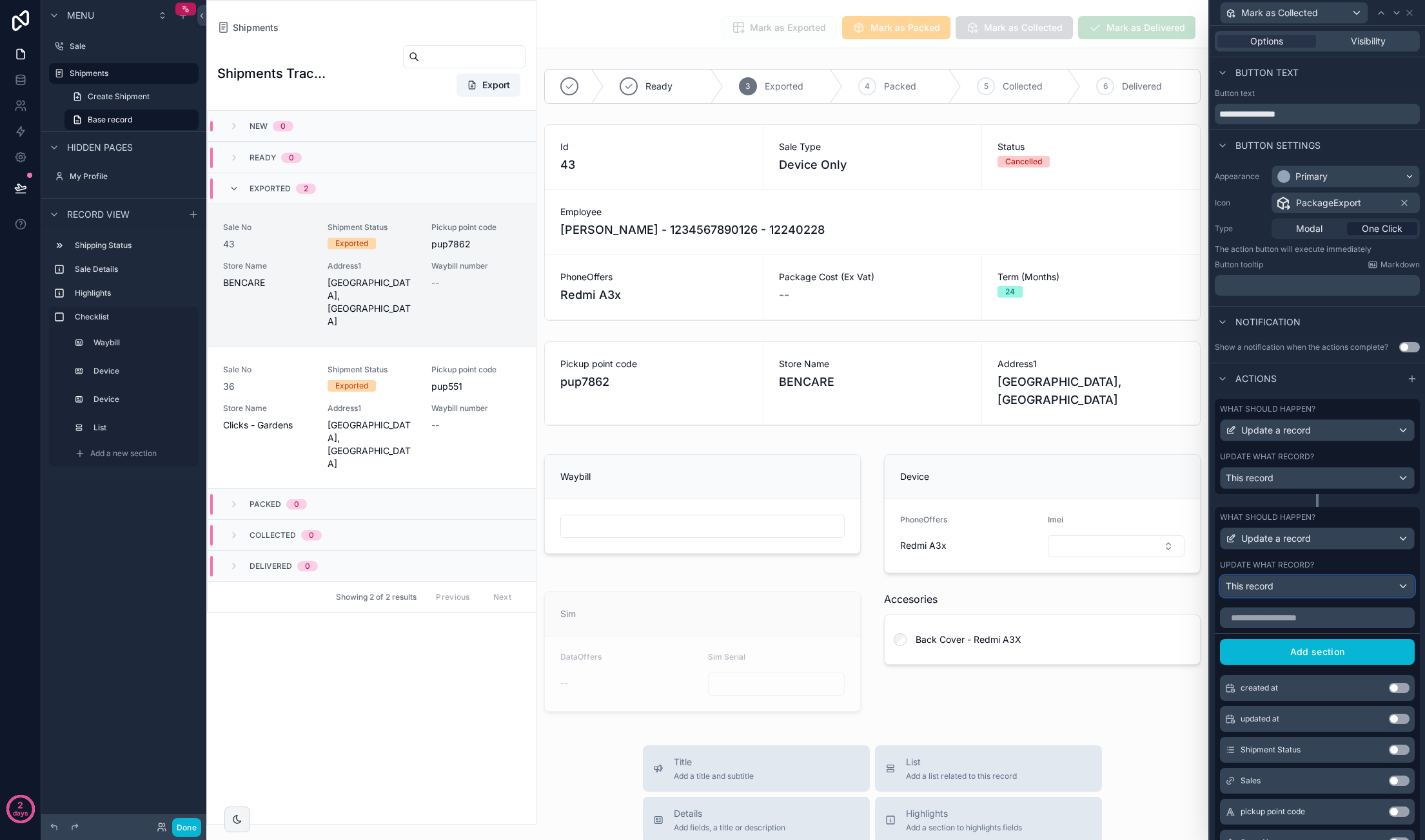
click at [1306, 596] on div "This record" at bounding box center [1317, 586] width 193 height 20
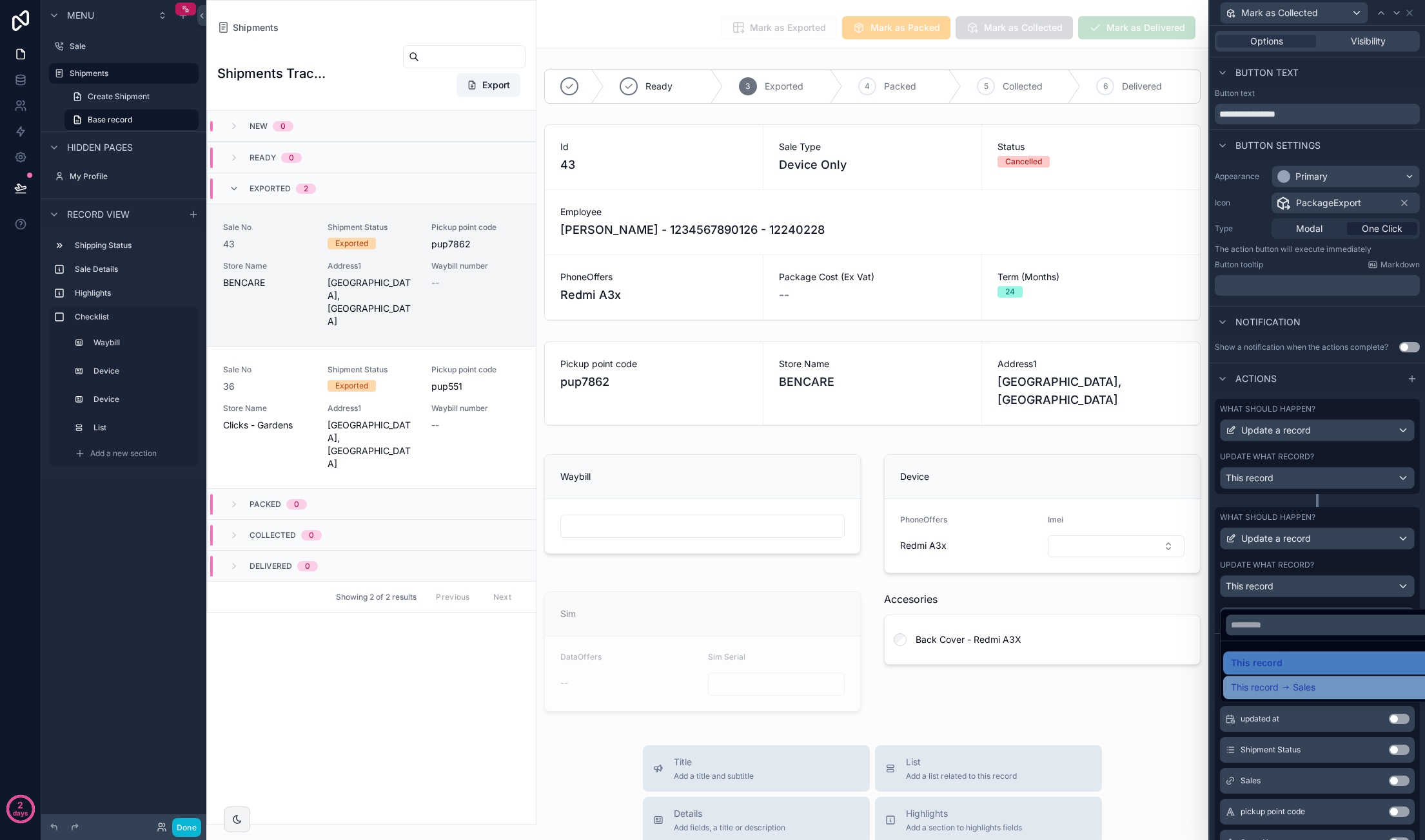
click at [1304, 693] on span "Sales" at bounding box center [1304, 688] width 23 height 16
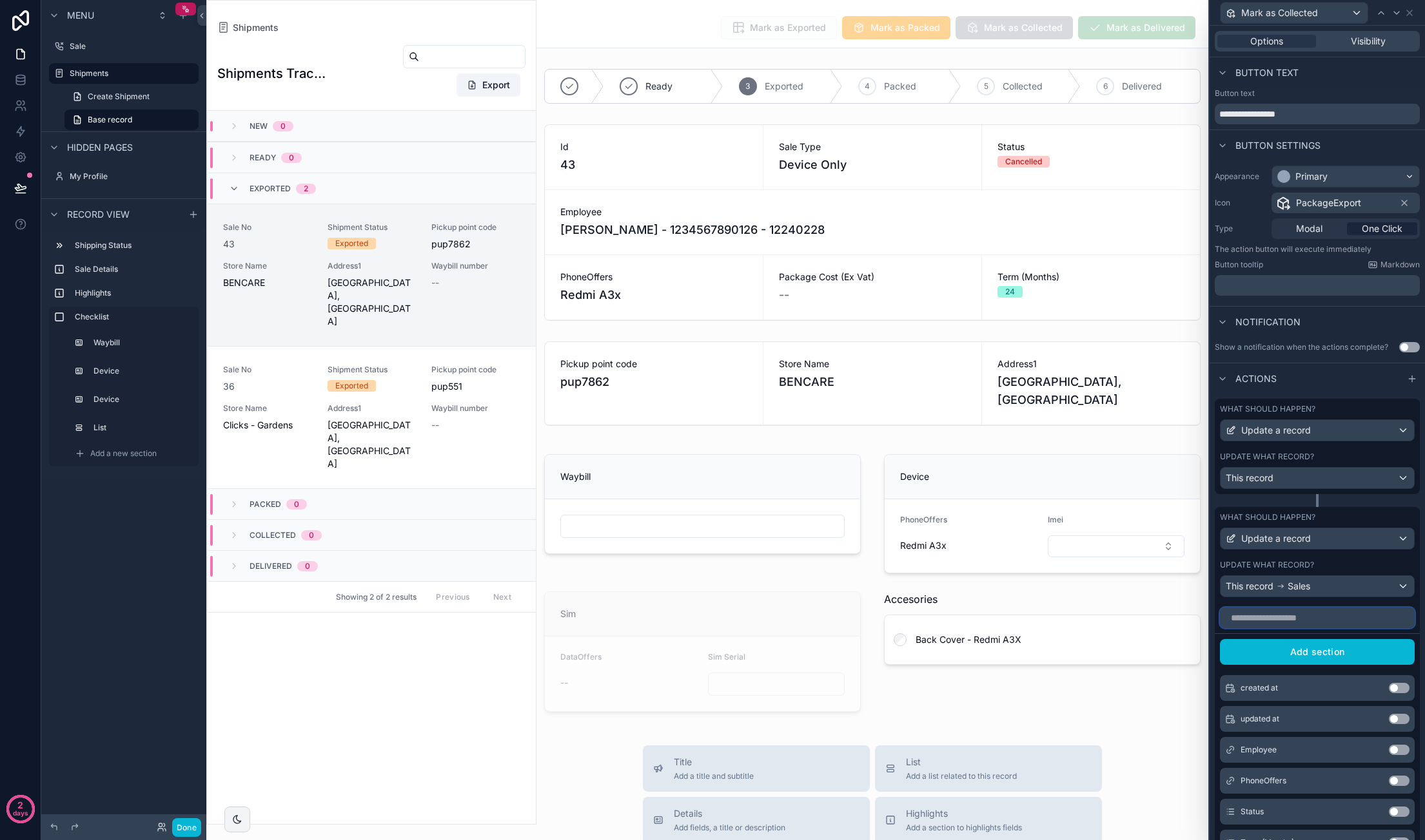
click at [1307, 627] on input "text" at bounding box center [1317, 618] width 195 height 20
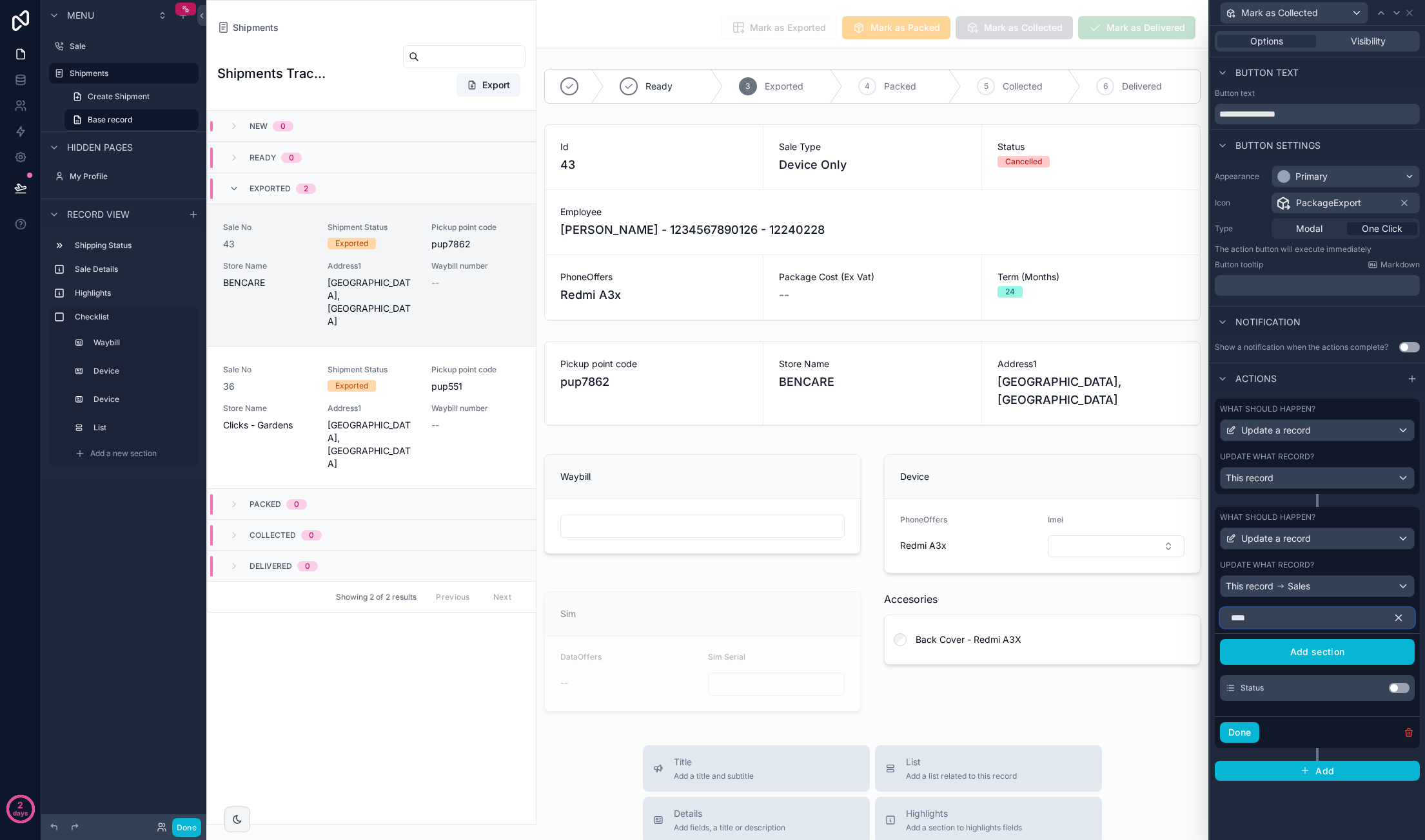
type input "****"
click at [1399, 683] on button "Use setting" at bounding box center [1399, 688] width 20 height 11
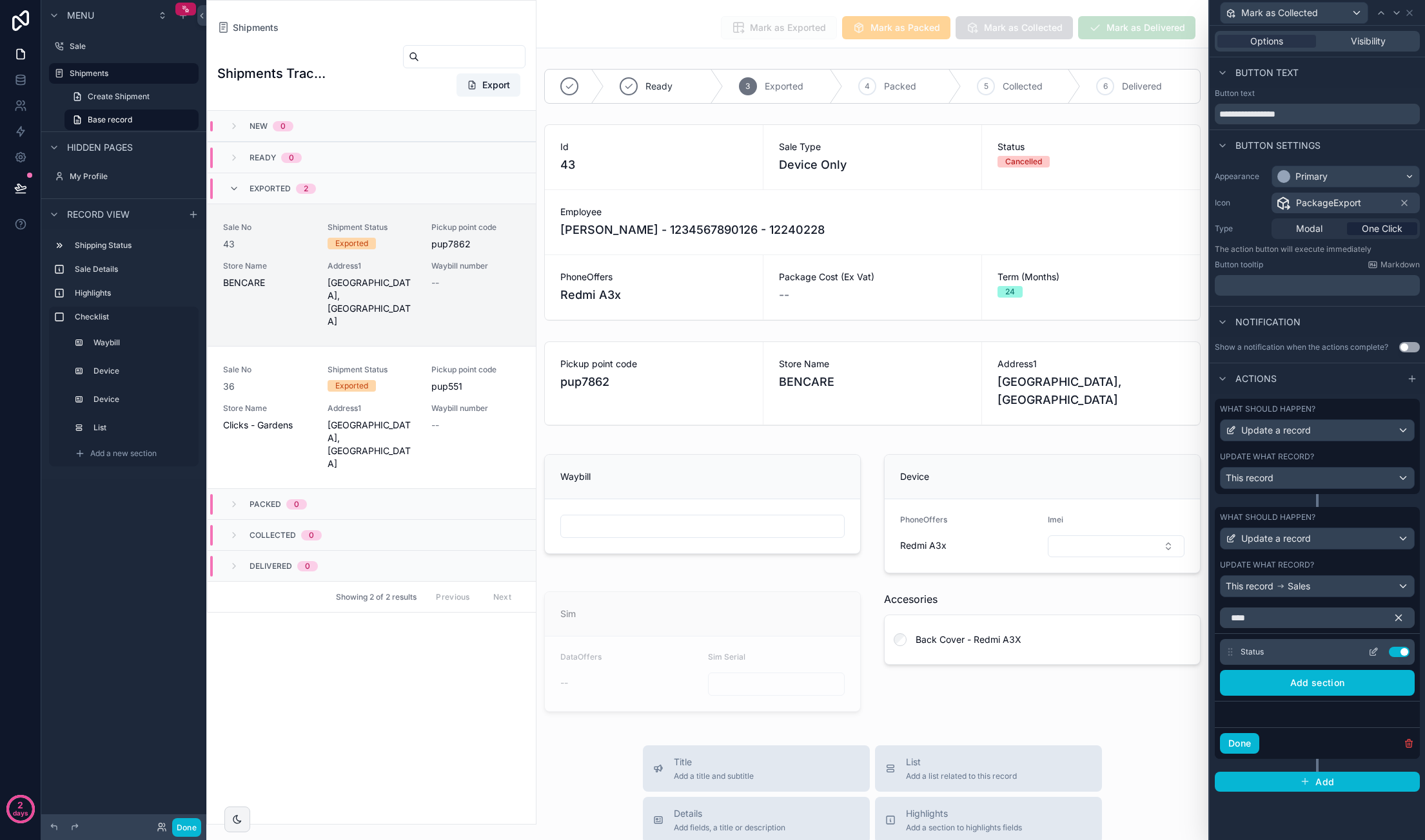
click at [1372, 647] on icon at bounding box center [1373, 652] width 11 height 11
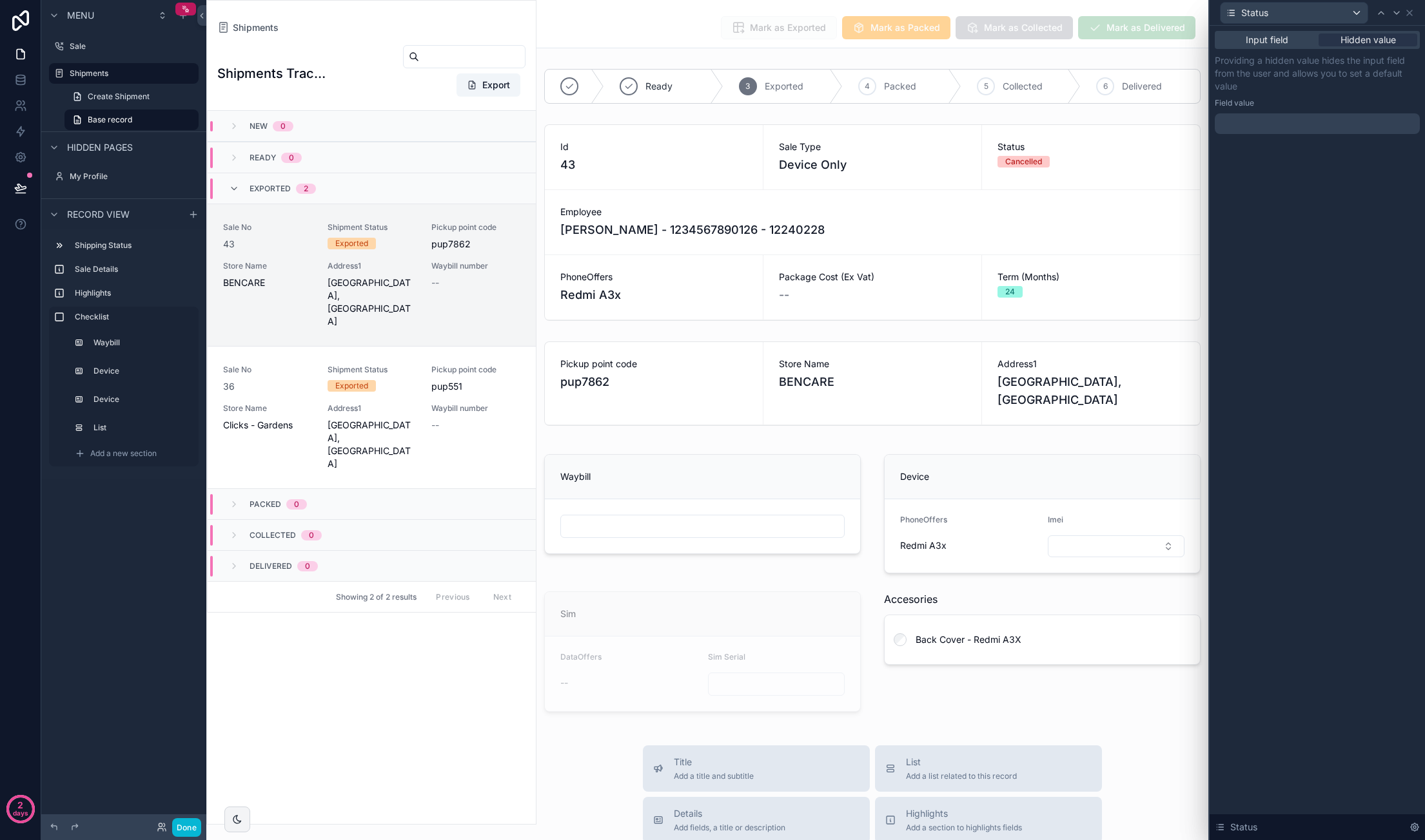
click at [1257, 128] on div at bounding box center [1317, 123] width 205 height 20
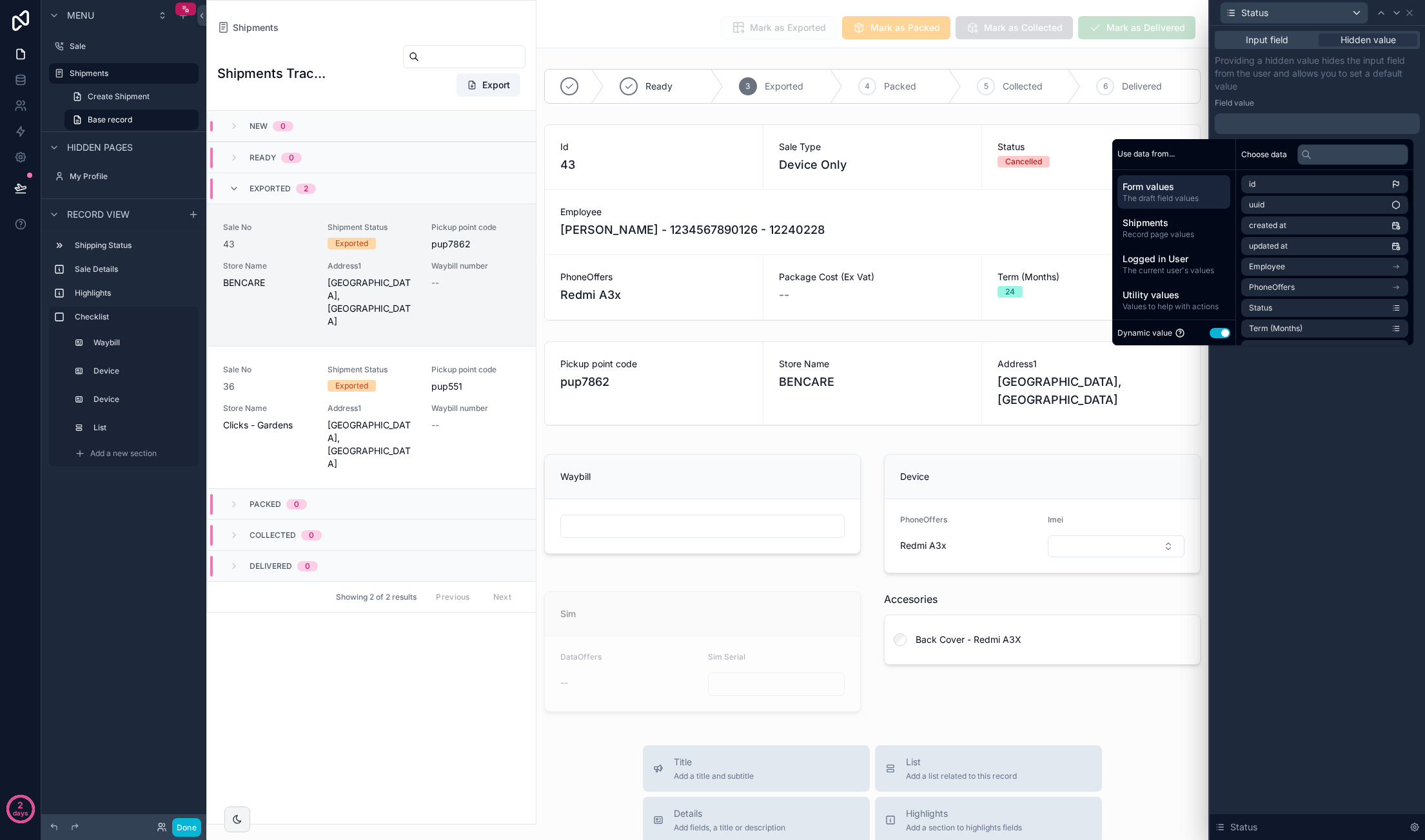
click at [1210, 332] on button "Use setting" at bounding box center [1219, 333] width 20 height 11
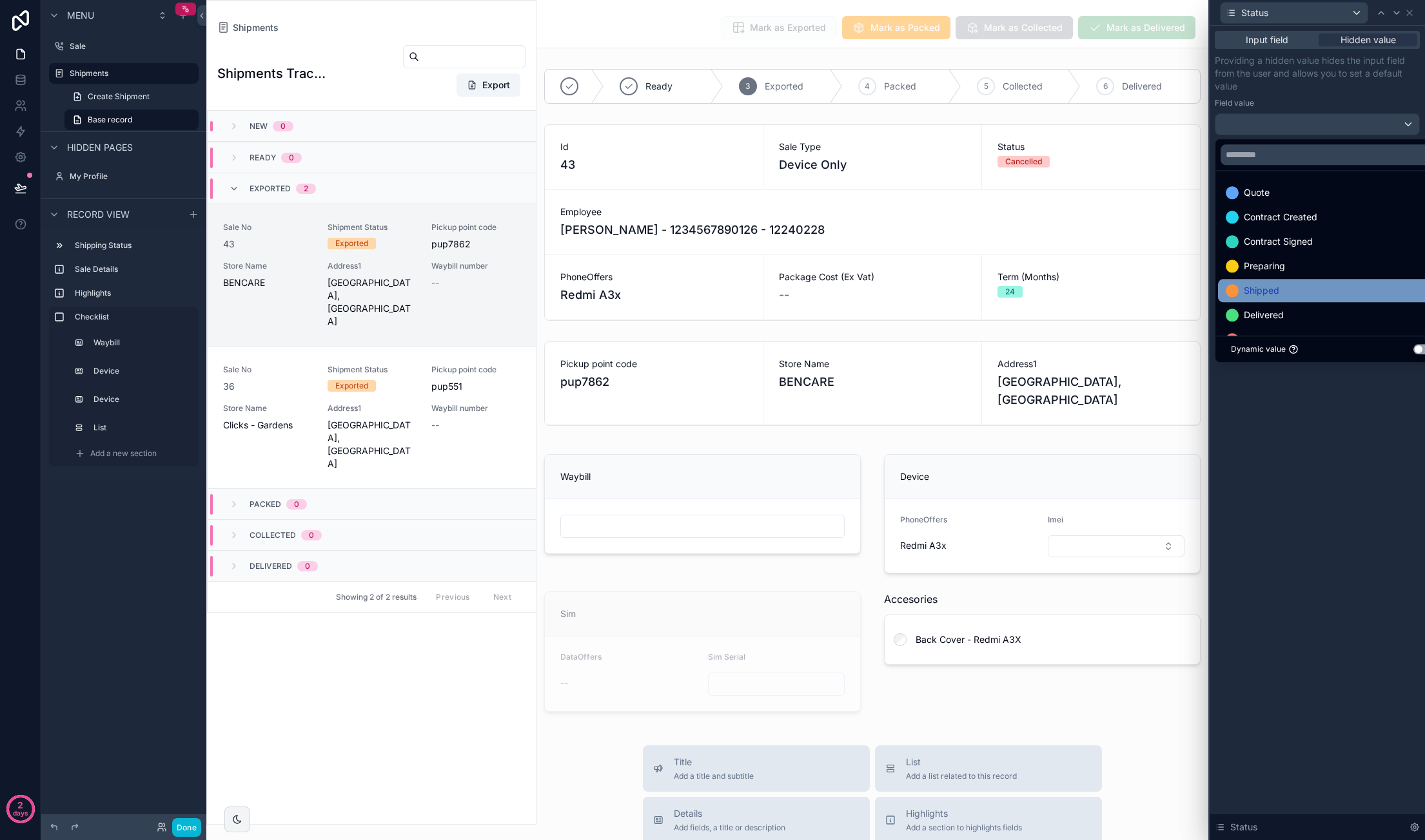
click at [1301, 283] on div "Shipped" at bounding box center [1332, 290] width 213 height 16
click at [1287, 527] on div "Input field Hidden value Providing a hidden value hides the input field from th…" at bounding box center [1316, 433] width 215 height 814
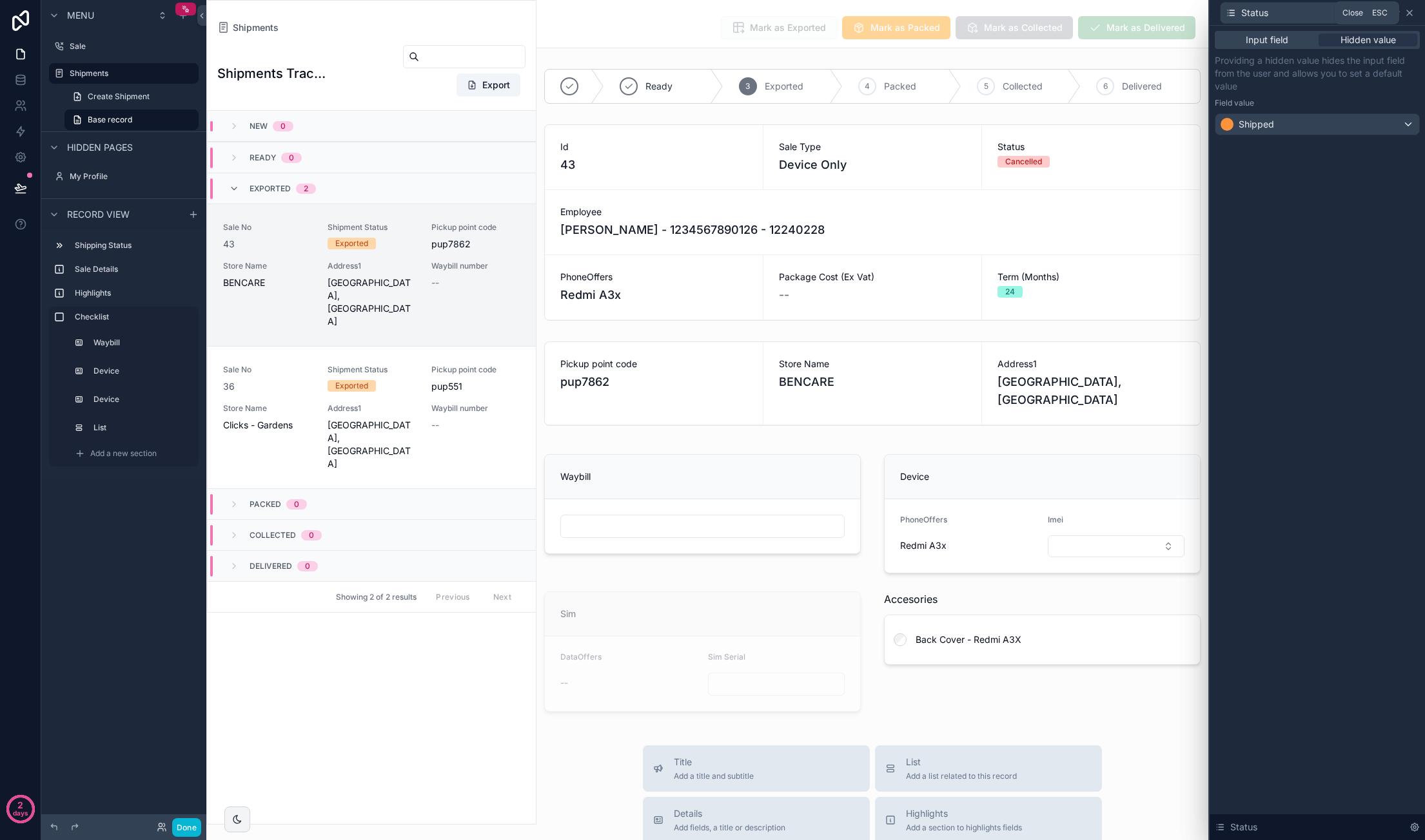
click at [1412, 14] on icon at bounding box center [1409, 13] width 11 height 11
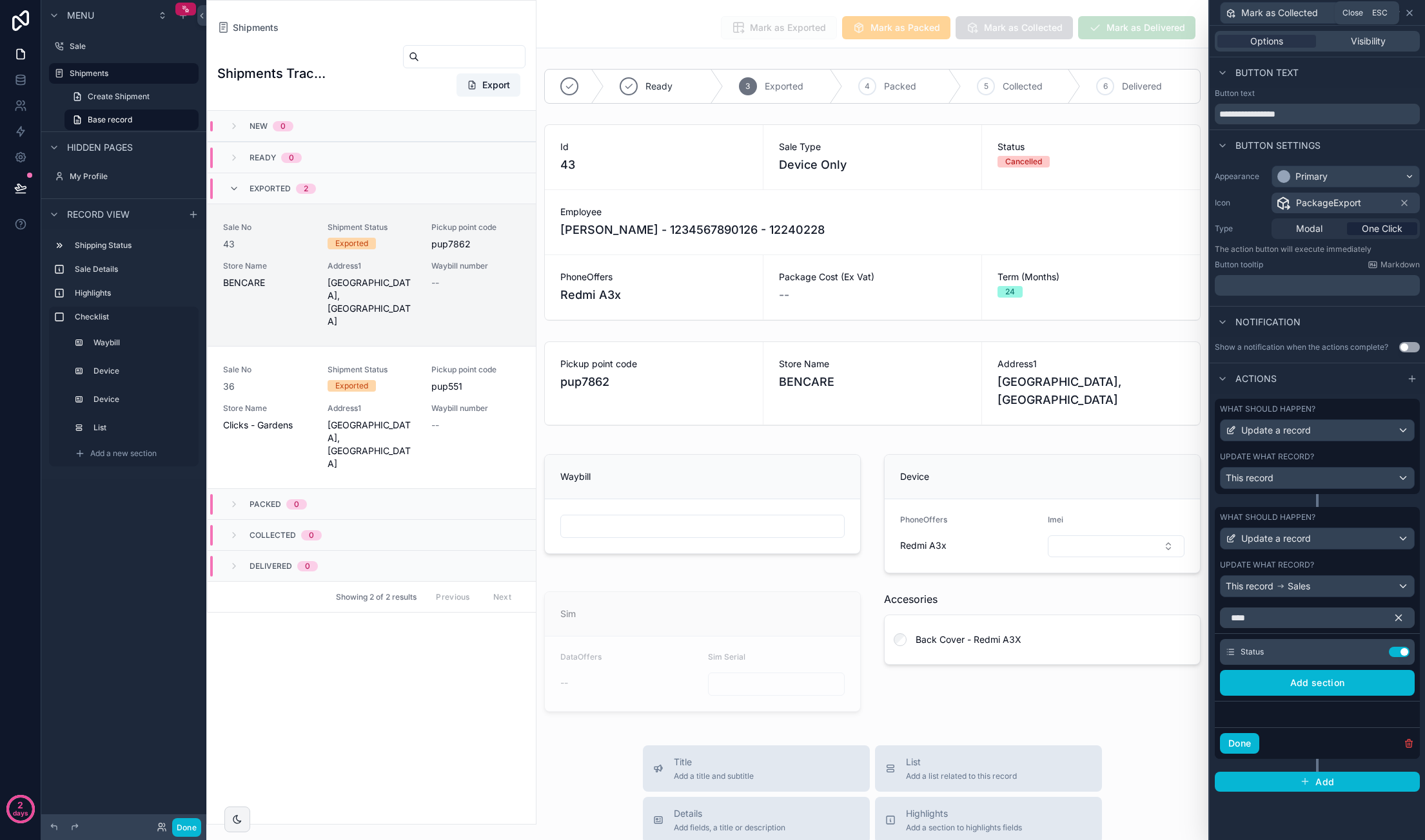
click at [1414, 12] on icon at bounding box center [1409, 13] width 11 height 11
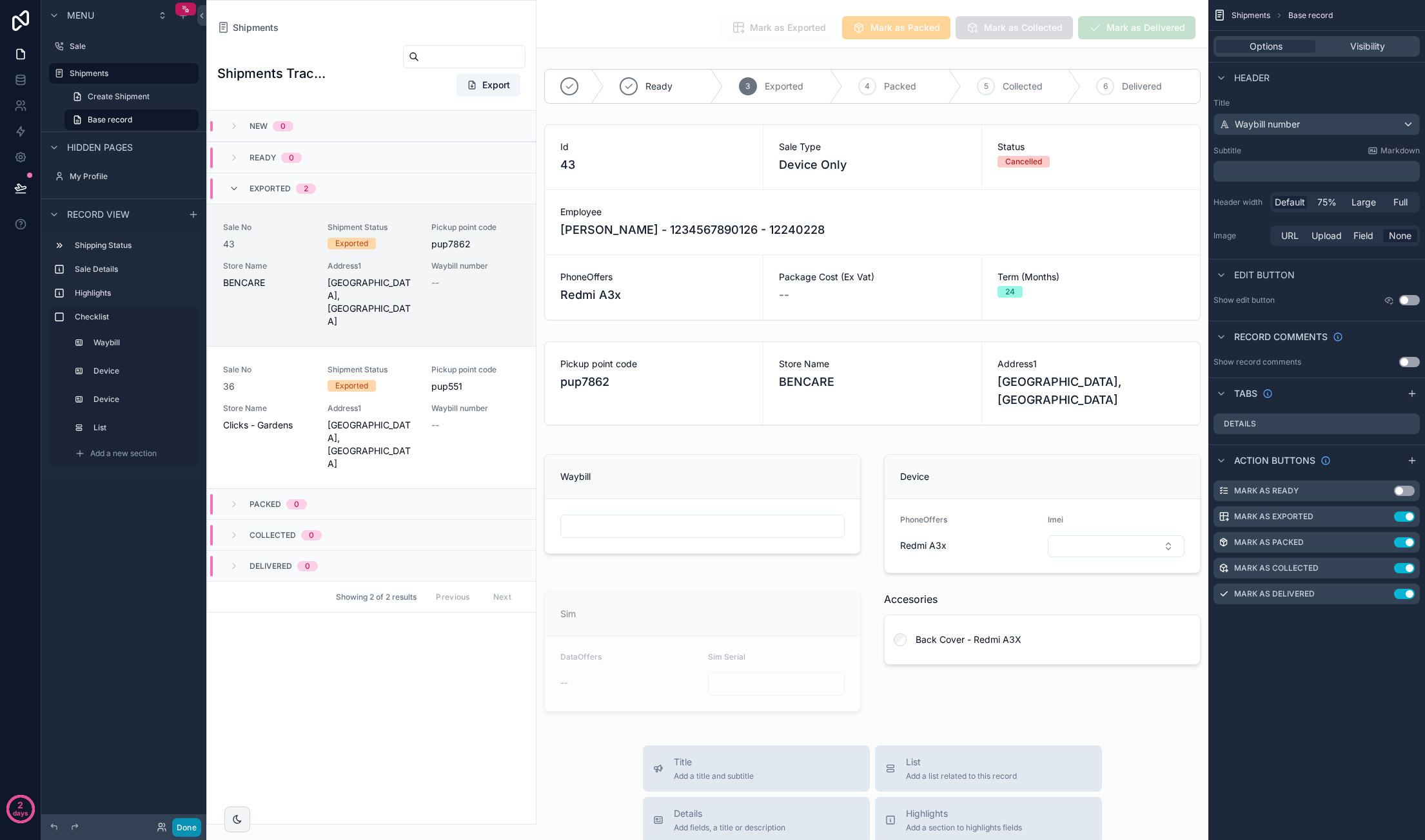
click at [197, 823] on button "Done" at bounding box center [186, 827] width 29 height 19
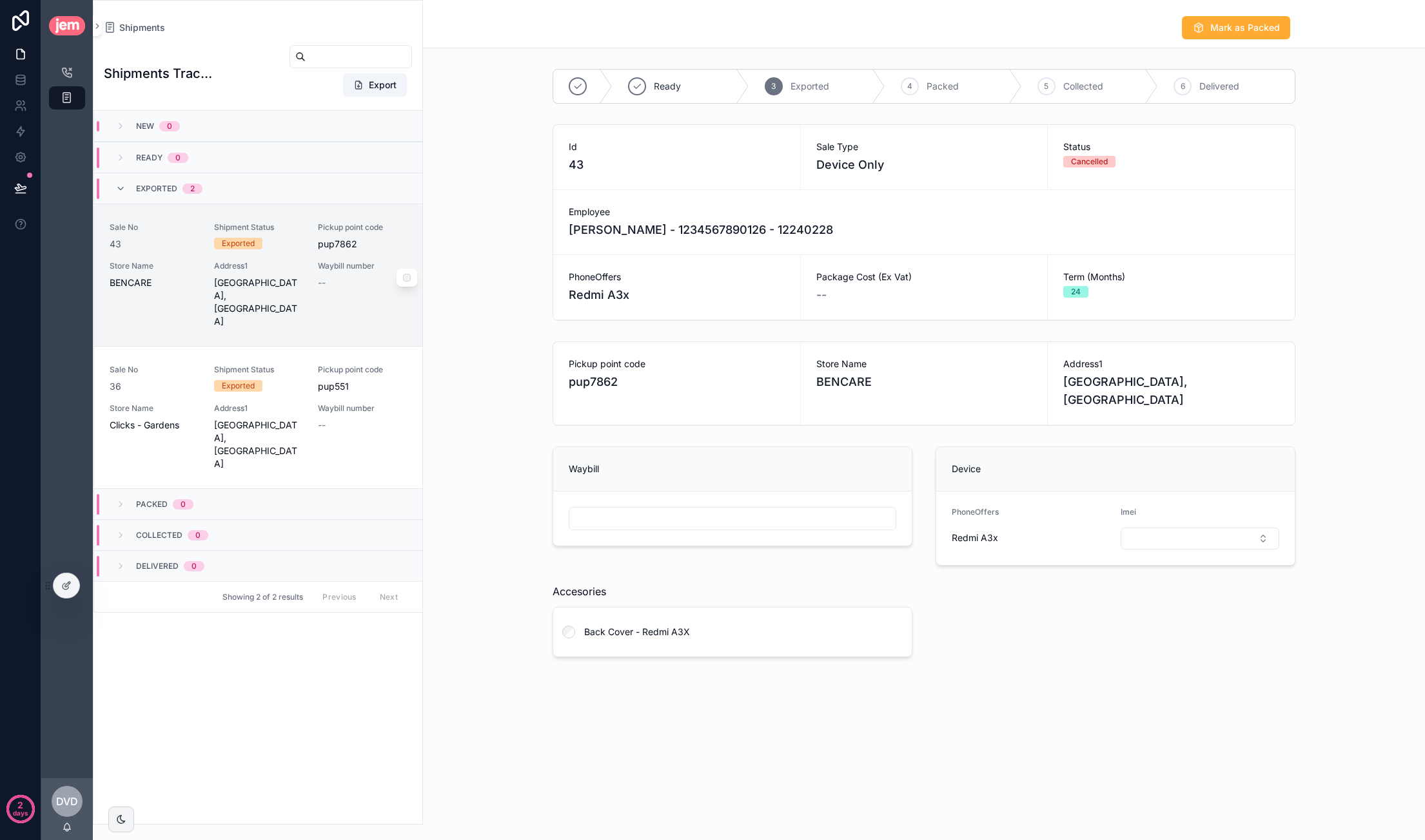
click at [293, 272] on div "Address1 [GEOGRAPHIC_DATA]" at bounding box center [259, 294] width 89 height 67
click at [306, 428] on div "Sale No 36 Shipment Status Exported Pickup point code pup551 Store Name Clicks …" at bounding box center [258, 418] width 297 height 106
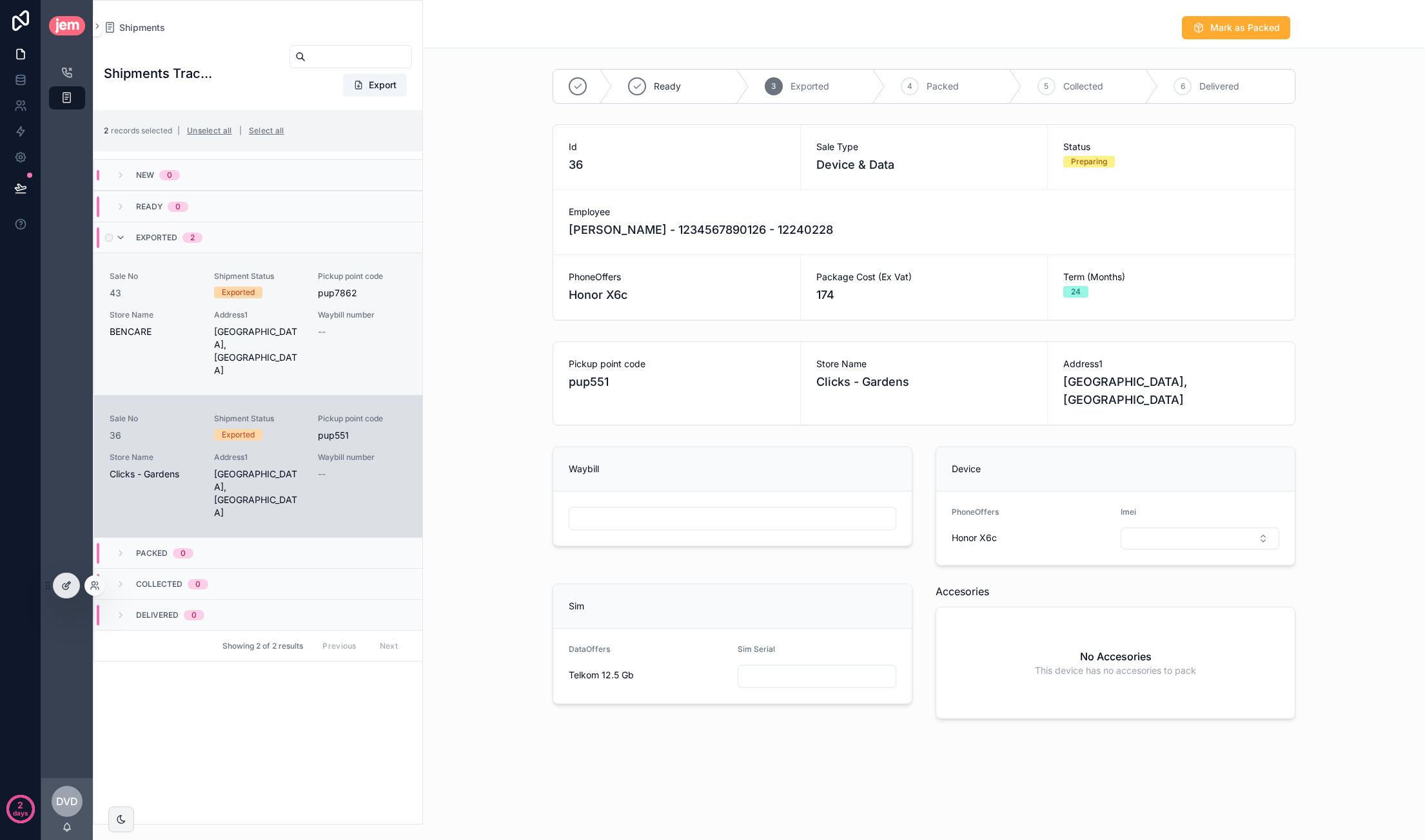
click at [69, 593] on div at bounding box center [66, 586] width 26 height 24
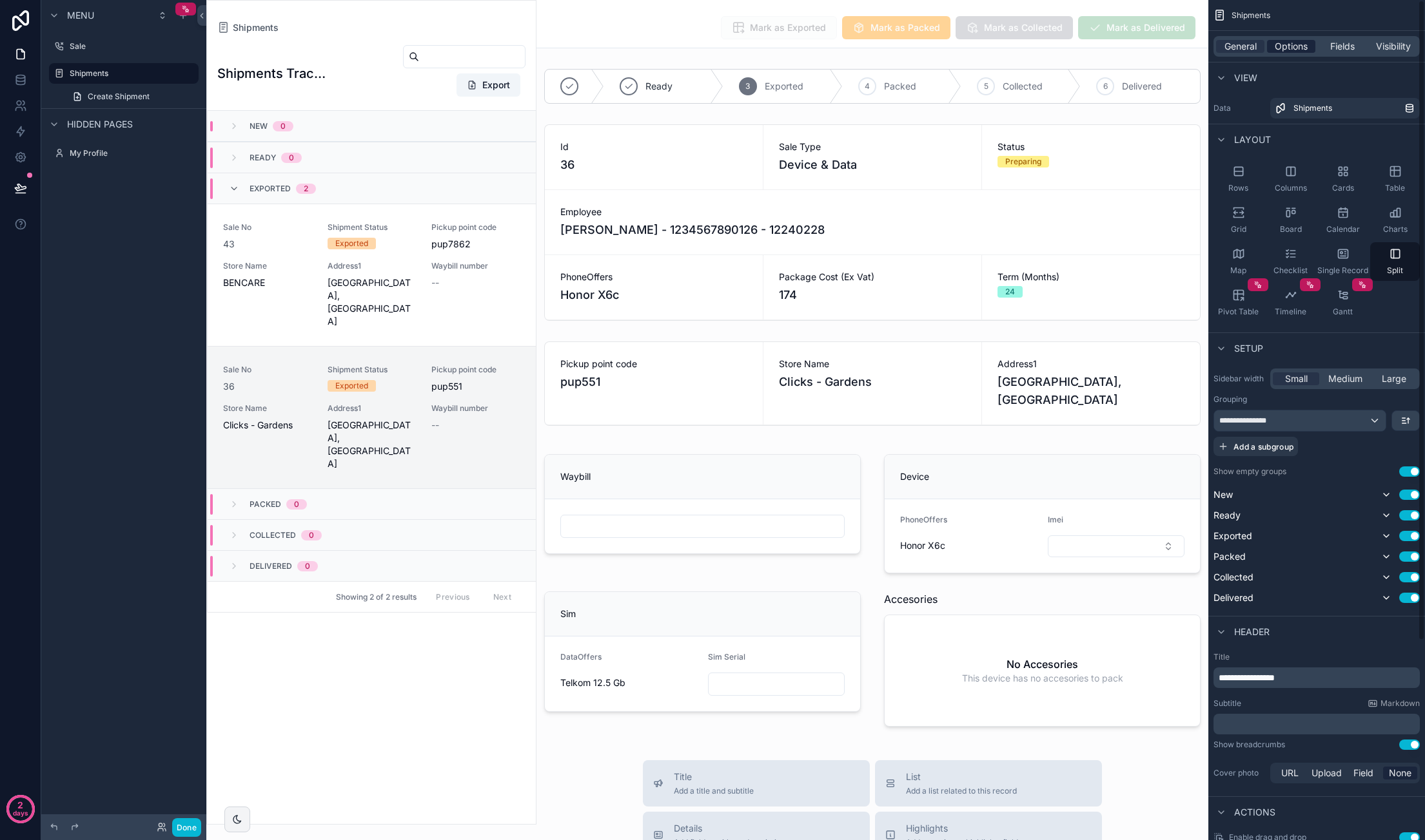
click at [1296, 52] on span "Options" at bounding box center [1291, 46] width 33 height 13
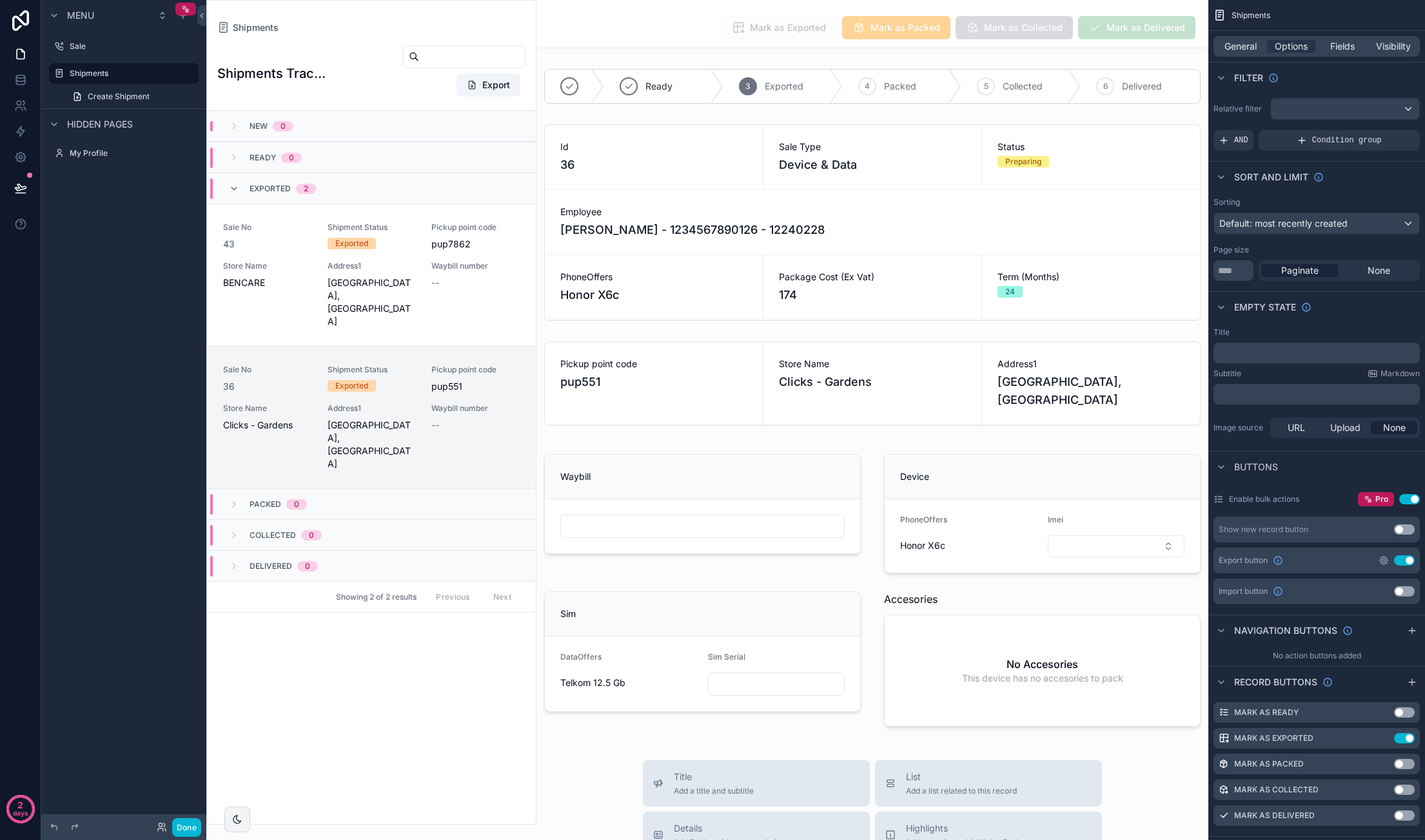
click at [1387, 556] on icon "scrollable content" at bounding box center [1384, 561] width 11 height 11
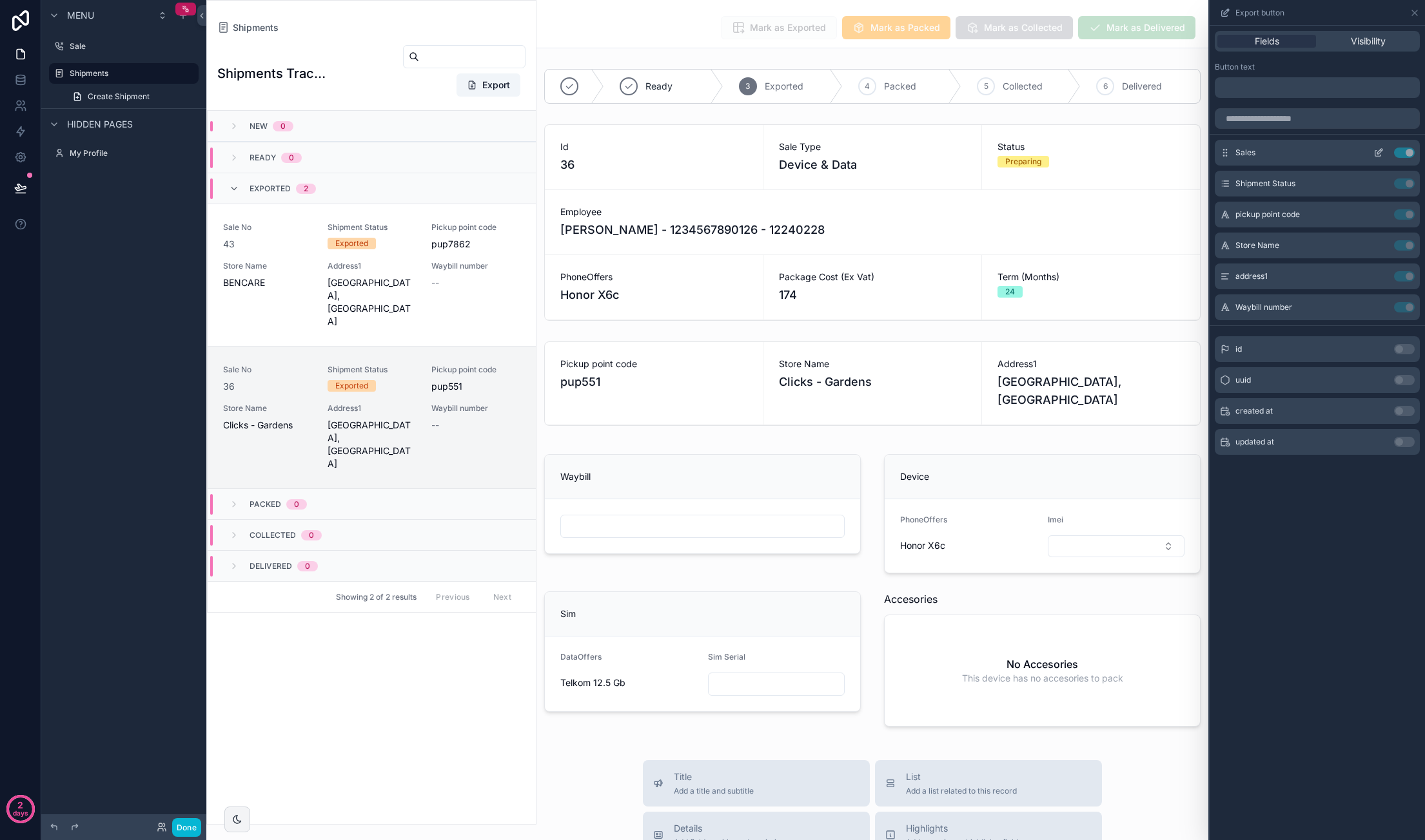
click at [1378, 149] on icon at bounding box center [1378, 153] width 11 height 11
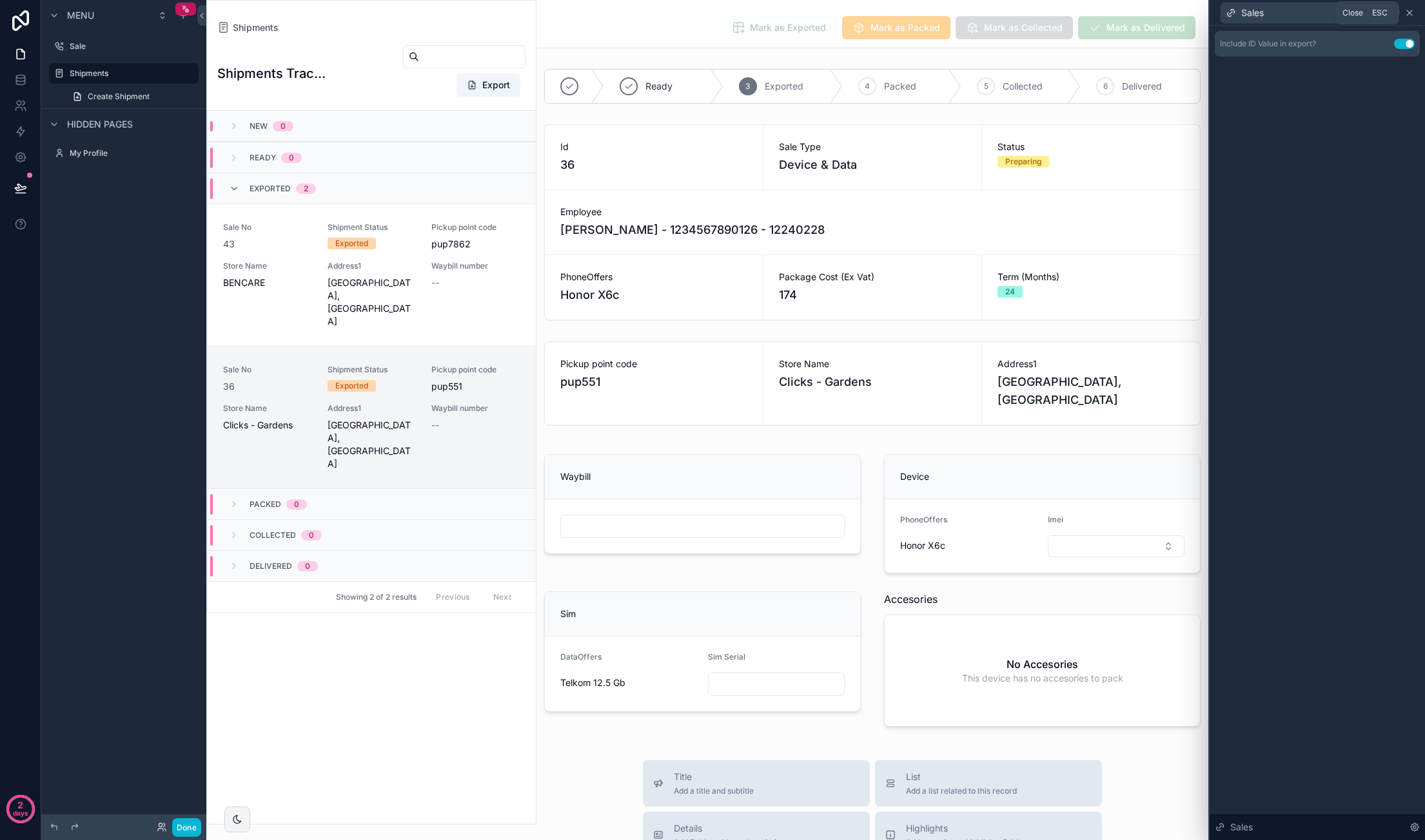
click at [1412, 11] on icon at bounding box center [1409, 13] width 11 height 11
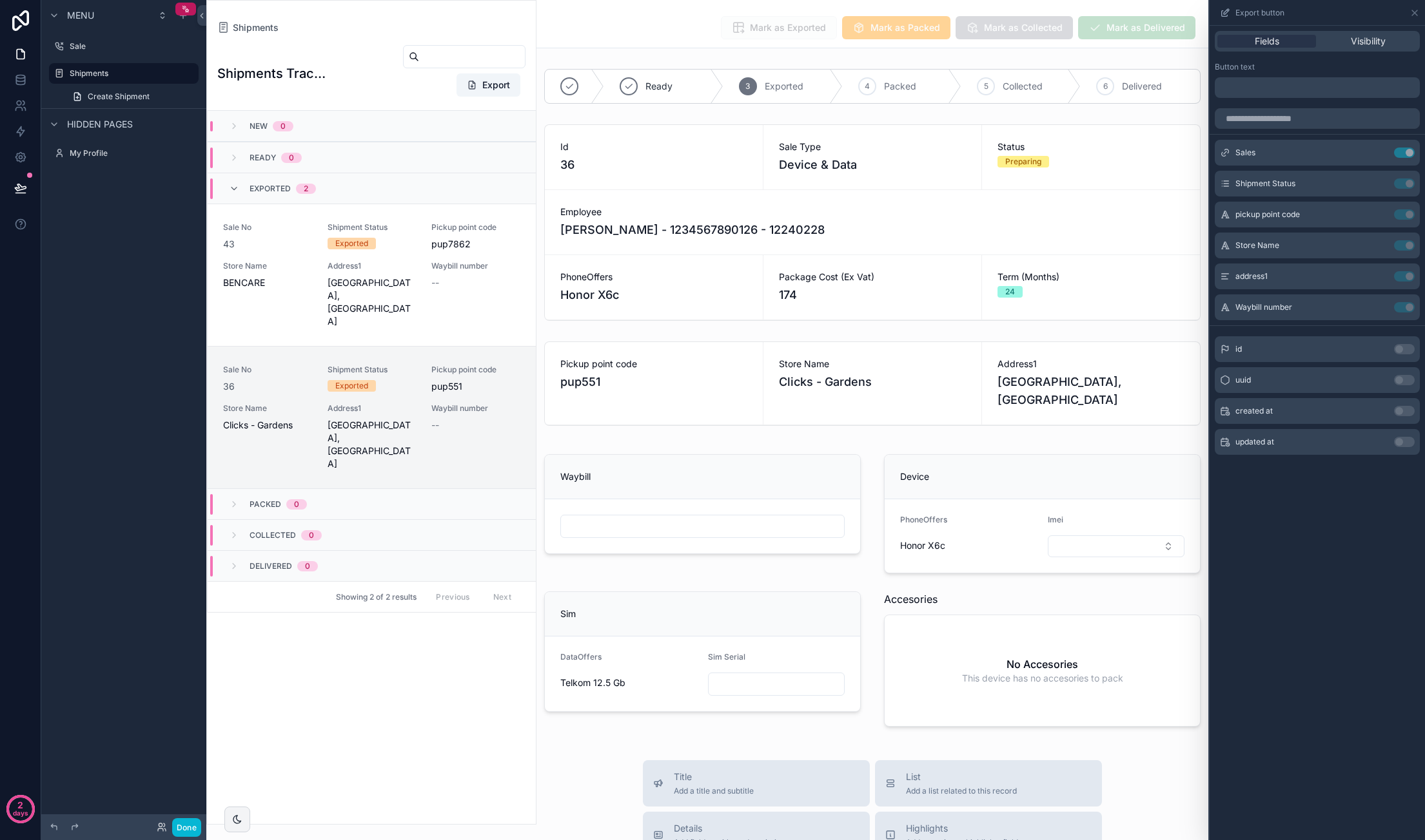
click at [1006, 417] on div "Ready 3 Exported 4 Packed 5 Collected 6 Delivered Id 36 Sale Type Device & Data…" at bounding box center [872, 402] width 671 height 676
click at [189, 826] on button "Done" at bounding box center [186, 827] width 29 height 19
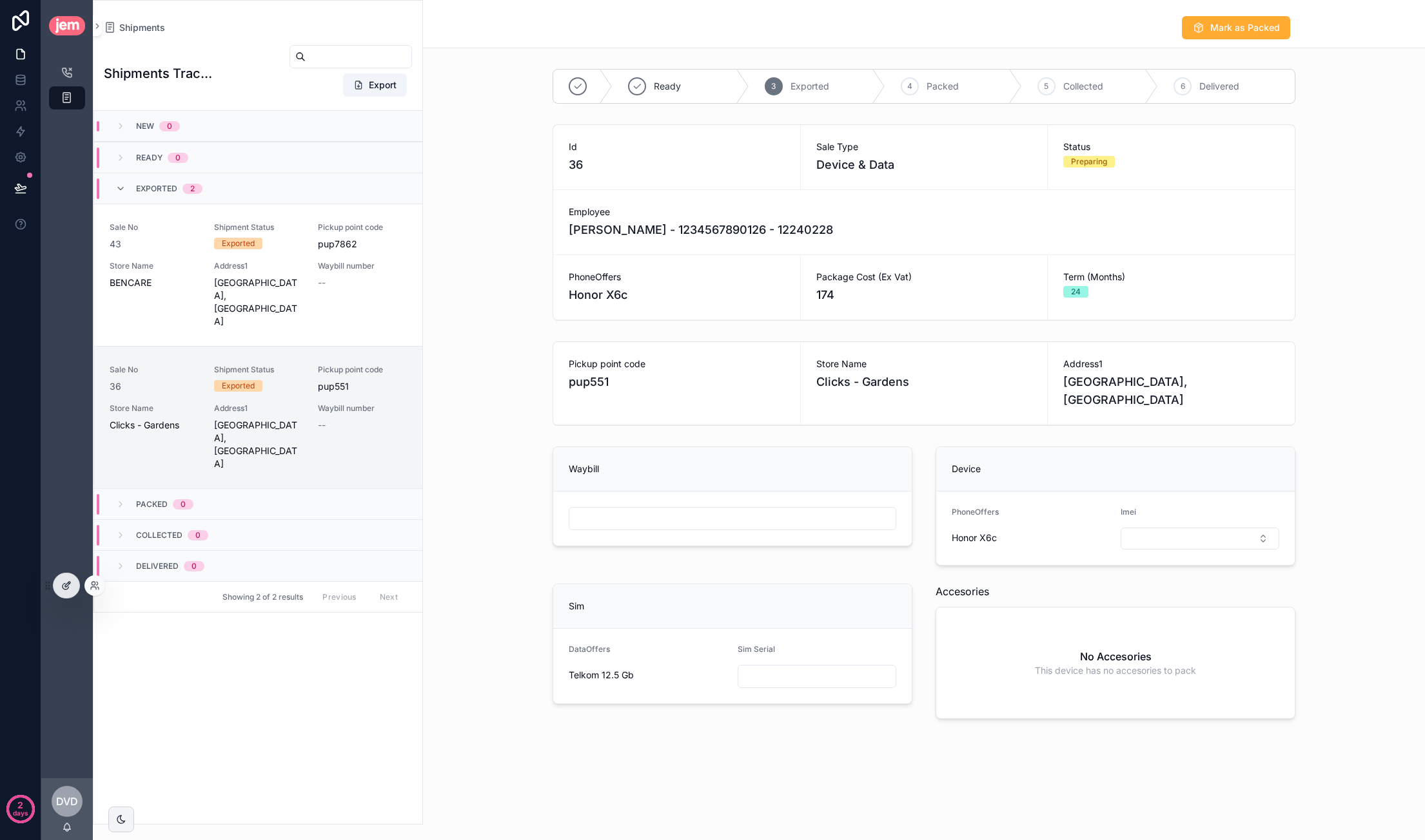
click at [65, 587] on icon at bounding box center [67, 584] width 5 height 5
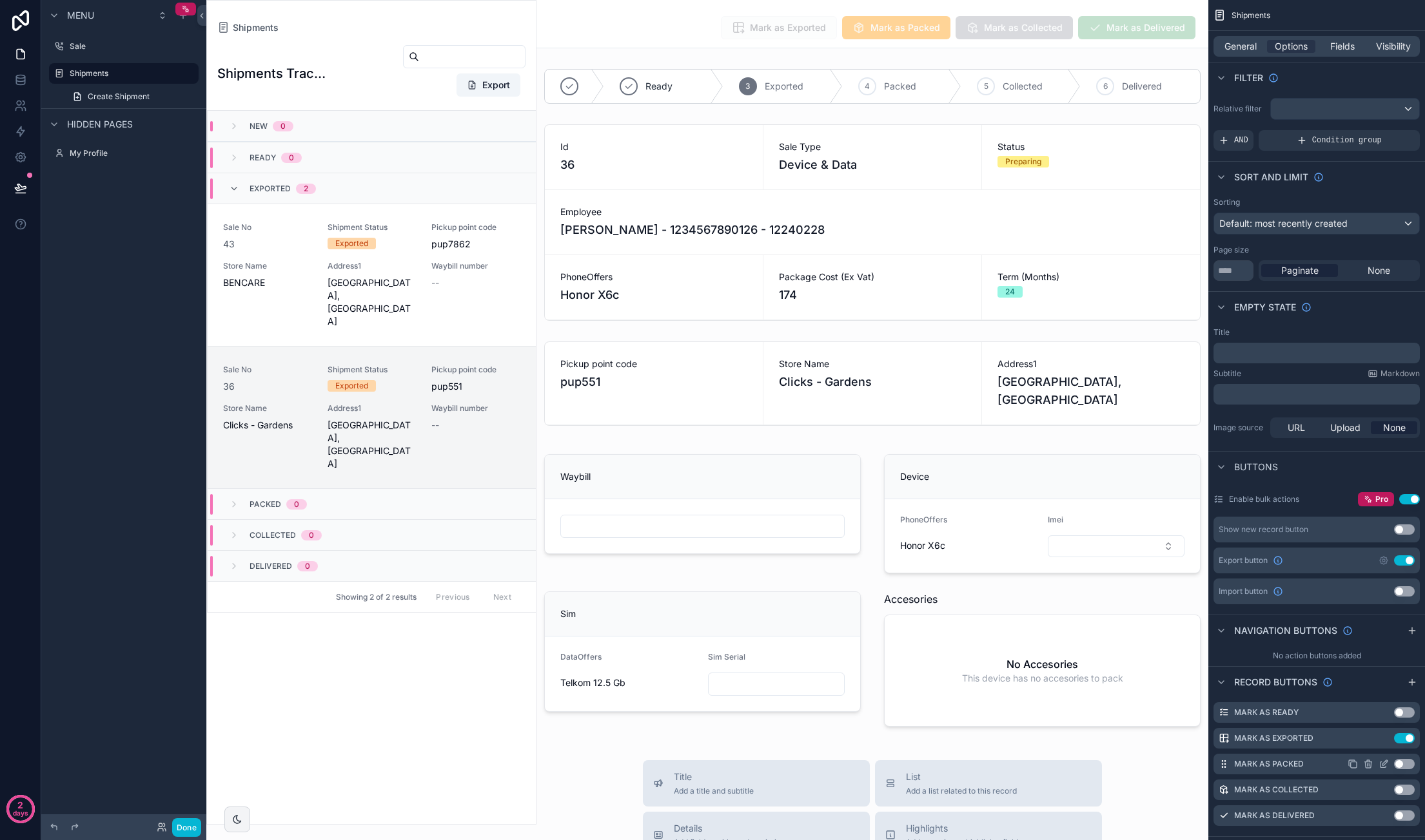
click at [1408, 761] on button "Use setting" at bounding box center [1404, 765] width 20 height 11
click at [1405, 788] on button "Use setting" at bounding box center [1404, 790] width 20 height 11
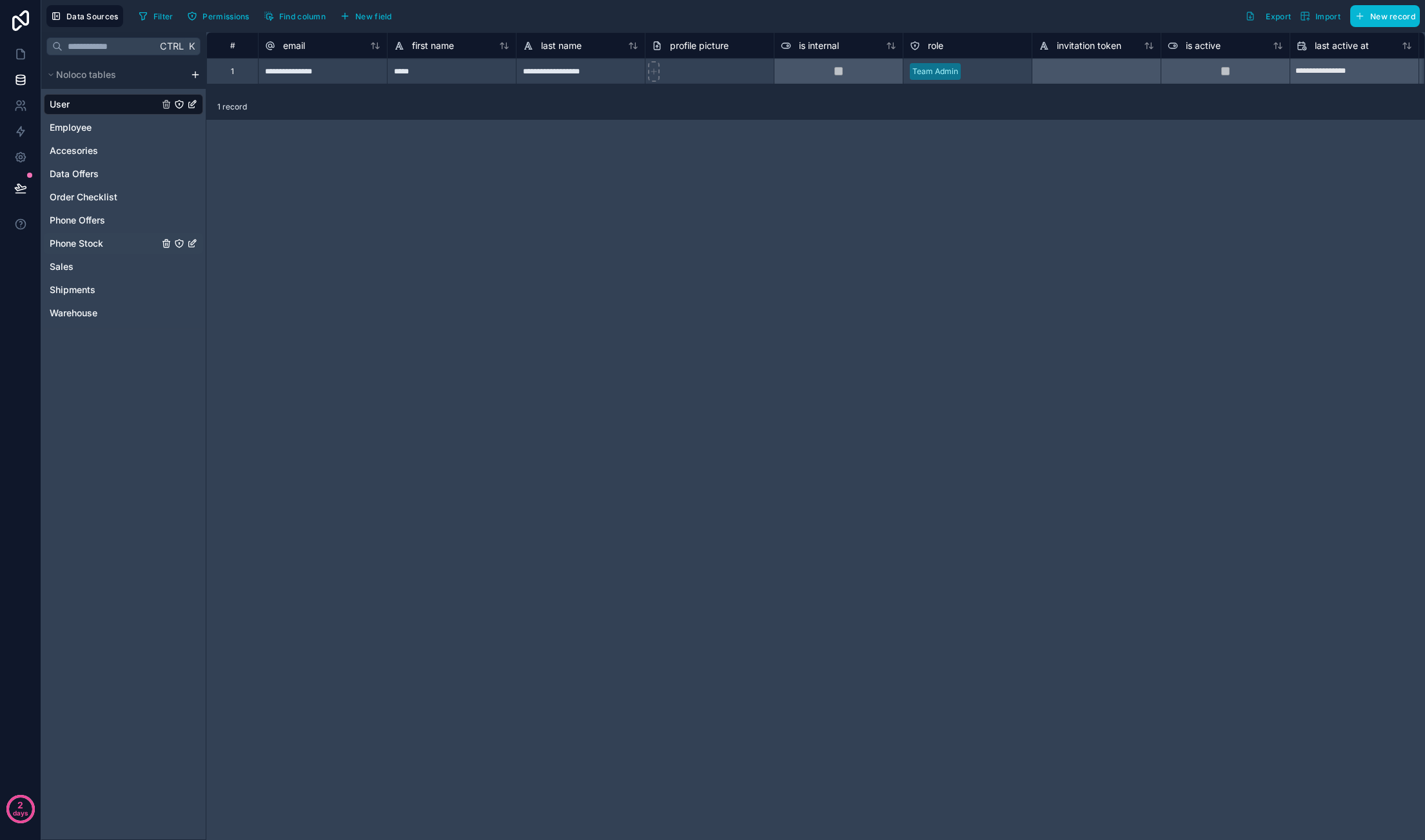
click at [100, 243] on span "Phone Stock" at bounding box center [76, 243] width 54 height 13
